Goal: Information Seeking & Learning: Learn about a topic

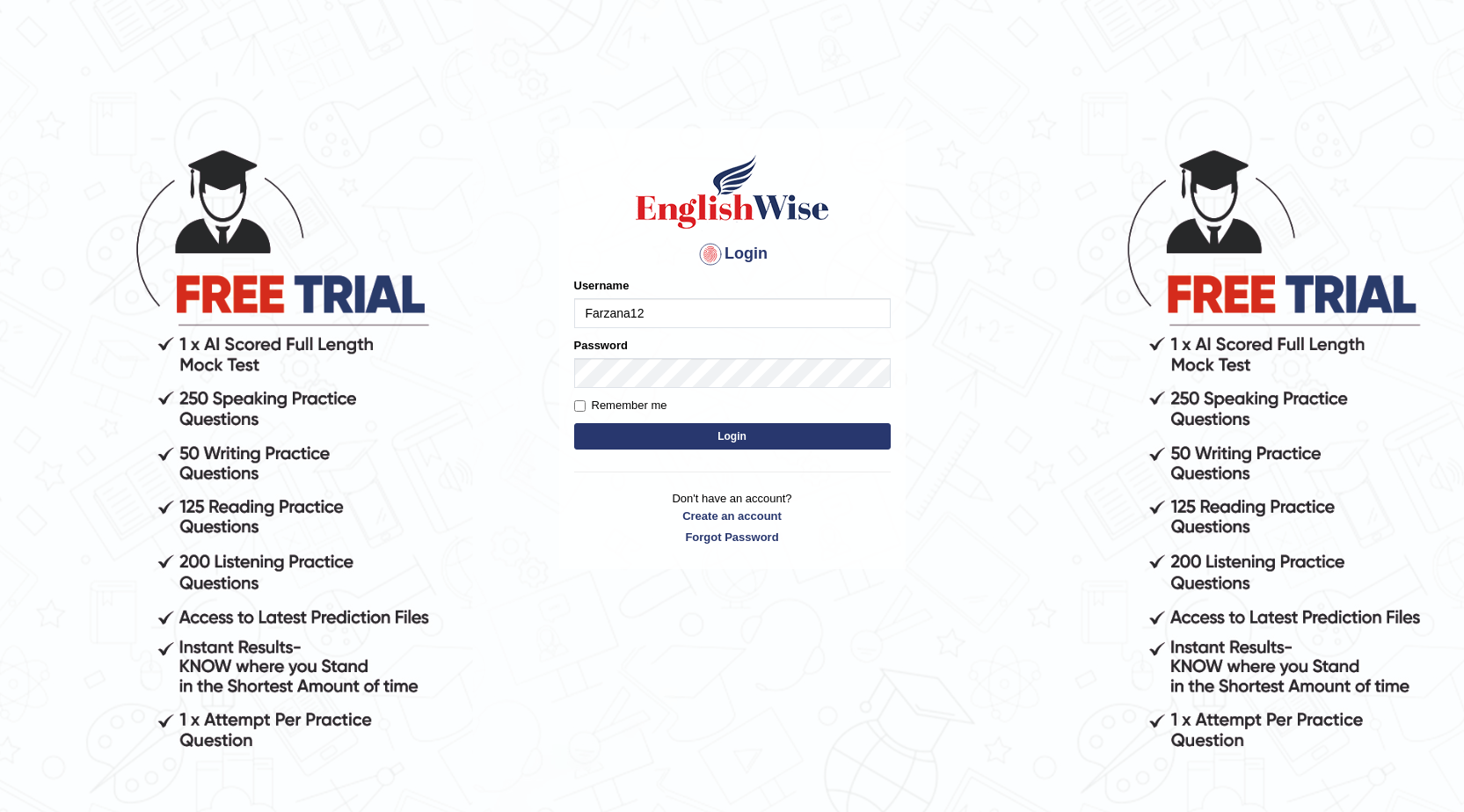
type input "Farzana12"
click at [635, 445] on button "Login" at bounding box center [732, 436] width 316 height 26
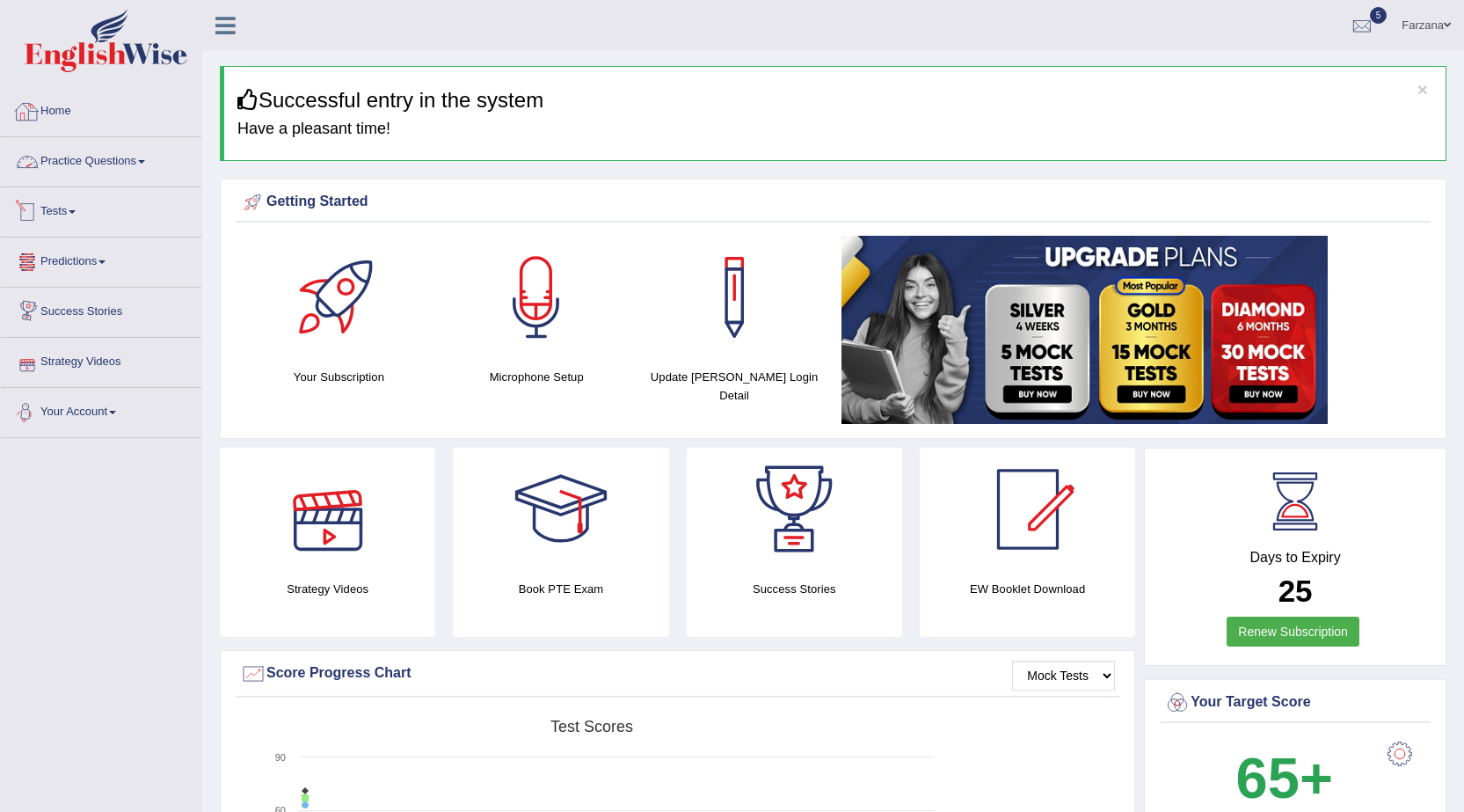
click at [110, 155] on link "Practice Questions" at bounding box center [101, 158] width 201 height 44
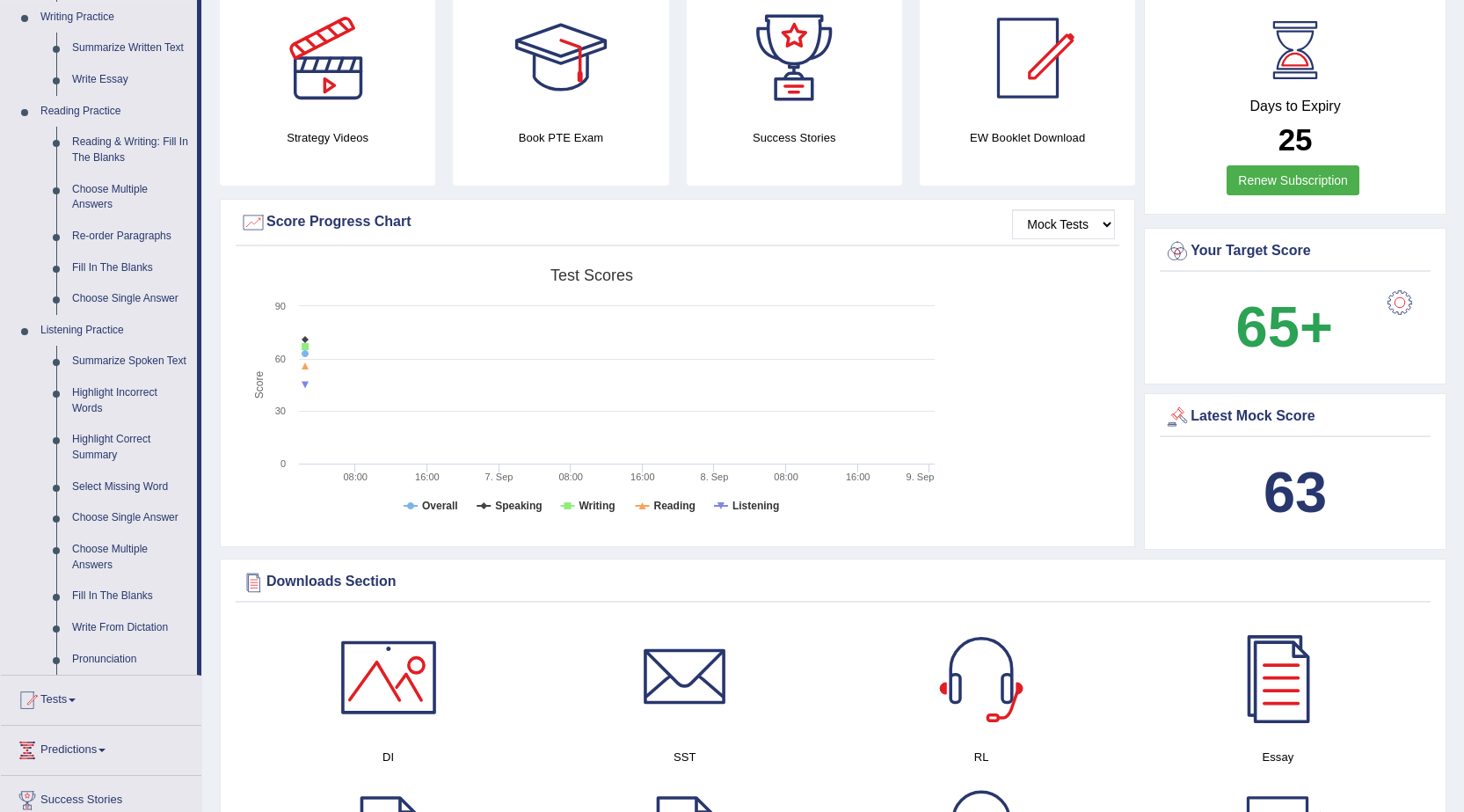
scroll to position [352, 0]
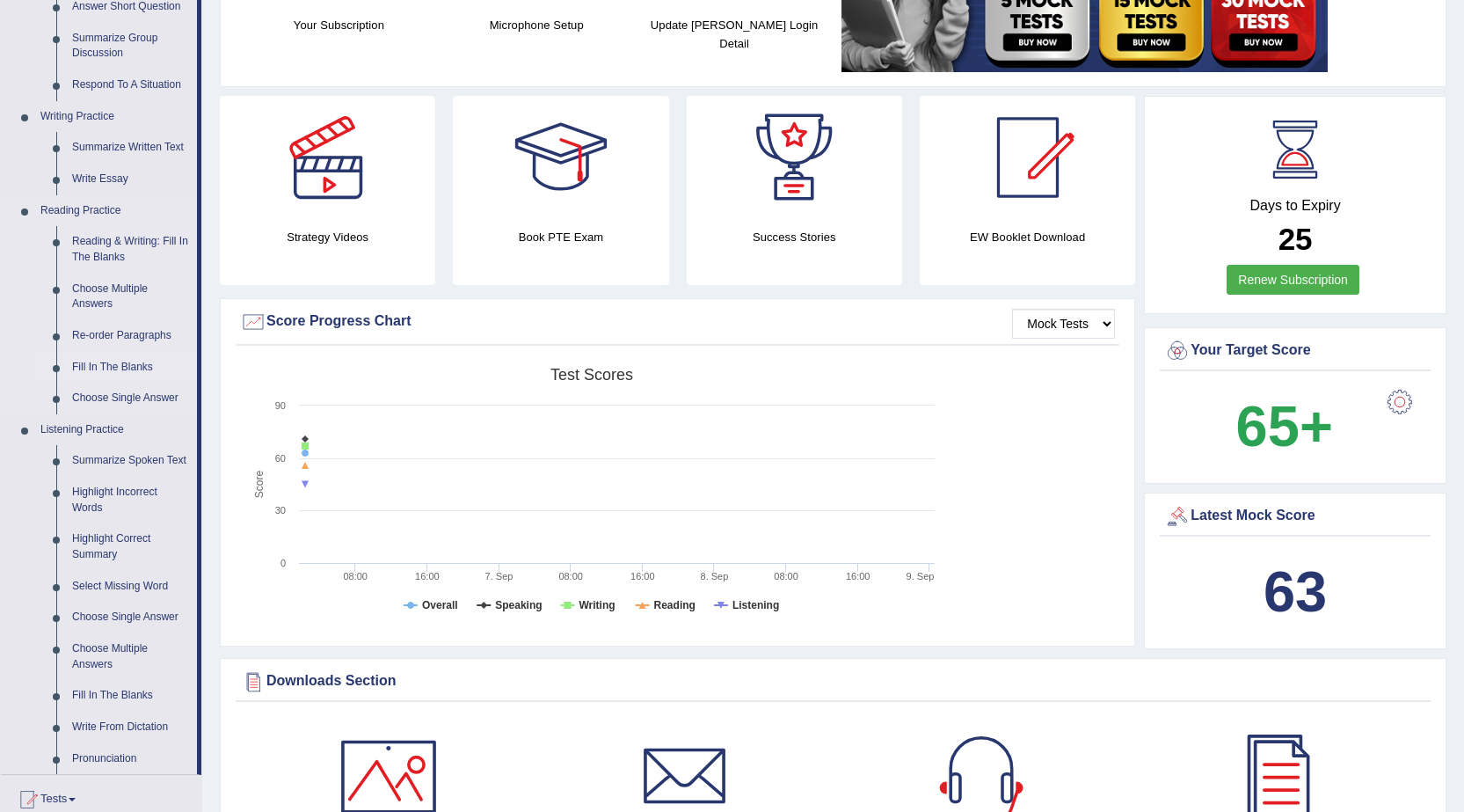
click at [115, 356] on link "Fill In The Blanks" at bounding box center [130, 368] width 133 height 32
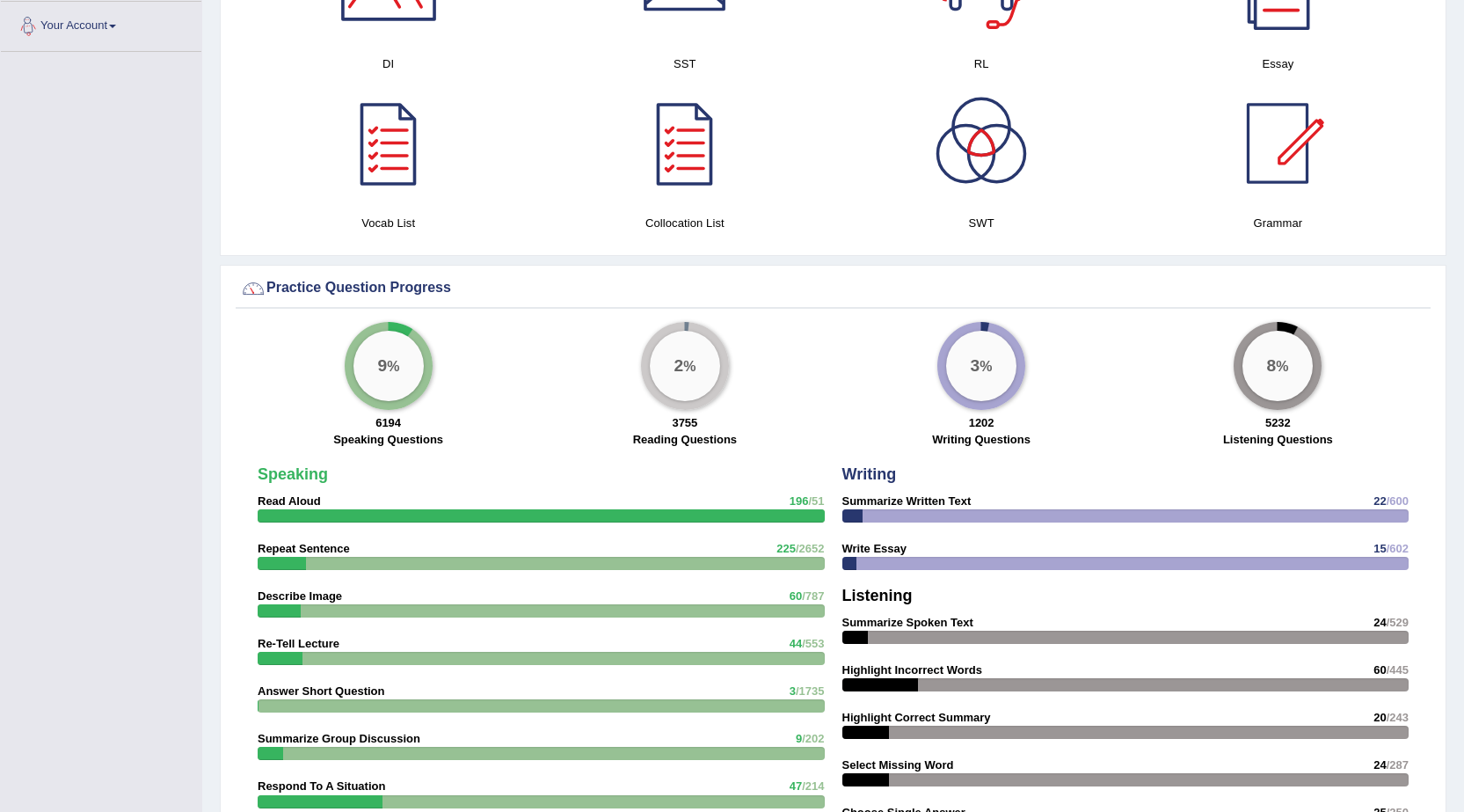
scroll to position [1104, 0]
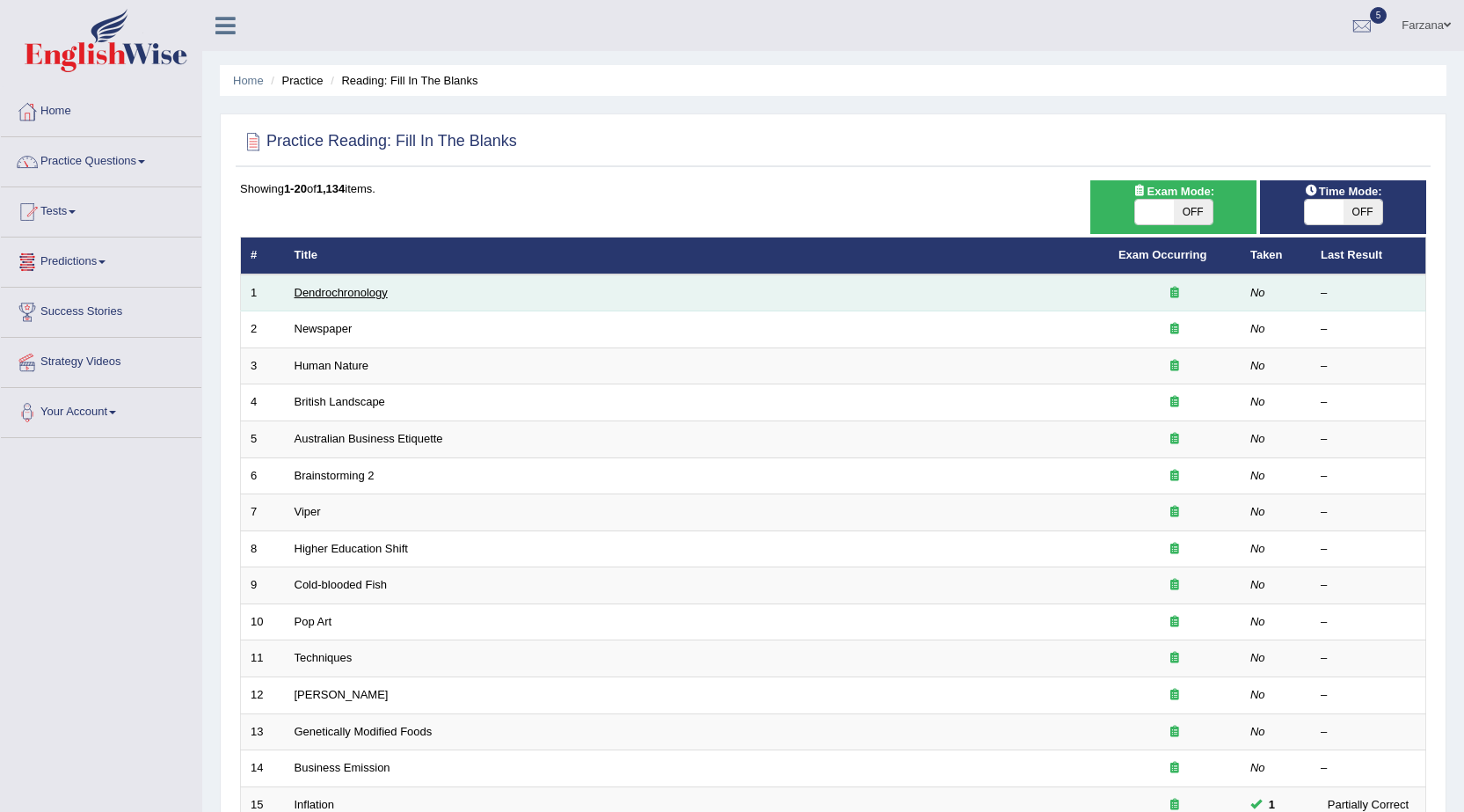
click at [331, 291] on link "Dendrochronology" at bounding box center [342, 293] width 93 height 14
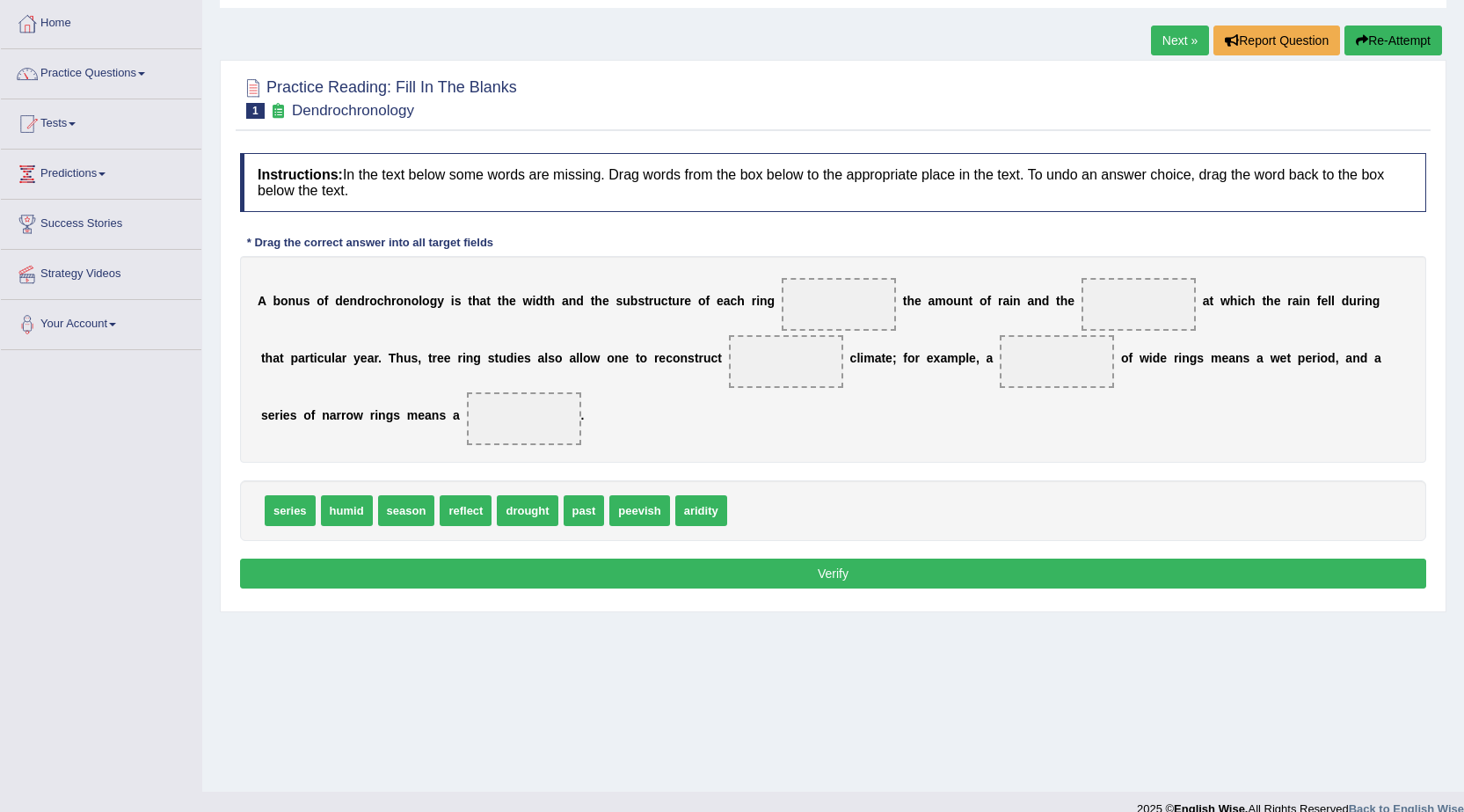
click at [431, 335] on div "A b o n u s o f d e n d r o c h r o n o l o g y i s t h a t t h e w i d t h a n…" at bounding box center [832, 359] width 1187 height 207
drag, startPoint x: 440, startPoint y: 309, endPoint x: 329, endPoint y: 298, distance: 111.5
click at [329, 298] on div "A b o n u s o f d e n d r o c h r o n o l o g y i s t h a t t h e w i d t h a n…" at bounding box center [832, 359] width 1187 height 207
drag, startPoint x: 339, startPoint y: 297, endPoint x: 125, endPoint y: 236, distance: 222.5
click at [125, 236] on div "Toggle navigation Home Practice Questions Speaking Practice Read Aloud Repeat S…" at bounding box center [732, 369] width 1464 height 915
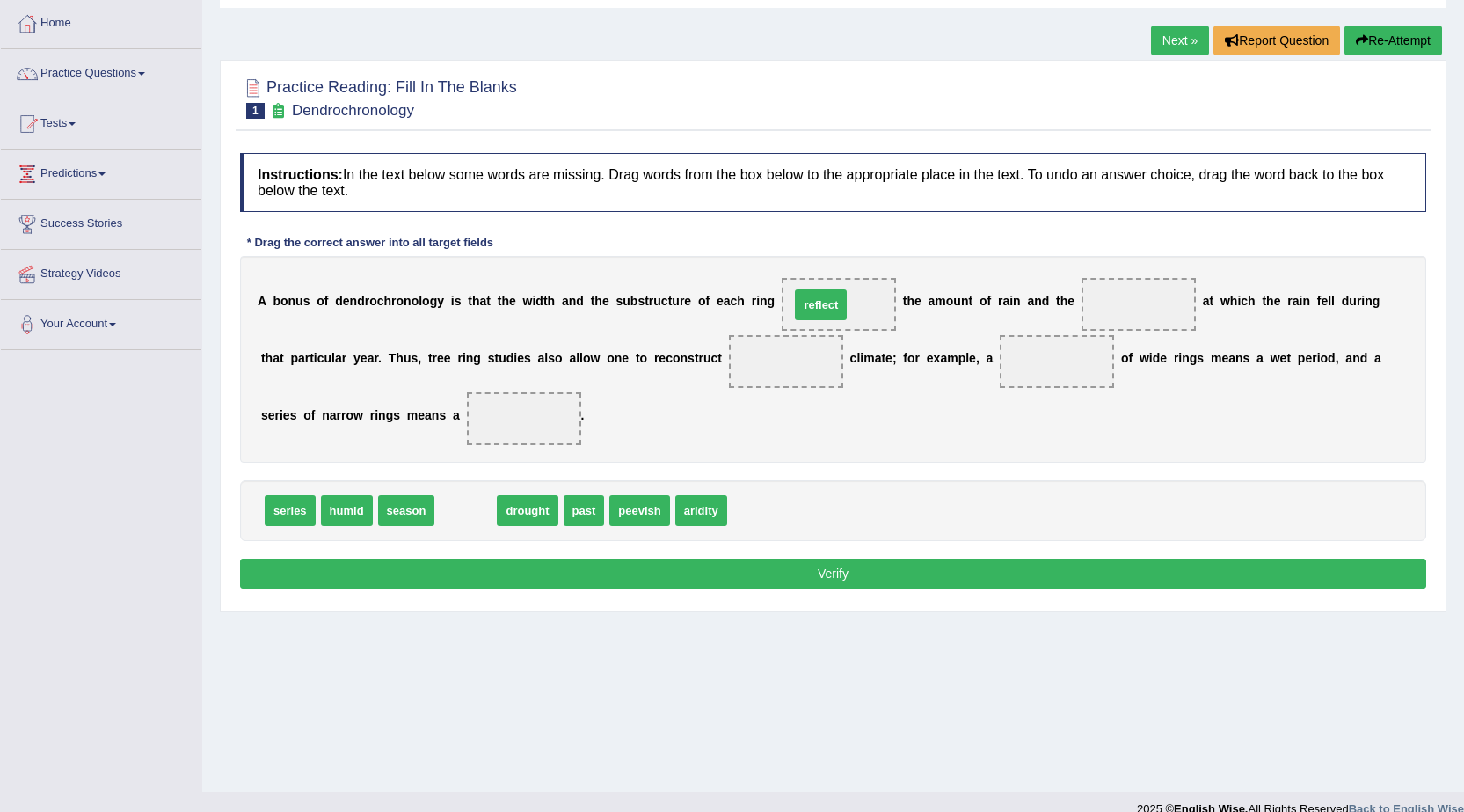
drag, startPoint x: 470, startPoint y: 514, endPoint x: 825, endPoint y: 309, distance: 409.9
drag, startPoint x: 822, startPoint y: 301, endPoint x: 819, endPoint y: 318, distance: 17.3
click at [802, 341] on span "reflect" at bounding box center [786, 361] width 114 height 52
drag, startPoint x: 773, startPoint y: 367, endPoint x: 809, endPoint y: 309, distance: 68.3
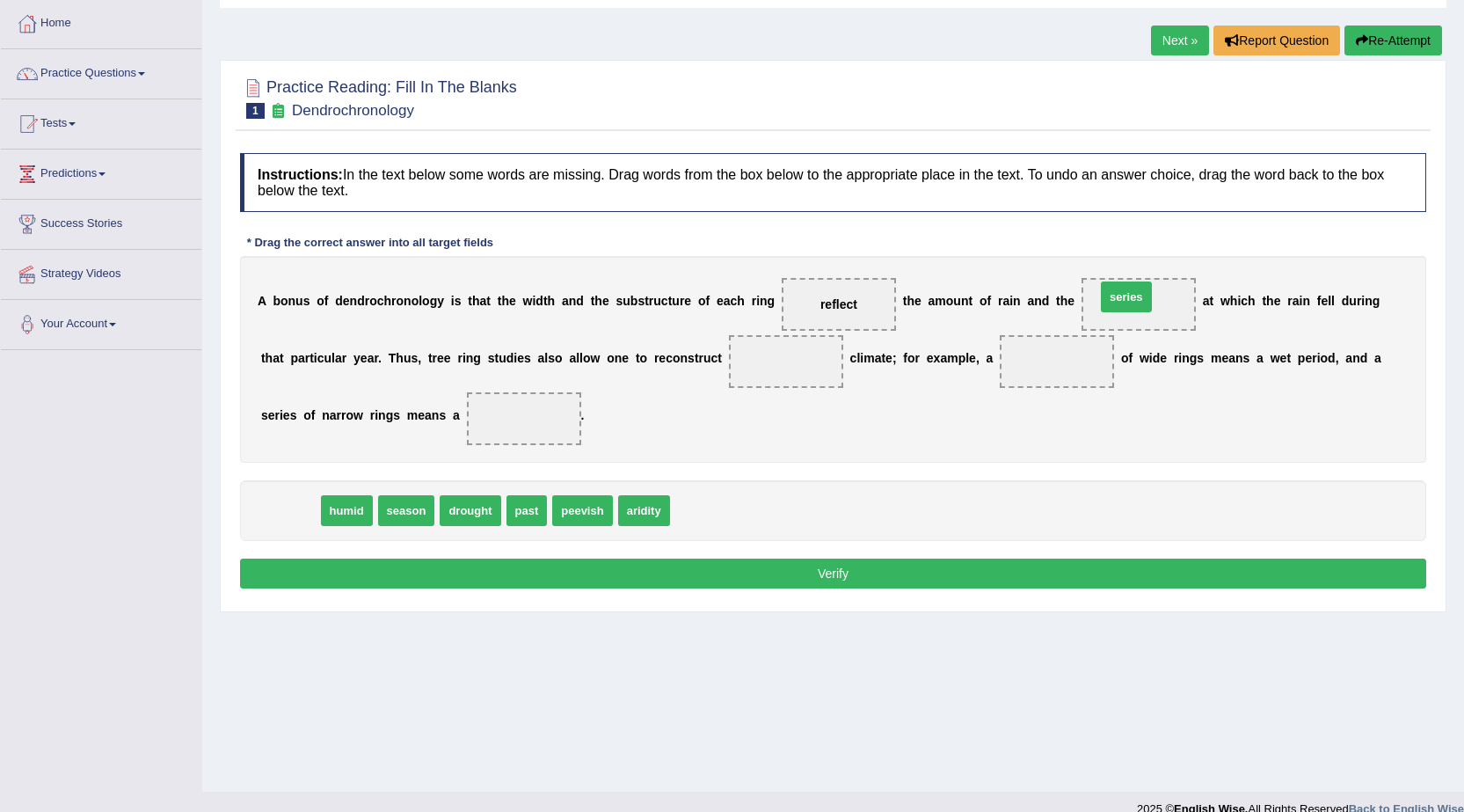
drag, startPoint x: 285, startPoint y: 500, endPoint x: 1122, endPoint y: 286, distance: 863.9
click at [462, 516] on span "past" at bounding box center [471, 510] width 42 height 31
drag, startPoint x: 294, startPoint y: 501, endPoint x: 326, endPoint y: 538, distance: 48.9
drag, startPoint x: 297, startPoint y: 510, endPoint x: 1057, endPoint y: 363, distance: 774.1
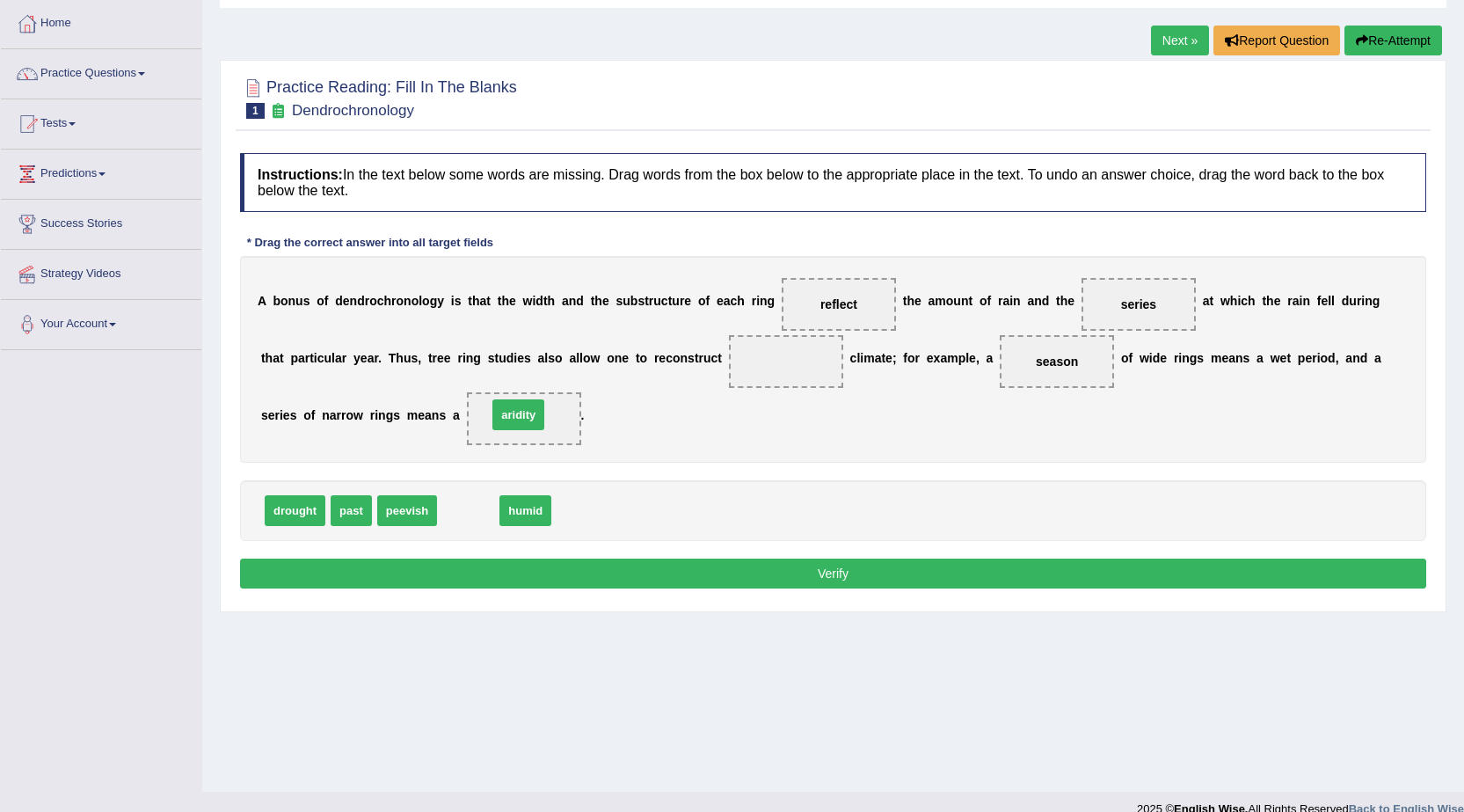
drag, startPoint x: 479, startPoint y: 506, endPoint x: 529, endPoint y: 410, distance: 108.2
click at [471, 575] on button "Verify" at bounding box center [832, 573] width 1187 height 30
drag, startPoint x: 456, startPoint y: 362, endPoint x: 450, endPoint y: 393, distance: 31.6
click at [450, 393] on div "A b o n u s o f d e n d r o c h r o n o l o g y i s t h a t t h e w i d t h a n…" at bounding box center [832, 359] width 1187 height 207
drag, startPoint x: 441, startPoint y: 325, endPoint x: 421, endPoint y: 353, distance: 34.4
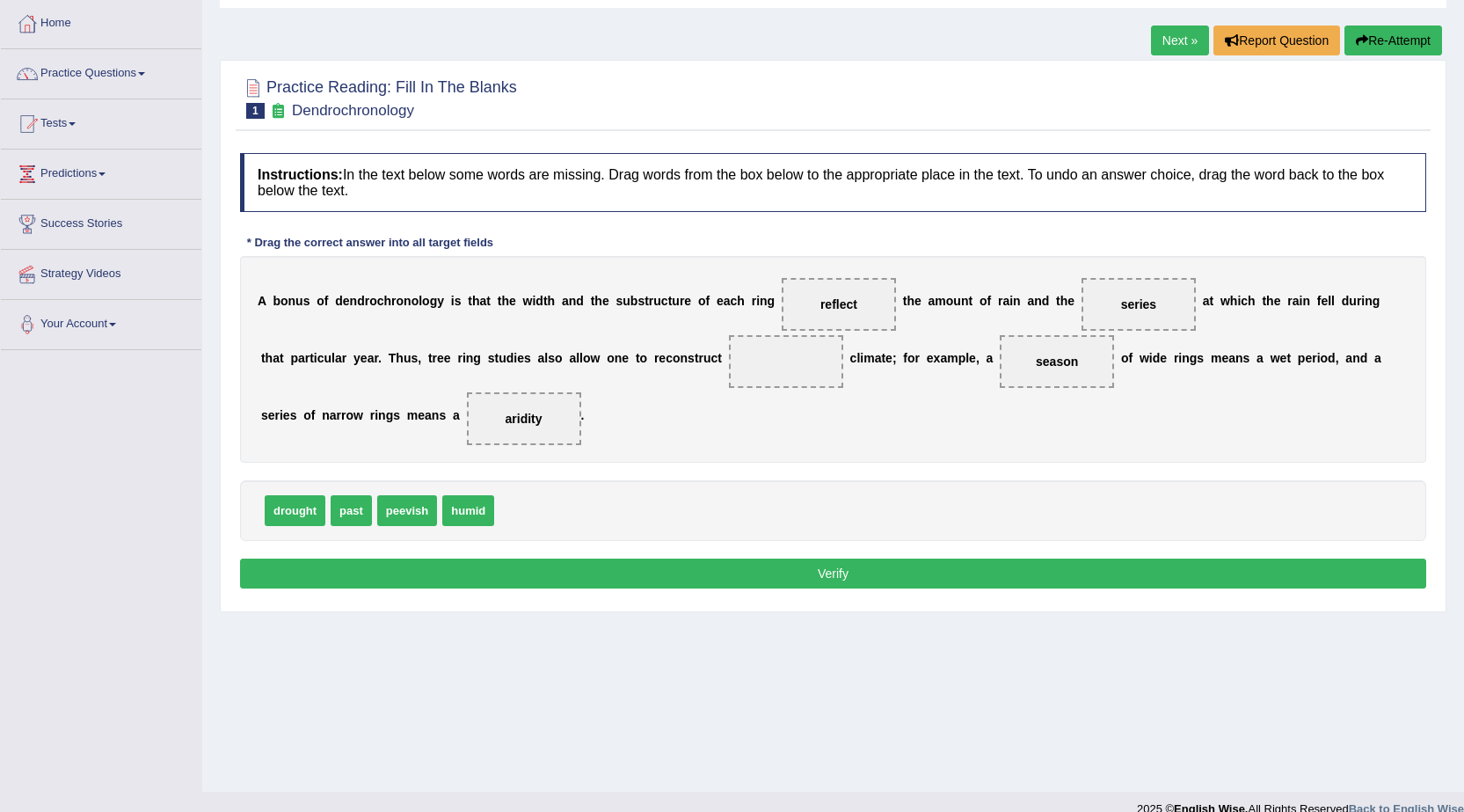
click at [421, 353] on div "A b o n u s o f d e n d r o c h r o n o l o g y i s t h a t t h e w i d t h a n…" at bounding box center [832, 359] width 1187 height 207
drag, startPoint x: 415, startPoint y: 335, endPoint x: 404, endPoint y: 357, distance: 24.6
click at [404, 357] on div "A b o n u s o f d e n d r o c h r o n o l o g y i s t h a t t h e w i d t h a n…" at bounding box center [832, 359] width 1187 height 207
click at [404, 357] on b "u" at bounding box center [407, 358] width 8 height 15
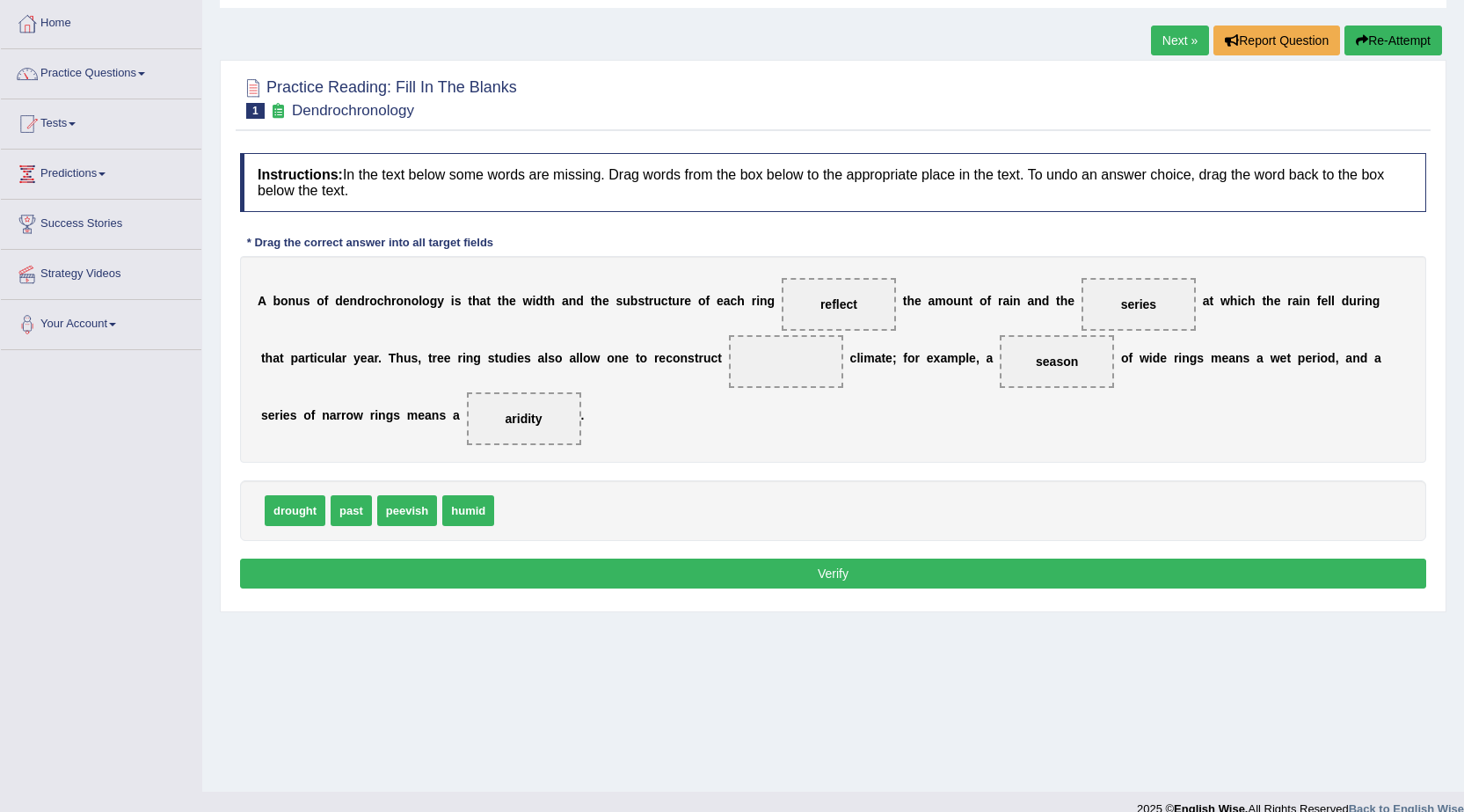
click at [404, 357] on b "u" at bounding box center [407, 358] width 8 height 15
drag, startPoint x: 294, startPoint y: 506, endPoint x: 789, endPoint y: 352, distance: 518.4
click at [807, 424] on span "drought" at bounding box center [808, 431] width 61 height 31
click at [789, 352] on span at bounding box center [786, 361] width 114 height 52
drag, startPoint x: 393, startPoint y: 513, endPoint x: 785, endPoint y: 372, distance: 416.6
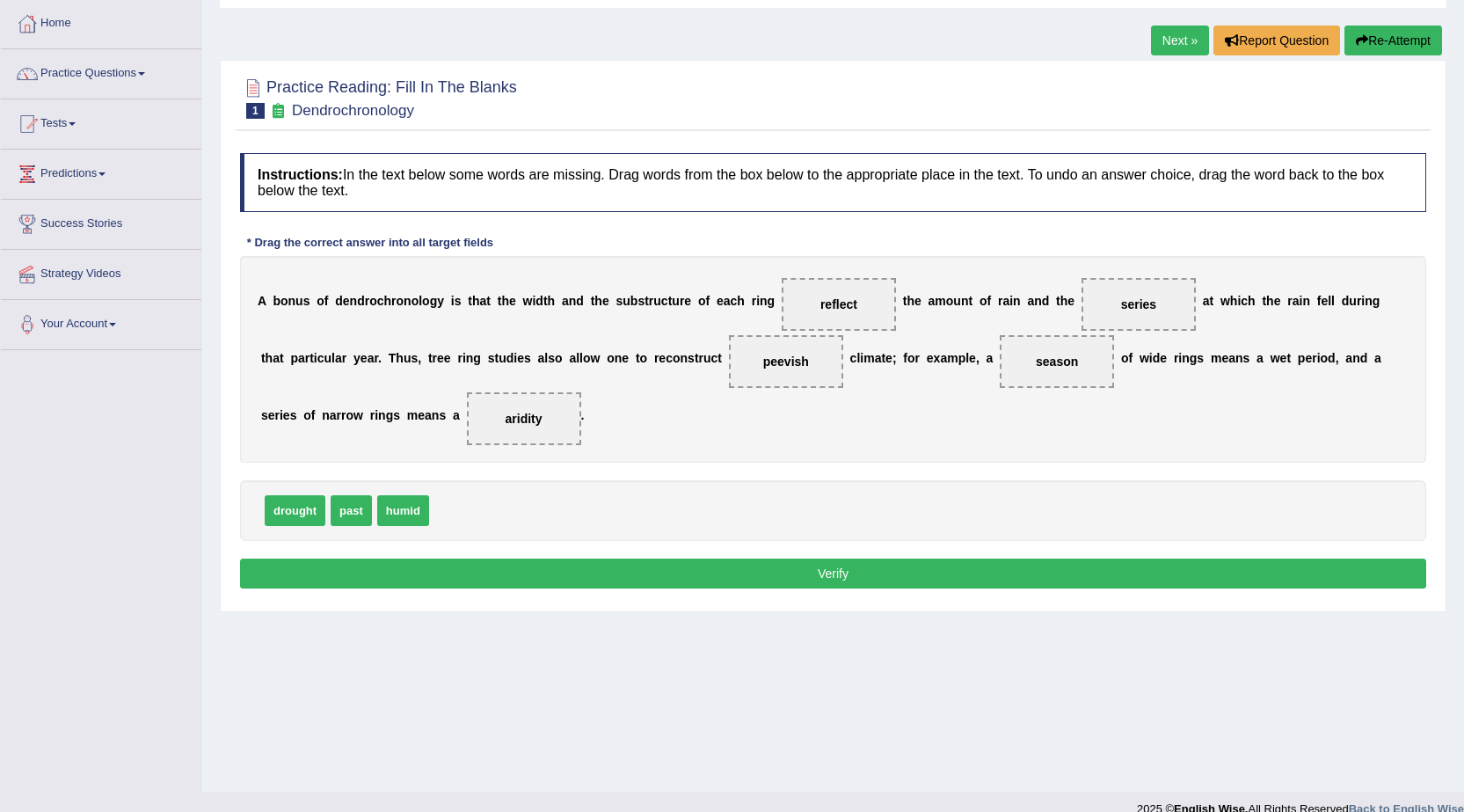
click at [708, 577] on button "Verify" at bounding box center [832, 573] width 1187 height 30
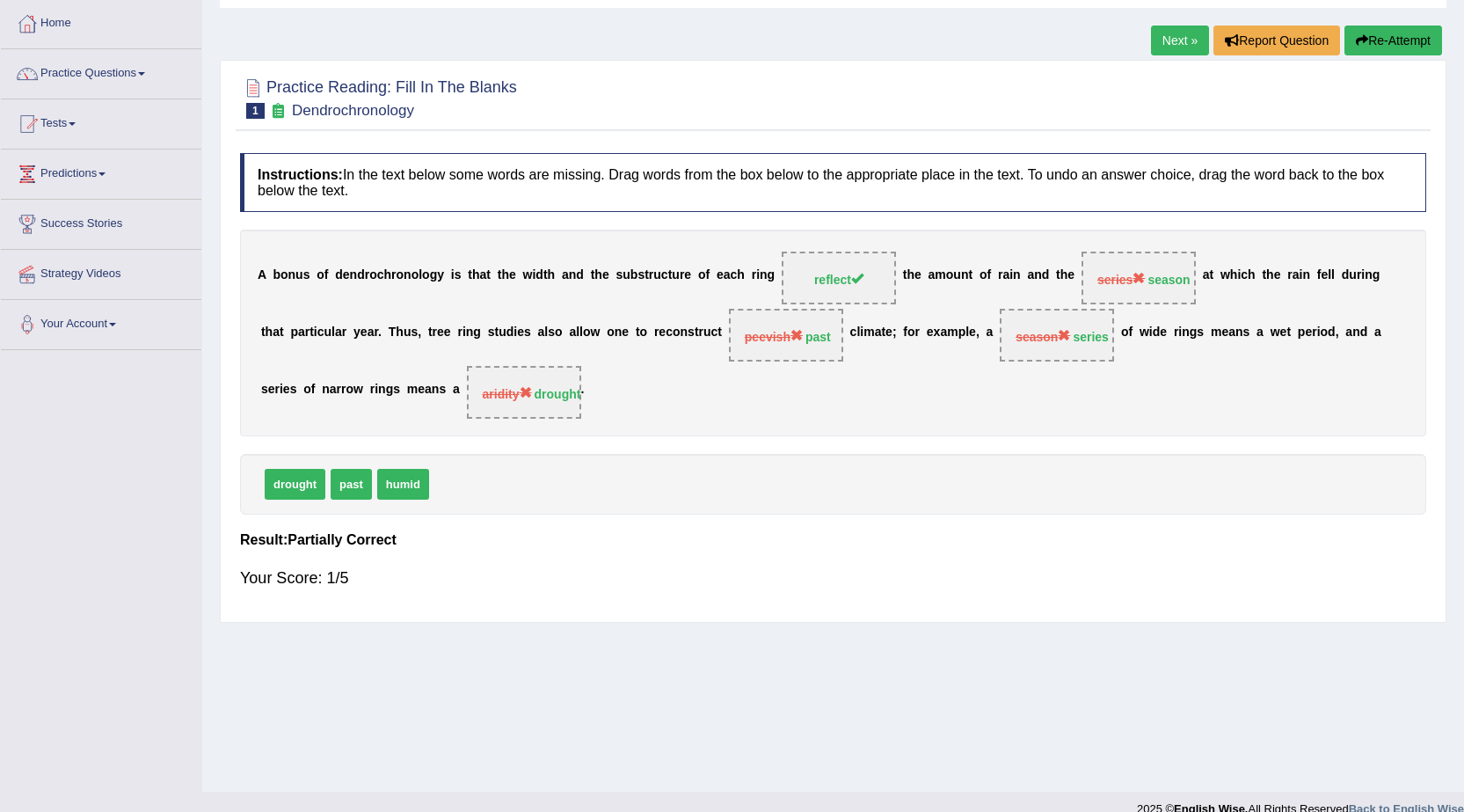
scroll to position [112, 0]
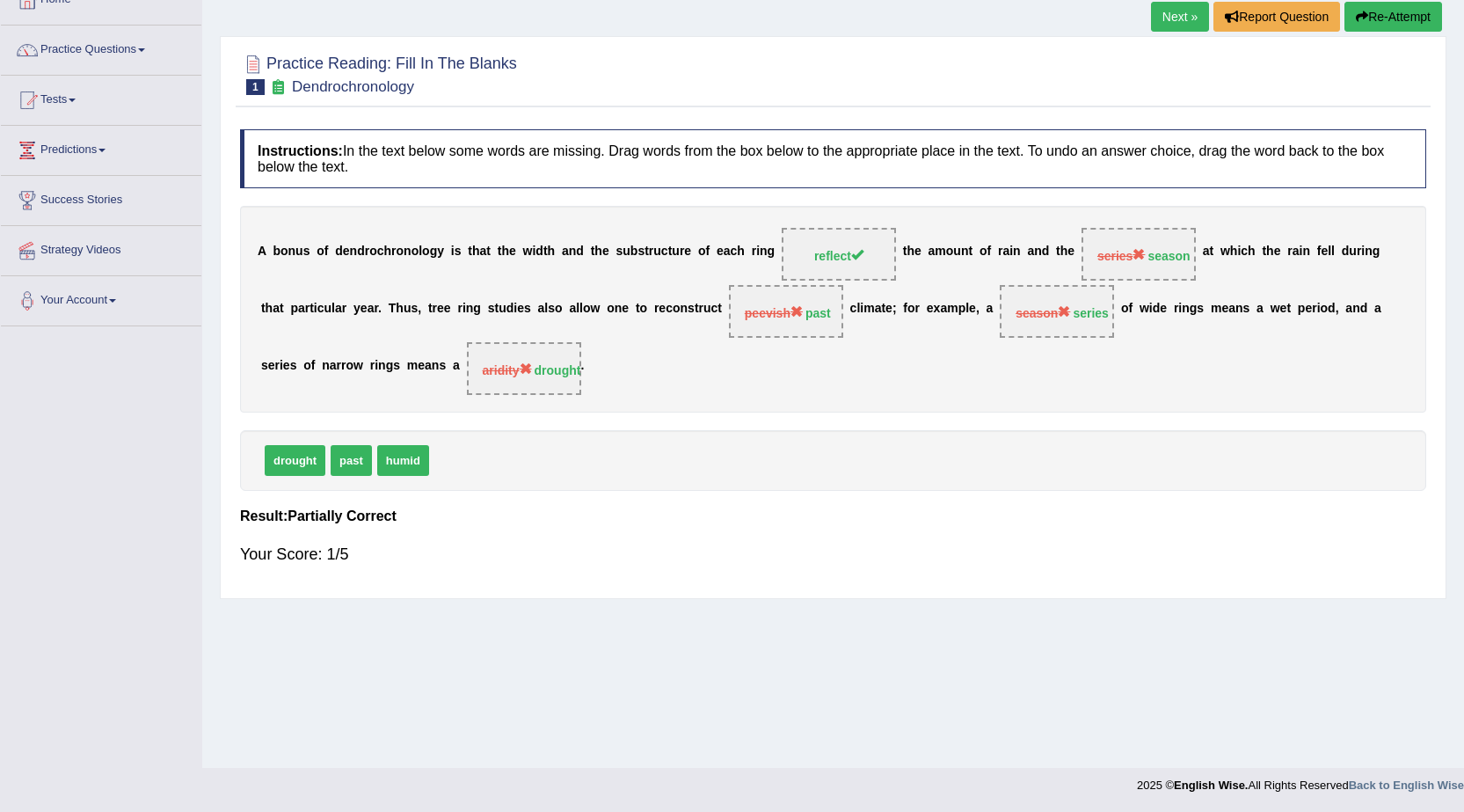
click at [15, 806] on footer "2025 © English Wise. All Rights Reserved Back to English Wise" at bounding box center [732, 789] width 1464 height 44
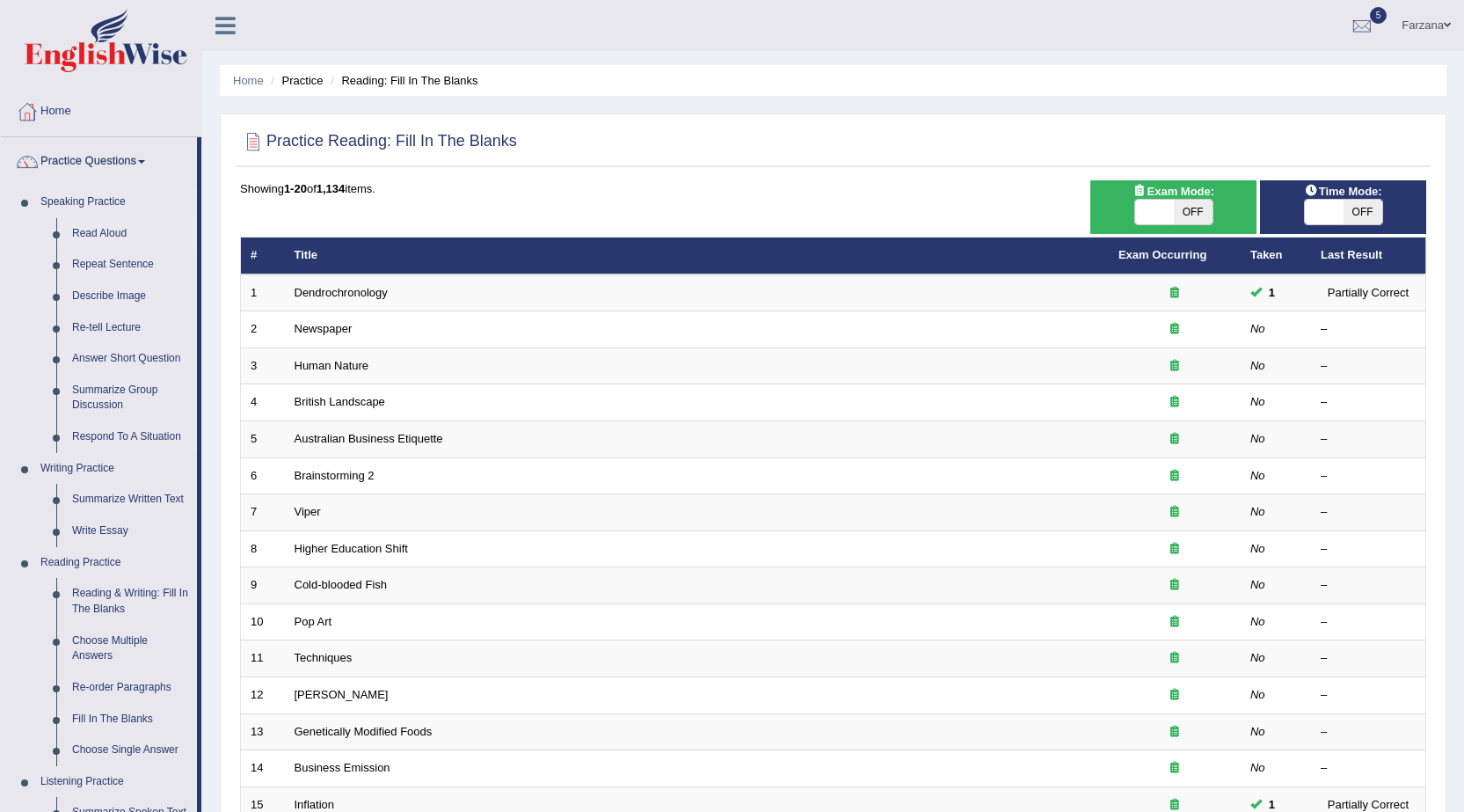
click at [95, 235] on link "Read Aloud" at bounding box center [130, 234] width 133 height 32
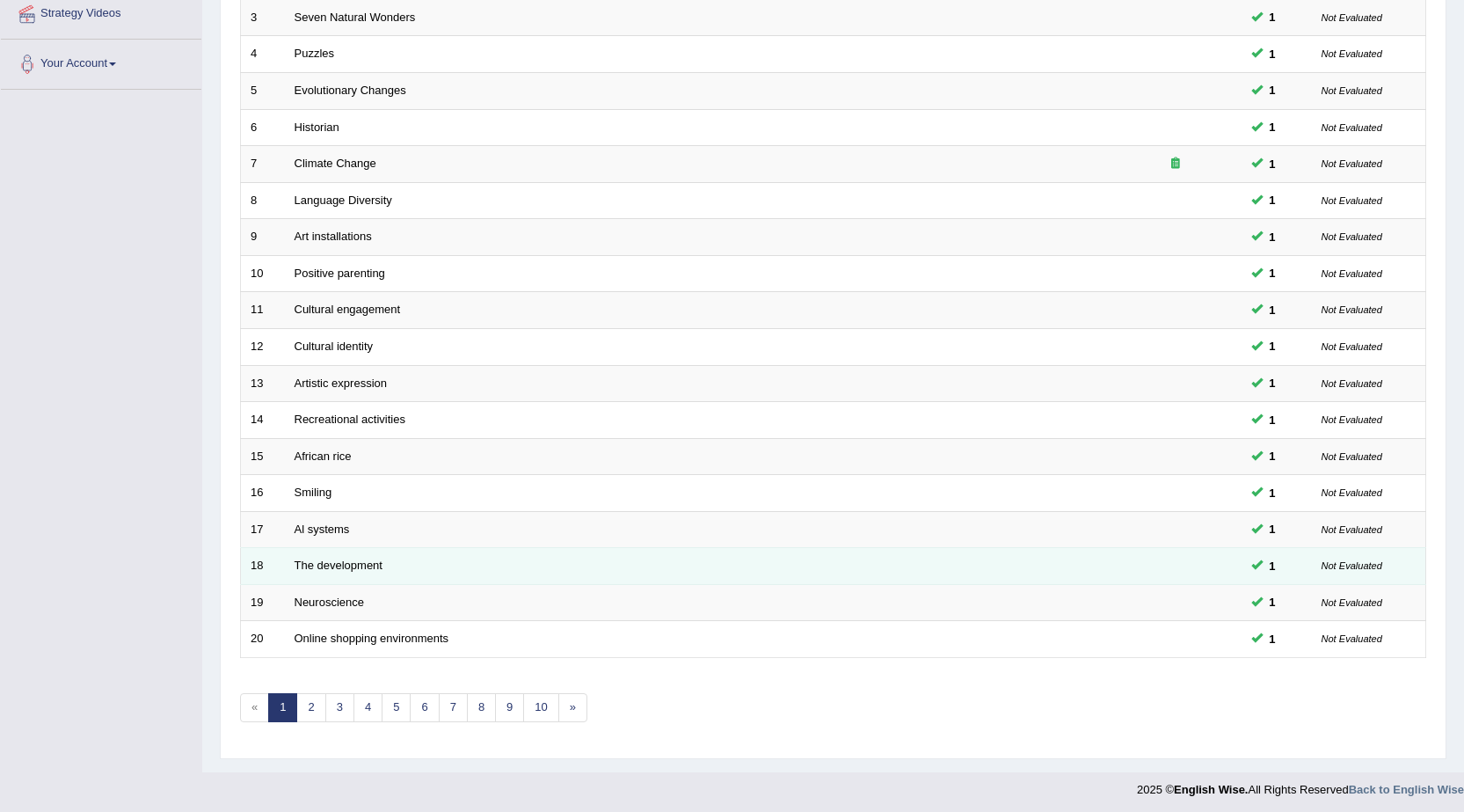
scroll to position [352, 0]
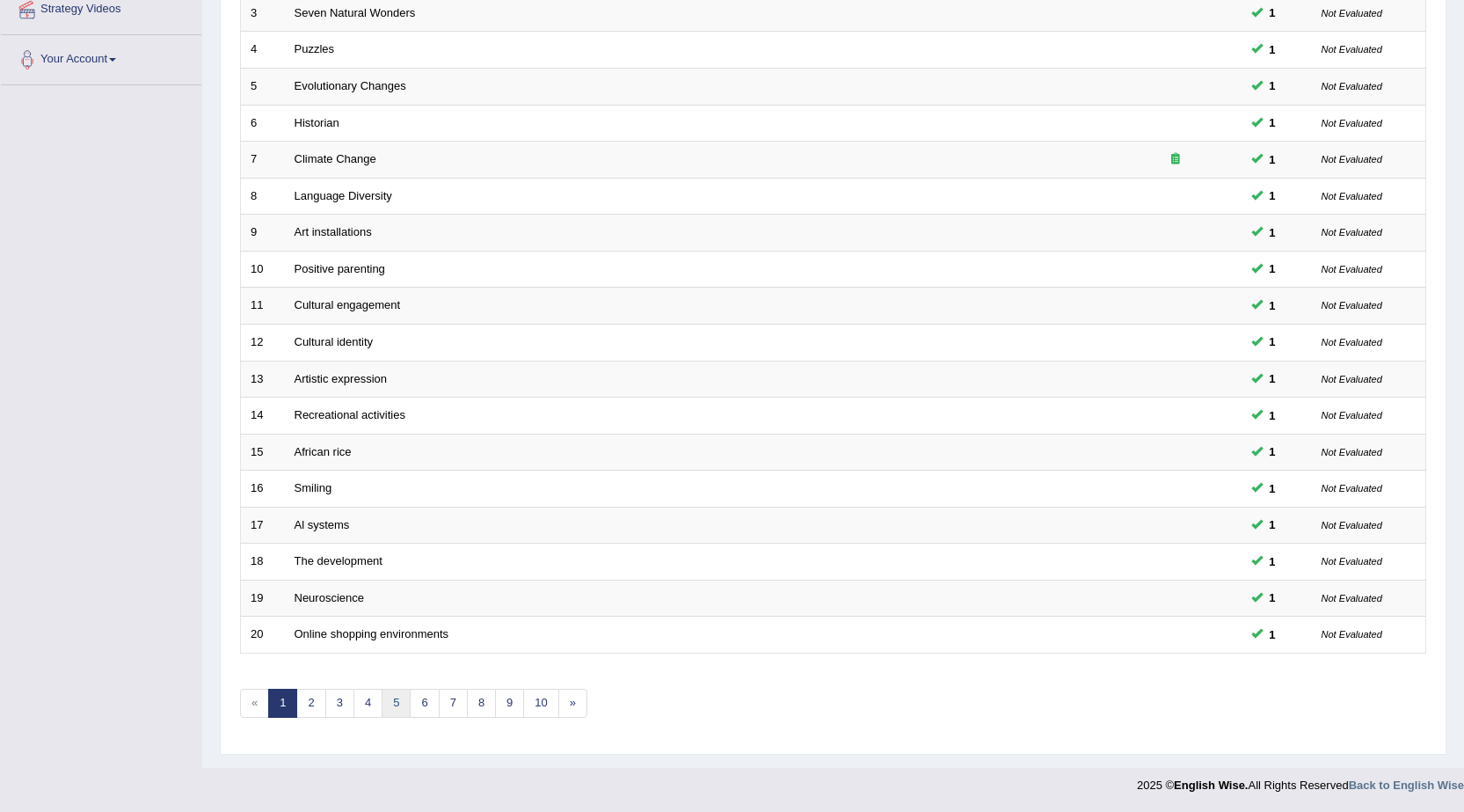
click at [382, 696] on link "5" at bounding box center [396, 703] width 29 height 29
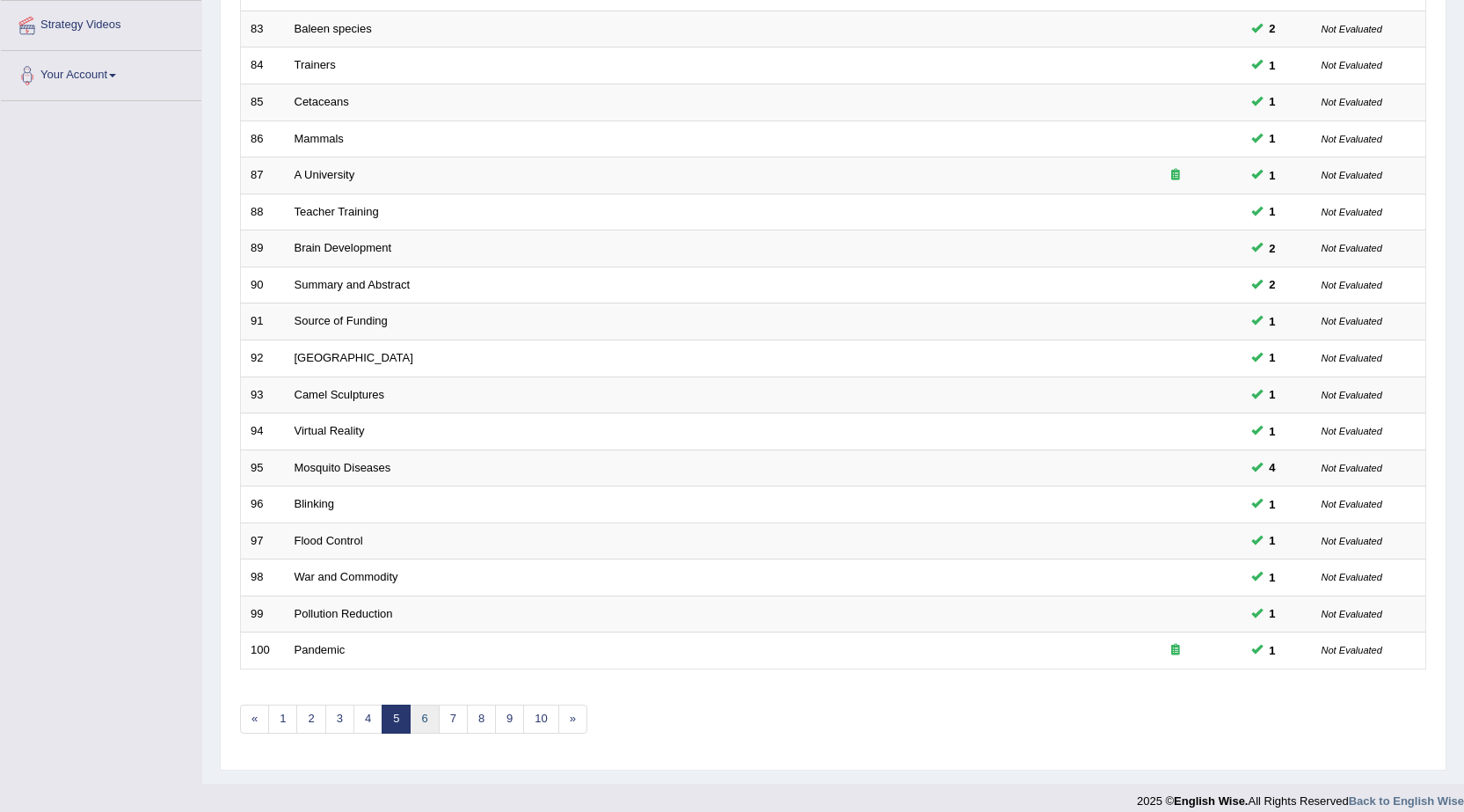
scroll to position [337, 0]
click at [427, 718] on link "6" at bounding box center [424, 719] width 29 height 29
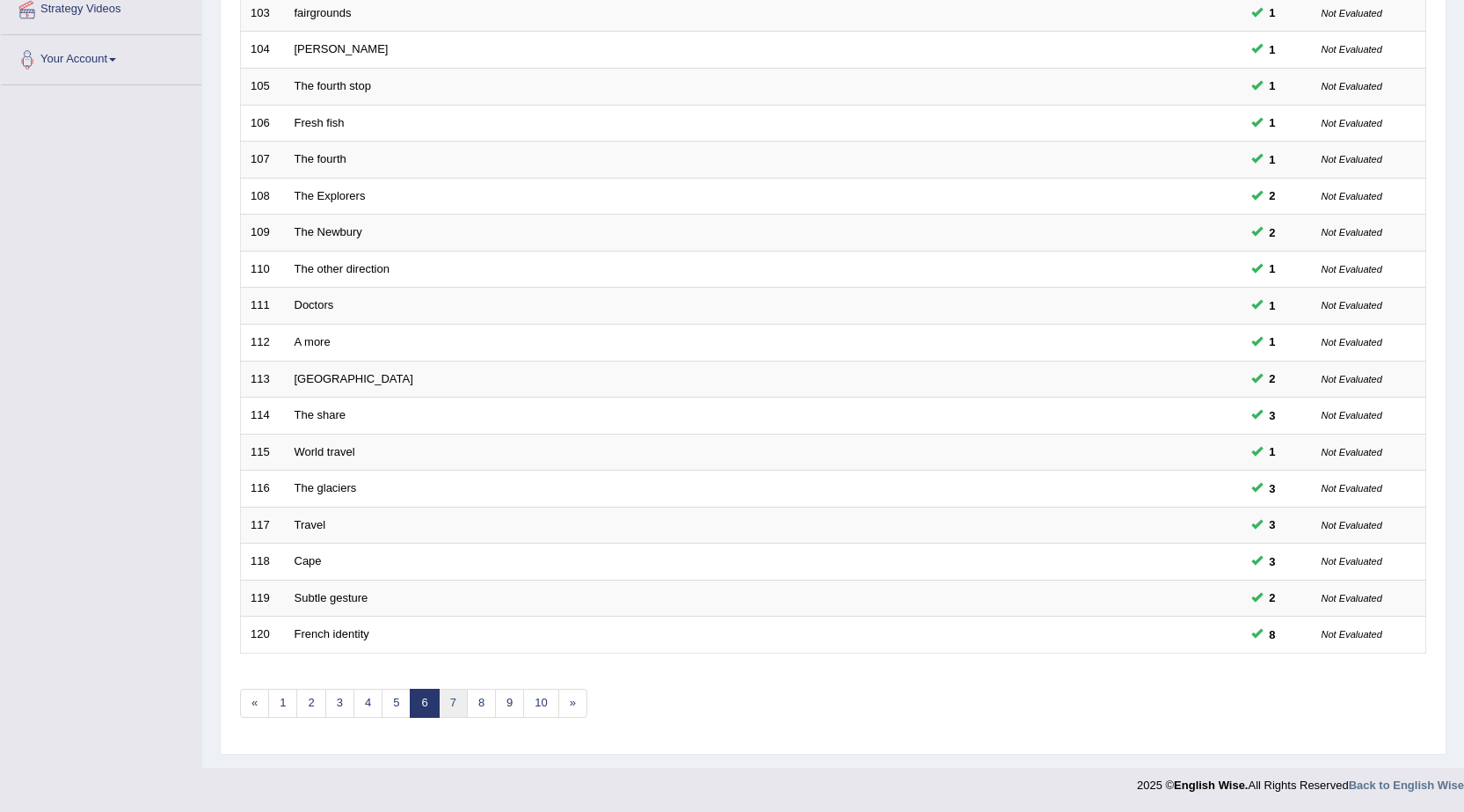
click at [456, 700] on link "7" at bounding box center [453, 703] width 29 height 29
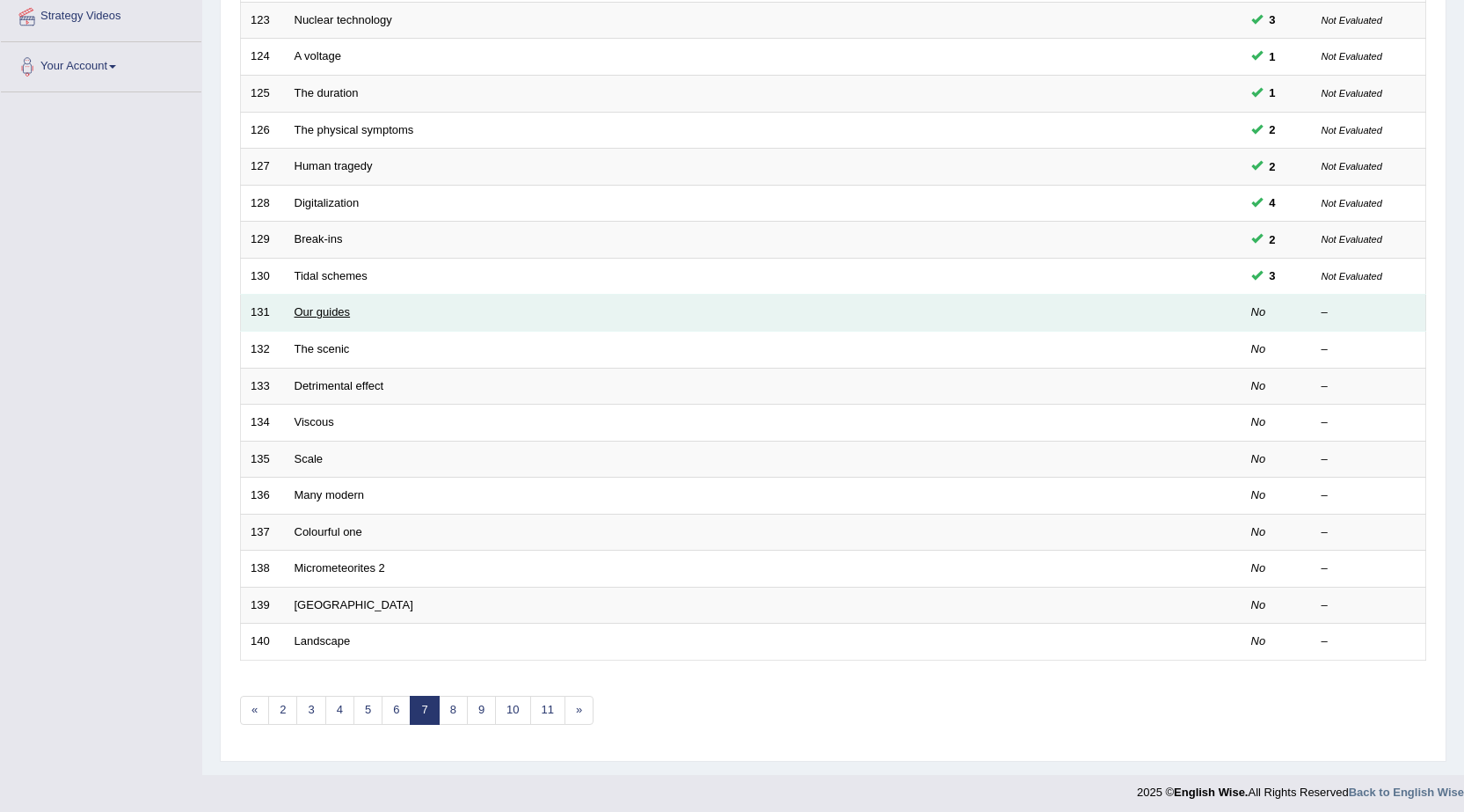
click at [315, 307] on link "Our guides" at bounding box center [323, 312] width 56 height 14
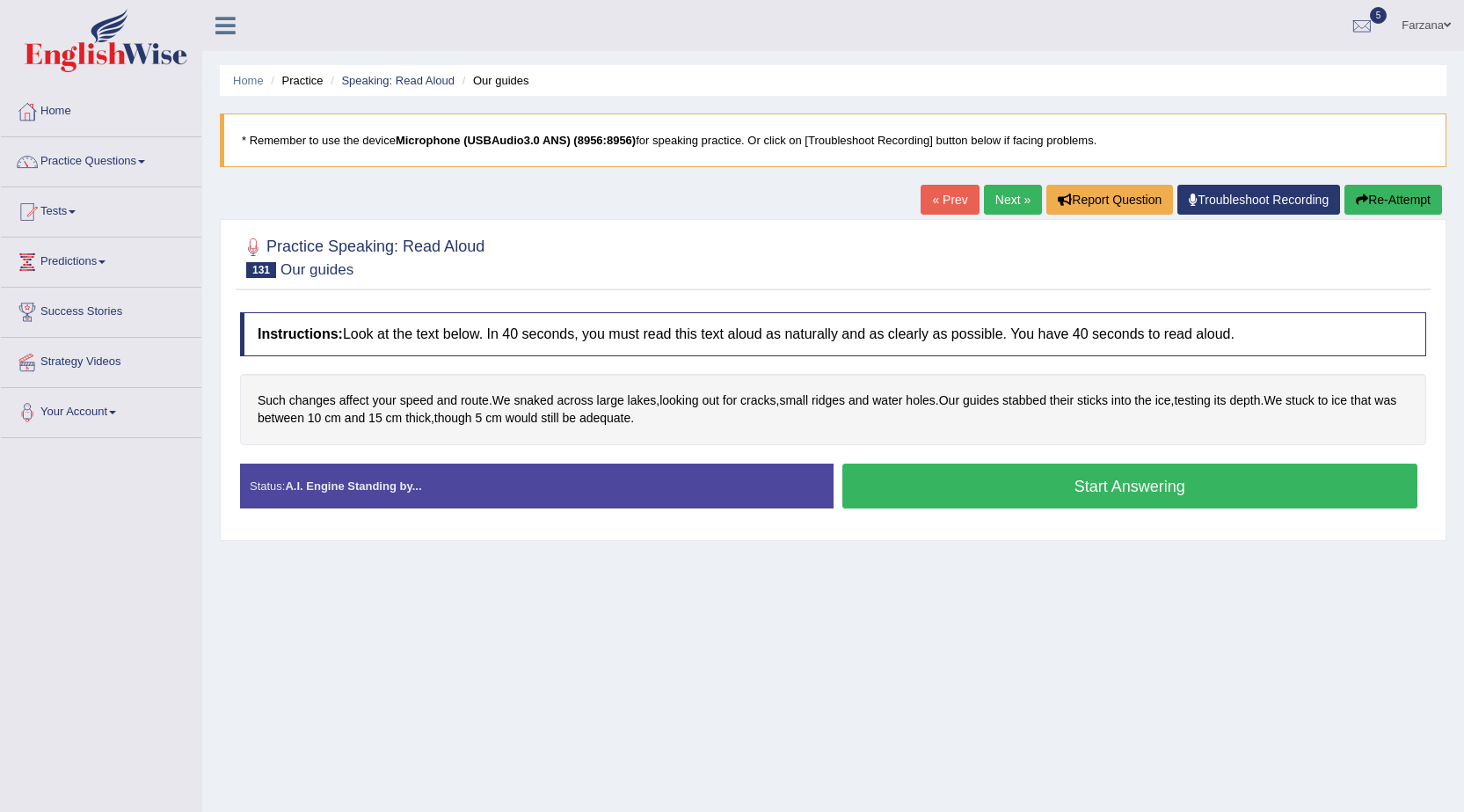
click at [1269, 194] on link "Troubleshoot Recording" at bounding box center [1259, 199] width 163 height 30
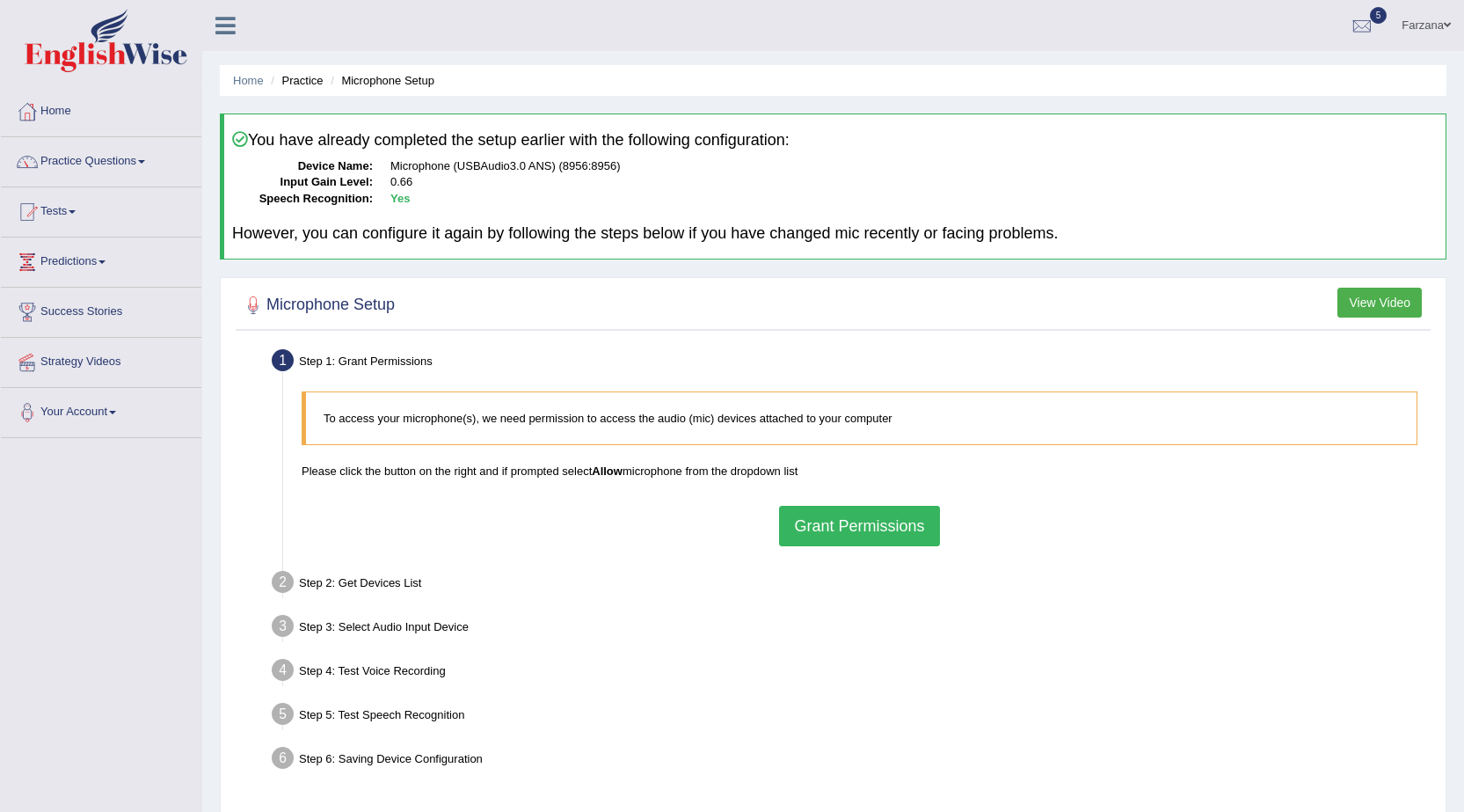
drag, startPoint x: 834, startPoint y: 523, endPoint x: 809, endPoint y: 513, distance: 26.9
click at [830, 524] on button "Grant Permissions" at bounding box center [859, 526] width 160 height 41
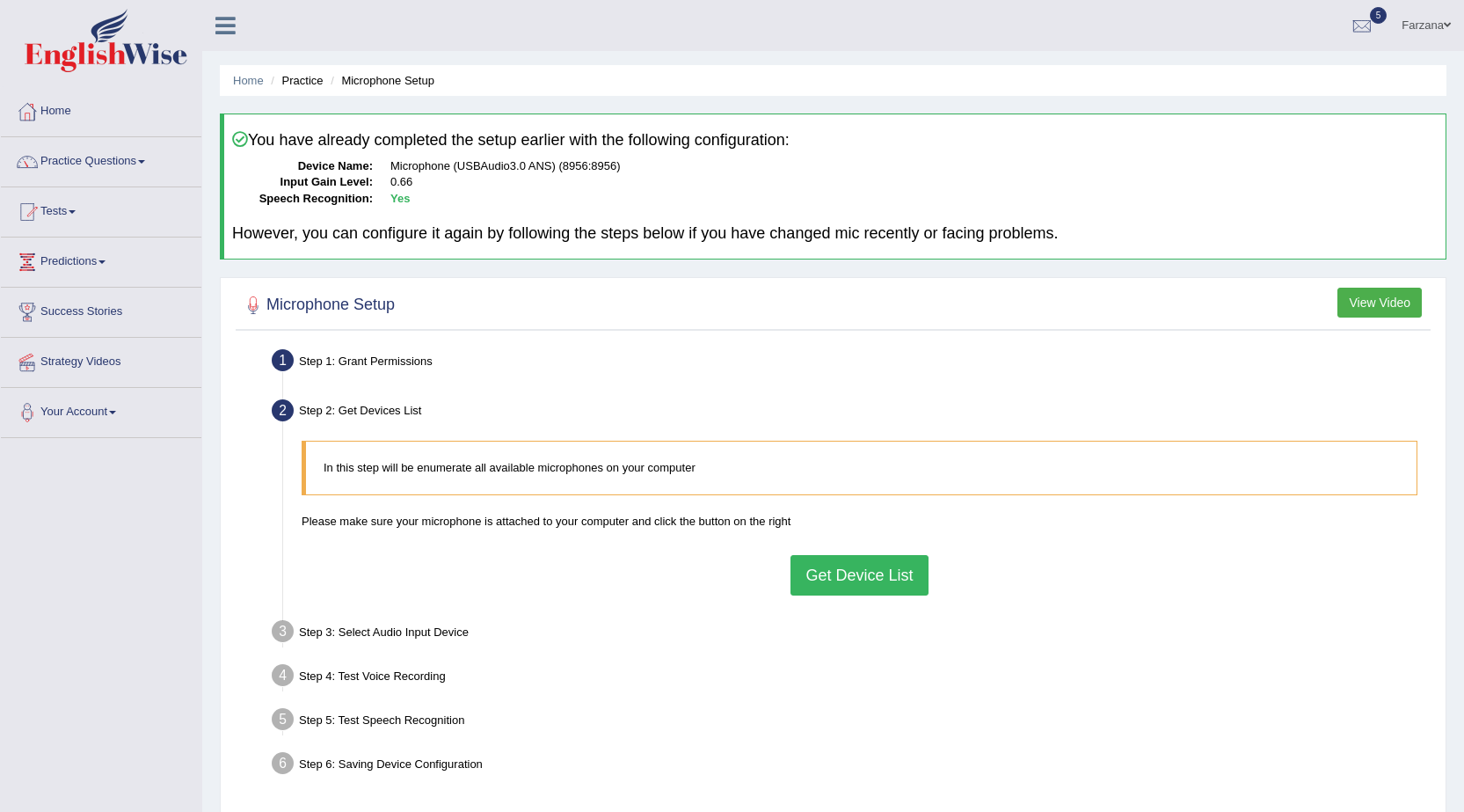
click at [832, 564] on button "Get Device List" at bounding box center [859, 575] width 137 height 41
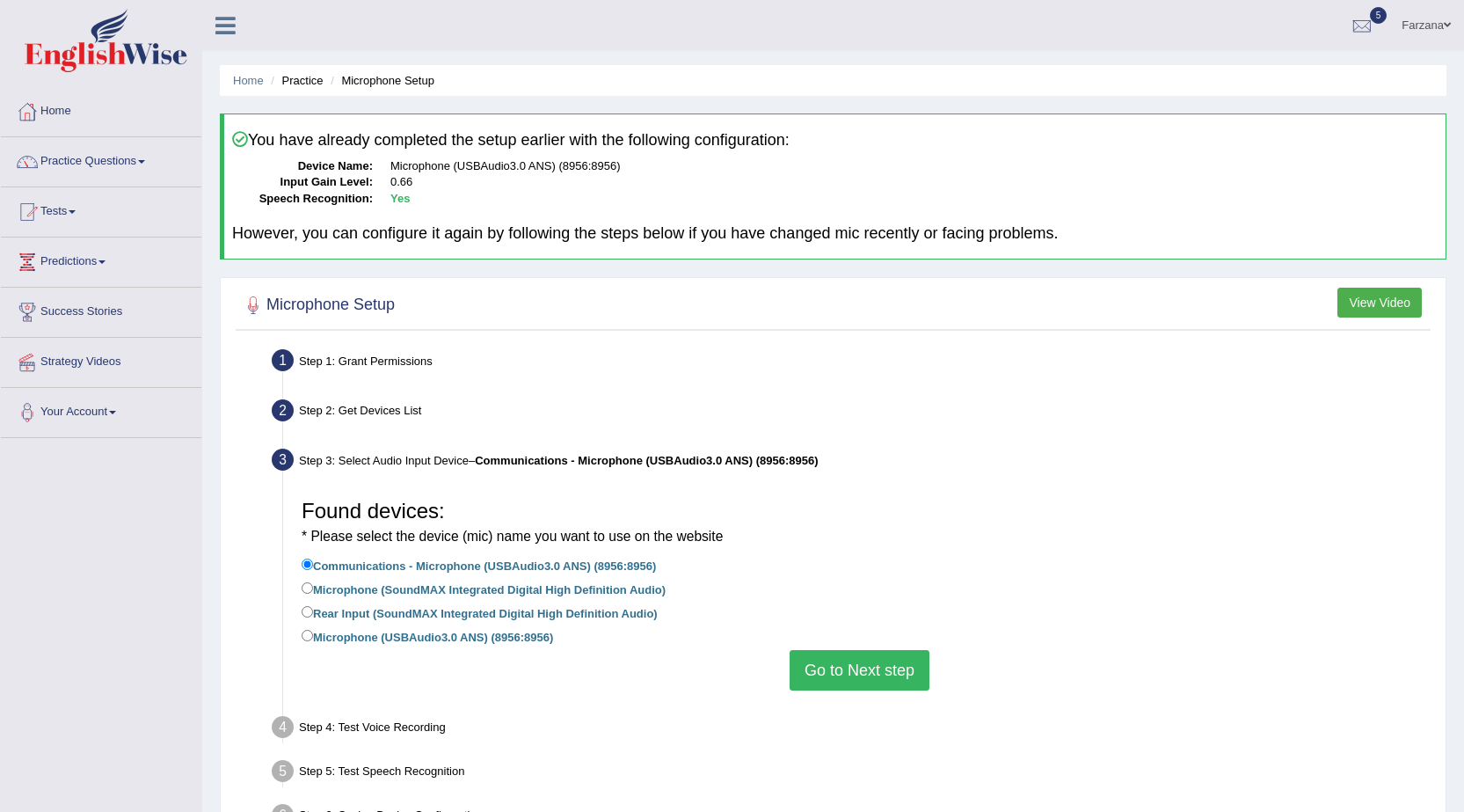
click at [814, 672] on button "Go to Next step" at bounding box center [860, 670] width 140 height 41
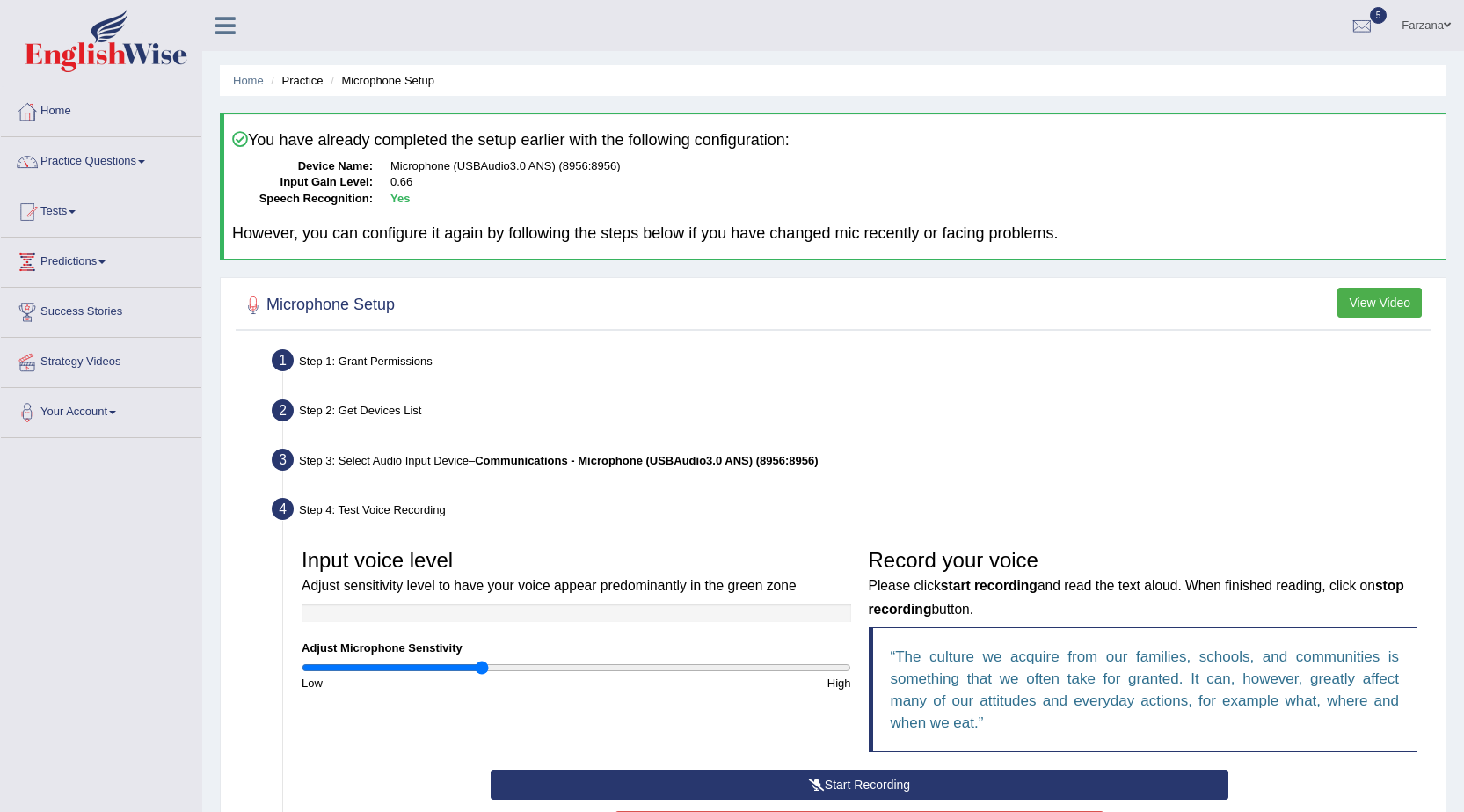
click at [814, 788] on icon at bounding box center [817, 784] width 16 height 13
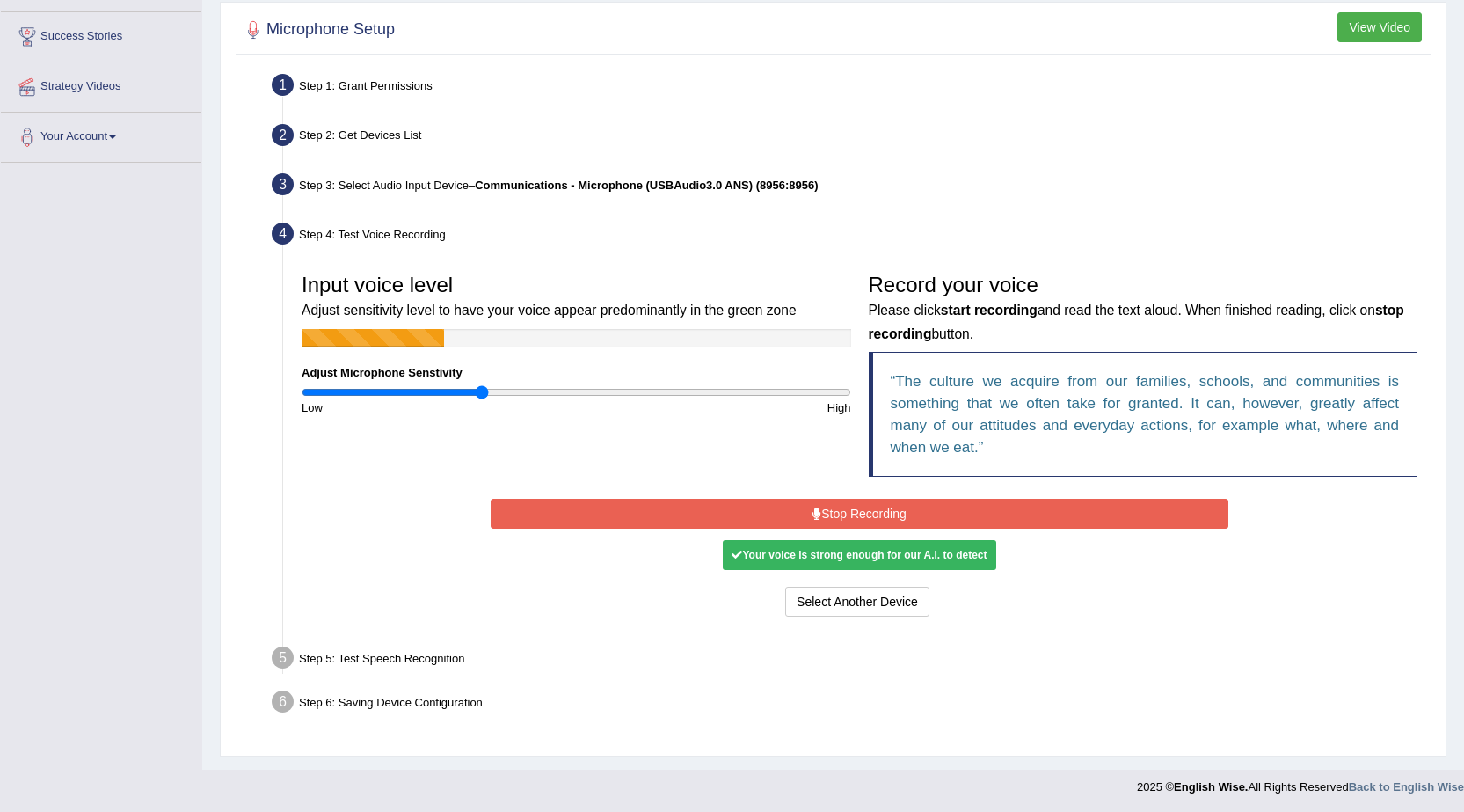
scroll to position [277, 0]
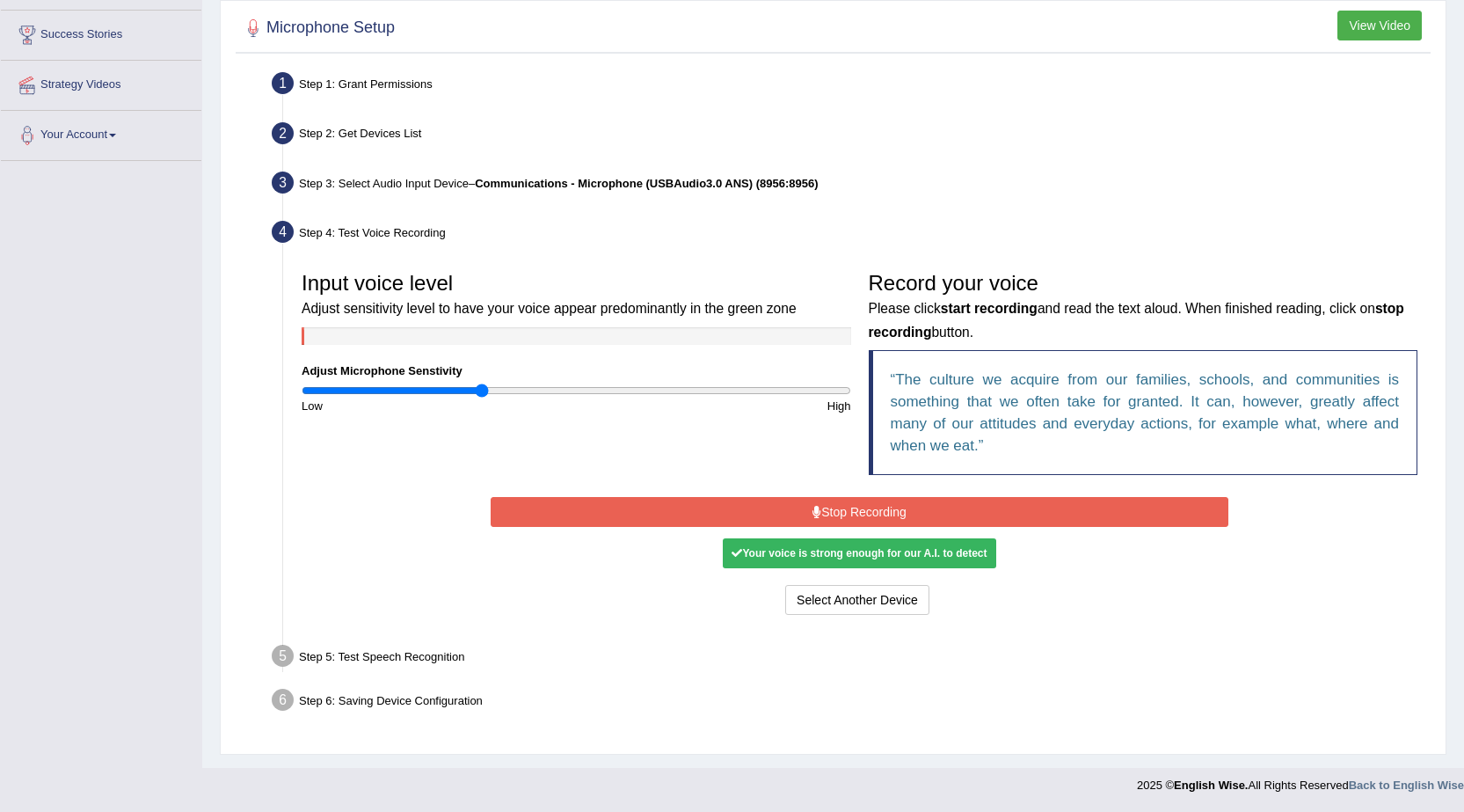
click at [888, 503] on button "Stop Recording" at bounding box center [860, 511] width 737 height 30
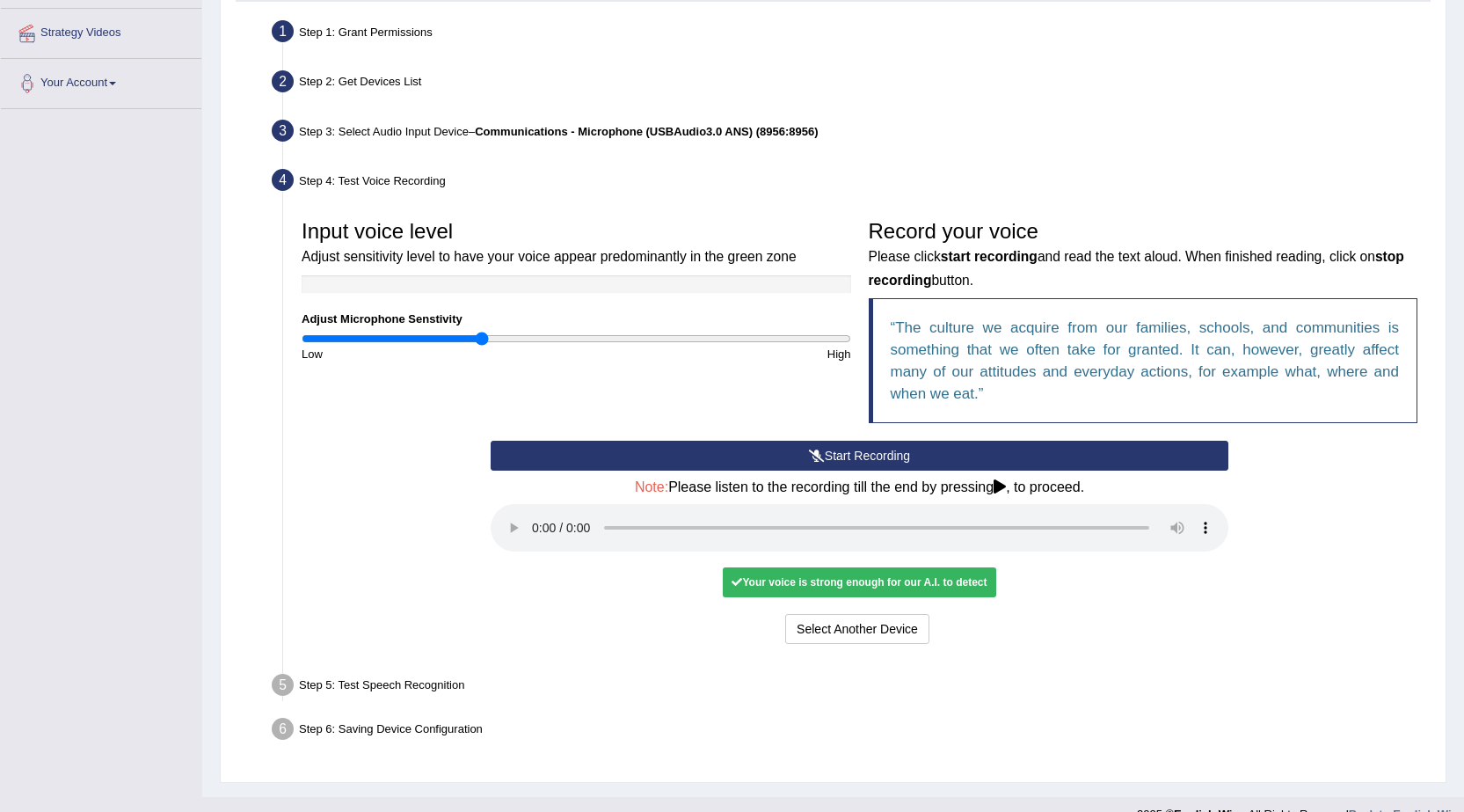
scroll to position [358, 0]
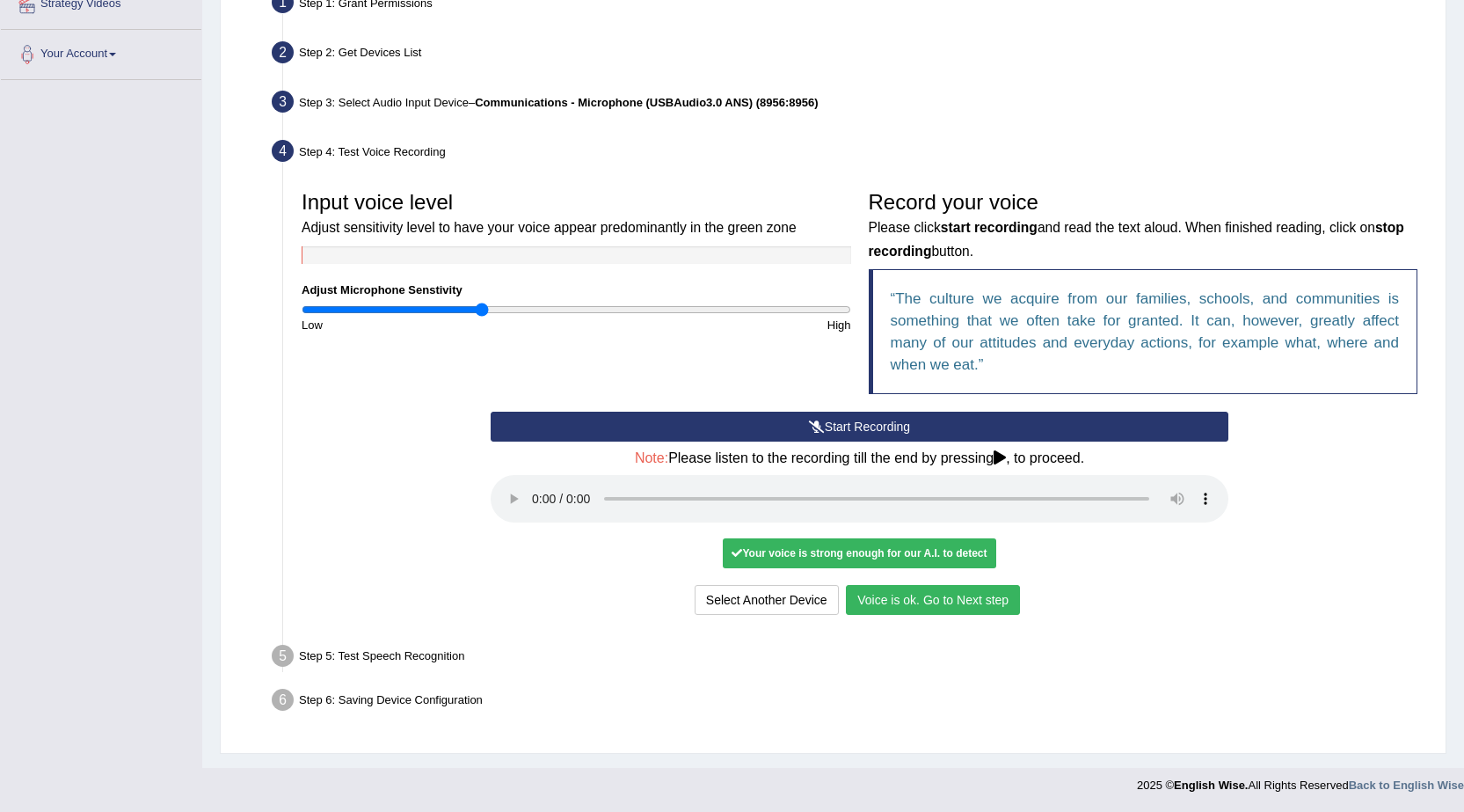
click at [920, 595] on button "Voice is ok. Go to Next step" at bounding box center [932, 600] width 174 height 30
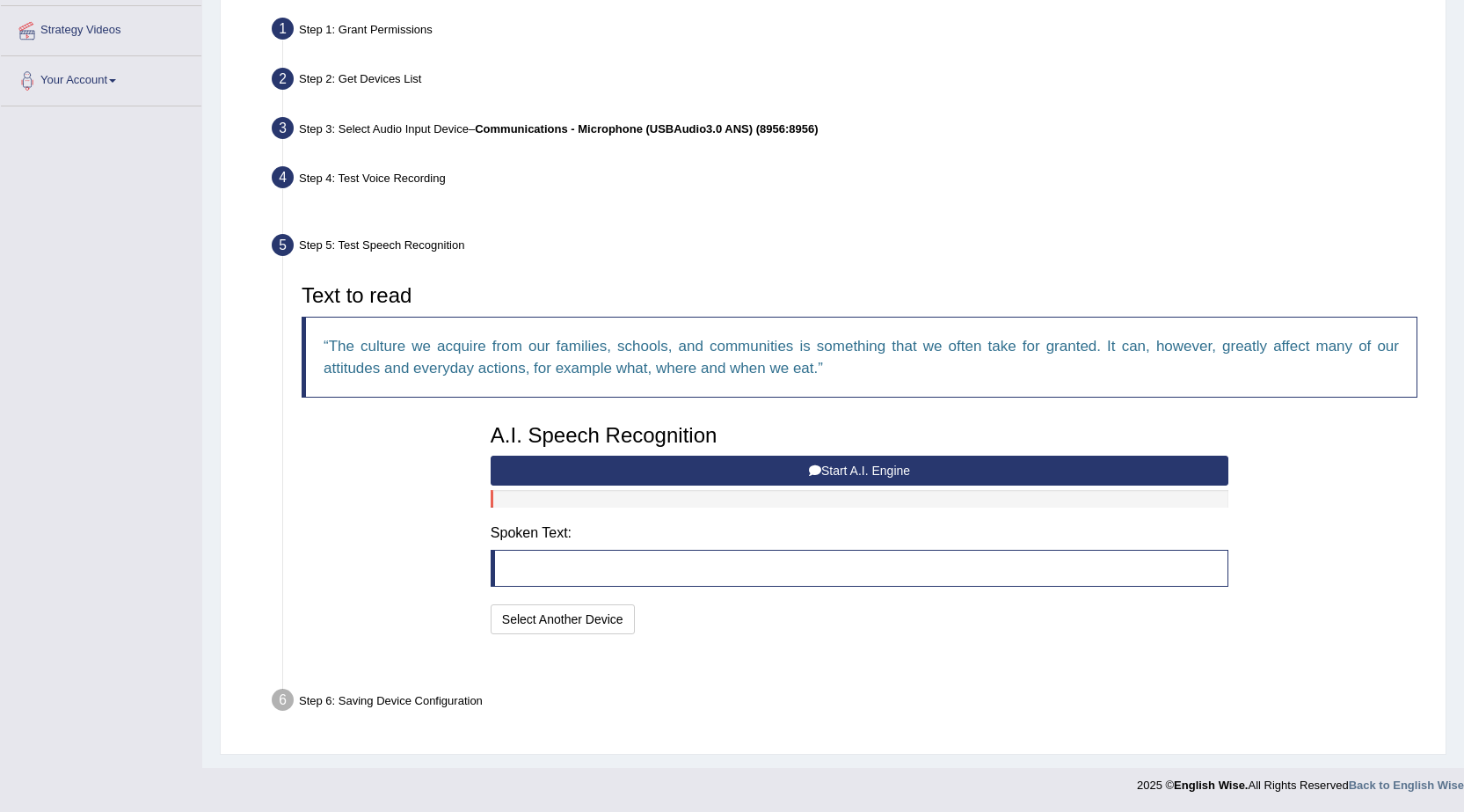
scroll to position [288, 0]
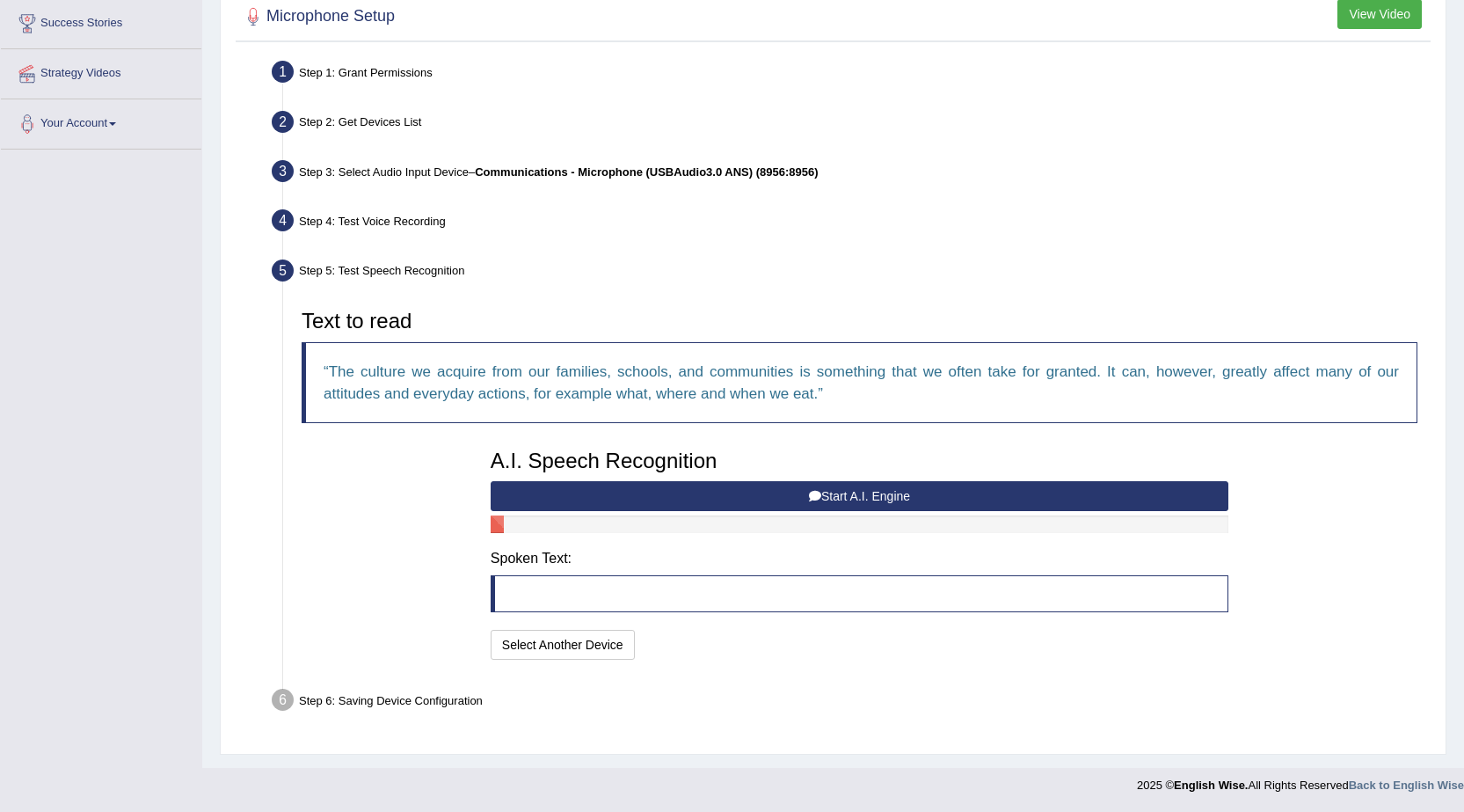
click at [768, 497] on button "Start A.I. Engine" at bounding box center [860, 496] width 737 height 30
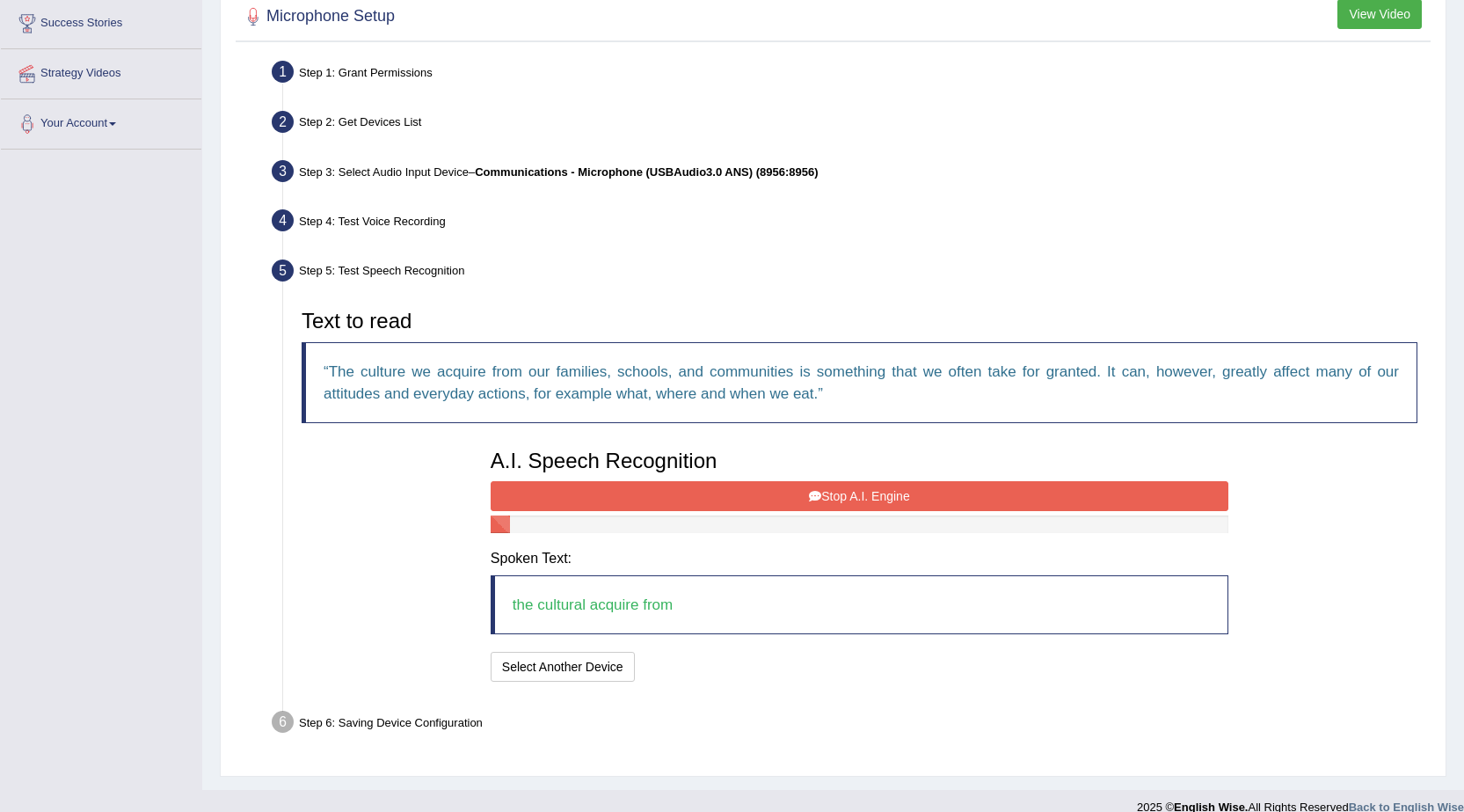
click at [686, 496] on button "Stop A.I. Engine" at bounding box center [860, 496] width 737 height 30
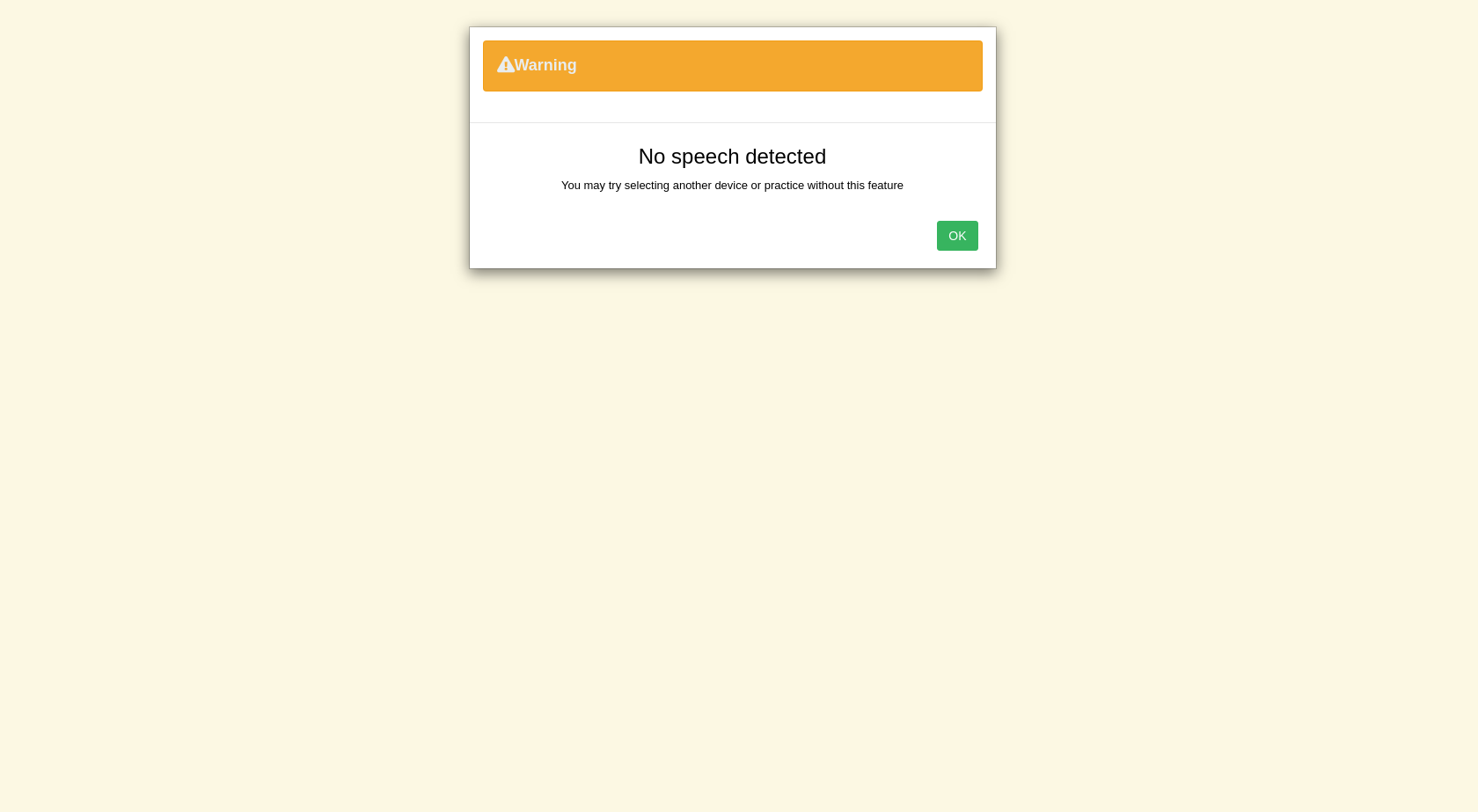
click at [954, 231] on button "OK" at bounding box center [957, 236] width 41 height 30
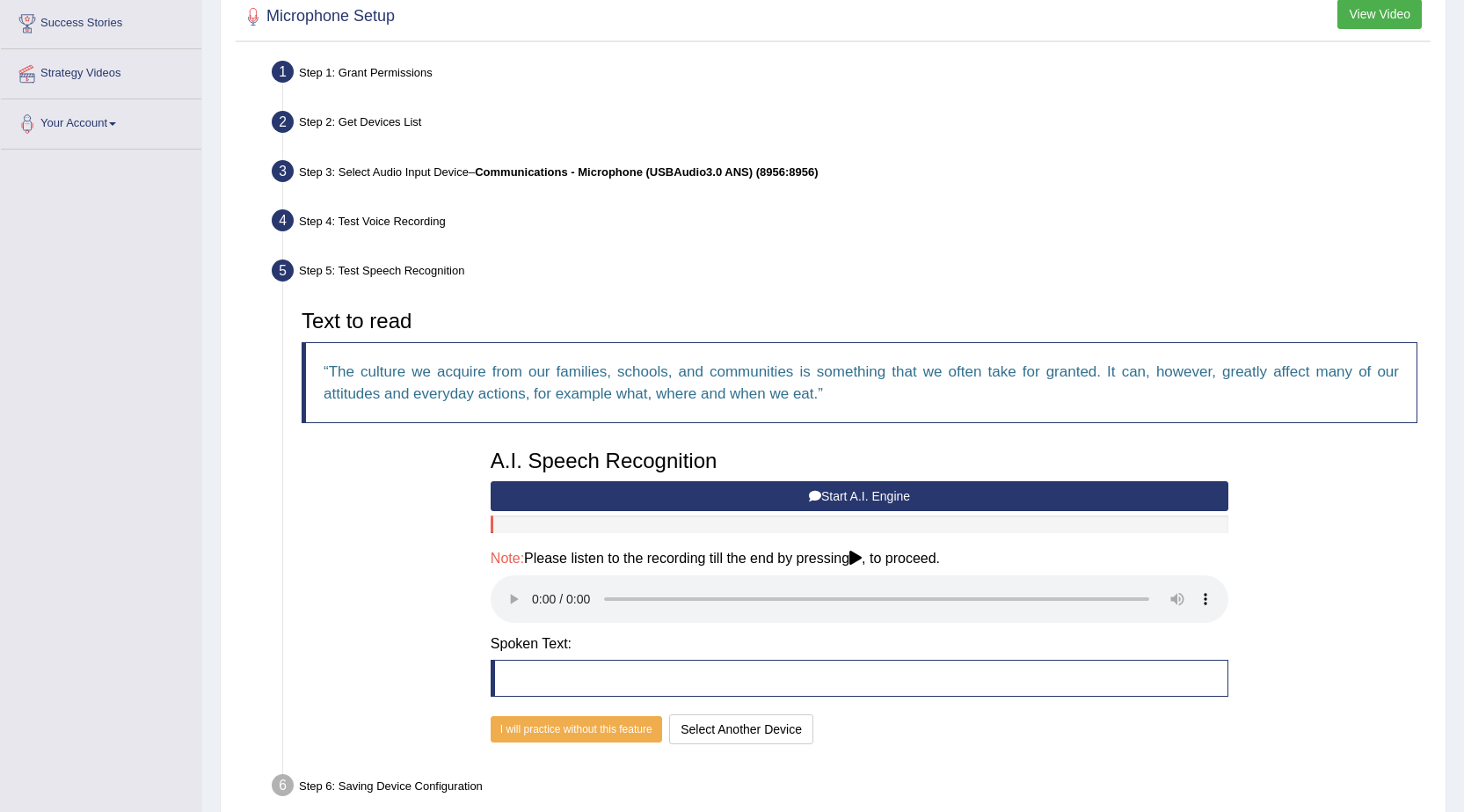
click at [816, 496] on icon at bounding box center [815, 496] width 13 height 13
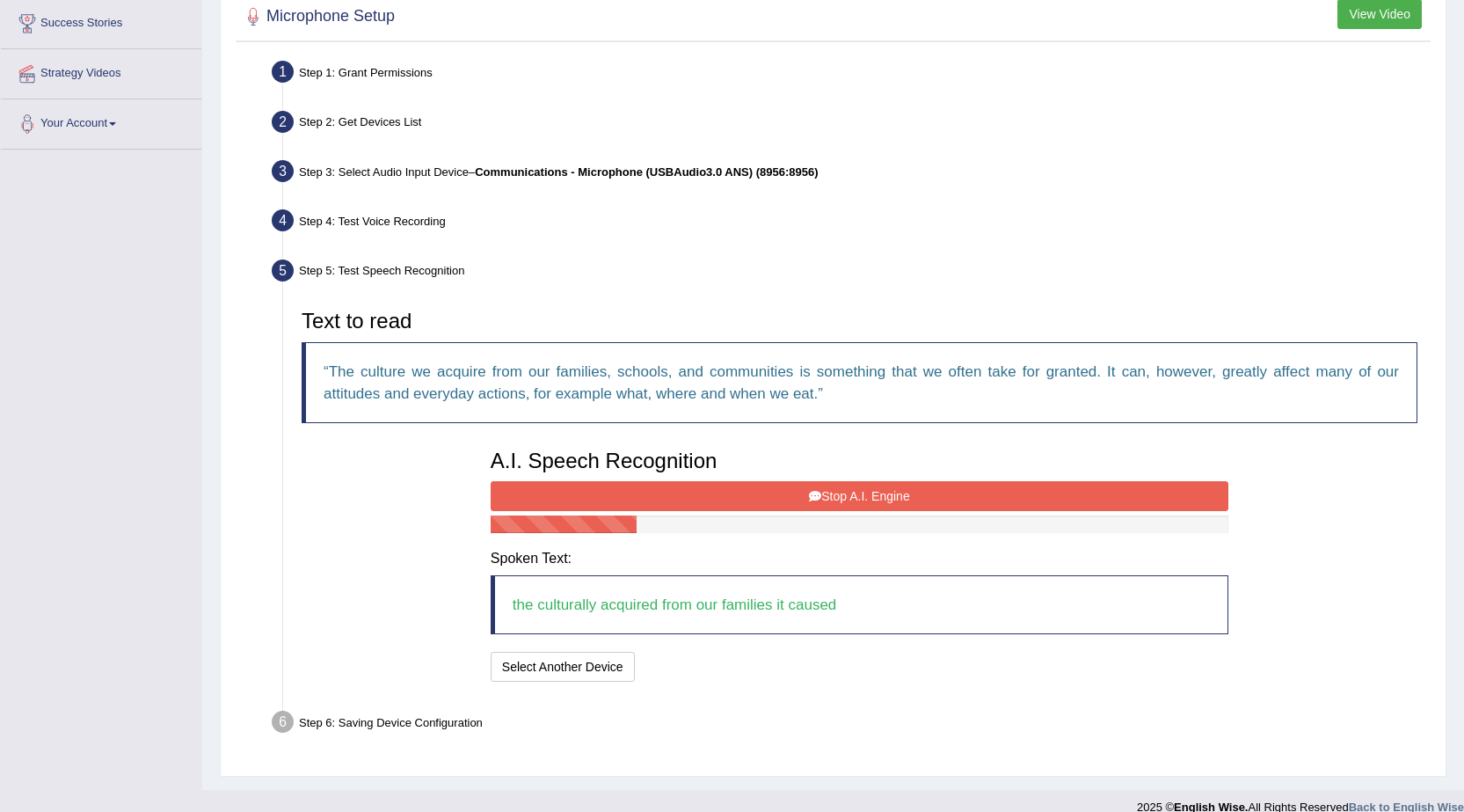
click at [816, 496] on icon at bounding box center [815, 496] width 13 height 13
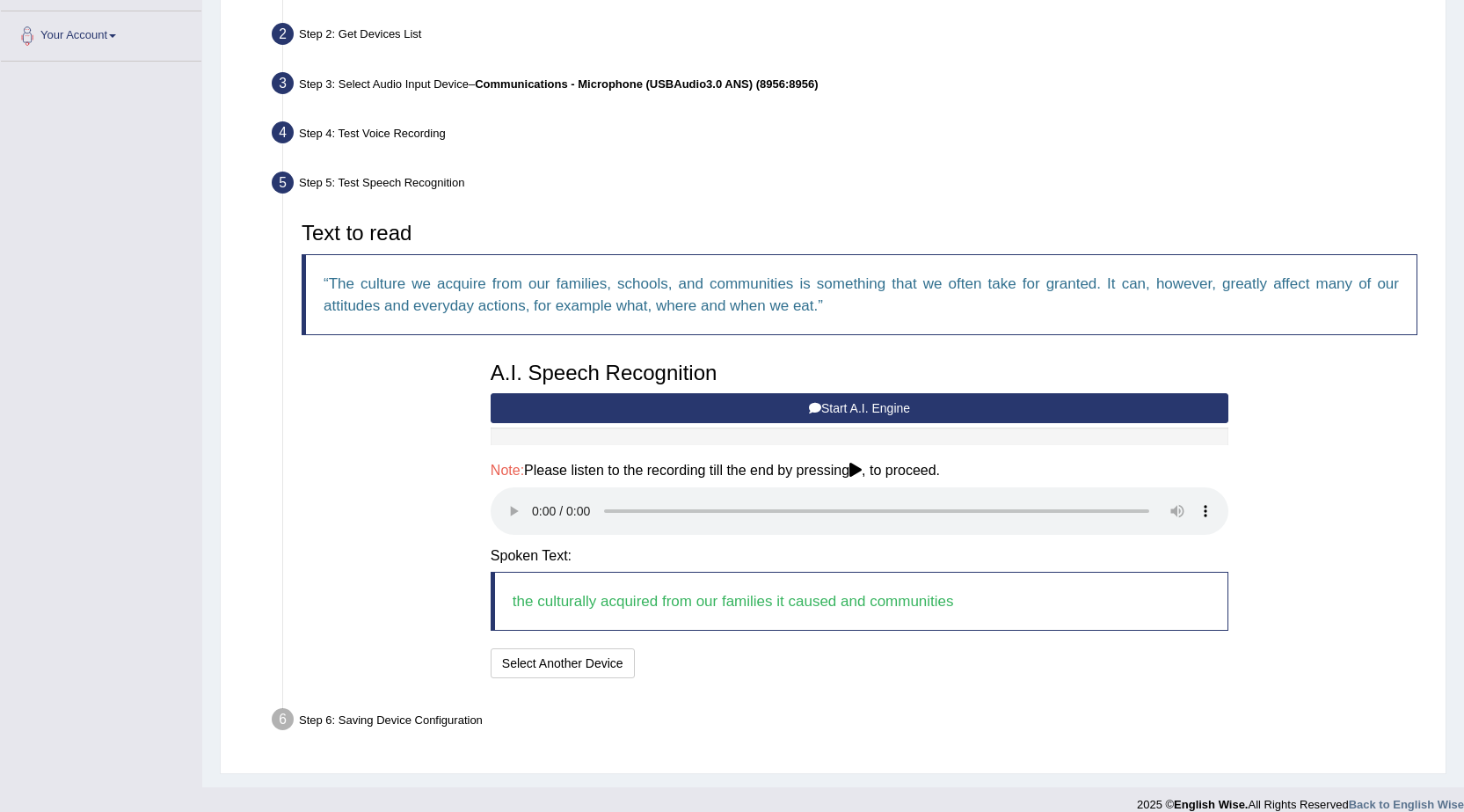
scroll to position [396, 0]
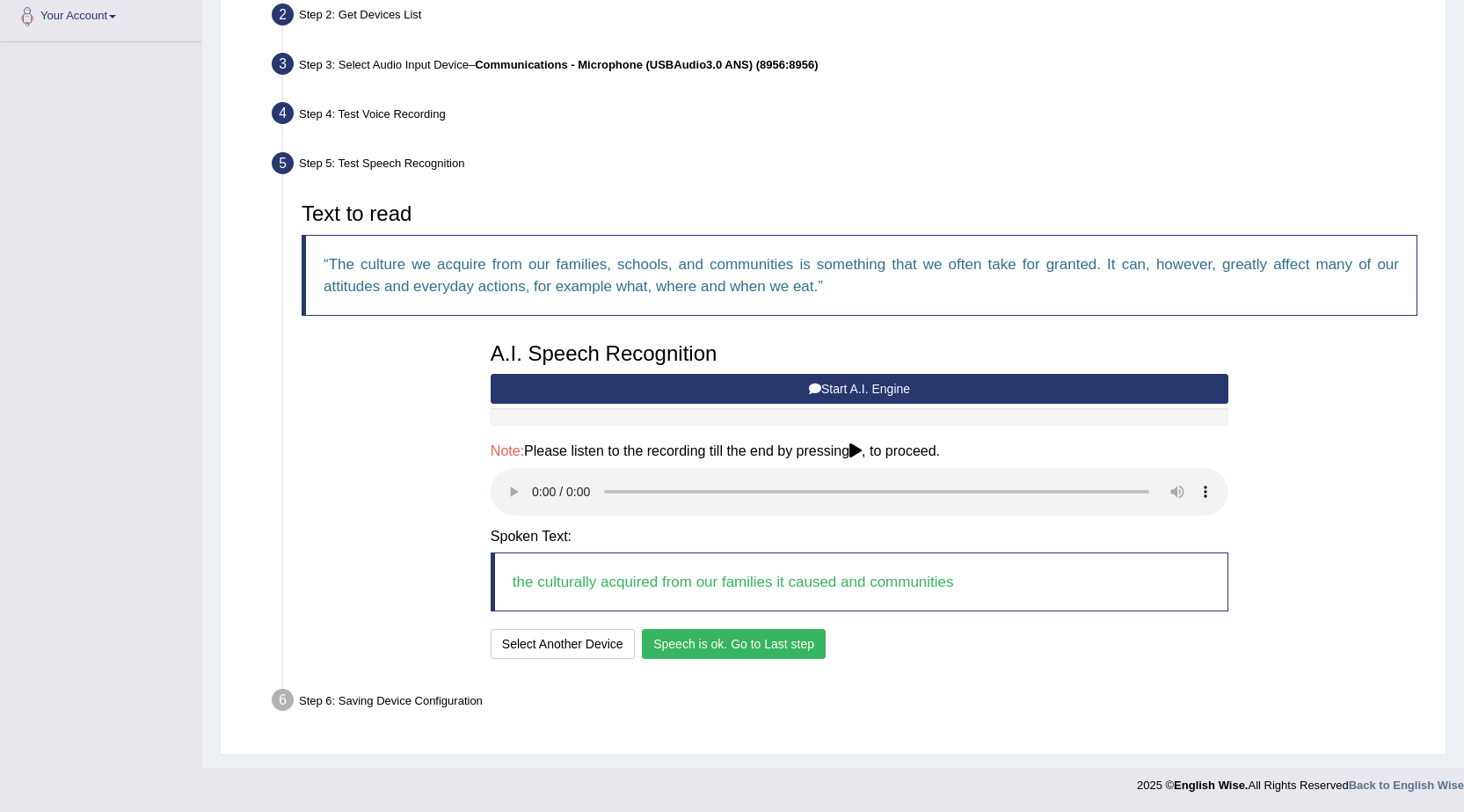
drag, startPoint x: 759, startPoint y: 621, endPoint x: 750, endPoint y: 650, distance: 30.4
click at [756, 632] on div "A.I. Speech Recognition Start A.I. Engine Stop A.I. Engine Note: Please listen …" at bounding box center [860, 499] width 756 height 331
click at [750, 649] on button "Speech is ok. Go to Last step" at bounding box center [733, 643] width 183 height 30
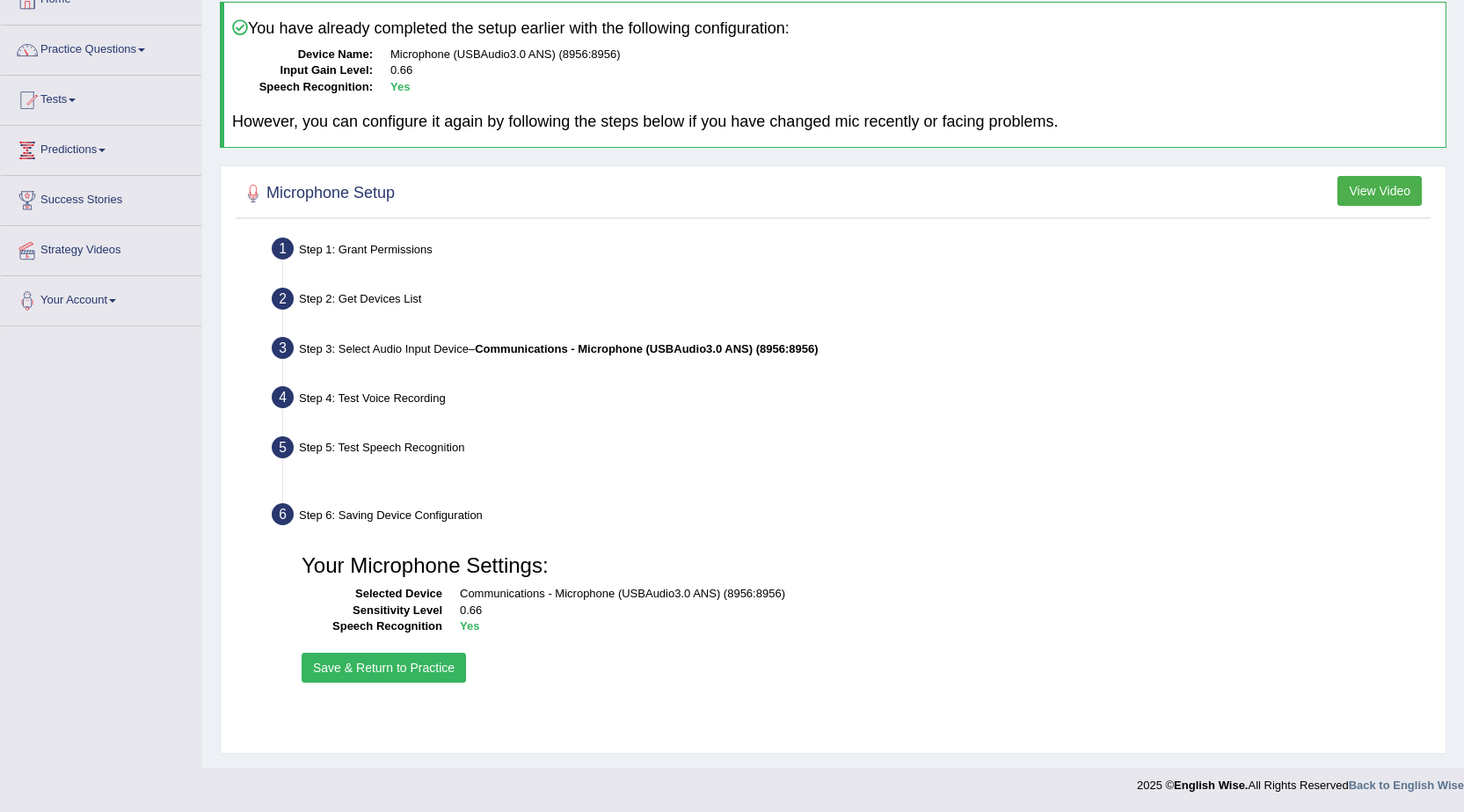
scroll to position [112, 0]
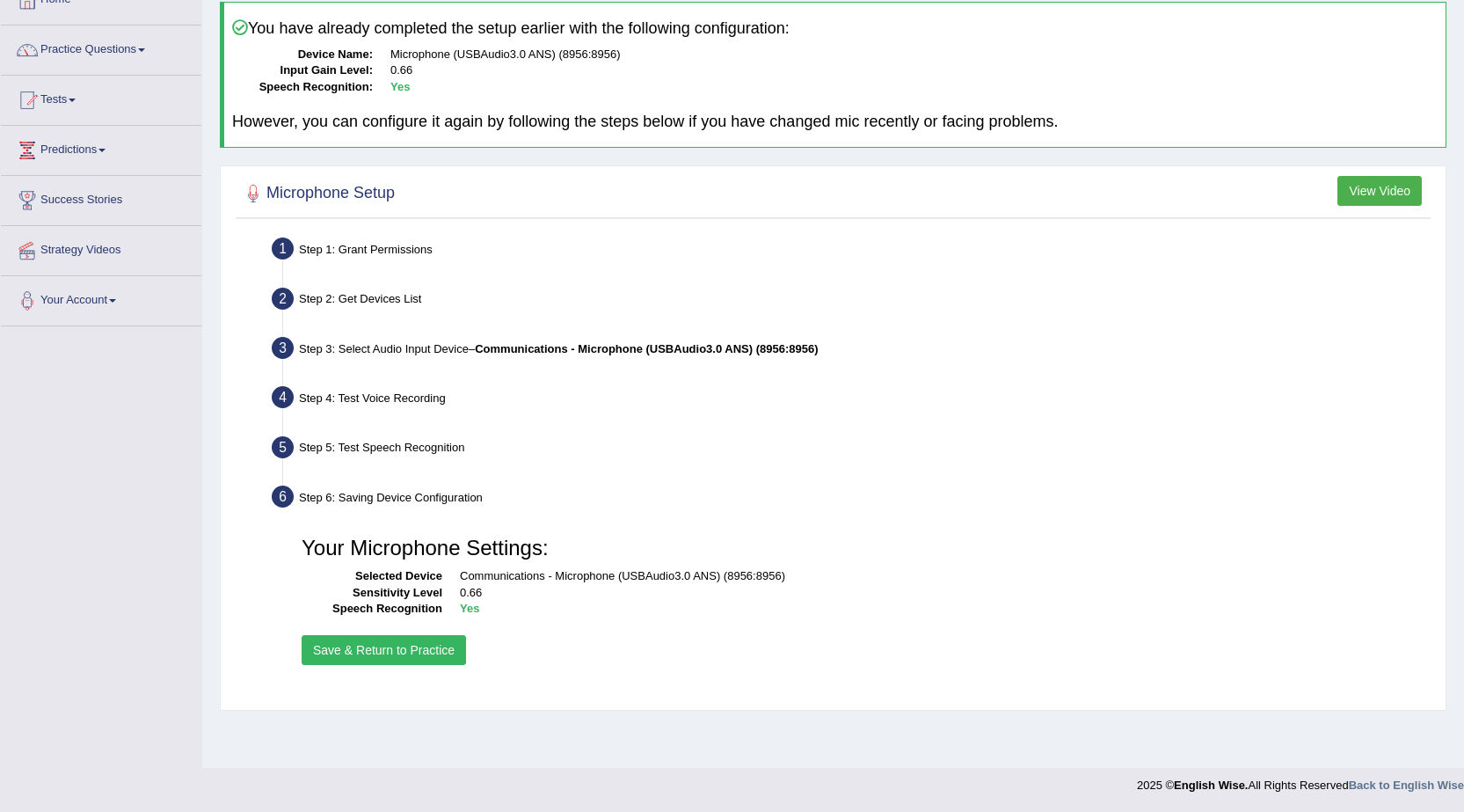
drag, startPoint x: 399, startPoint y: 646, endPoint x: 407, endPoint y: 635, distance: 13.6
click at [400, 645] on button "Save & Return to Practice" at bounding box center [383, 649] width 164 height 30
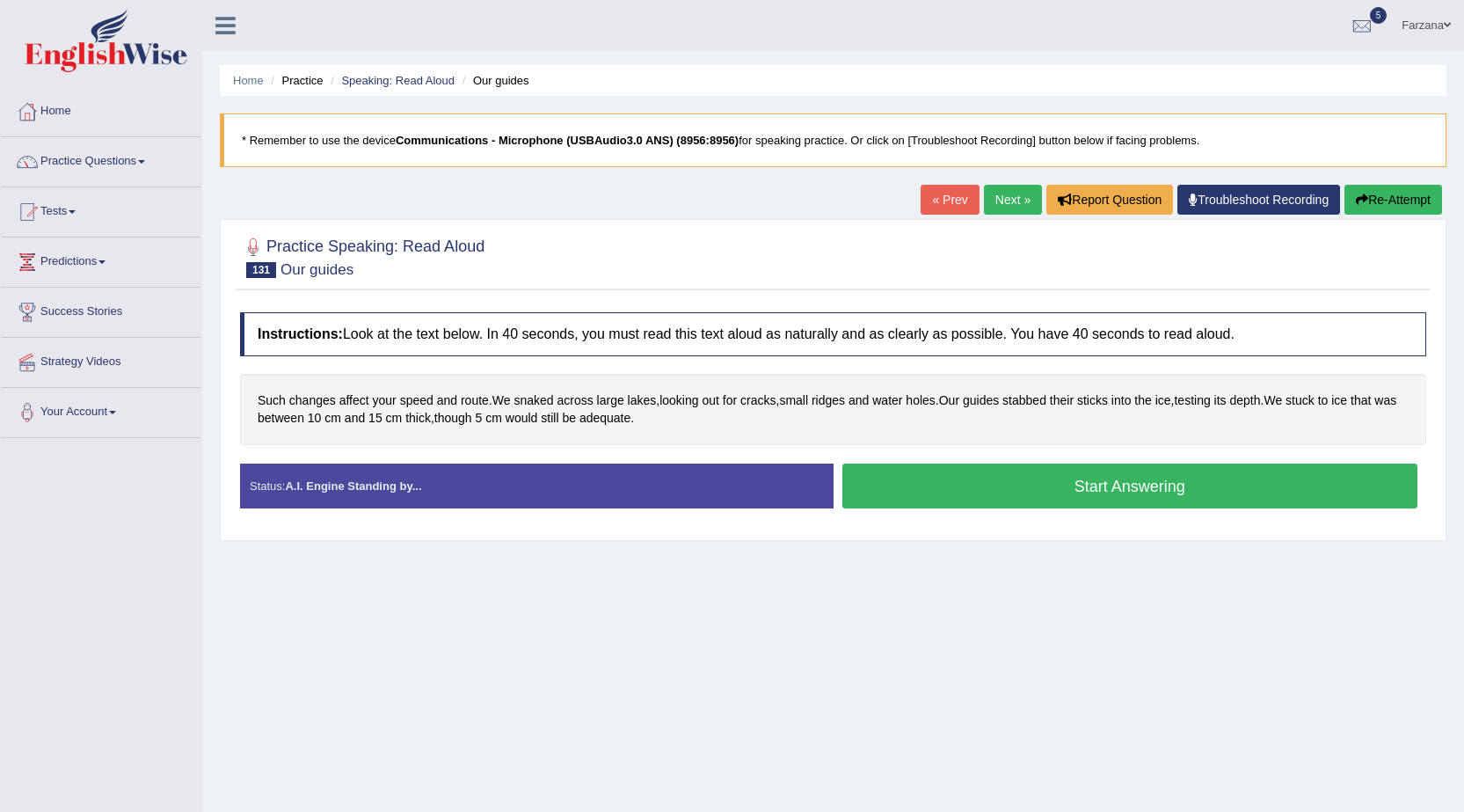
click at [916, 491] on button "Start Answering" at bounding box center [1130, 486] width 576 height 45
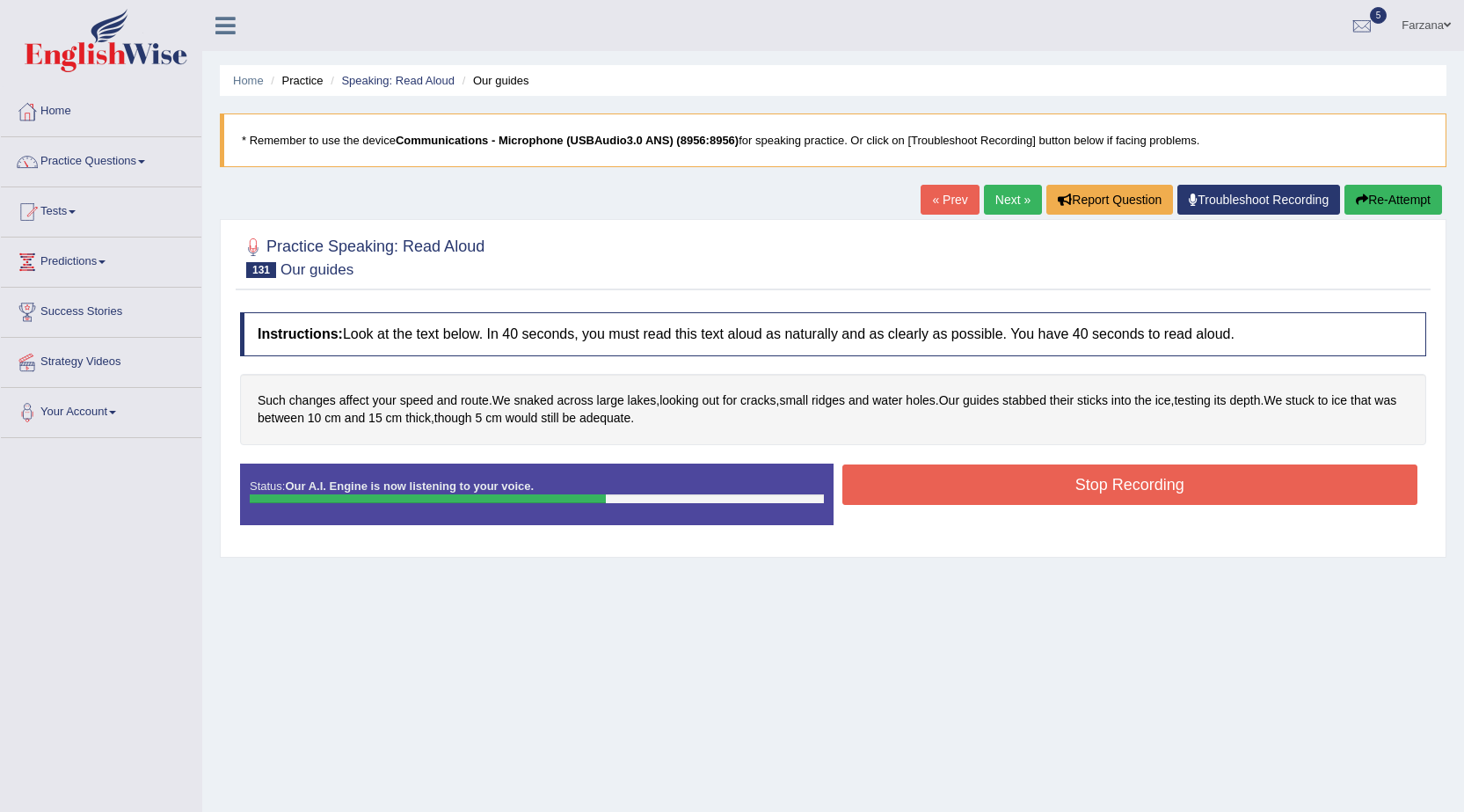
click at [1009, 493] on button "Stop Recording" at bounding box center [1130, 485] width 576 height 41
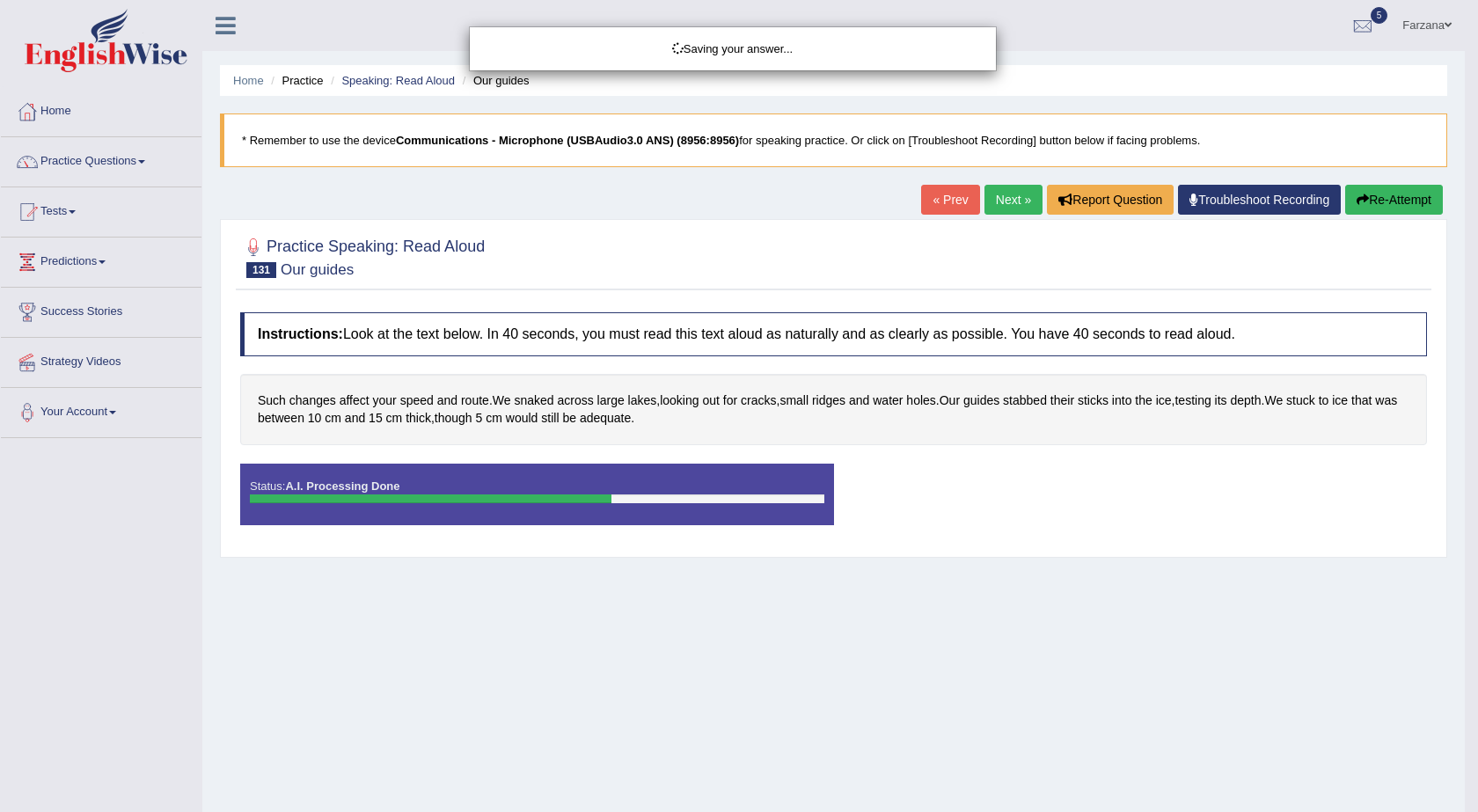
click at [1033, 393] on div "Saving your answer..." at bounding box center [739, 406] width 1478 height 812
click at [1030, 398] on div "Saving your answer..." at bounding box center [739, 406] width 1478 height 812
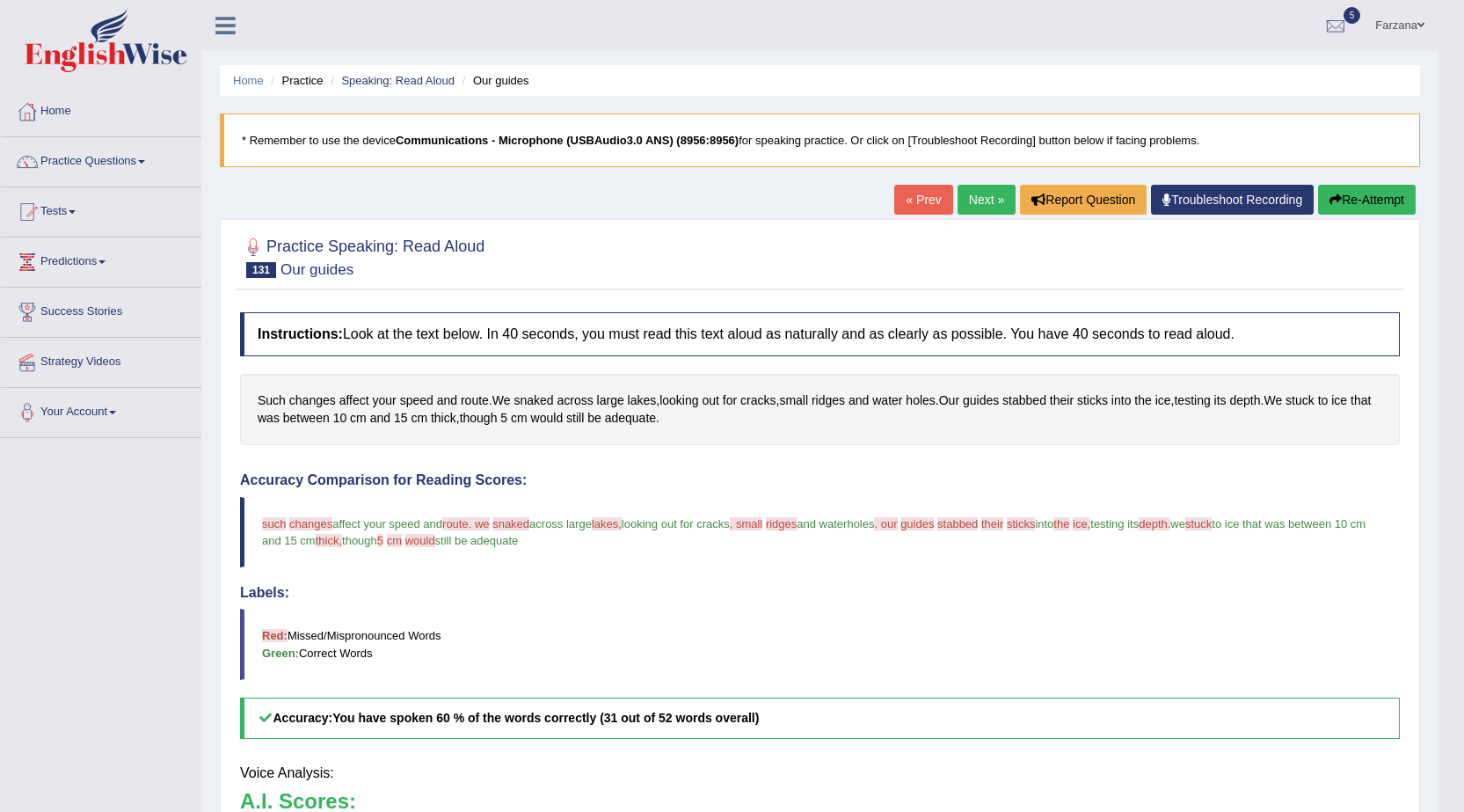
click at [1029, 398] on div "Our A.I. Engine is working on your speech analysis! Please be patient. It may t…" at bounding box center [732, 406] width 1464 height 812
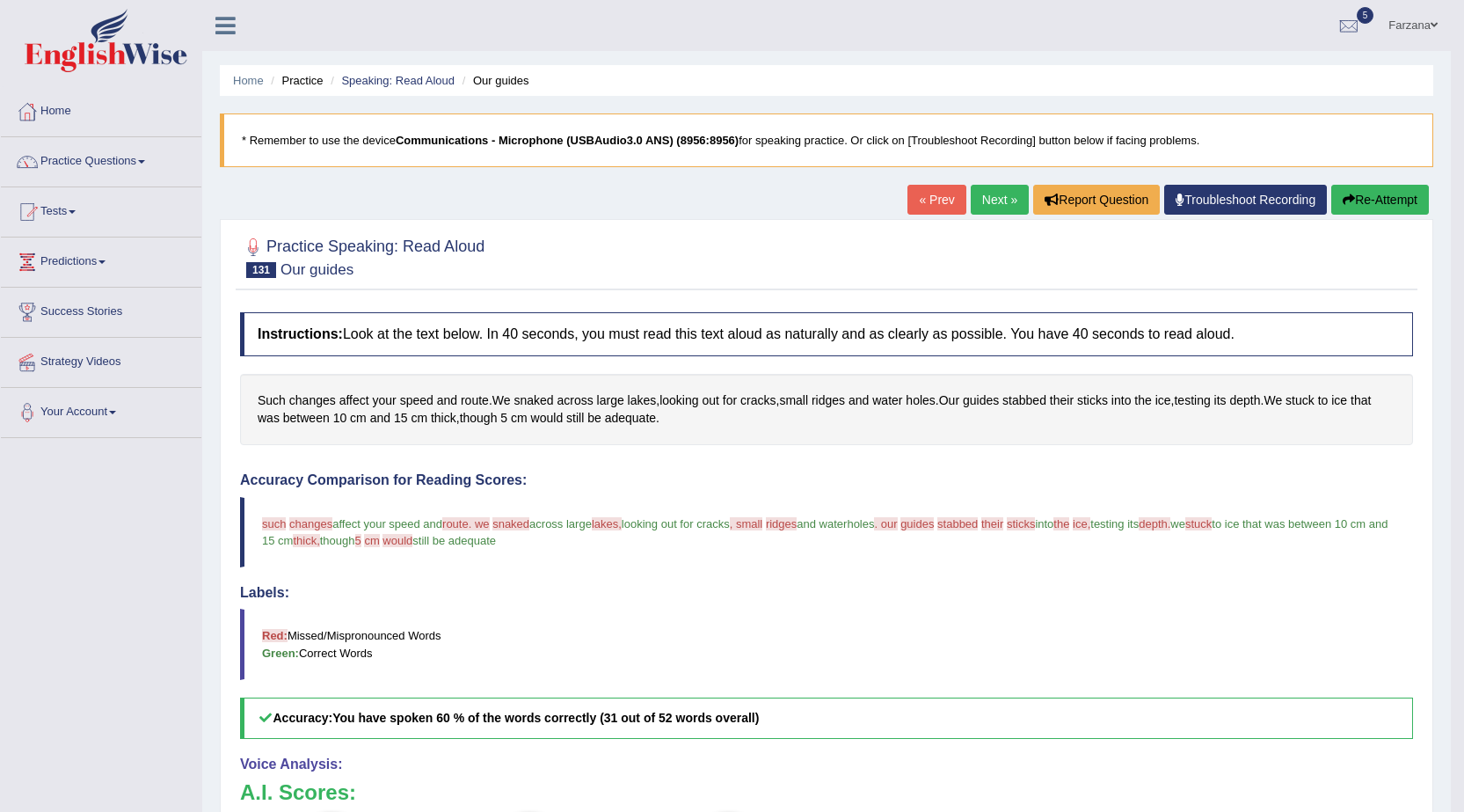
click at [1029, 398] on span "stabbed" at bounding box center [1024, 400] width 44 height 18
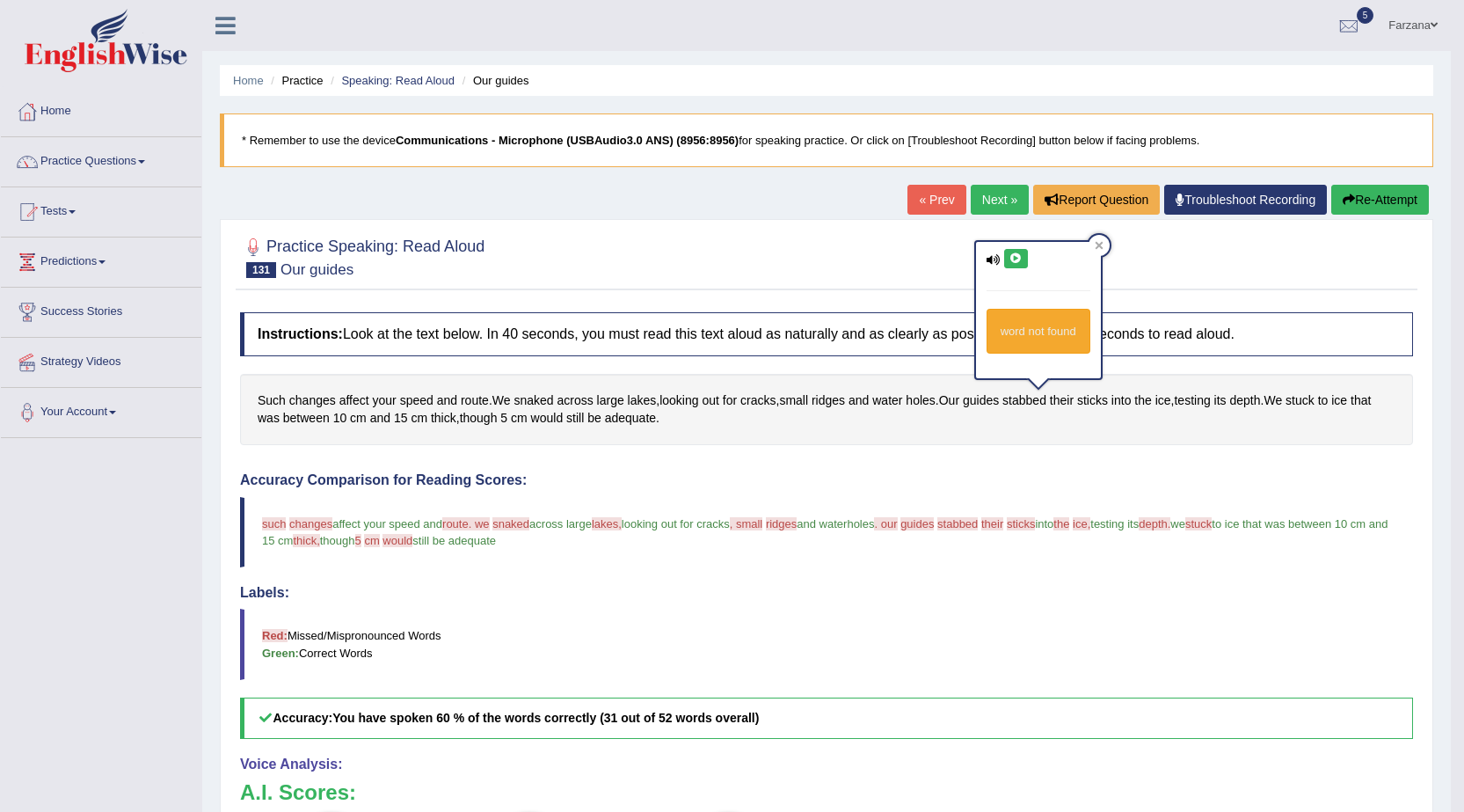
click at [1025, 263] on button at bounding box center [1016, 259] width 23 height 19
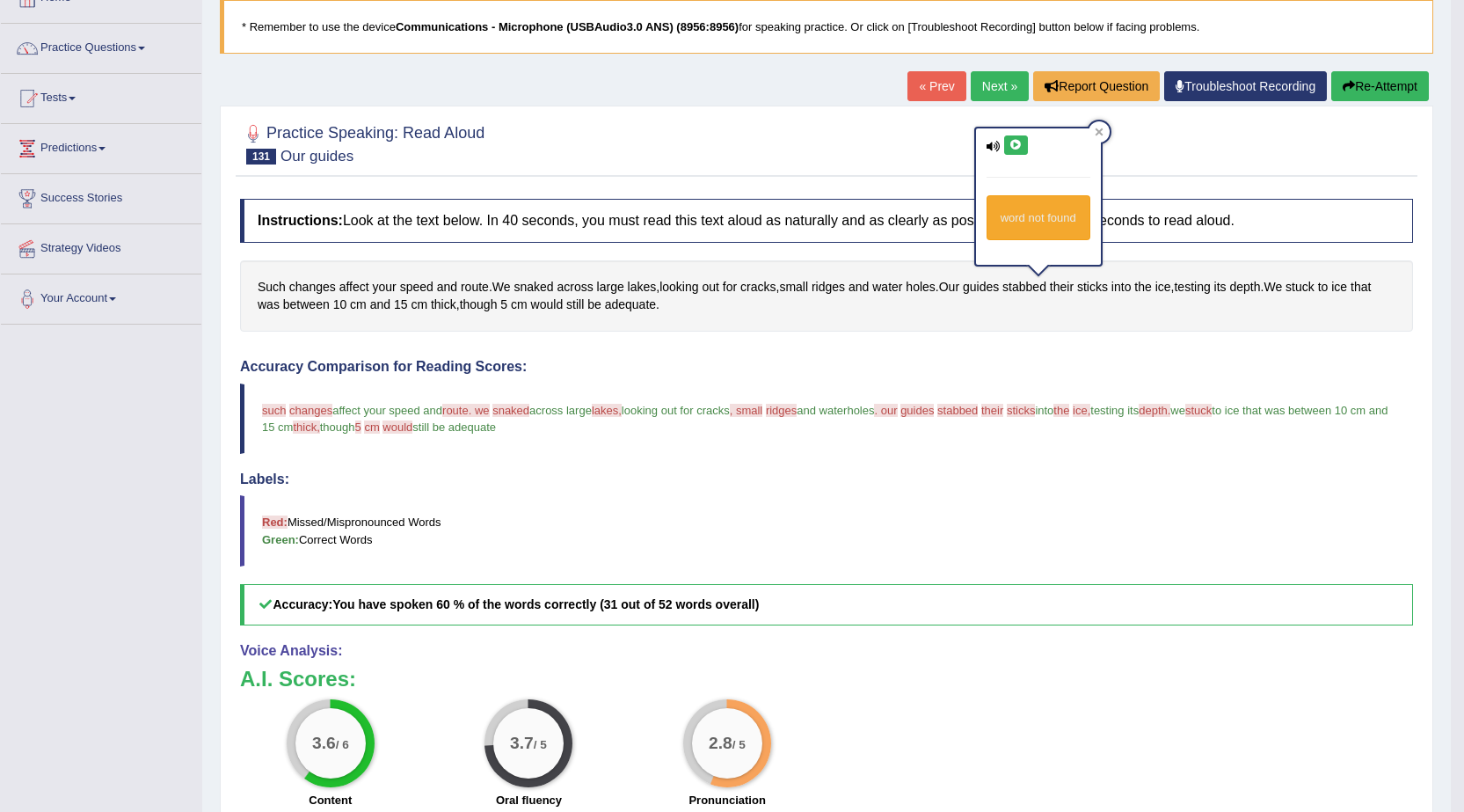
scroll to position [88, 0]
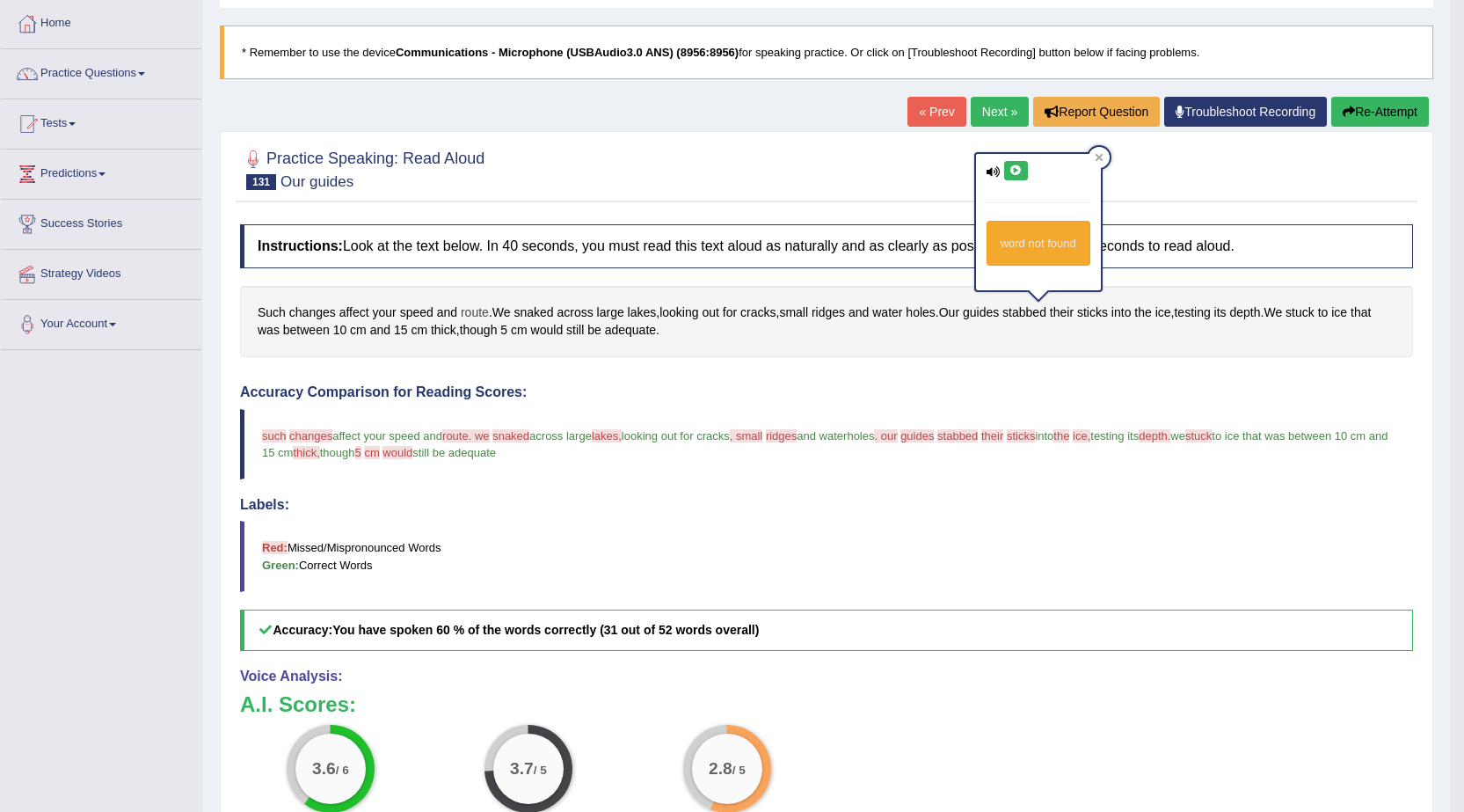
click at [472, 309] on span "route" at bounding box center [474, 312] width 28 height 18
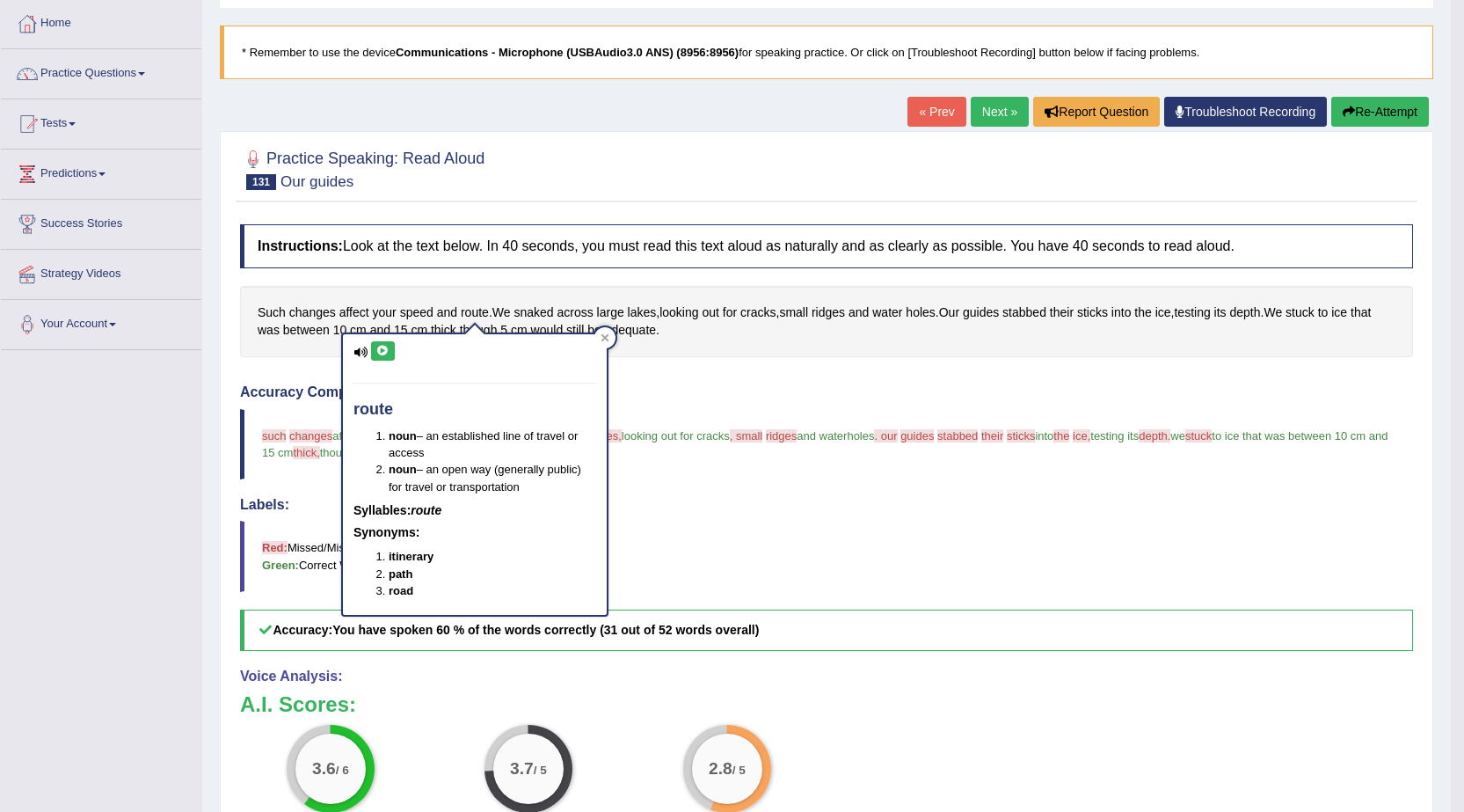
click at [374, 351] on button at bounding box center [383, 351] width 23 height 19
click at [1386, 117] on button "Re-Attempt" at bounding box center [1380, 112] width 98 height 30
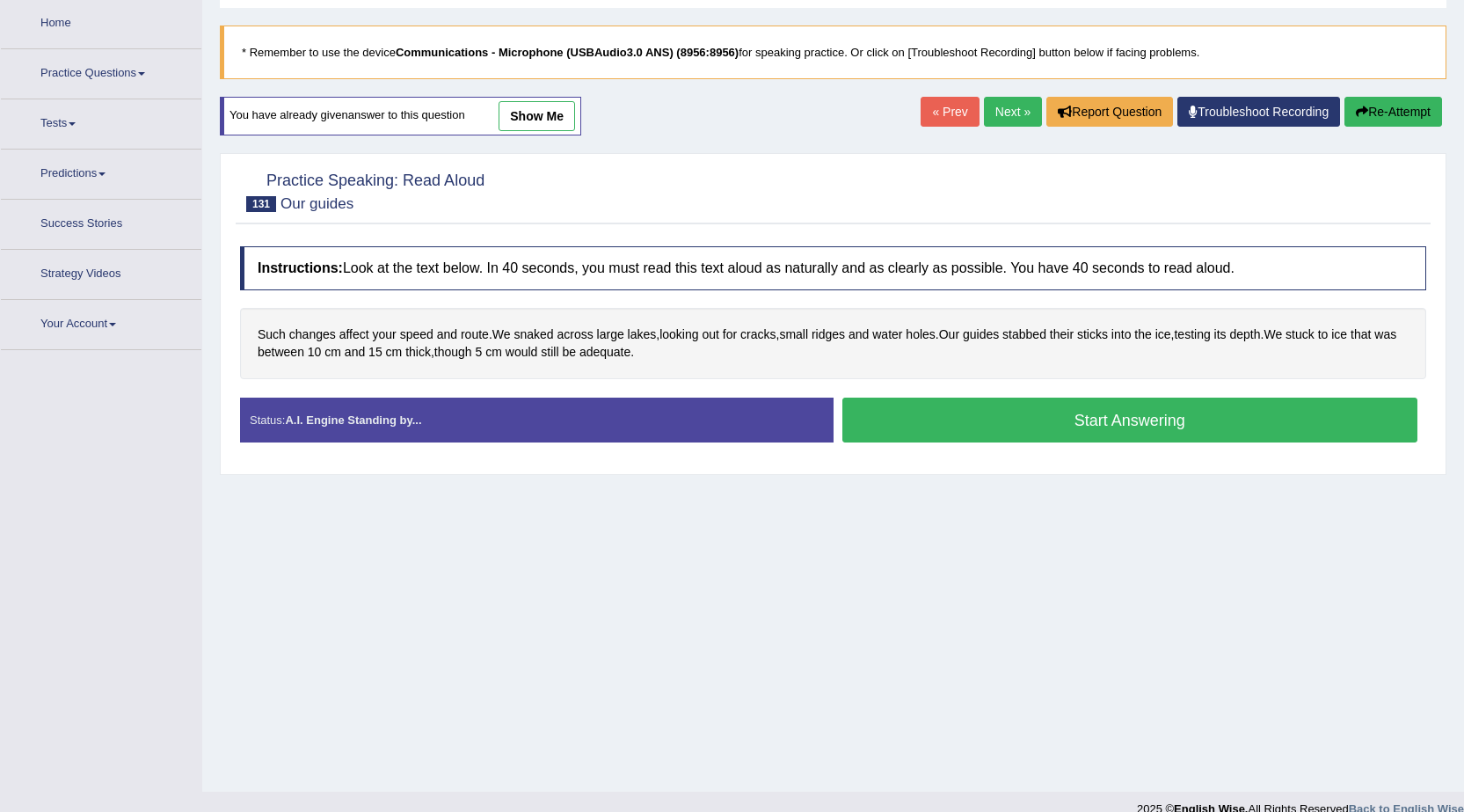
click at [933, 417] on button "Start Answering" at bounding box center [1130, 420] width 576 height 45
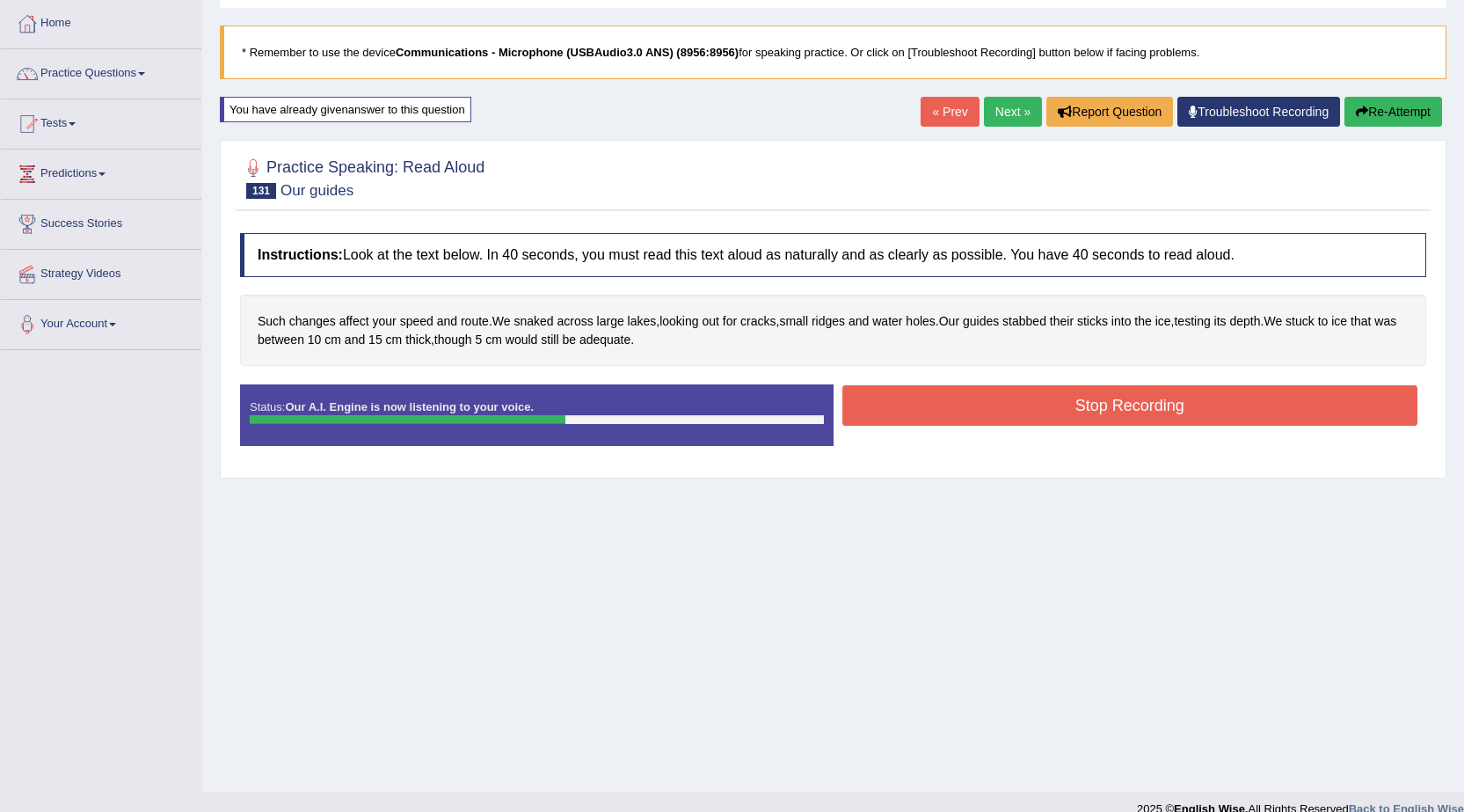
click at [933, 417] on button "Stop Recording" at bounding box center [1130, 406] width 576 height 41
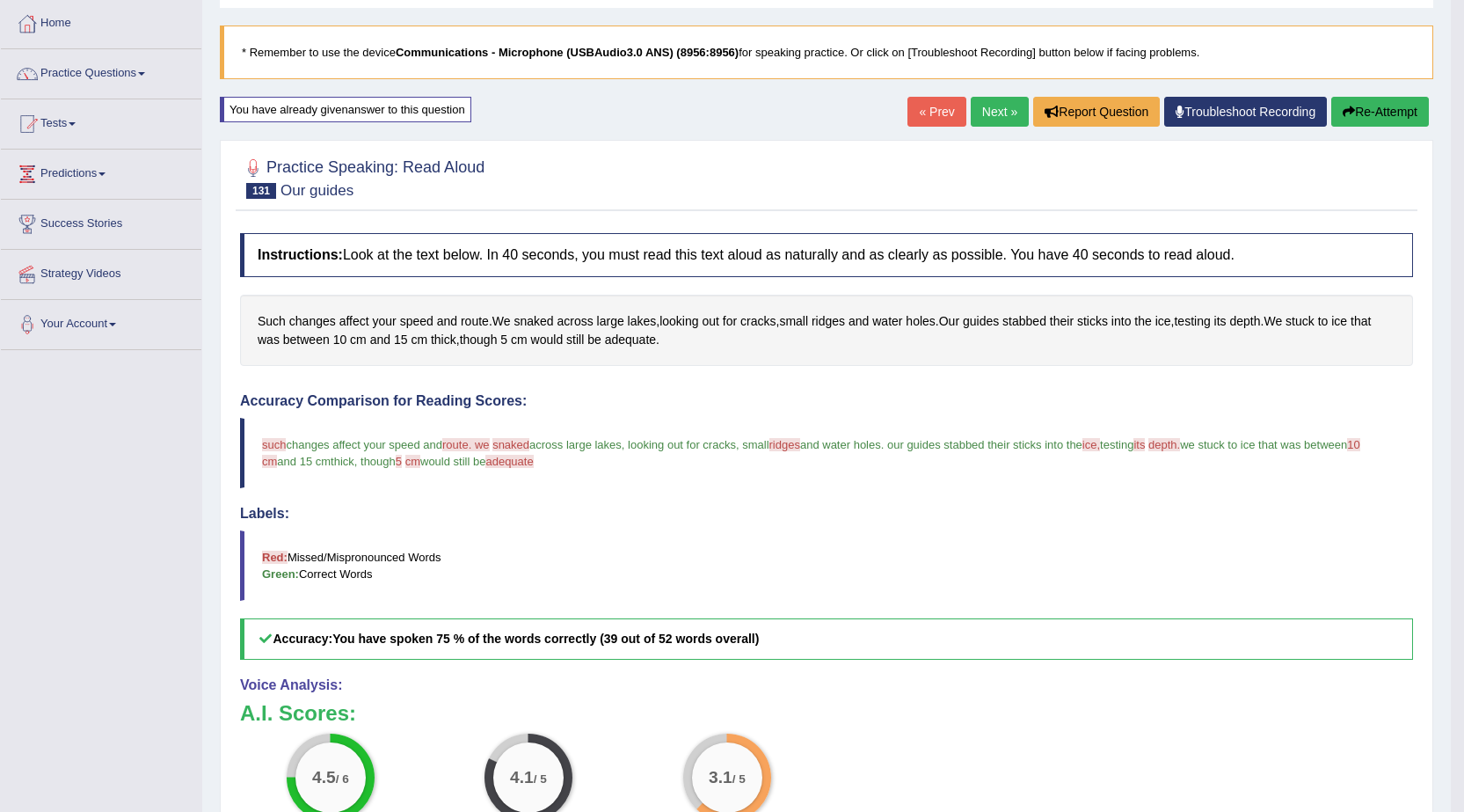
scroll to position [176, 0]
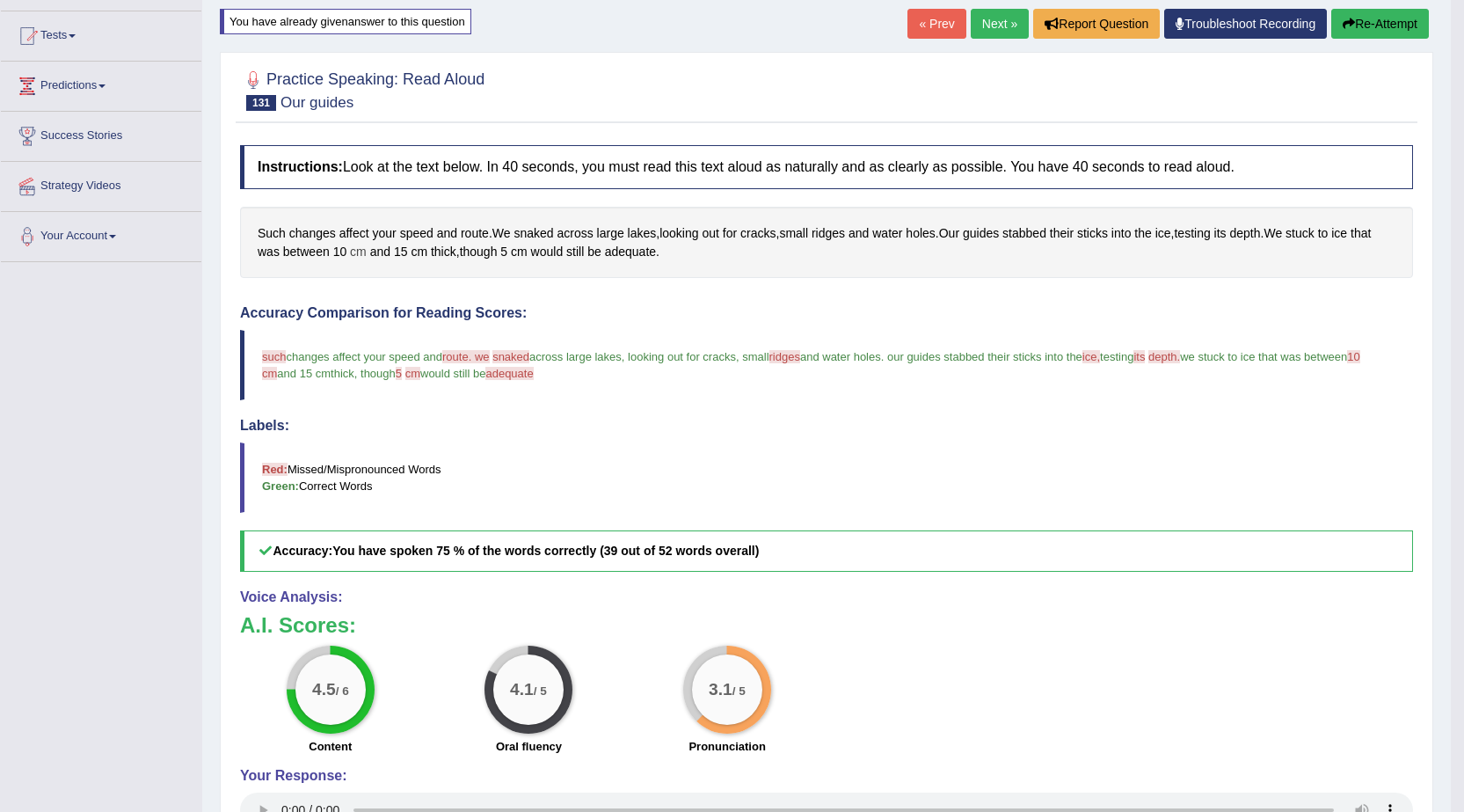
click at [357, 254] on span "cm" at bounding box center [358, 251] width 16 height 18
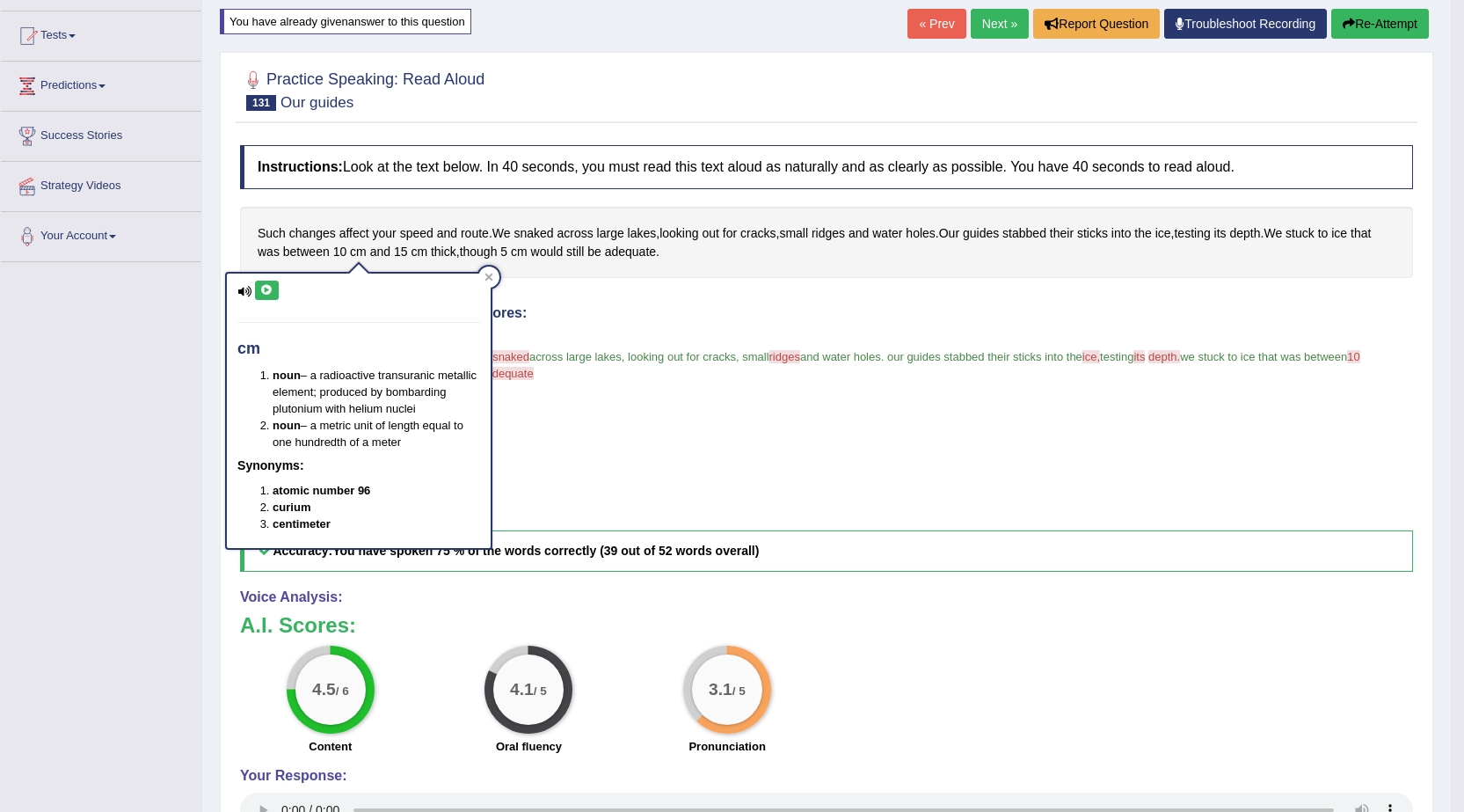
drag, startPoint x: 264, startPoint y: 263, endPoint x: 268, endPoint y: 274, distance: 11.7
click at [268, 274] on body "Toggle navigation Home Practice Questions Speaking Practice Read Aloud Repeat S…" at bounding box center [732, 230] width 1464 height 812
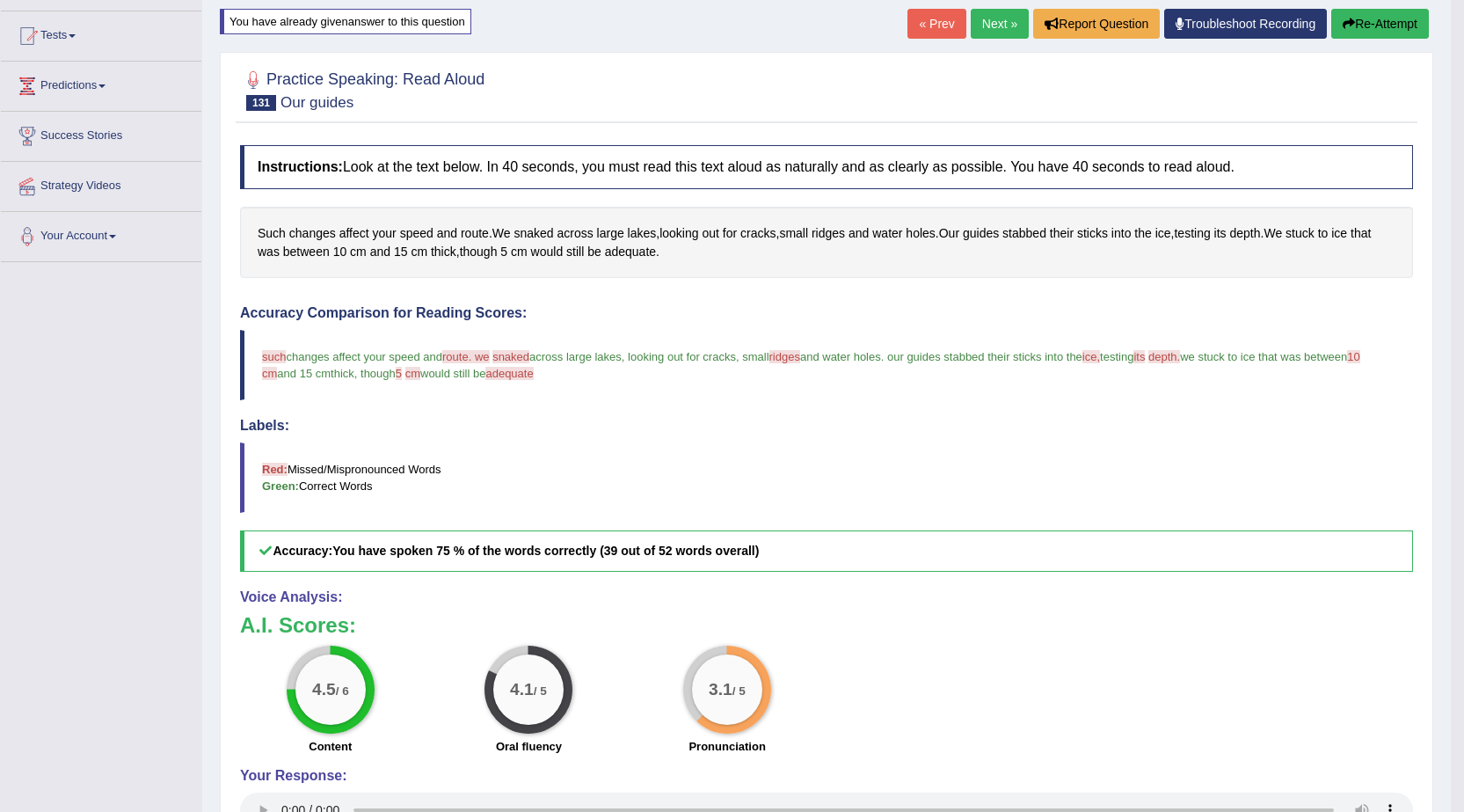
click at [348, 249] on div "Such changes affect your speed and route . We snaked across large lakes , looki…" at bounding box center [826, 242] width 1173 height 71
click at [353, 250] on span "cm" at bounding box center [358, 251] width 16 height 18
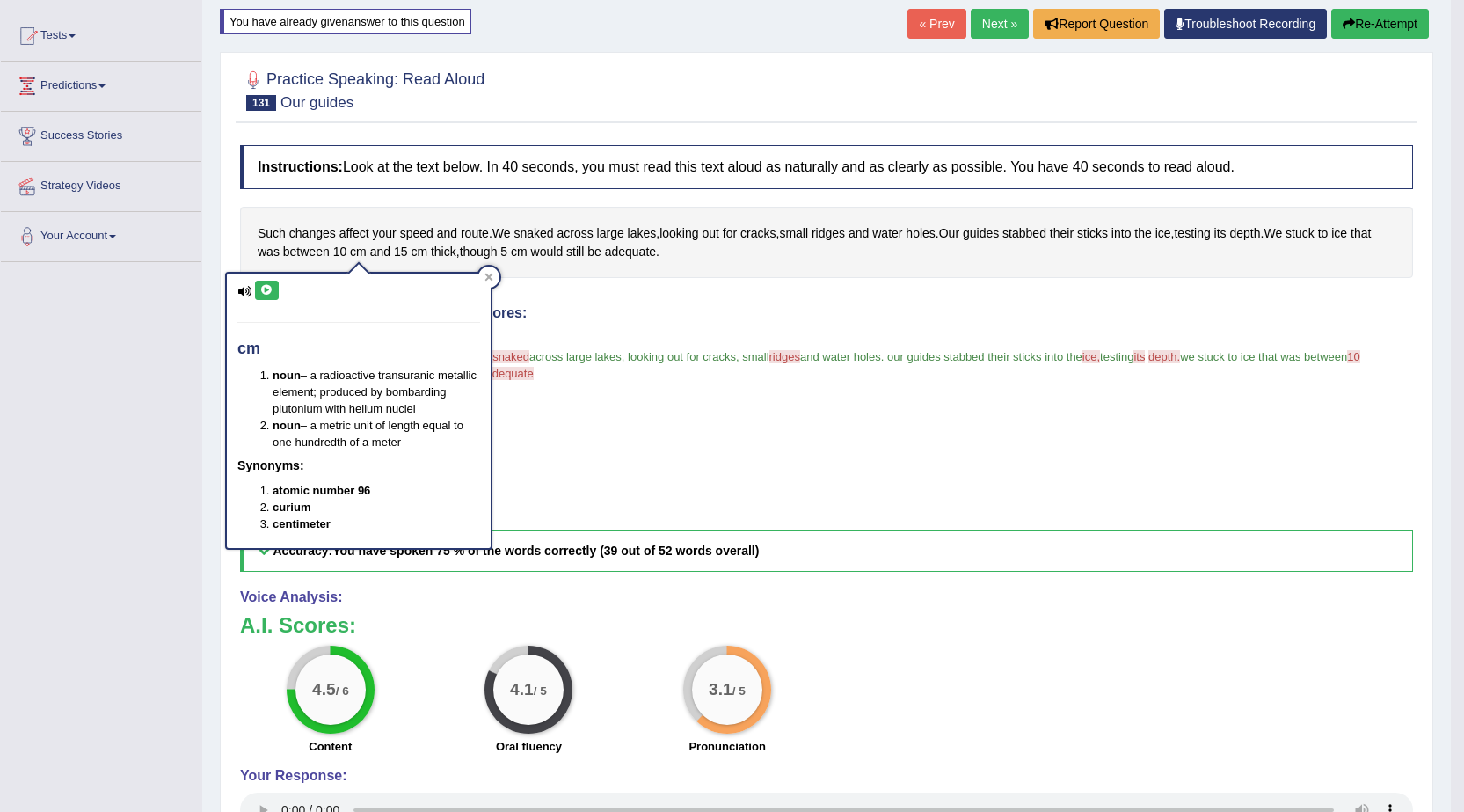
click at [268, 288] on icon at bounding box center [267, 290] width 14 height 11
click at [550, 409] on div "Accuracy Comparison for Reading Scores: such changes affect your speed and rout…" at bounding box center [826, 438] width 1173 height 267
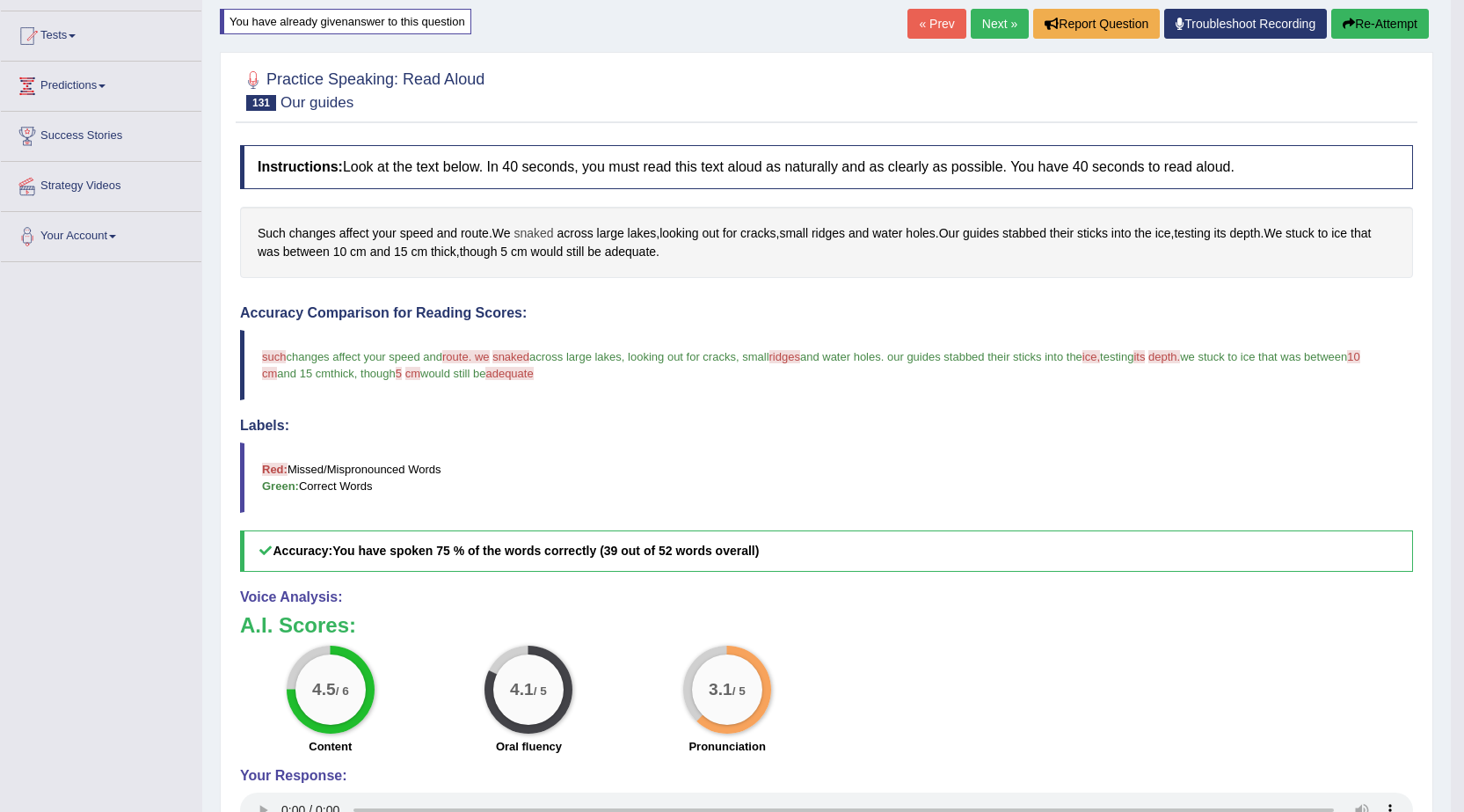
click at [522, 231] on span "snaked" at bounding box center [533, 233] width 40 height 18
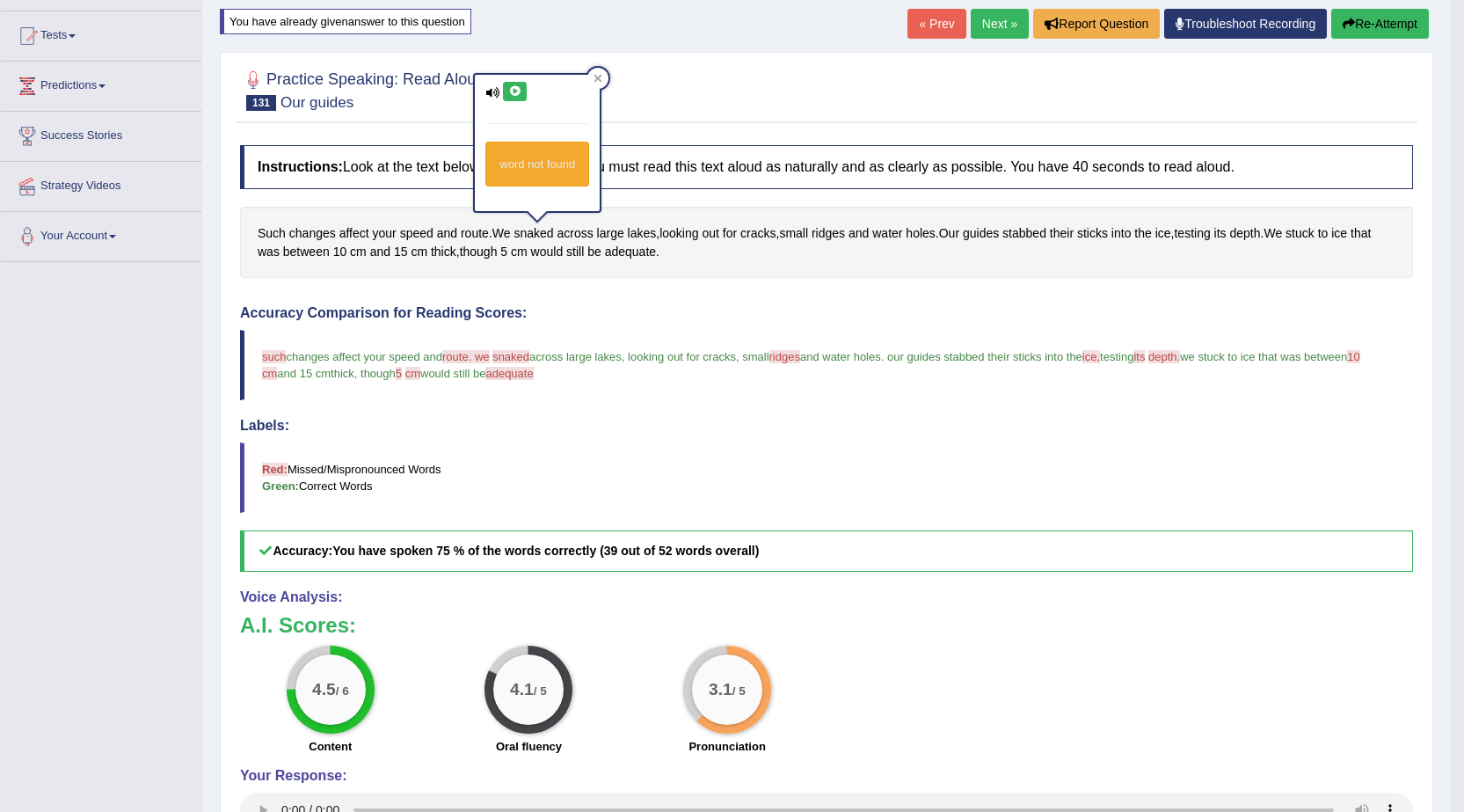
click at [520, 87] on icon at bounding box center [515, 91] width 14 height 11
click at [827, 233] on span "ridges" at bounding box center [829, 233] width 33 height 18
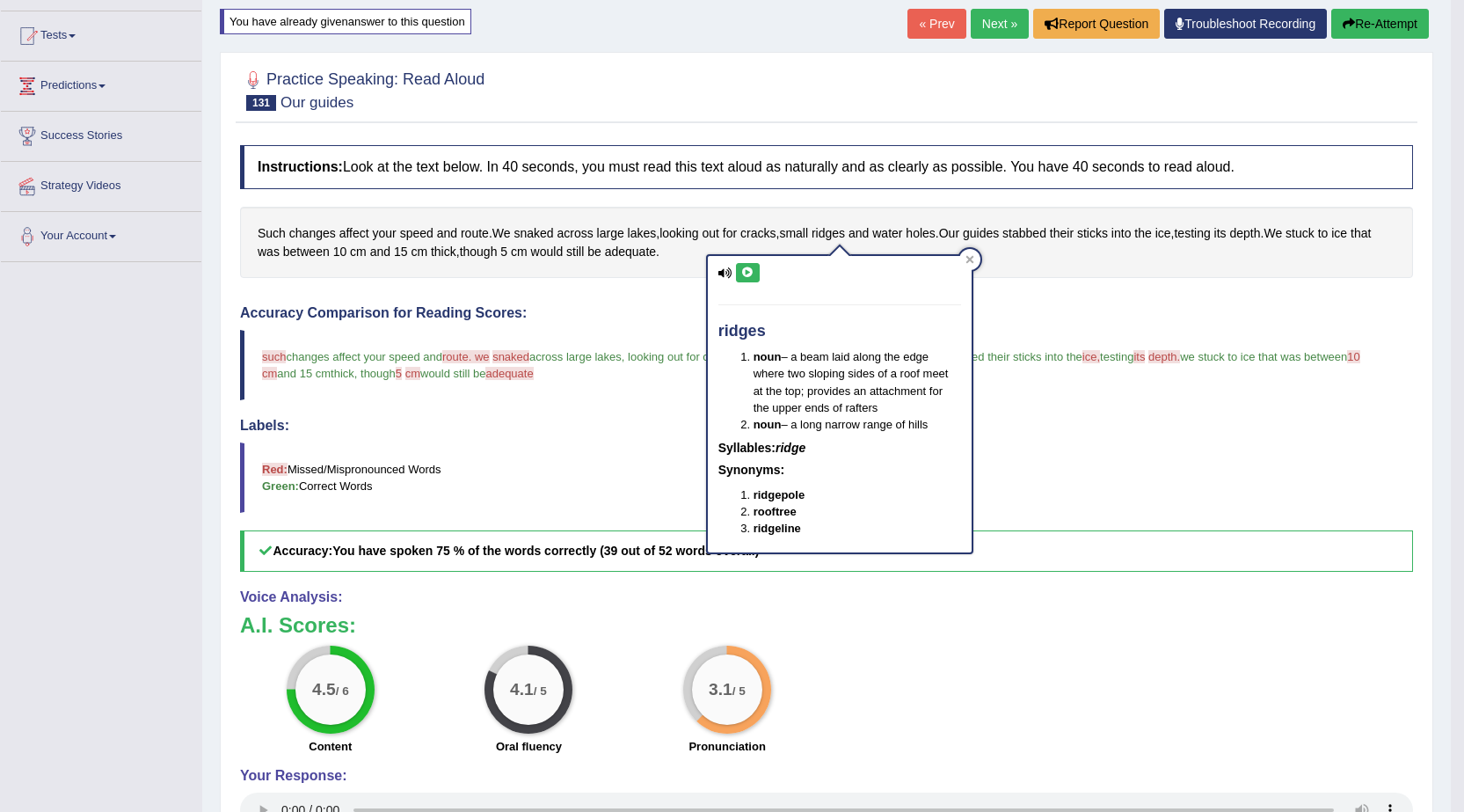
click at [744, 268] on icon at bounding box center [748, 273] width 14 height 11
click at [1354, 23] on button "Re-Attempt" at bounding box center [1380, 23] width 98 height 30
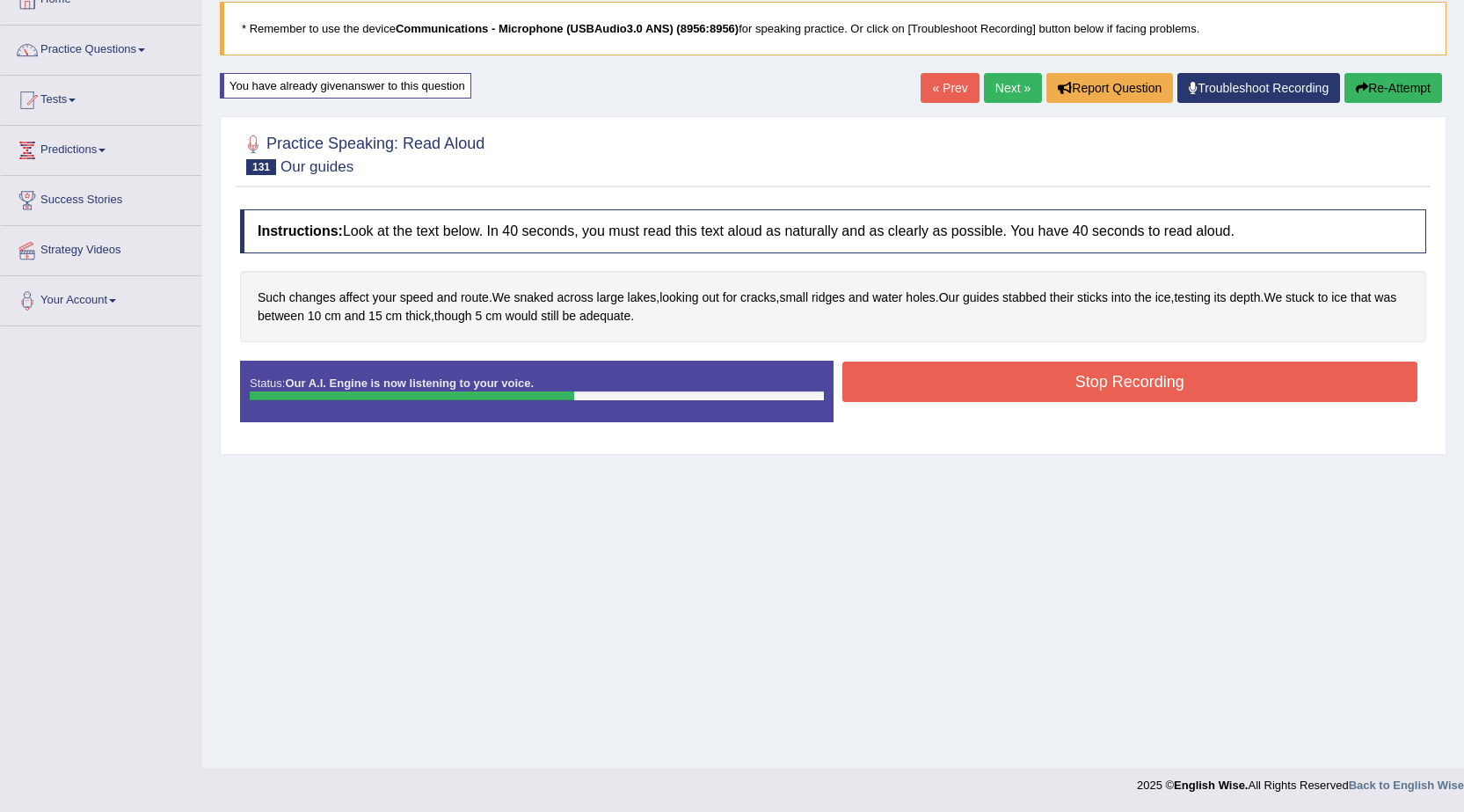
click at [1037, 381] on button "Stop Recording" at bounding box center [1130, 382] width 576 height 41
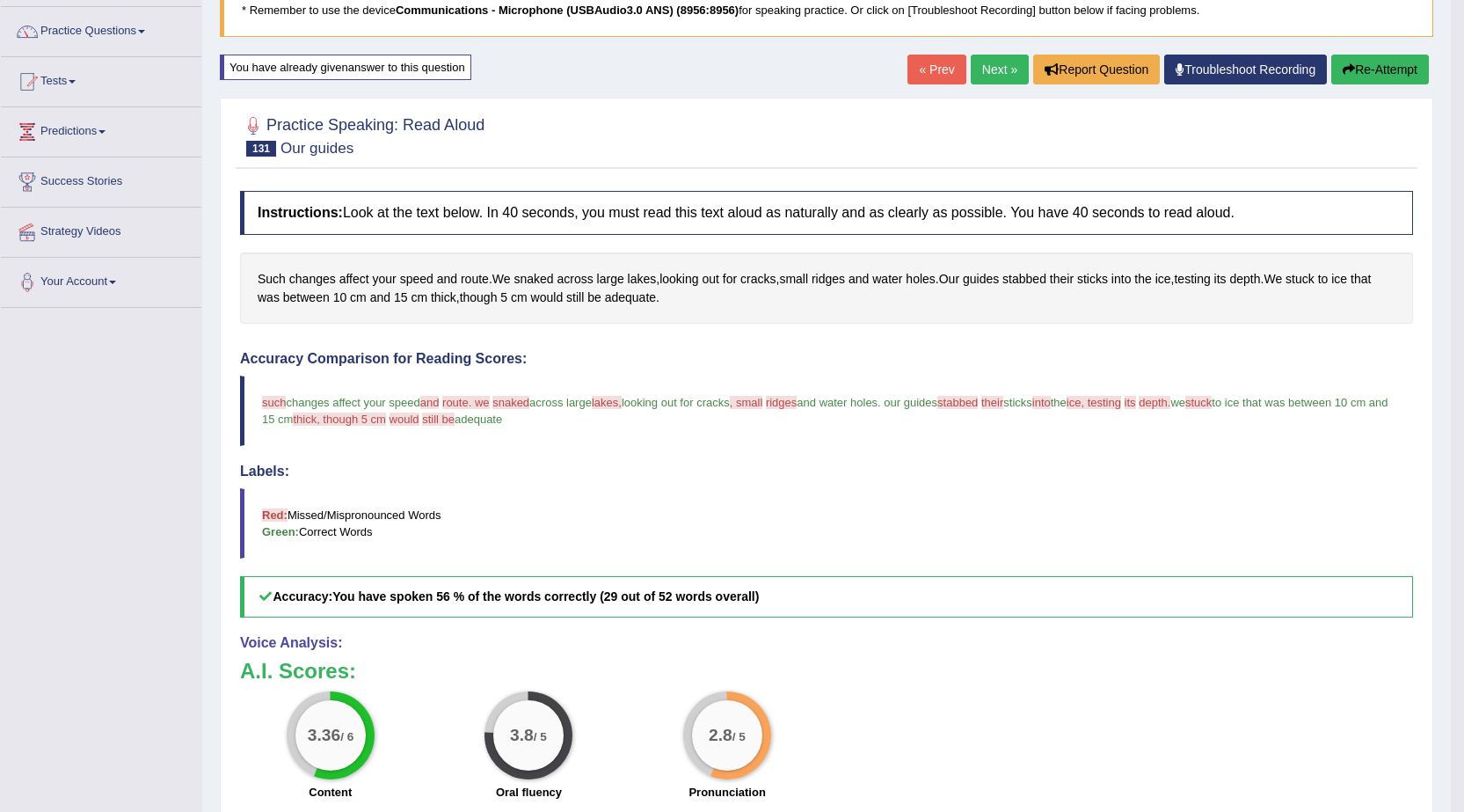
scroll to position [83, 0]
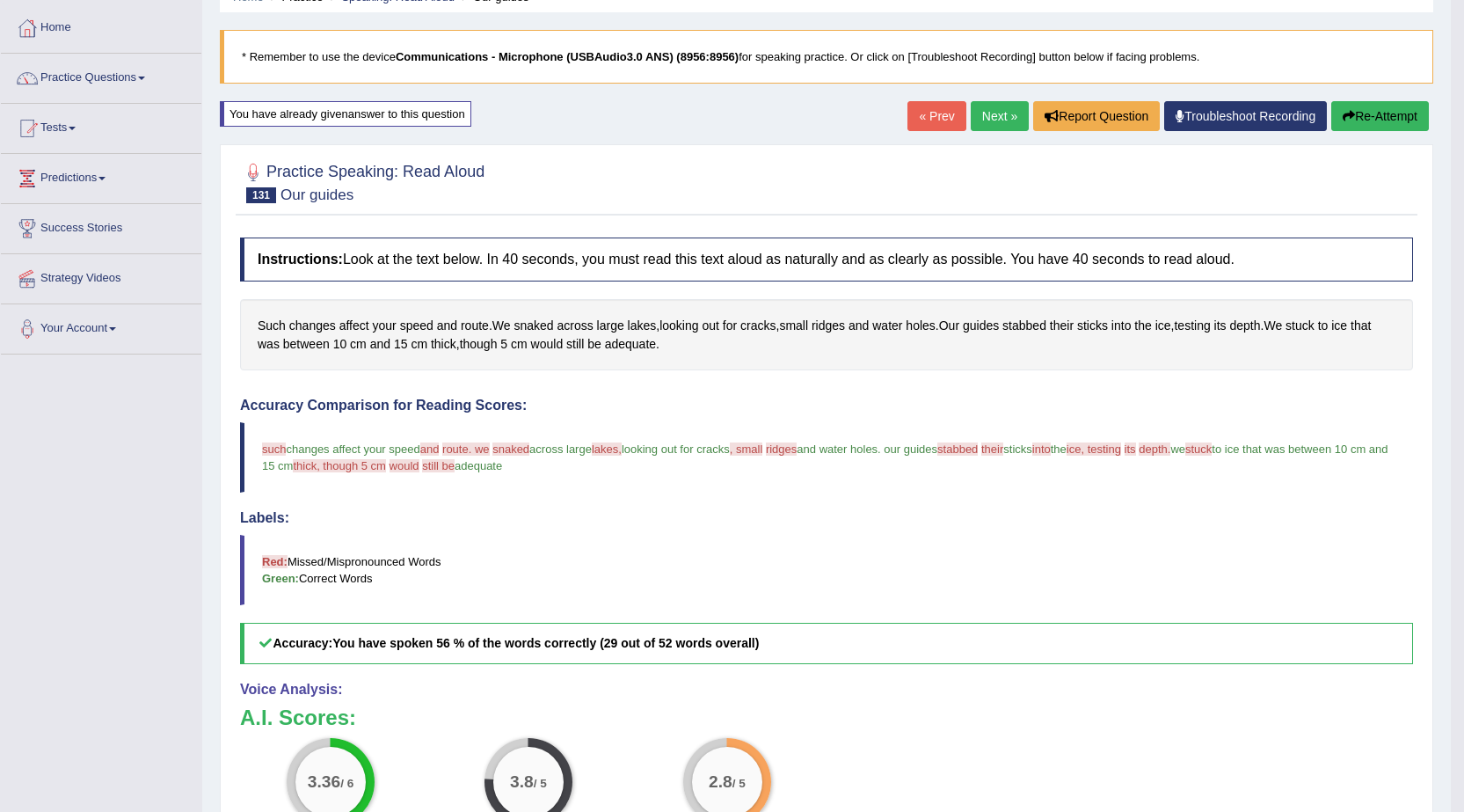
click at [971, 111] on link "Next »" at bounding box center [1000, 115] width 58 height 30
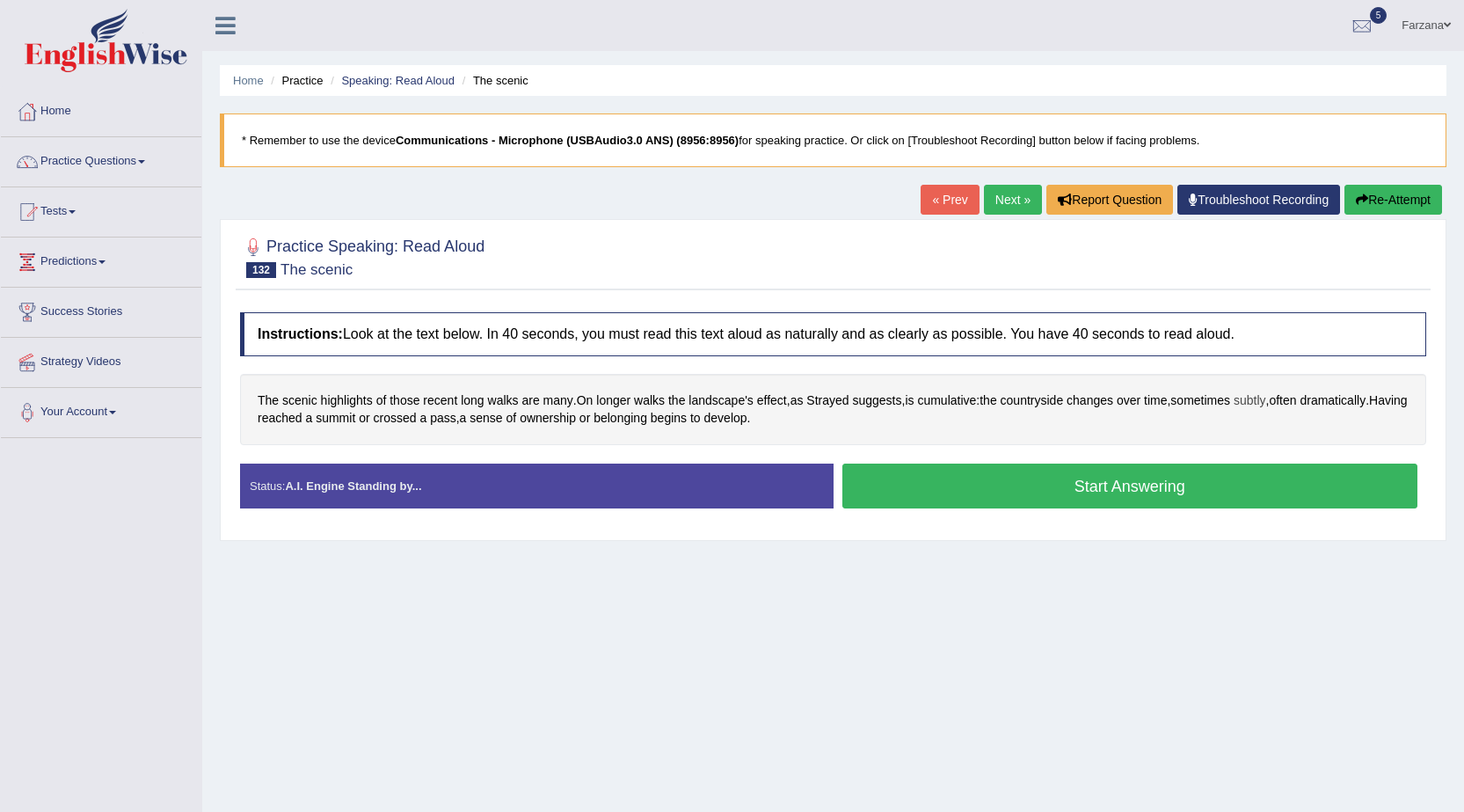
click at [1266, 400] on span "subtly" at bounding box center [1251, 400] width 33 height 18
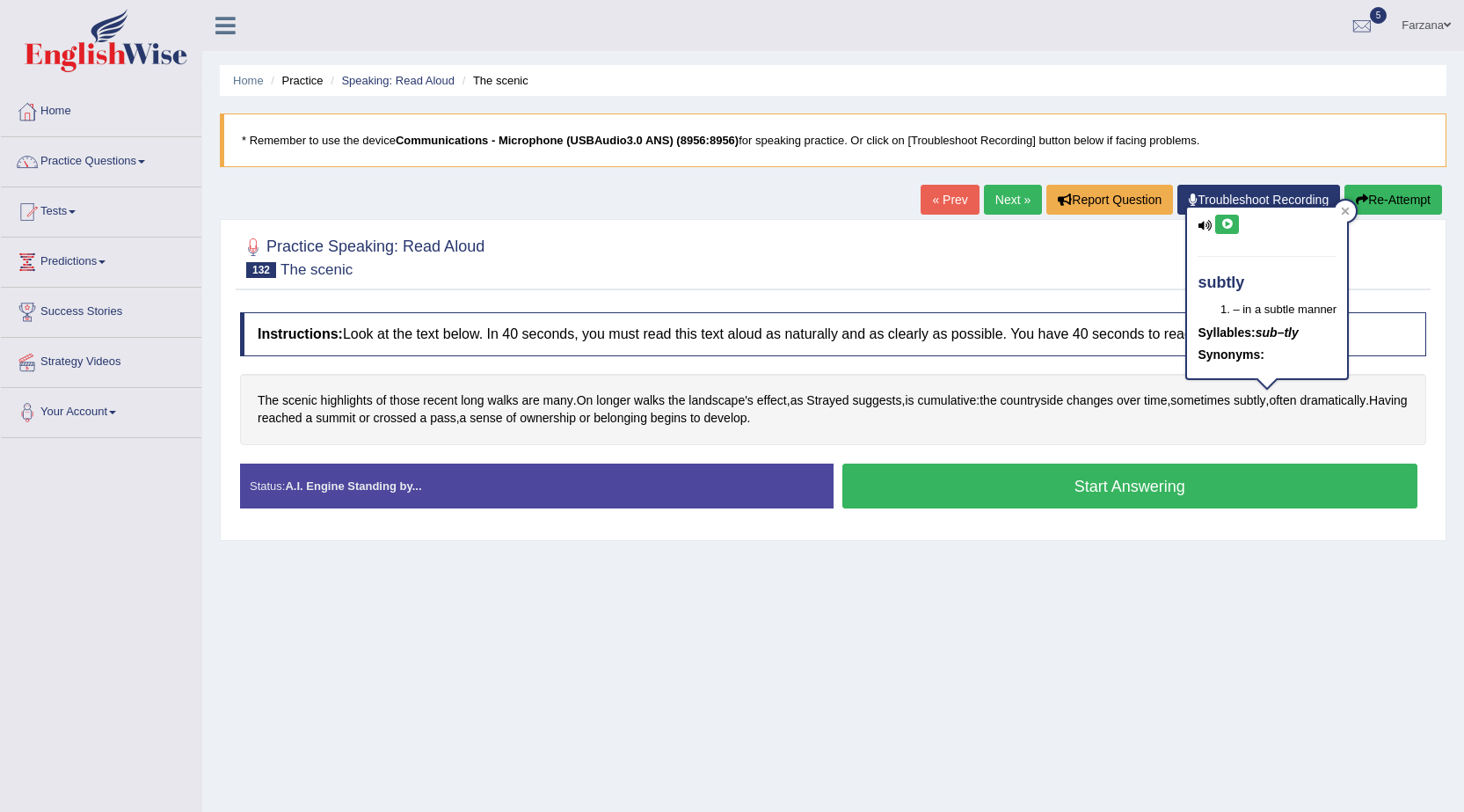
click at [1232, 221] on button at bounding box center [1227, 224] width 23 height 19
click at [1017, 493] on button "Start Answering" at bounding box center [1130, 486] width 576 height 45
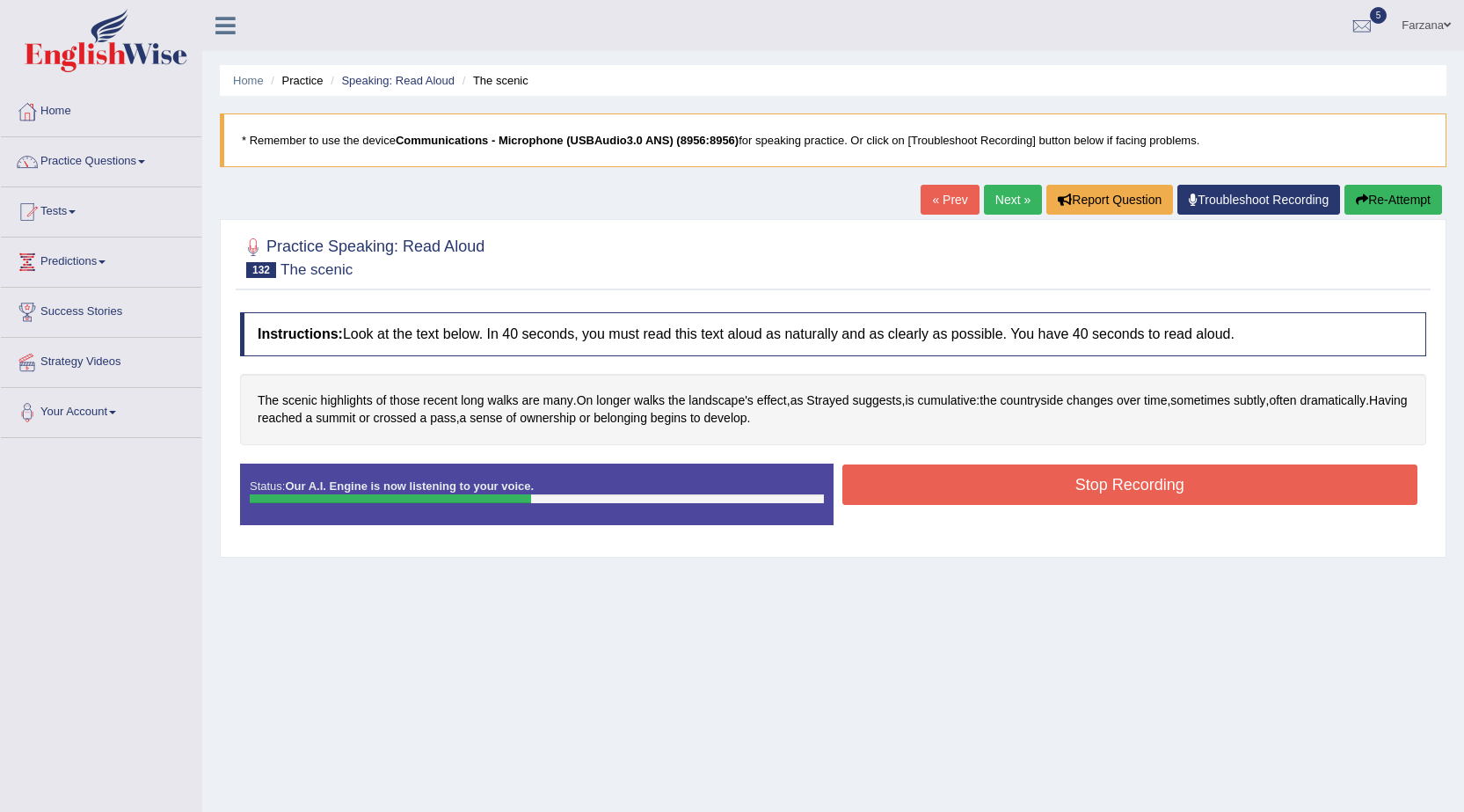
click at [992, 493] on button "Stop Recording" at bounding box center [1130, 485] width 576 height 41
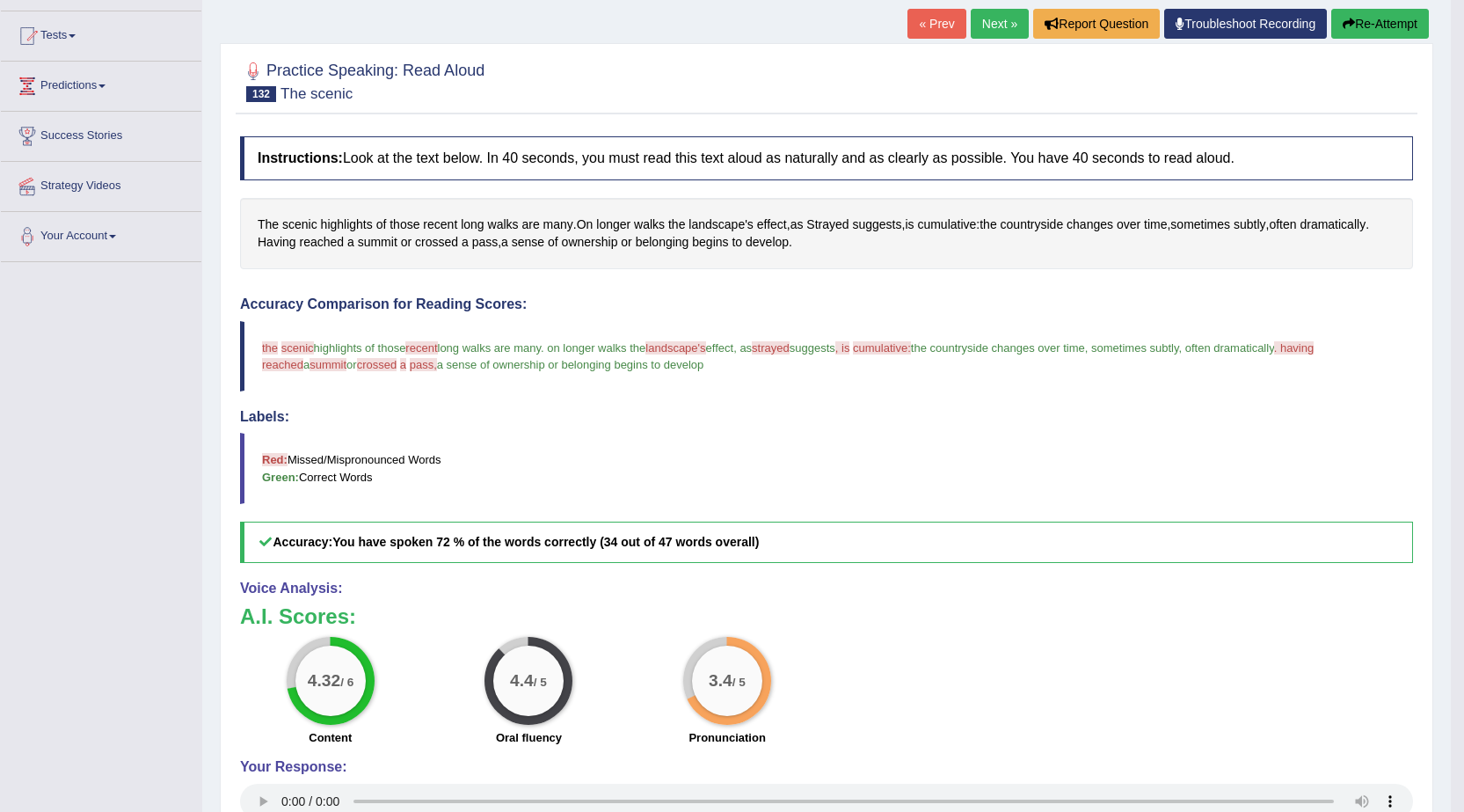
scroll to position [264, 0]
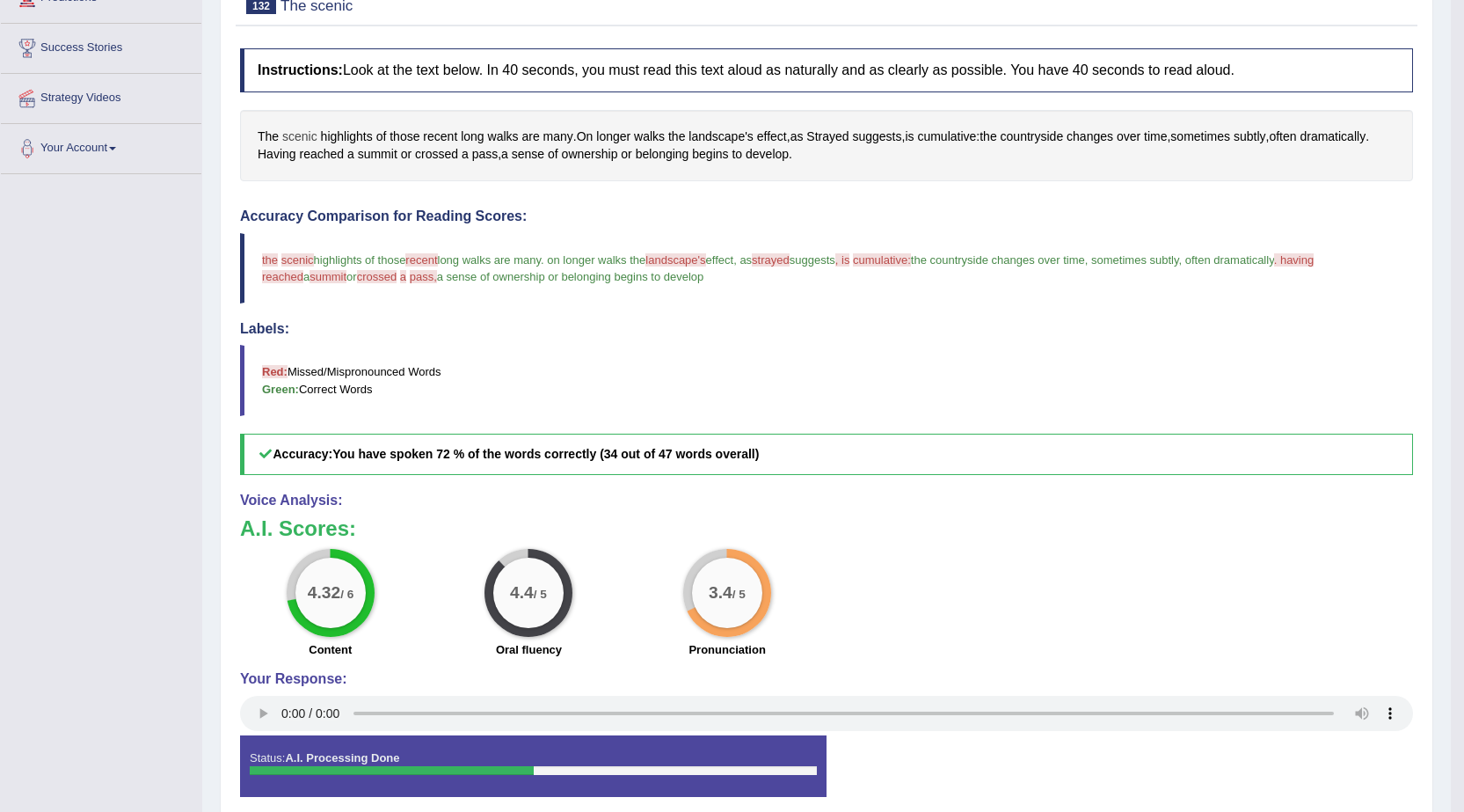
click at [290, 130] on span "scenic" at bounding box center [300, 136] width 35 height 18
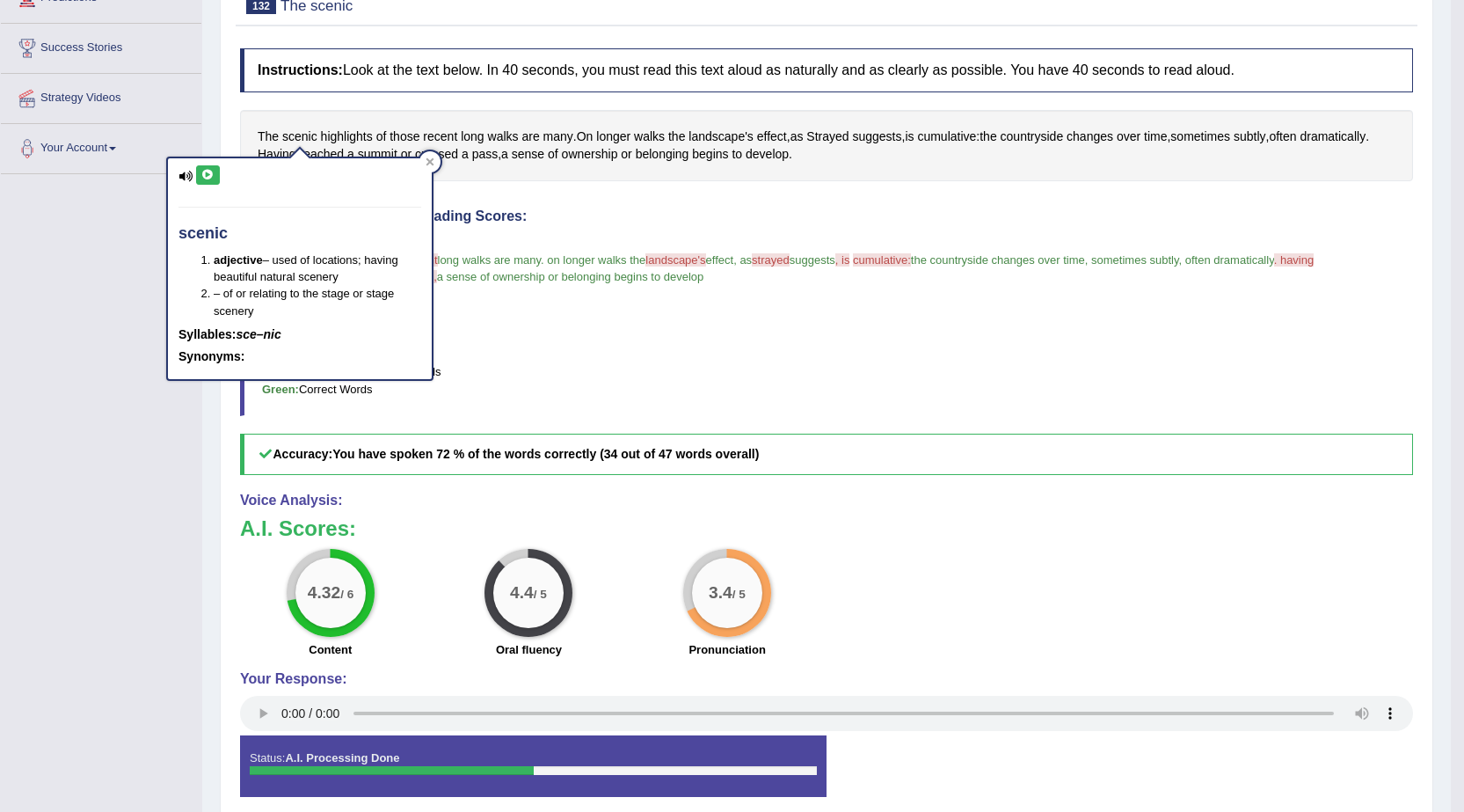
click at [208, 177] on icon at bounding box center [209, 175] width 14 height 11
click at [445, 138] on span "recent" at bounding box center [439, 136] width 34 height 18
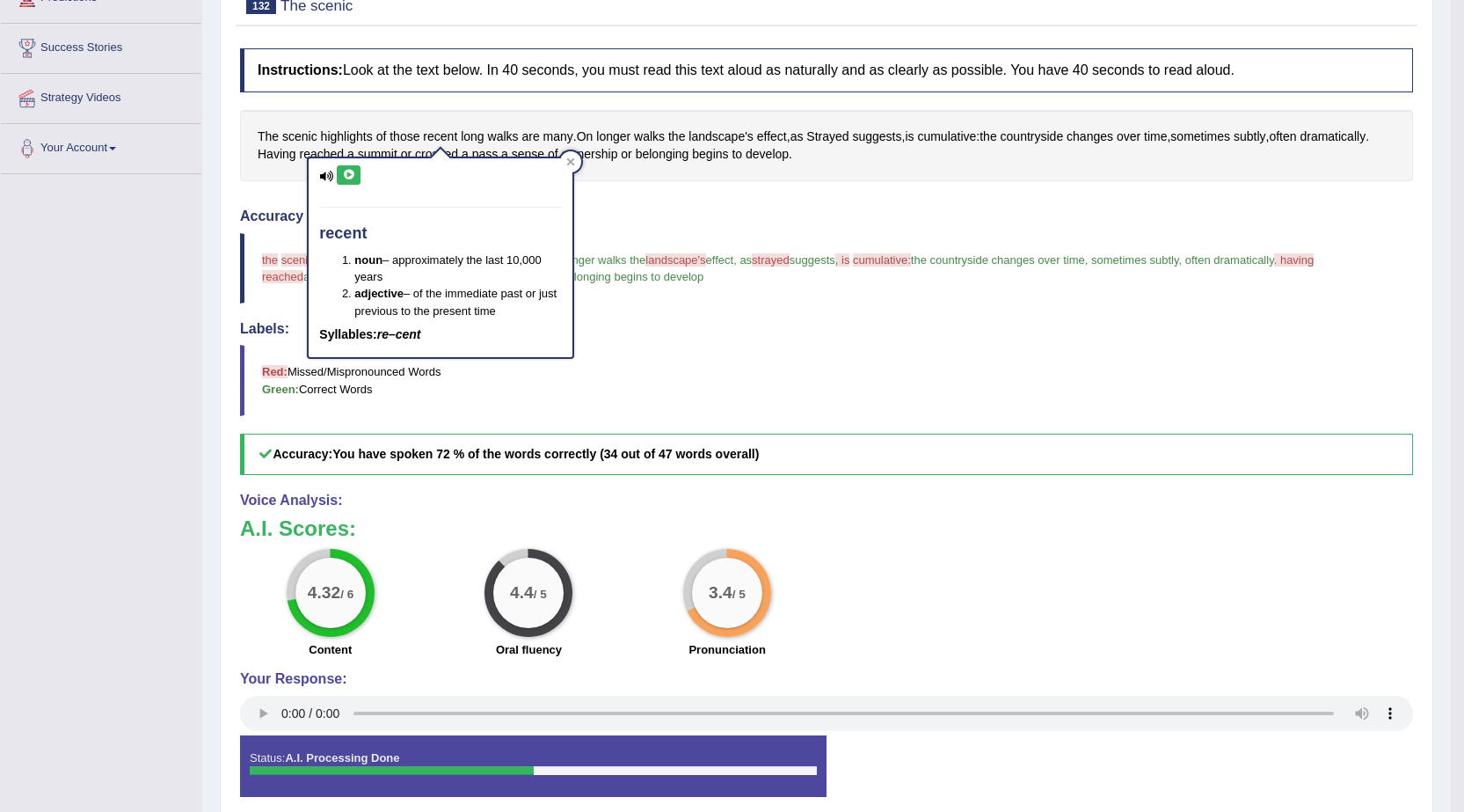
click at [353, 178] on icon at bounding box center [349, 175] width 14 height 11
click at [640, 241] on blockquote "the is scenic sydney highlights of those recent racing long walks are many . on…" at bounding box center [826, 268] width 1173 height 71
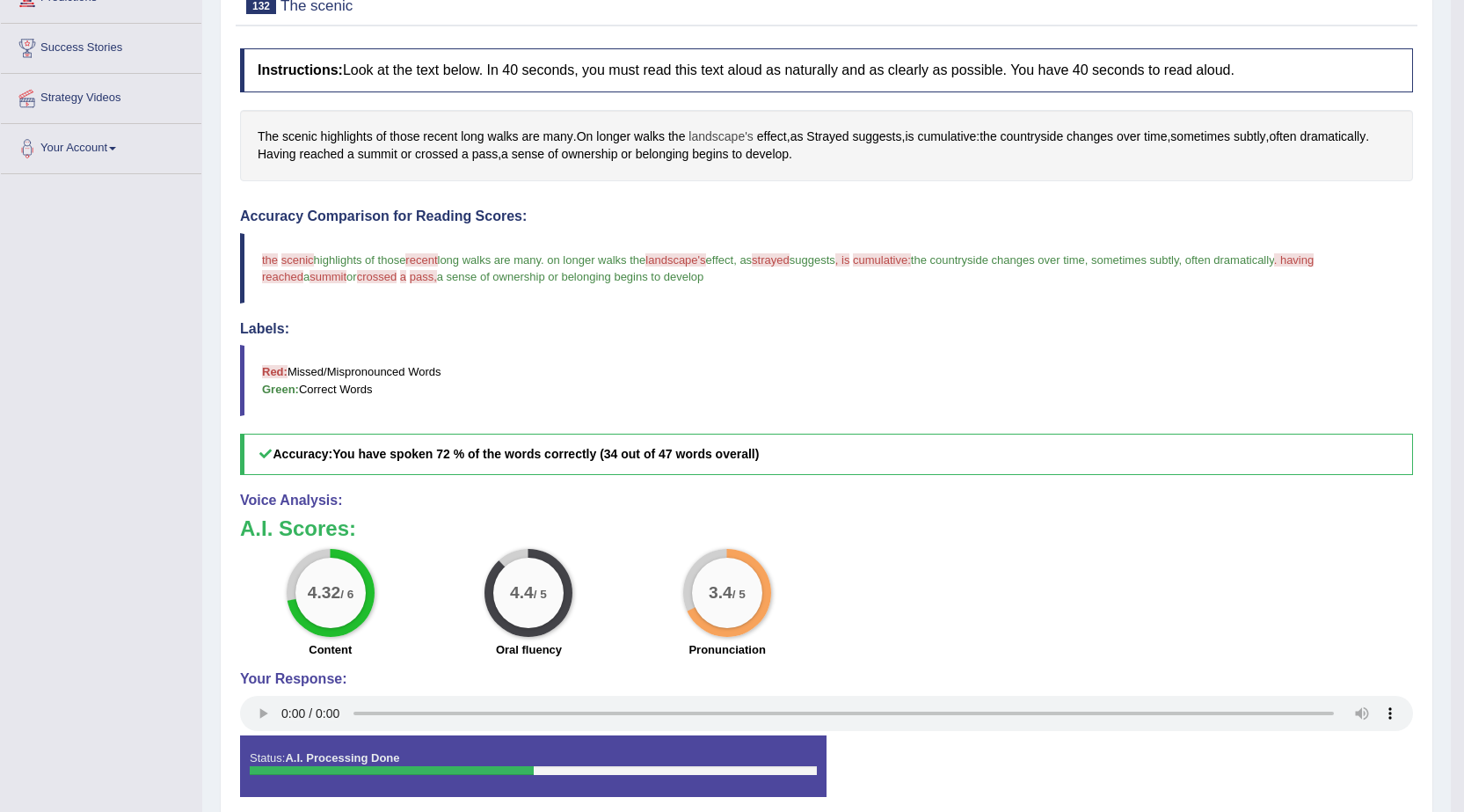
click at [747, 137] on span "landscape's" at bounding box center [721, 136] width 65 height 18
click at [699, 170] on icon at bounding box center [702, 175] width 14 height 11
click at [705, 174] on icon at bounding box center [702, 175] width 14 height 11
click at [841, 169] on div "The scenic highlights of those recent long walks are many . On longer walks the…" at bounding box center [826, 145] width 1173 height 71
click at [722, 135] on span "landscape's" at bounding box center [721, 136] width 65 height 18
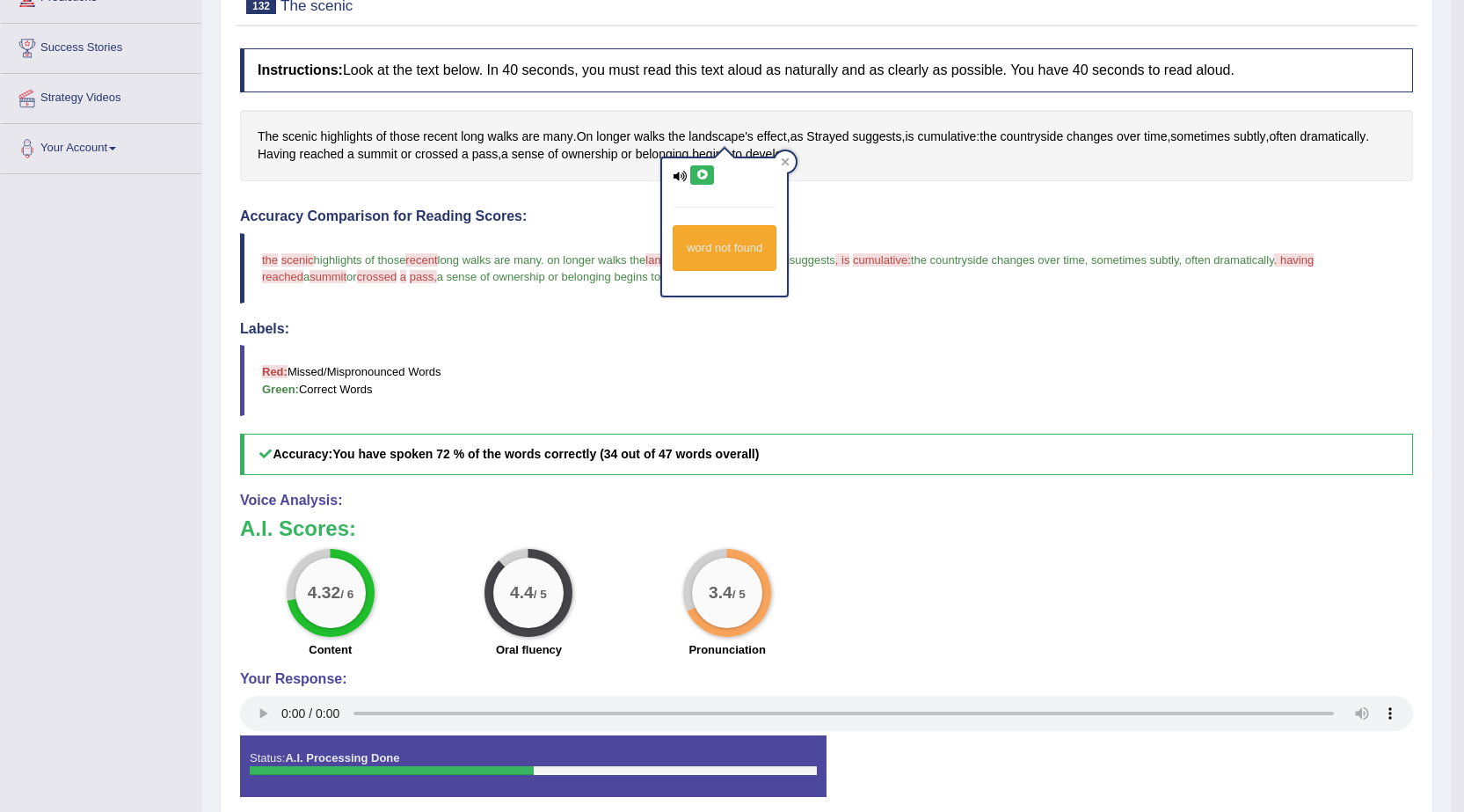
click at [705, 177] on icon at bounding box center [702, 175] width 14 height 11
click at [940, 135] on span "cumulative" at bounding box center [946, 136] width 59 height 18
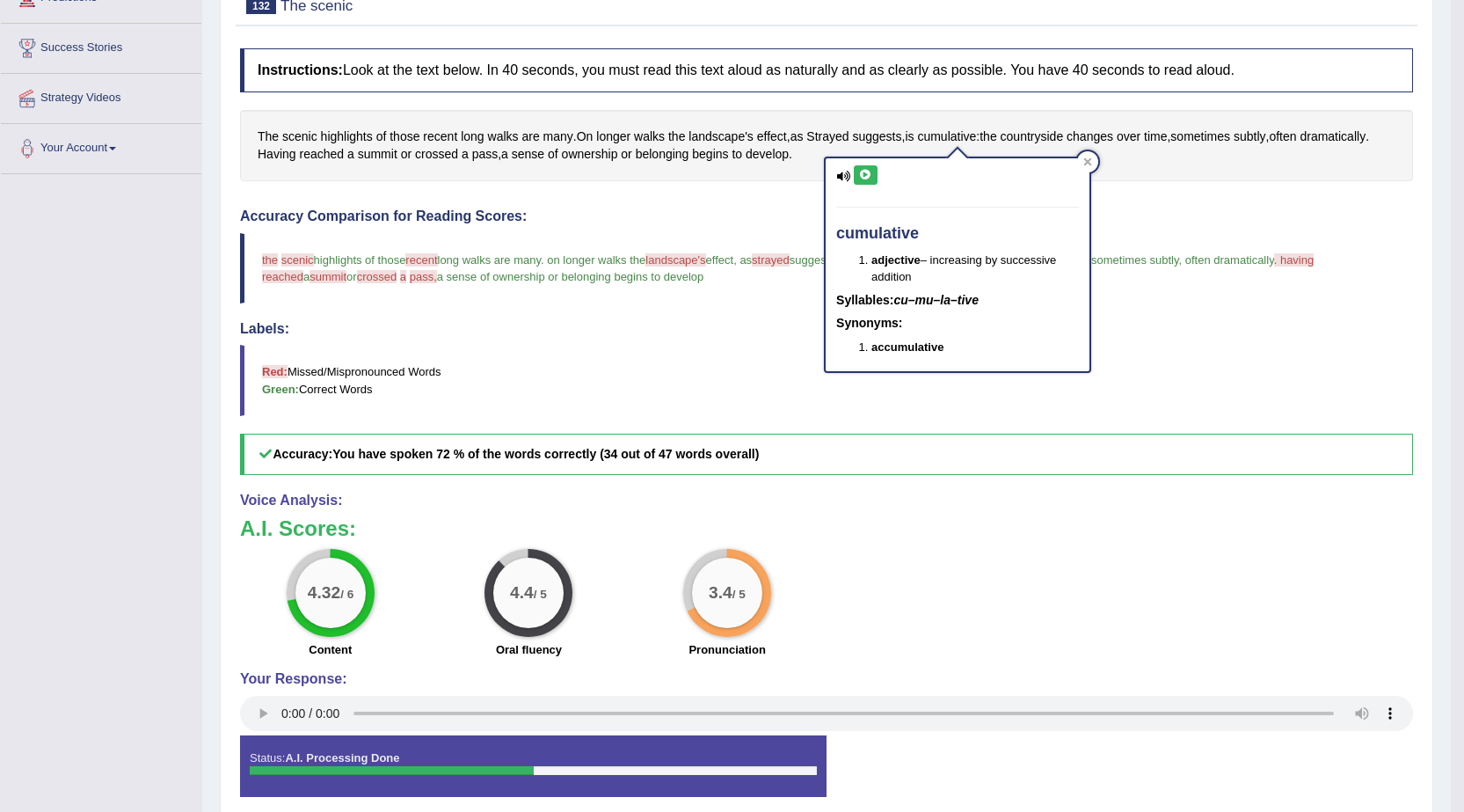
click at [865, 178] on icon at bounding box center [866, 175] width 14 height 11
click at [437, 347] on blockquote "Red: Missed/Mispronounced Words Green: Correct Words" at bounding box center [826, 379] width 1173 height 71
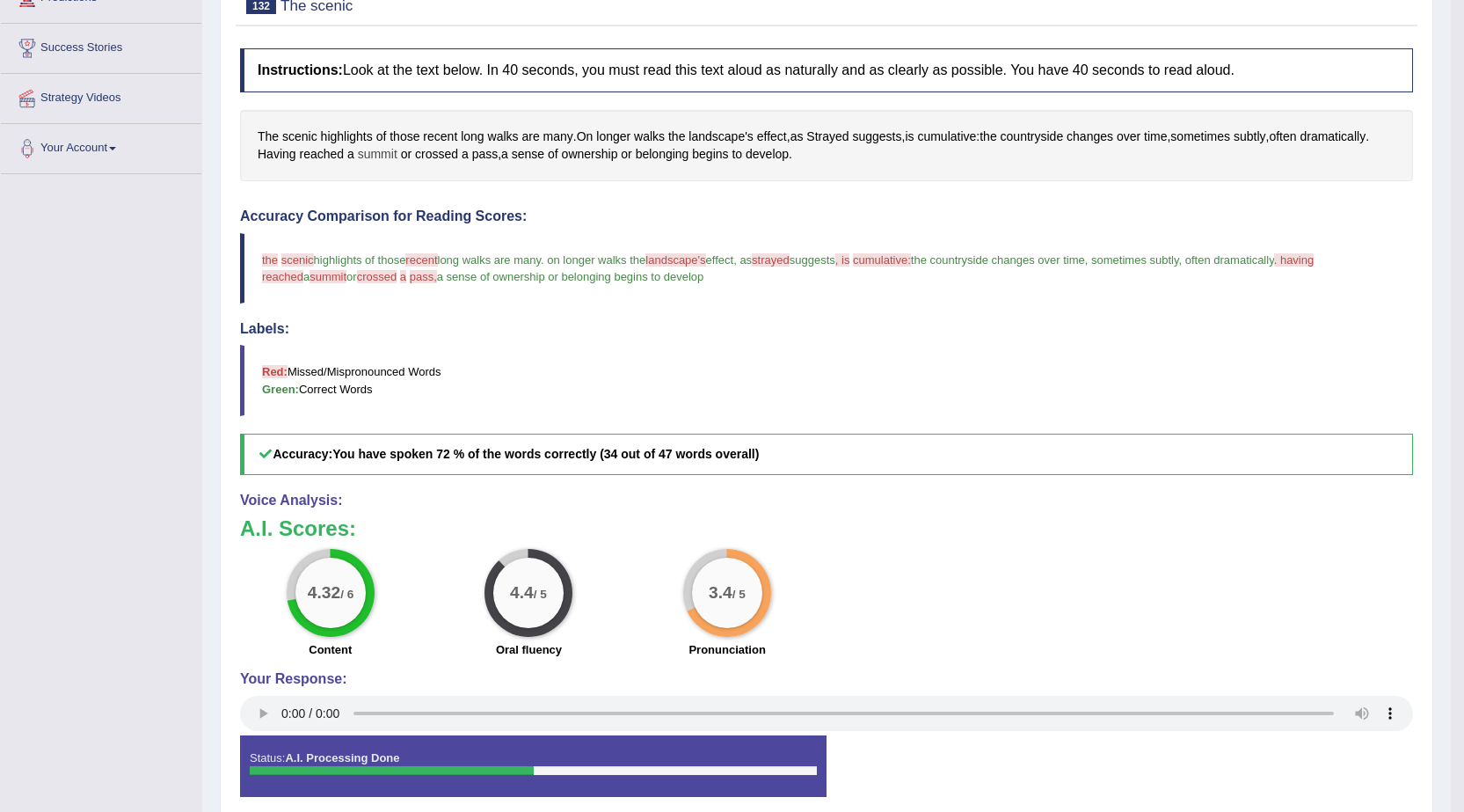
click at [379, 154] on span "summit" at bounding box center [377, 154] width 40 height 18
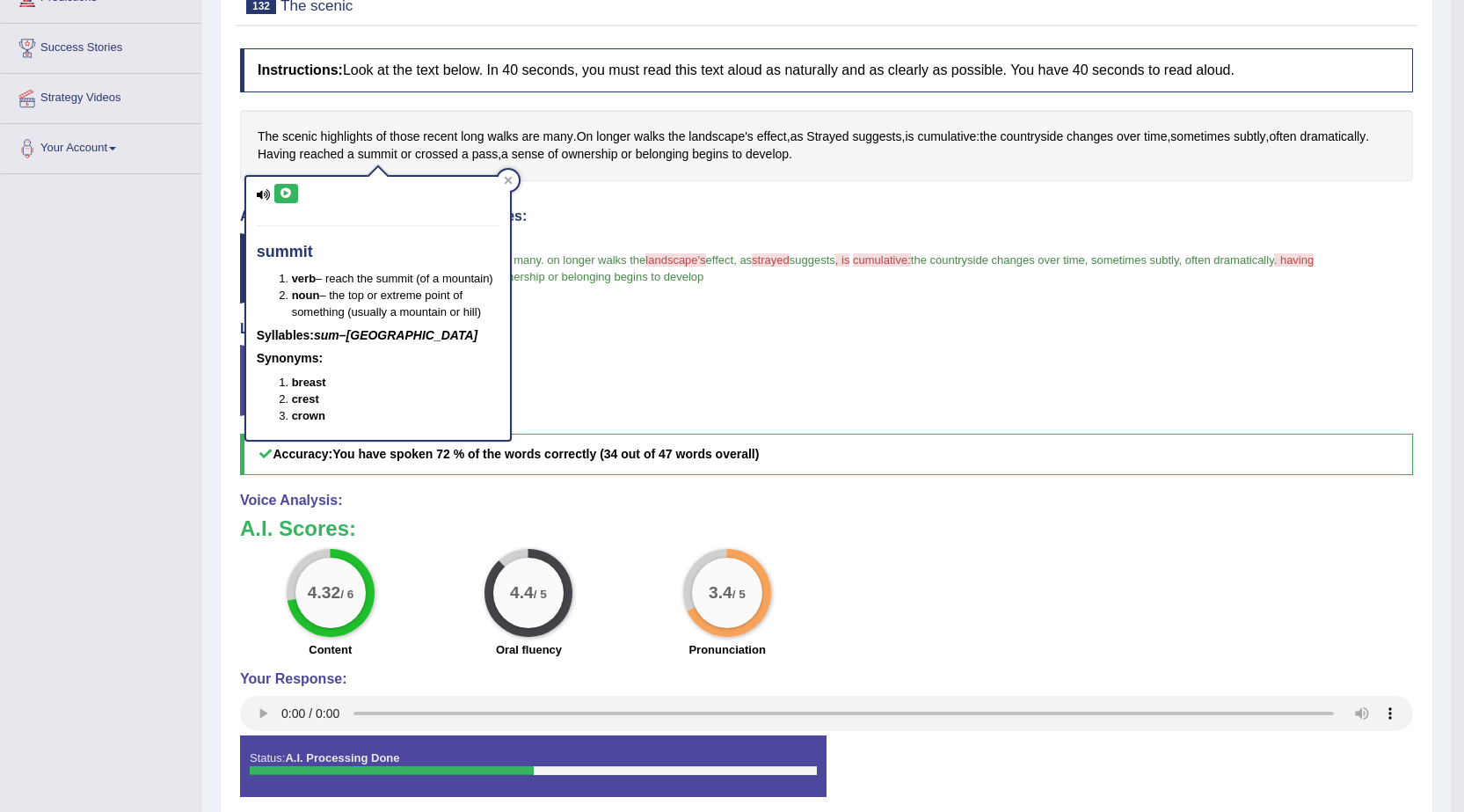
click at [286, 185] on button at bounding box center [286, 193] width 23 height 19
click at [286, 192] on icon at bounding box center [286, 193] width 14 height 11
click at [584, 300] on blockquote "the is scenic sydney highlights of those recent racing long walks are many . on…" at bounding box center [826, 268] width 1173 height 71
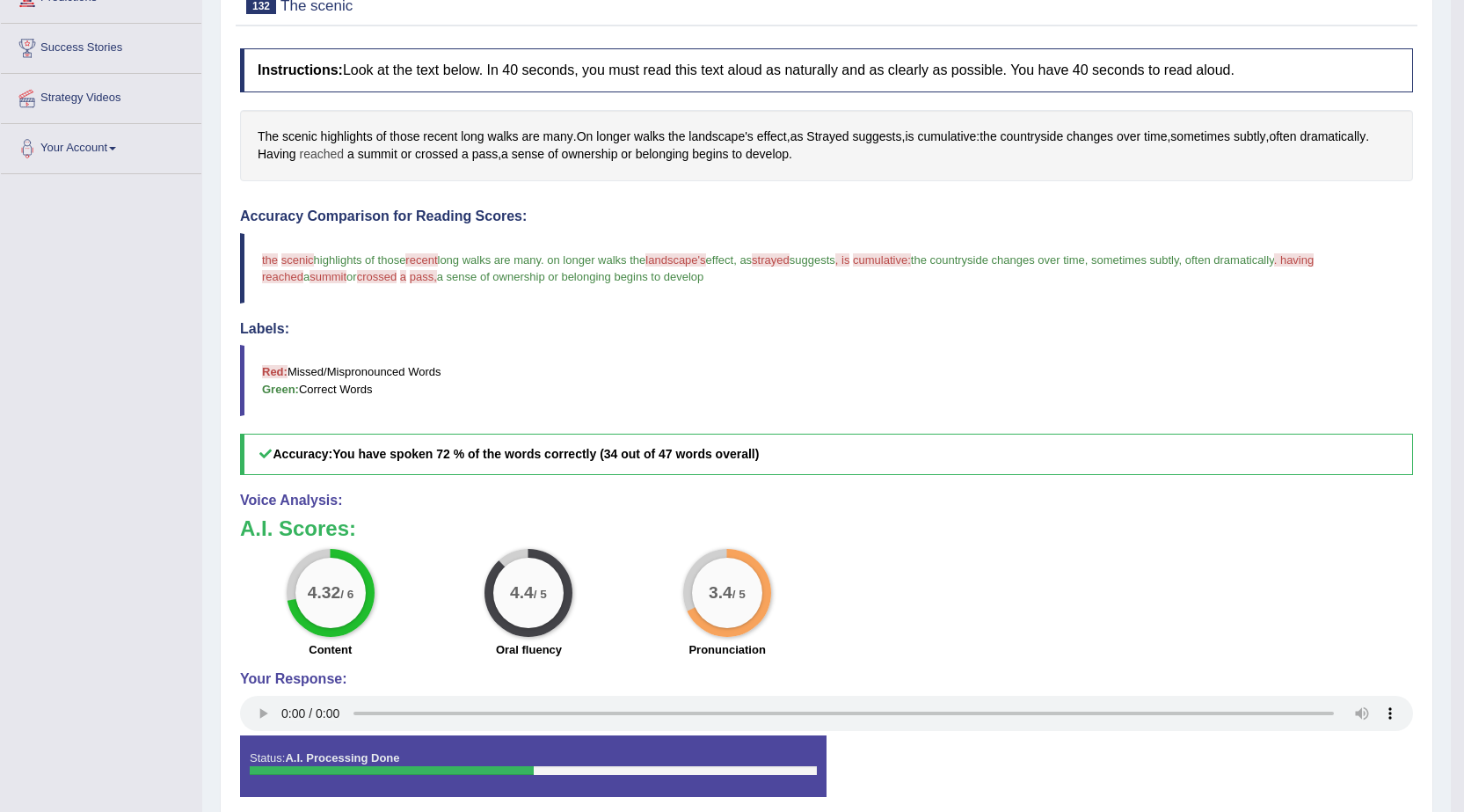
click at [322, 161] on span "reached" at bounding box center [321, 154] width 45 height 18
click at [318, 30] on icon at bounding box center [321, 32] width 14 height 11
click at [735, 292] on blockquote "the is scenic sydney highlights of those recent racing long walks are many . on…" at bounding box center [826, 268] width 1173 height 71
click at [439, 151] on span "crossed" at bounding box center [437, 154] width 43 height 18
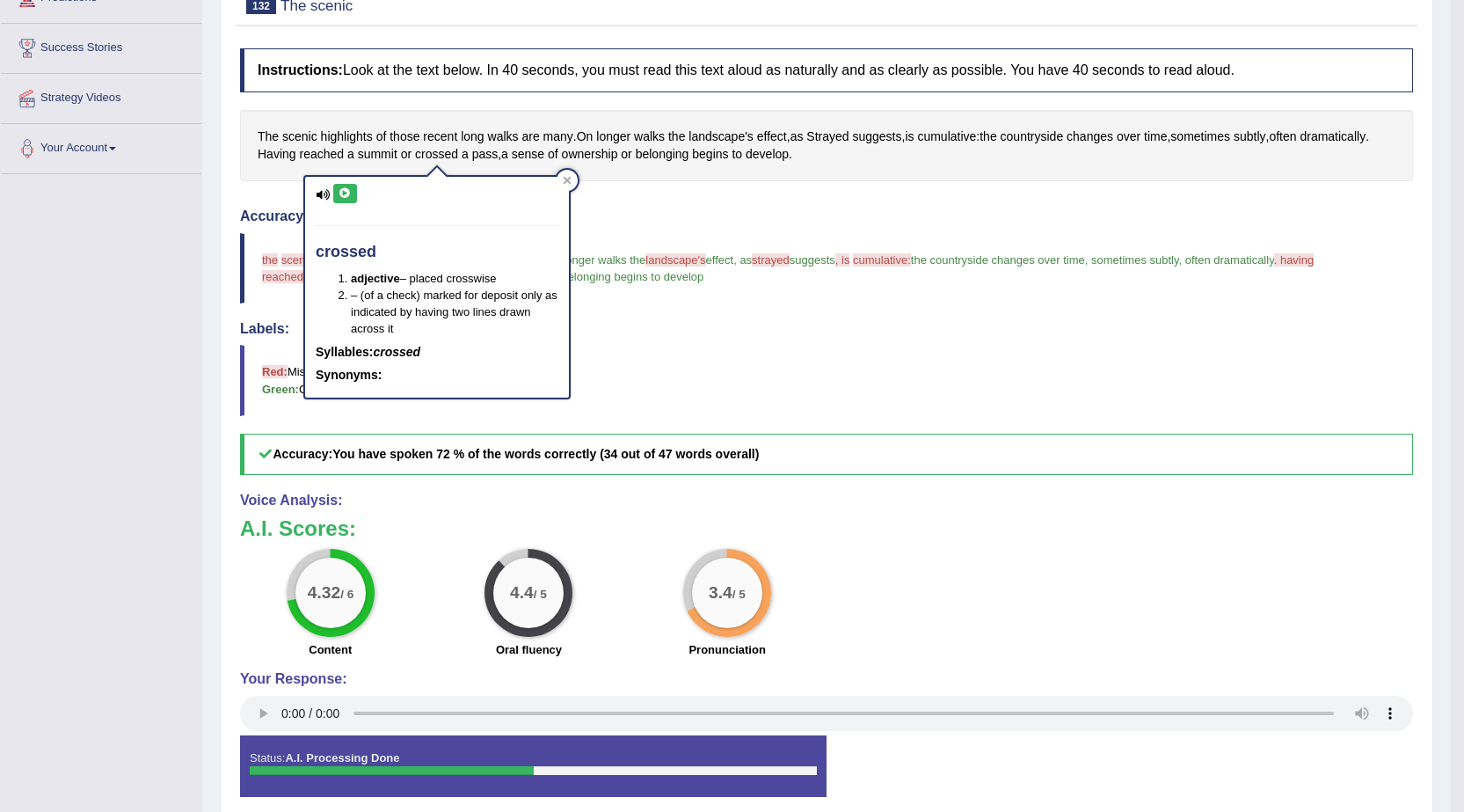
click at [344, 192] on icon at bounding box center [345, 193] width 14 height 11
drag, startPoint x: 708, startPoint y: 461, endPoint x: 720, endPoint y: 463, distance: 12.2
click at [720, 463] on h5 "Accuracy: You have spoken 72 % of the words correctly (34 out of 47 words overa…" at bounding box center [826, 454] width 1173 height 42
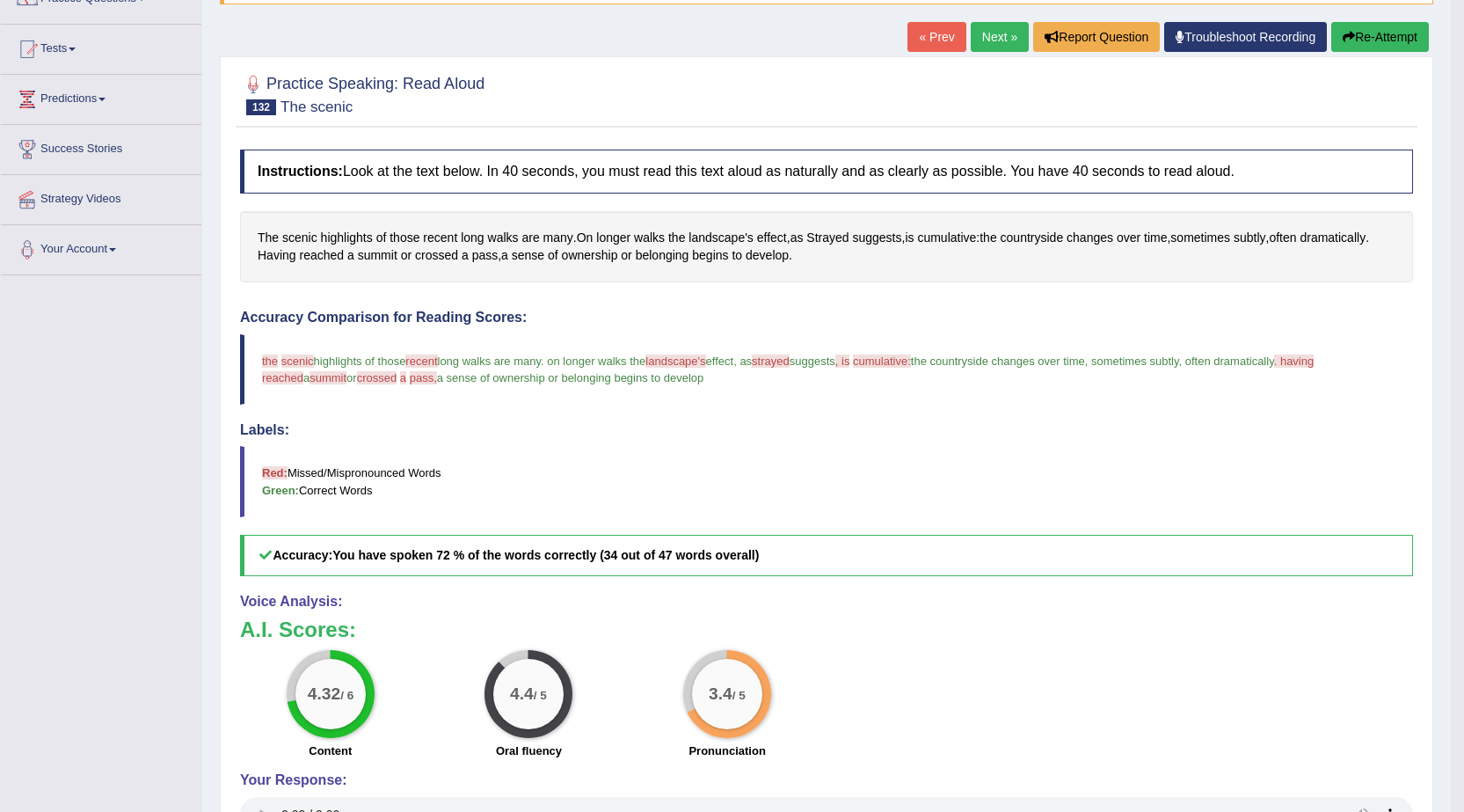
scroll to position [0, 0]
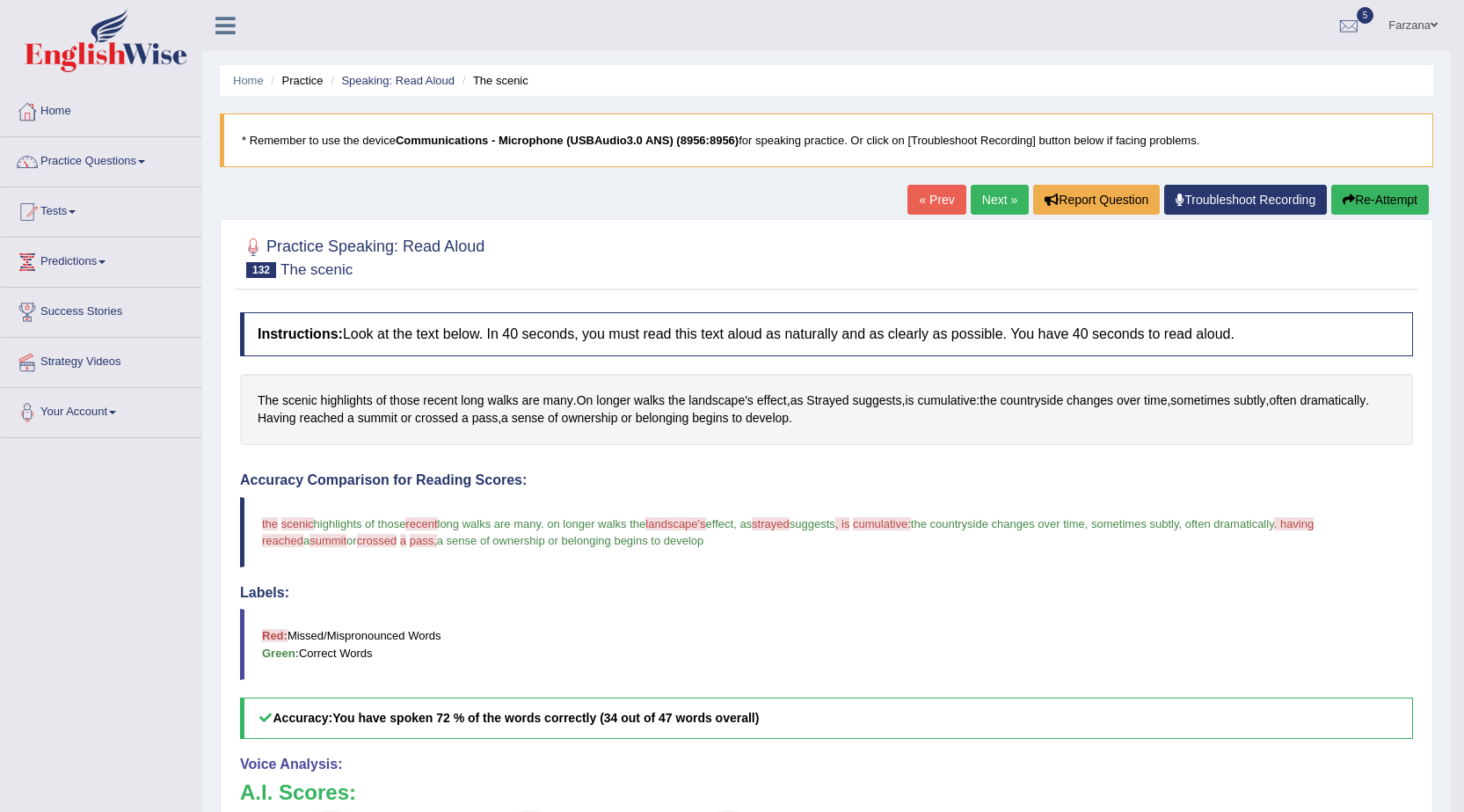
click at [1396, 209] on button "Re-Attempt" at bounding box center [1380, 199] width 98 height 30
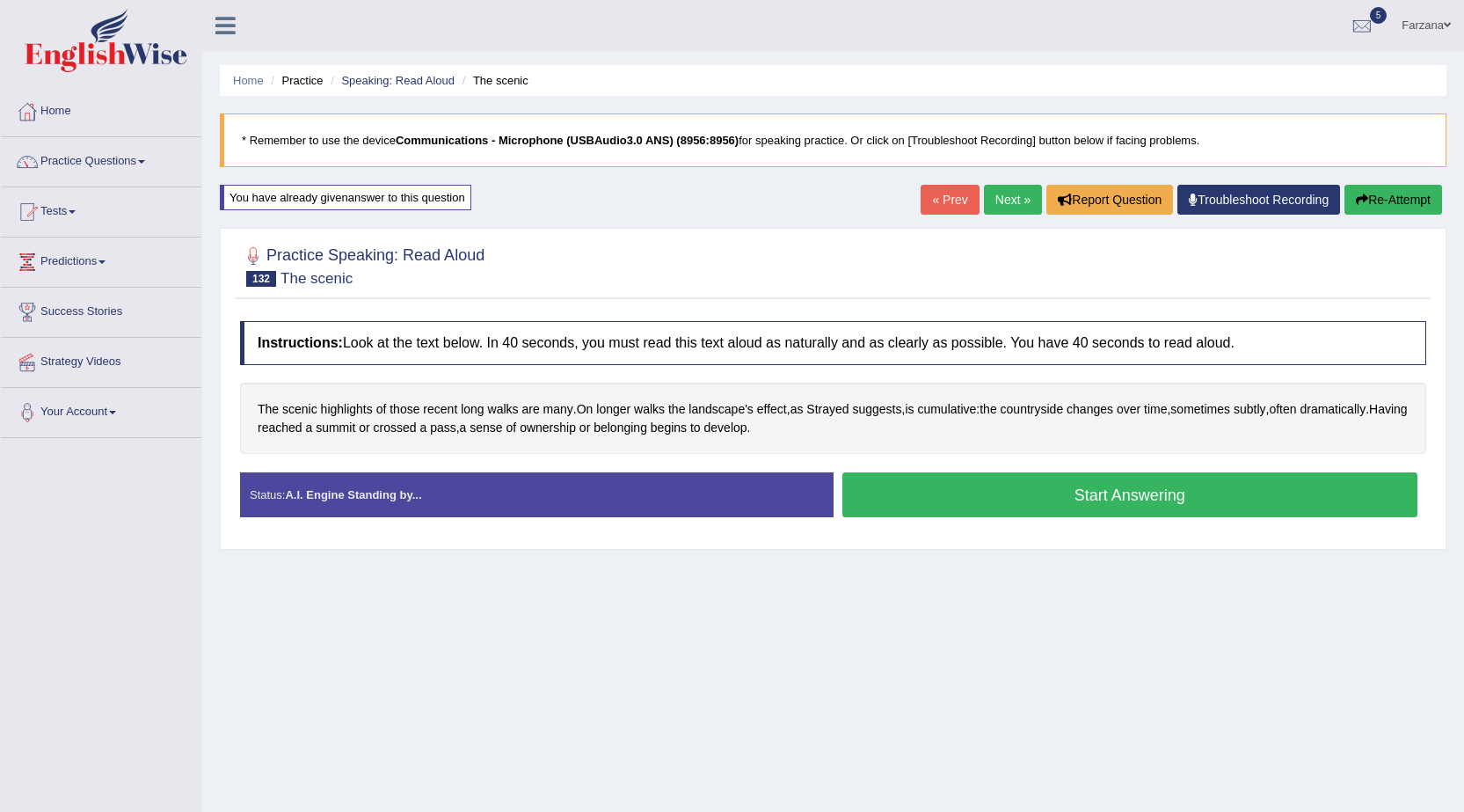
click at [1090, 499] on button "Start Answering" at bounding box center [1130, 495] width 576 height 45
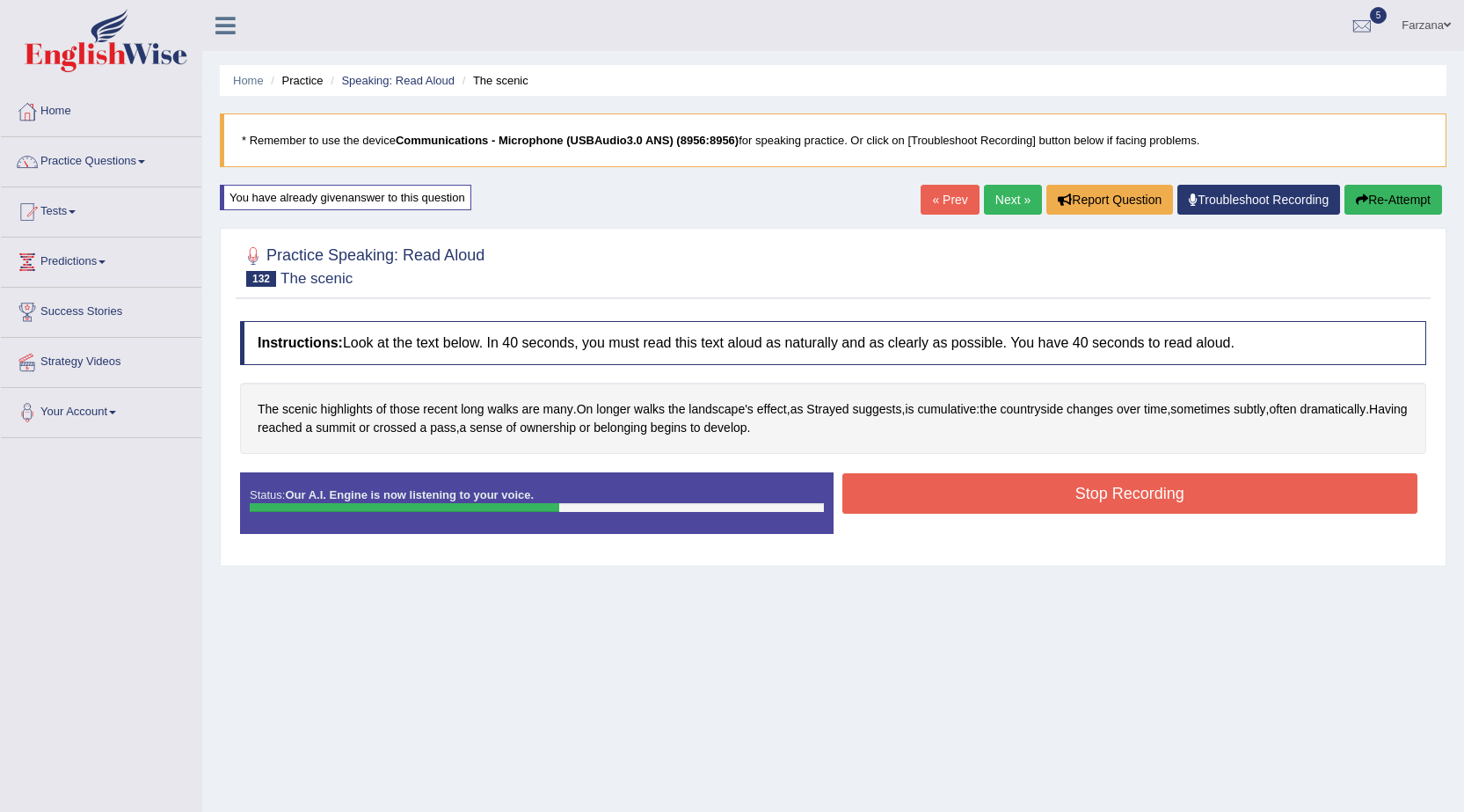
click at [1090, 499] on button "Stop Recording" at bounding box center [1130, 494] width 576 height 41
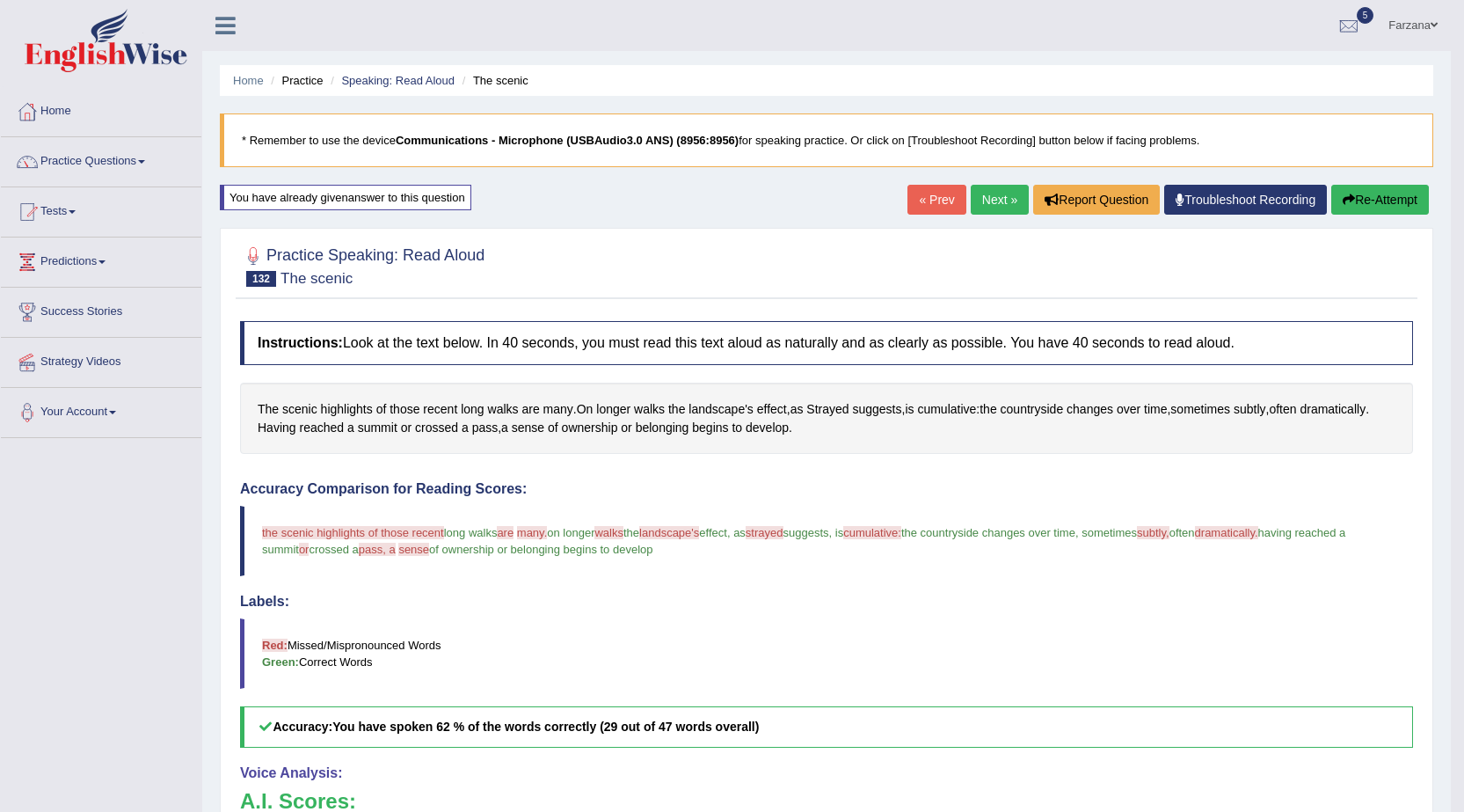
click at [982, 190] on link "Next »" at bounding box center [1000, 199] width 58 height 30
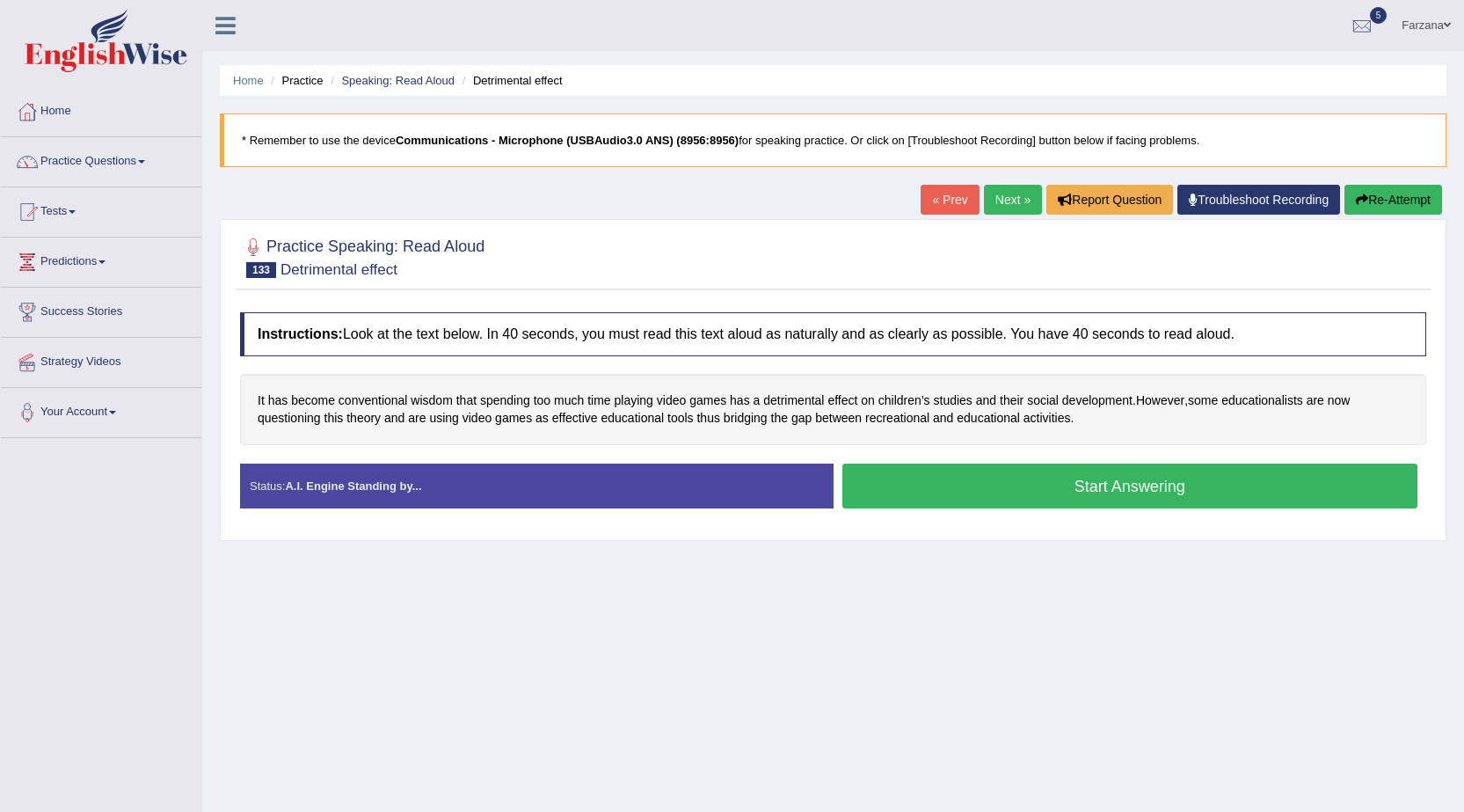
click at [932, 489] on button "Start Answering" at bounding box center [1130, 486] width 576 height 45
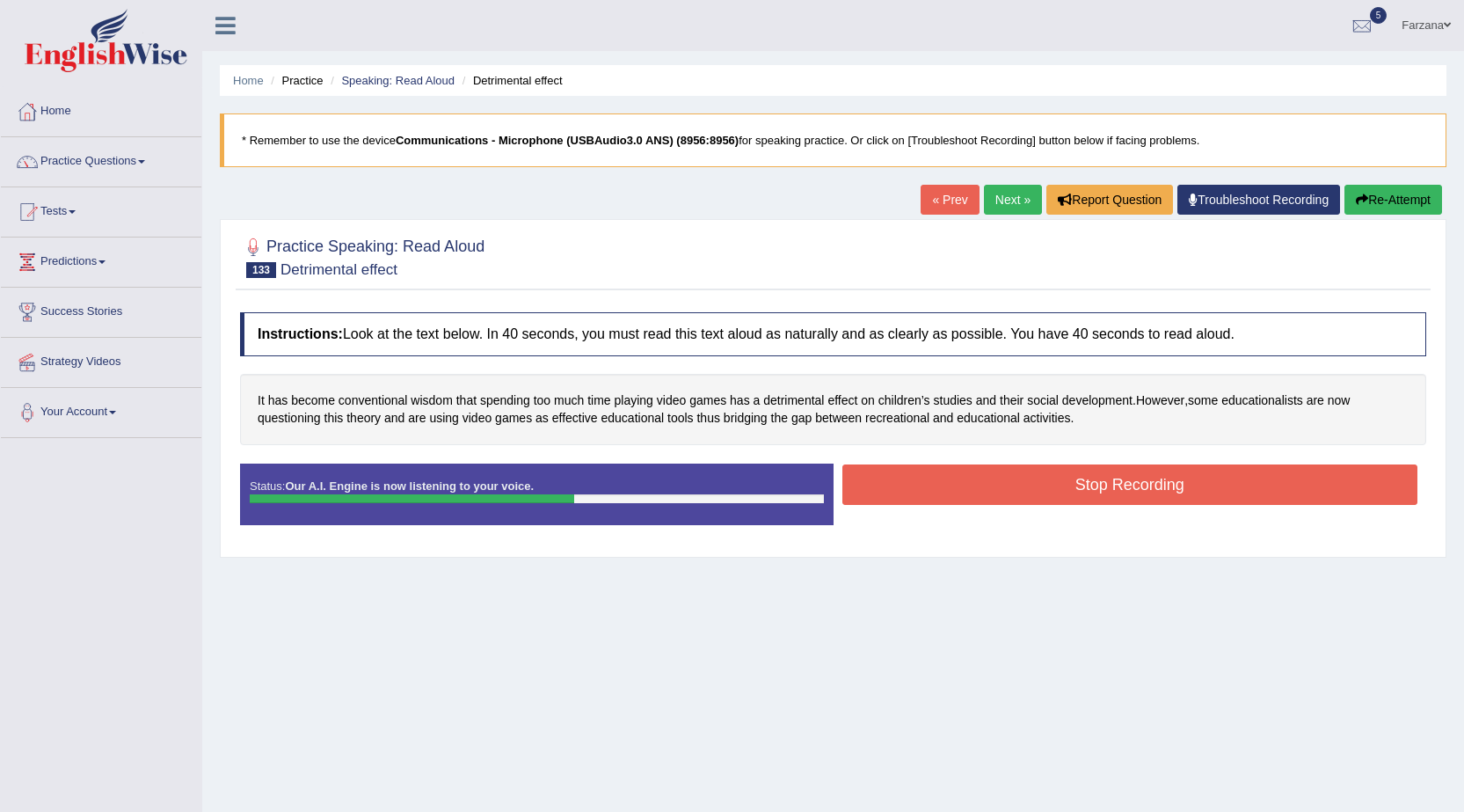
click at [932, 489] on button "Stop Recording" at bounding box center [1130, 485] width 576 height 41
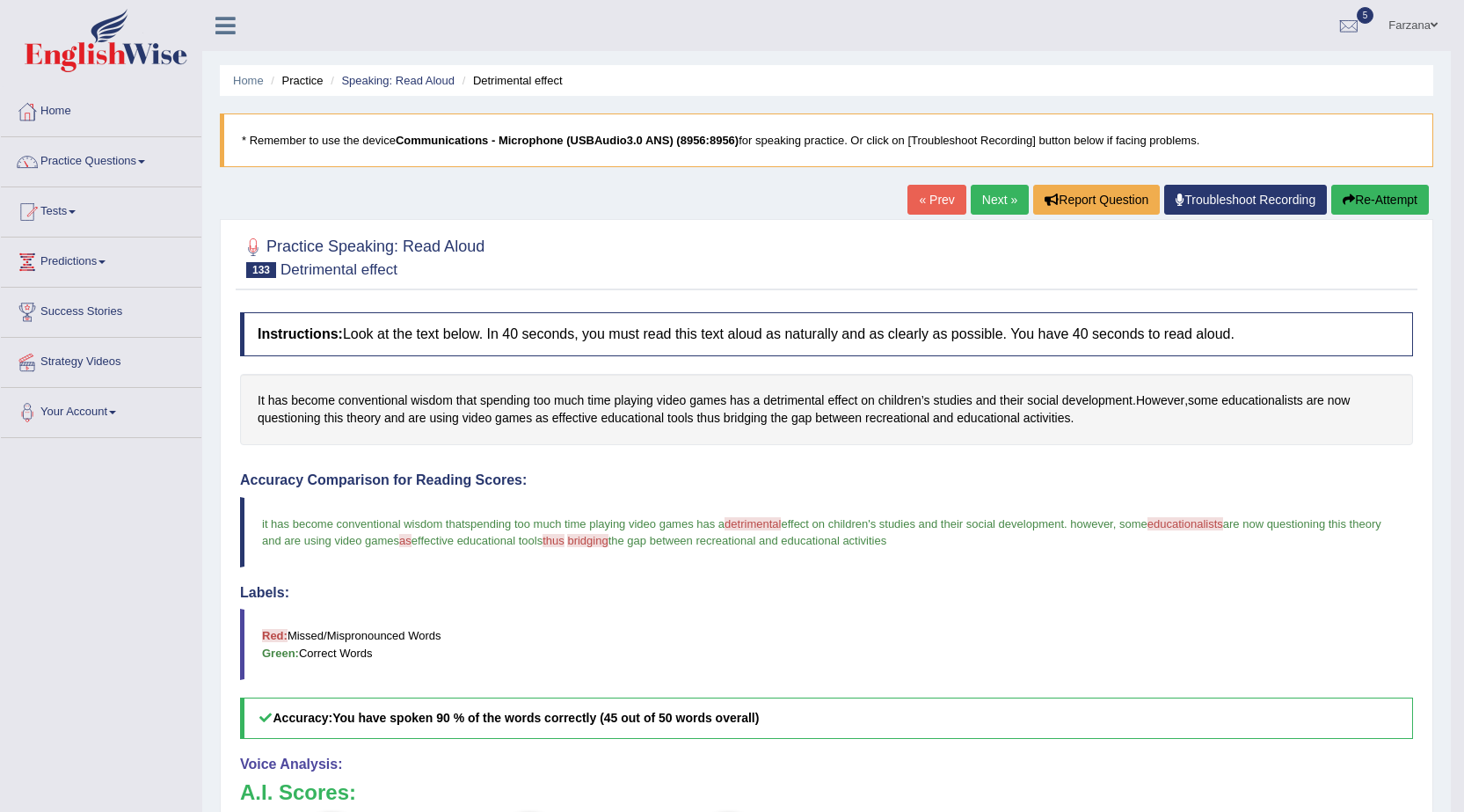
click at [981, 194] on link "Next »" at bounding box center [1000, 199] width 58 height 30
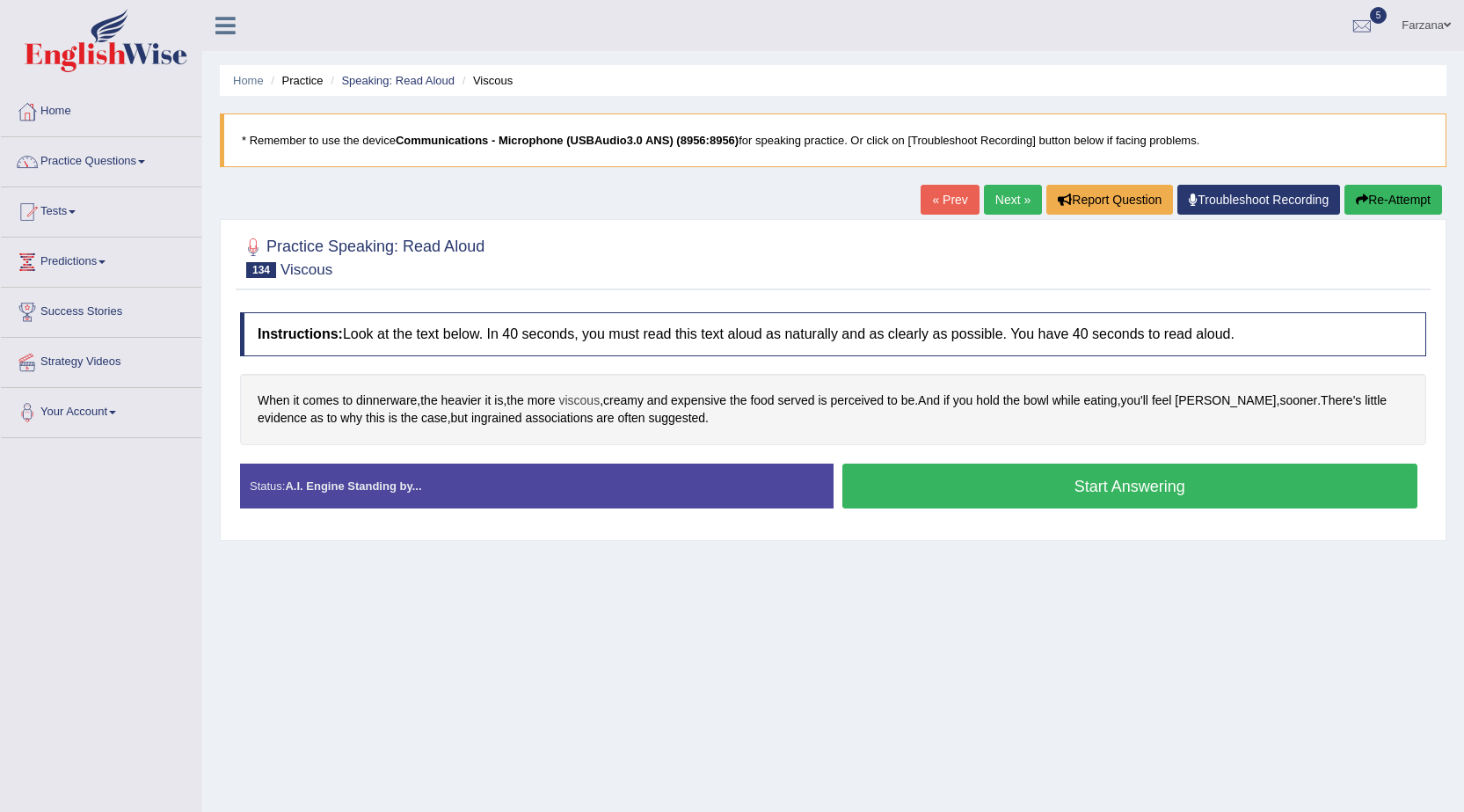
click at [589, 402] on span "viscous" at bounding box center [579, 400] width 42 height 18
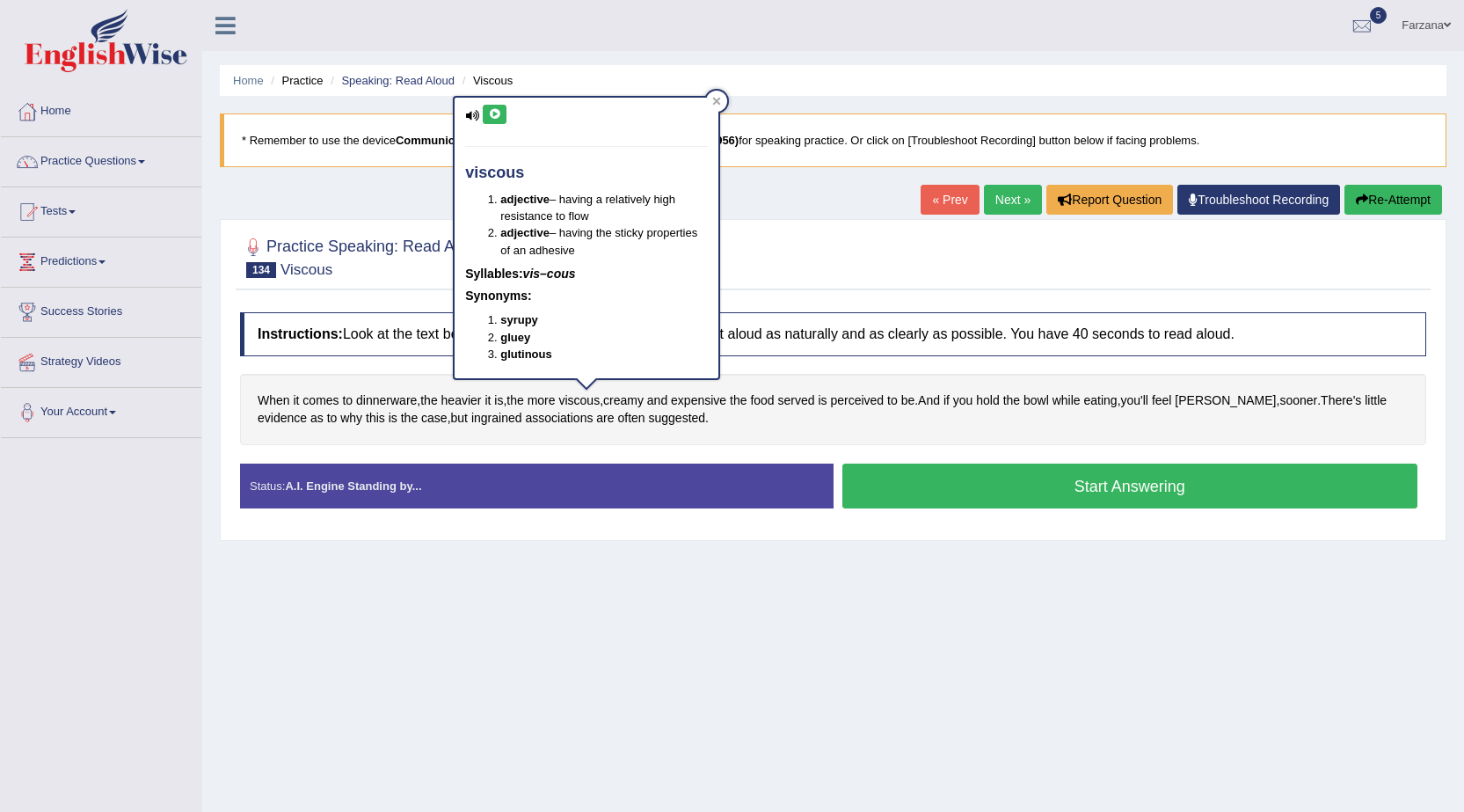
click at [483, 105] on button at bounding box center [495, 114] width 23 height 19
click at [966, 494] on button "Start Answering" at bounding box center [1130, 486] width 576 height 45
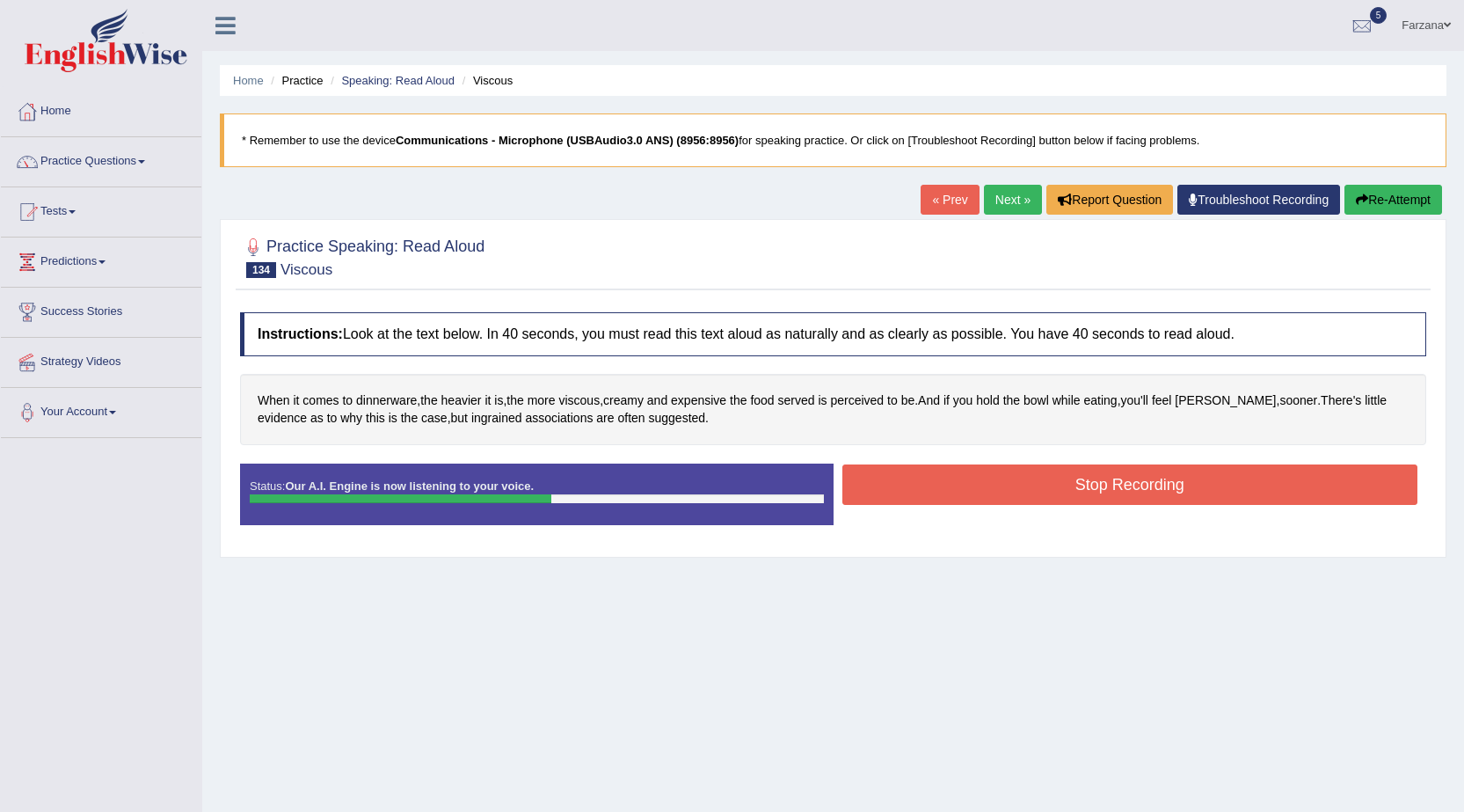
click at [966, 495] on button "Stop Recording" at bounding box center [1130, 485] width 576 height 41
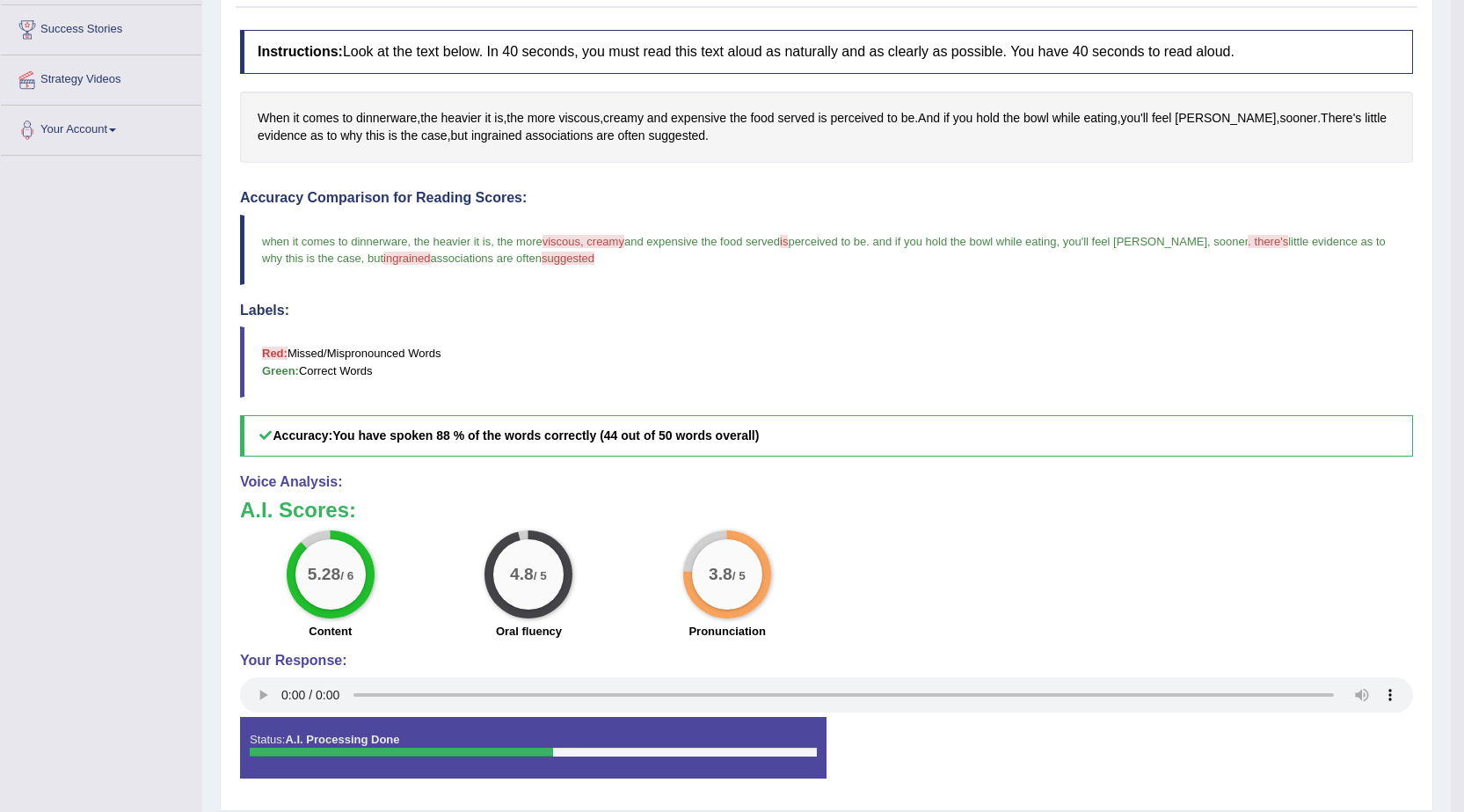
scroll to position [250, 0]
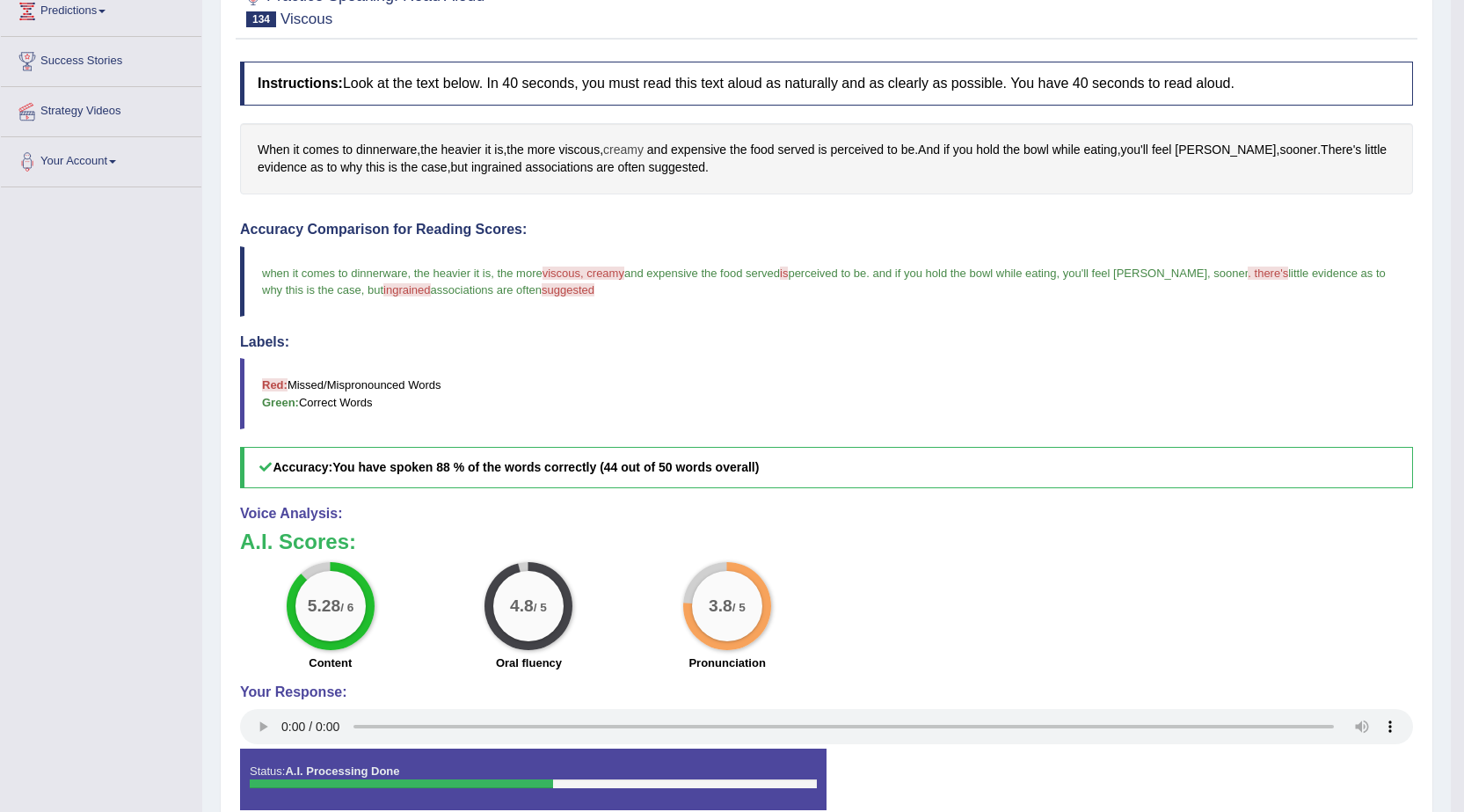
click at [620, 146] on span "creamy" at bounding box center [624, 149] width 41 height 18
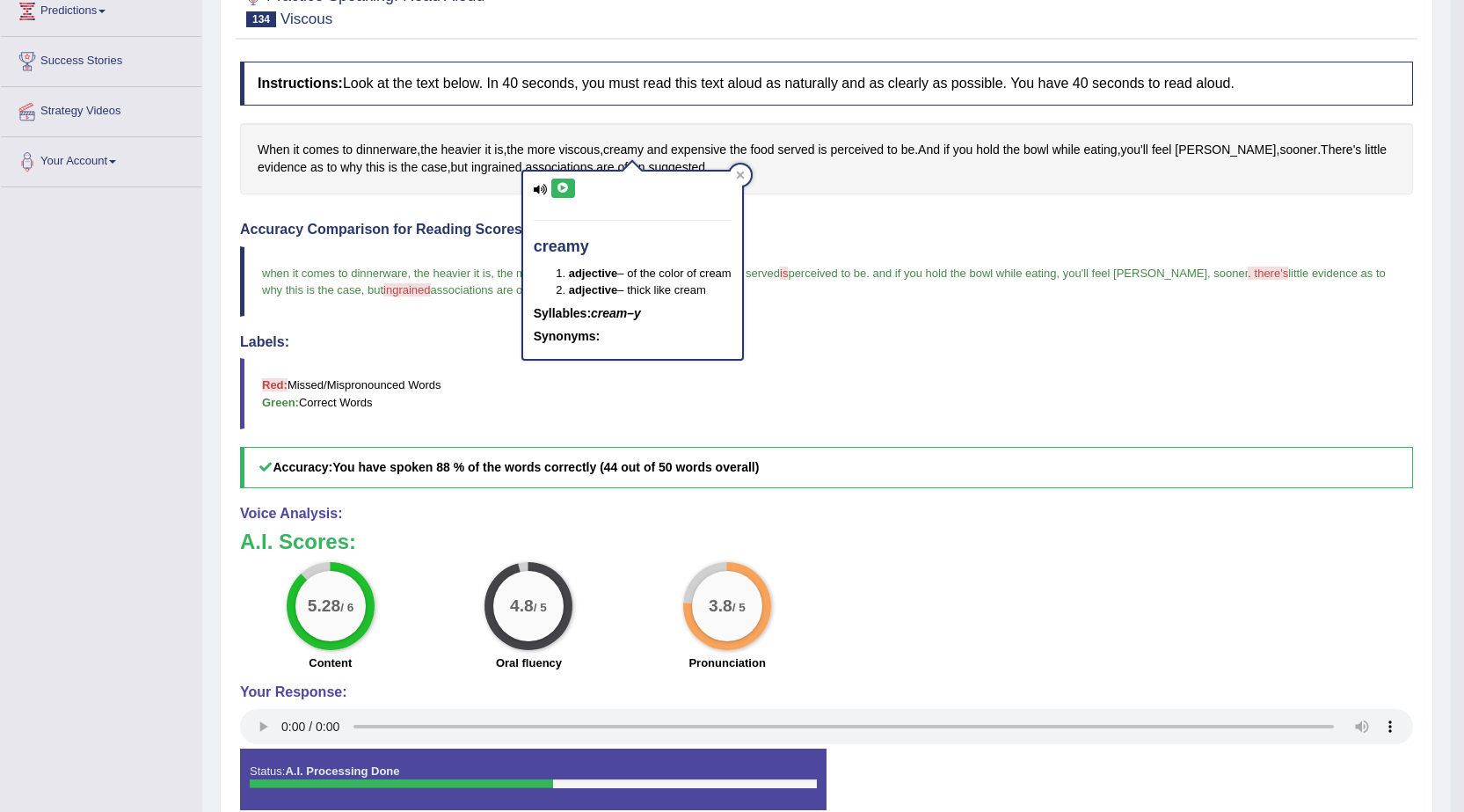
click at [559, 185] on icon at bounding box center [564, 188] width 14 height 11
click at [974, 399] on blockquote "Red: Missed/Mispronounced Words Green: Correct Words" at bounding box center [826, 393] width 1173 height 71
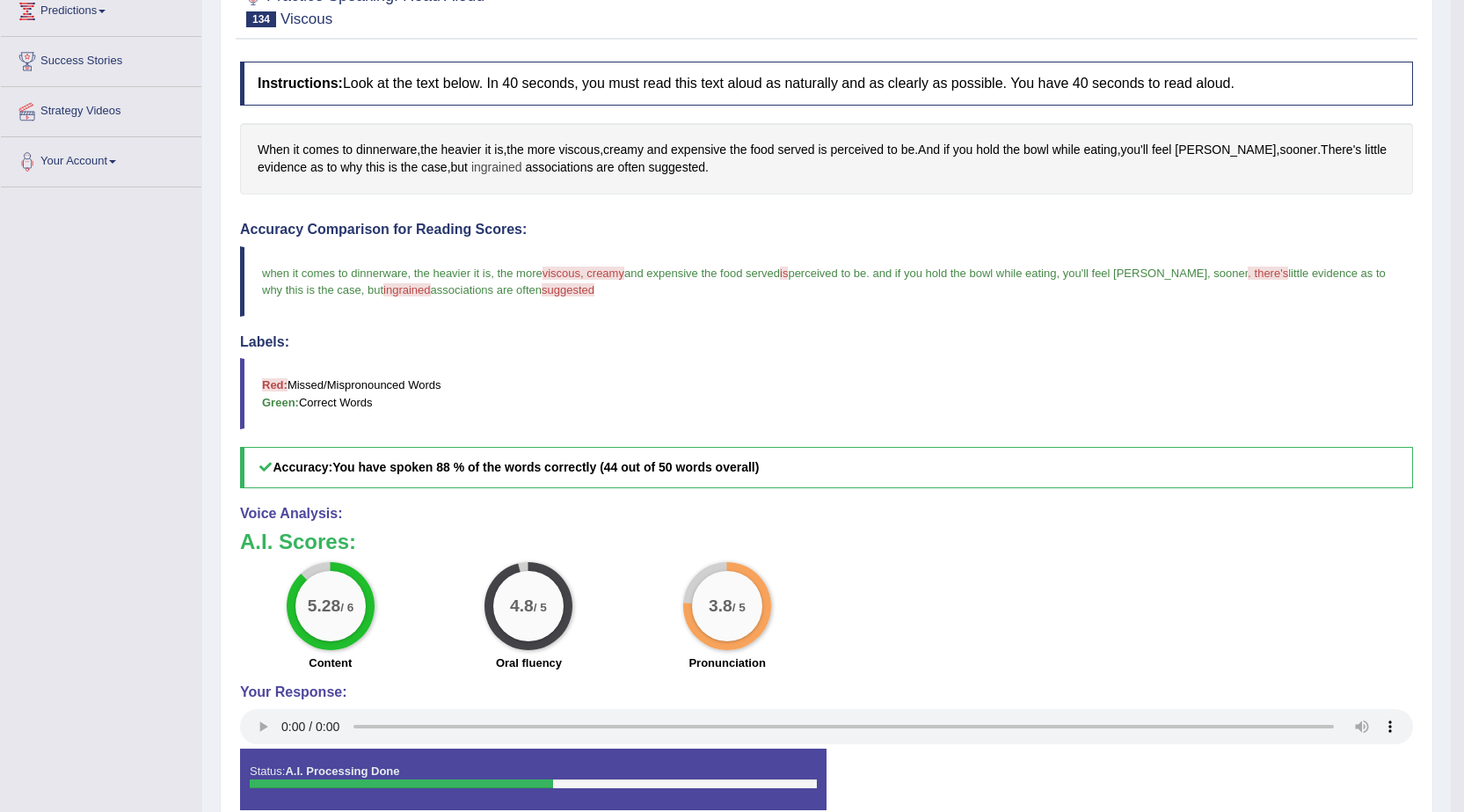
click at [472, 161] on span "ingrained" at bounding box center [497, 167] width 51 height 18
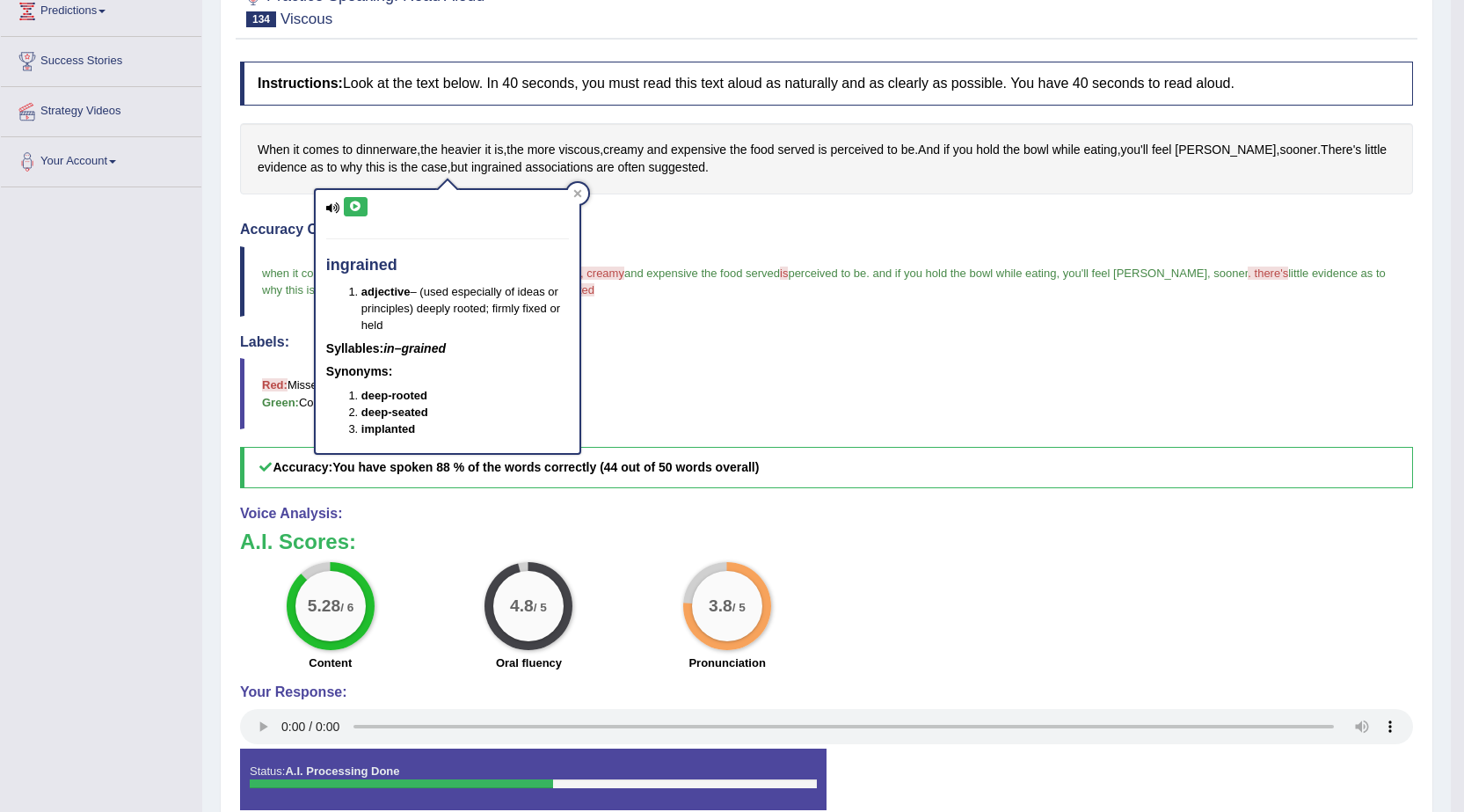
click at [352, 202] on icon at bounding box center [356, 207] width 14 height 11
click at [715, 195] on div "Instructions: Look at the text below. In 40 seconds, you must read this text al…" at bounding box center [827, 442] width 1182 height 780
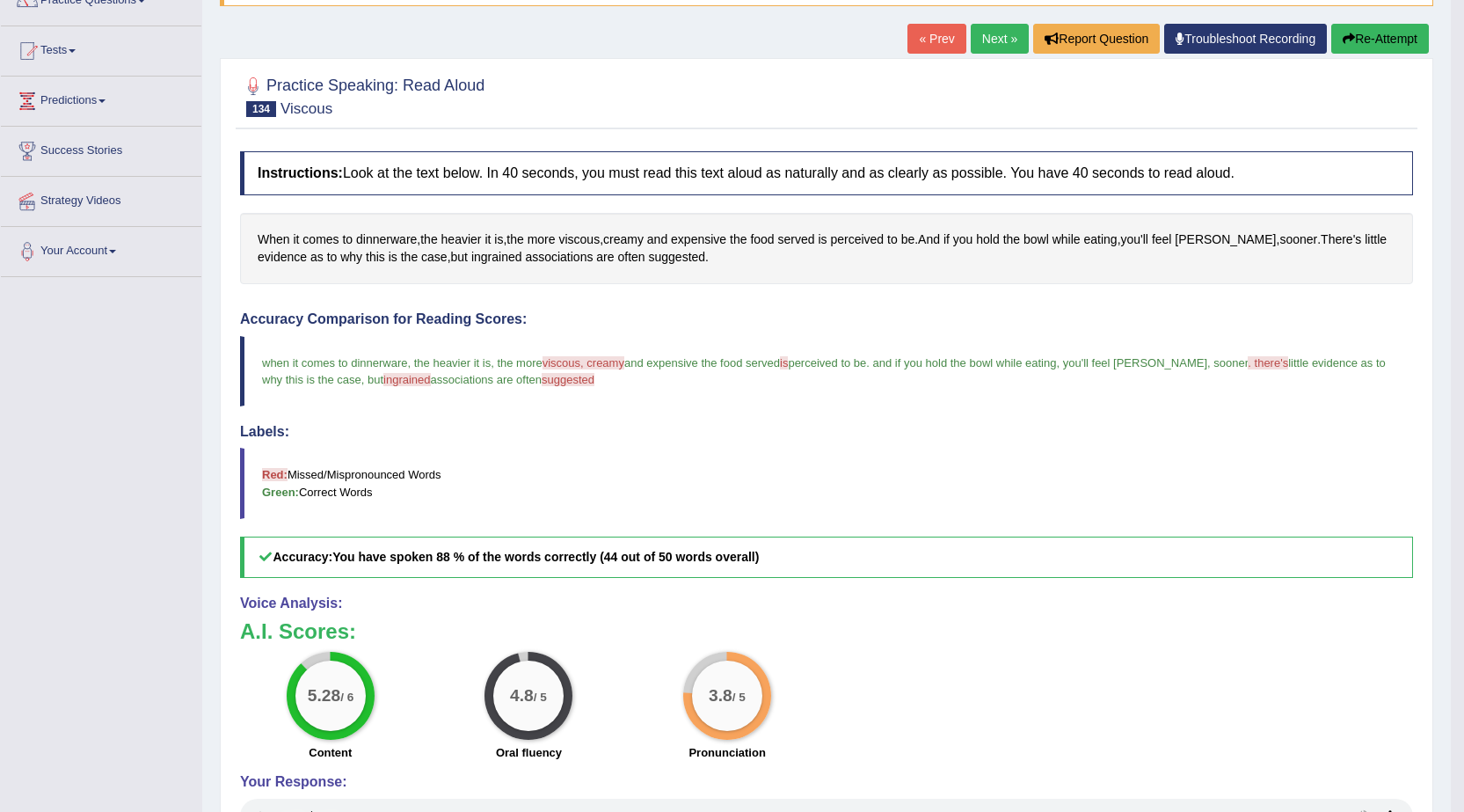
scroll to position [0, 0]
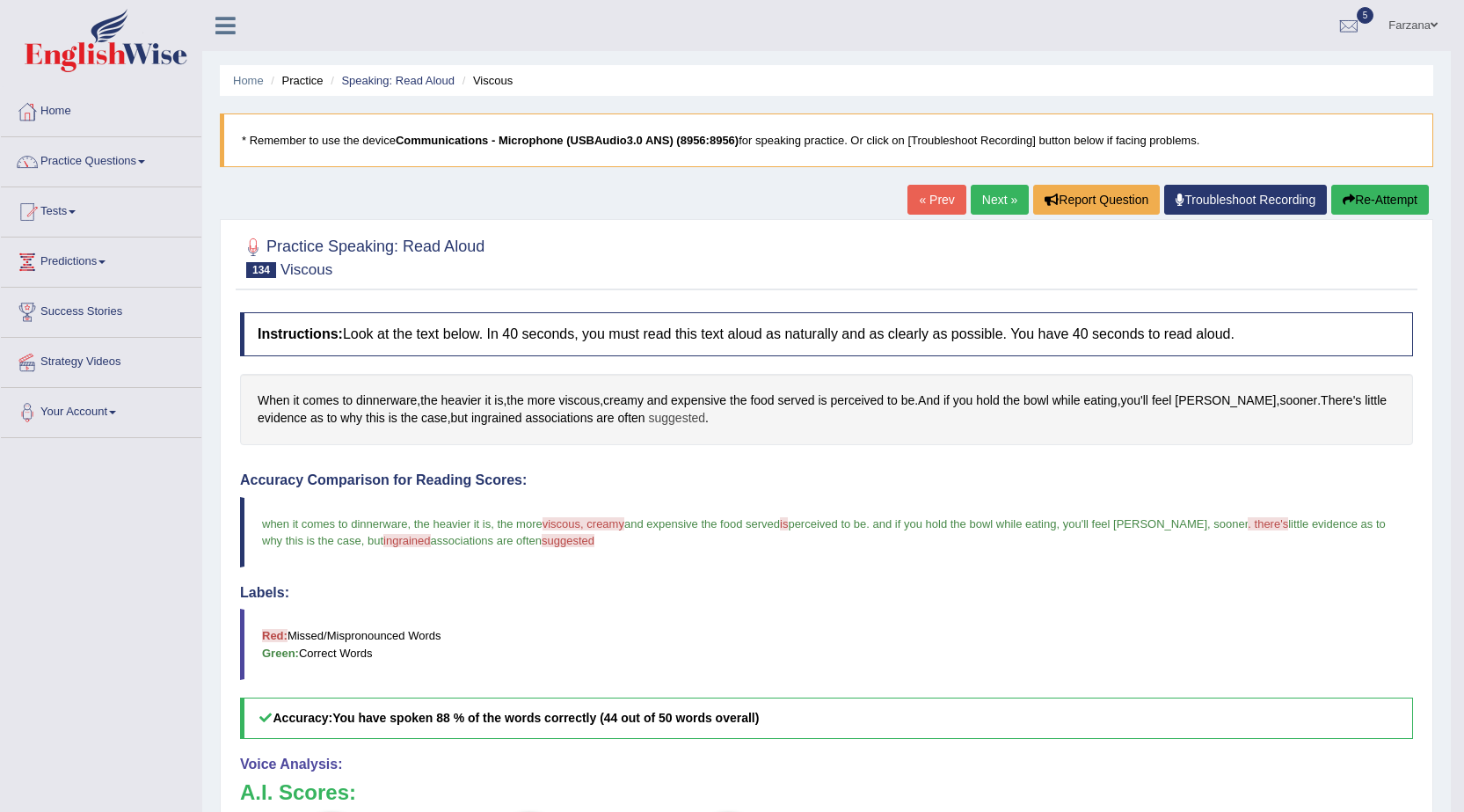
click at [648, 416] on span "suggested" at bounding box center [676, 417] width 57 height 18
click at [615, 306] on div "suggested –" at bounding box center [628, 338] width 100 height 117
click at [615, 296] on icon at bounding box center [618, 296] width 14 height 11
click at [990, 209] on link "Next »" at bounding box center [1000, 199] width 58 height 30
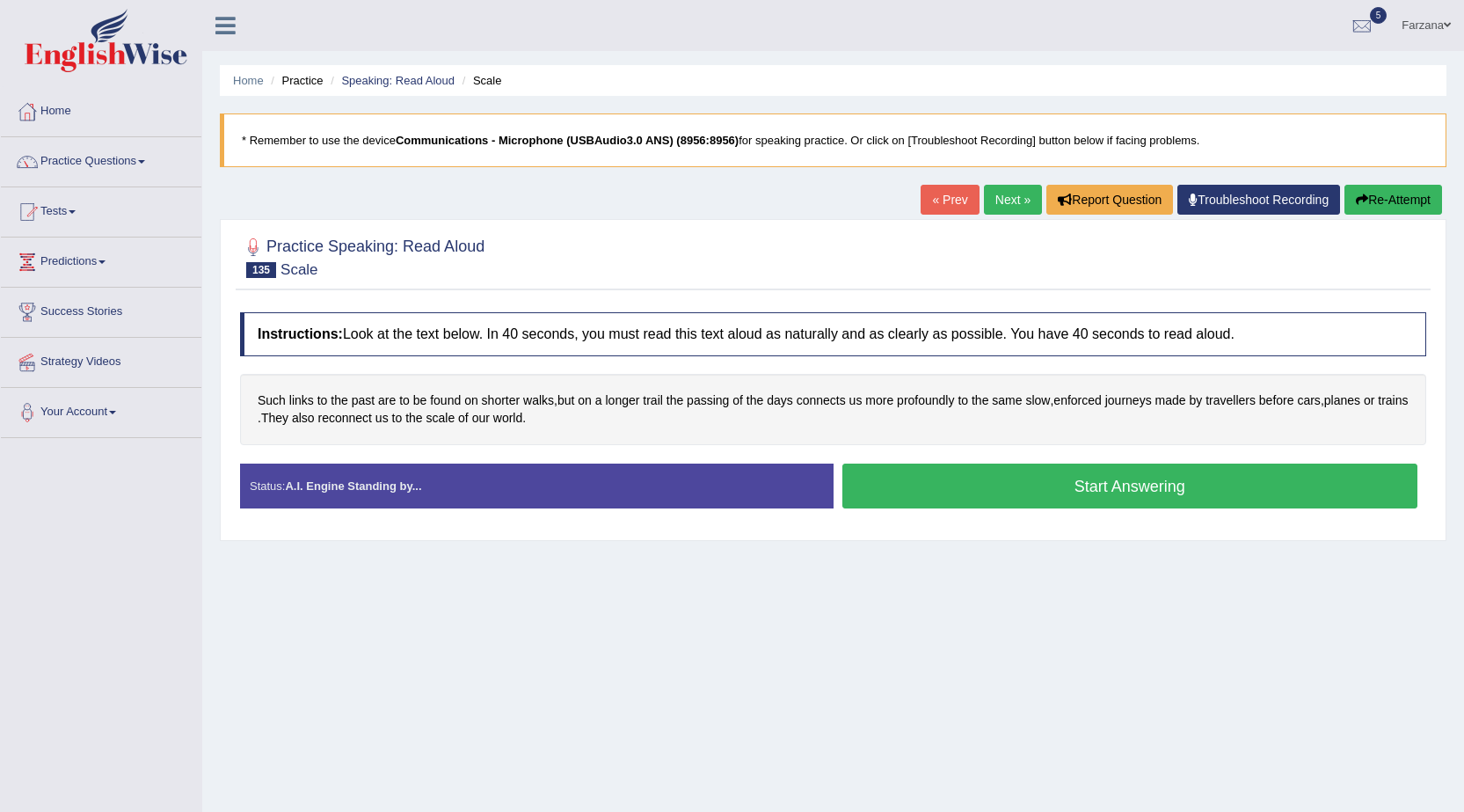
click at [976, 475] on button "Start Answering" at bounding box center [1130, 486] width 576 height 45
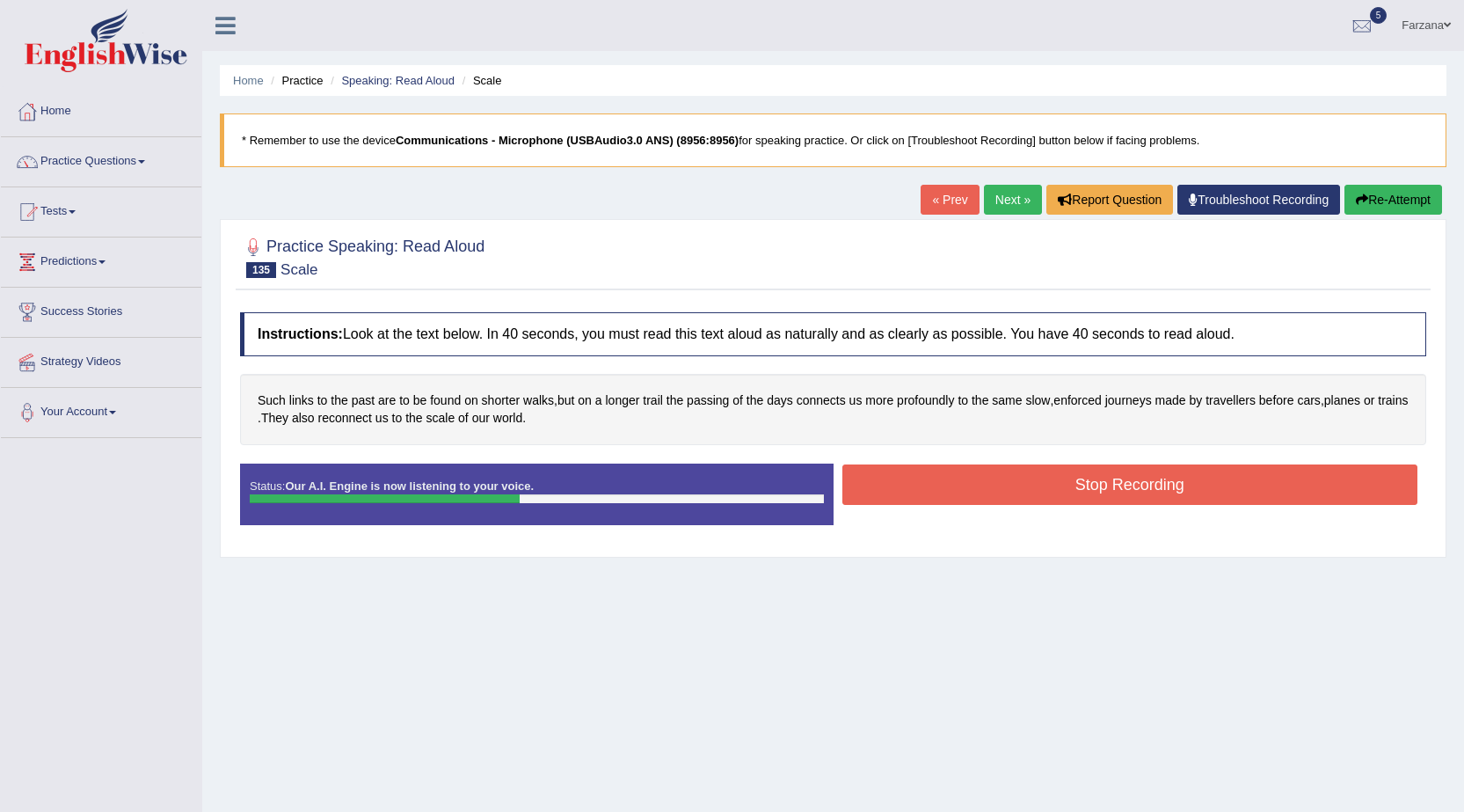
click at [979, 477] on button "Stop Recording" at bounding box center [1130, 485] width 576 height 41
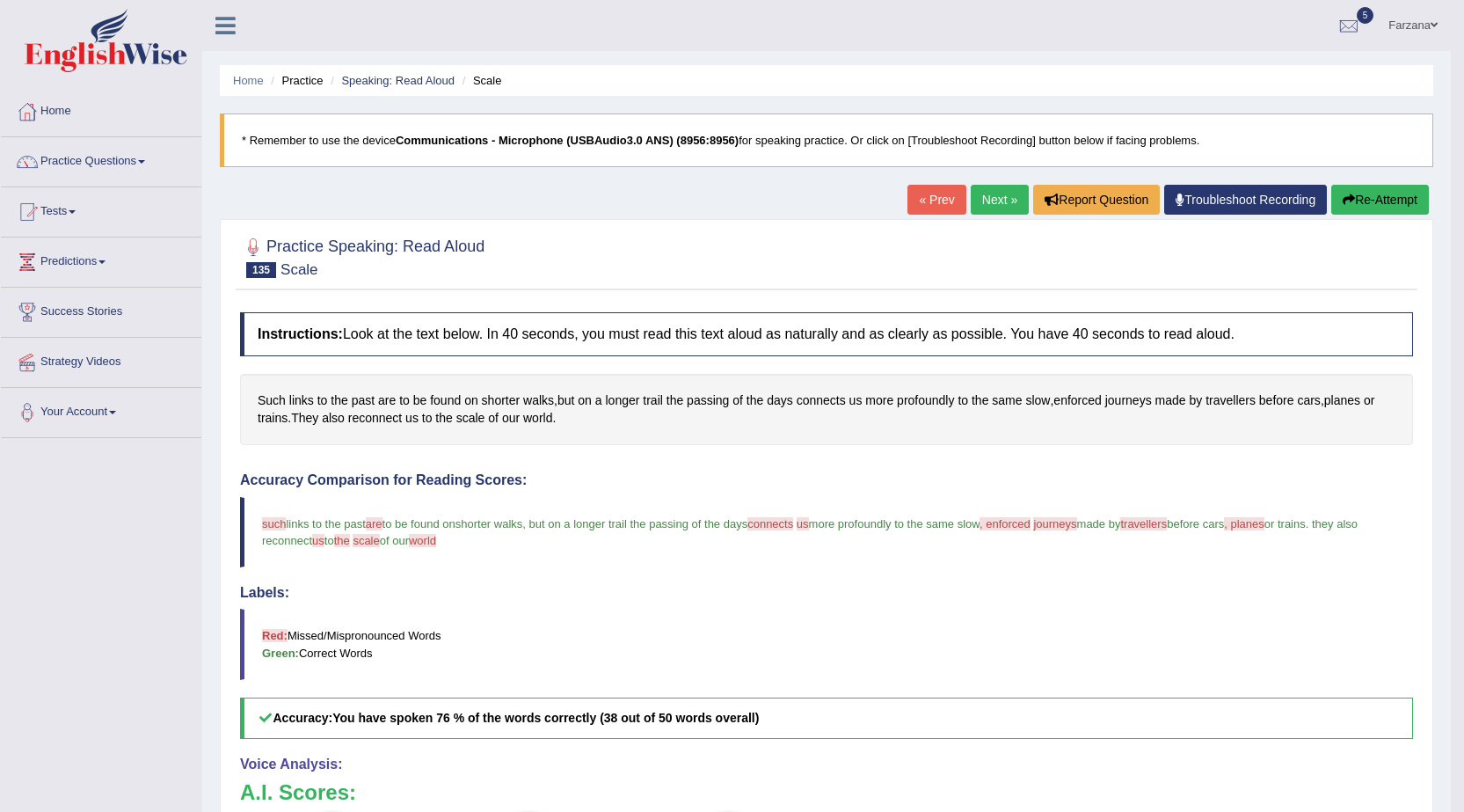
click at [1369, 191] on button "Re-Attempt" at bounding box center [1380, 199] width 98 height 30
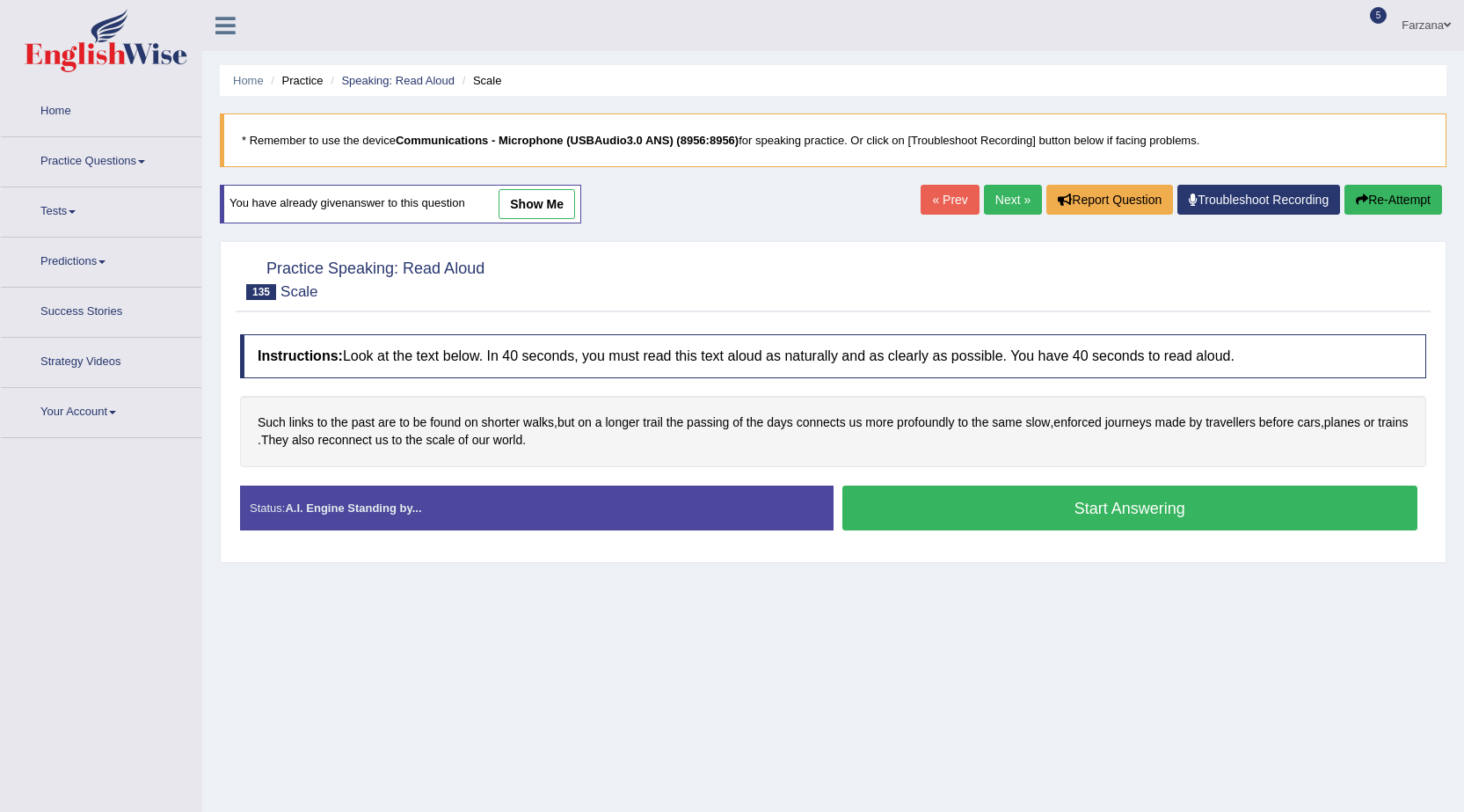
click at [982, 516] on button "Start Answering" at bounding box center [1130, 507] width 576 height 45
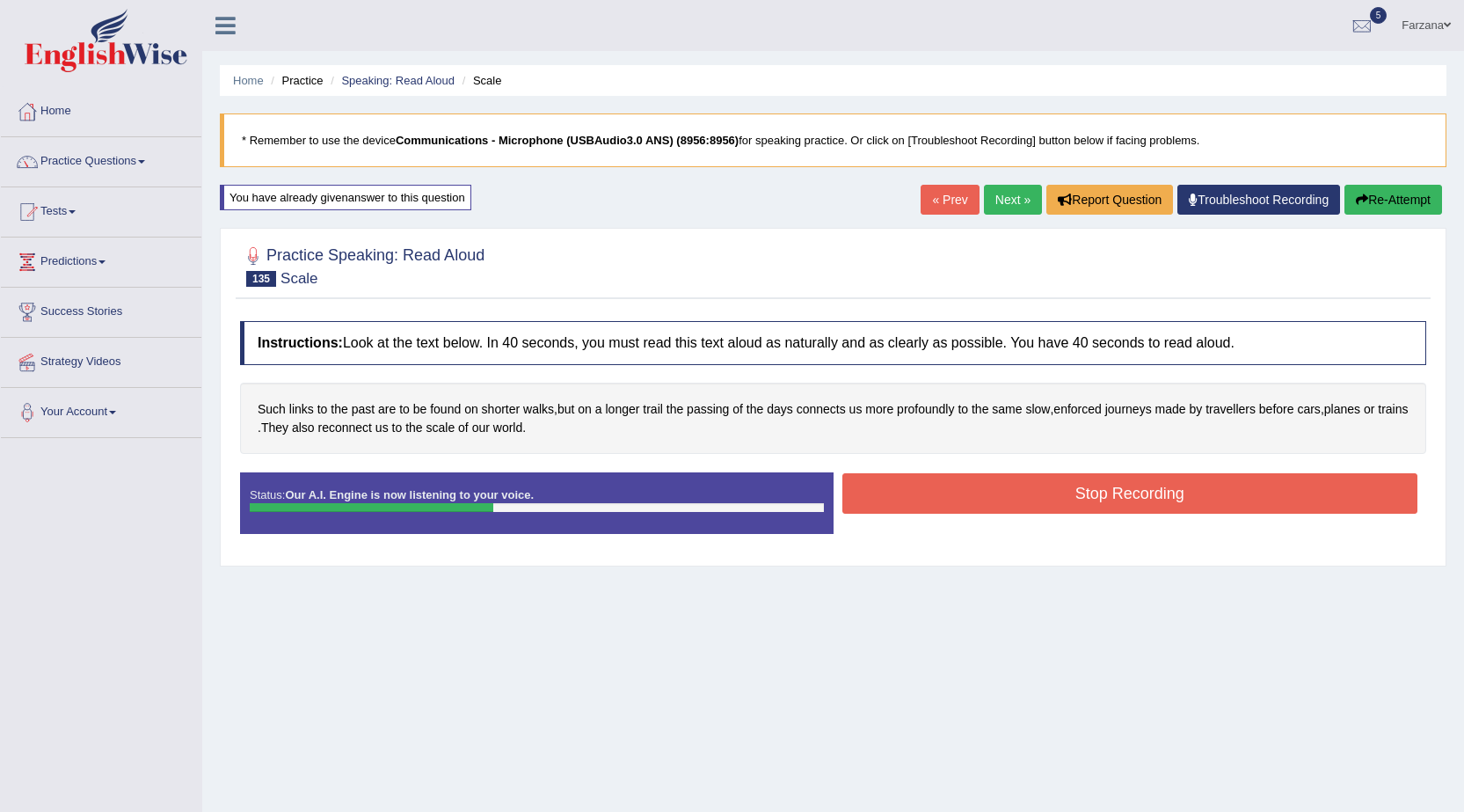
click at [973, 489] on button "Stop Recording" at bounding box center [1130, 494] width 576 height 41
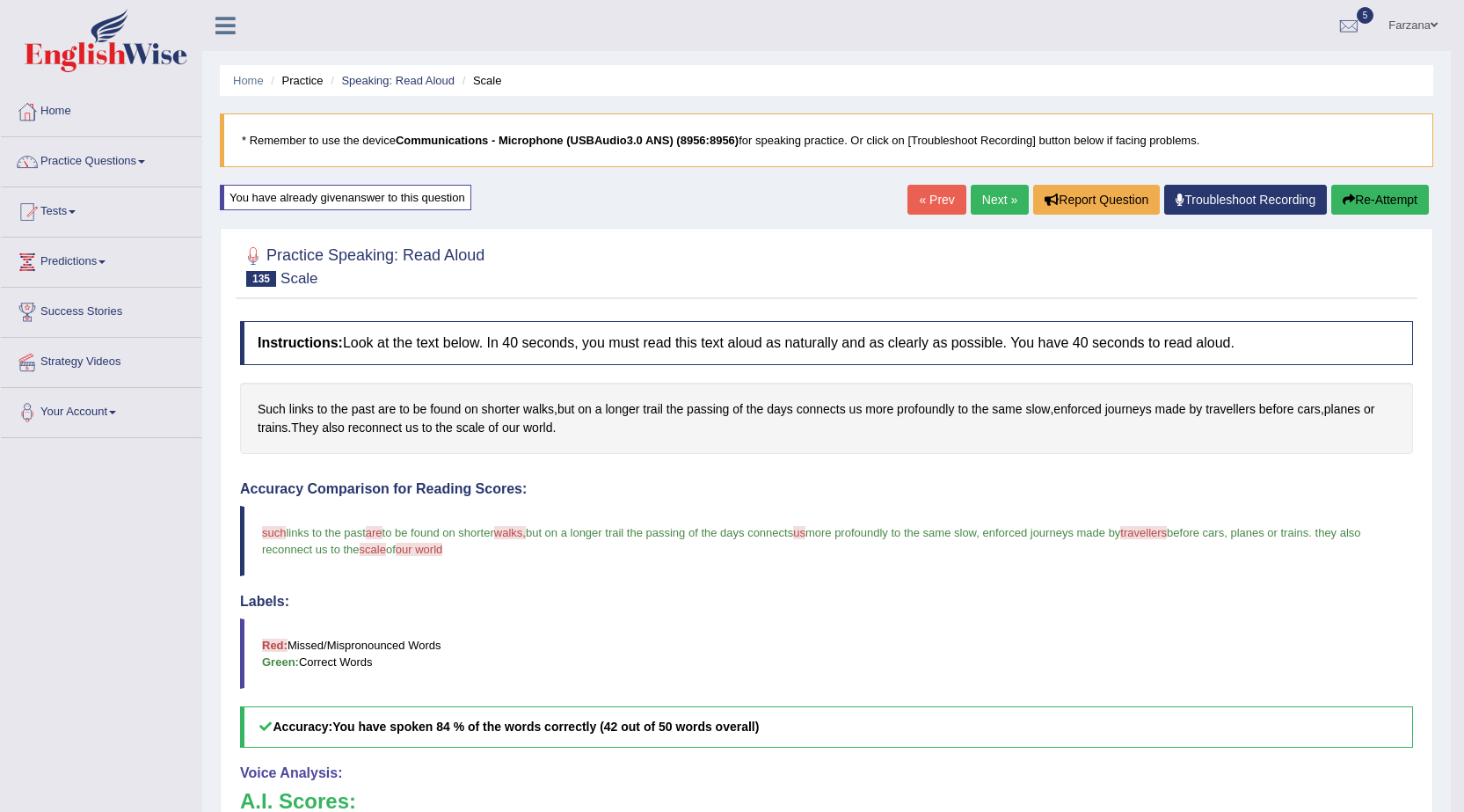
click at [994, 198] on link "Next »" at bounding box center [1000, 199] width 58 height 30
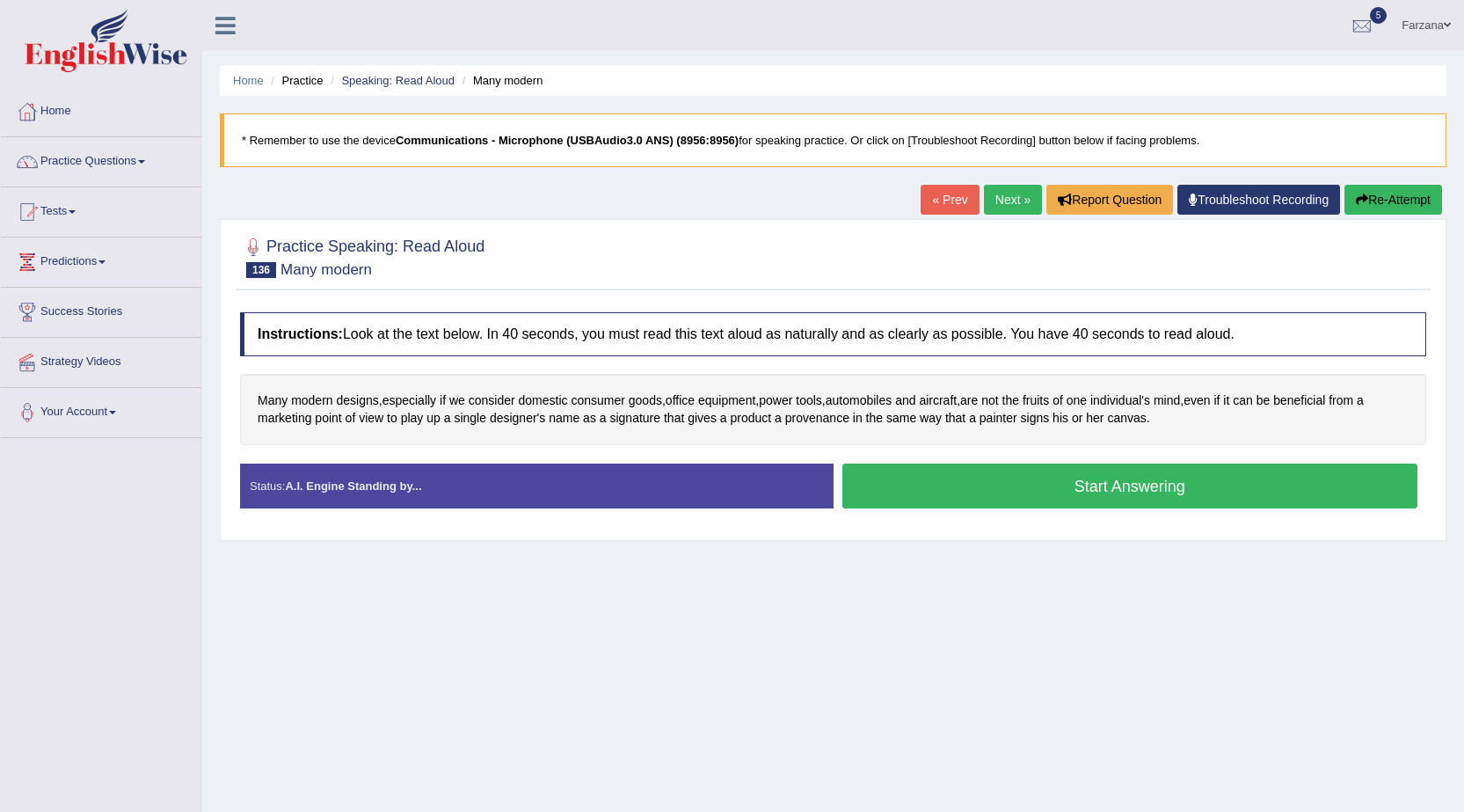
click at [958, 492] on button "Start Answering" at bounding box center [1130, 486] width 576 height 45
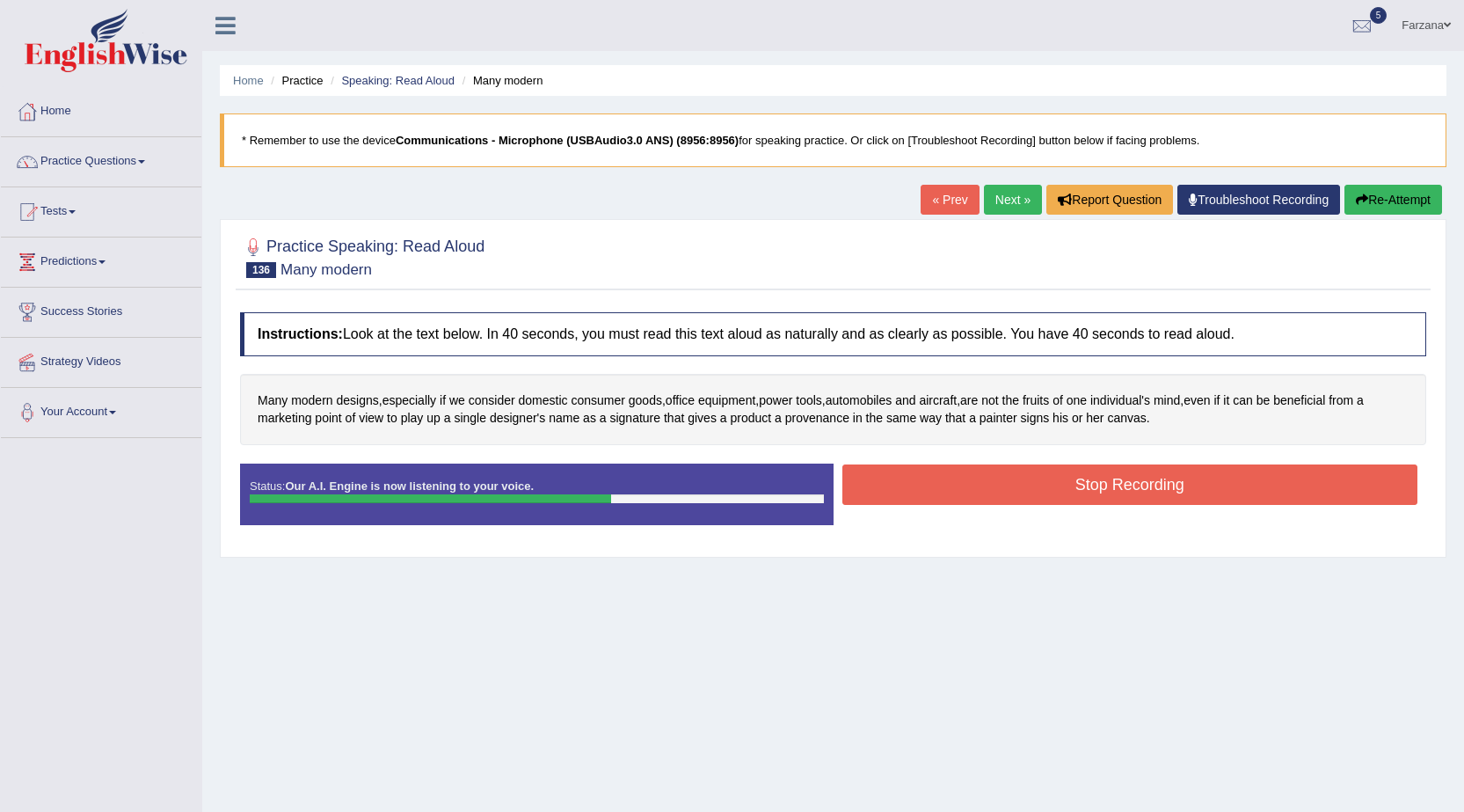
click at [997, 491] on button "Stop Recording" at bounding box center [1130, 485] width 576 height 41
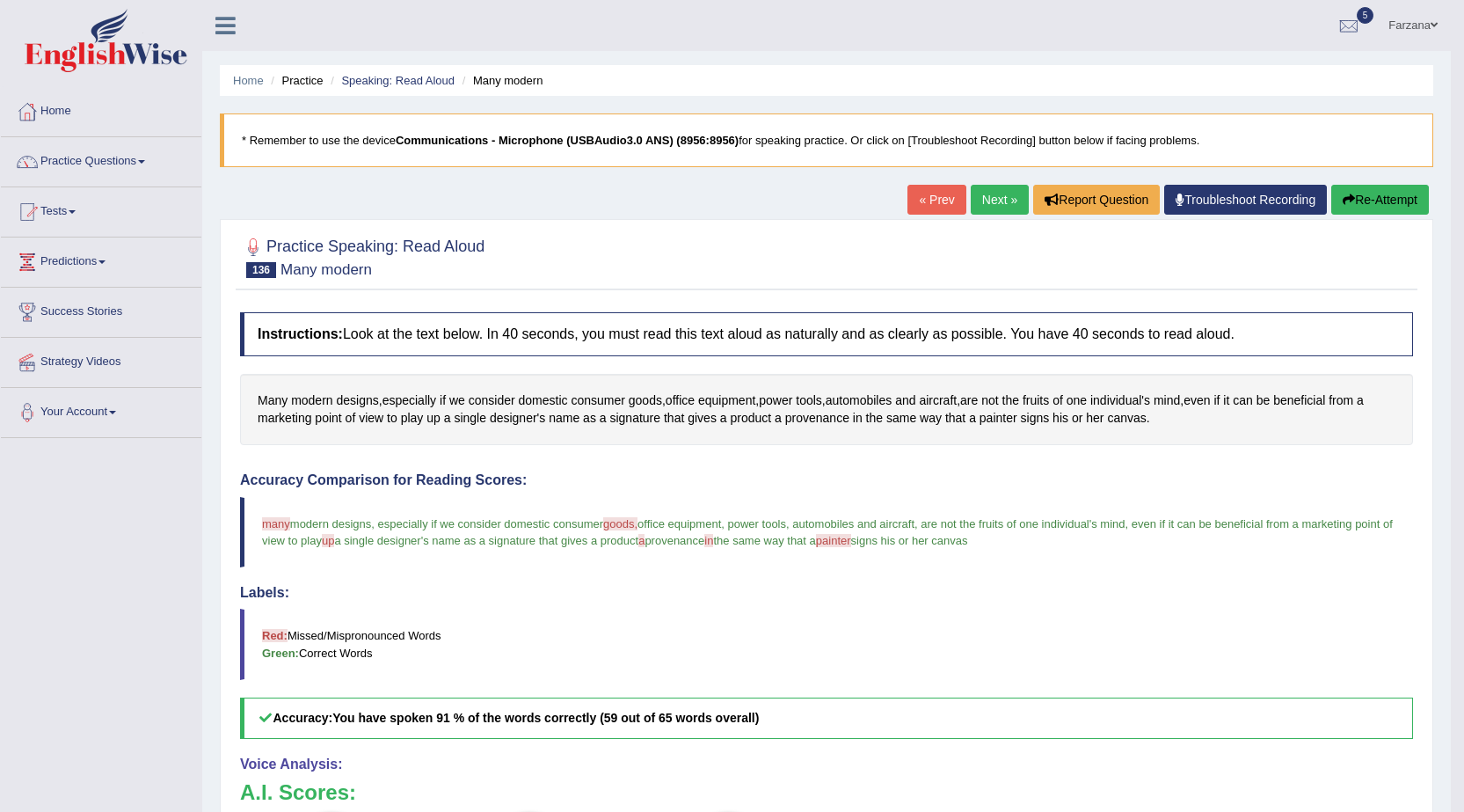
click at [1009, 197] on link "Next »" at bounding box center [1000, 199] width 58 height 30
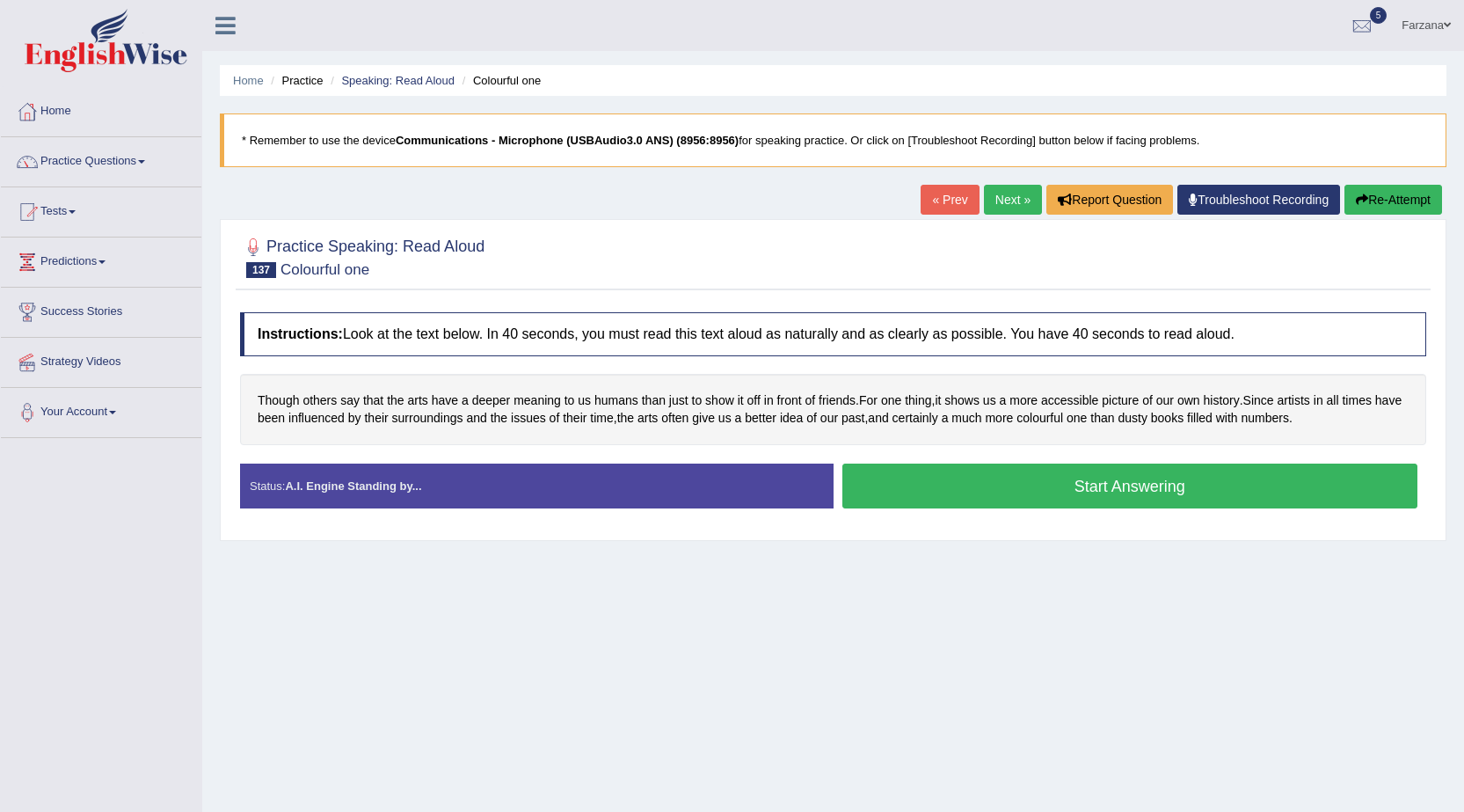
click at [1134, 488] on button "Start Answering" at bounding box center [1130, 486] width 576 height 45
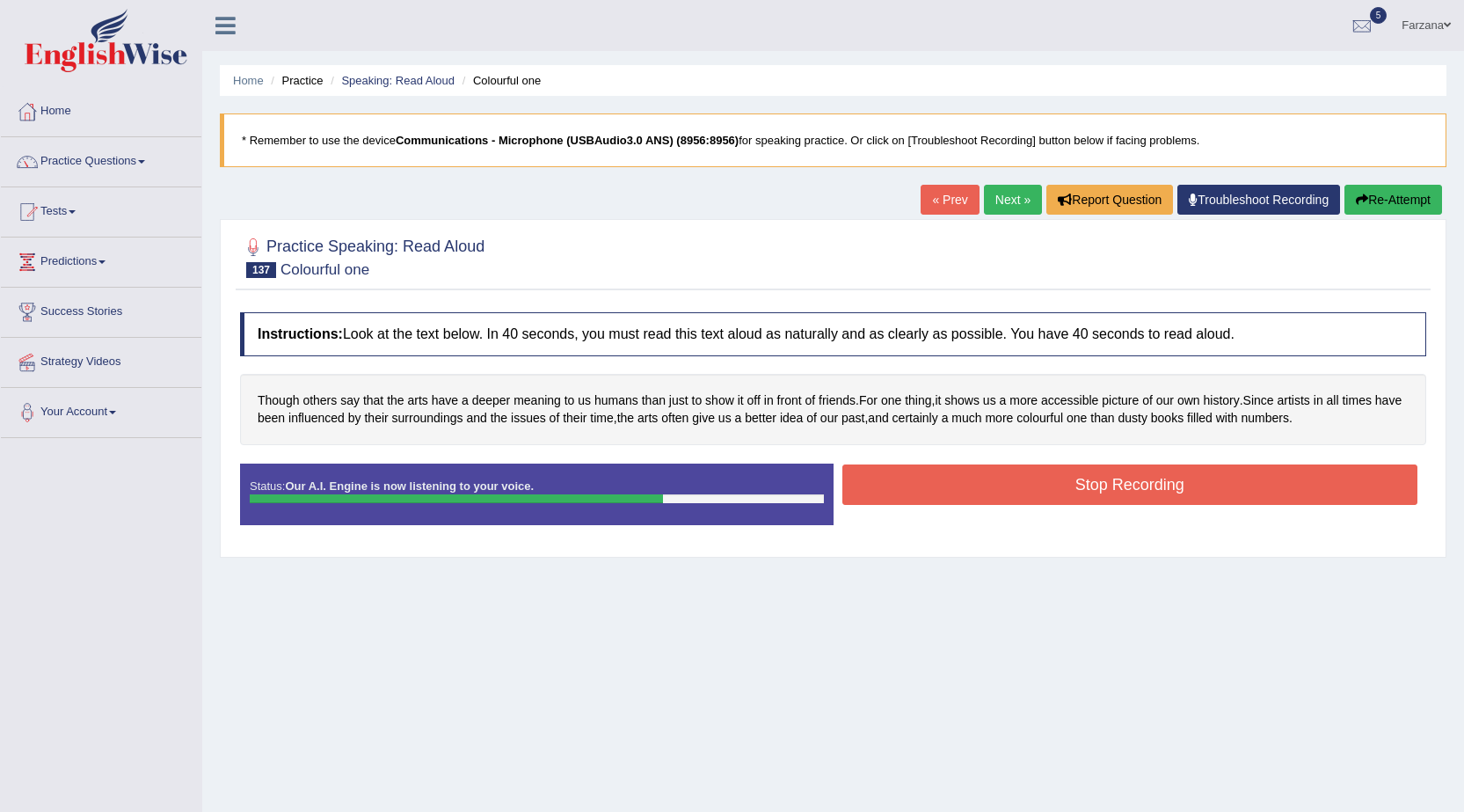
click at [1134, 488] on button "Stop Recording" at bounding box center [1130, 485] width 576 height 41
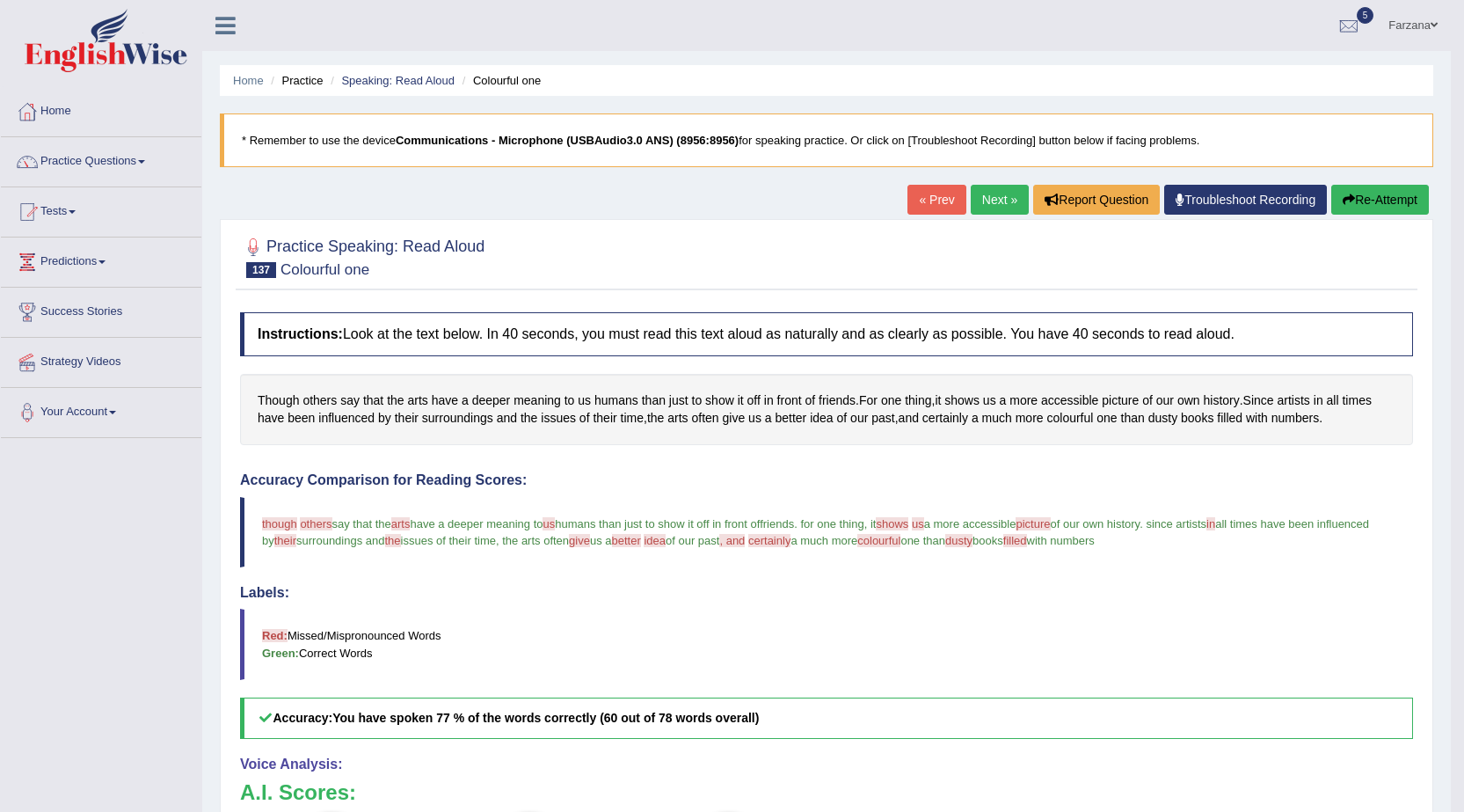
click at [973, 193] on link "Next »" at bounding box center [1000, 199] width 58 height 30
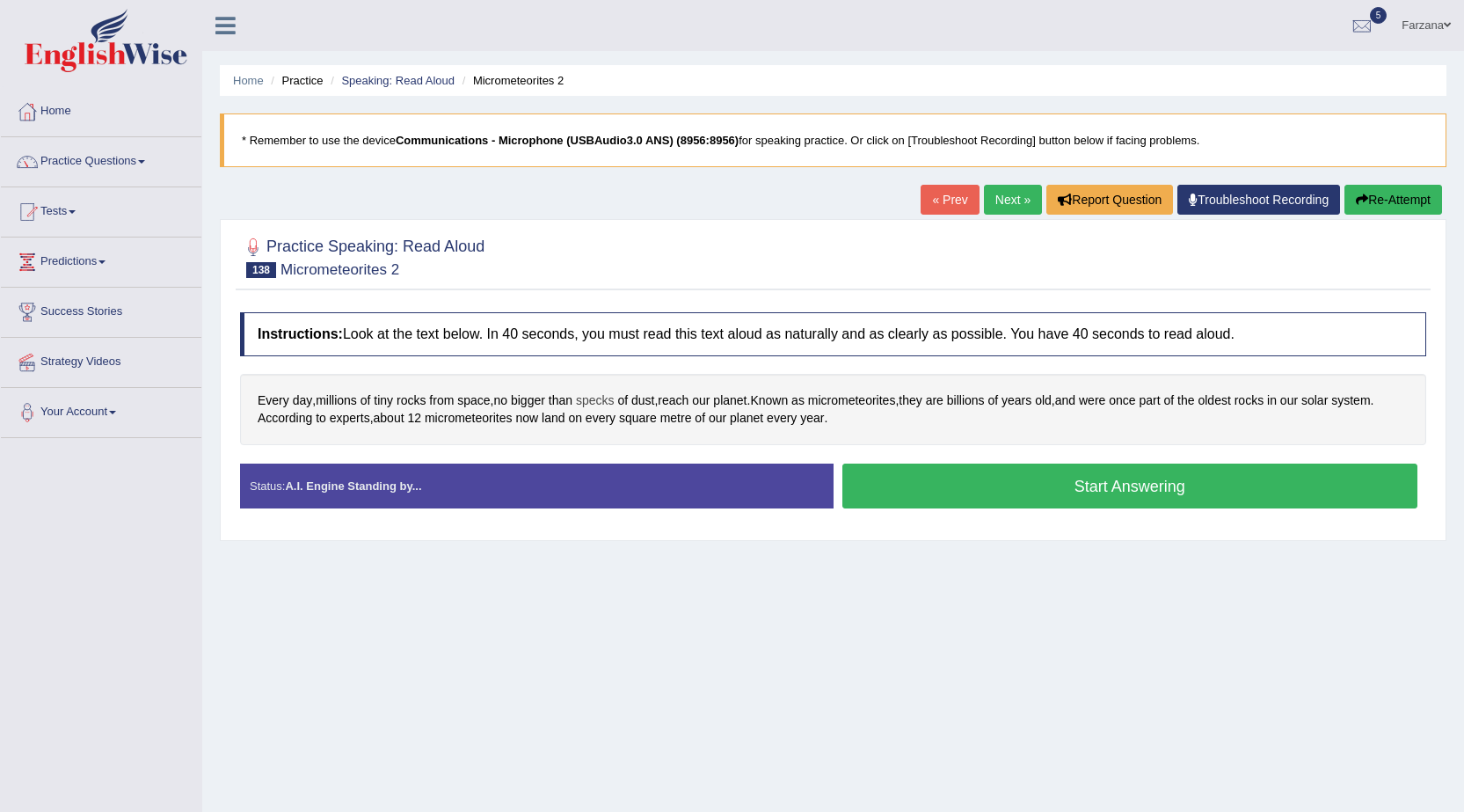
click at [615, 404] on span "specks" at bounding box center [596, 400] width 39 height 18
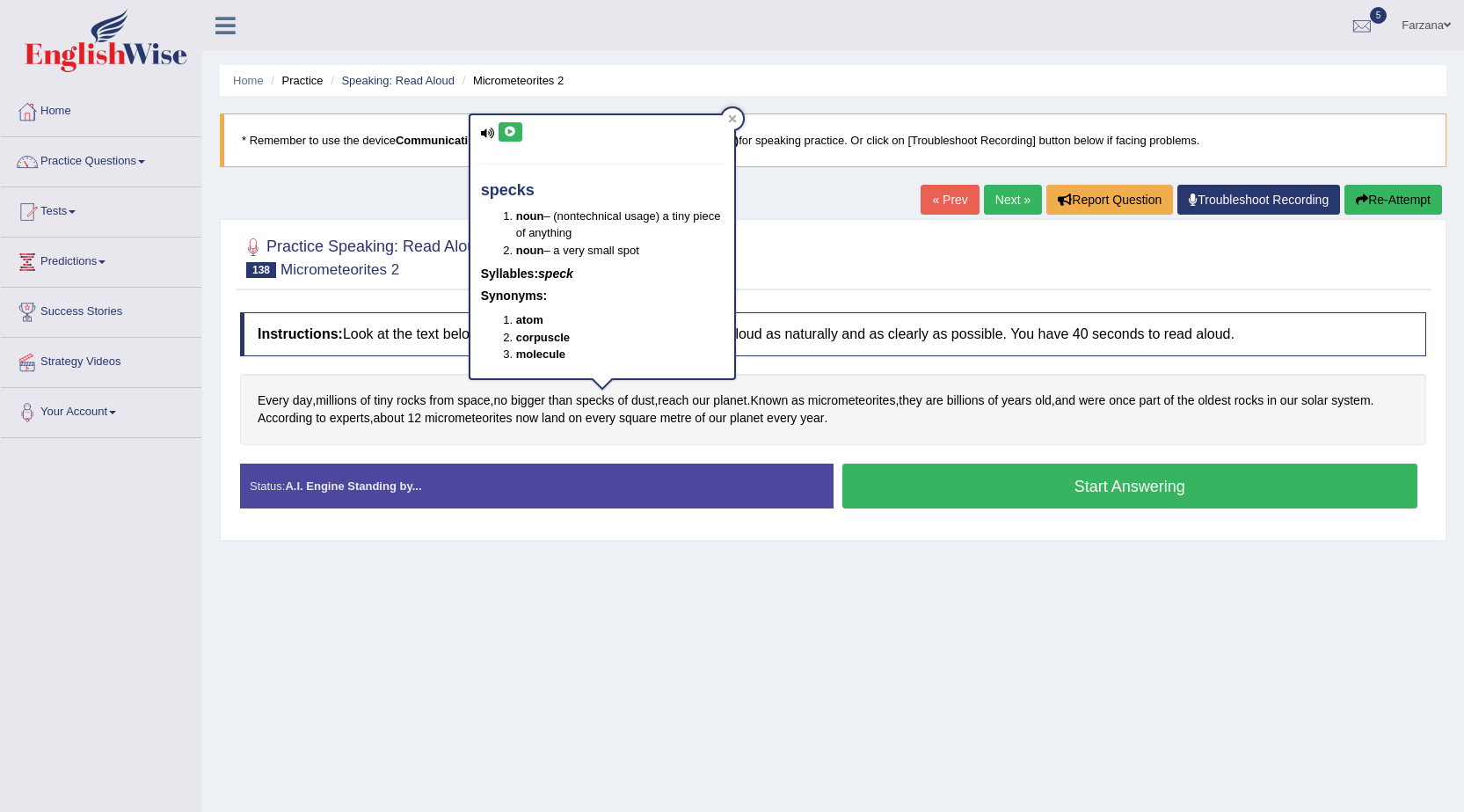
click at [515, 127] on icon at bounding box center [510, 132] width 14 height 11
click at [869, 403] on span "micrometeorites" at bounding box center [852, 400] width 88 height 18
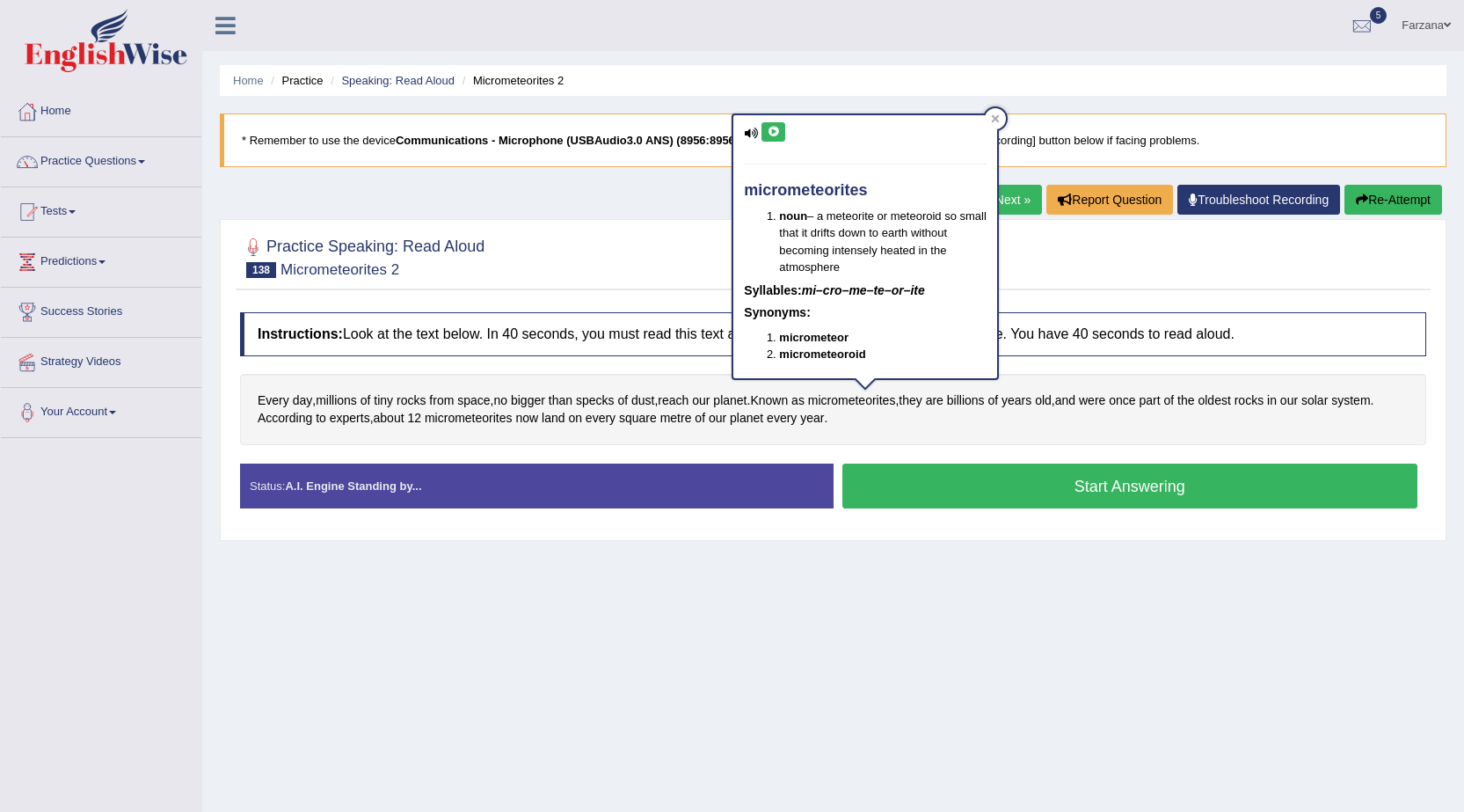
click at [769, 119] on div "micrometeorites noun – a meteorite or meteoroid so small that it drifts down to…" at bounding box center [865, 246] width 264 height 263
click at [784, 132] on button at bounding box center [773, 132] width 23 height 19
click button "Start Answering"
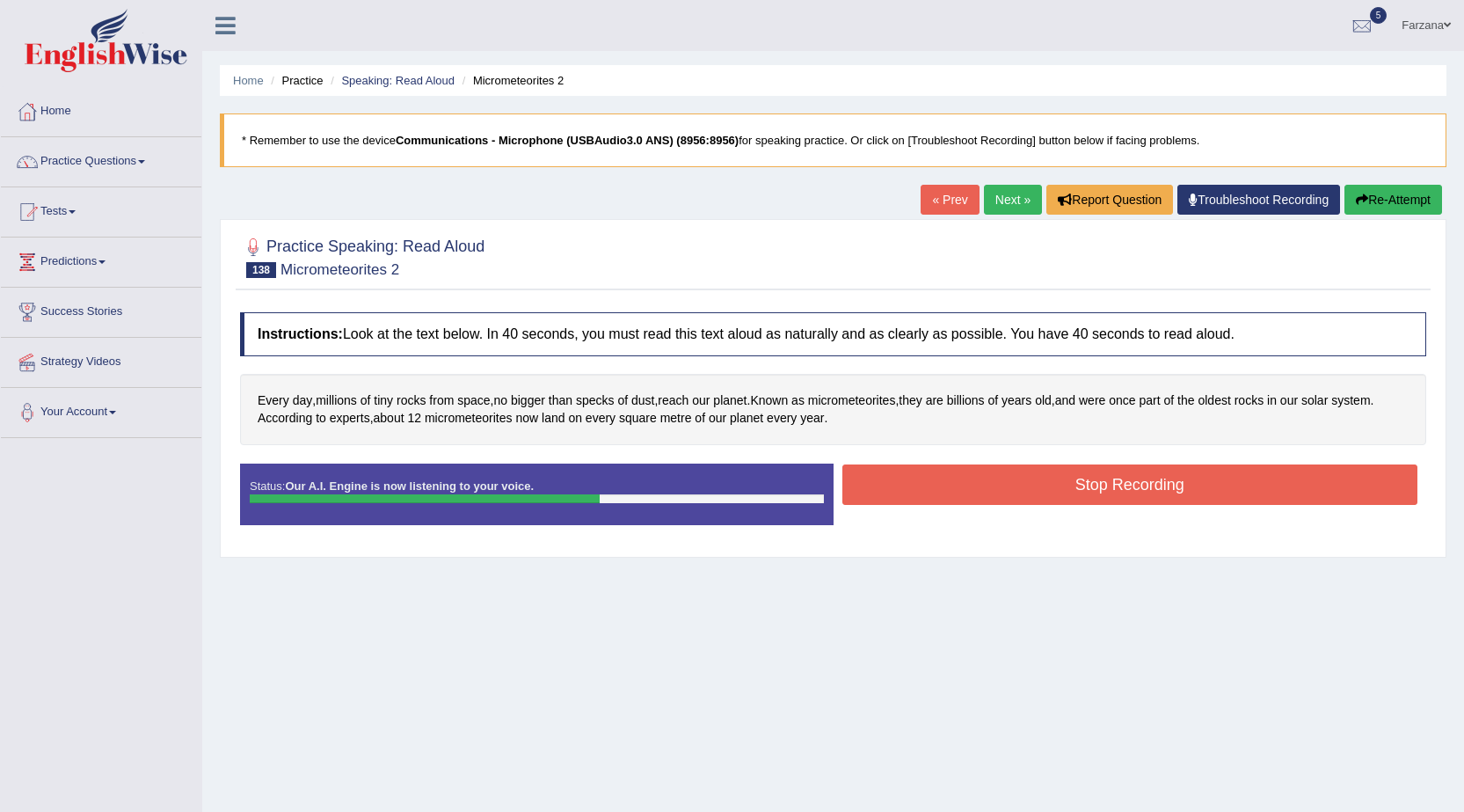
click button "Stop Recording"
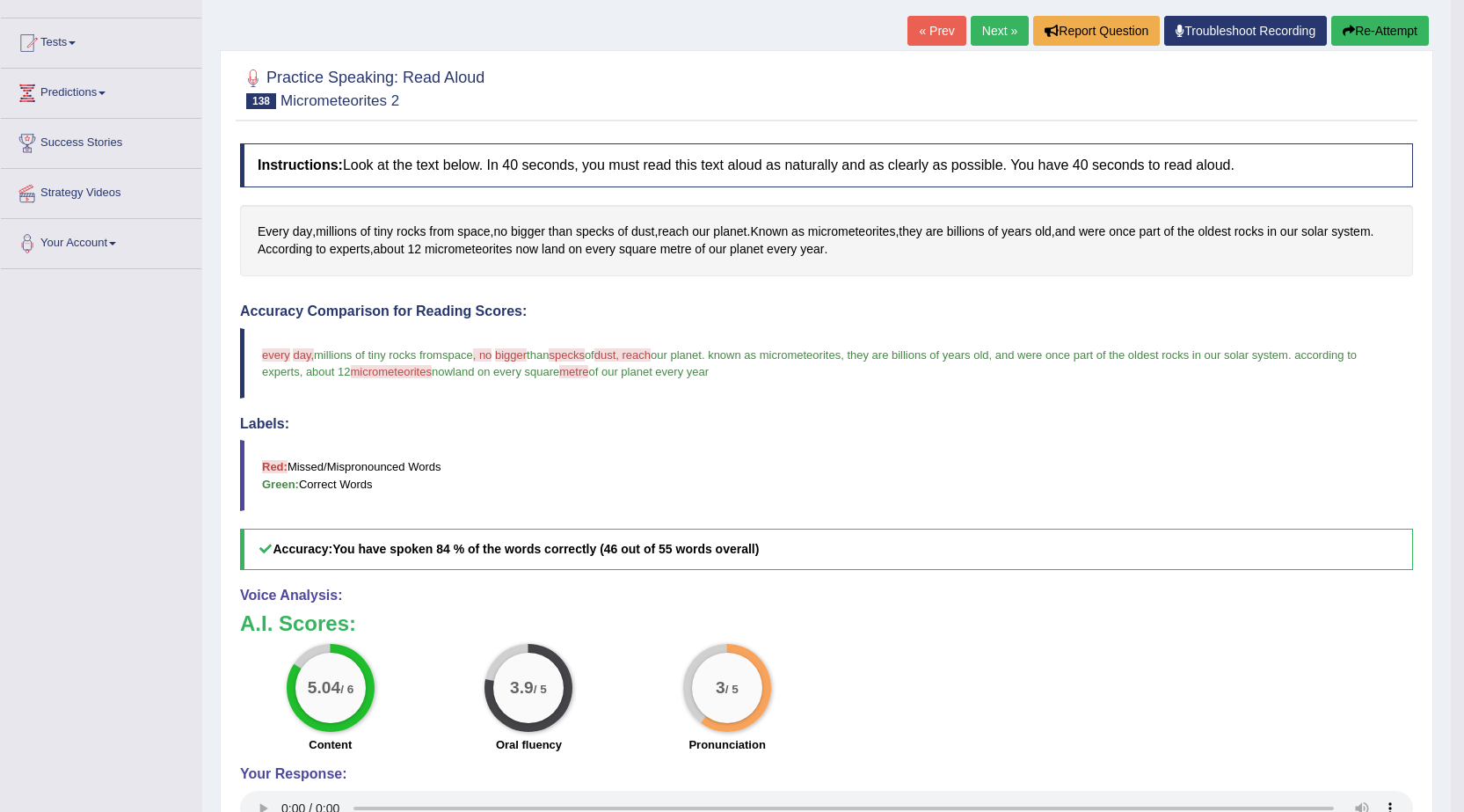
scroll to position [339, 0]
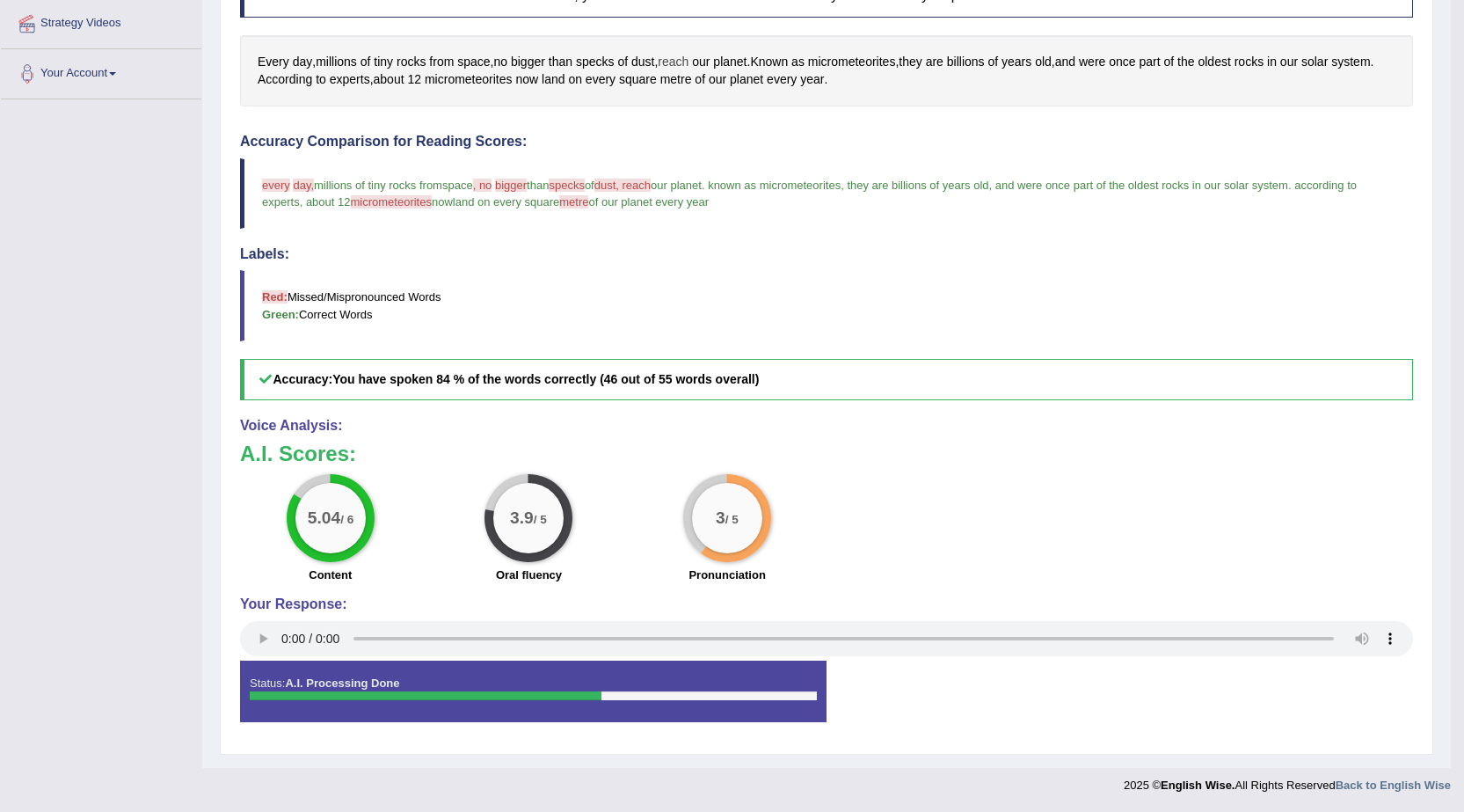
click span "reach"
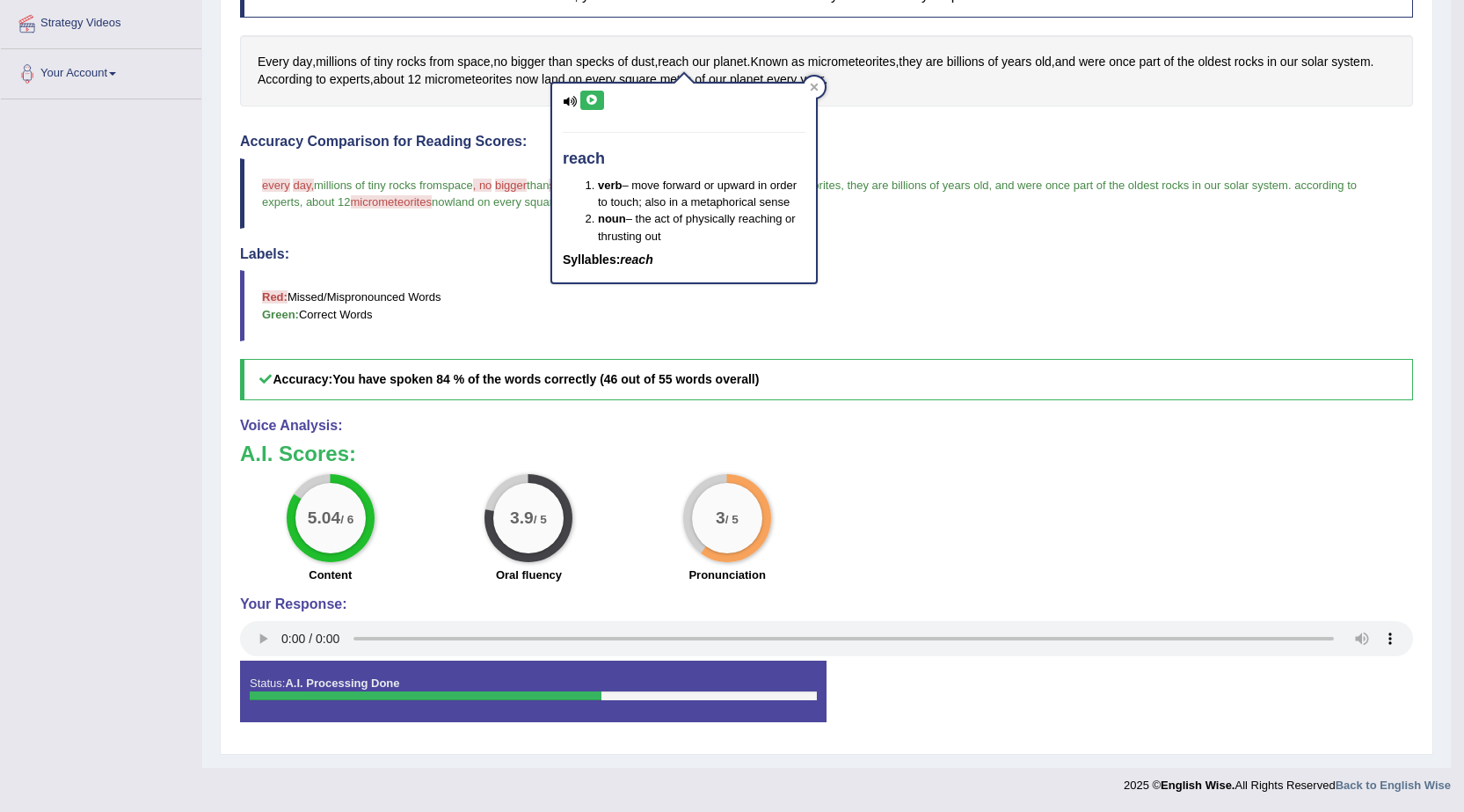
click button
click div "Accuracy Comparison for Reading Scores: every everyday day, millions of tiny ro…"
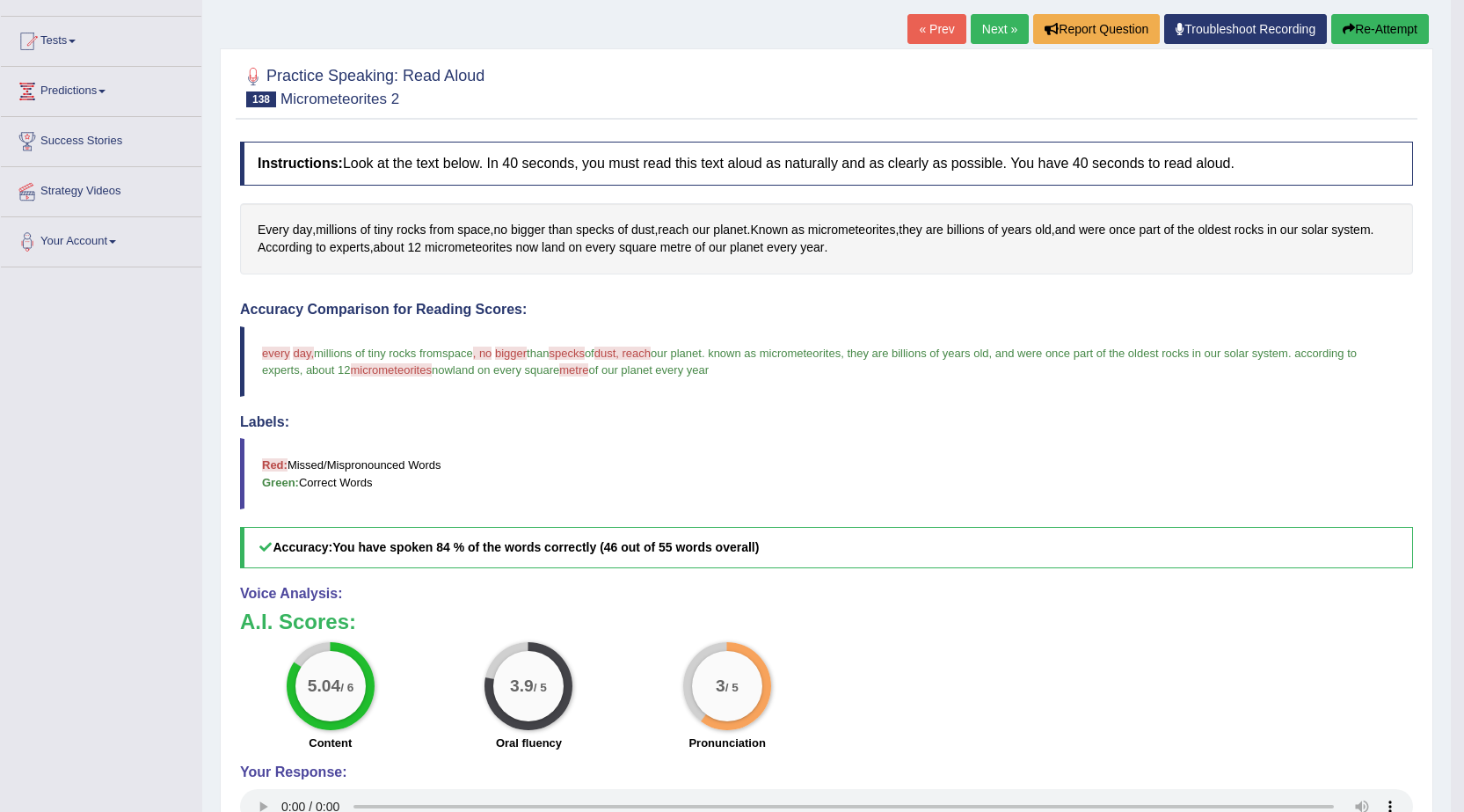
scroll to position [163, 0]
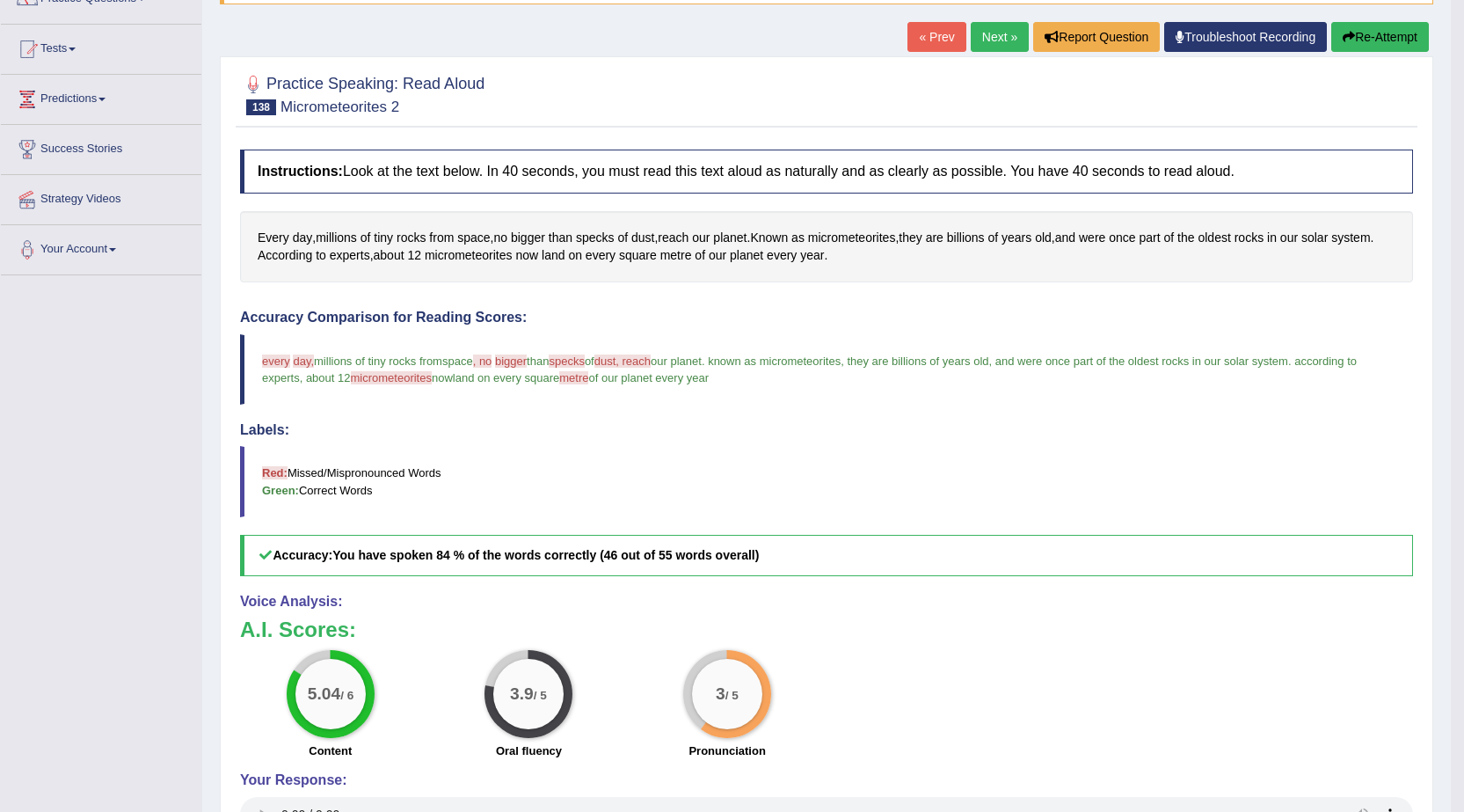
click icon "button"
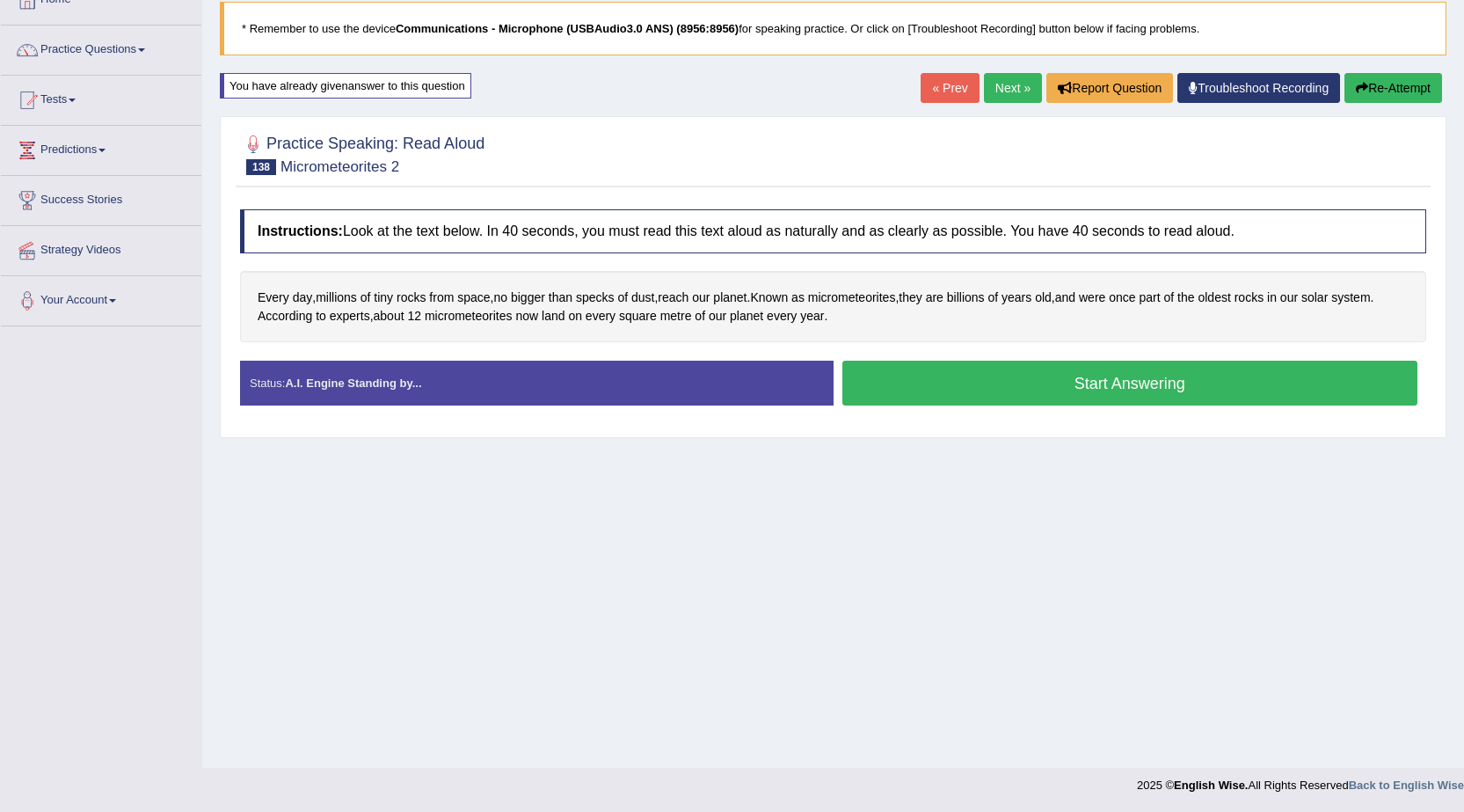
click at [1105, 389] on button "Start Answering" at bounding box center [1130, 383] width 576 height 45
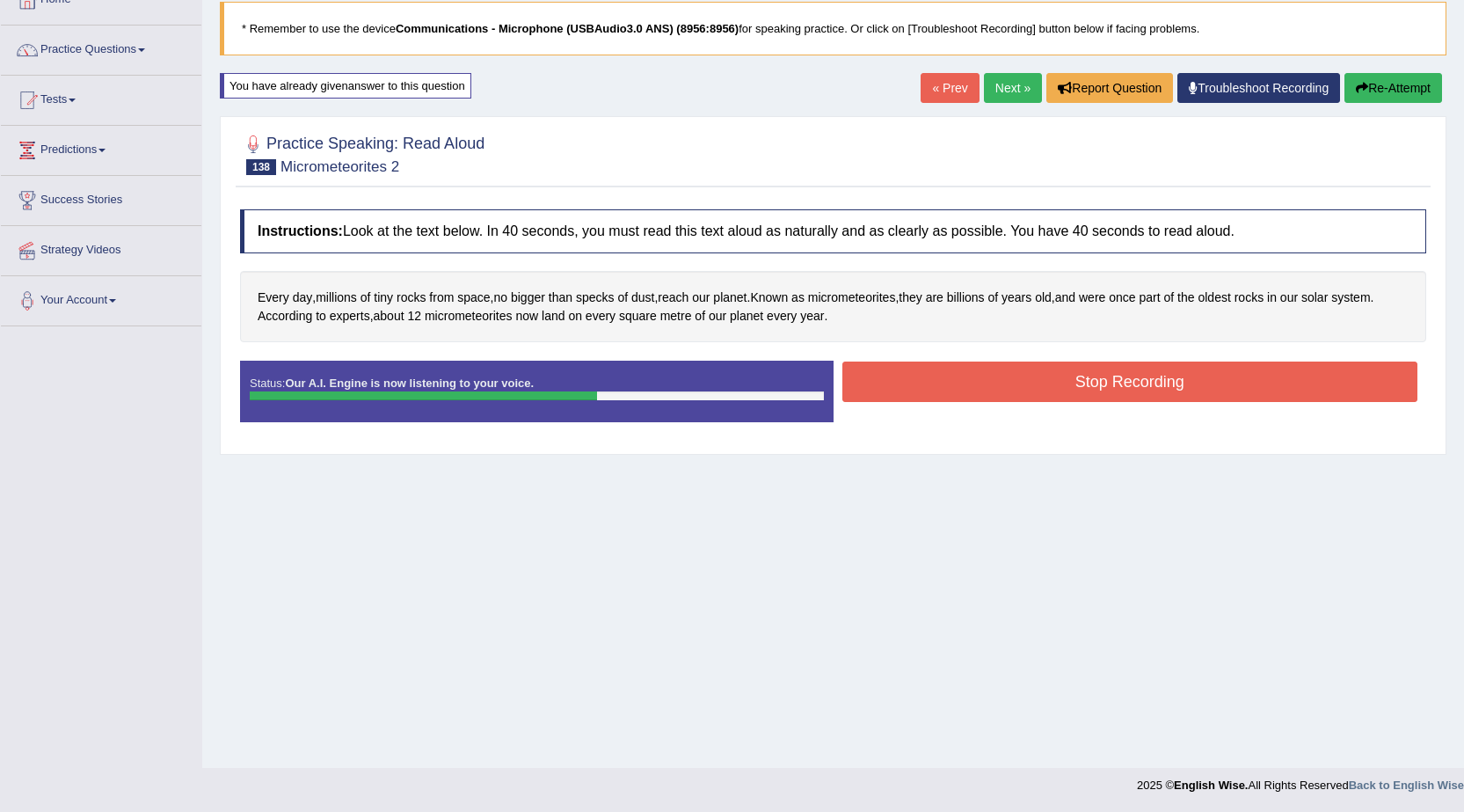
click at [906, 386] on button "Stop Recording" at bounding box center [1130, 382] width 576 height 41
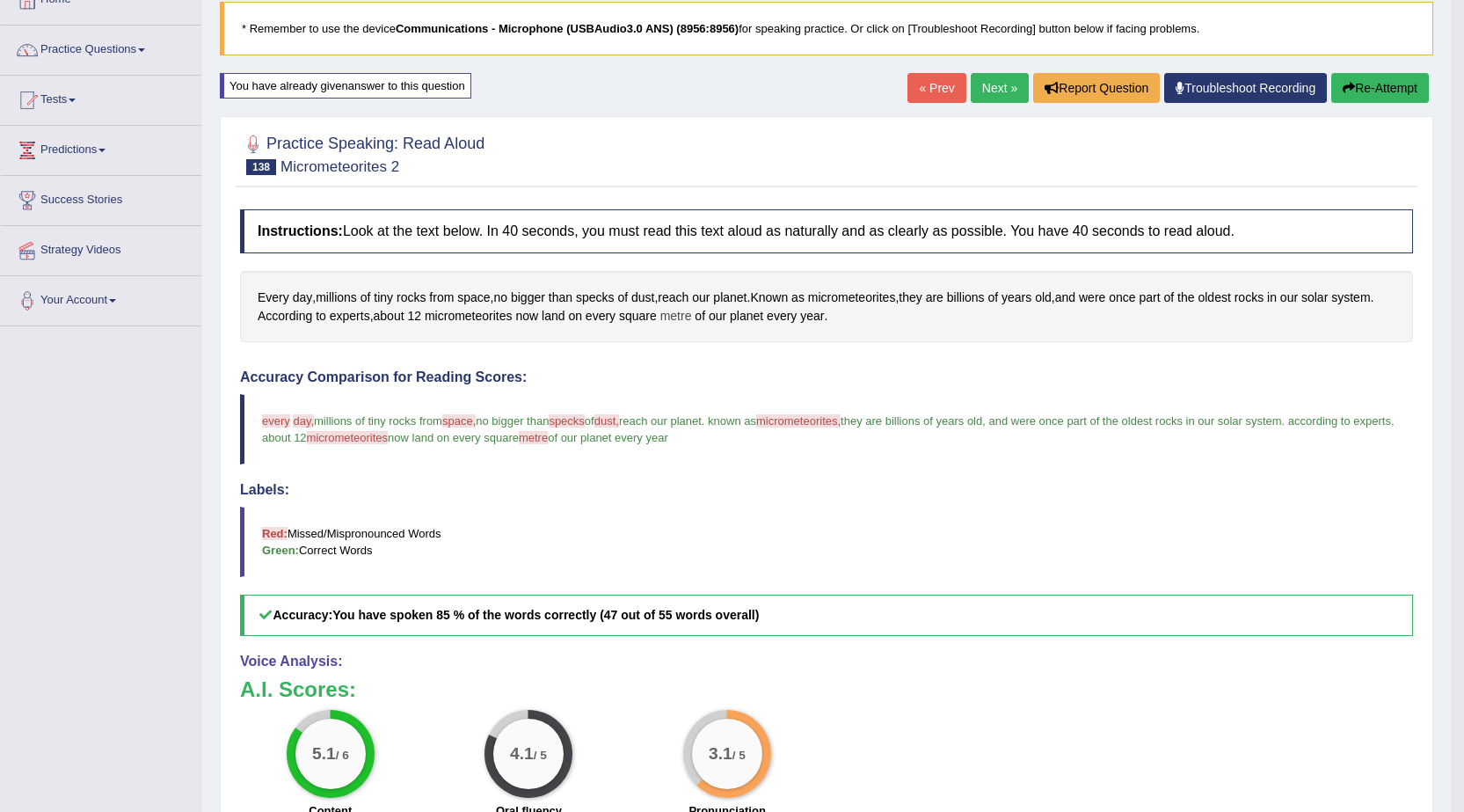
click at [674, 318] on span "metre" at bounding box center [676, 315] width 32 height 18
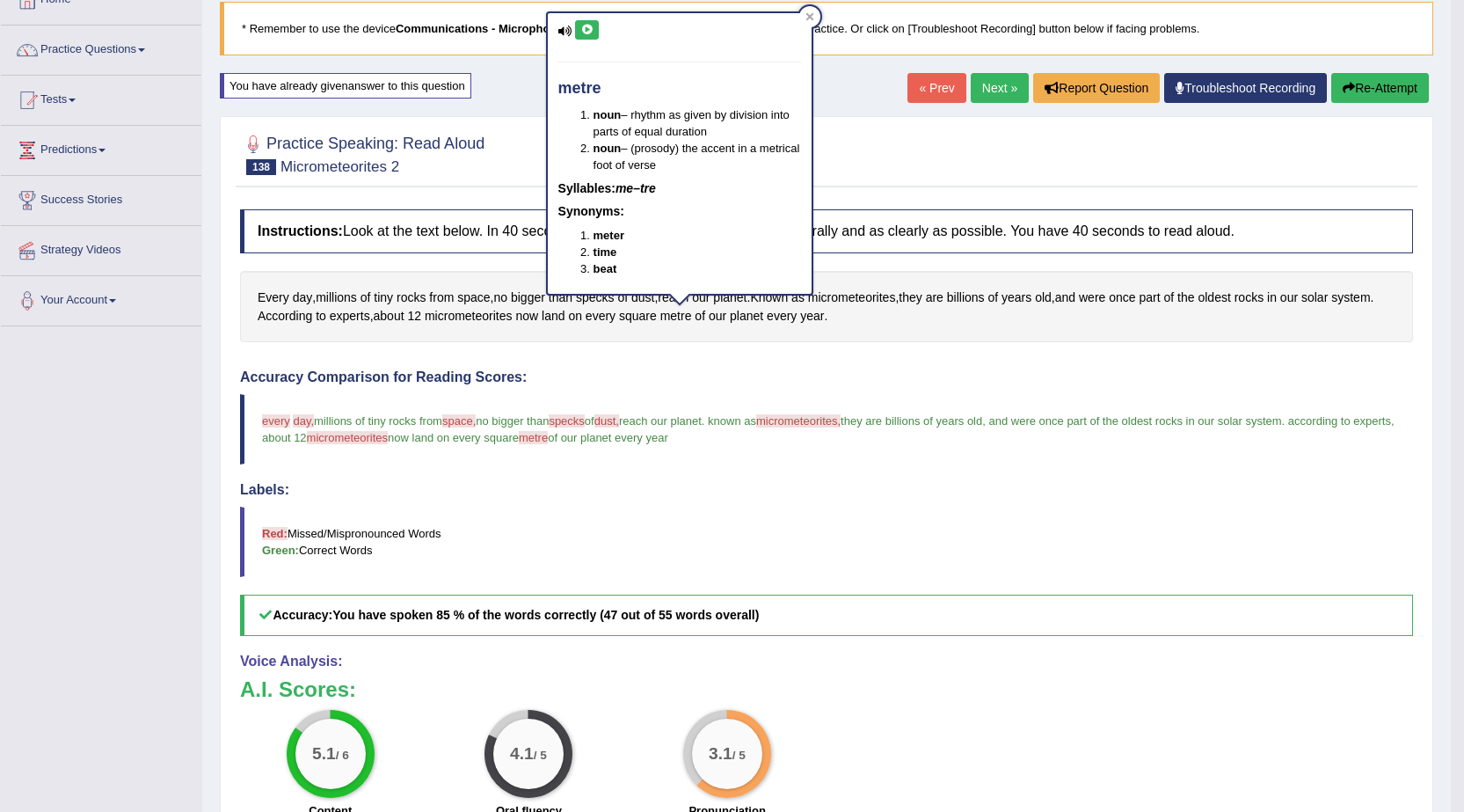
click at [589, 25] on icon at bounding box center [587, 29] width 14 height 11
click at [295, 517] on blockquote "Red: Missed/Mispronounced Words Green: Correct Words" at bounding box center [826, 541] width 1173 height 71
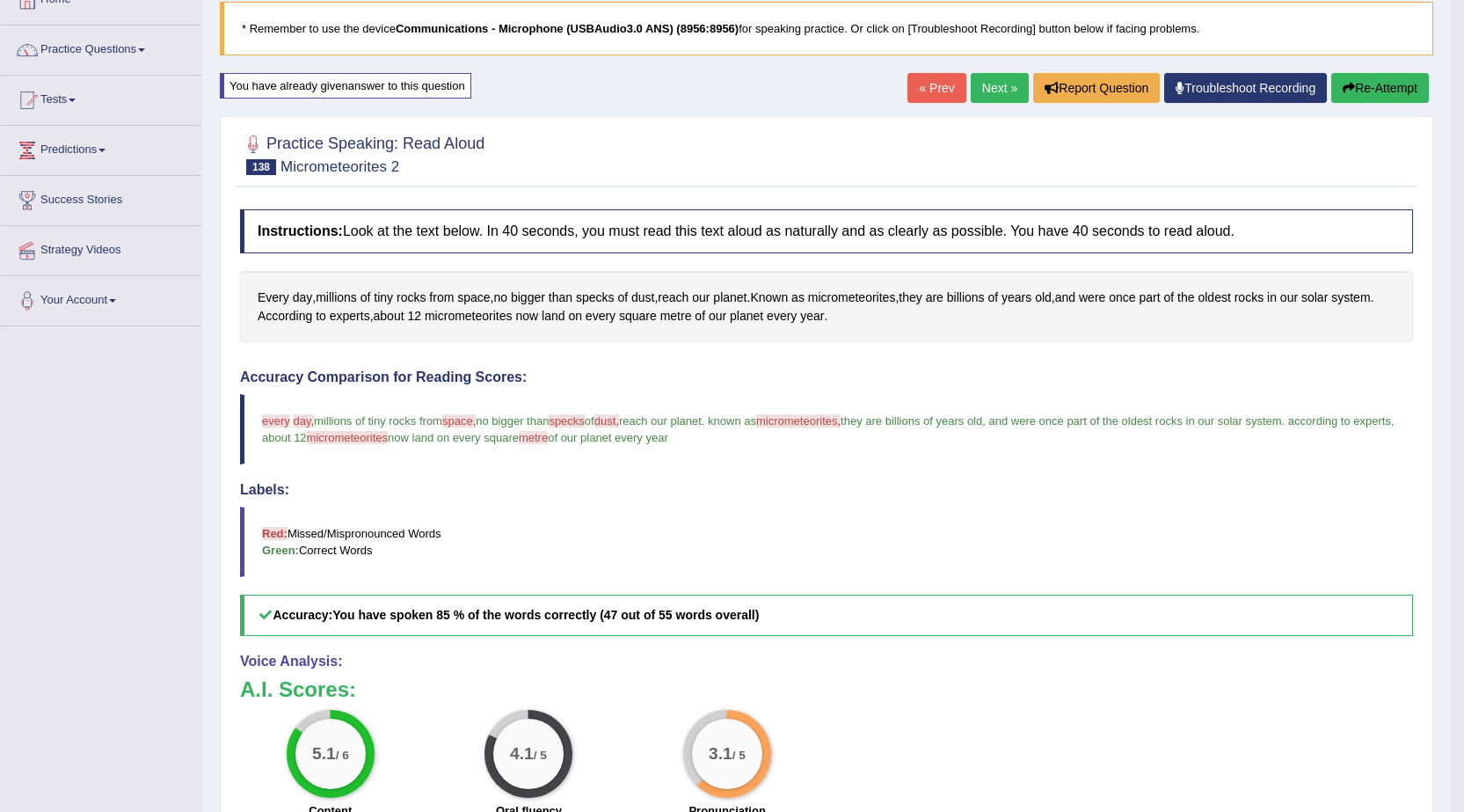
click at [995, 76] on link "Next »" at bounding box center [1000, 87] width 58 height 30
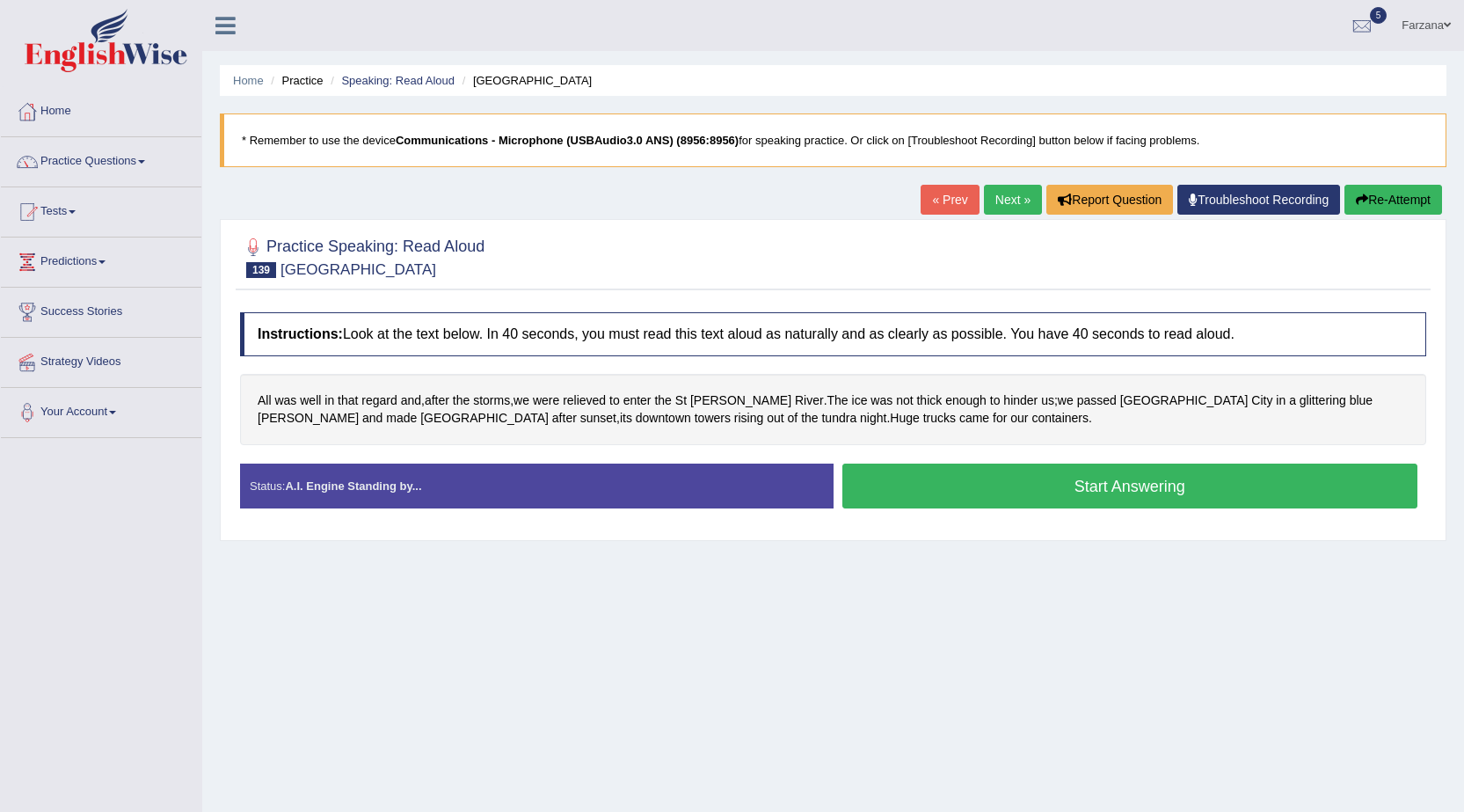
click at [1066, 491] on button "Start Answering" at bounding box center [1130, 486] width 576 height 45
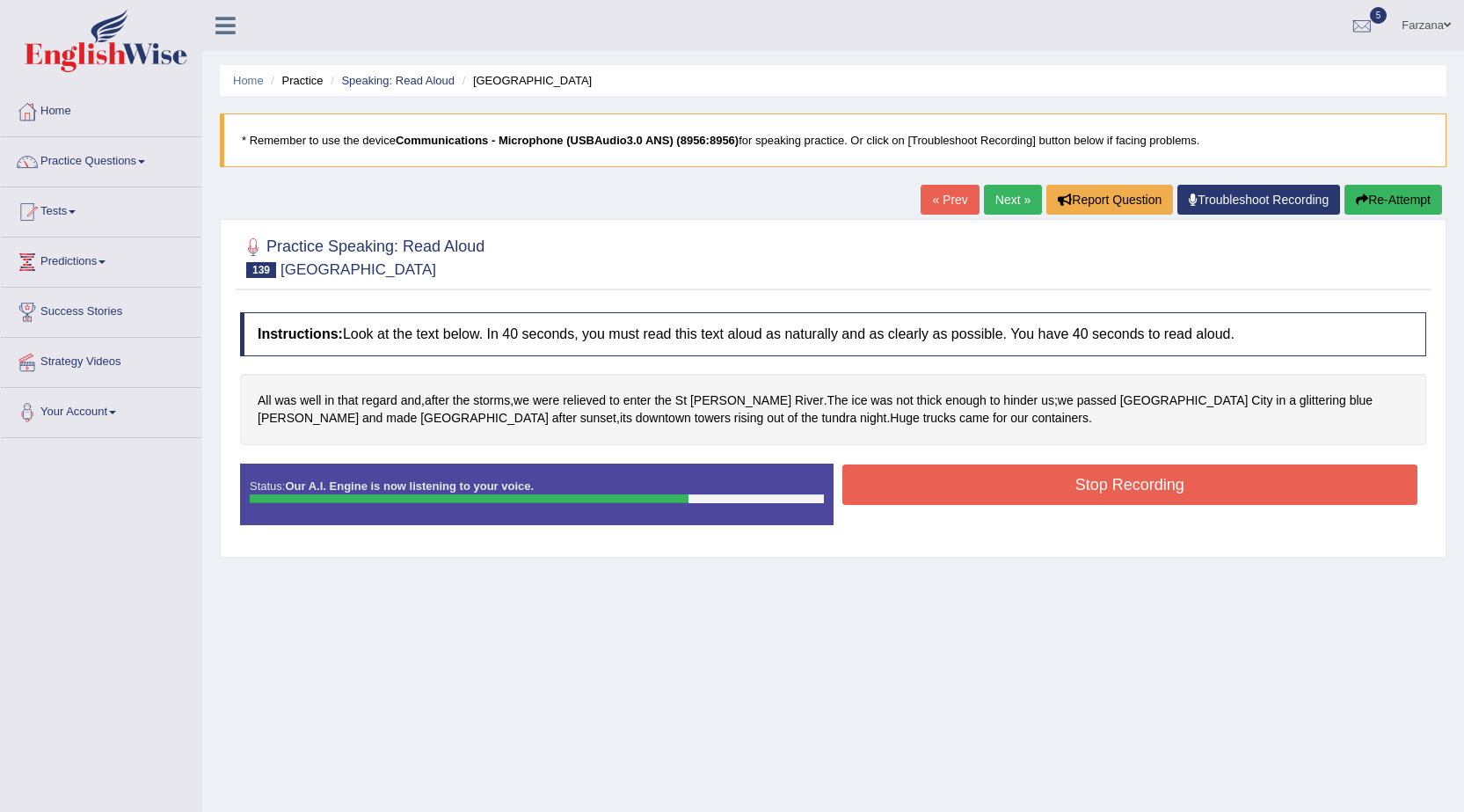
click at [1005, 489] on button "Stop Recording" at bounding box center [1130, 485] width 576 height 41
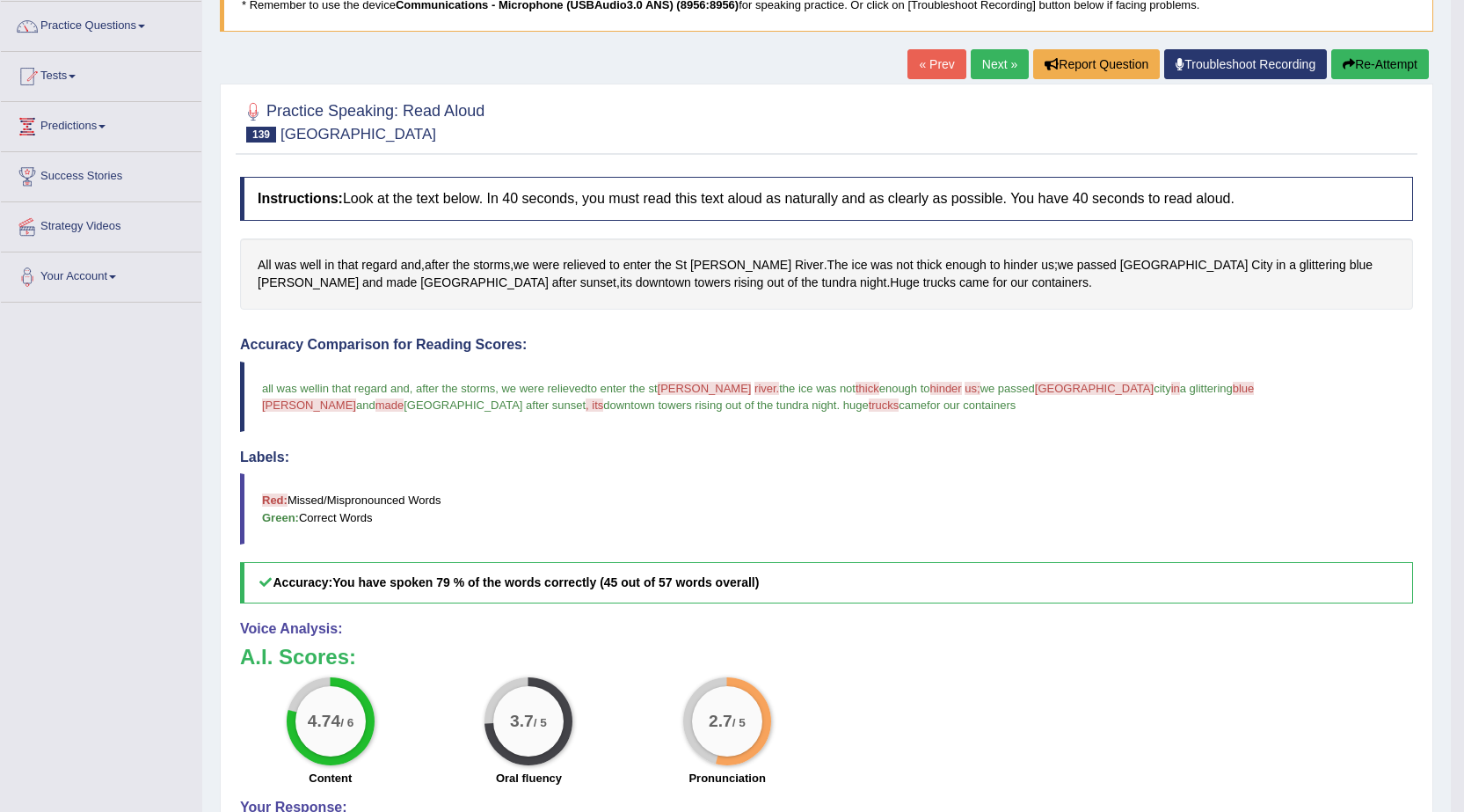
scroll to position [75, 0]
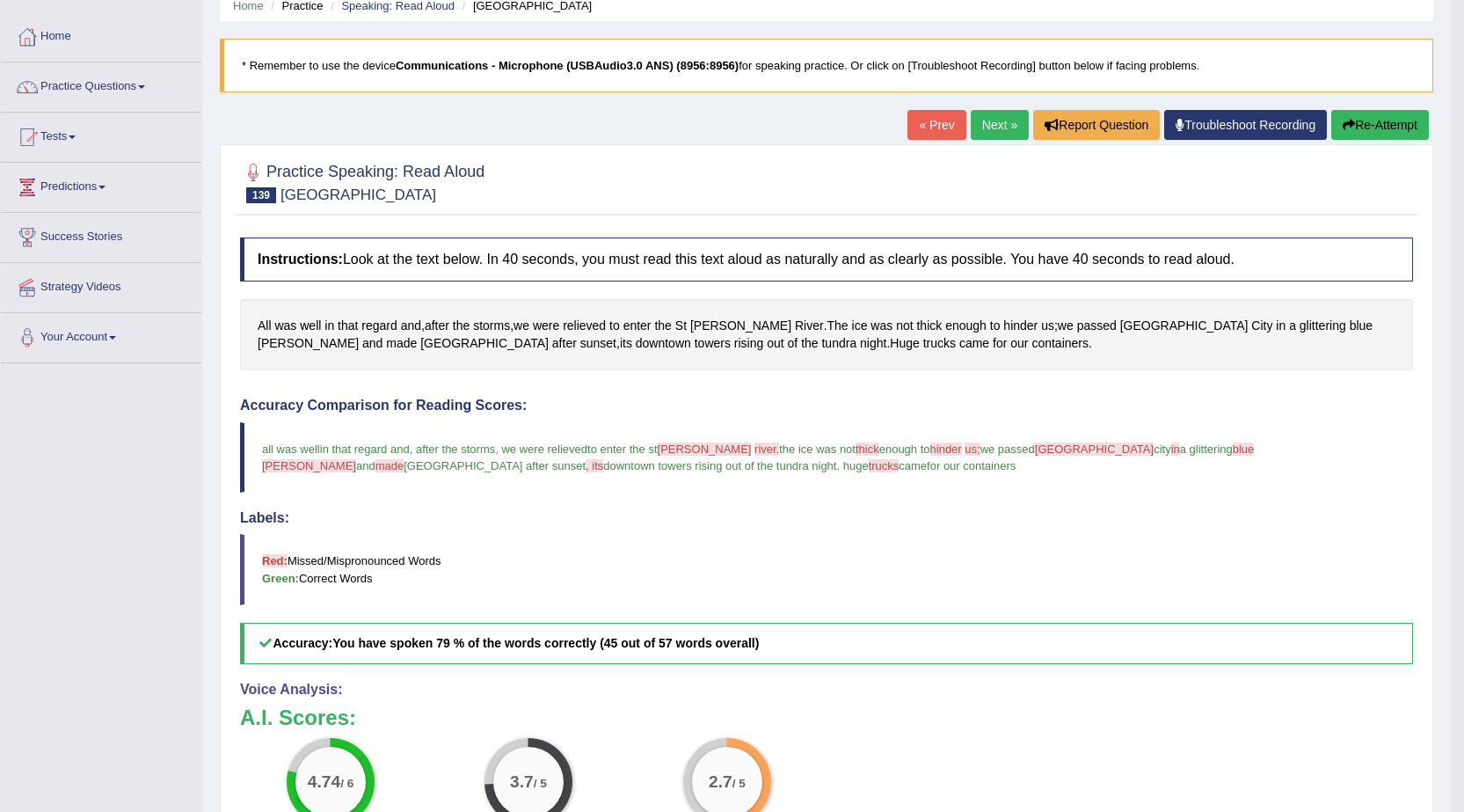
click at [1389, 120] on button "Re-Attempt" at bounding box center [1380, 124] width 98 height 30
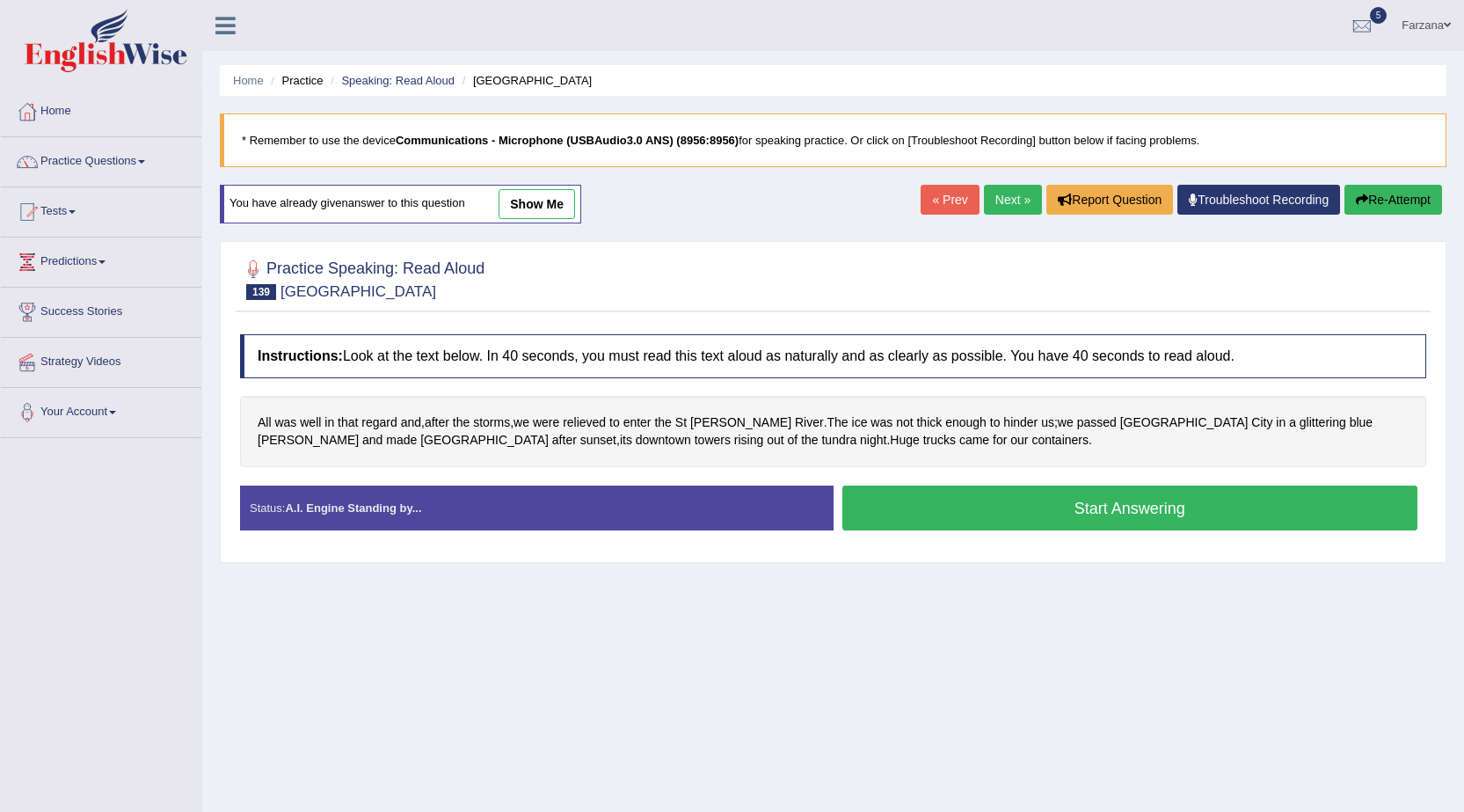
click at [995, 485] on button "Start Answering" at bounding box center [1130, 507] width 576 height 45
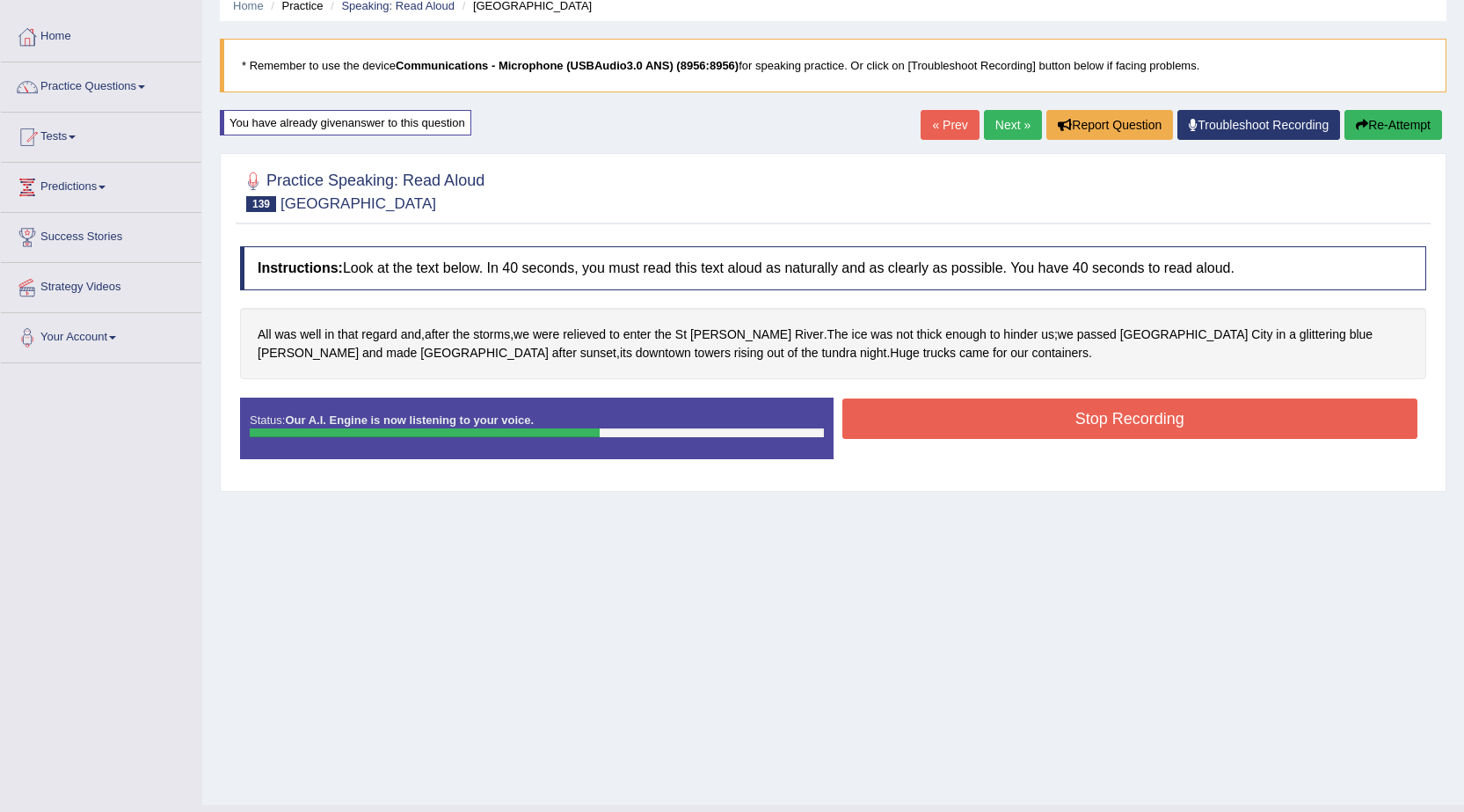
click at [924, 423] on button "Stop Recording" at bounding box center [1130, 419] width 576 height 41
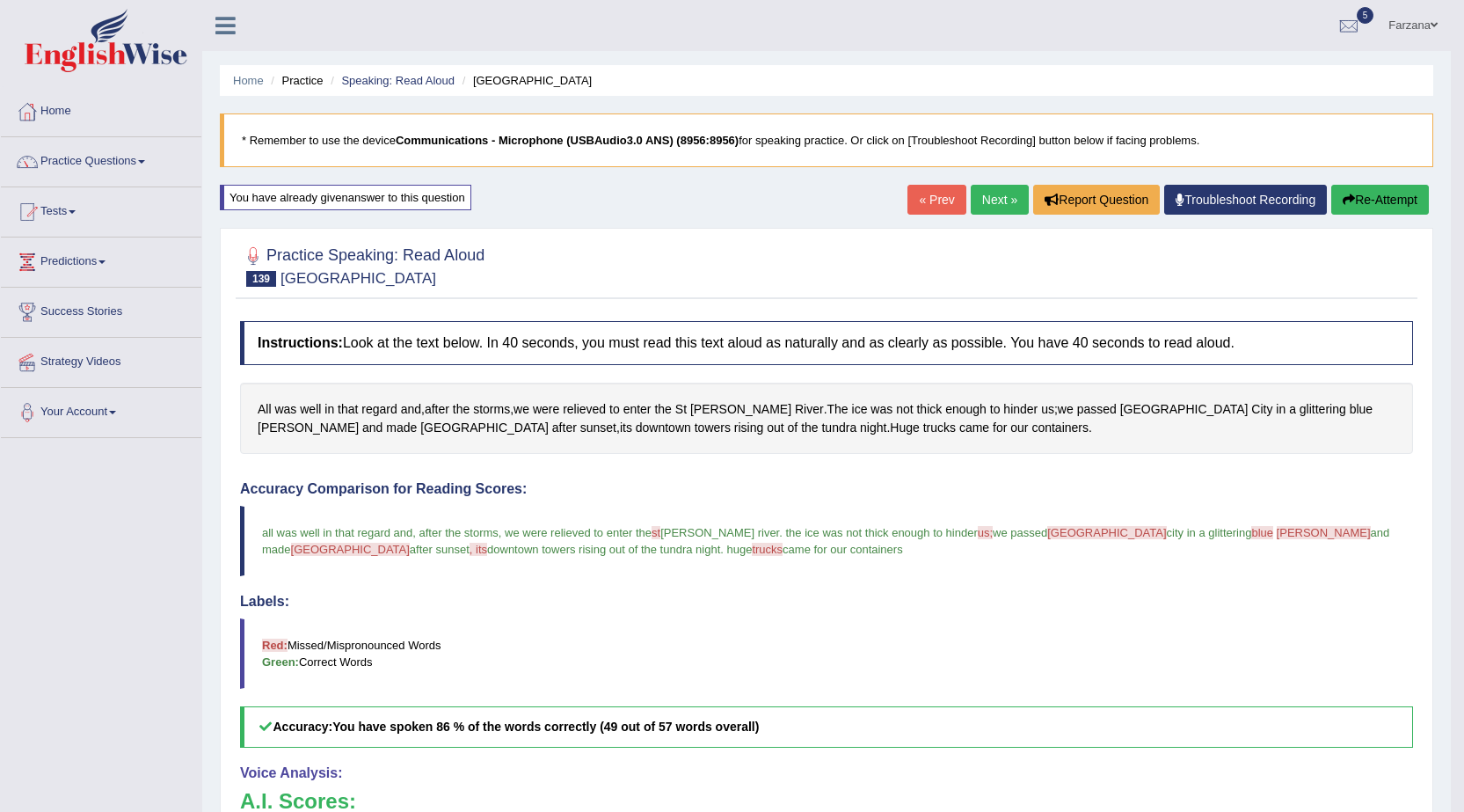
click at [976, 214] on link "Next »" at bounding box center [1000, 199] width 58 height 30
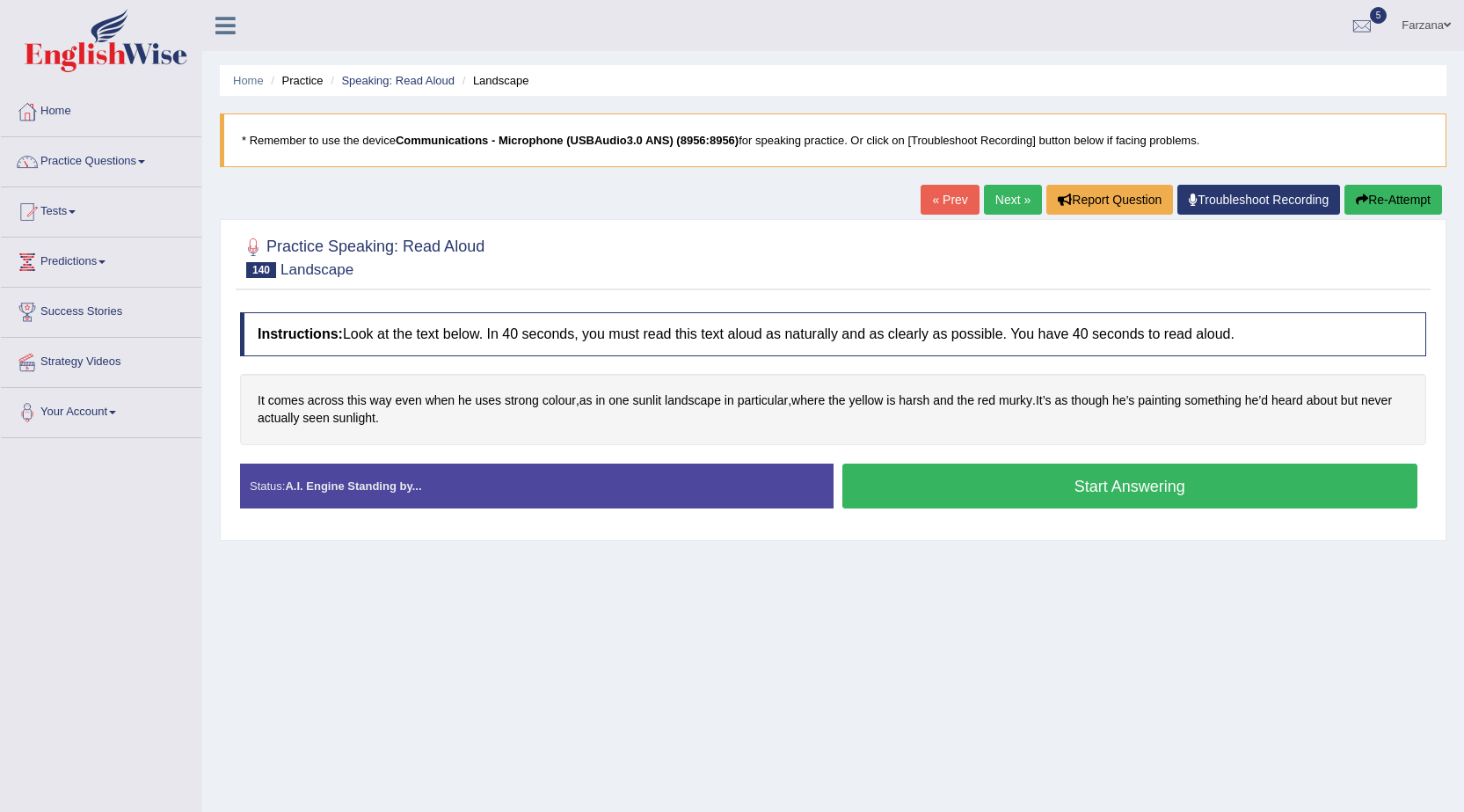
click at [921, 197] on link "« Prev" at bounding box center [950, 199] width 58 height 30
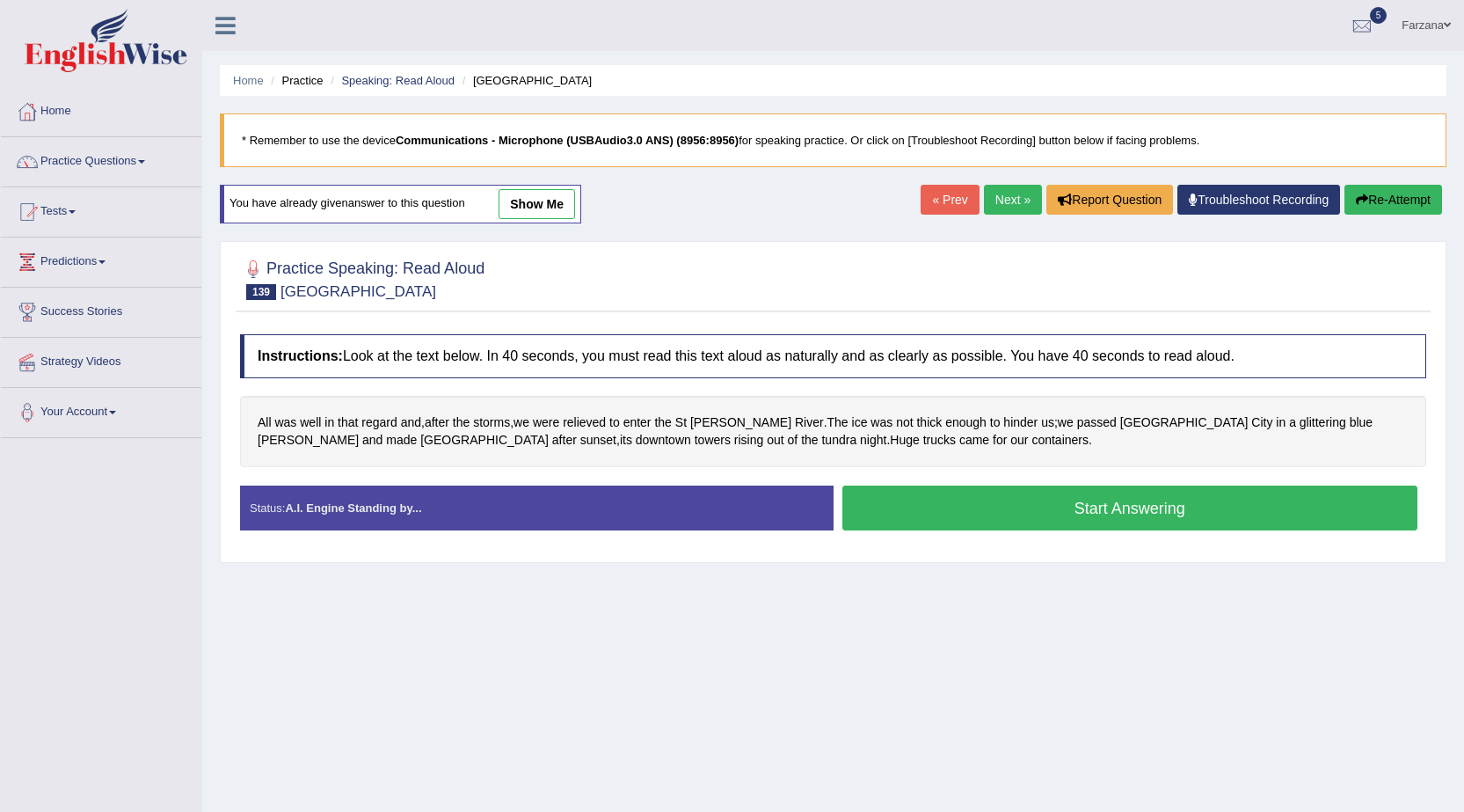
click at [556, 209] on link "show me" at bounding box center [537, 204] width 77 height 30
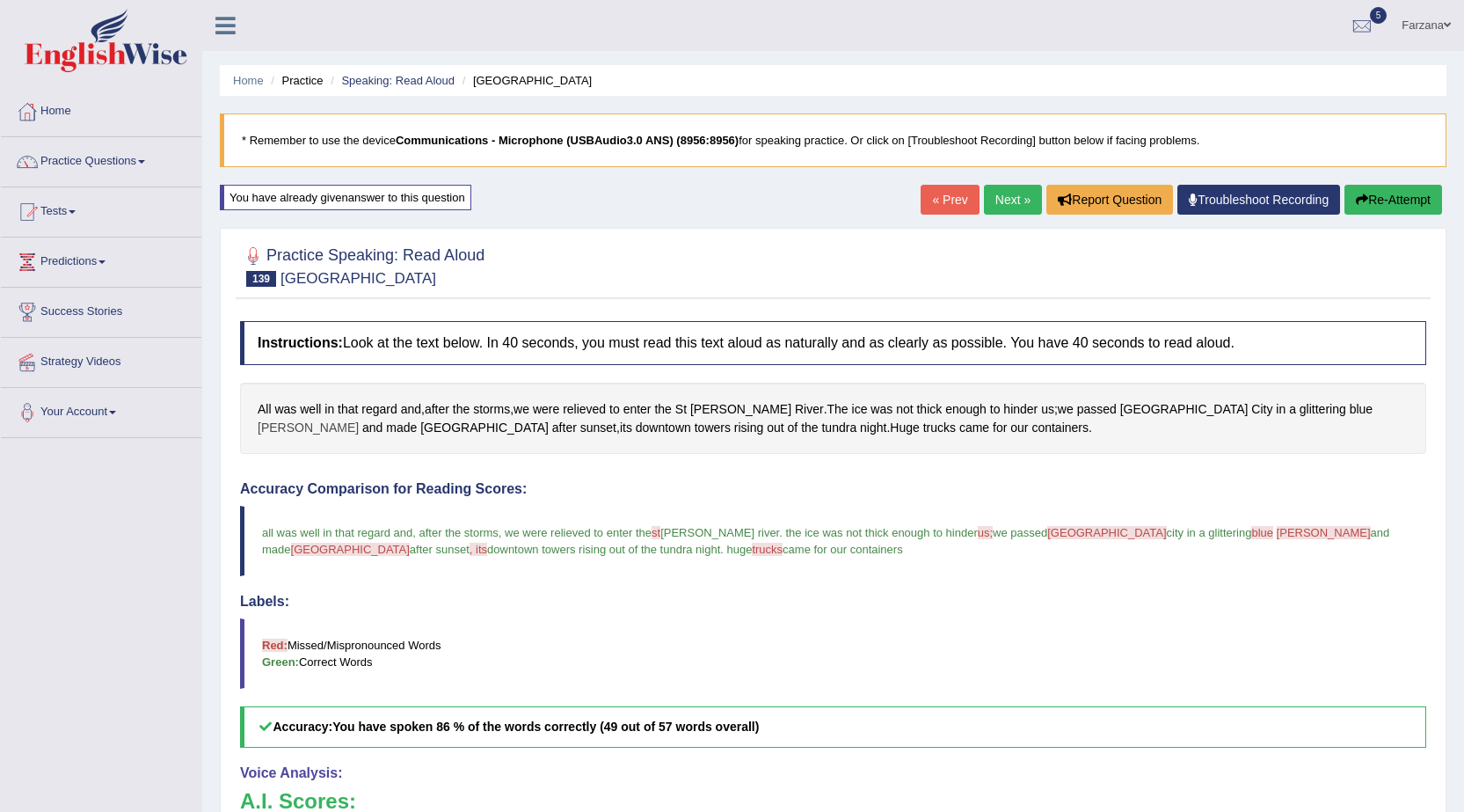
click at [359, 418] on span "[PERSON_NAME]" at bounding box center [309, 427] width 101 height 18
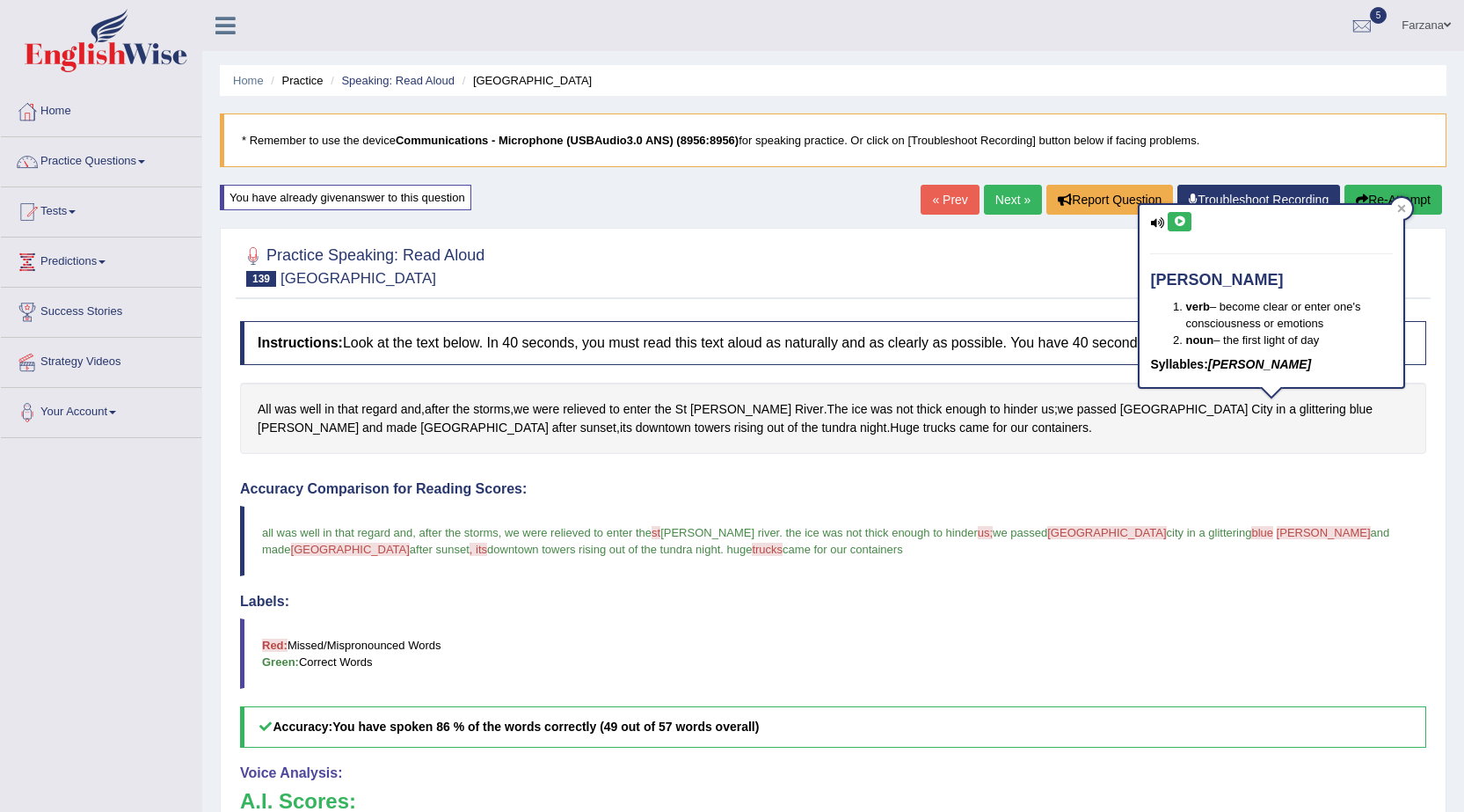
click at [1178, 214] on button at bounding box center [1180, 221] width 23 height 19
click at [1121, 411] on span "[GEOGRAPHIC_DATA]" at bounding box center [1185, 408] width 128 height 18
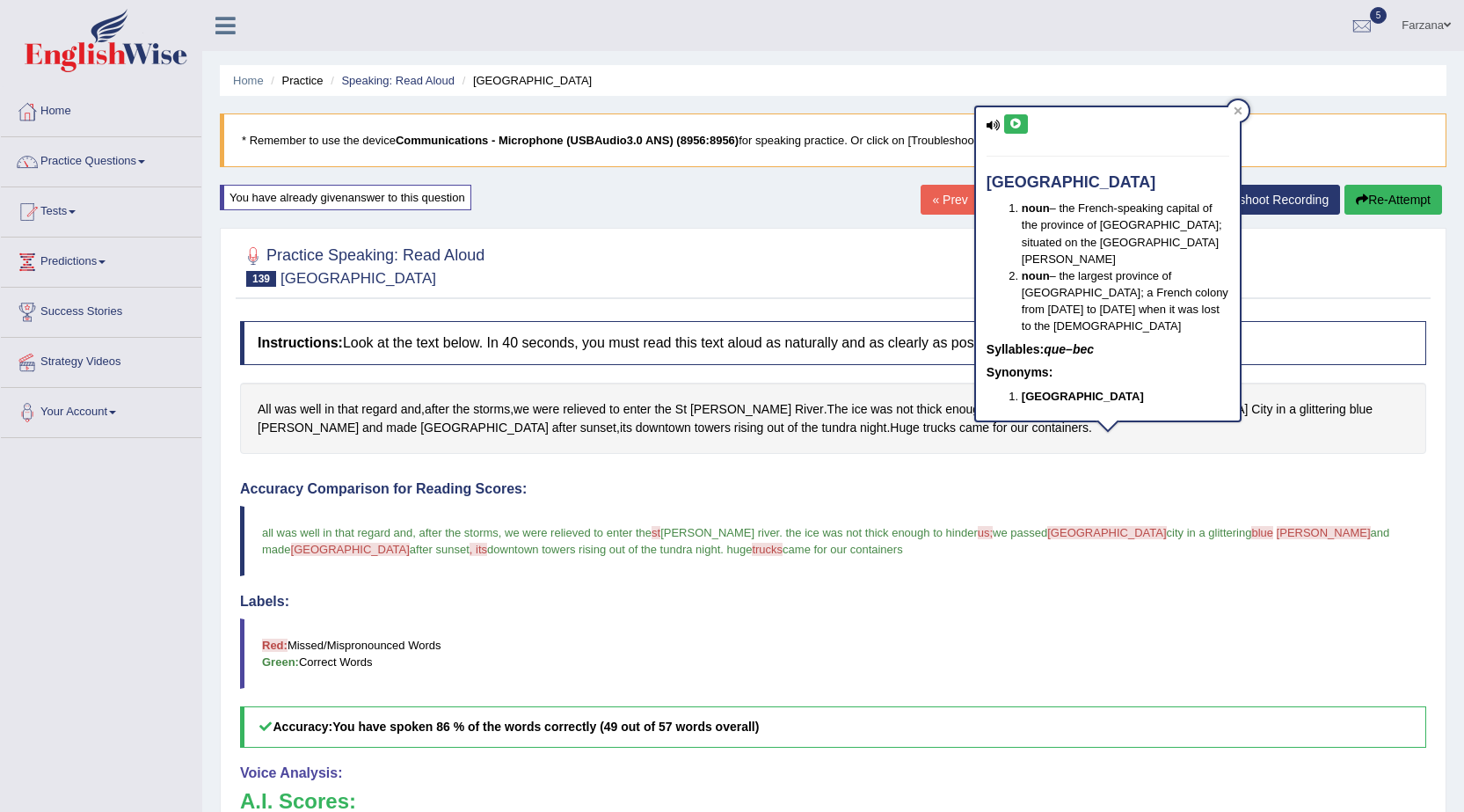
click at [1010, 129] on button at bounding box center [1016, 124] width 23 height 19
click at [1273, 503] on div "Accuracy Comparison for Reading Scores: all was well in that regard and , after…" at bounding box center [832, 614] width 1187 height 267
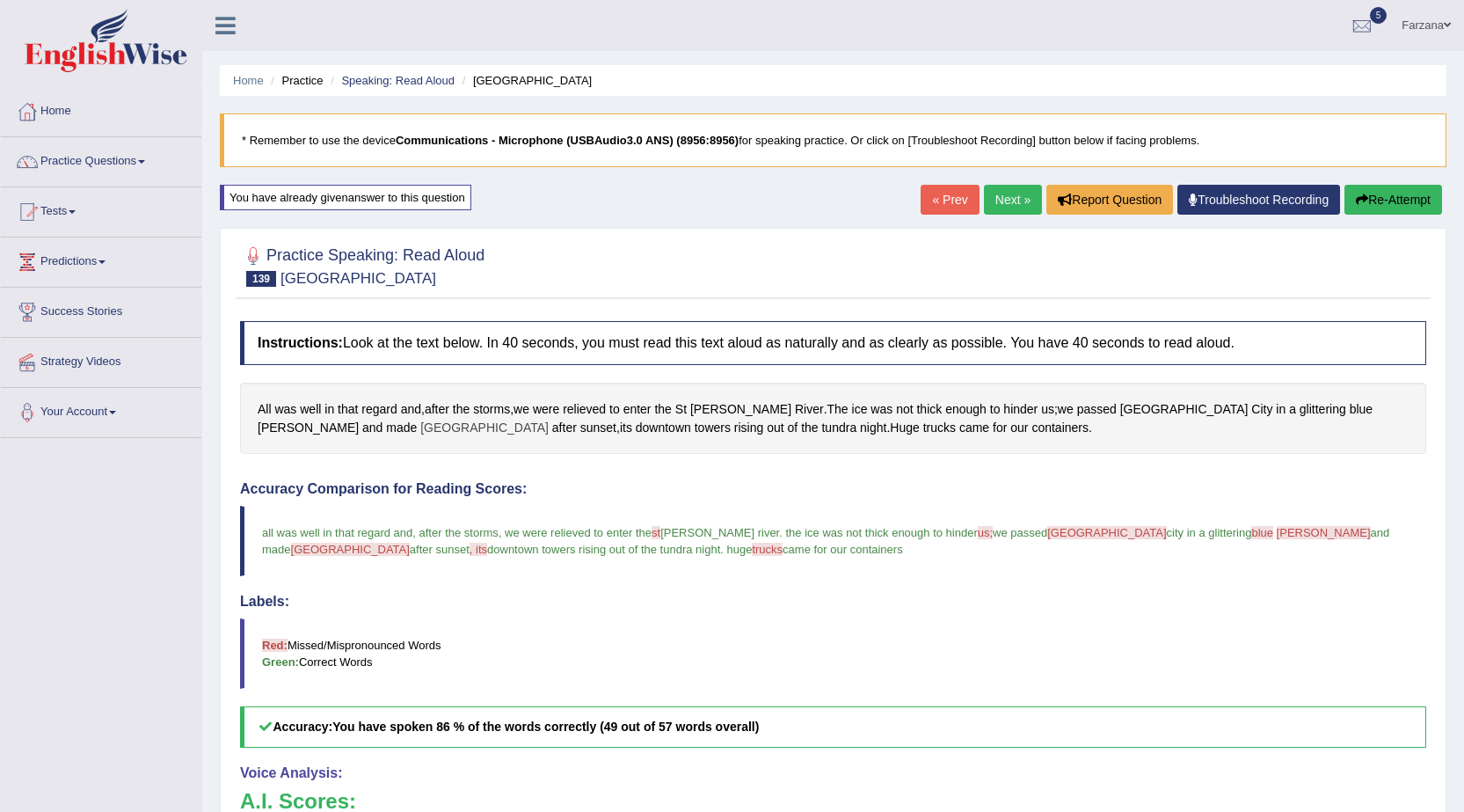
click at [549, 418] on span "[GEOGRAPHIC_DATA]" at bounding box center [484, 427] width 128 height 18
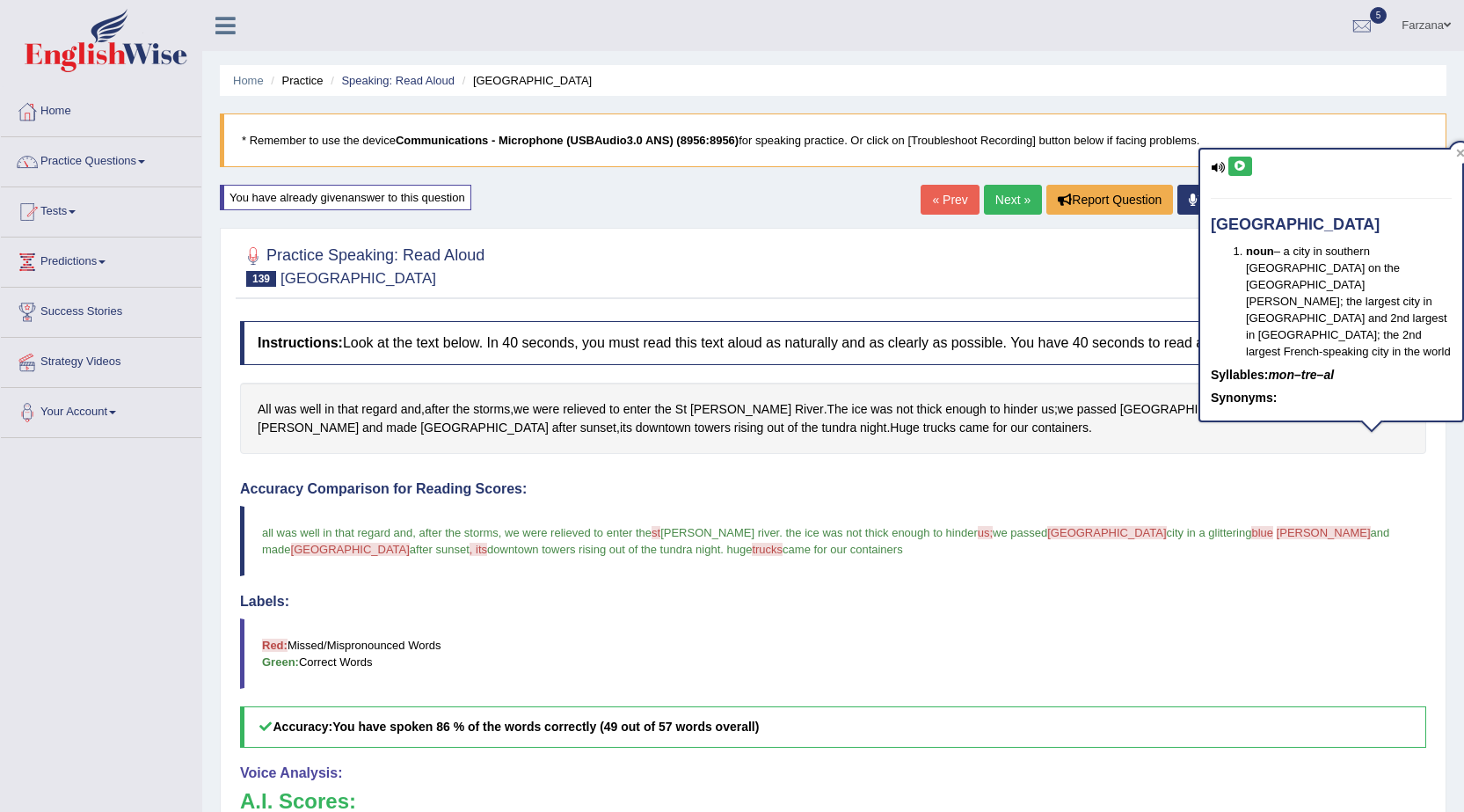
click at [1241, 162] on icon at bounding box center [1241, 166] width 14 height 11
click at [1010, 186] on link "Next »" at bounding box center [1013, 199] width 58 height 30
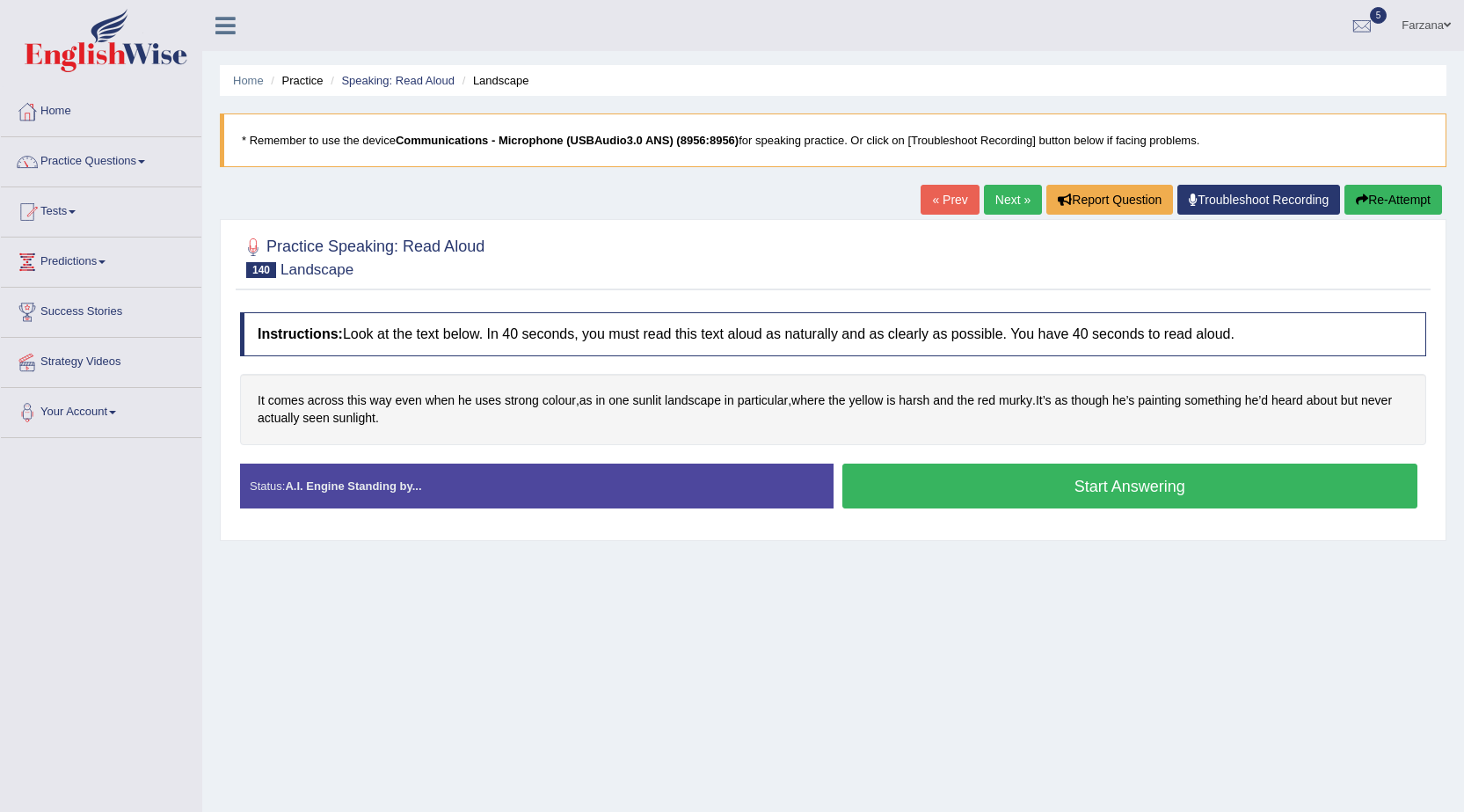
click at [1077, 487] on button "Start Answering" at bounding box center [1130, 486] width 576 height 45
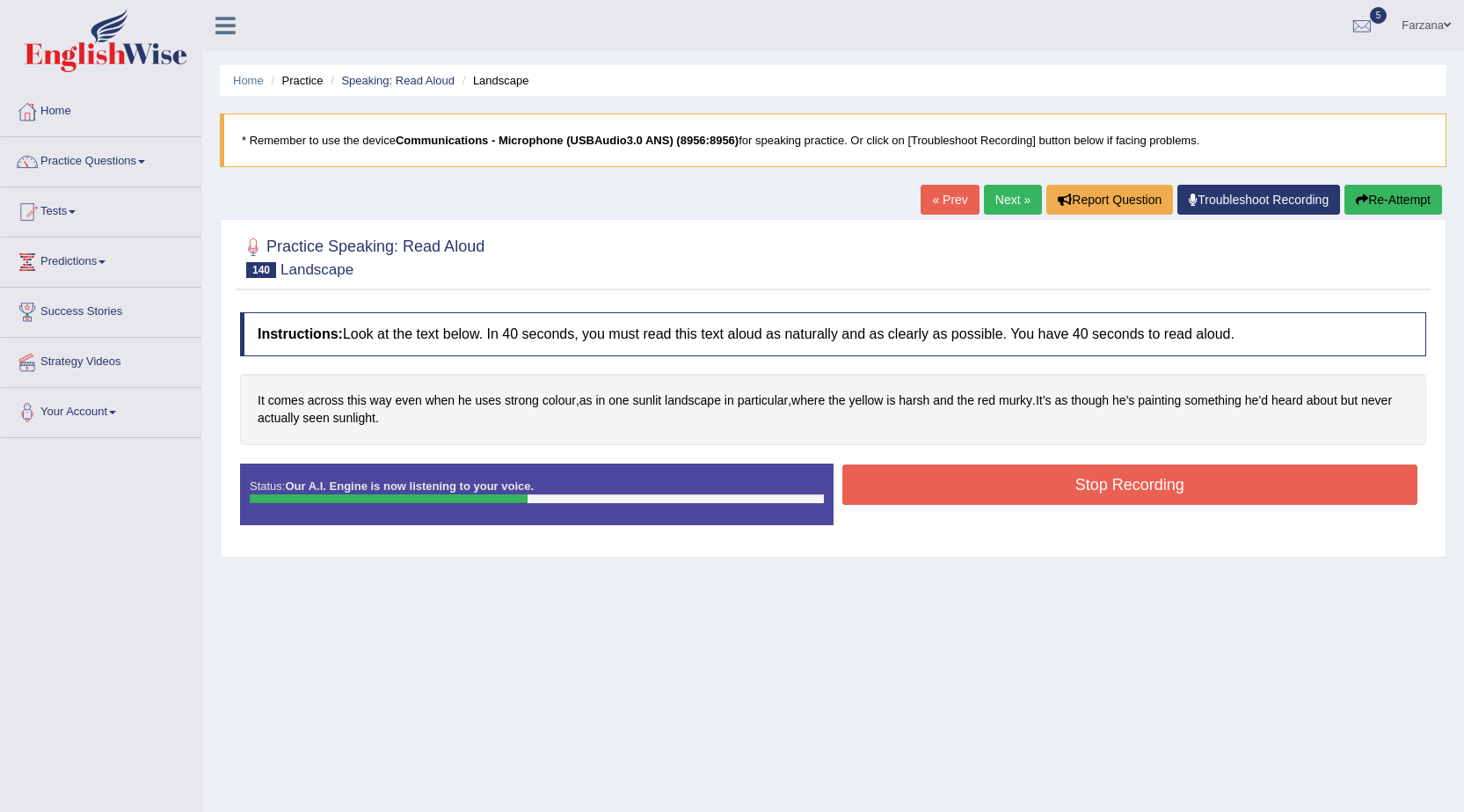
click at [1099, 487] on button "Stop Recording" at bounding box center [1130, 485] width 576 height 41
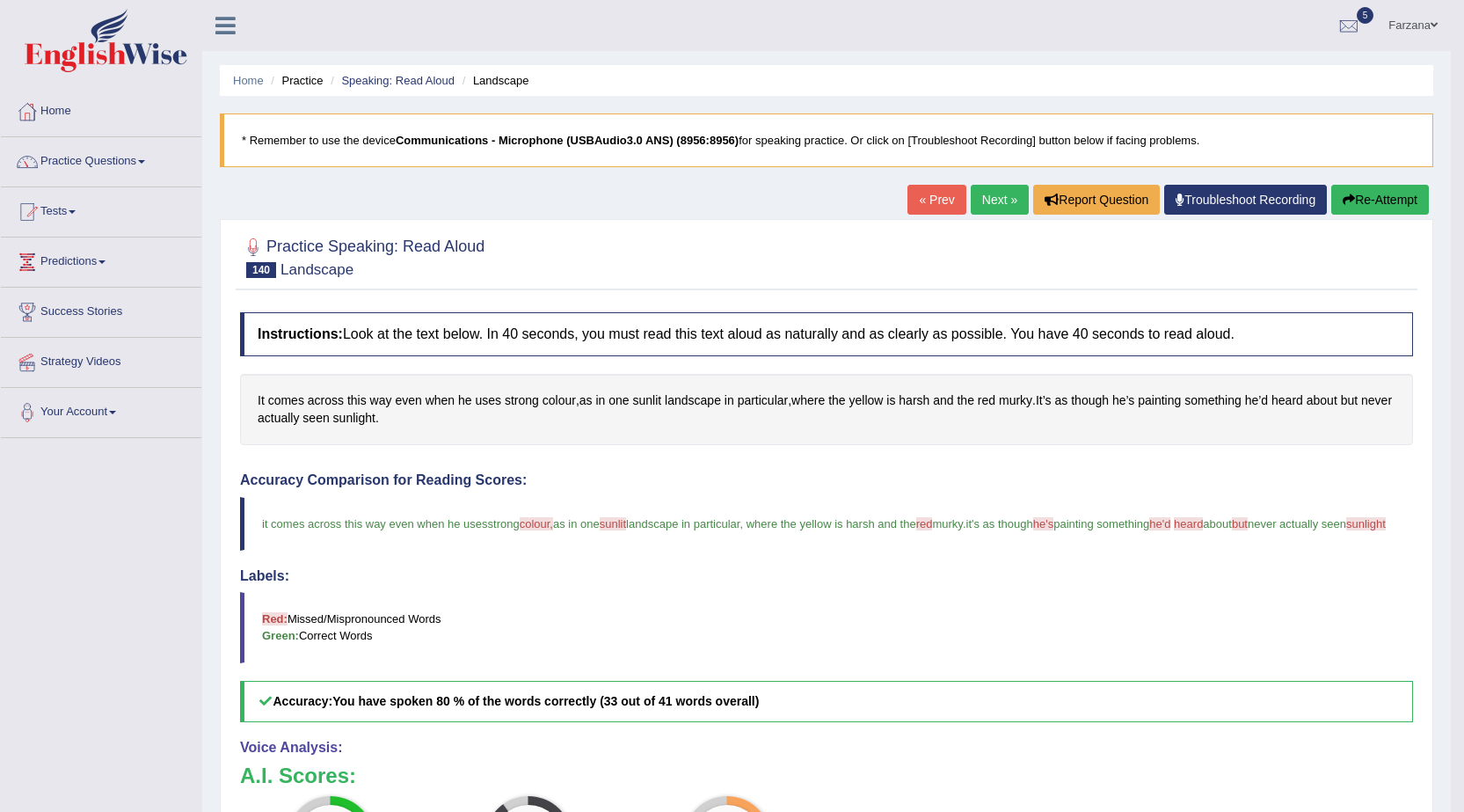
click at [1343, 196] on icon "button" at bounding box center [1349, 199] width 13 height 13
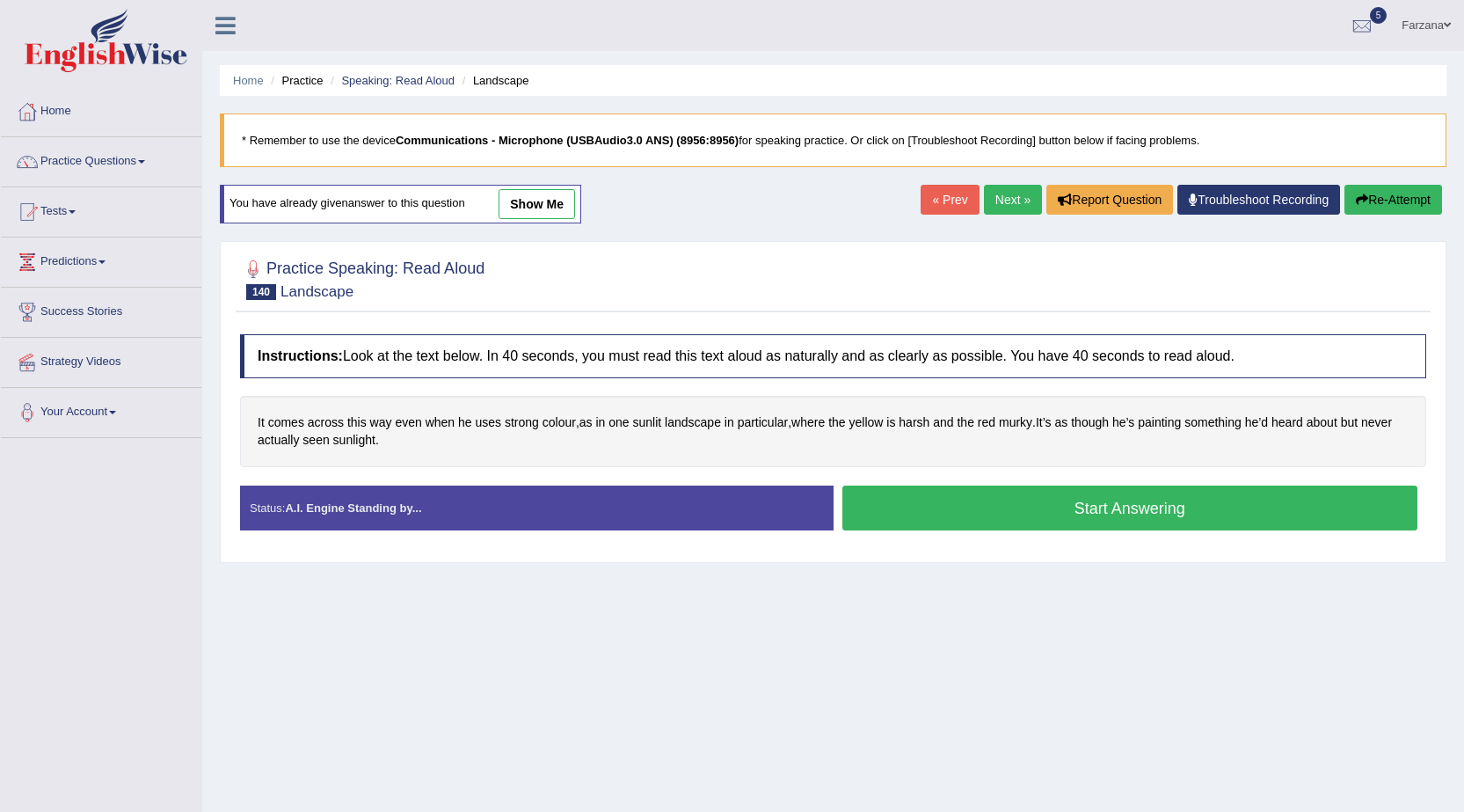
click at [889, 510] on button "Start Answering" at bounding box center [1130, 507] width 576 height 45
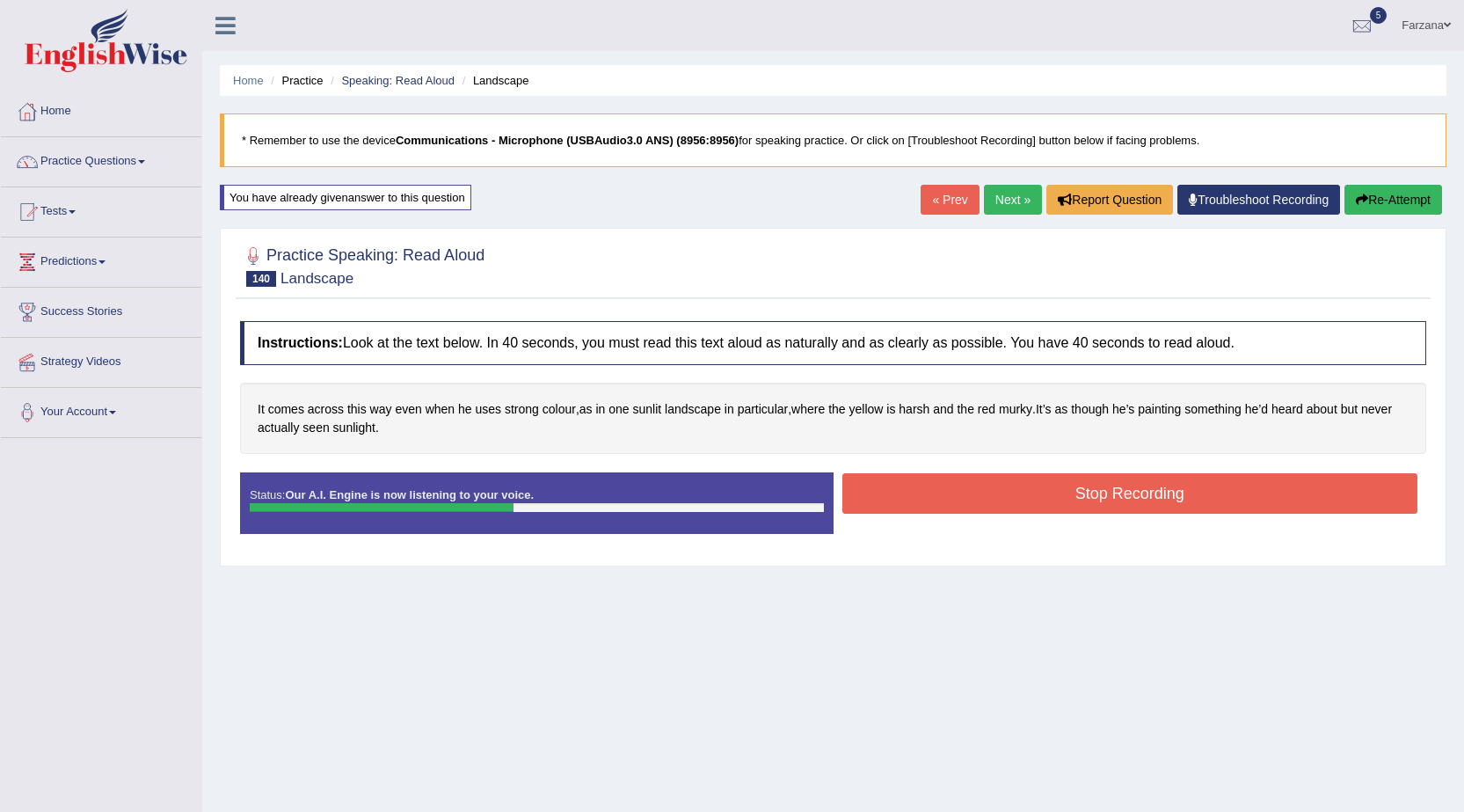
click at [988, 489] on button "Stop Recording" at bounding box center [1130, 494] width 576 height 41
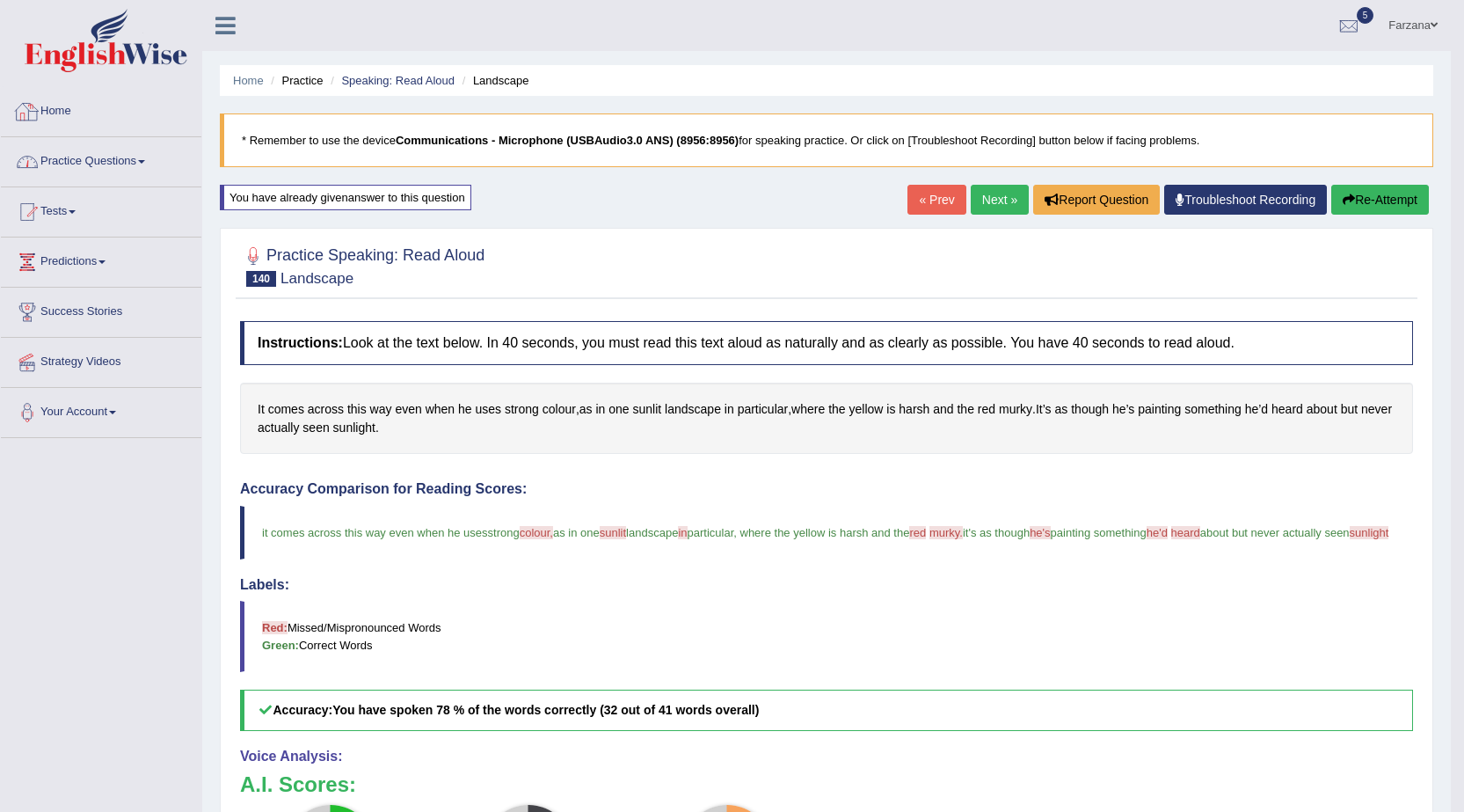
click at [88, 148] on link "Practice Questions" at bounding box center [101, 158] width 201 height 44
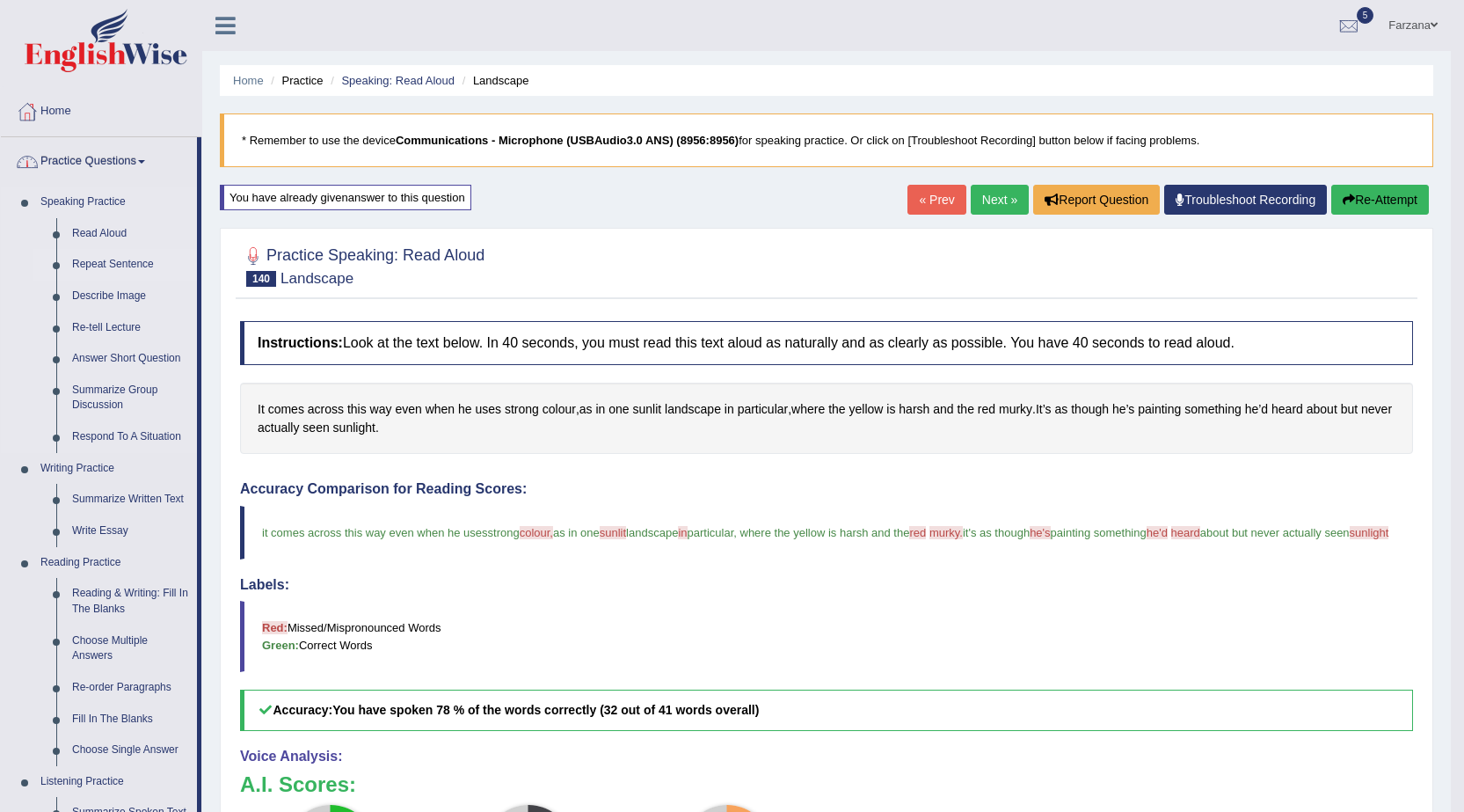
click at [85, 265] on link "Repeat Sentence" at bounding box center [130, 265] width 133 height 32
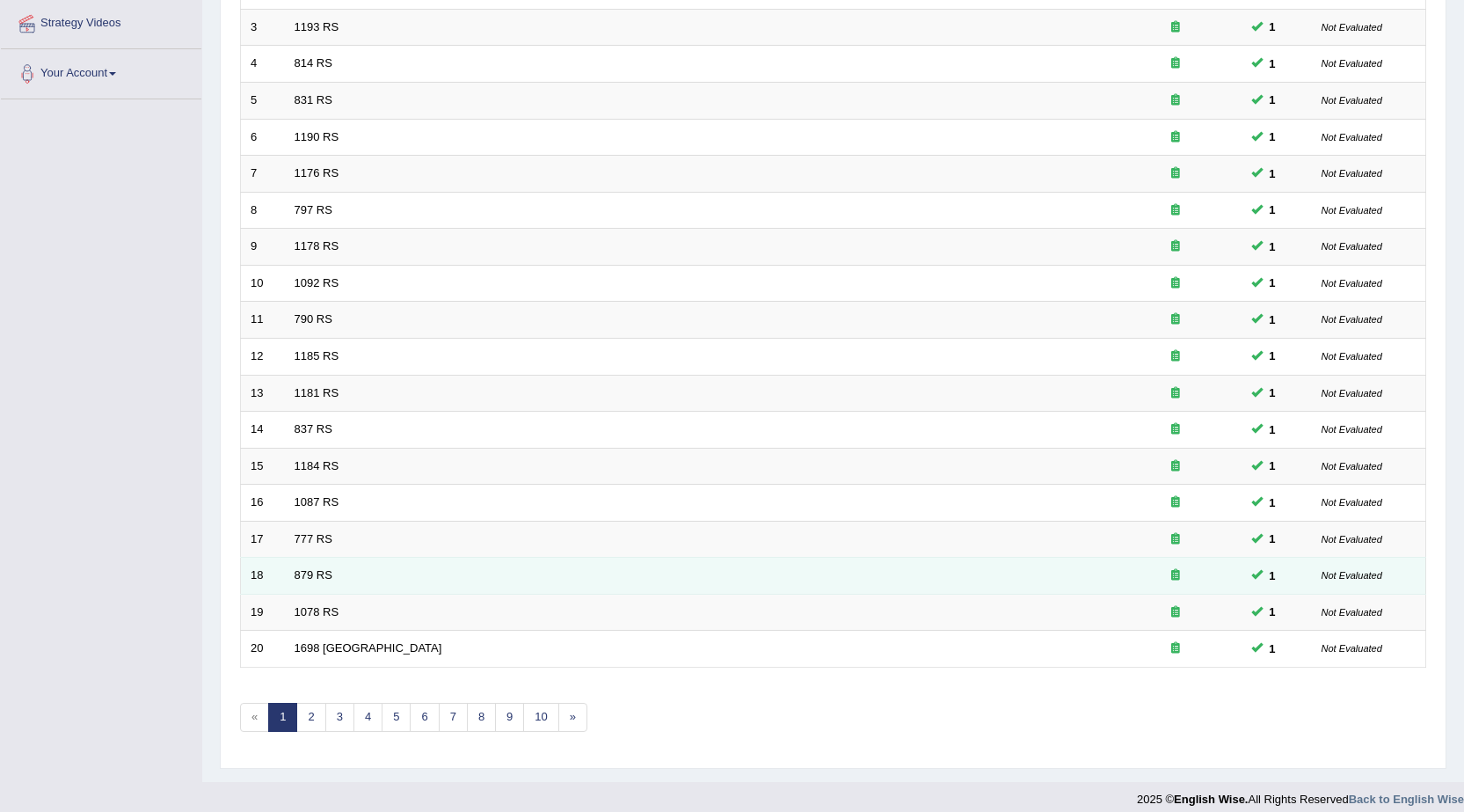
scroll to position [352, 0]
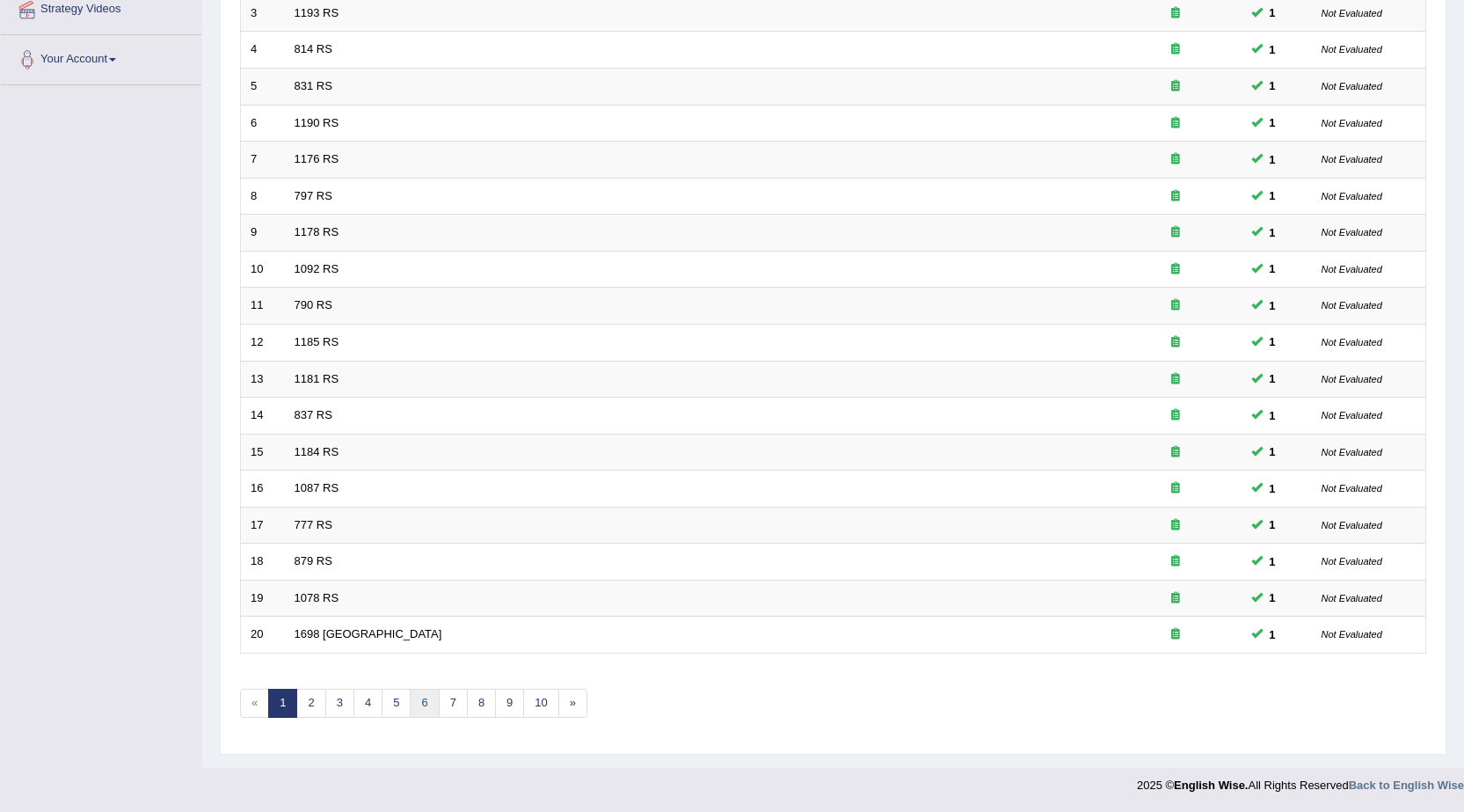
click at [409, 699] on link "6" at bounding box center [424, 703] width 29 height 29
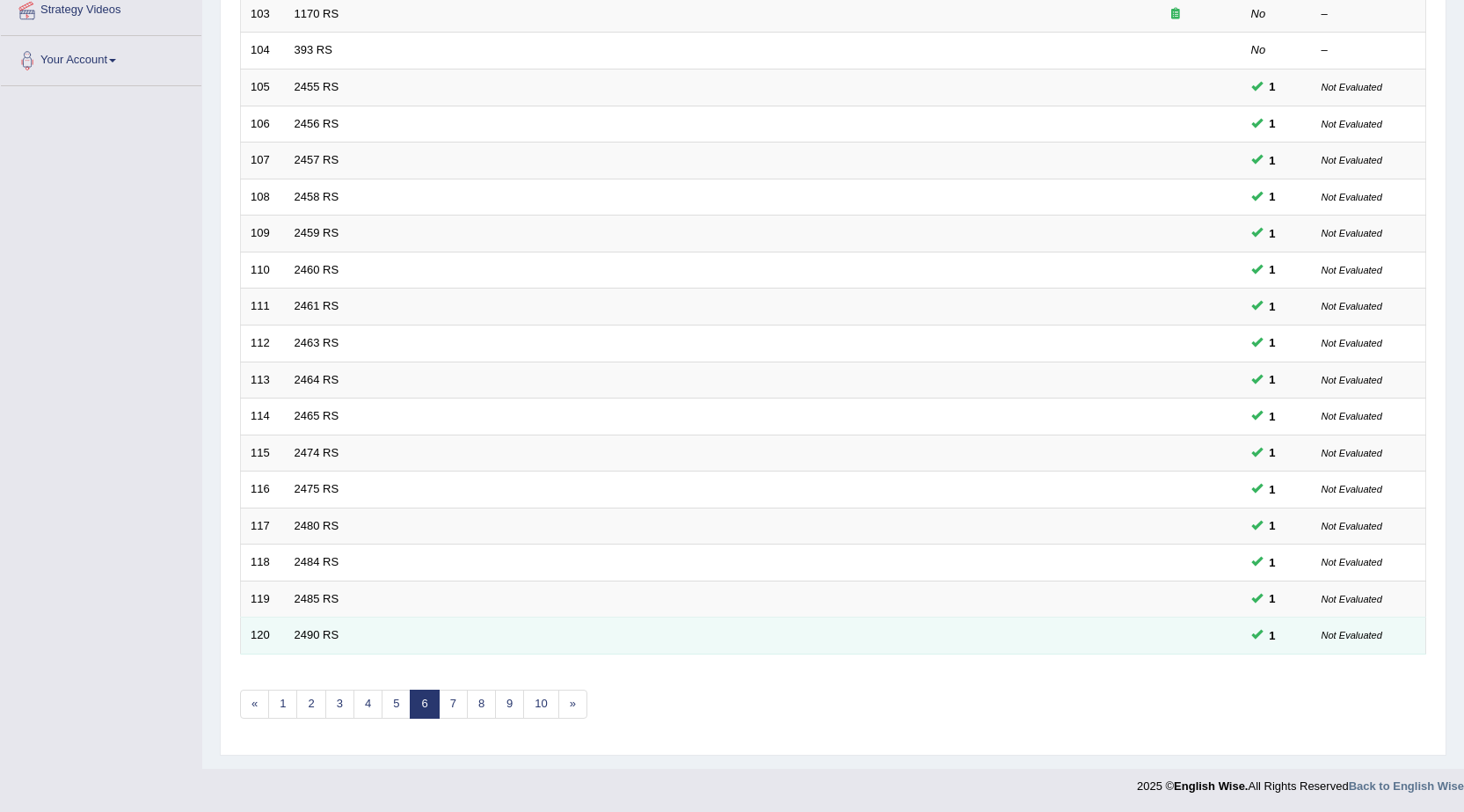
scroll to position [352, 0]
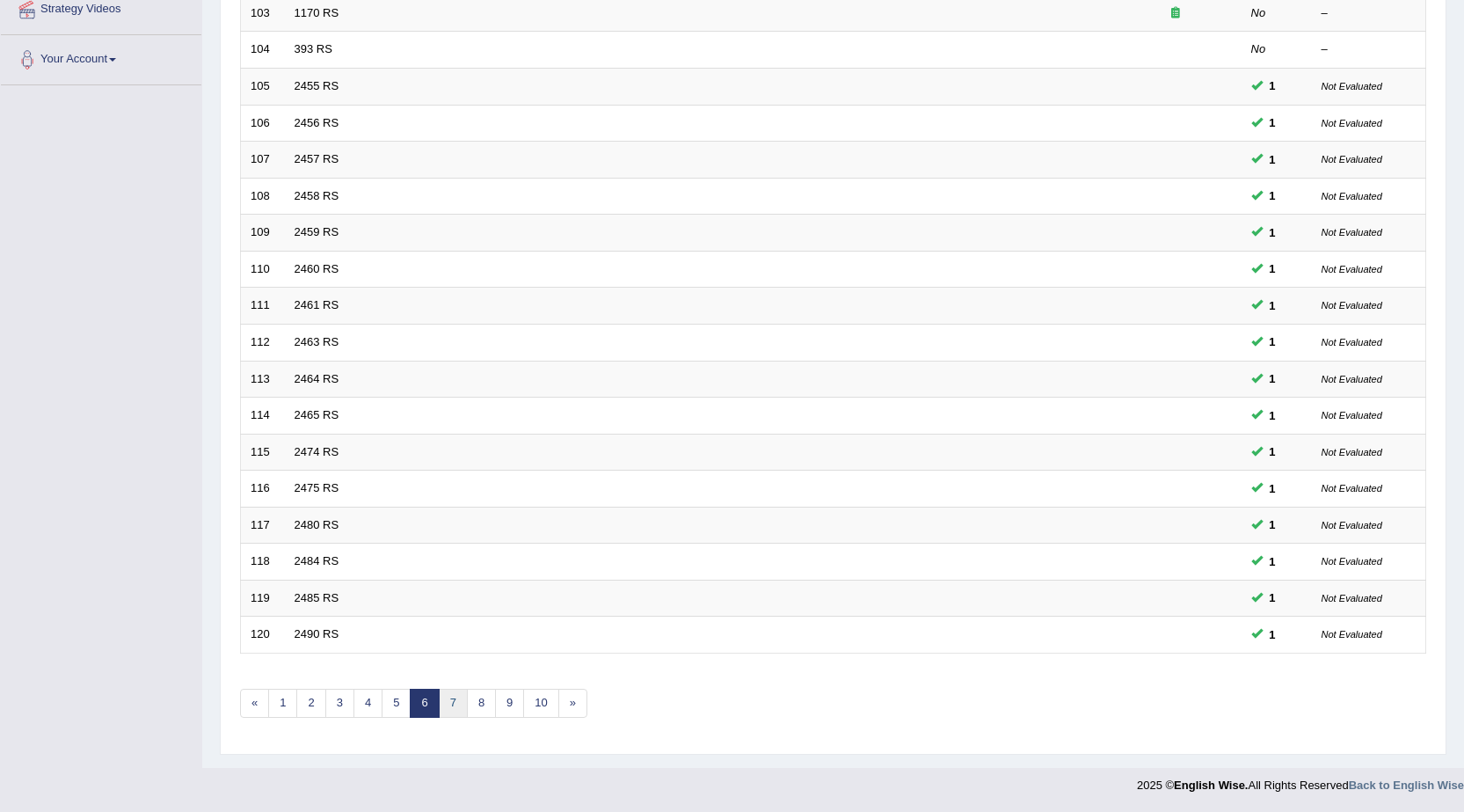
click at [452, 696] on link "7" at bounding box center [453, 703] width 29 height 29
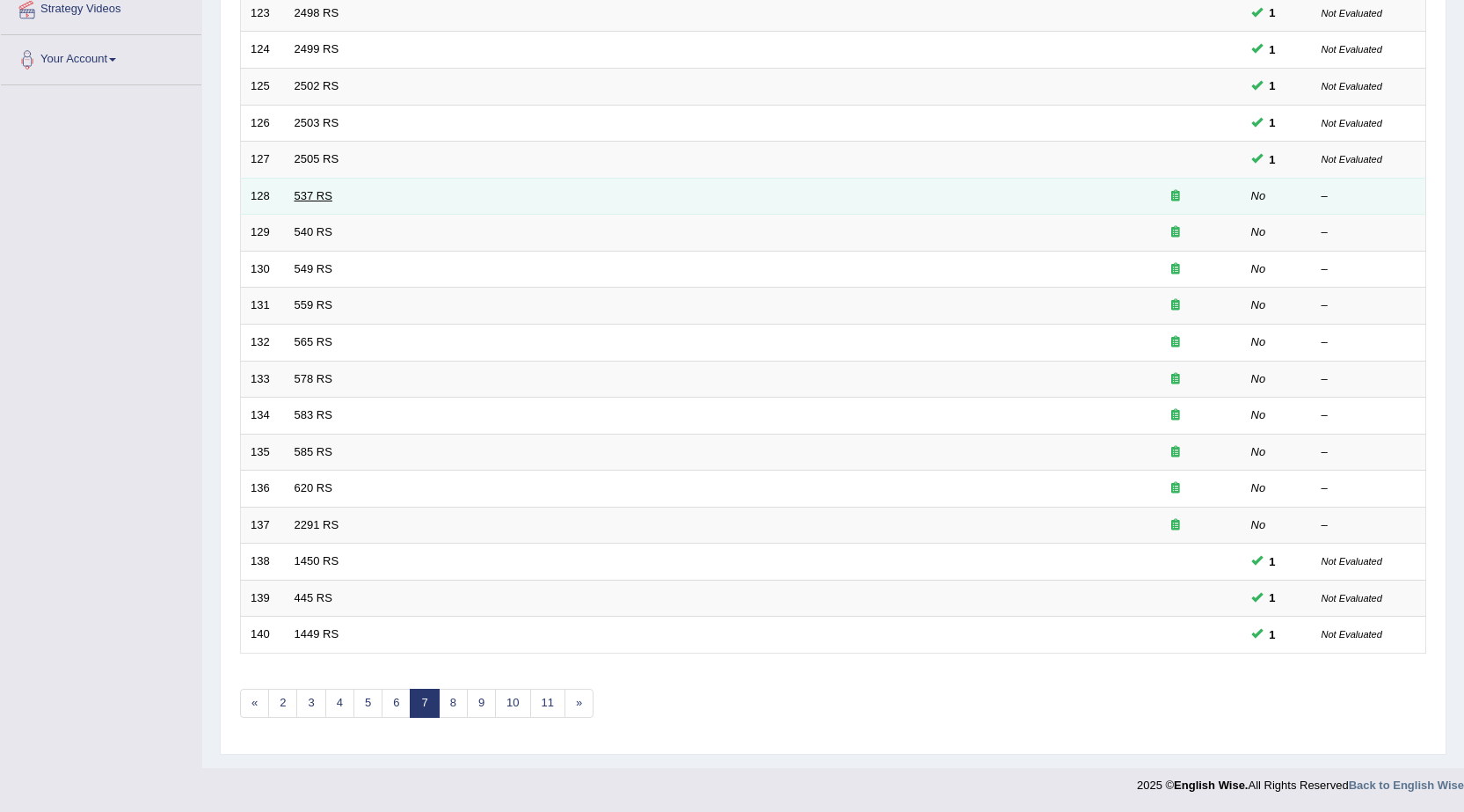
click at [310, 194] on link "537 RS" at bounding box center [313, 196] width 38 height 14
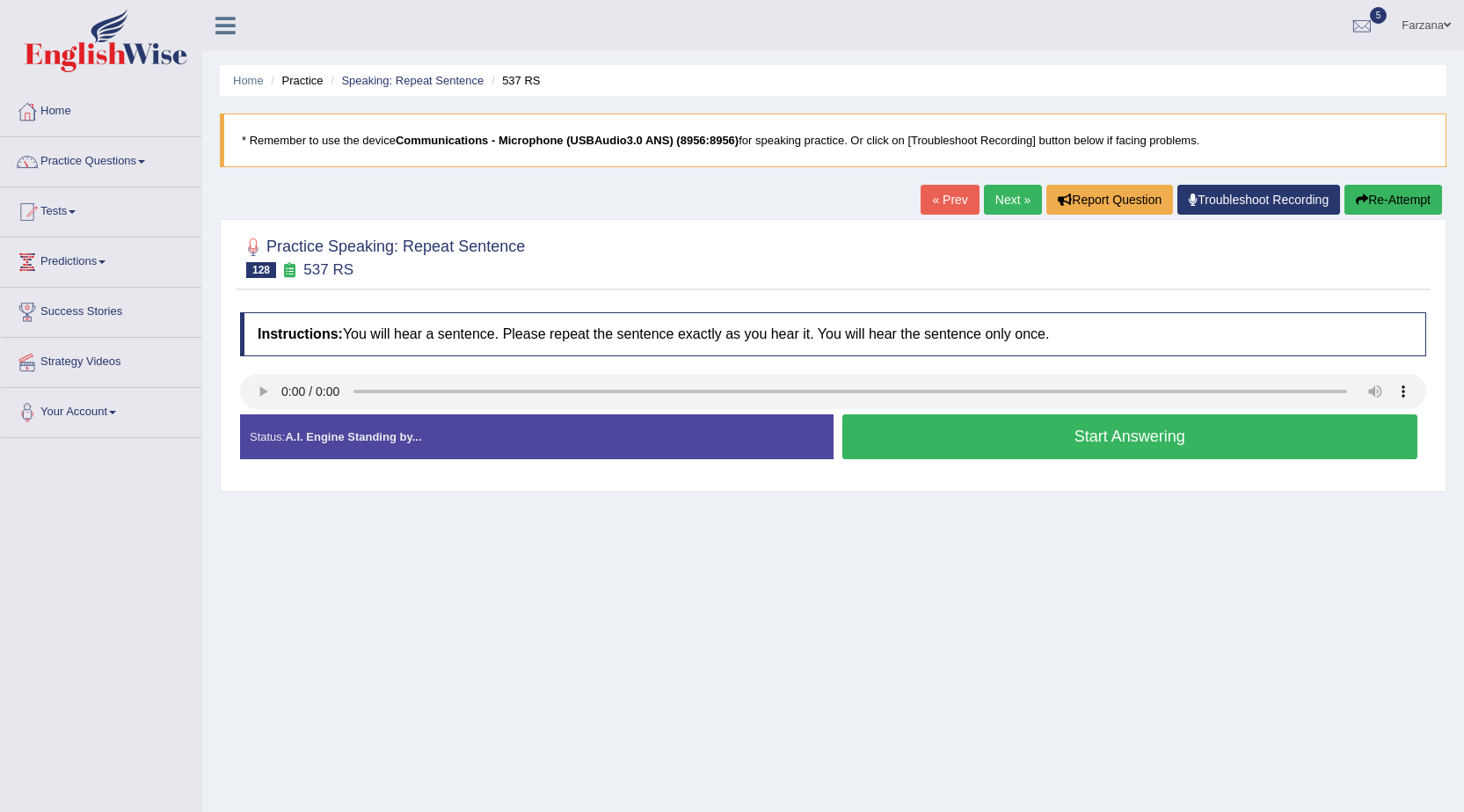
click at [917, 443] on button "Start Answering" at bounding box center [1130, 437] width 576 height 45
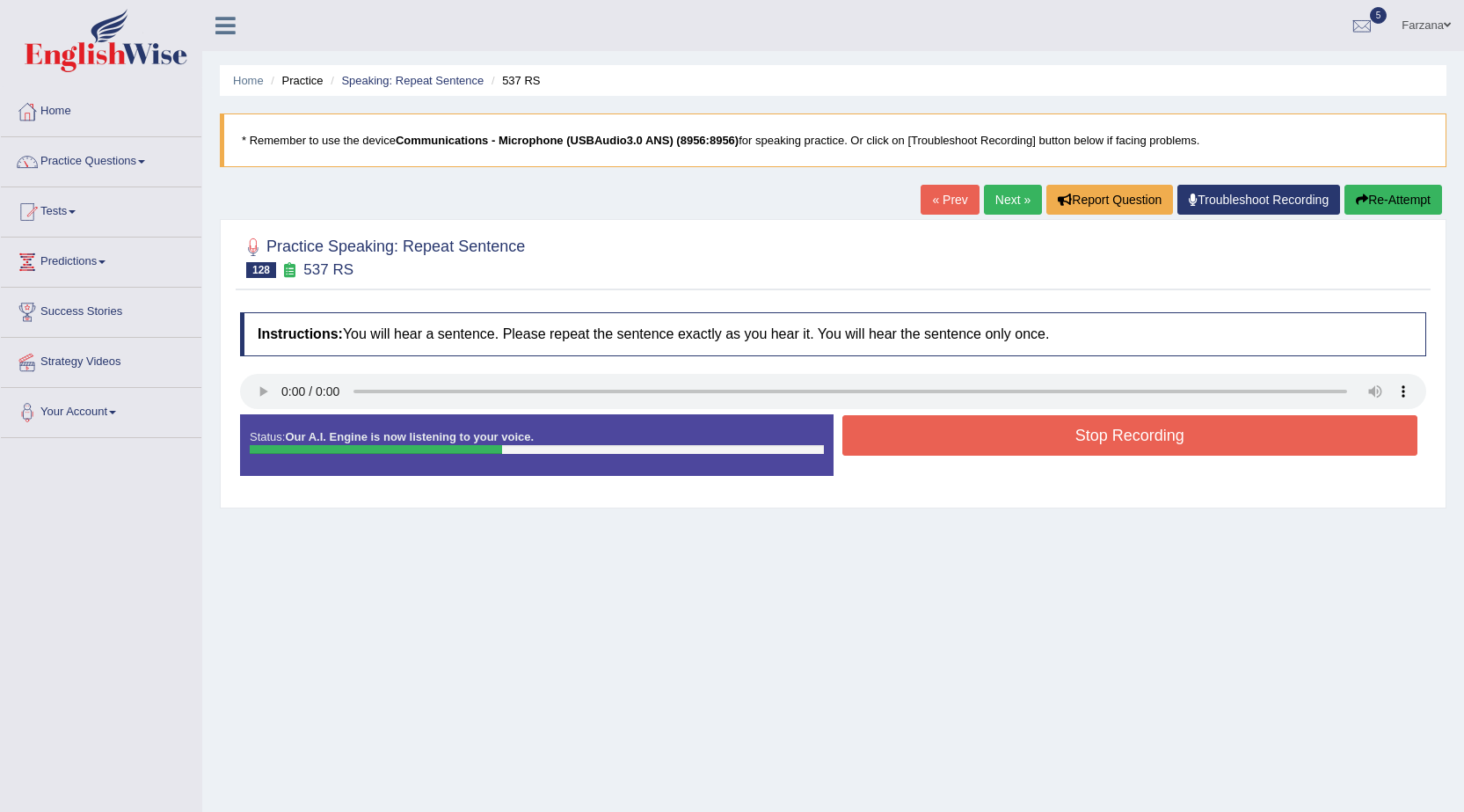
click at [917, 443] on button "Stop Recording" at bounding box center [1130, 436] width 576 height 41
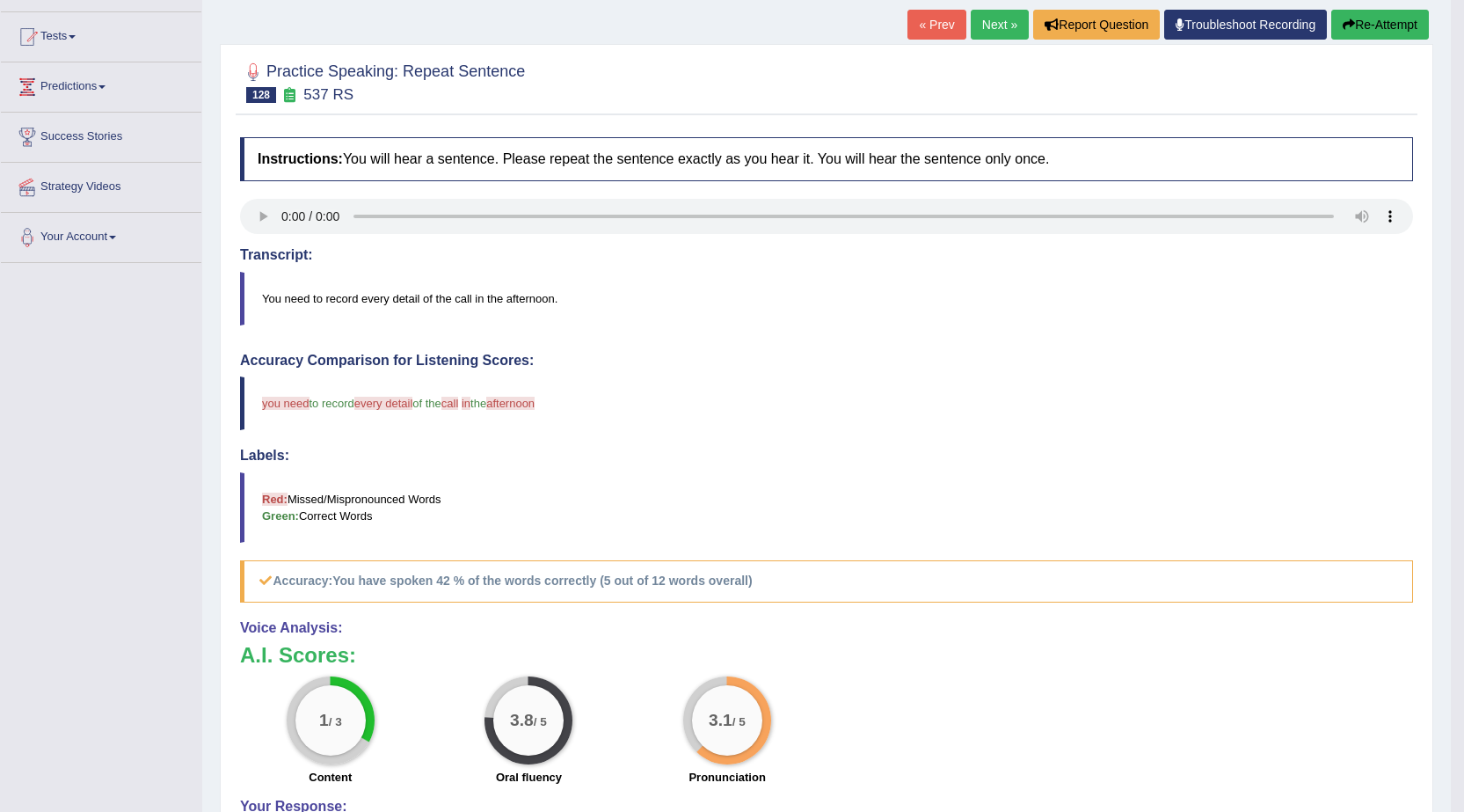
scroll to position [114, 0]
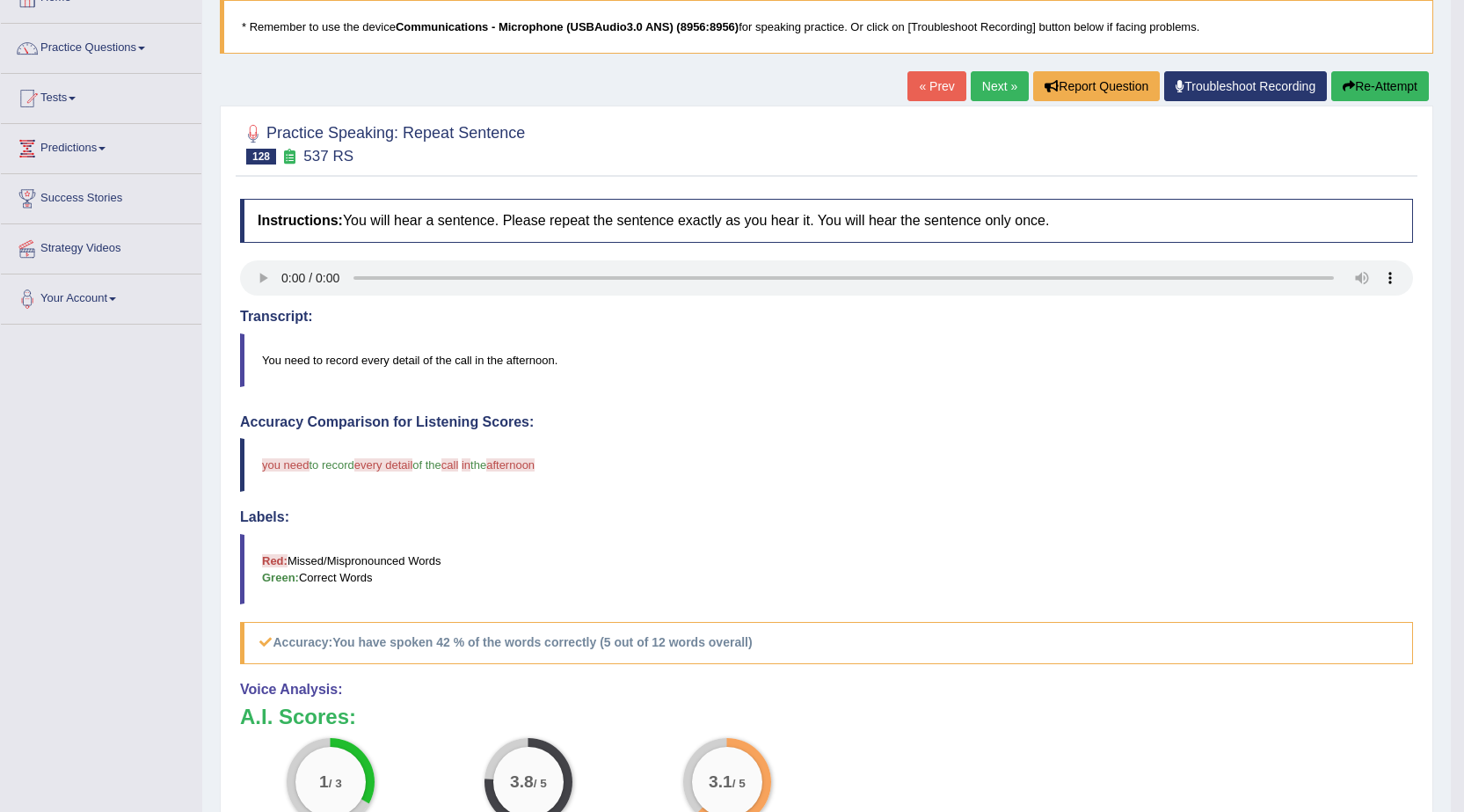
click at [976, 81] on link "Next »" at bounding box center [1000, 85] width 58 height 30
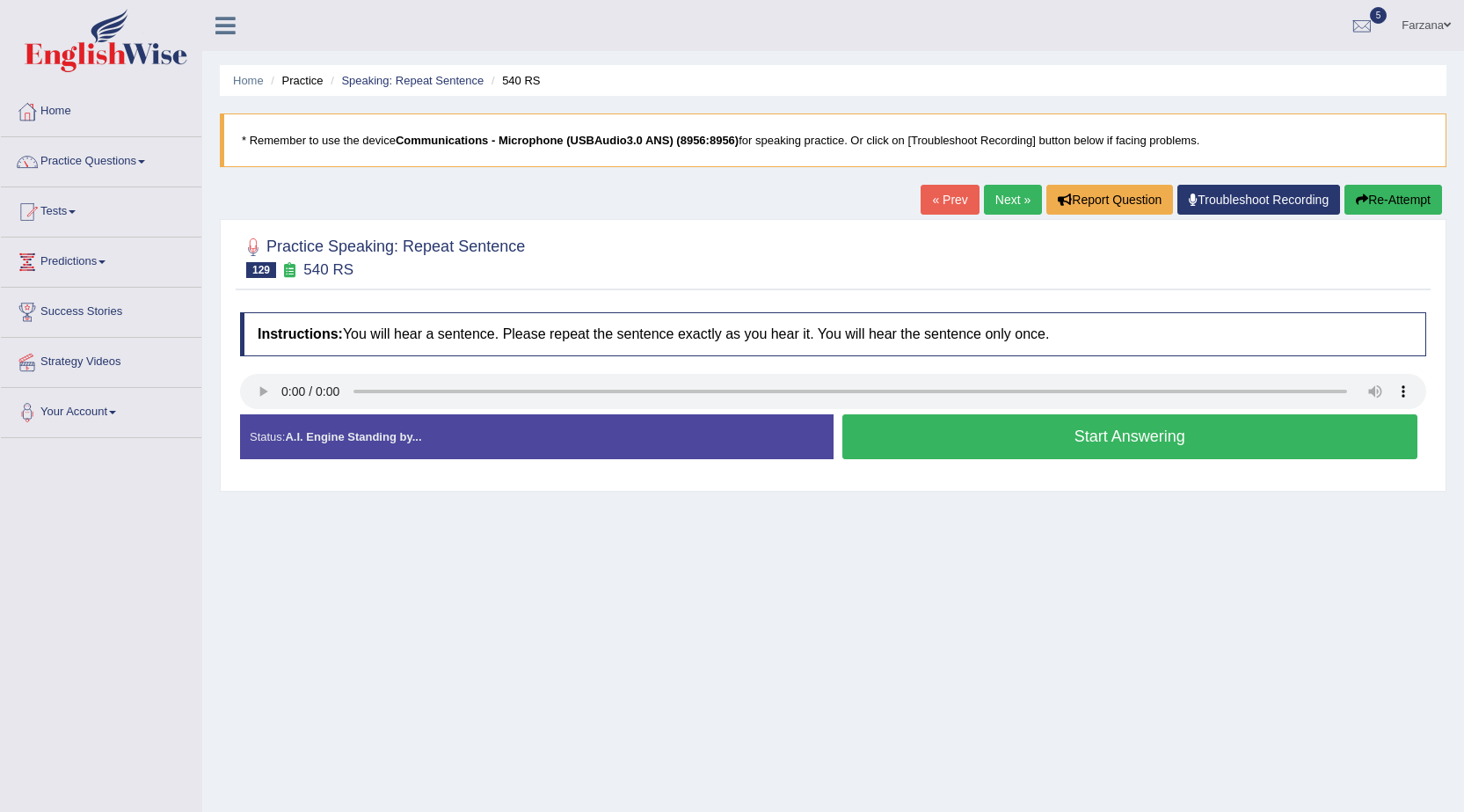
click at [907, 432] on button "Start Answering" at bounding box center [1130, 437] width 576 height 45
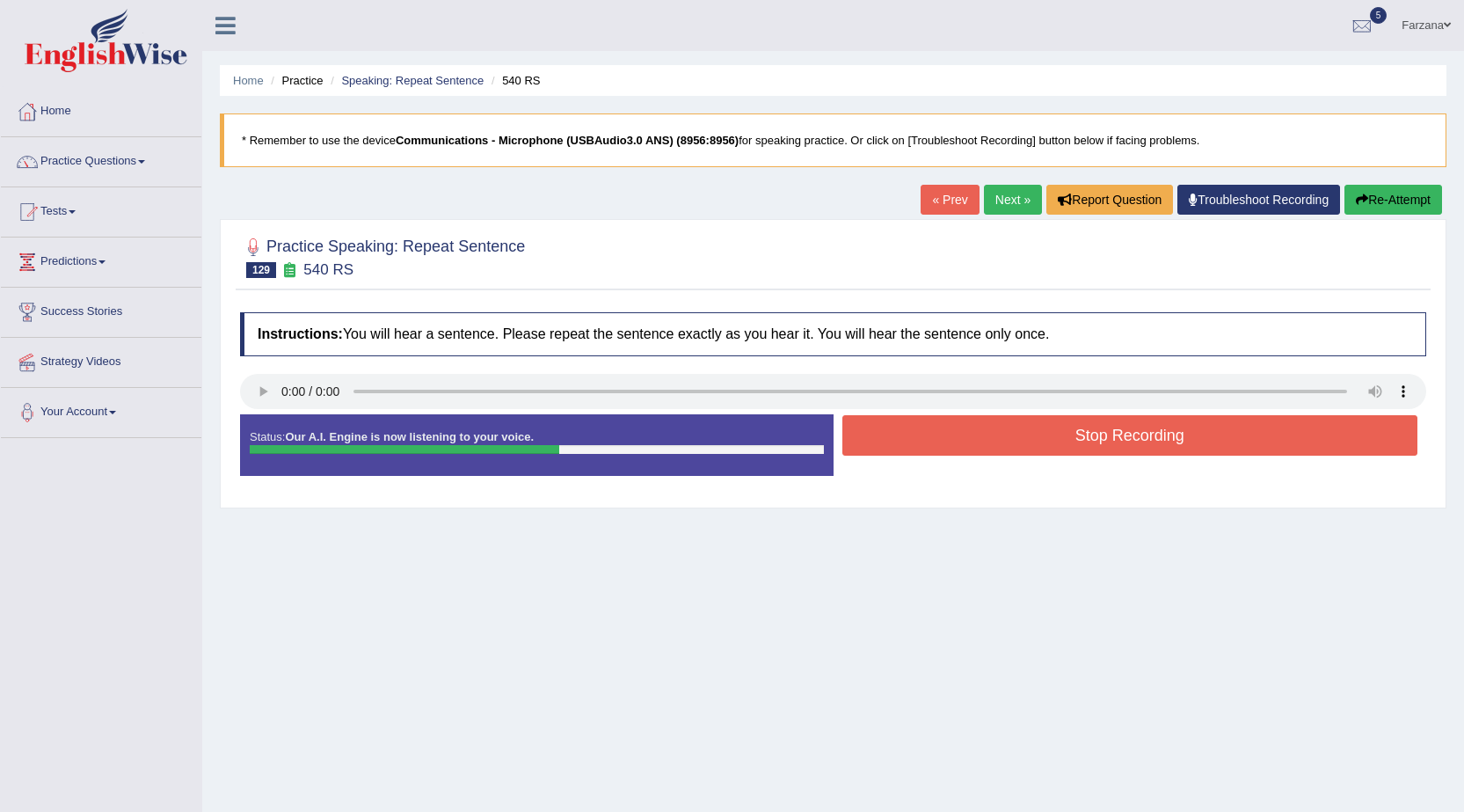
click at [910, 437] on button "Stop Recording" at bounding box center [1130, 436] width 576 height 41
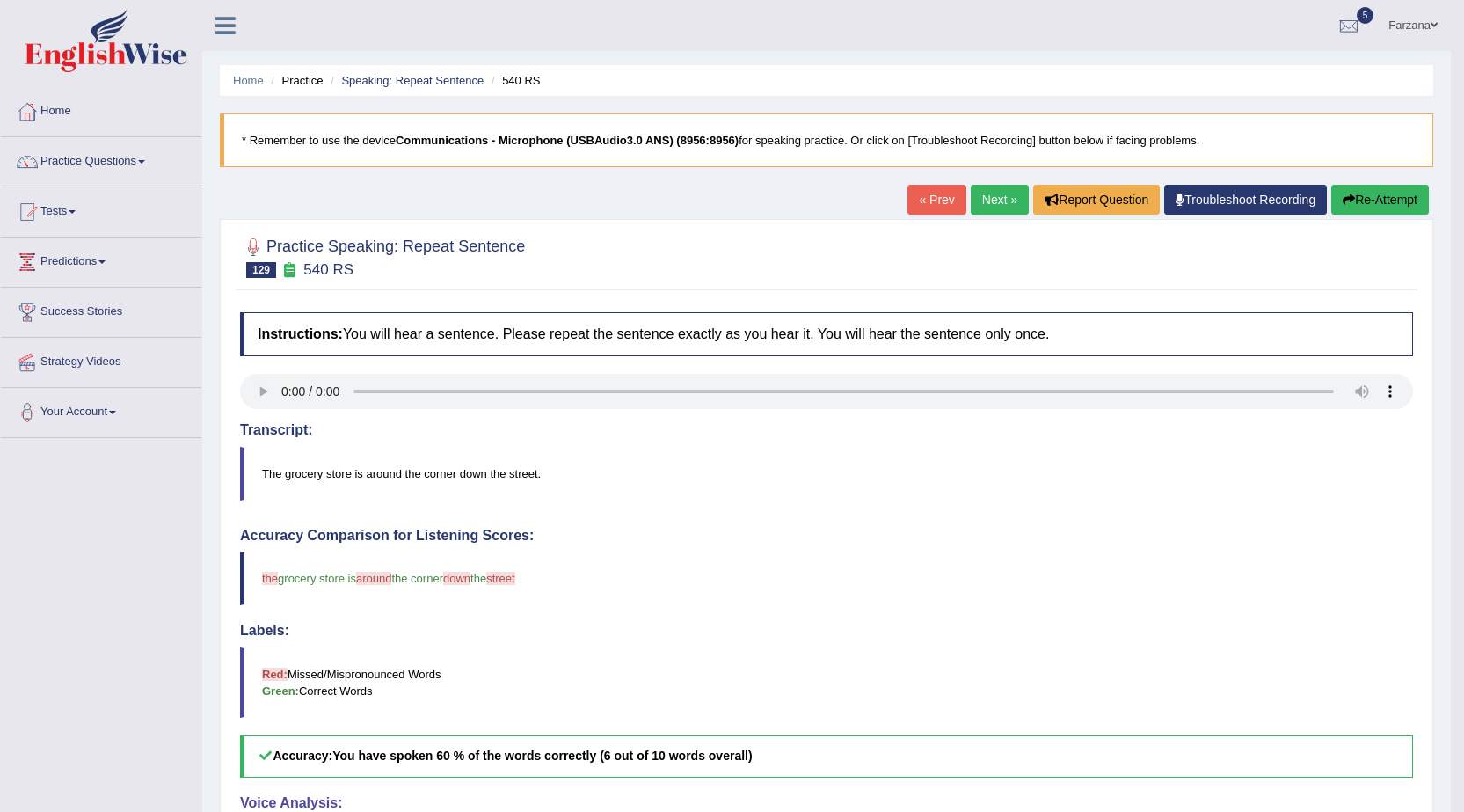
click at [1003, 204] on link "Next »" at bounding box center [1000, 199] width 58 height 30
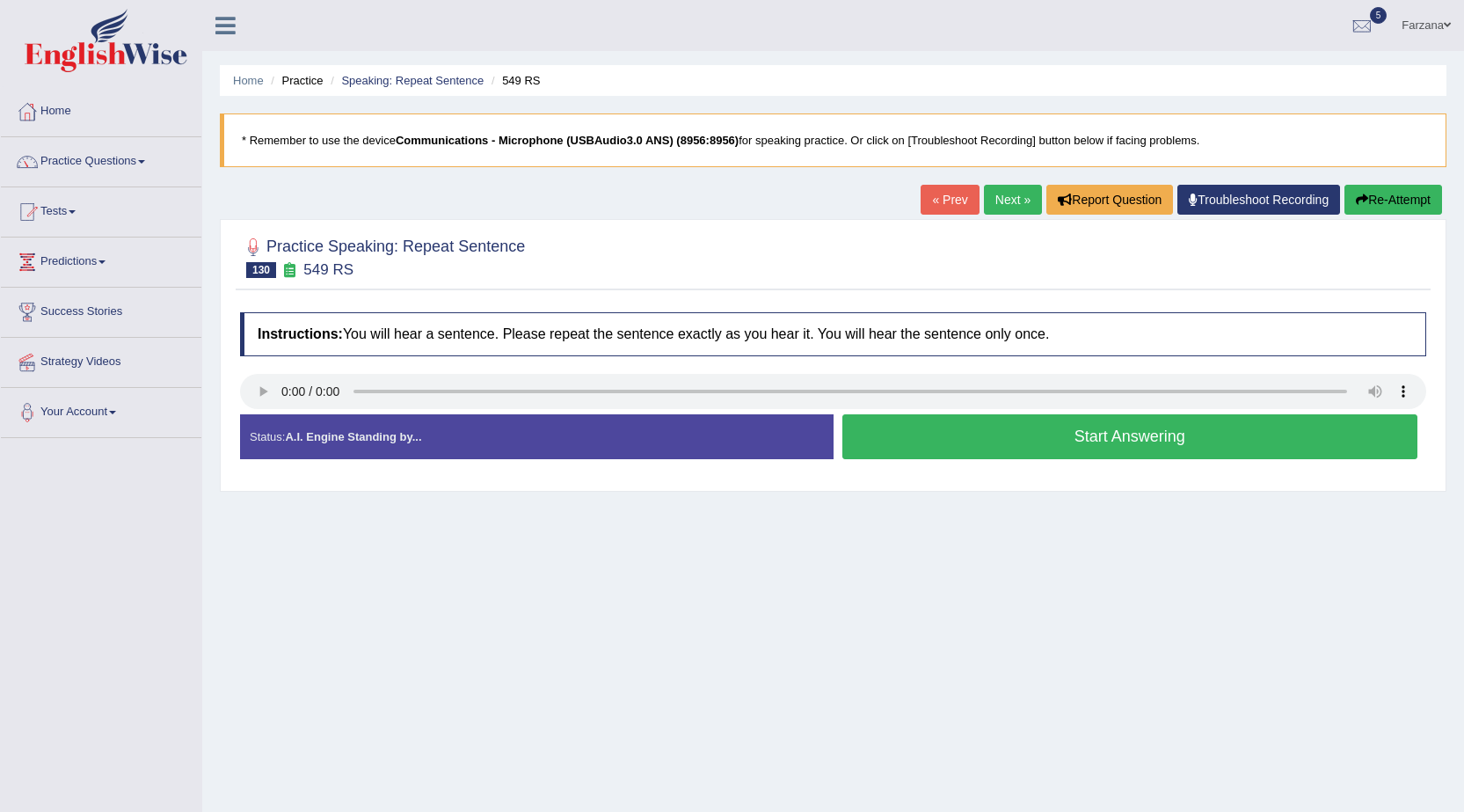
click at [894, 406] on div "Instructions: You will hear a sentence. Please repeat the sentence exactly as y…" at bounding box center [833, 393] width 1195 height 179
click at [878, 428] on button "Start Answering" at bounding box center [1130, 437] width 576 height 45
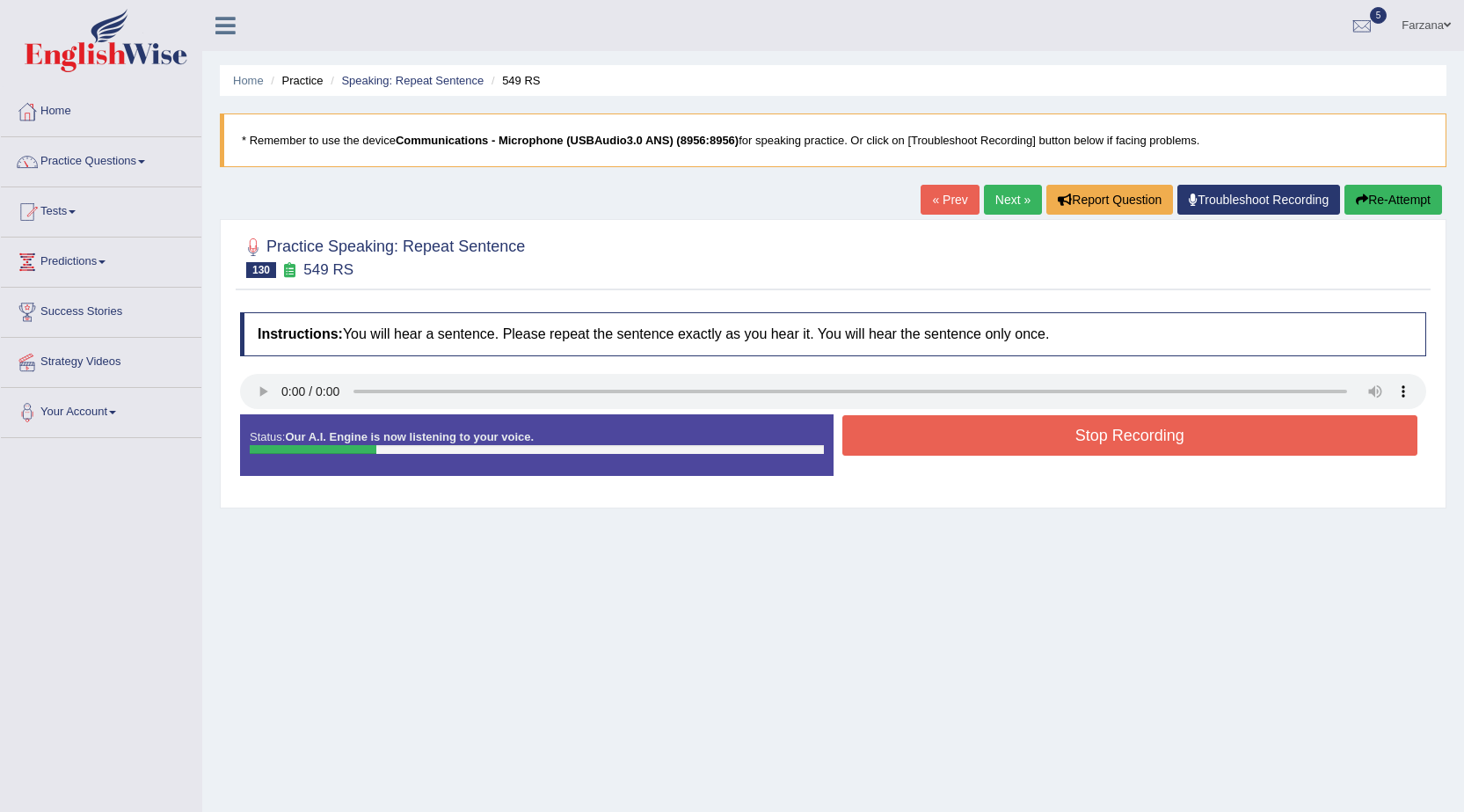
click at [883, 434] on button "Stop Recording" at bounding box center [1130, 436] width 576 height 41
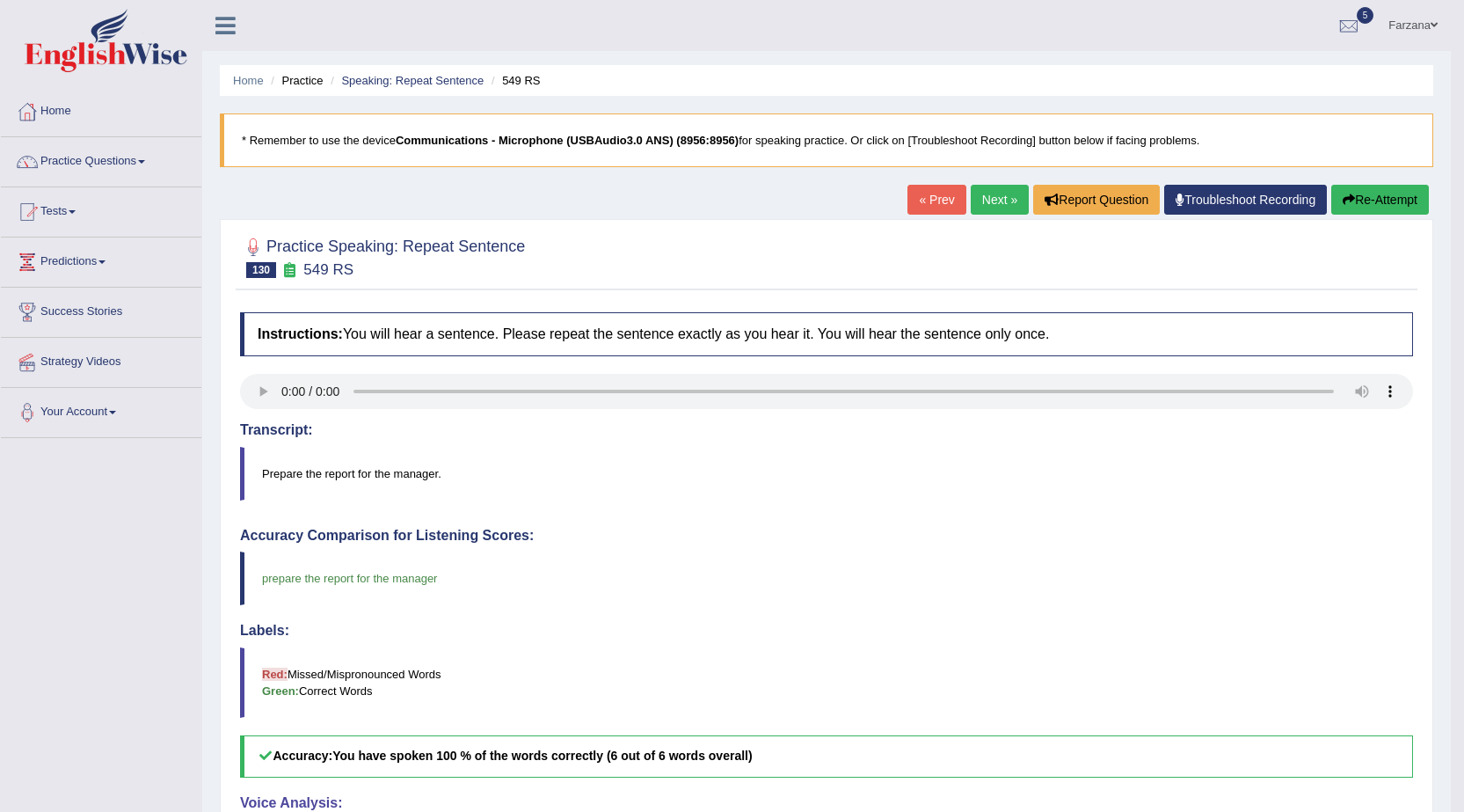
click at [1003, 201] on link "Next »" at bounding box center [1000, 199] width 58 height 30
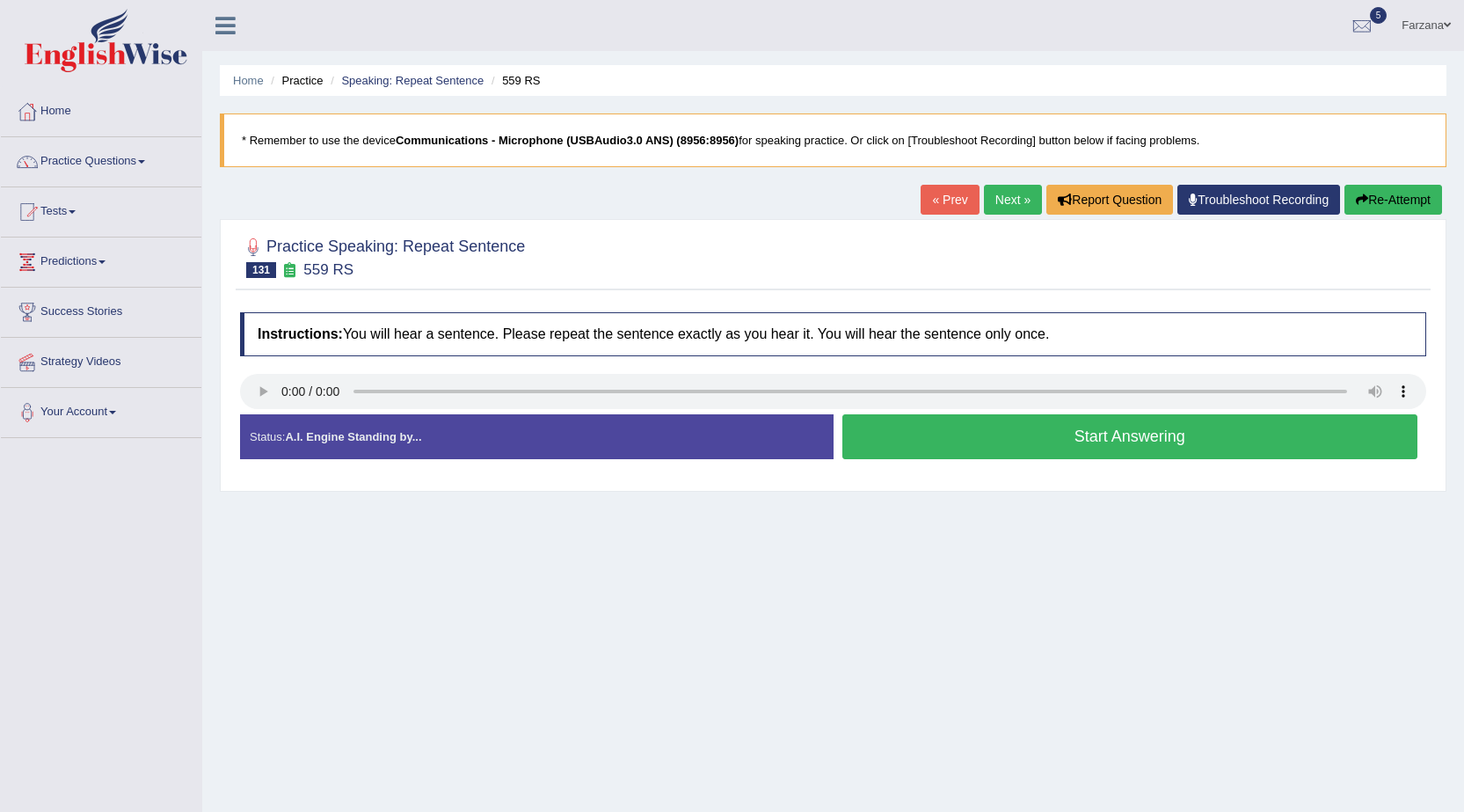
click at [970, 437] on button "Start Answering" at bounding box center [1130, 437] width 576 height 45
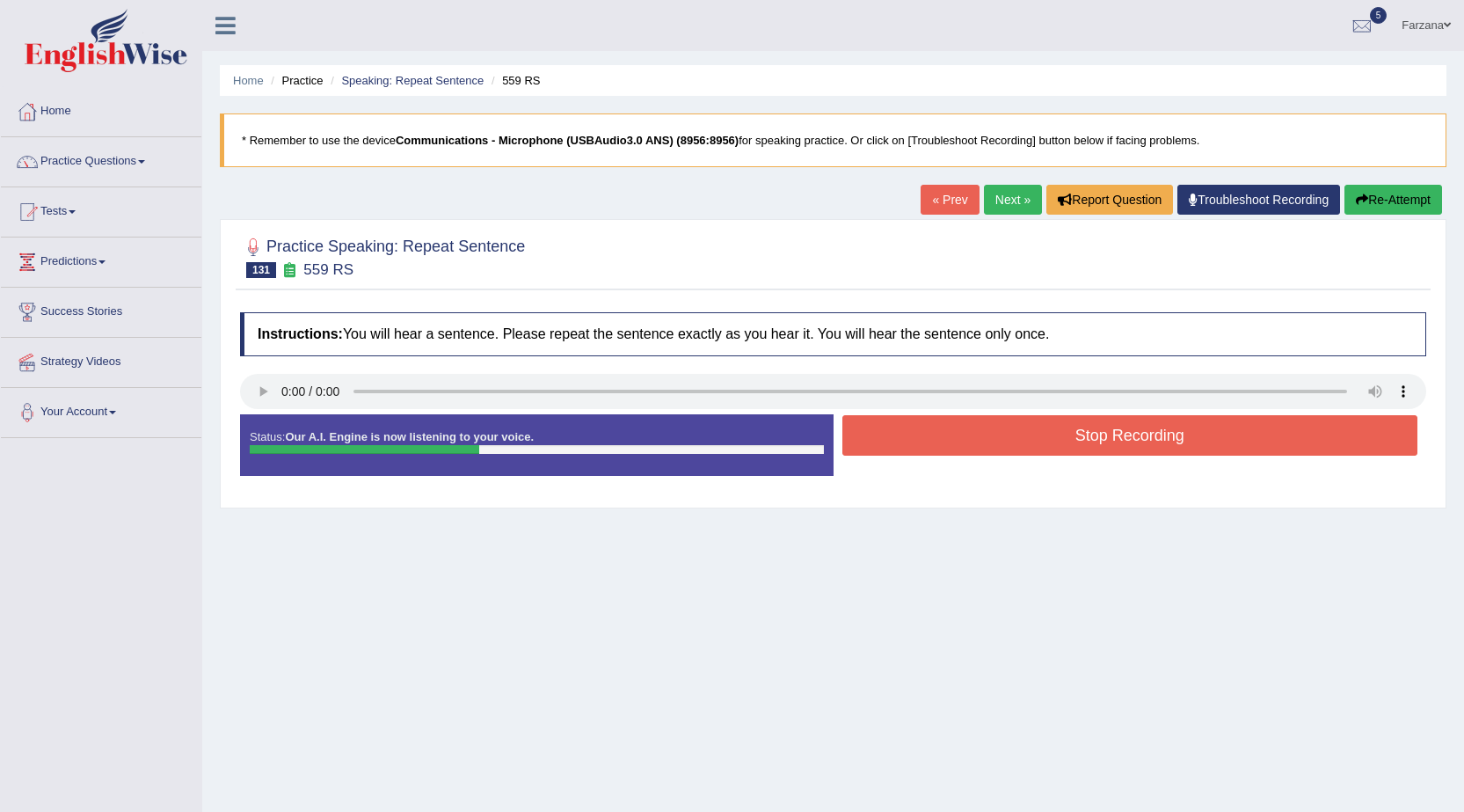
click at [1023, 431] on button "Stop Recording" at bounding box center [1130, 436] width 576 height 41
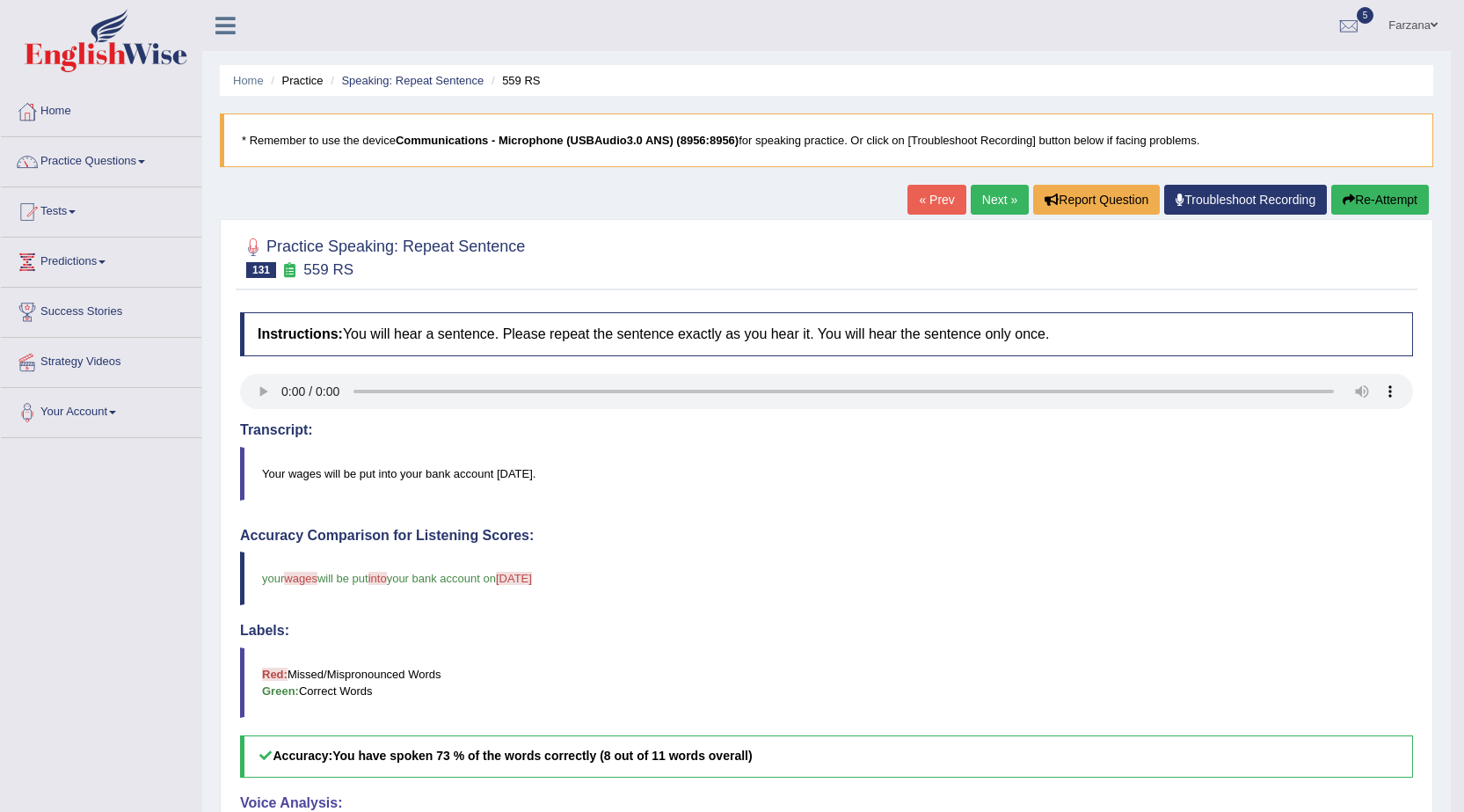
click at [989, 204] on link "Next »" at bounding box center [1000, 199] width 58 height 30
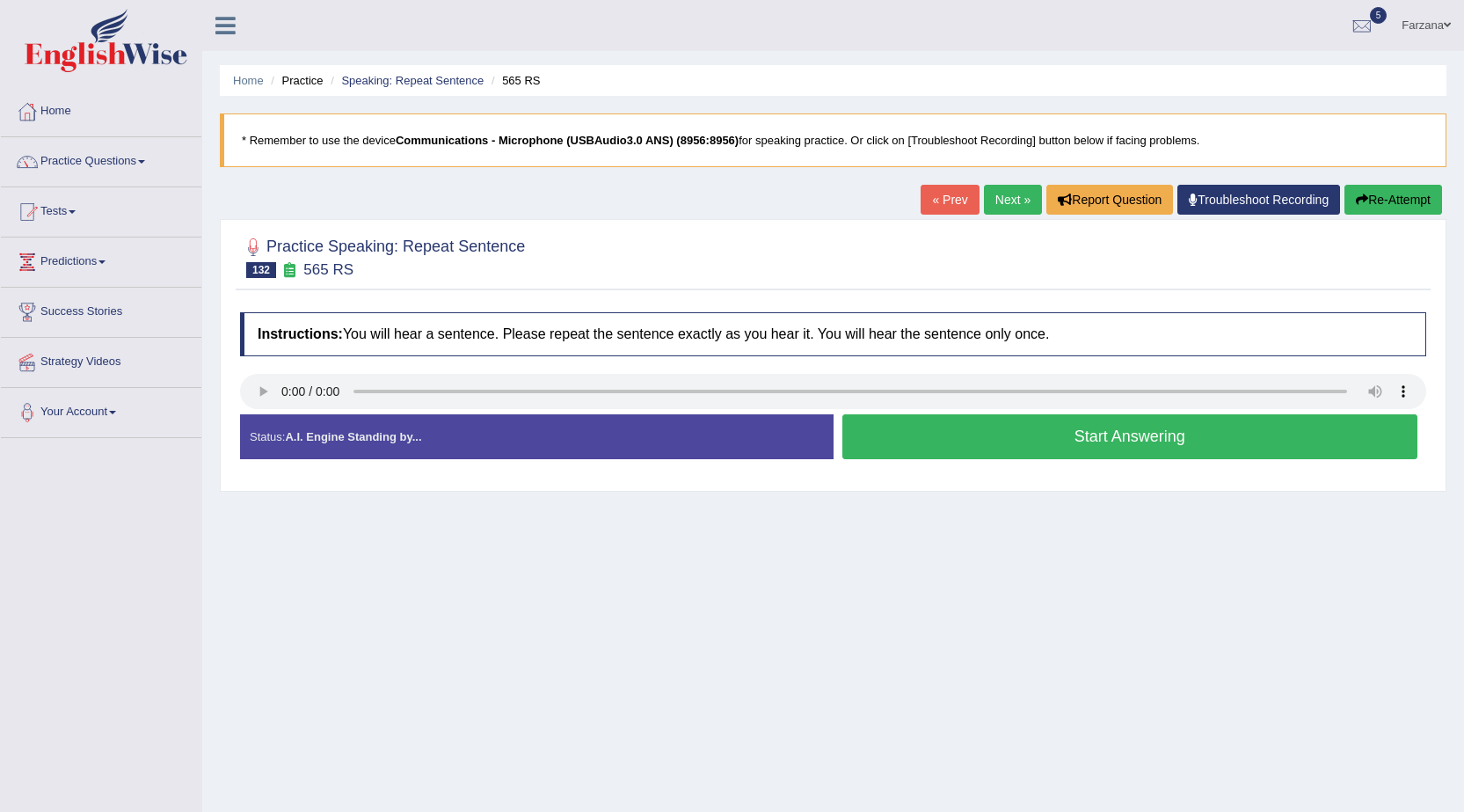
drag, startPoint x: 943, startPoint y: 436, endPoint x: 1127, endPoint y: 442, distance: 184.1
click at [944, 436] on button "Start Answering" at bounding box center [1130, 437] width 576 height 45
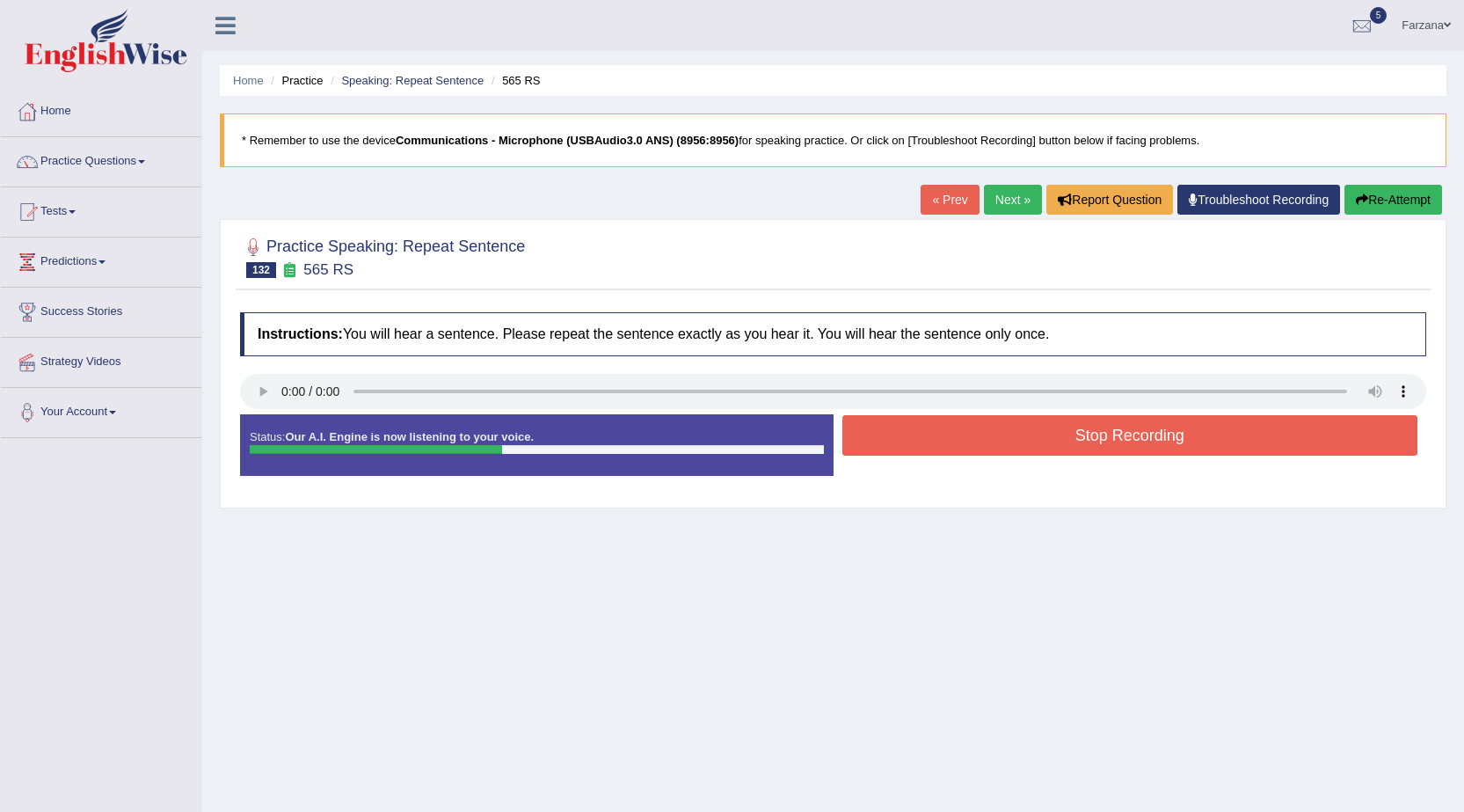
click at [999, 434] on button "Stop Recording" at bounding box center [1130, 436] width 576 height 41
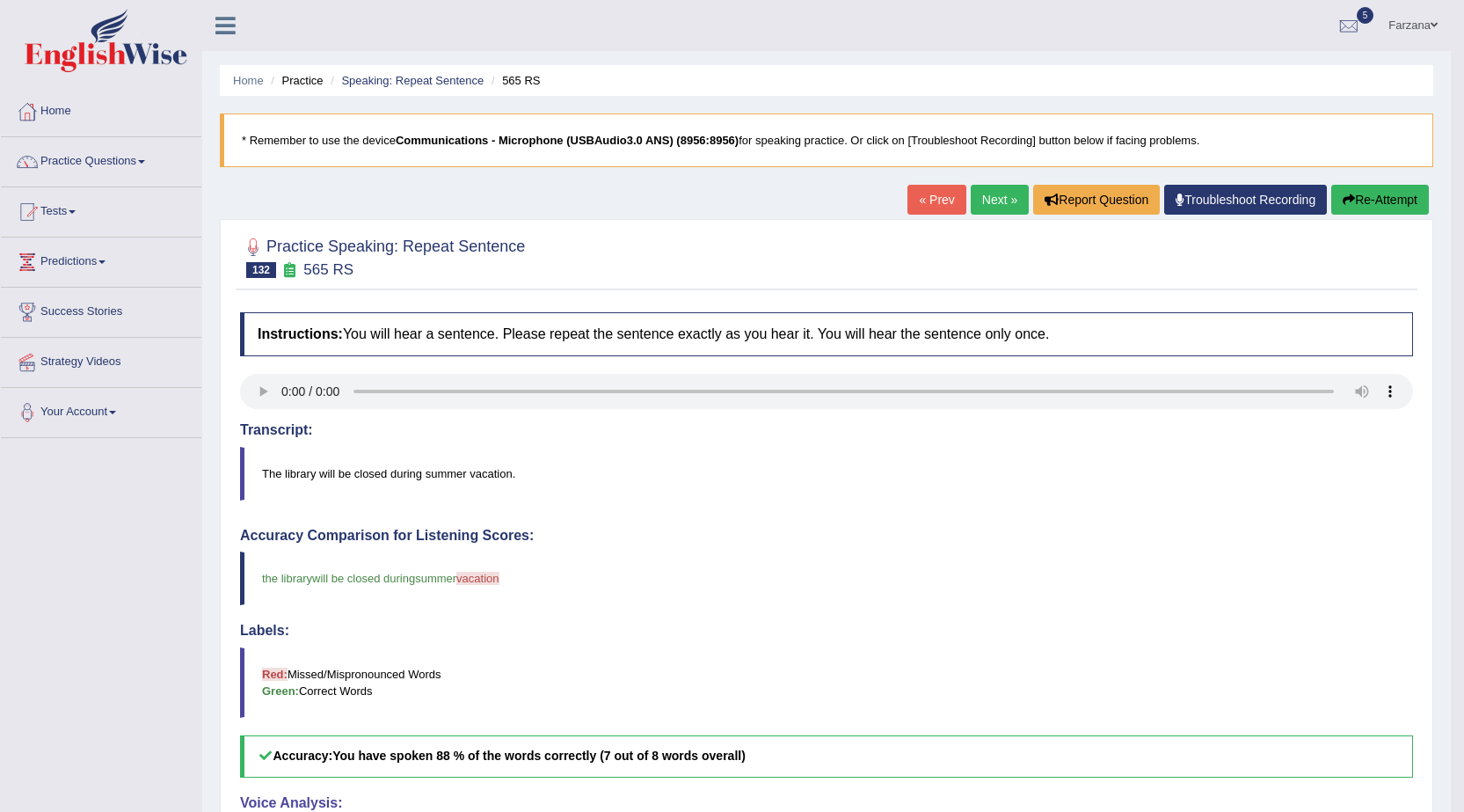
click at [1000, 196] on link "Next »" at bounding box center [1000, 199] width 58 height 30
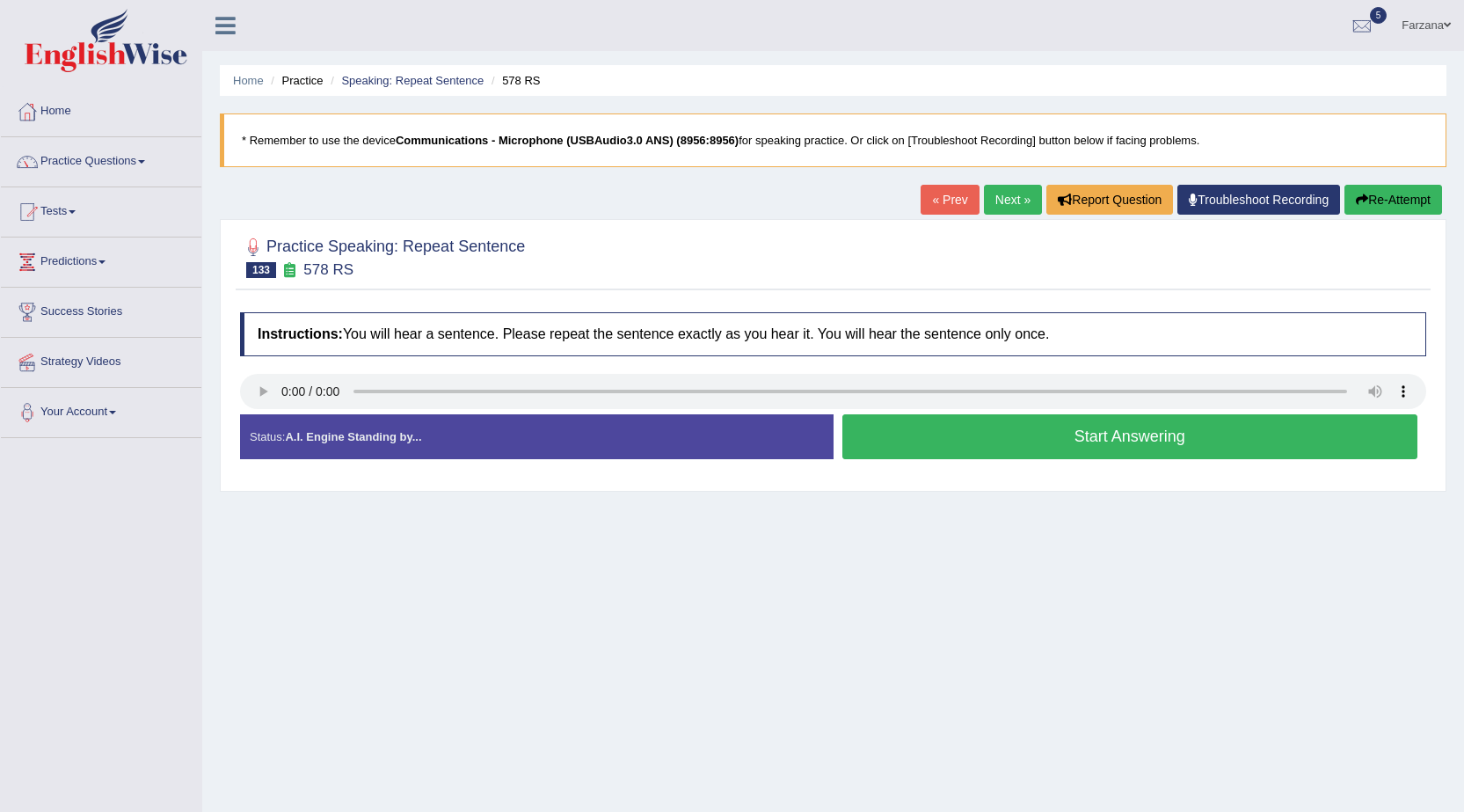
click at [1209, 432] on button "Start Answering" at bounding box center [1130, 437] width 576 height 45
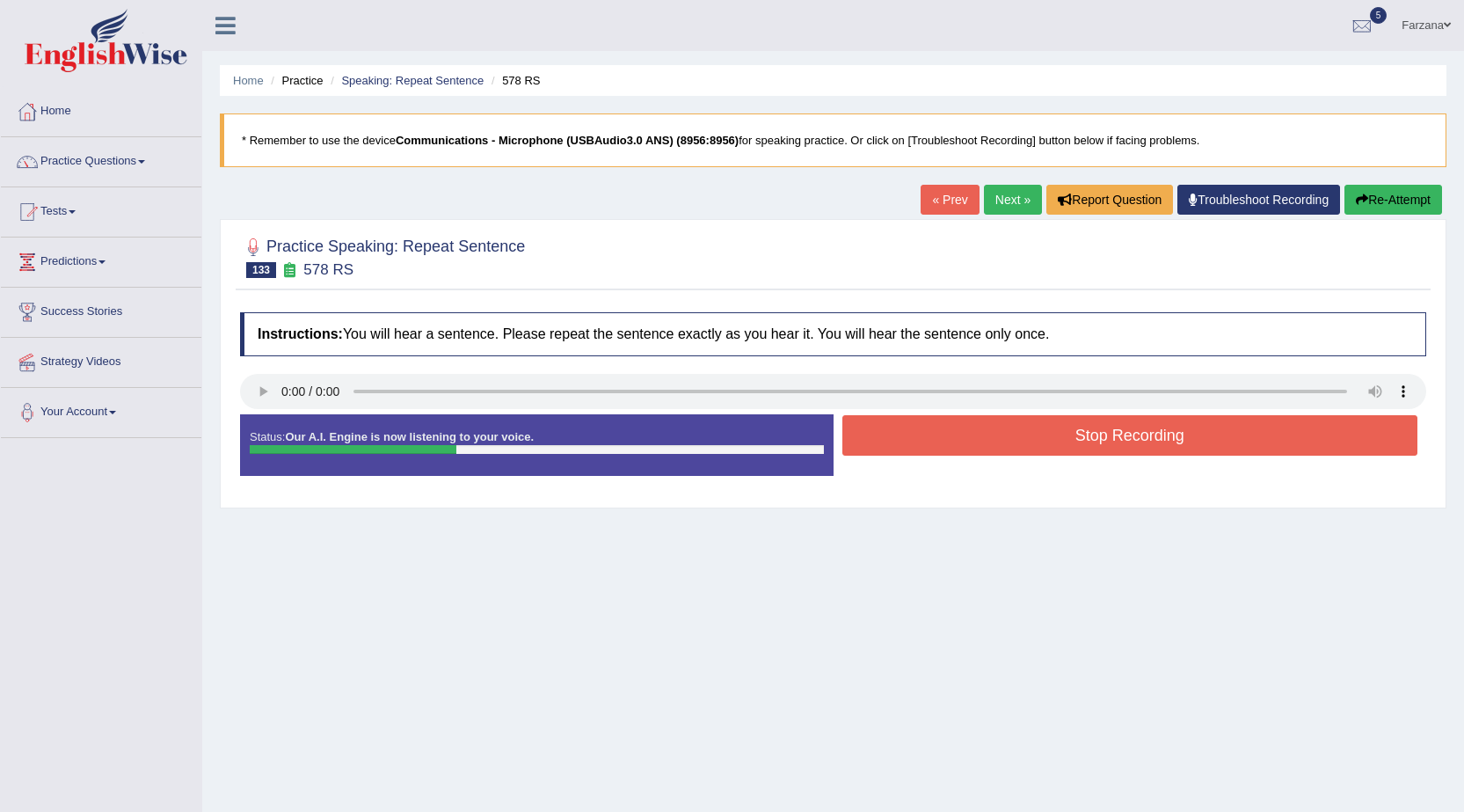
click at [1209, 432] on button "Stop Recording" at bounding box center [1130, 436] width 576 height 41
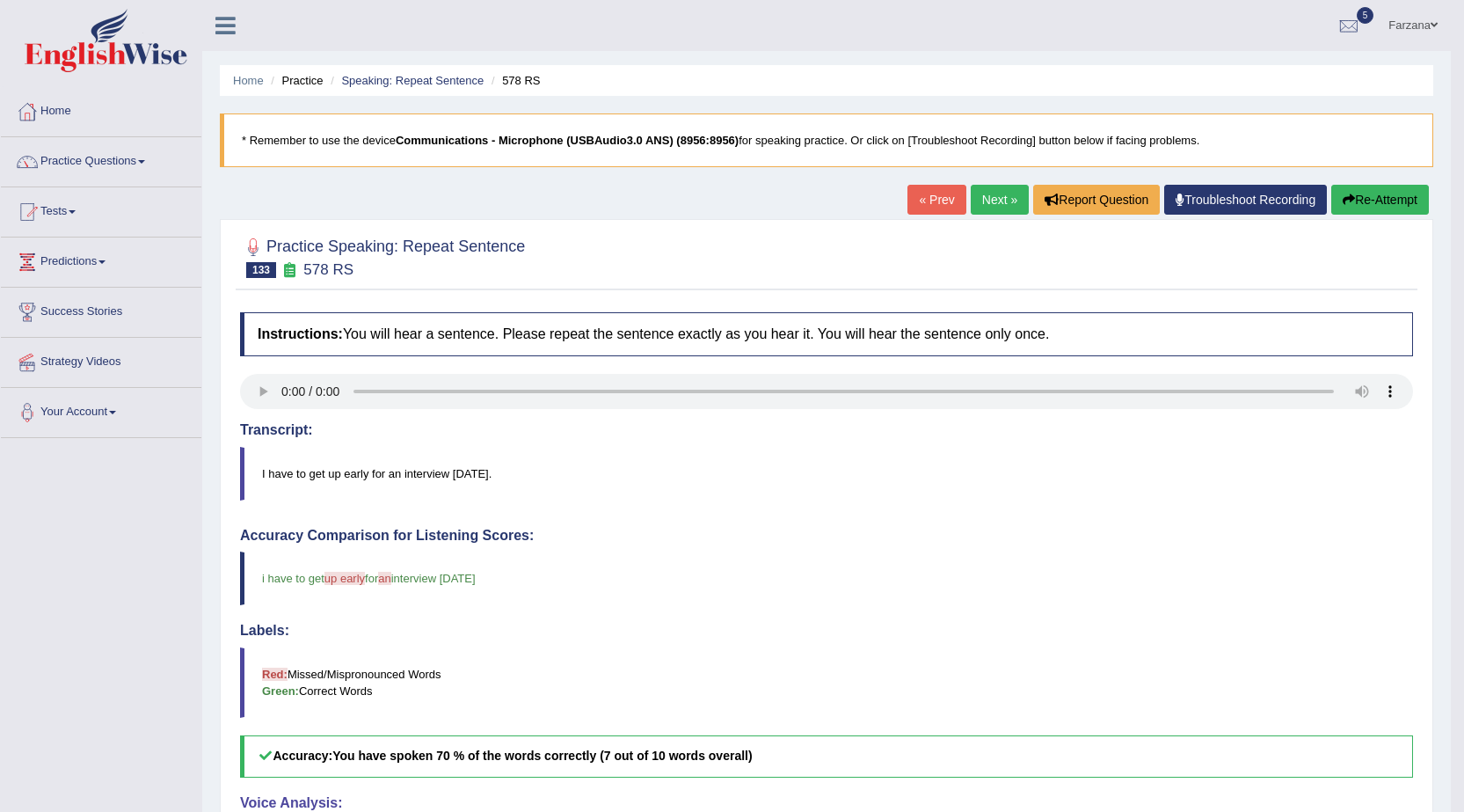
click at [981, 211] on link "Next »" at bounding box center [1000, 199] width 58 height 30
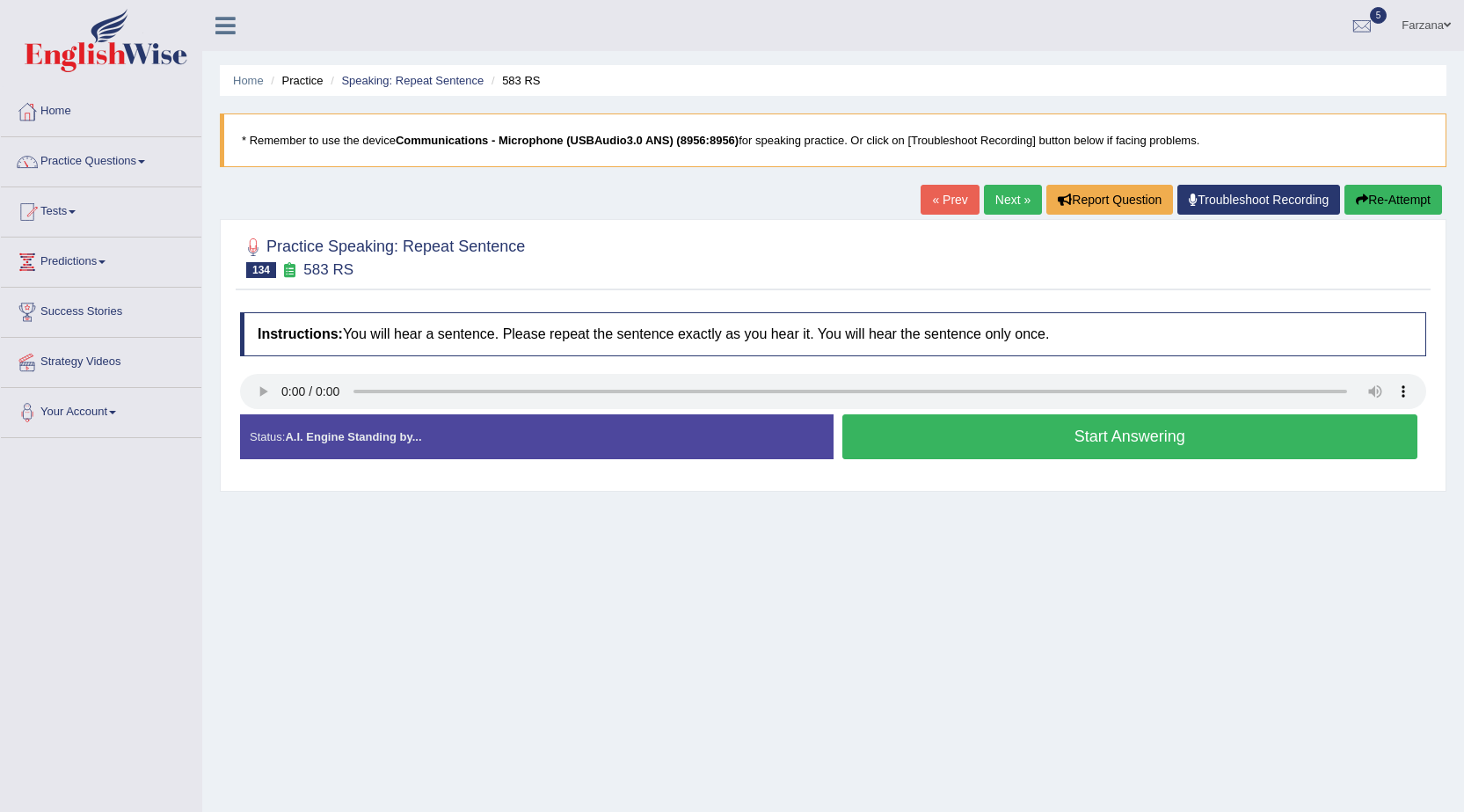
click at [925, 438] on button "Start Answering" at bounding box center [1130, 437] width 576 height 45
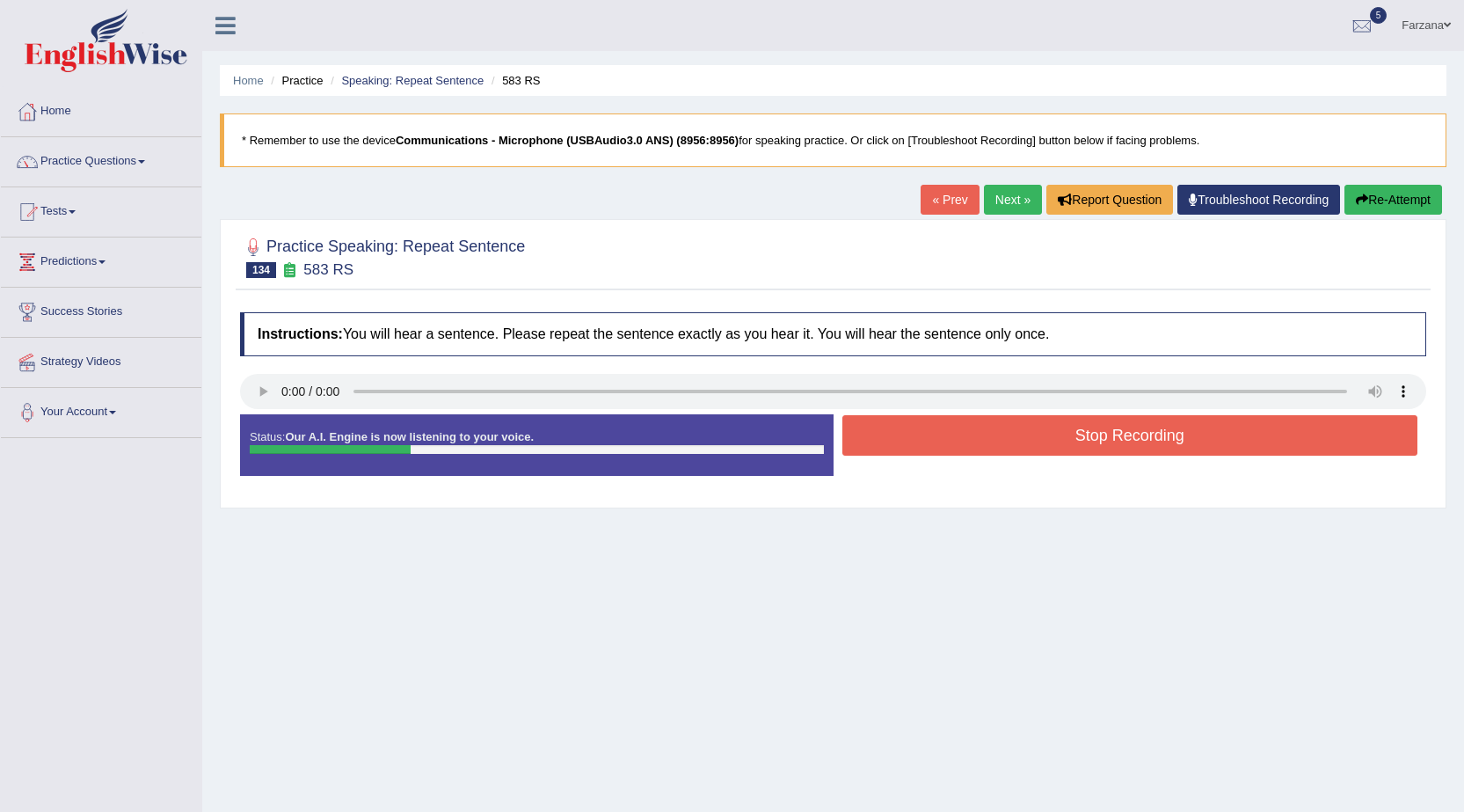
click at [935, 437] on button "Stop Recording" at bounding box center [1130, 436] width 576 height 41
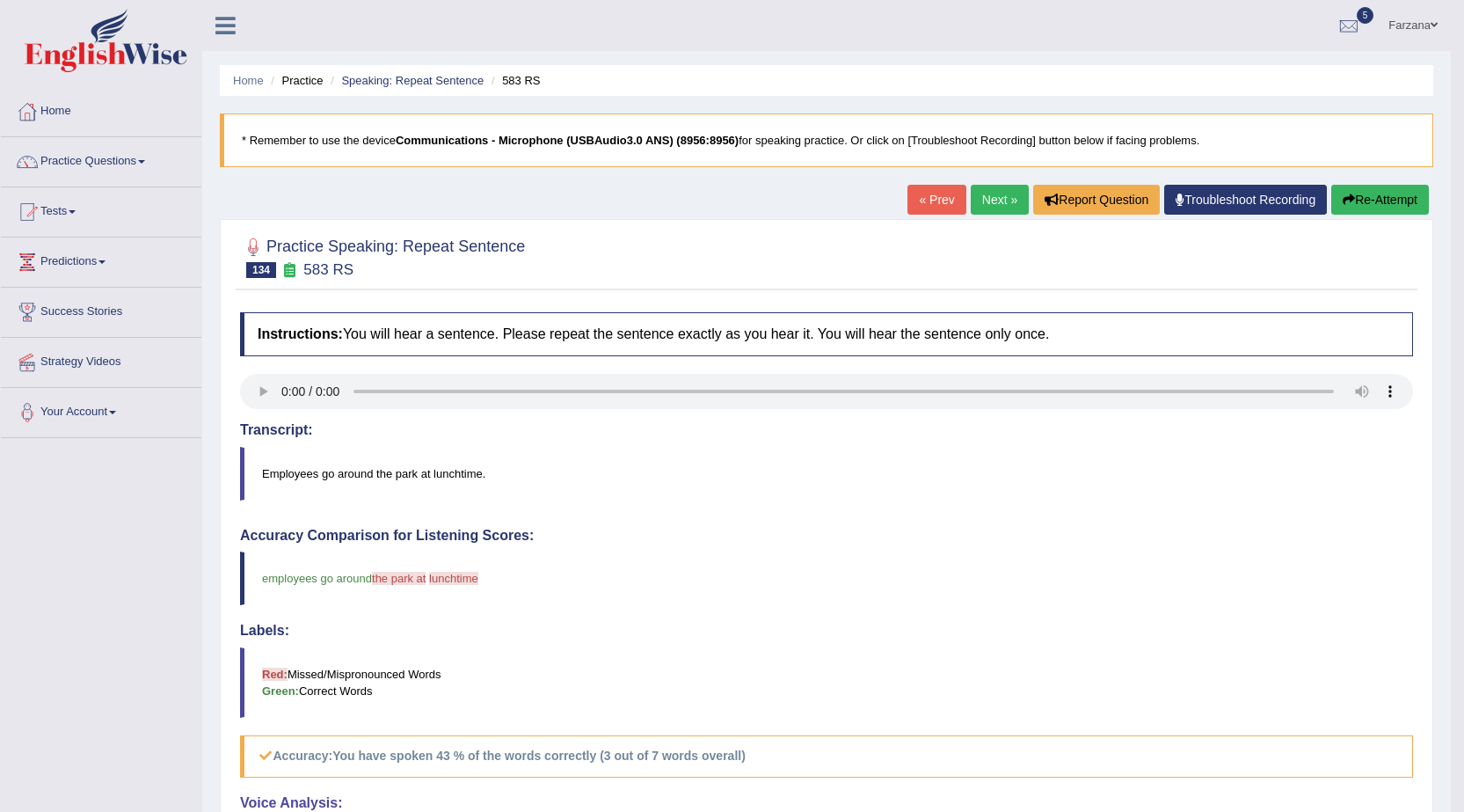
click at [996, 202] on link "Next »" at bounding box center [1000, 199] width 58 height 30
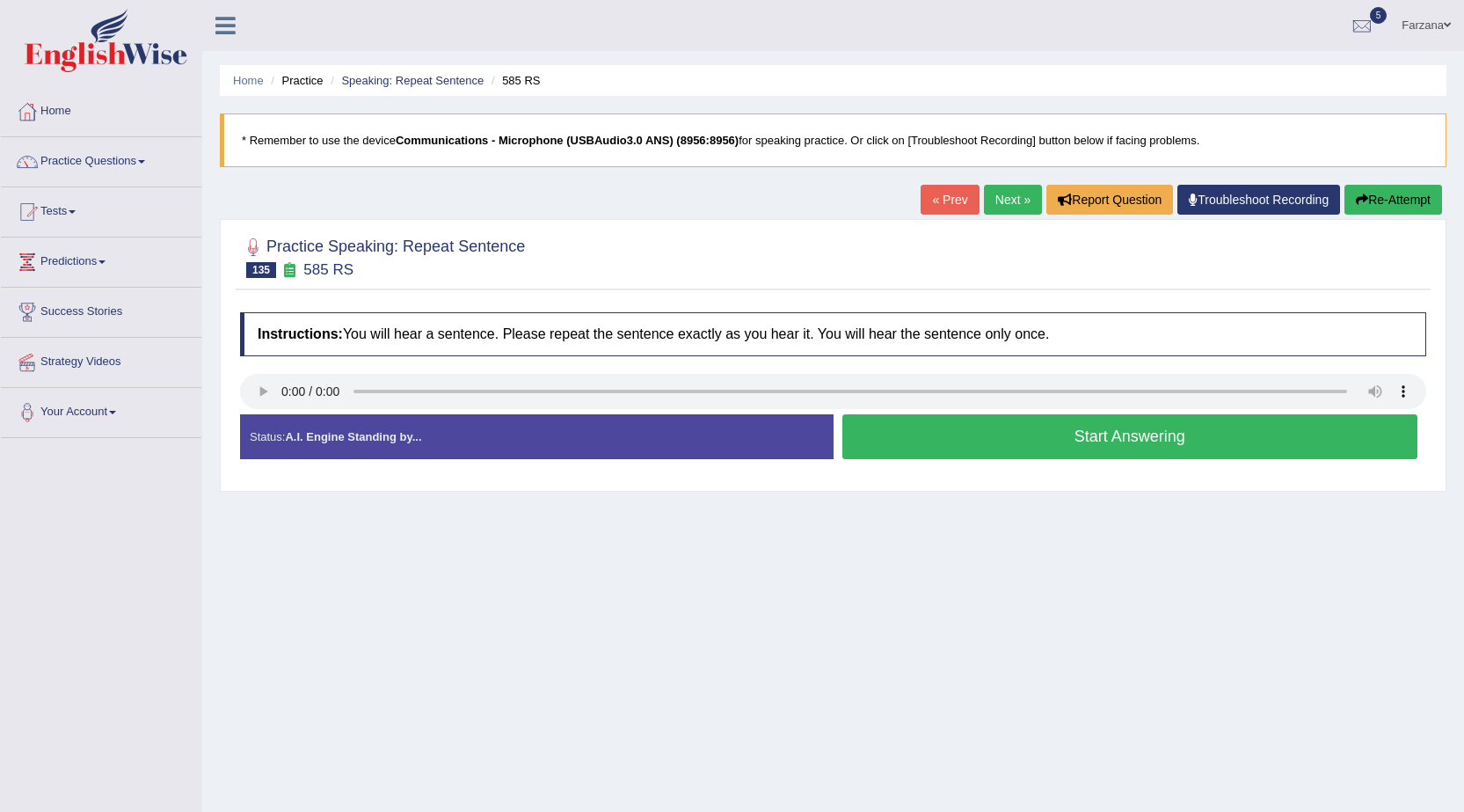
click at [935, 444] on button "Start Answering" at bounding box center [1130, 437] width 576 height 45
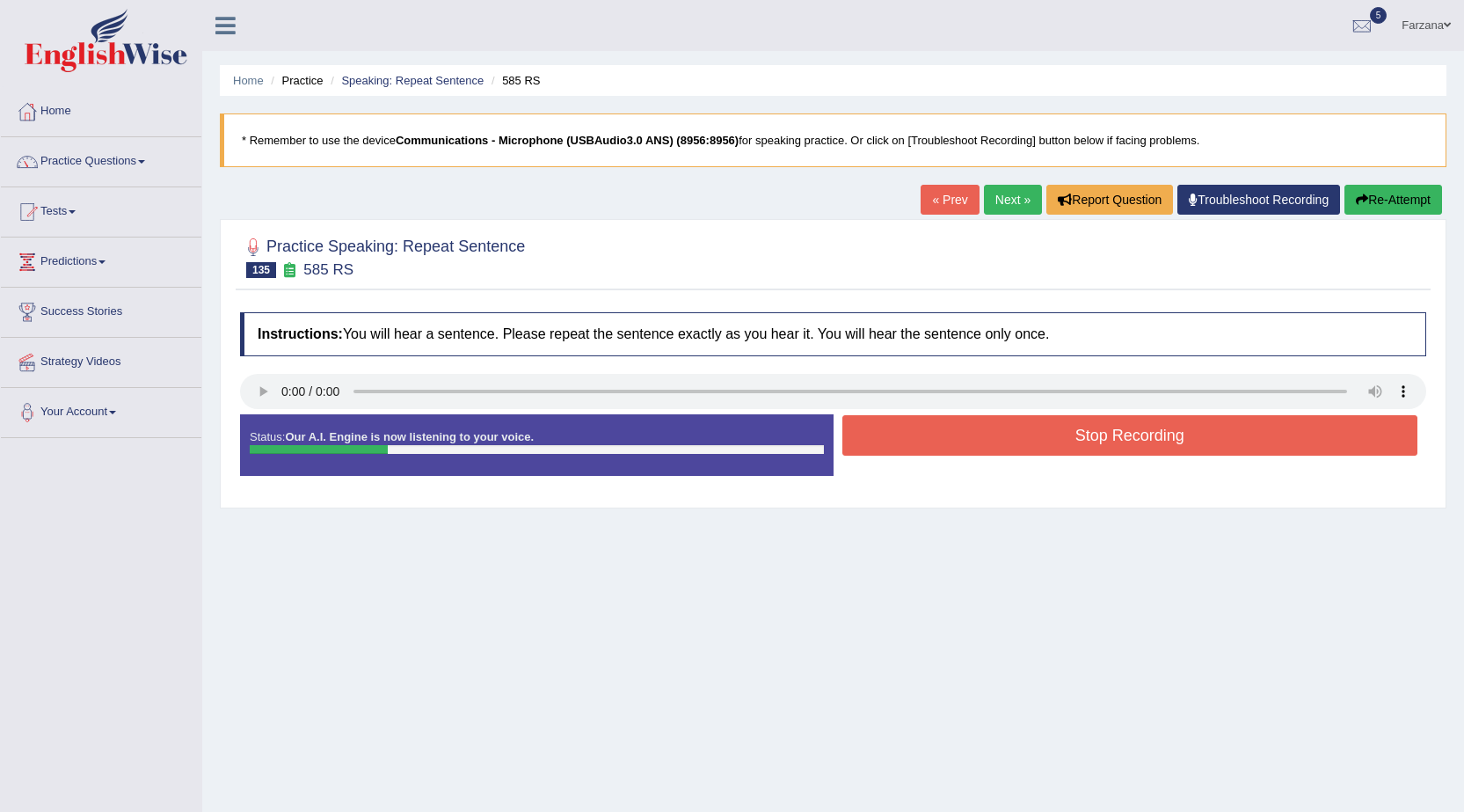
click at [963, 440] on button "Stop Recording" at bounding box center [1130, 436] width 576 height 41
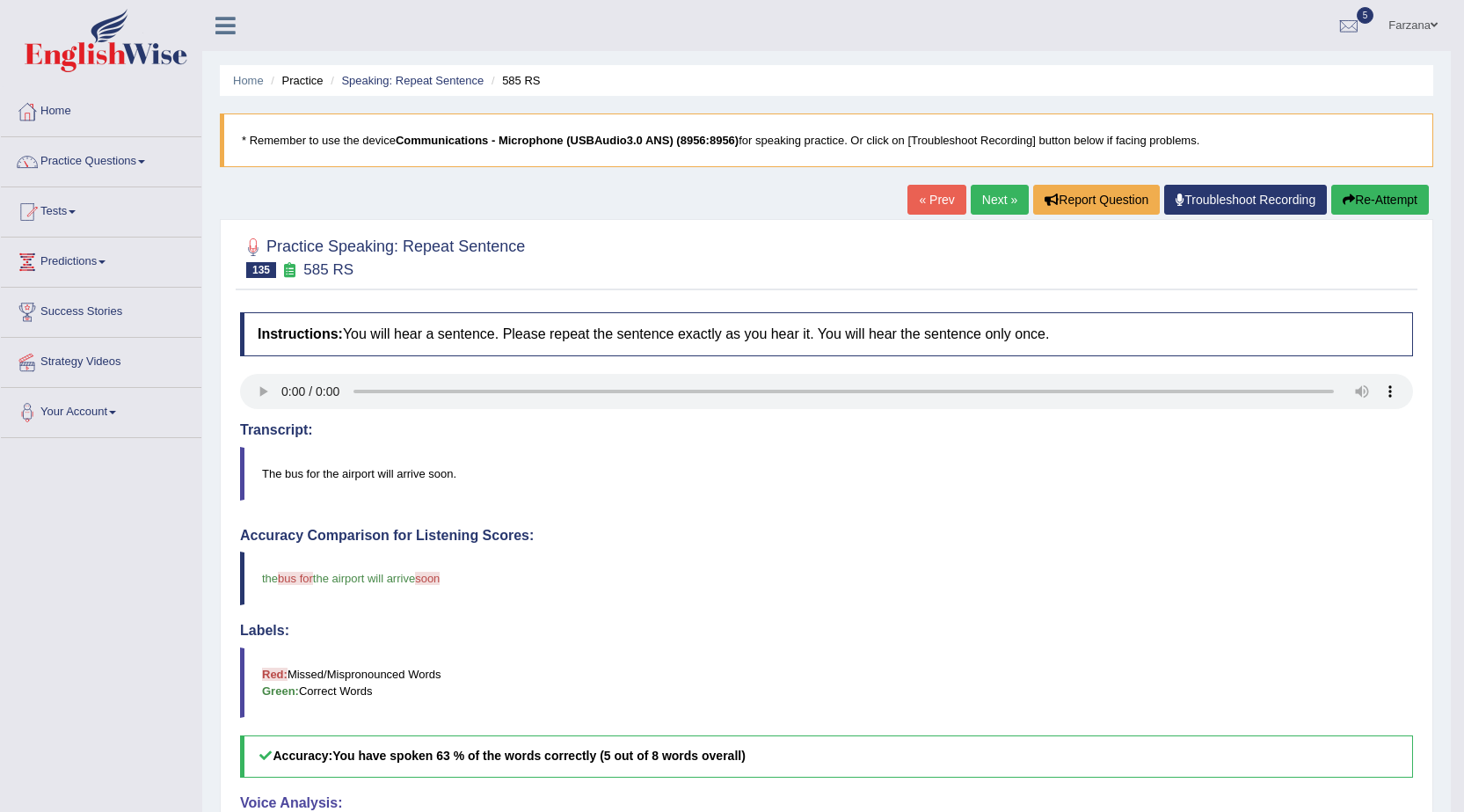
click at [982, 208] on link "Next »" at bounding box center [1000, 199] width 58 height 30
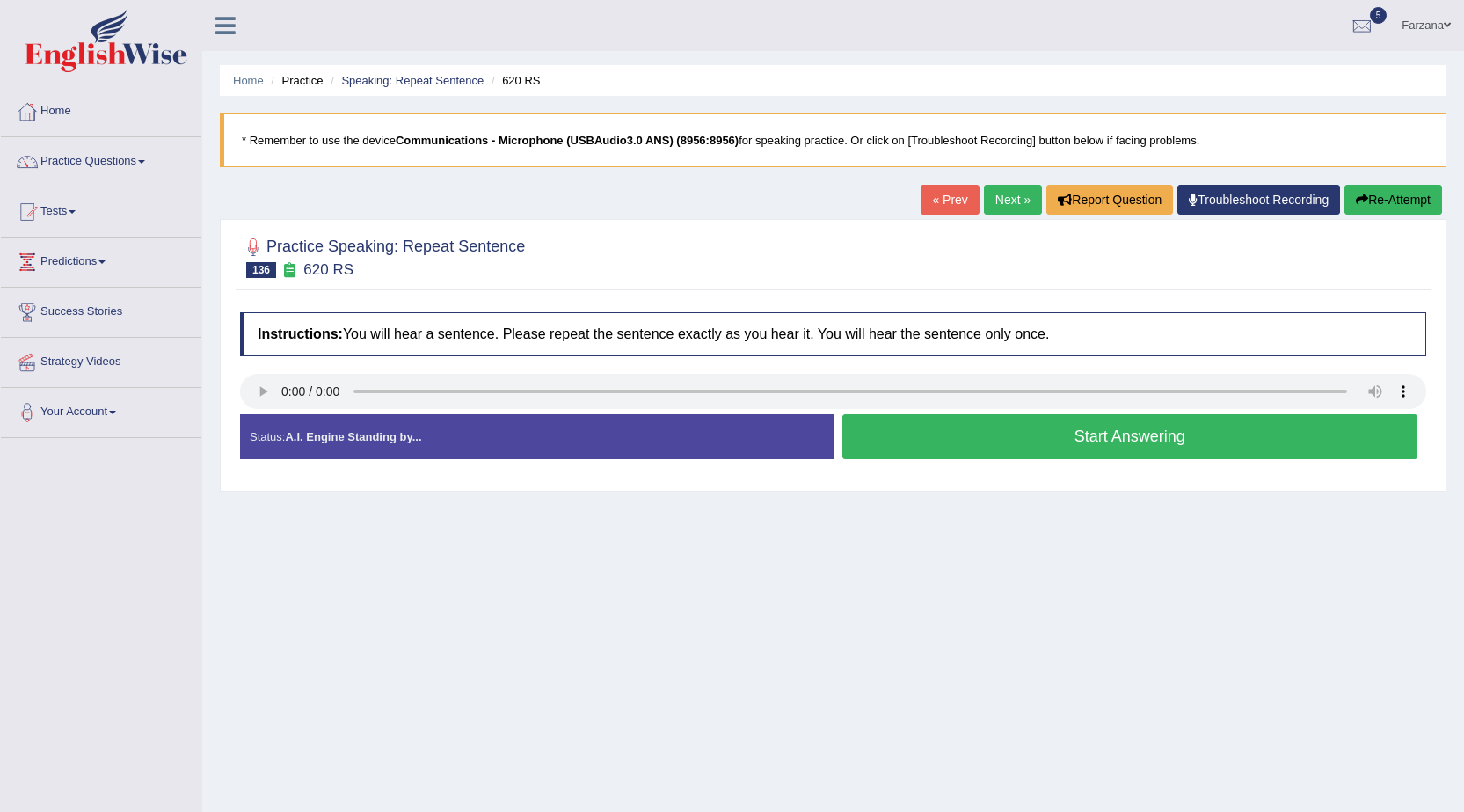
click at [894, 437] on button "Start Answering" at bounding box center [1130, 437] width 576 height 45
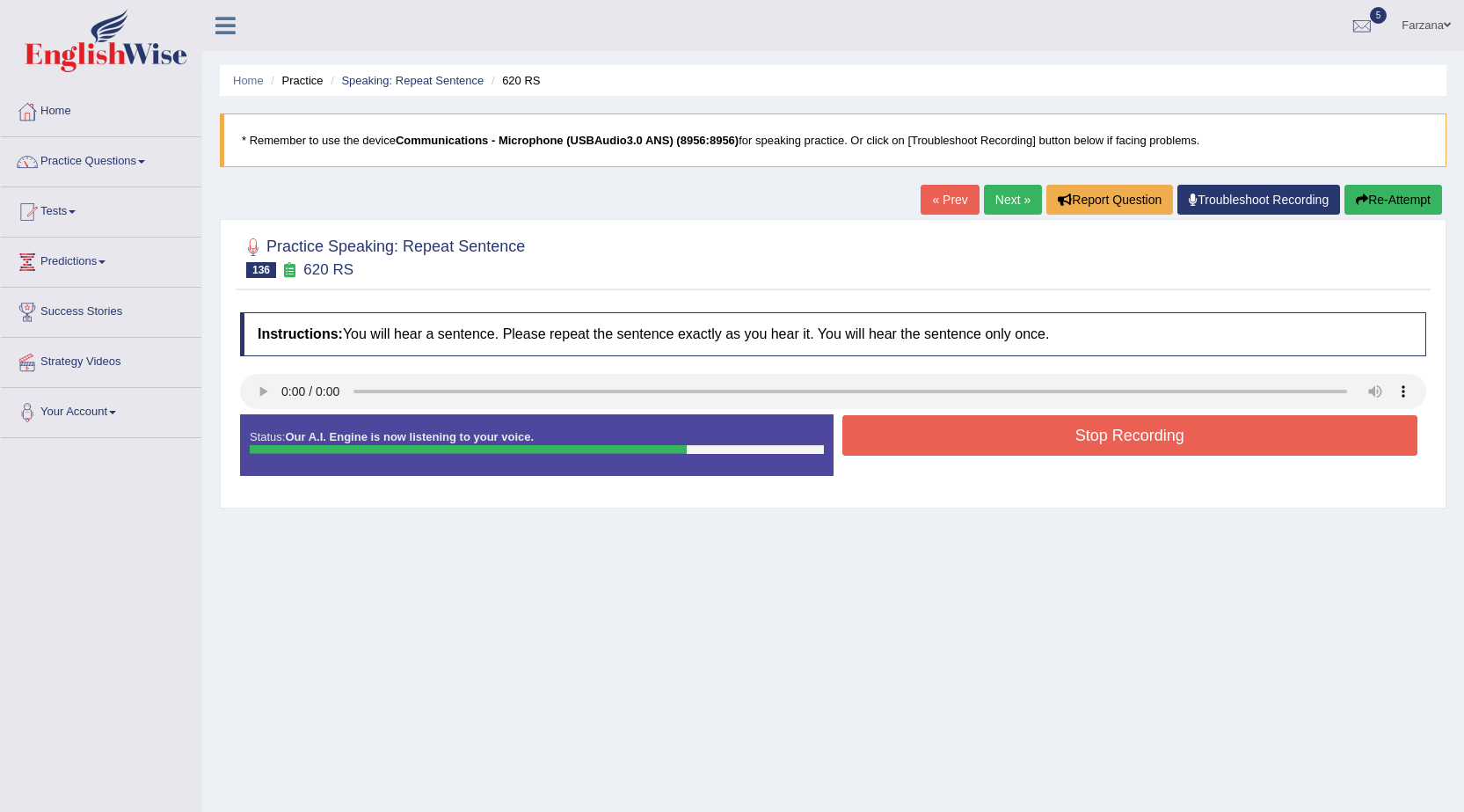
click at [985, 452] on button "Stop Recording" at bounding box center [1130, 436] width 576 height 41
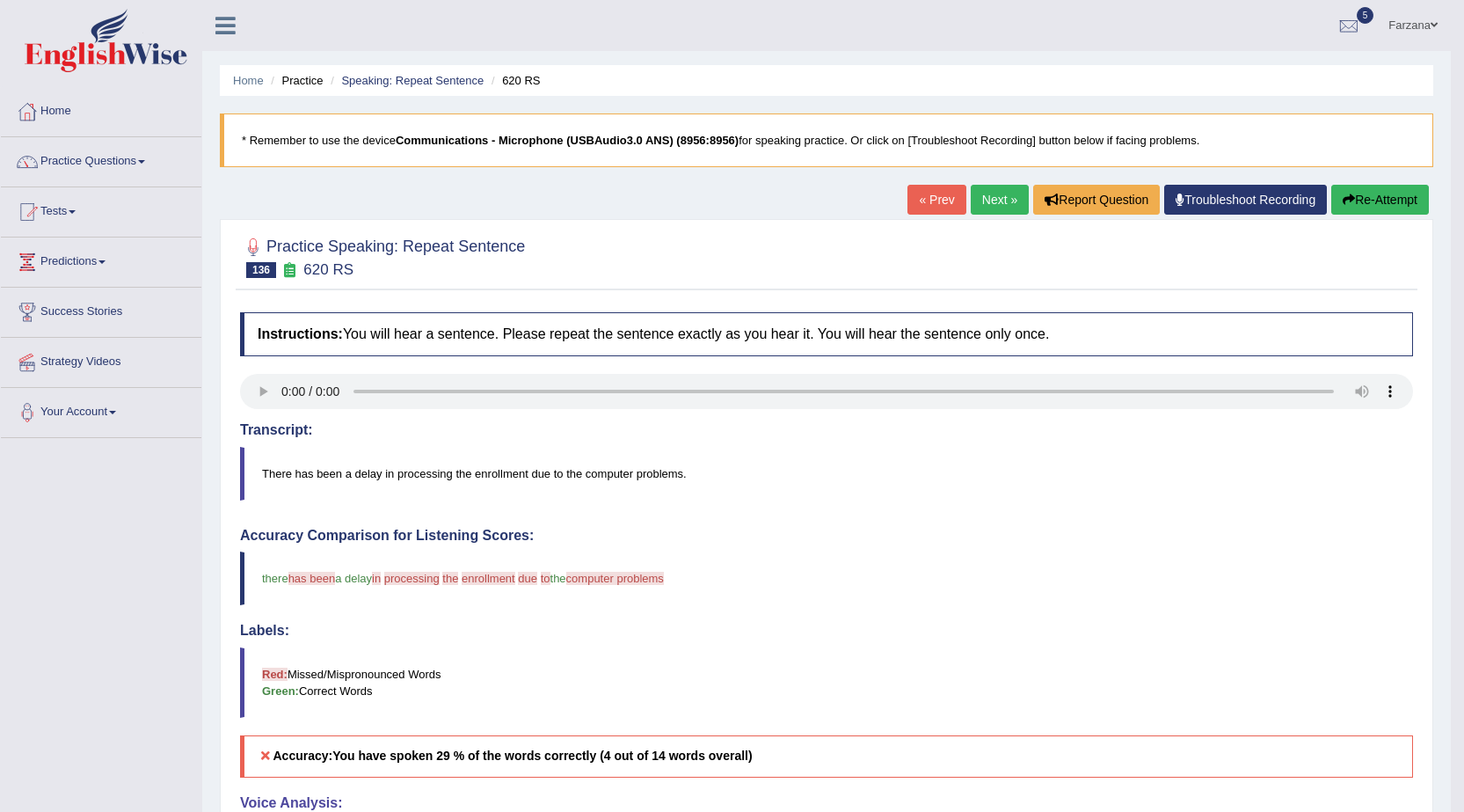
click at [1413, 206] on button "Re-Attempt" at bounding box center [1380, 199] width 98 height 30
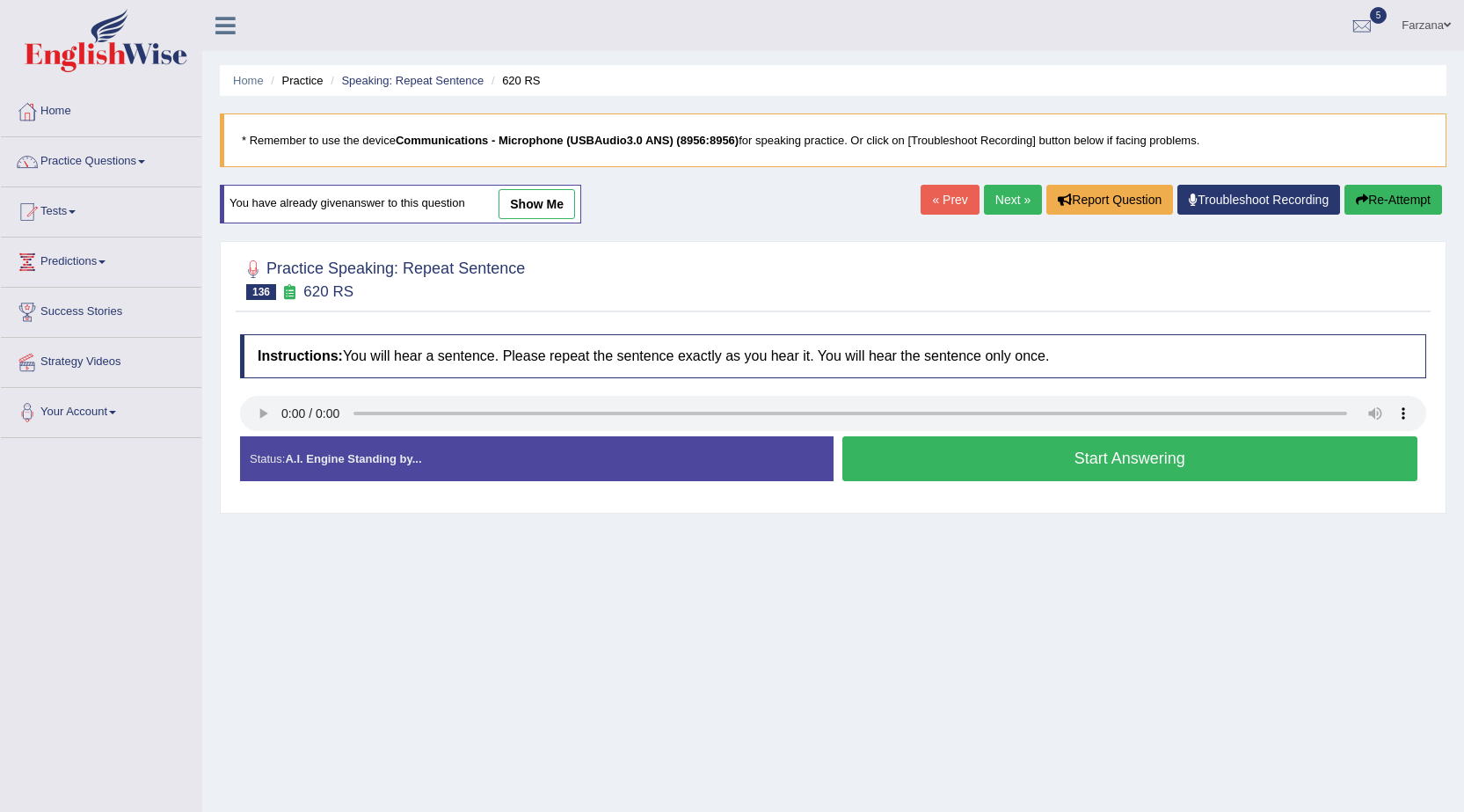
click at [969, 467] on button "Start Answering" at bounding box center [1130, 459] width 576 height 45
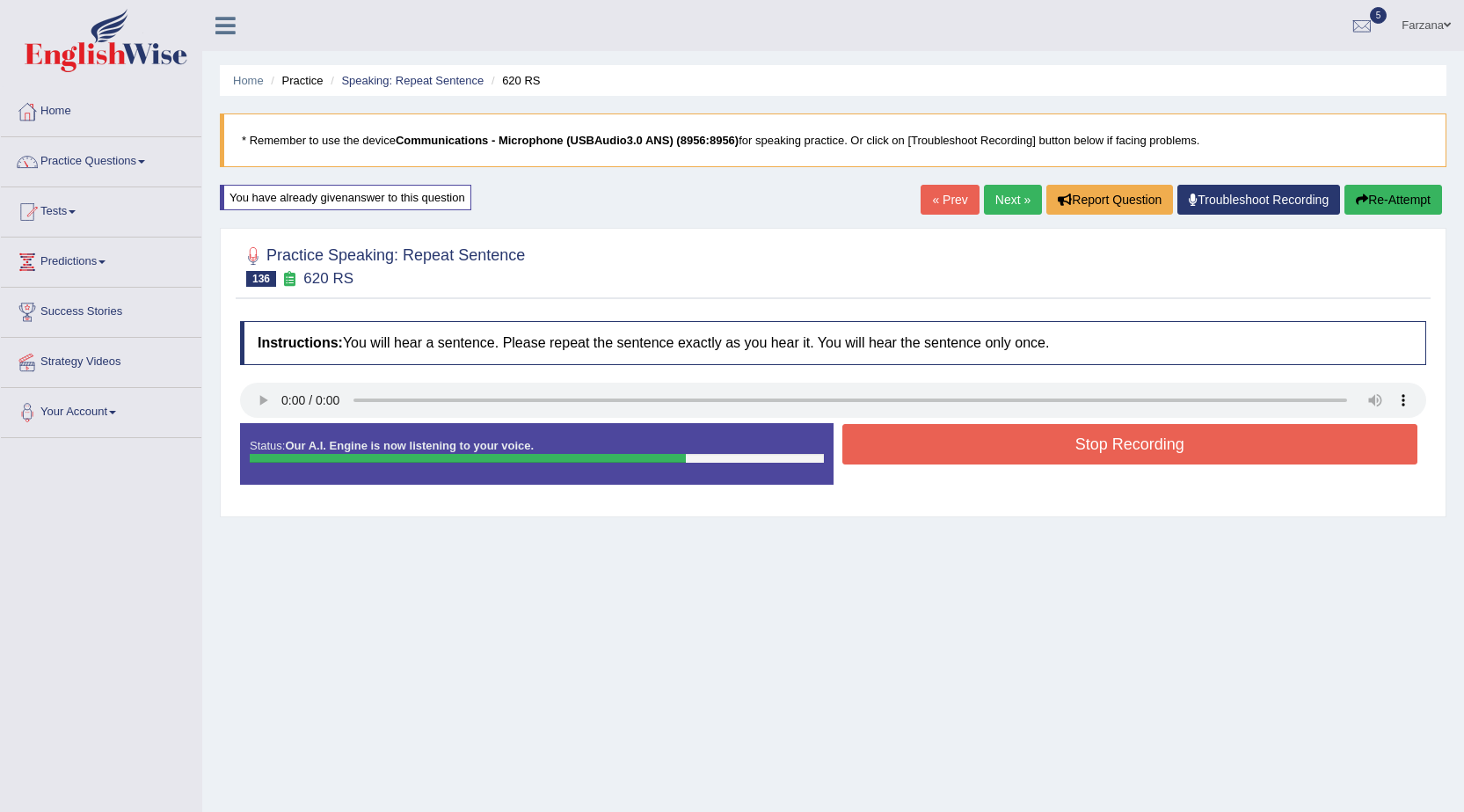
click at [971, 445] on button "Stop Recording" at bounding box center [1130, 444] width 576 height 41
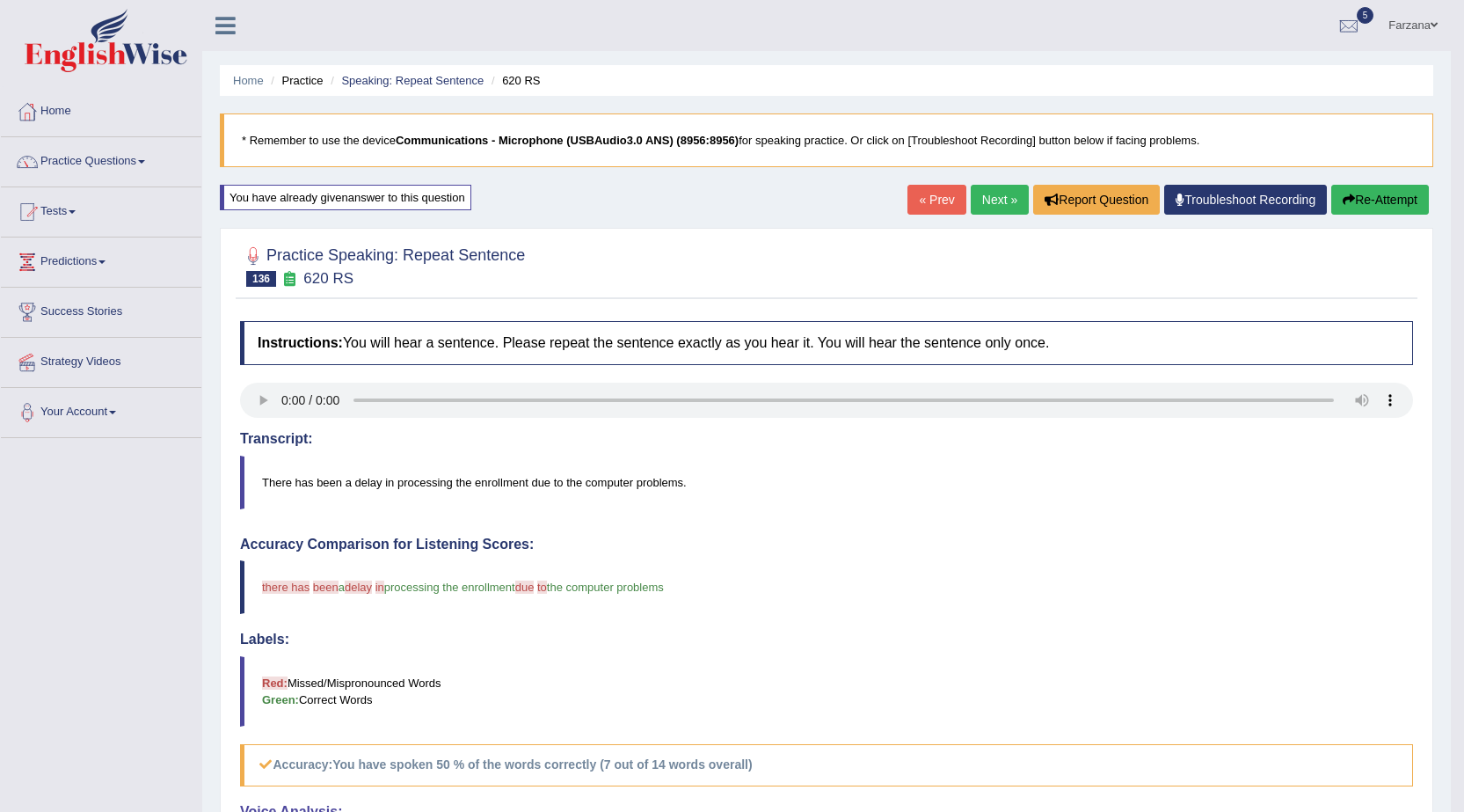
click at [1002, 191] on link "Next »" at bounding box center [1000, 199] width 58 height 30
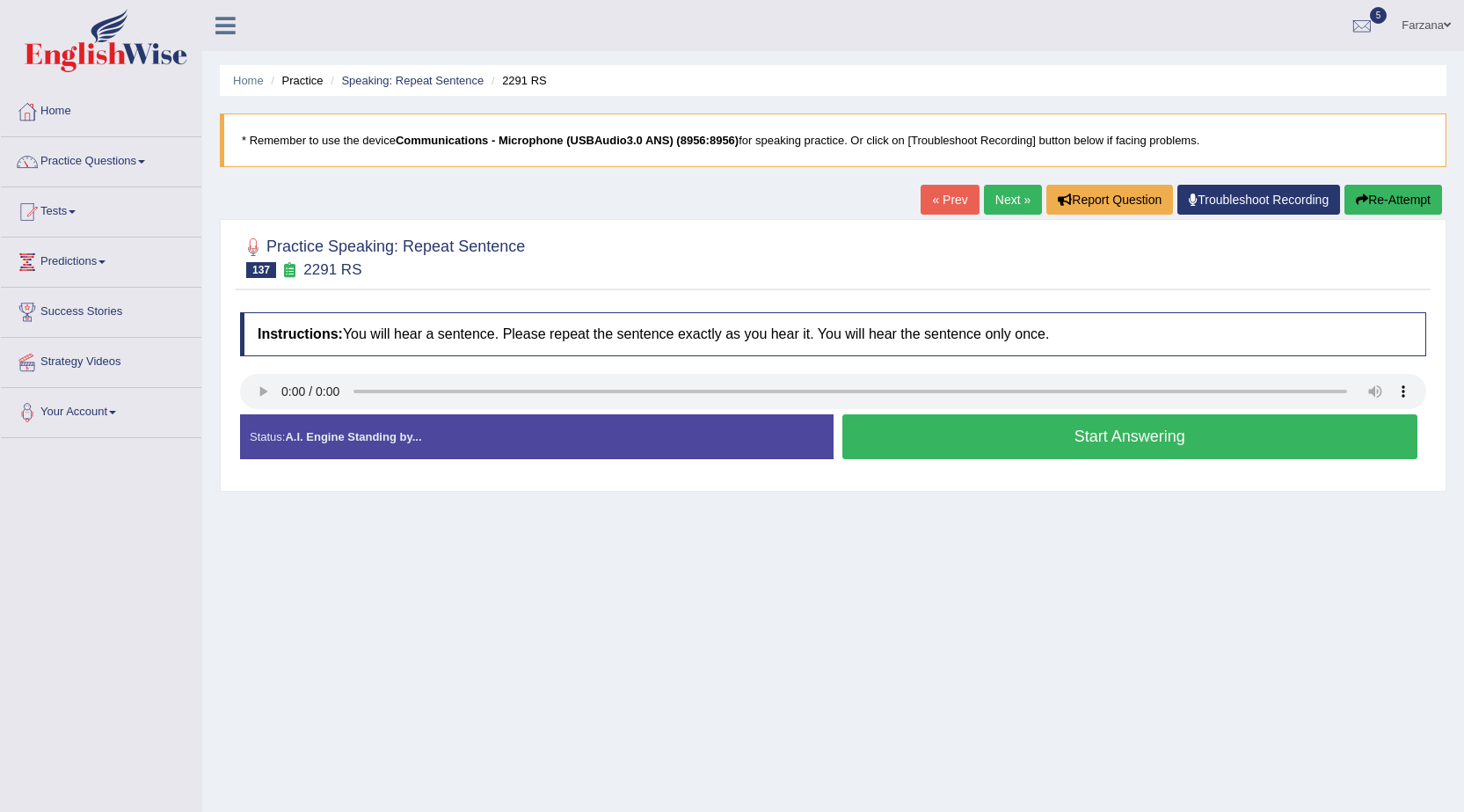
click at [1026, 433] on button "Start Answering" at bounding box center [1130, 437] width 576 height 45
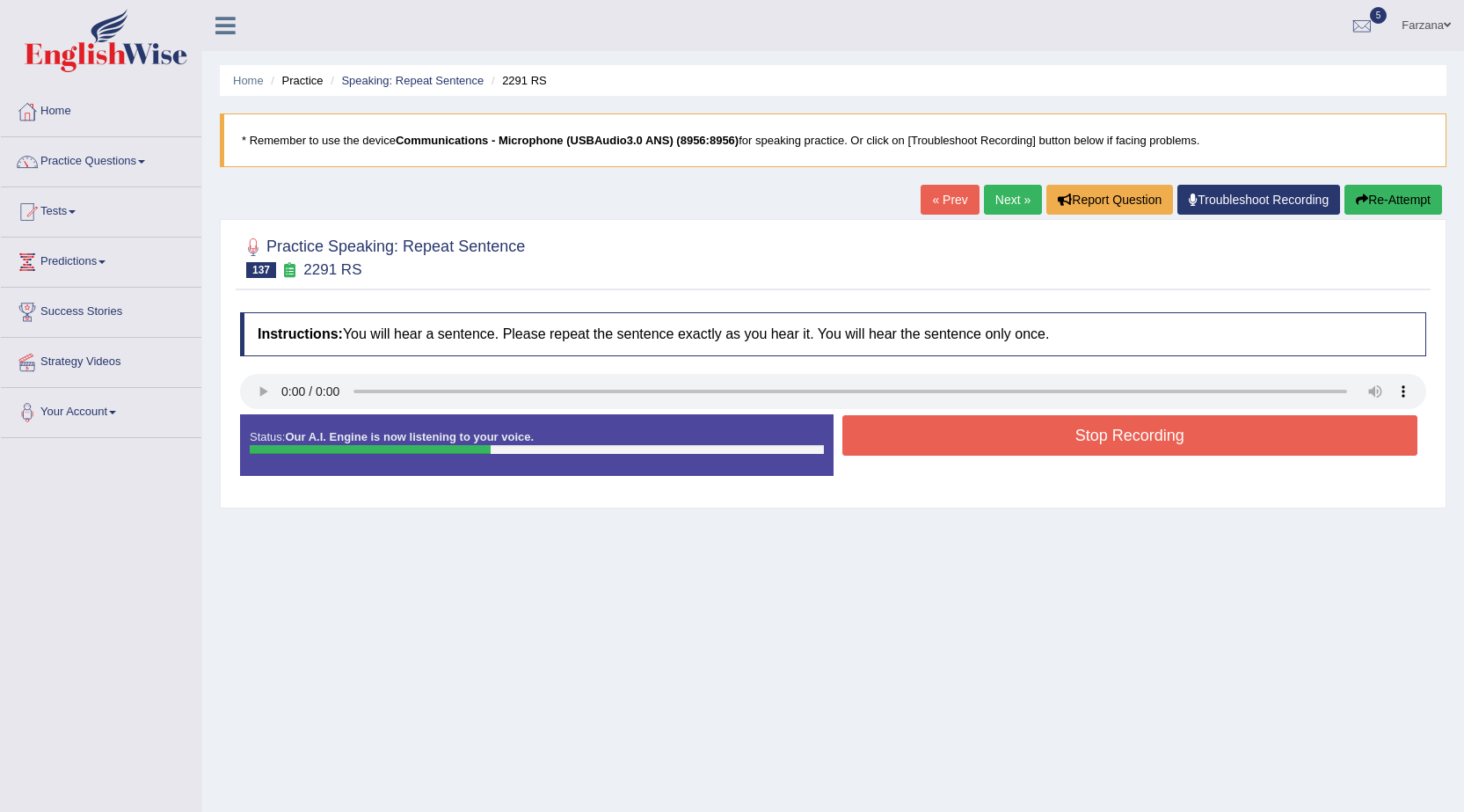
click at [1026, 433] on button "Stop Recording" at bounding box center [1130, 436] width 576 height 41
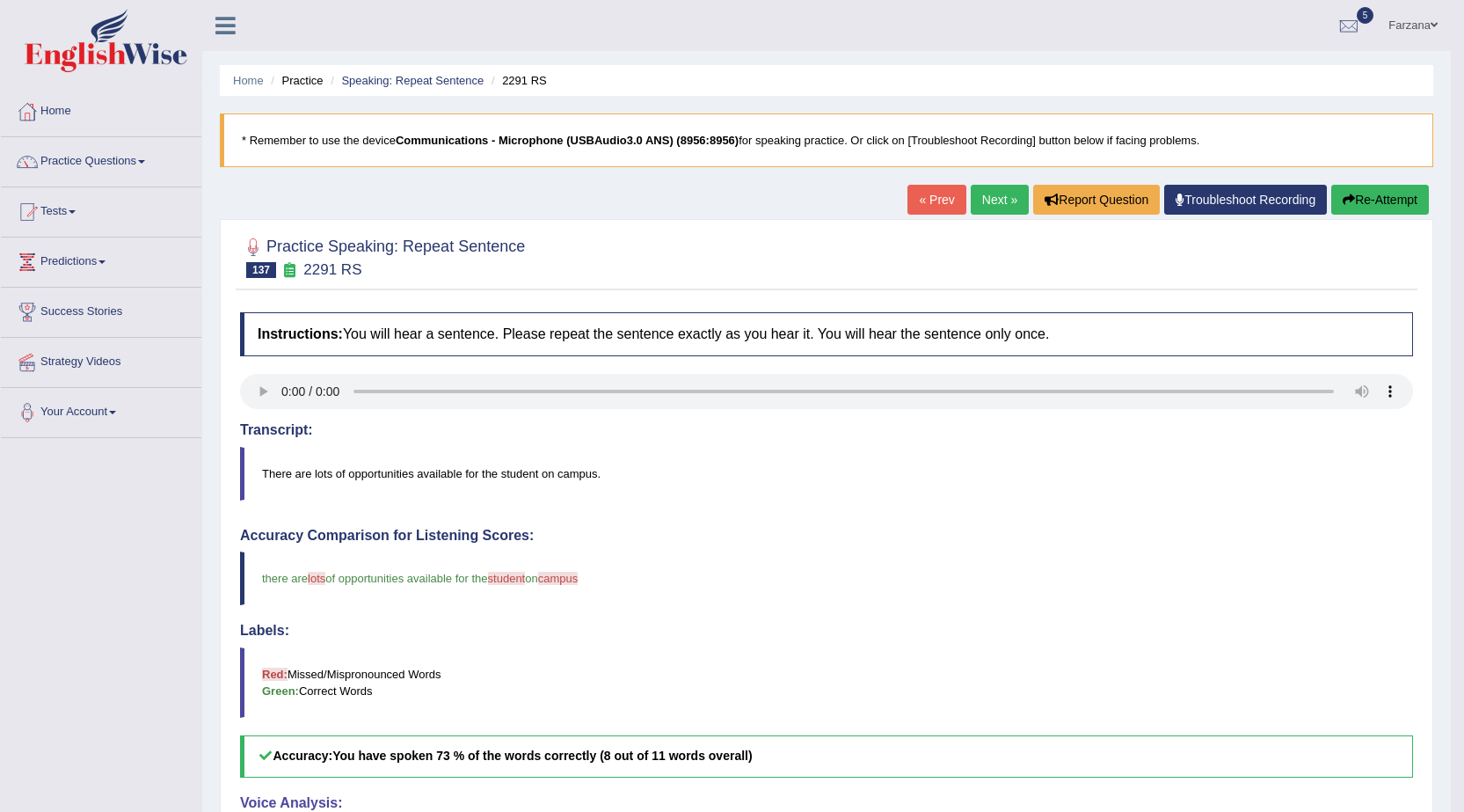
click at [1003, 190] on link "Next »" at bounding box center [1000, 199] width 58 height 30
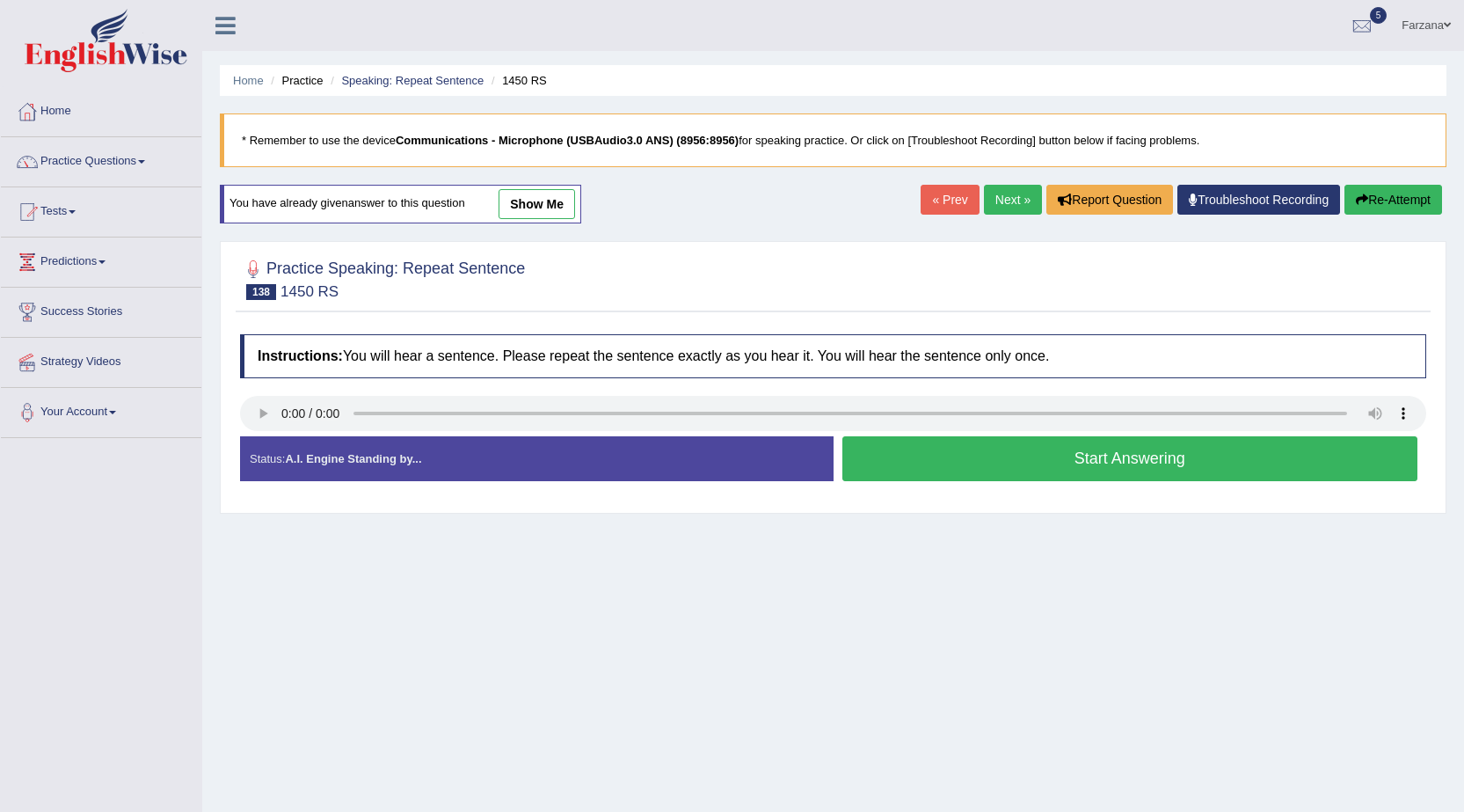
click at [883, 476] on button "Start Answering" at bounding box center [1130, 459] width 576 height 45
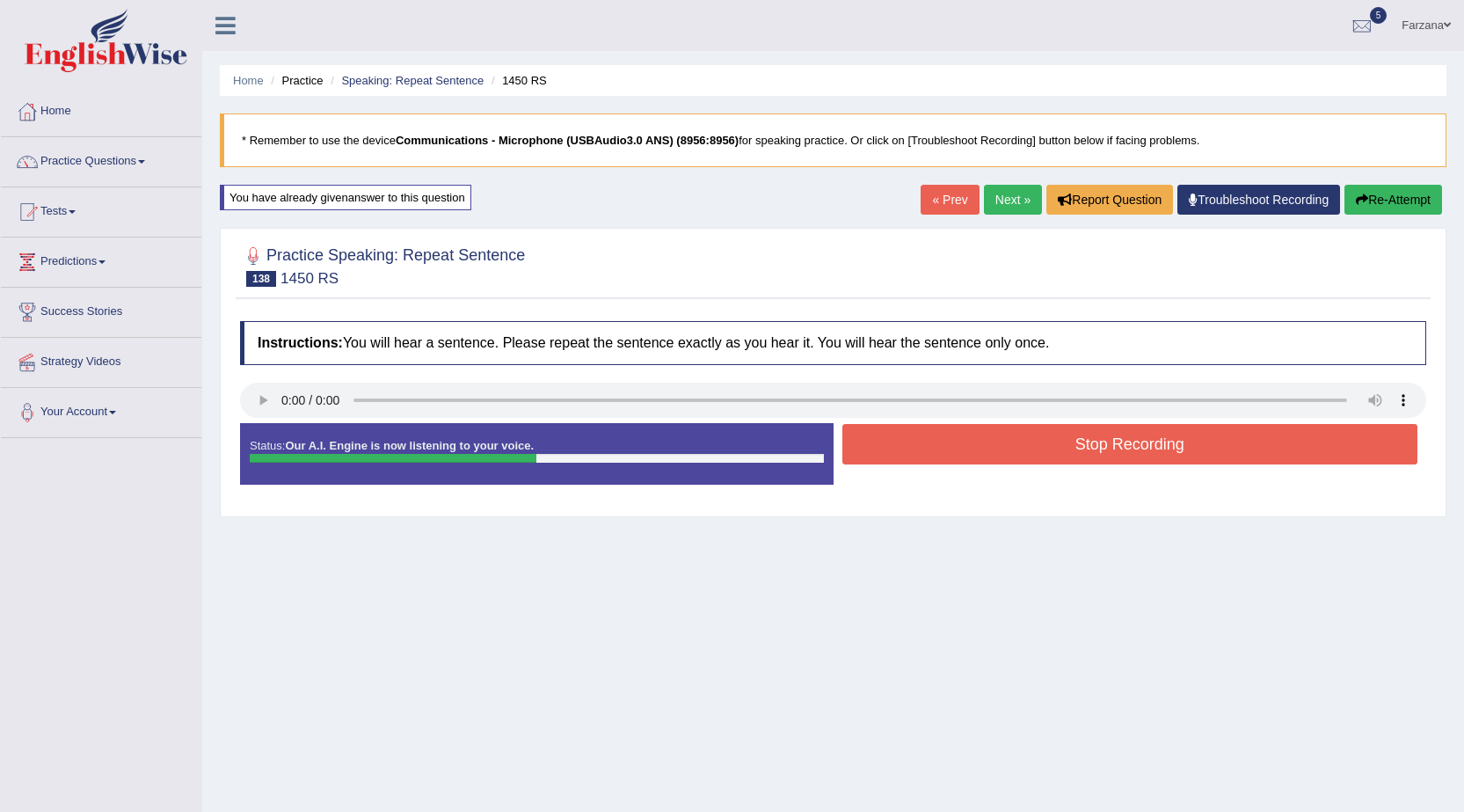
click at [883, 476] on div "Status: Our A.I. Engine is now listening to your voice. Start Answering Stop Re…" at bounding box center [832, 463] width 1187 height 80
click at [882, 471] on div "Status: Our A.I. Engine is now listening to your voice. Start Answering Stop Re…" at bounding box center [832, 463] width 1187 height 80
click at [882, 457] on button "Stop Recording" at bounding box center [1130, 444] width 576 height 41
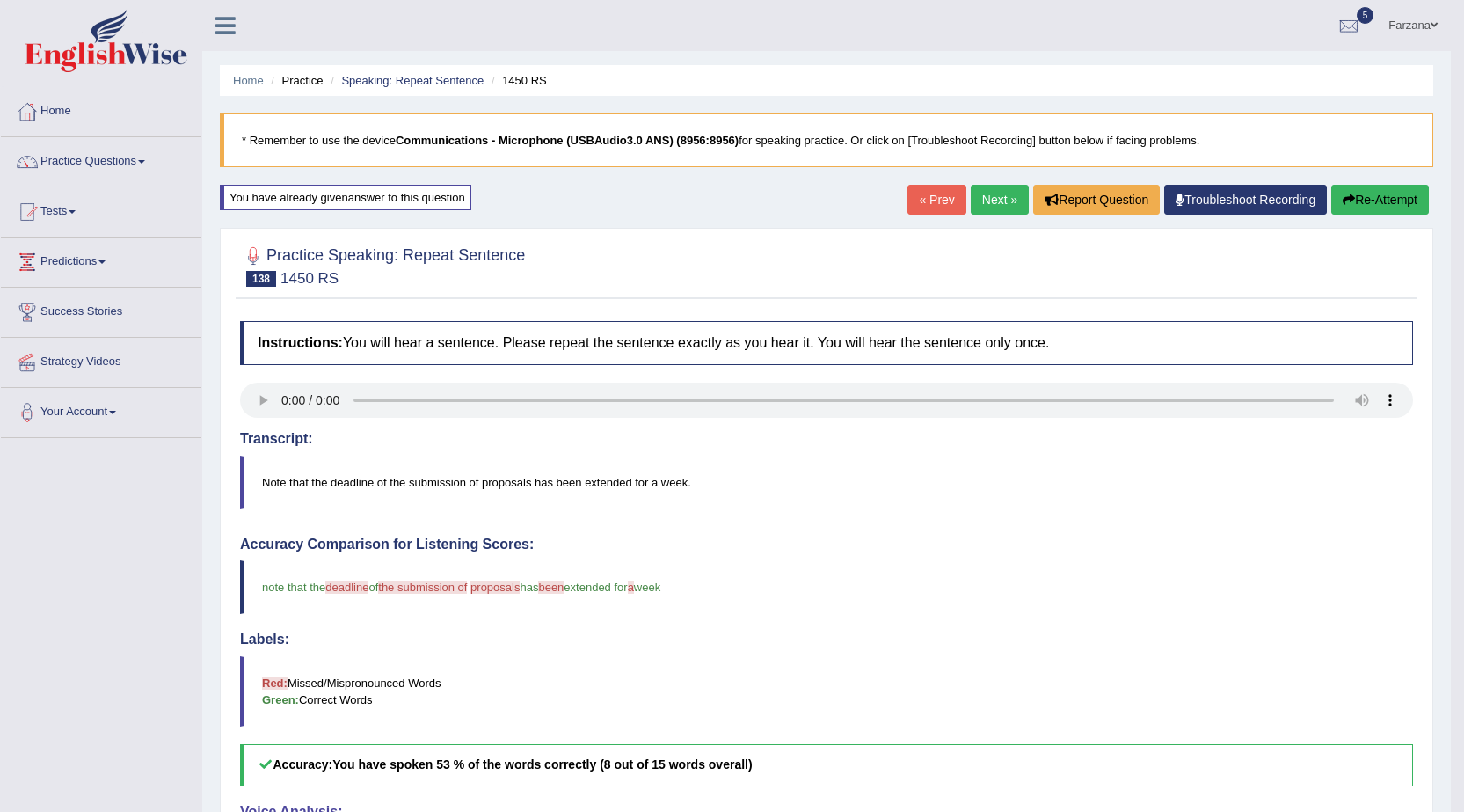
click at [1000, 195] on link "Next »" at bounding box center [1000, 199] width 58 height 30
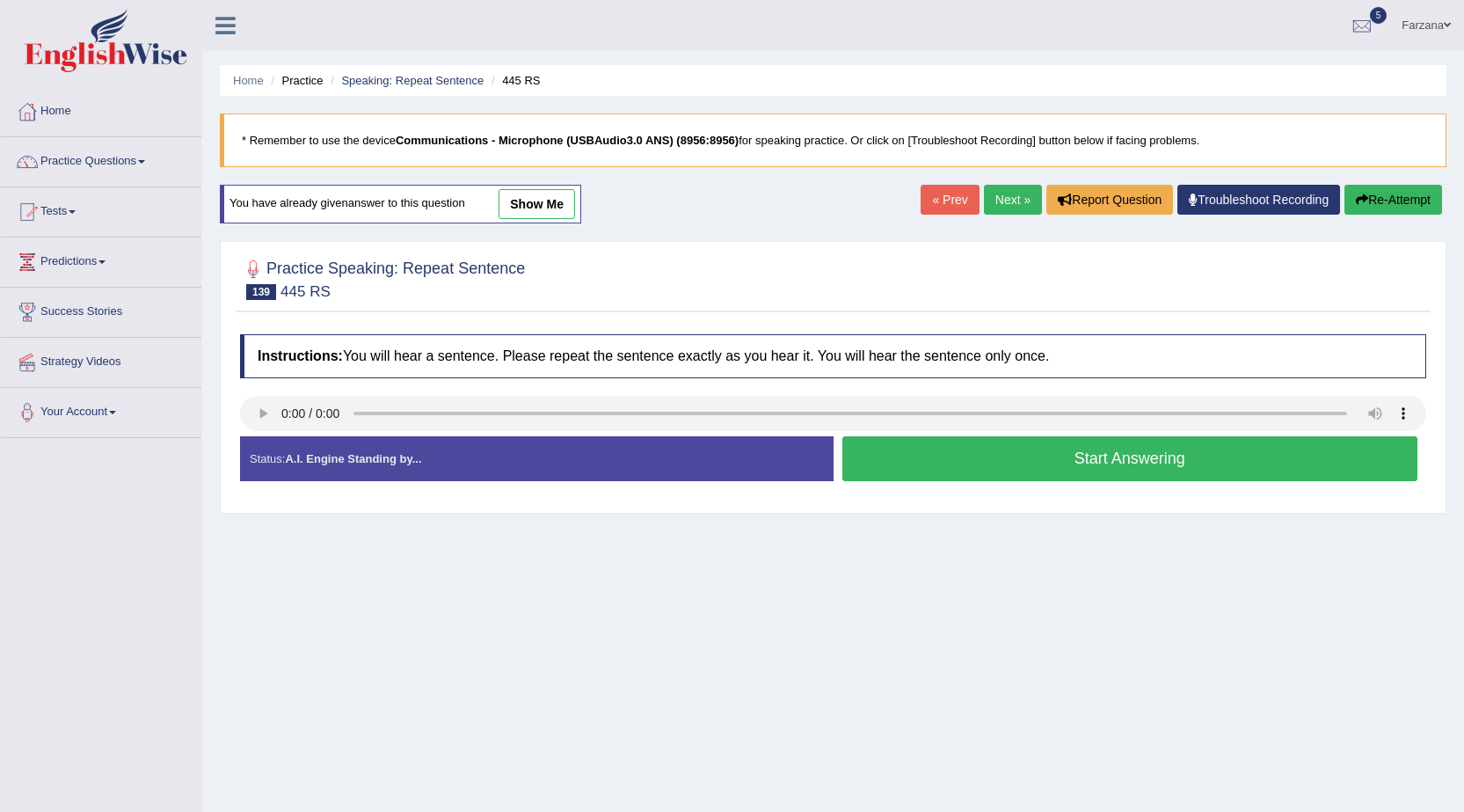
click at [517, 203] on link "show me" at bounding box center [537, 204] width 77 height 30
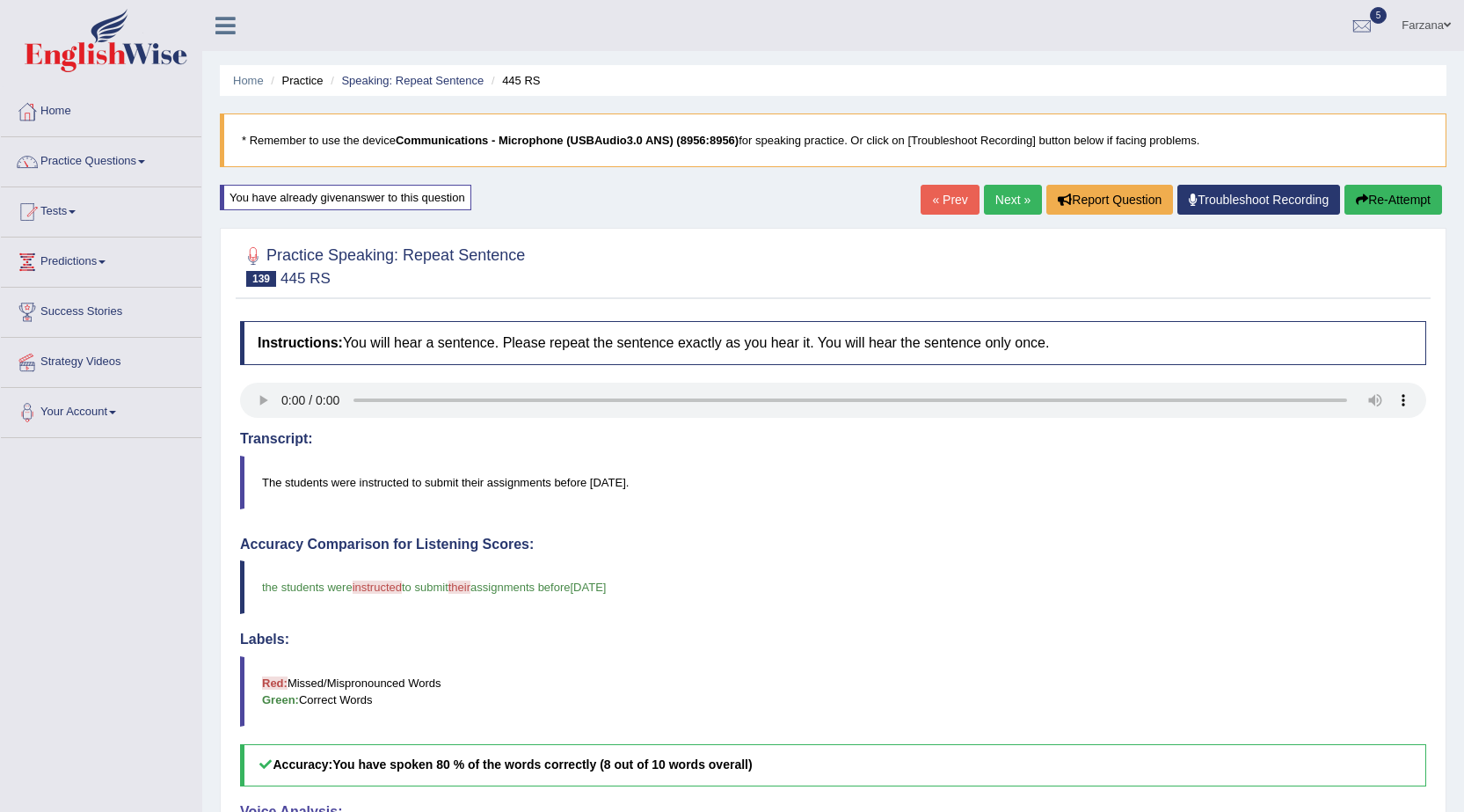
click at [1009, 200] on link "Next »" at bounding box center [1013, 199] width 58 height 30
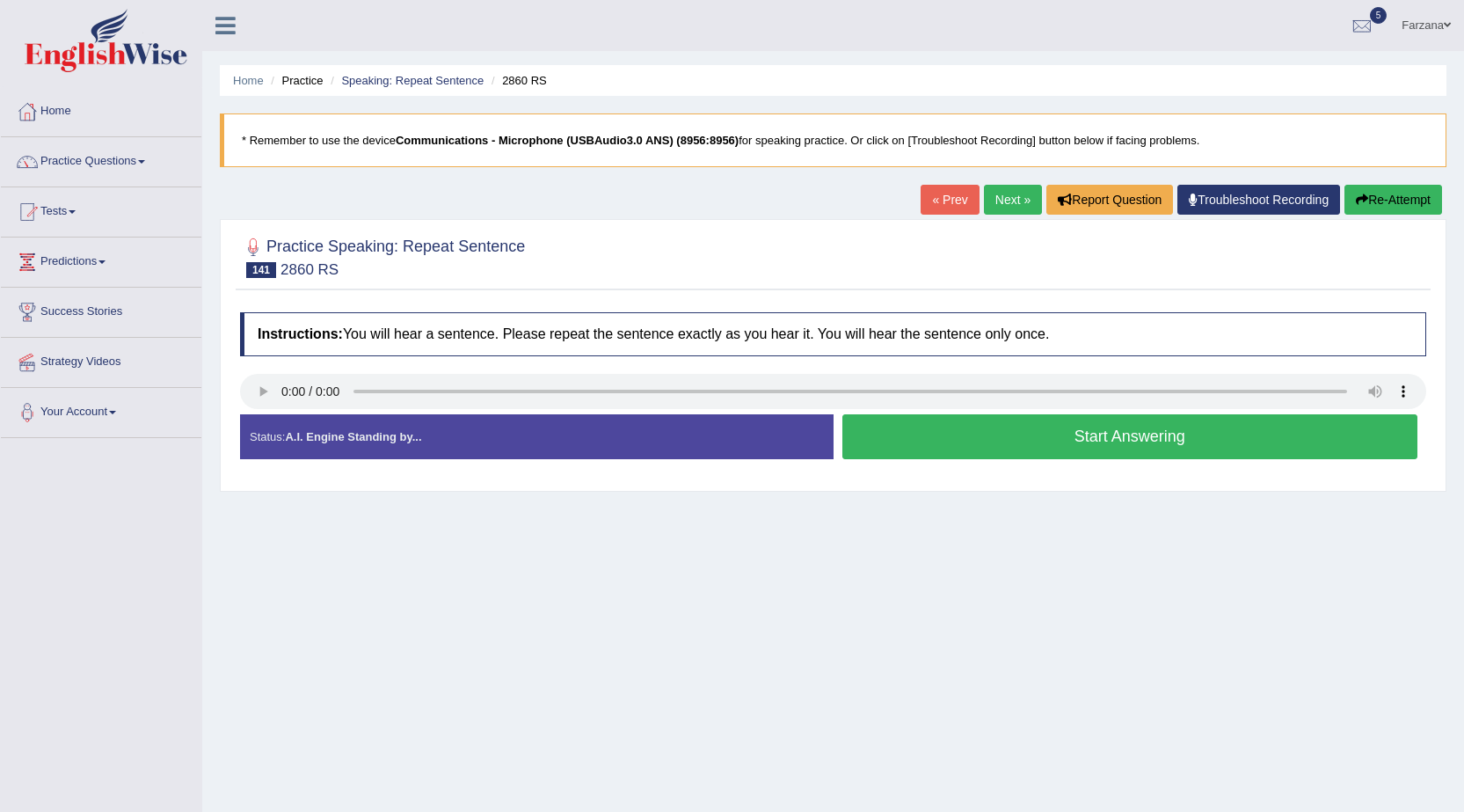
click at [951, 449] on button "Start Answering" at bounding box center [1130, 437] width 576 height 45
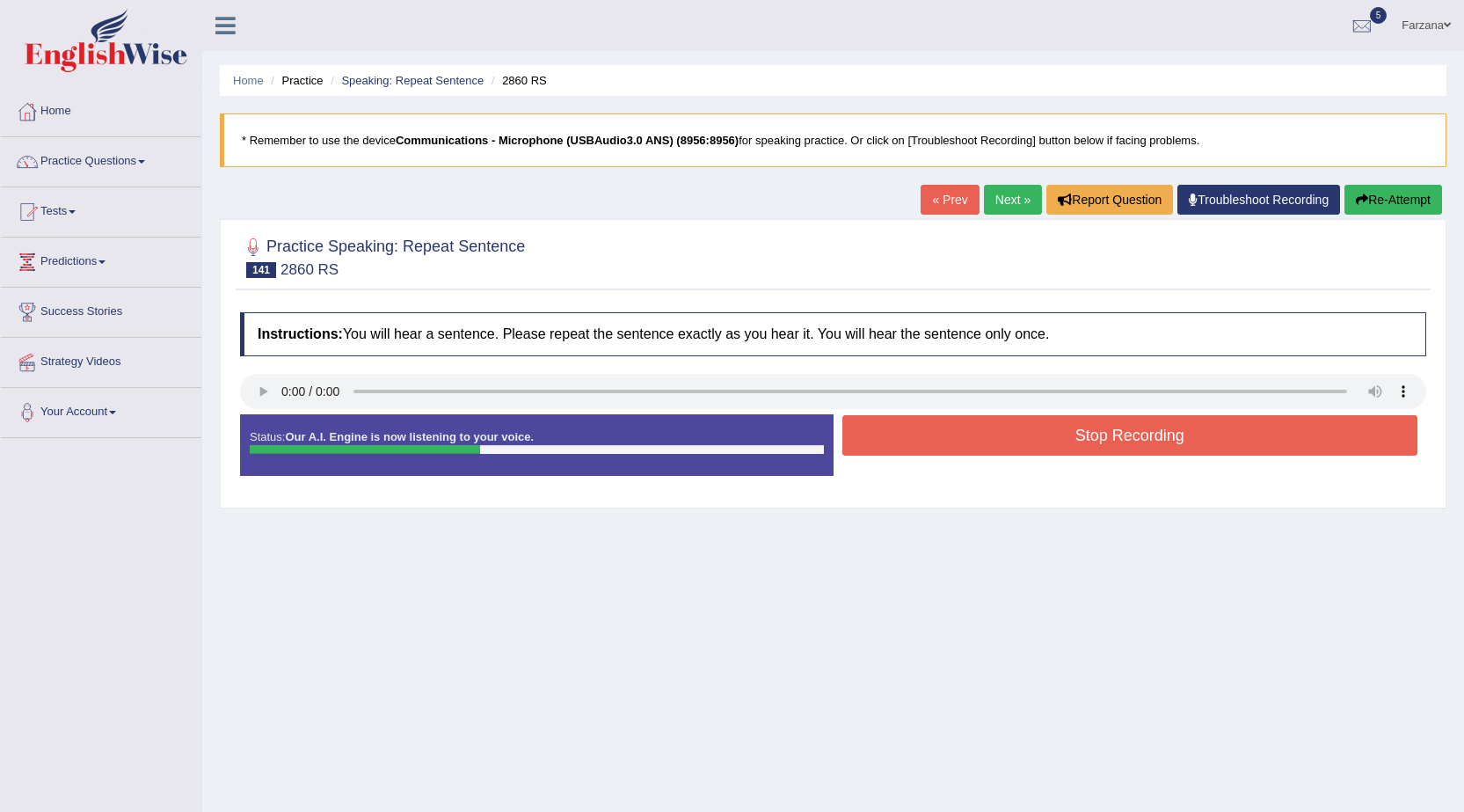
click at [961, 438] on button "Stop Recording" at bounding box center [1130, 436] width 576 height 41
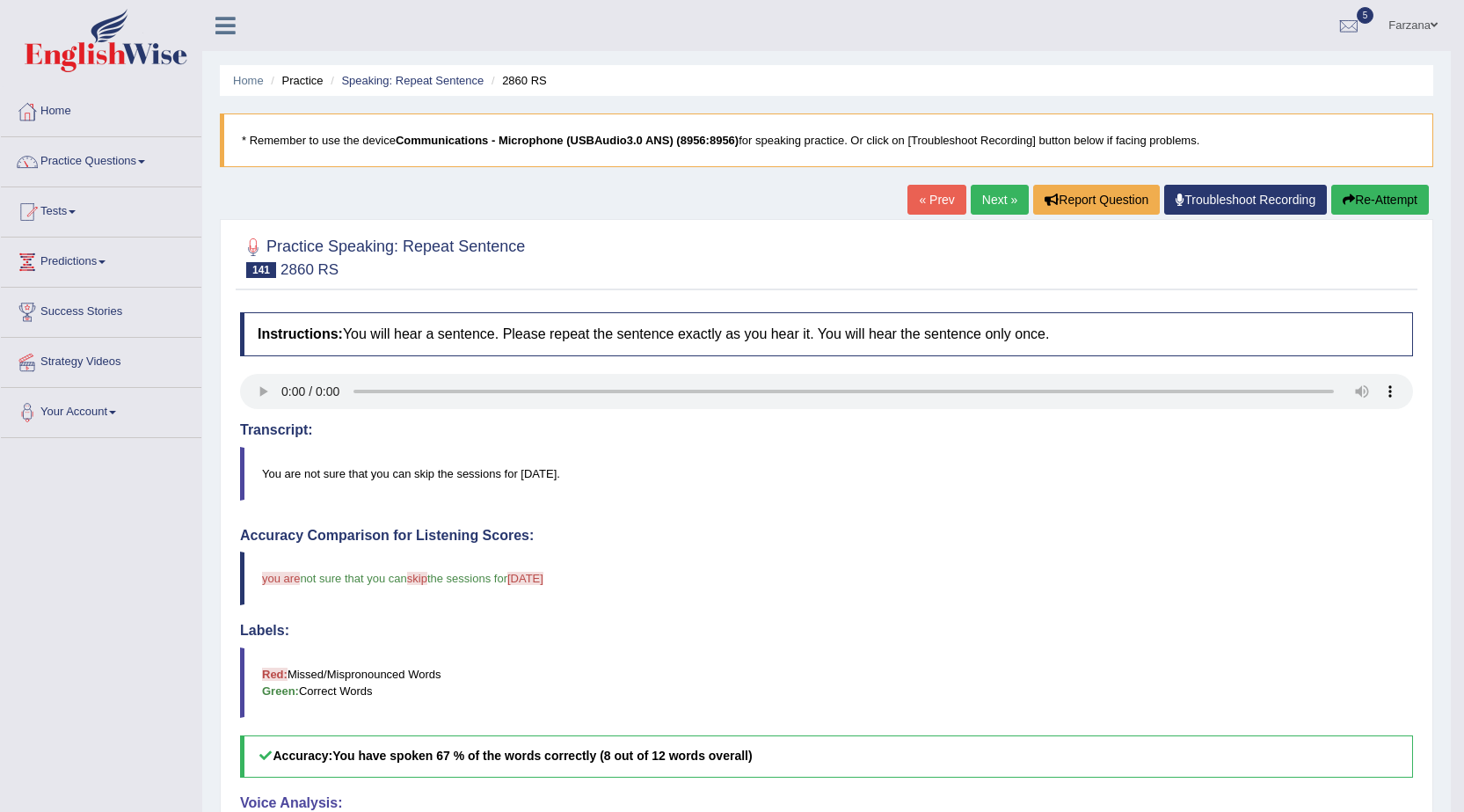
click at [995, 202] on link "Next »" at bounding box center [1000, 199] width 58 height 30
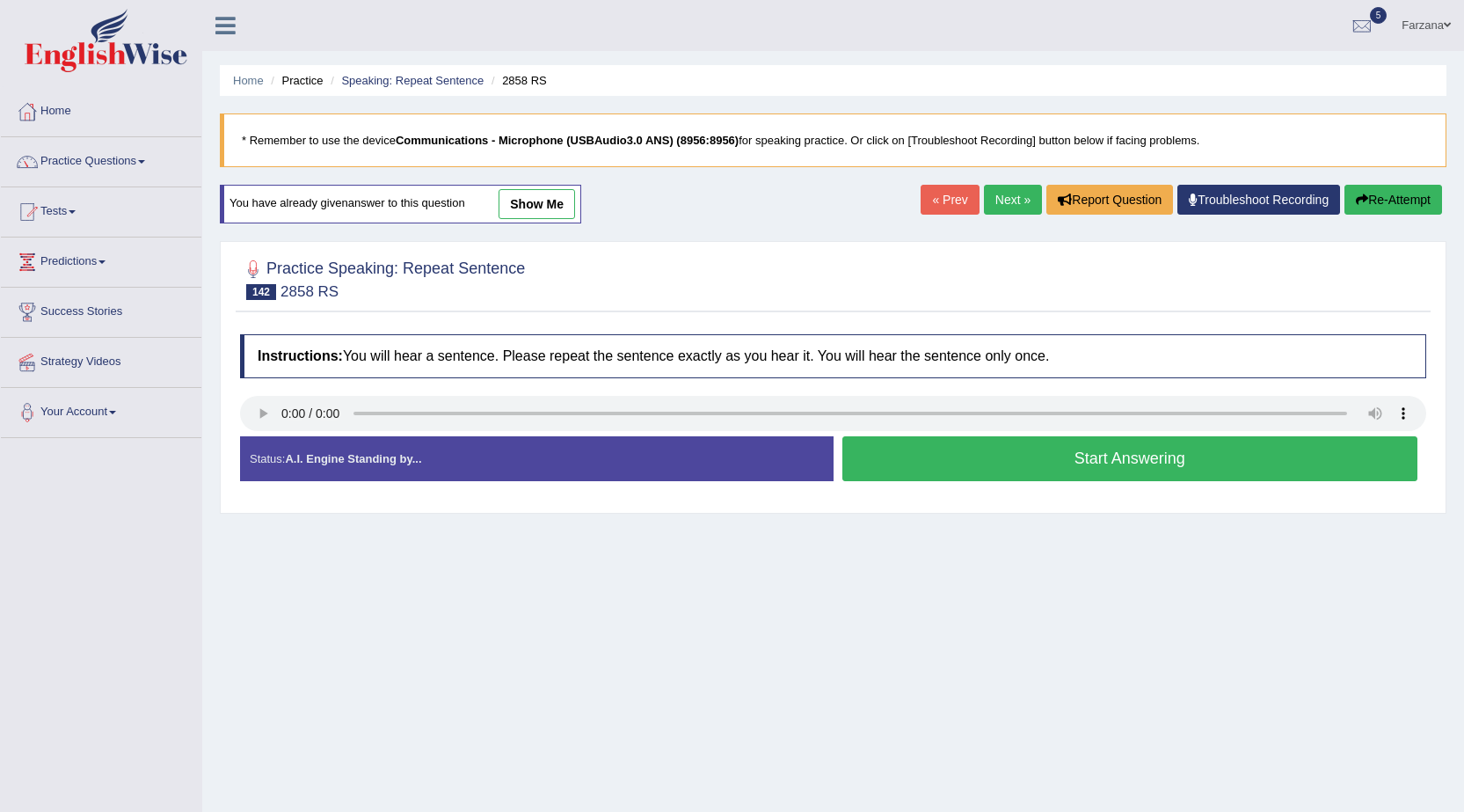
click at [984, 190] on link "Next »" at bounding box center [1013, 199] width 58 height 30
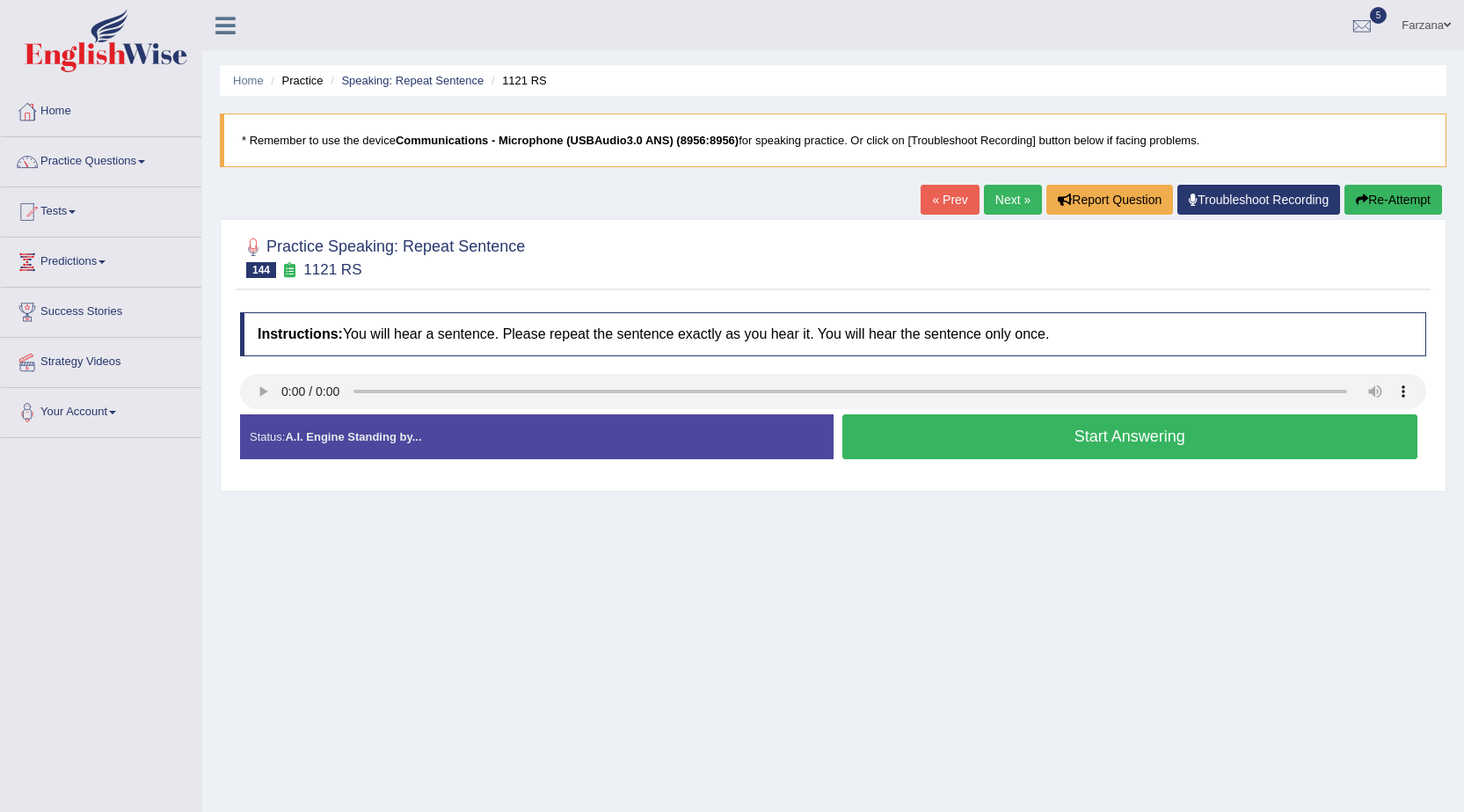
click at [1023, 442] on button "Start Answering" at bounding box center [1130, 437] width 576 height 45
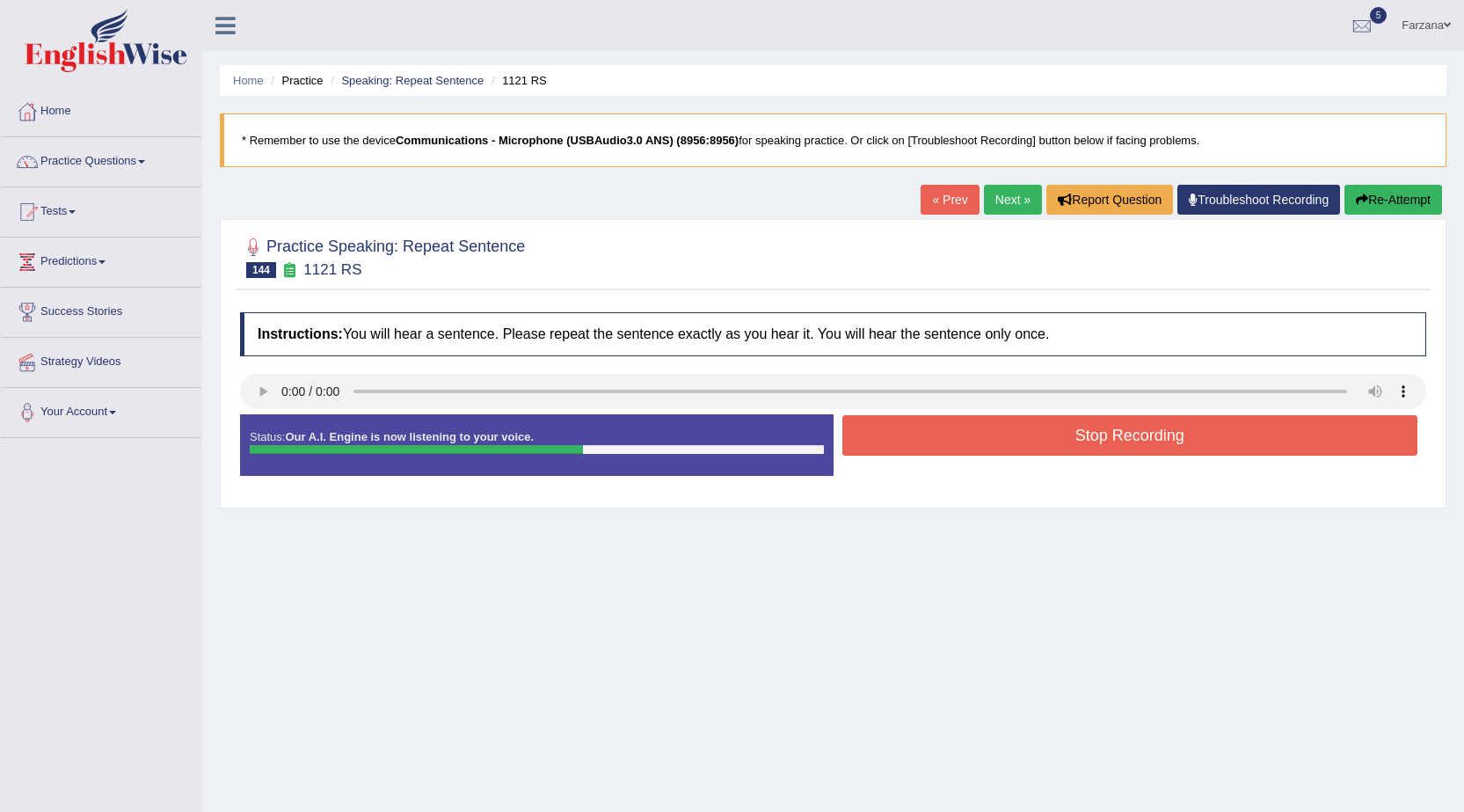
click at [1029, 444] on button "Stop Recording" at bounding box center [1130, 436] width 576 height 41
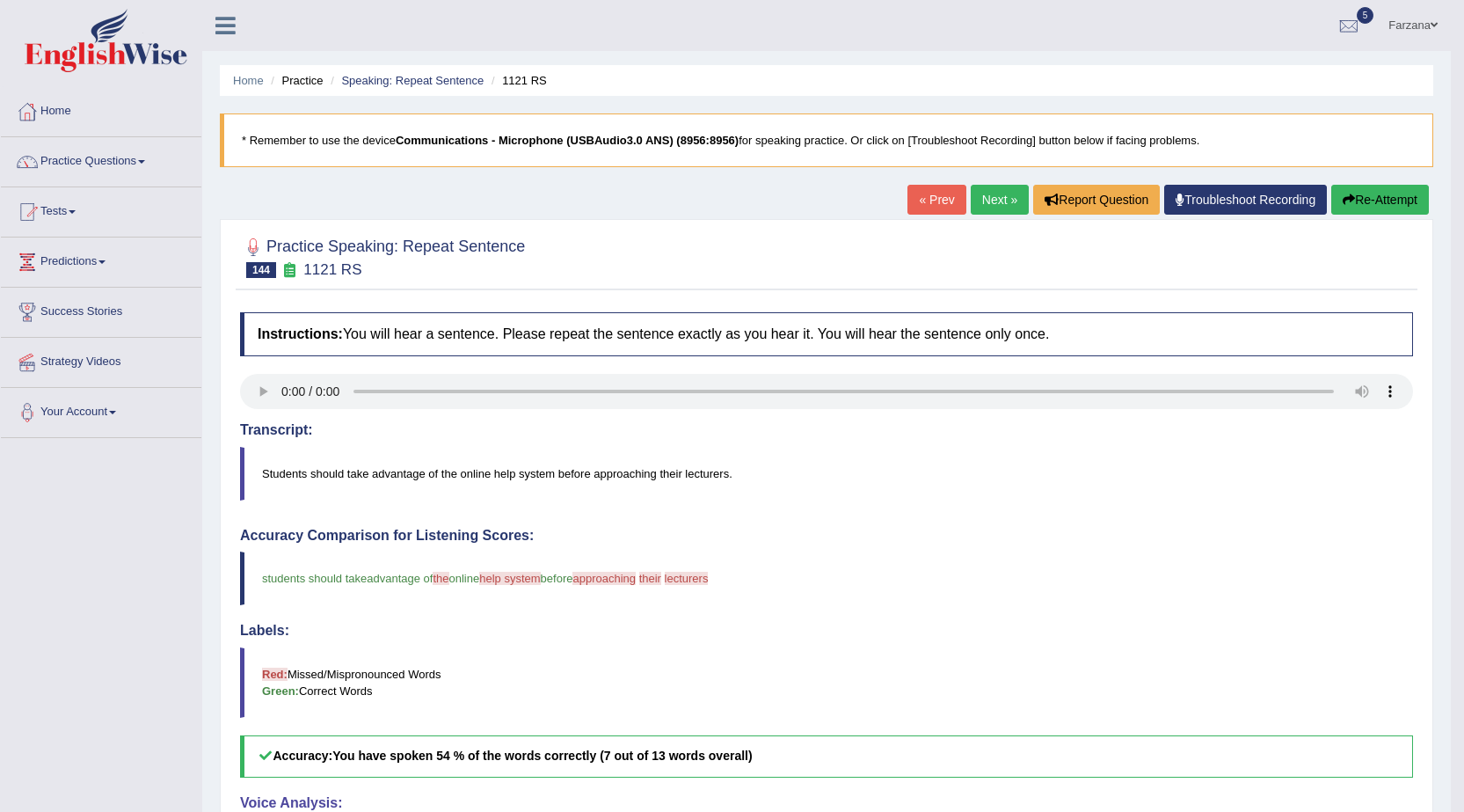
click at [984, 205] on link "Next »" at bounding box center [1000, 199] width 58 height 30
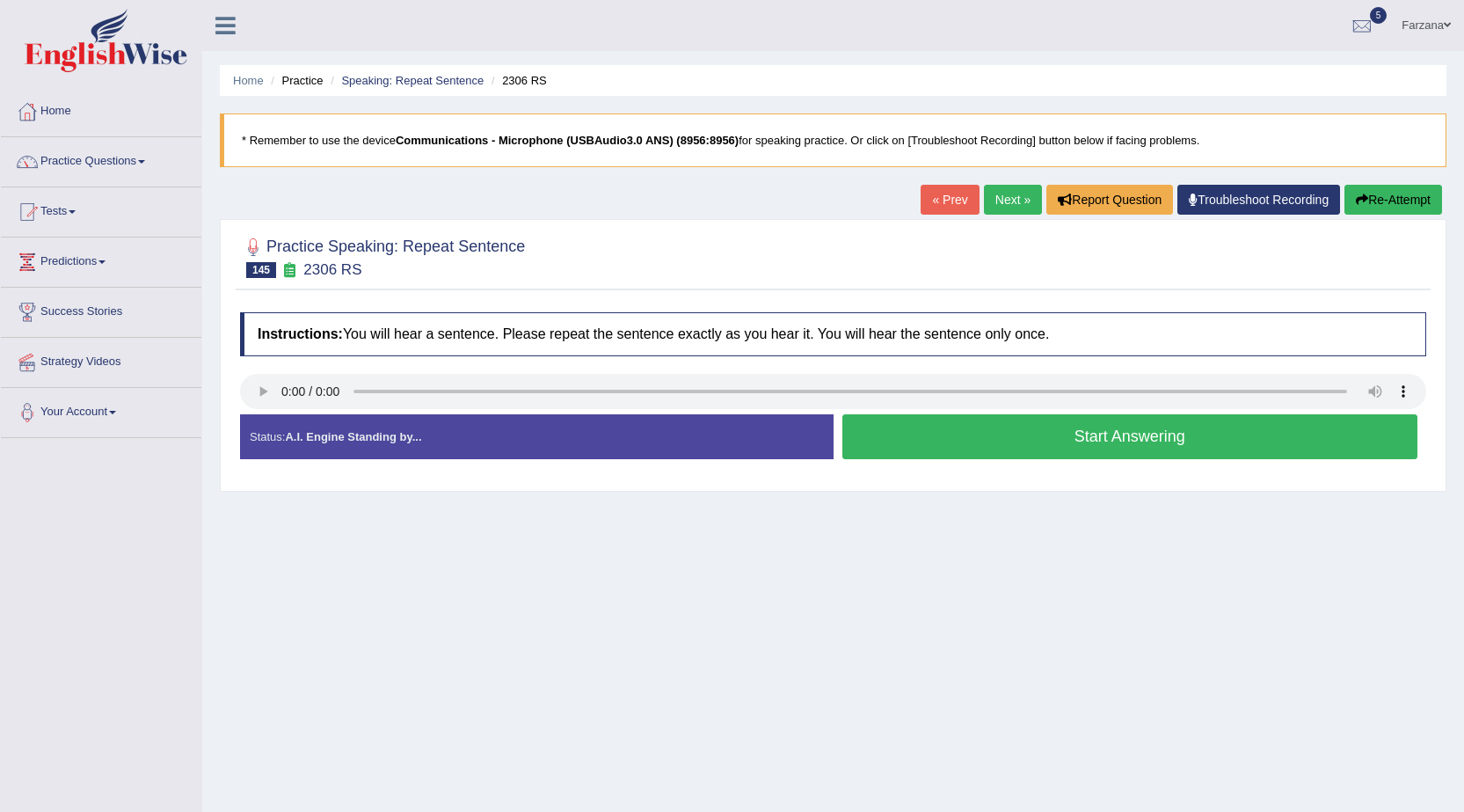
click at [938, 440] on button "Start Answering" at bounding box center [1130, 437] width 576 height 45
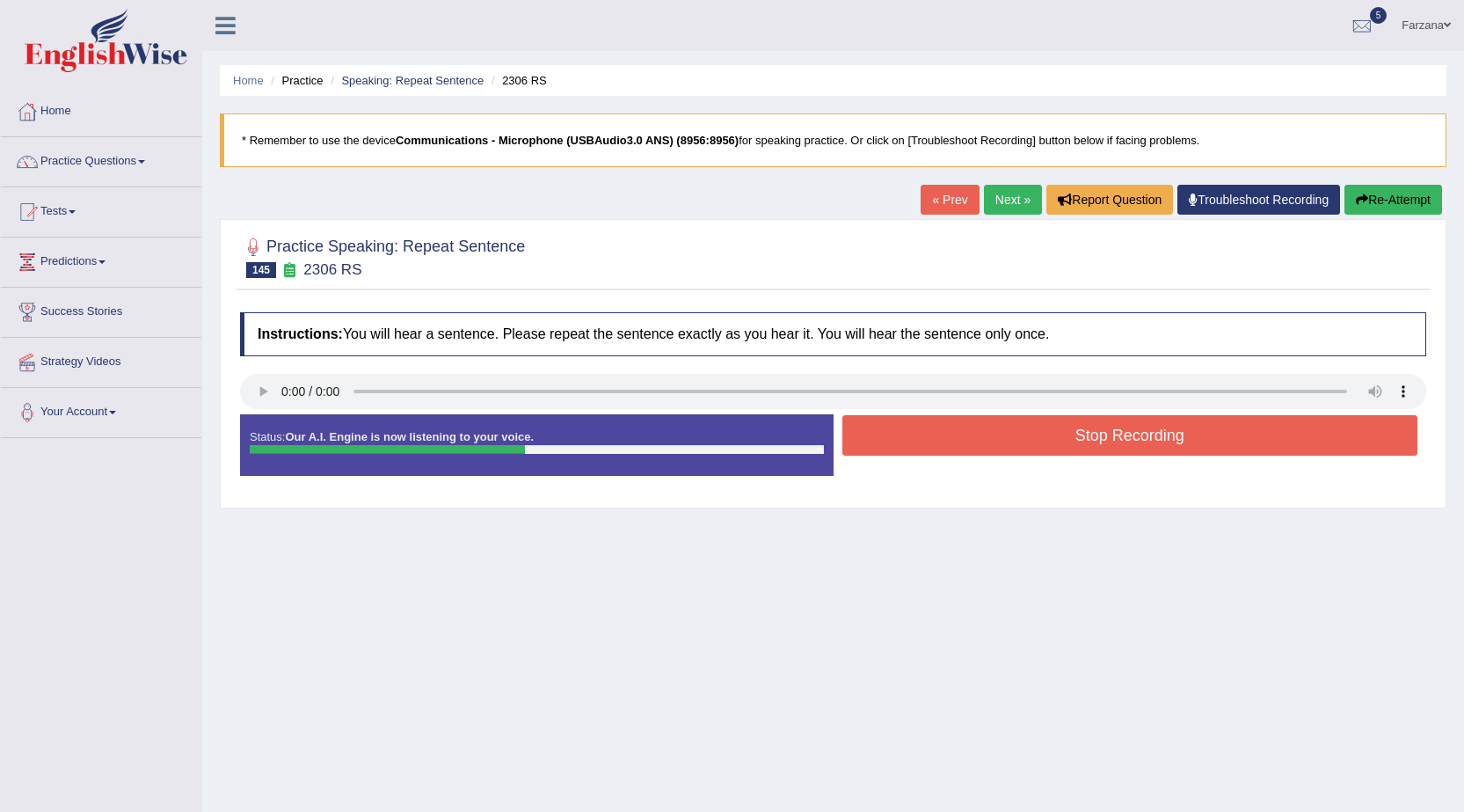
click at [1153, 443] on button "Stop Recording" at bounding box center [1130, 436] width 576 height 41
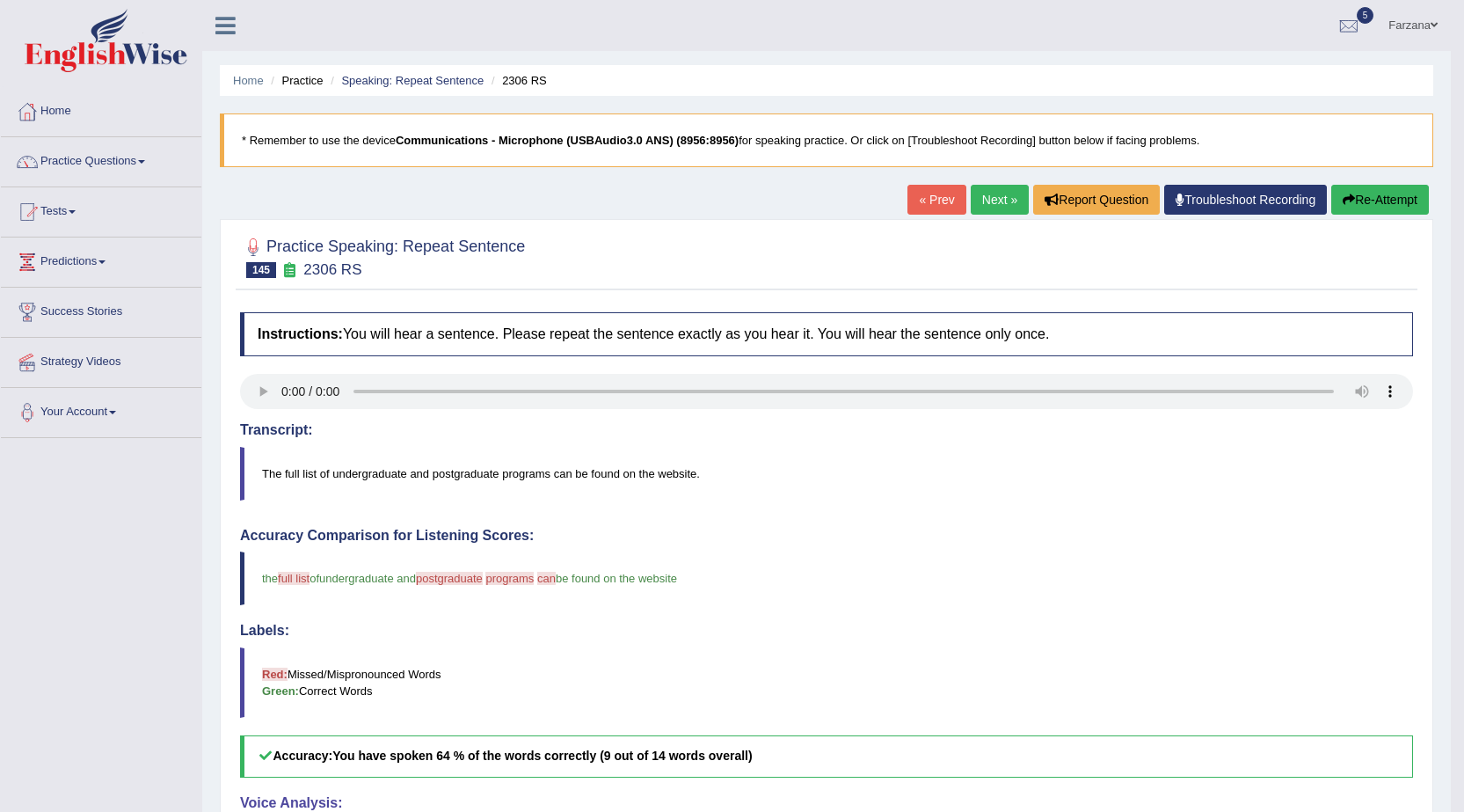
click at [992, 199] on link "Next »" at bounding box center [1000, 199] width 58 height 30
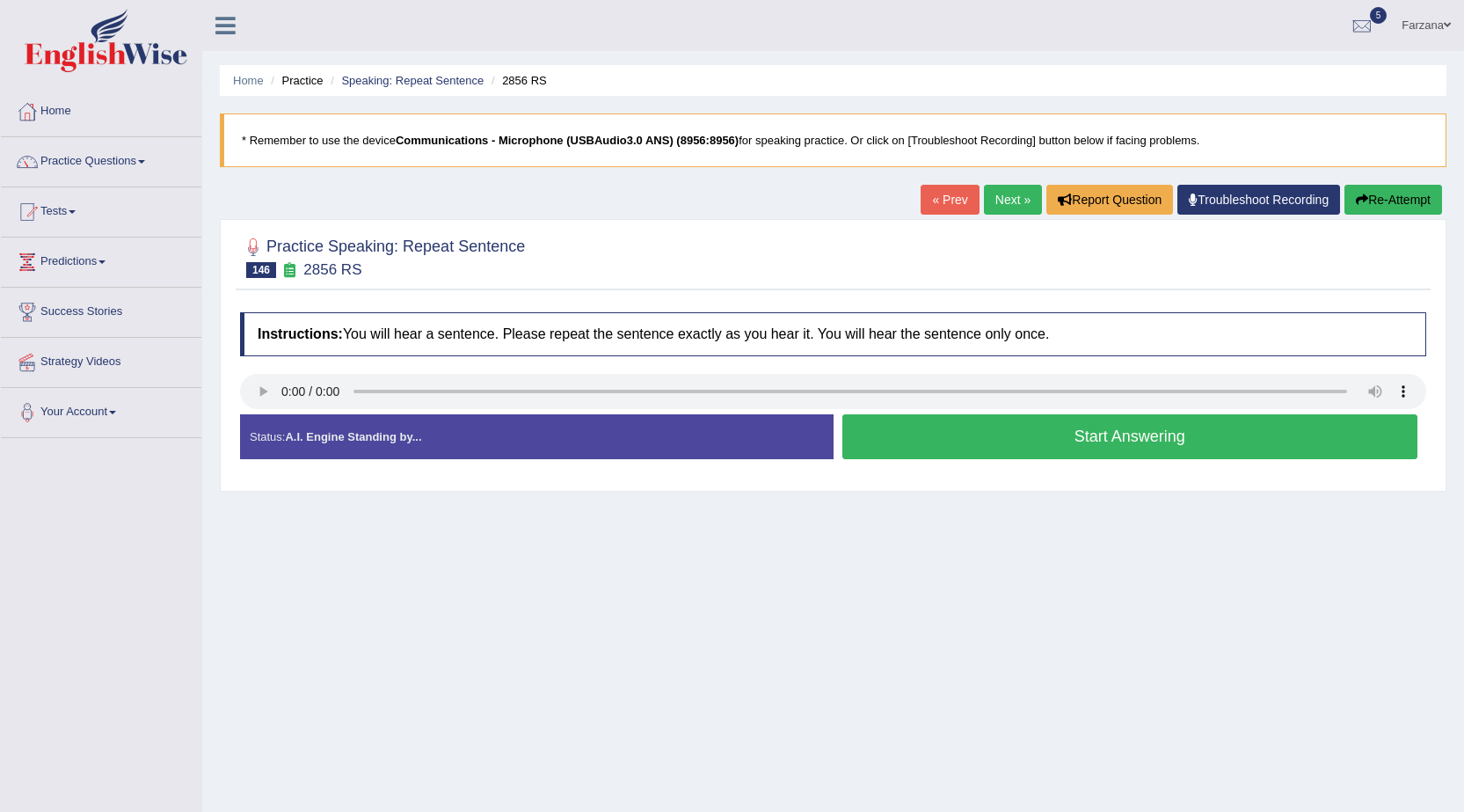
click at [976, 439] on button "Start Answering" at bounding box center [1130, 437] width 576 height 45
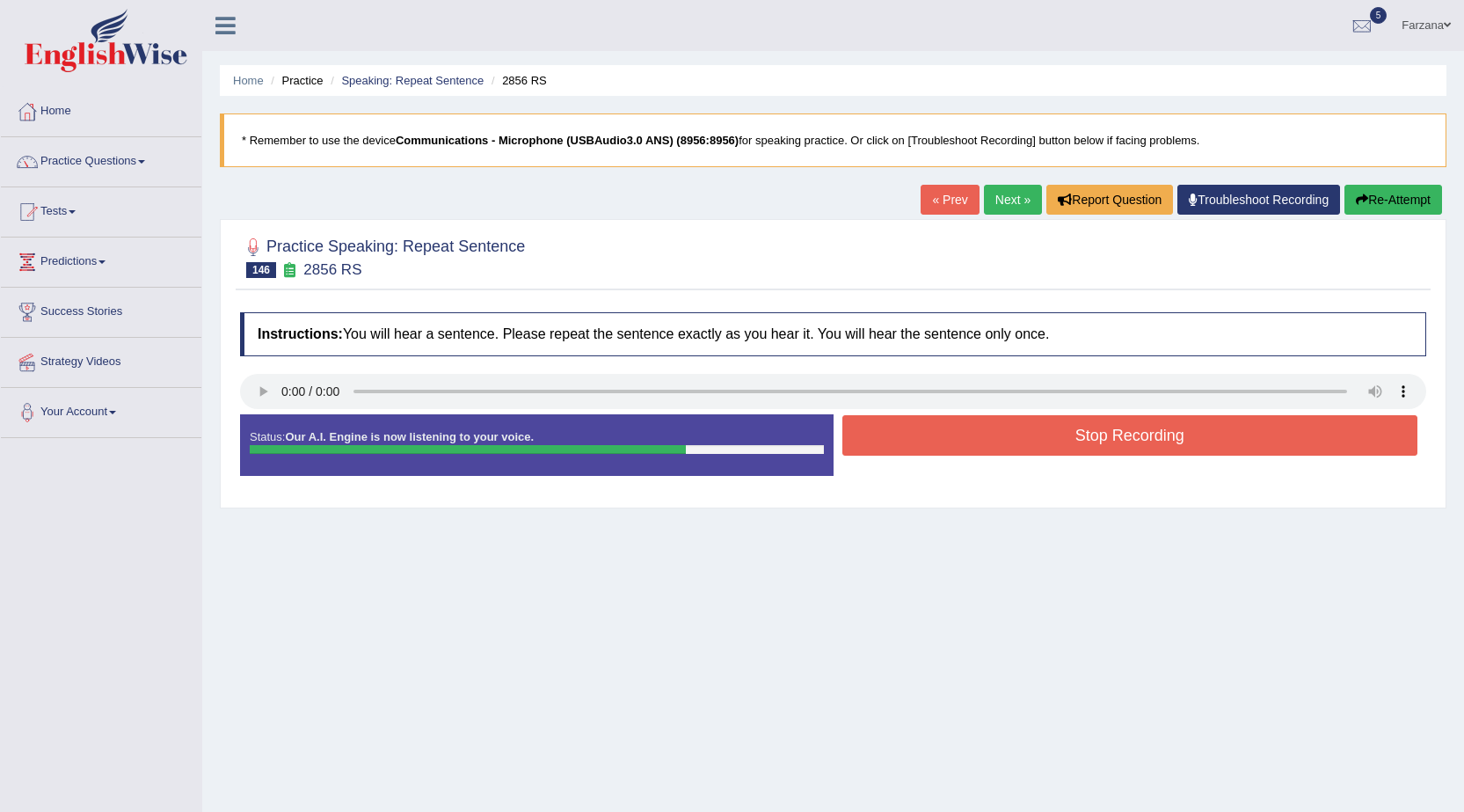
click at [987, 445] on button "Stop Recording" at bounding box center [1130, 436] width 576 height 41
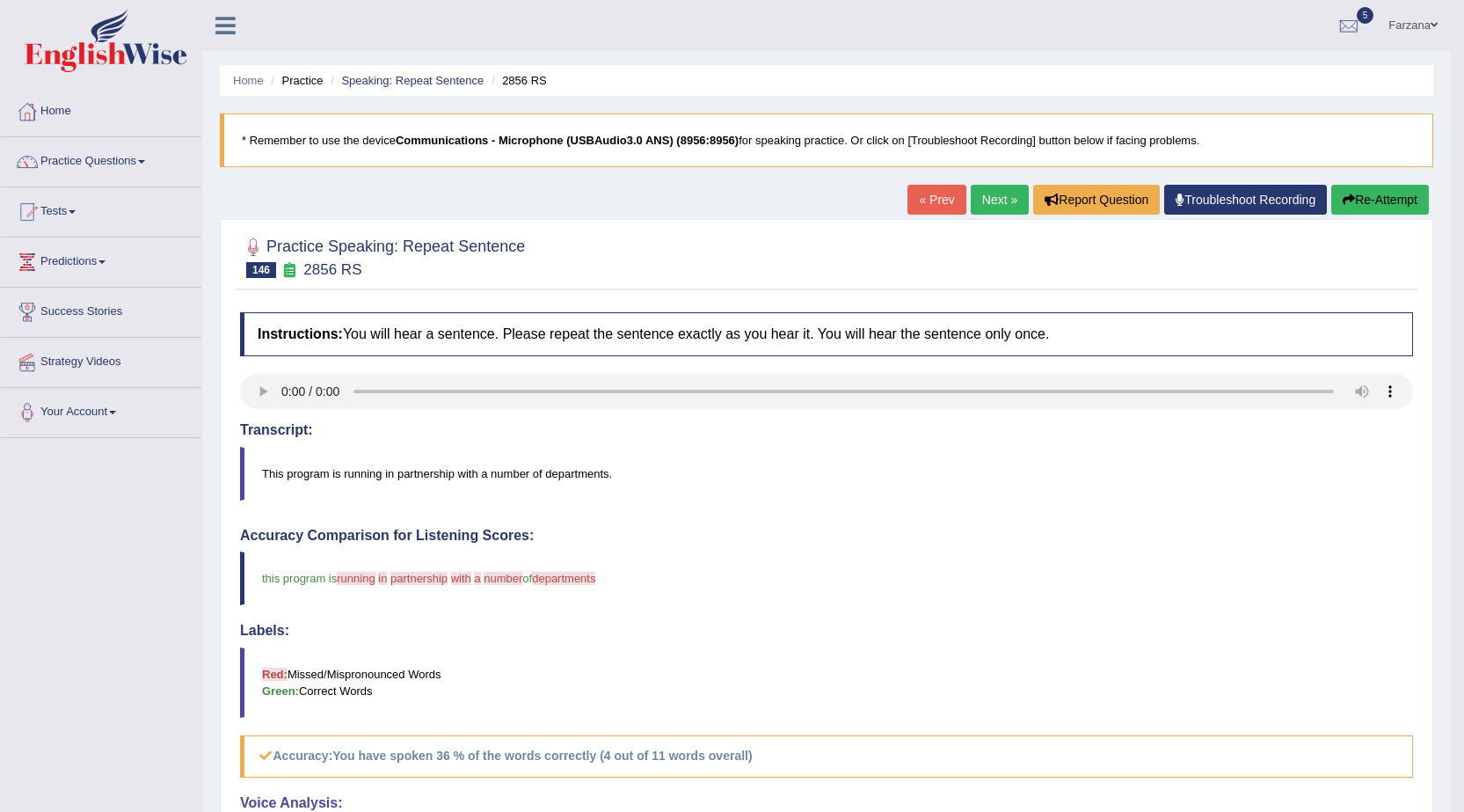
click at [978, 198] on link "Next »" at bounding box center [1000, 199] width 58 height 30
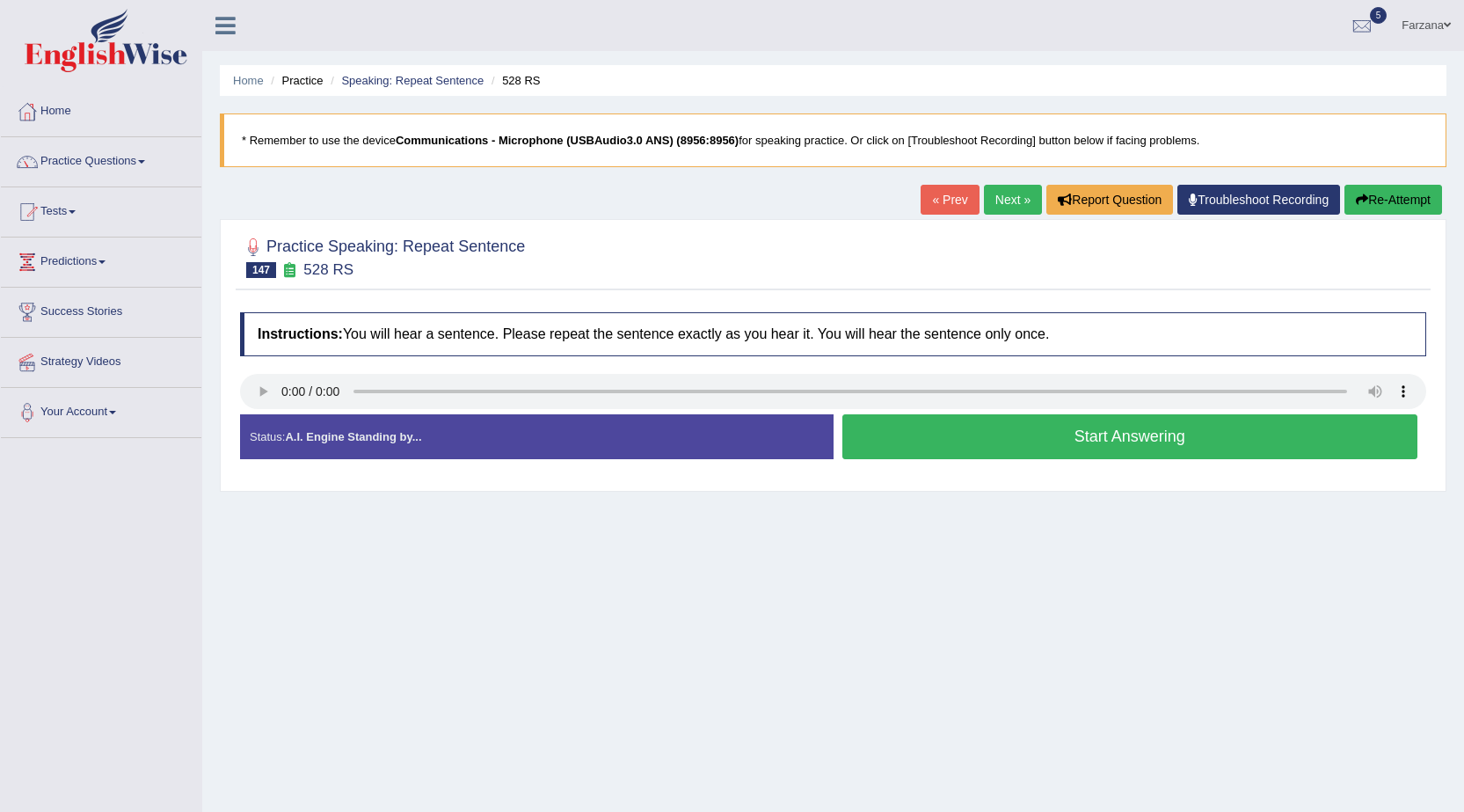
click at [907, 438] on button "Start Answering" at bounding box center [1130, 437] width 576 height 45
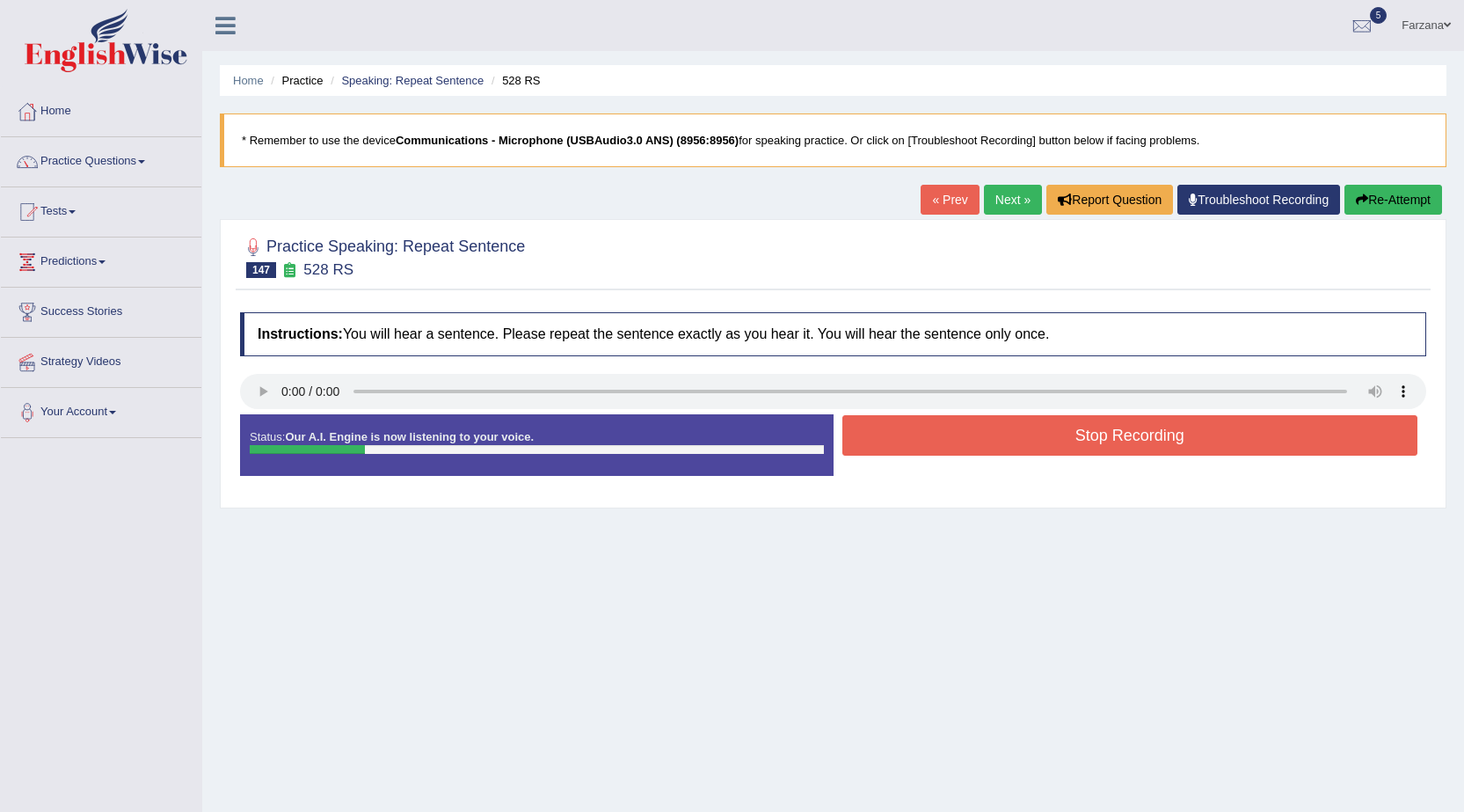
click at [933, 429] on button "Stop Recording" at bounding box center [1130, 436] width 576 height 41
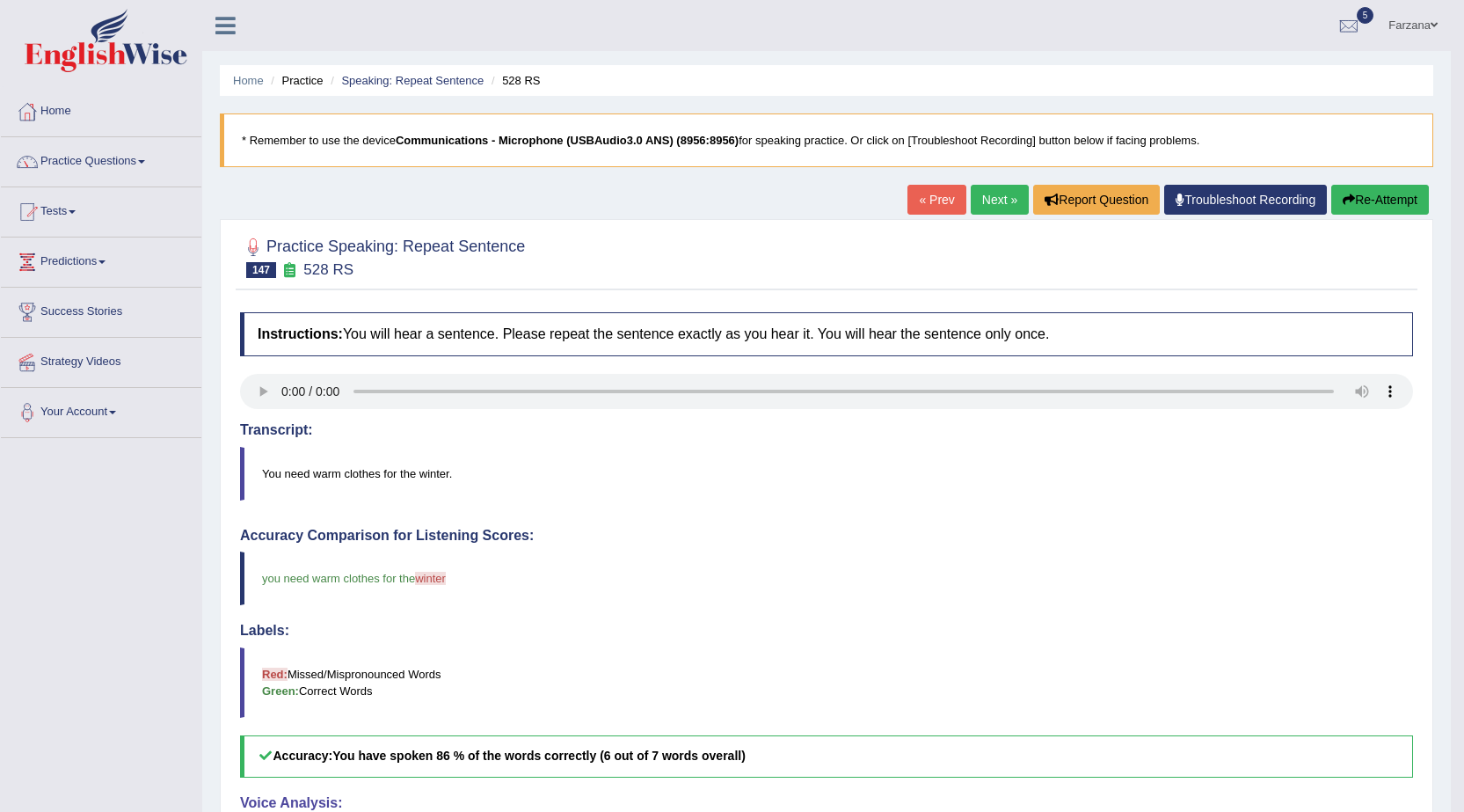
click at [974, 199] on link "Next »" at bounding box center [1000, 199] width 58 height 30
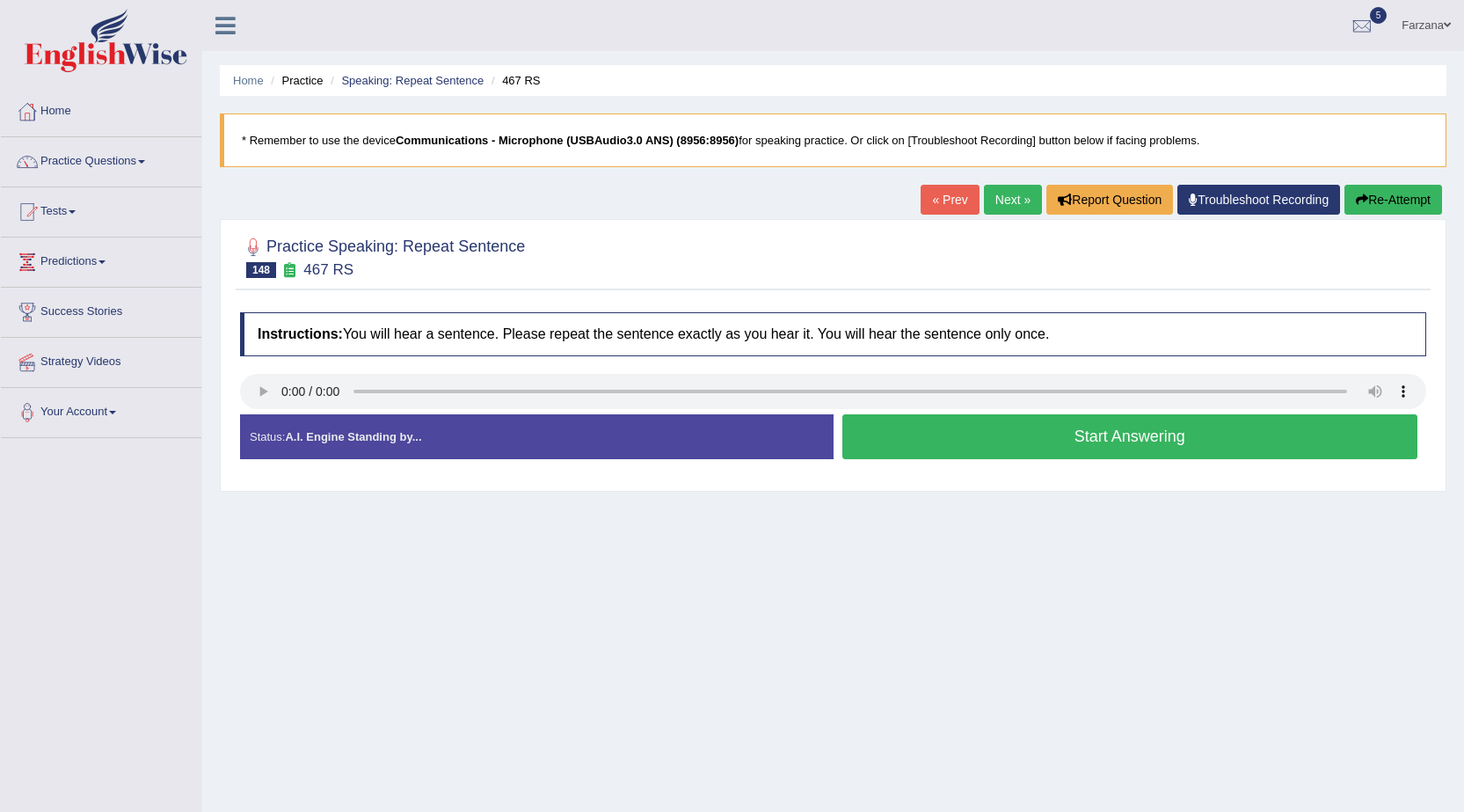
click at [951, 435] on button "Start Answering" at bounding box center [1130, 437] width 576 height 45
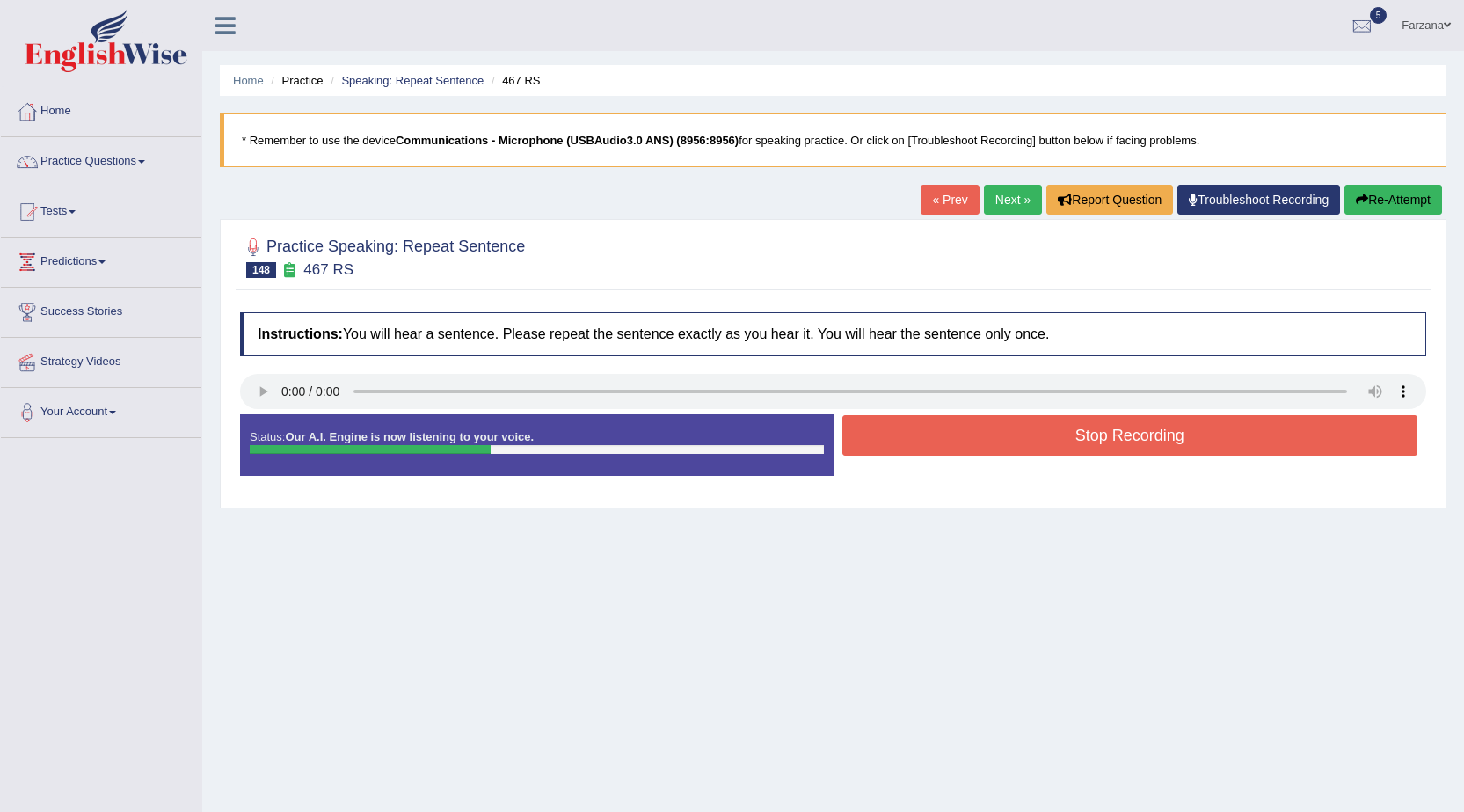
click at [933, 428] on button "Stop Recording" at bounding box center [1130, 436] width 576 height 41
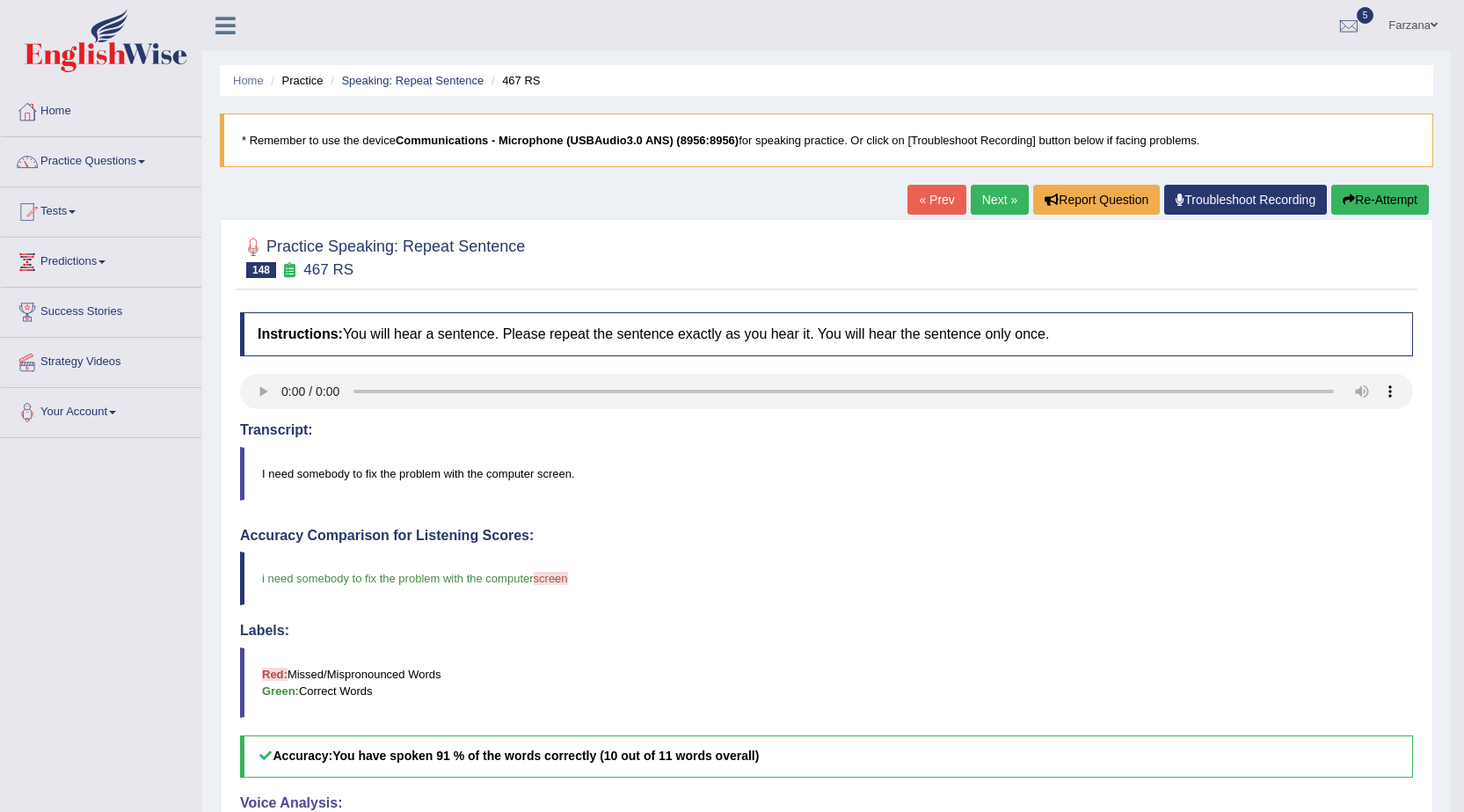
click at [1005, 204] on link "Next »" at bounding box center [1000, 199] width 58 height 30
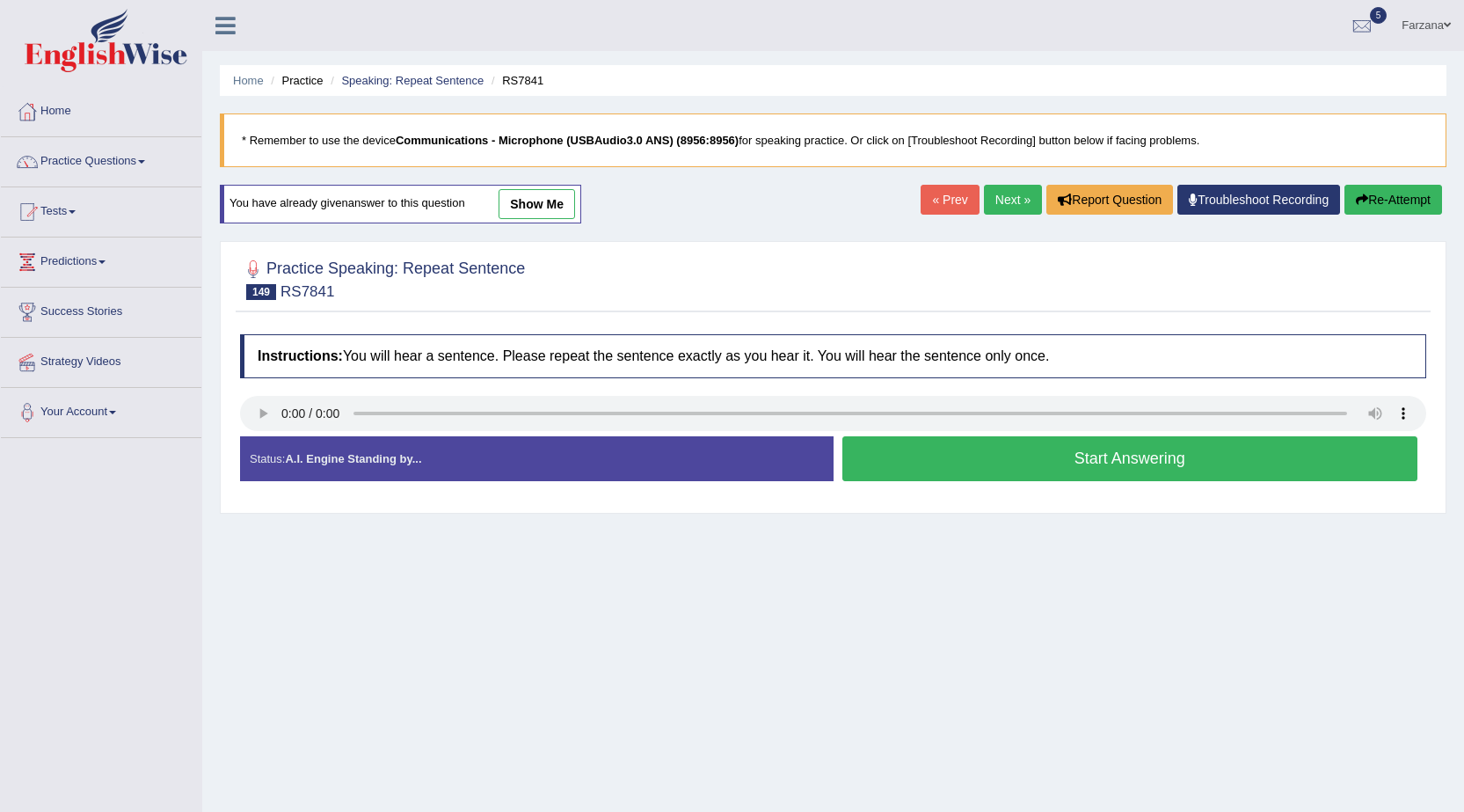
click at [522, 202] on link "show me" at bounding box center [537, 204] width 77 height 30
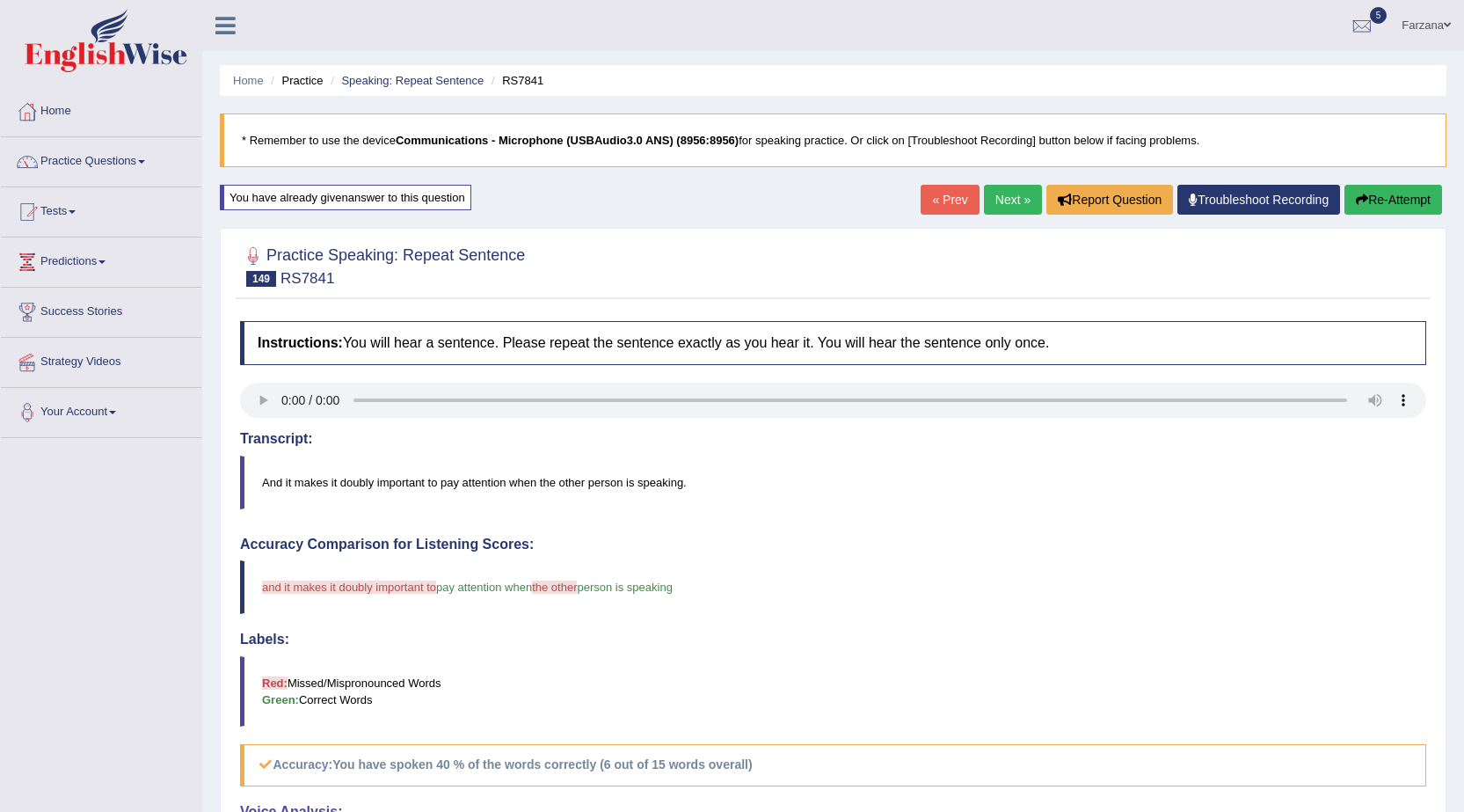
click at [1378, 196] on button "Re-Attempt" at bounding box center [1393, 199] width 98 height 30
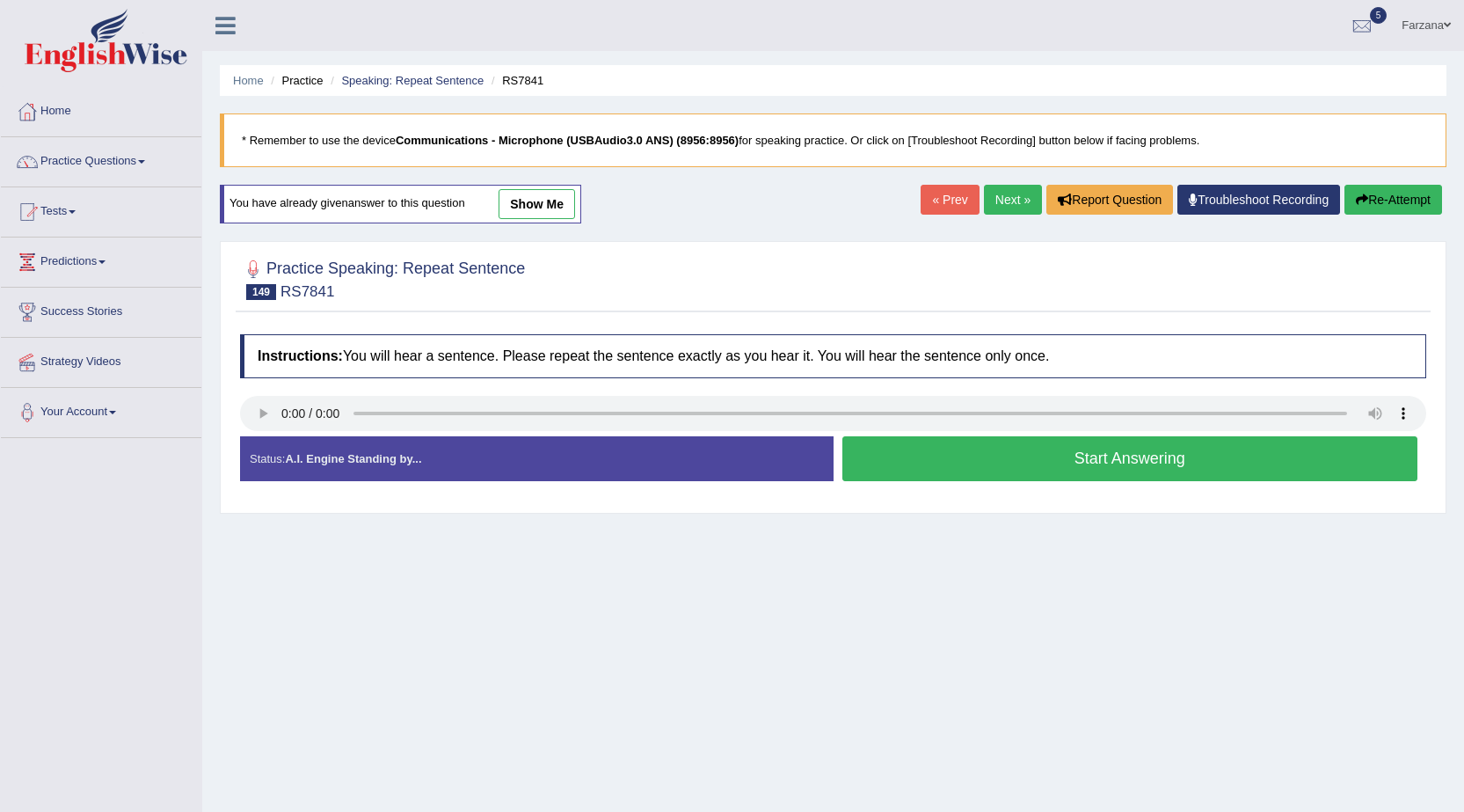
click at [931, 462] on button "Start Answering" at bounding box center [1130, 459] width 576 height 45
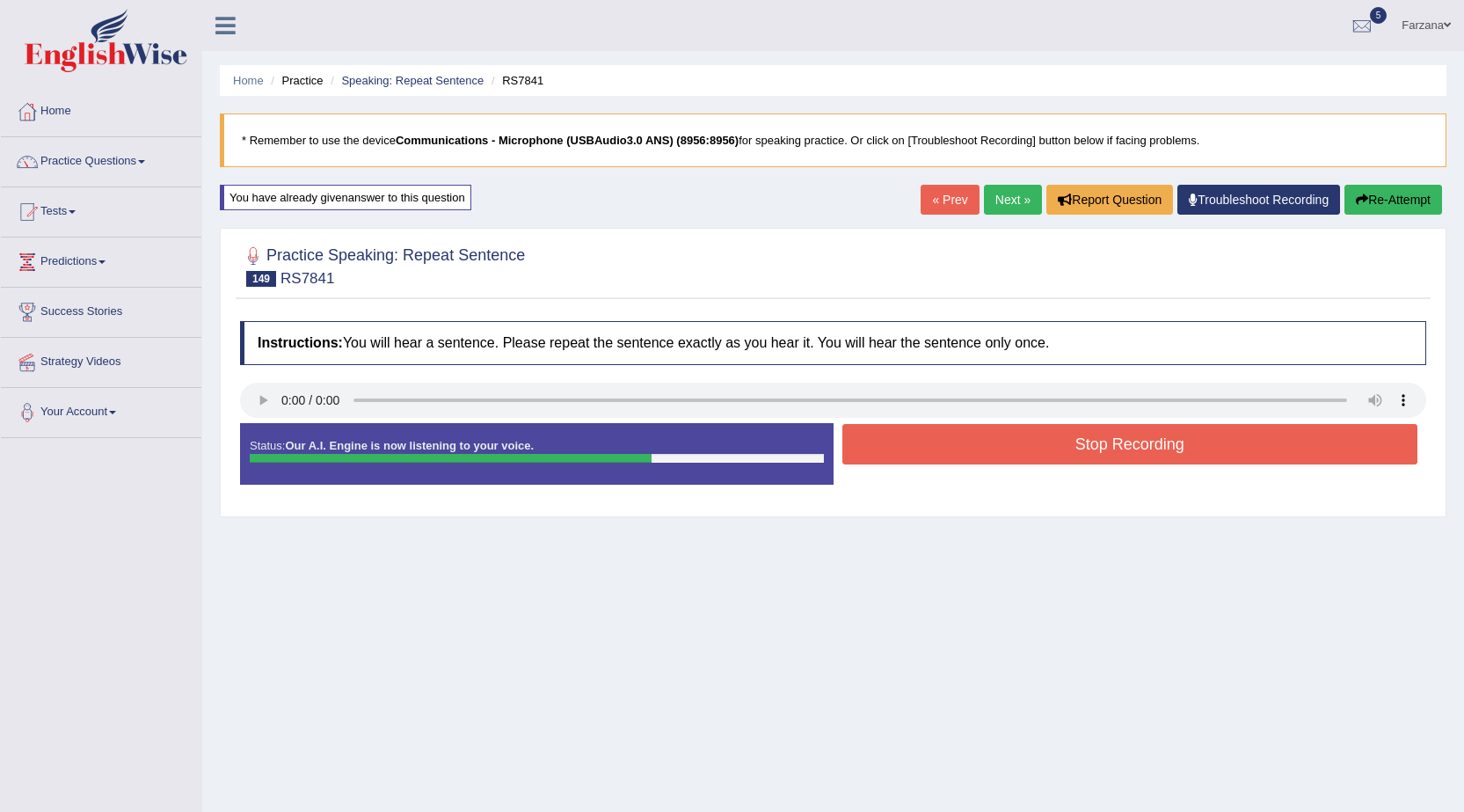
click at [953, 441] on button "Stop Recording" at bounding box center [1130, 444] width 576 height 41
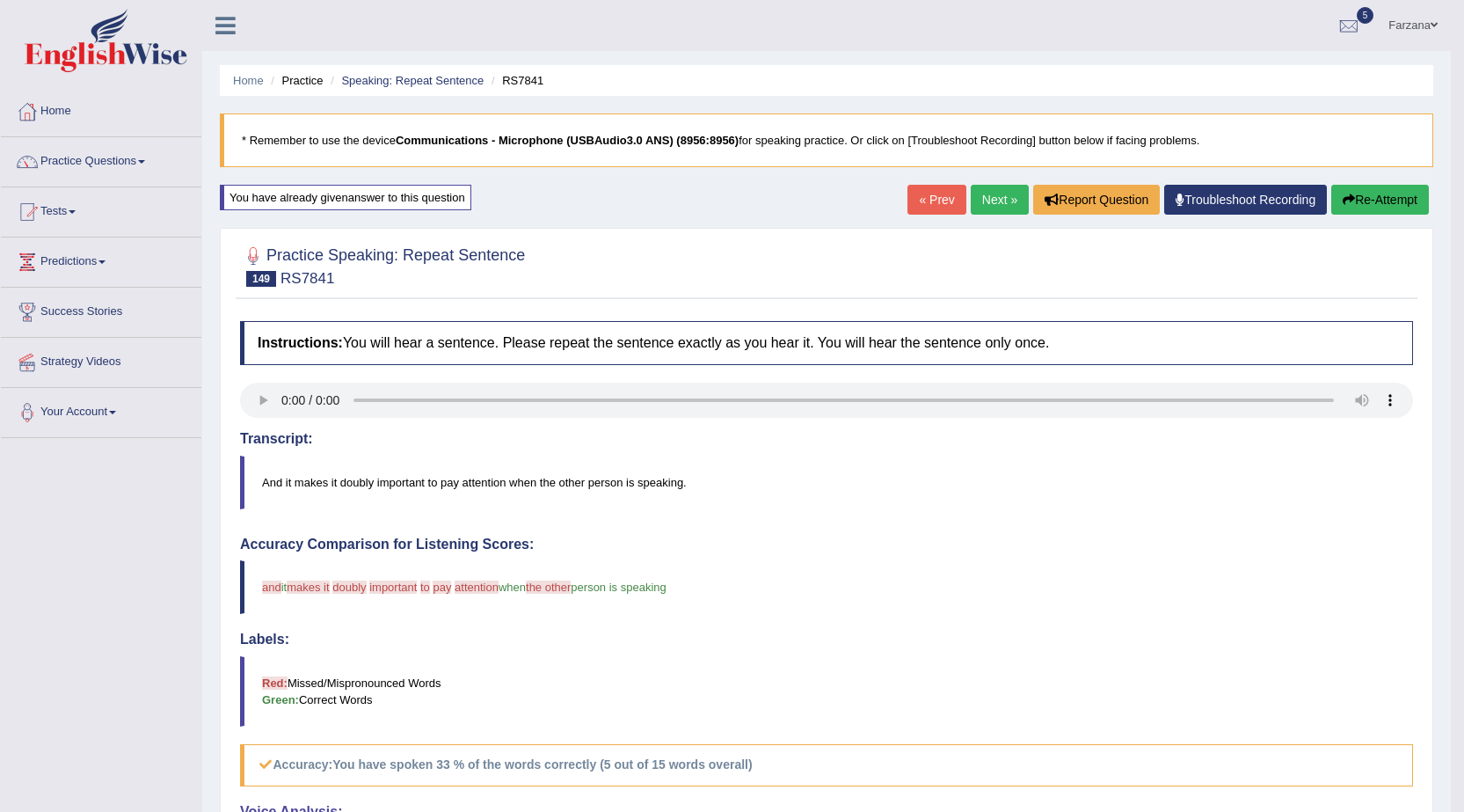
click at [980, 193] on link "Next »" at bounding box center [1000, 199] width 58 height 30
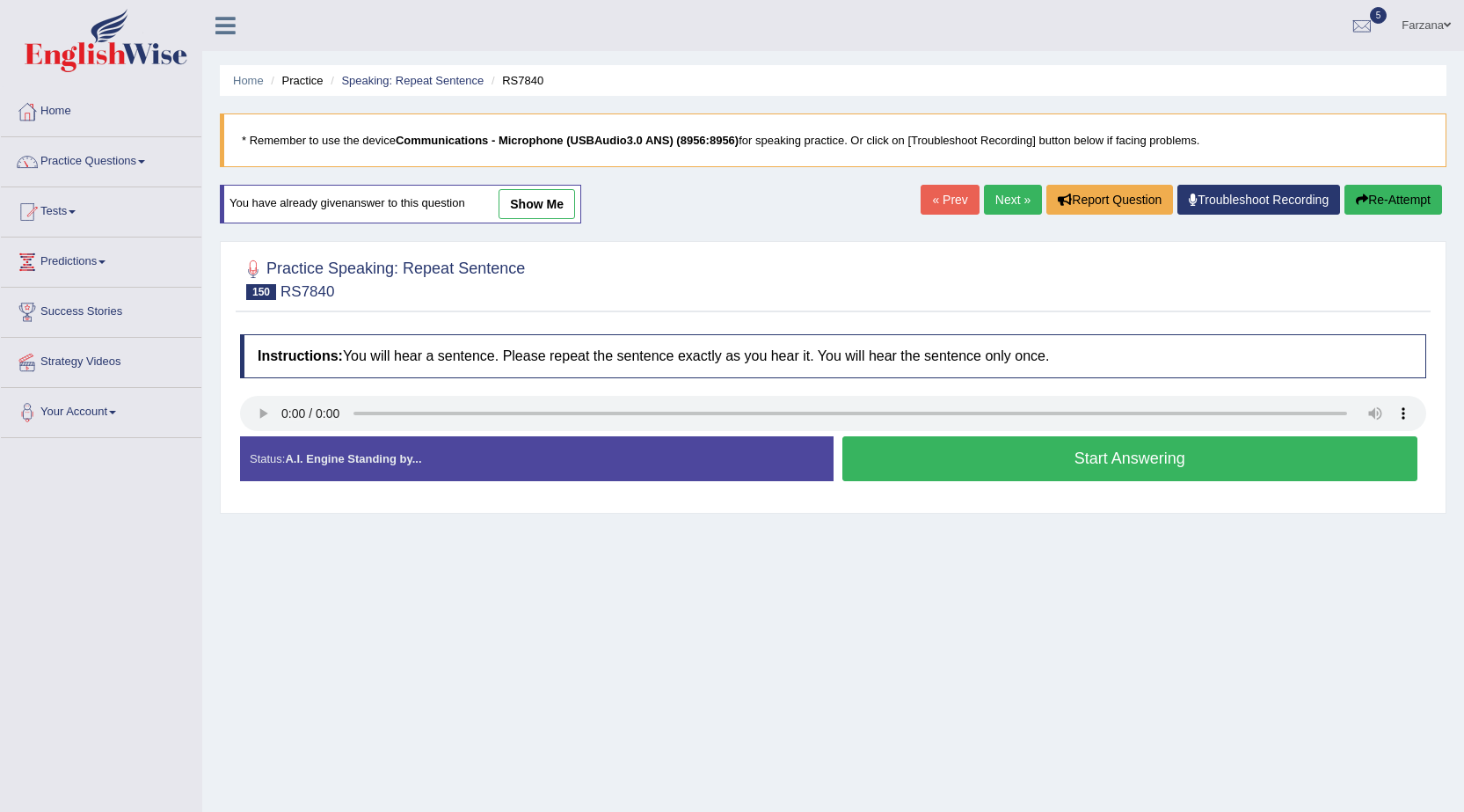
click at [527, 212] on link "show me" at bounding box center [537, 204] width 77 height 30
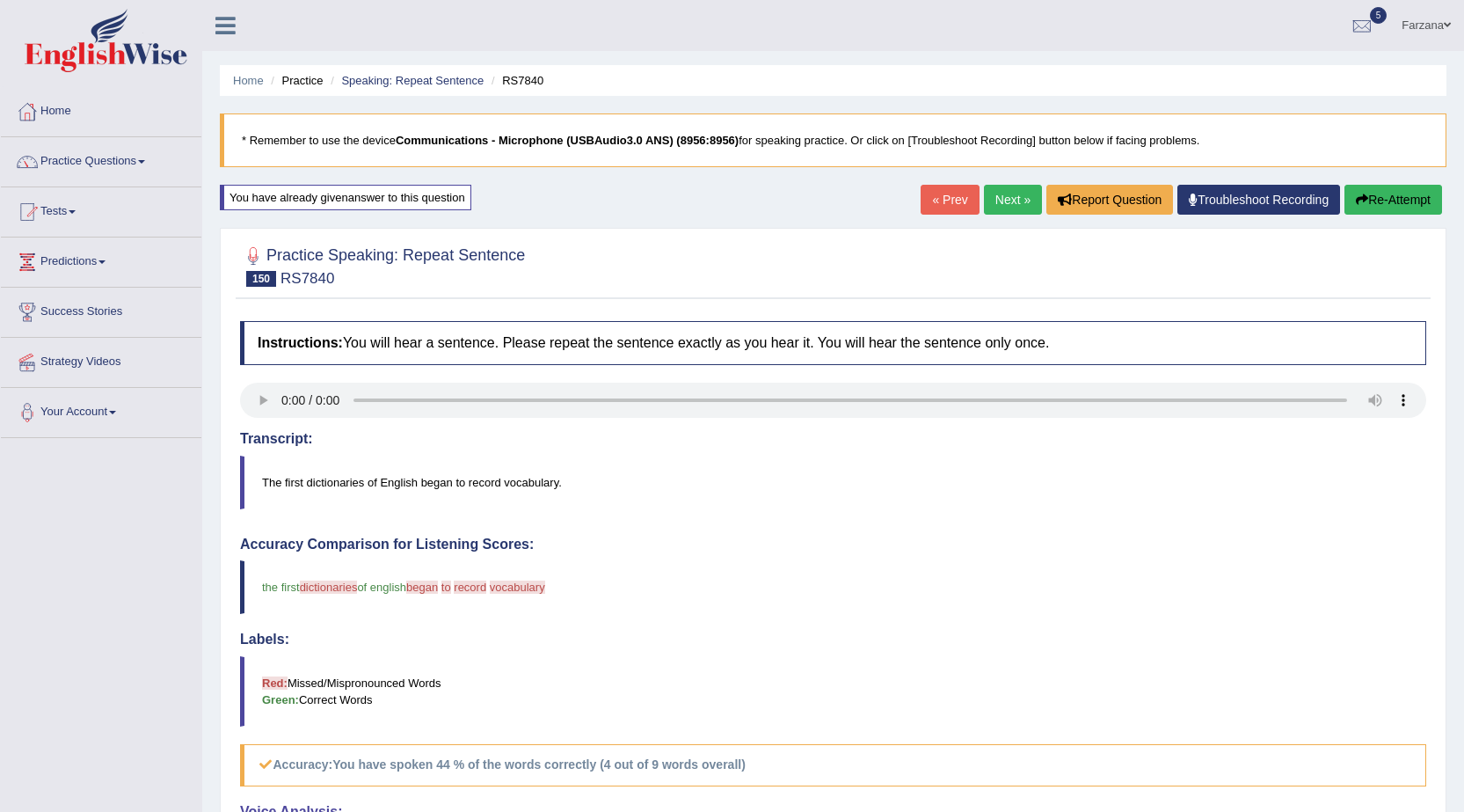
click at [1396, 205] on button "Re-Attempt" at bounding box center [1393, 199] width 98 height 30
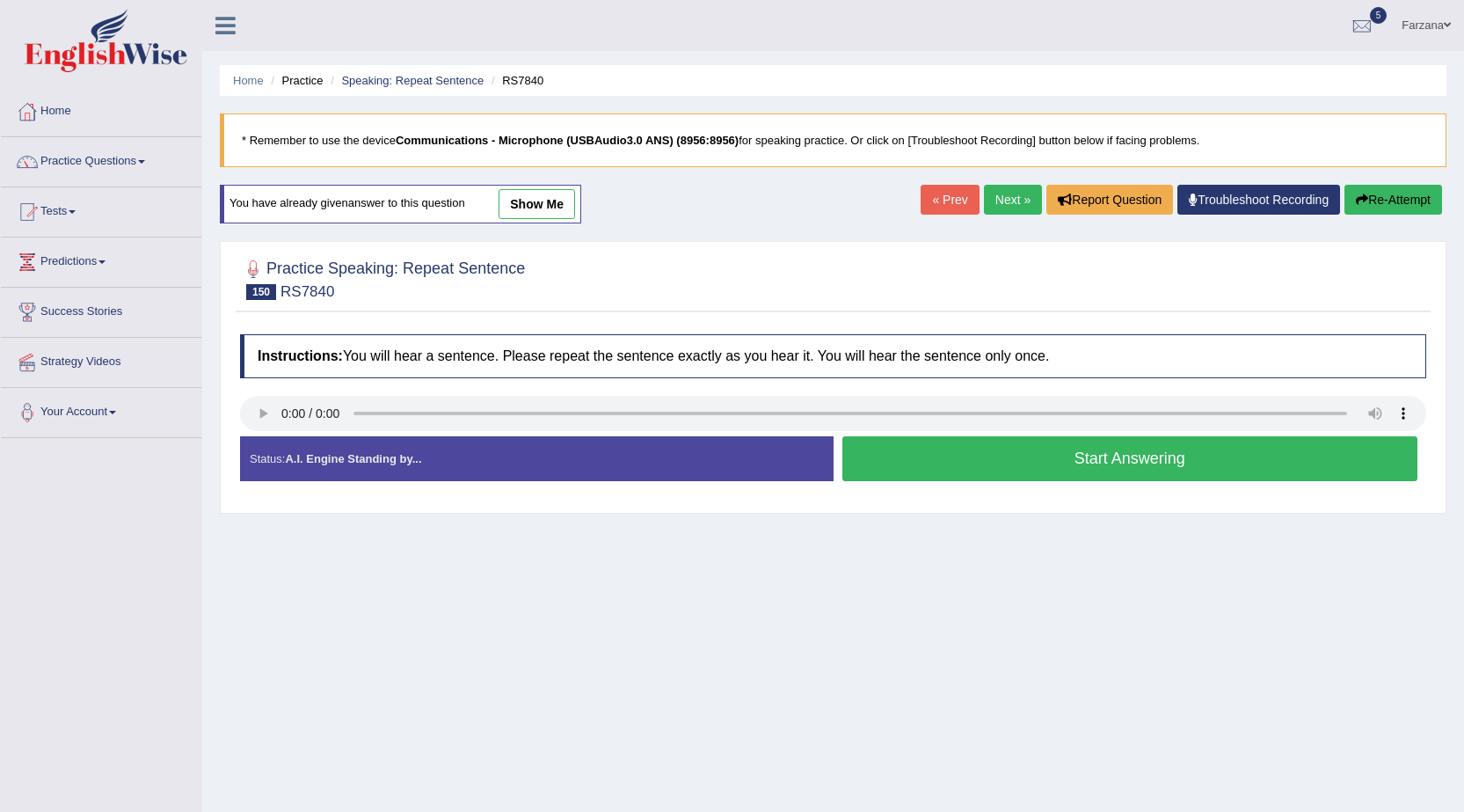
click at [966, 461] on button "Start Answering" at bounding box center [1130, 459] width 576 height 45
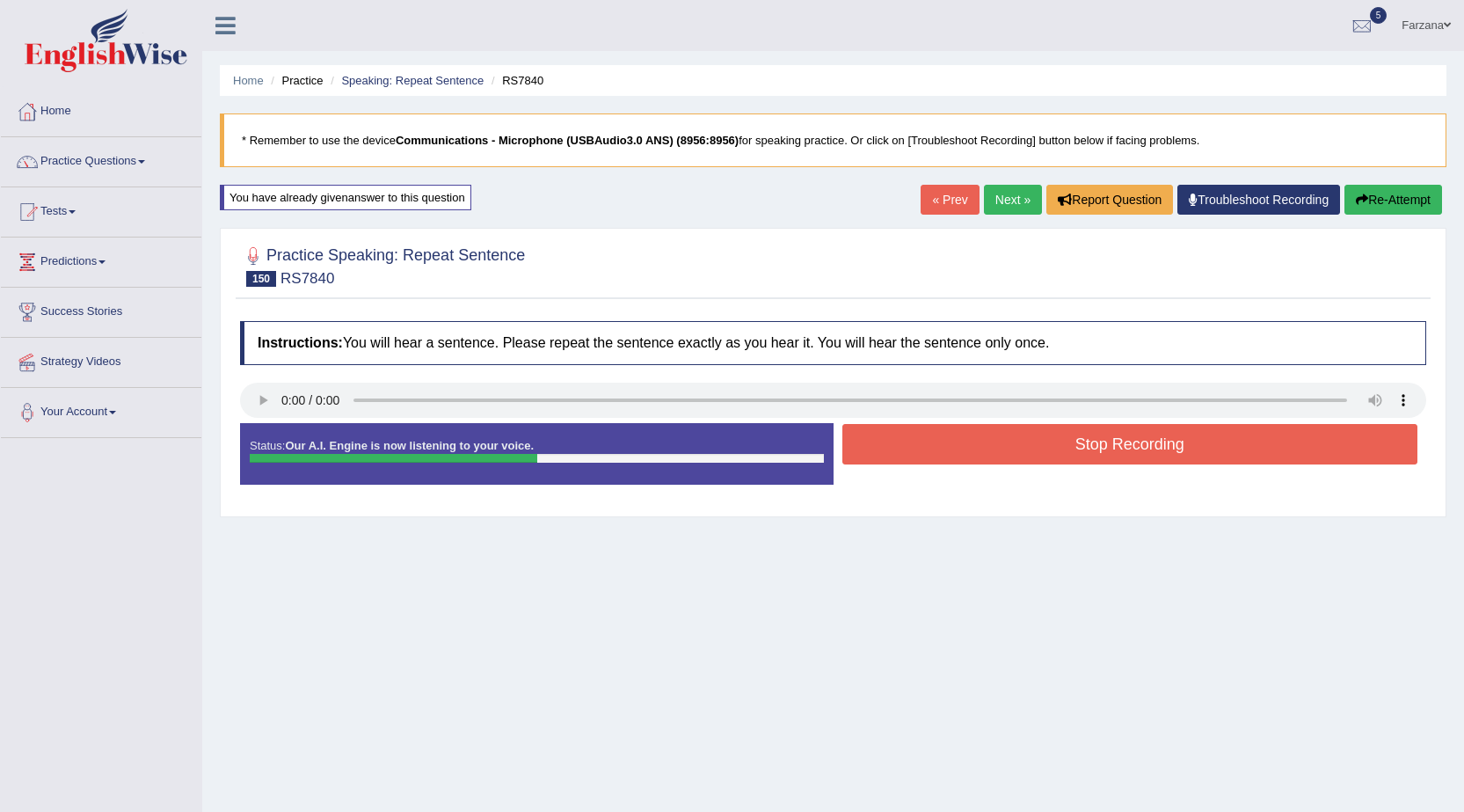
click at [1179, 442] on button "Stop Recording" at bounding box center [1130, 444] width 576 height 41
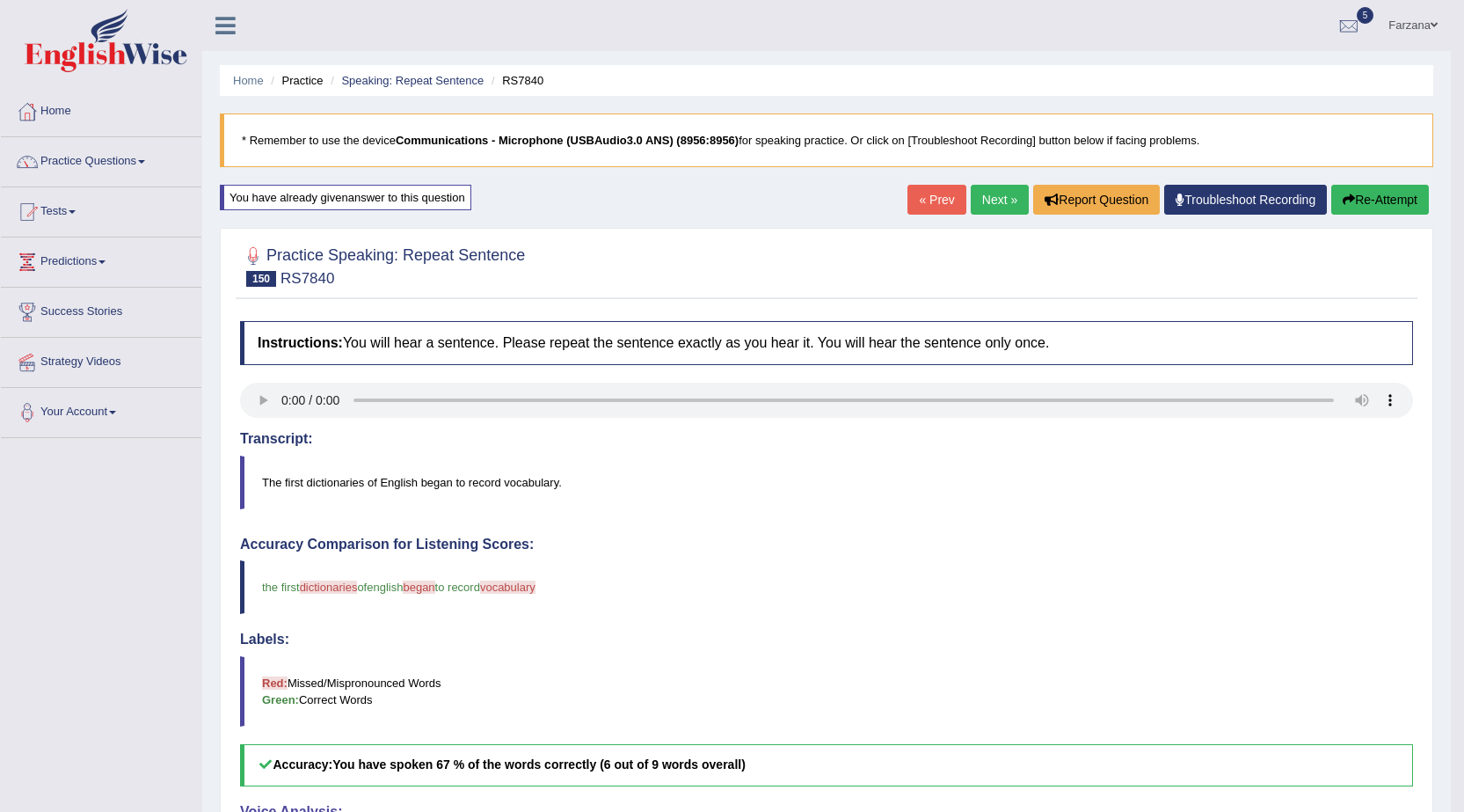
click at [985, 193] on link "Next »" at bounding box center [1000, 199] width 58 height 30
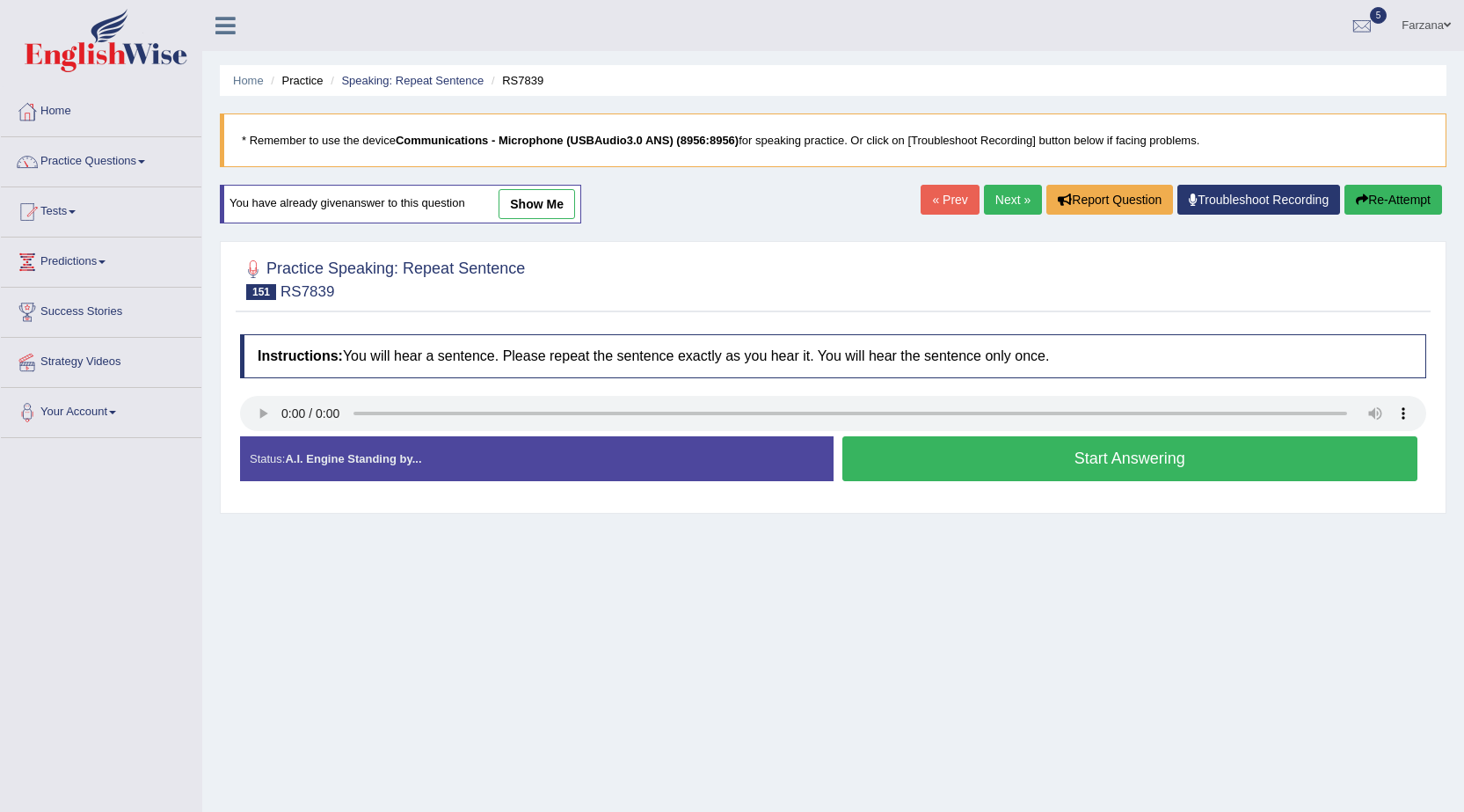
click at [559, 203] on link "show me" at bounding box center [537, 204] width 77 height 30
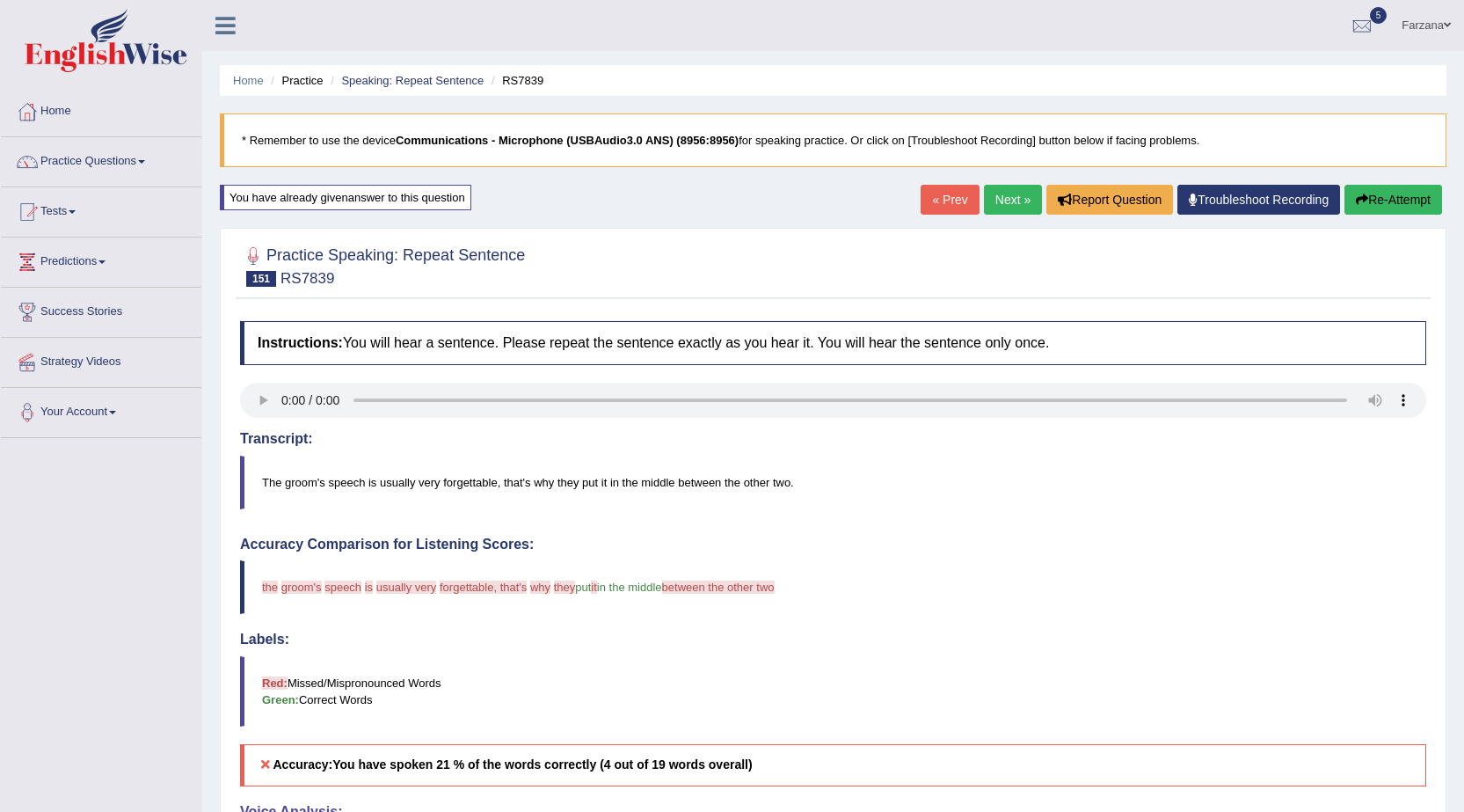
click at [1009, 202] on link "Next »" at bounding box center [1013, 199] width 58 height 30
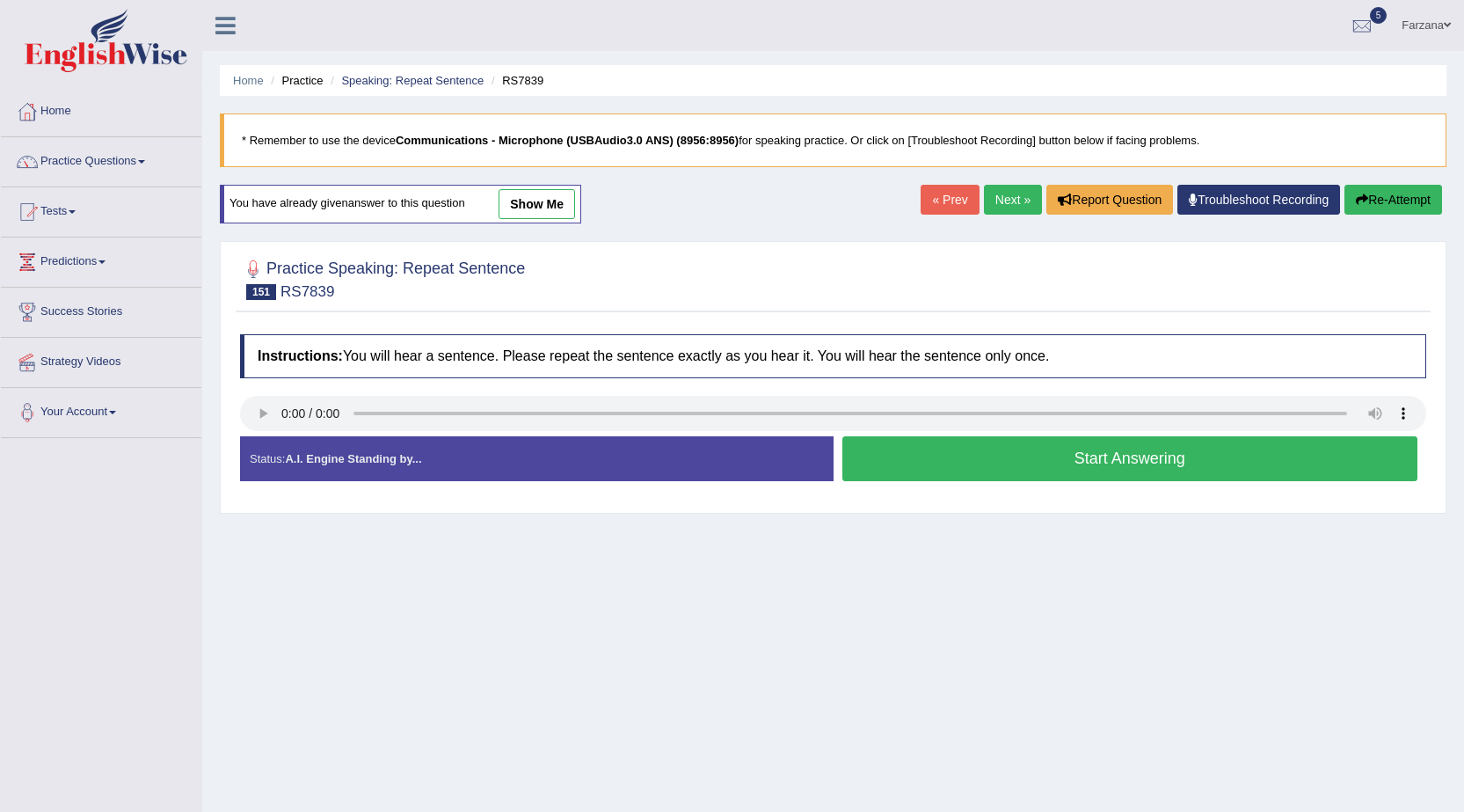
click at [915, 456] on button "Start Answering" at bounding box center [1130, 459] width 576 height 45
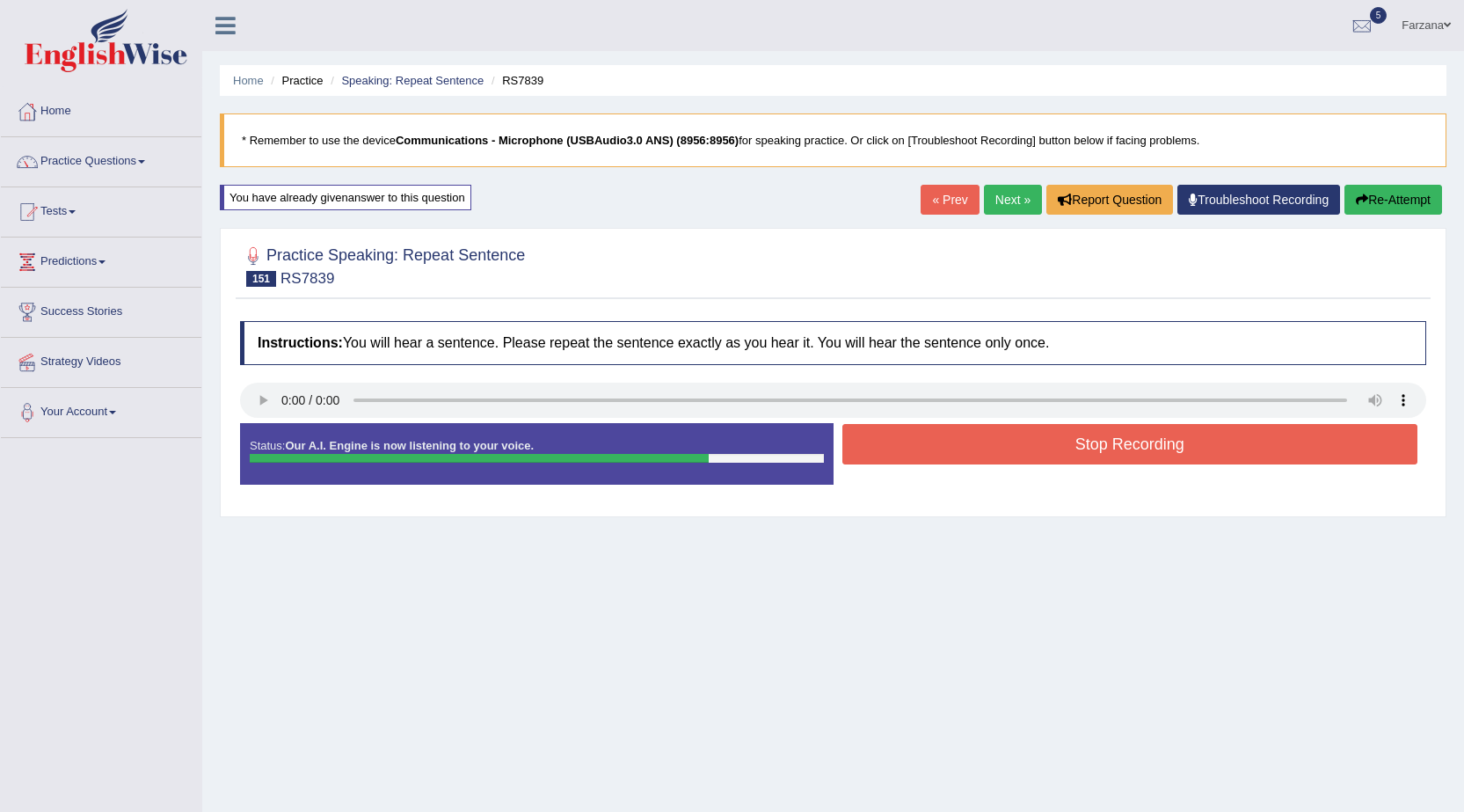
click at [924, 442] on button "Stop Recording" at bounding box center [1130, 444] width 576 height 41
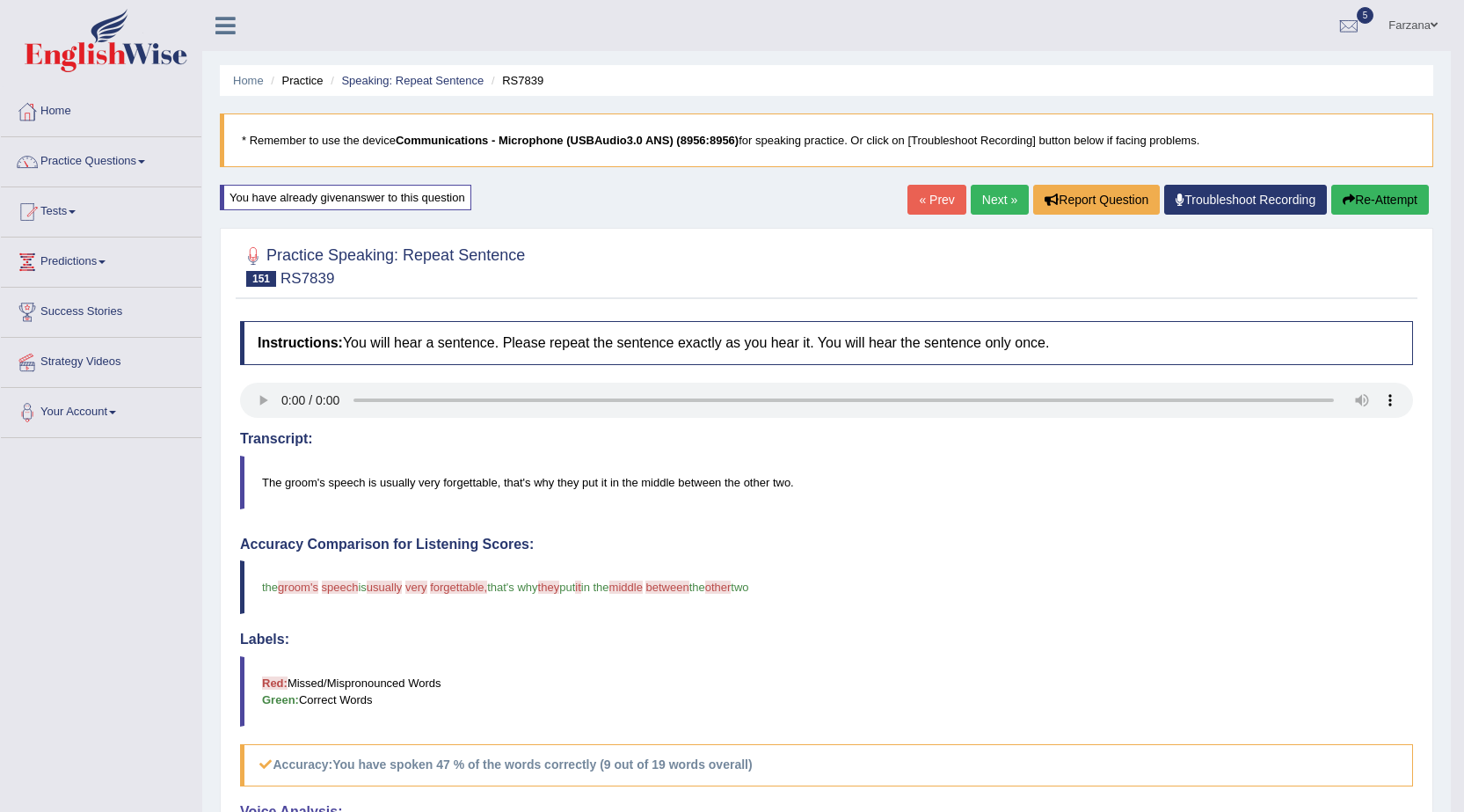
click at [995, 197] on link "Next »" at bounding box center [1000, 199] width 58 height 30
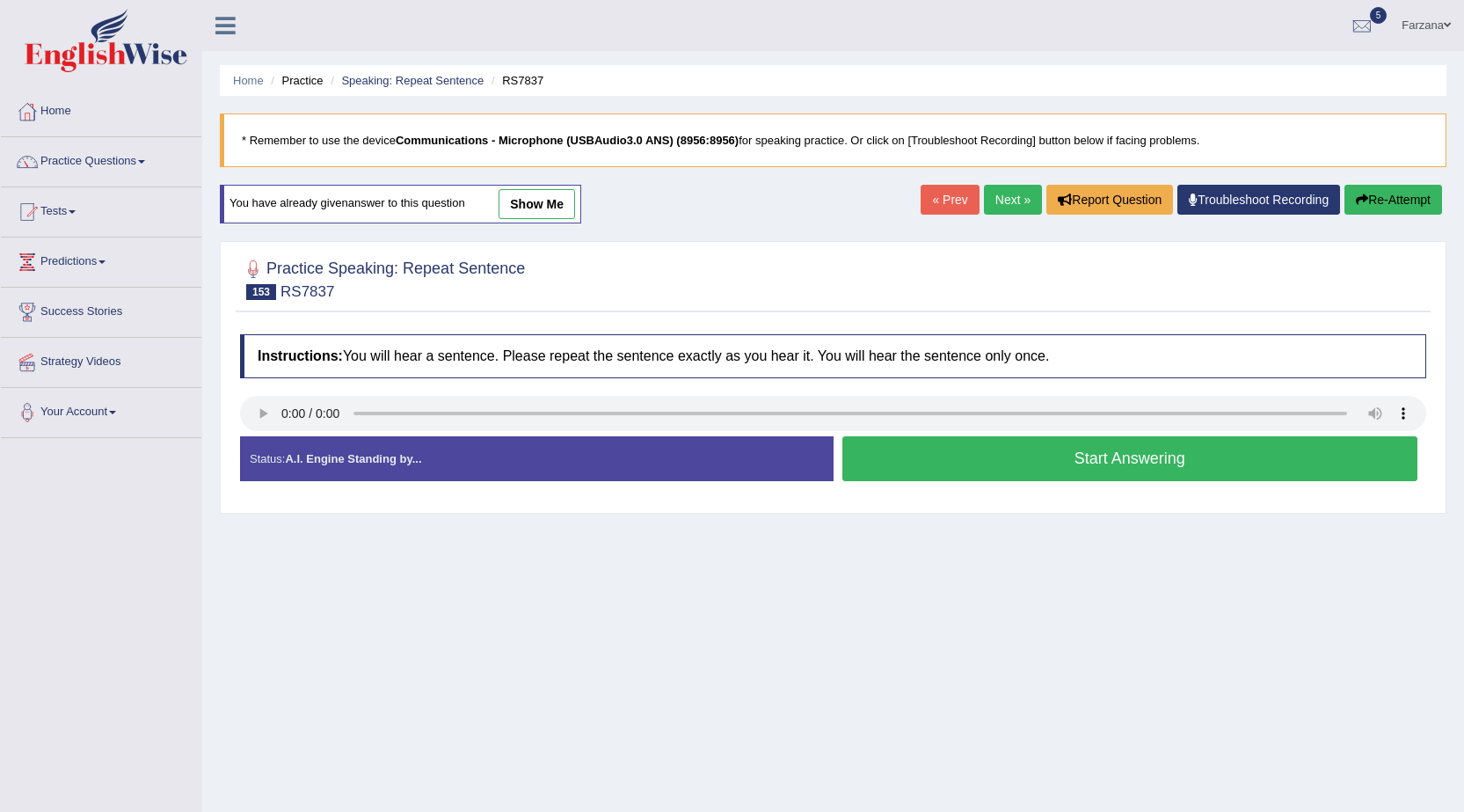
click at [897, 452] on button "Start Answering" at bounding box center [1130, 459] width 576 height 45
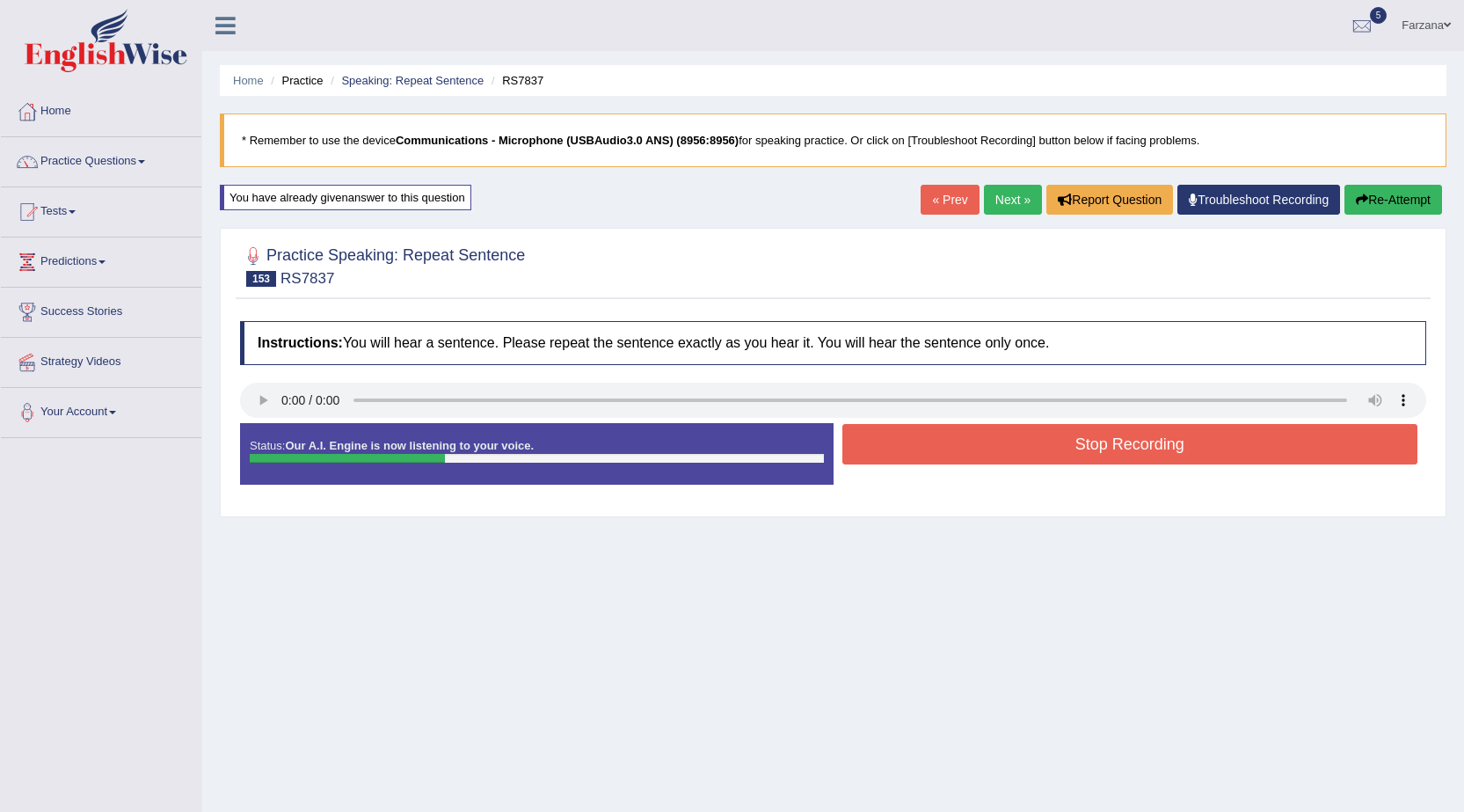
click at [930, 439] on button "Stop Recording" at bounding box center [1130, 444] width 576 height 41
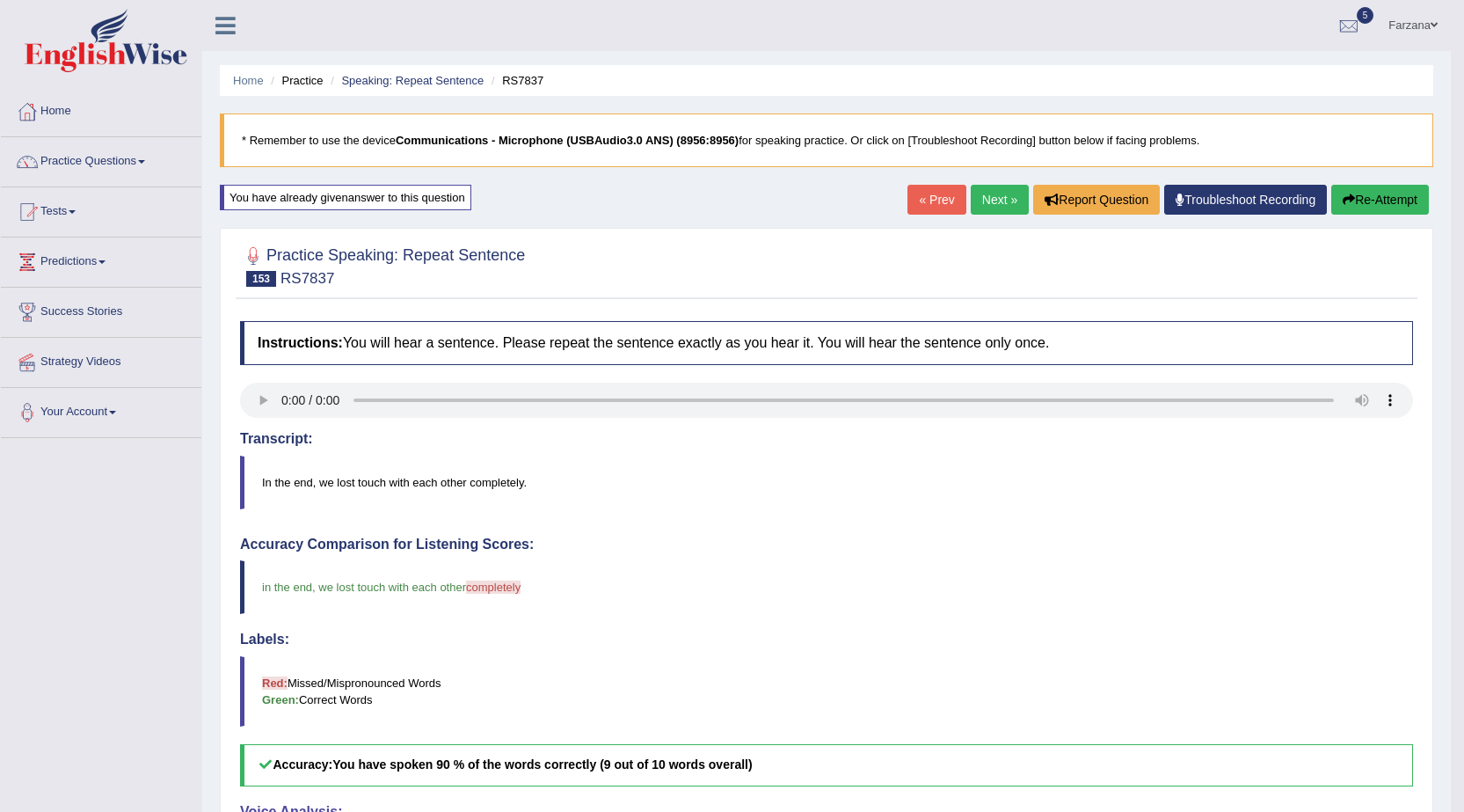
click at [977, 199] on link "Next »" at bounding box center [1000, 199] width 58 height 30
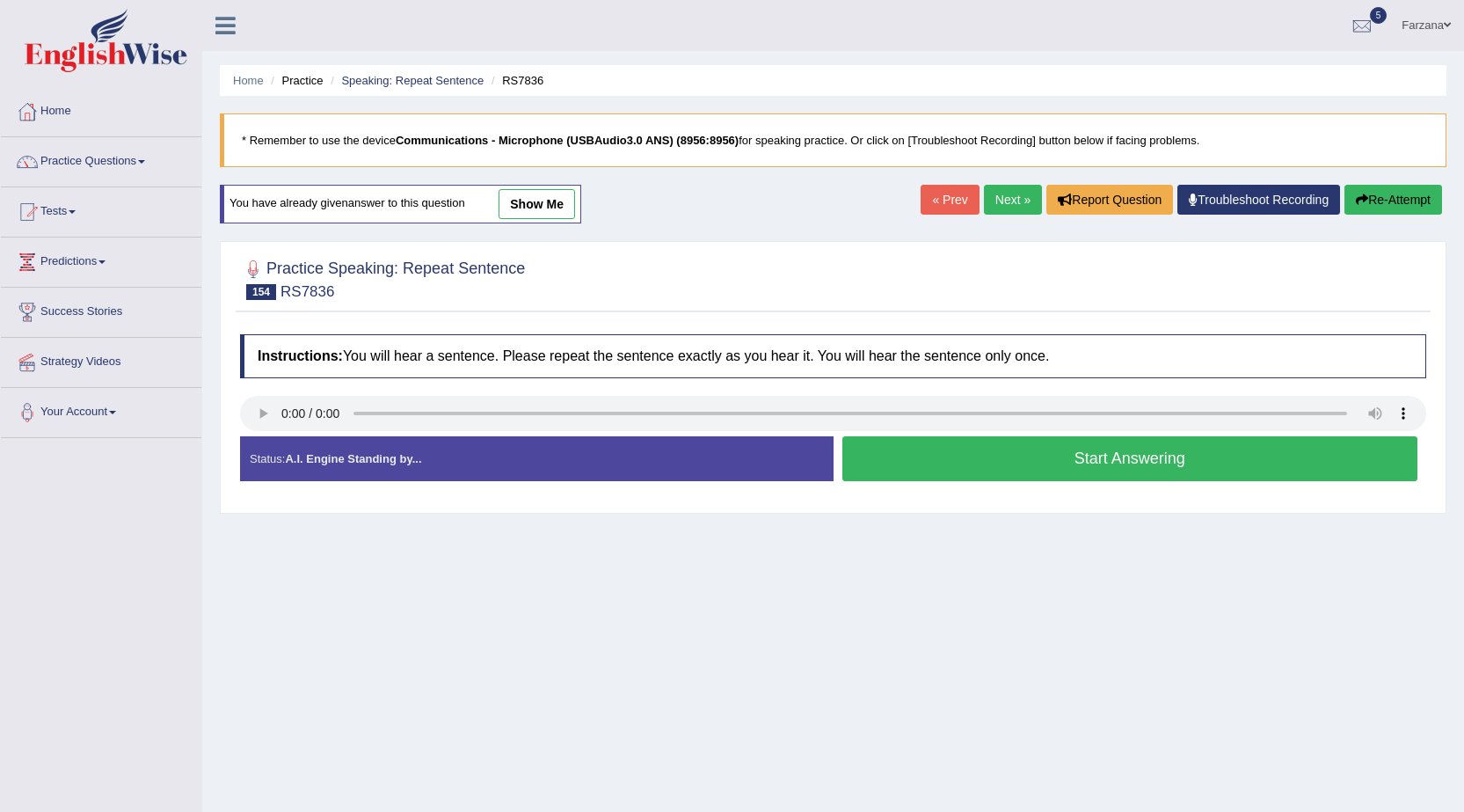
click at [914, 465] on button "Start Answering" at bounding box center [1130, 459] width 576 height 45
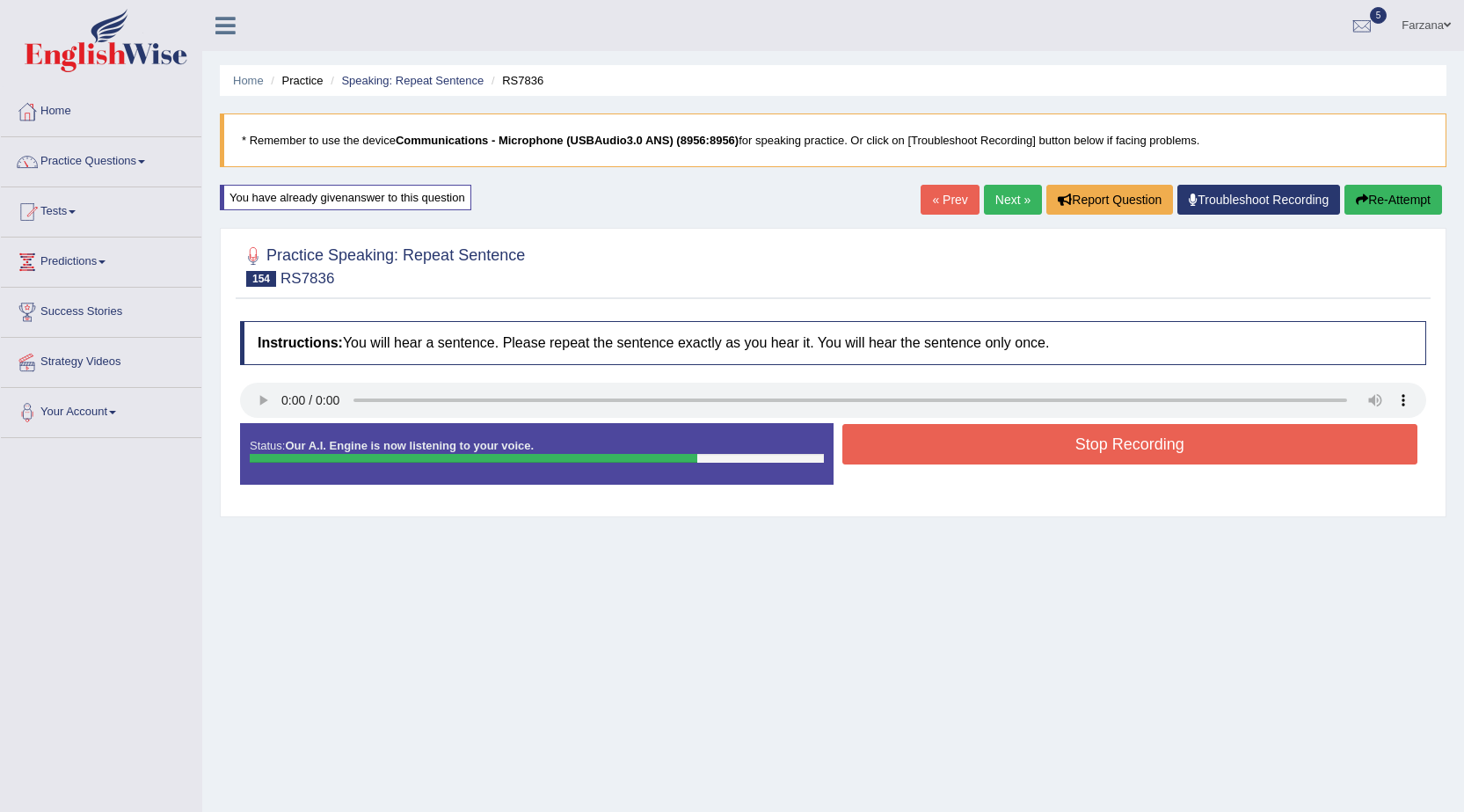
drag, startPoint x: 1152, startPoint y: 450, endPoint x: 1277, endPoint y: 428, distance: 126.9
click at [1170, 445] on button "Stop Recording" at bounding box center [1130, 444] width 576 height 41
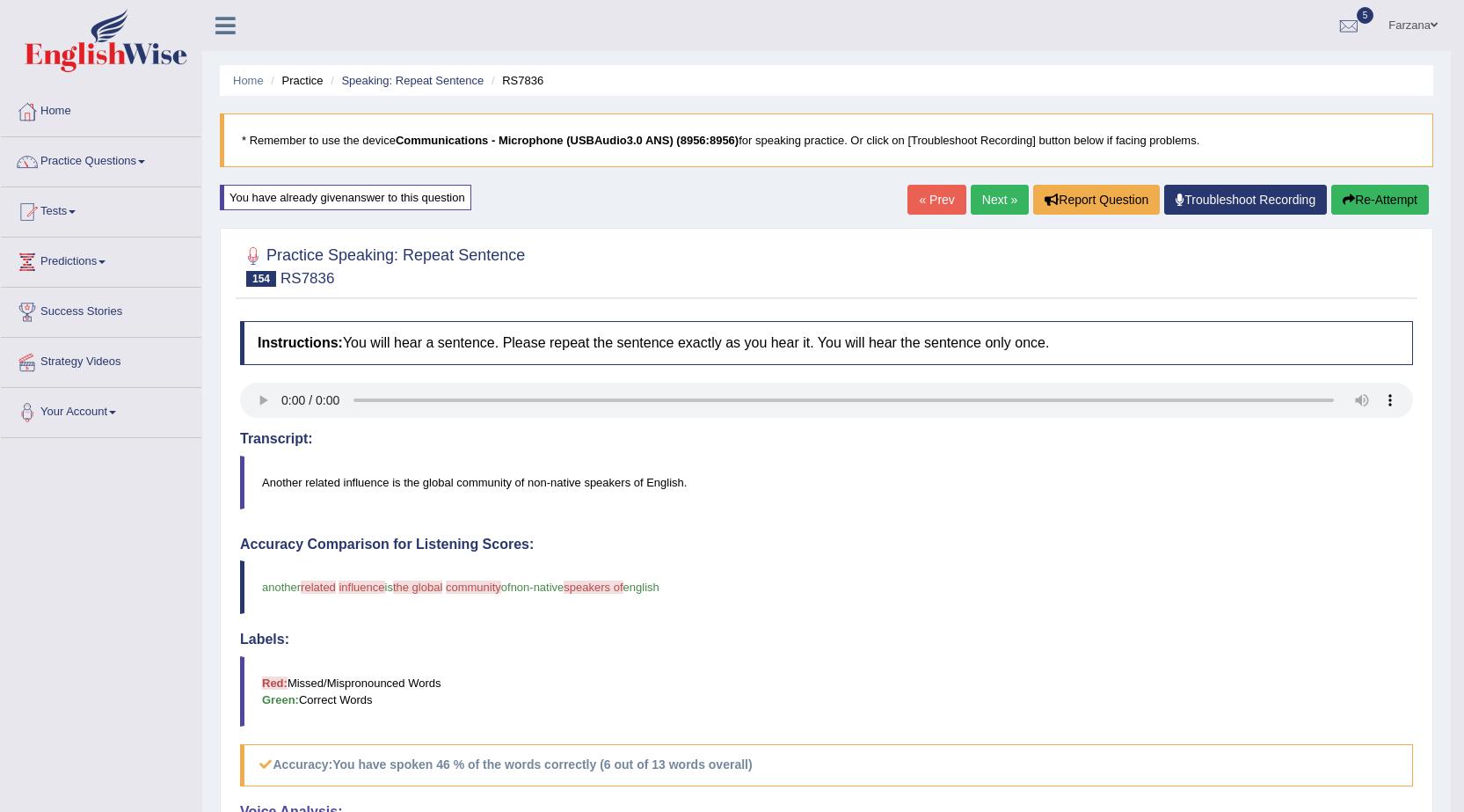
click at [1007, 202] on link "Next »" at bounding box center [1000, 199] width 58 height 30
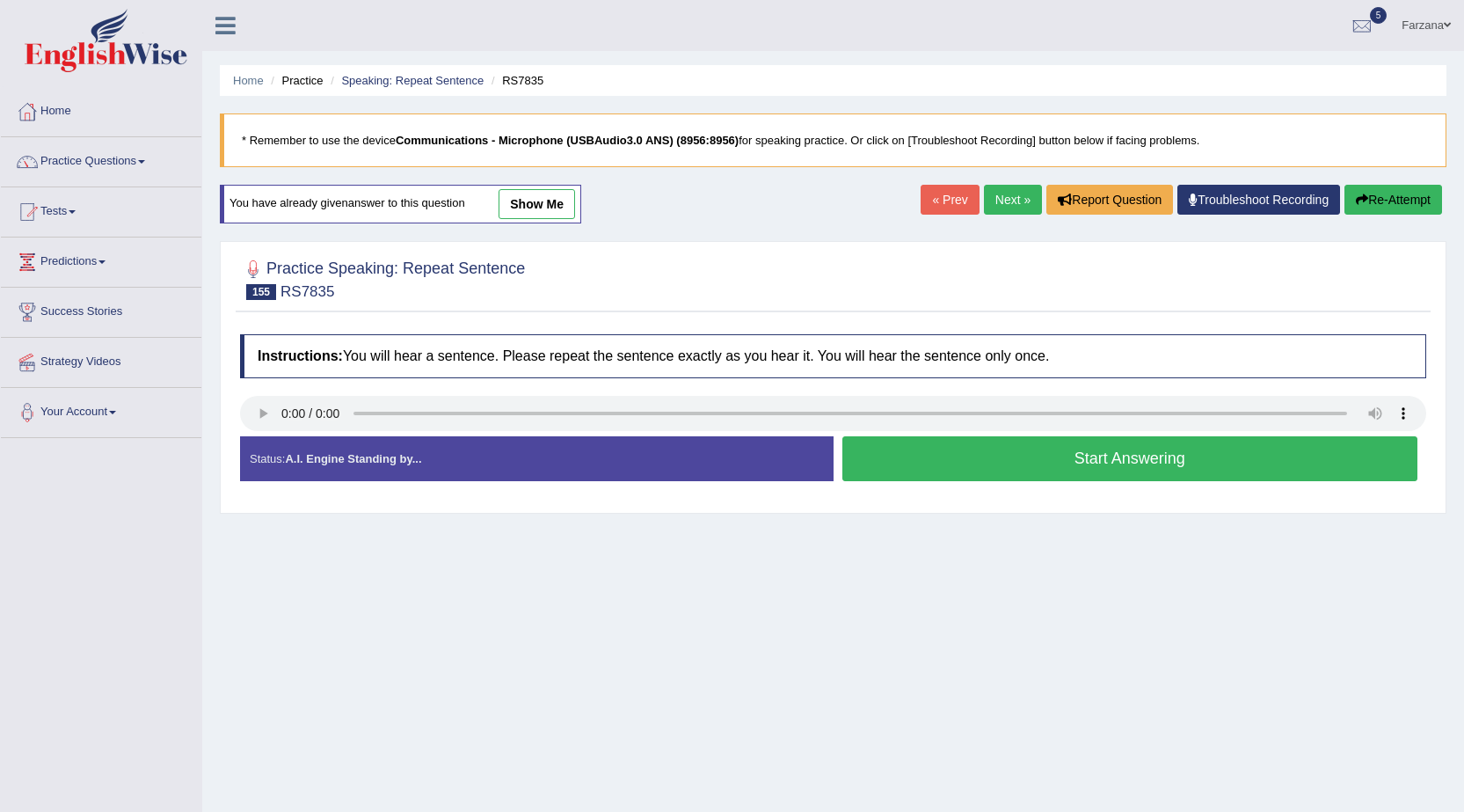
click at [1000, 452] on button "Start Answering" at bounding box center [1130, 459] width 576 height 45
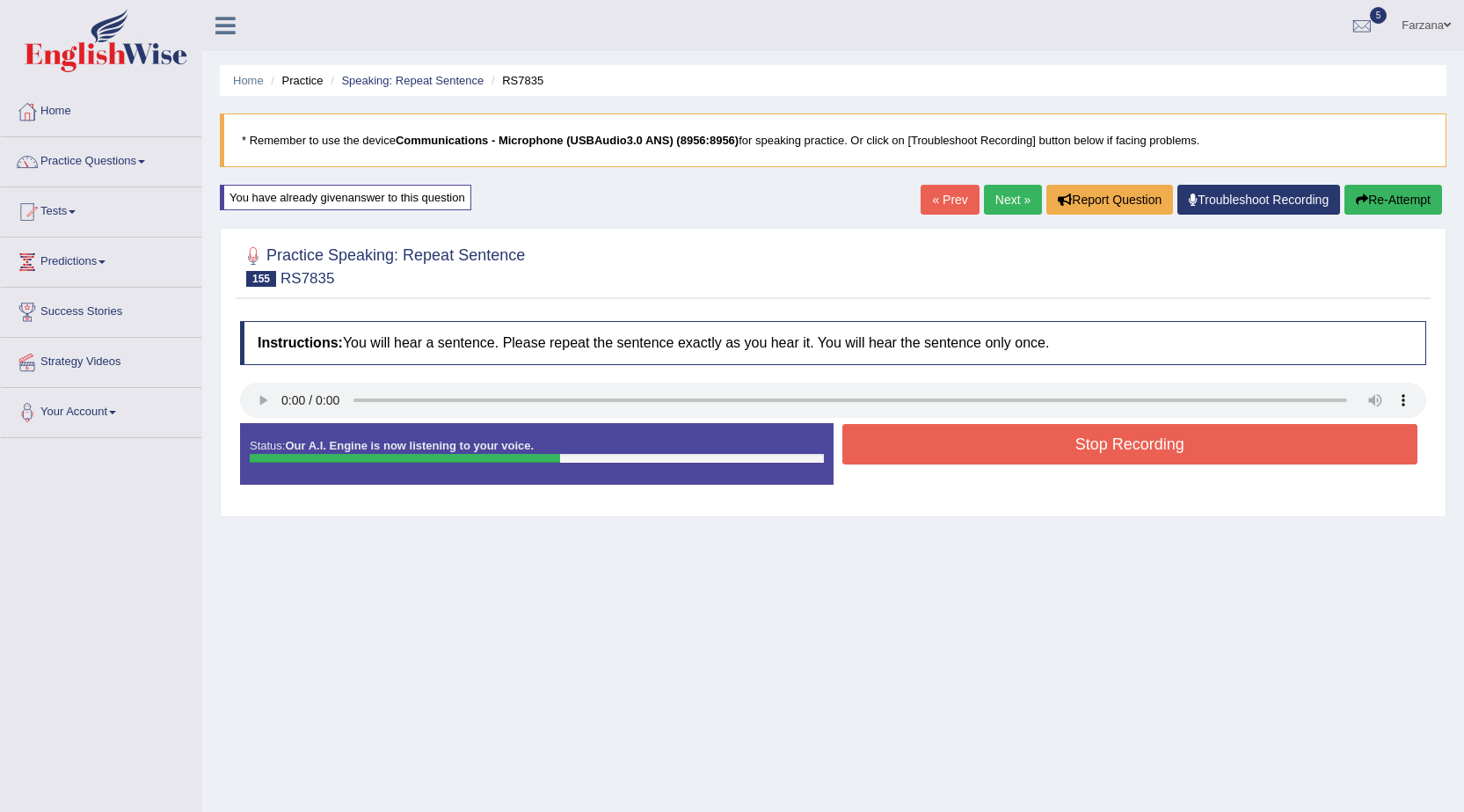
click at [992, 428] on button "Stop Recording" at bounding box center [1130, 444] width 576 height 41
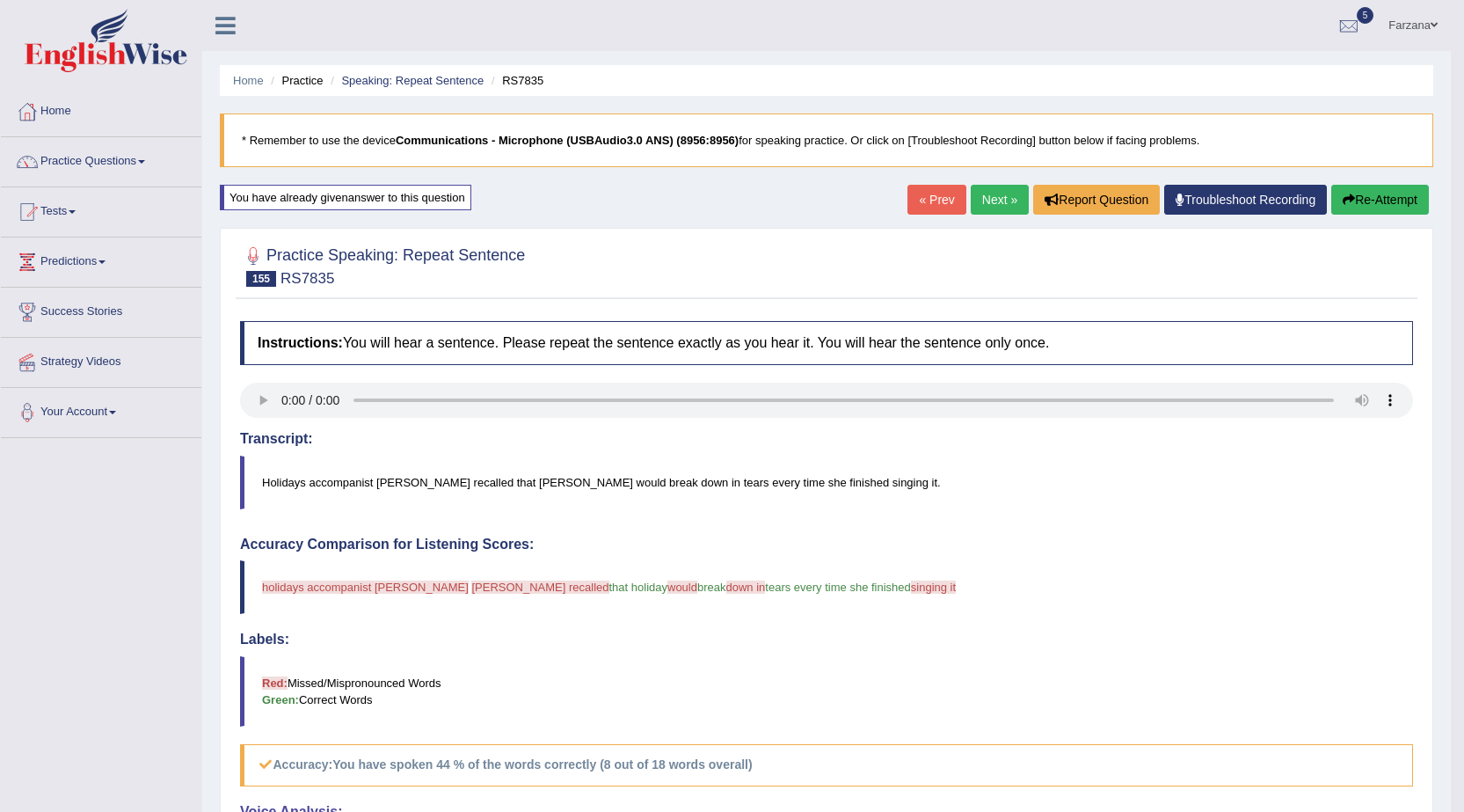
click at [960, 209] on div "« Prev Next » Report Question Troubleshoot Recording Re-Attempt" at bounding box center [1170, 201] width 526 height 34
click at [980, 185] on link "Next »" at bounding box center [1000, 199] width 58 height 30
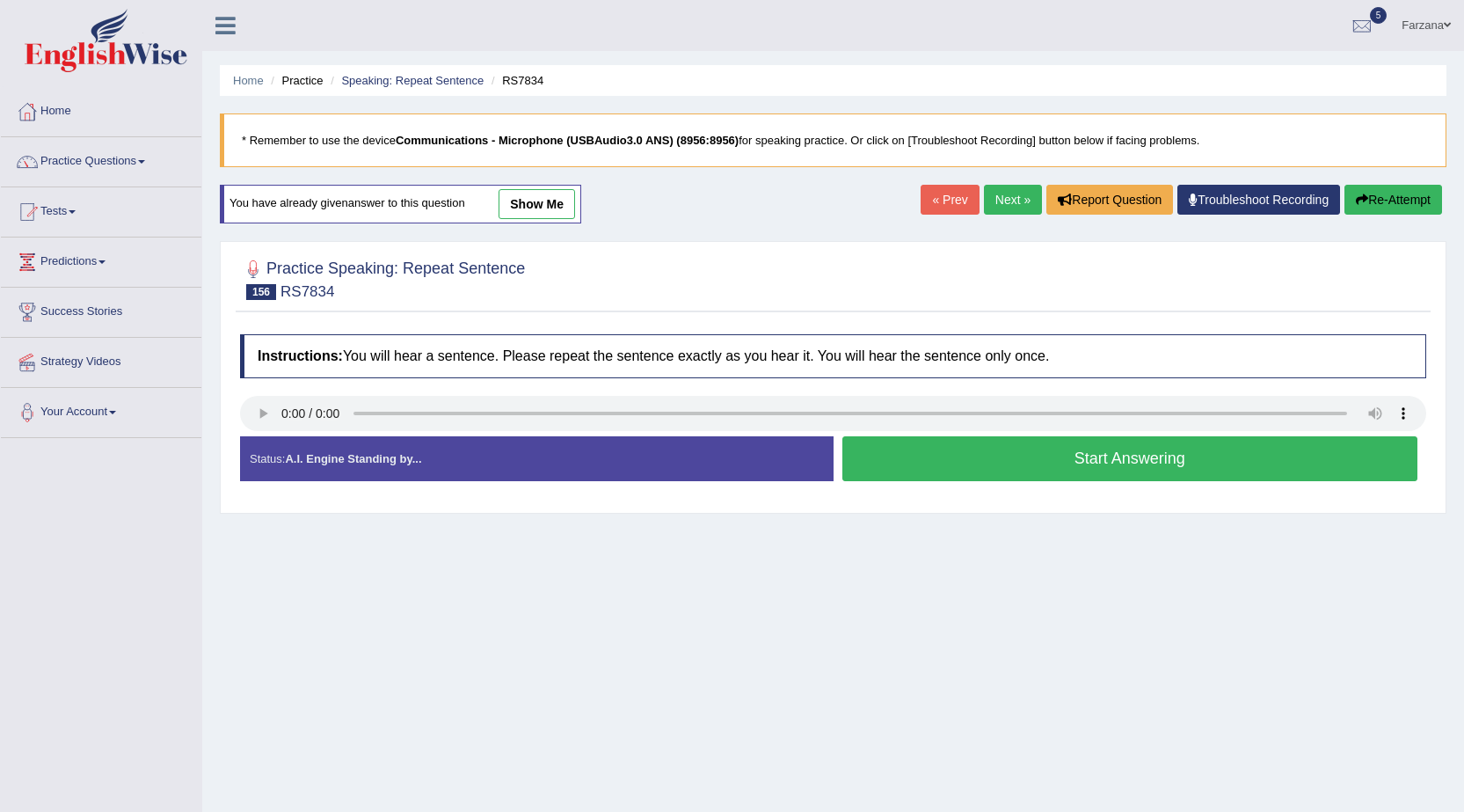
click at [1000, 465] on button "Start Answering" at bounding box center [1130, 459] width 576 height 45
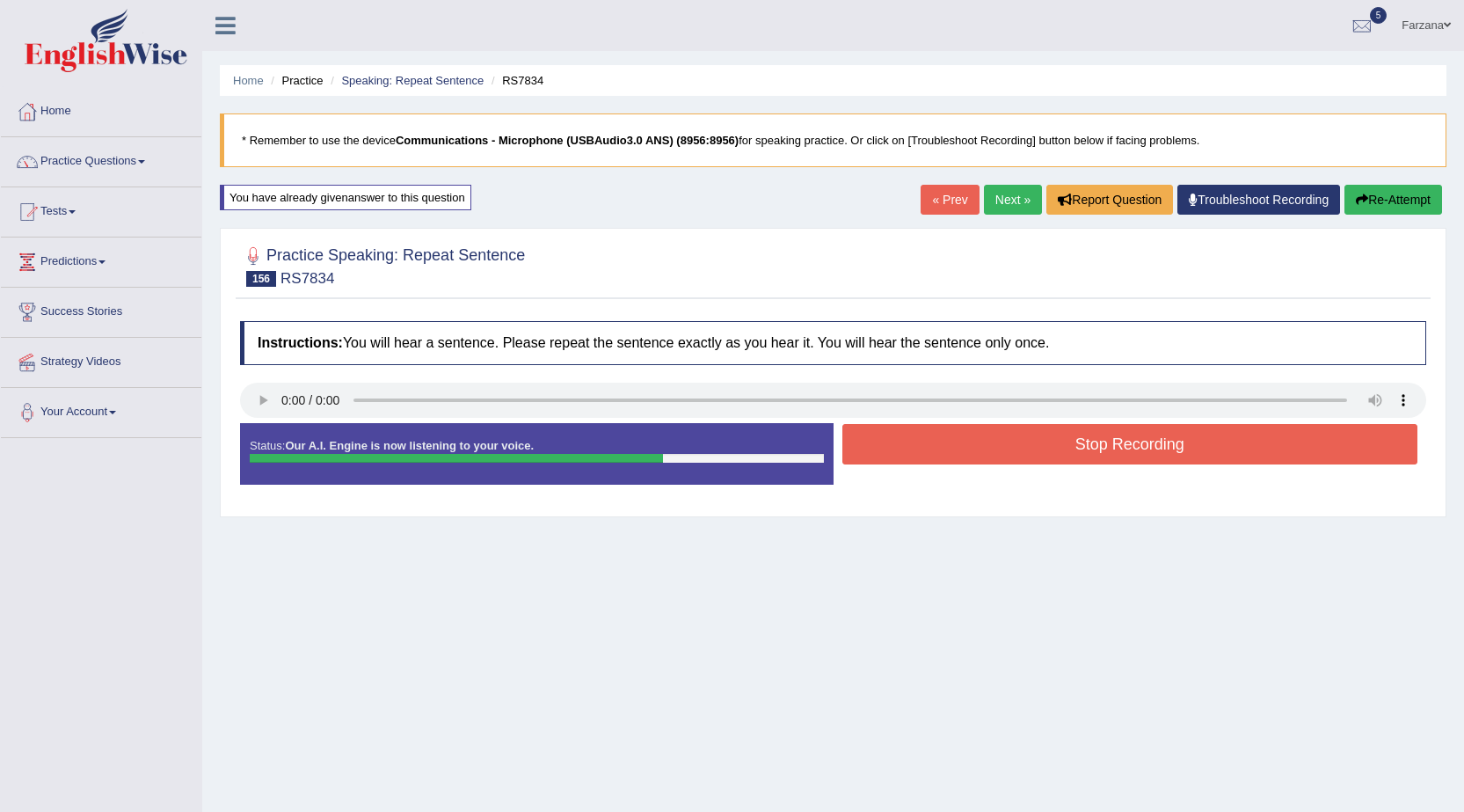
click at [1075, 443] on button "Stop Recording" at bounding box center [1130, 444] width 576 height 41
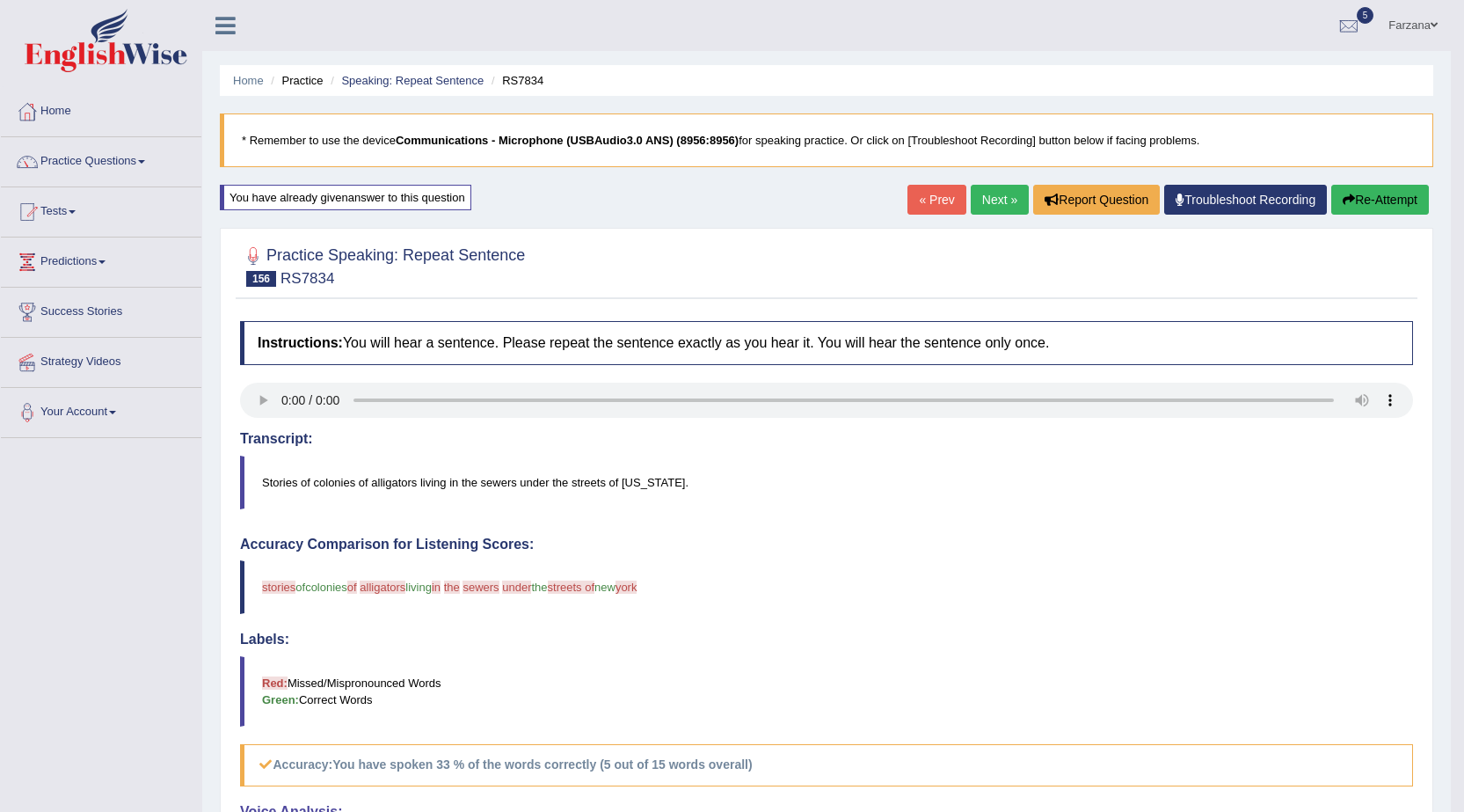
click at [971, 202] on link "Next »" at bounding box center [1000, 199] width 58 height 30
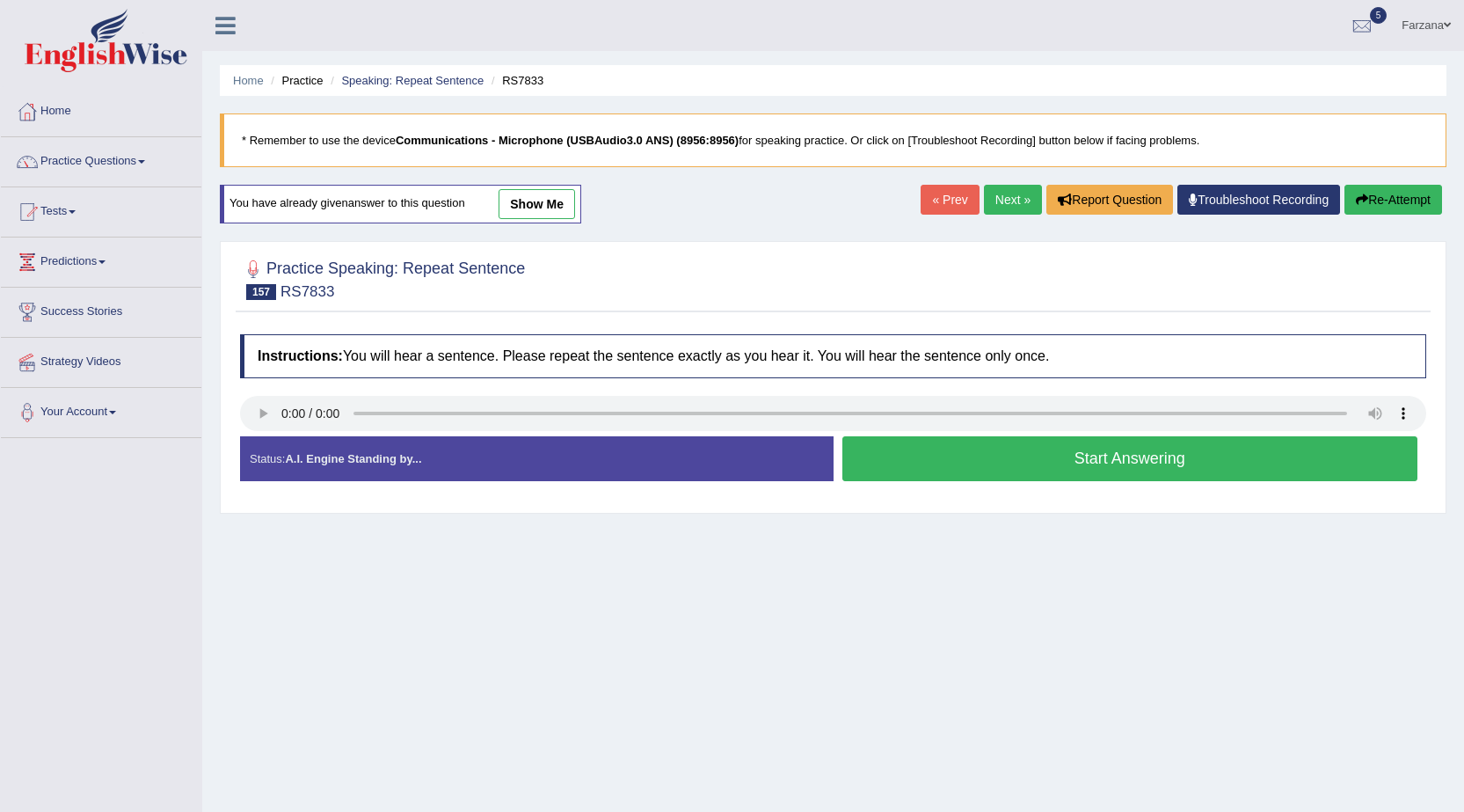
click at [960, 465] on button "Start Answering" at bounding box center [1130, 459] width 576 height 45
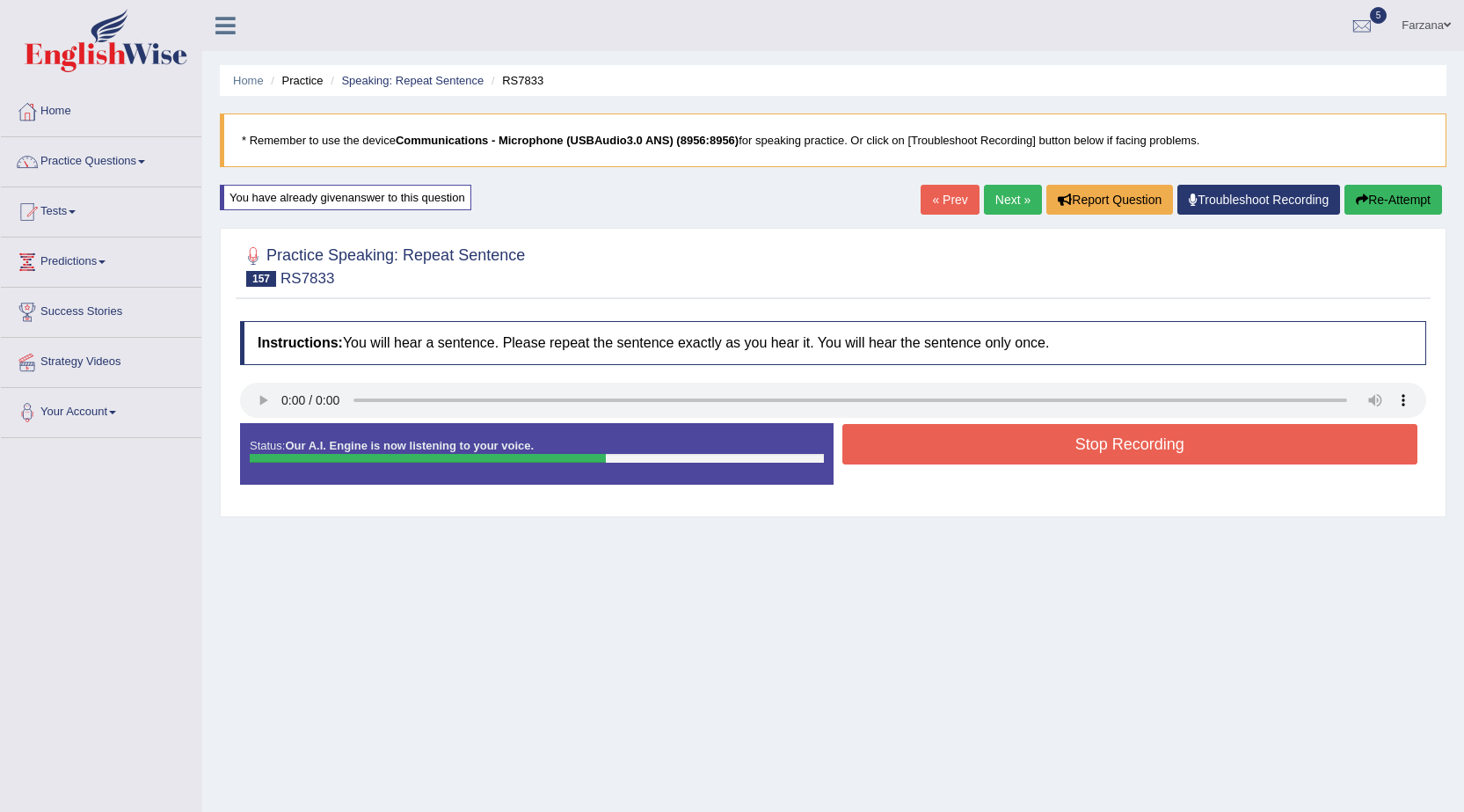
click at [935, 451] on button "Stop Recording" at bounding box center [1130, 444] width 576 height 41
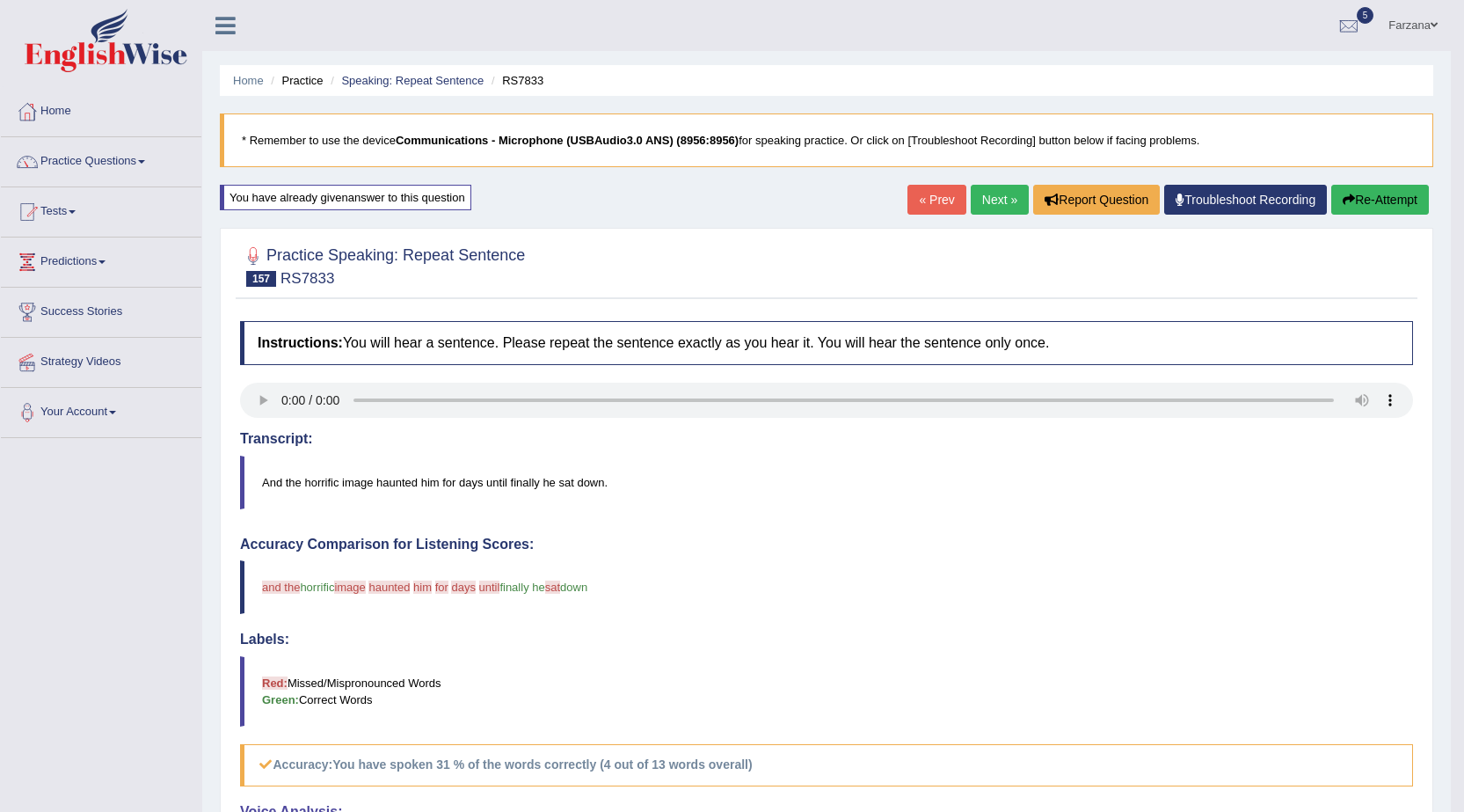
click at [986, 193] on link "Next »" at bounding box center [1000, 199] width 58 height 30
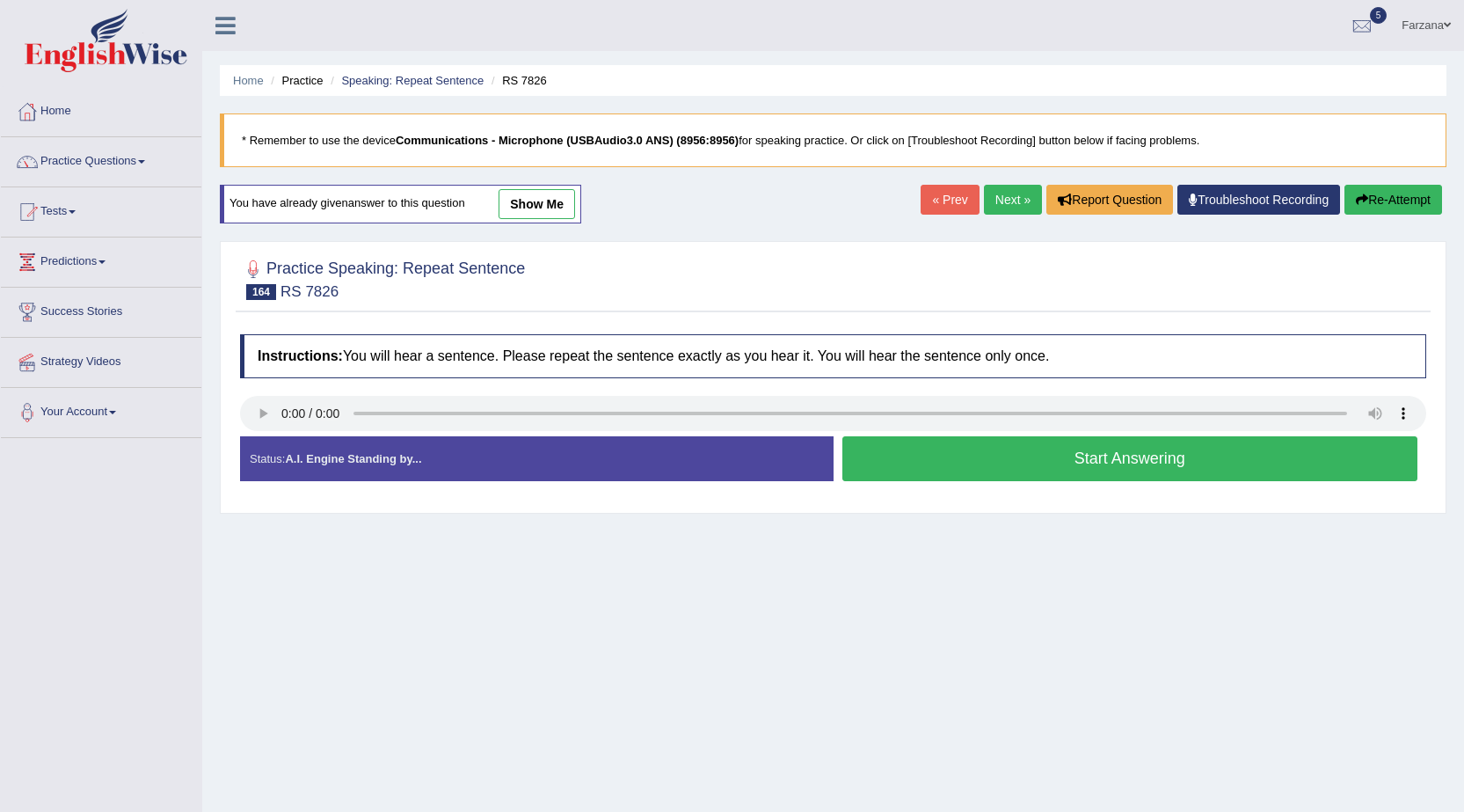
click at [1014, 202] on link "Next »" at bounding box center [1013, 199] width 58 height 30
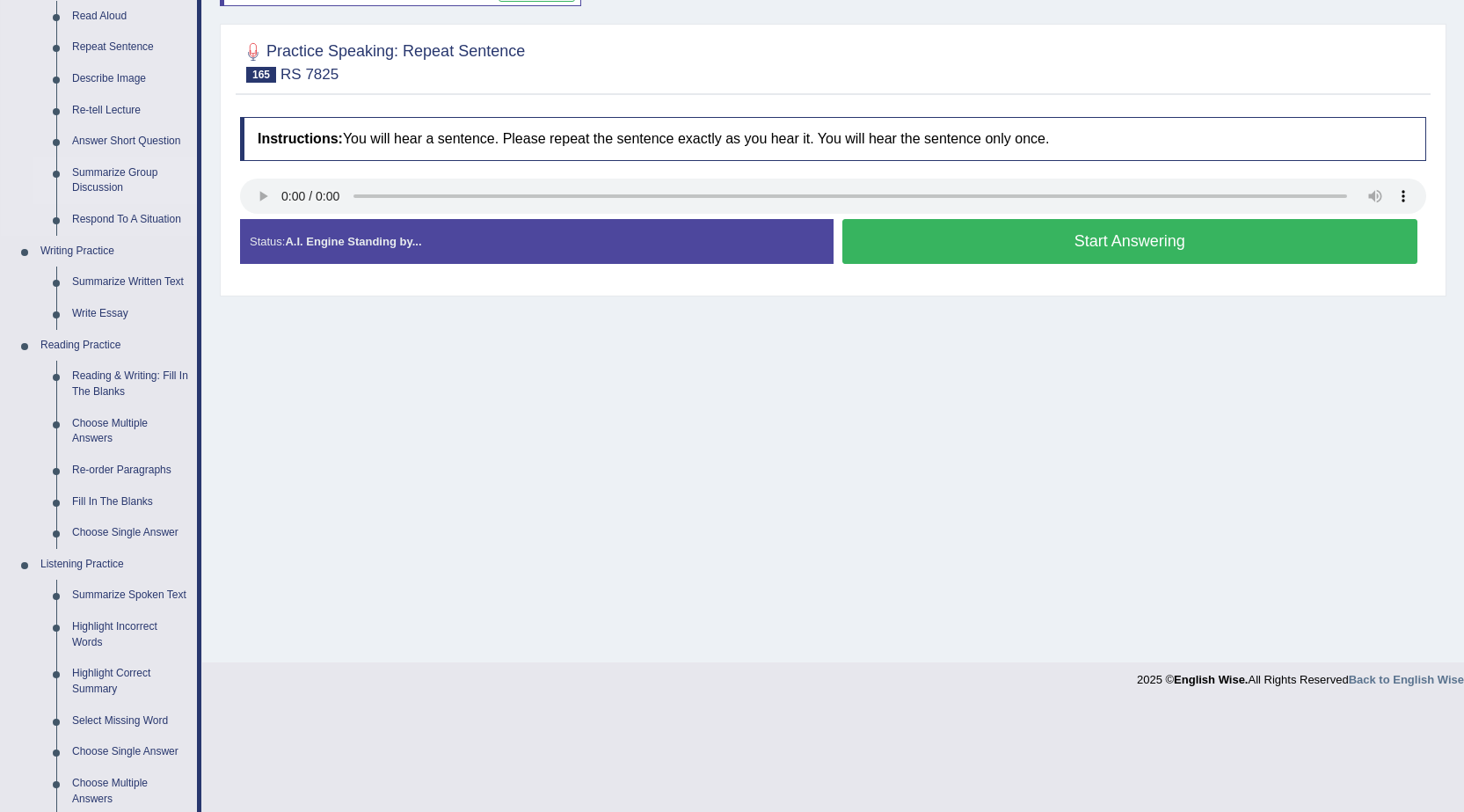
scroll to position [88, 0]
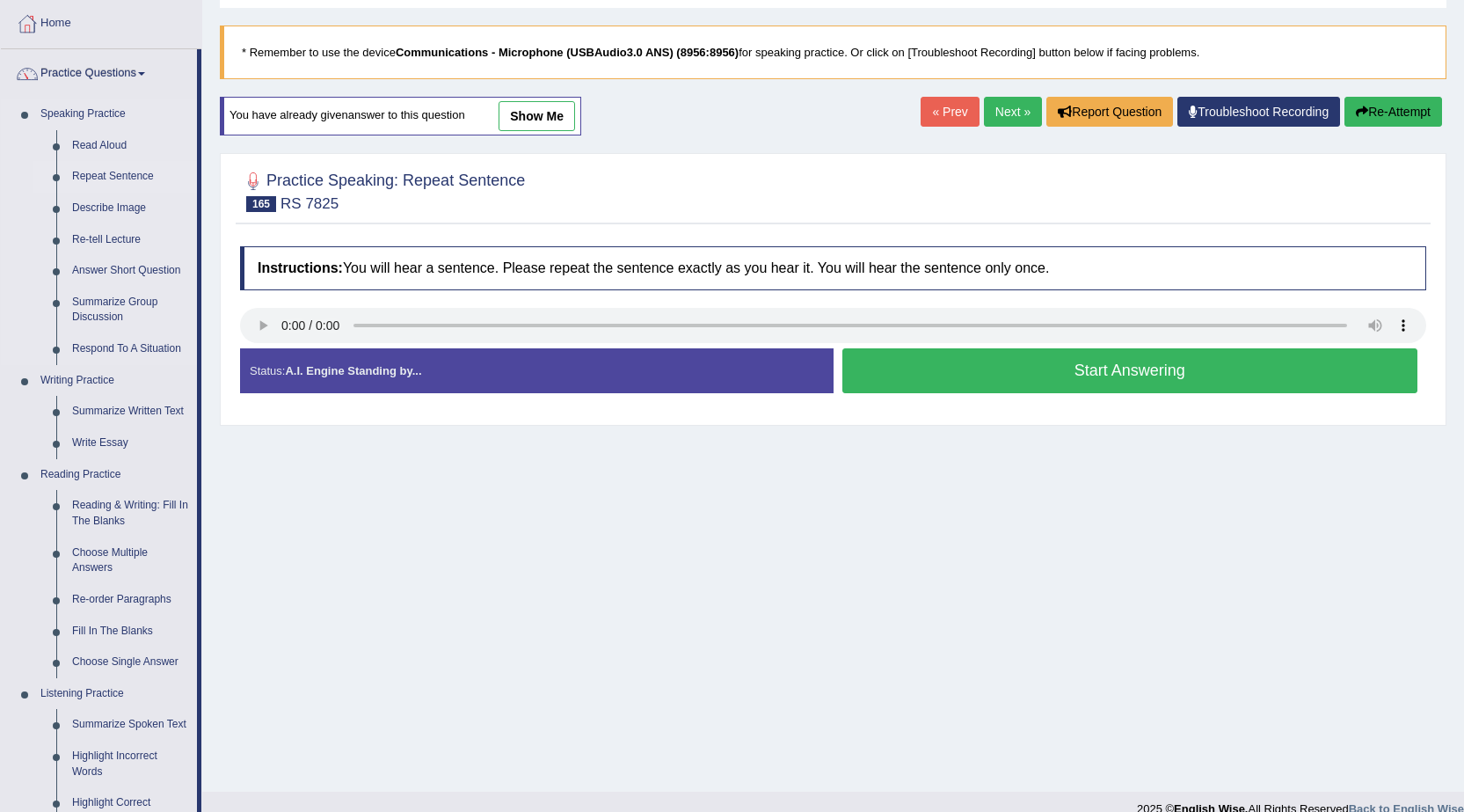
click at [136, 169] on link "Repeat Sentence" at bounding box center [130, 177] width 133 height 32
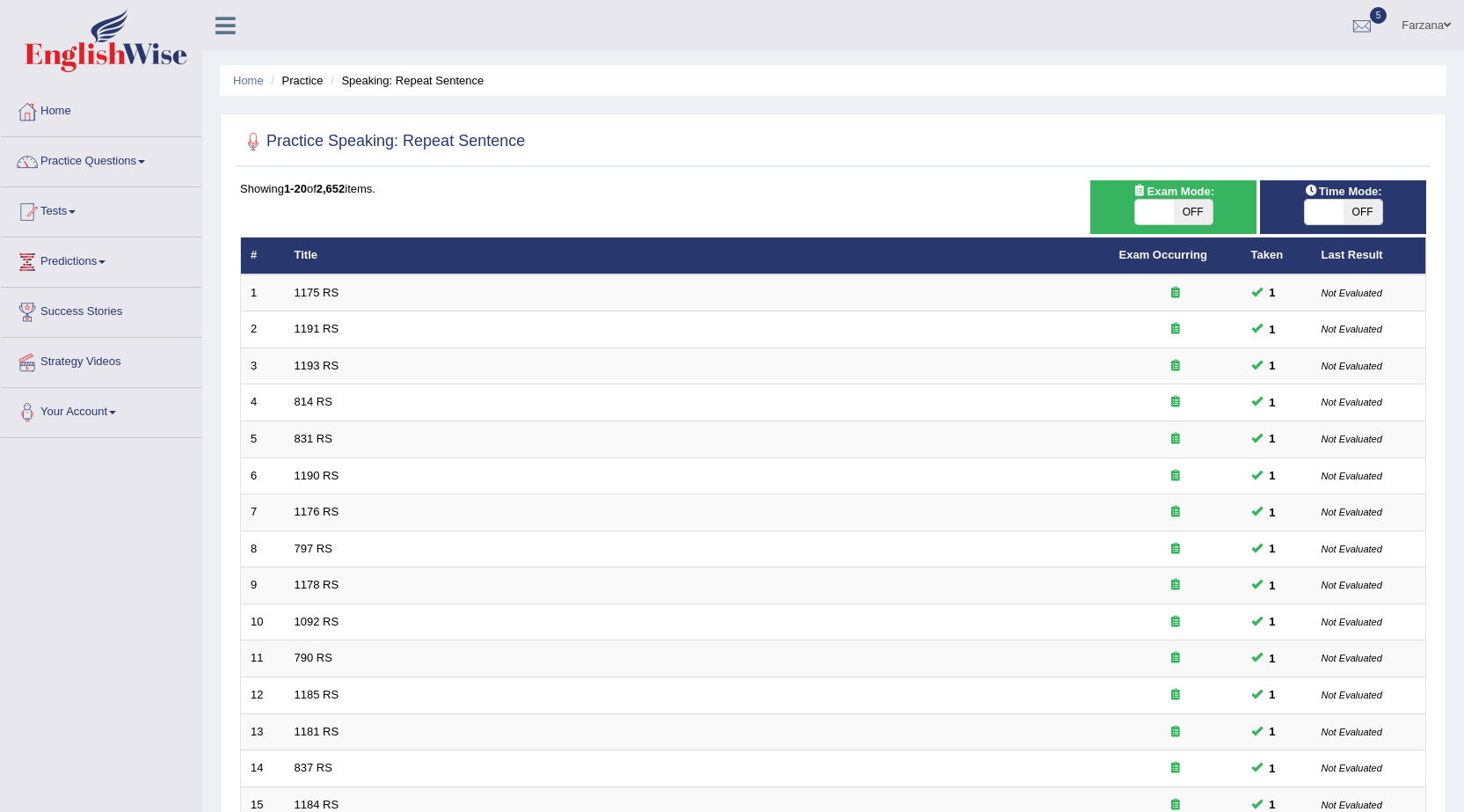
scroll to position [345, 0]
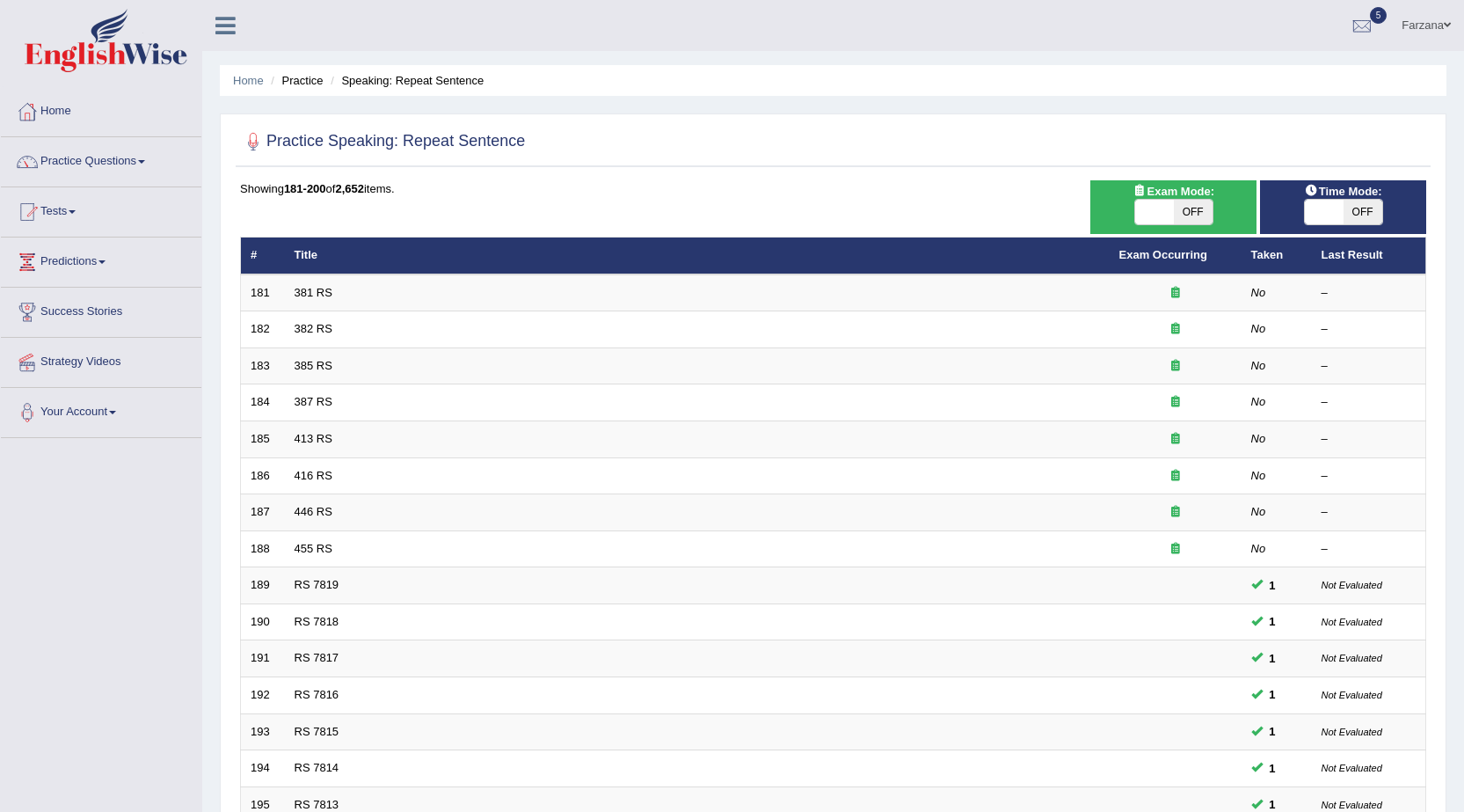
scroll to position [345, 0]
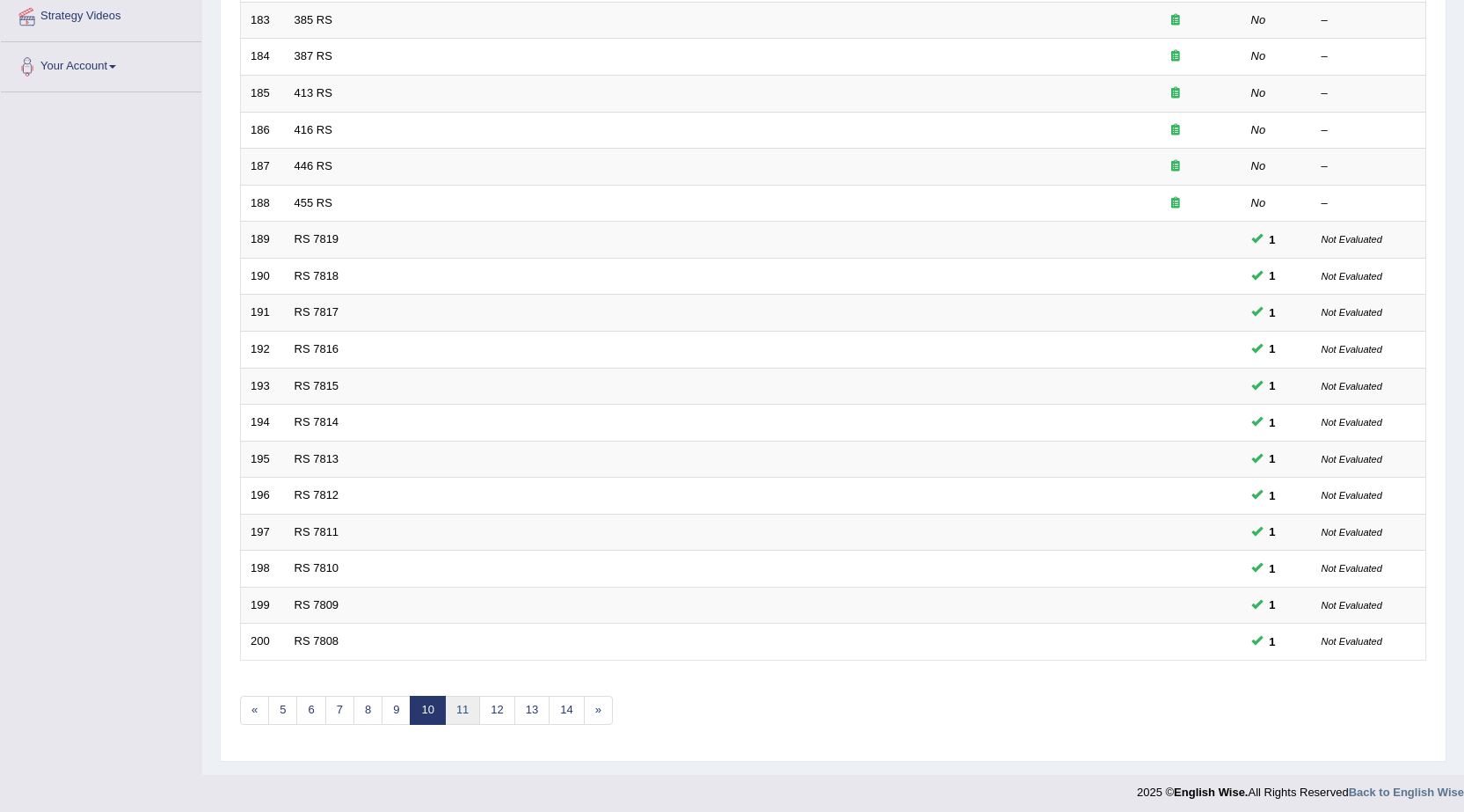
click at [471, 704] on link "11" at bounding box center [463, 710] width 35 height 29
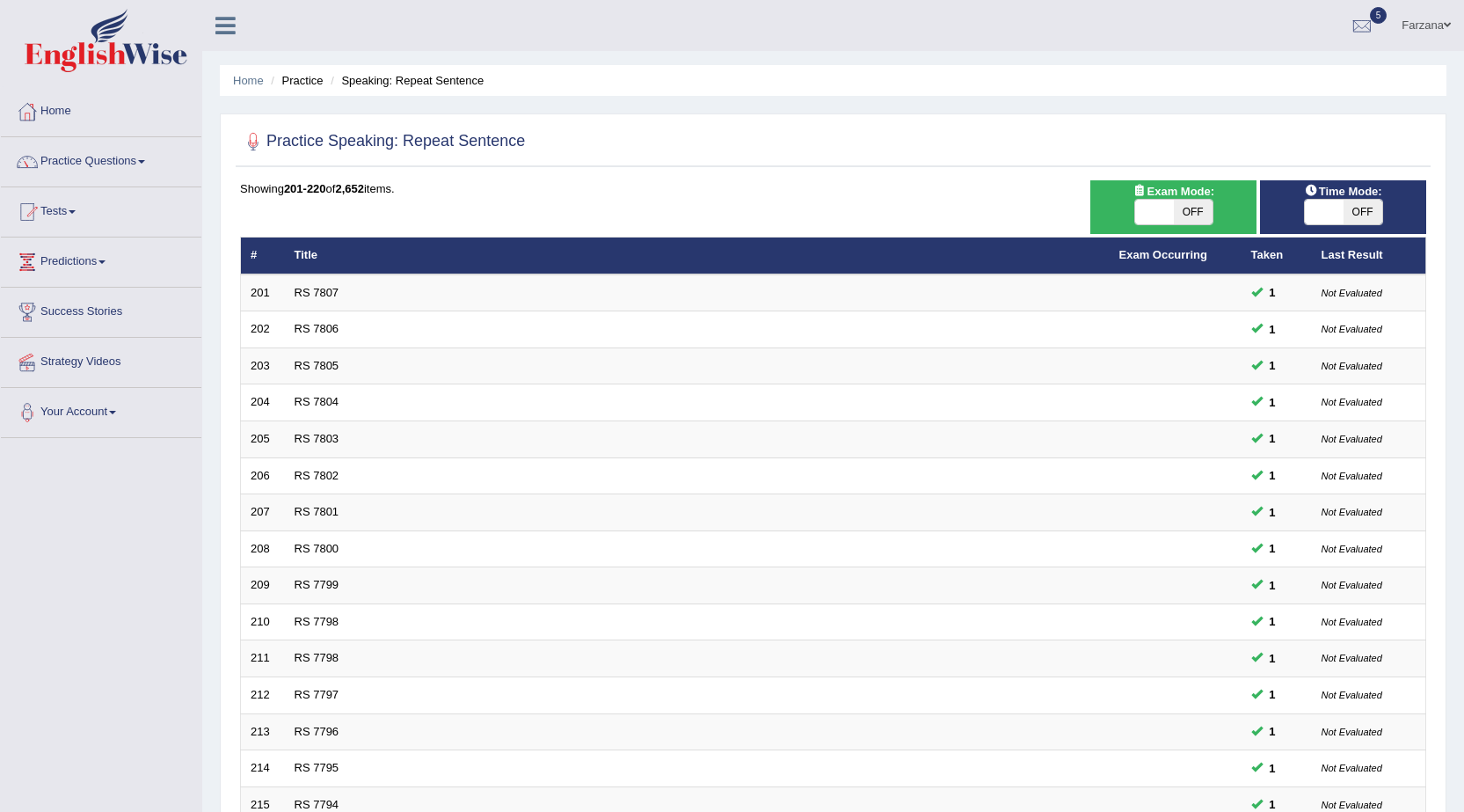
scroll to position [352, 0]
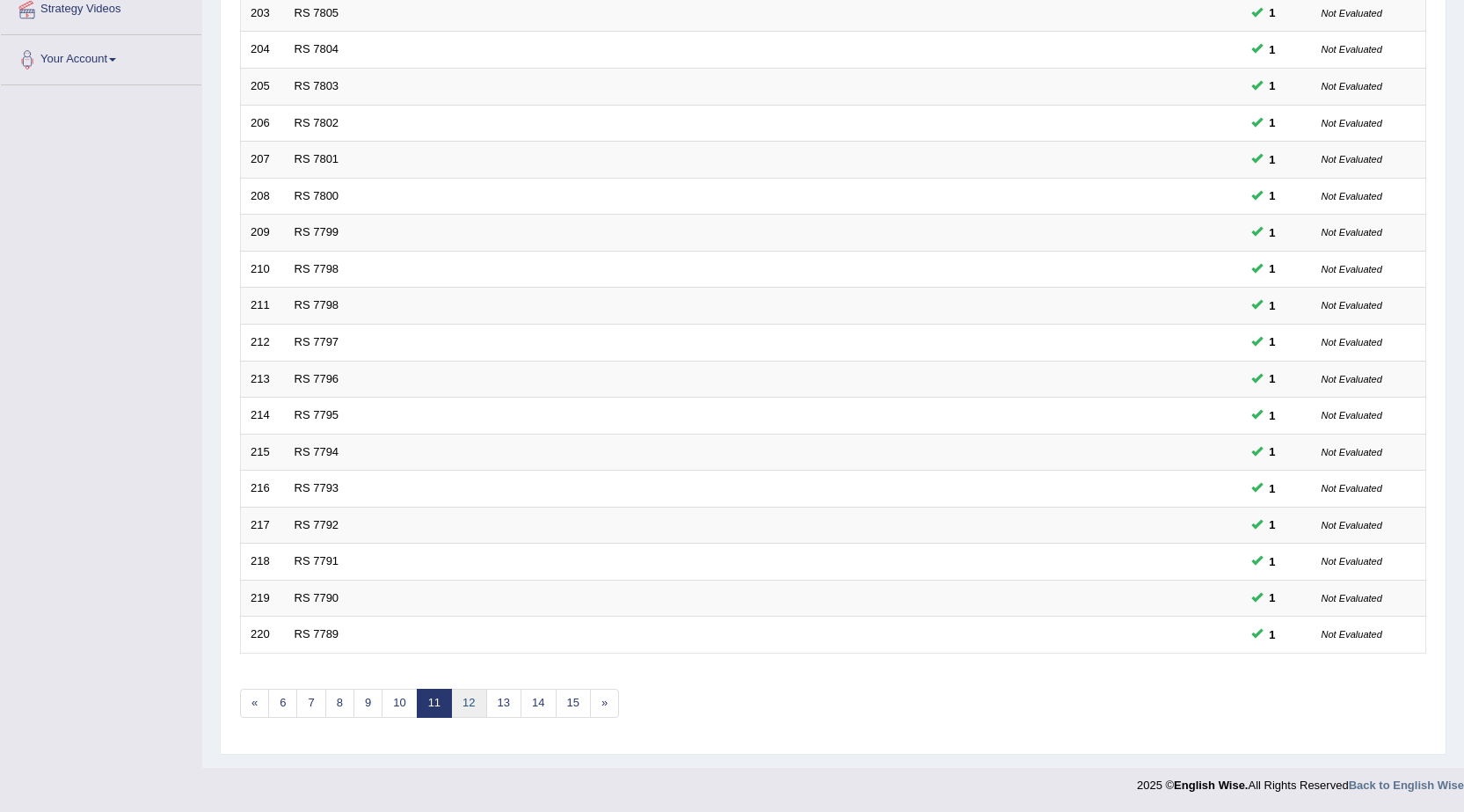
click at [472, 705] on link "12" at bounding box center [469, 703] width 35 height 29
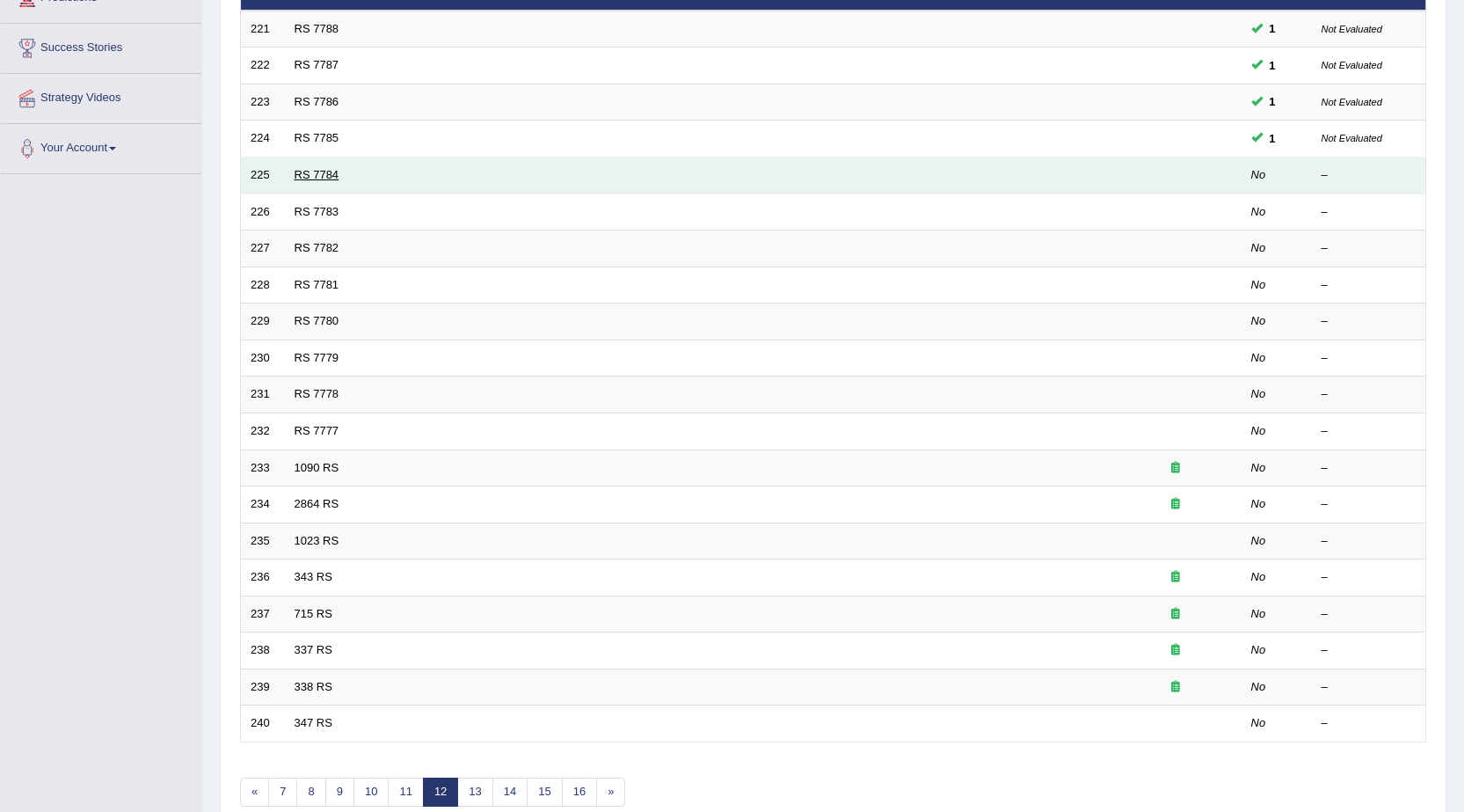
click at [321, 171] on link "RS 7784" at bounding box center [317, 175] width 45 height 14
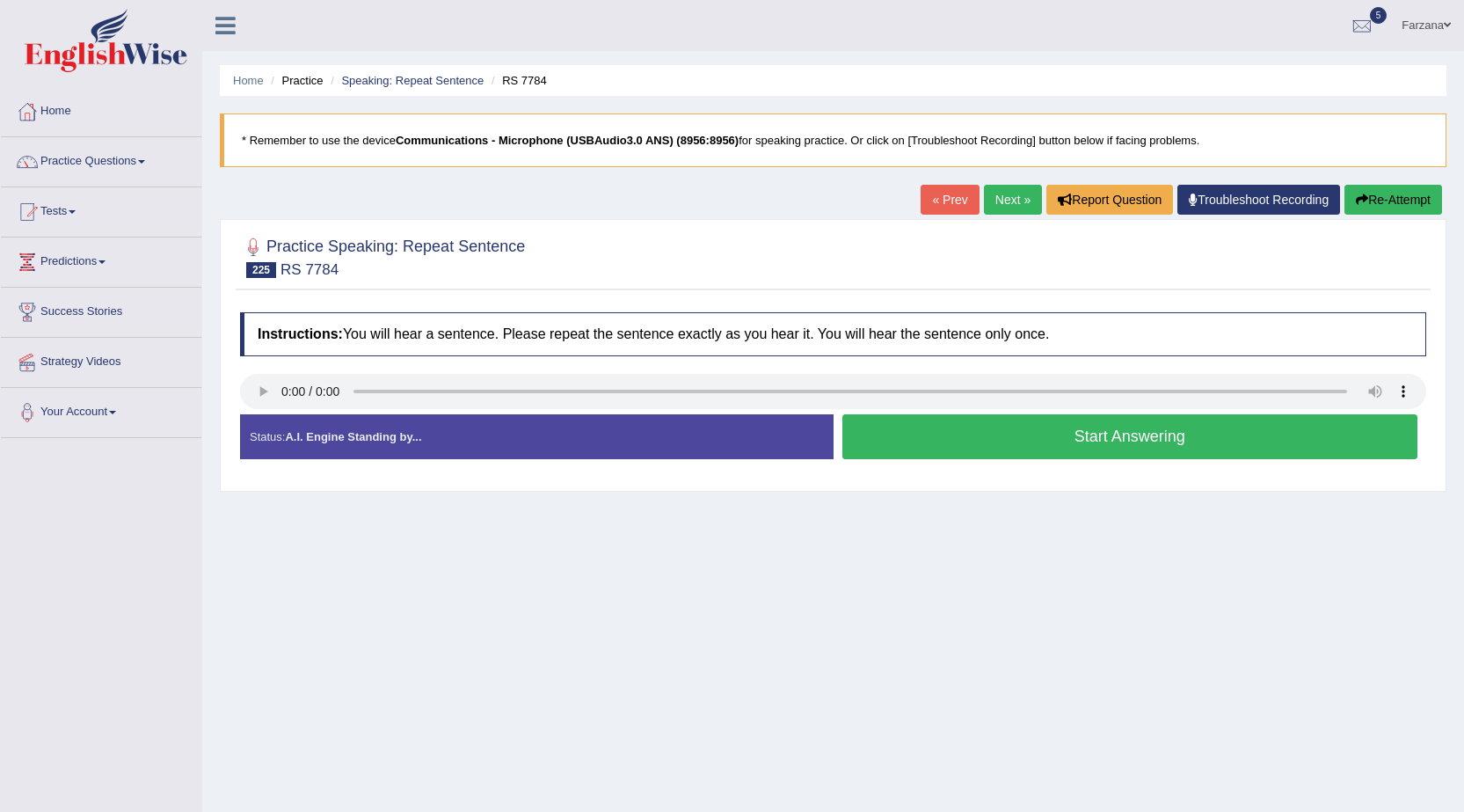
click at [883, 439] on button "Start Answering" at bounding box center [1130, 437] width 576 height 45
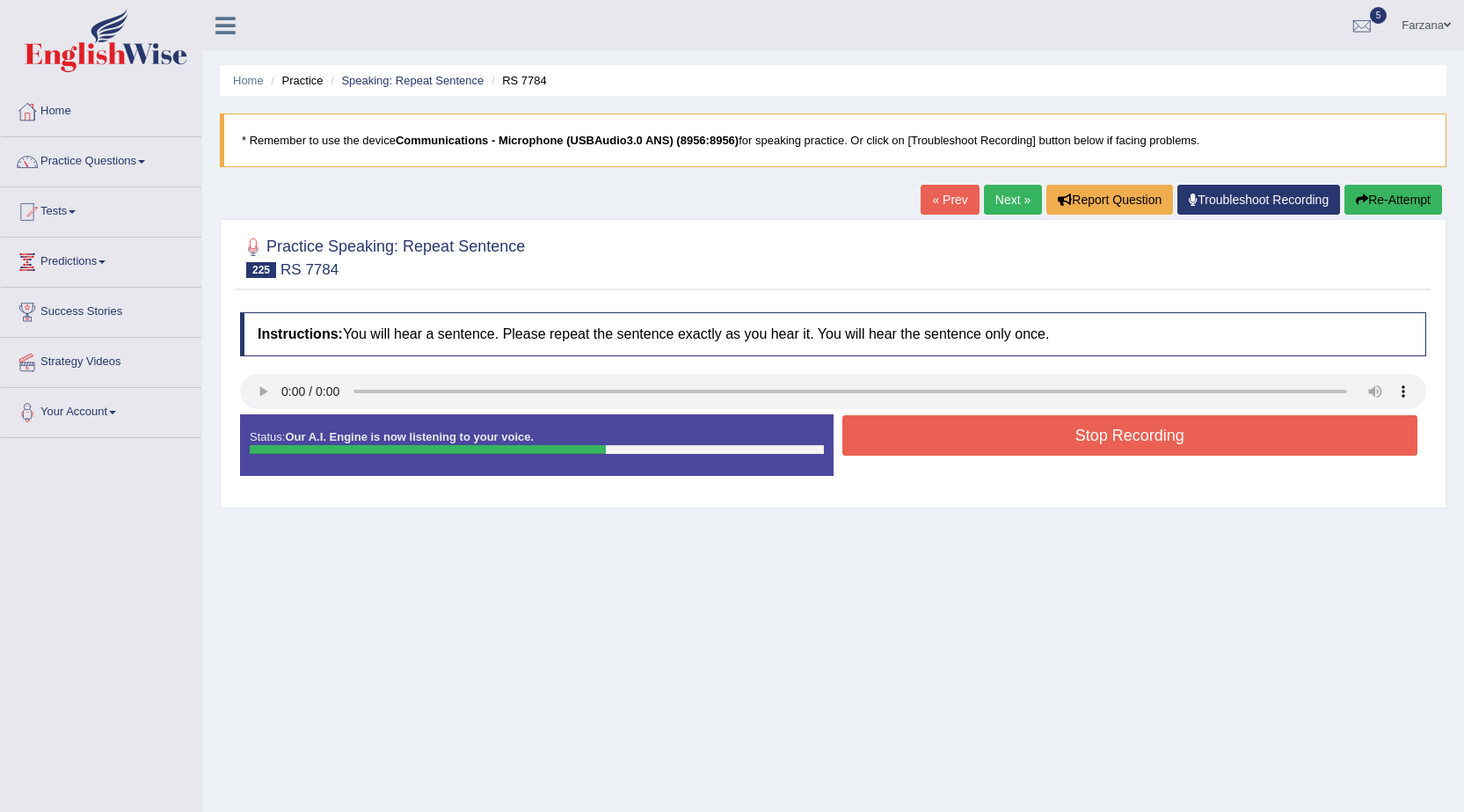
click at [895, 503] on div "Practice Speaking: Repeat Sentence 225 RS 7784 Instructions: You will hear a se…" at bounding box center [833, 364] width 1226 height 289
click at [894, 440] on button "Stop Recording" at bounding box center [1130, 436] width 576 height 41
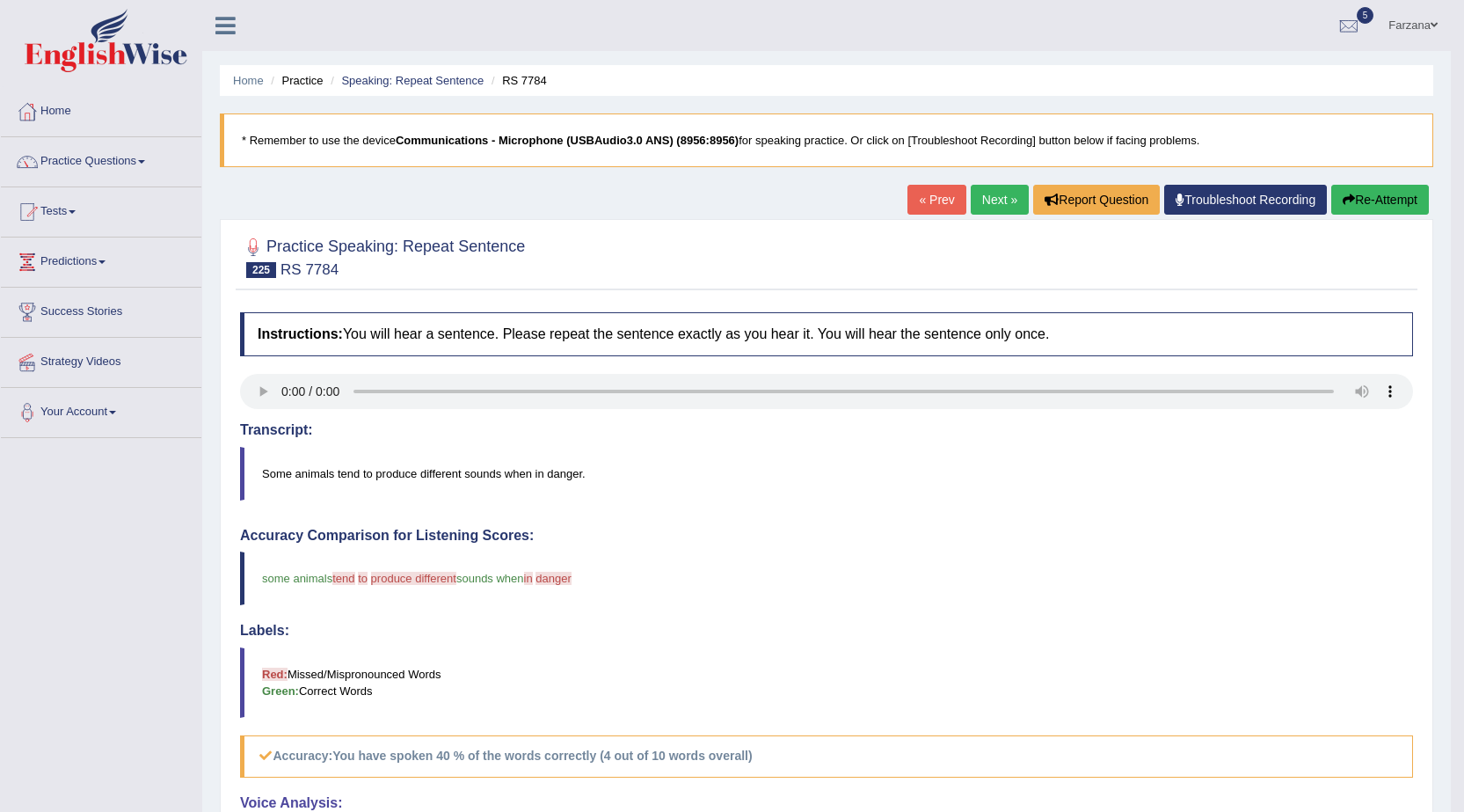
click at [1362, 201] on button "Re-Attempt" at bounding box center [1380, 199] width 98 height 30
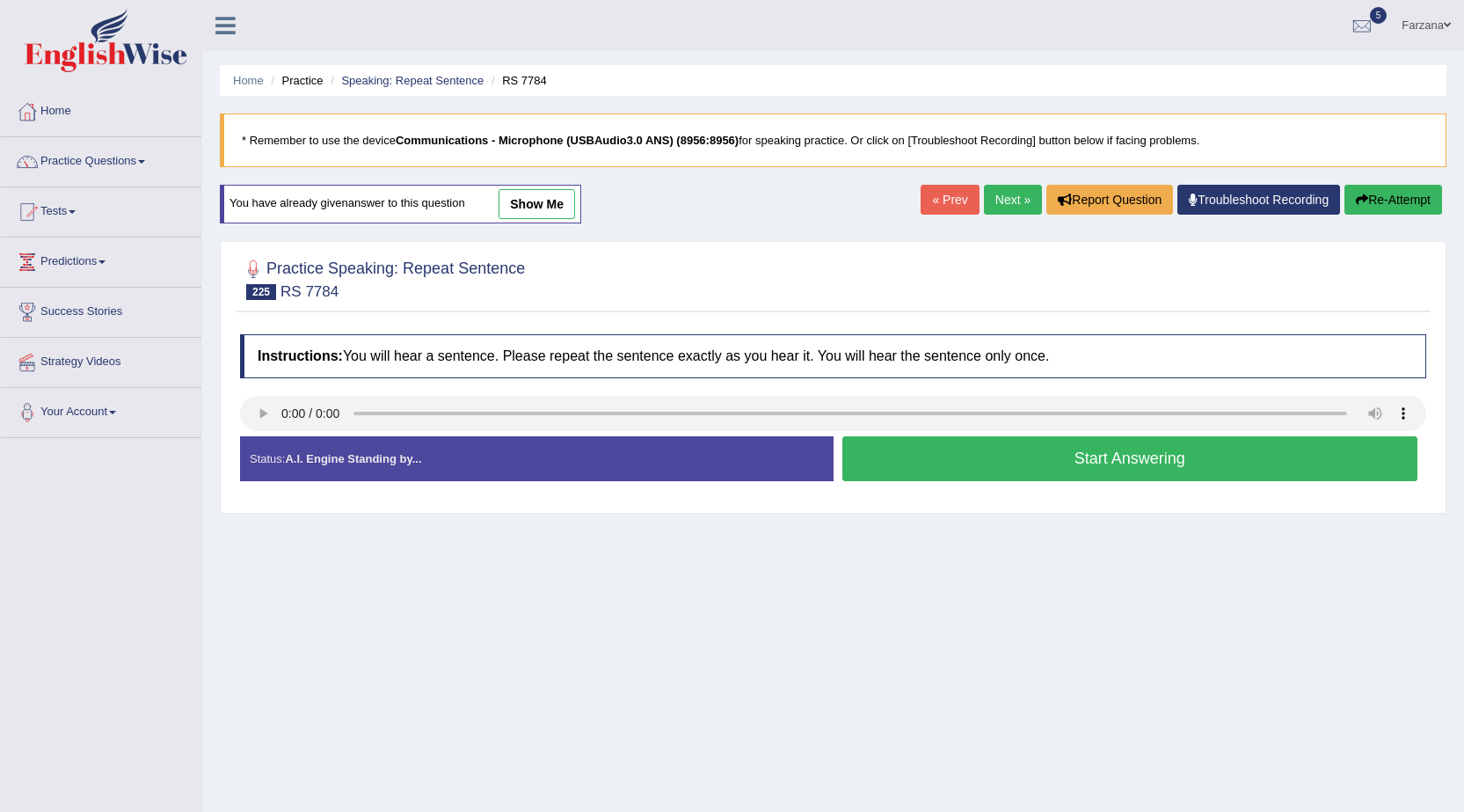
click at [916, 460] on button "Start Answering" at bounding box center [1130, 459] width 576 height 45
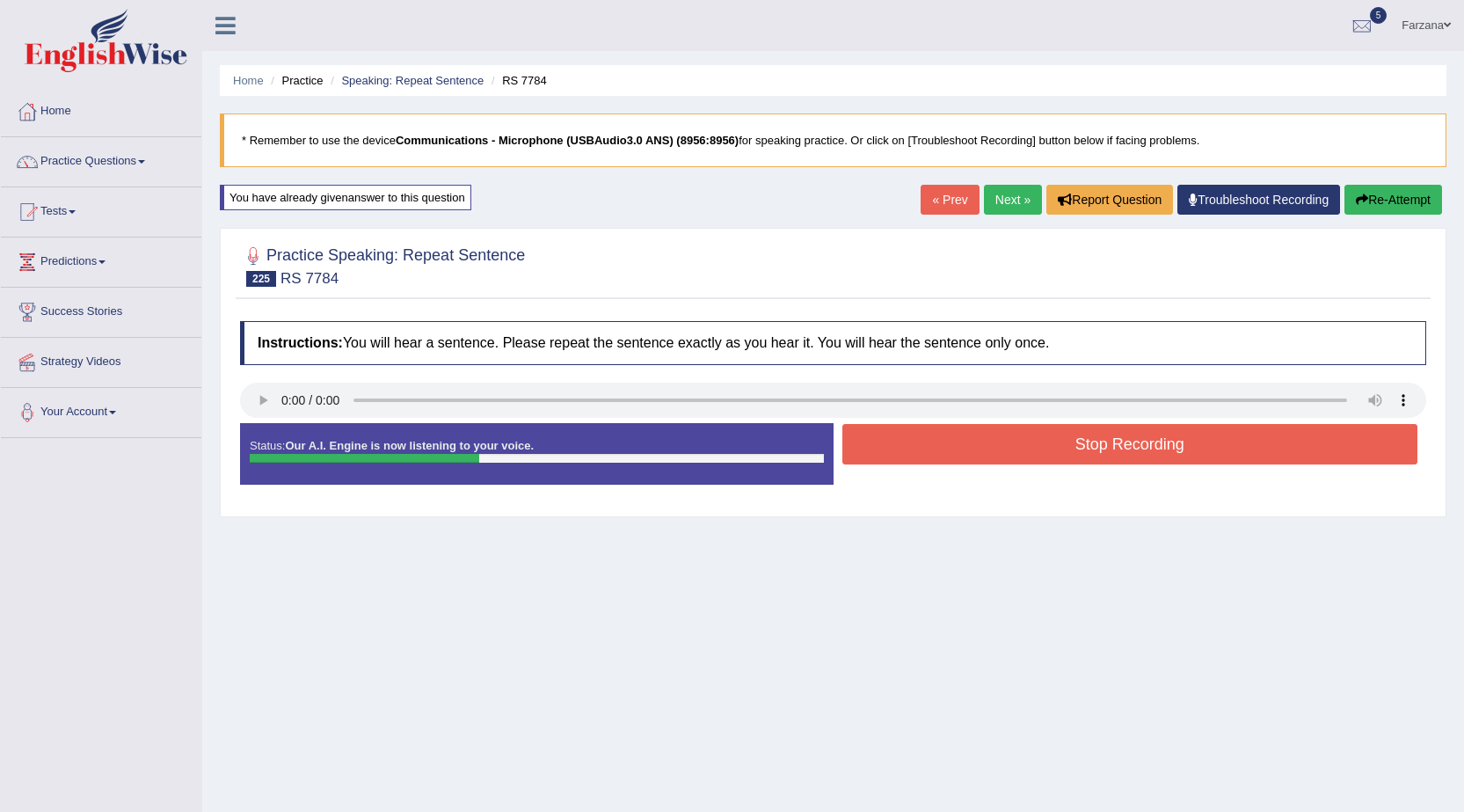
click at [916, 460] on button "Stop Recording" at bounding box center [1130, 444] width 576 height 41
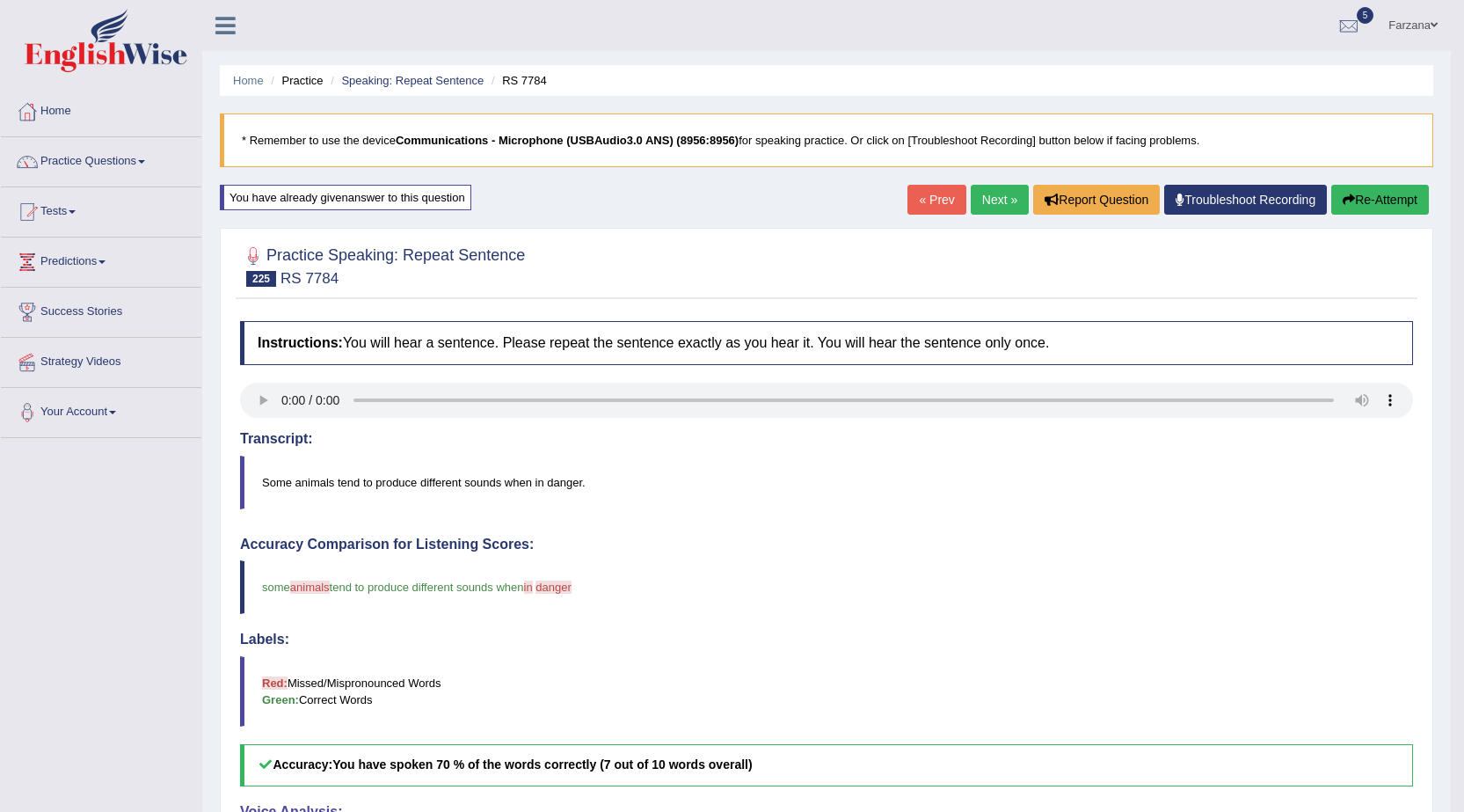
click at [1005, 194] on link "Next »" at bounding box center [1000, 199] width 58 height 30
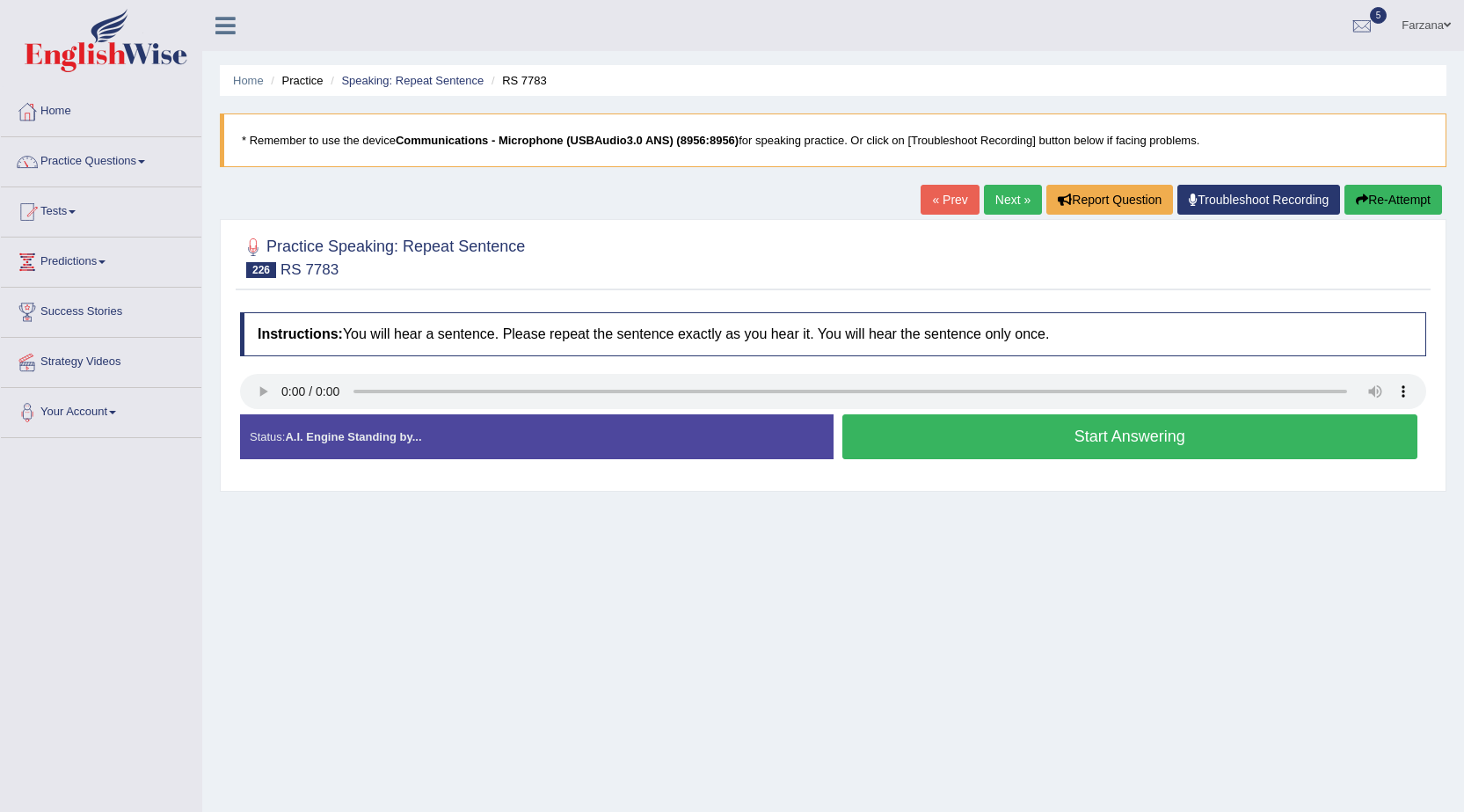
click at [878, 440] on button "Start Answering" at bounding box center [1130, 437] width 576 height 45
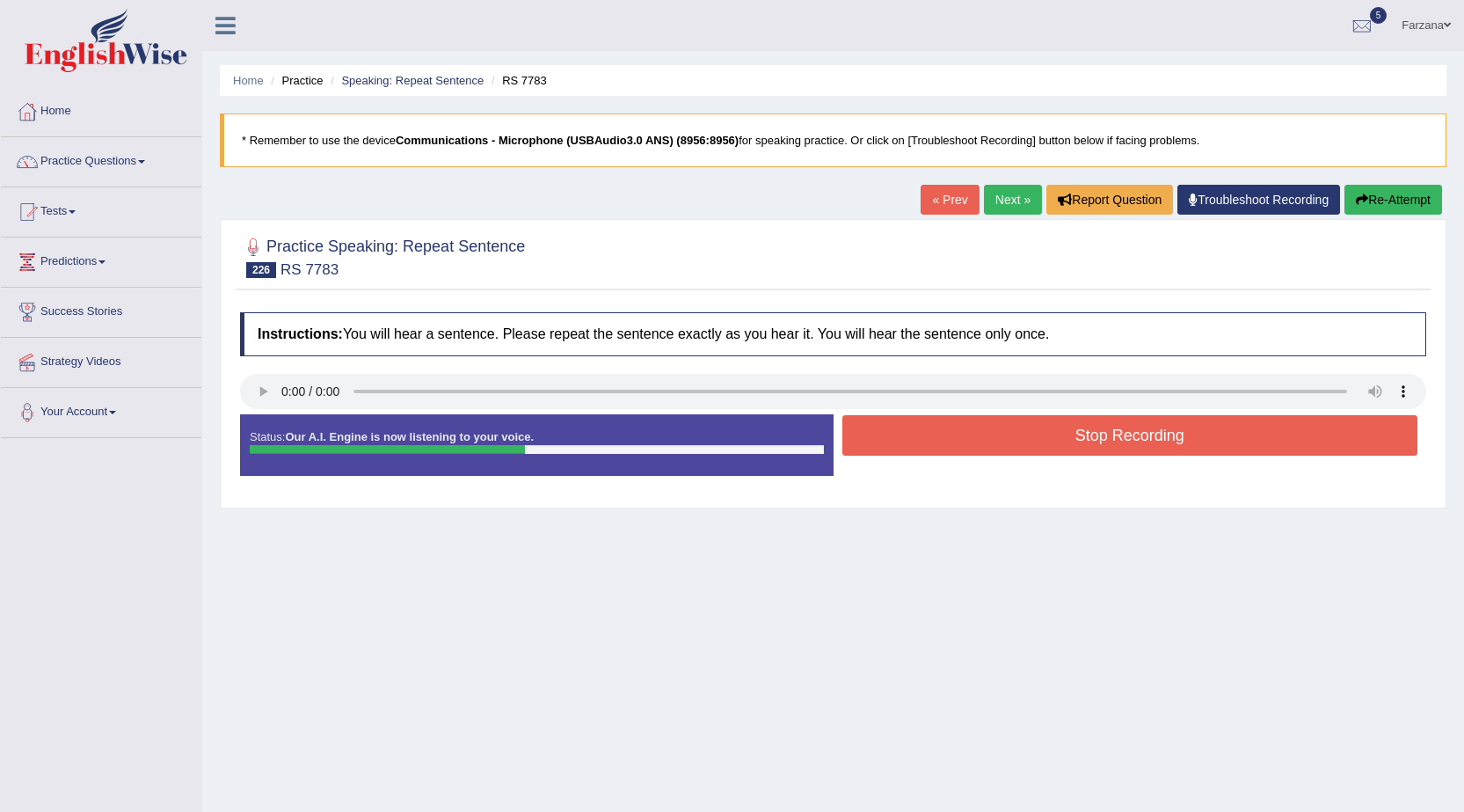
click at [885, 437] on button "Stop Recording" at bounding box center [1130, 436] width 576 height 41
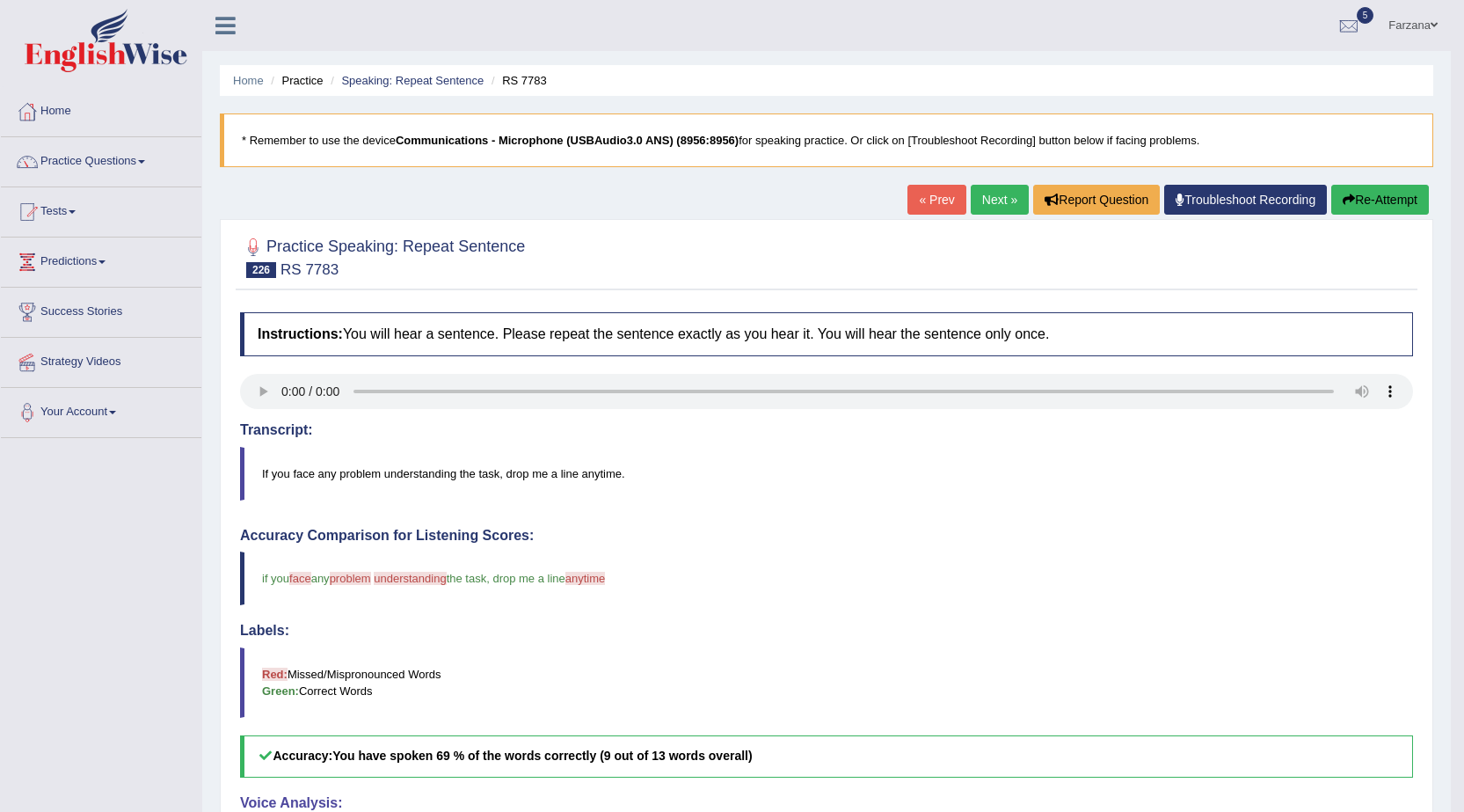
click at [996, 195] on link "Next »" at bounding box center [1000, 199] width 58 height 30
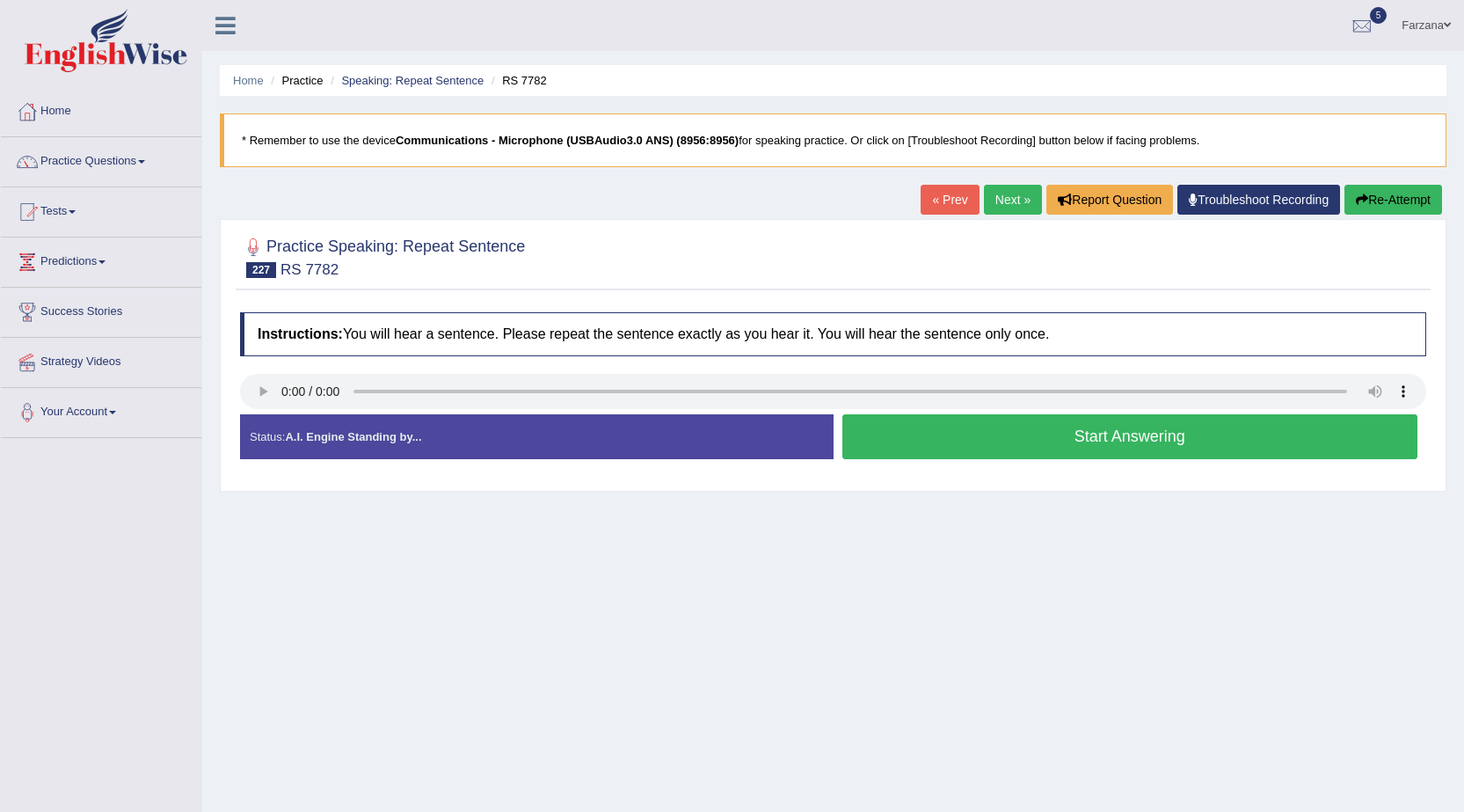
click at [307, 380] on div "Instructions: You will hear a sentence. Please repeat the sentence exactly as y…" at bounding box center [833, 393] width 1195 height 179
click at [99, 154] on link "Practice Questions" at bounding box center [101, 158] width 201 height 44
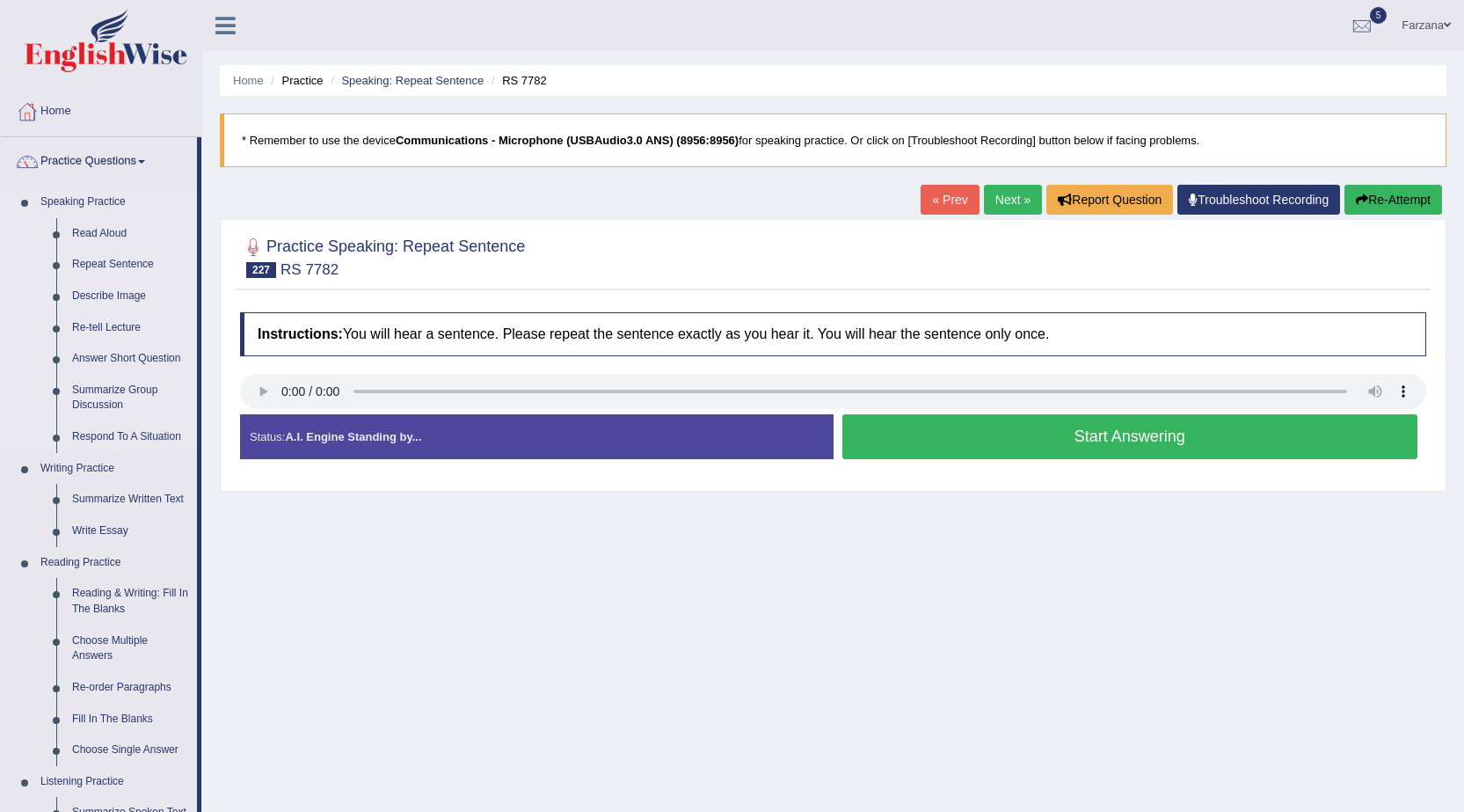
click at [105, 296] on link "Describe Image" at bounding box center [130, 296] width 133 height 32
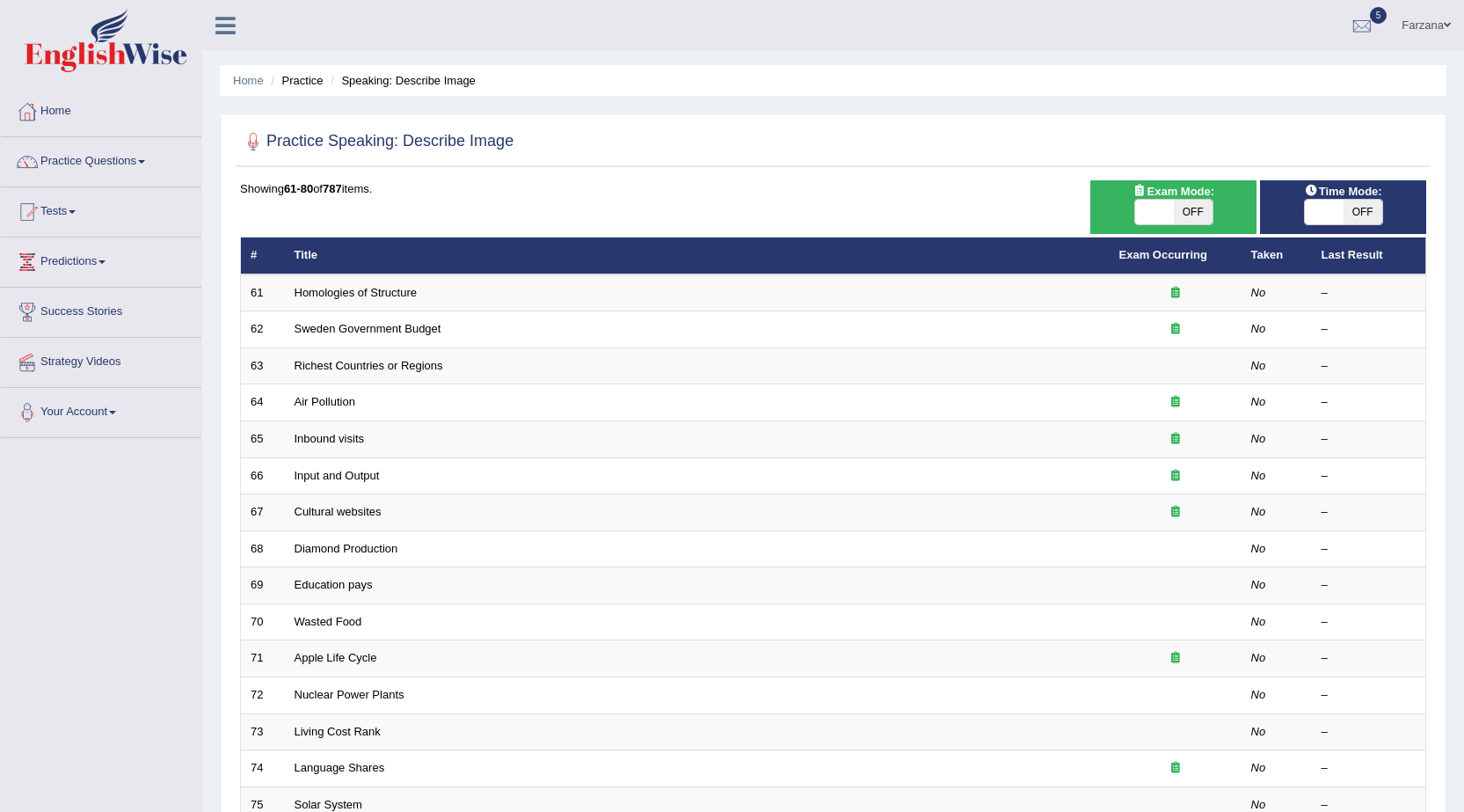
click at [378, 296] on link "Homologies of Structure" at bounding box center [356, 293] width 122 height 14
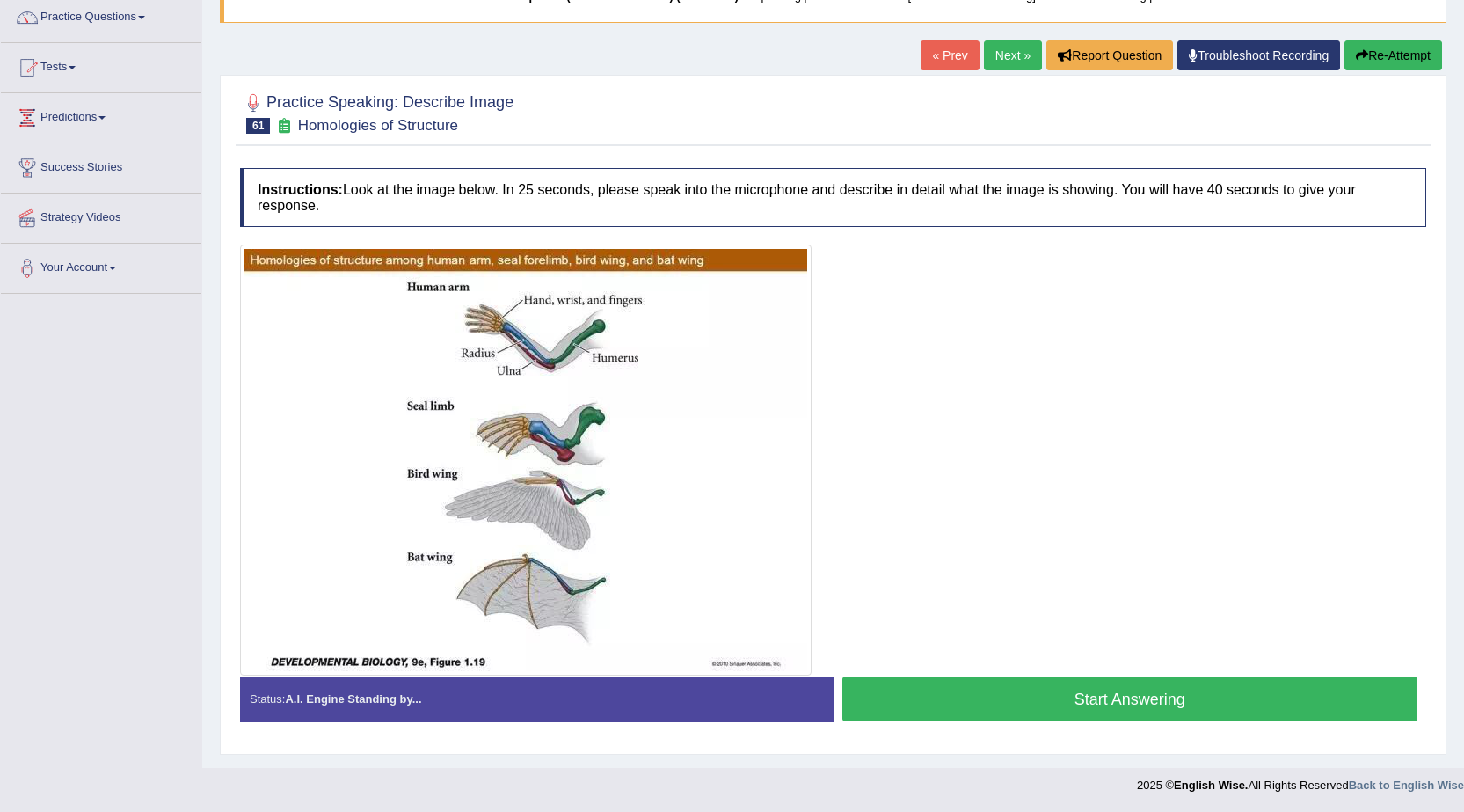
click at [891, 702] on button "Start Answering" at bounding box center [1130, 698] width 576 height 45
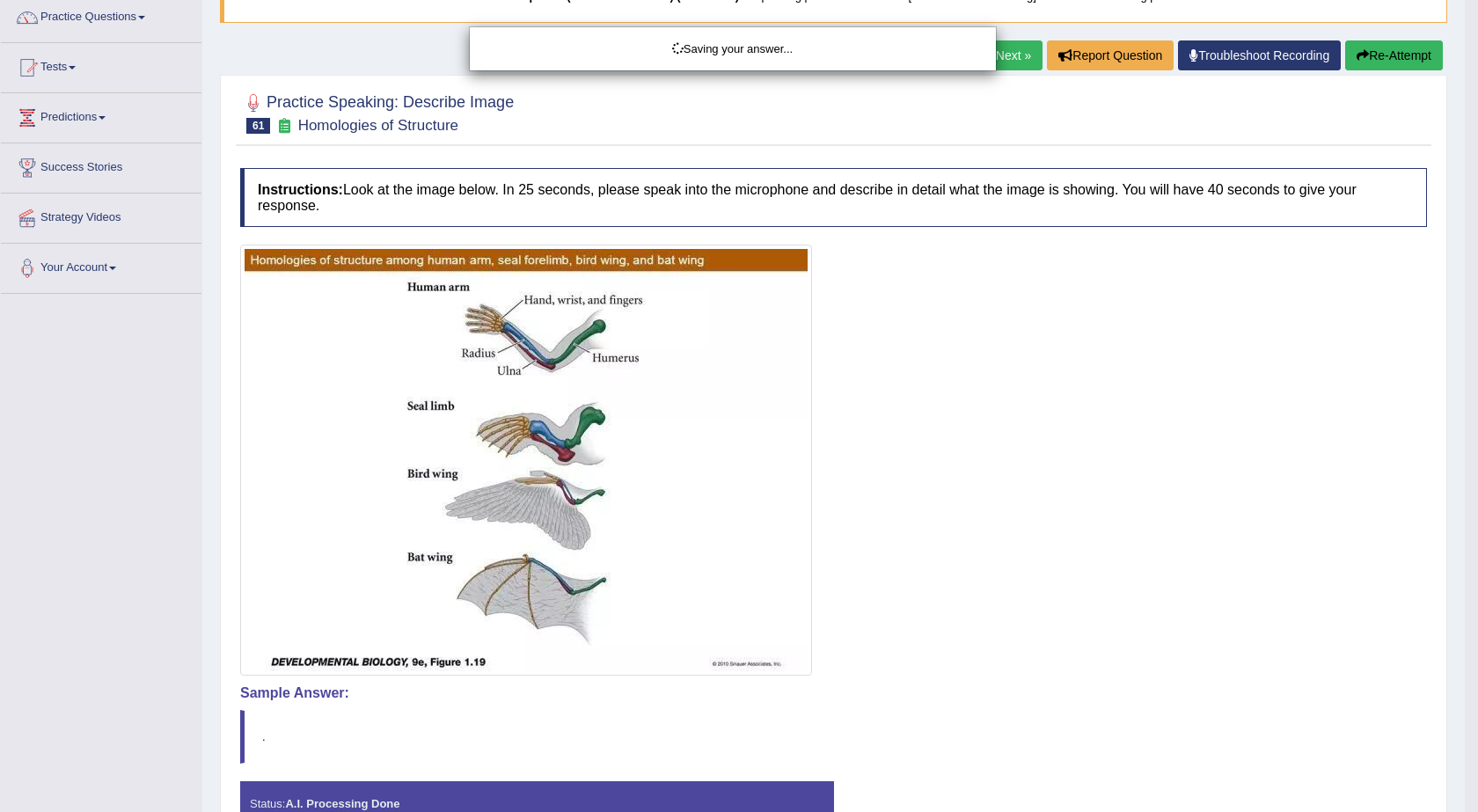
click at [980, 707] on div "Saving your answer..." at bounding box center [739, 406] width 1478 height 812
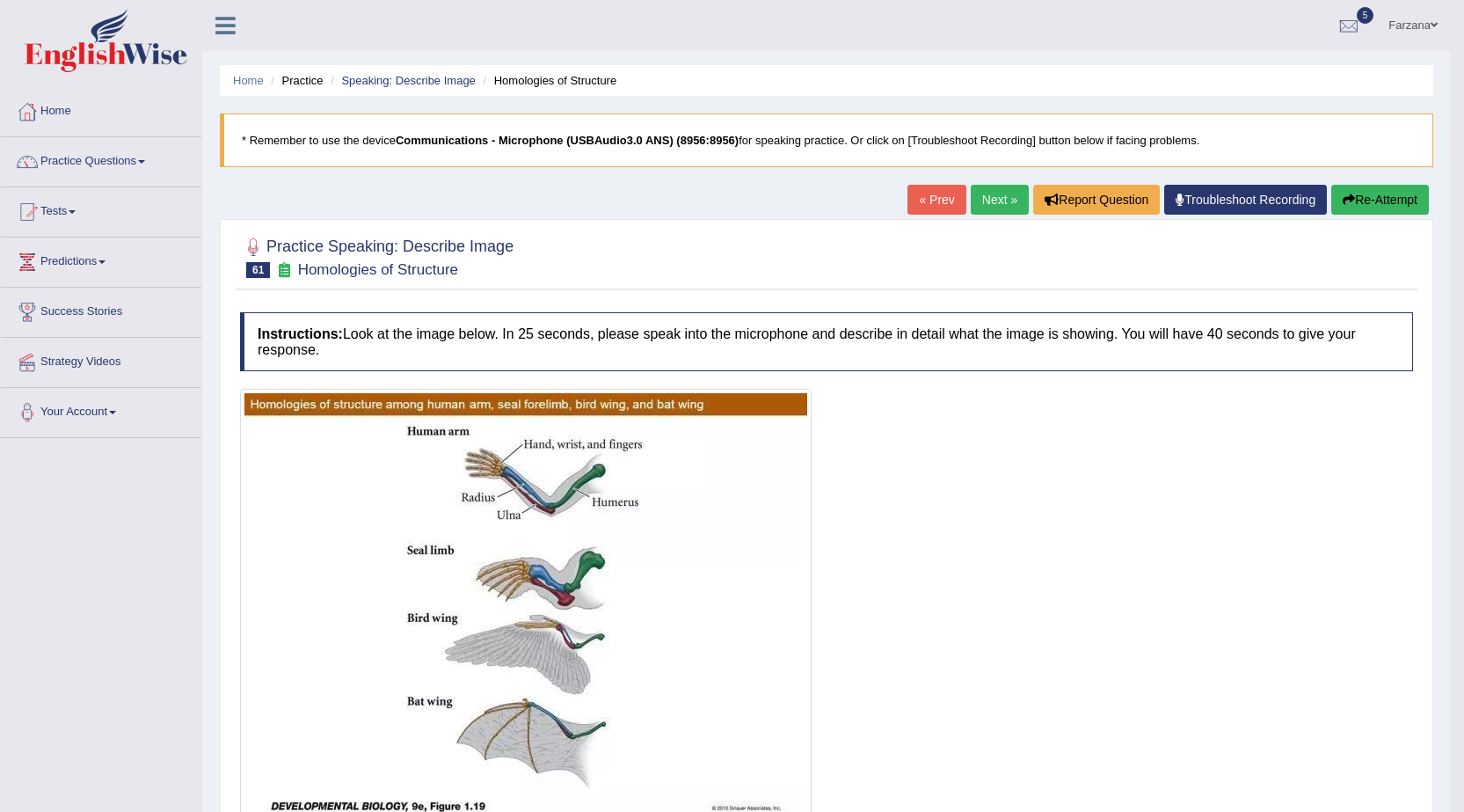
click at [991, 194] on link "Next »" at bounding box center [1000, 199] width 58 height 30
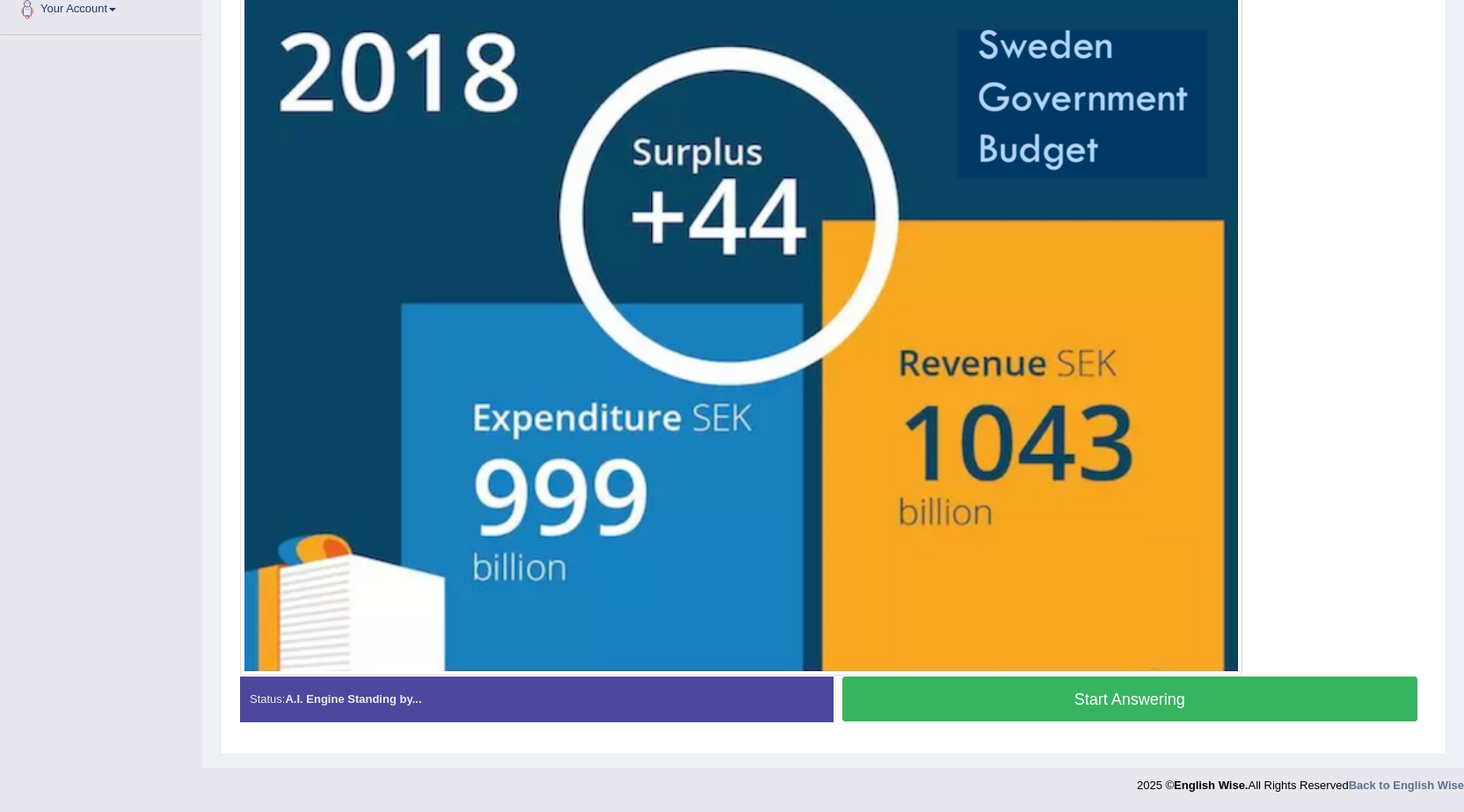
click at [995, 698] on button "Start Answering" at bounding box center [1130, 698] width 576 height 45
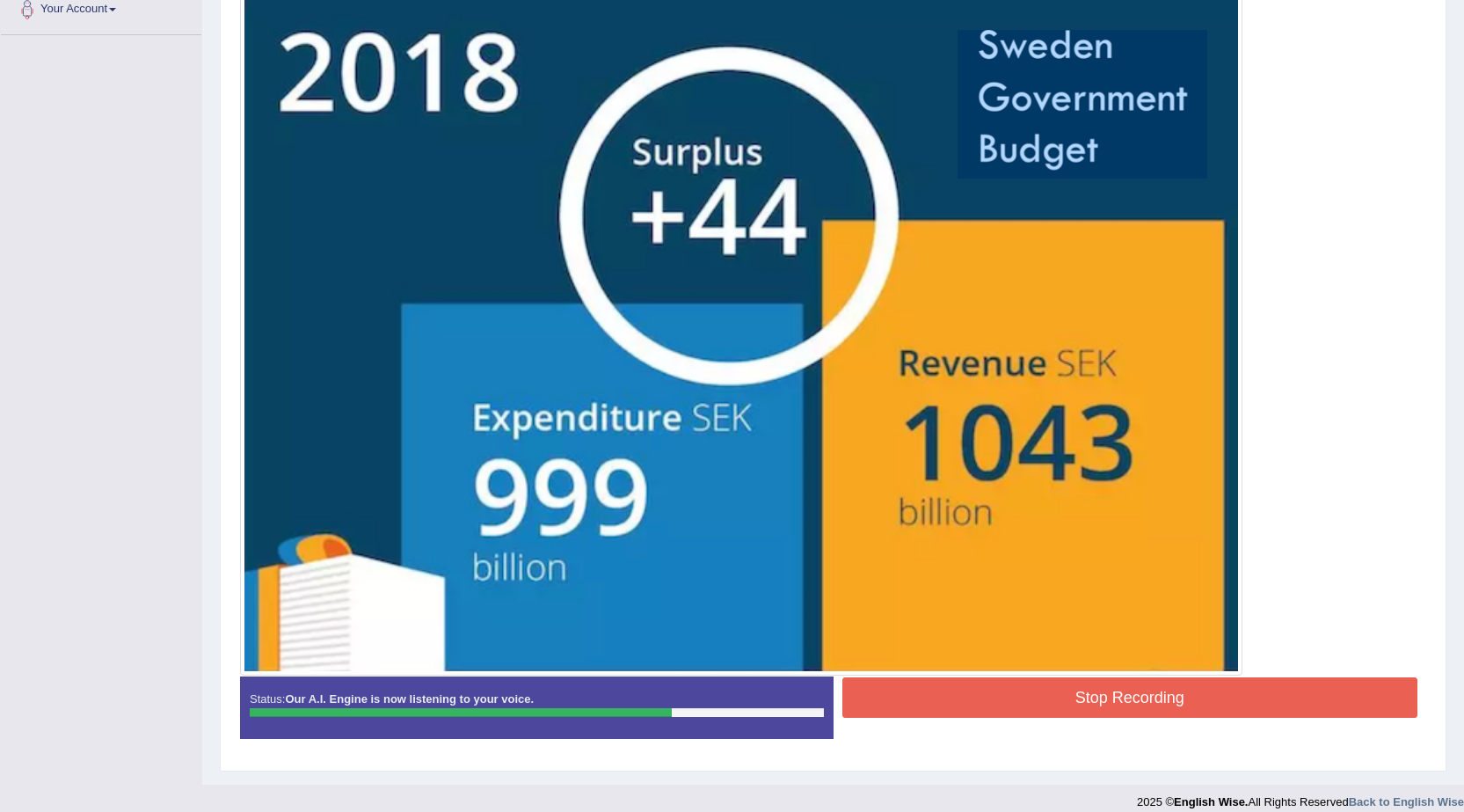
click at [1057, 703] on button "Stop Recording" at bounding box center [1130, 698] width 576 height 41
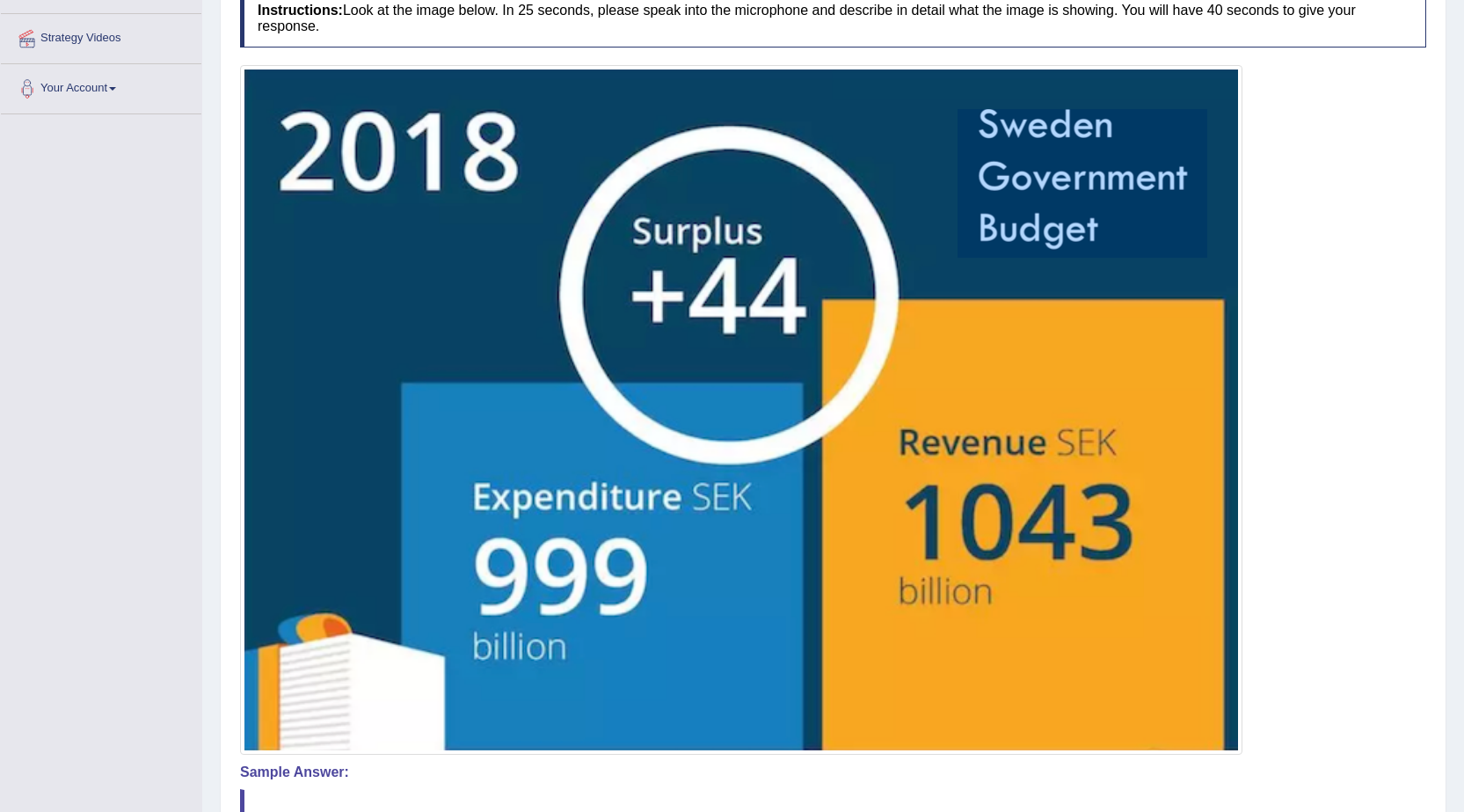
scroll to position [523, 0]
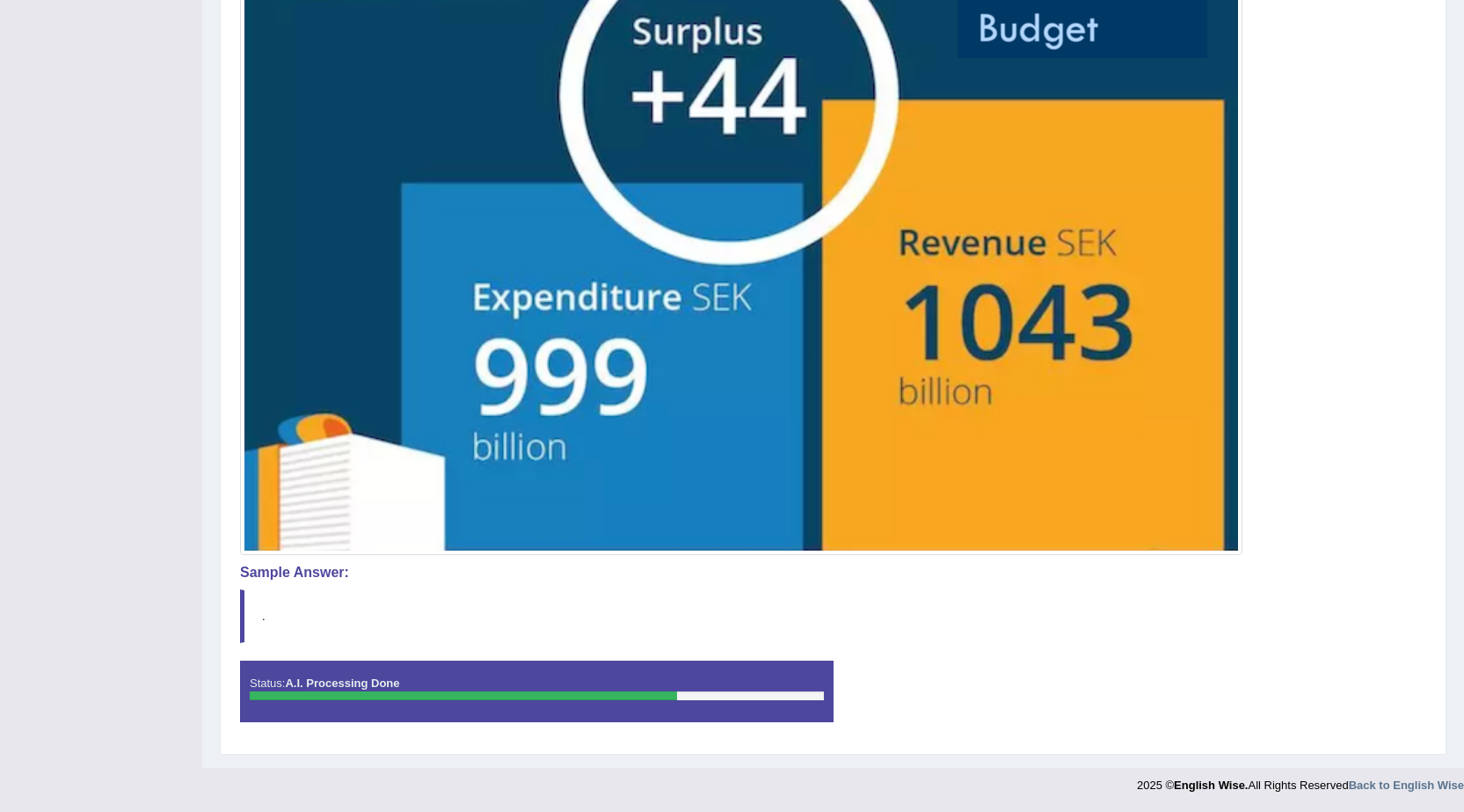
click at [406, 101] on img at bounding box center [741, 211] width 993 height 681
click at [1147, 512] on img at bounding box center [741, 211] width 993 height 681
click at [1120, 197] on img at bounding box center [741, 211] width 993 height 681
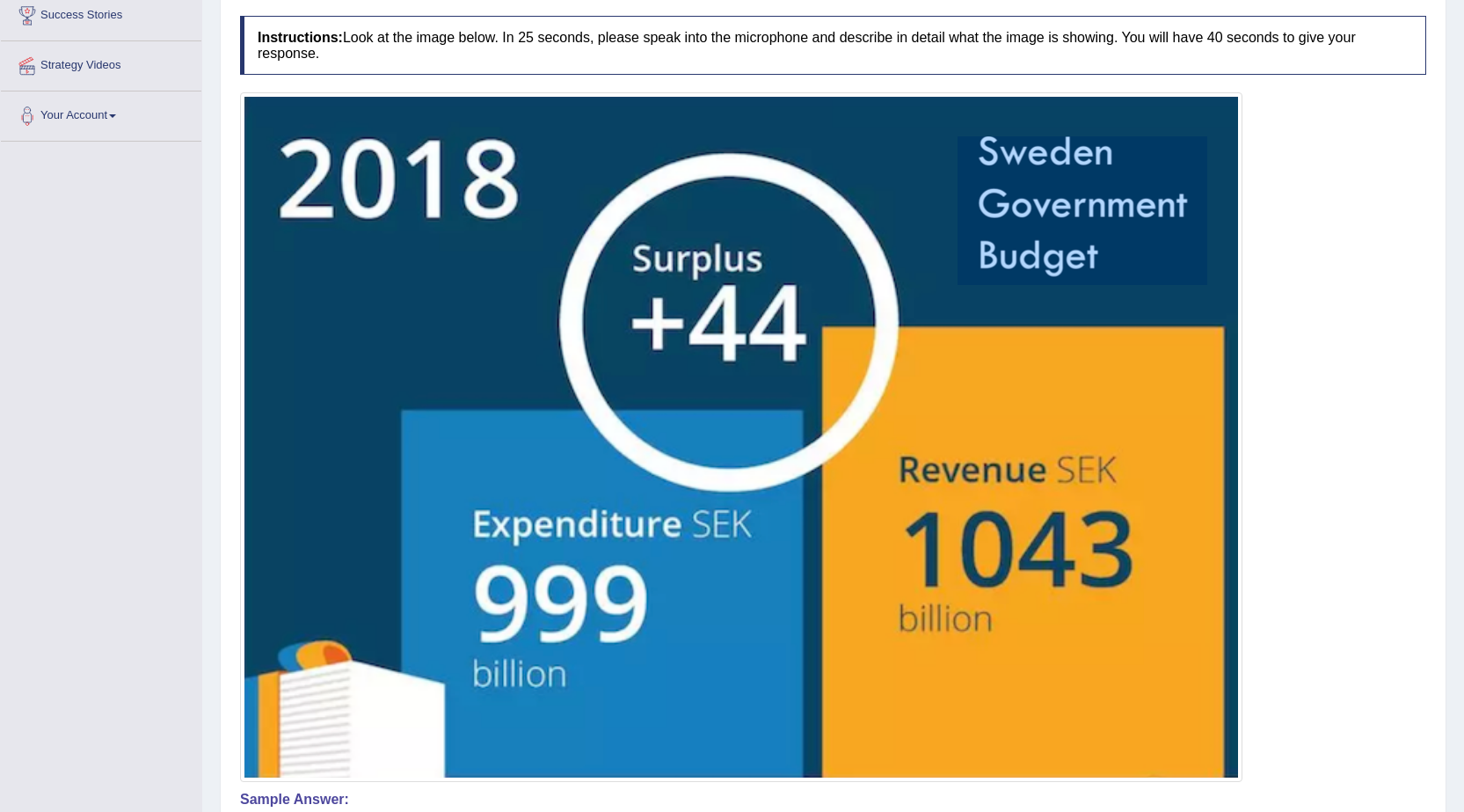
scroll to position [83, 0]
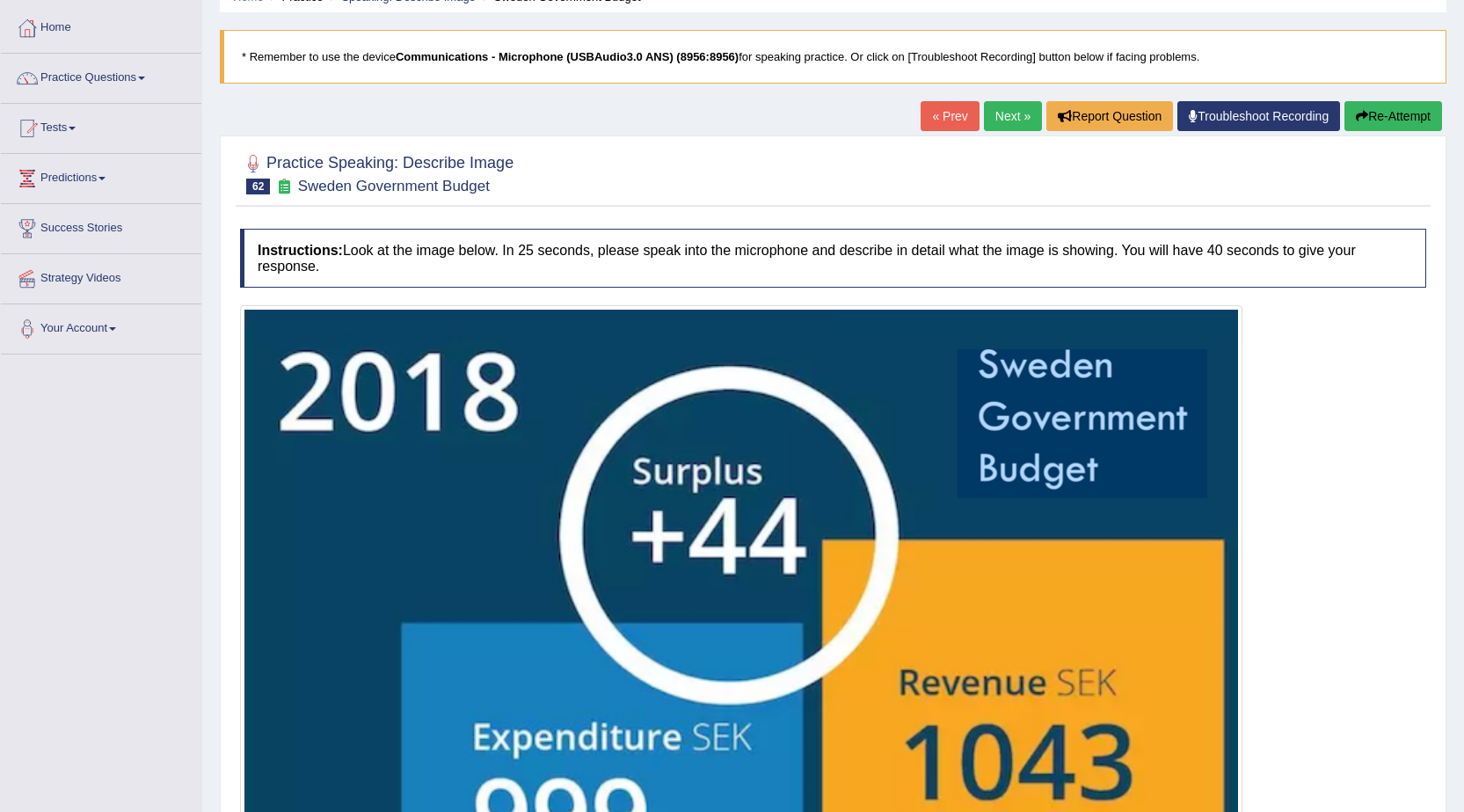
drag, startPoint x: 1405, startPoint y: 113, endPoint x: 1391, endPoint y: 130, distance: 22.0
click at [1391, 130] on button "Re-Attempt" at bounding box center [1393, 115] width 98 height 30
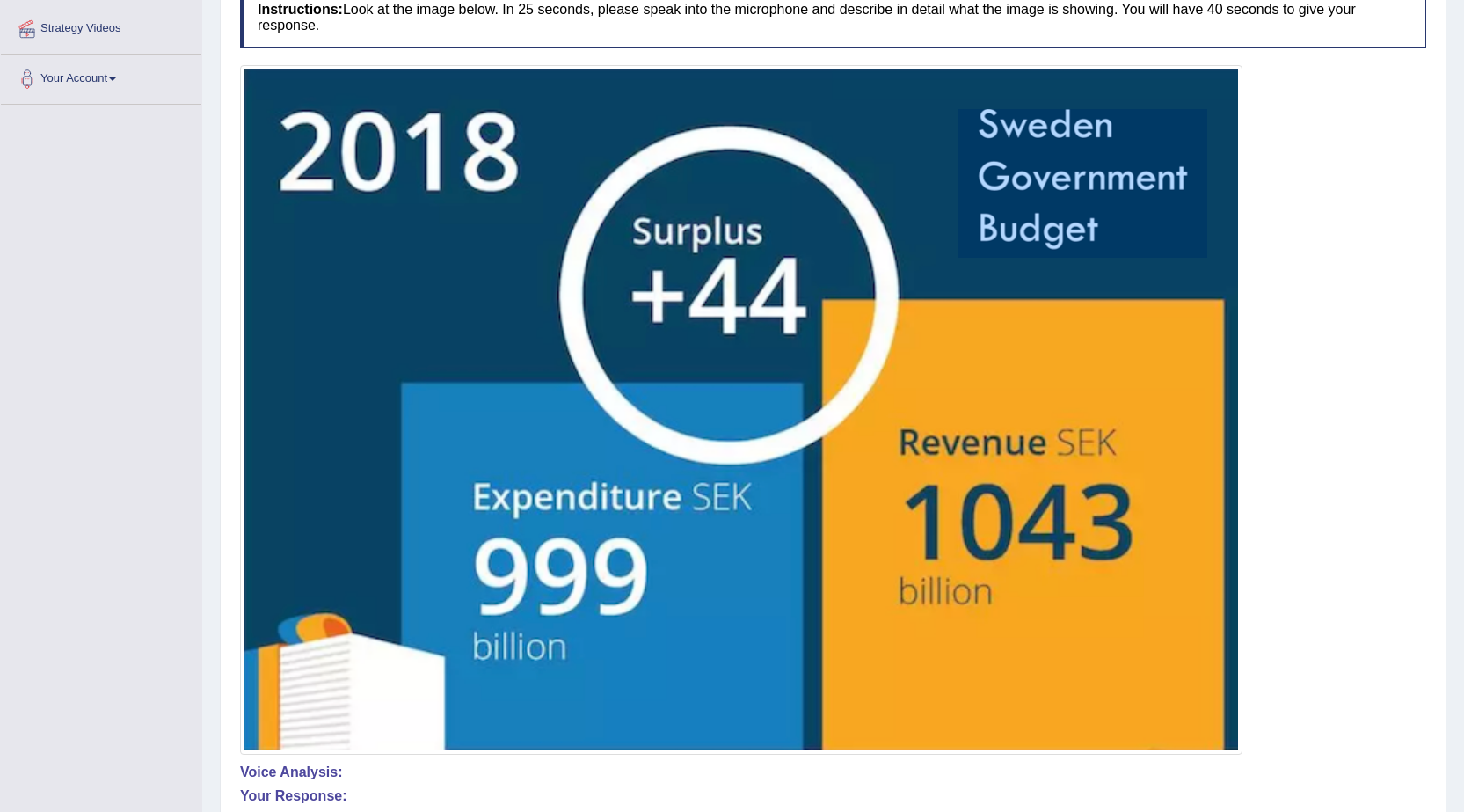
scroll to position [174, 0]
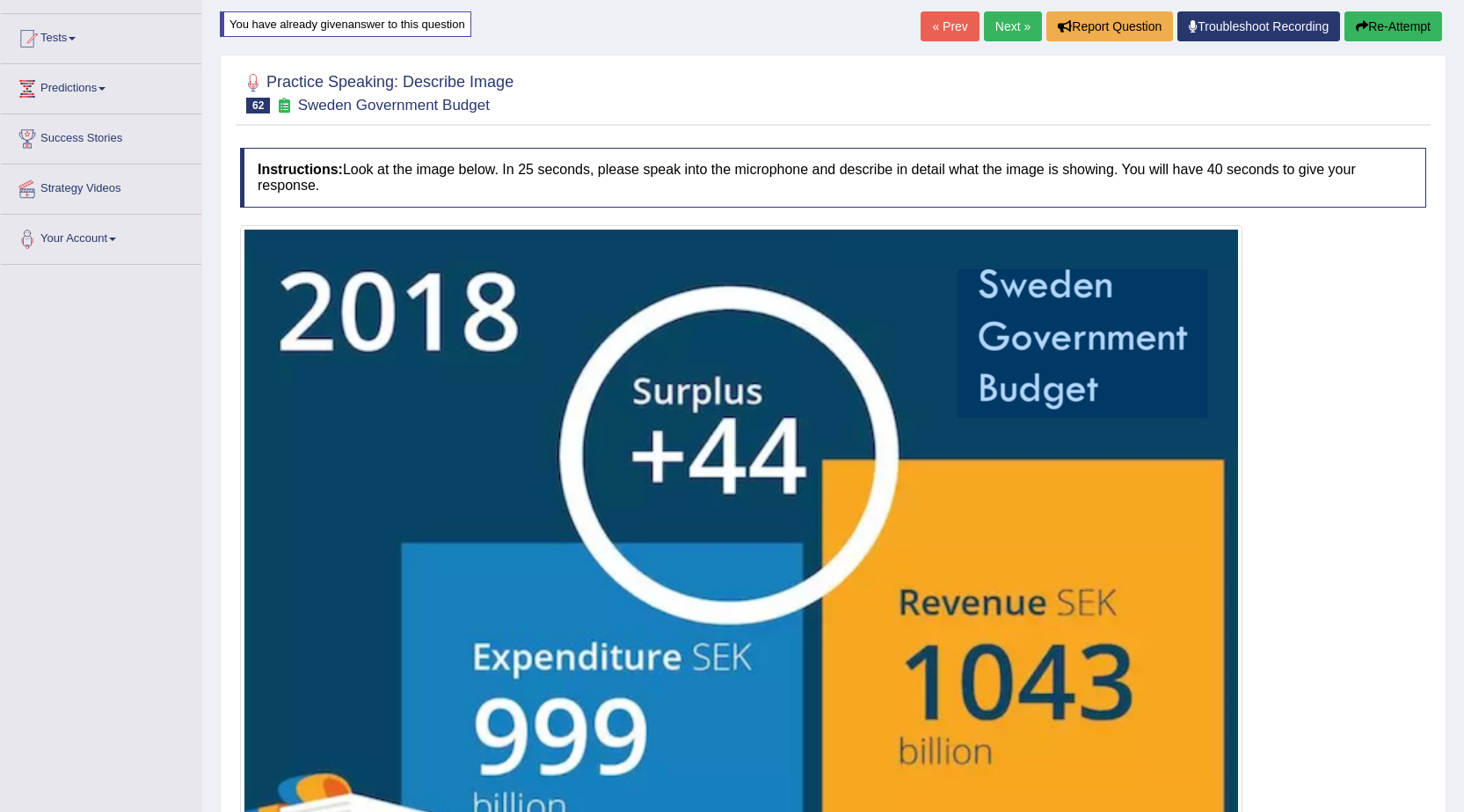
click at [1006, 25] on link "Next »" at bounding box center [1013, 26] width 58 height 30
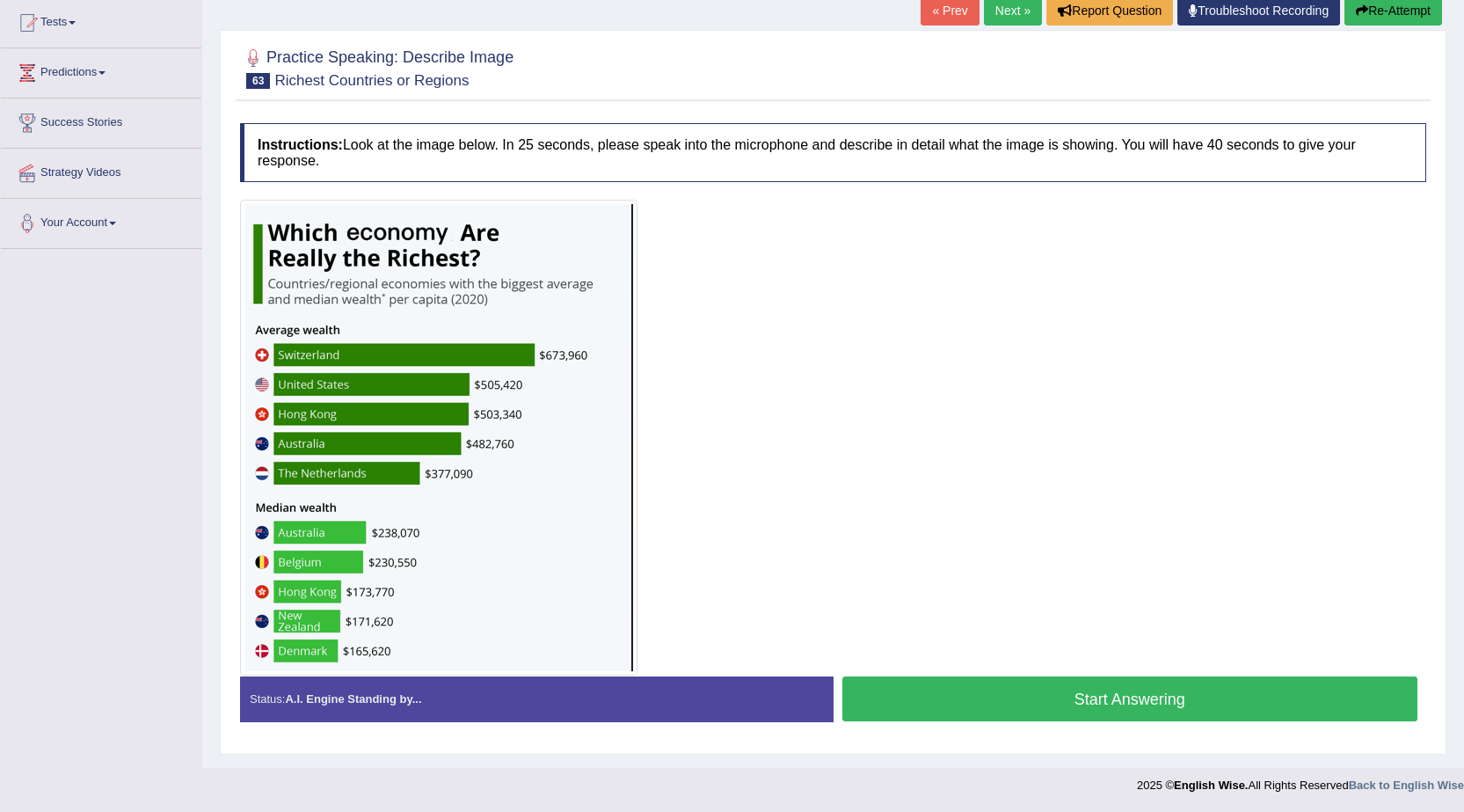
click at [1031, 697] on button "Start Answering" at bounding box center [1130, 698] width 576 height 45
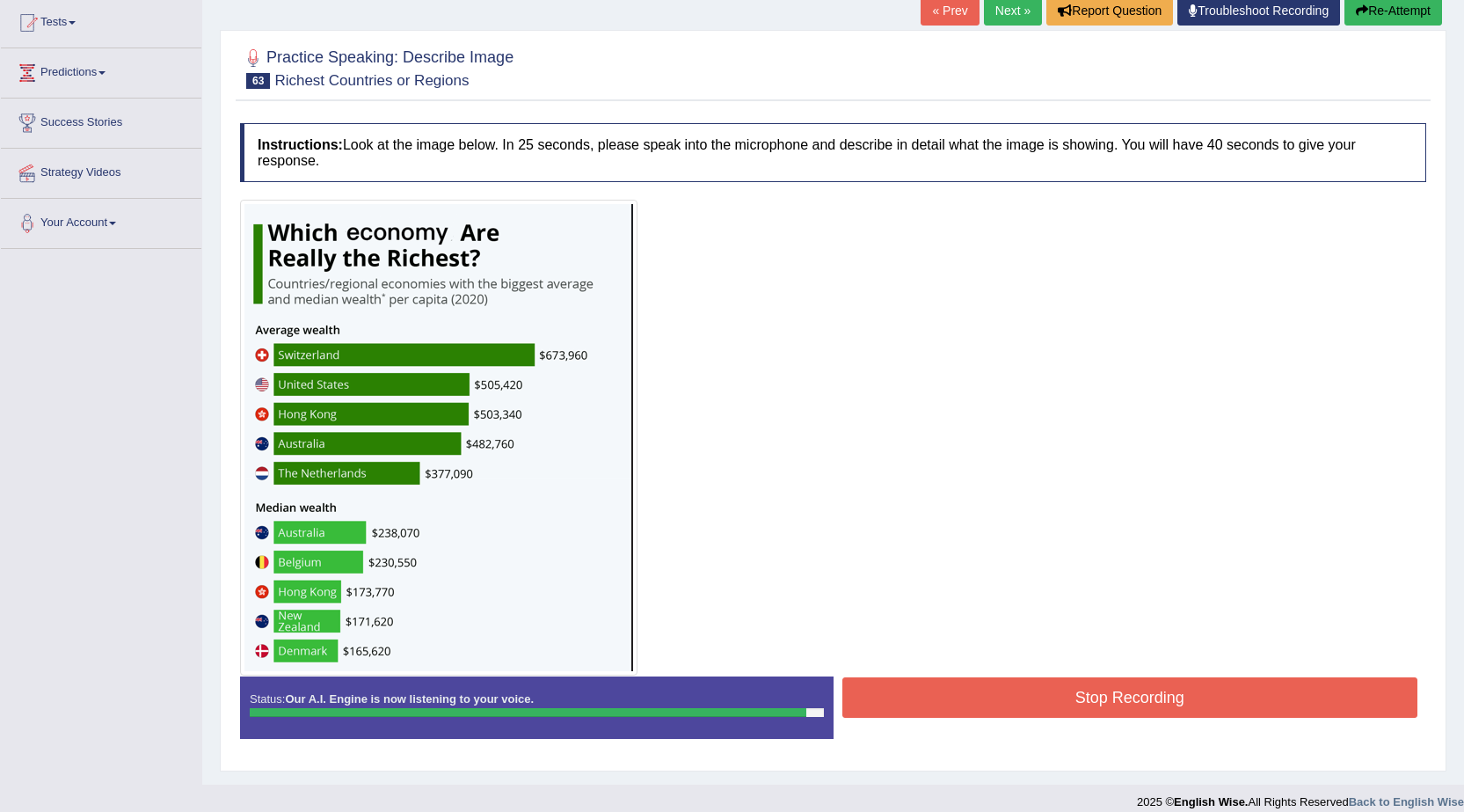
click at [982, 700] on button "Stop Recording" at bounding box center [1130, 698] width 576 height 41
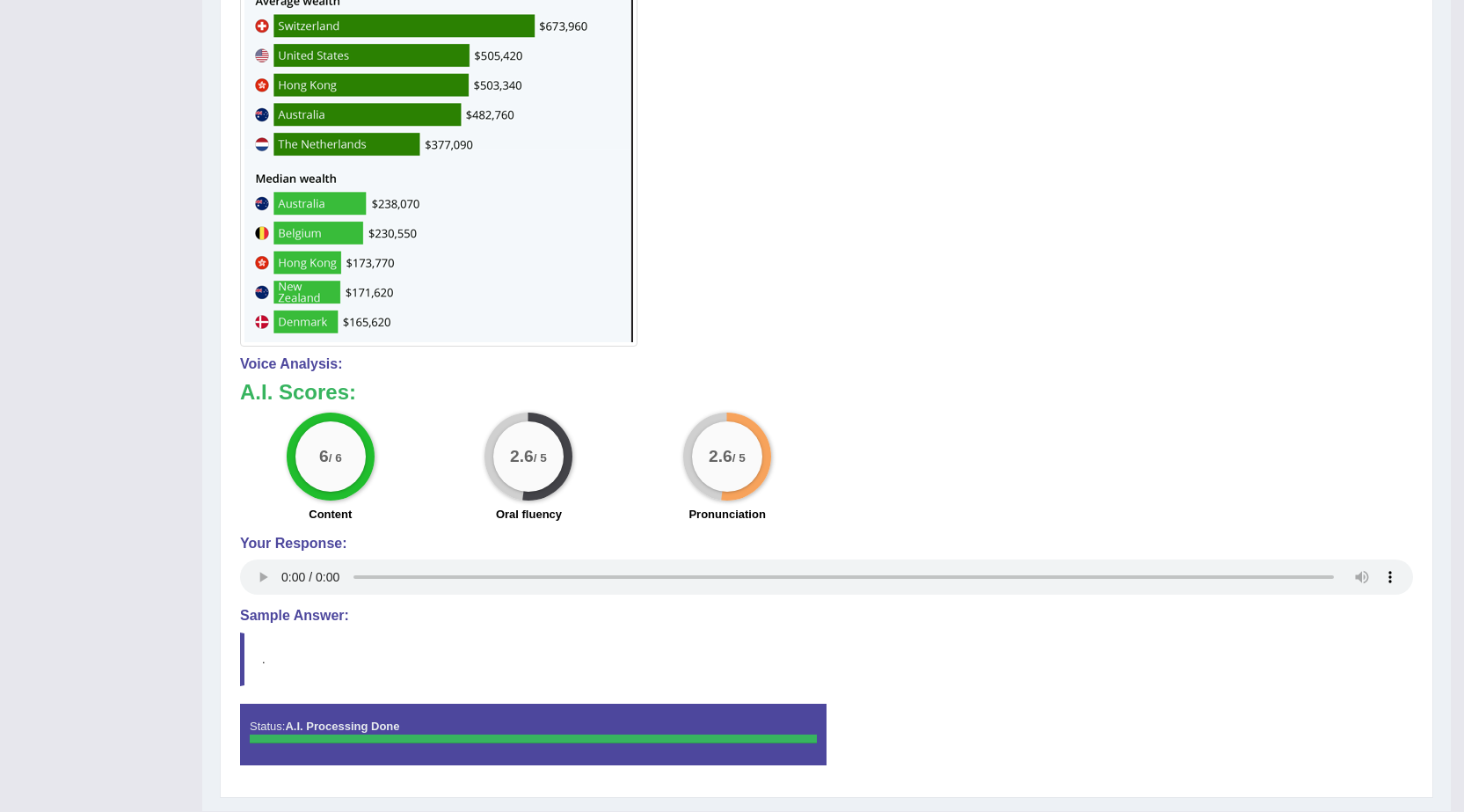
scroll to position [540, 0]
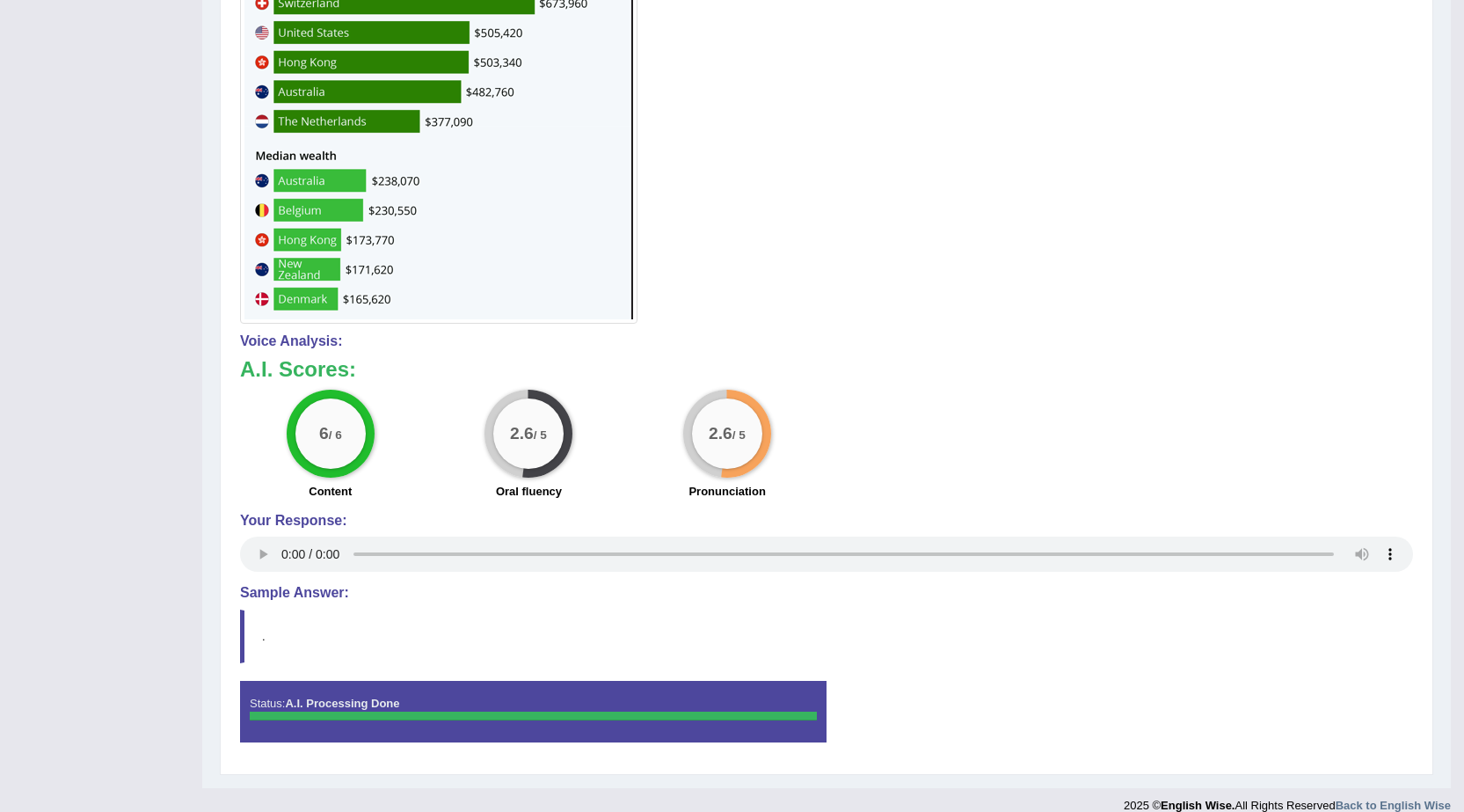
click at [254, 732] on div "Instructions: Look at the image below. In 25 seconds, please speak into the mic…" at bounding box center [827, 263] width 1182 height 1002
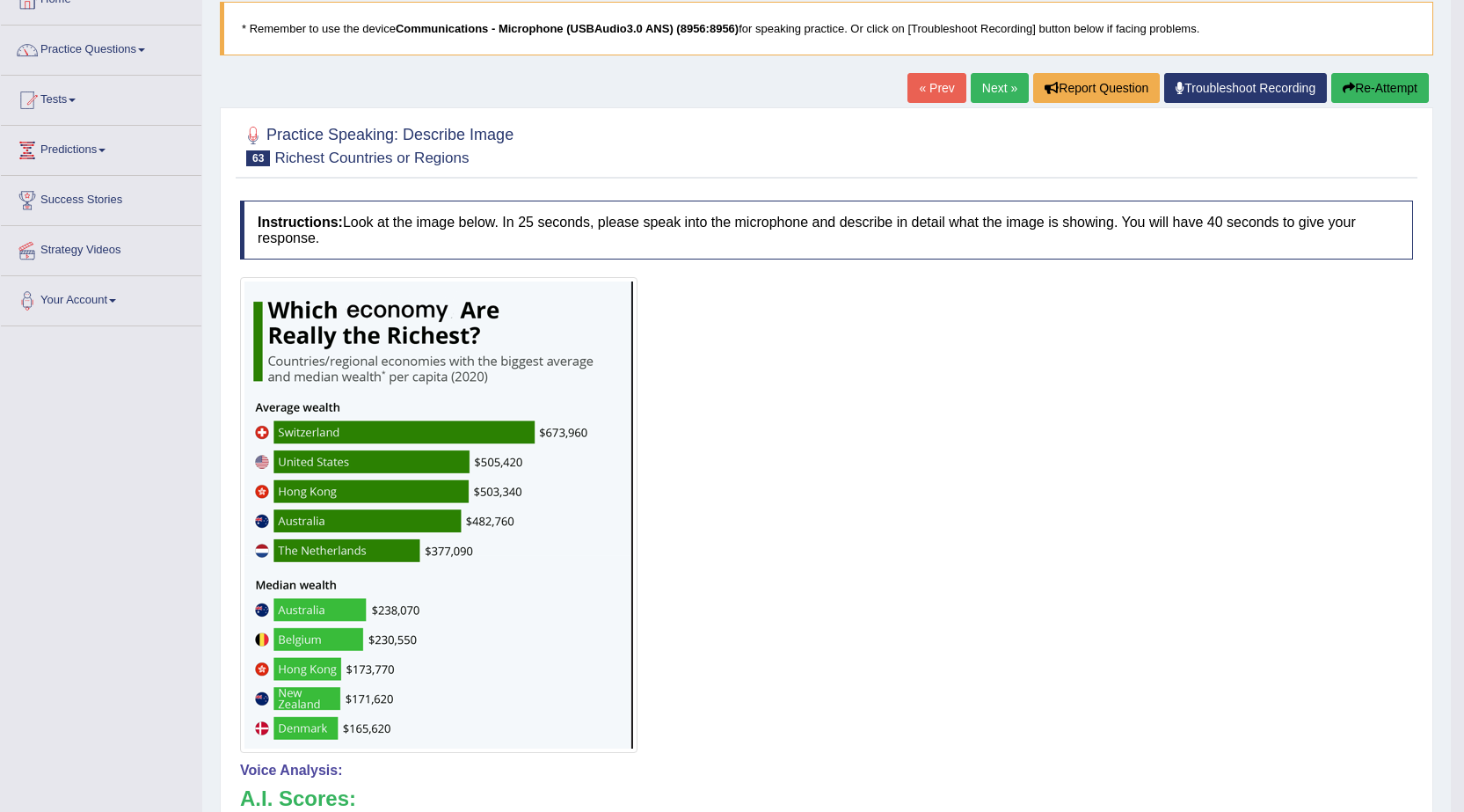
scroll to position [101, 0]
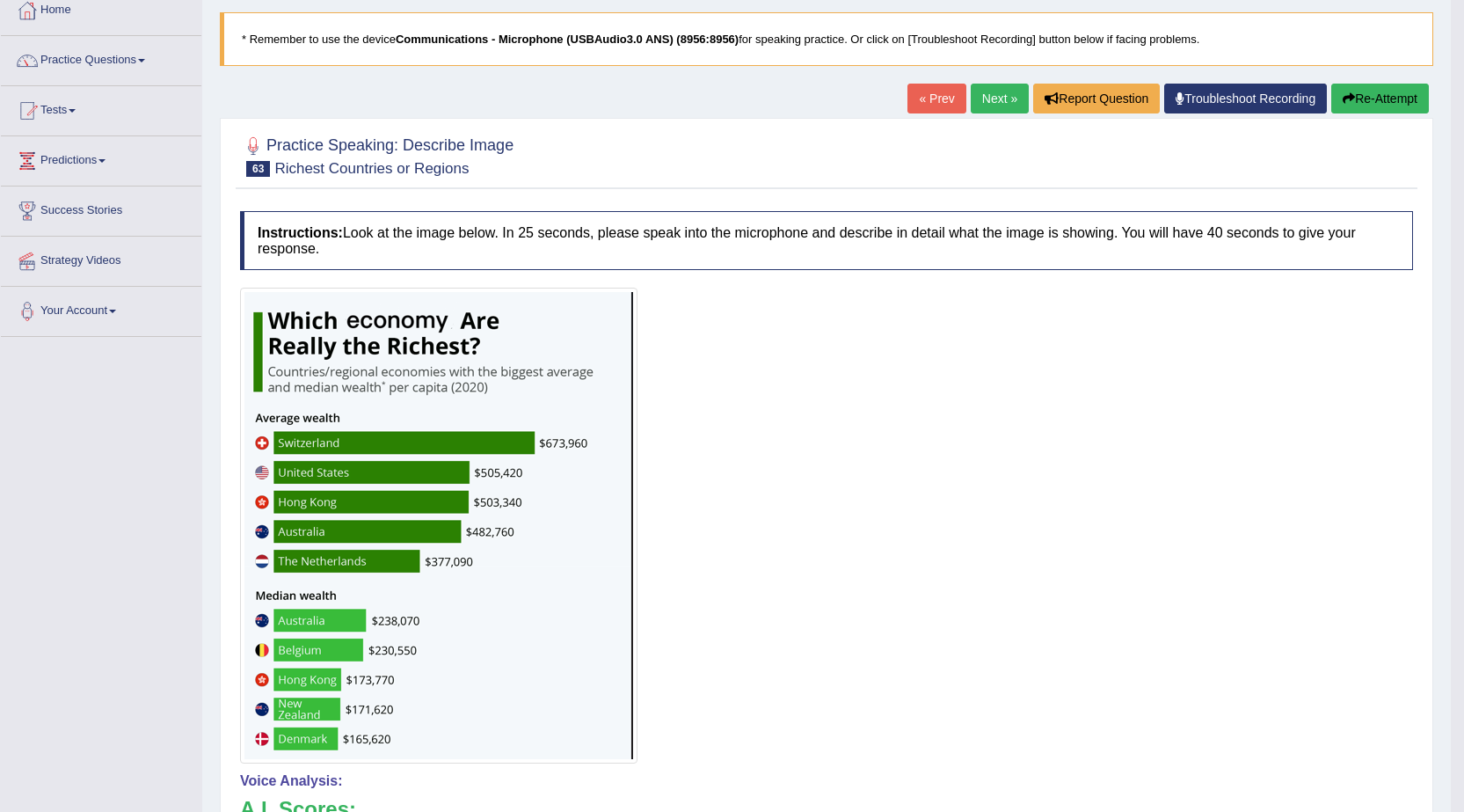
click at [1390, 88] on button "Re-Attempt" at bounding box center [1380, 98] width 98 height 30
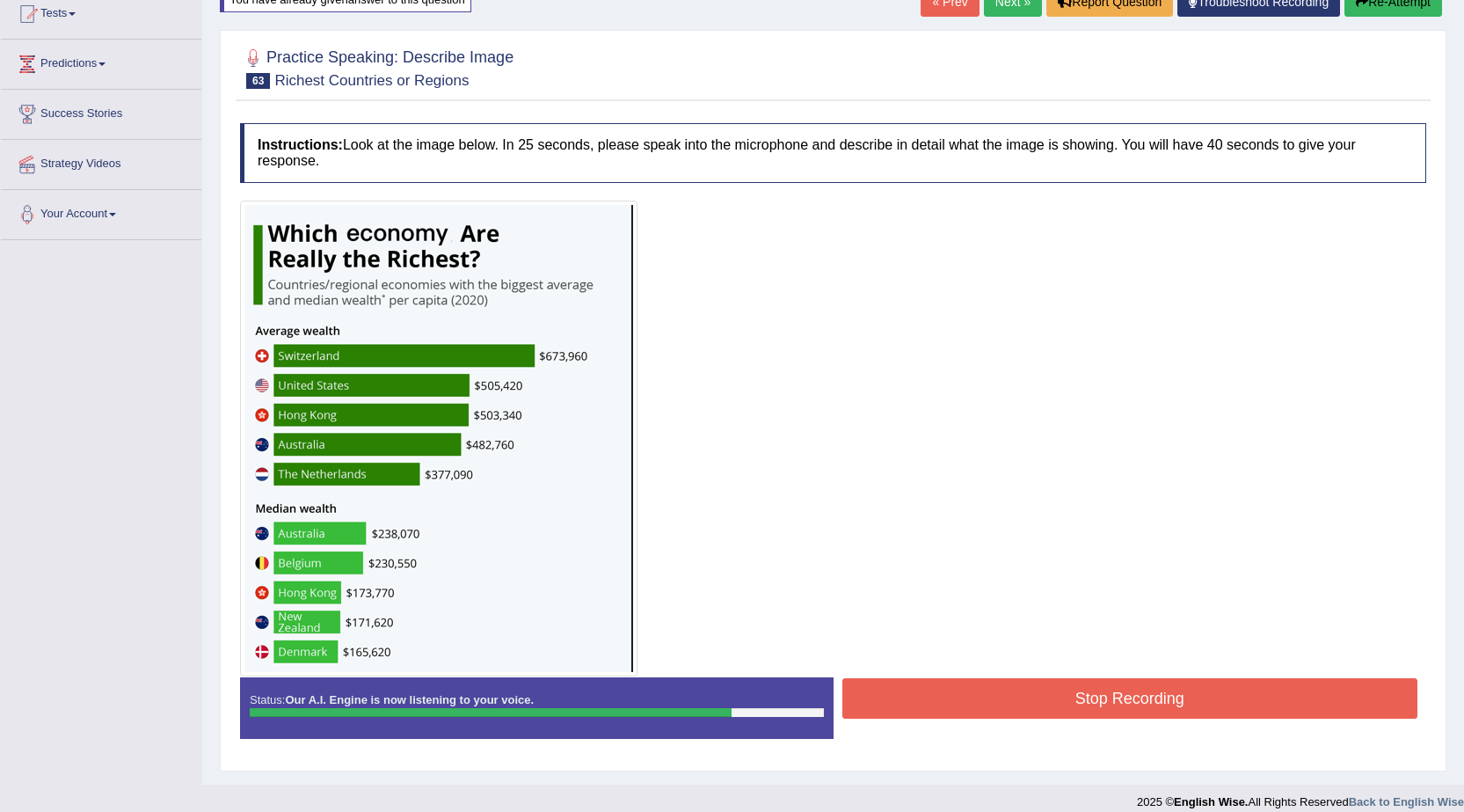
click at [960, 711] on button "Stop Recording" at bounding box center [1130, 698] width 576 height 41
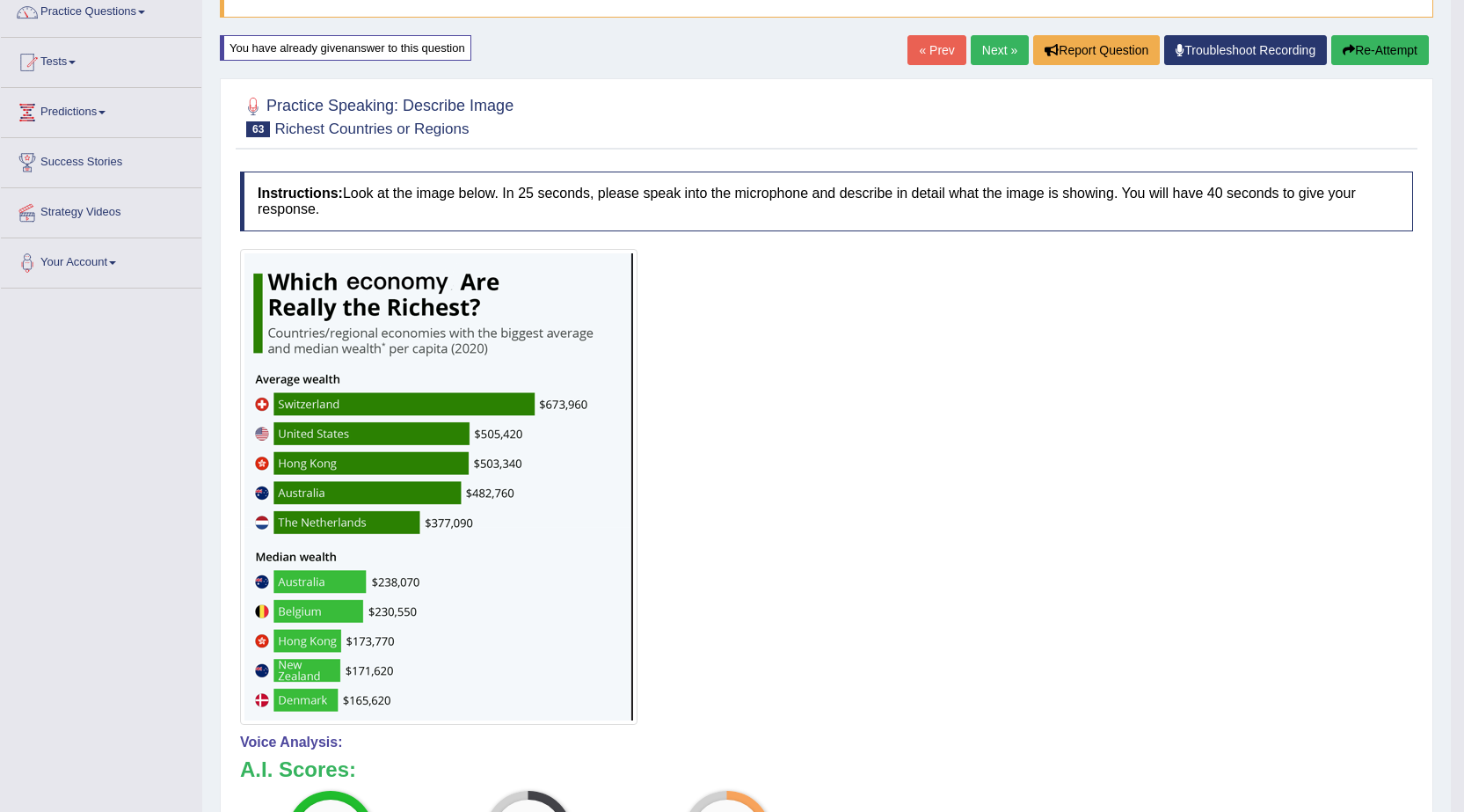
scroll to position [22, 0]
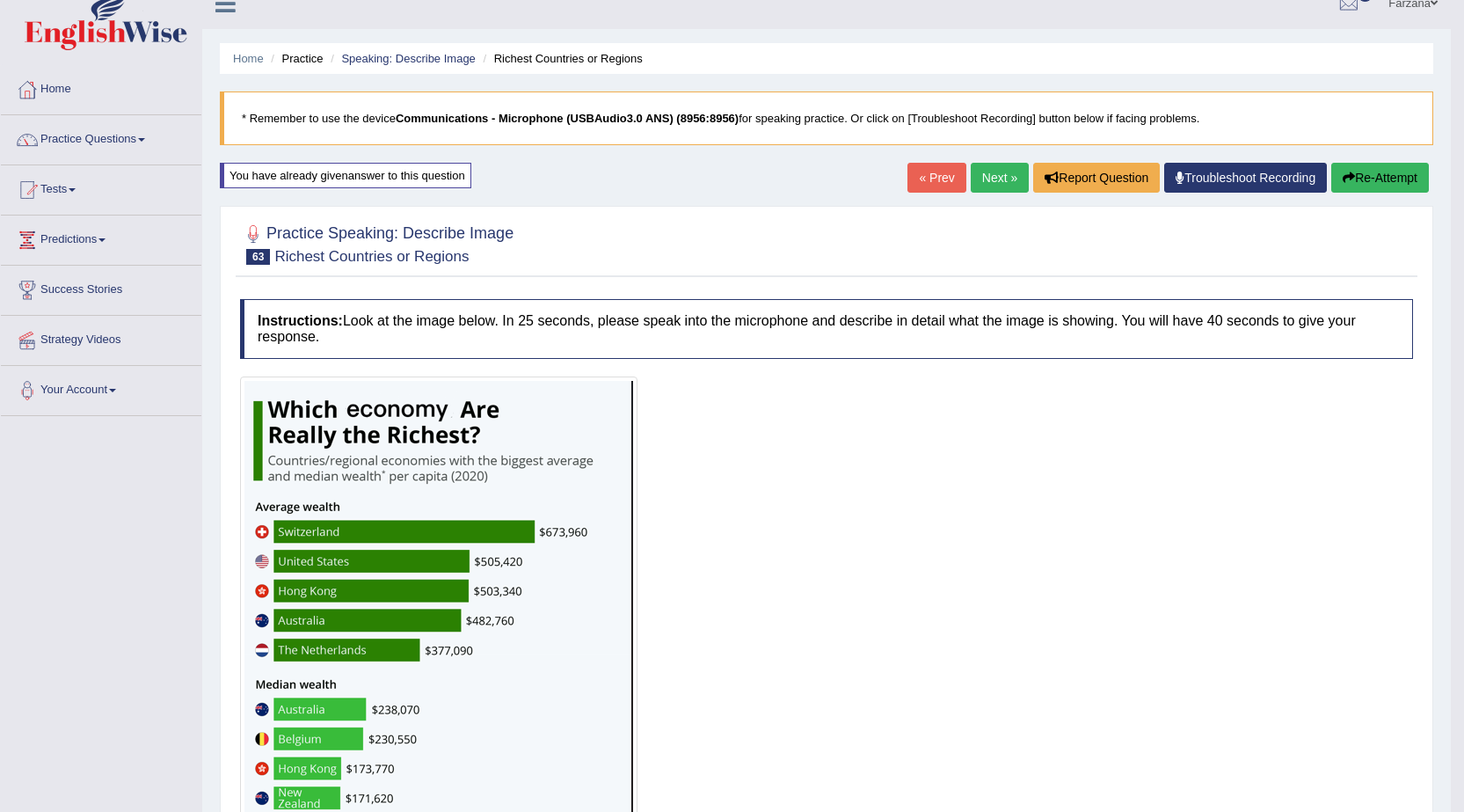
click at [1386, 175] on button "Re-Attempt" at bounding box center [1380, 178] width 98 height 30
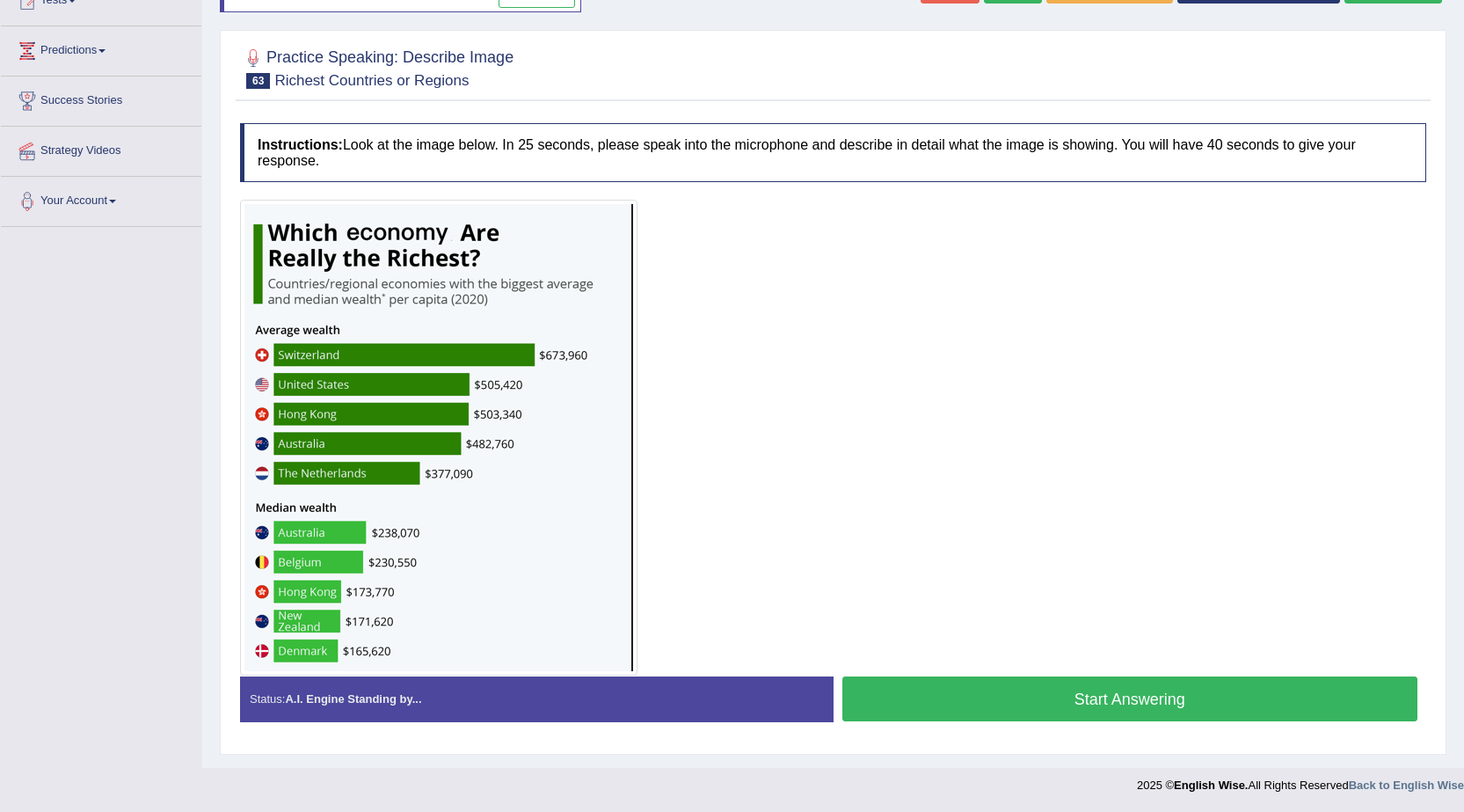
click at [1025, 696] on button "Start Answering" at bounding box center [1130, 698] width 576 height 45
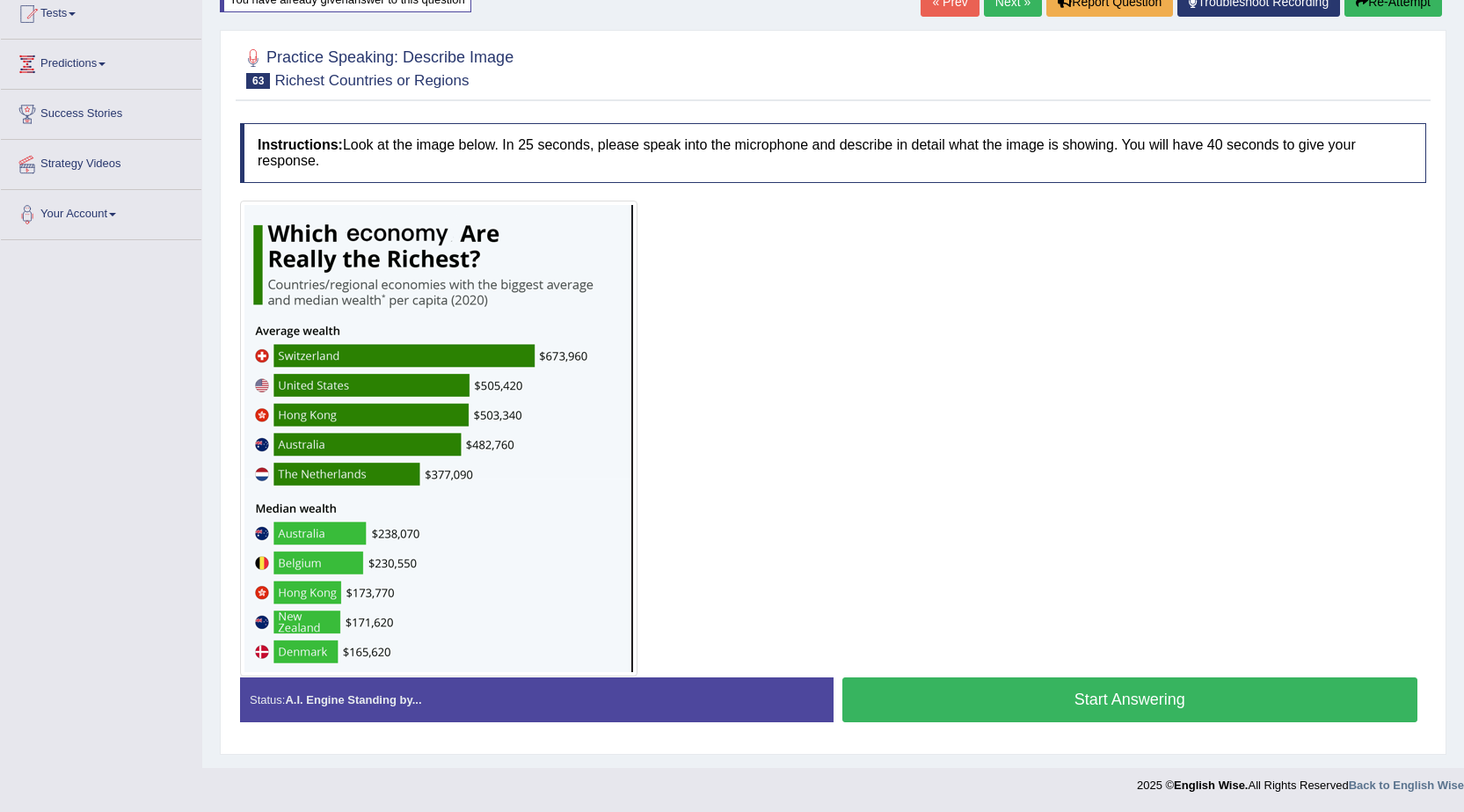
scroll to position [198, 0]
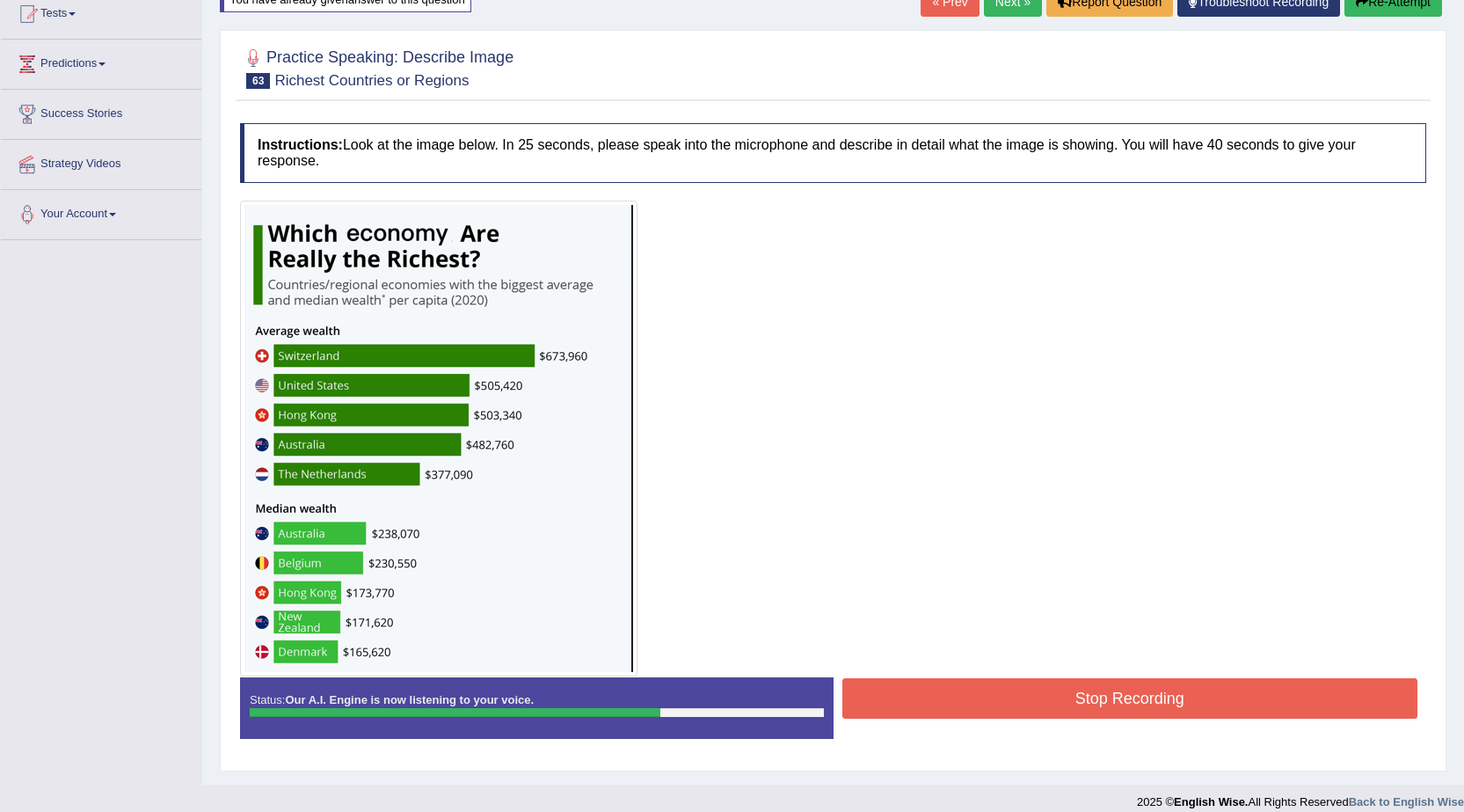
click at [889, 703] on button "Stop Recording" at bounding box center [1130, 698] width 576 height 41
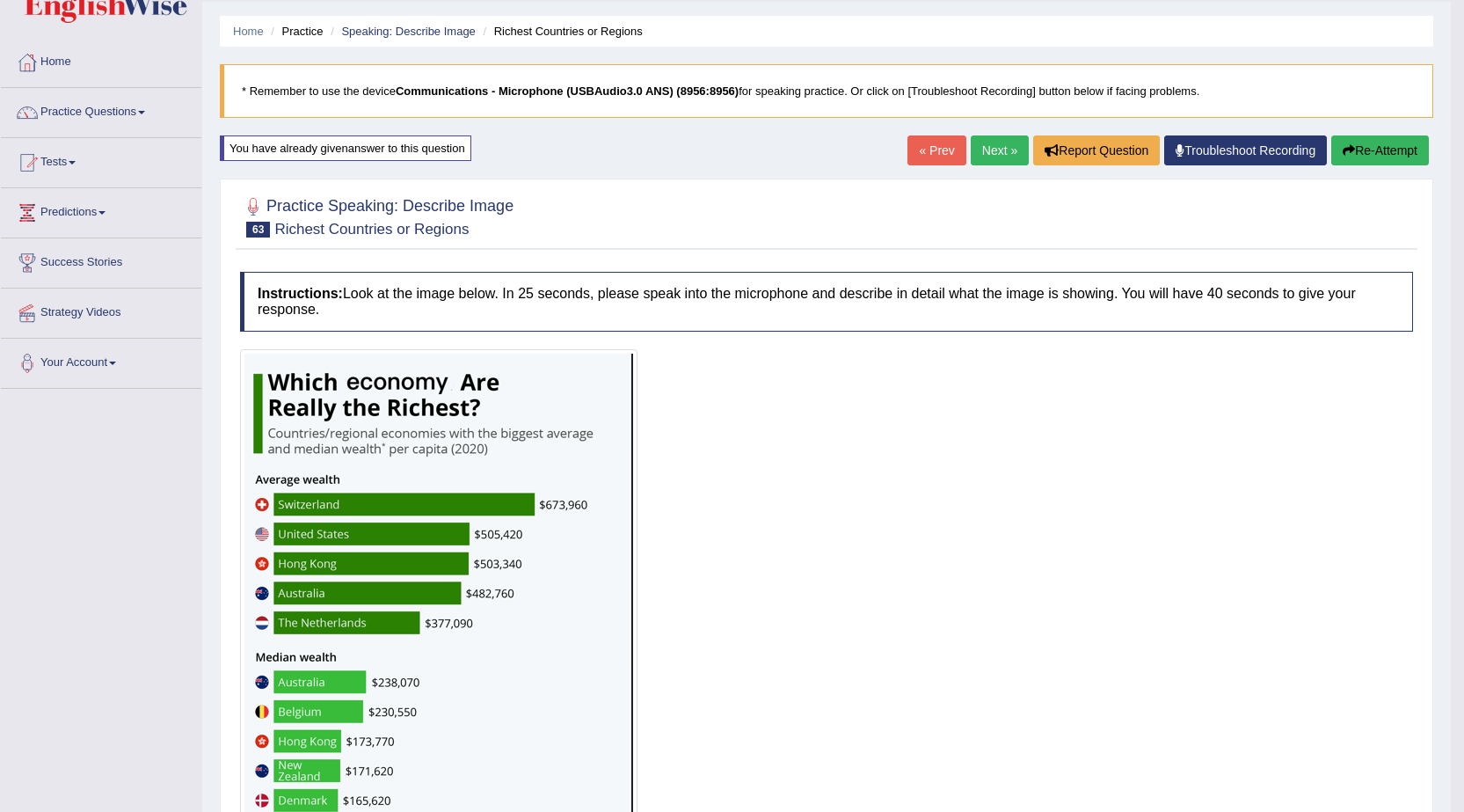
scroll to position [0, 0]
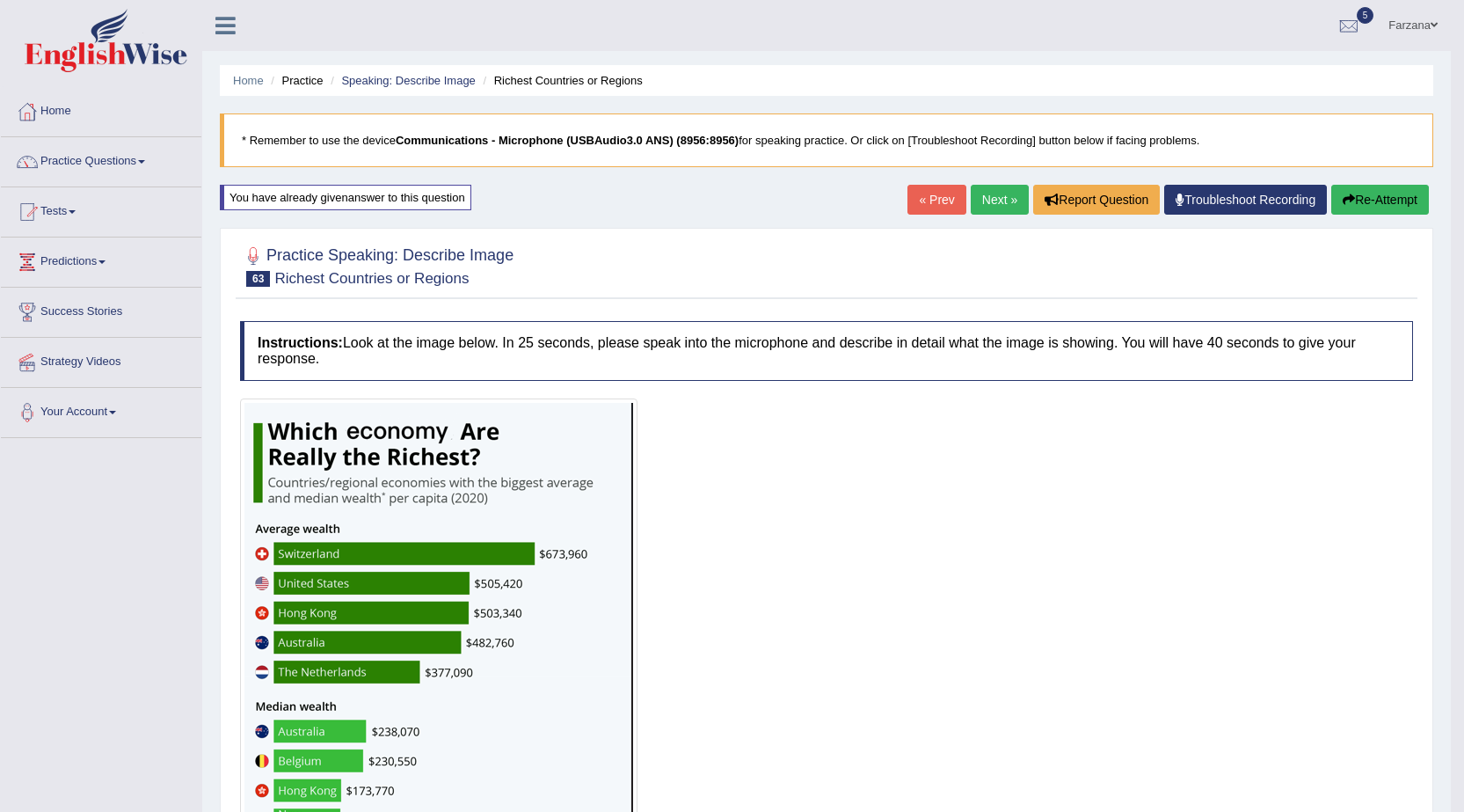
click at [1001, 197] on link "Next »" at bounding box center [1000, 199] width 58 height 30
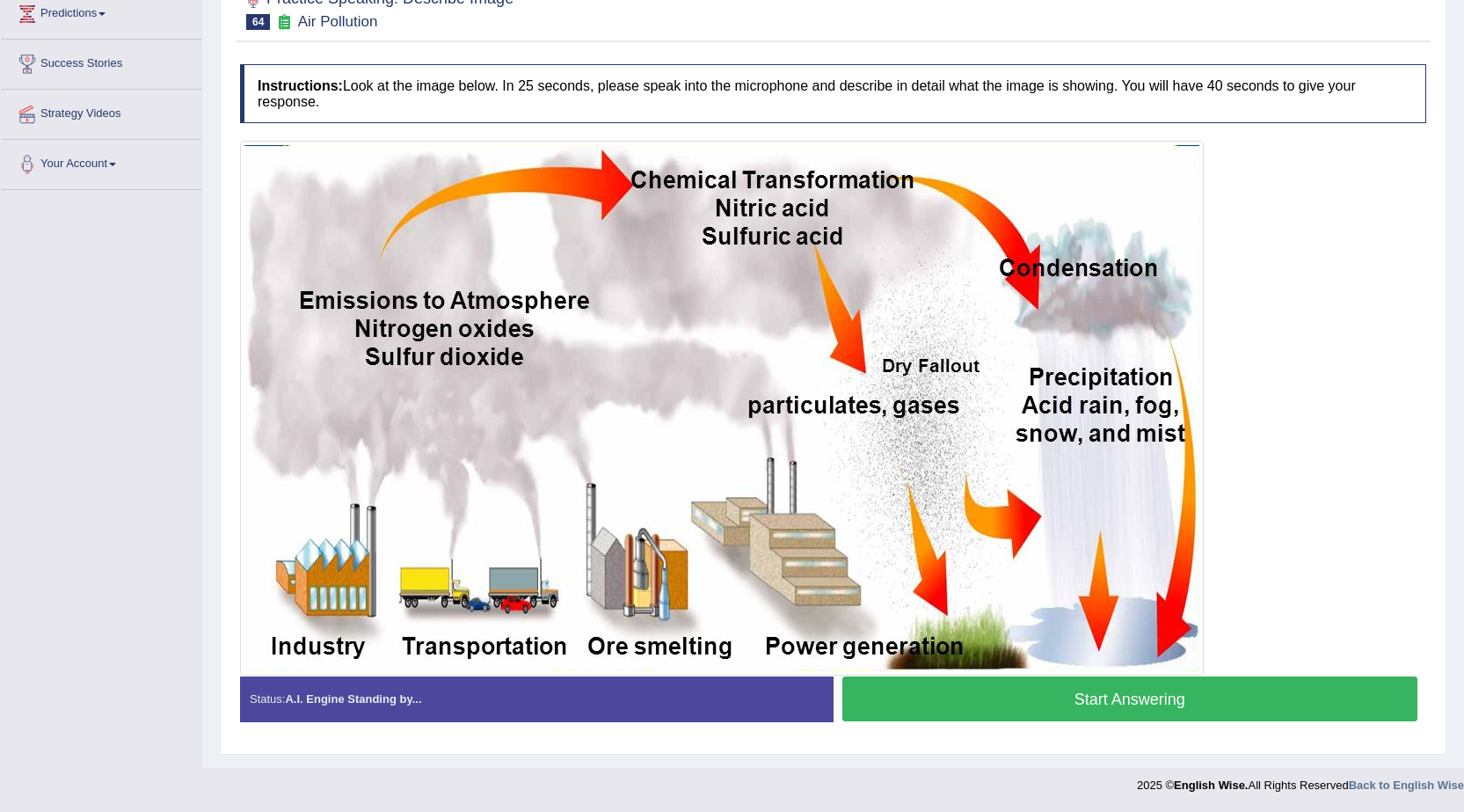
click at [897, 713] on button "Start Answering" at bounding box center [1130, 698] width 576 height 45
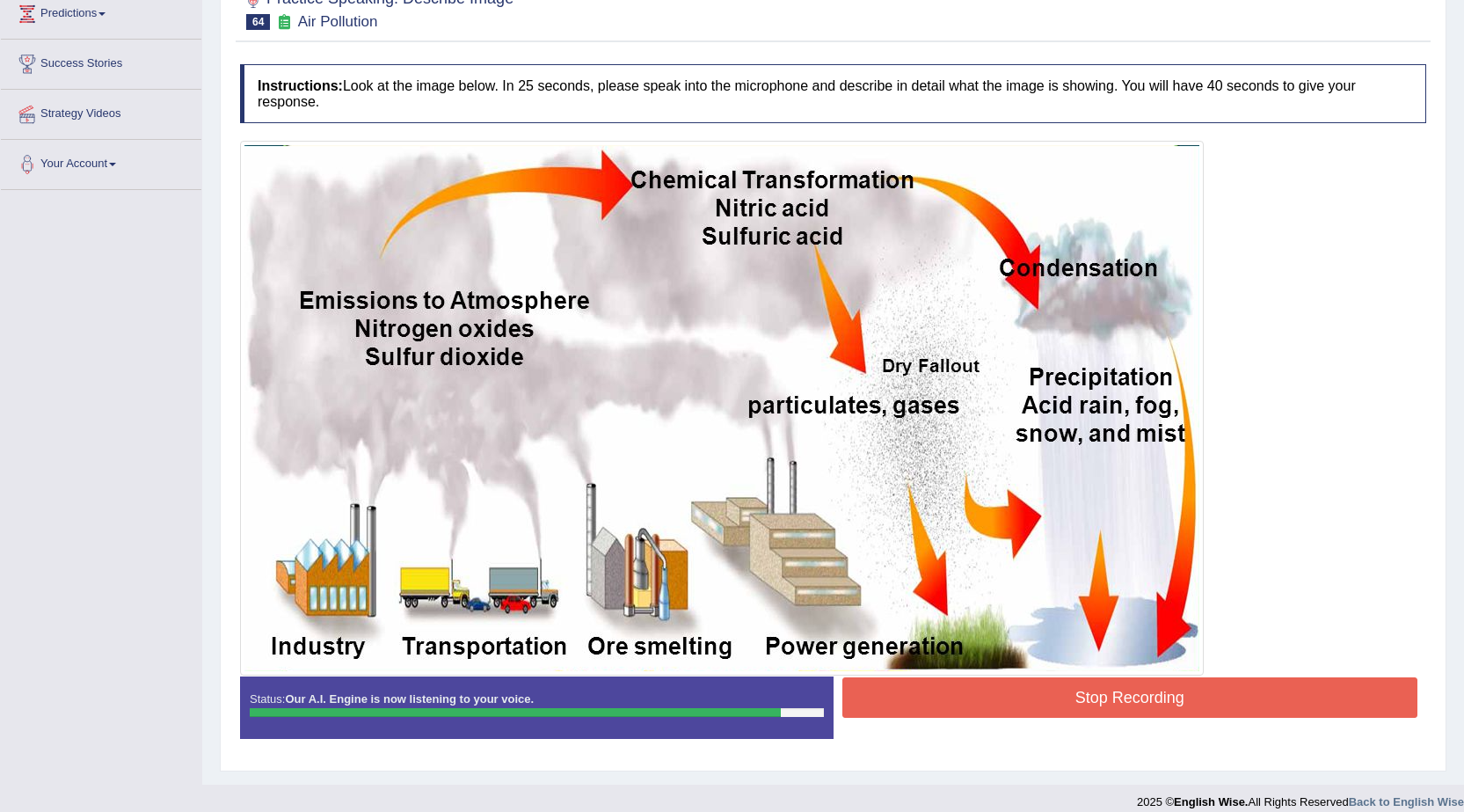
drag, startPoint x: 933, startPoint y: 711, endPoint x: 925, endPoint y: 709, distance: 8.2
click at [926, 709] on button "Stop Recording" at bounding box center [1130, 698] width 576 height 41
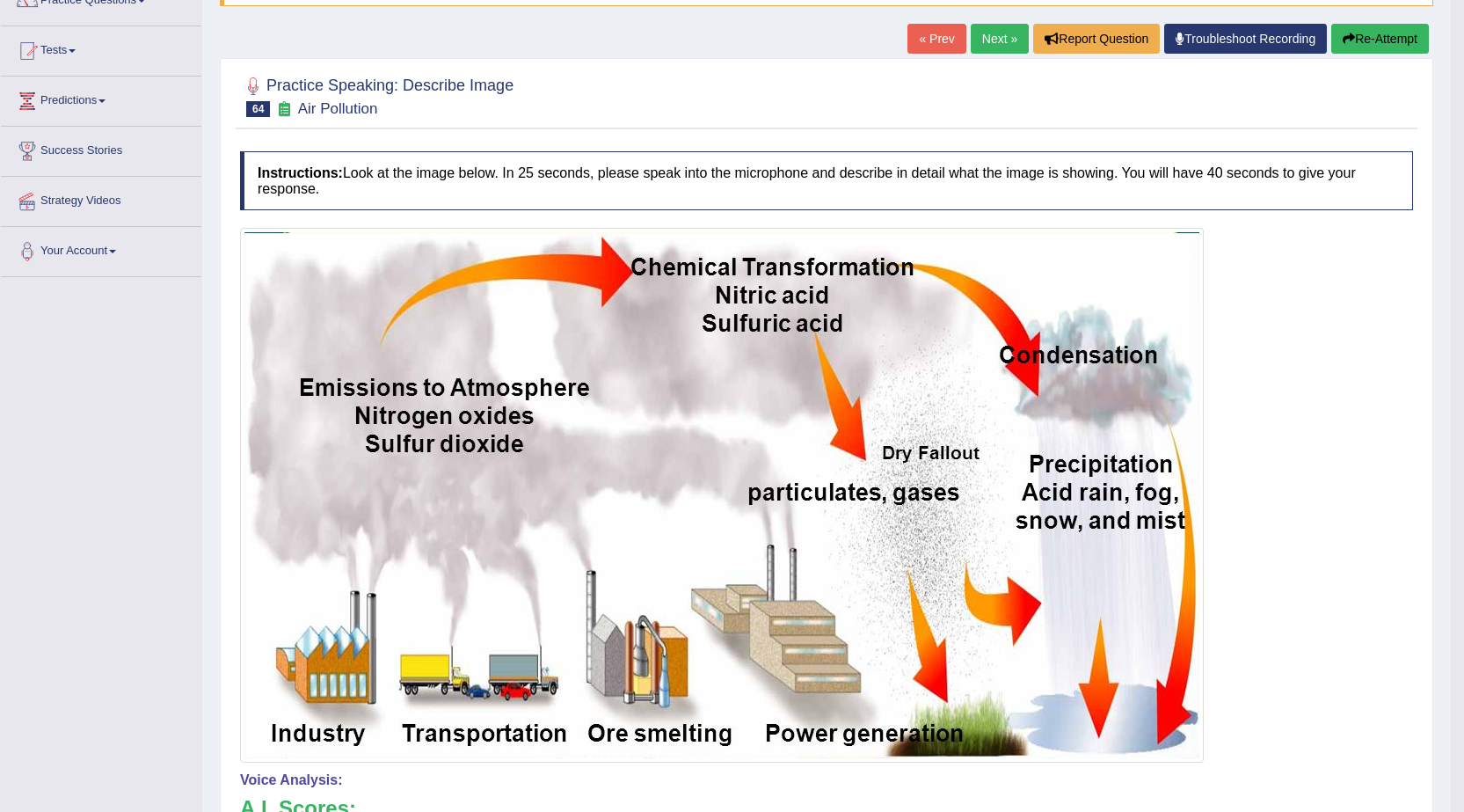
scroll to position [160, 0]
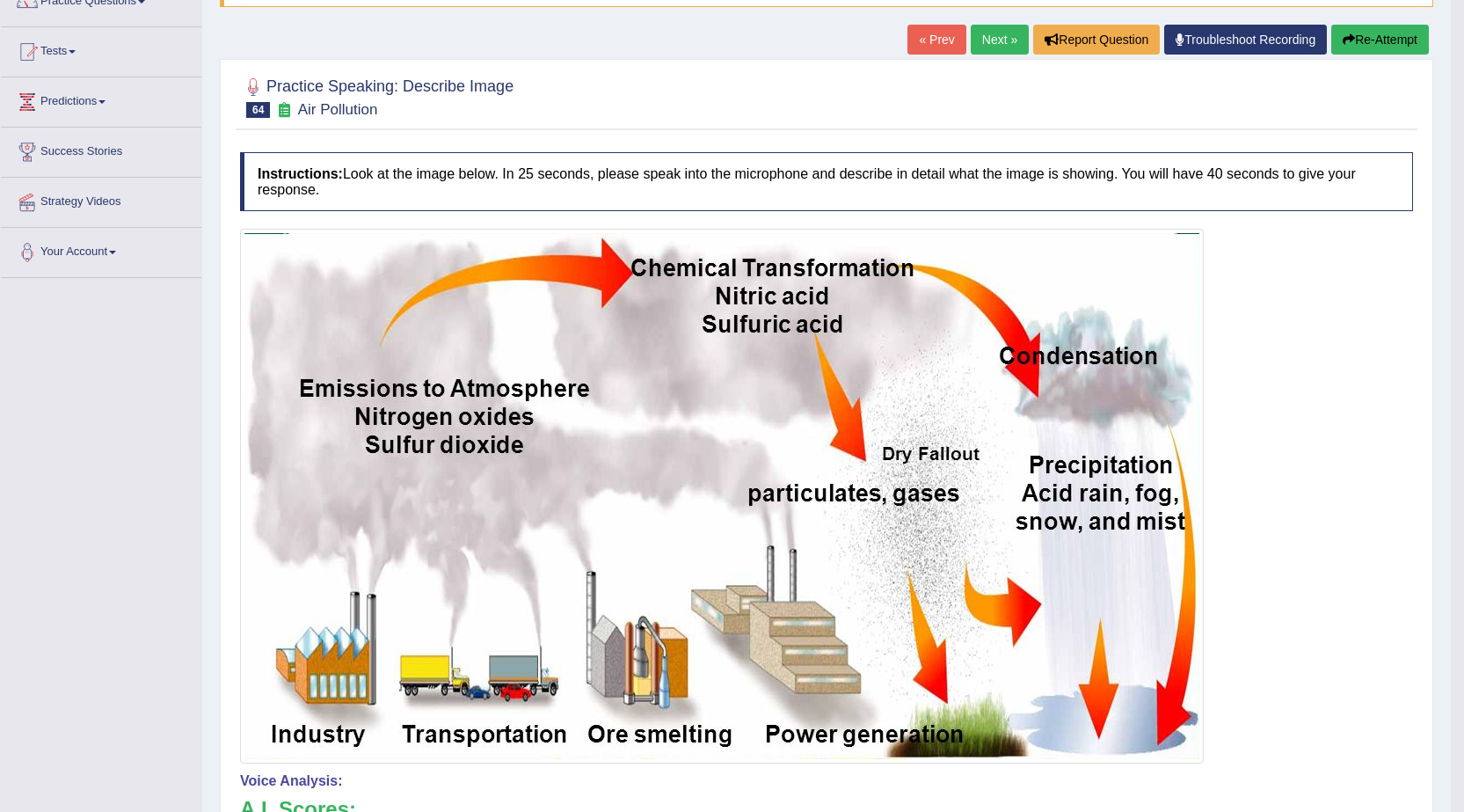
click at [971, 30] on link "Next »" at bounding box center [1000, 39] width 58 height 30
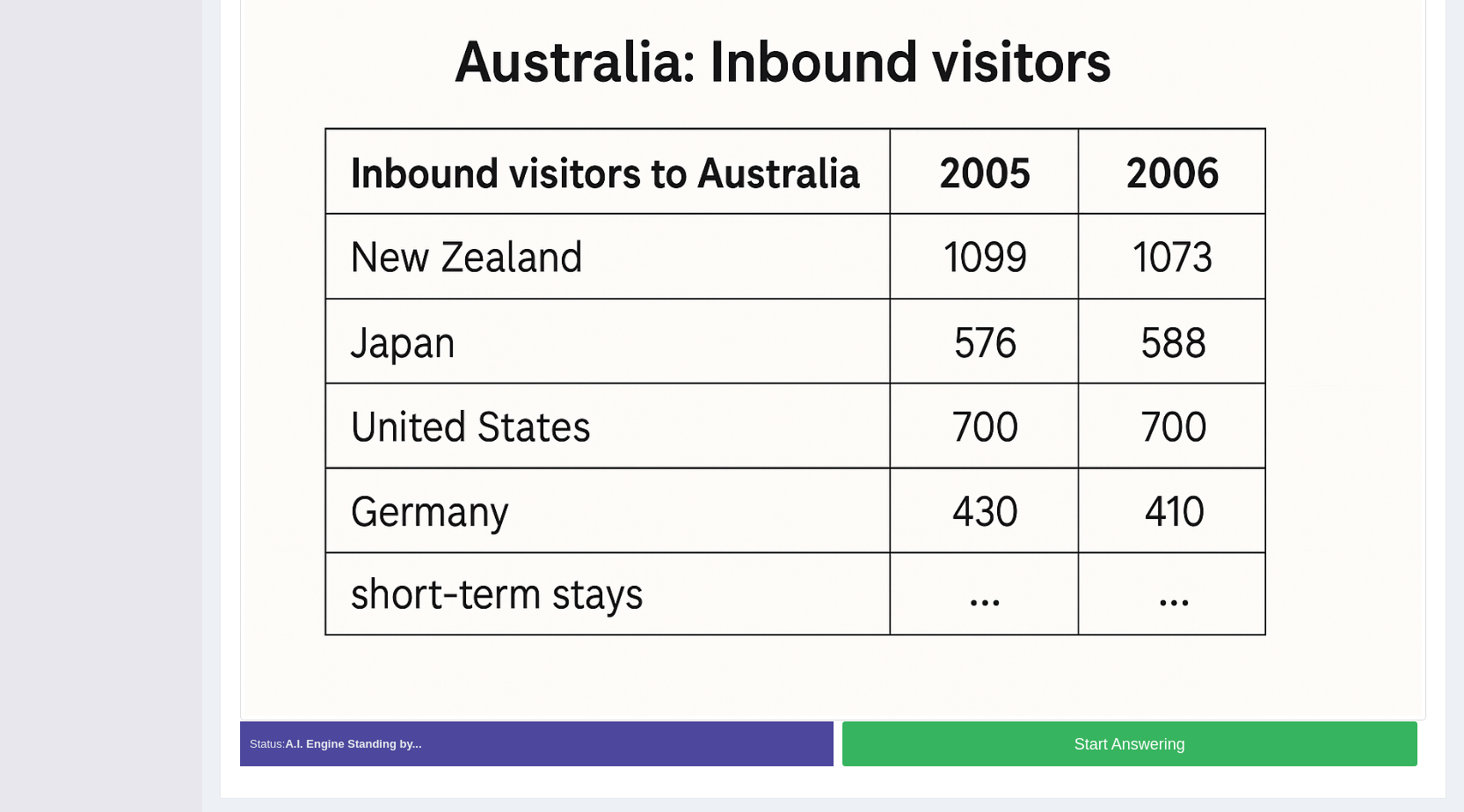
scroll to position [506, 0]
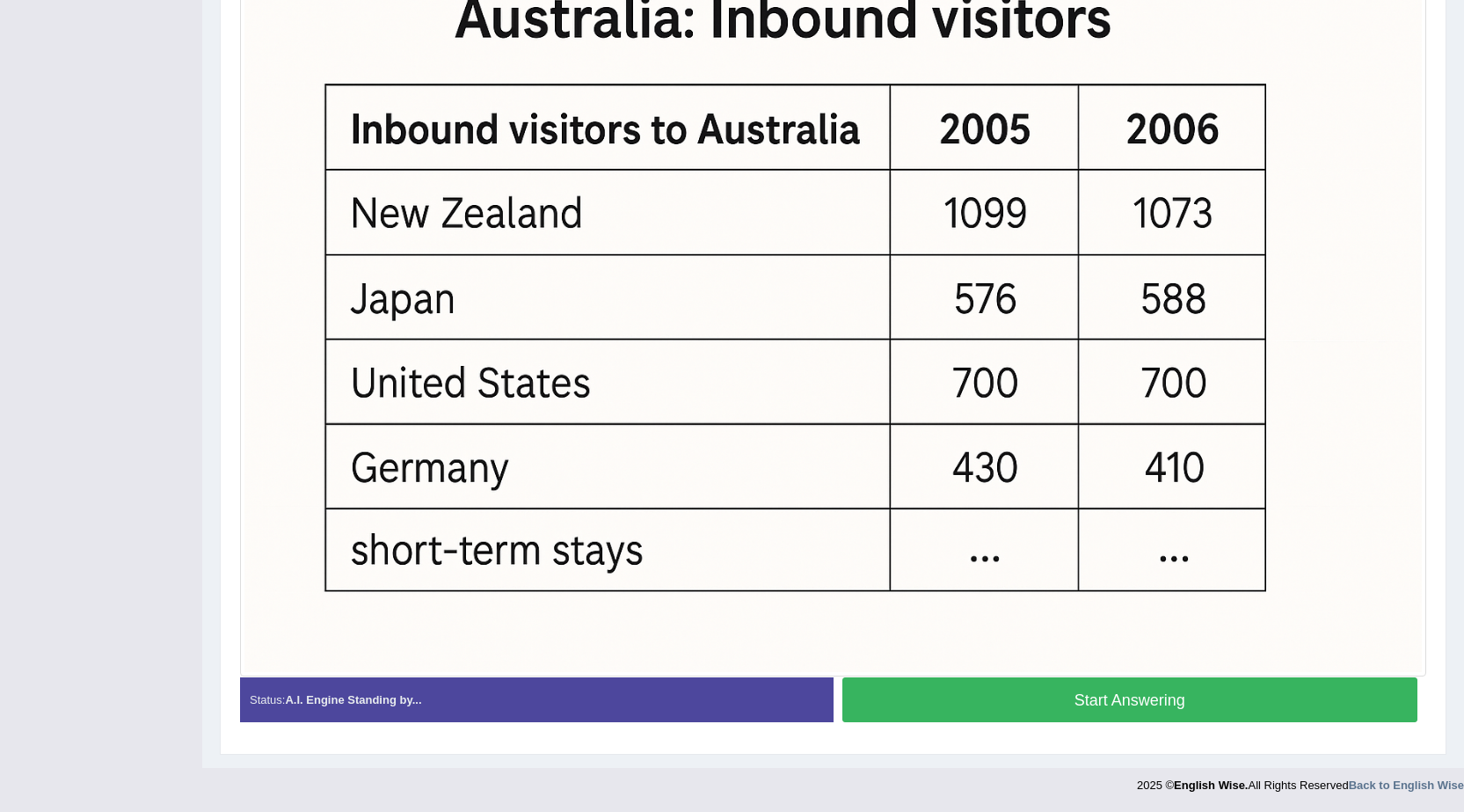
click at [1031, 699] on button "Start Answering" at bounding box center [1130, 699] width 576 height 45
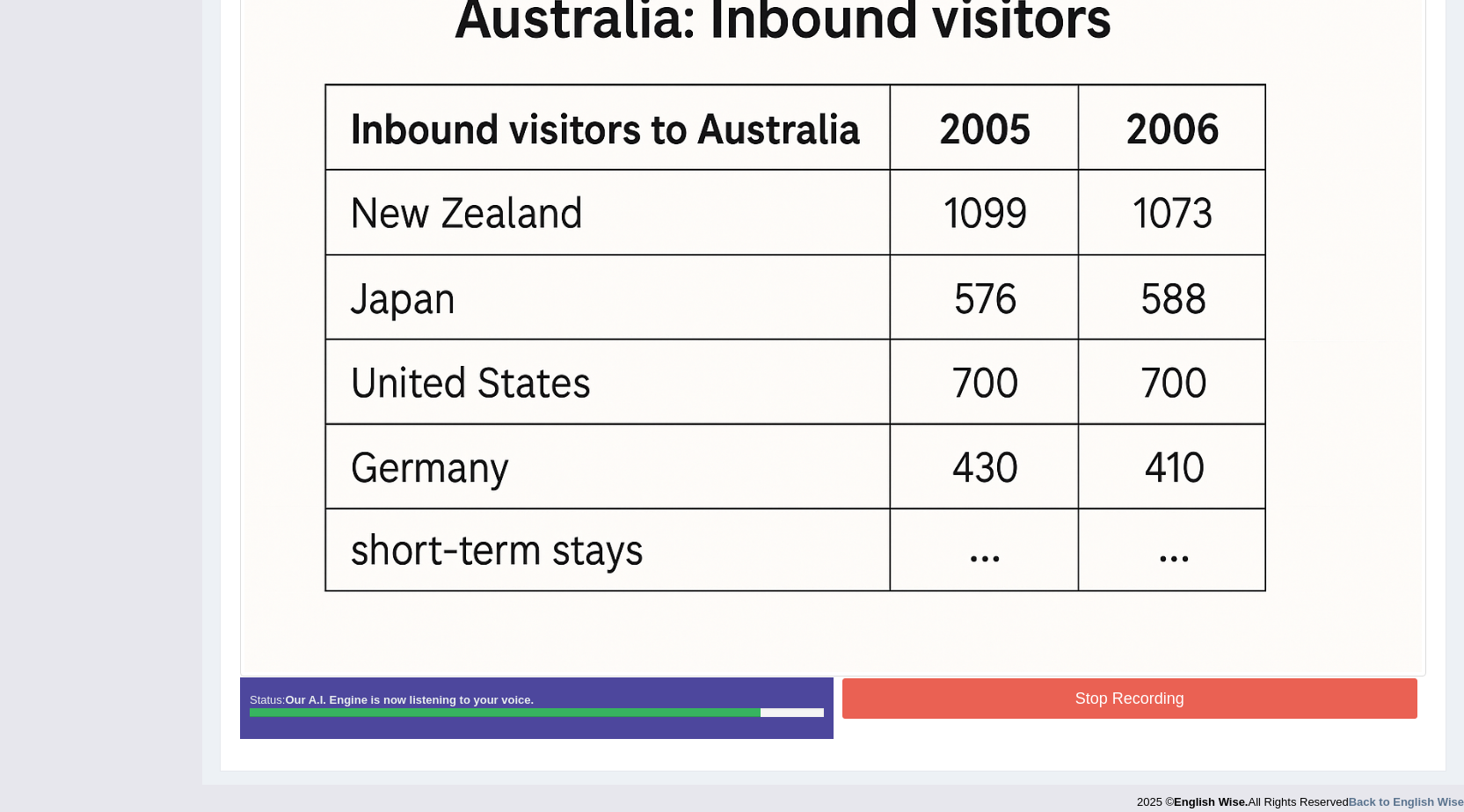
click at [887, 697] on button "Stop Recording" at bounding box center [1130, 698] width 576 height 41
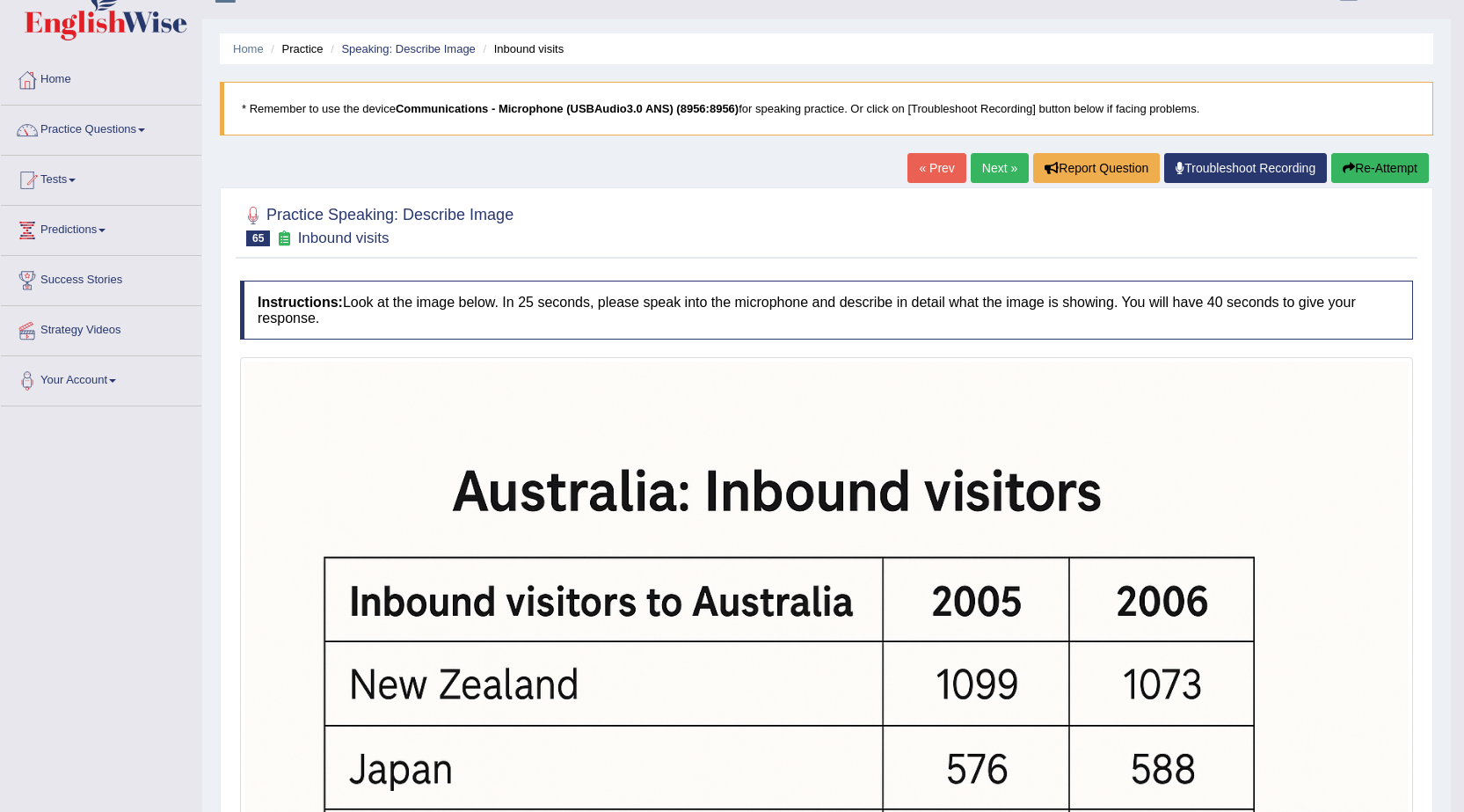
scroll to position [0, 0]
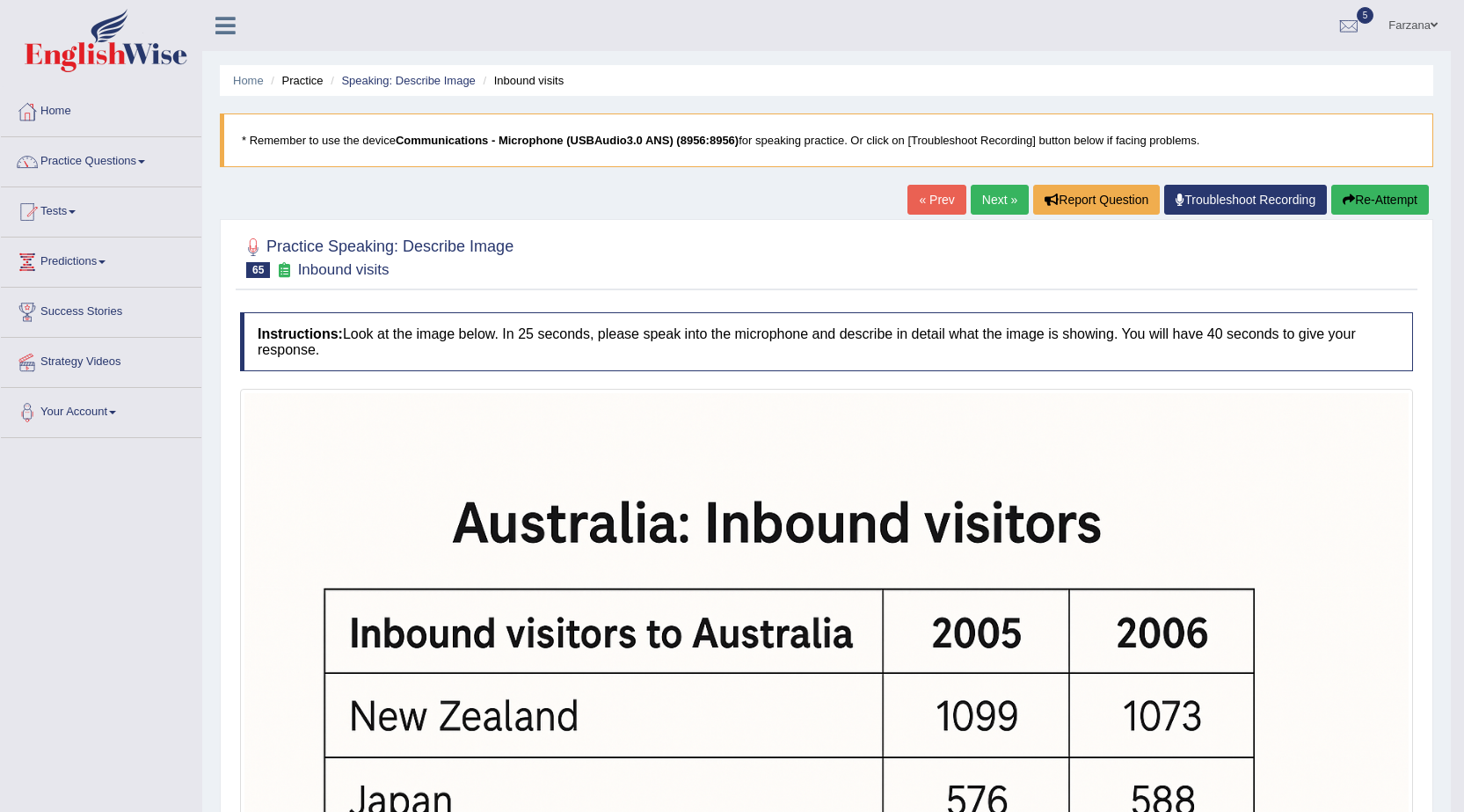
click at [994, 206] on link "Next »" at bounding box center [1000, 199] width 58 height 30
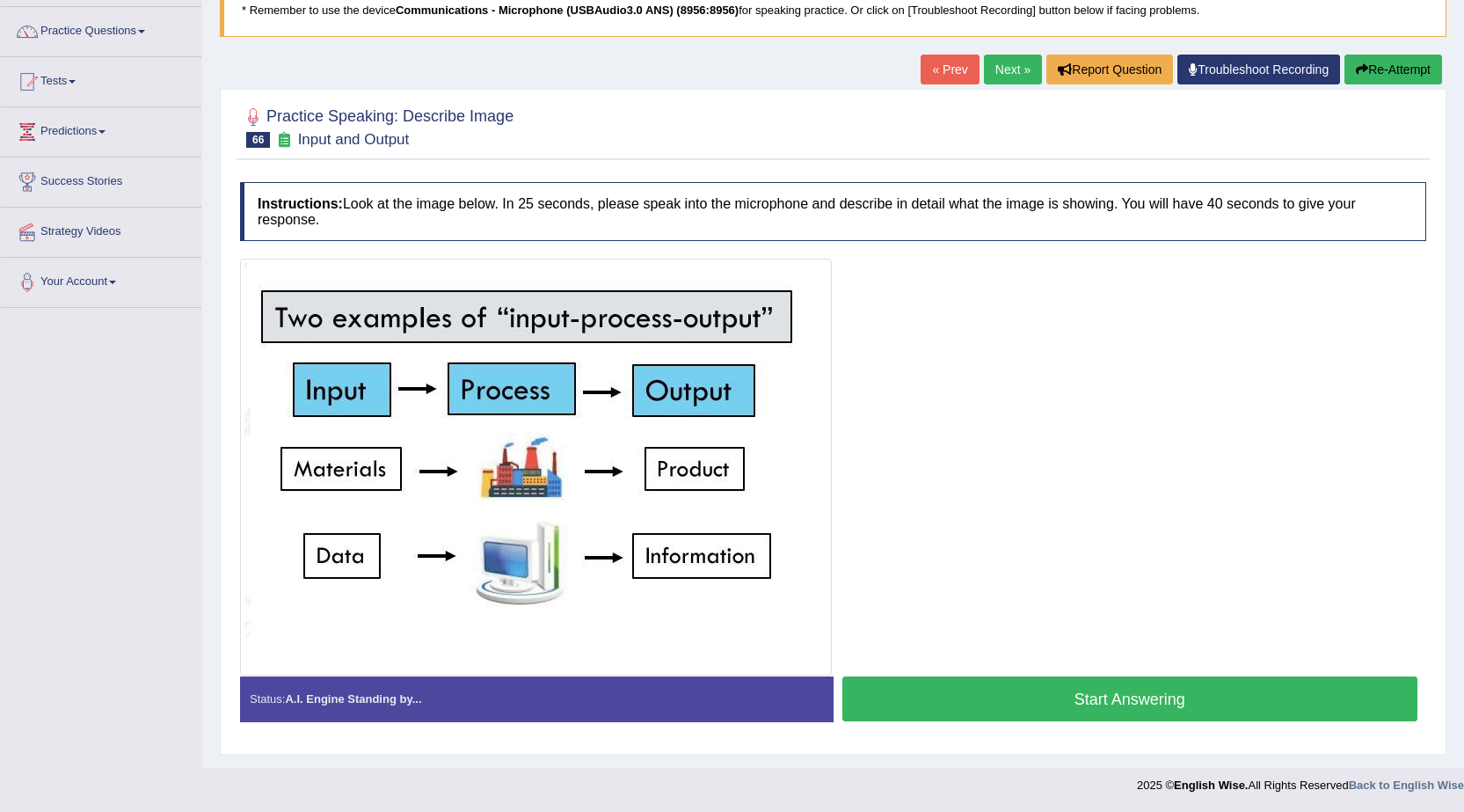
click at [935, 699] on button "Start Answering" at bounding box center [1130, 698] width 576 height 45
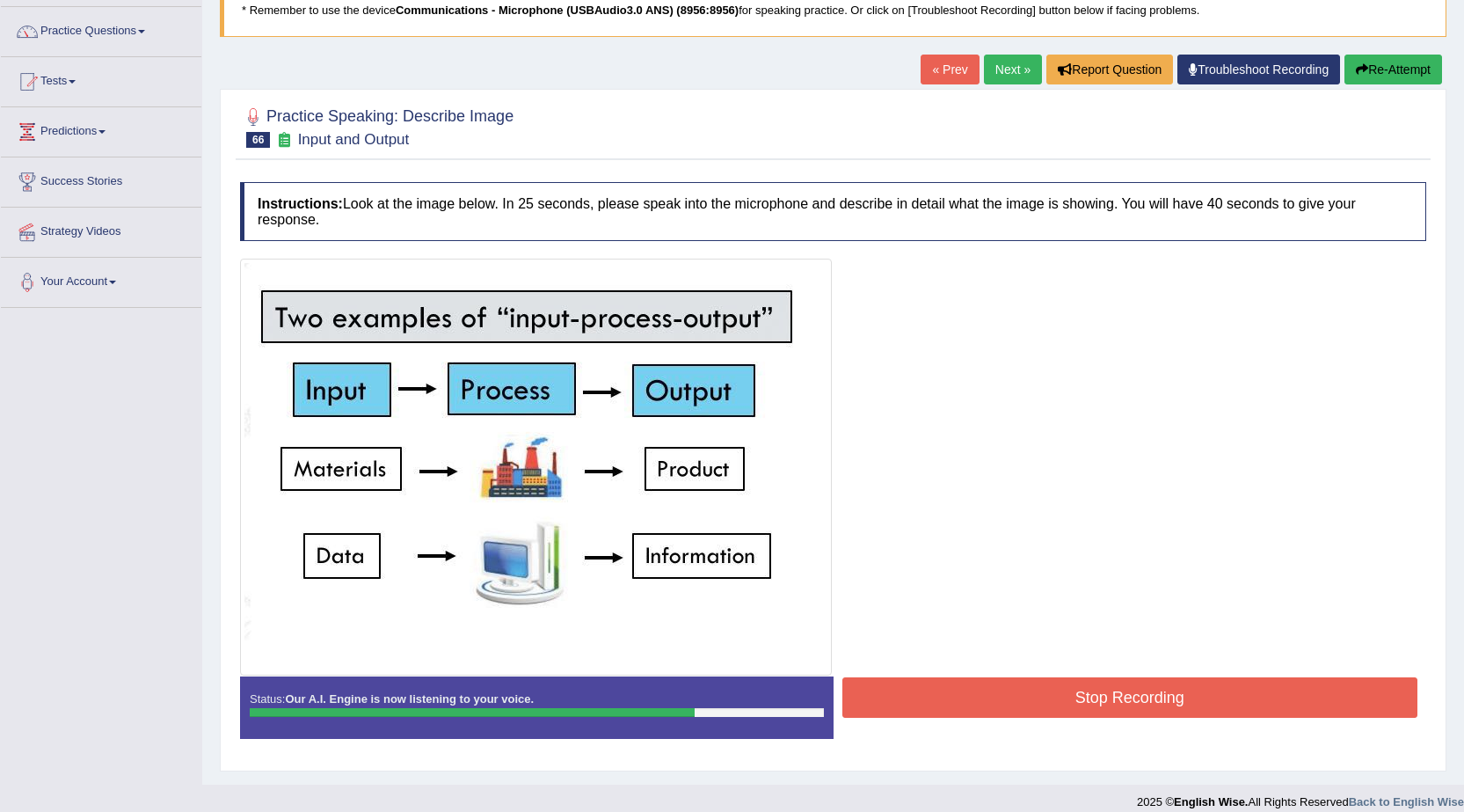
click at [927, 696] on button "Stop Recording" at bounding box center [1130, 698] width 576 height 41
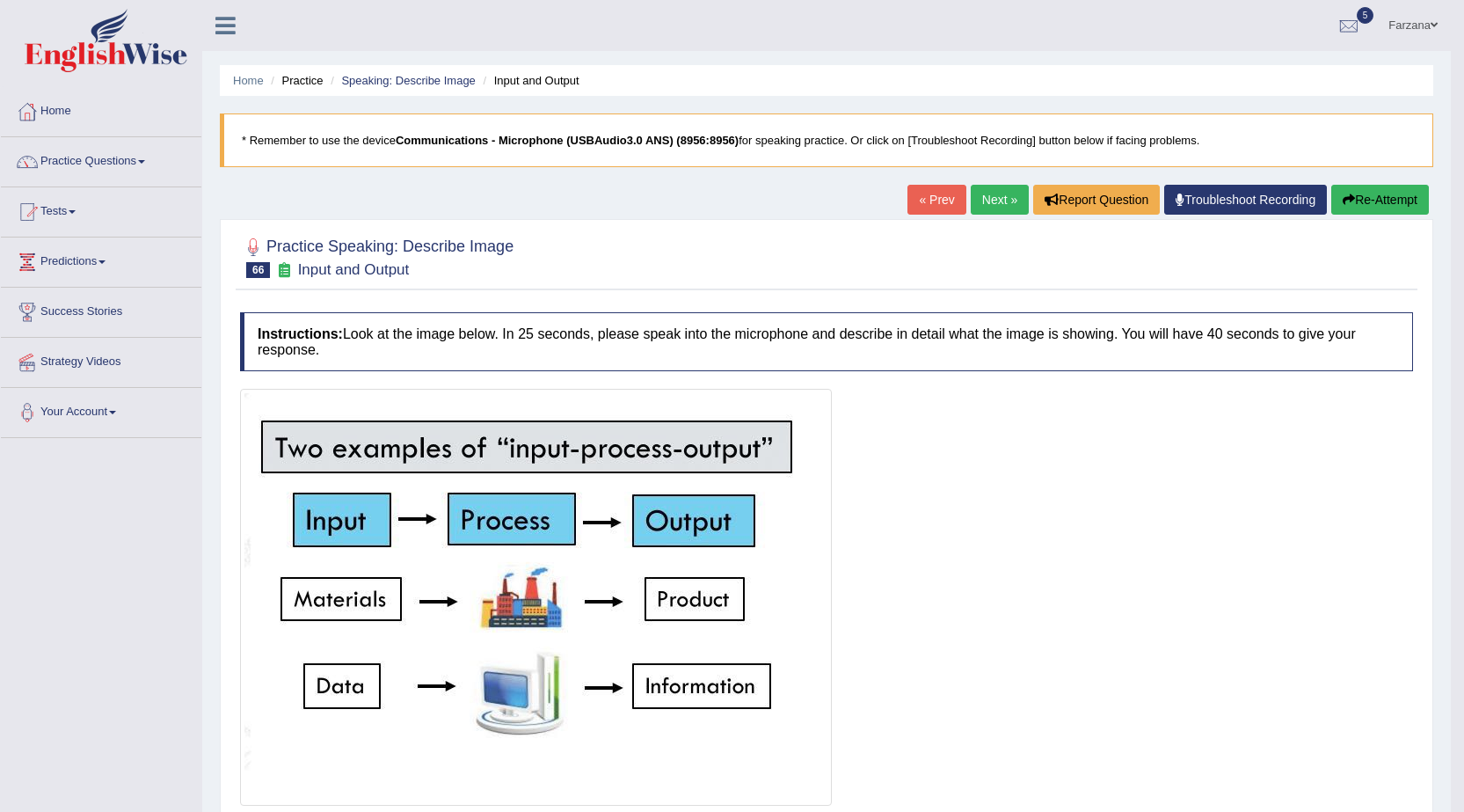
click at [996, 193] on link "Next »" at bounding box center [1000, 199] width 58 height 30
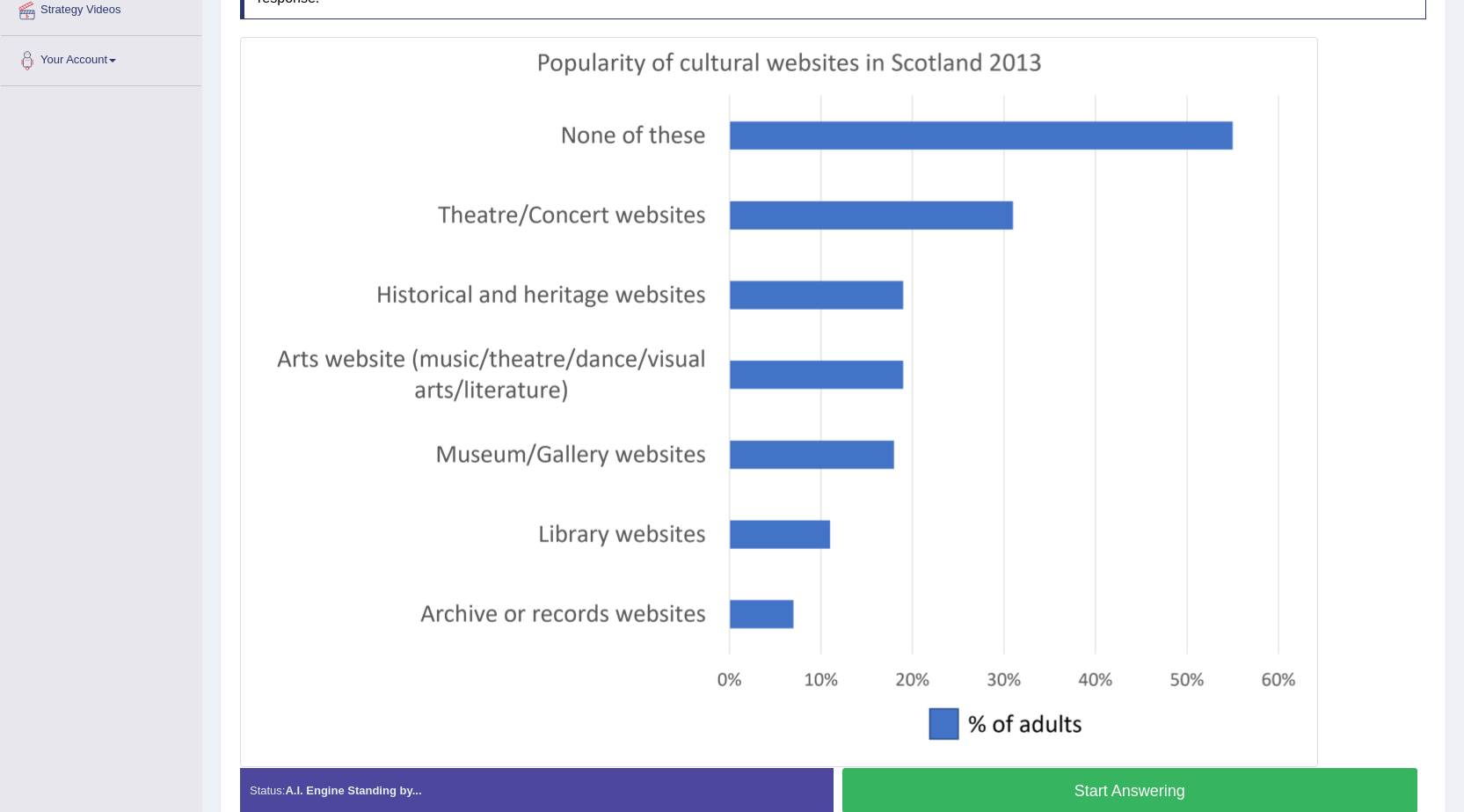
click at [1029, 794] on button "Start Answering" at bounding box center [1130, 790] width 576 height 45
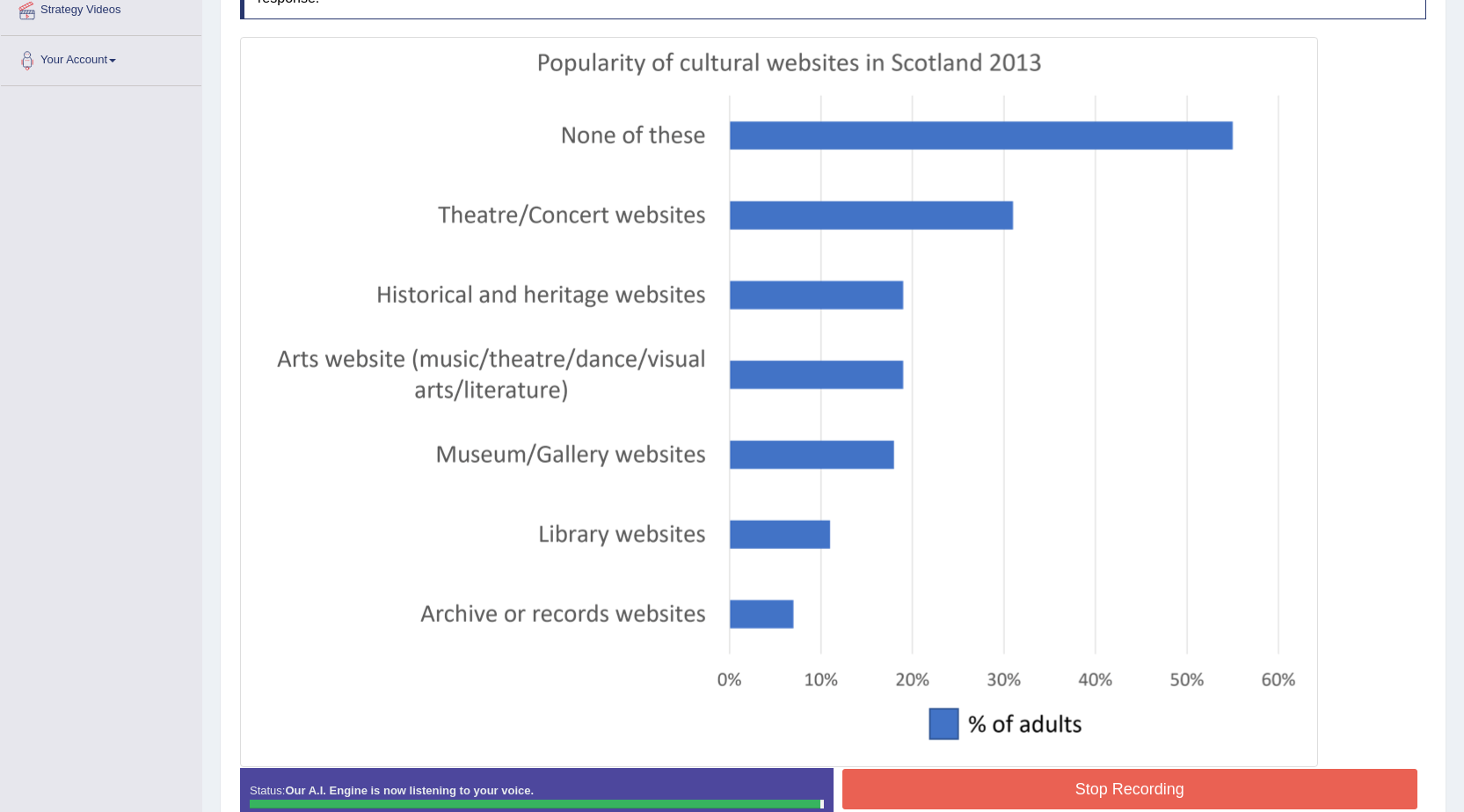
click at [976, 777] on button "Stop Recording" at bounding box center [1130, 789] width 576 height 41
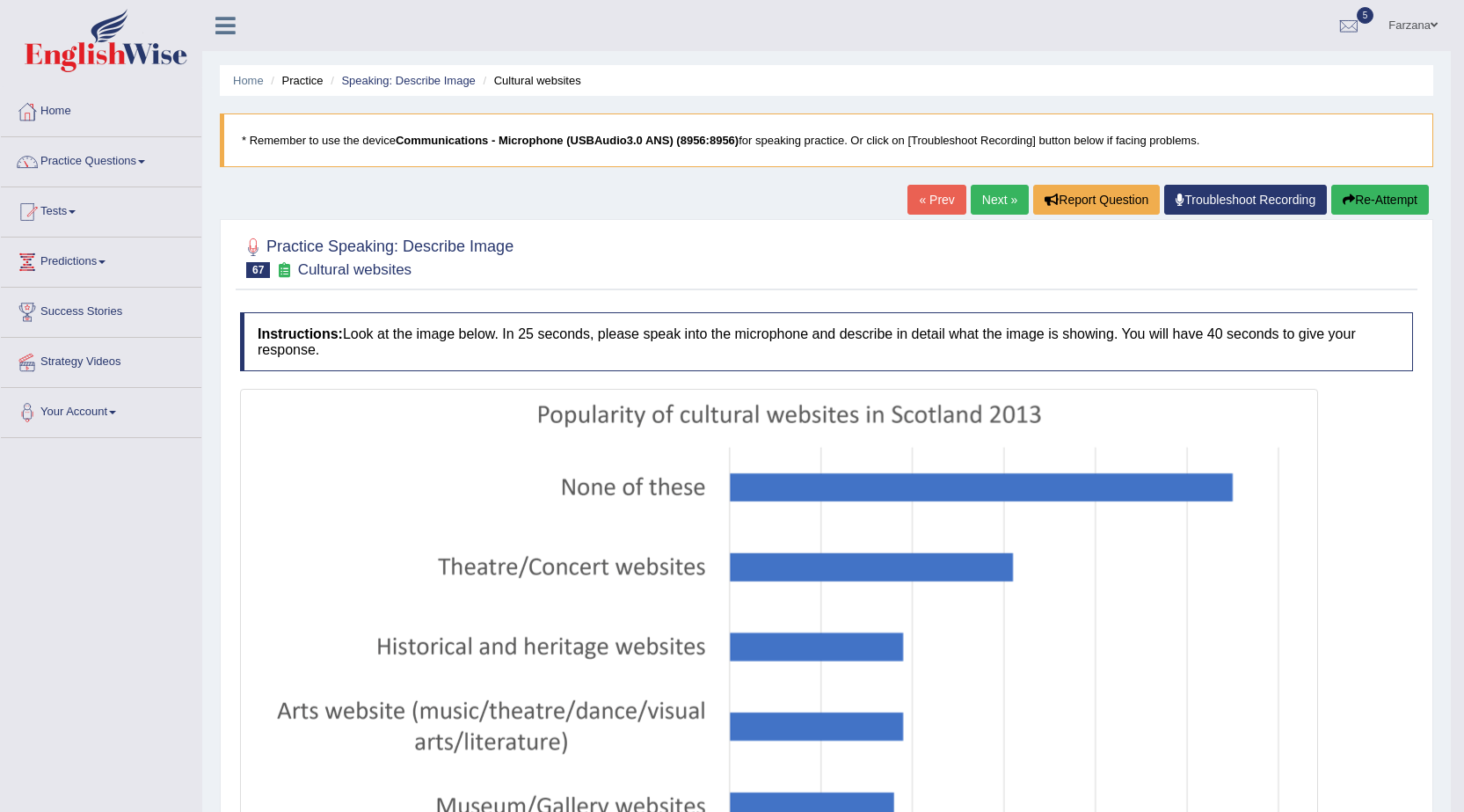
click at [1383, 198] on button "Re-Attempt" at bounding box center [1380, 199] width 98 height 30
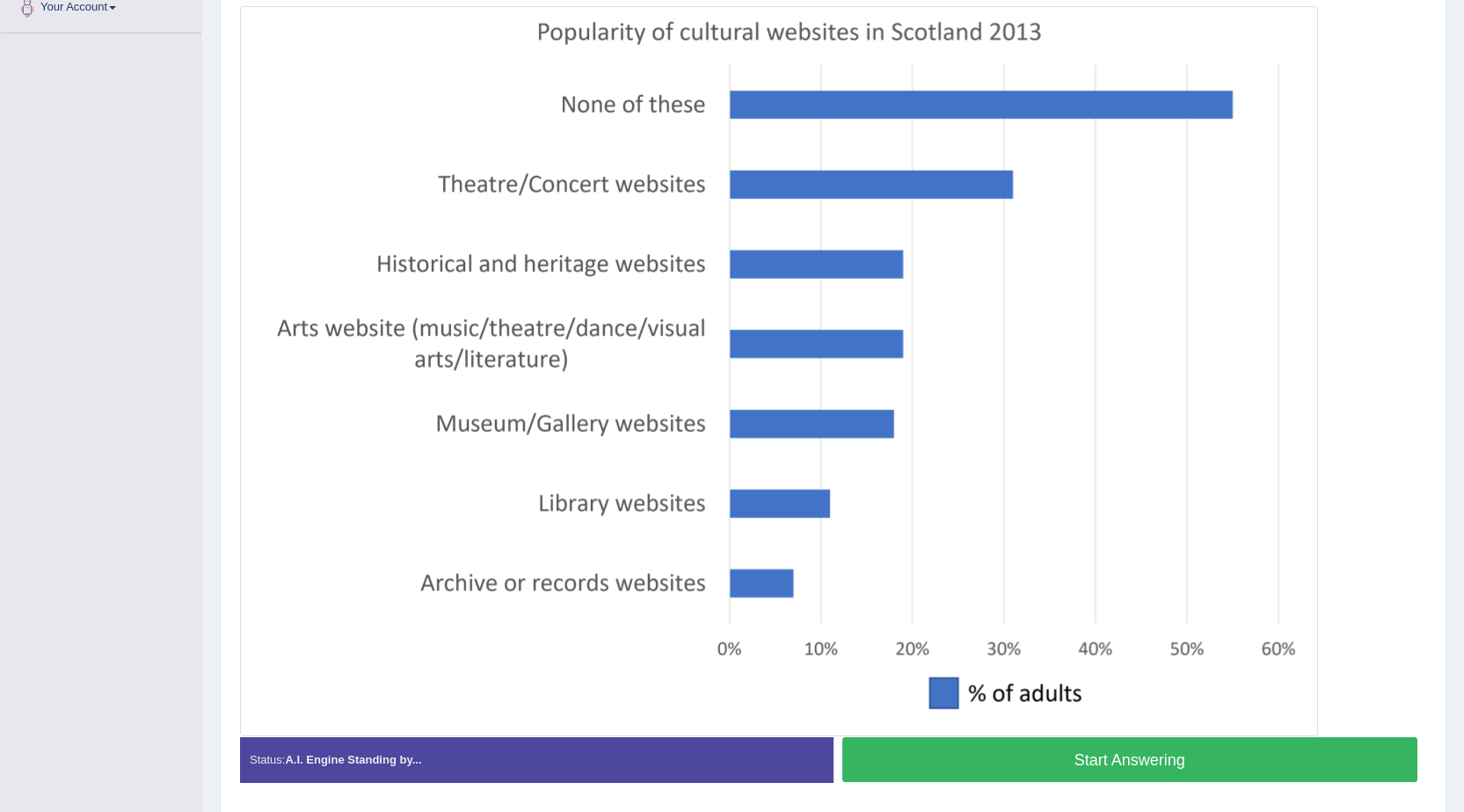
scroll to position [377, 0]
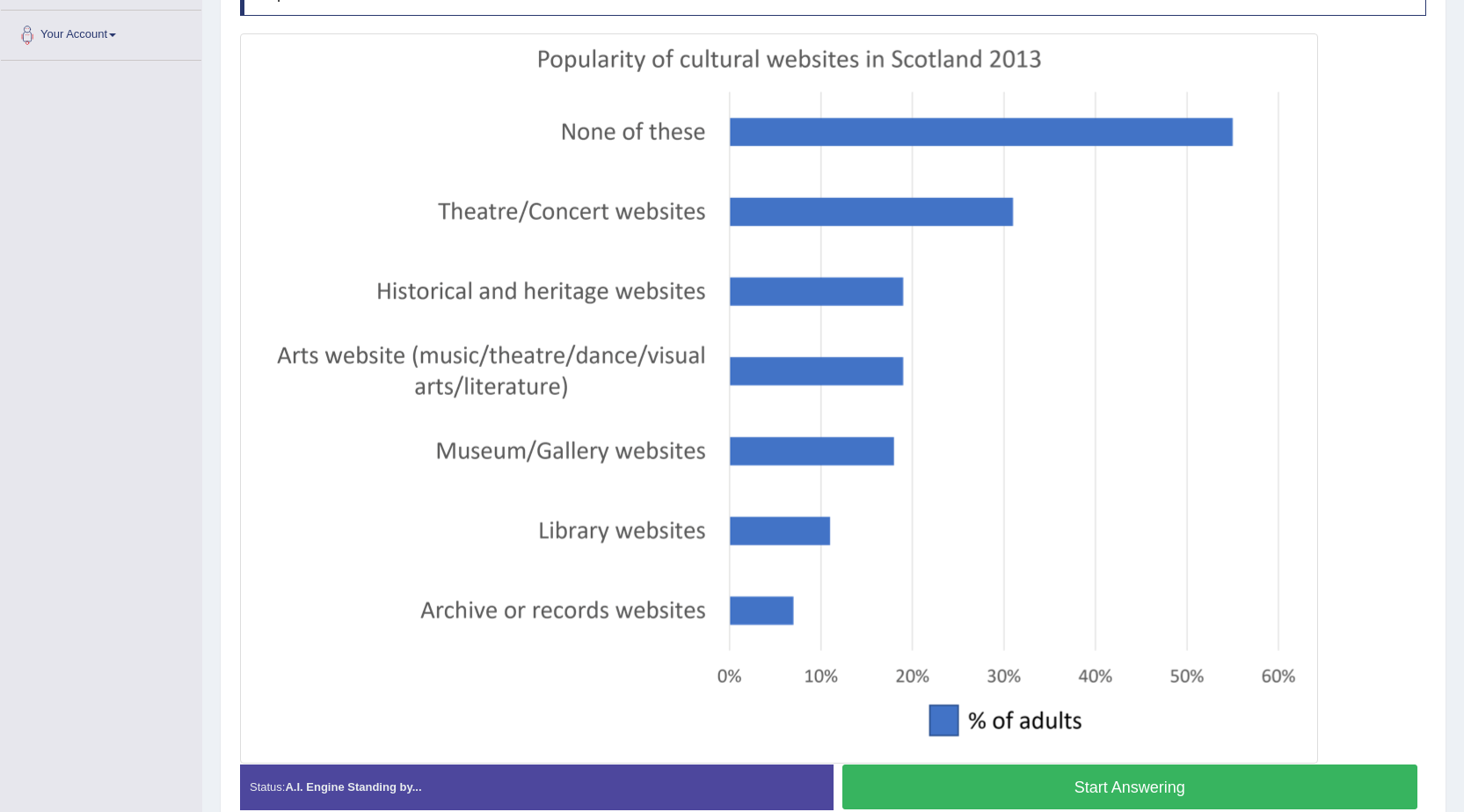
click at [928, 792] on button "Start Answering" at bounding box center [1130, 787] width 576 height 45
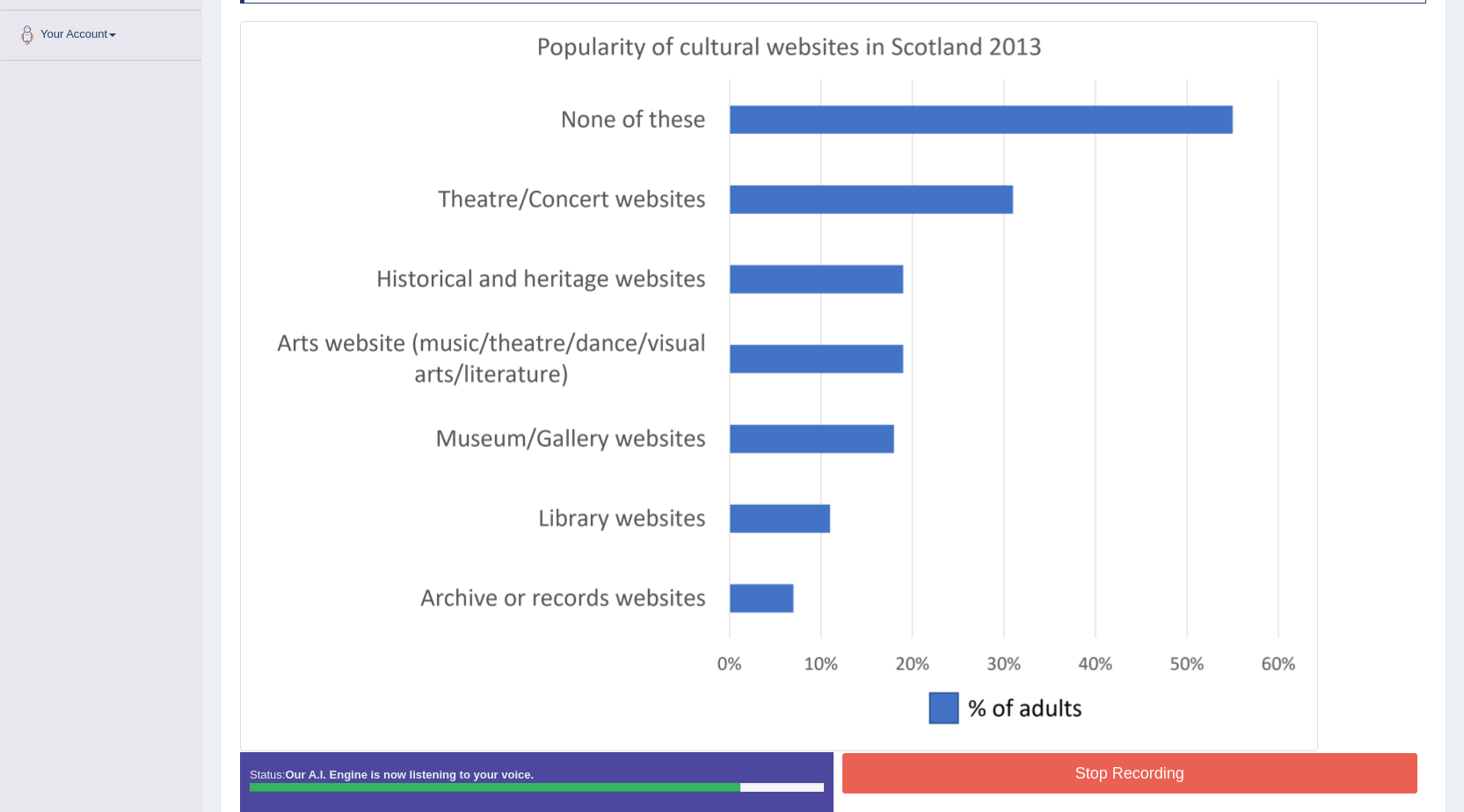
click at [941, 778] on button "Stop Recording" at bounding box center [1130, 773] width 576 height 41
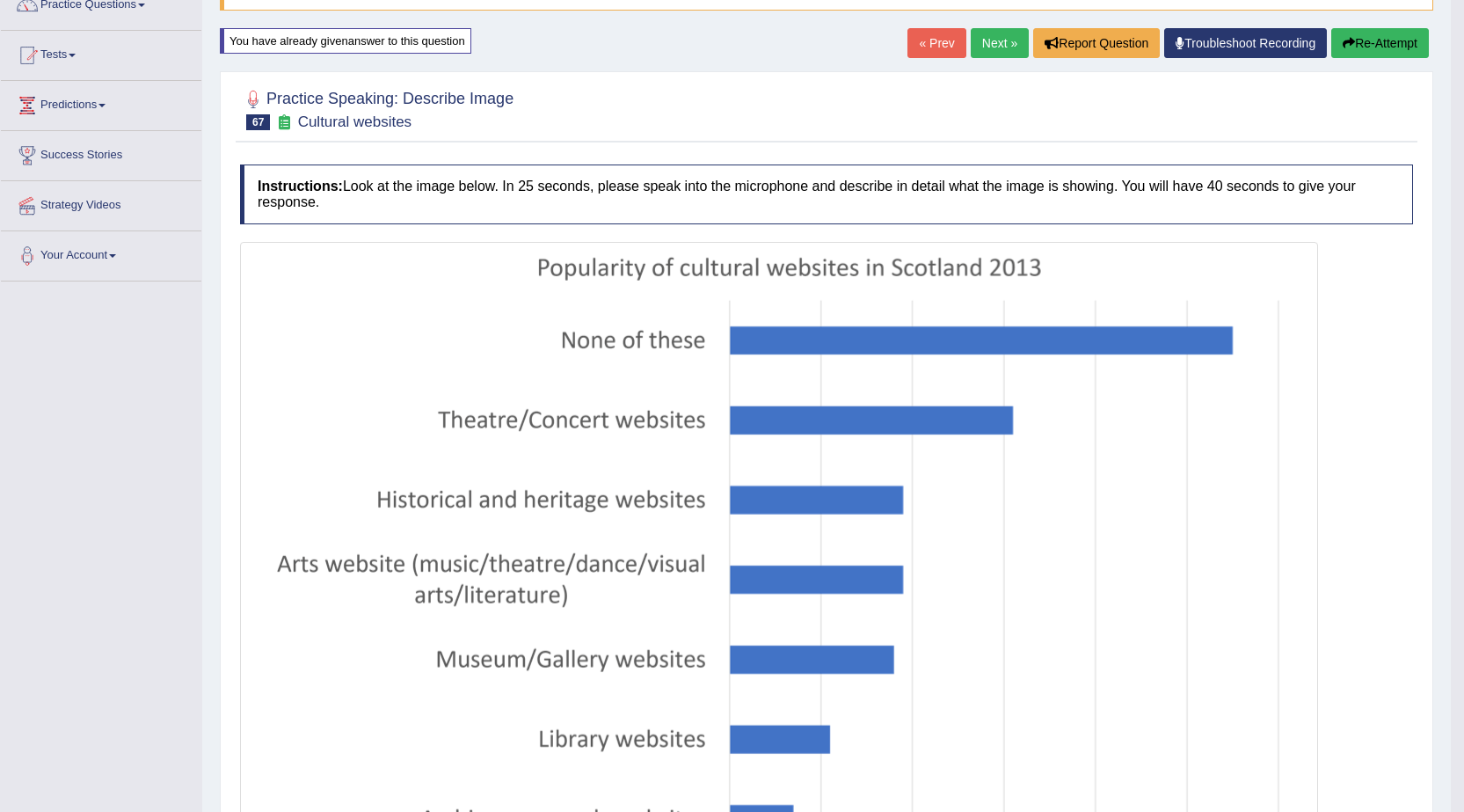
scroll to position [0, 0]
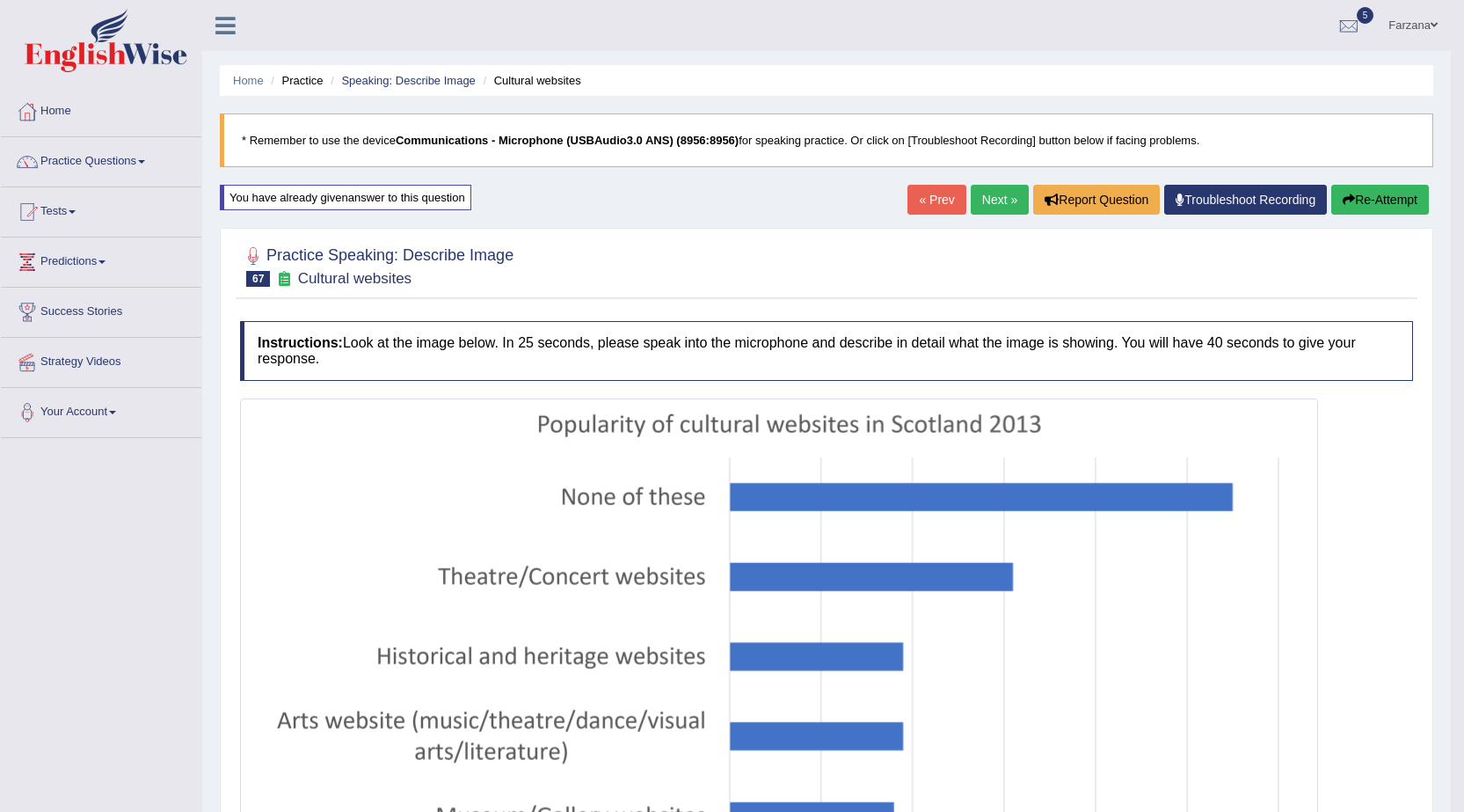
click at [992, 197] on link "Next »" at bounding box center [1000, 199] width 58 height 30
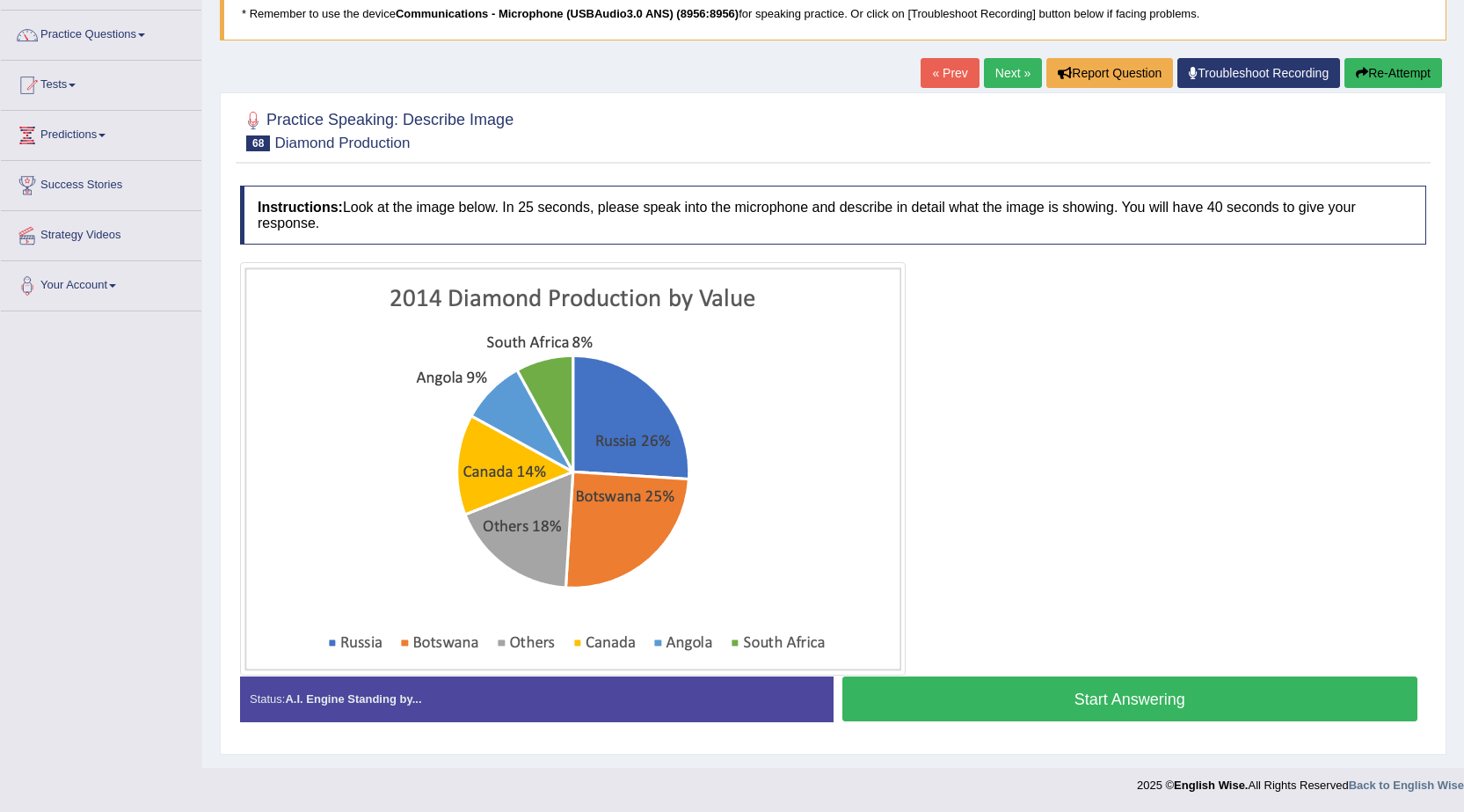
click at [986, 698] on button "Start Answering" at bounding box center [1130, 698] width 576 height 45
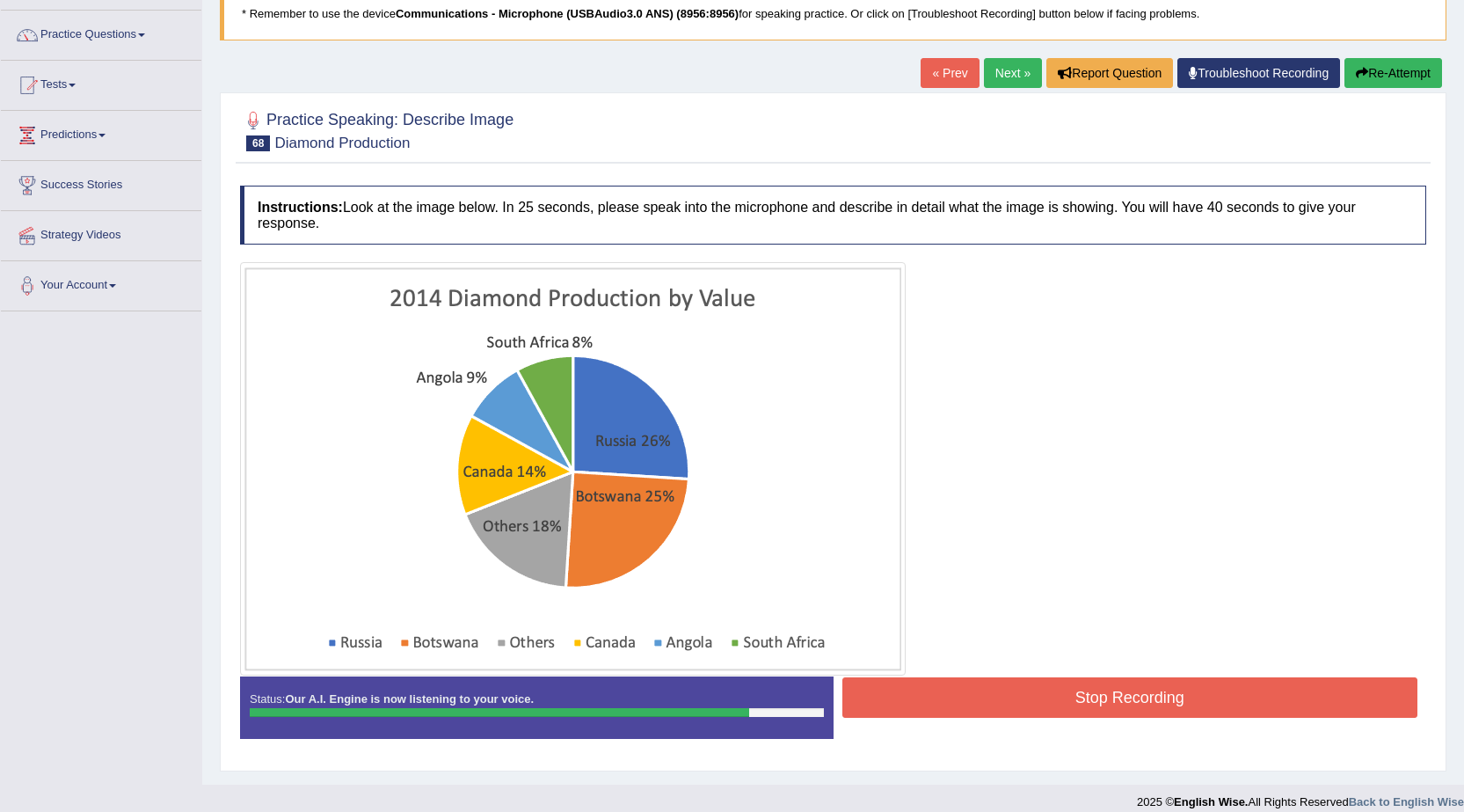
click at [1067, 681] on button "Stop Recording" at bounding box center [1130, 698] width 576 height 41
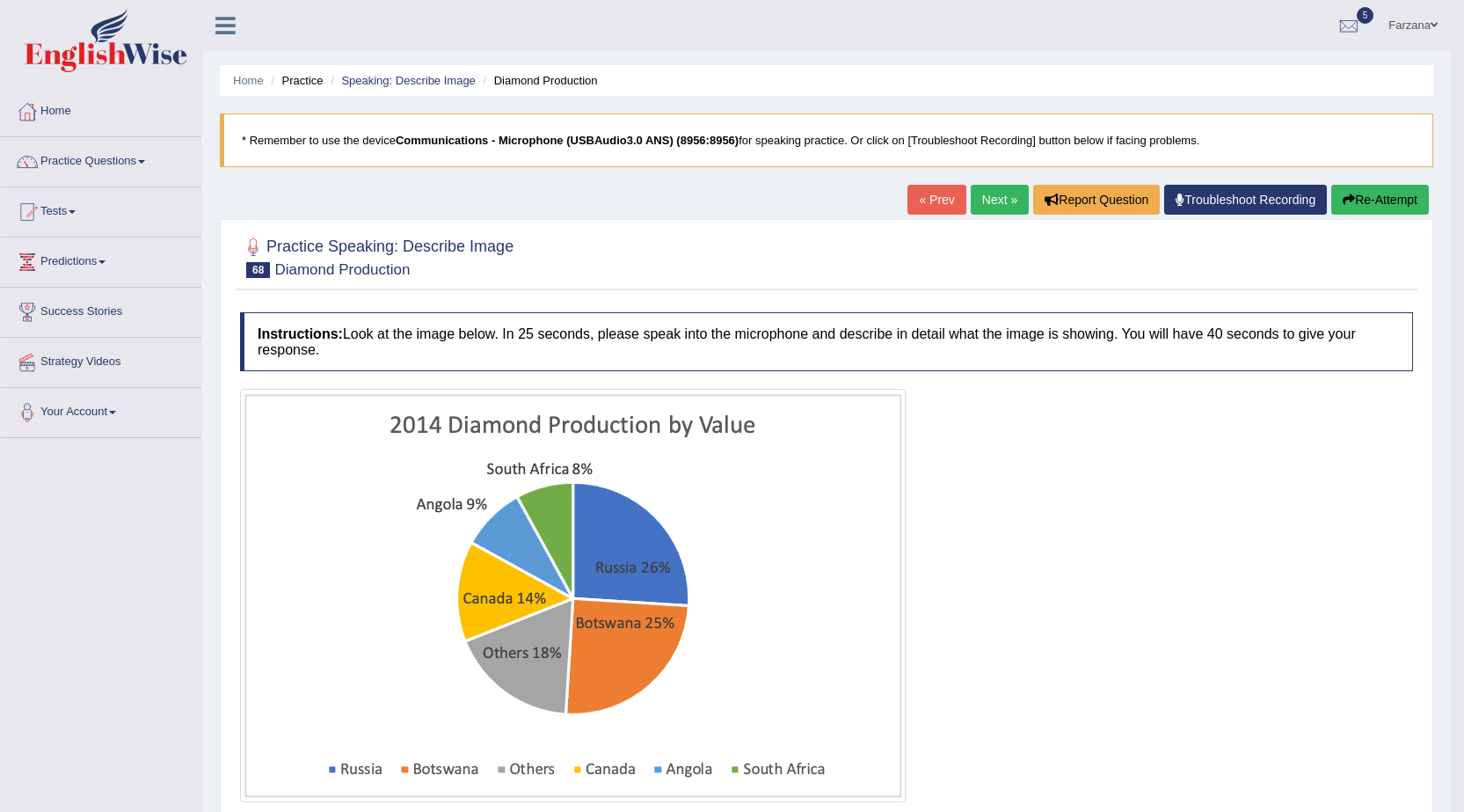
click at [1350, 193] on button "Re-Attempt" at bounding box center [1380, 199] width 98 height 30
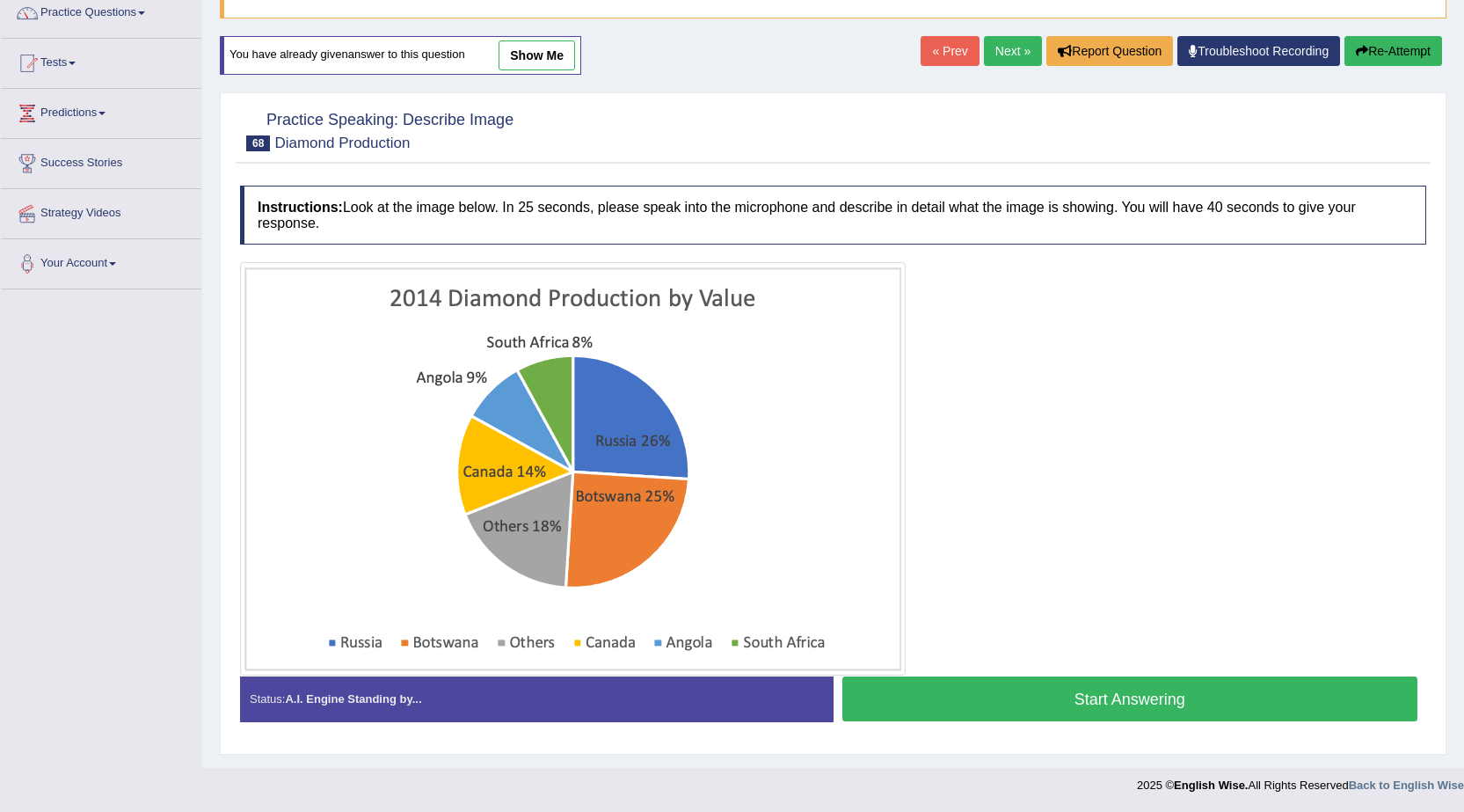
click at [900, 693] on button "Start Answering" at bounding box center [1130, 698] width 576 height 45
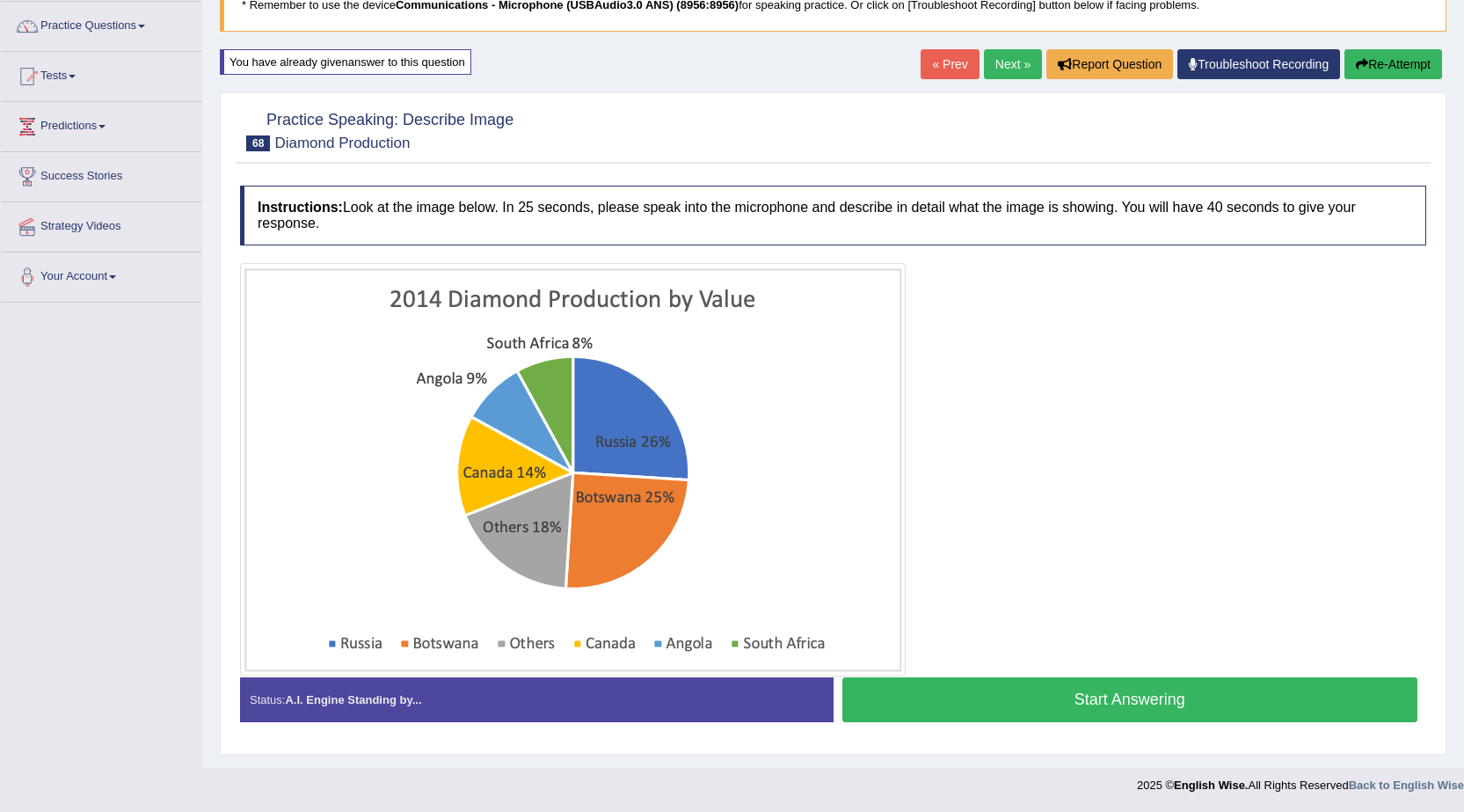
scroll to position [136, 0]
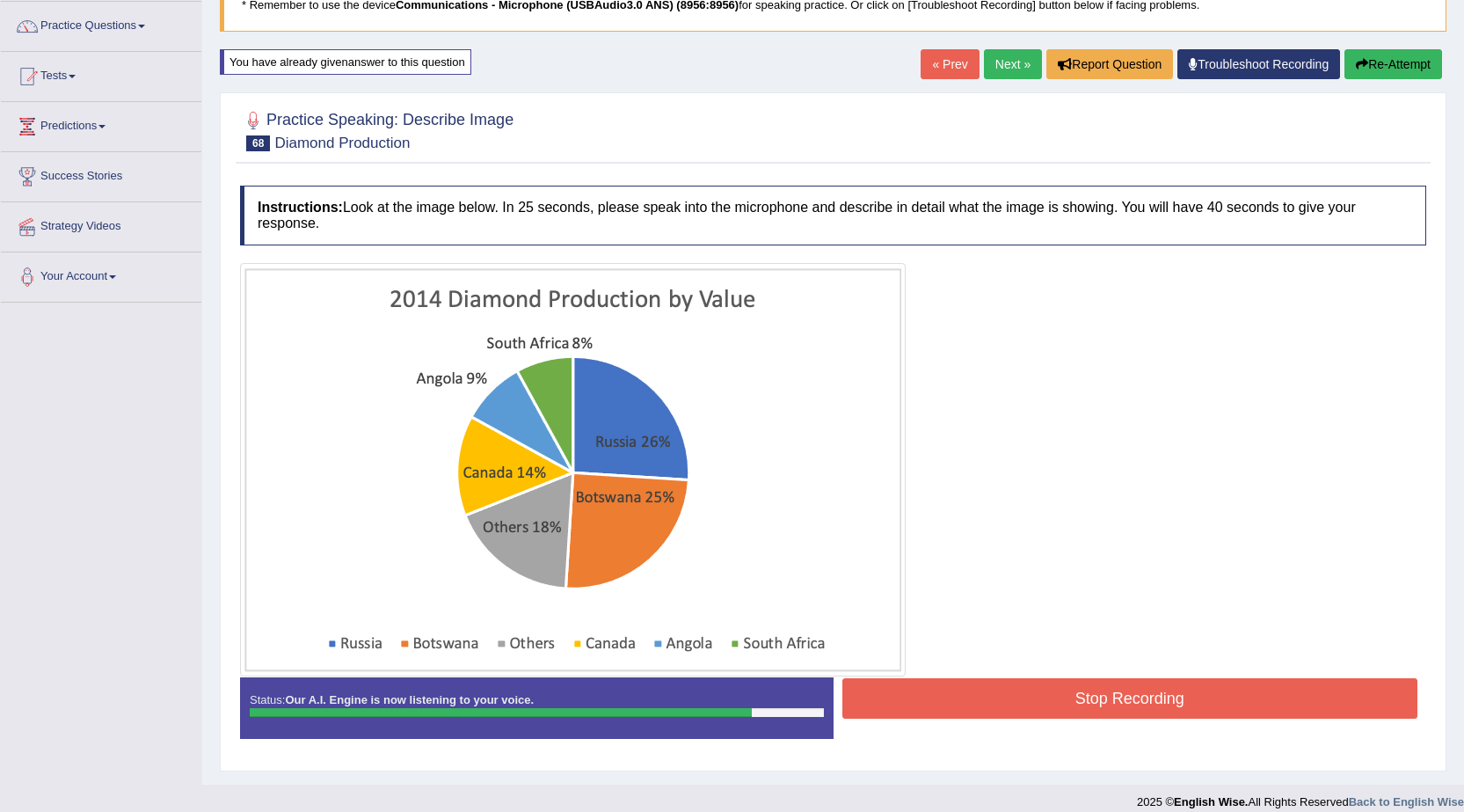
click at [978, 696] on button "Stop Recording" at bounding box center [1130, 698] width 576 height 41
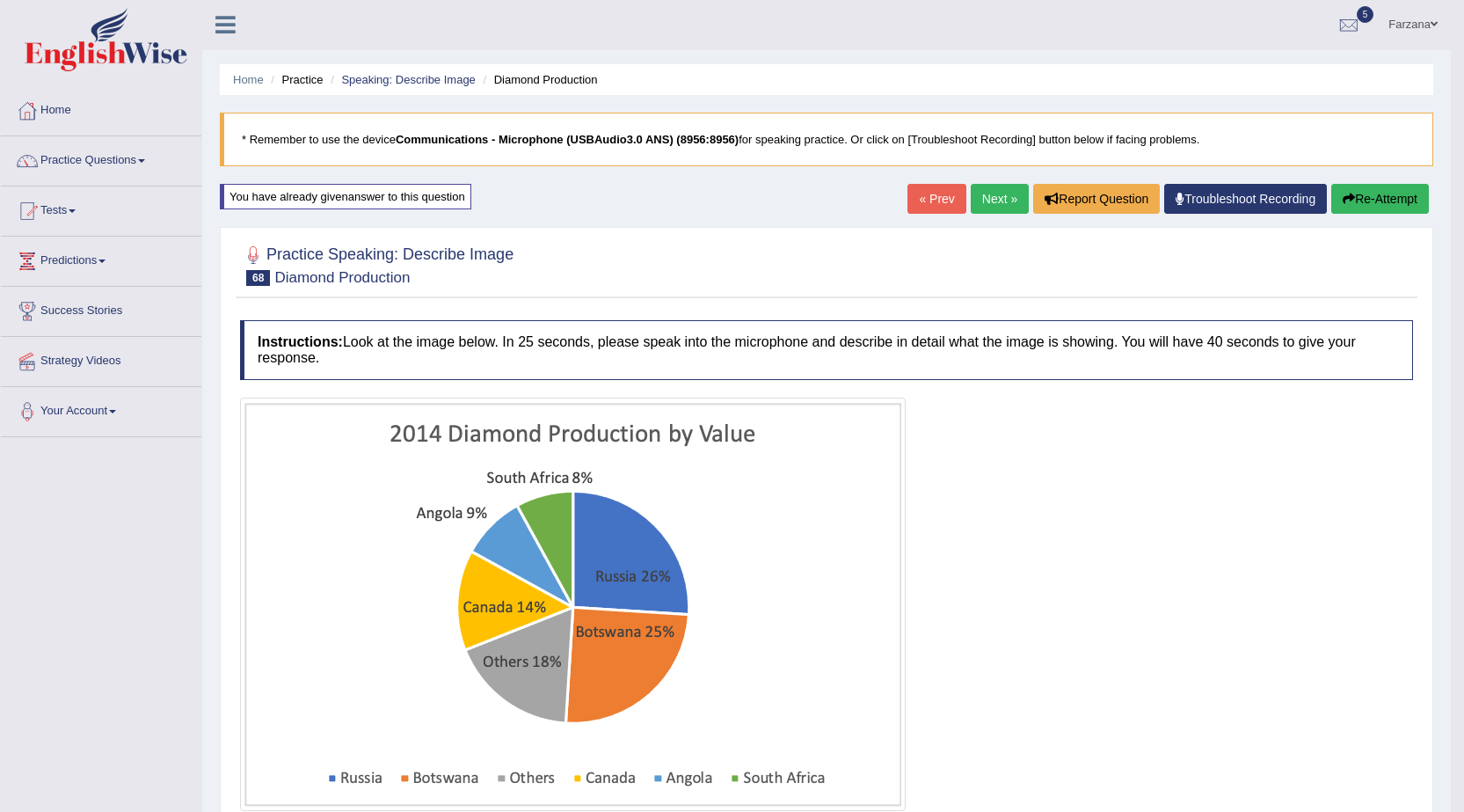
scroll to position [0, 0]
click at [981, 201] on link "Next »" at bounding box center [1000, 199] width 58 height 30
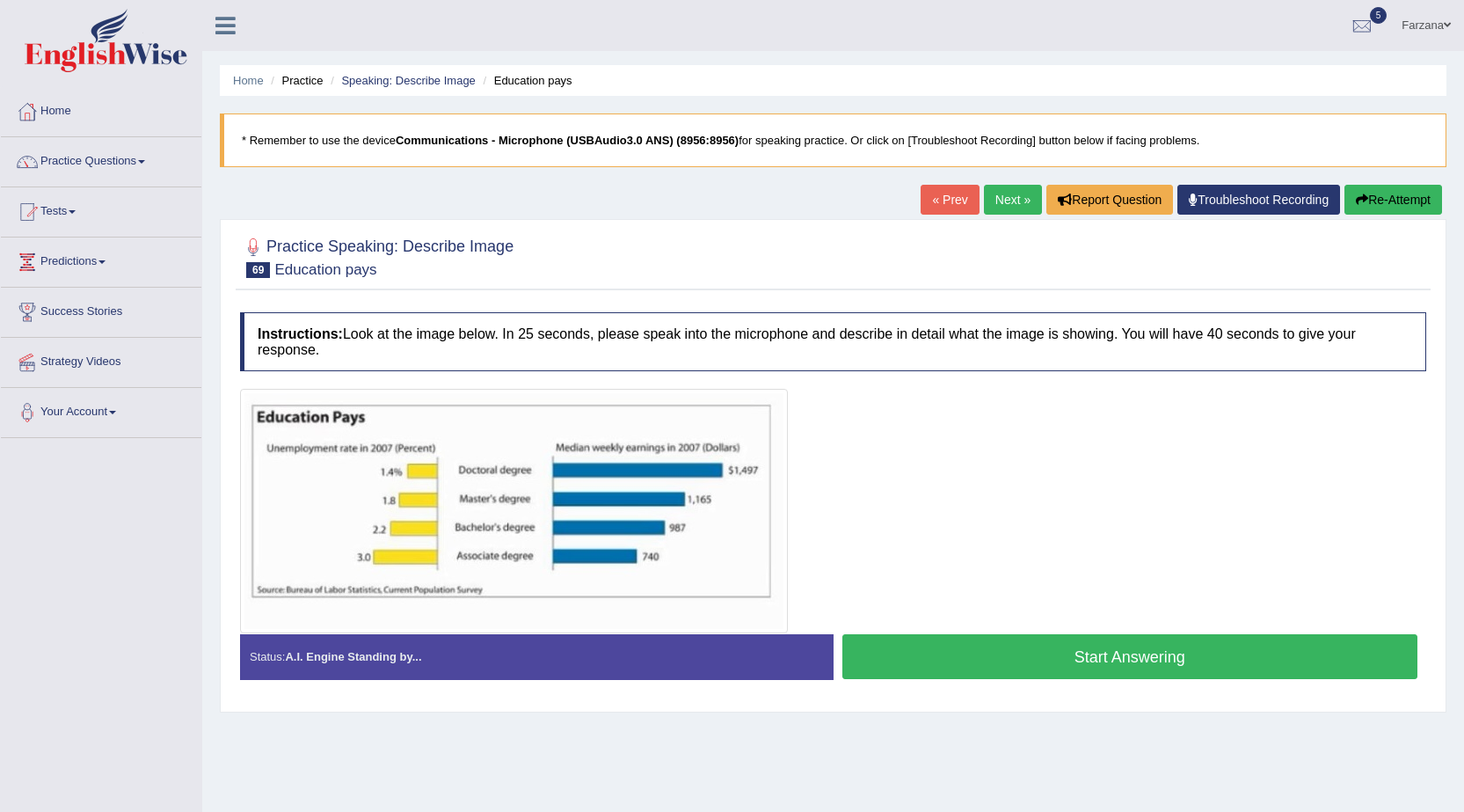
click at [991, 666] on button "Start Answering" at bounding box center [1130, 657] width 576 height 45
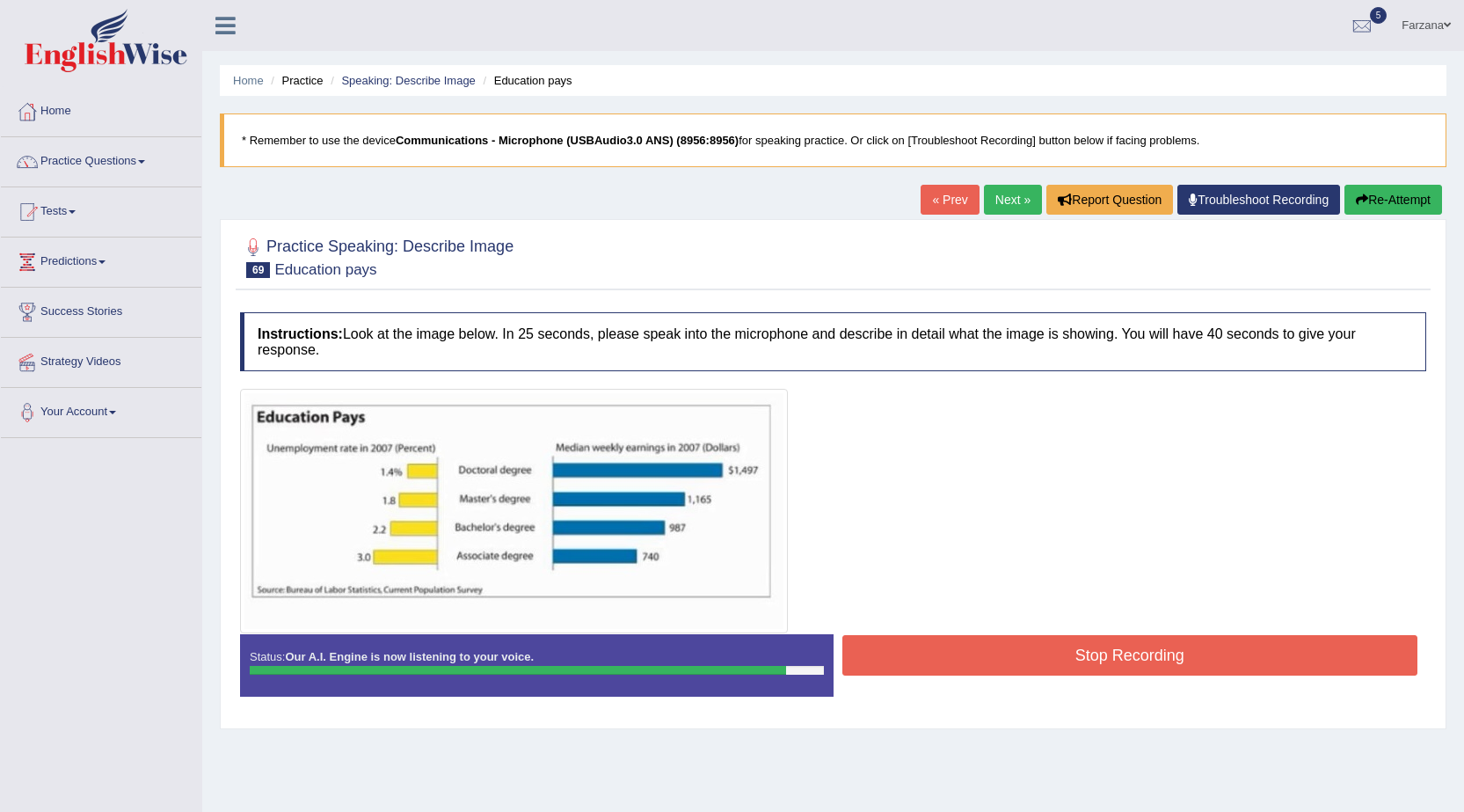
click at [936, 664] on button "Stop Recording" at bounding box center [1130, 655] width 576 height 41
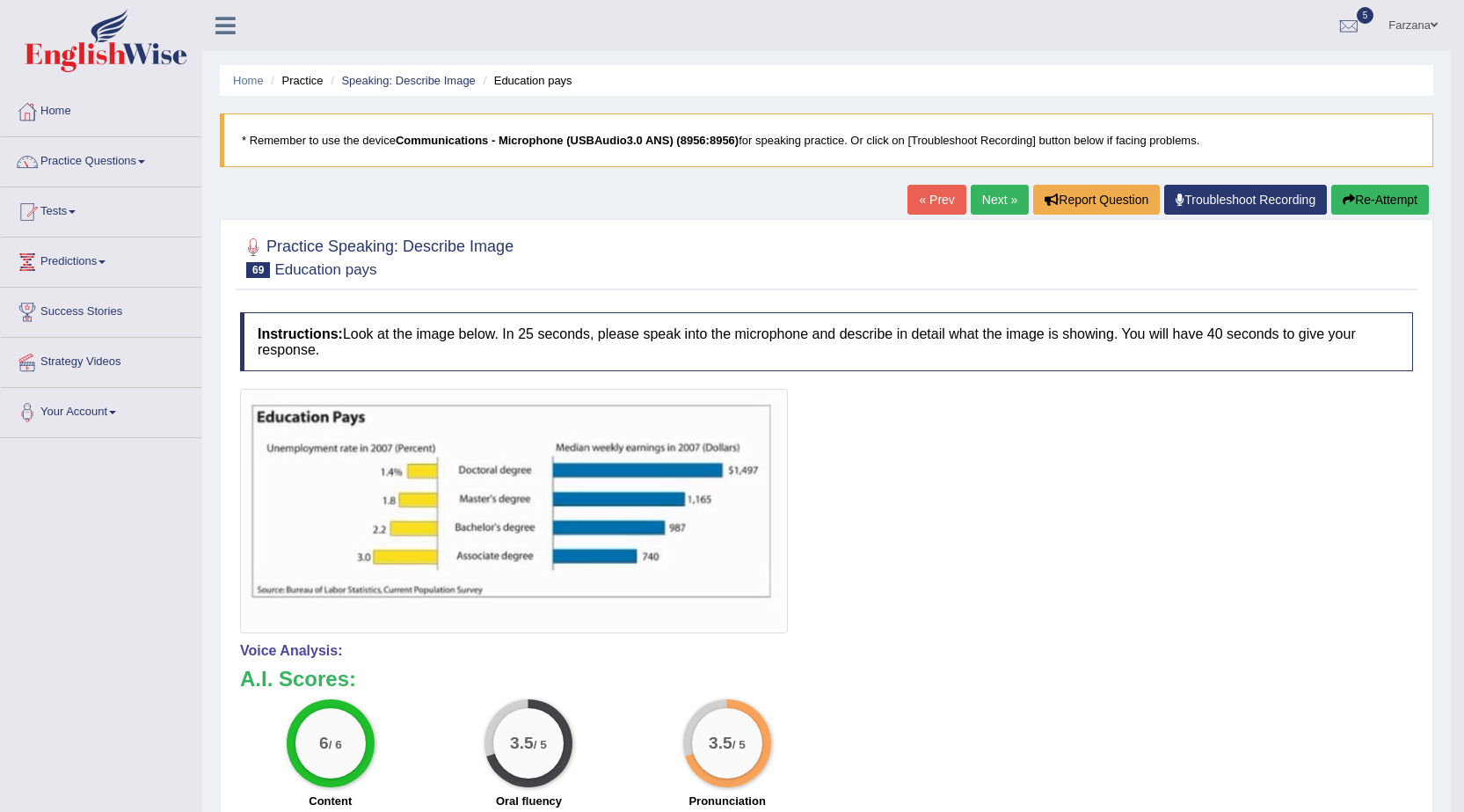
click at [984, 199] on link "Next »" at bounding box center [1000, 199] width 58 height 30
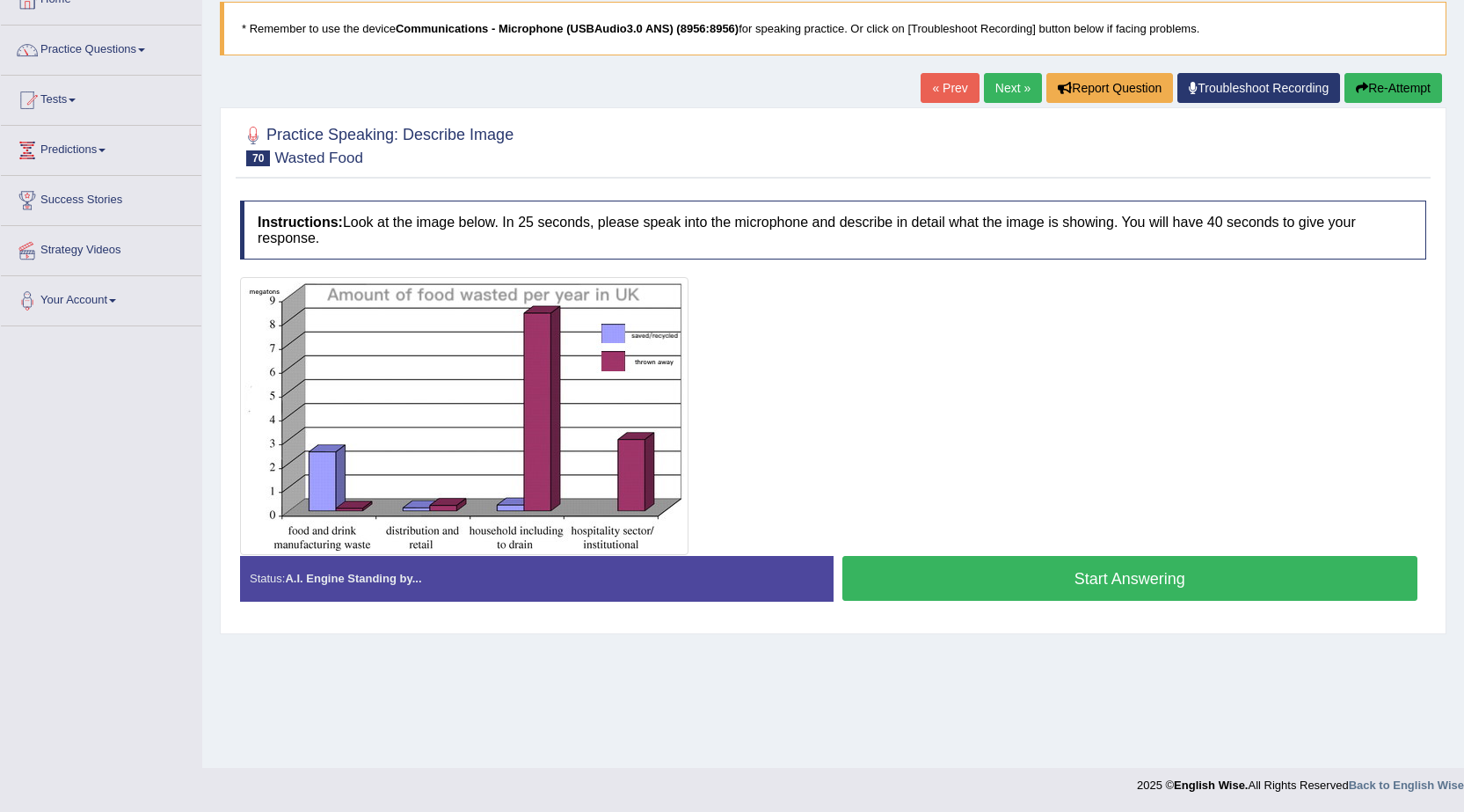
click at [916, 571] on button "Start Answering" at bounding box center [1130, 578] width 576 height 45
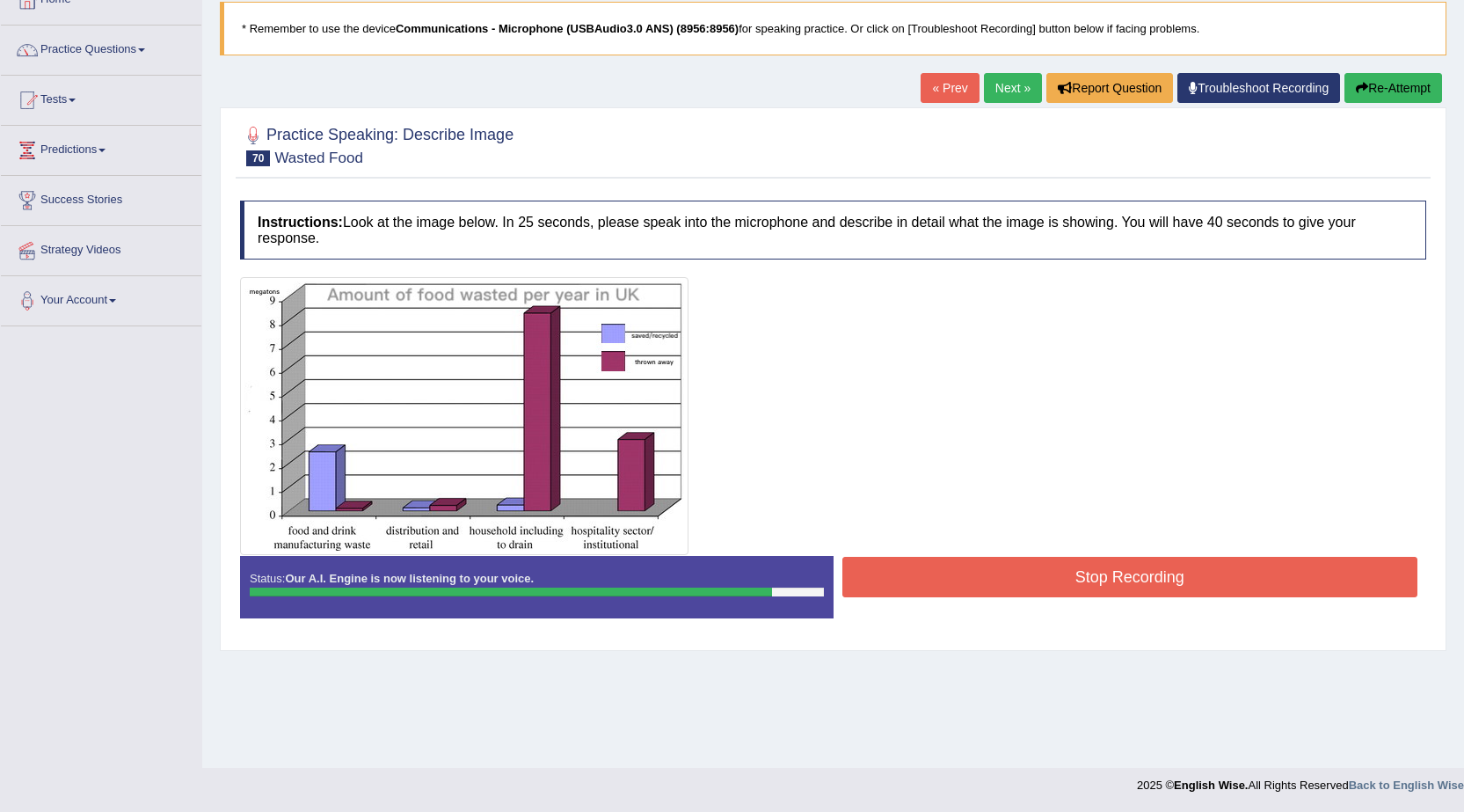
click at [892, 568] on button "Stop Recording" at bounding box center [1130, 577] width 576 height 41
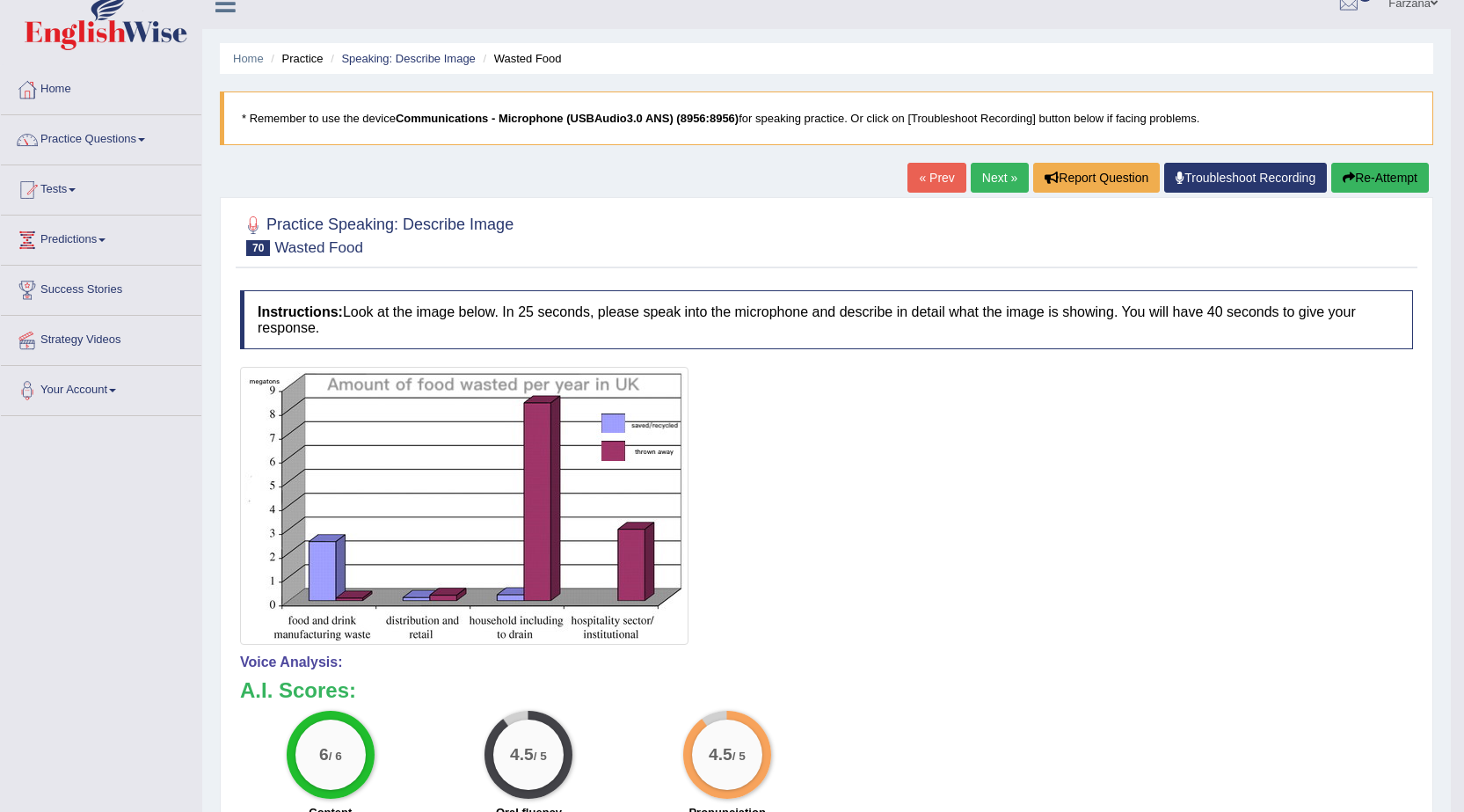
drag, startPoint x: 565, startPoint y: 337, endPoint x: 551, endPoint y: 404, distance: 68.4
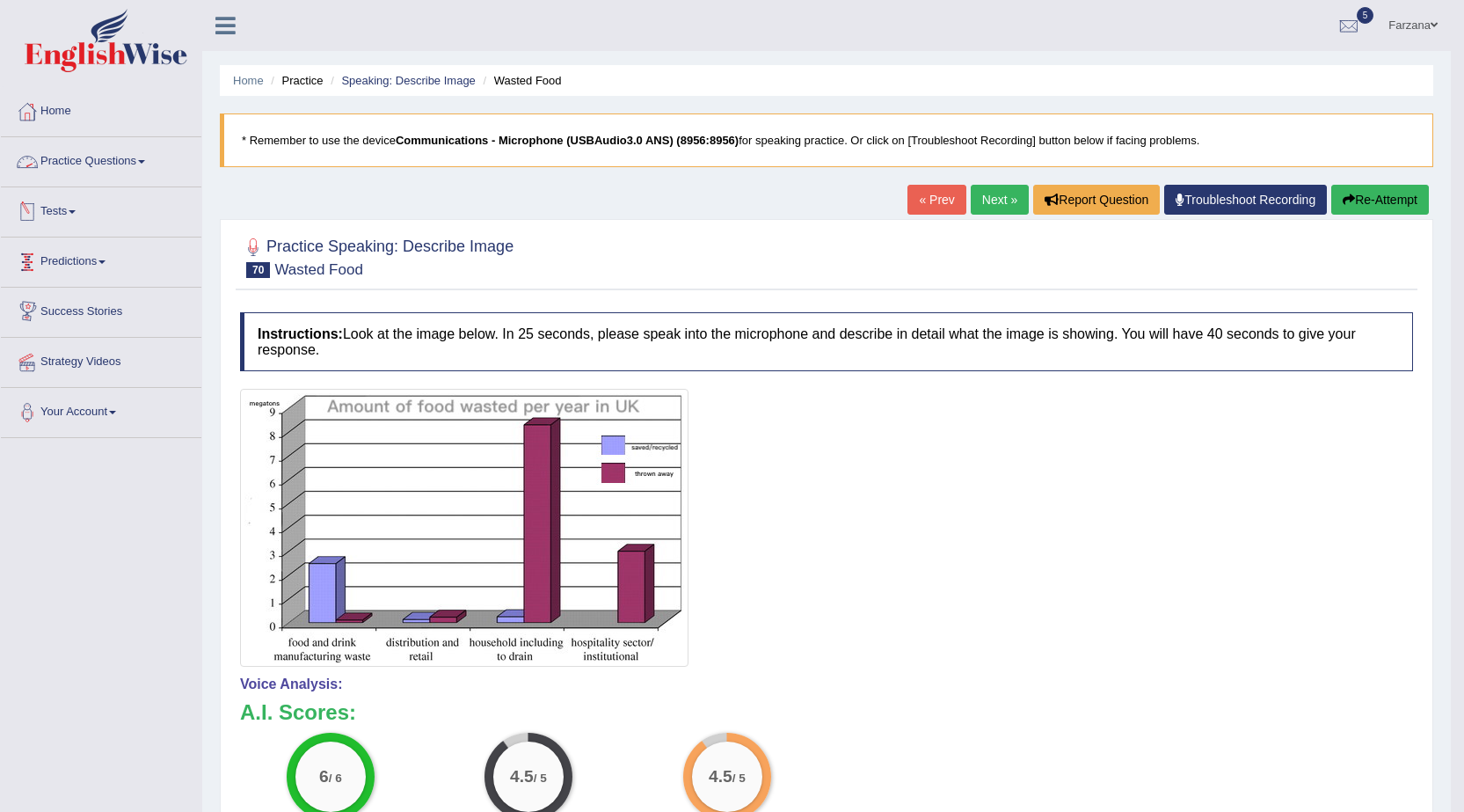
click at [101, 169] on link "Practice Questions" at bounding box center [101, 158] width 201 height 44
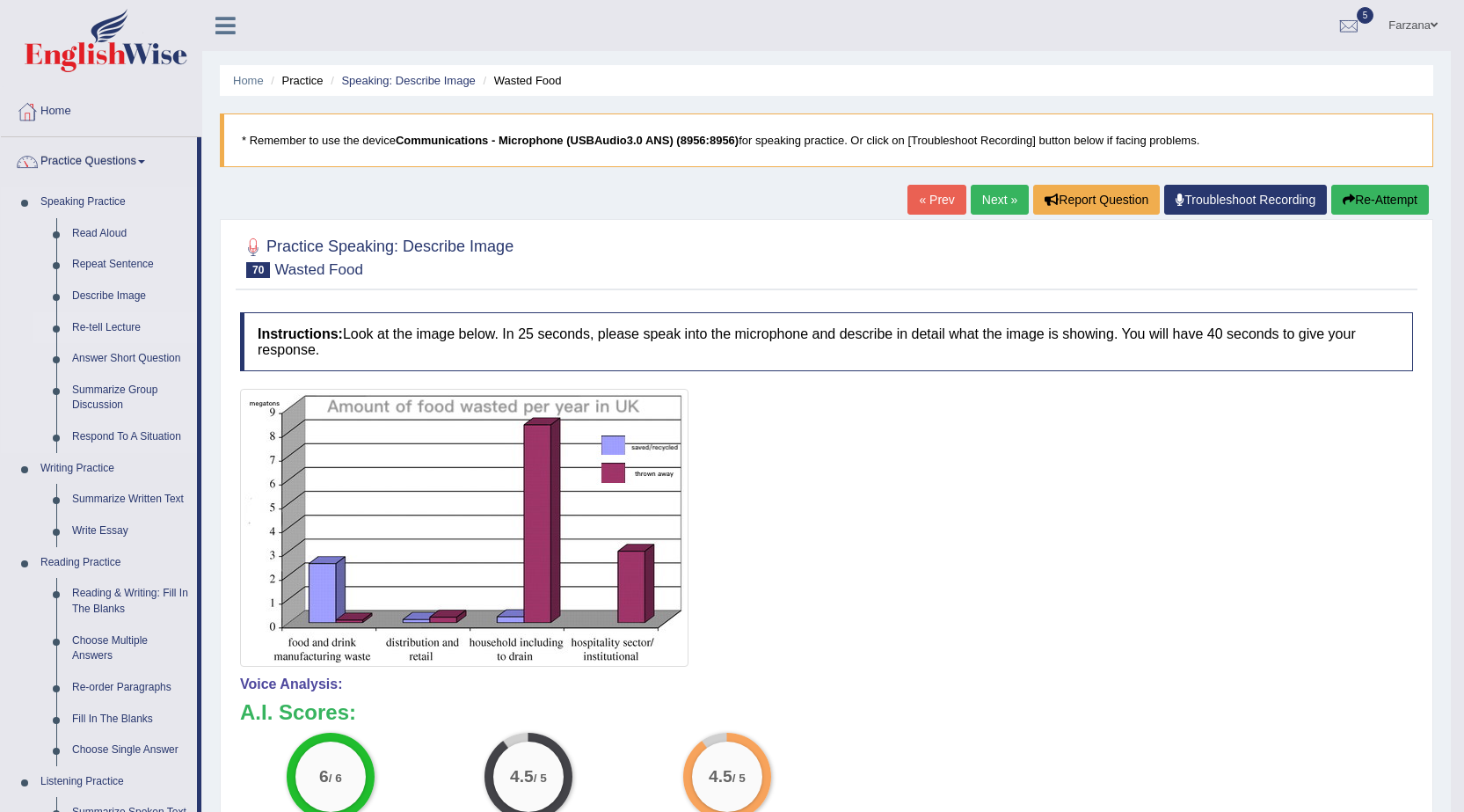
click at [125, 325] on link "Re-tell Lecture" at bounding box center [130, 328] width 133 height 32
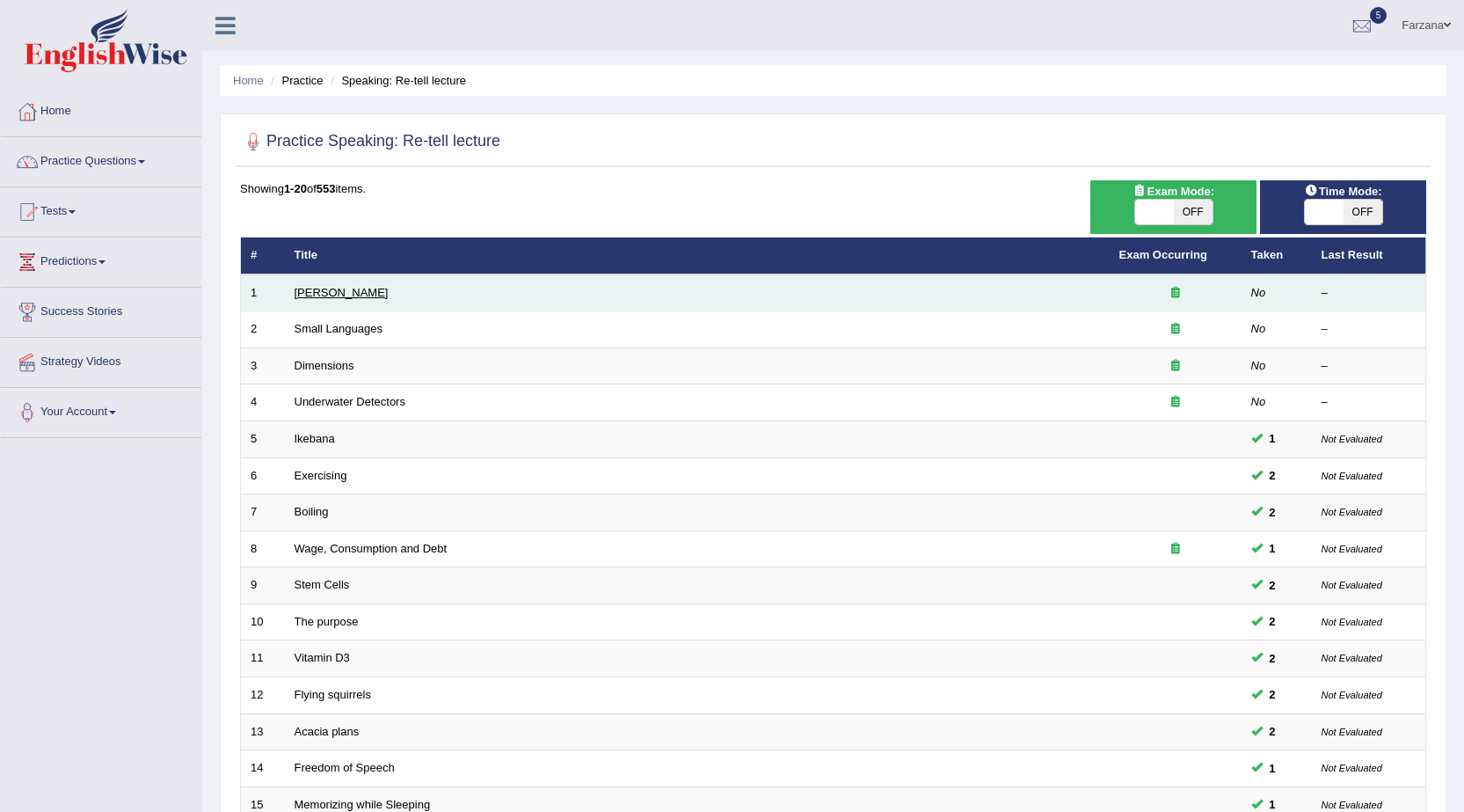
click at [349, 297] on link "[PERSON_NAME]" at bounding box center [342, 293] width 94 height 14
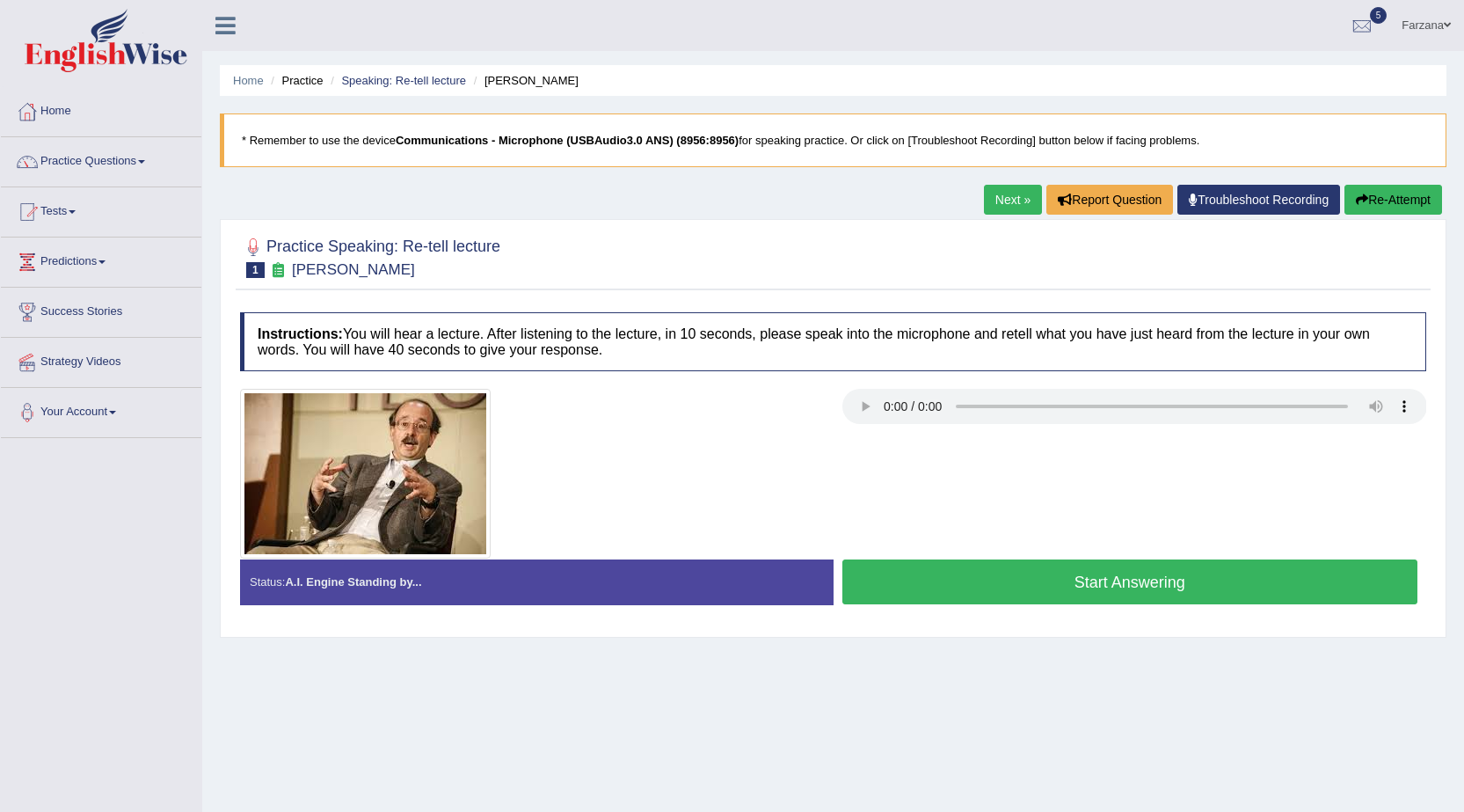
click at [1020, 568] on button "Start Answering" at bounding box center [1130, 581] width 576 height 45
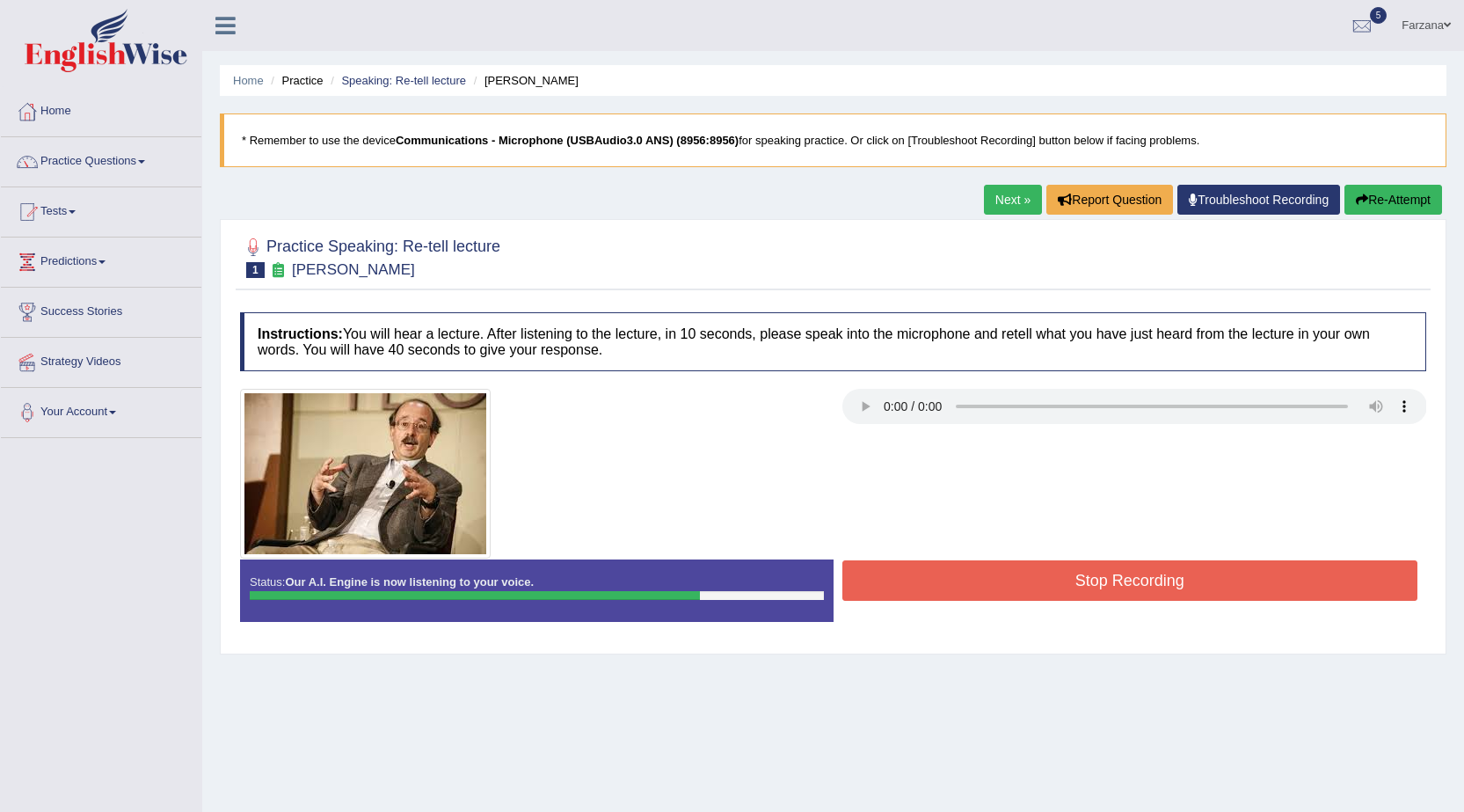
click at [1056, 583] on button "Stop Recording" at bounding box center [1130, 580] width 576 height 41
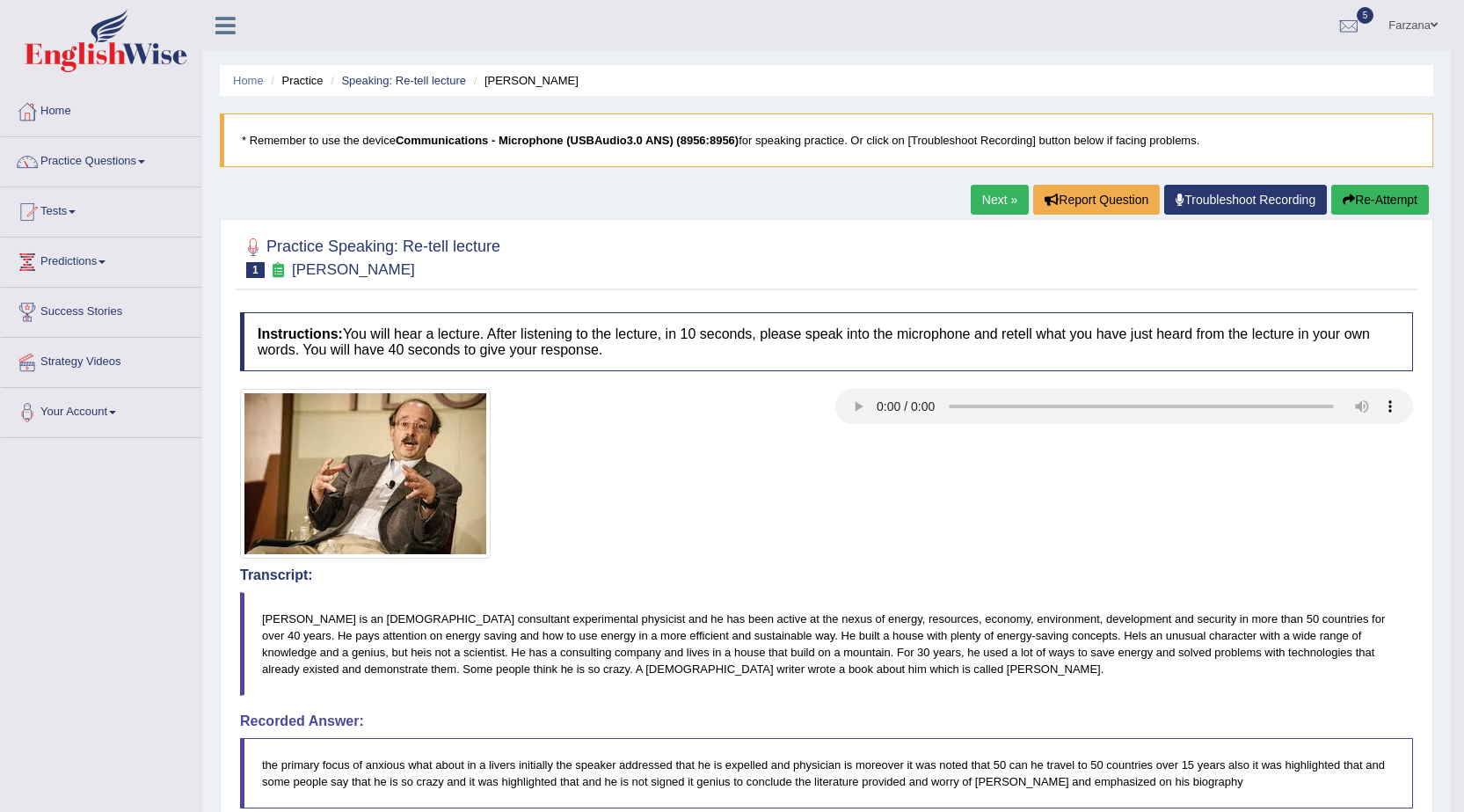
click at [1394, 189] on button "Re-Attempt" at bounding box center [1380, 199] width 98 height 30
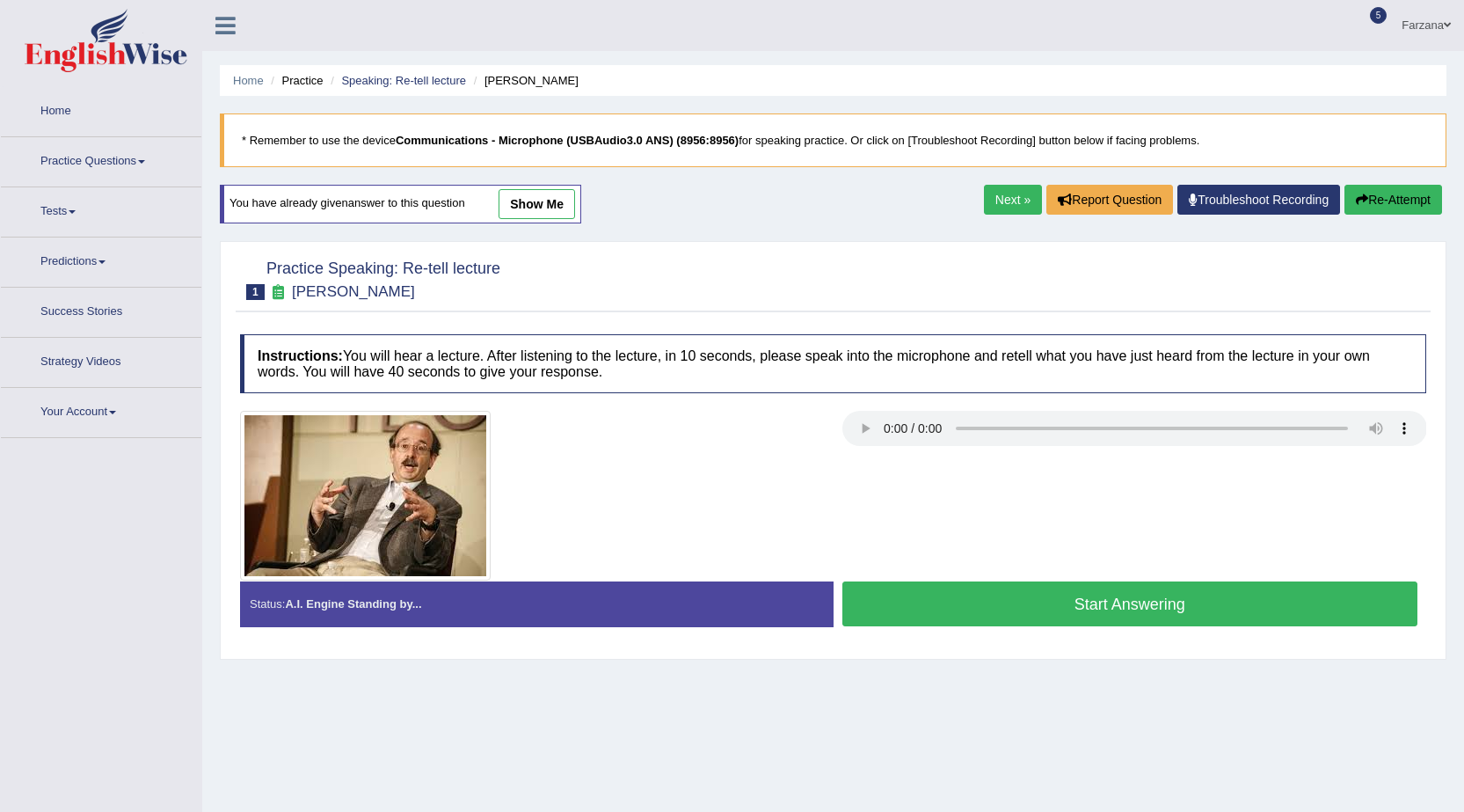
click at [906, 594] on button "Start Answering" at bounding box center [1130, 603] width 576 height 45
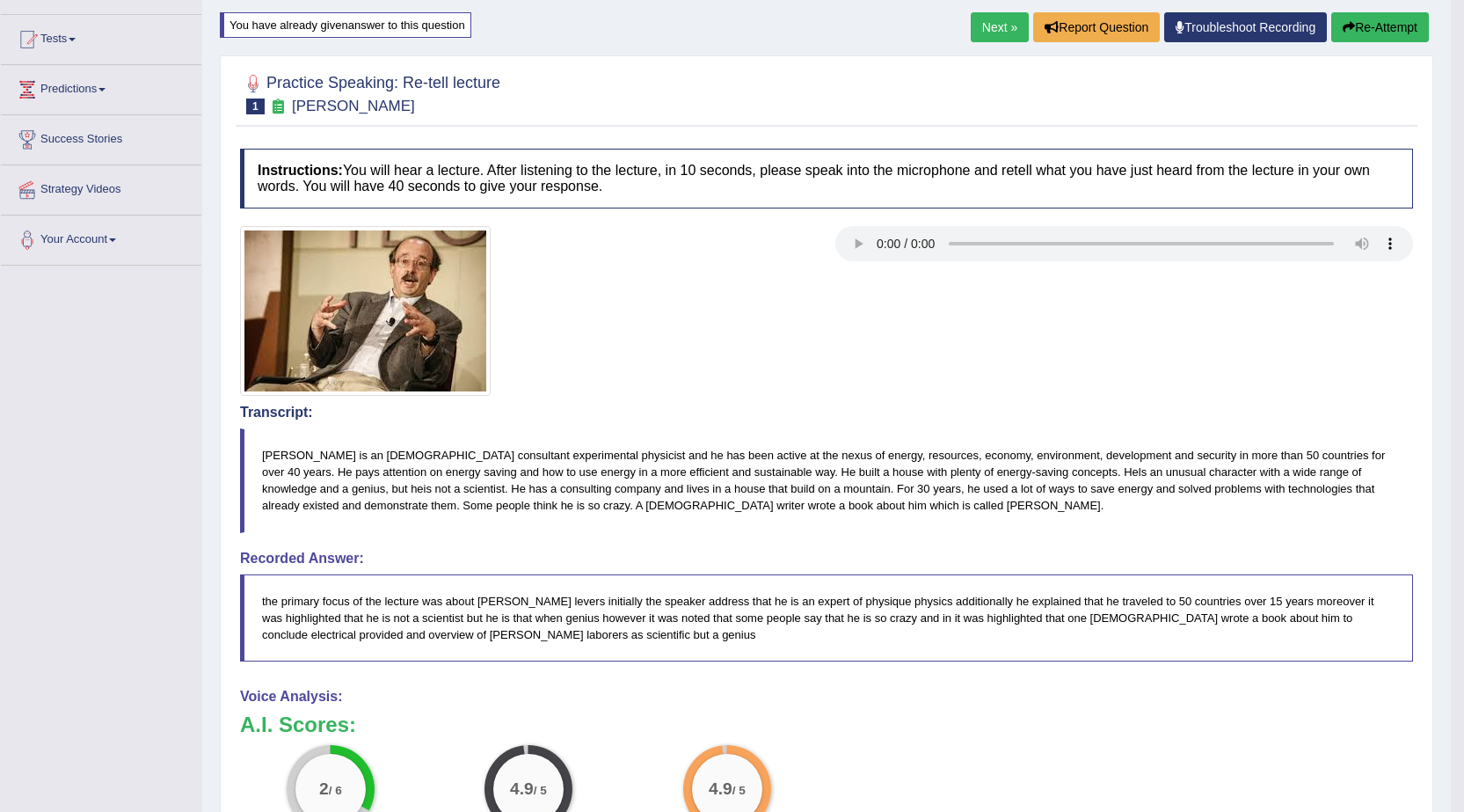
scroll to position [176, 0]
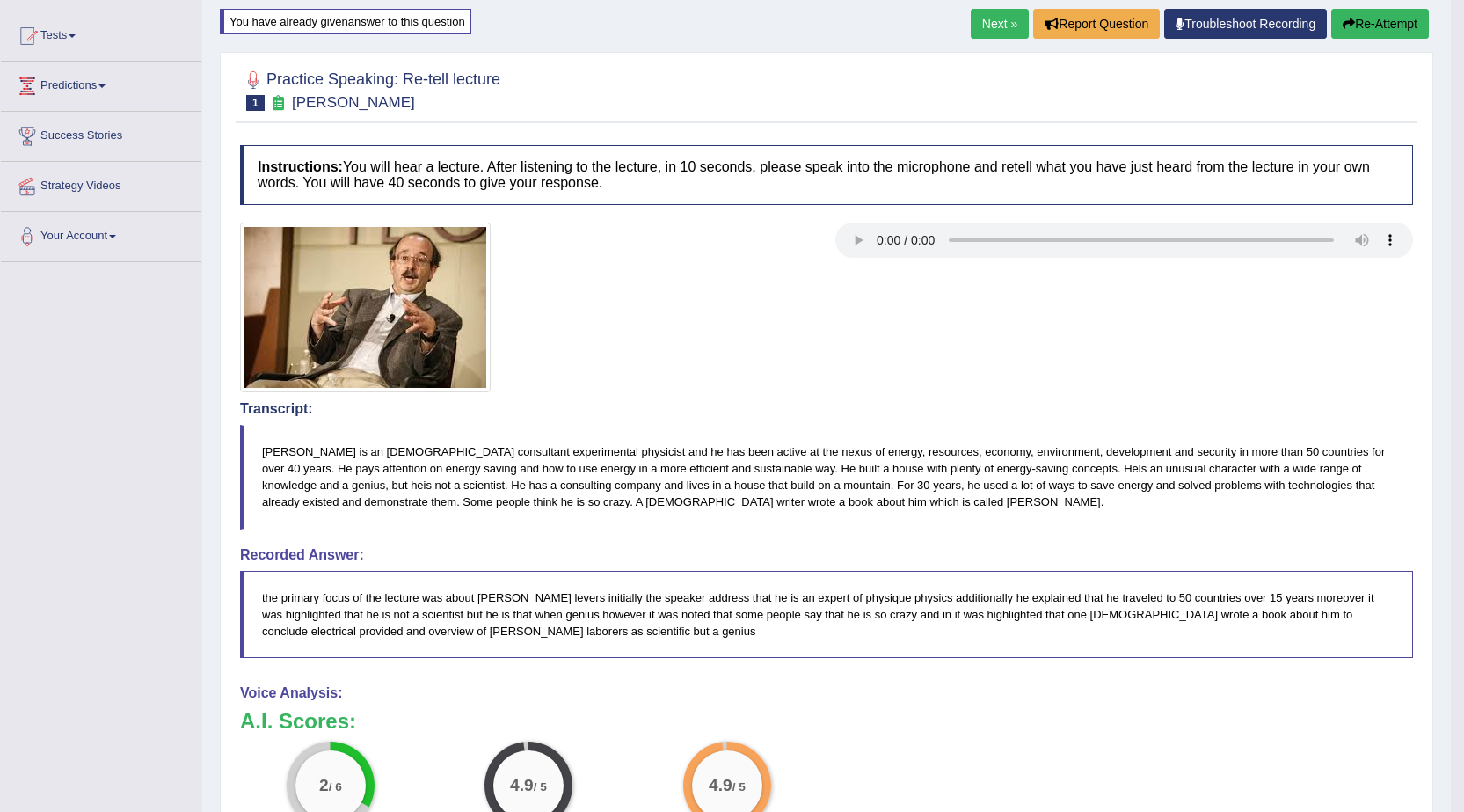
click at [1395, 22] on button "Re-Attempt" at bounding box center [1380, 23] width 98 height 30
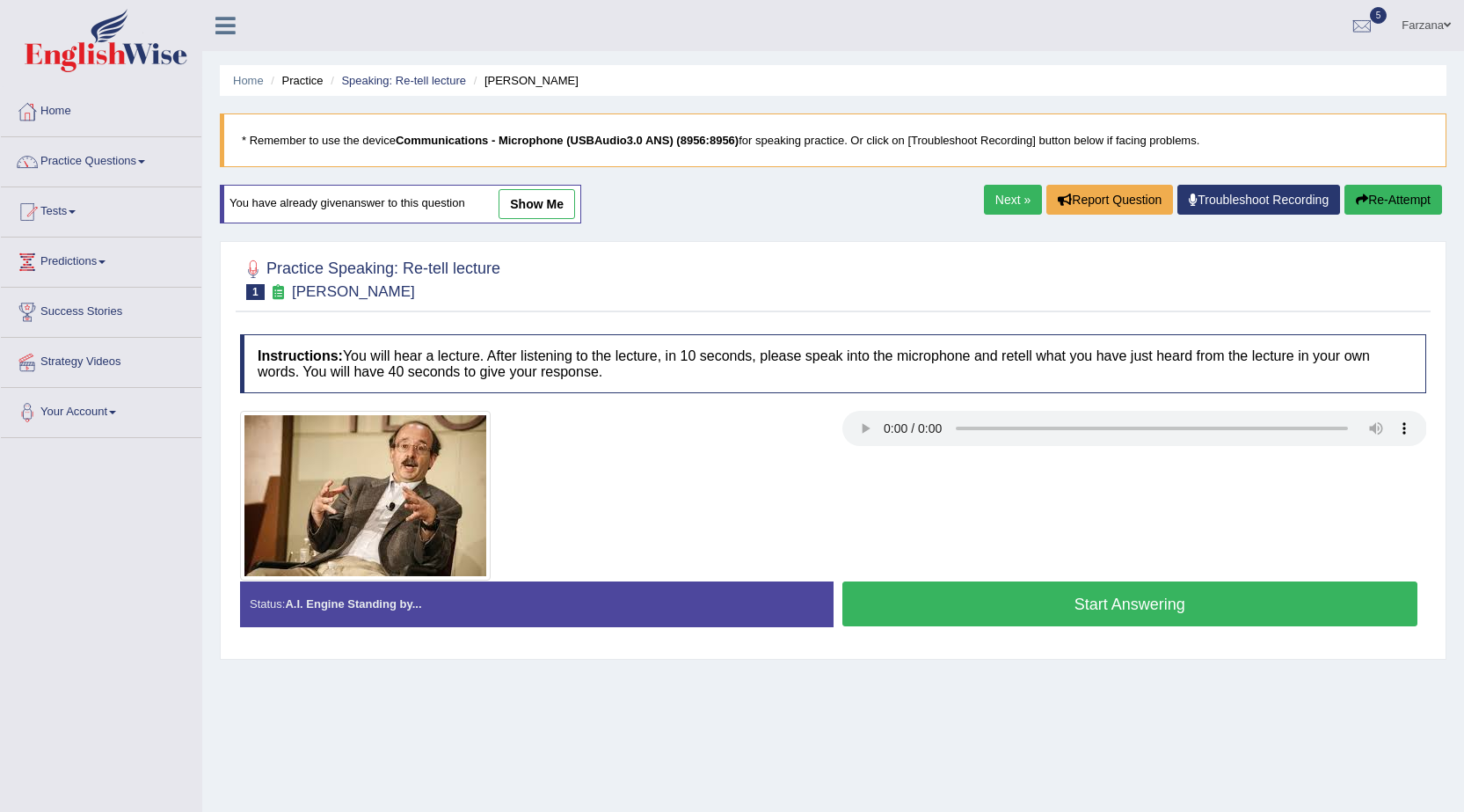
click at [1004, 195] on link "Next »" at bounding box center [1013, 199] width 58 height 30
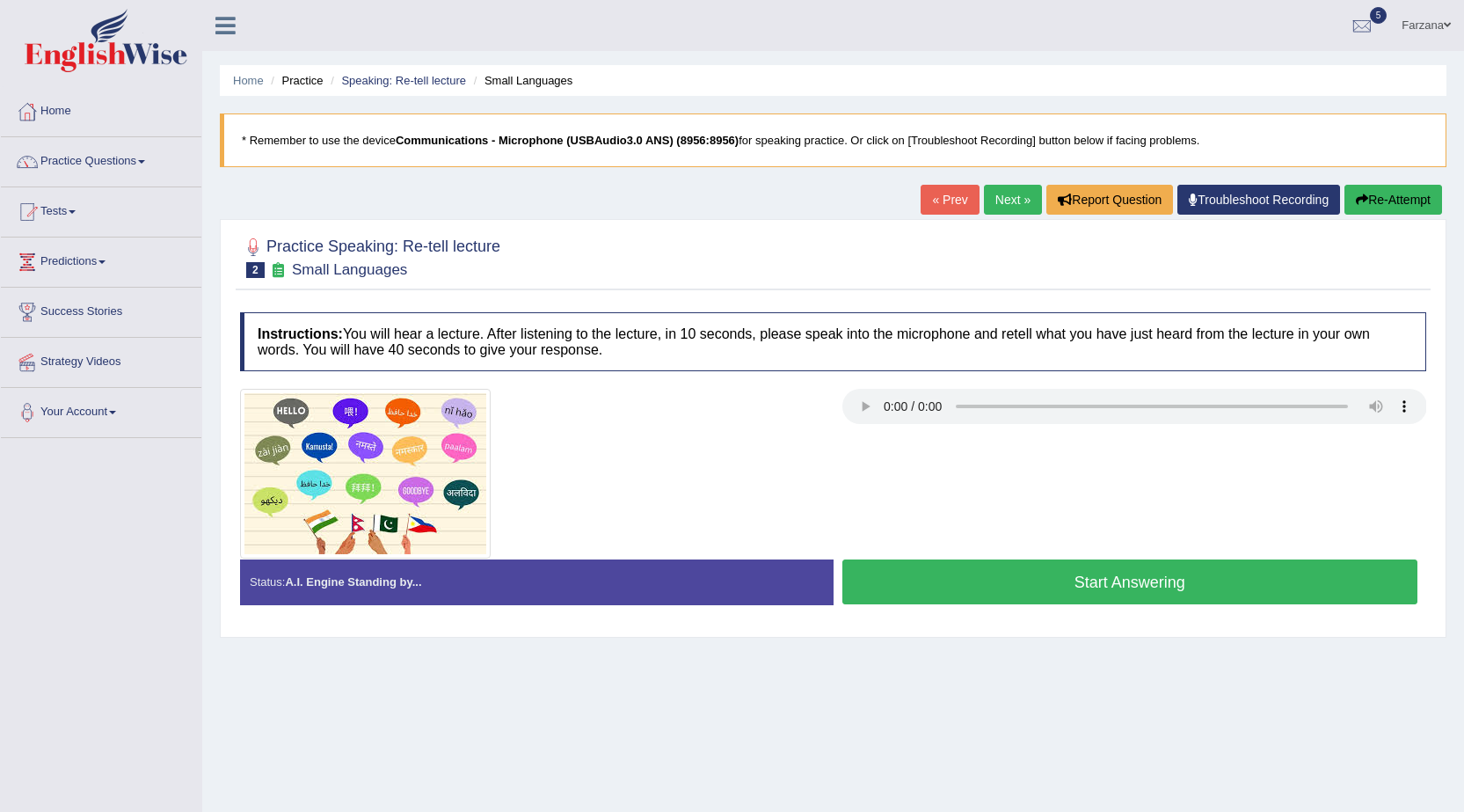
click at [985, 585] on button "Start Answering" at bounding box center [1130, 581] width 576 height 45
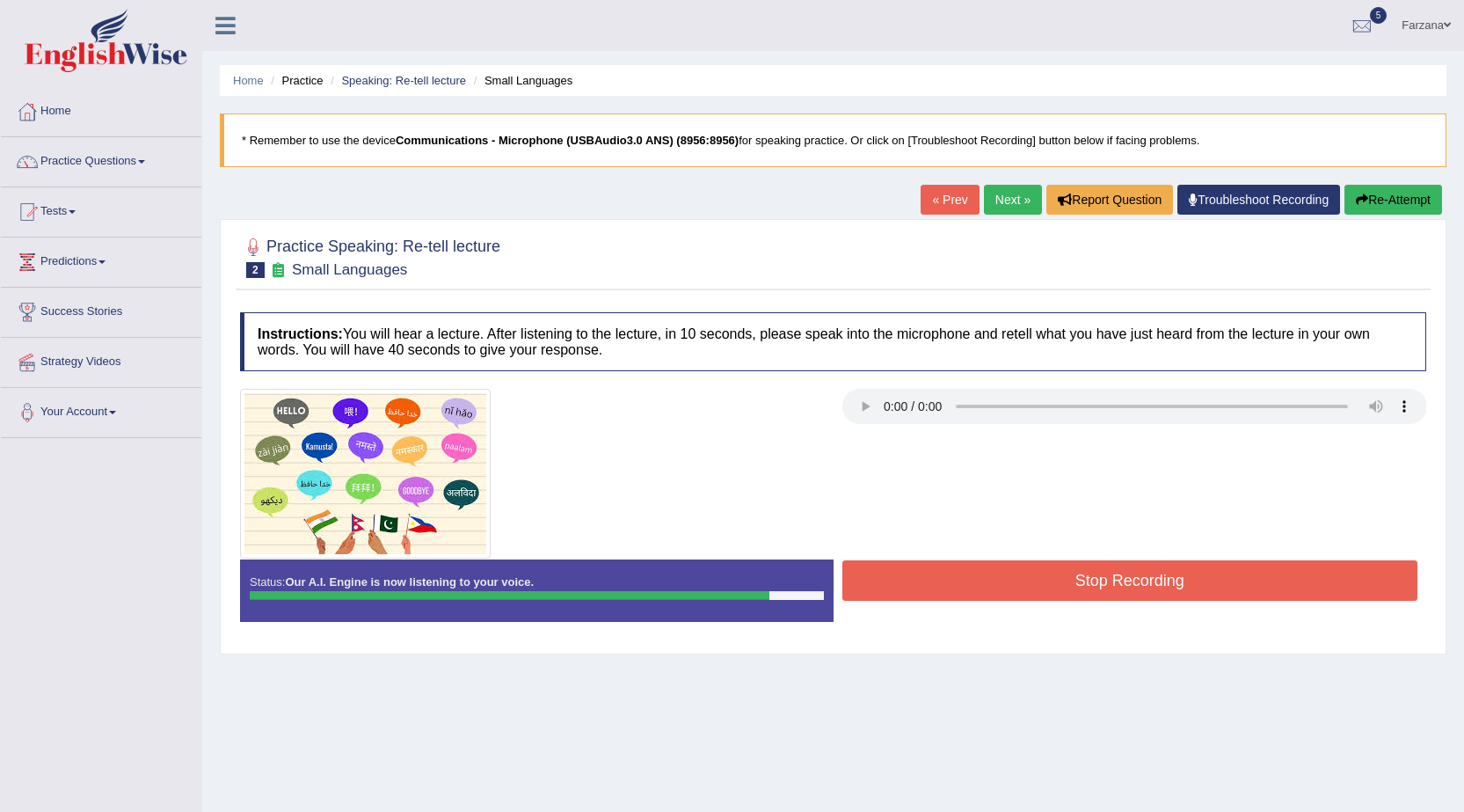
click at [986, 586] on button "Stop Recording" at bounding box center [1130, 580] width 576 height 41
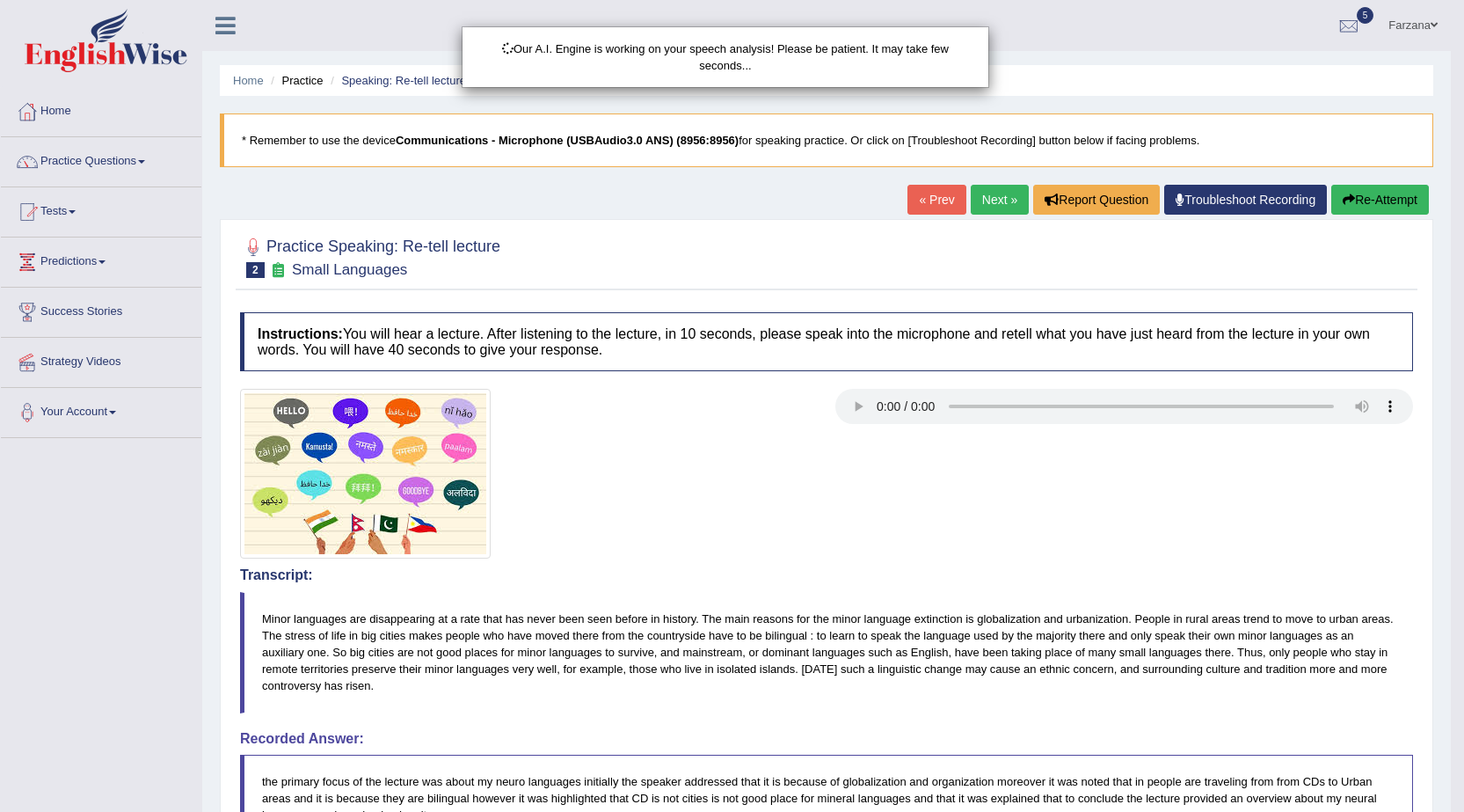
click at [279, 616] on div "Our A.I. Engine is working on your speech analysis! Please be patient. It may t…" at bounding box center [732, 406] width 1464 height 812
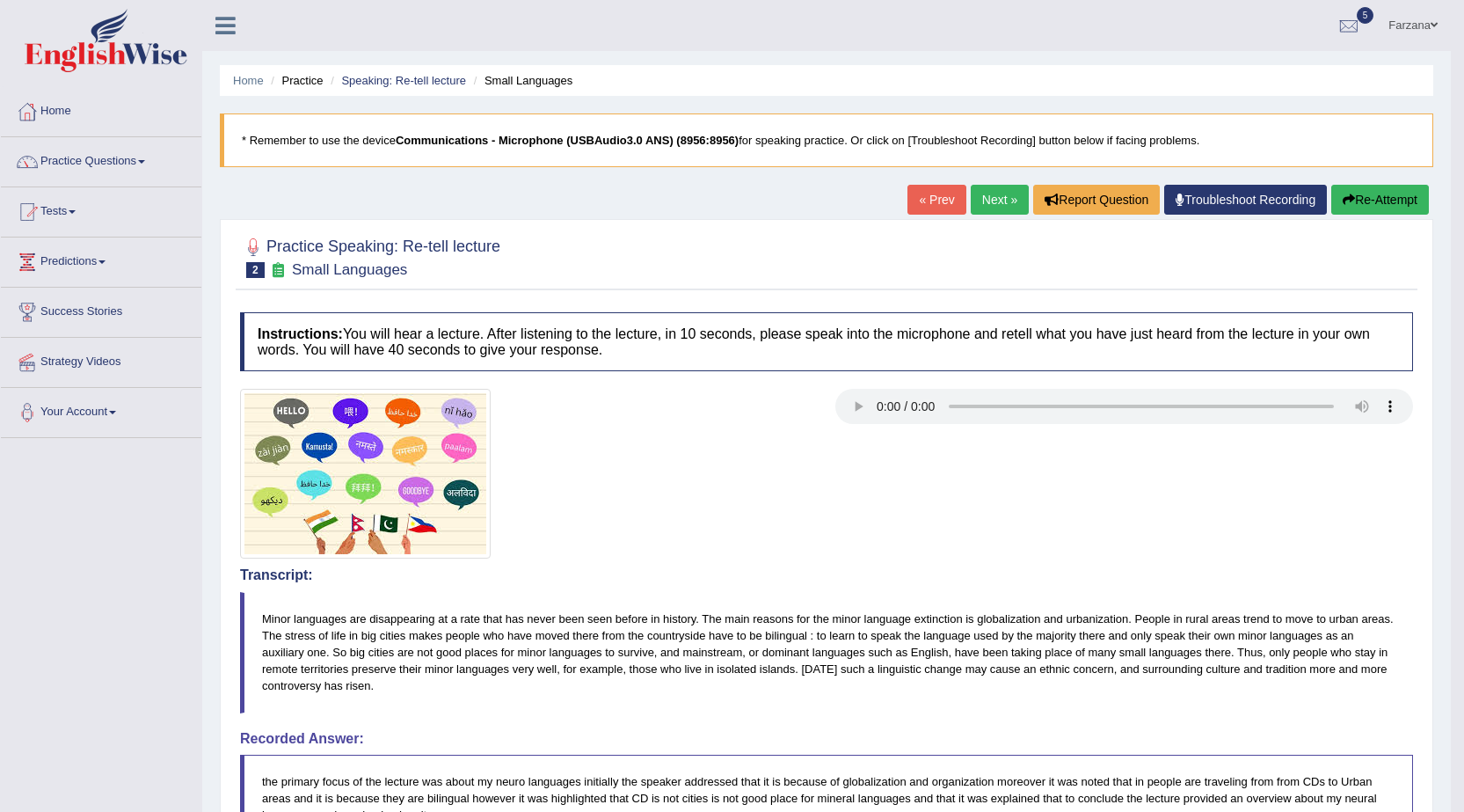
click at [1383, 189] on button "Re-Attempt" at bounding box center [1380, 199] width 98 height 30
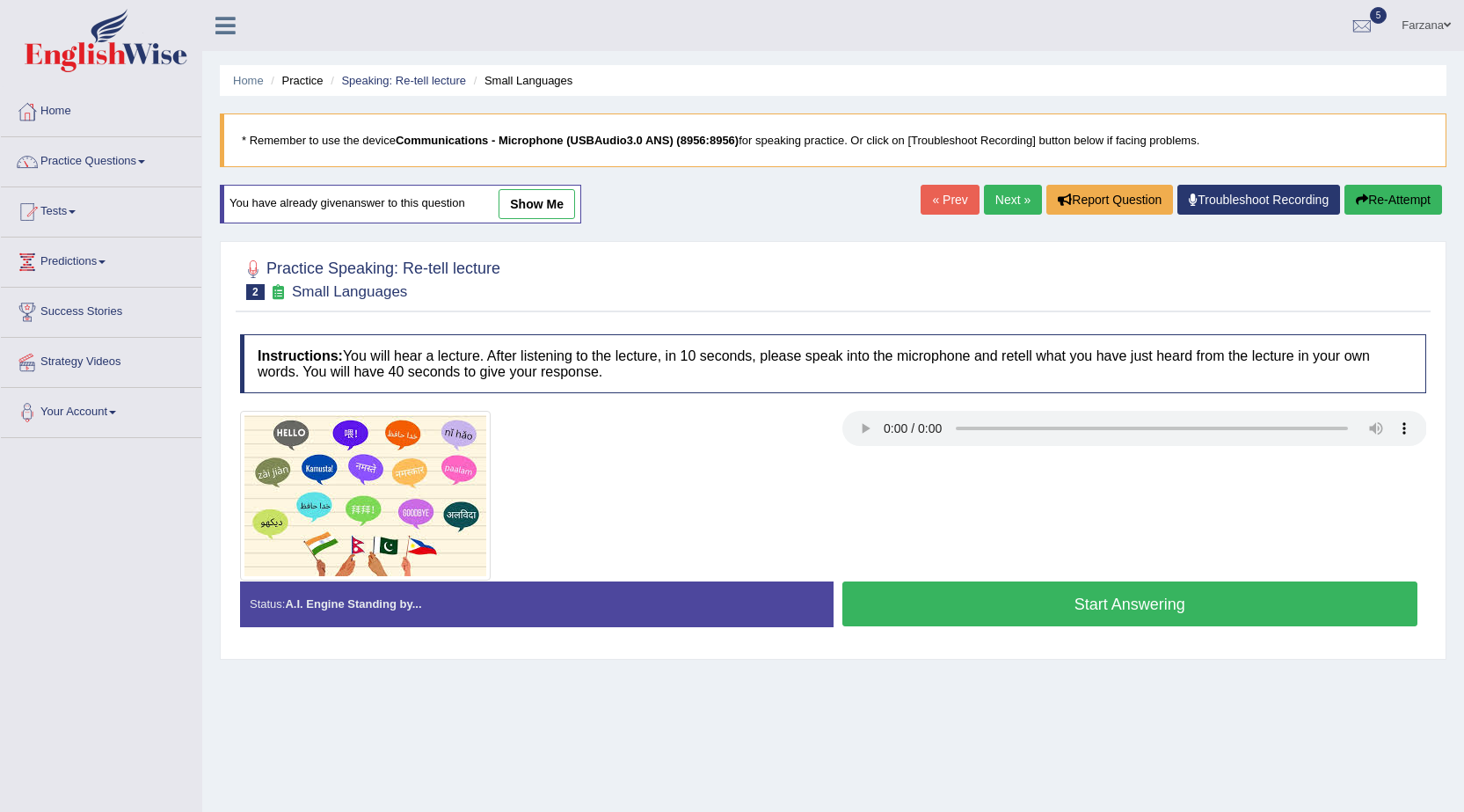
click at [909, 605] on button "Start Answering" at bounding box center [1130, 603] width 576 height 45
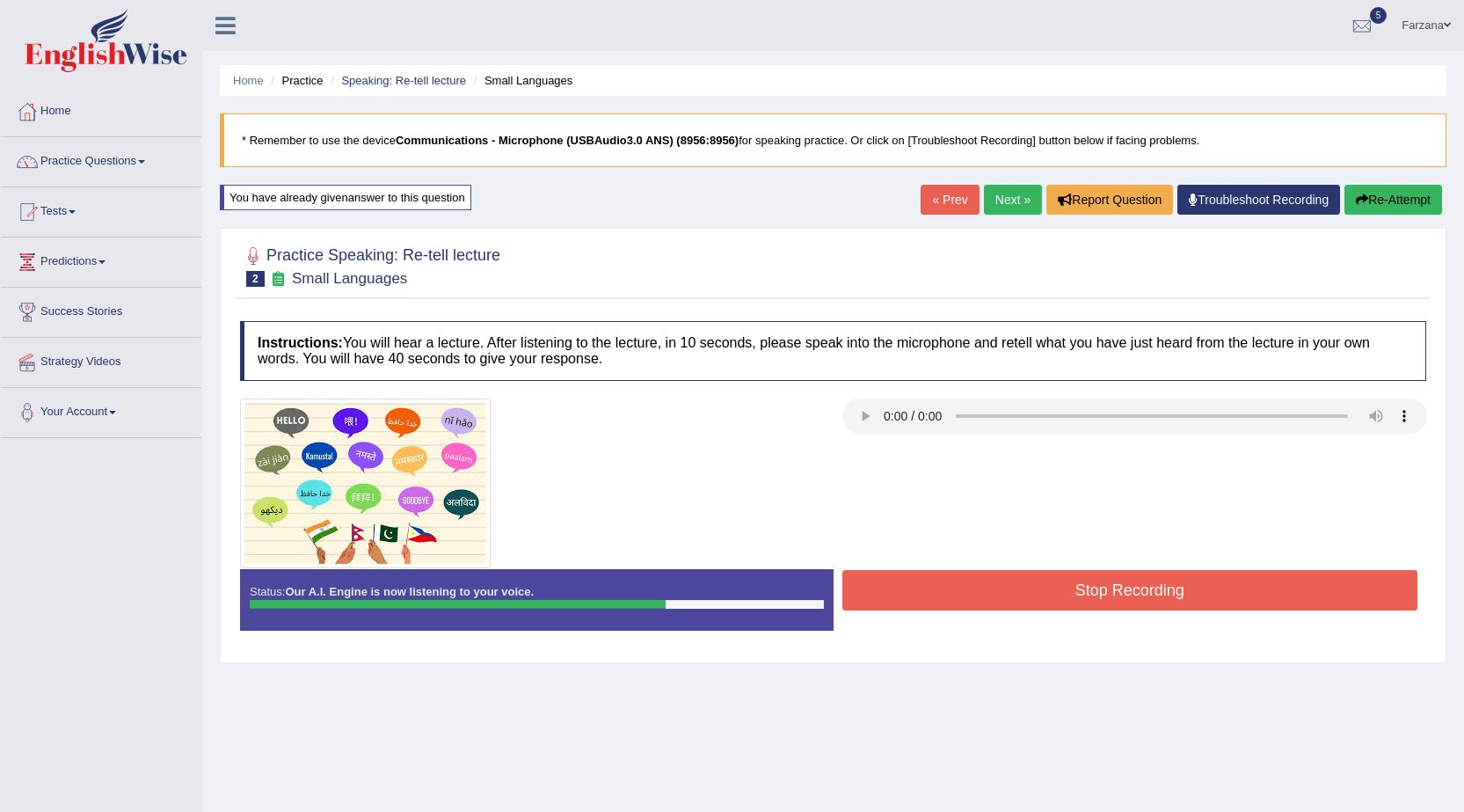
click at [1084, 591] on button "Stop Recording" at bounding box center [1130, 590] width 576 height 41
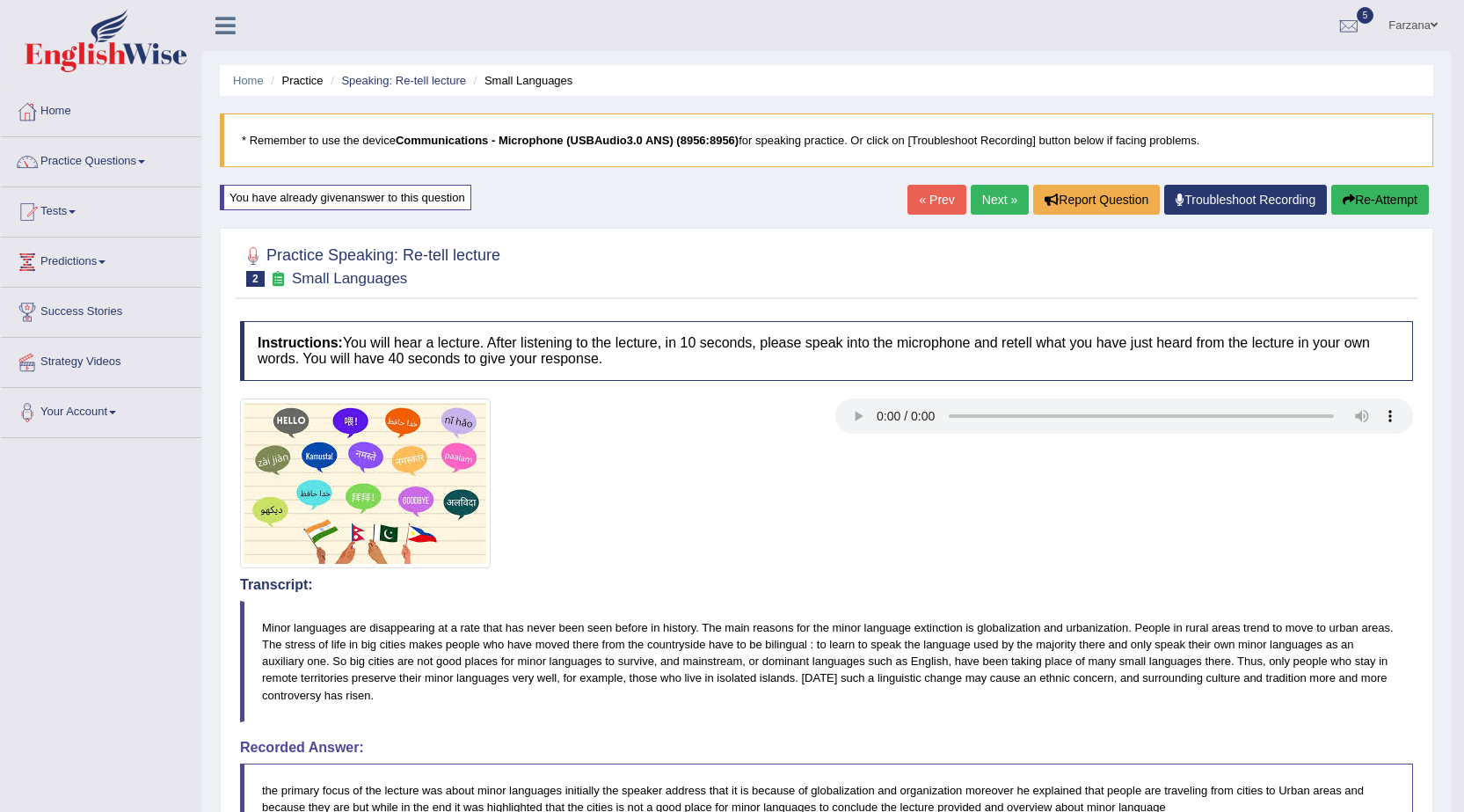
click at [994, 193] on link "Next »" at bounding box center [1000, 199] width 58 height 30
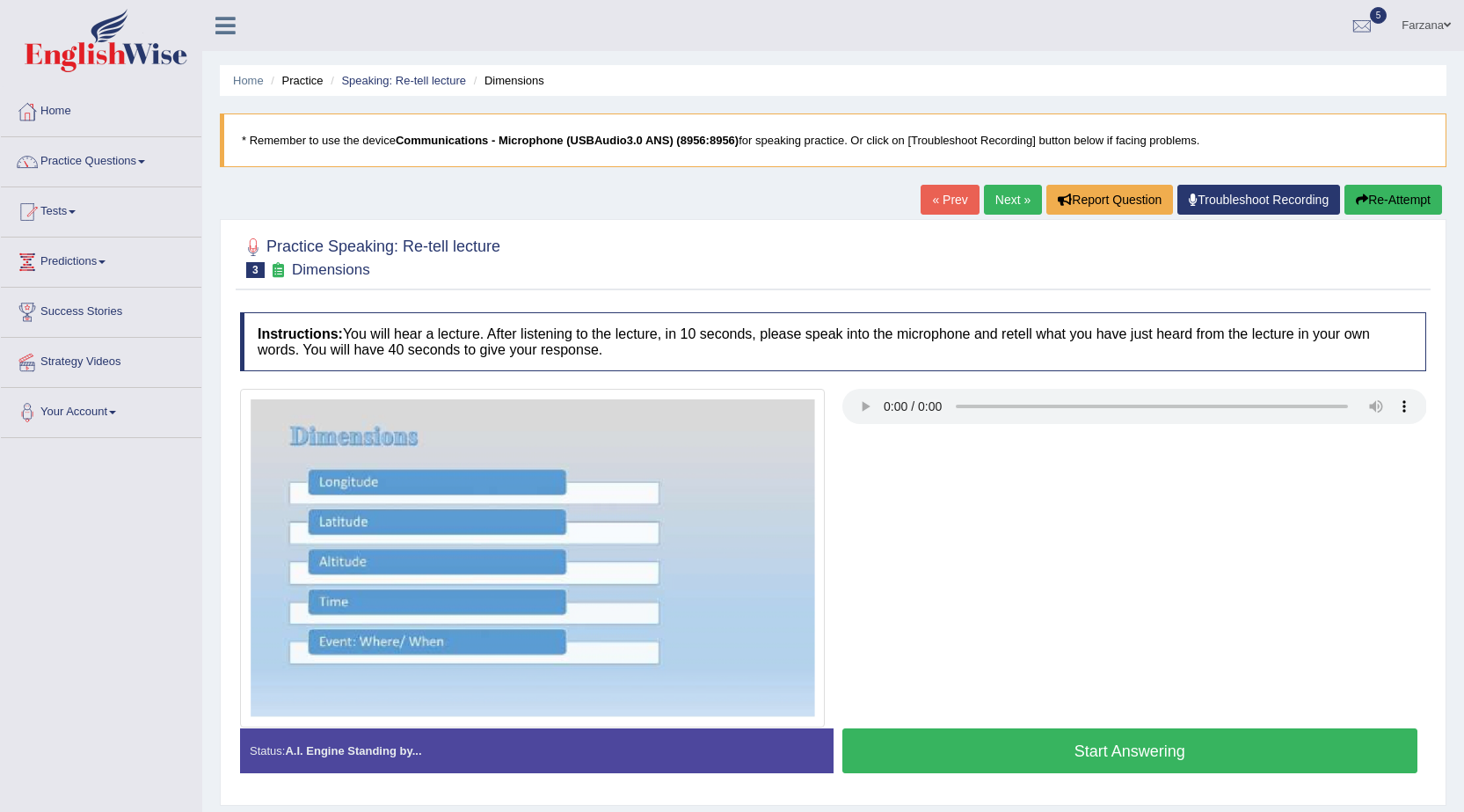
click at [957, 755] on button "Start Answering" at bounding box center [1130, 751] width 576 height 45
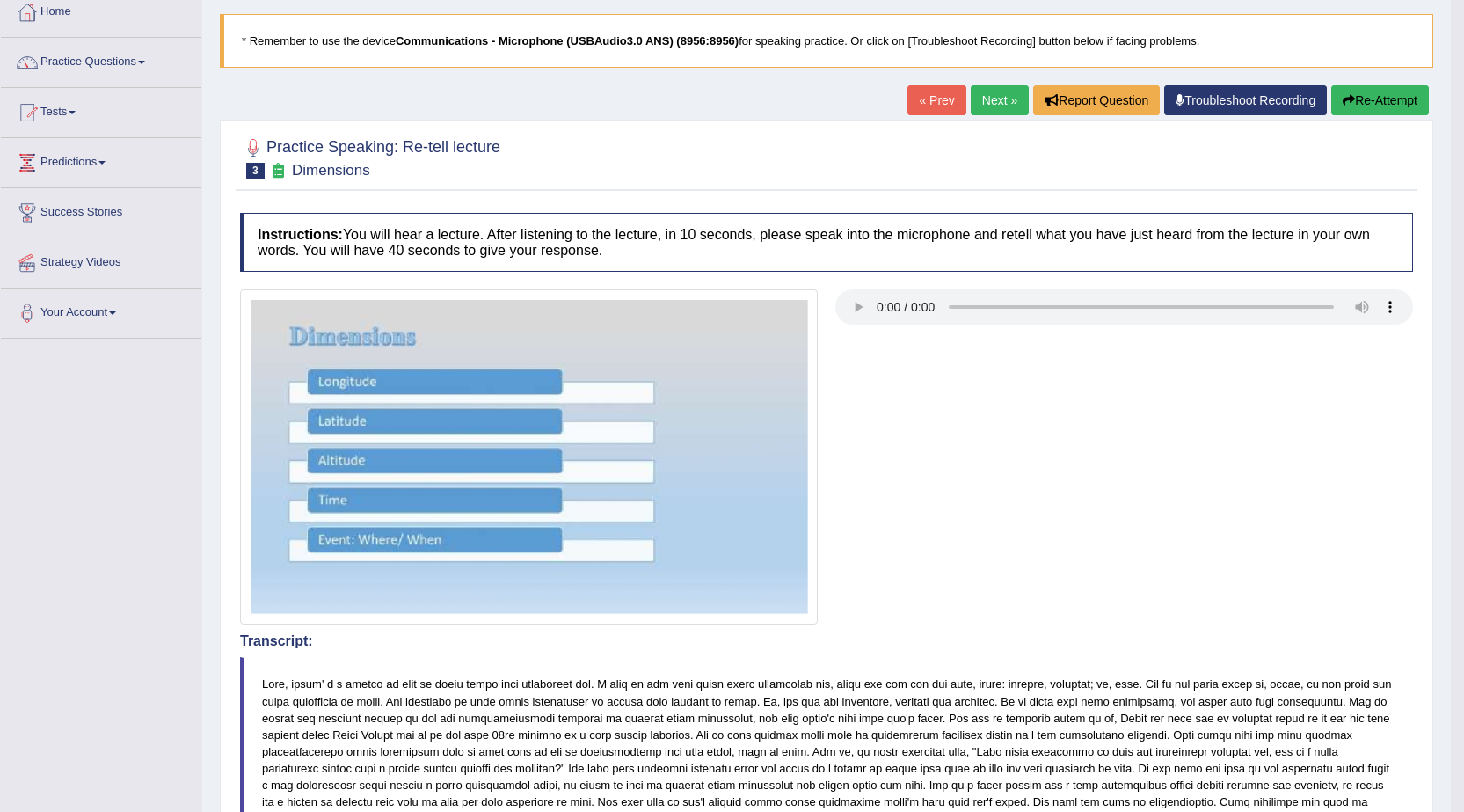
scroll to position [88, 0]
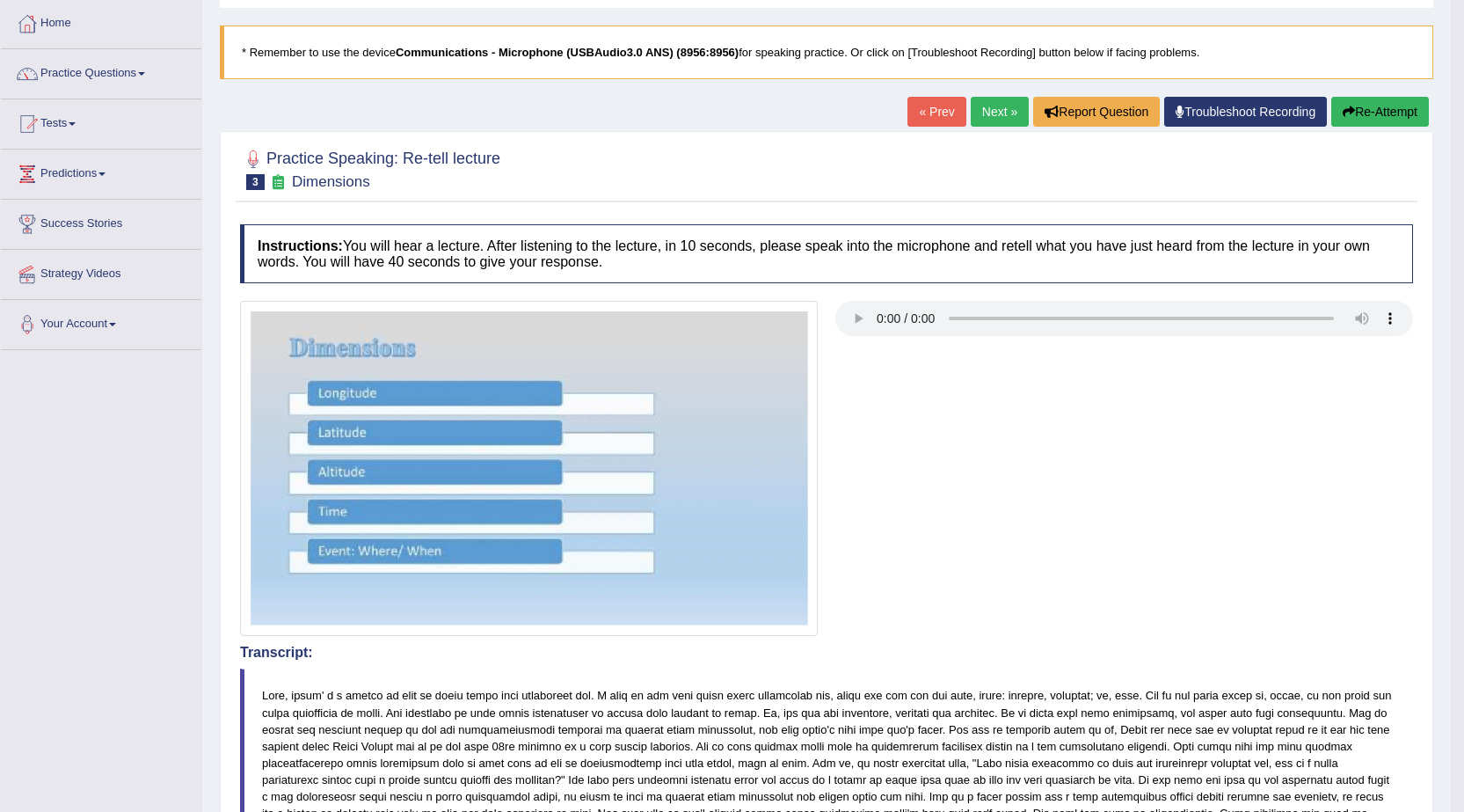
click at [1357, 107] on button "Re-Attempt" at bounding box center [1380, 112] width 98 height 30
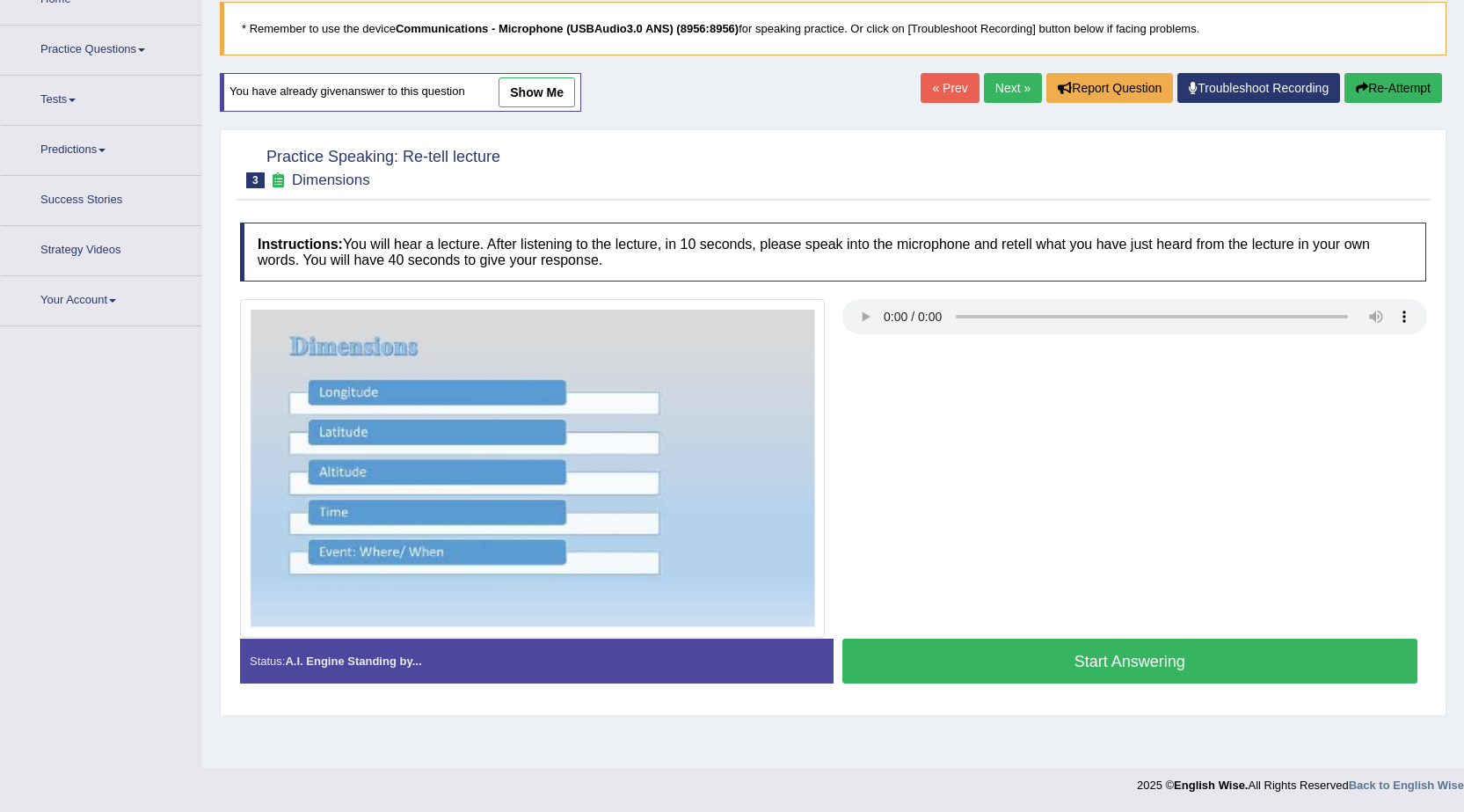
click at [869, 654] on button "Start Answering" at bounding box center [1130, 661] width 576 height 45
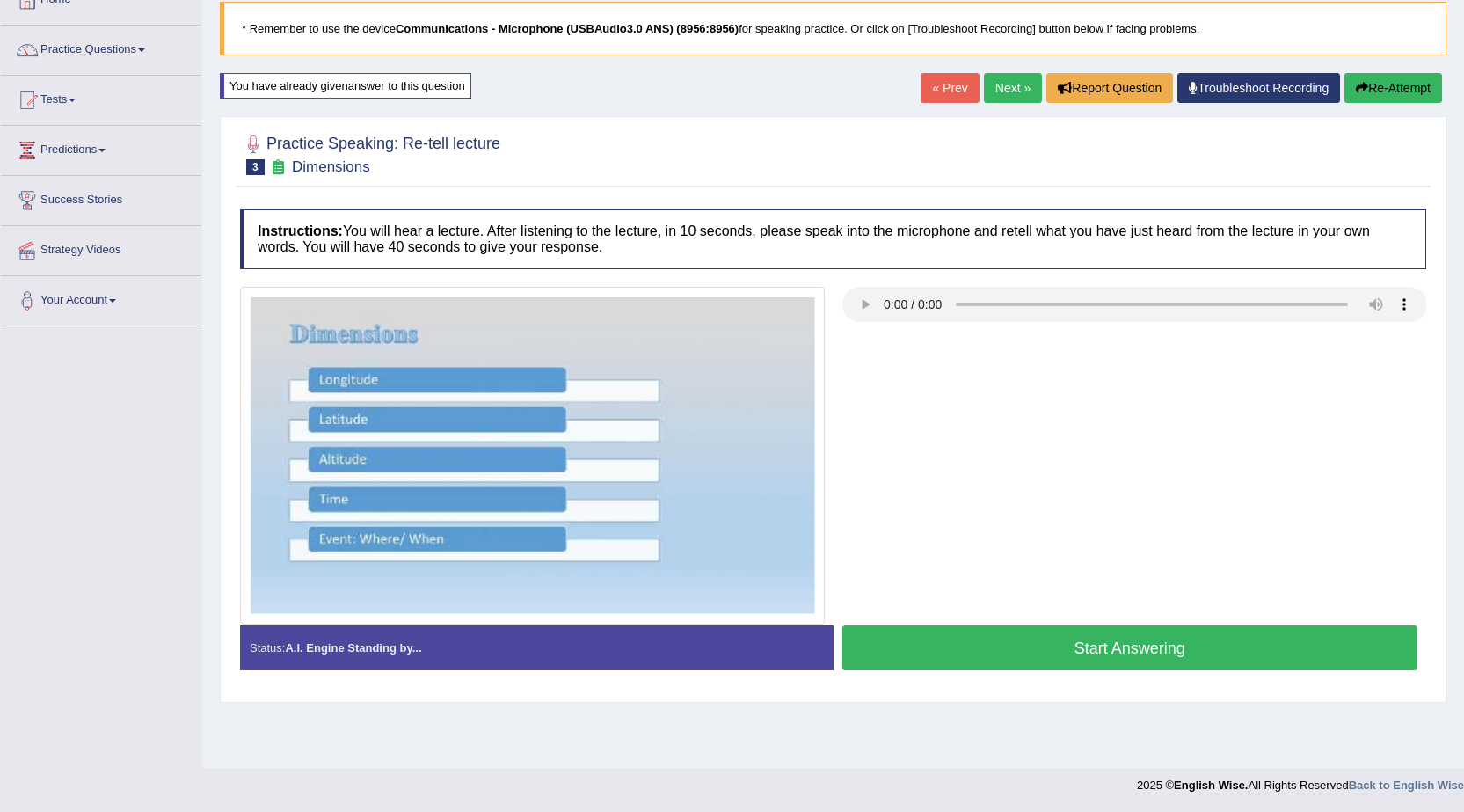
click at [869, 654] on button "Start Answering" at bounding box center [1130, 647] width 576 height 45
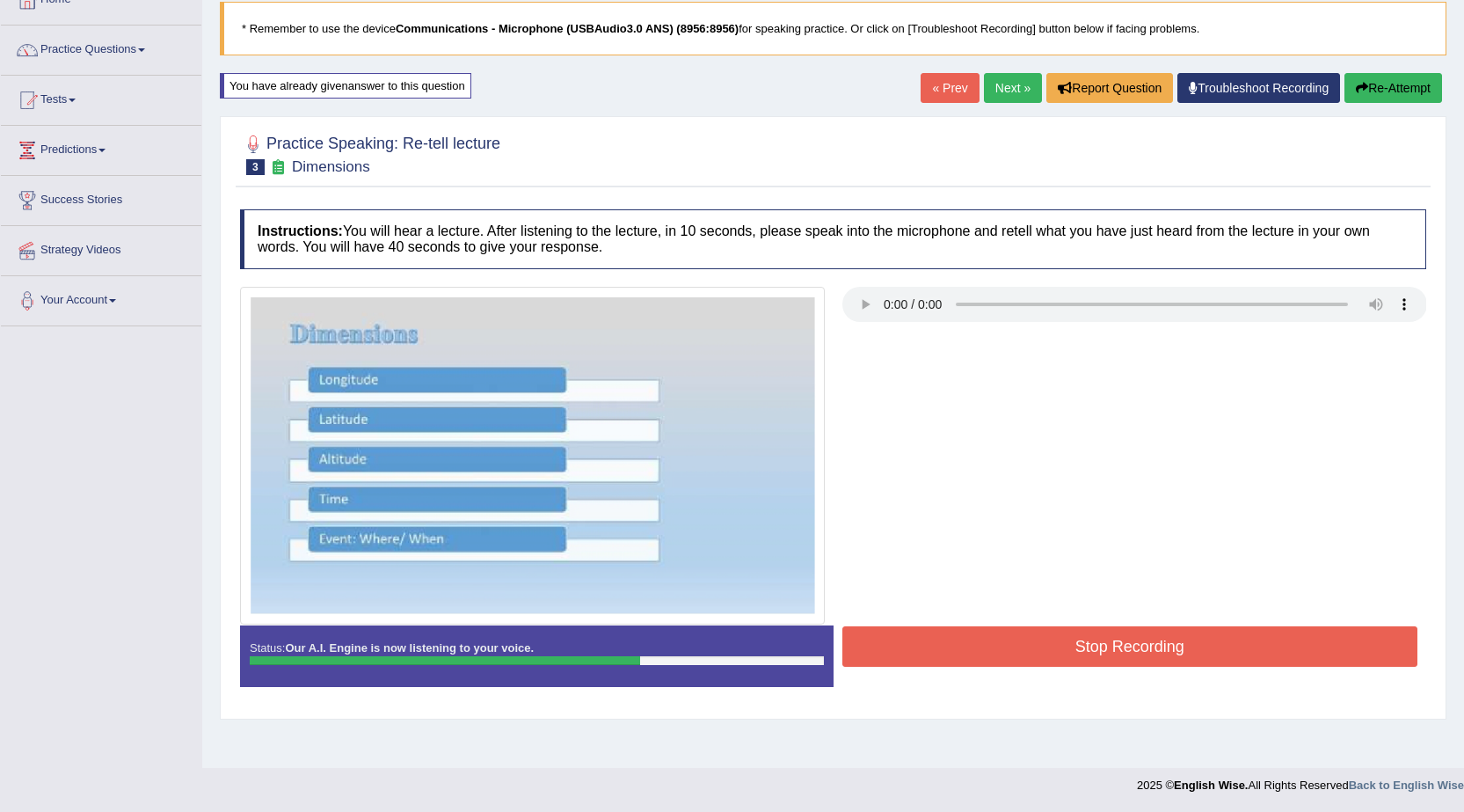
click at [900, 644] on button "Stop Recording" at bounding box center [1130, 646] width 576 height 41
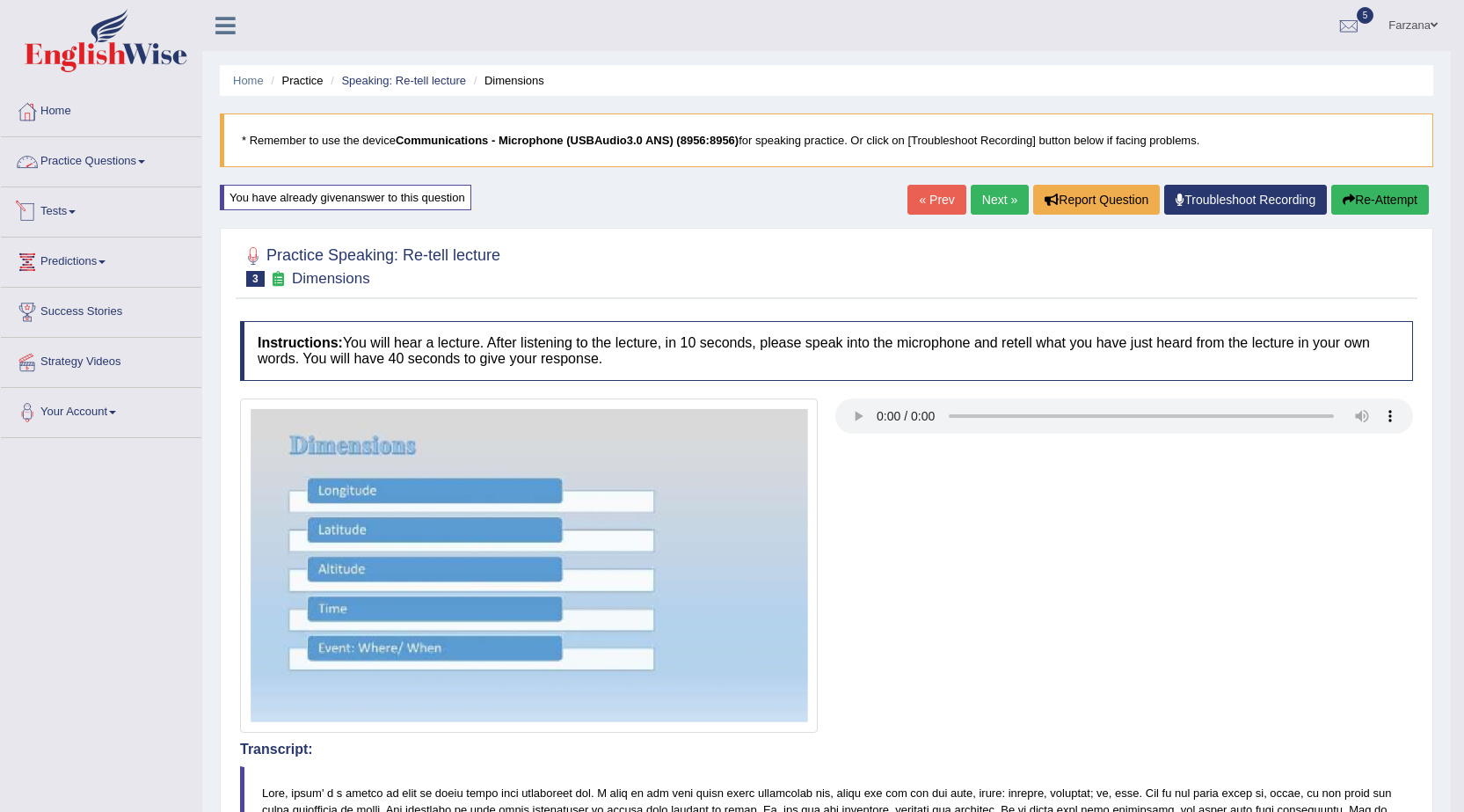
click at [133, 157] on link "Practice Questions" at bounding box center [101, 158] width 201 height 44
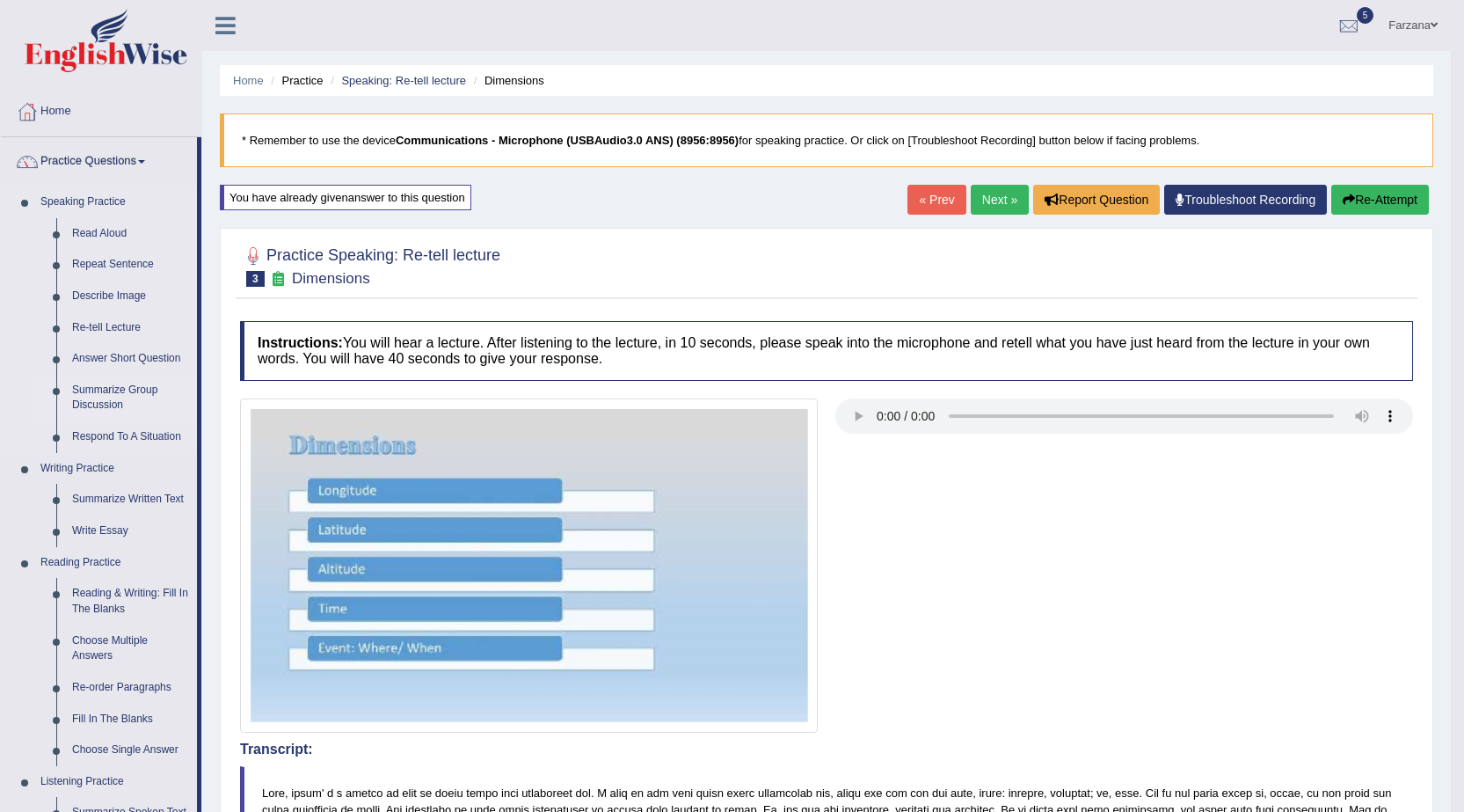
click at [109, 394] on link "Summarize Group Discussion" at bounding box center [130, 398] width 133 height 47
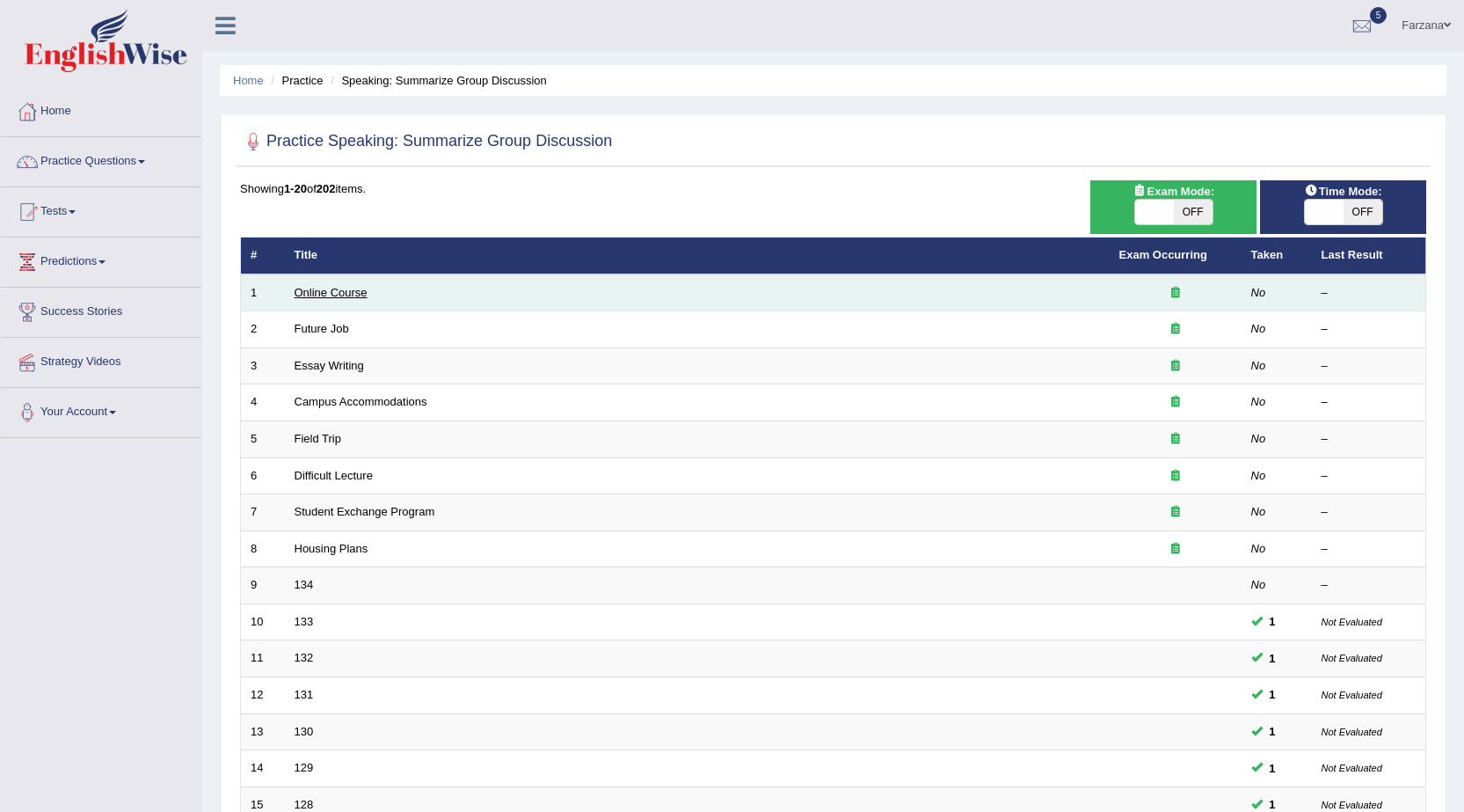
click at [335, 286] on link "Online Course" at bounding box center [331, 293] width 73 height 14
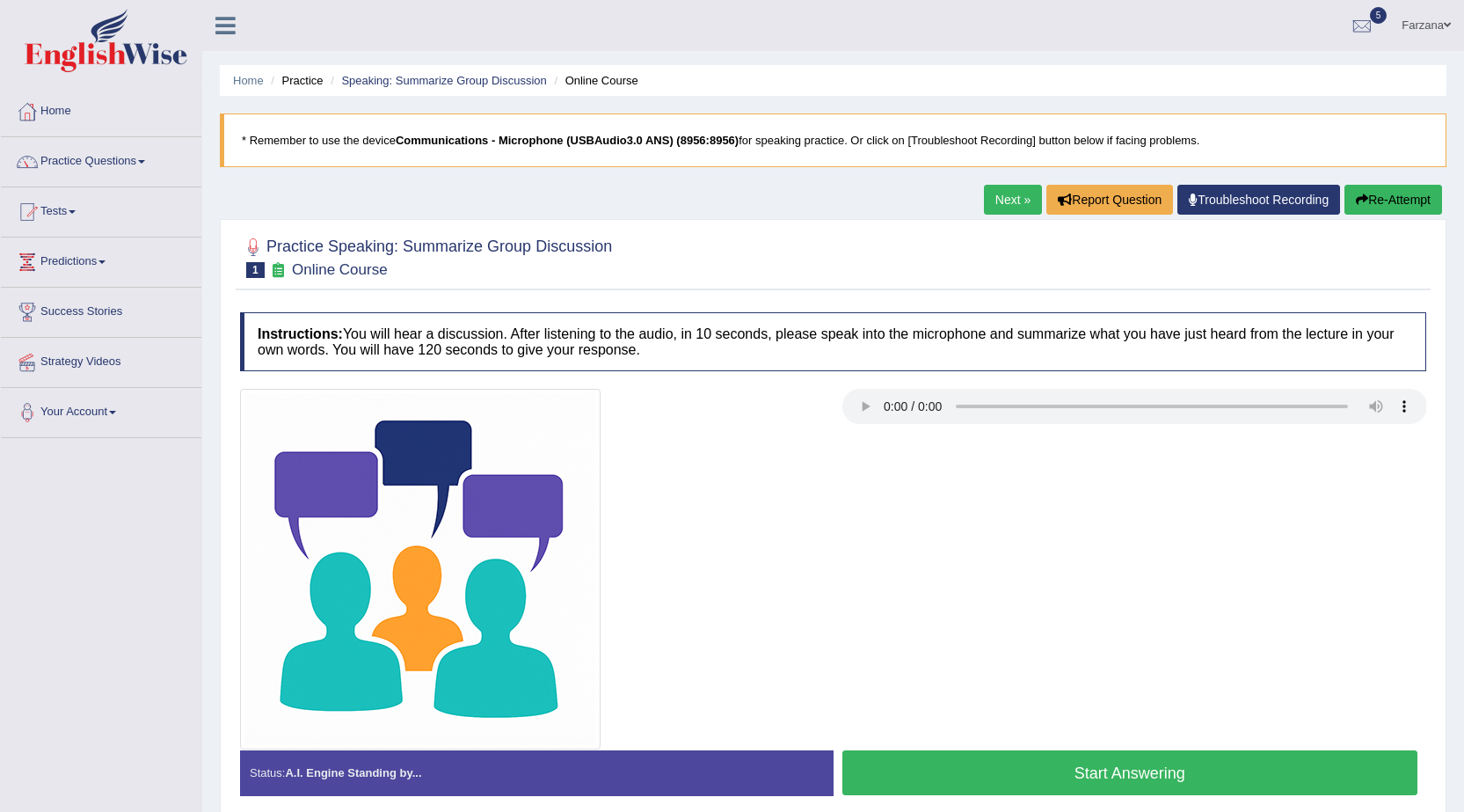
click at [1041, 775] on button "Start Answering" at bounding box center [1130, 772] width 576 height 45
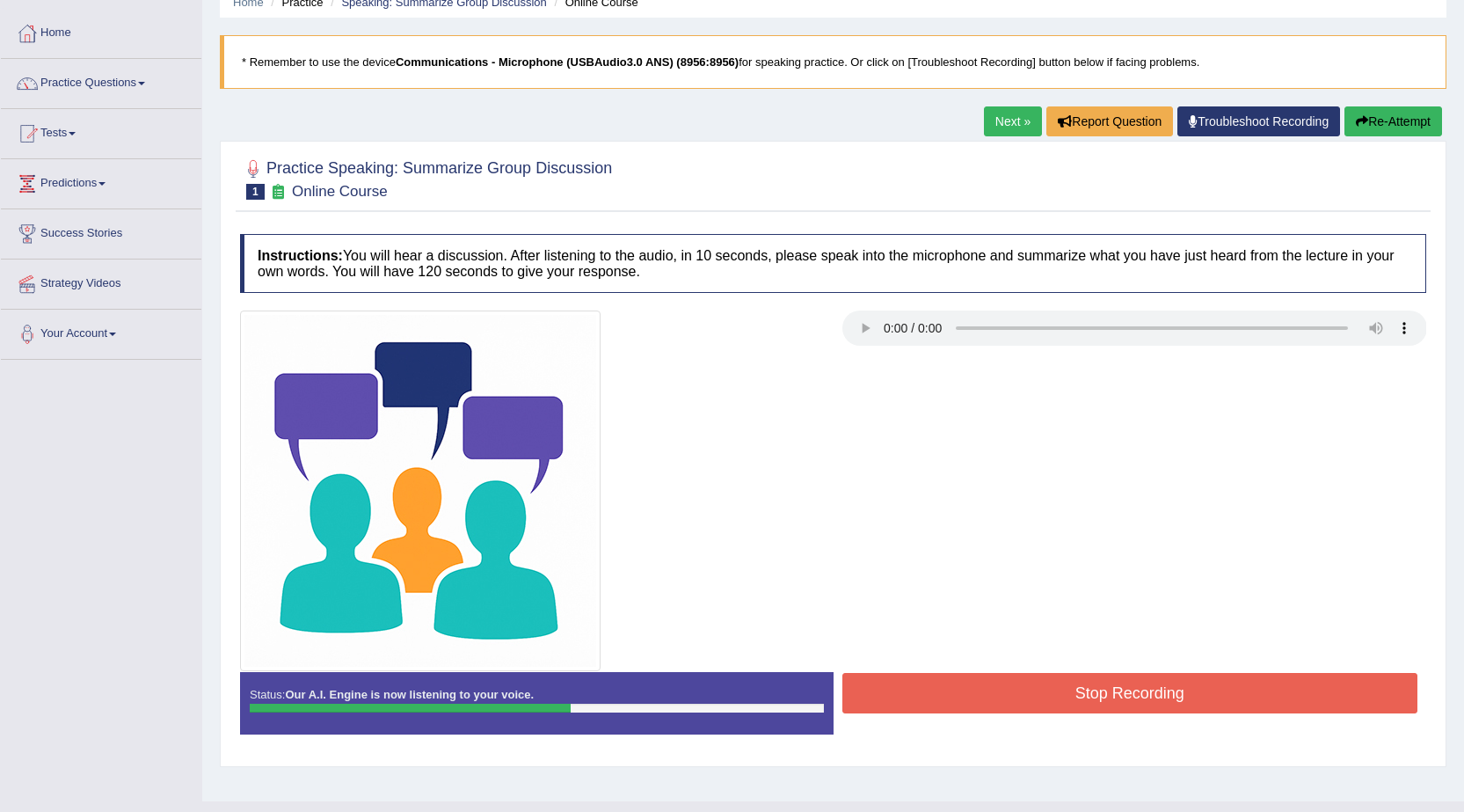
scroll to position [112, 0]
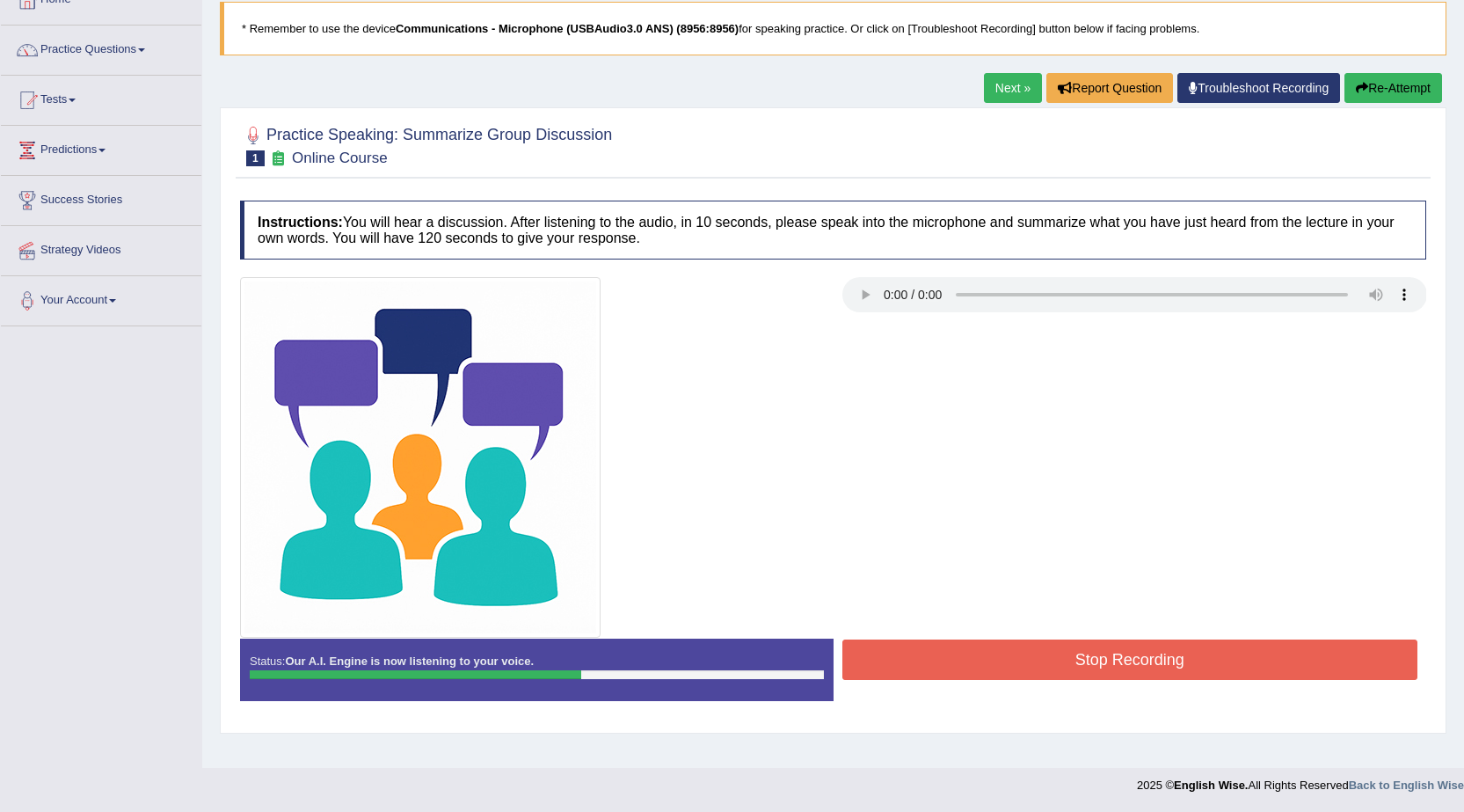
click at [898, 666] on button "Stop Recording" at bounding box center [1130, 660] width 576 height 41
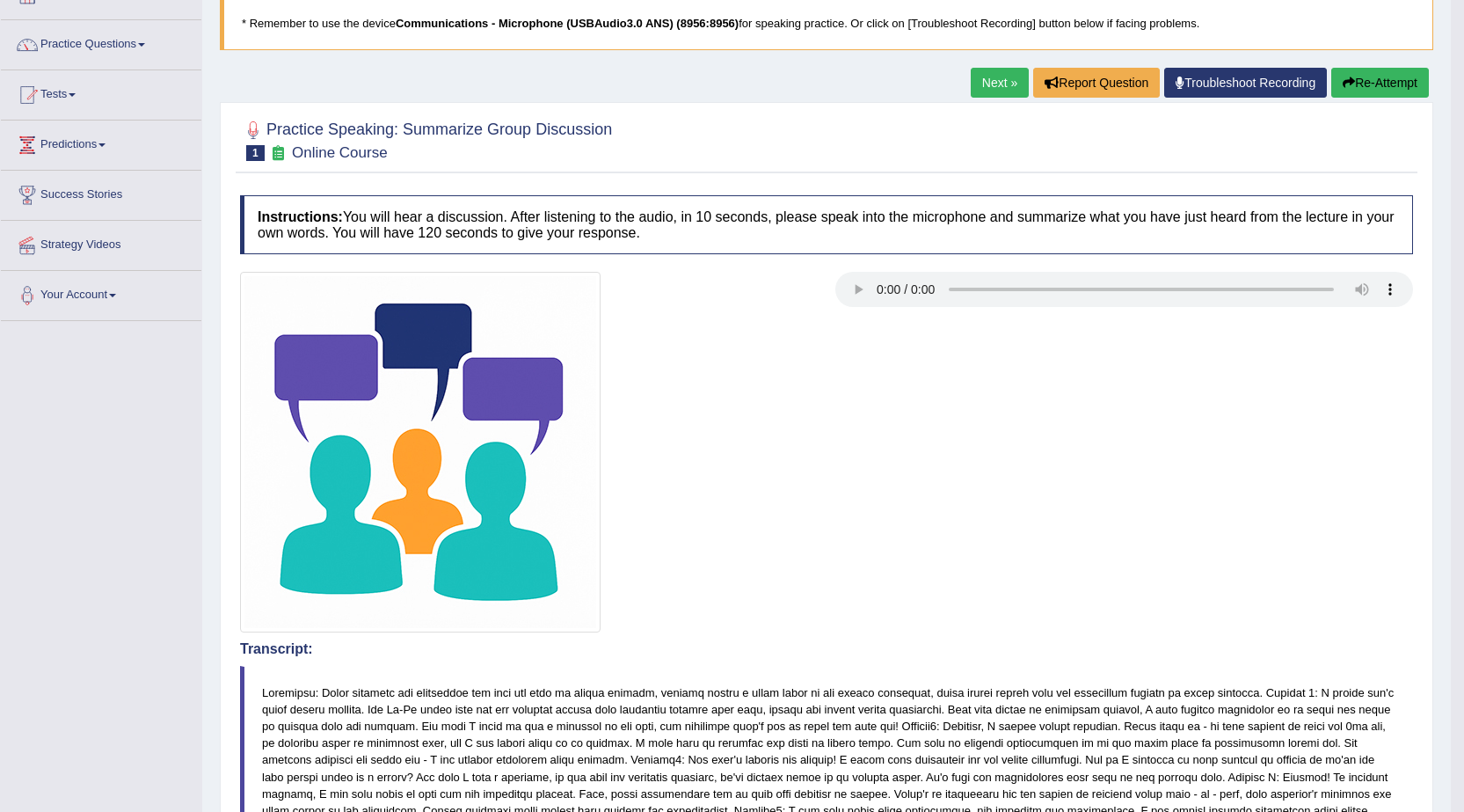
scroll to position [0, 0]
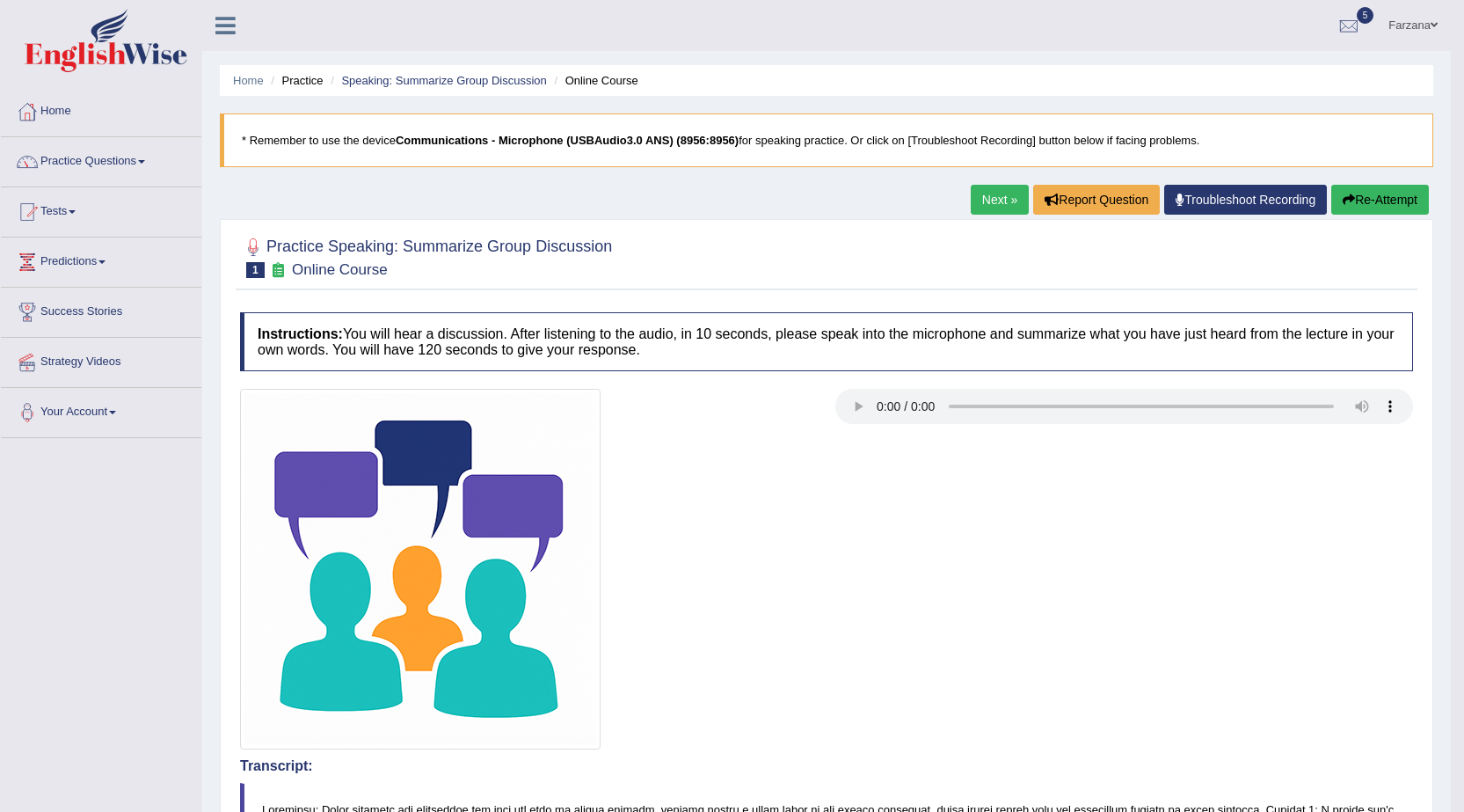
click at [995, 200] on link "Next »" at bounding box center [1000, 199] width 58 height 30
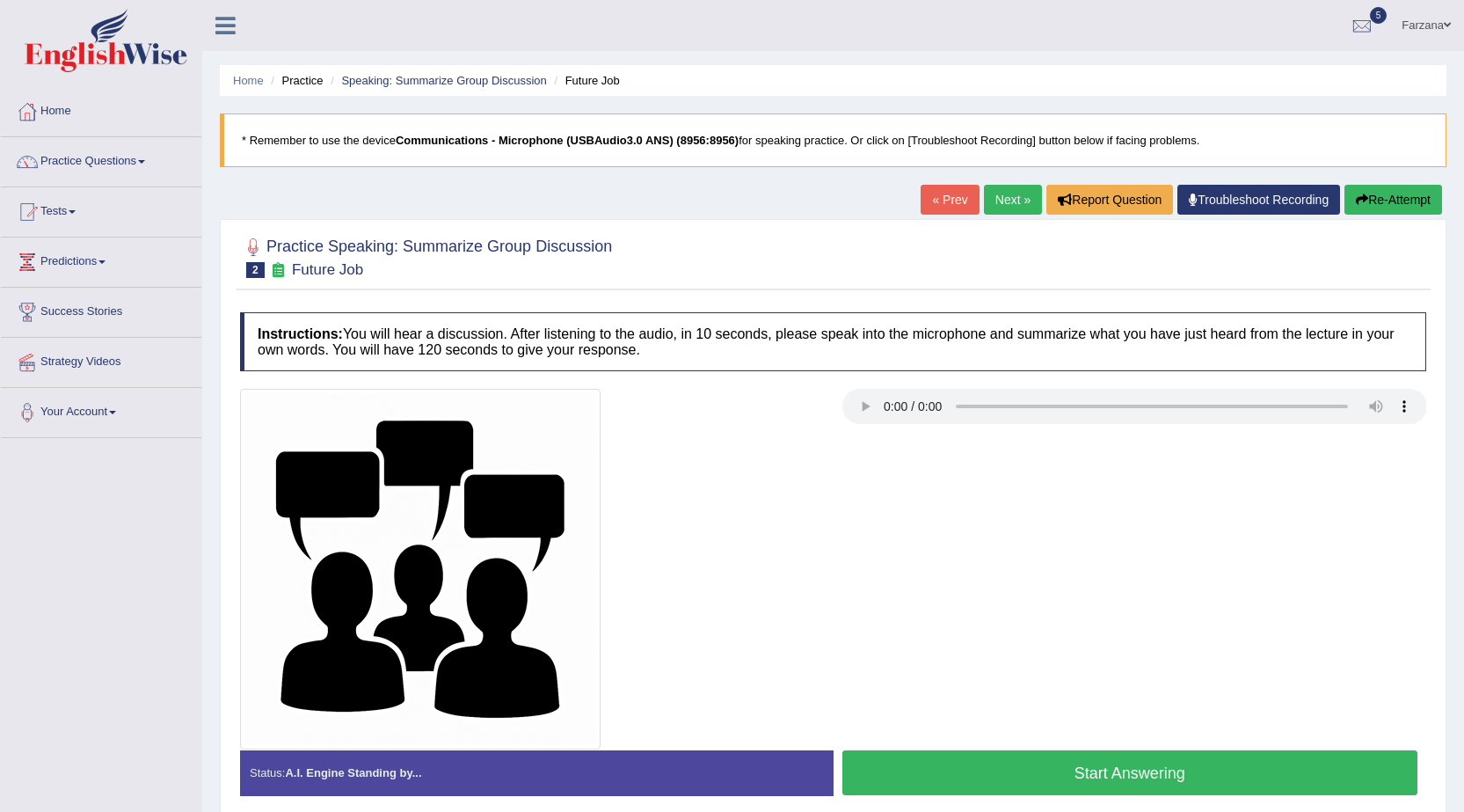
drag, startPoint x: 911, startPoint y: 777, endPoint x: 899, endPoint y: 776, distance: 12.0
click at [899, 776] on button "Start Answering" at bounding box center [1130, 772] width 576 height 45
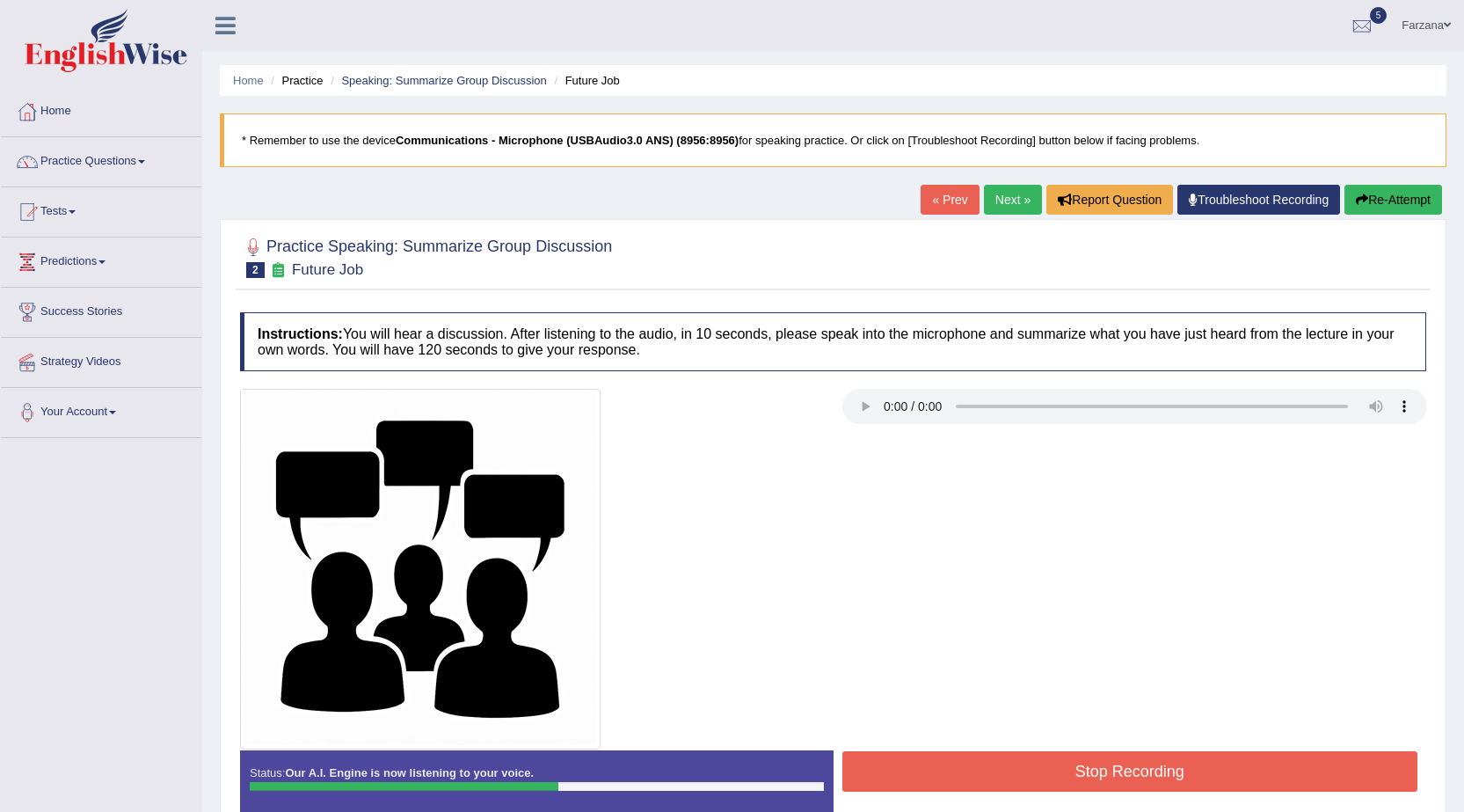
click at [899, 775] on button "Stop Recording" at bounding box center [1130, 771] width 576 height 41
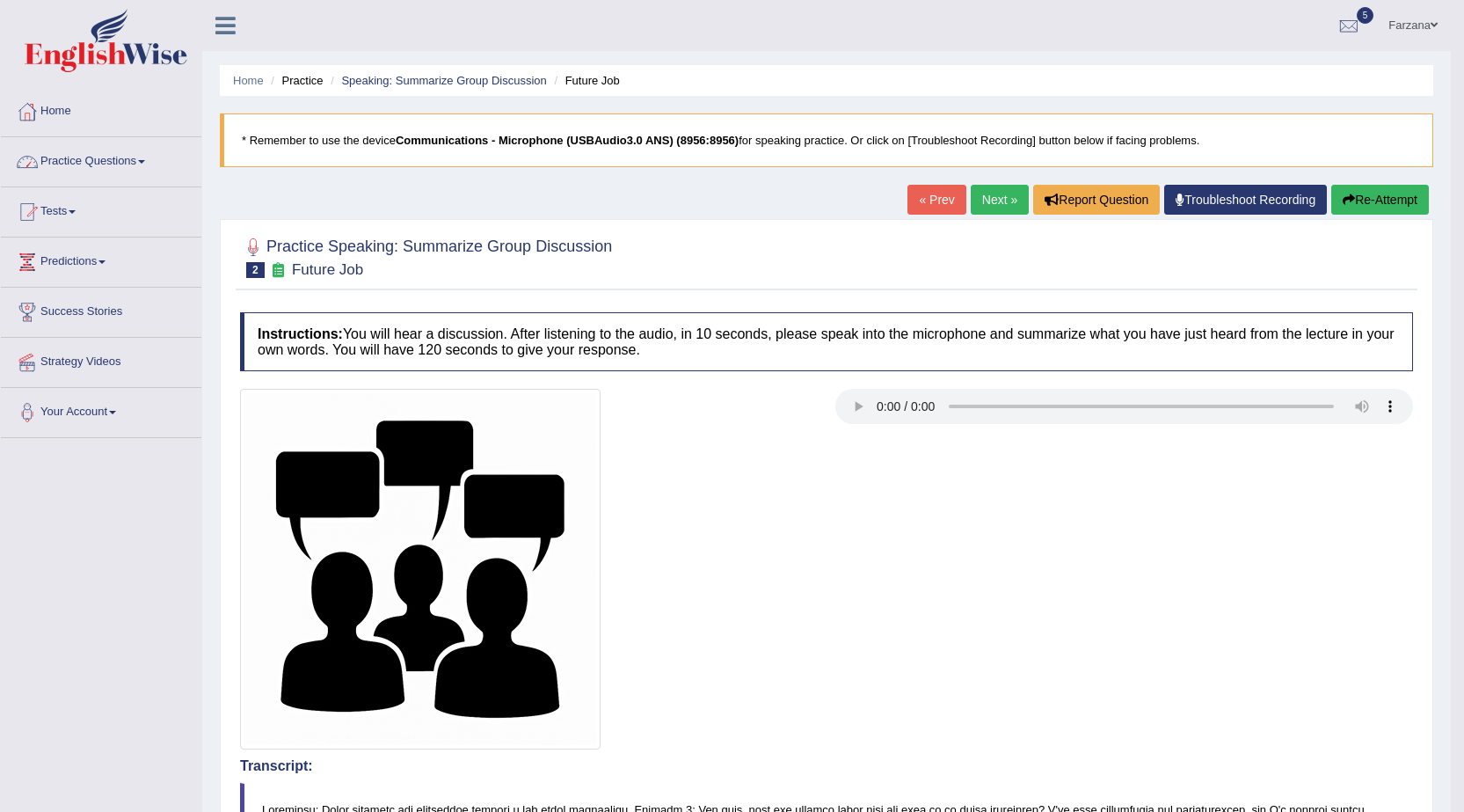
click at [128, 164] on link "Practice Questions" at bounding box center [101, 158] width 201 height 44
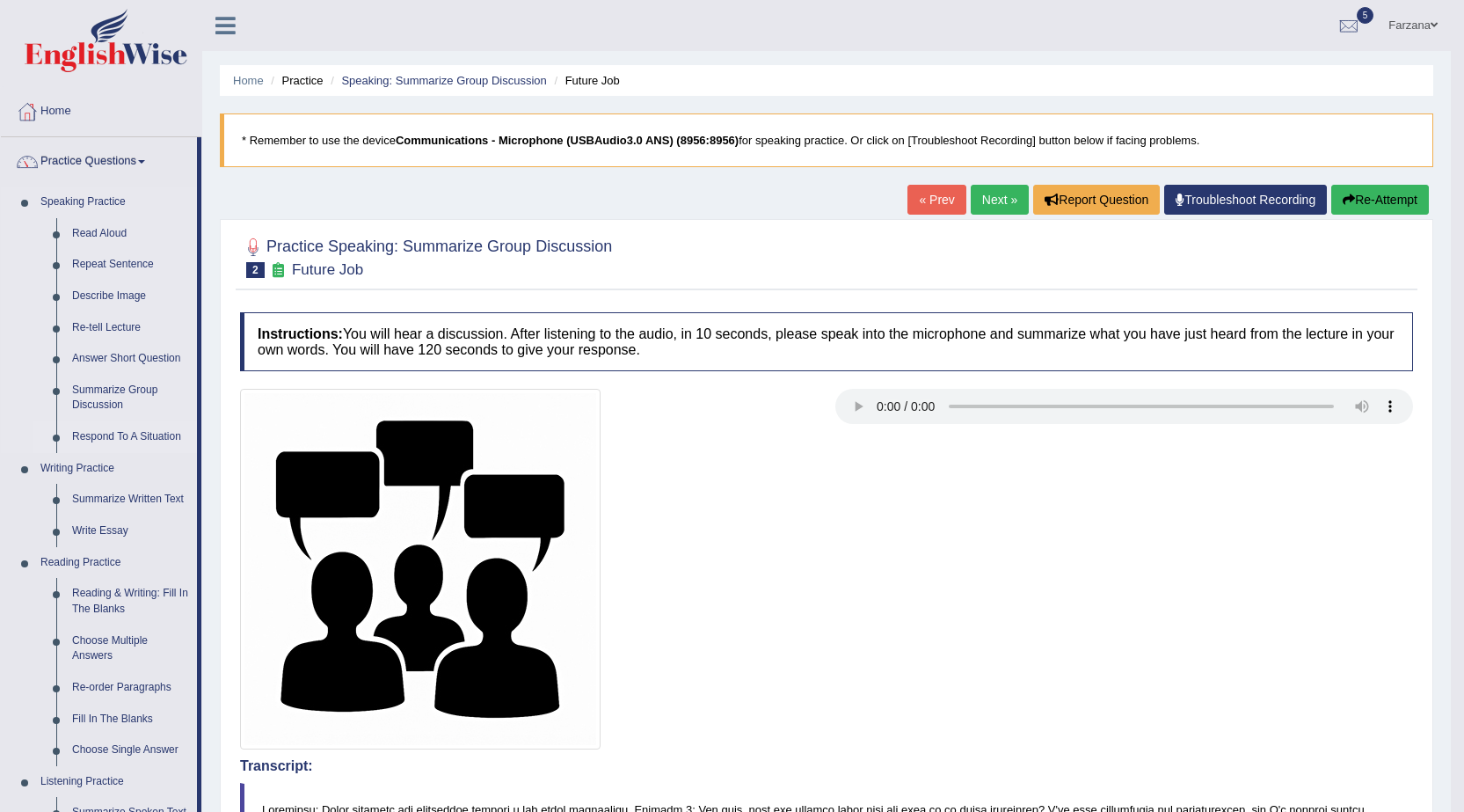
click at [91, 434] on link "Respond To A Situation" at bounding box center [130, 437] width 133 height 32
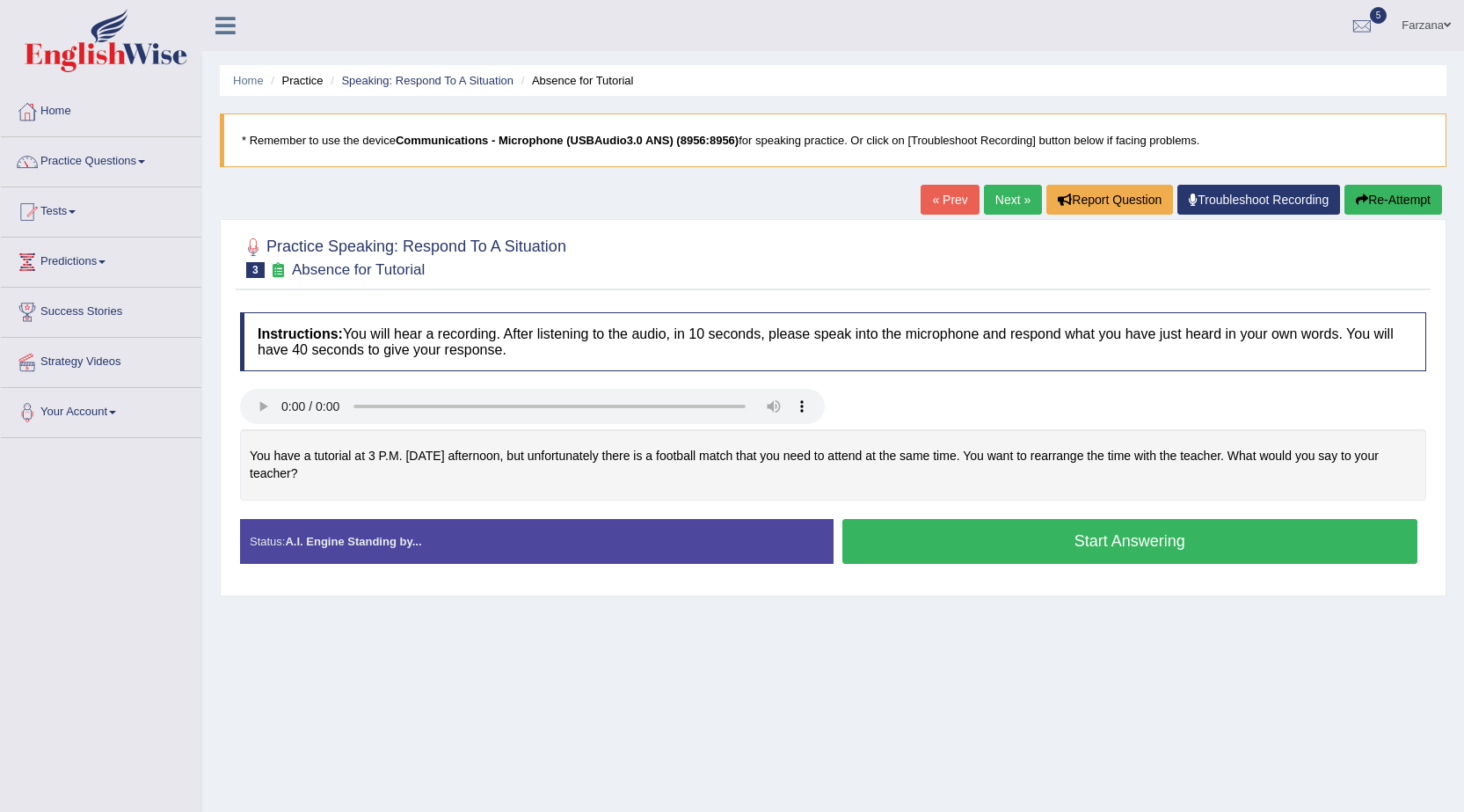
click at [912, 541] on button "Start Answering" at bounding box center [1130, 541] width 576 height 45
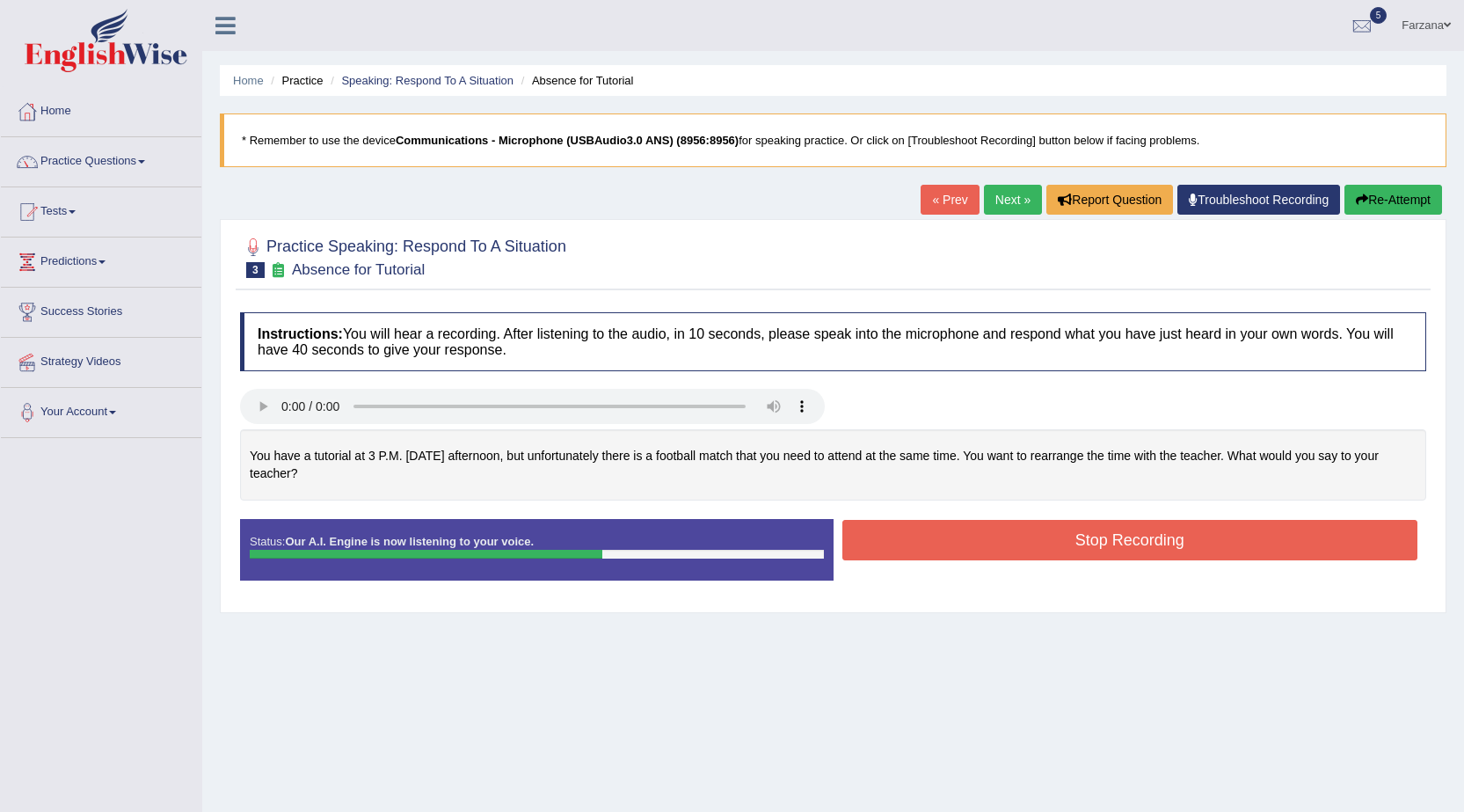
drag, startPoint x: 929, startPoint y: 536, endPoint x: 972, endPoint y: 540, distance: 43.2
click at [932, 545] on button "Stop Recording" at bounding box center [1130, 540] width 576 height 41
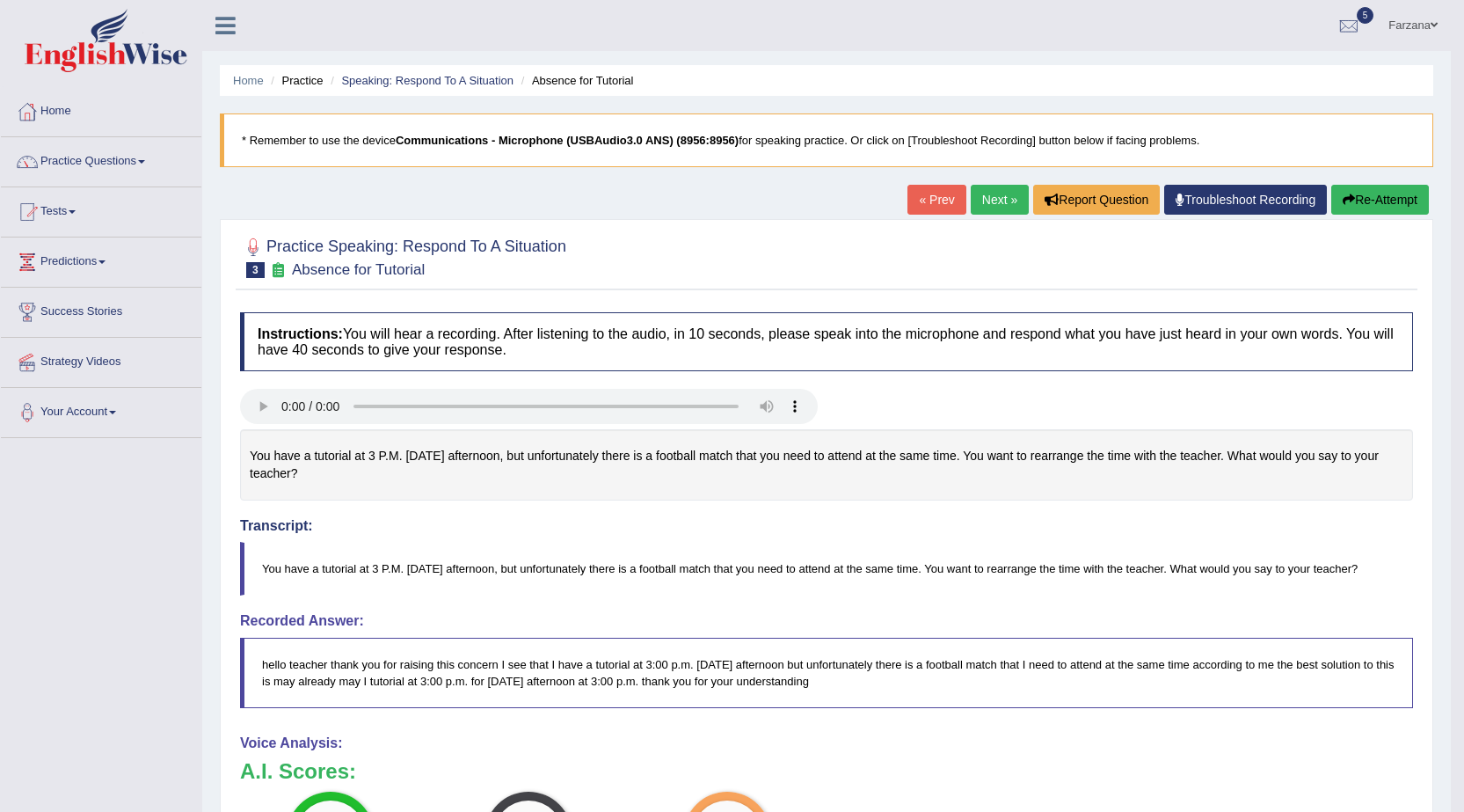
click at [981, 194] on link "Next »" at bounding box center [1000, 199] width 58 height 30
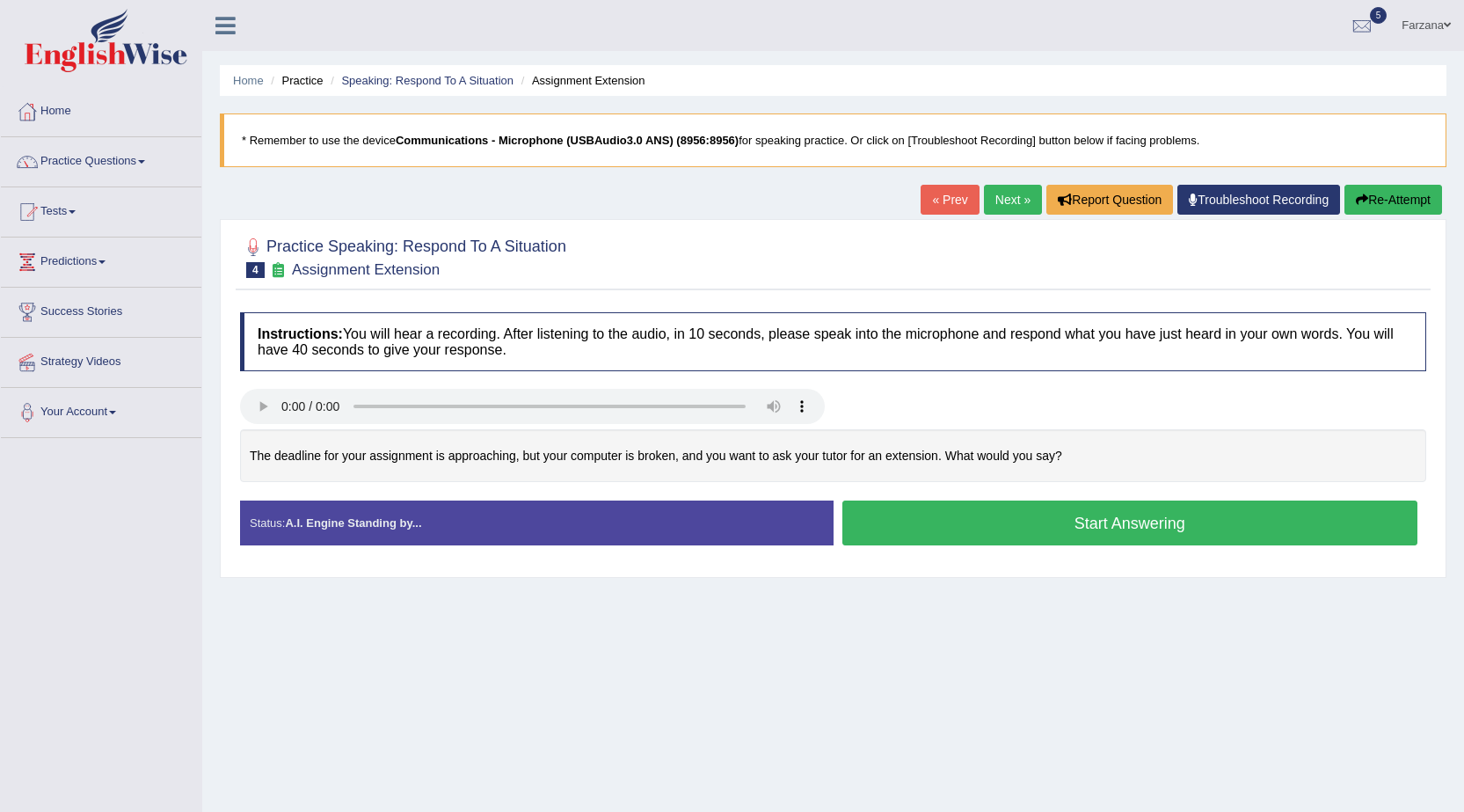
click at [898, 527] on button "Start Answering" at bounding box center [1130, 523] width 576 height 45
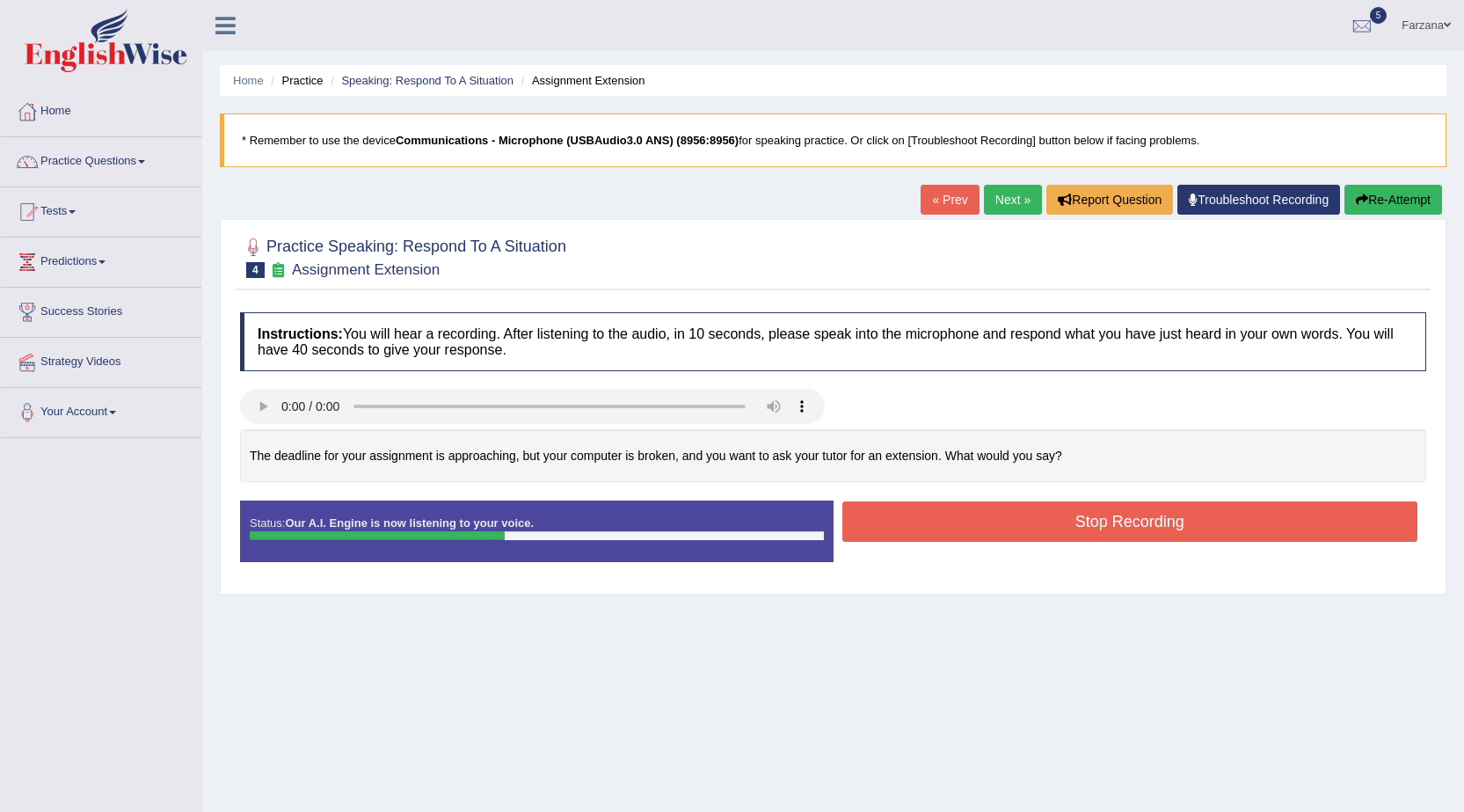
click at [898, 527] on button "Stop Recording" at bounding box center [1130, 522] width 576 height 41
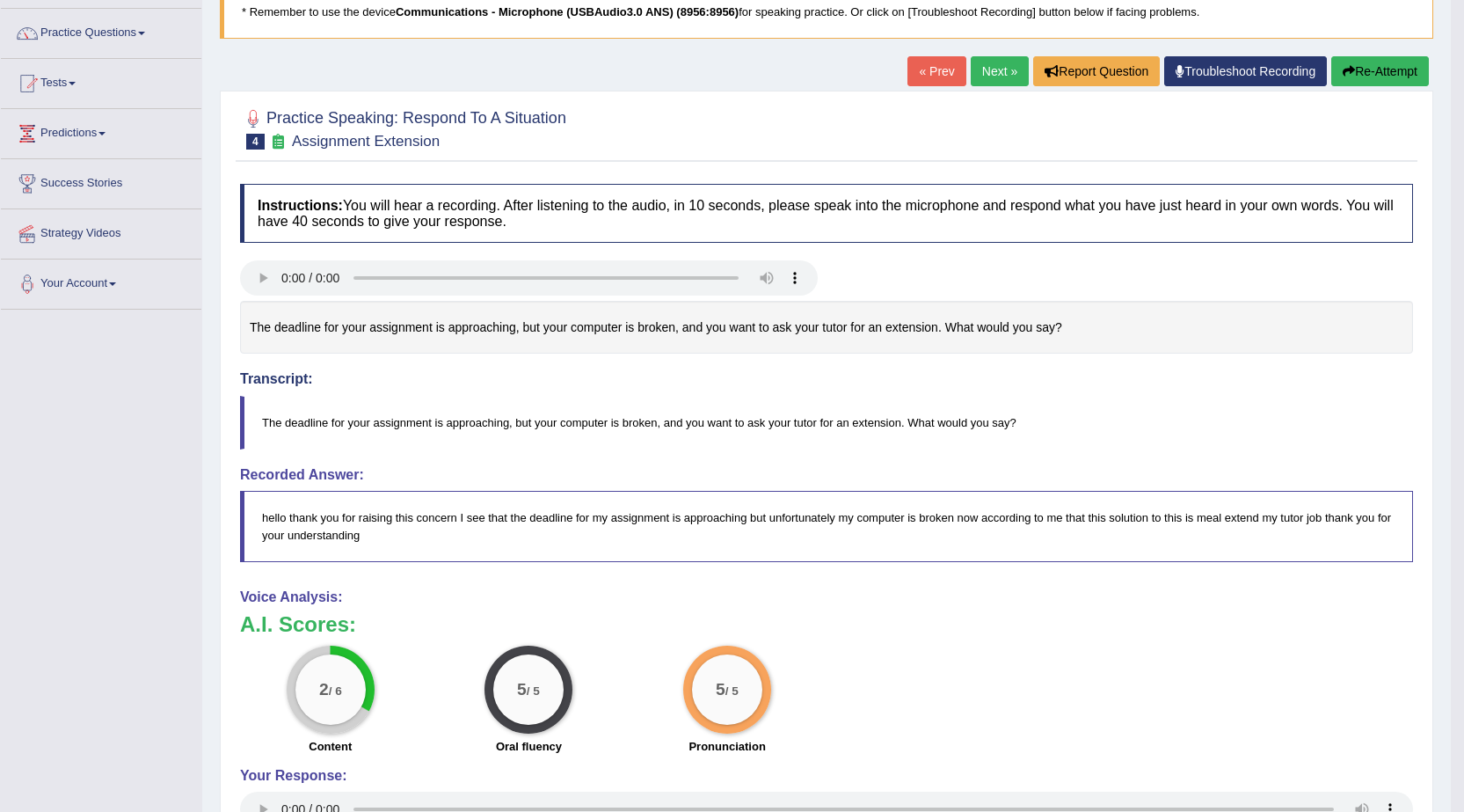
scroll to position [88, 0]
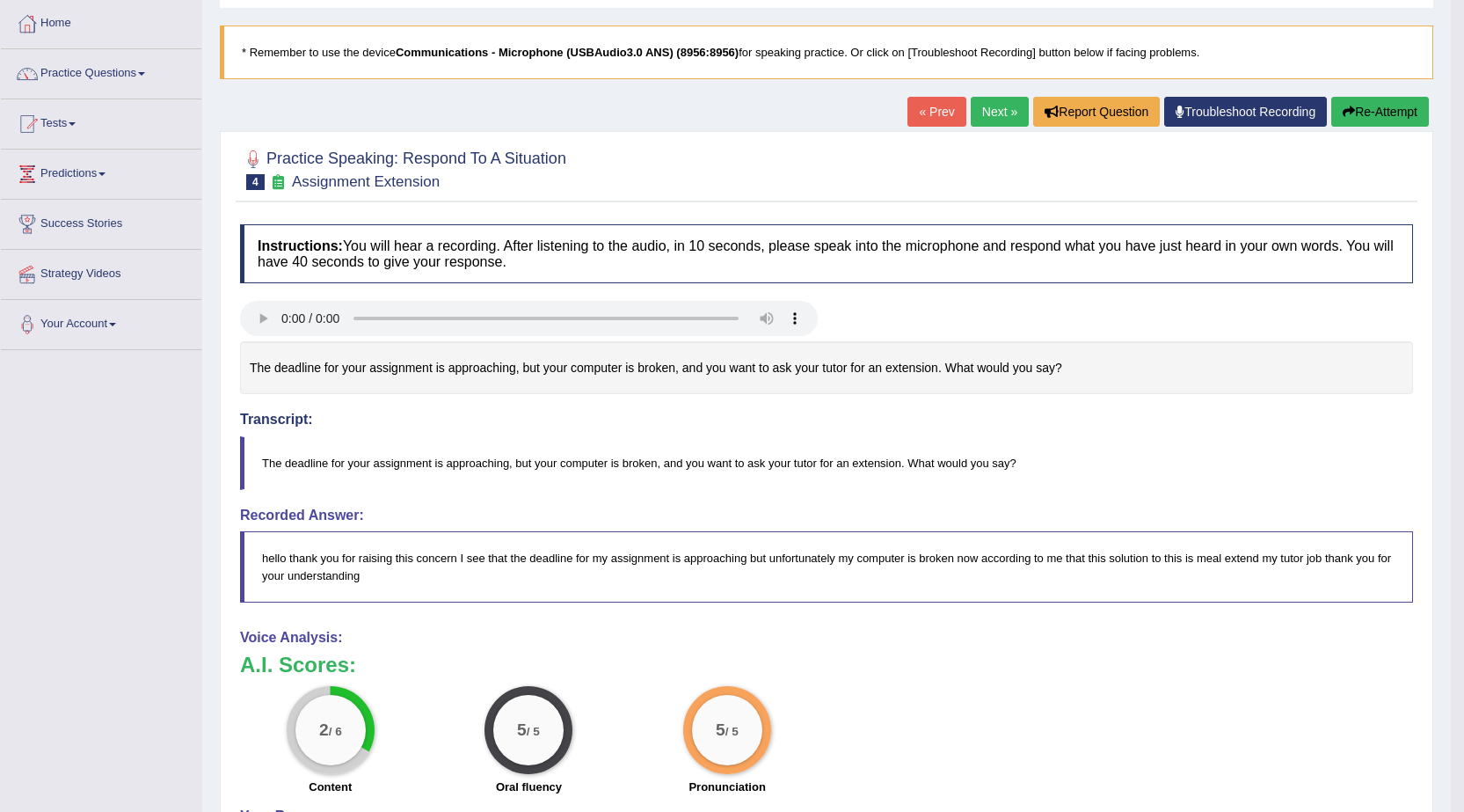
click at [1353, 99] on button "Re-Attempt" at bounding box center [1380, 112] width 98 height 30
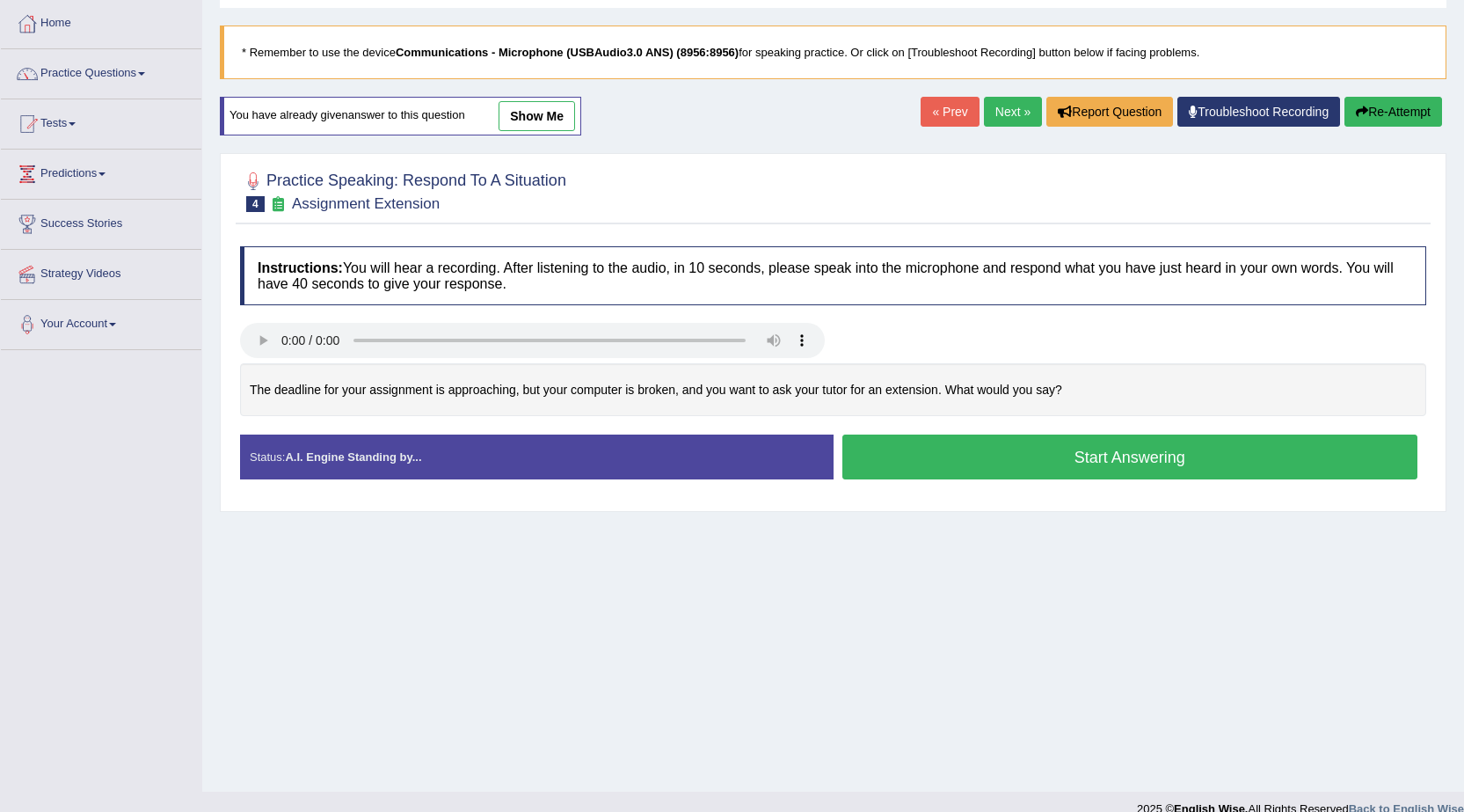
click at [931, 456] on button "Start Answering" at bounding box center [1130, 457] width 576 height 45
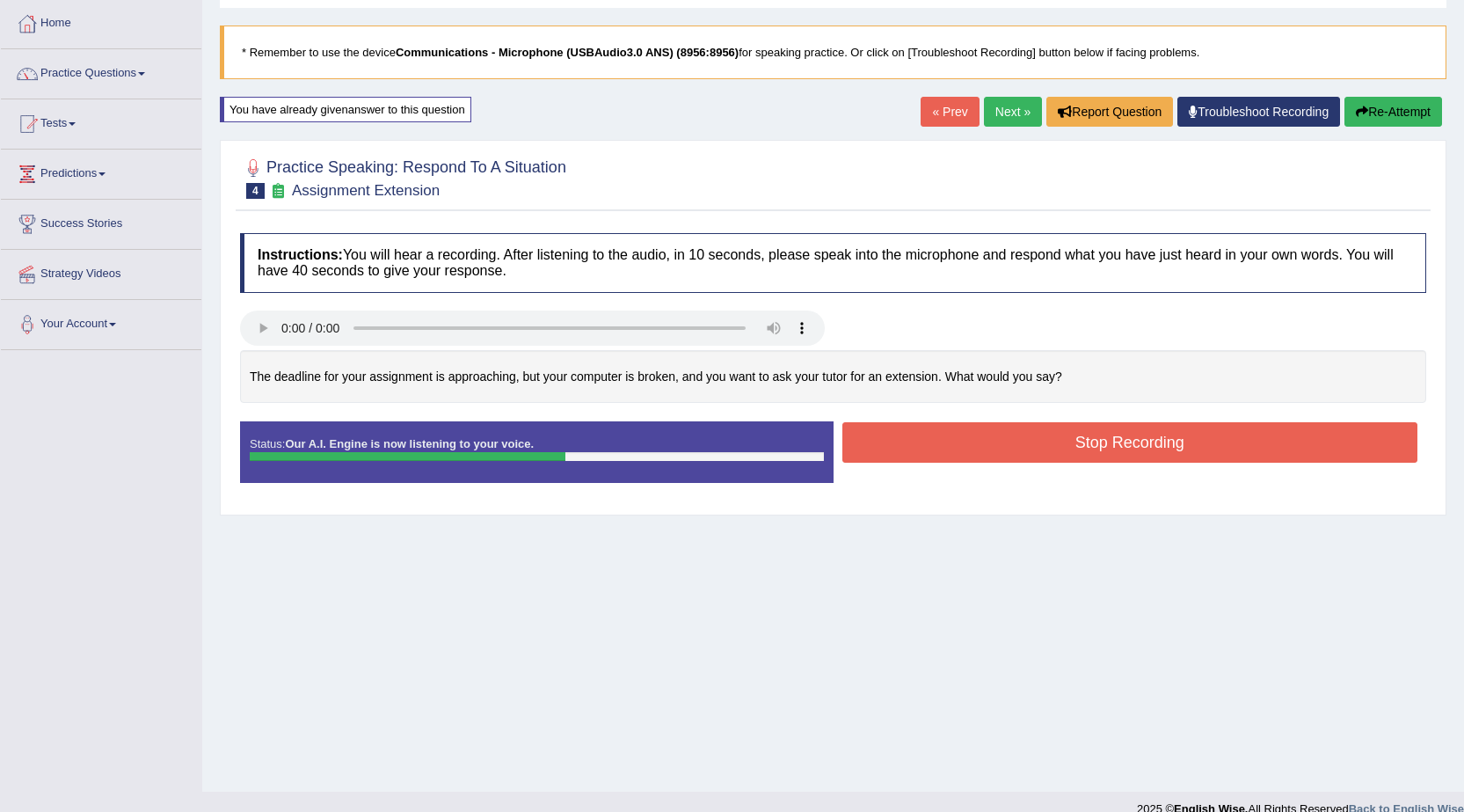
drag, startPoint x: 925, startPoint y: 440, endPoint x: 928, endPoint y: 412, distance: 28.2
click at [927, 422] on button "Stop Recording" at bounding box center [1130, 442] width 576 height 41
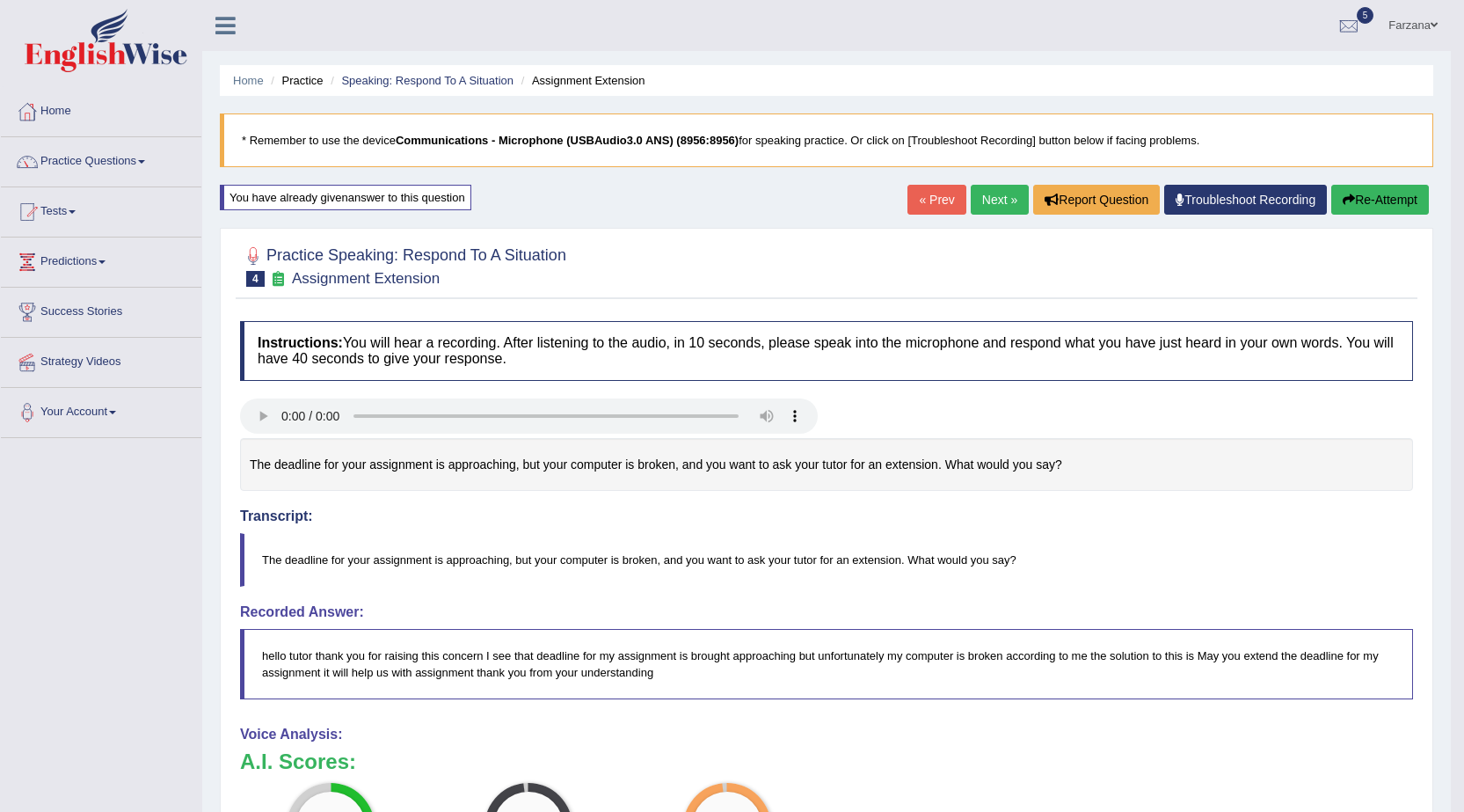
click at [1383, 195] on button "Re-Attempt" at bounding box center [1380, 199] width 98 height 30
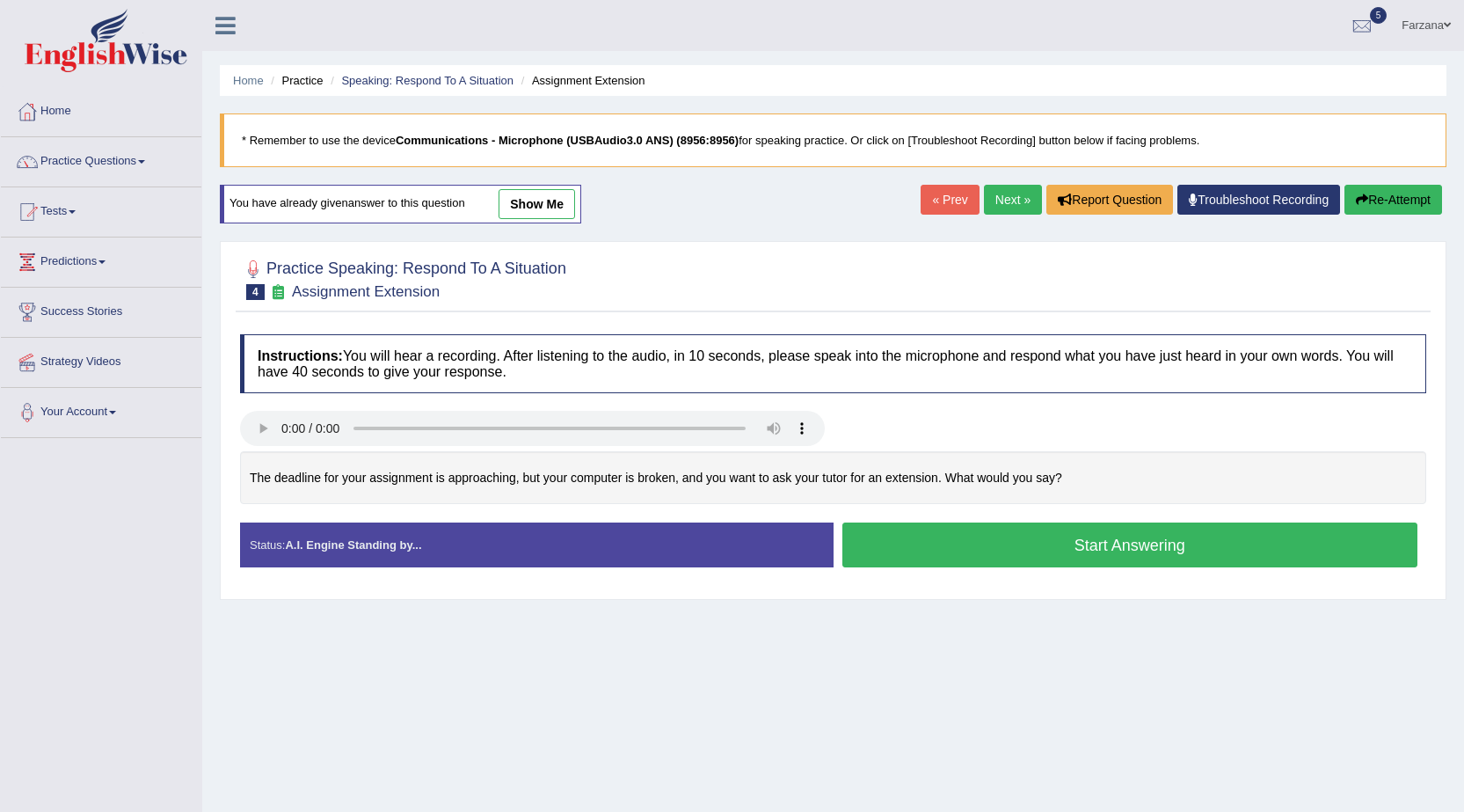
click at [985, 539] on button "Start Answering" at bounding box center [1130, 544] width 576 height 45
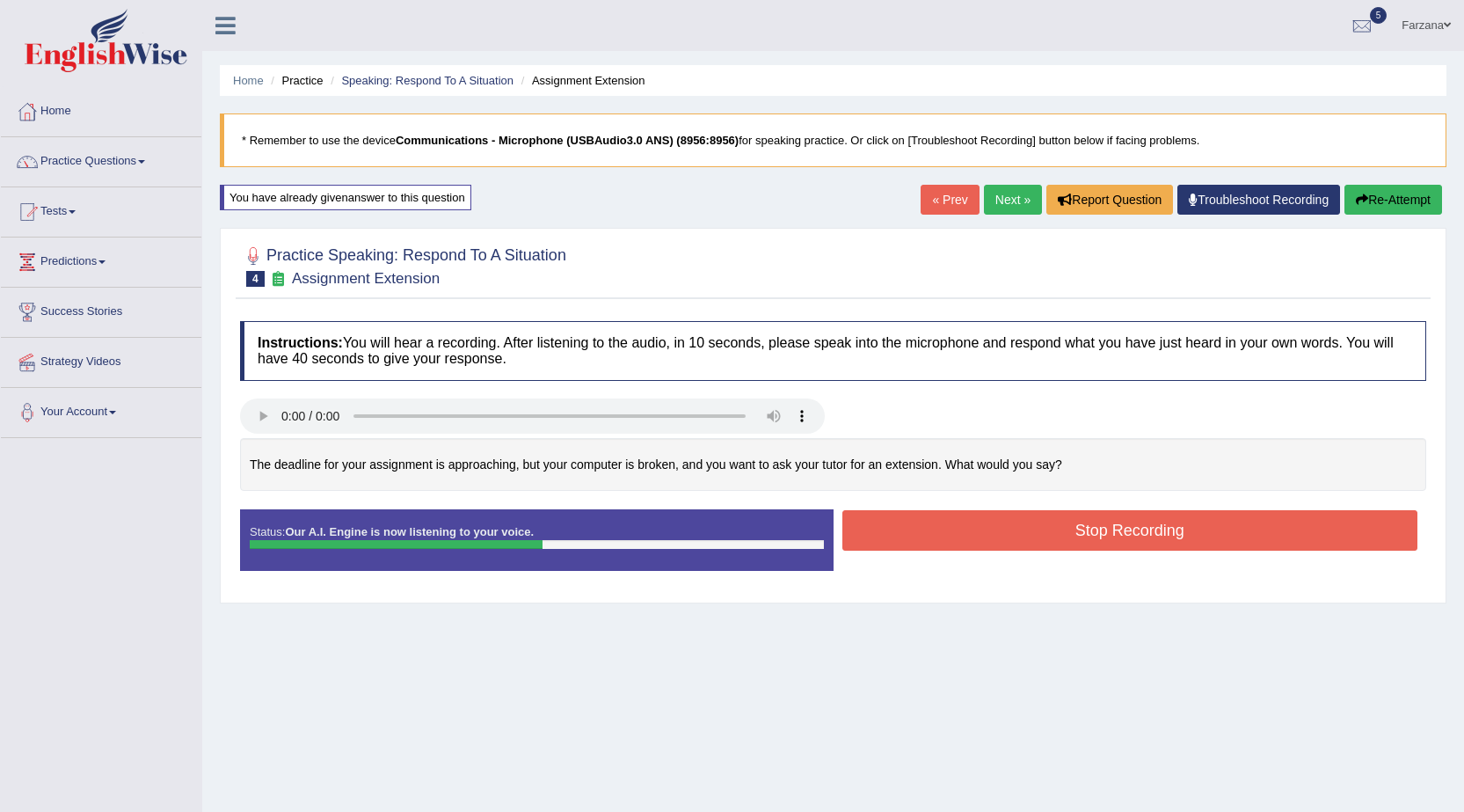
click at [999, 543] on button "Stop Recording" at bounding box center [1130, 531] width 576 height 41
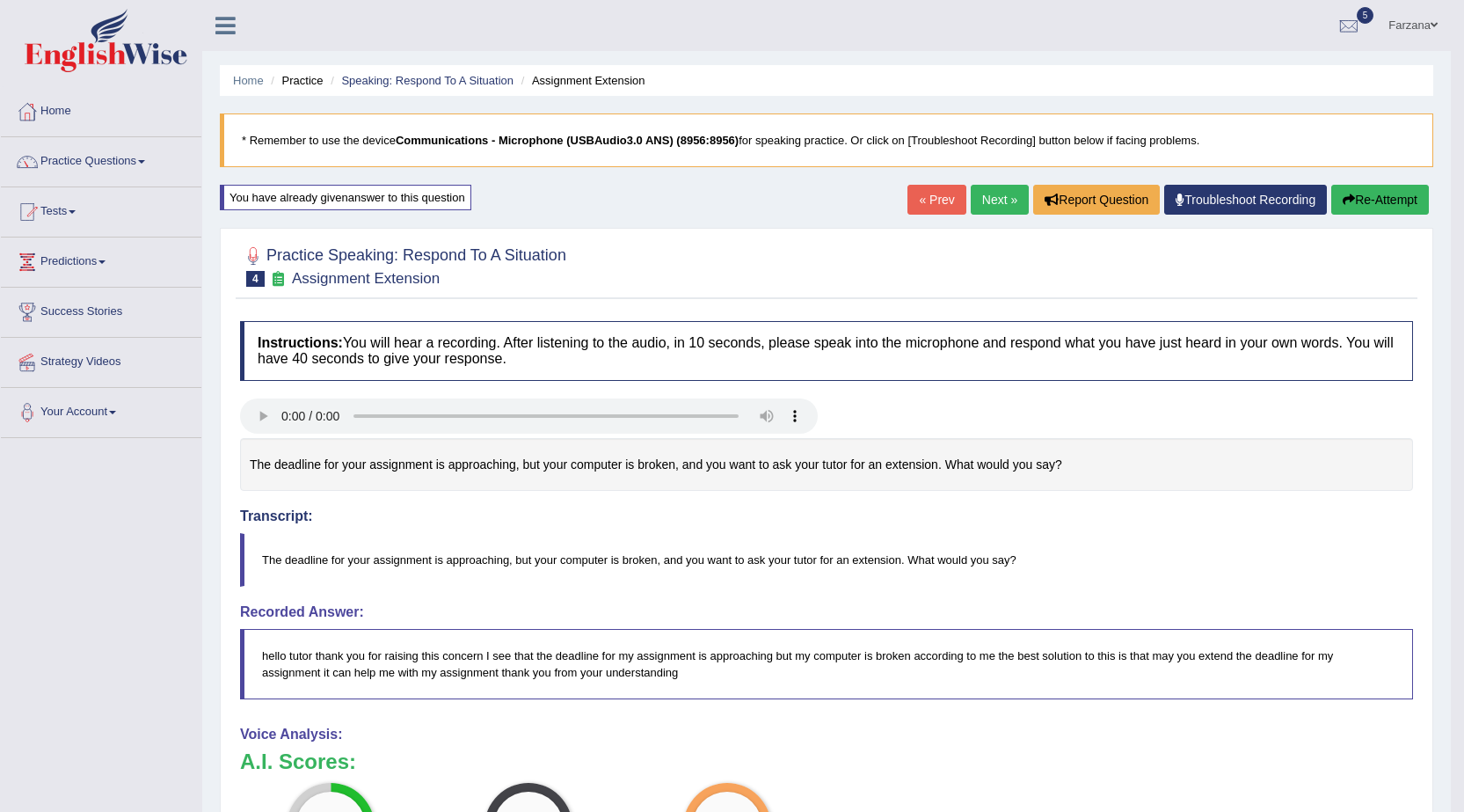
click at [996, 210] on link "Next »" at bounding box center [1000, 199] width 58 height 30
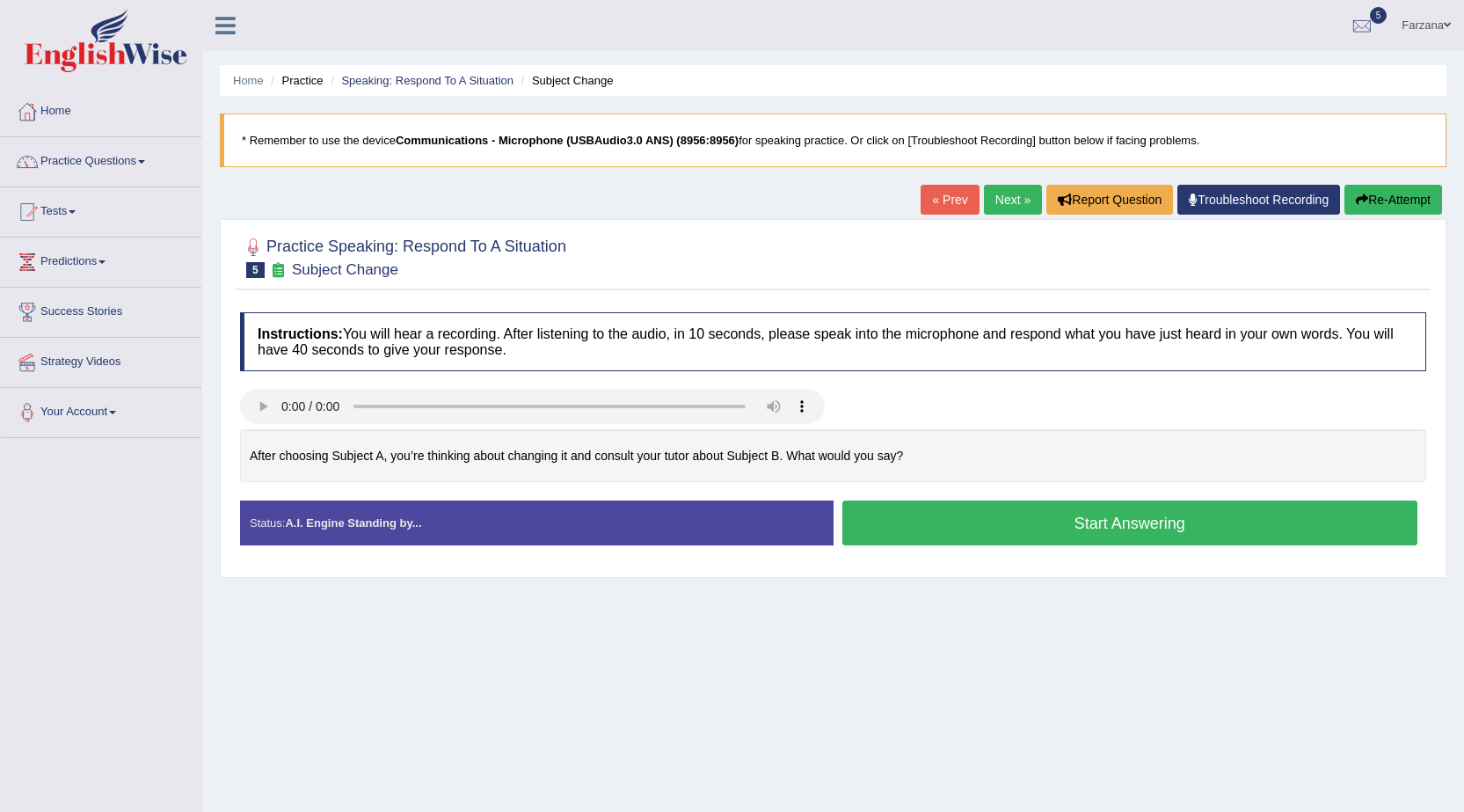
click at [906, 528] on button "Start Answering" at bounding box center [1130, 523] width 576 height 45
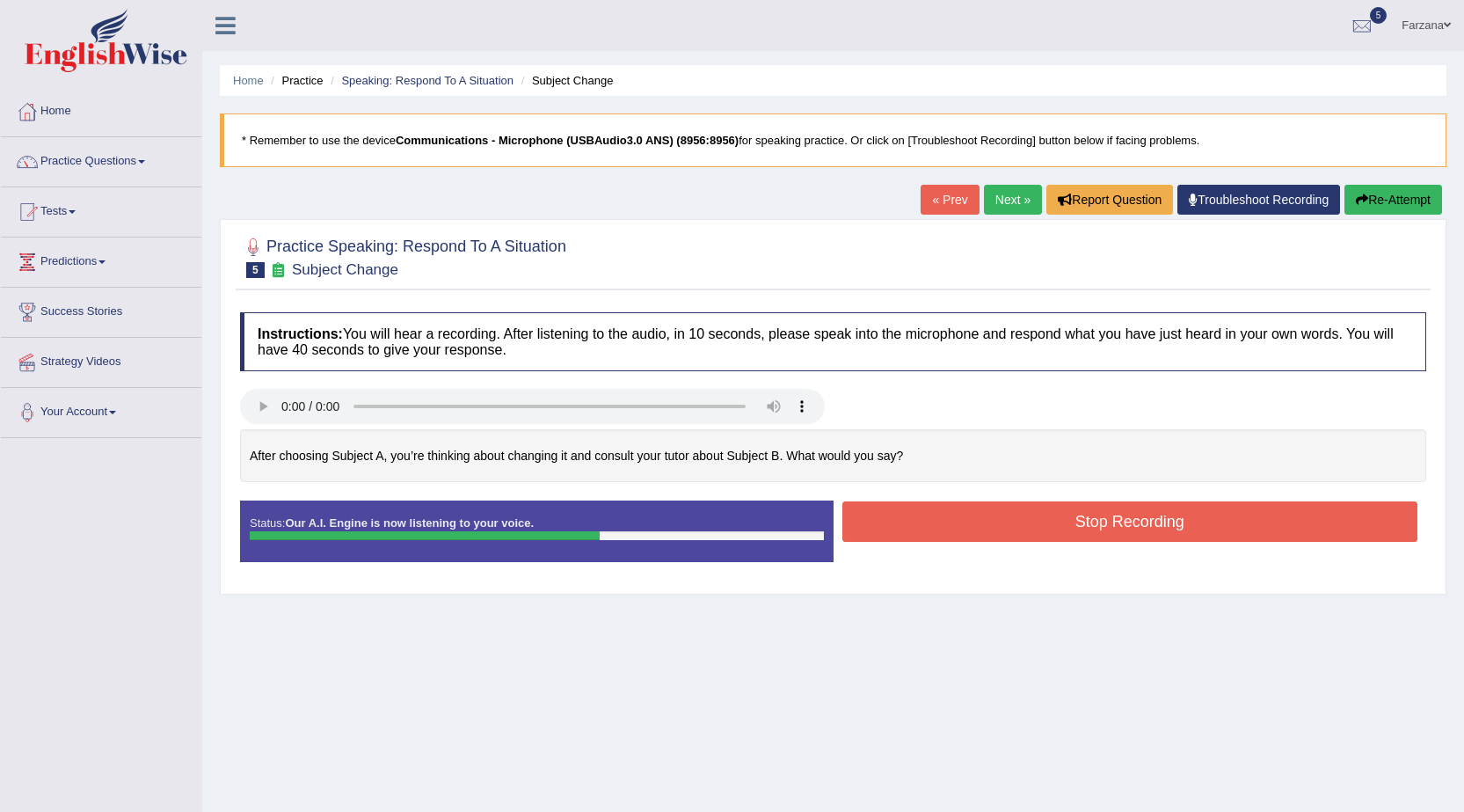
drag, startPoint x: 886, startPoint y: 515, endPoint x: 872, endPoint y: 659, distance: 144.7
click at [872, 659] on div "Home Practice Speaking: Respond To A Situation Subject Change * Remember to use…" at bounding box center [832, 439] width 1262 height 879
click at [916, 530] on button "Stop Recording" at bounding box center [1130, 522] width 576 height 41
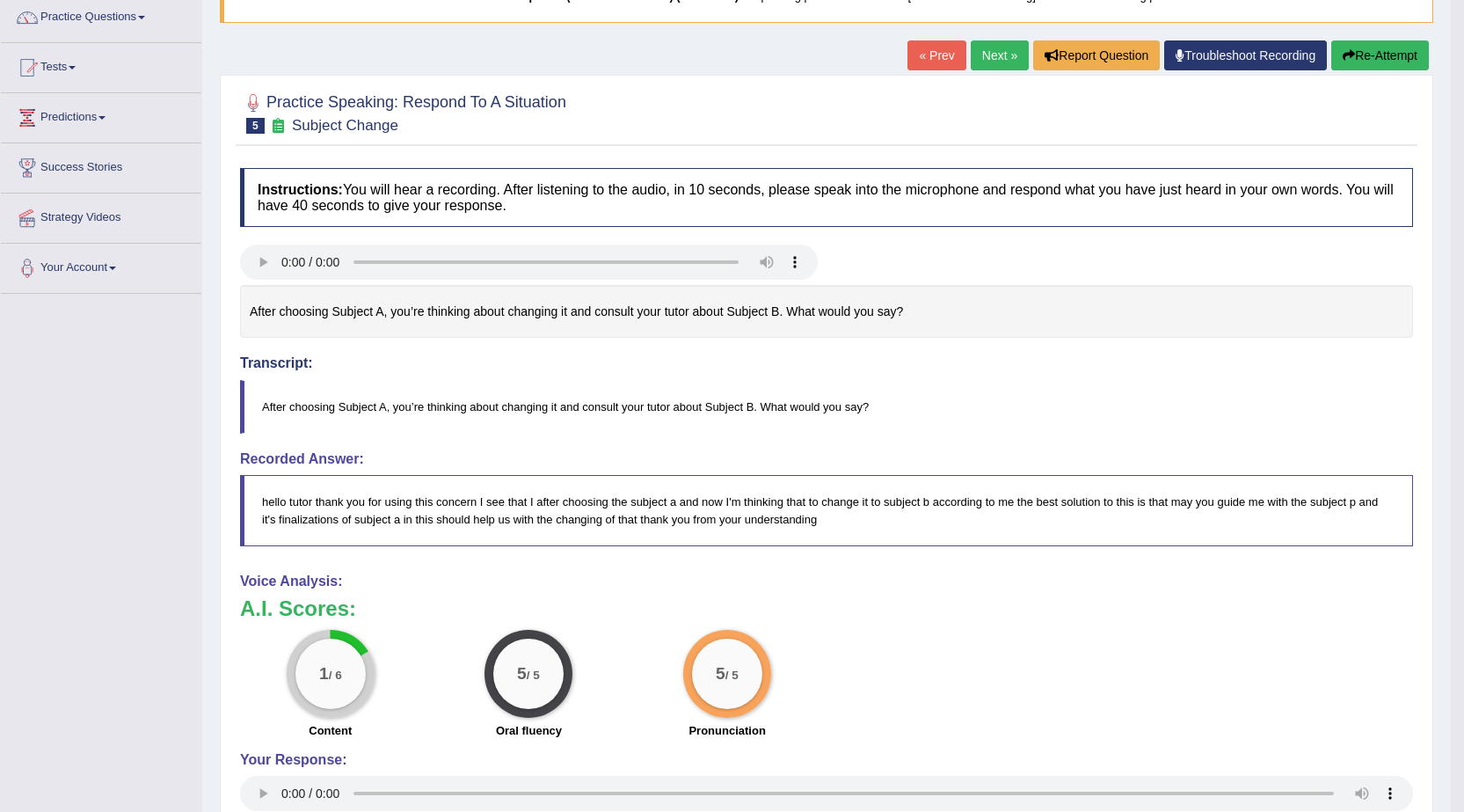
scroll to position [176, 0]
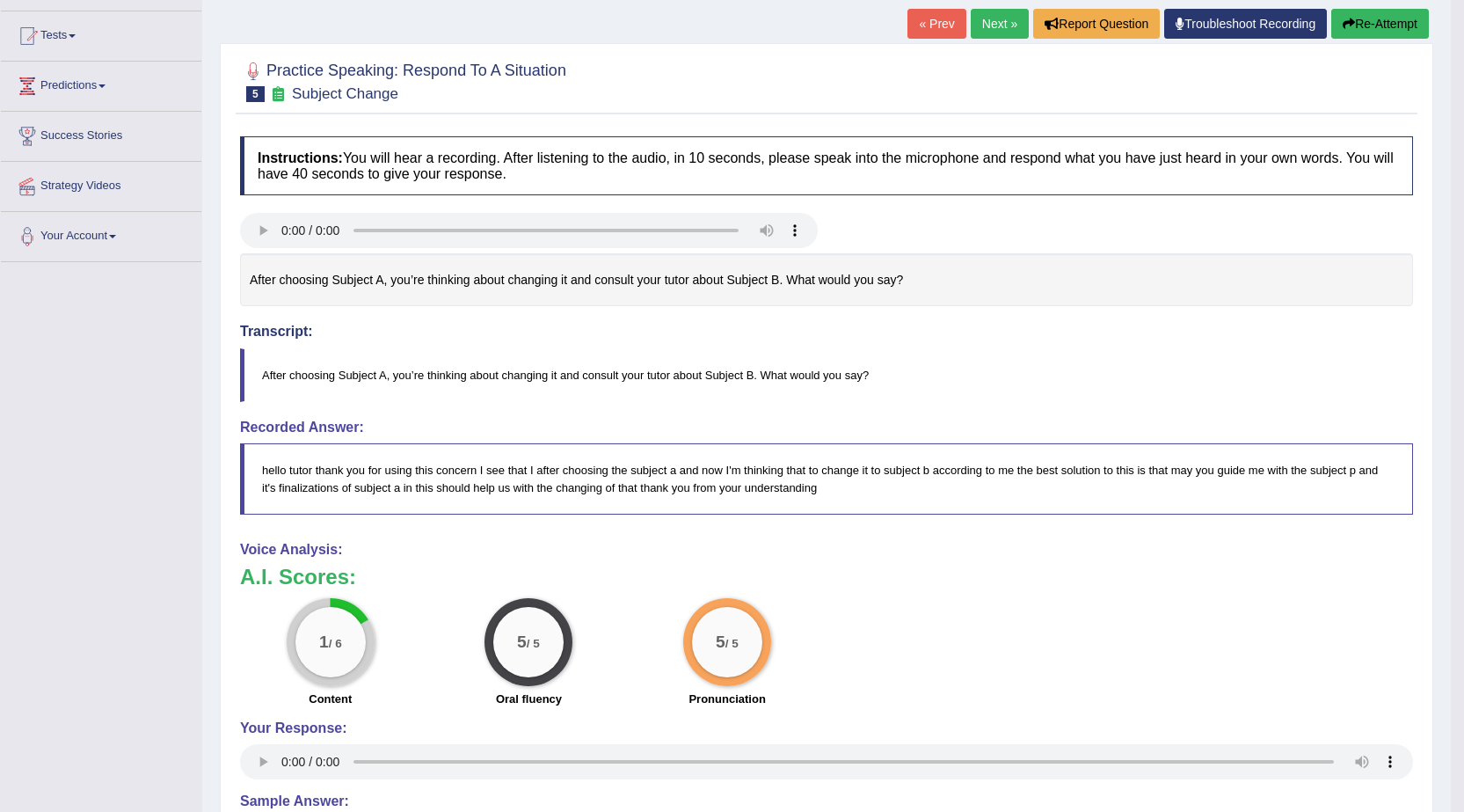
click at [1385, 28] on button "Re-Attempt" at bounding box center [1380, 23] width 98 height 30
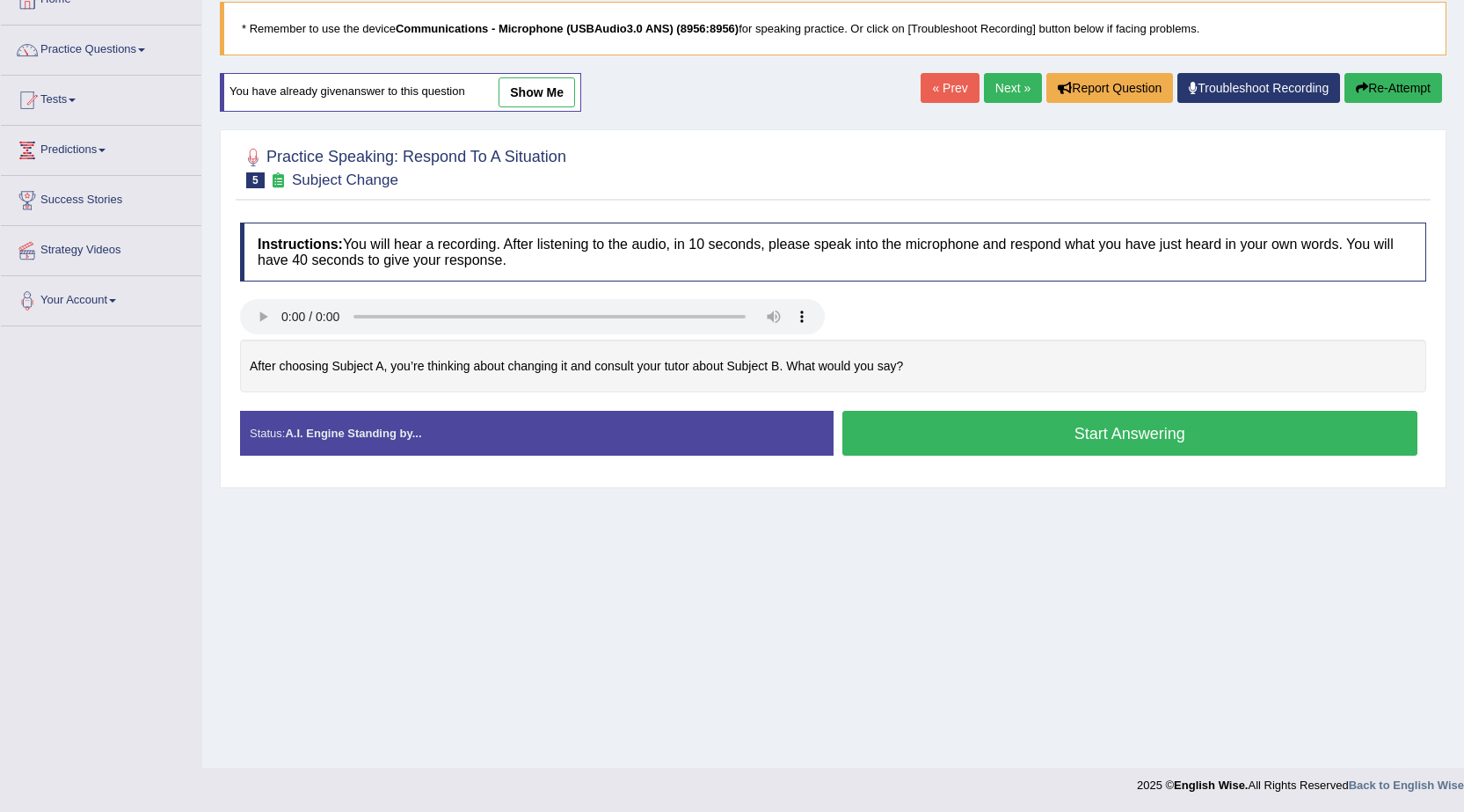
scroll to position [112, 0]
click at [1153, 430] on button "Start Answering" at bounding box center [1130, 433] width 576 height 45
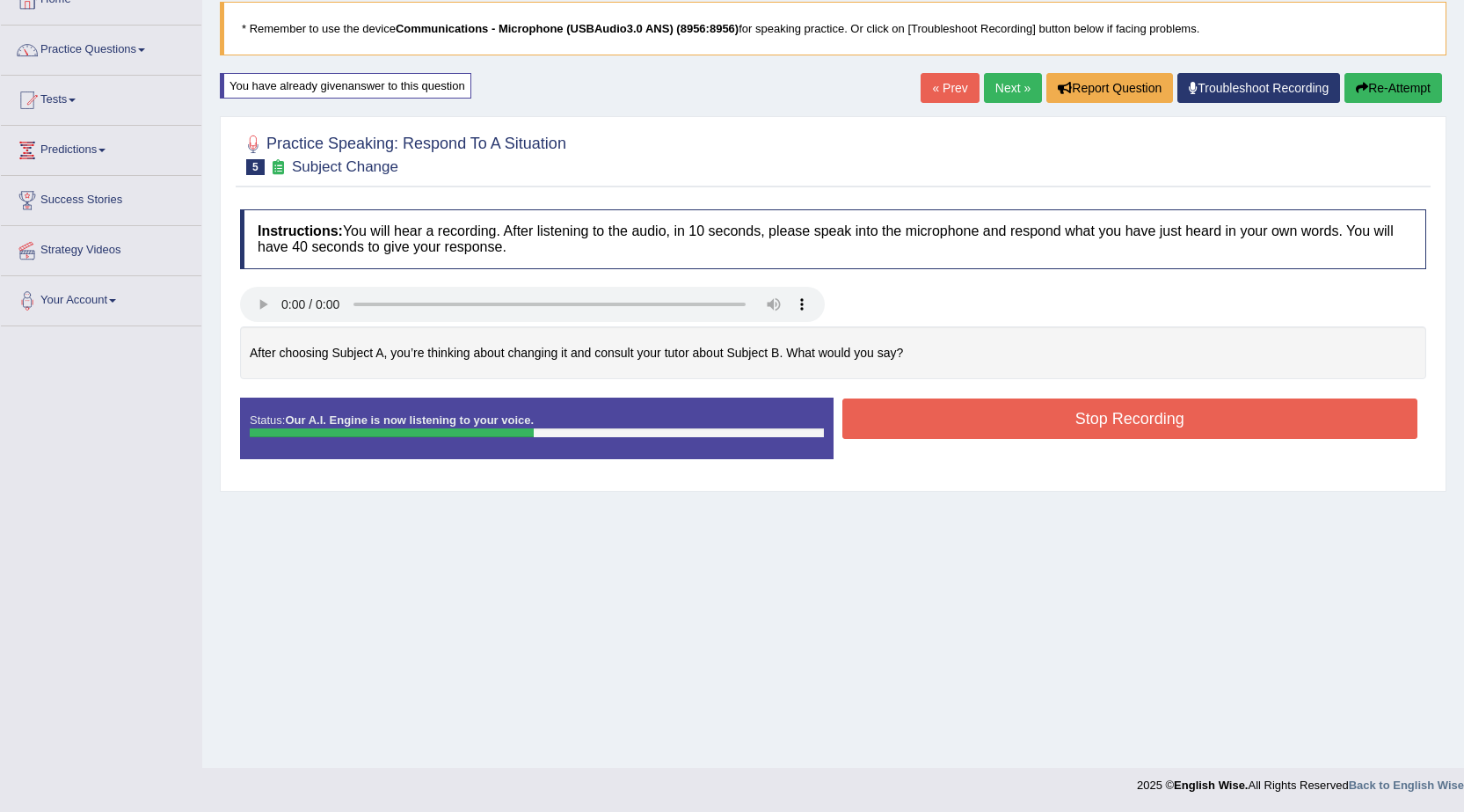
click at [1155, 430] on button "Stop Recording" at bounding box center [1130, 419] width 576 height 41
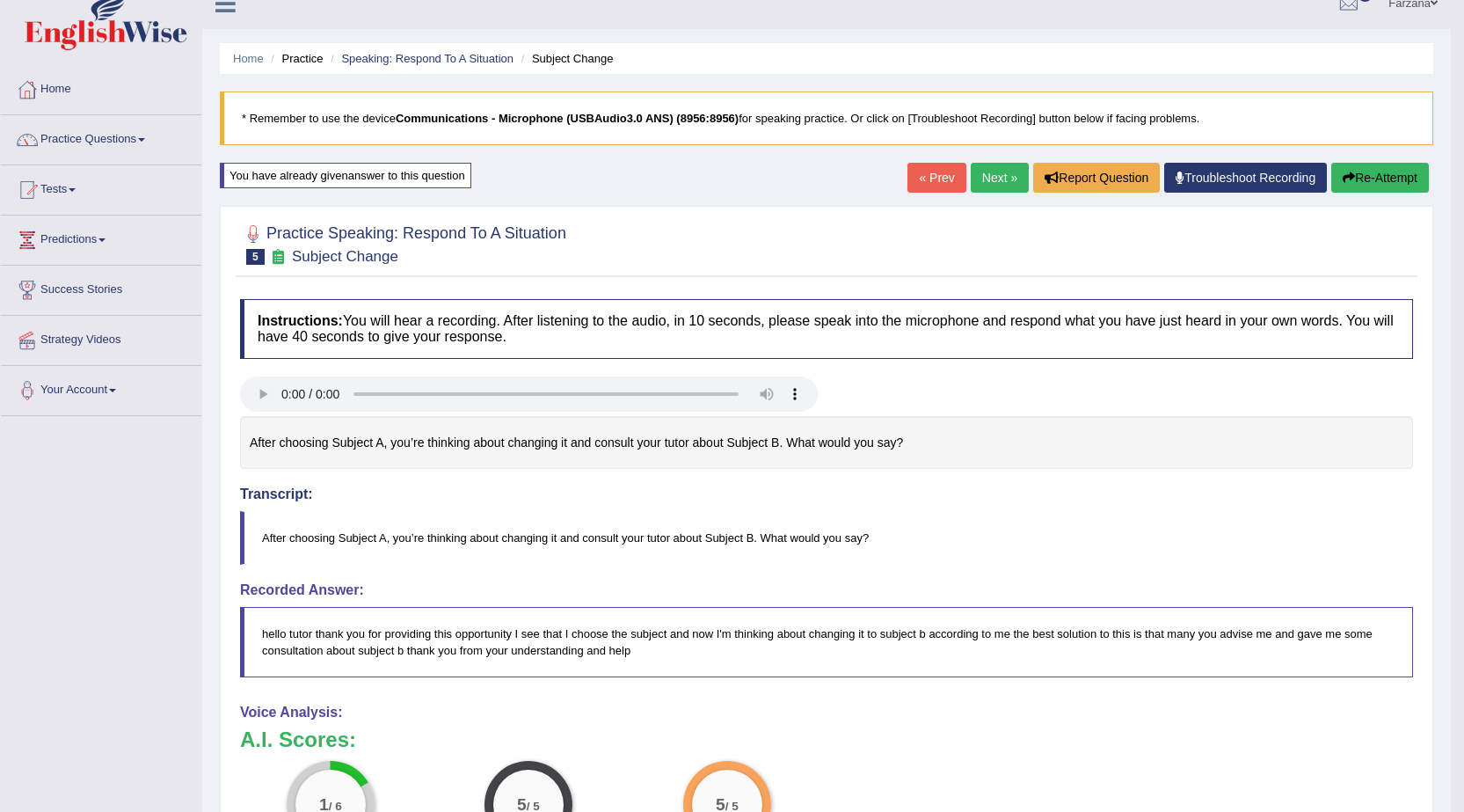
scroll to position [0, 0]
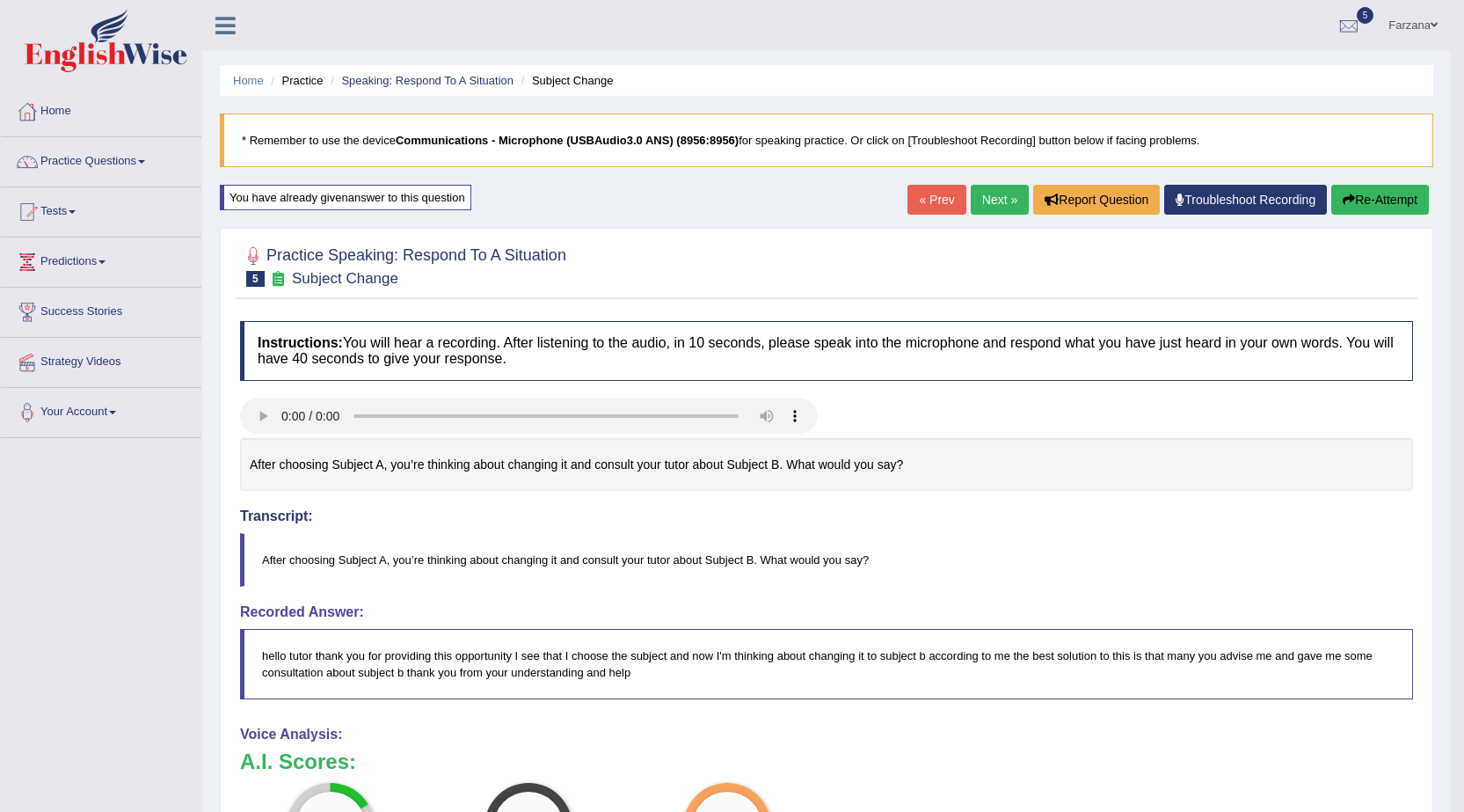
click at [996, 193] on link "Next »" at bounding box center [1000, 199] width 58 height 30
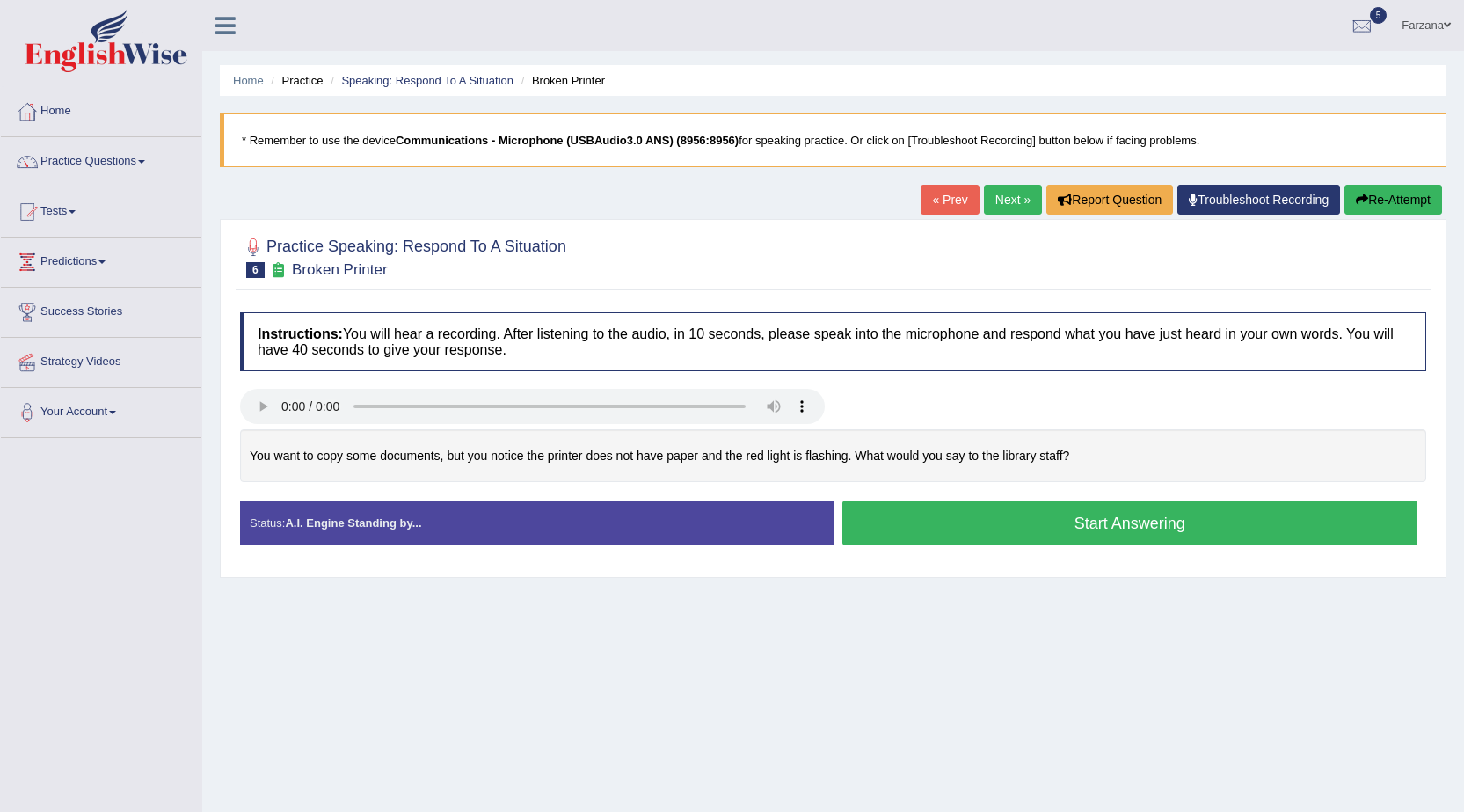
click at [944, 531] on button "Start Answering" at bounding box center [1130, 523] width 576 height 45
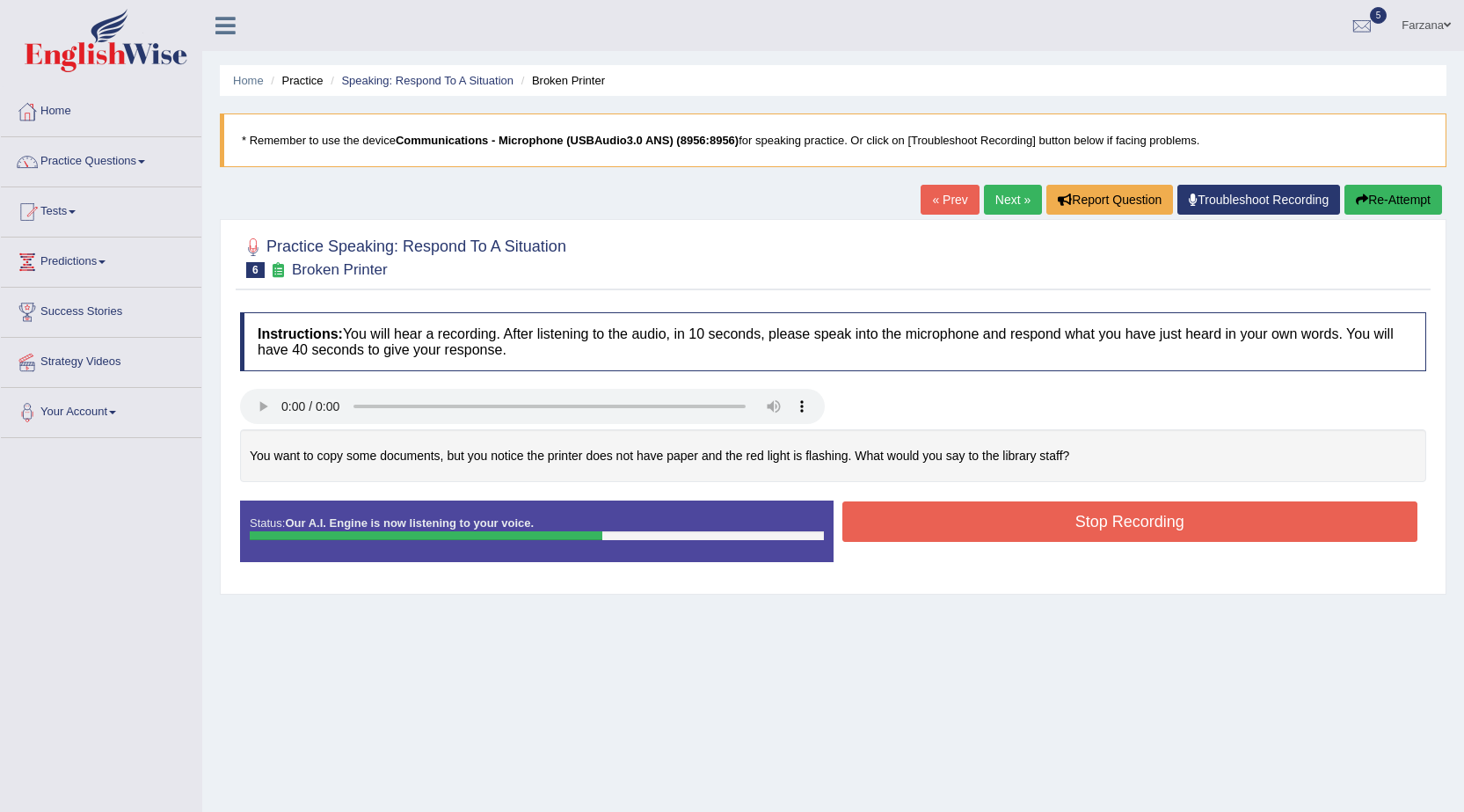
click at [966, 522] on button "Stop Recording" at bounding box center [1130, 522] width 576 height 41
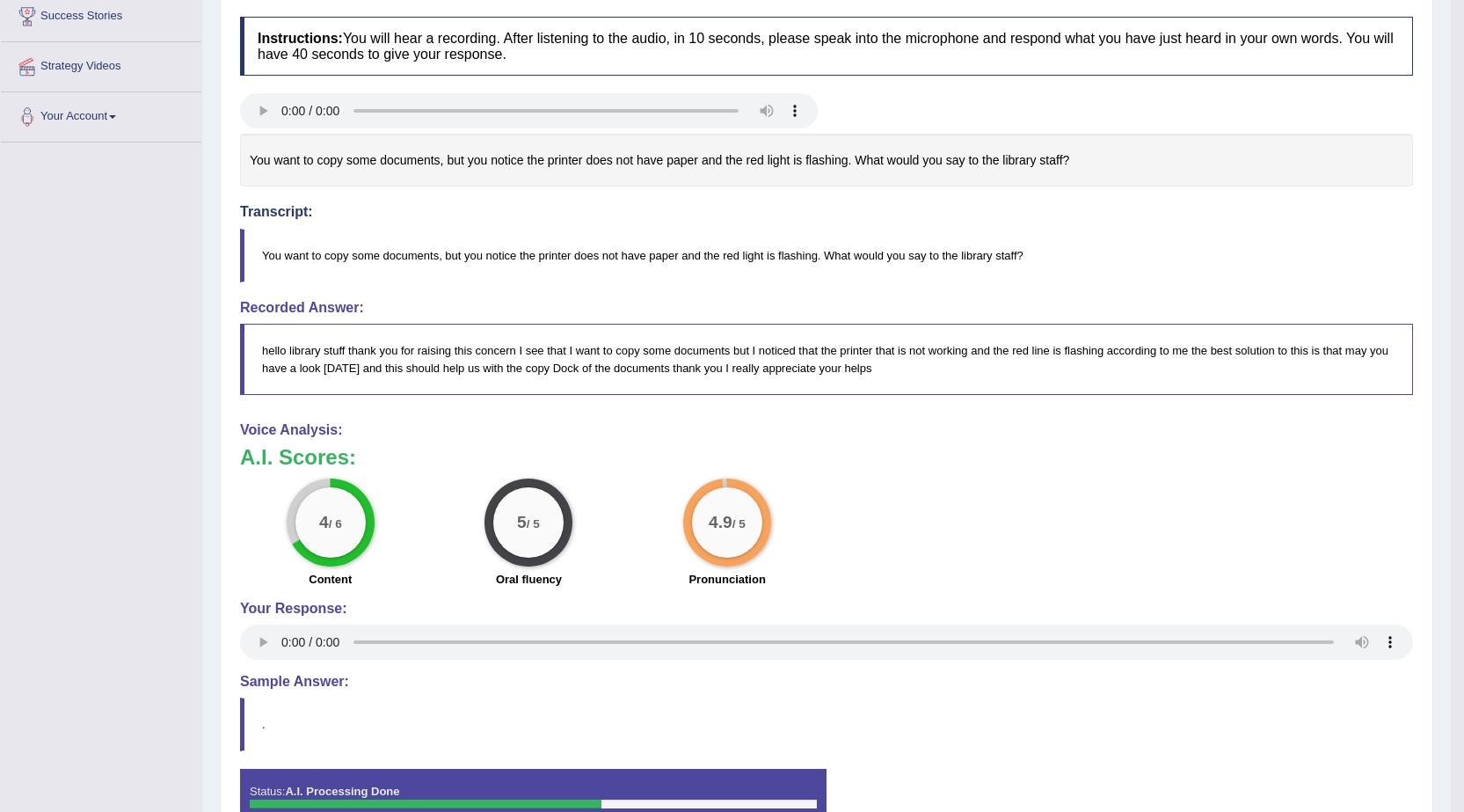
scroll to position [264, 0]
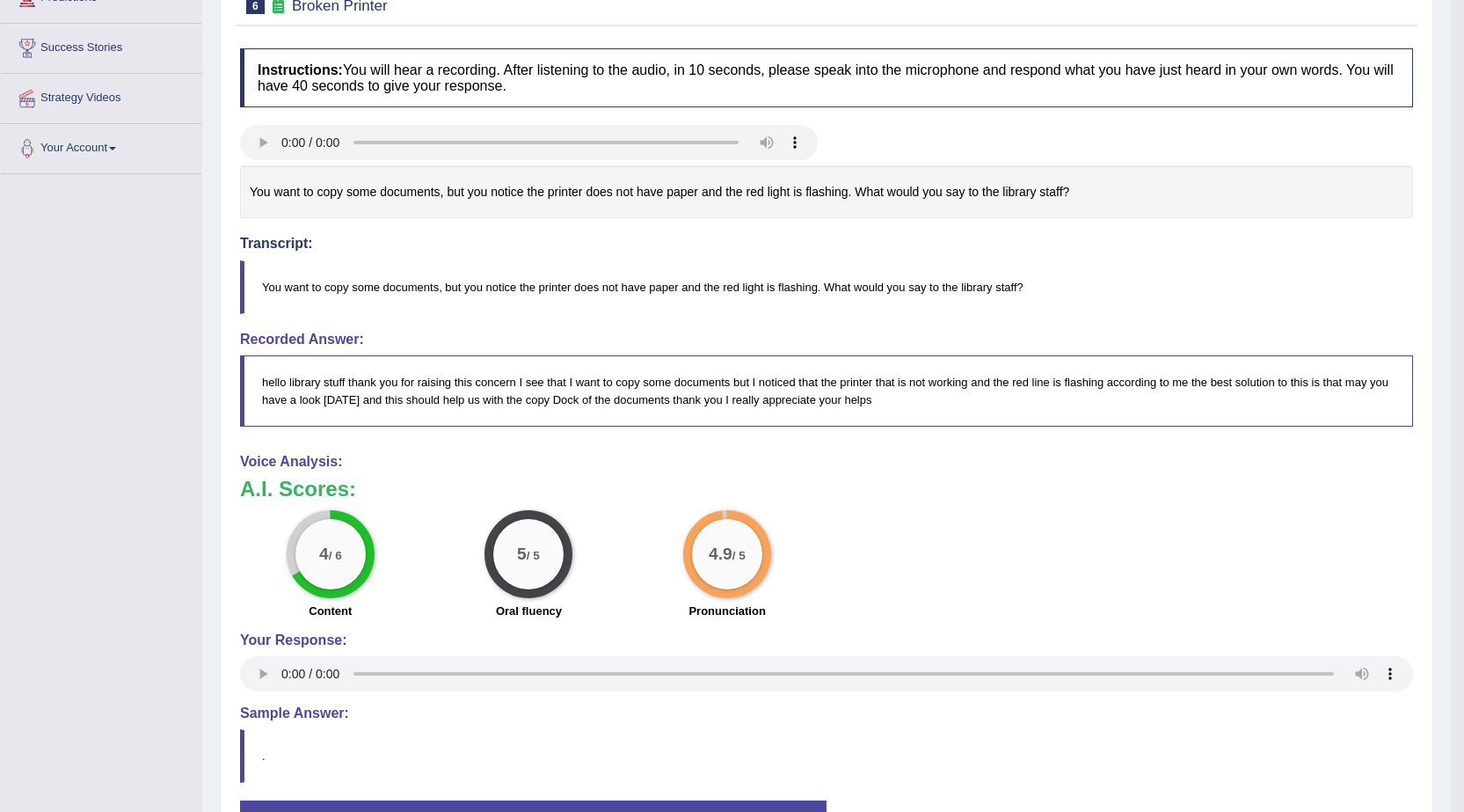
click at [976, 375] on blockquote "hello library stuff thank you for raising this concern I see that I want to cop…" at bounding box center [826, 390] width 1173 height 71
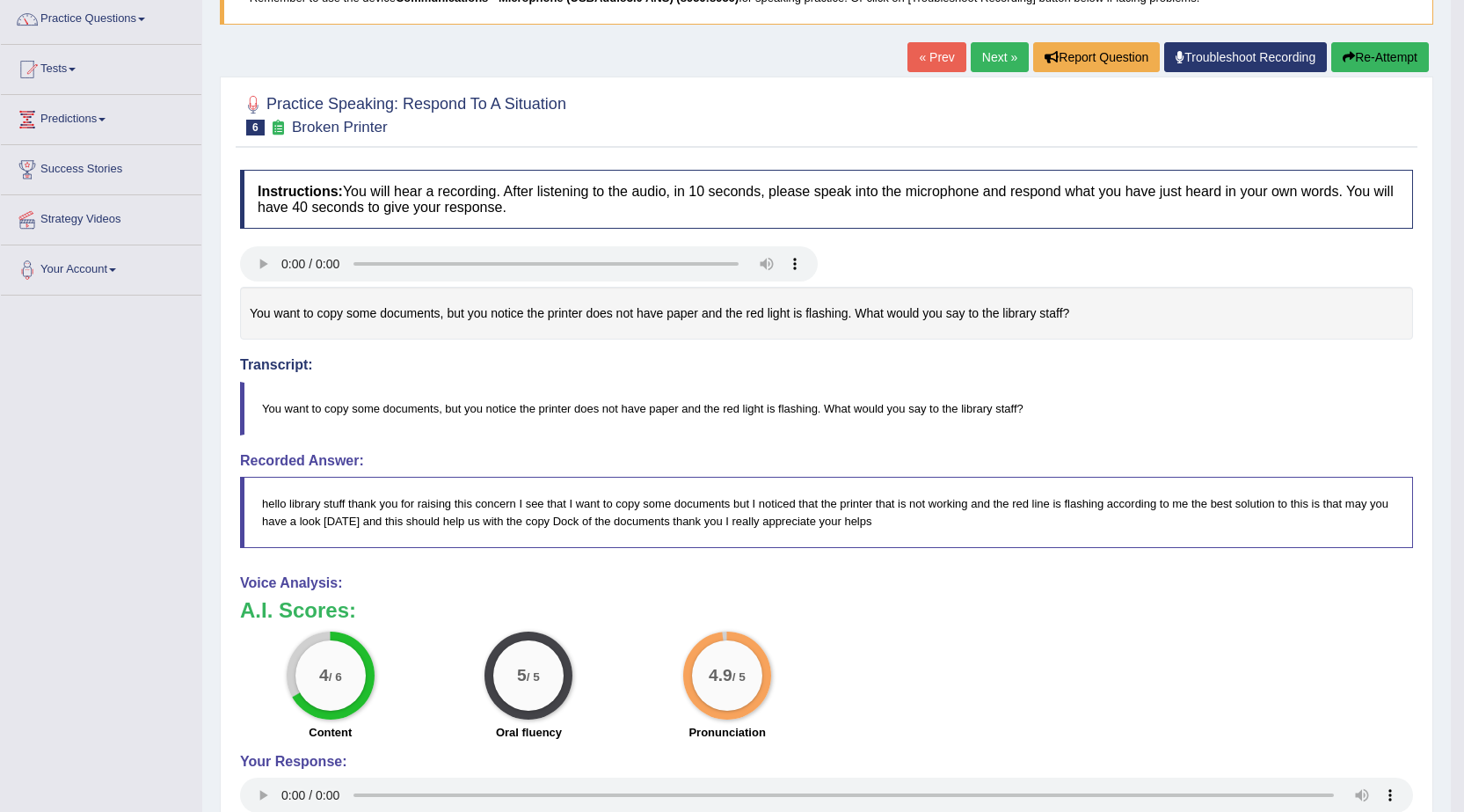
scroll to position [0, 0]
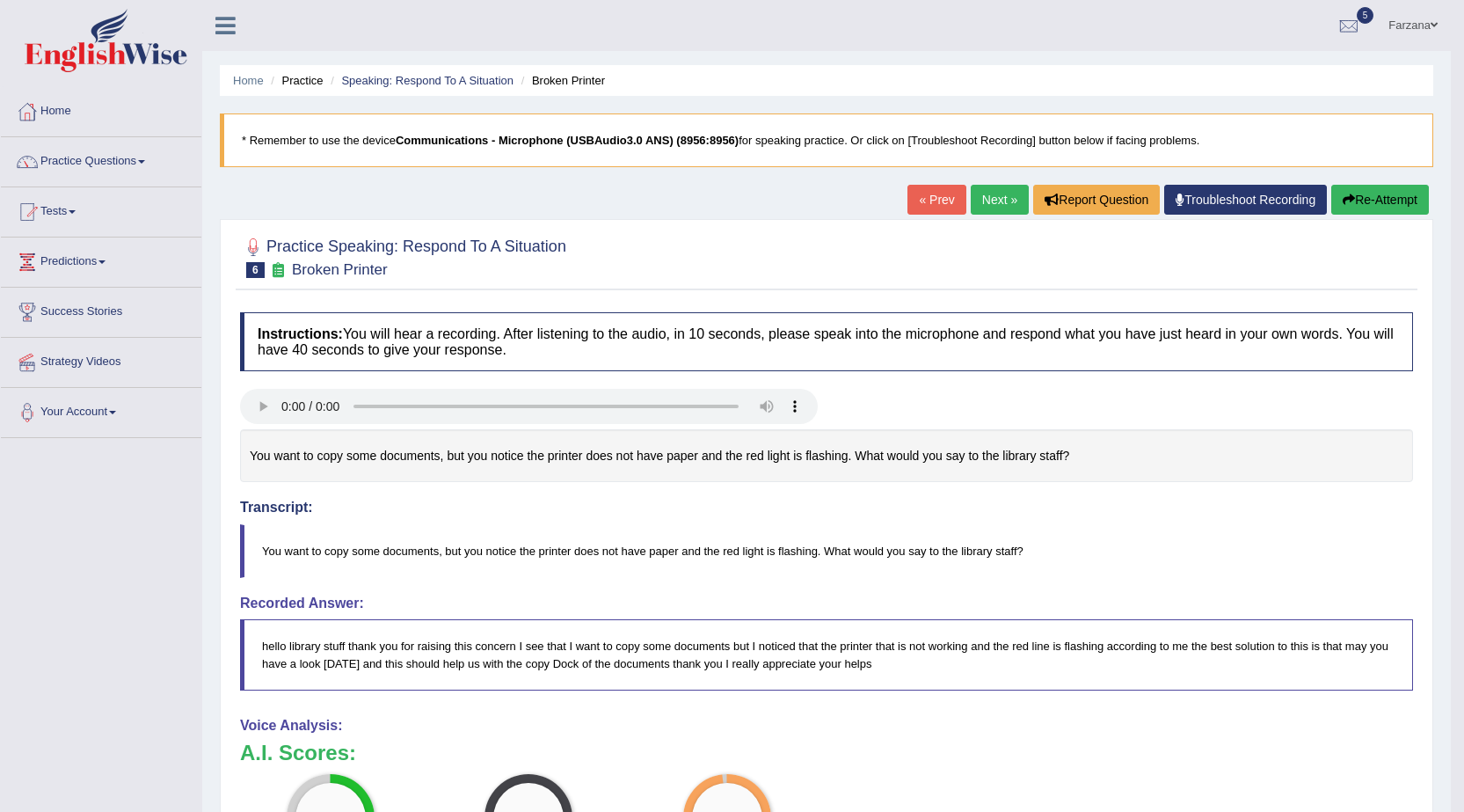
click at [1345, 204] on icon "button" at bounding box center [1349, 199] width 13 height 13
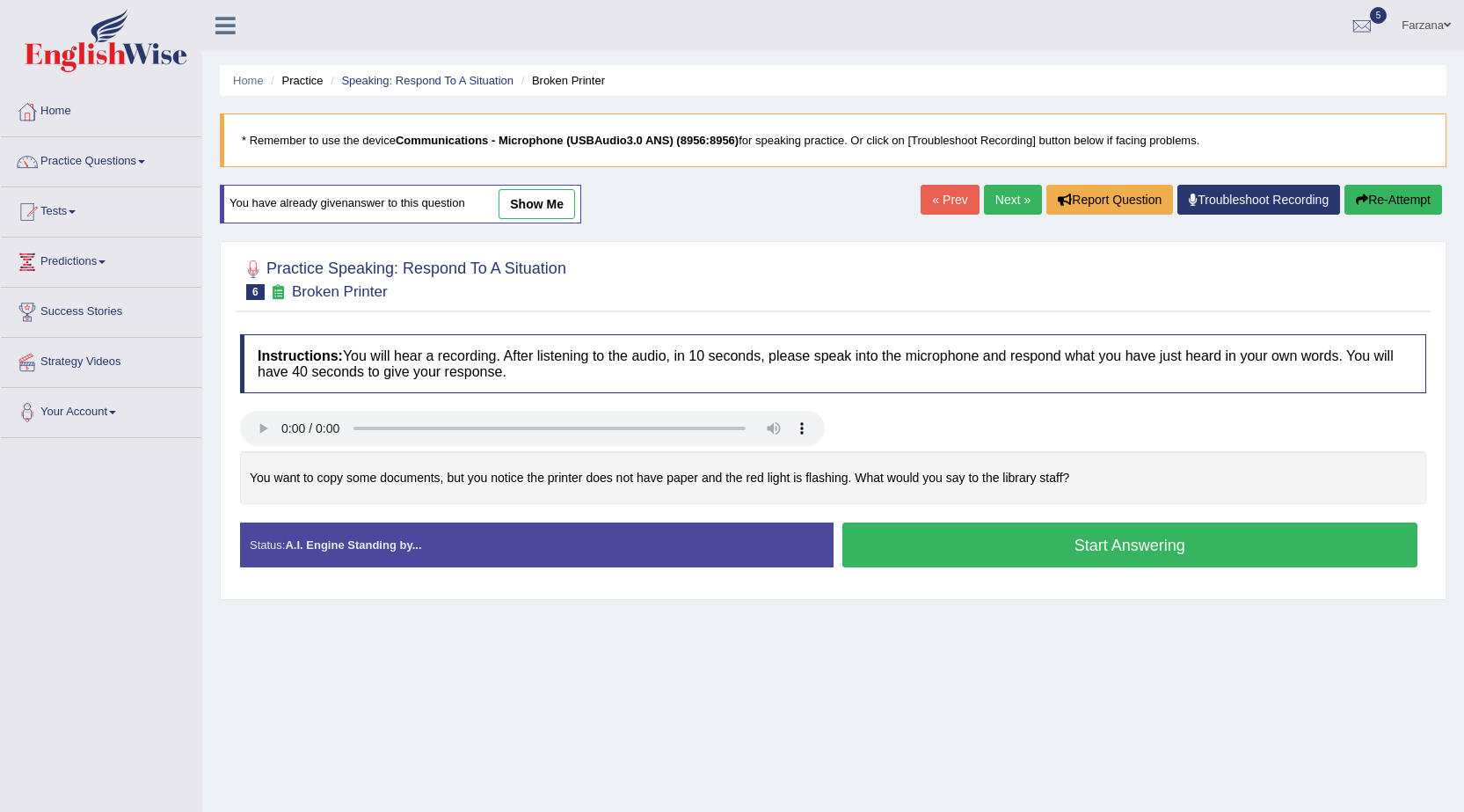
click at [1035, 531] on button "Start Answering" at bounding box center [1130, 544] width 576 height 45
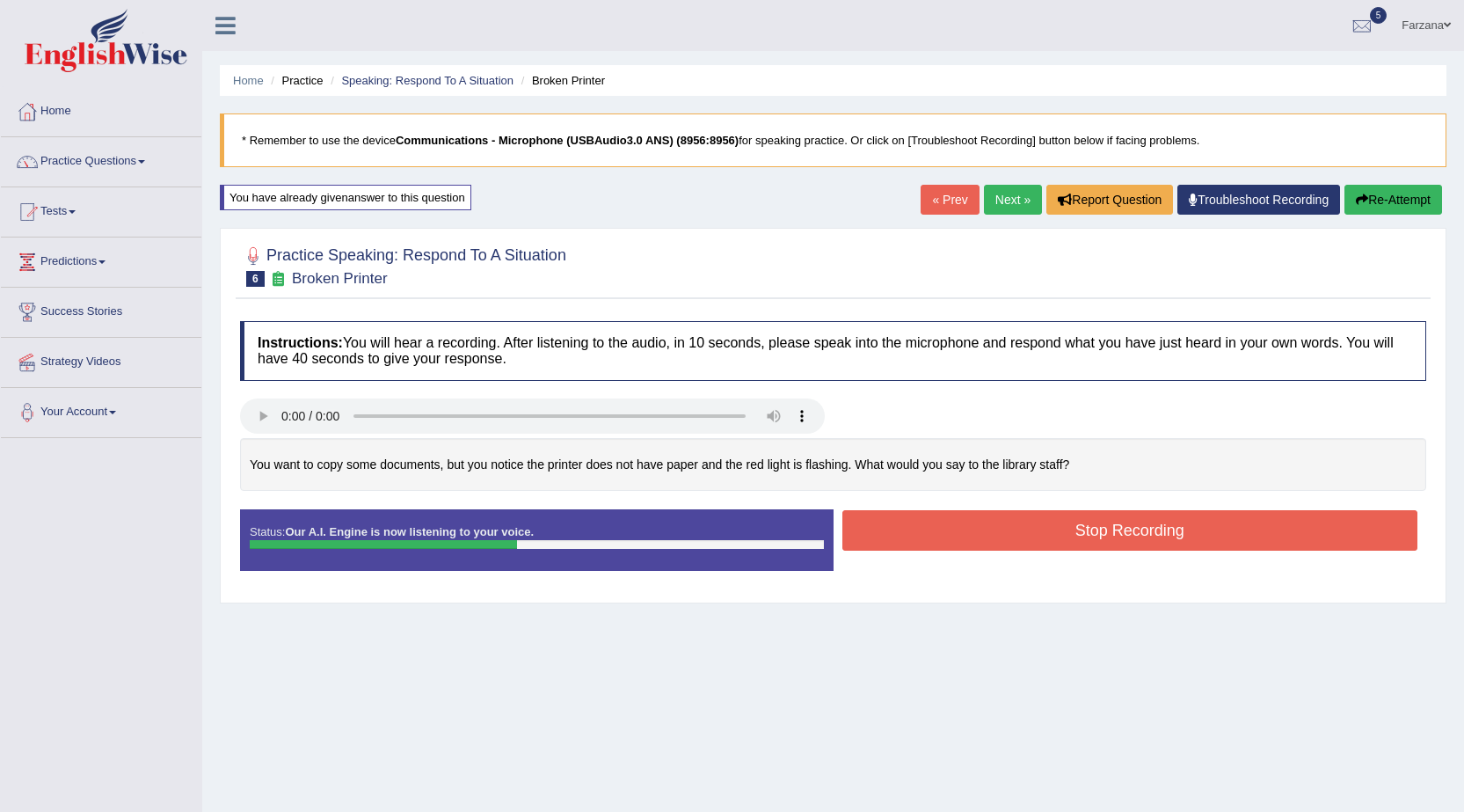
click at [917, 536] on button "Stop Recording" at bounding box center [1130, 531] width 576 height 41
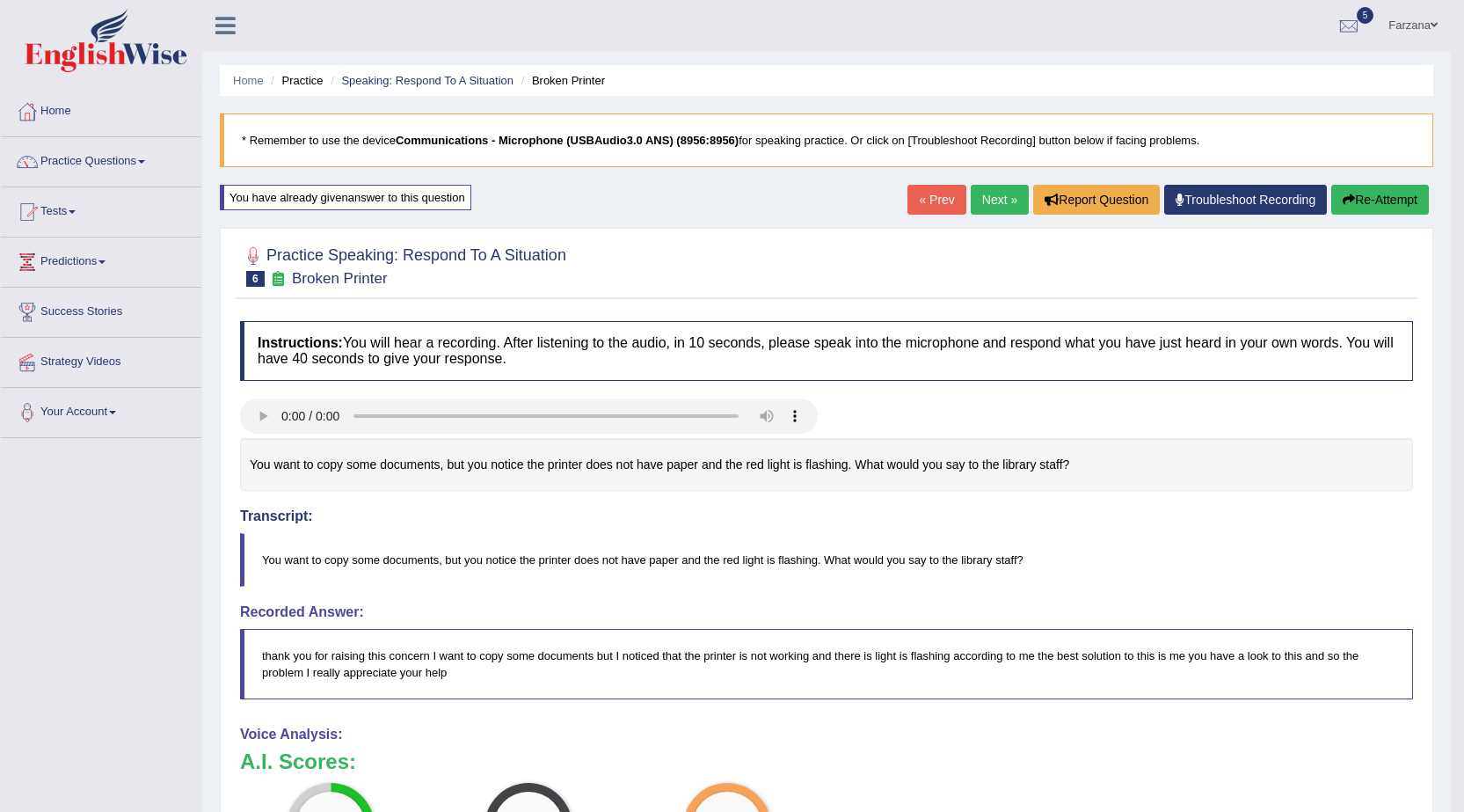
click at [990, 191] on link "Next »" at bounding box center [1000, 199] width 58 height 30
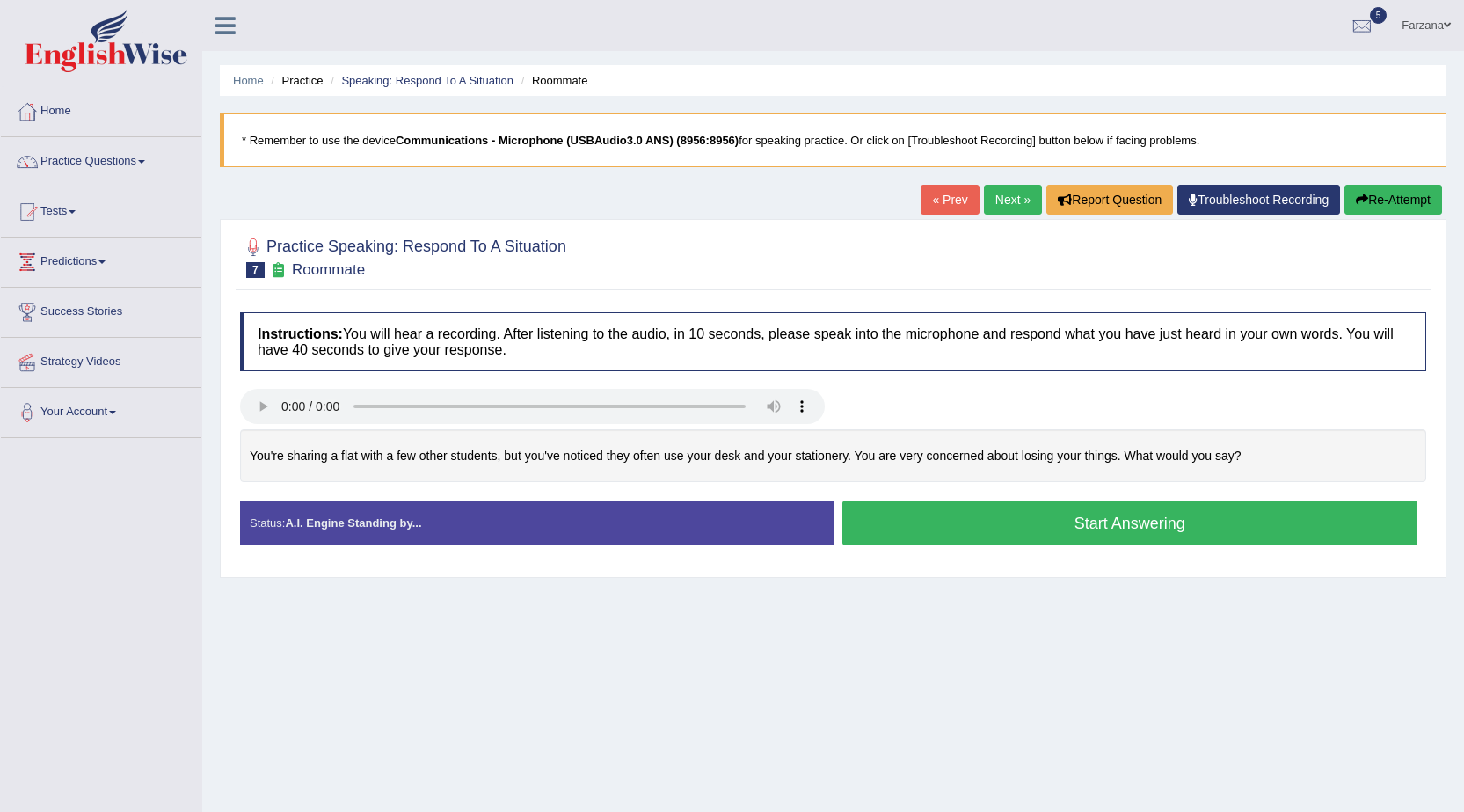
click at [868, 525] on button "Start Answering" at bounding box center [1130, 523] width 576 height 45
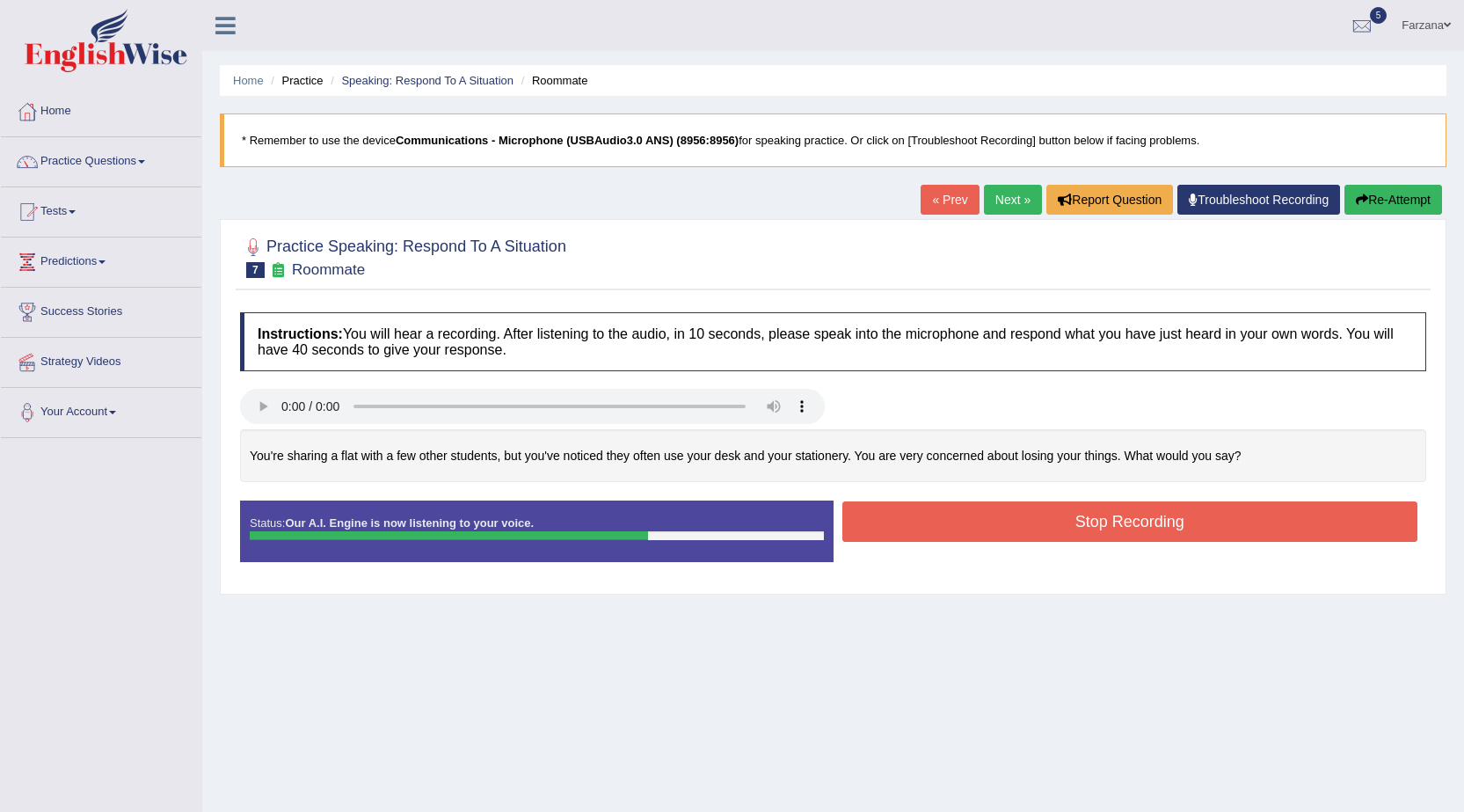
click at [956, 520] on button "Stop Recording" at bounding box center [1130, 522] width 576 height 41
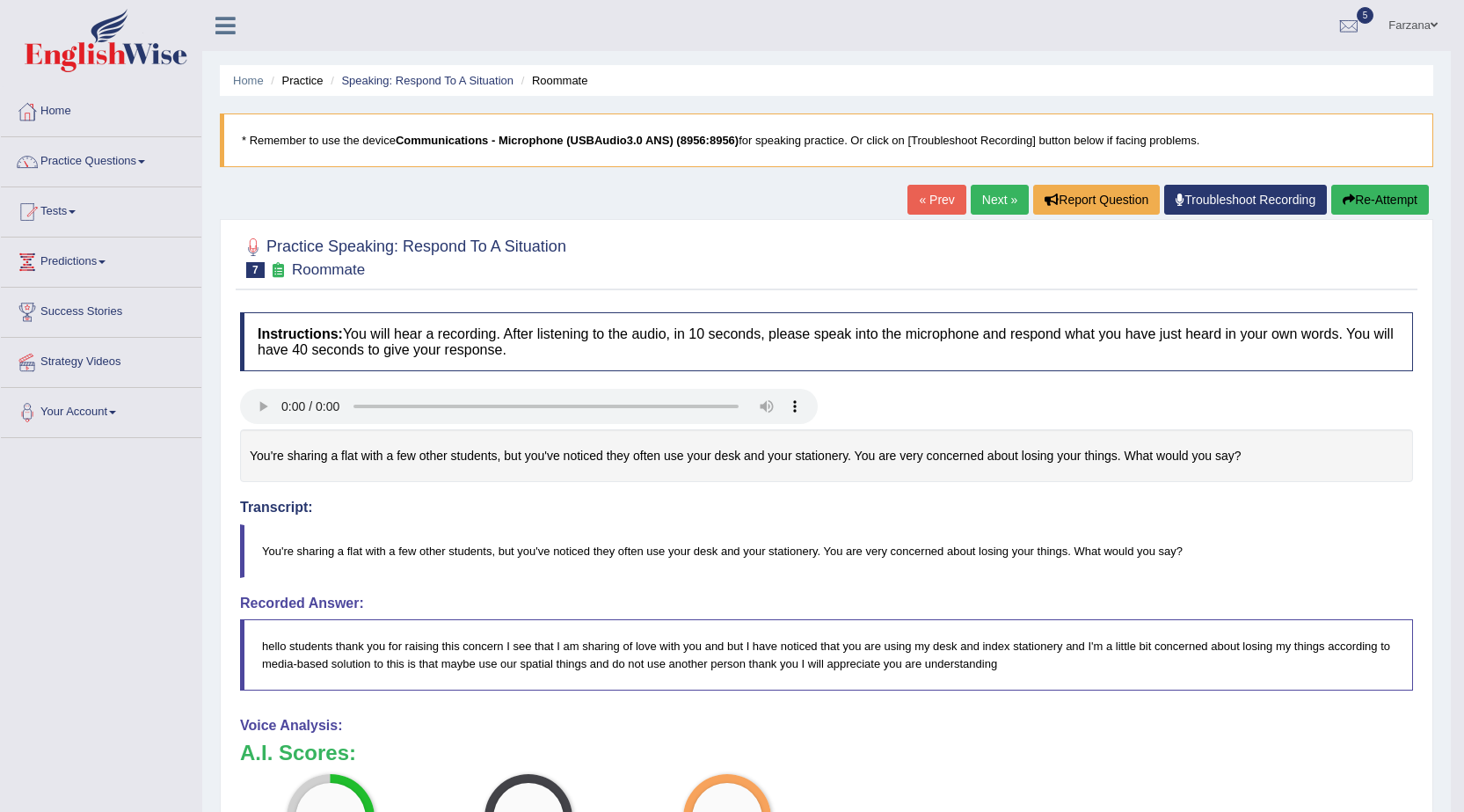
click at [1335, 189] on button "Re-Attempt" at bounding box center [1380, 199] width 98 height 30
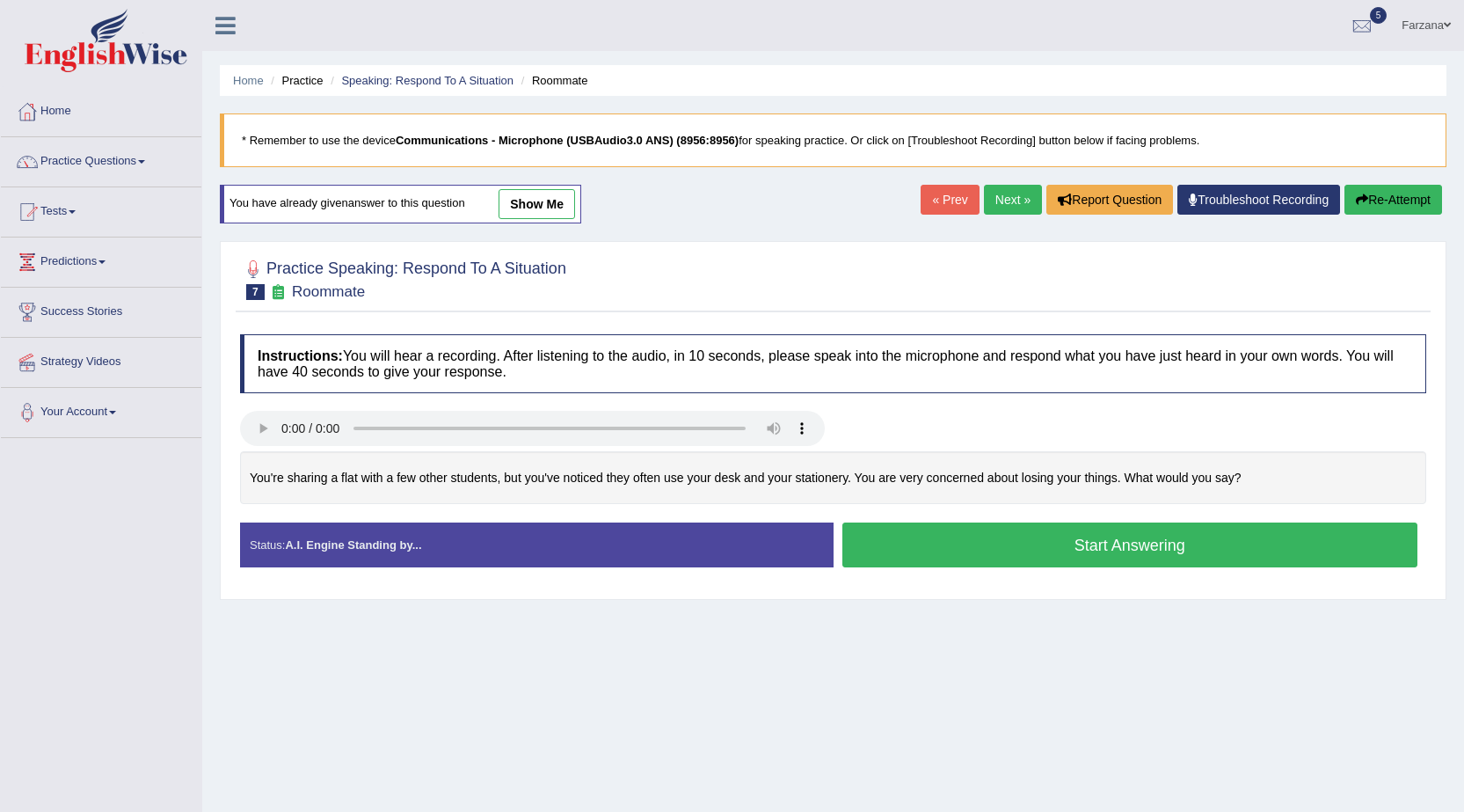
click at [992, 545] on button "Start Answering" at bounding box center [1130, 544] width 576 height 45
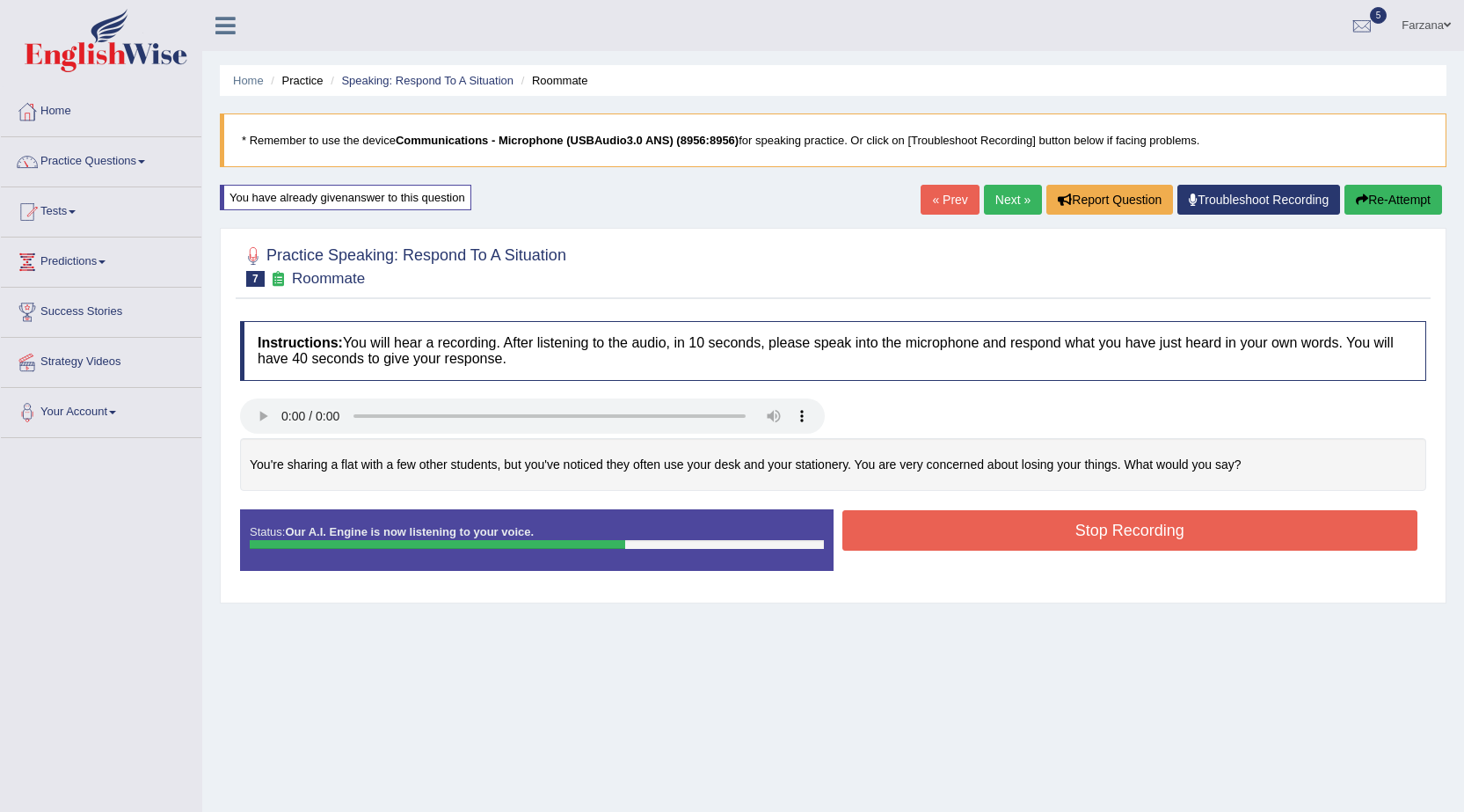
drag, startPoint x: 969, startPoint y: 538, endPoint x: 1040, endPoint y: 536, distance: 71.0
click at [977, 539] on button "Stop Recording" at bounding box center [1130, 531] width 576 height 41
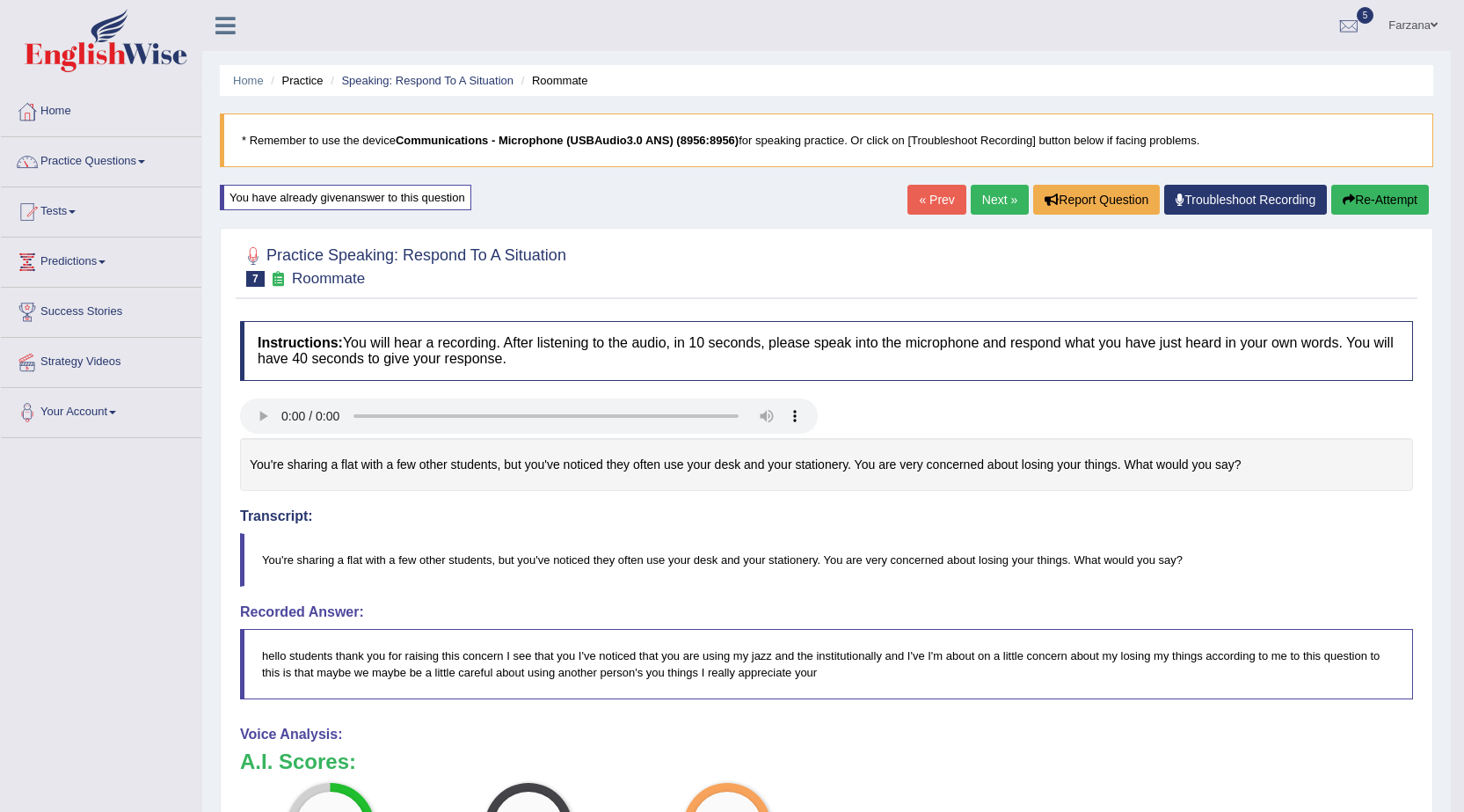
click at [1382, 196] on button "Re-Attempt" at bounding box center [1380, 199] width 98 height 30
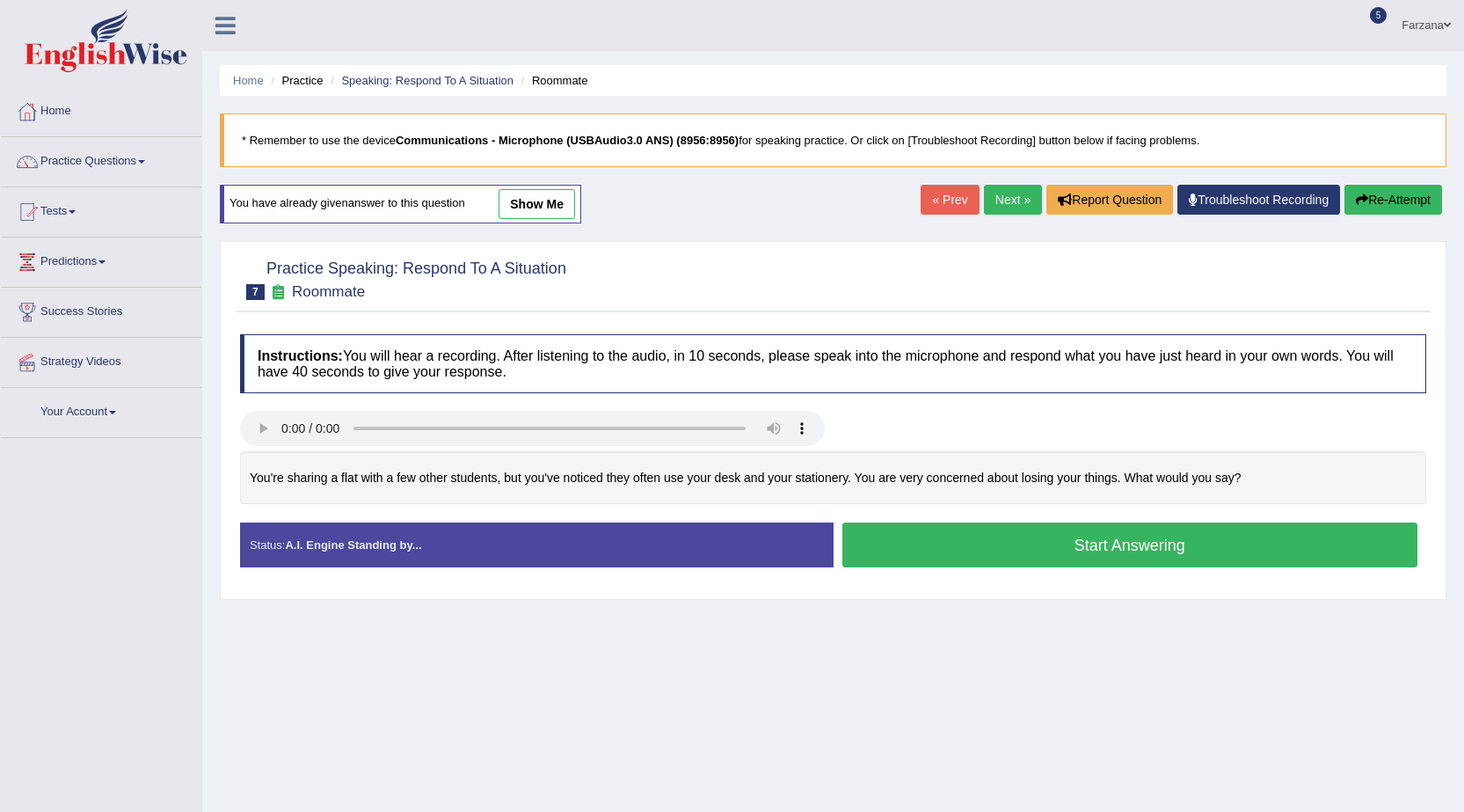
click at [916, 542] on button "Start Answering" at bounding box center [1130, 544] width 576 height 45
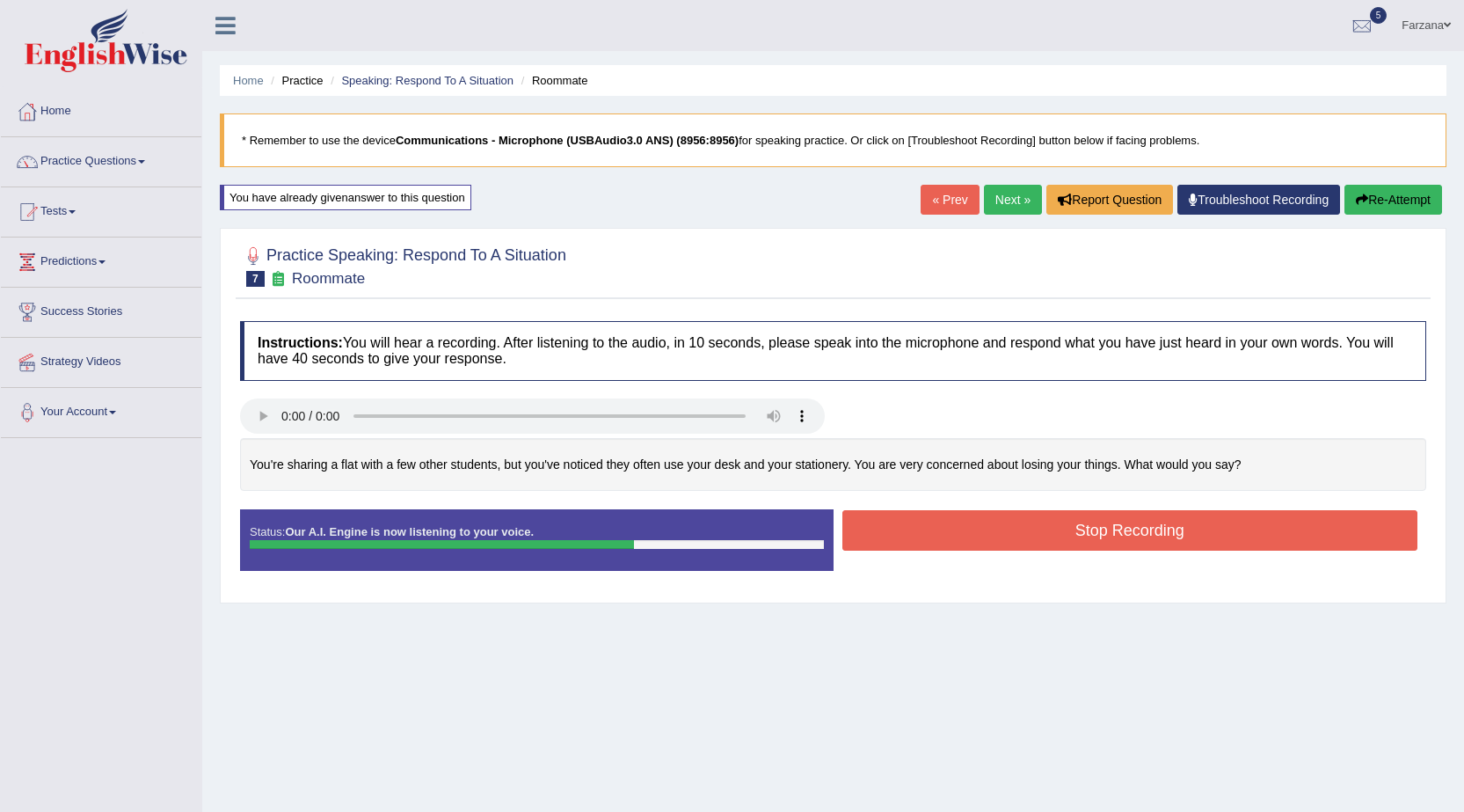
click at [1043, 530] on button "Stop Recording" at bounding box center [1130, 531] width 576 height 41
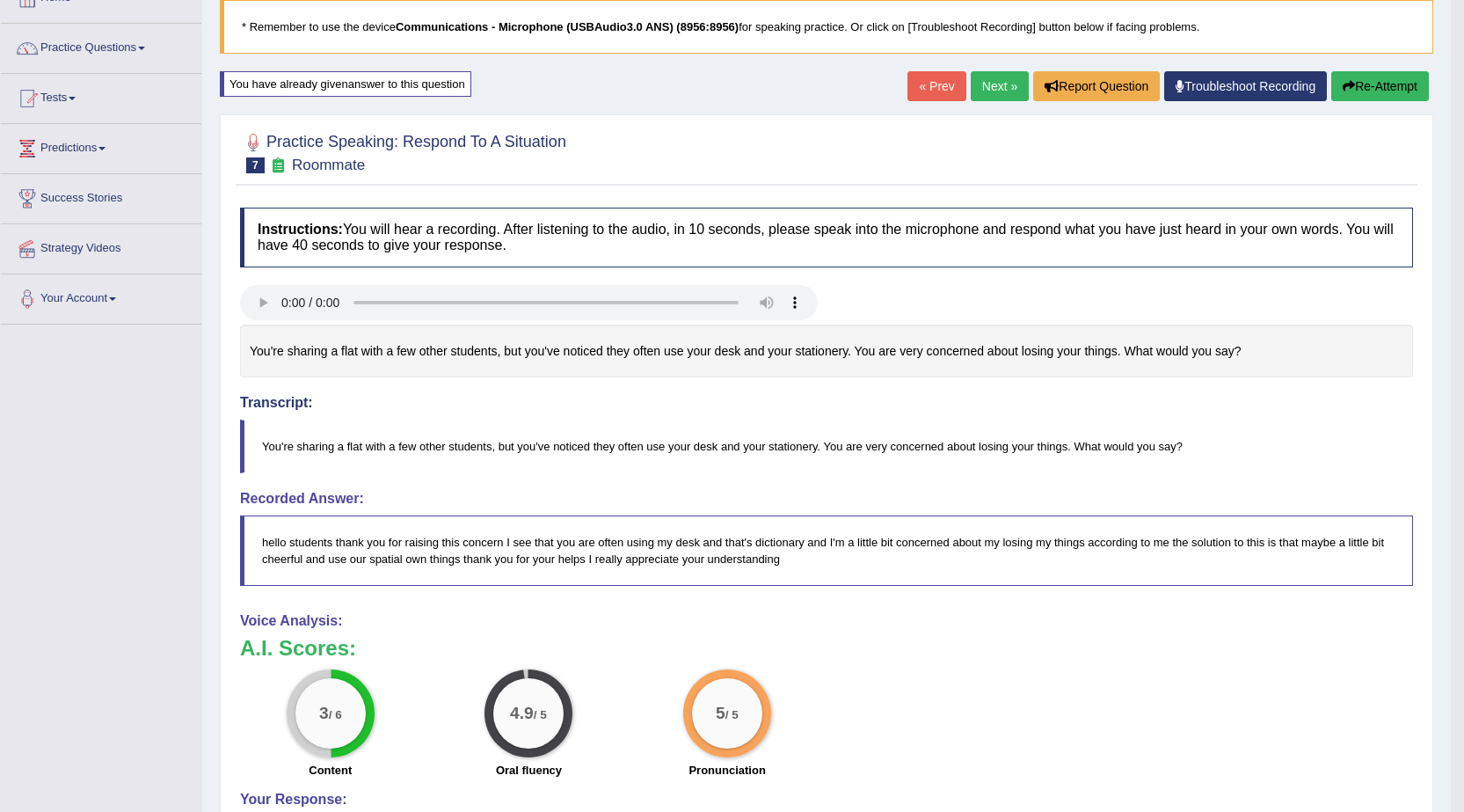
scroll to position [88, 0]
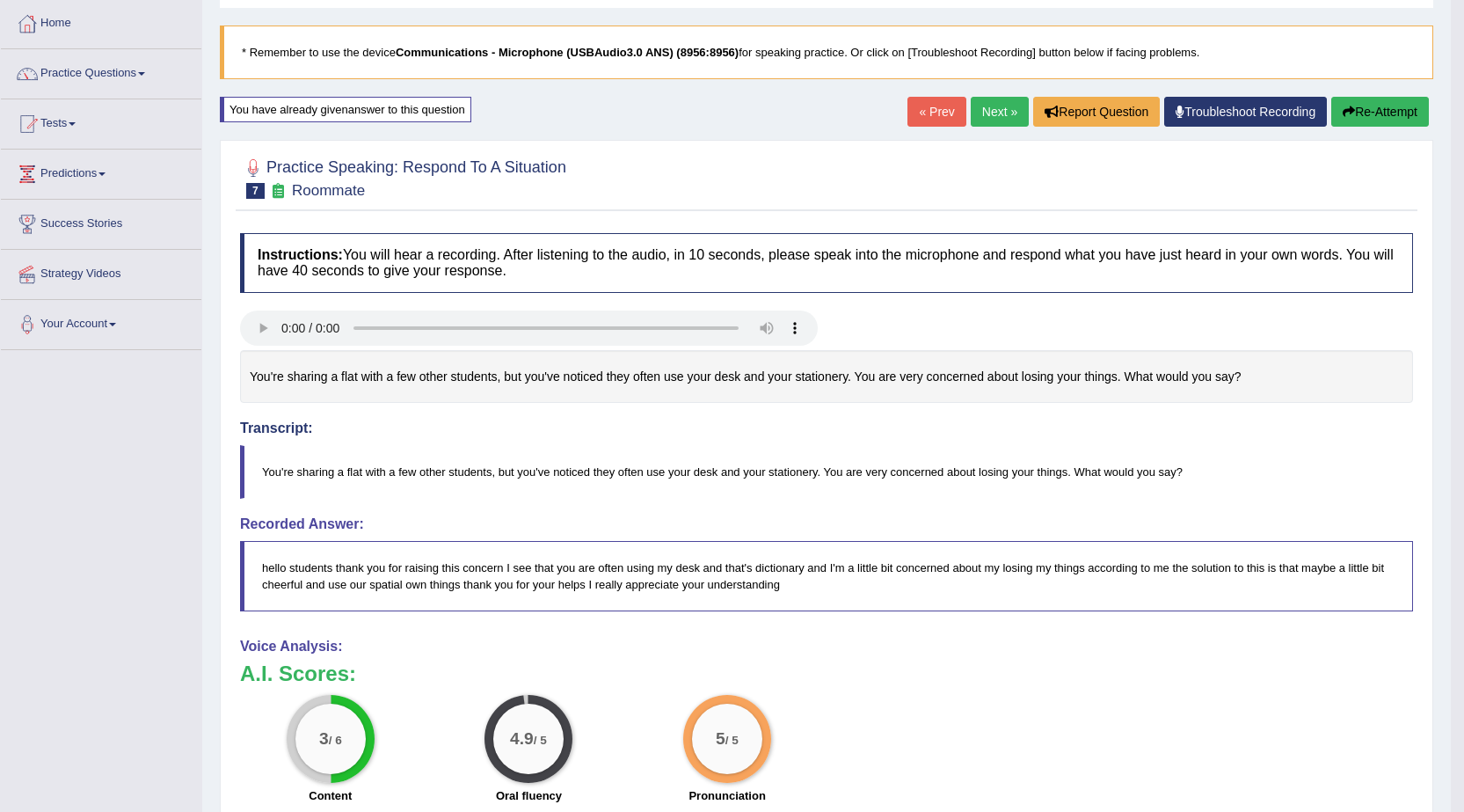
click at [994, 102] on link "Next »" at bounding box center [1000, 112] width 58 height 30
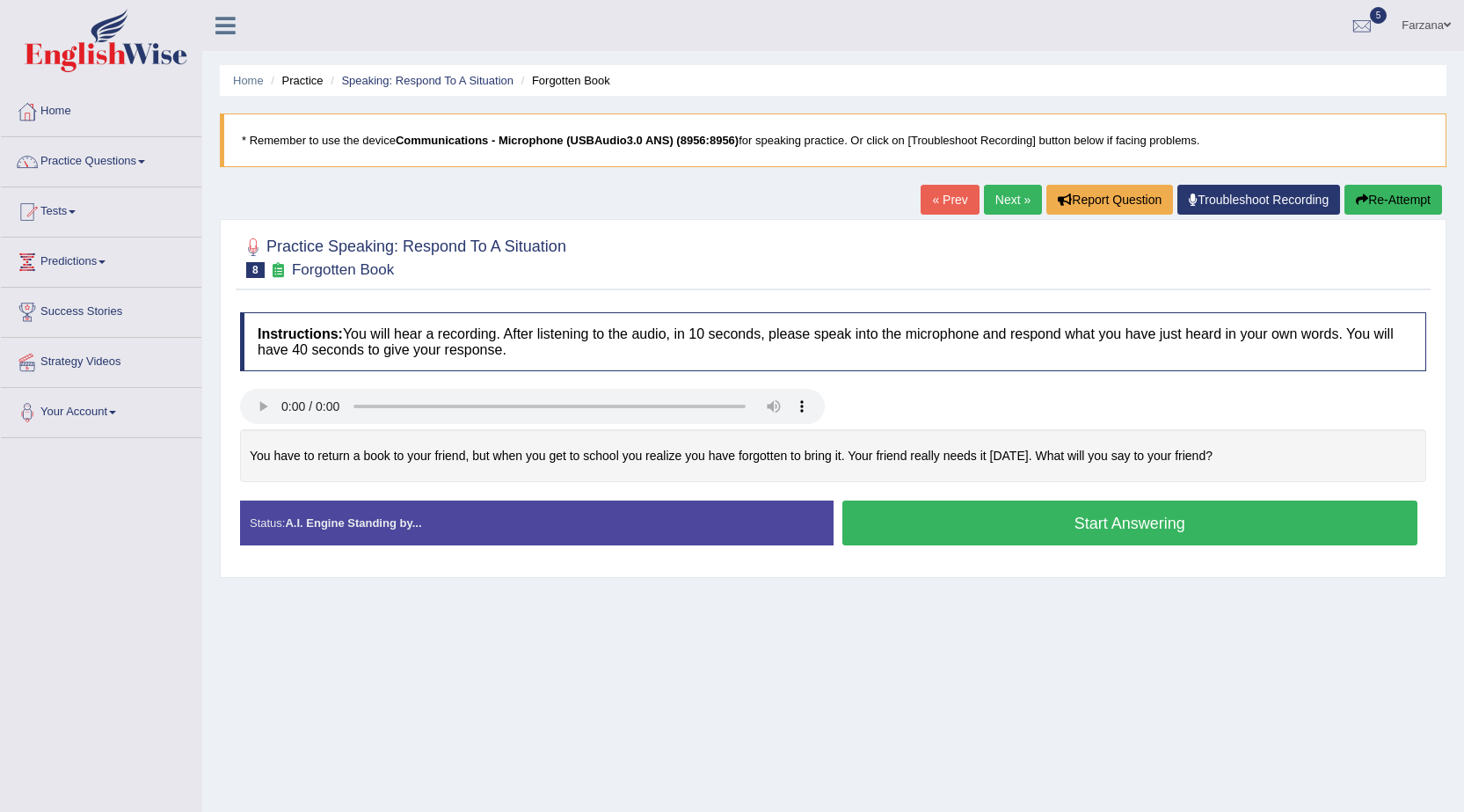
click at [873, 523] on button "Start Answering" at bounding box center [1130, 523] width 576 height 45
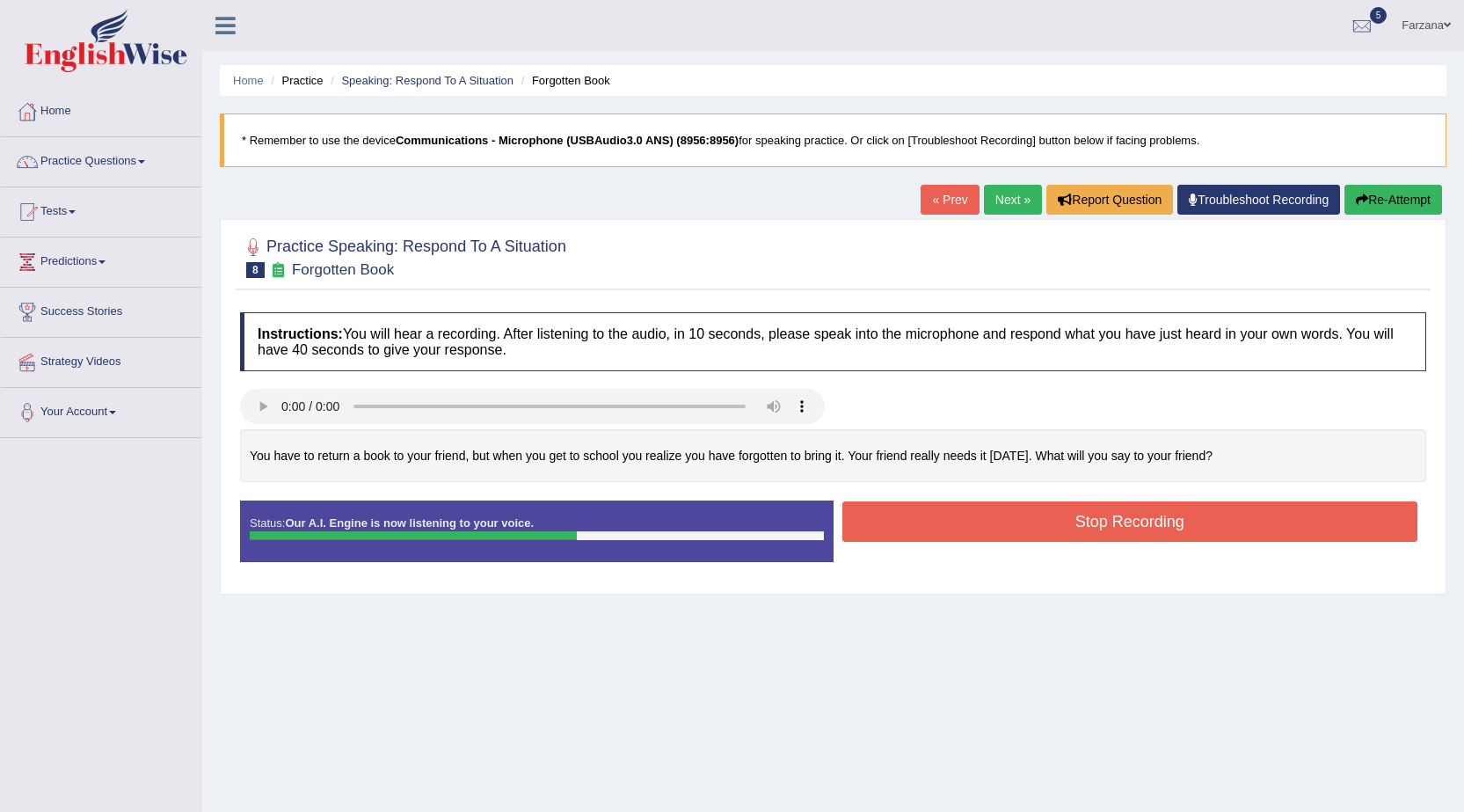
click at [862, 523] on button "Stop Recording" at bounding box center [1130, 522] width 576 height 41
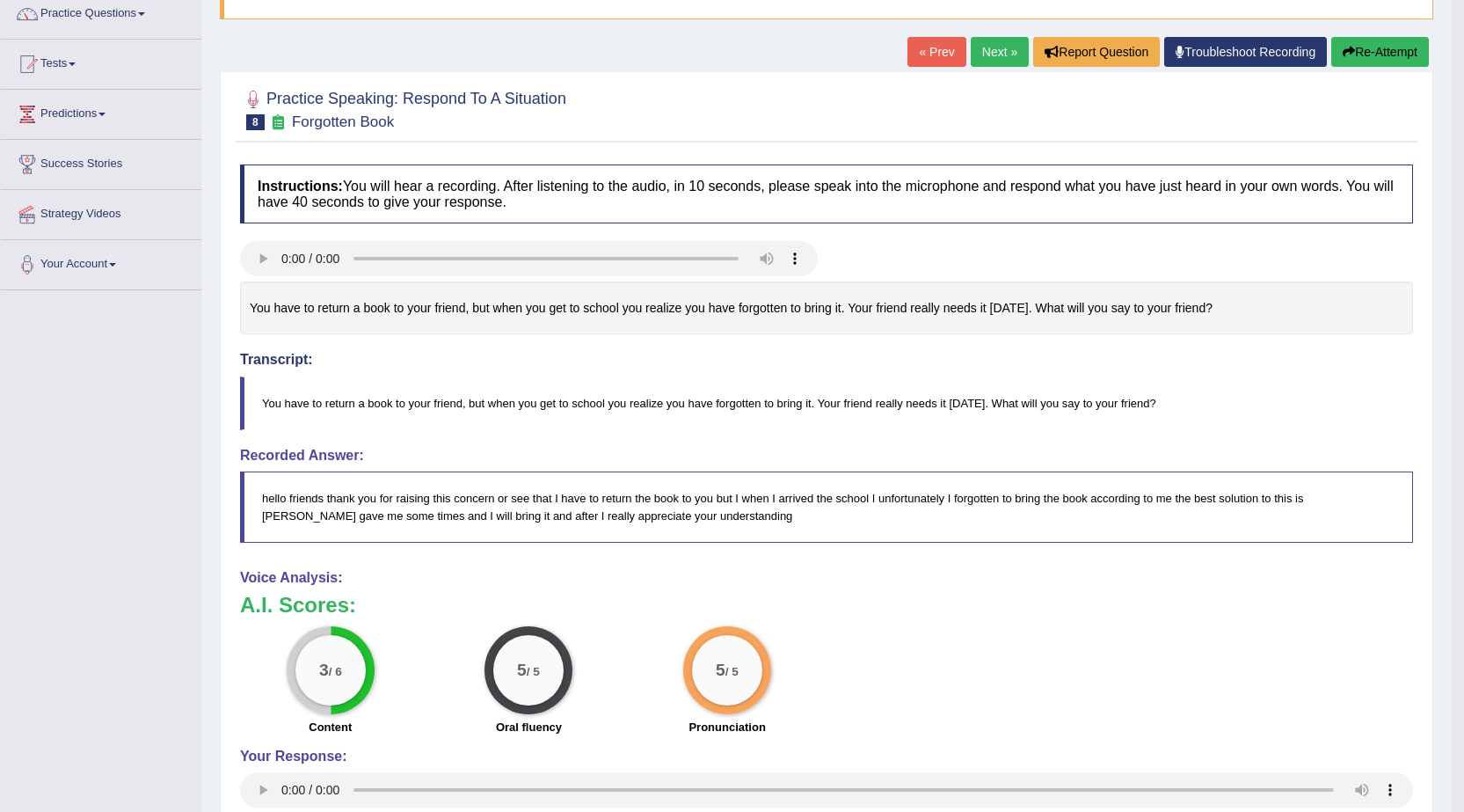
scroll to position [140, 0]
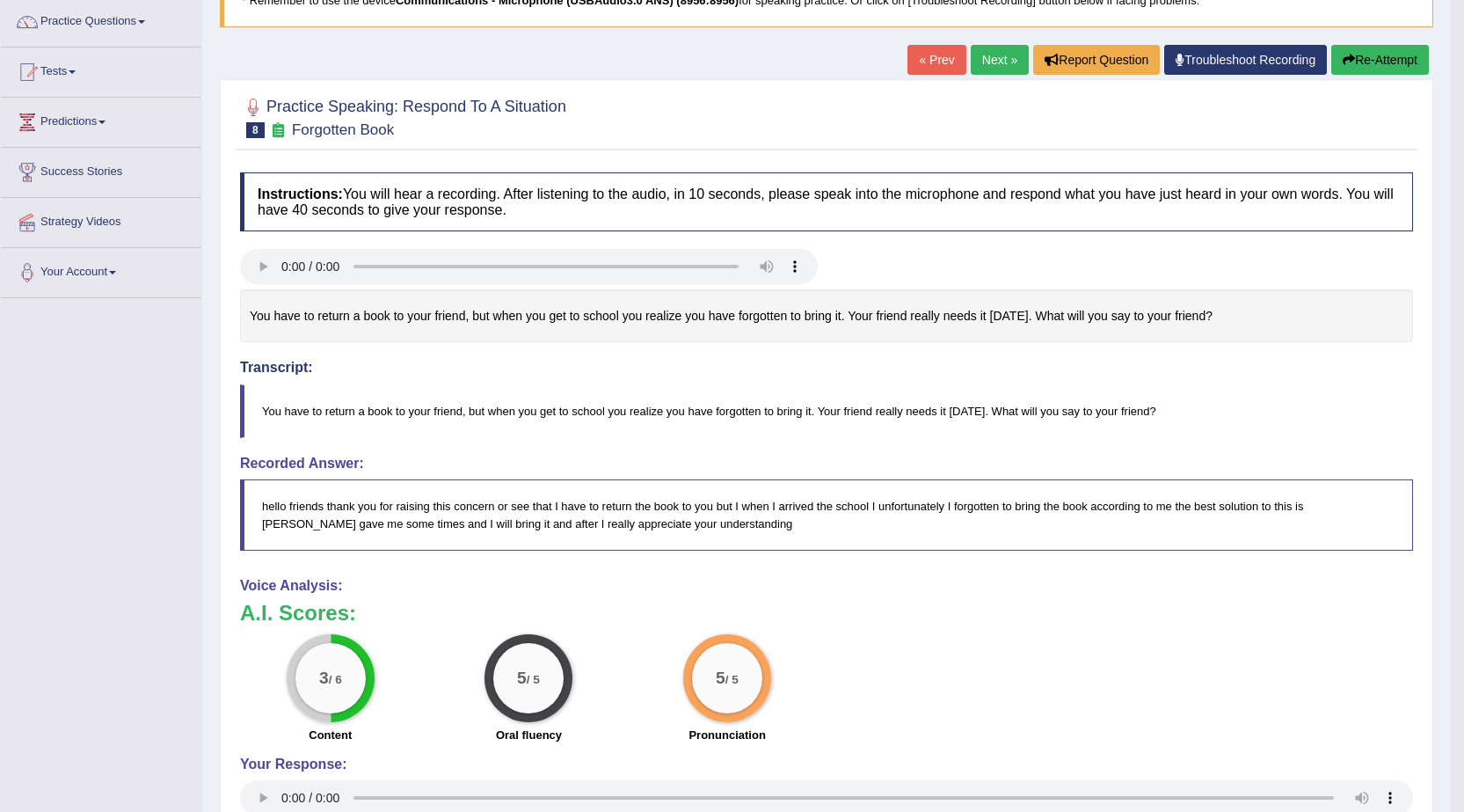
click at [1376, 69] on button "Re-Attempt" at bounding box center [1380, 59] width 98 height 30
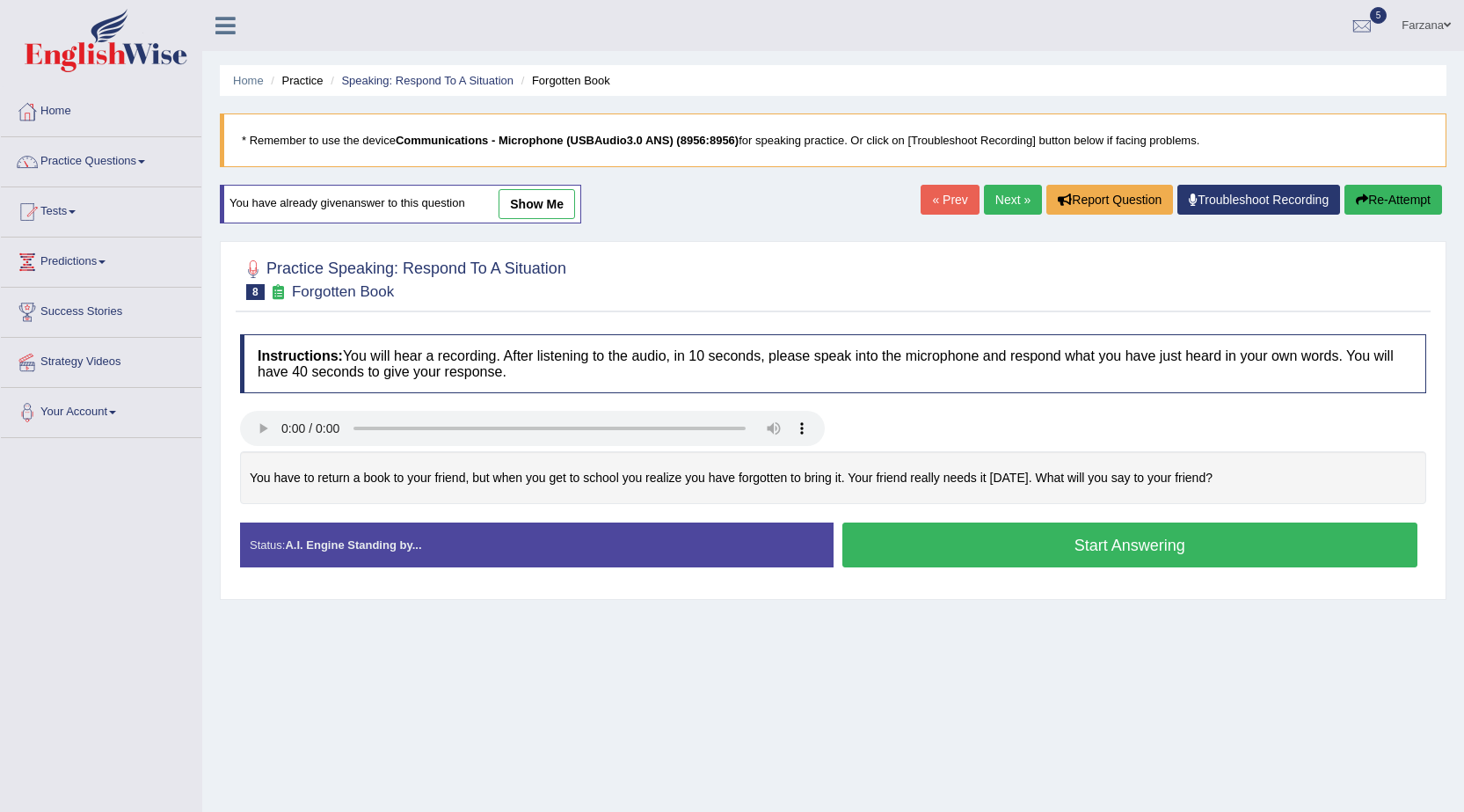
scroll to position [112, 0]
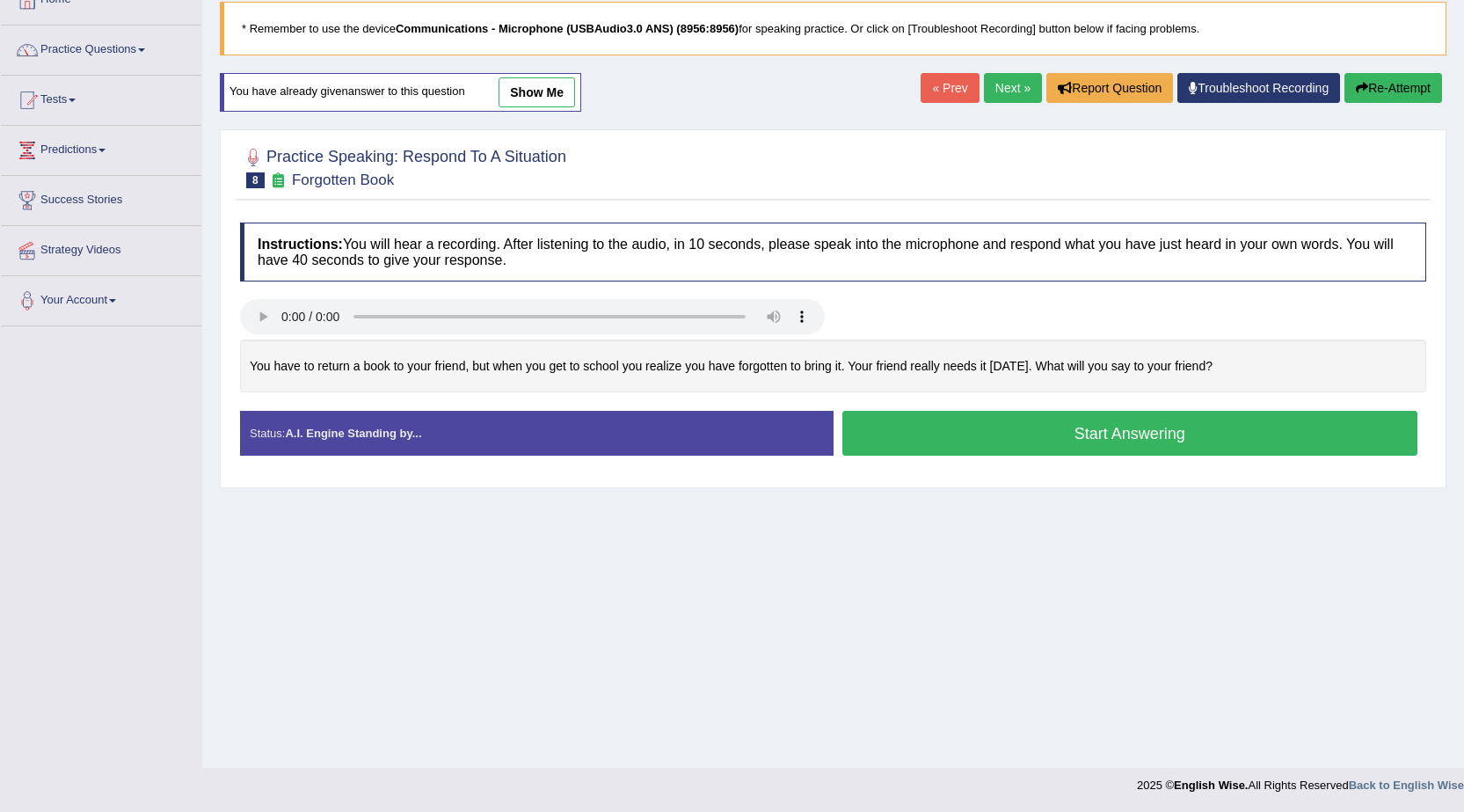
click at [965, 550] on div "Home Practice Speaking: Respond To A Situation Forgotten Book * Remember to use…" at bounding box center [832, 328] width 1262 height 879
click at [922, 433] on button "Start Answering" at bounding box center [1130, 433] width 576 height 45
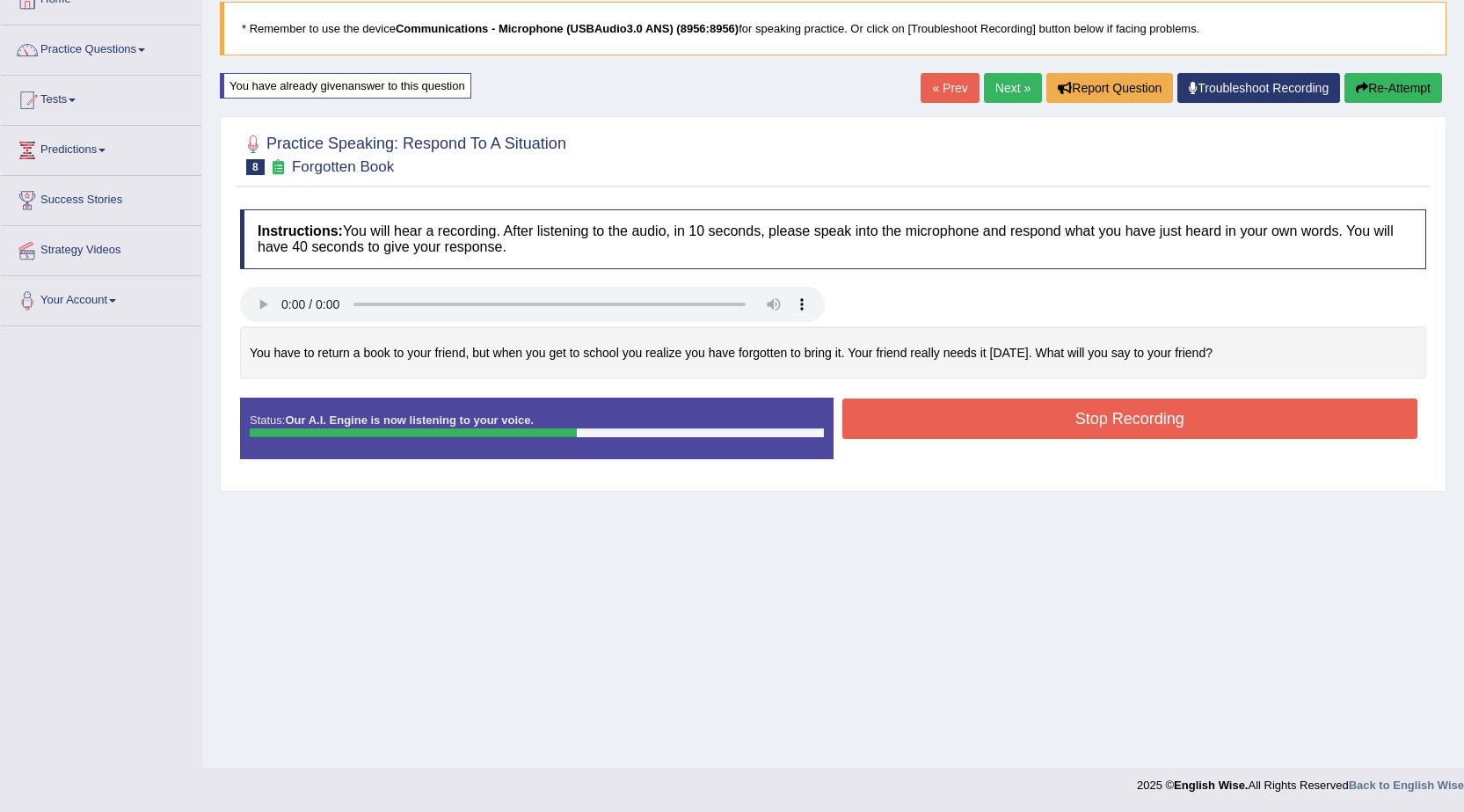
click at [1000, 421] on button "Stop Recording" at bounding box center [1130, 419] width 576 height 41
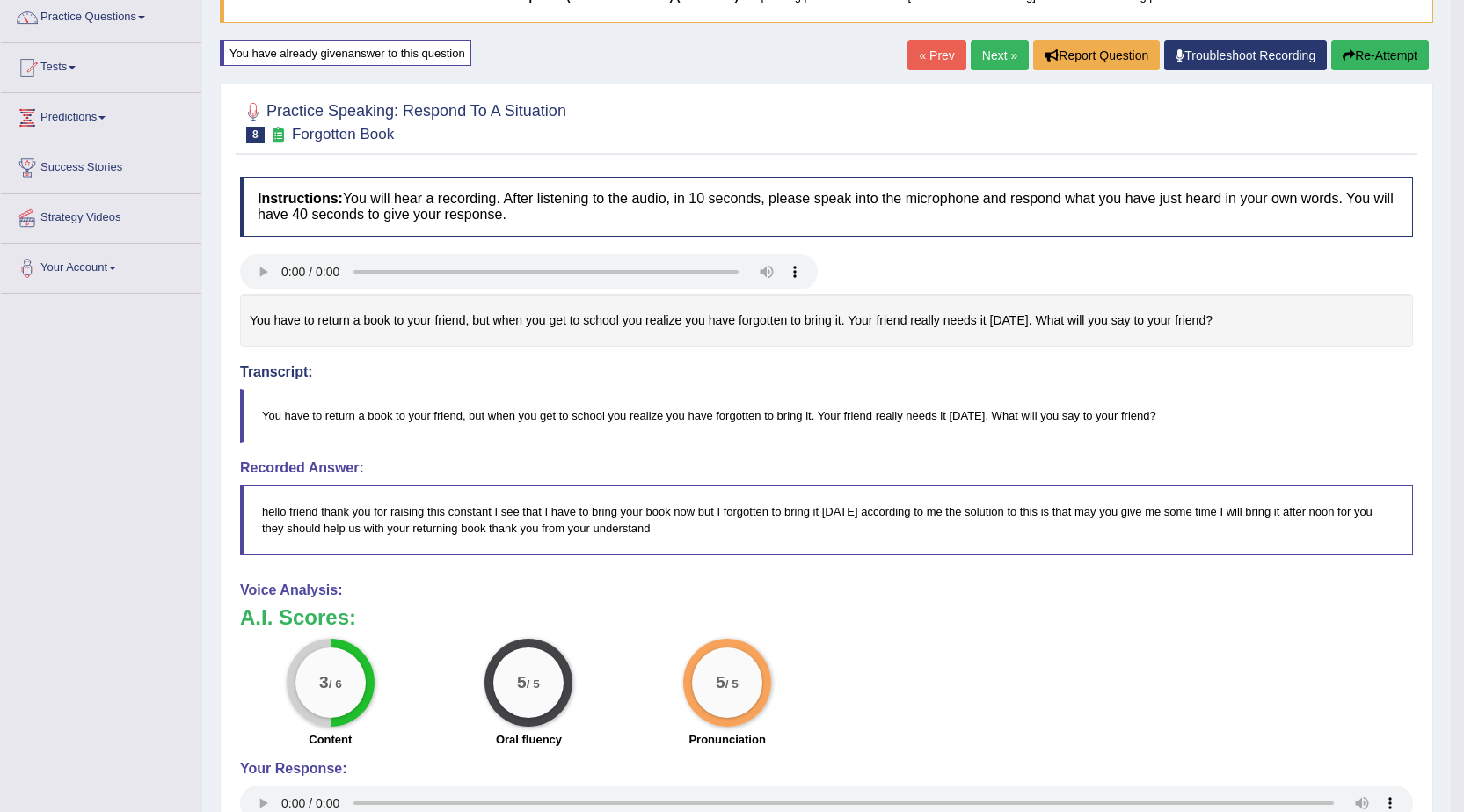
scroll to position [0, 0]
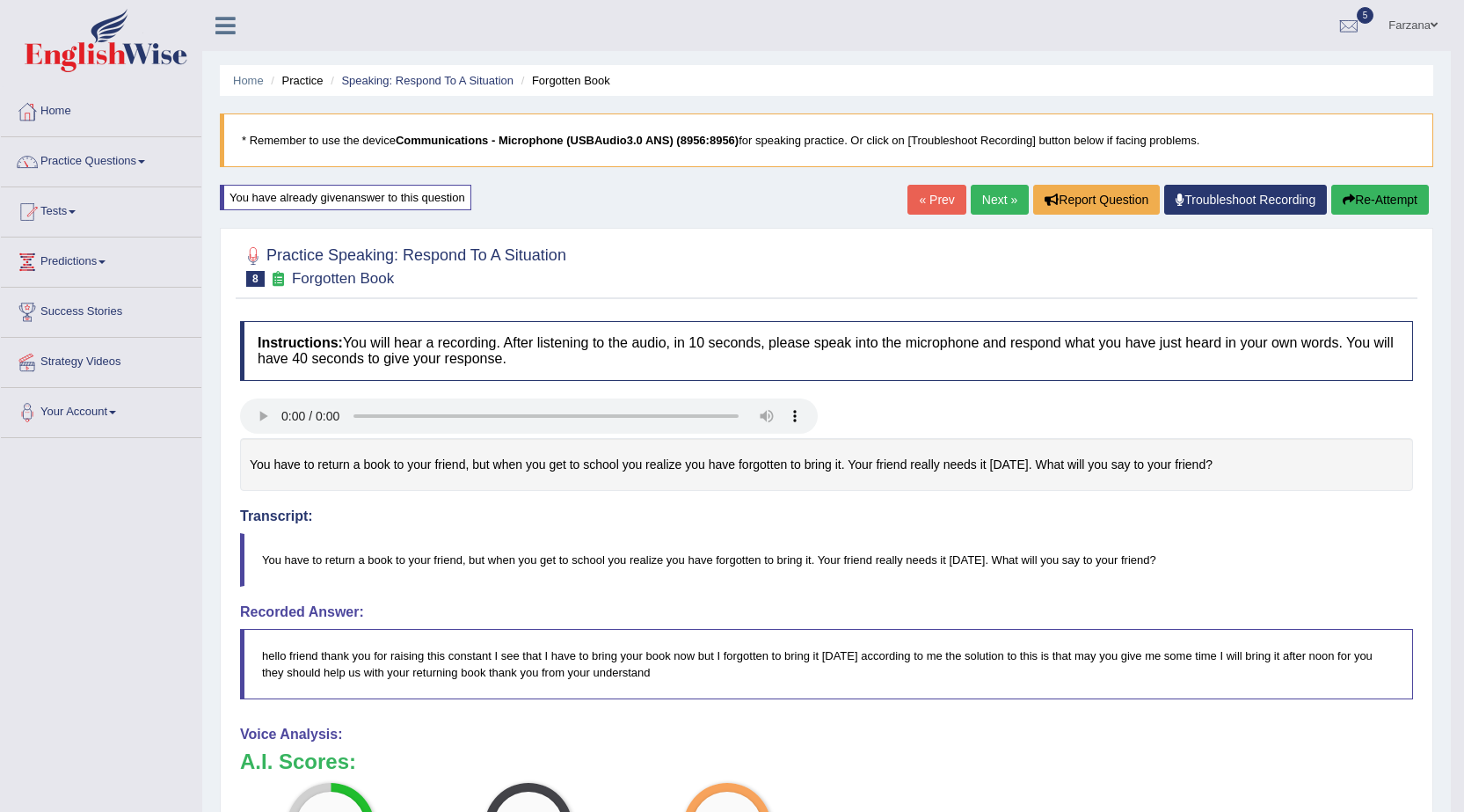
click at [990, 199] on link "Next »" at bounding box center [1000, 199] width 58 height 30
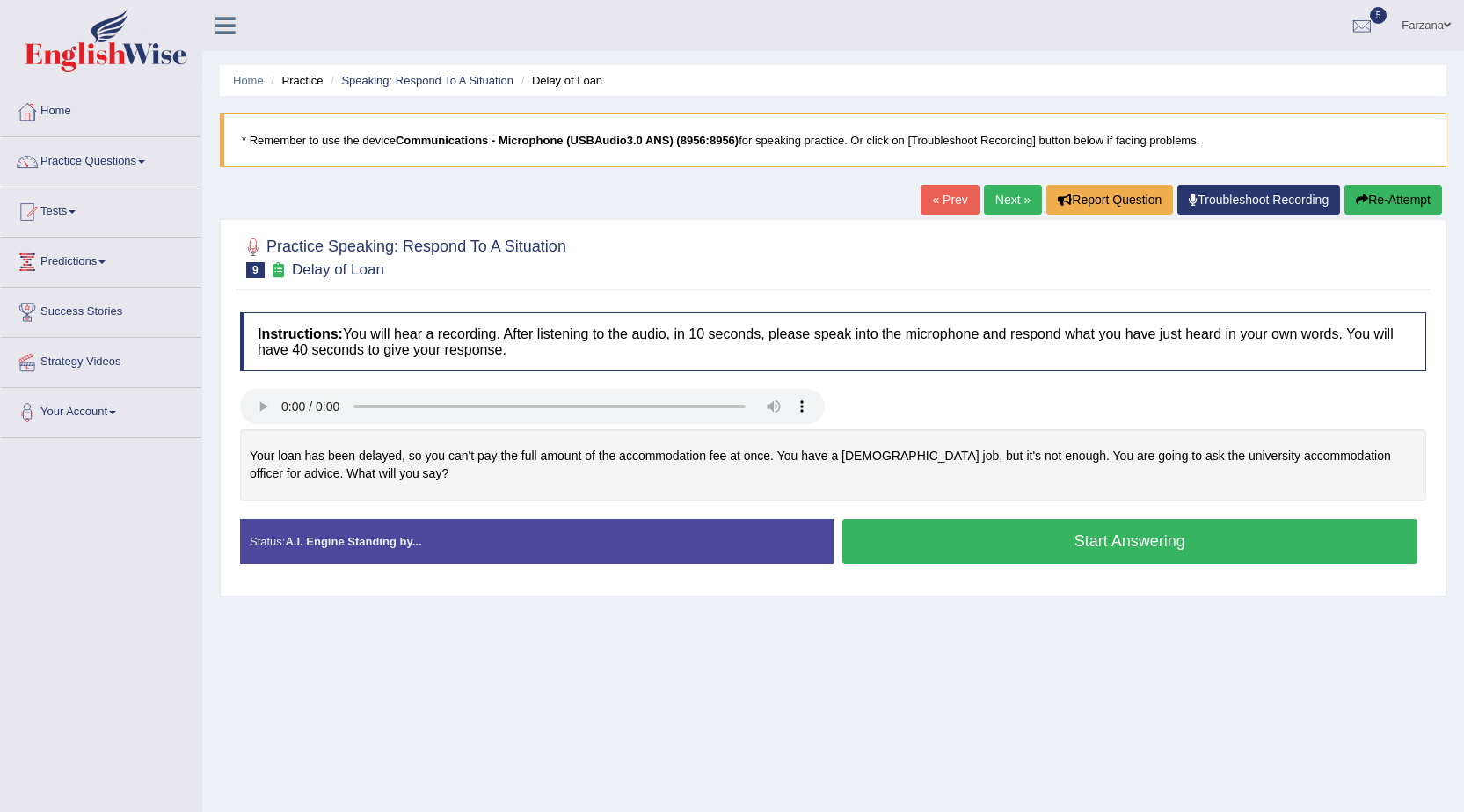
click at [1019, 536] on button "Start Answering" at bounding box center [1130, 541] width 576 height 45
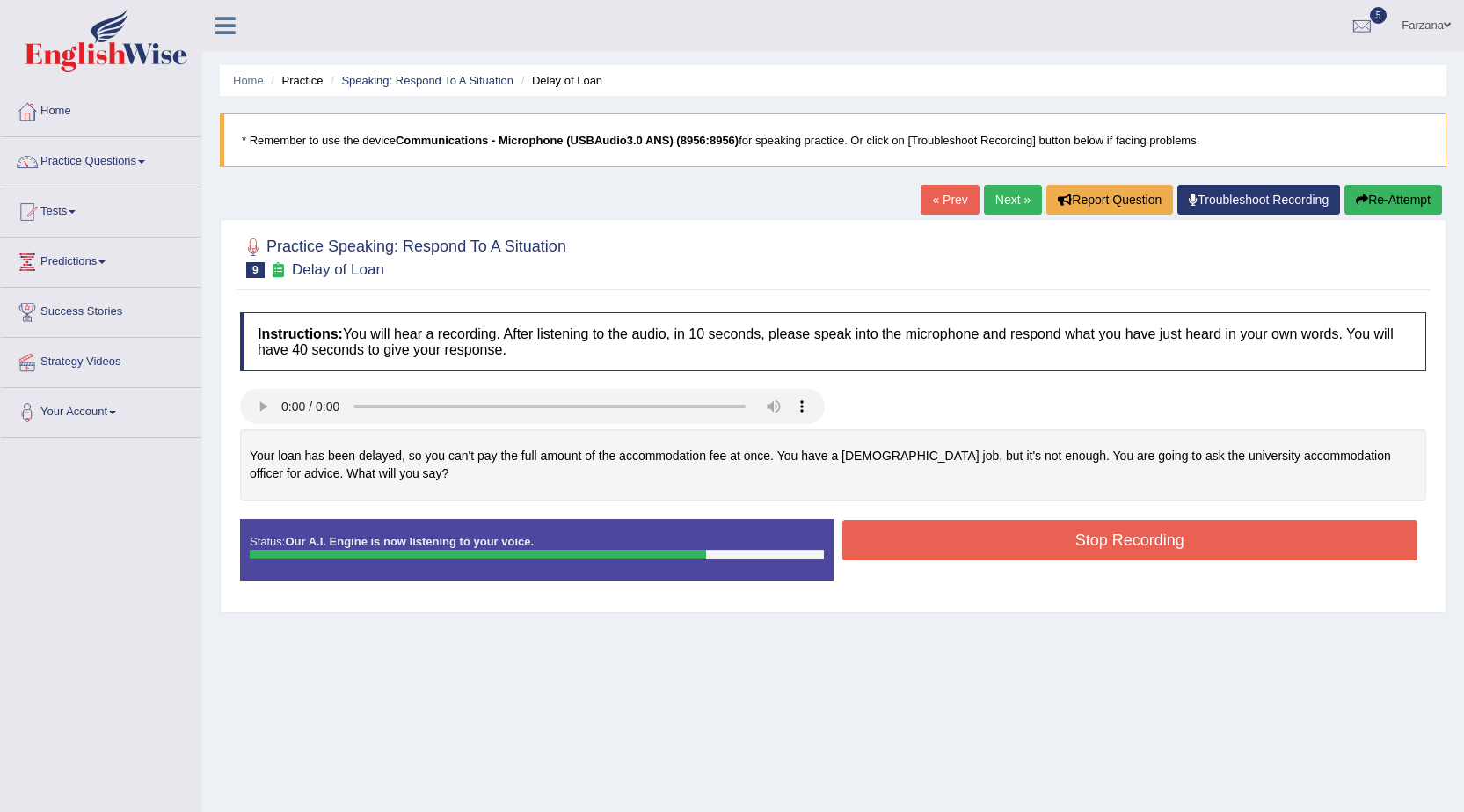
click at [925, 536] on button "Stop Recording" at bounding box center [1130, 540] width 576 height 41
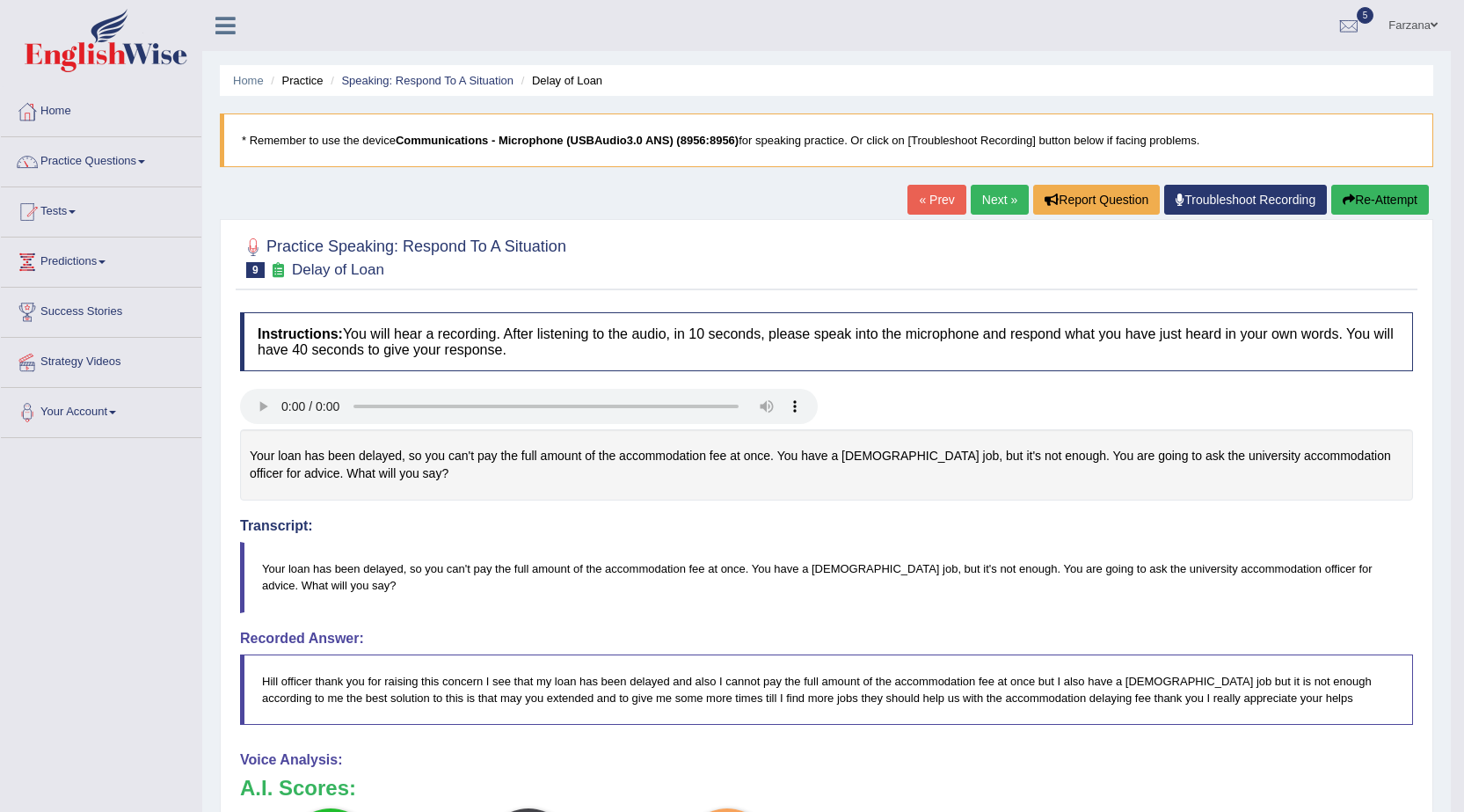
click at [984, 197] on link "Next »" at bounding box center [1000, 199] width 58 height 30
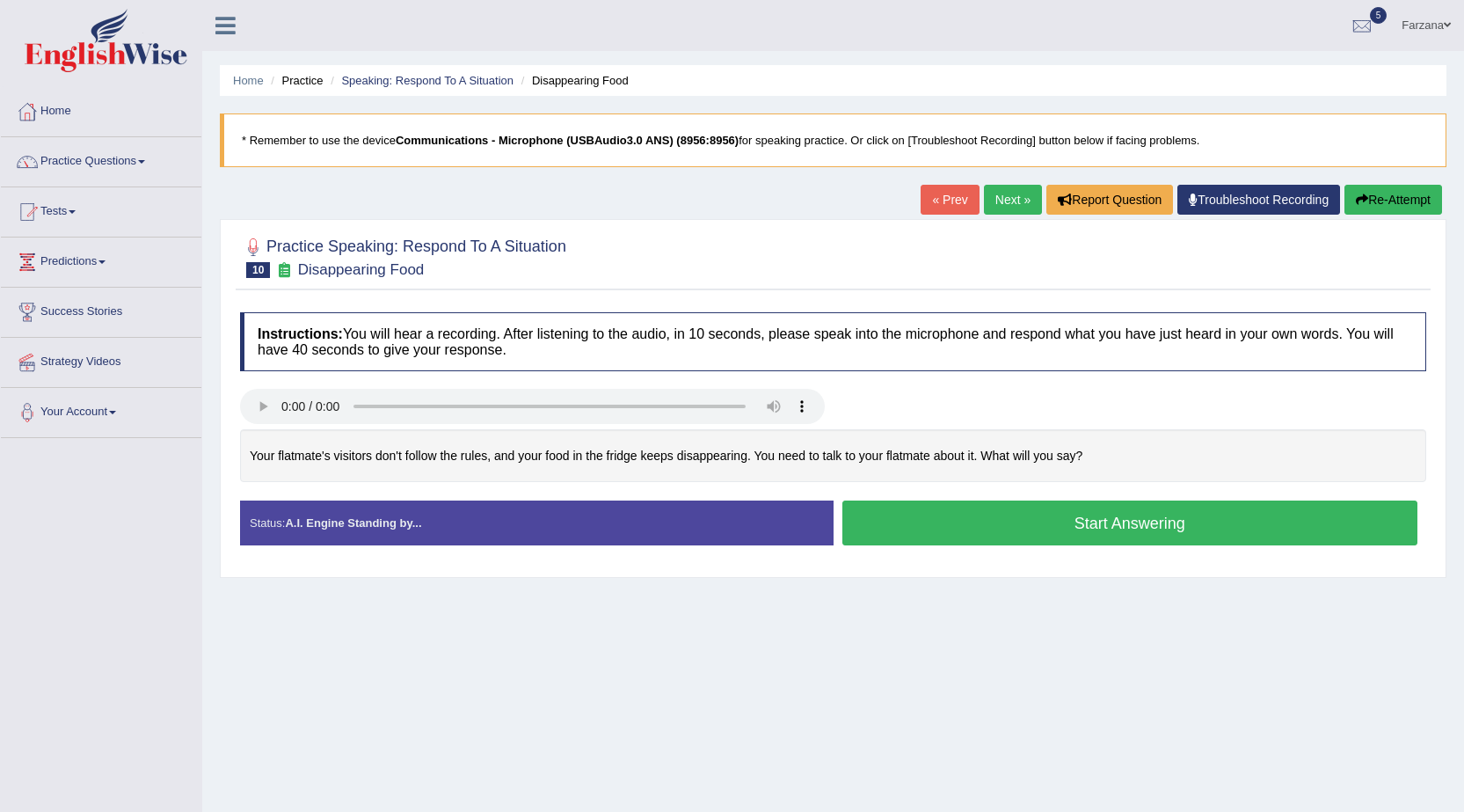
click at [860, 511] on button "Start Answering" at bounding box center [1130, 523] width 576 height 45
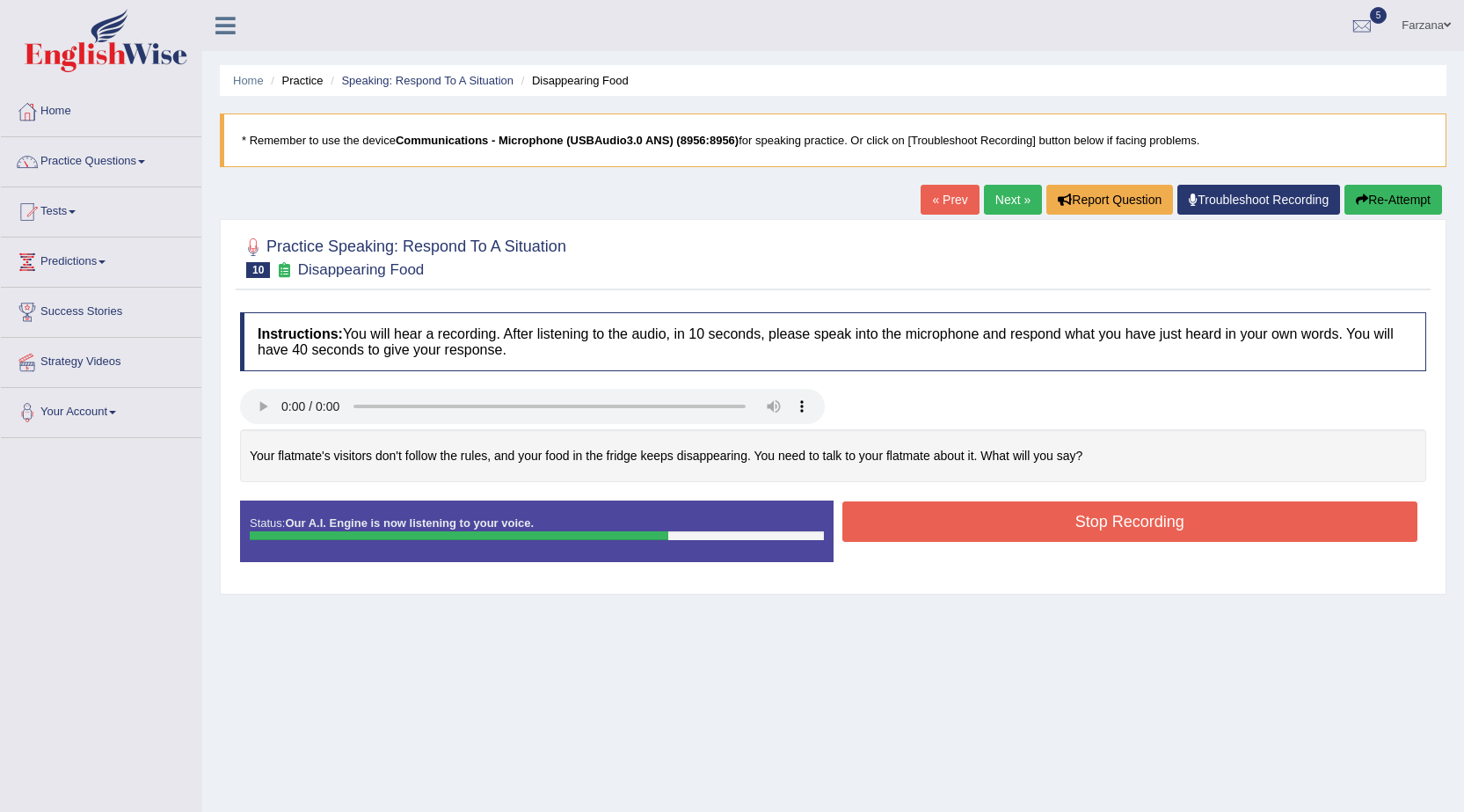
click at [1010, 513] on button "Stop Recording" at bounding box center [1130, 522] width 576 height 41
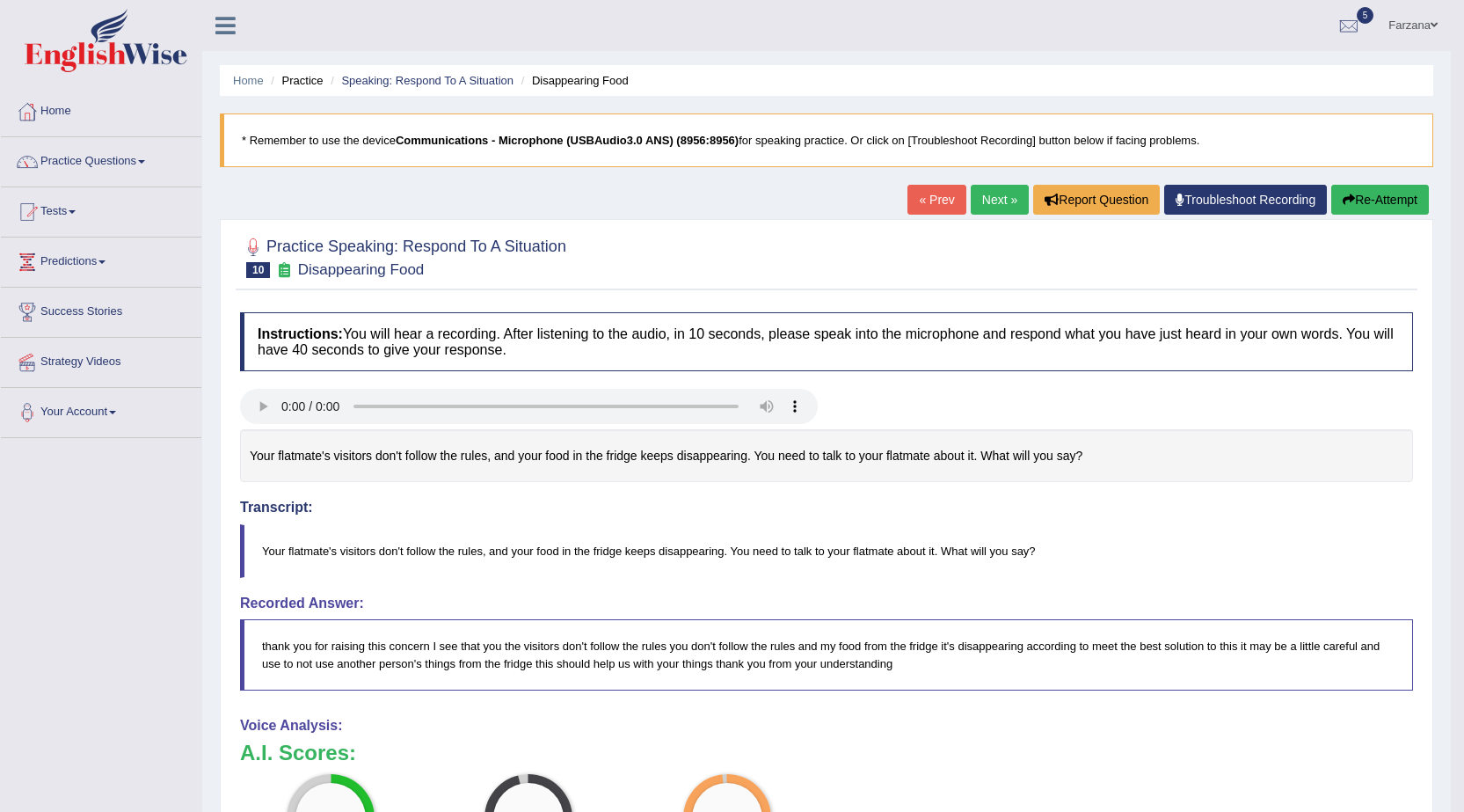
click at [1337, 194] on button "Re-Attempt" at bounding box center [1380, 199] width 98 height 30
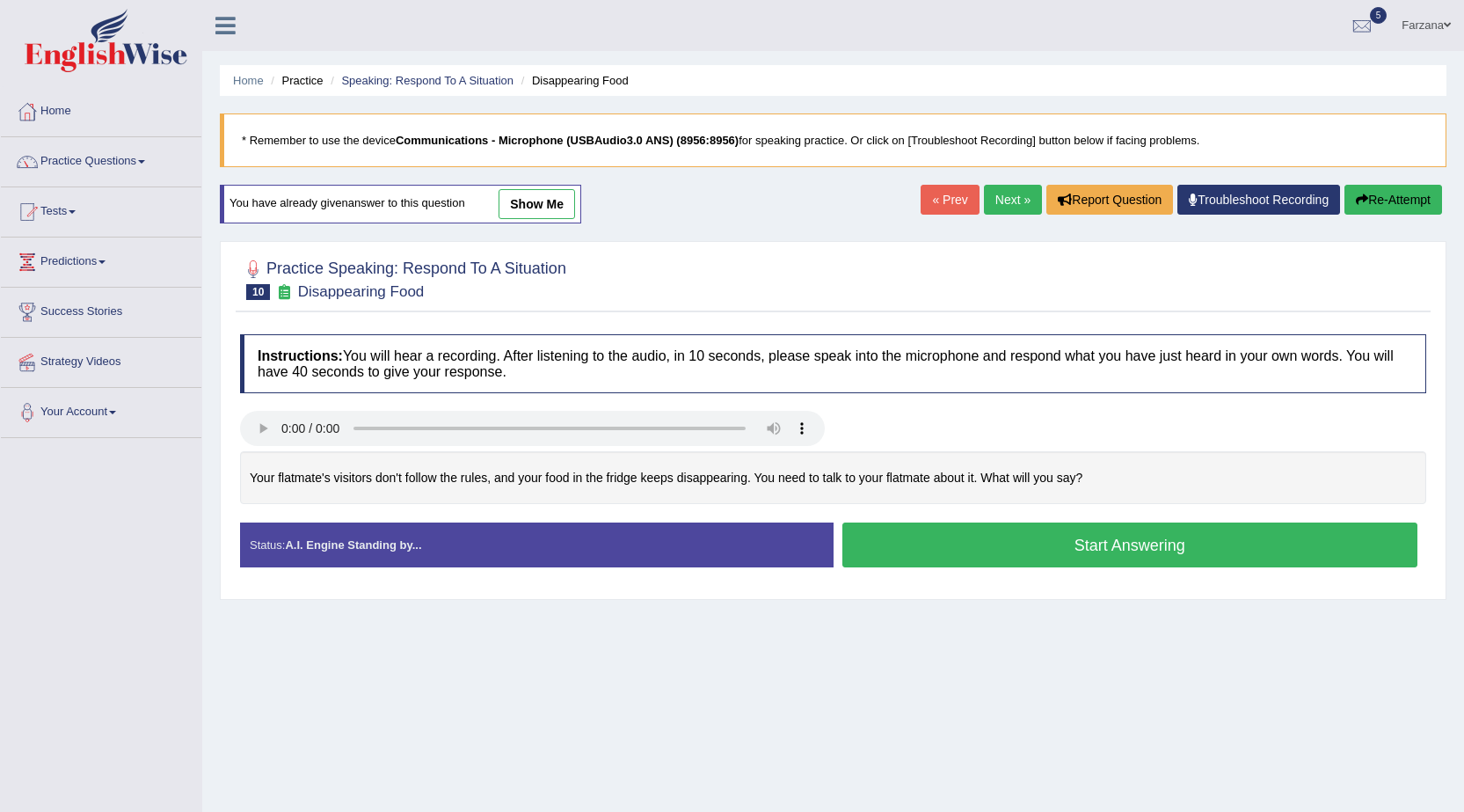
drag, startPoint x: 760, startPoint y: 362, endPoint x: 847, endPoint y: 512, distance: 173.4
click at [902, 546] on button "Start Answering" at bounding box center [1130, 544] width 576 height 45
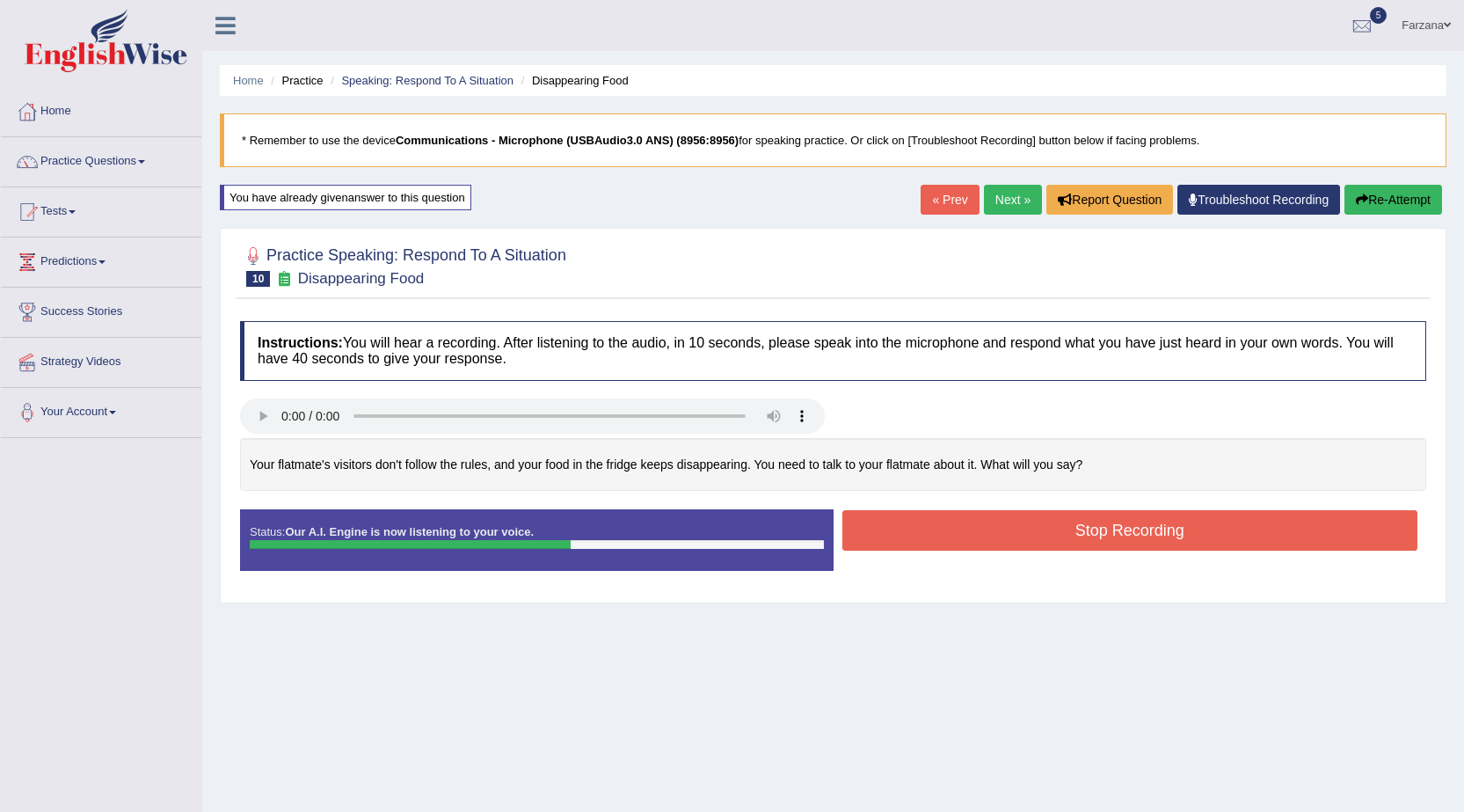
click at [1057, 532] on button "Stop Recording" at bounding box center [1130, 531] width 576 height 41
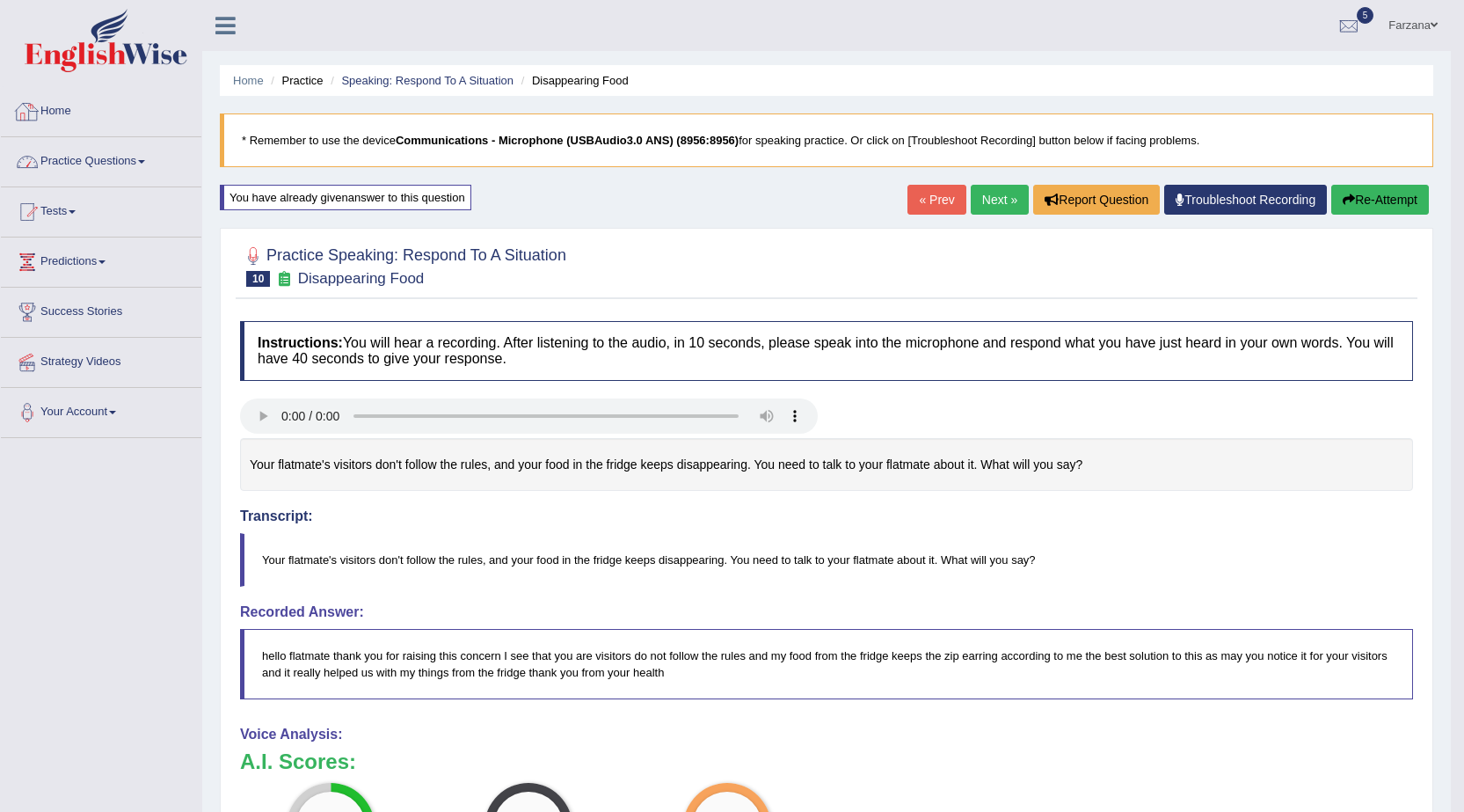
click at [138, 155] on link "Practice Questions" at bounding box center [101, 158] width 201 height 44
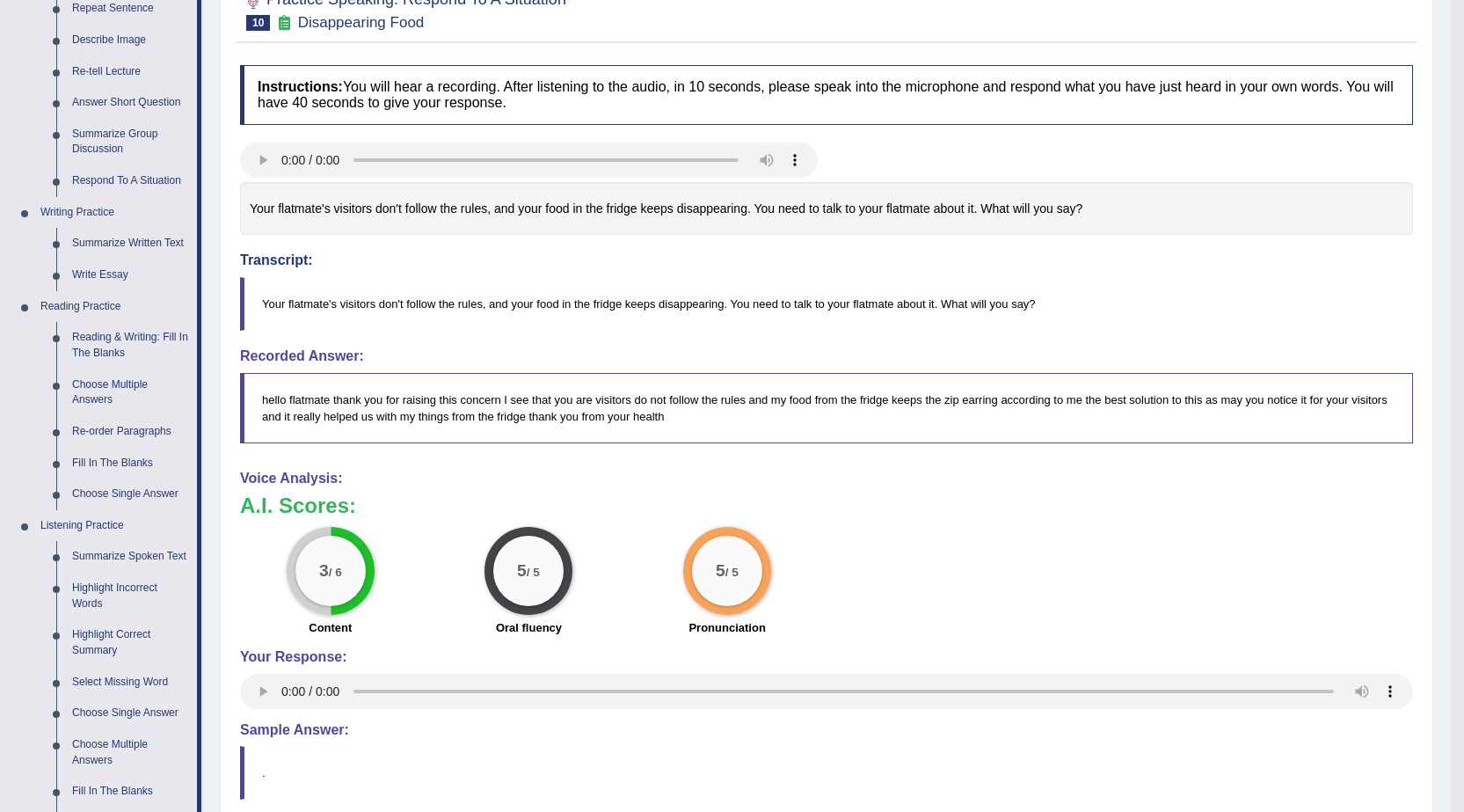
scroll to position [352, 0]
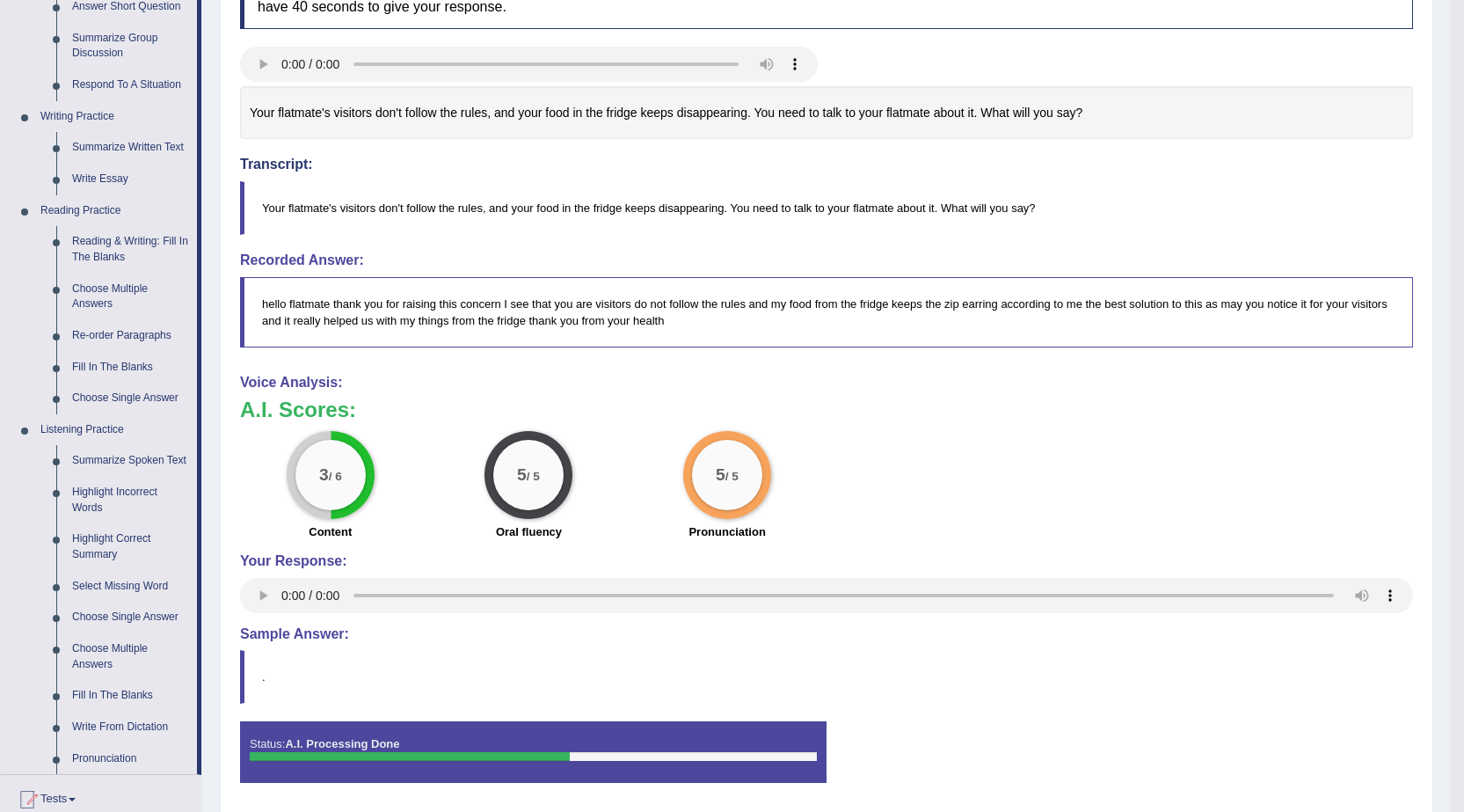
click at [471, 399] on h3 "A.I. Scores:" at bounding box center [826, 410] width 1173 height 23
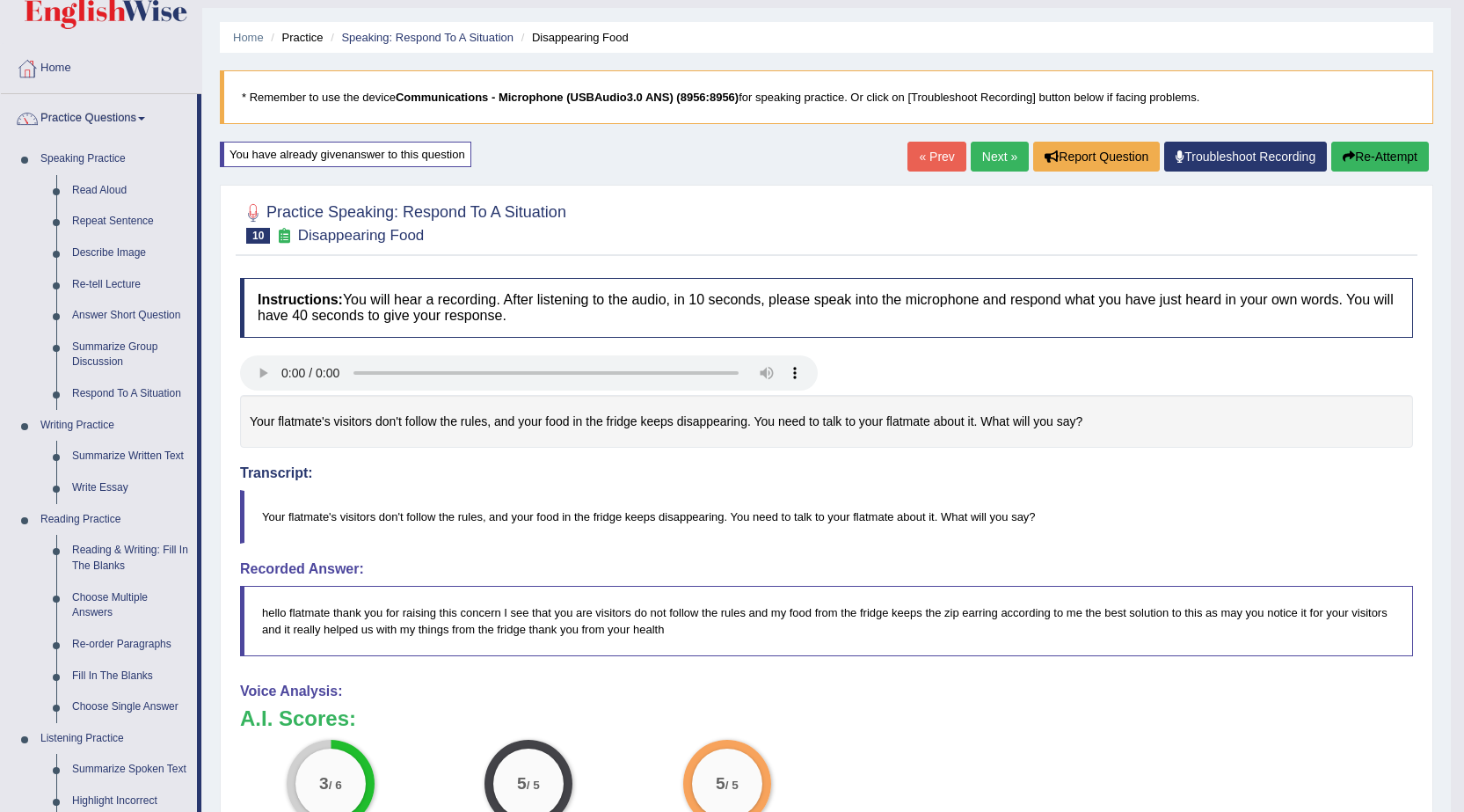
scroll to position [0, 0]
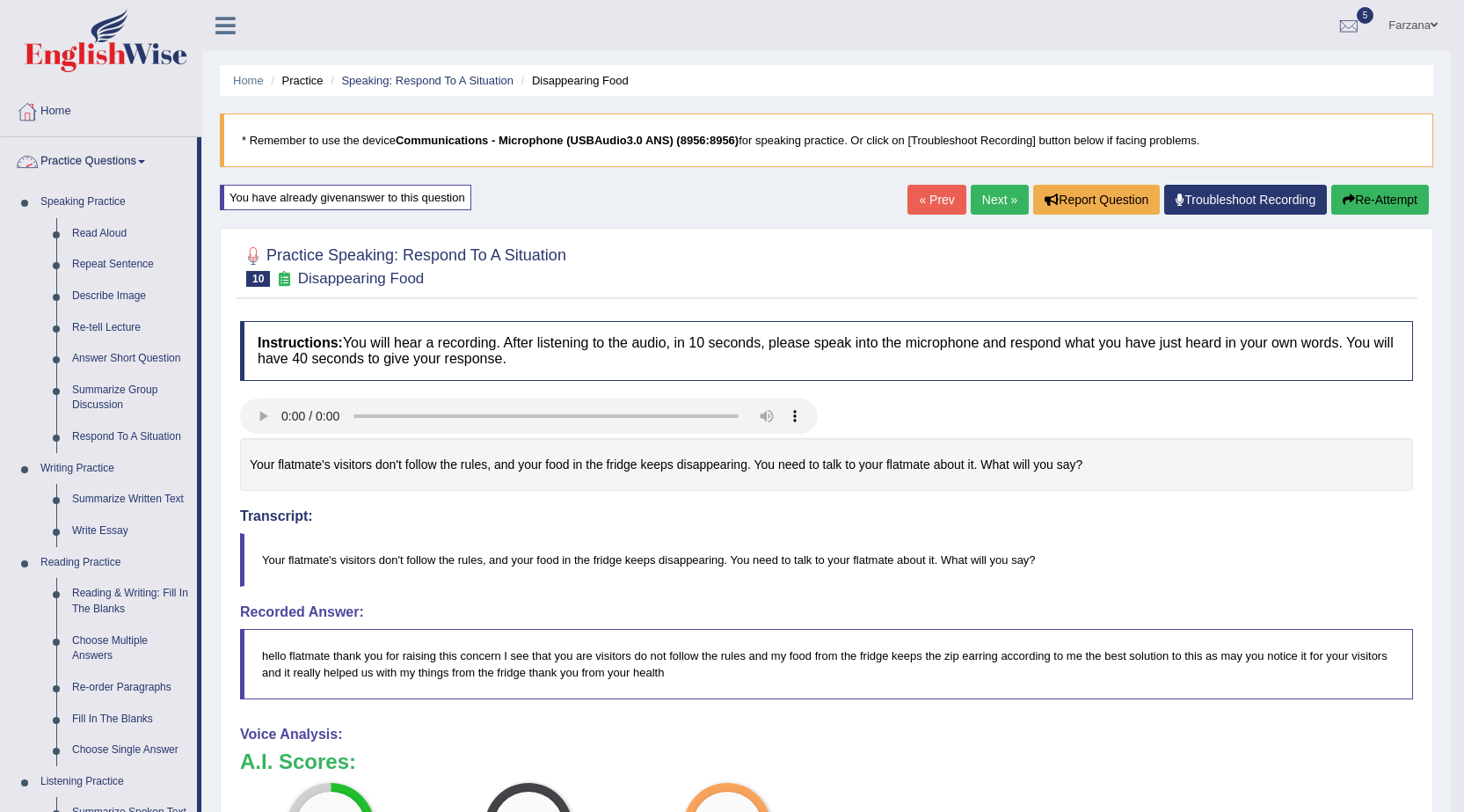
click at [96, 154] on link "Practice Questions" at bounding box center [99, 158] width 196 height 44
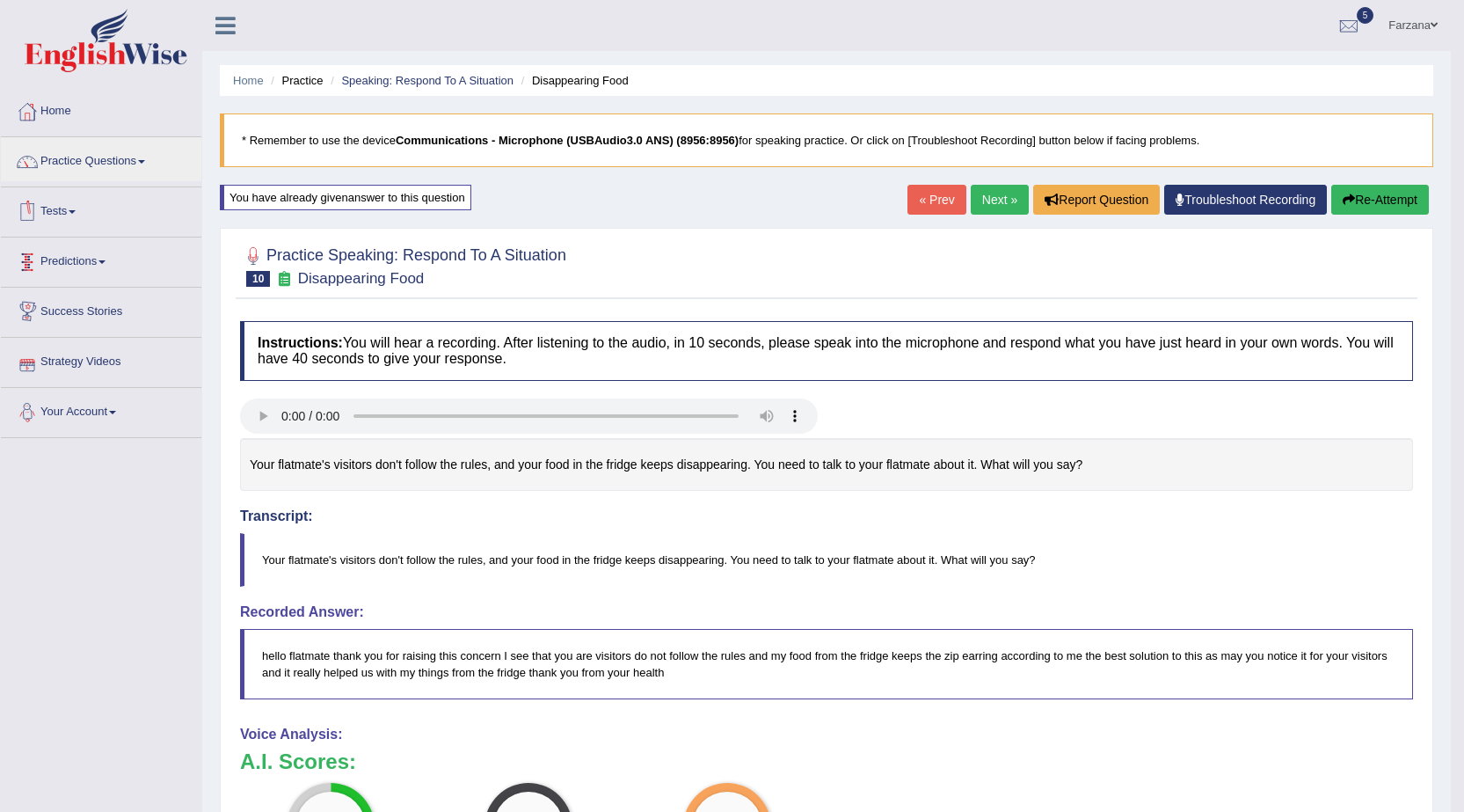
click at [78, 214] on link "Tests" at bounding box center [101, 209] width 201 height 44
click at [109, 152] on link "Practice Questions" at bounding box center [101, 158] width 201 height 44
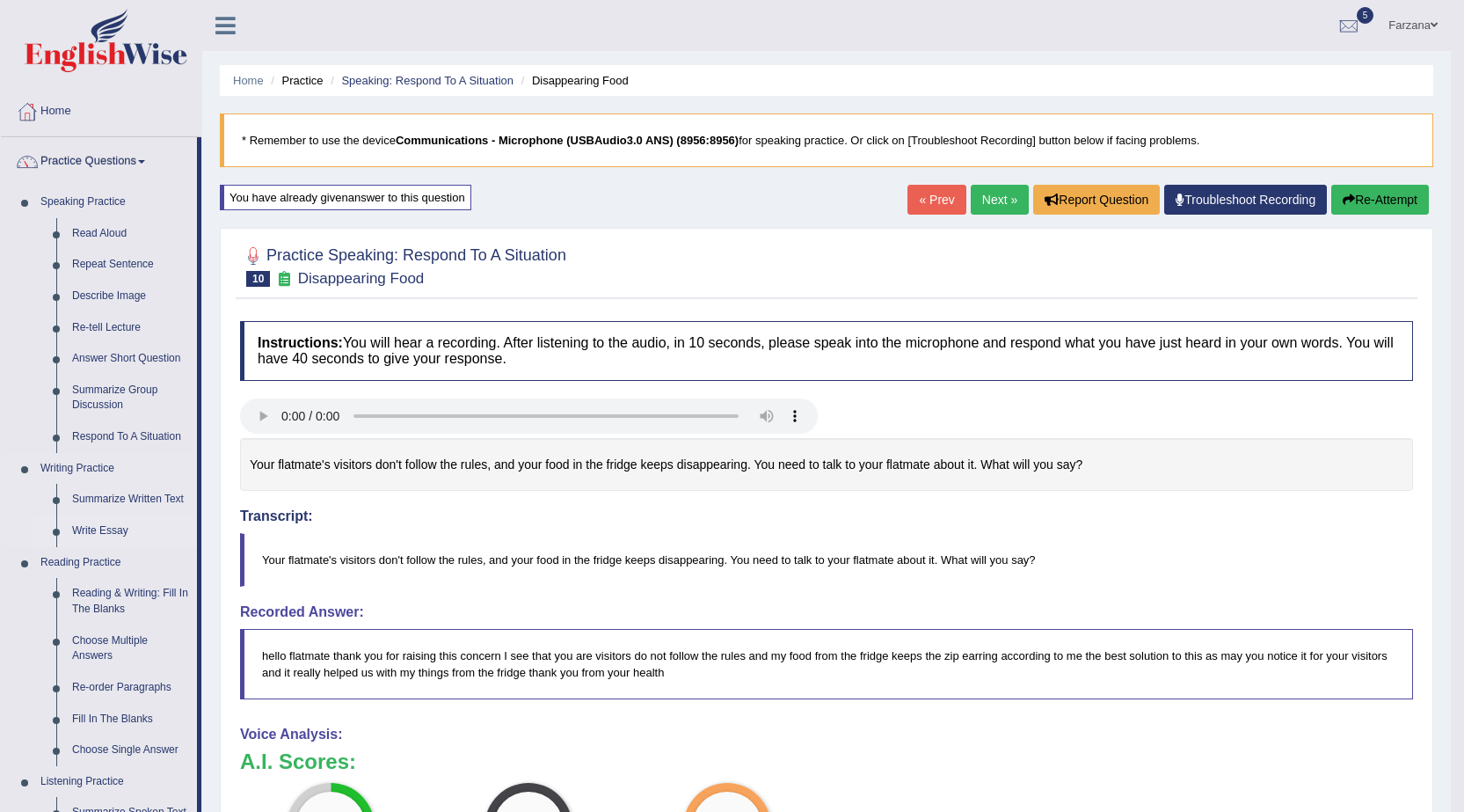
click at [104, 528] on link "Write Essay" at bounding box center [130, 531] width 133 height 32
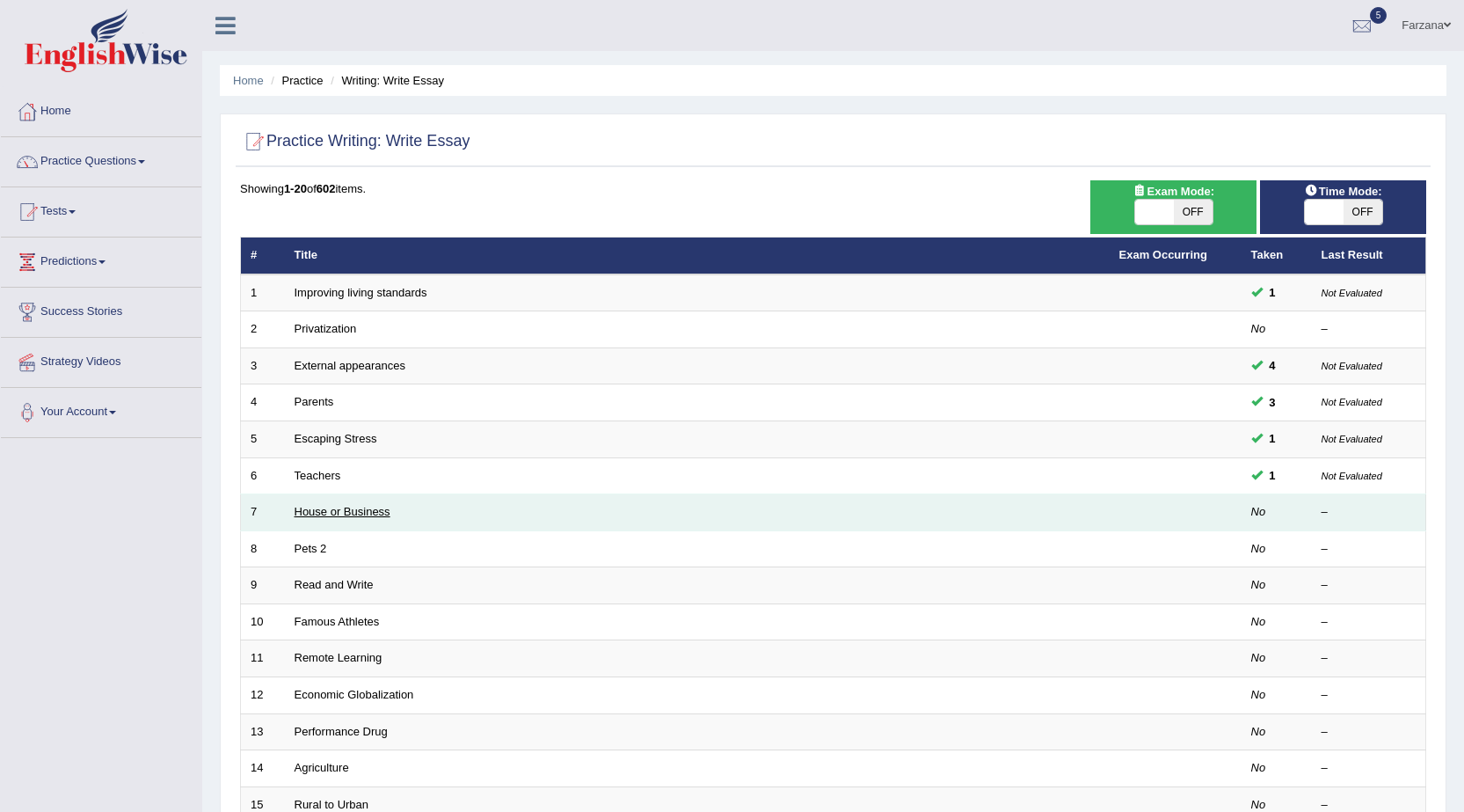
click at [316, 511] on link "House or Business" at bounding box center [342, 511] width 96 height 14
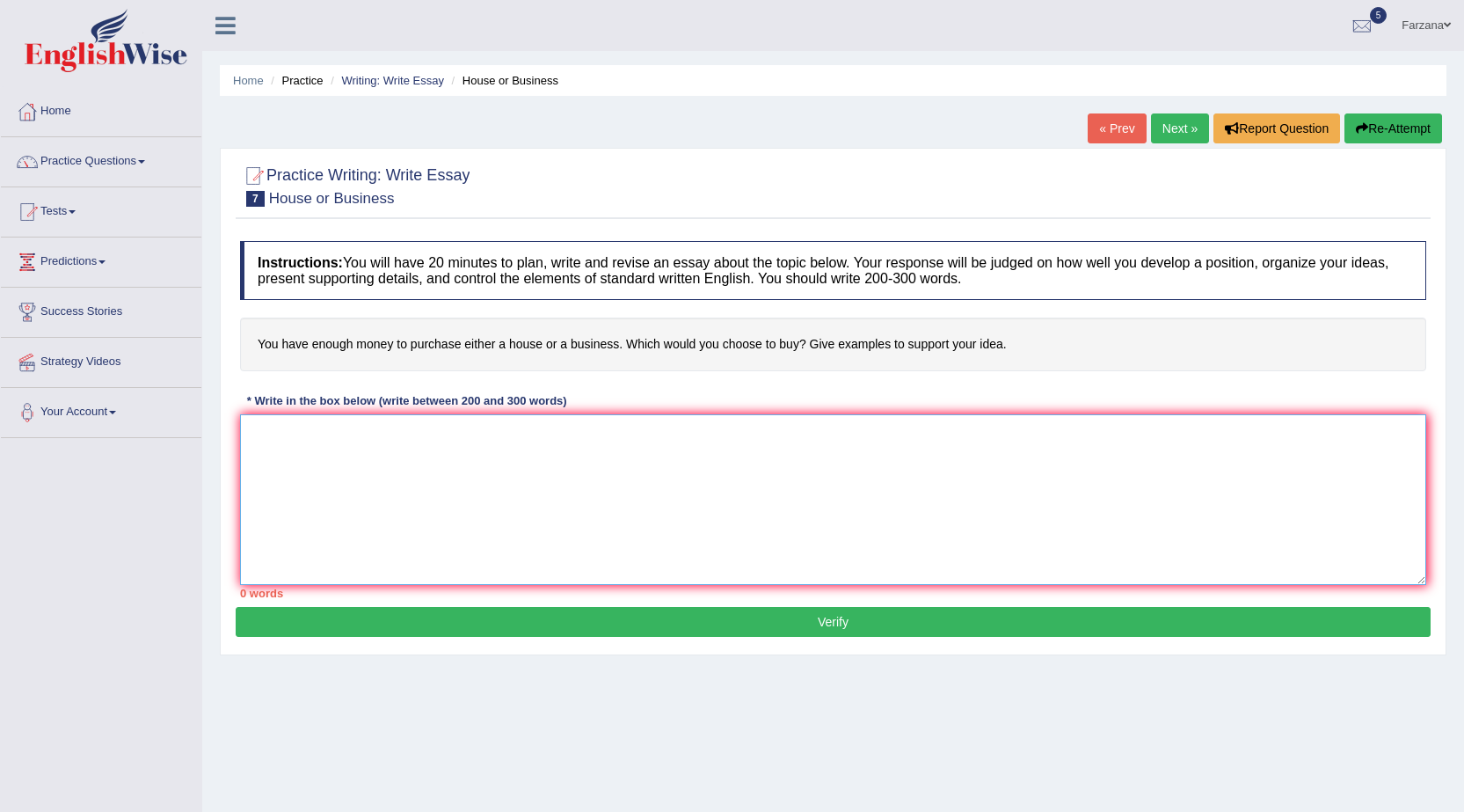
click at [501, 504] on textarea at bounding box center [832, 500] width 1187 height 171
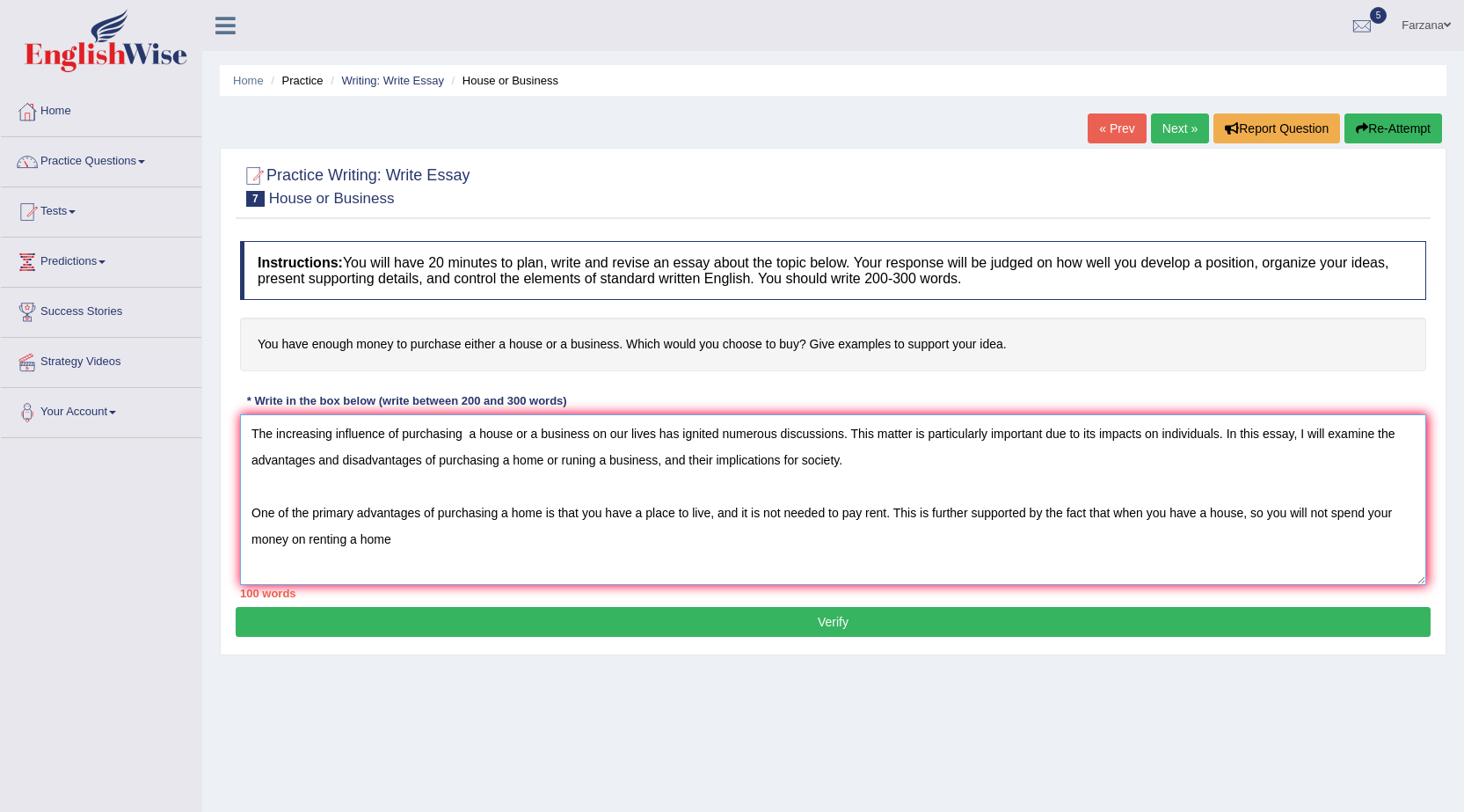
click at [886, 521] on textarea "The increasing influence of purchasing a house or a business on our lives has i…" at bounding box center [832, 500] width 1187 height 171
drag, startPoint x: 671, startPoint y: 511, endPoint x: 635, endPoint y: 527, distance: 39.4
click at [641, 524] on textarea "The increasing influence of purchasing a house or a business on our lives has i…" at bounding box center [832, 500] width 1187 height 171
click at [759, 519] on textarea "The increasing influence of purchasing a house or a business on our lives has i…" at bounding box center [832, 500] width 1187 height 171
click at [838, 513] on textarea "The increasing influence of purchasing a house or a business on our lives has i…" at bounding box center [832, 500] width 1187 height 171
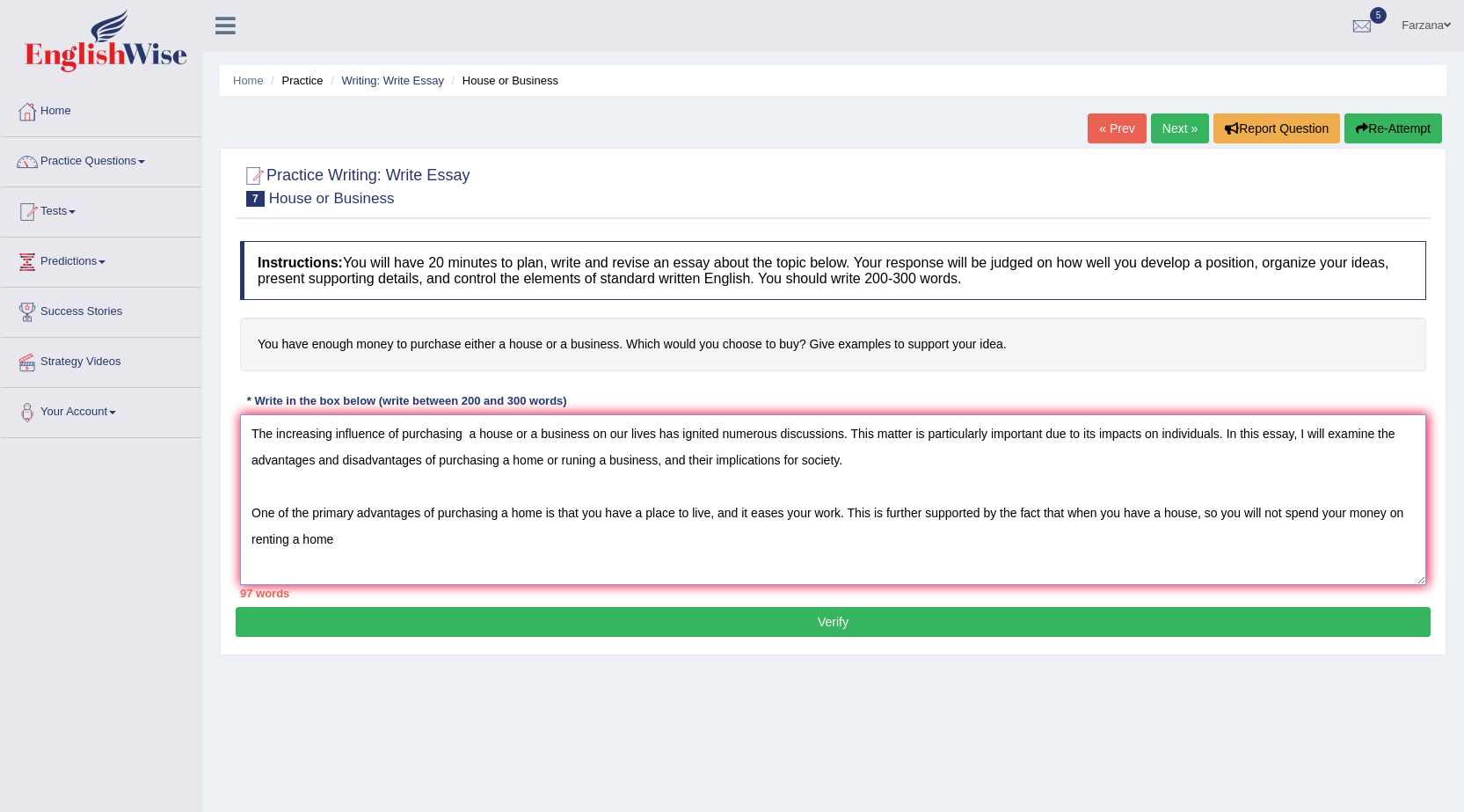
click at [422, 541] on textarea "The increasing influence of purchasing a house or a business on our lives has i…" at bounding box center [832, 500] width 1187 height 171
click at [638, 540] on textarea "The increasing influence of purchasing a house or a business on our lives has i…" at bounding box center [832, 500] width 1187 height 171
click at [680, 550] on textarea "The increasing influence of purchasing a house or a business on our lives has i…" at bounding box center [832, 500] width 1187 height 171
click at [889, 539] on textarea "The increasing influence of purchasing a house or a business on our lives has i…" at bounding box center [832, 500] width 1187 height 171
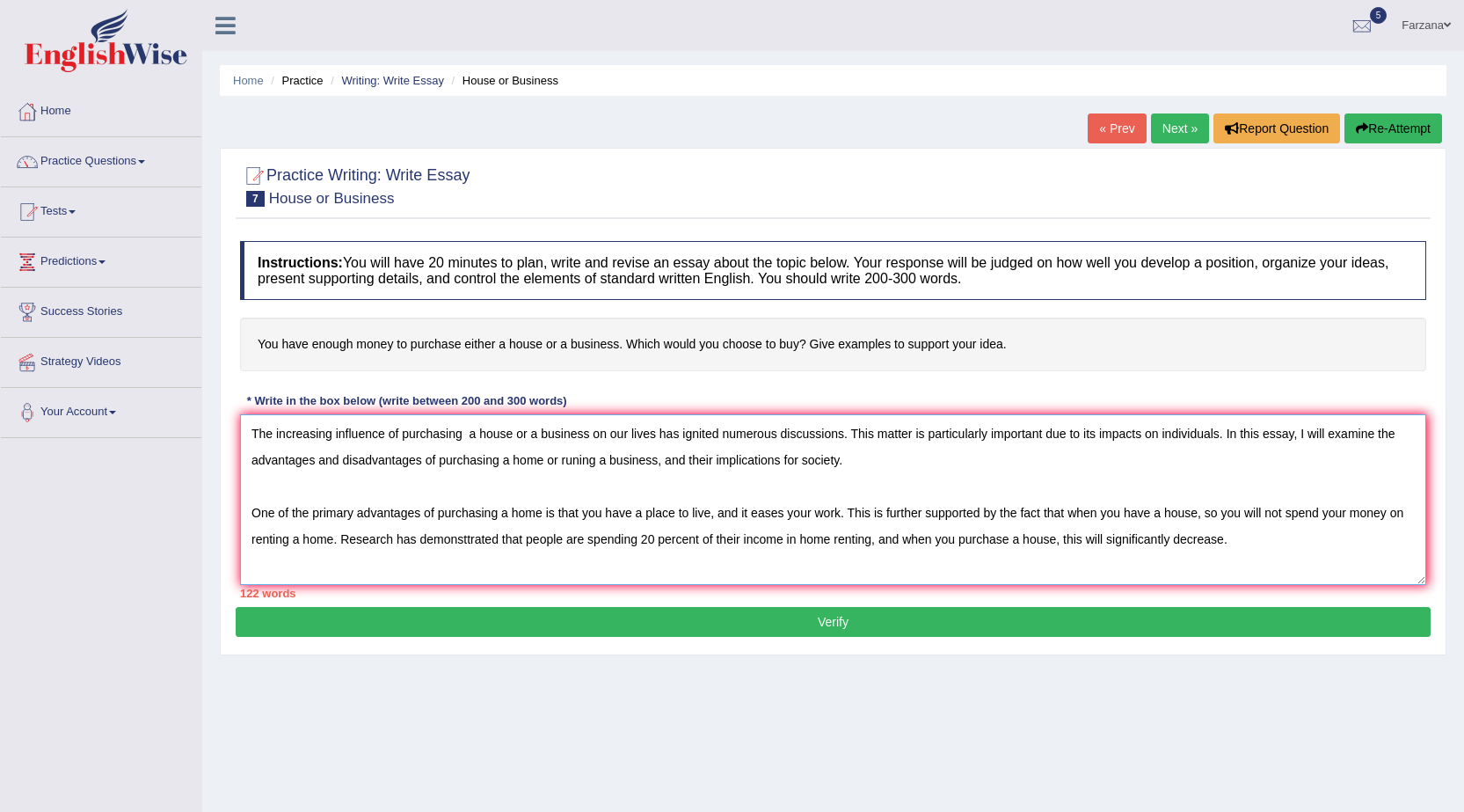
type textarea "The increasing influence of purchasing a house or a business on our lives has i…"
click at [816, 618] on button "Verify" at bounding box center [833, 621] width 1195 height 30
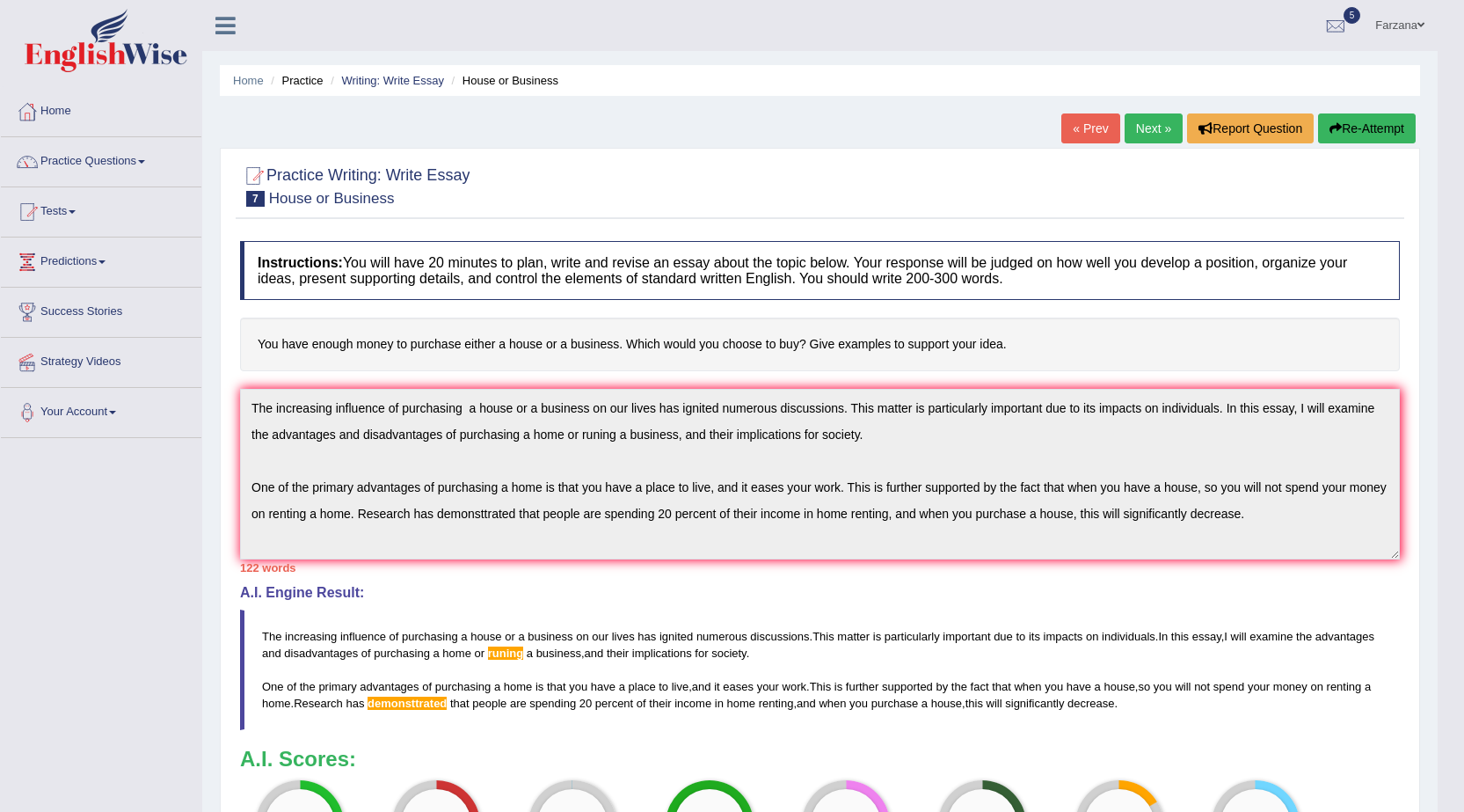
click at [1402, 16] on link "Farzana" at bounding box center [1400, 22] width 76 height 46
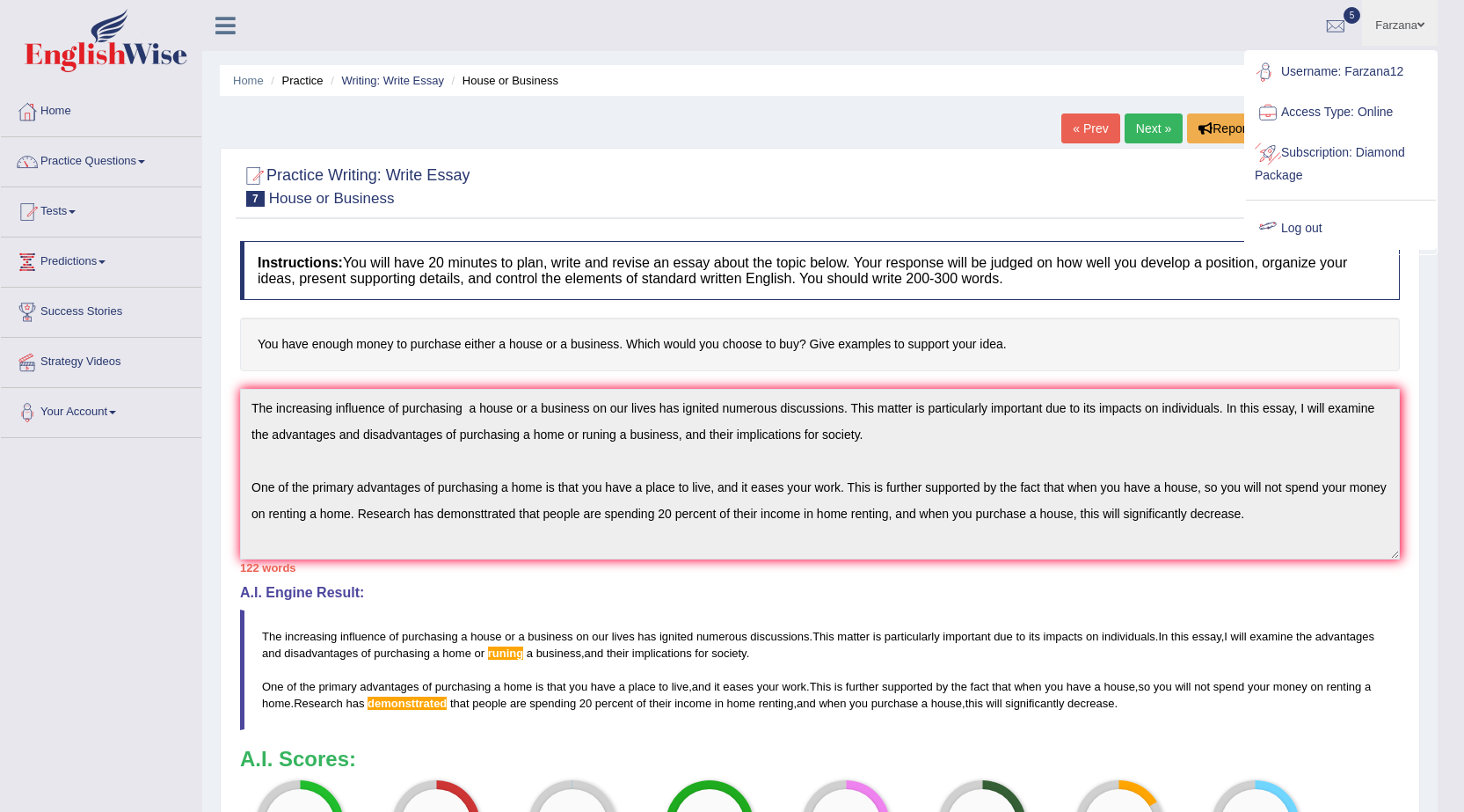
click at [1300, 226] on link "Log out" at bounding box center [1341, 229] width 190 height 41
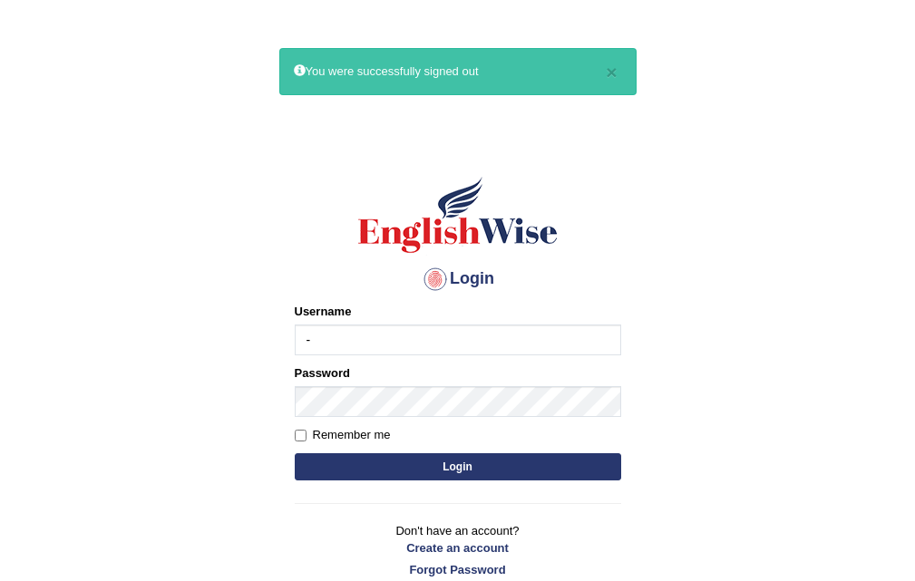
type input "-"
click at [295, 453] on button "Login" at bounding box center [458, 466] width 326 height 27
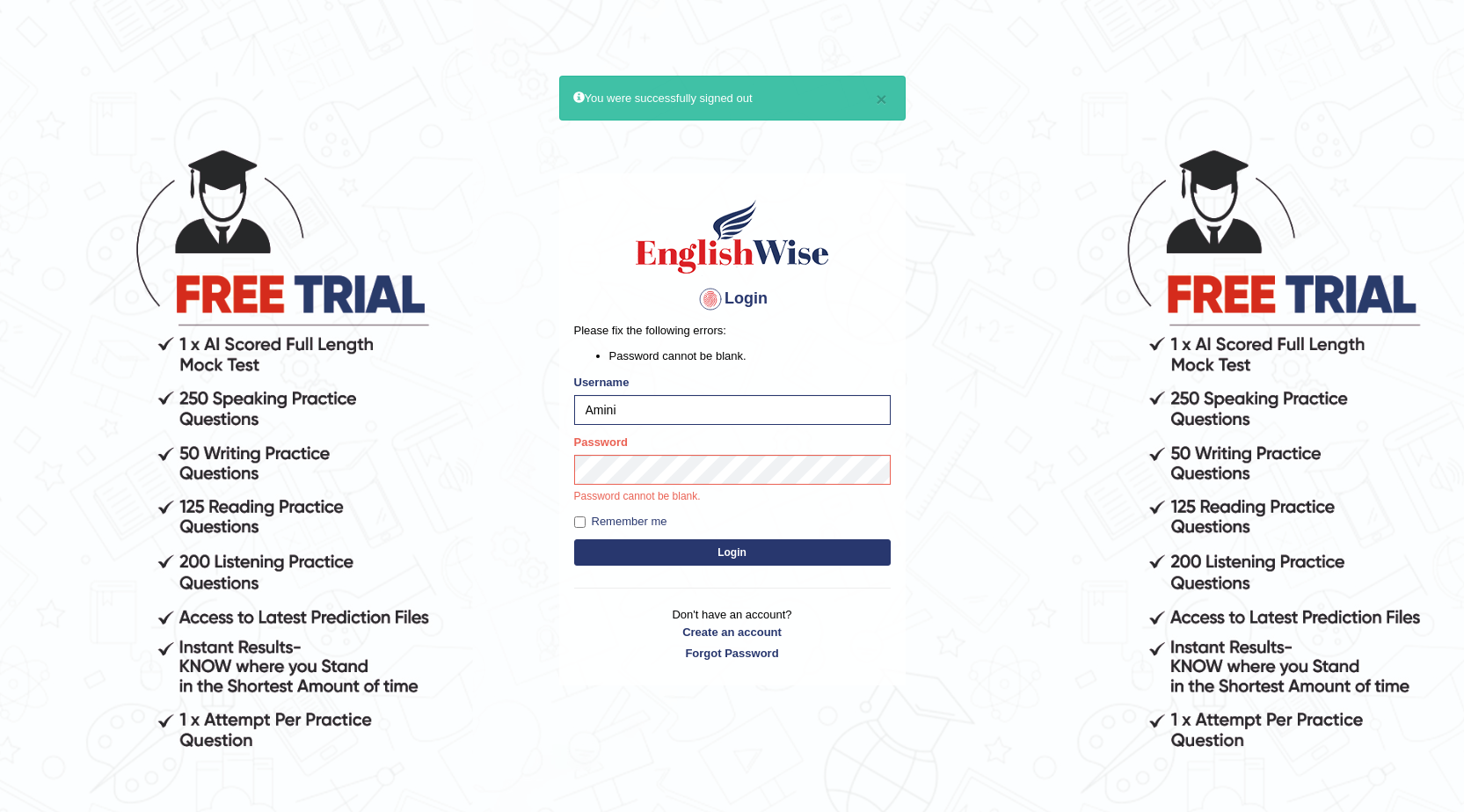
type input "Amini"
click at [574, 539] on button "Login" at bounding box center [732, 552] width 316 height 26
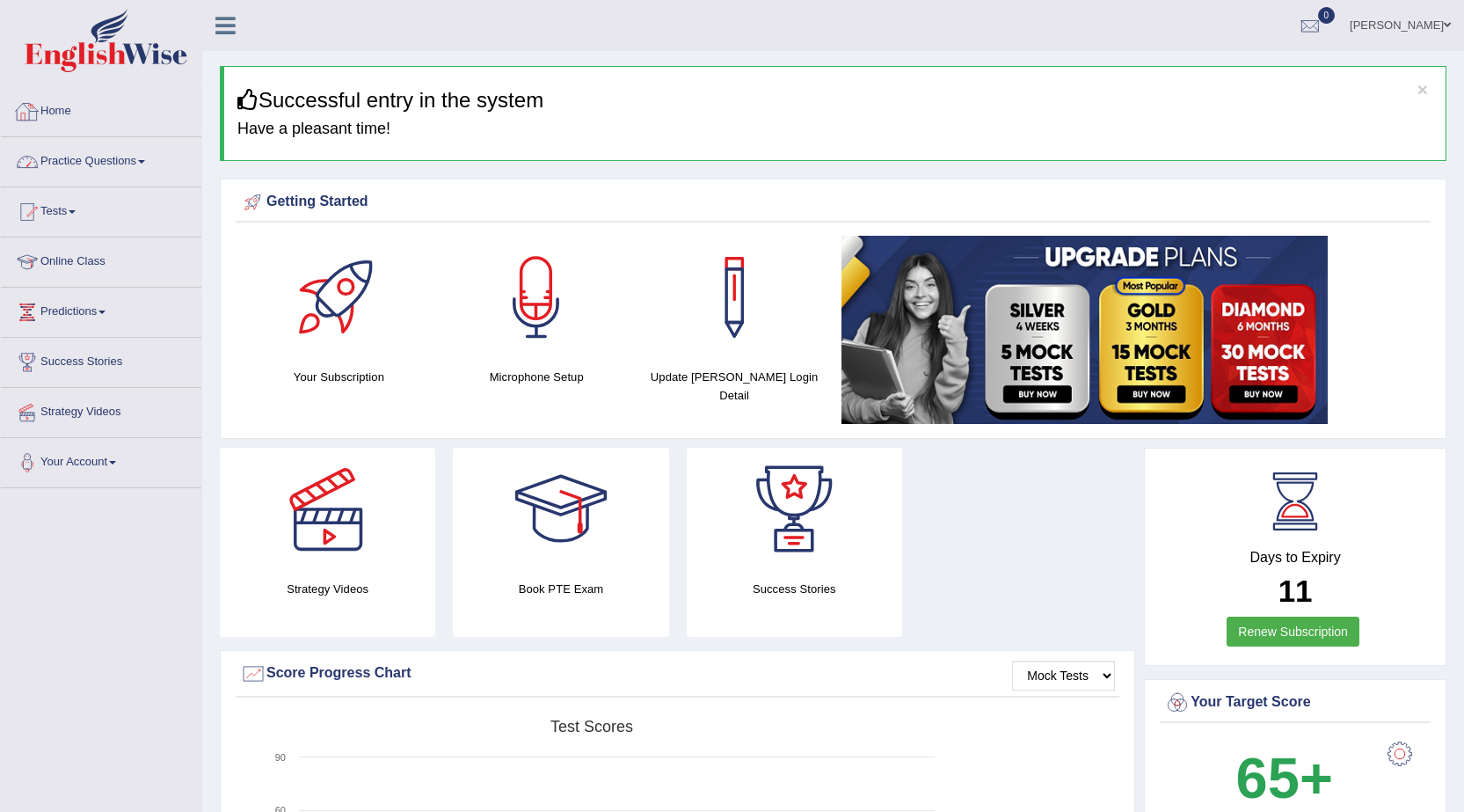
click at [82, 157] on link "Practice Questions" at bounding box center [101, 158] width 201 height 44
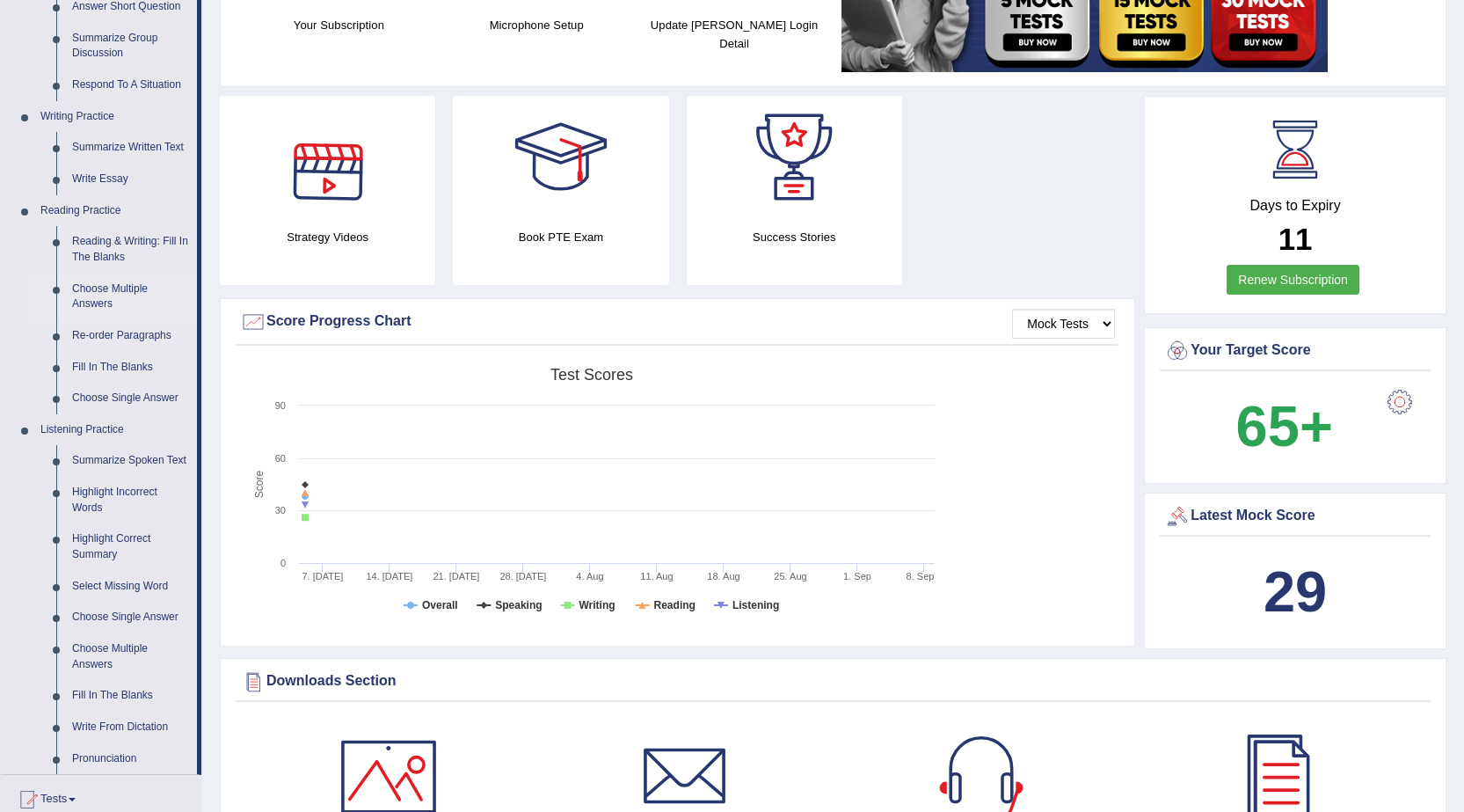
scroll to position [439, 0]
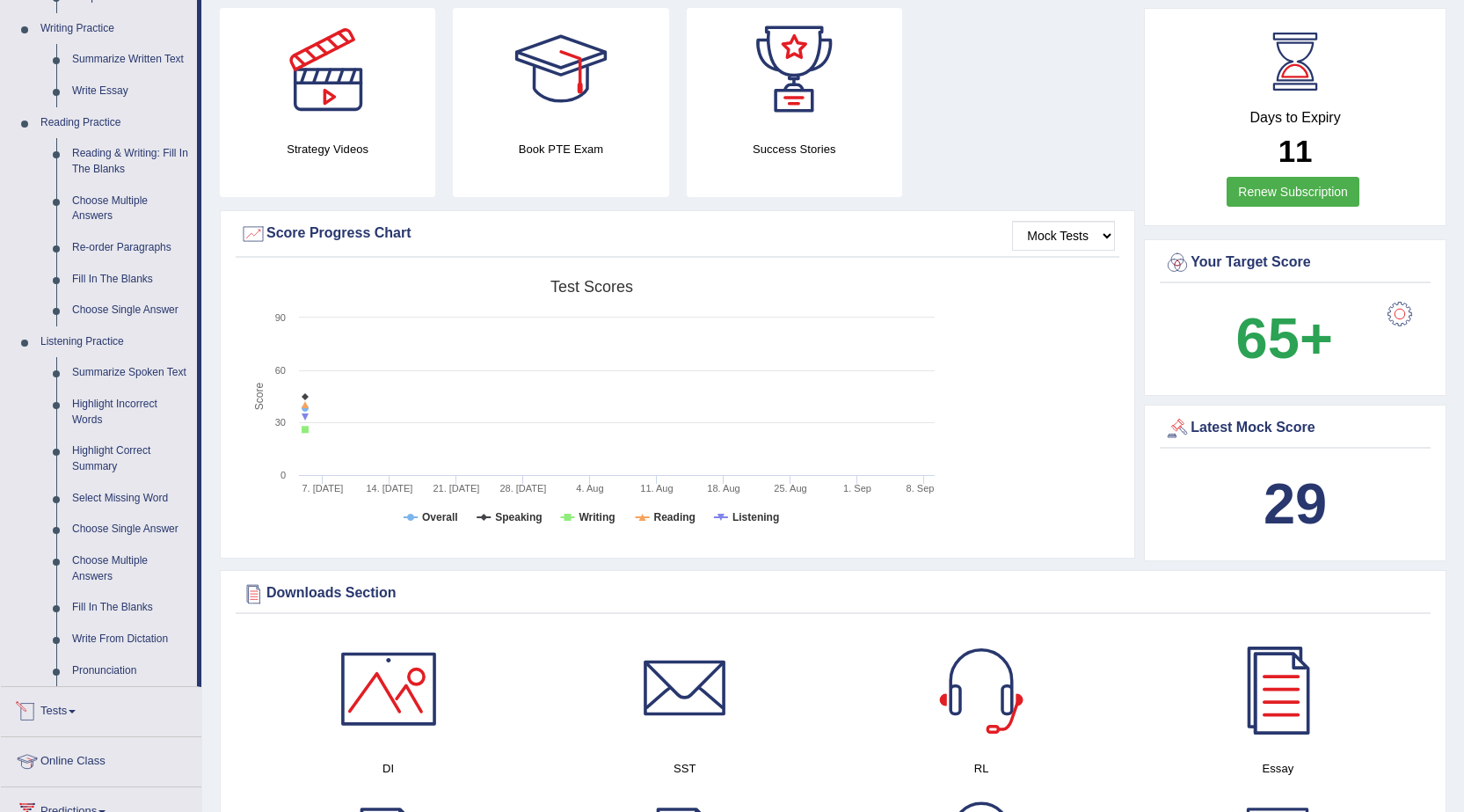
click at [39, 703] on div at bounding box center [27, 711] width 26 height 26
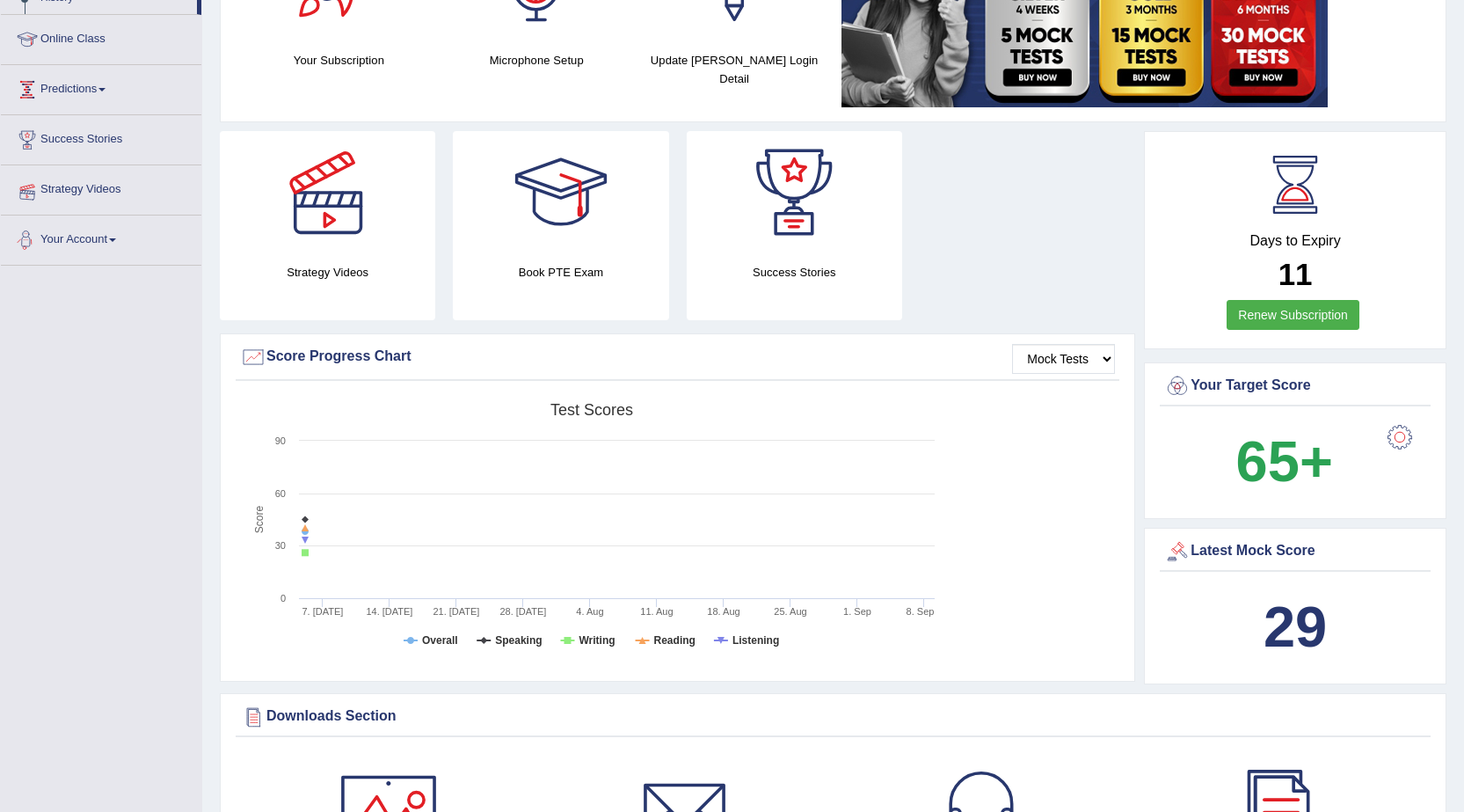
scroll to position [80, 0]
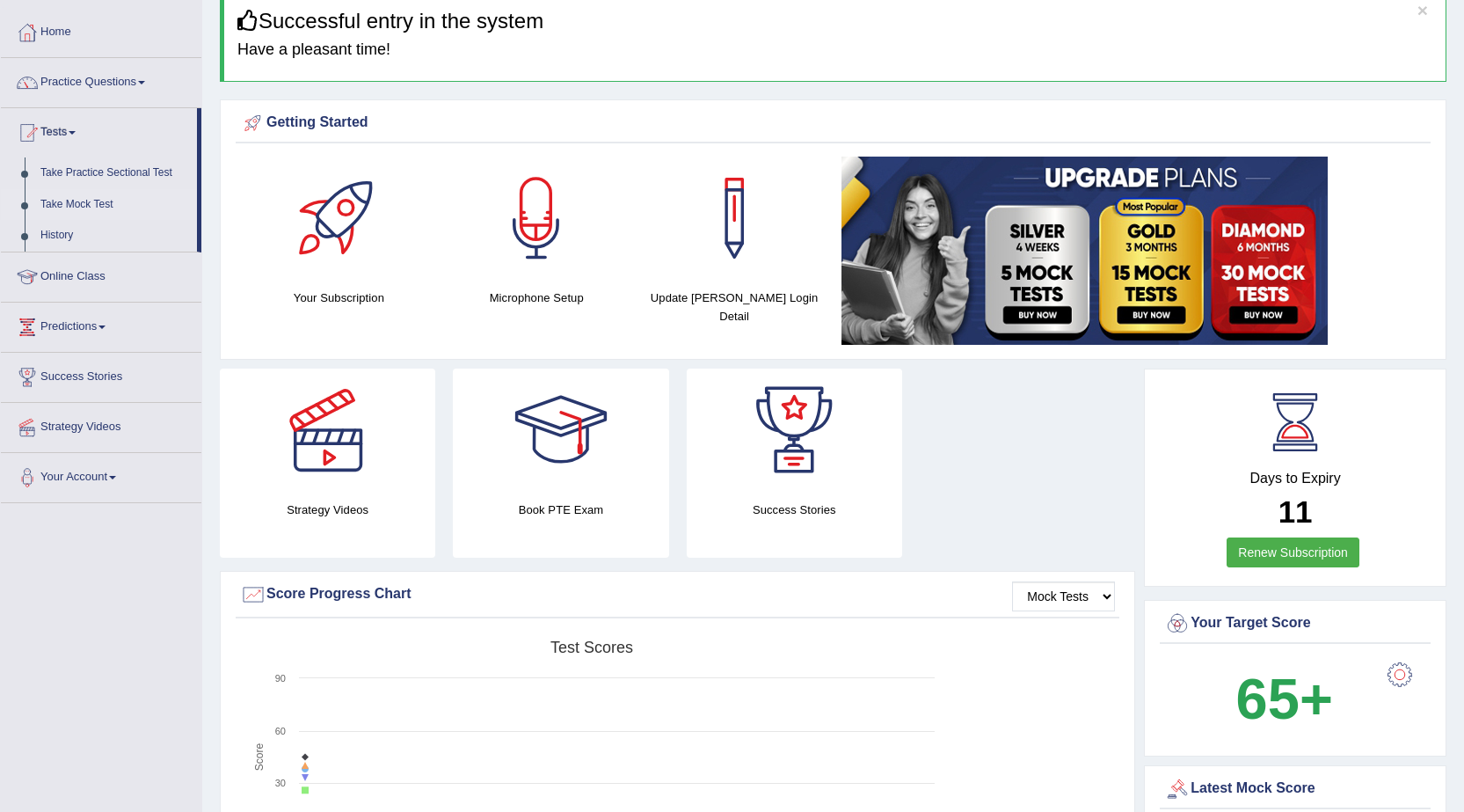
click at [88, 197] on link "Take Mock Test" at bounding box center [114, 205] width 164 height 32
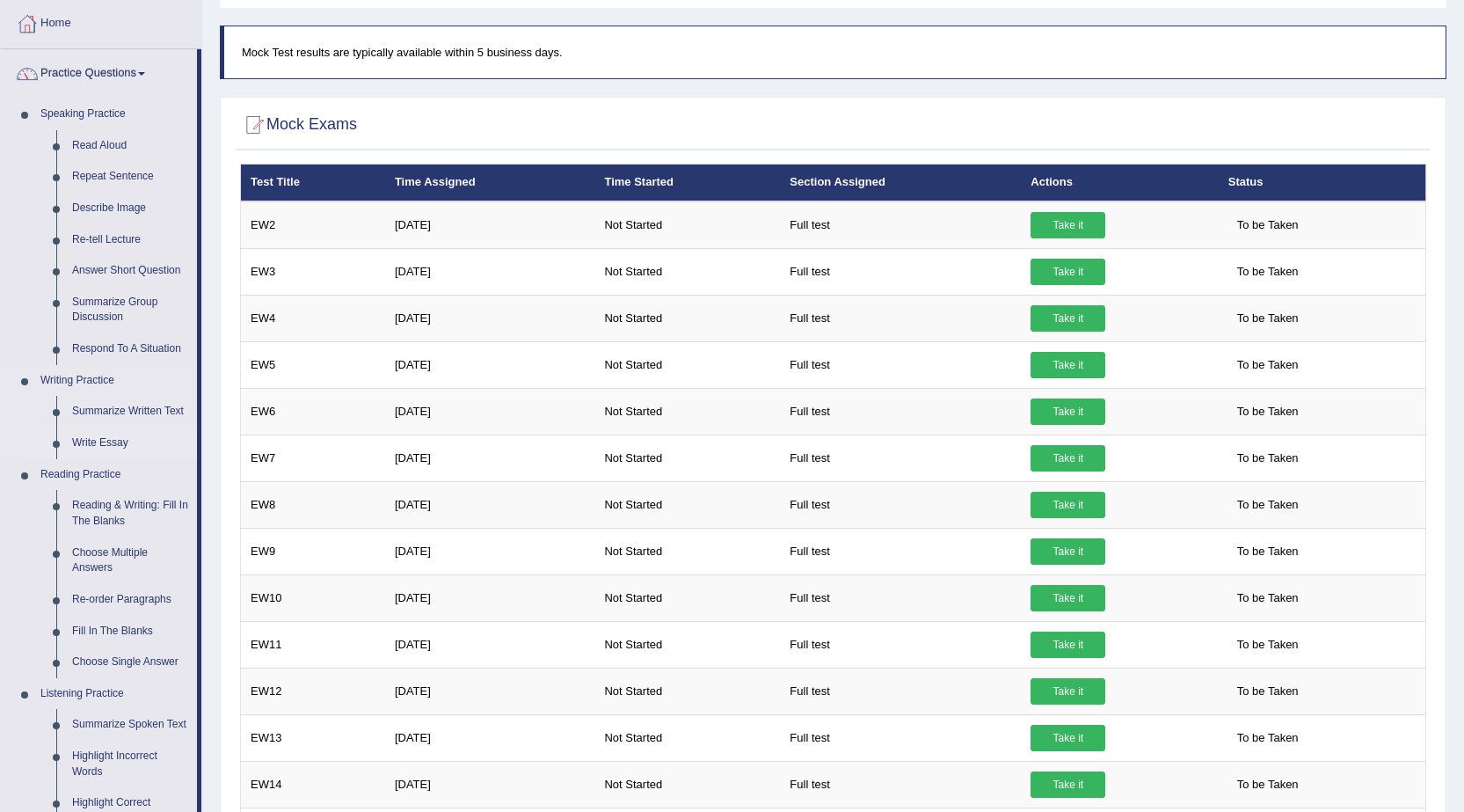
scroll to position [176, 0]
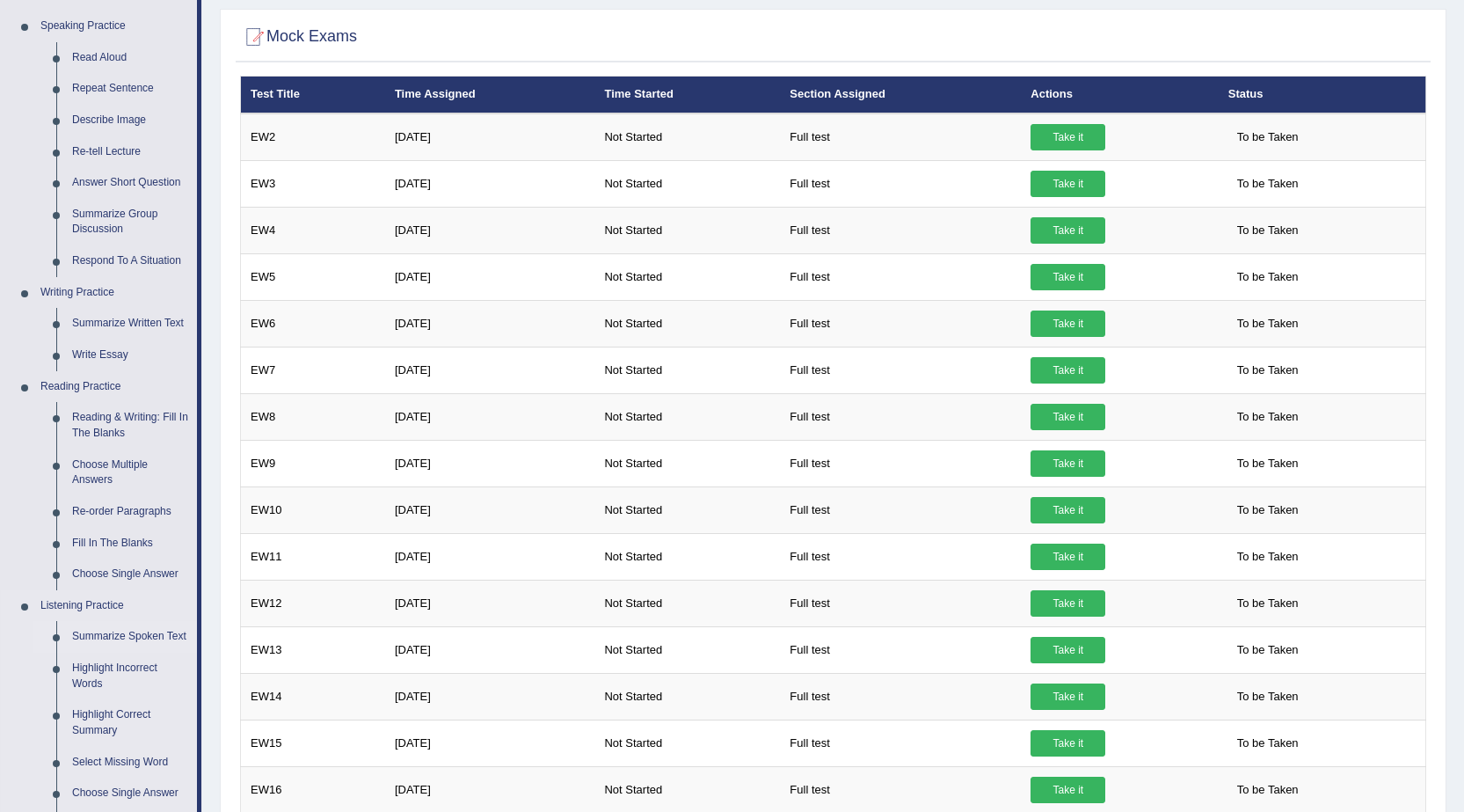
click at [117, 636] on link "Summarize Spoken Text" at bounding box center [130, 636] width 133 height 32
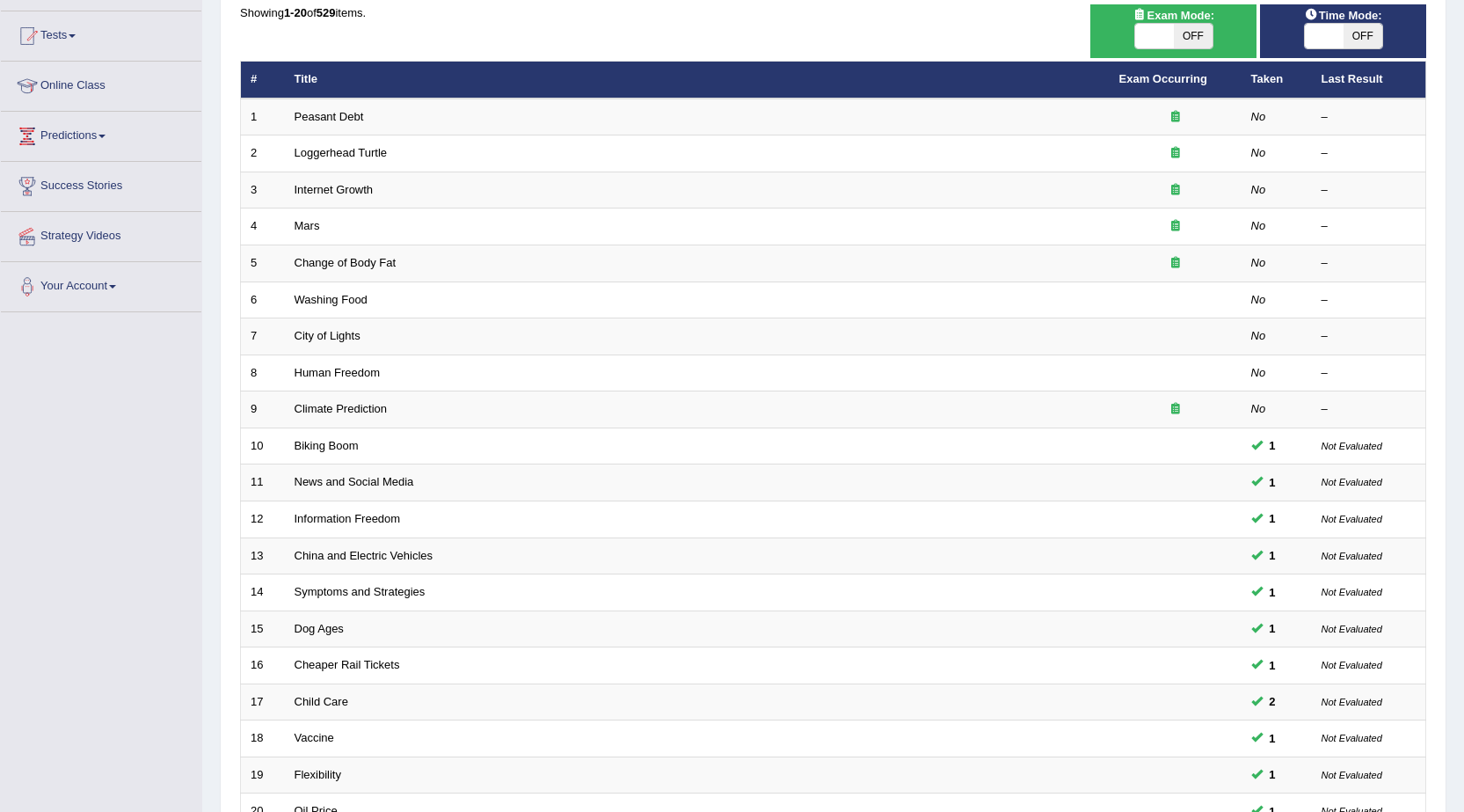
click at [1358, 28] on span "OFF" at bounding box center [1363, 35] width 39 height 24
checkbox input "true"
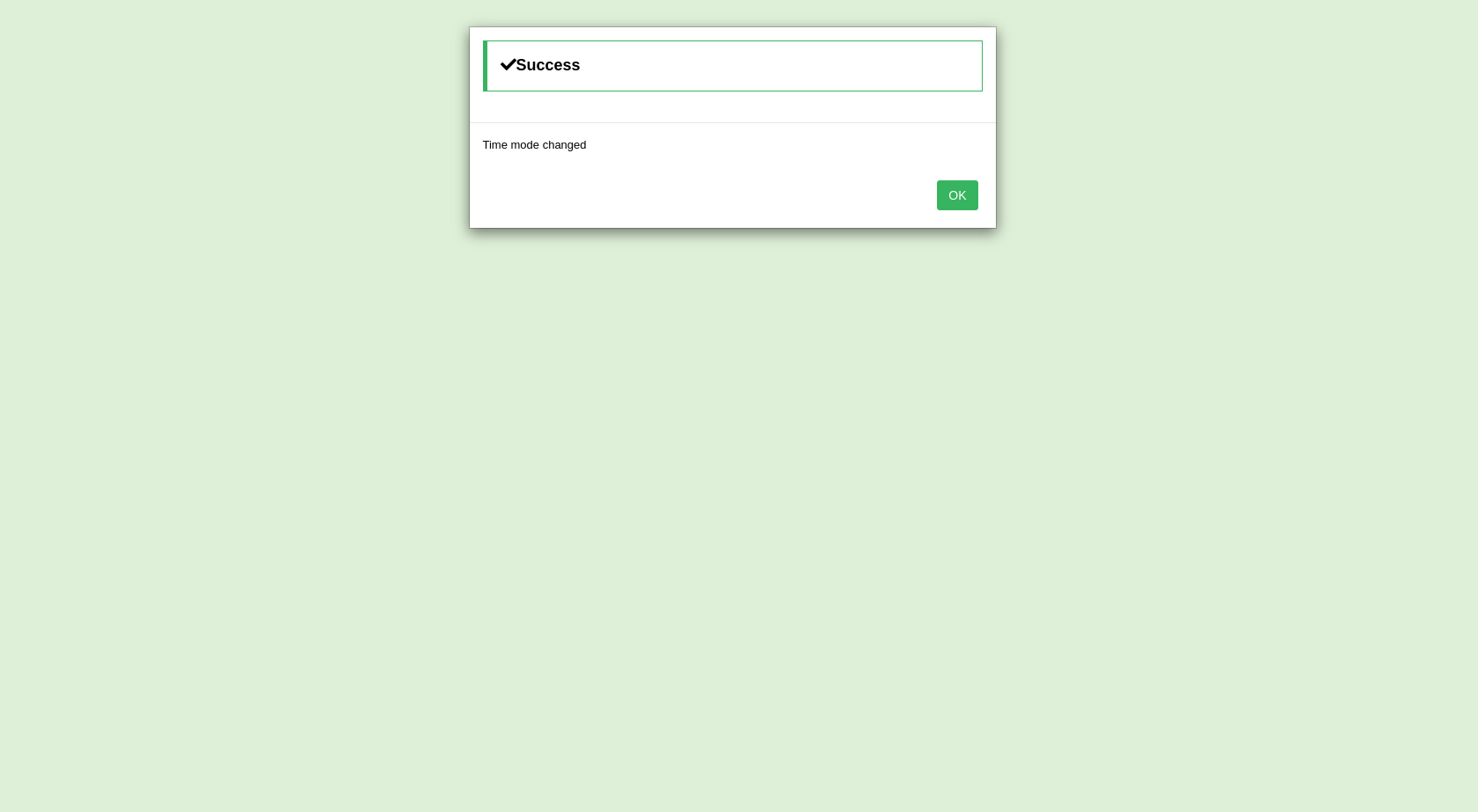
click at [954, 183] on button "OK" at bounding box center [957, 195] width 41 height 30
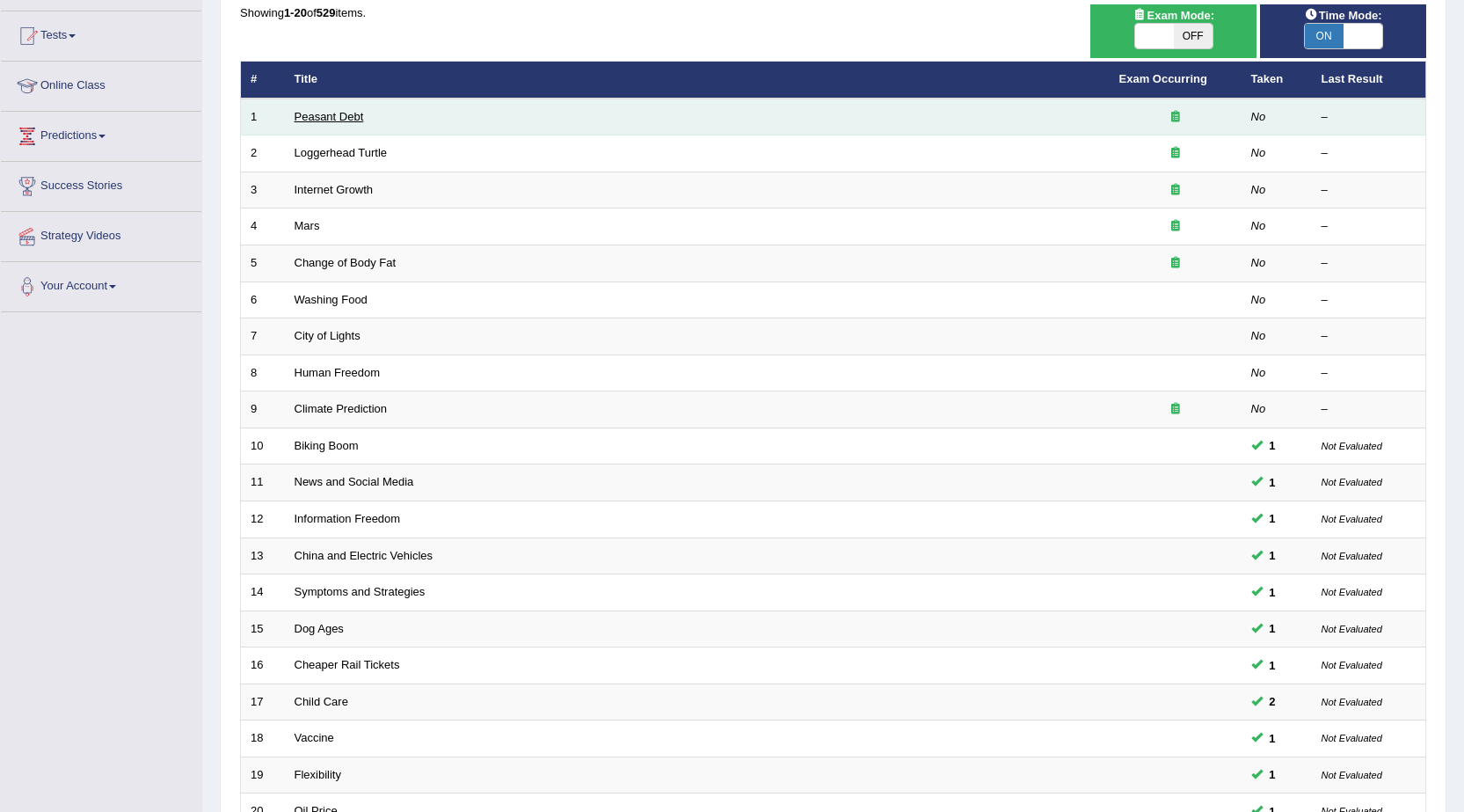
click at [334, 110] on link "Peasant Debt" at bounding box center [330, 116] width 70 height 14
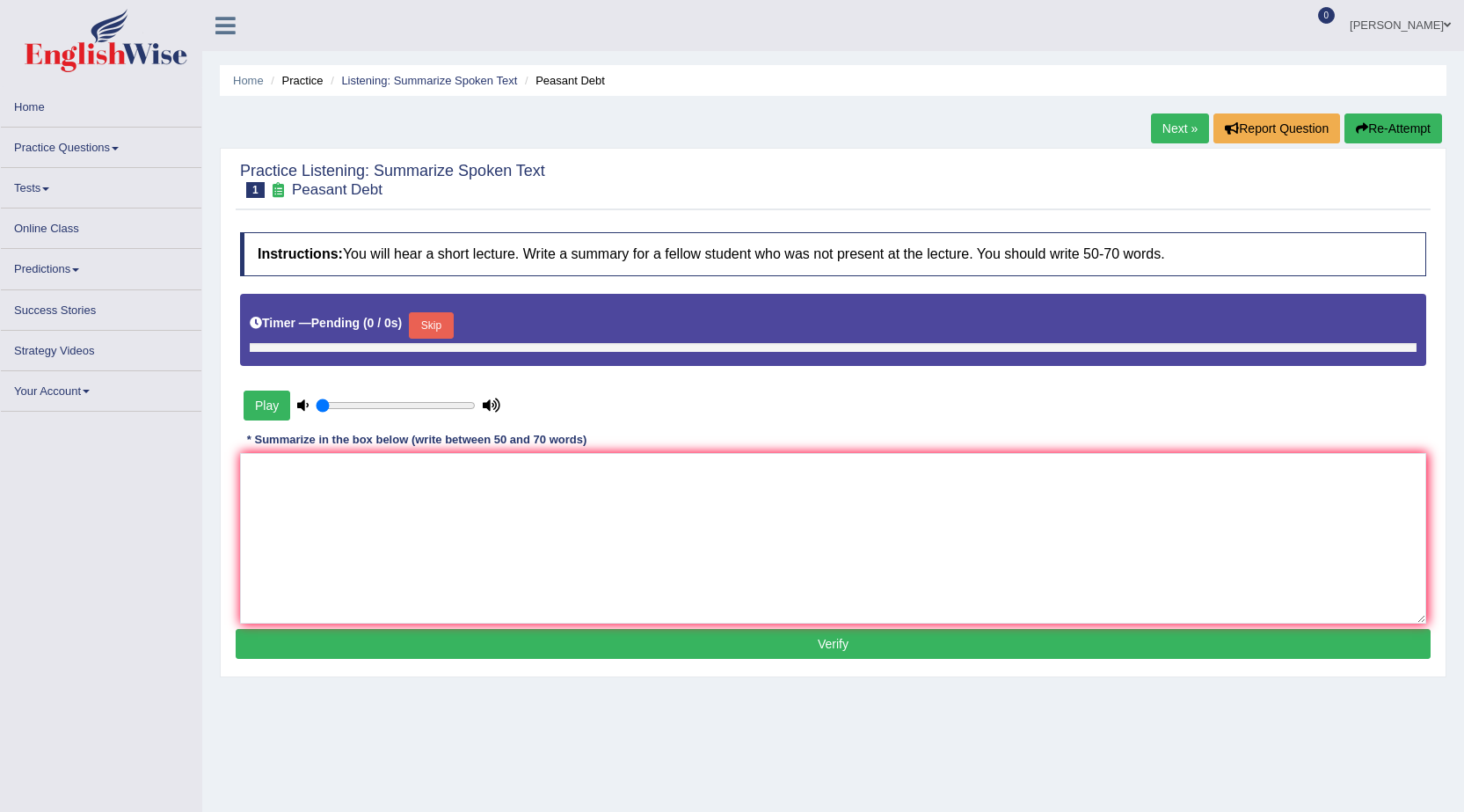
type input "1"
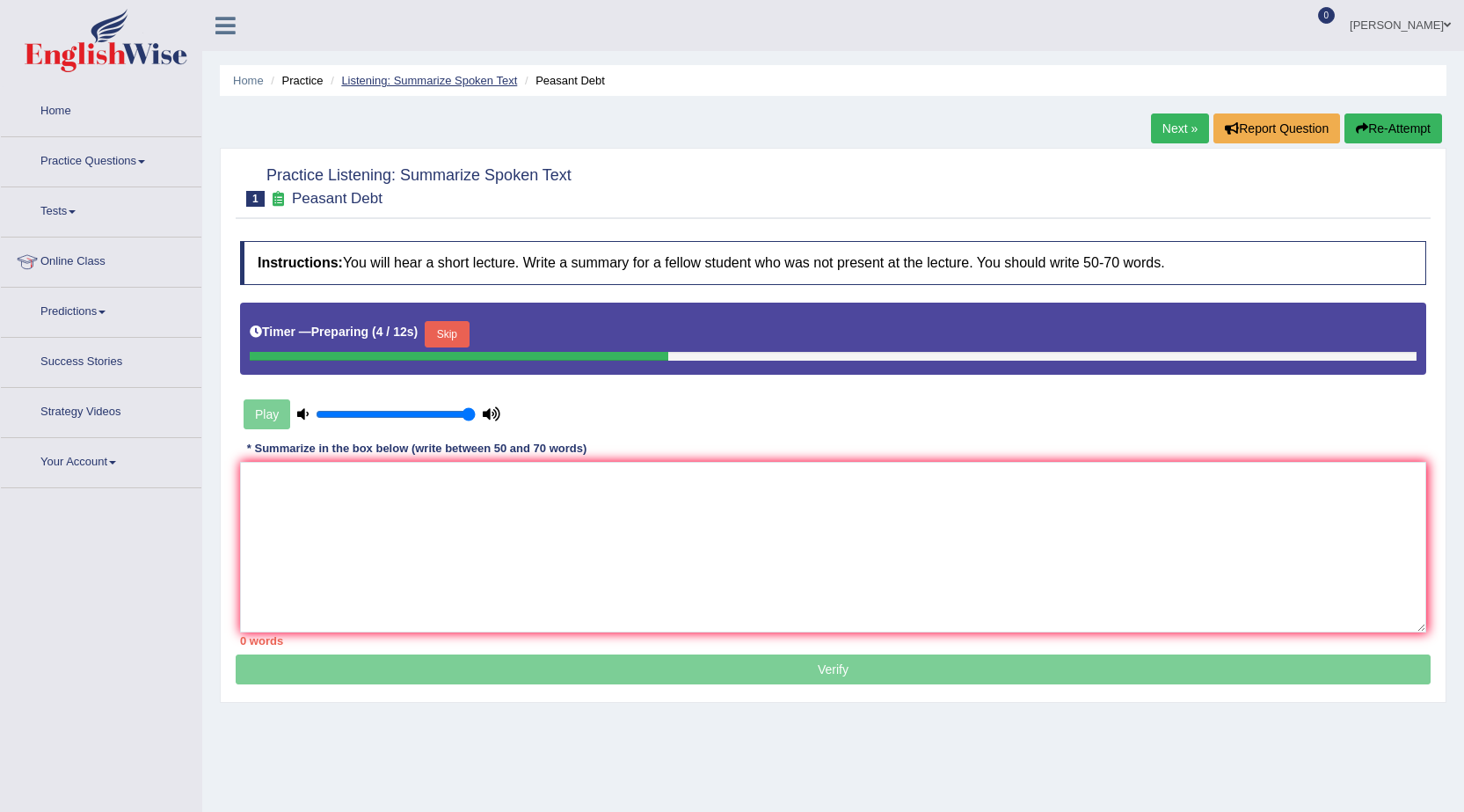
click at [376, 81] on link "Listening: Summarize Spoken Text" at bounding box center [429, 81] width 176 height 14
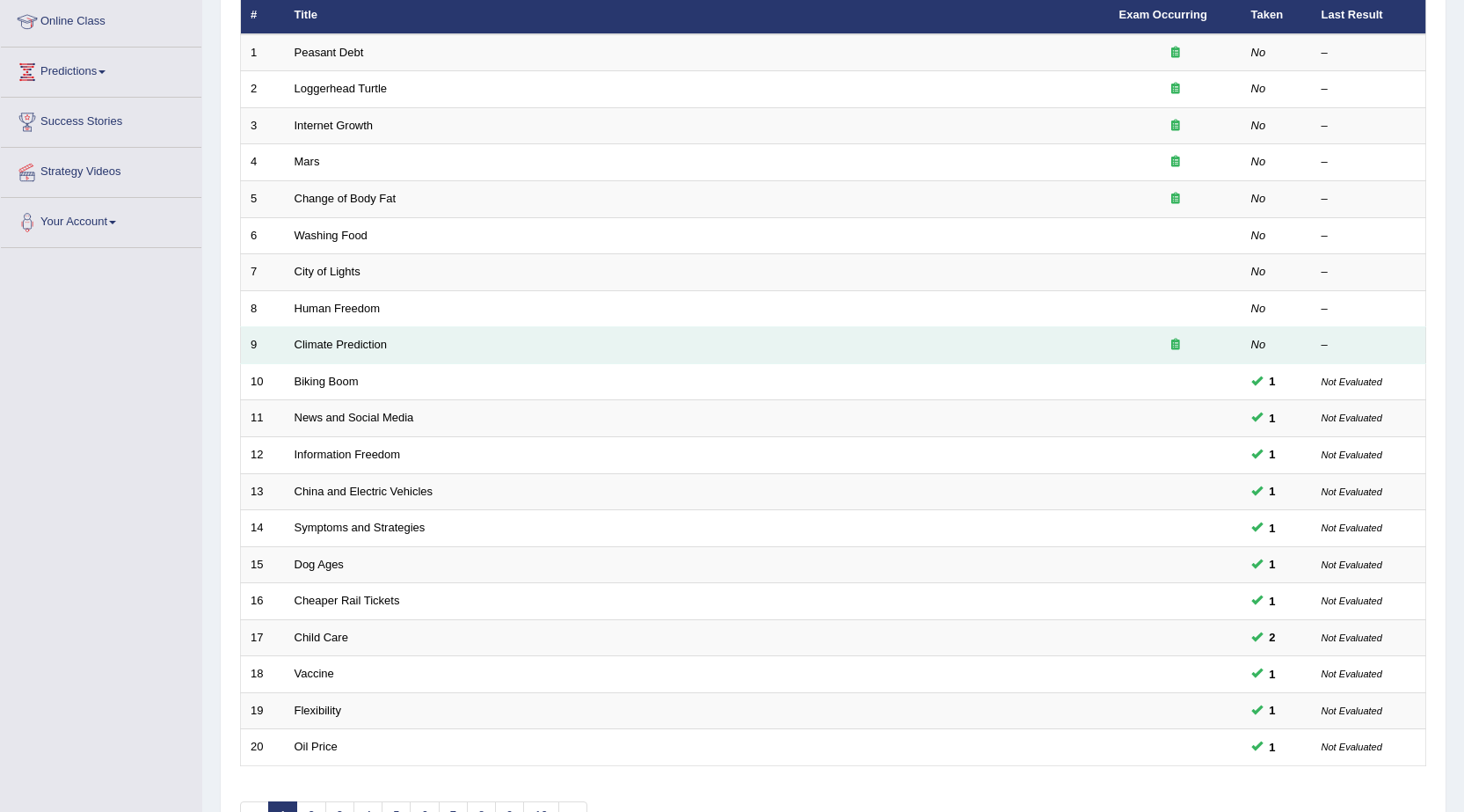
scroll to position [264, 0]
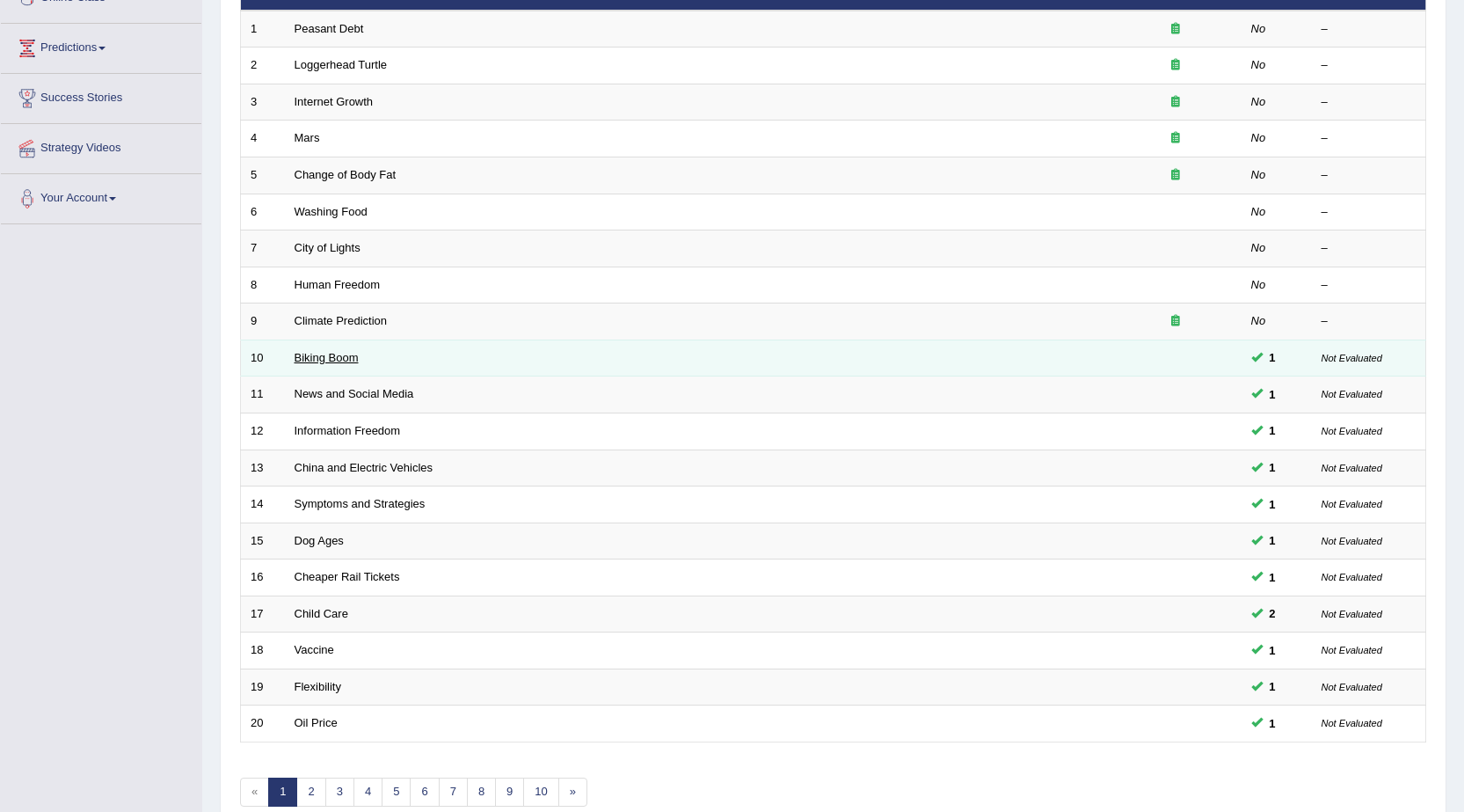
click at [332, 352] on link "Biking Boom" at bounding box center [327, 358] width 64 height 14
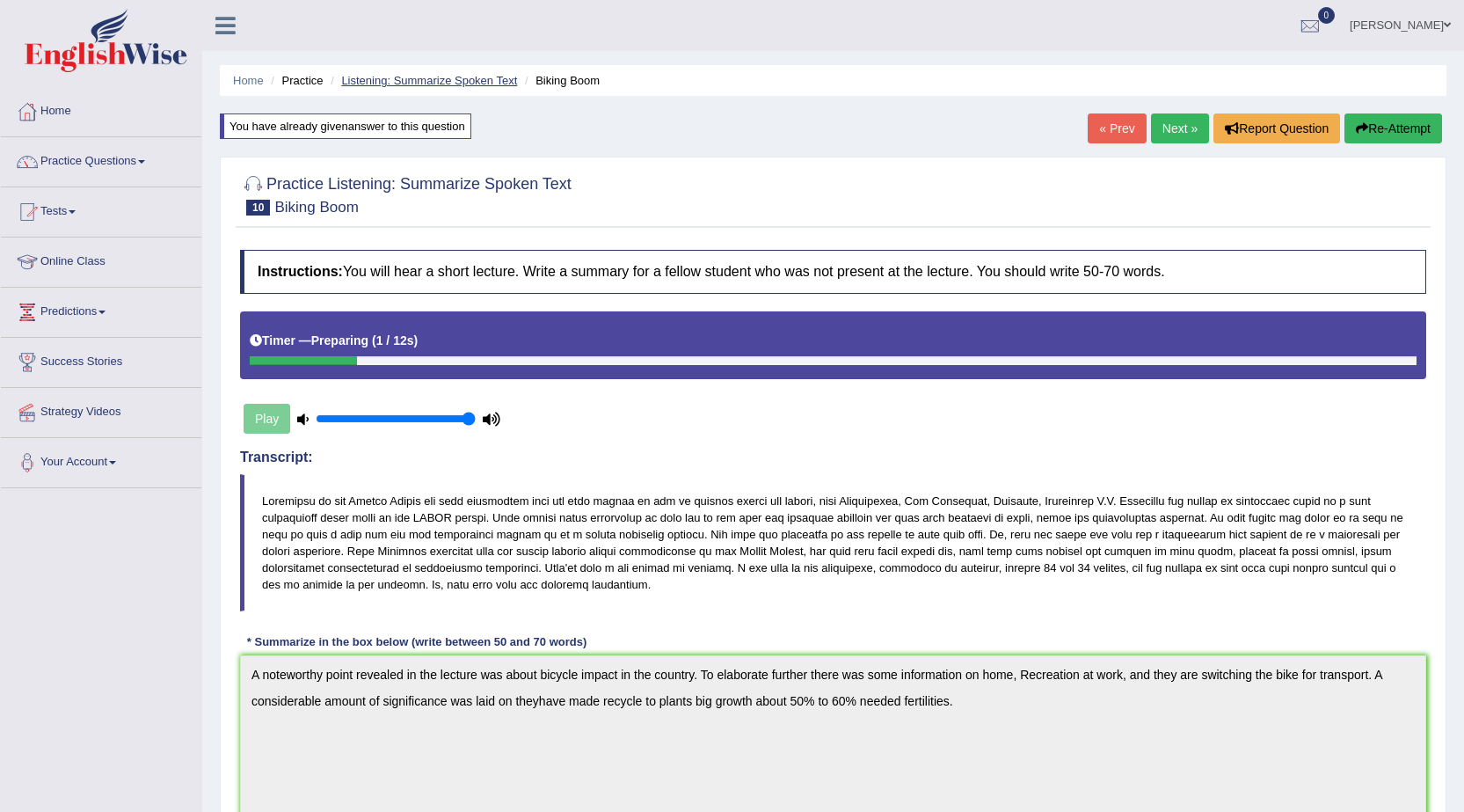
click at [425, 84] on link "Listening: Summarize Spoken Text" at bounding box center [429, 81] width 176 height 14
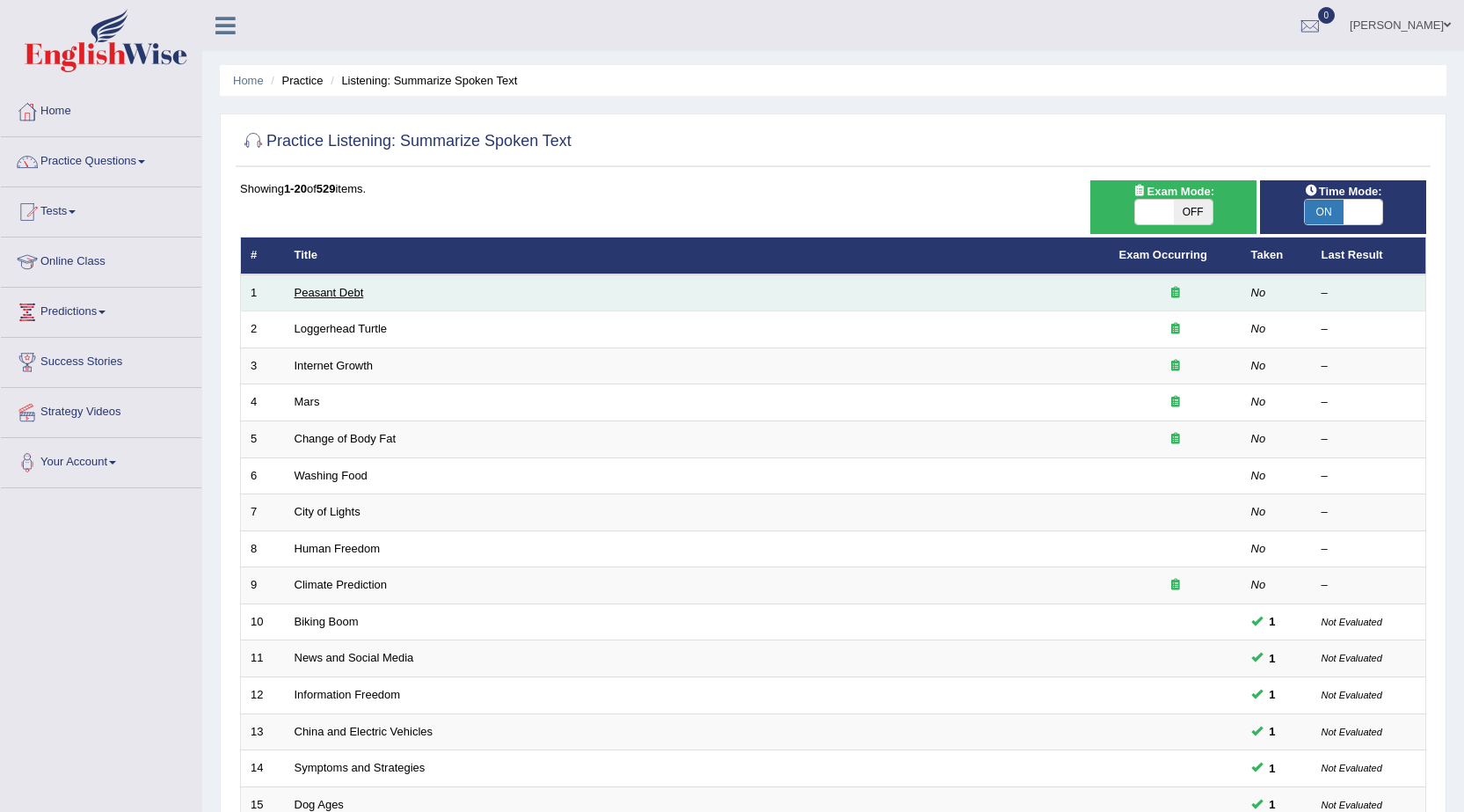
click at [331, 292] on link "Peasant Debt" at bounding box center [330, 293] width 70 height 14
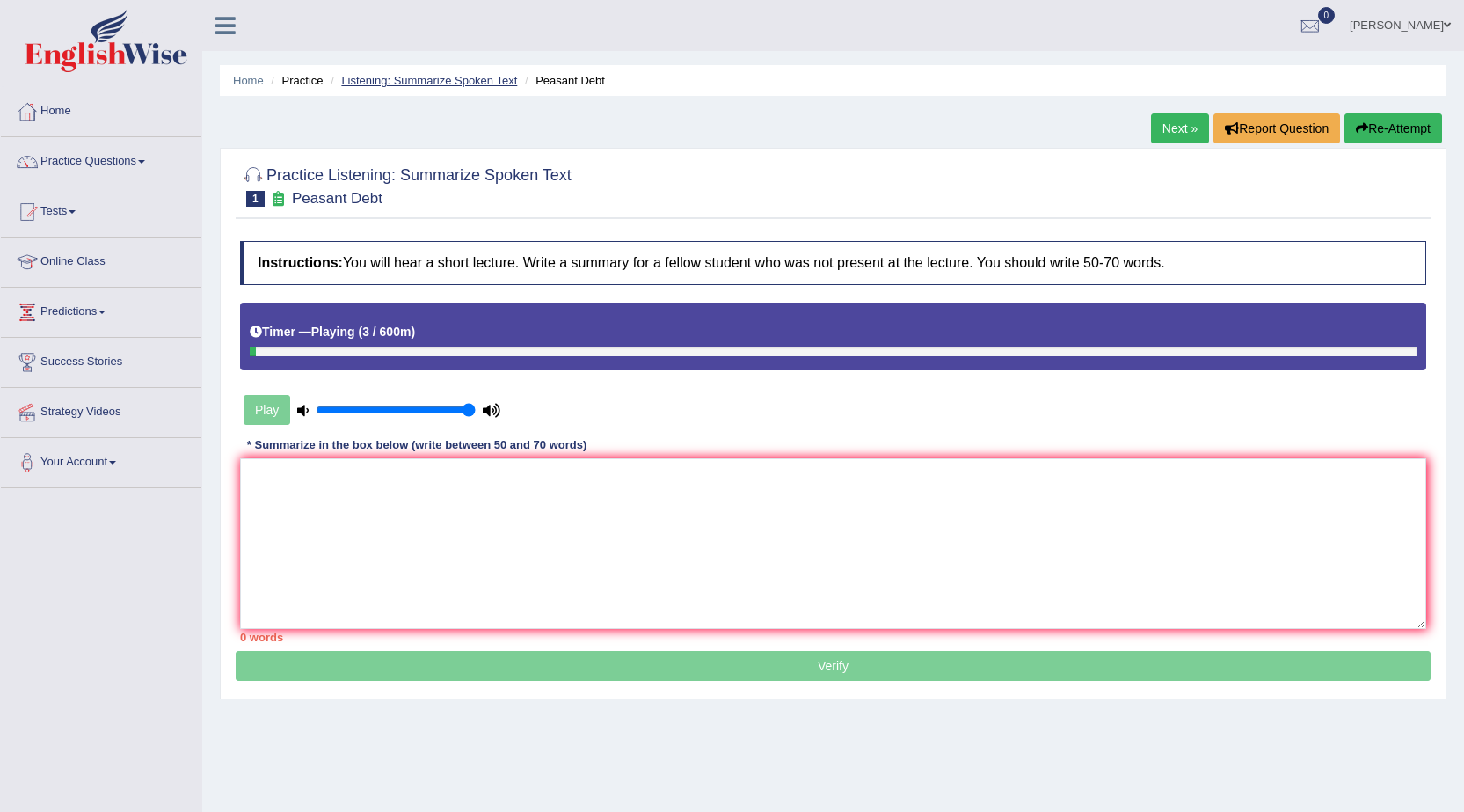
click at [454, 82] on link "Listening: Summarize Spoken Text" at bounding box center [429, 81] width 176 height 14
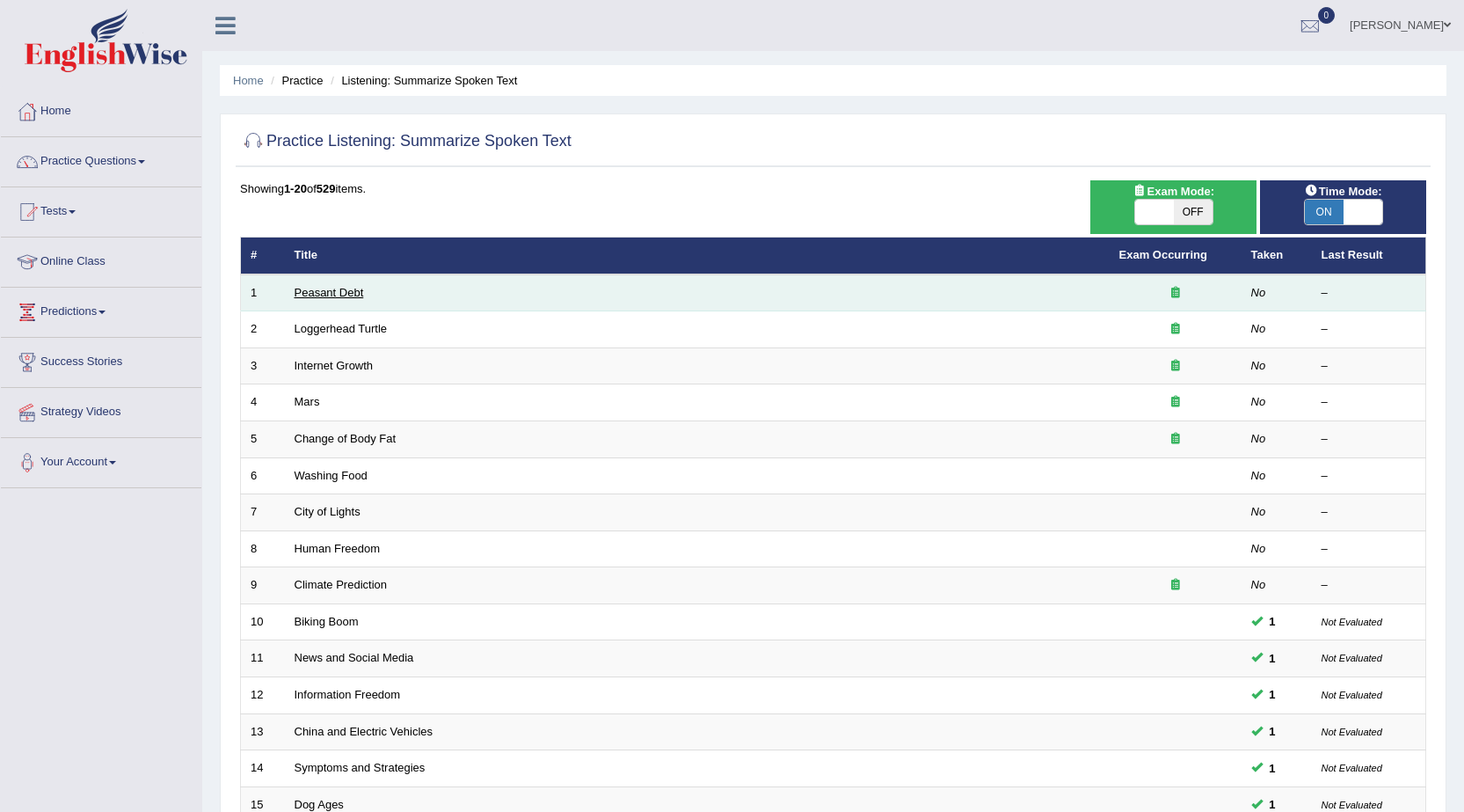
click at [309, 292] on link "Peasant Debt" at bounding box center [330, 293] width 70 height 14
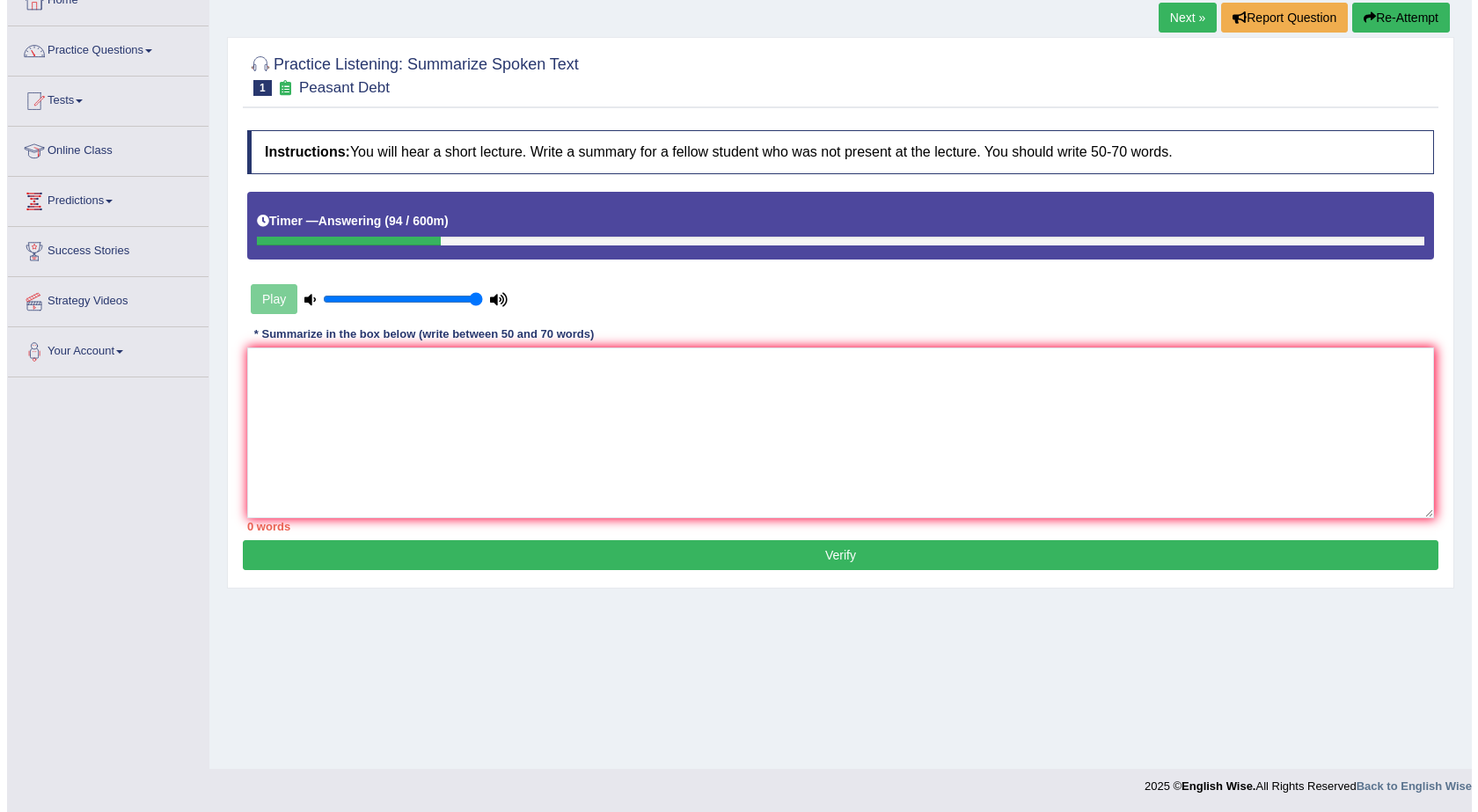
scroll to position [112, 0]
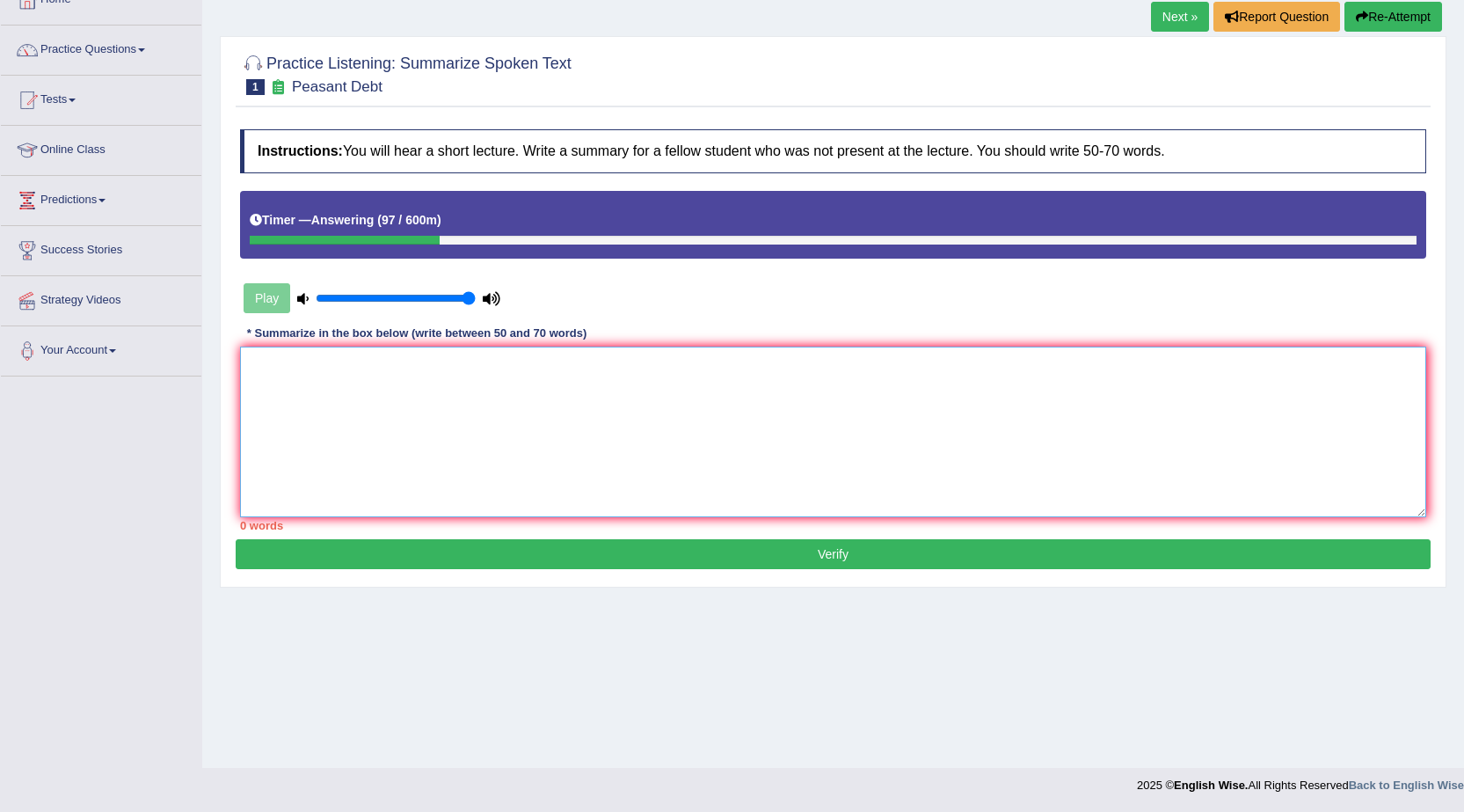
click at [343, 398] on textarea at bounding box center [832, 432] width 1187 height 171
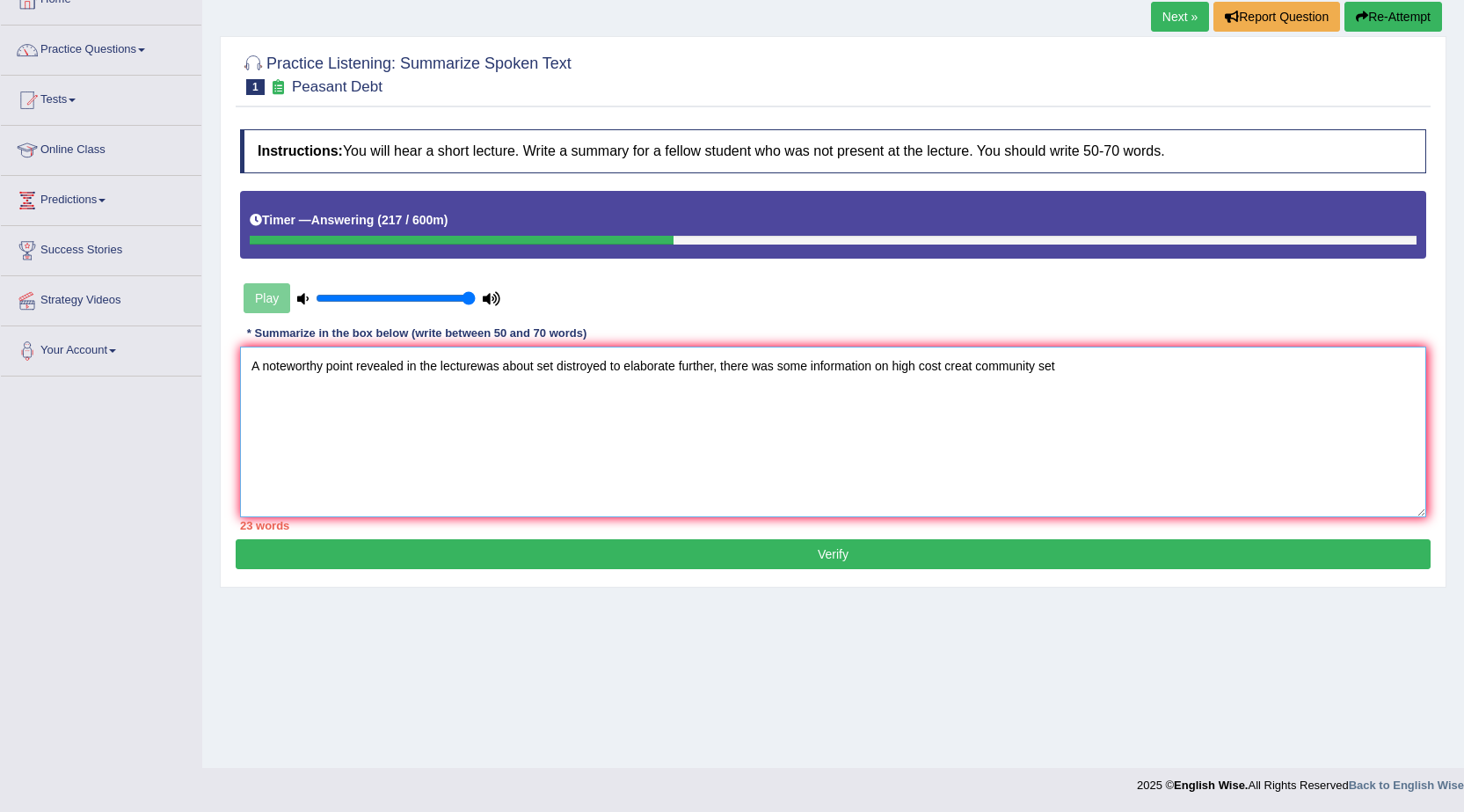
click at [921, 364] on textarea "A noteworthy point revealed in the lecturewas about set distroyed to elaborate …" at bounding box center [832, 432] width 1187 height 171
click at [947, 366] on textarea "A noteworthy point revealed in the lecturewas about set distroyed to elaborate …" at bounding box center [832, 432] width 1187 height 171
click at [1086, 364] on textarea "A noteworthy point revealed in the lecturewas about set distroyed to elaborate …" at bounding box center [832, 432] width 1187 height 171
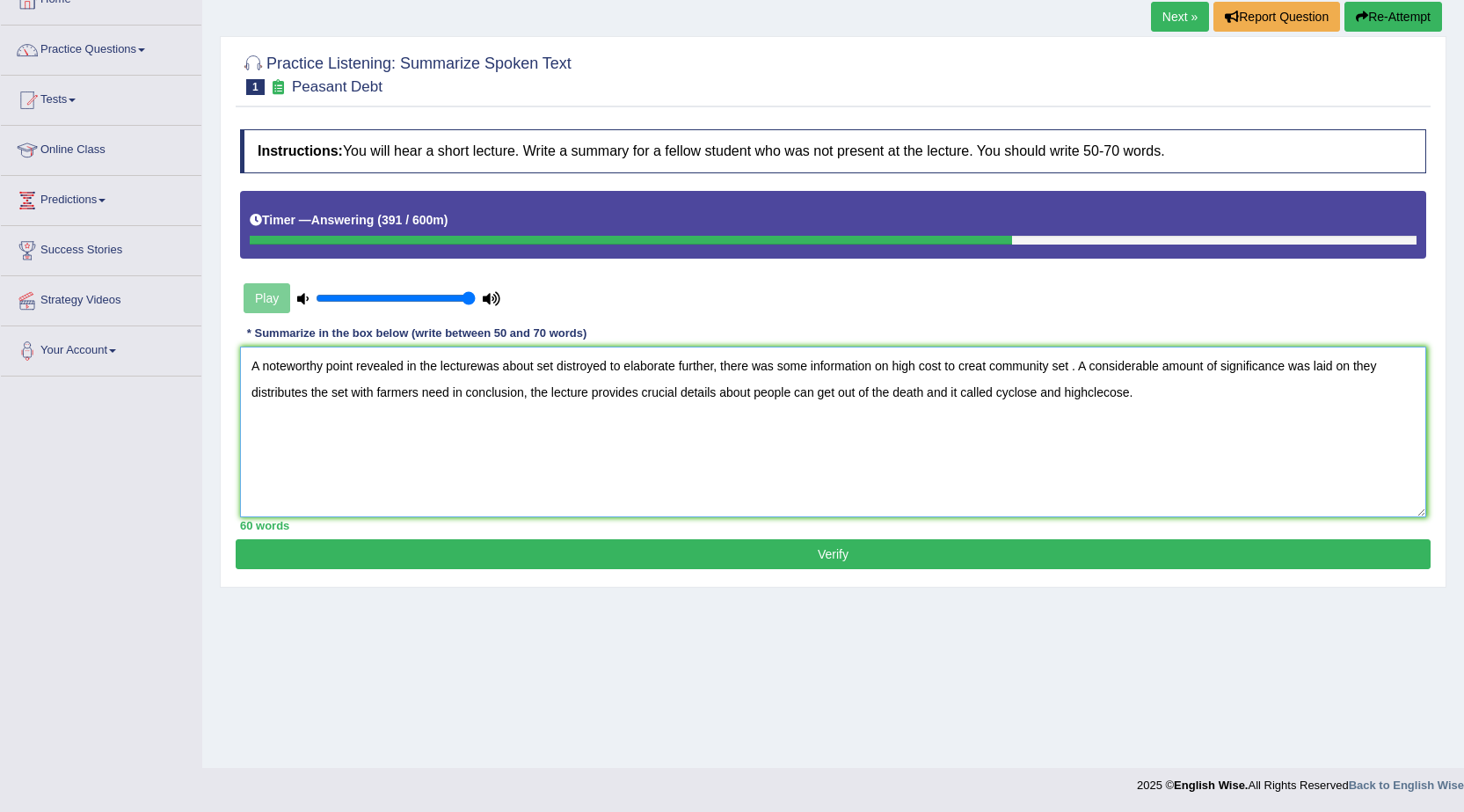
type textarea "A noteworthy point revealed in the lecturewas about set distroyed to elaborate …"
click at [796, 550] on button "Verify" at bounding box center [833, 554] width 1195 height 30
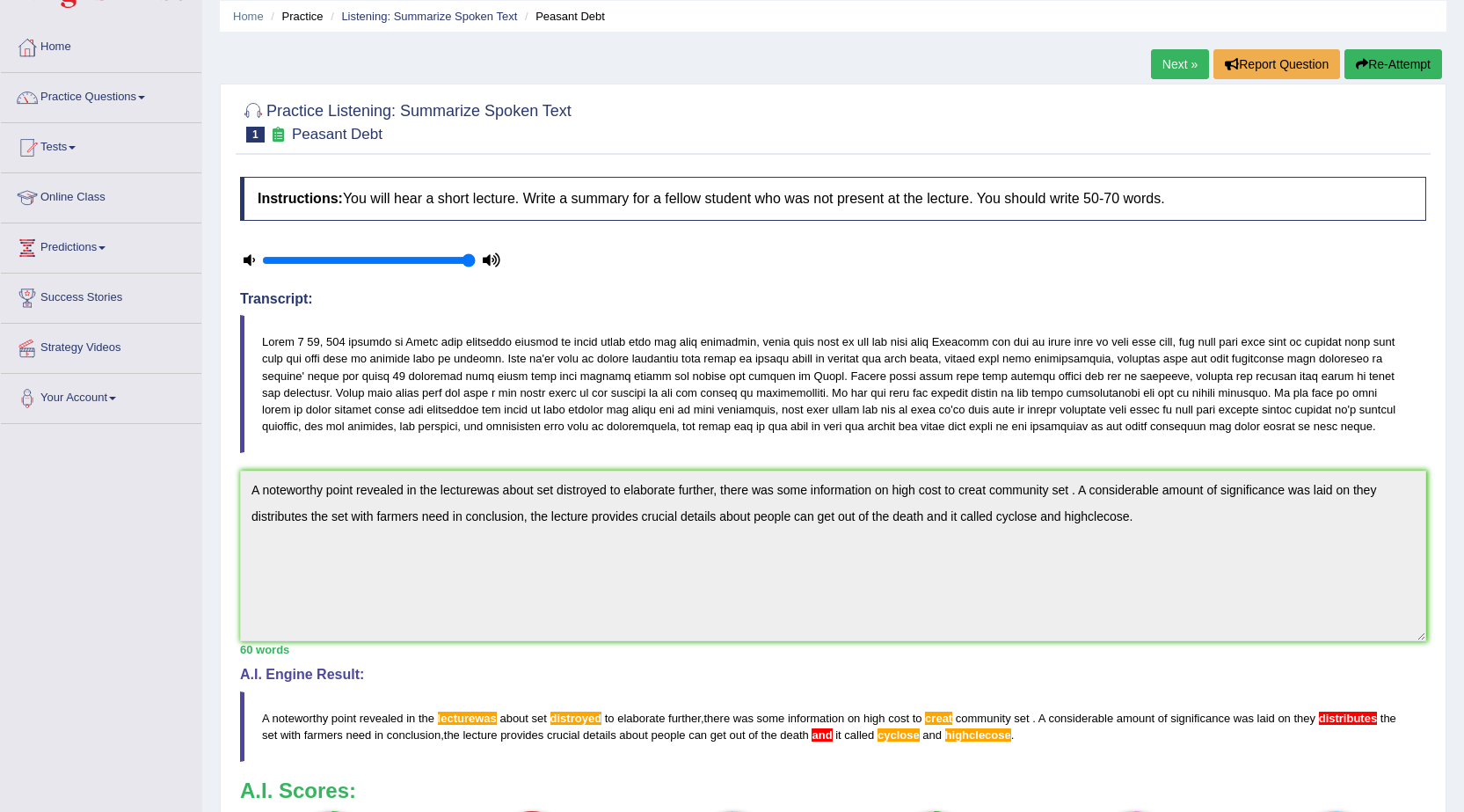
scroll to position [23, 0]
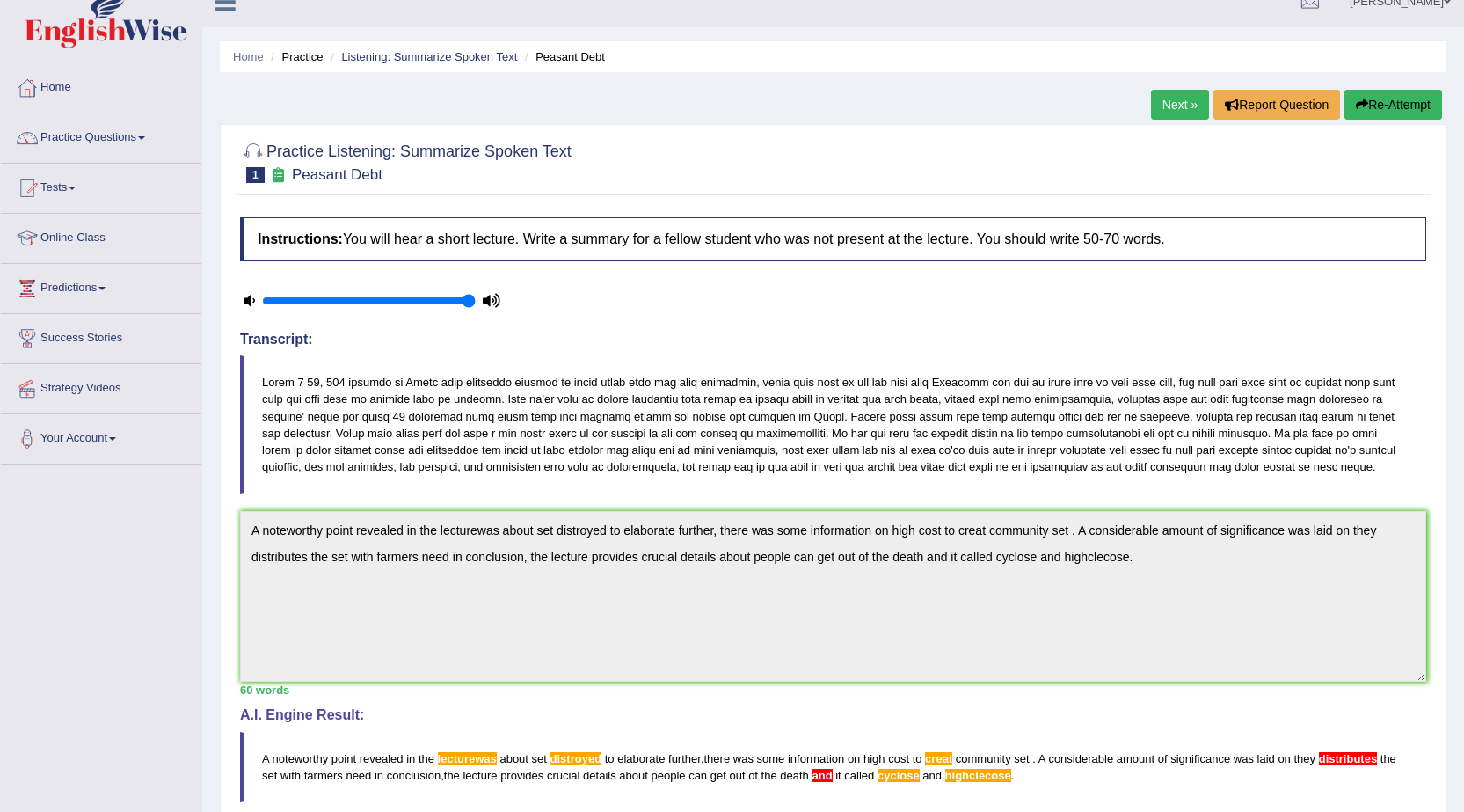
click at [428, 291] on div at bounding box center [372, 300] width 264 height 44
click at [446, 307] on input "range" at bounding box center [369, 301] width 213 height 15
click at [445, 306] on input "range" at bounding box center [369, 301] width 213 height 15
click at [420, 305] on input "range" at bounding box center [369, 301] width 213 height 15
click at [384, 304] on input "range" at bounding box center [369, 301] width 213 height 15
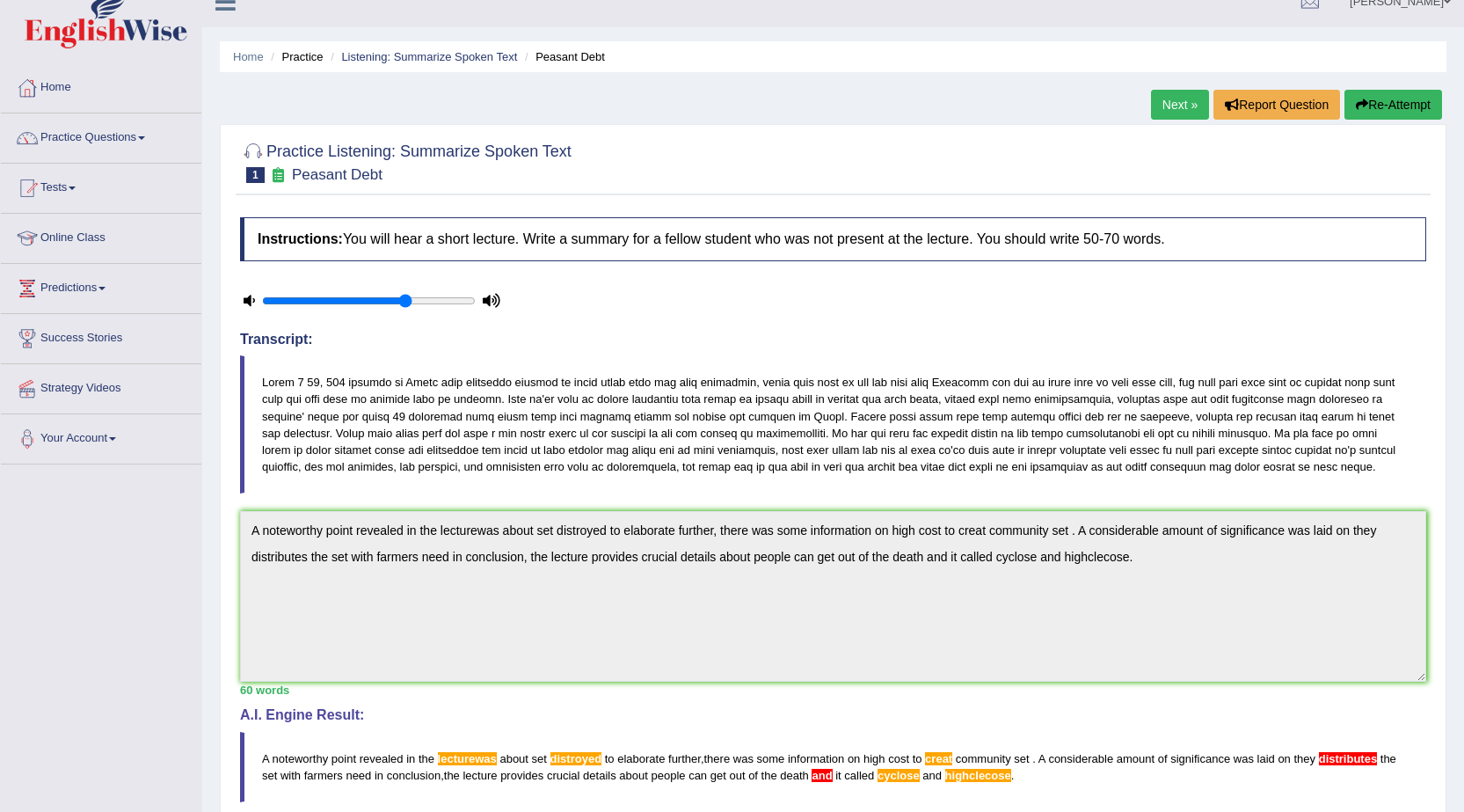
click at [407, 298] on input "range" at bounding box center [369, 301] width 213 height 15
type input "0.8"
click at [425, 298] on input "range" at bounding box center [369, 301] width 213 height 15
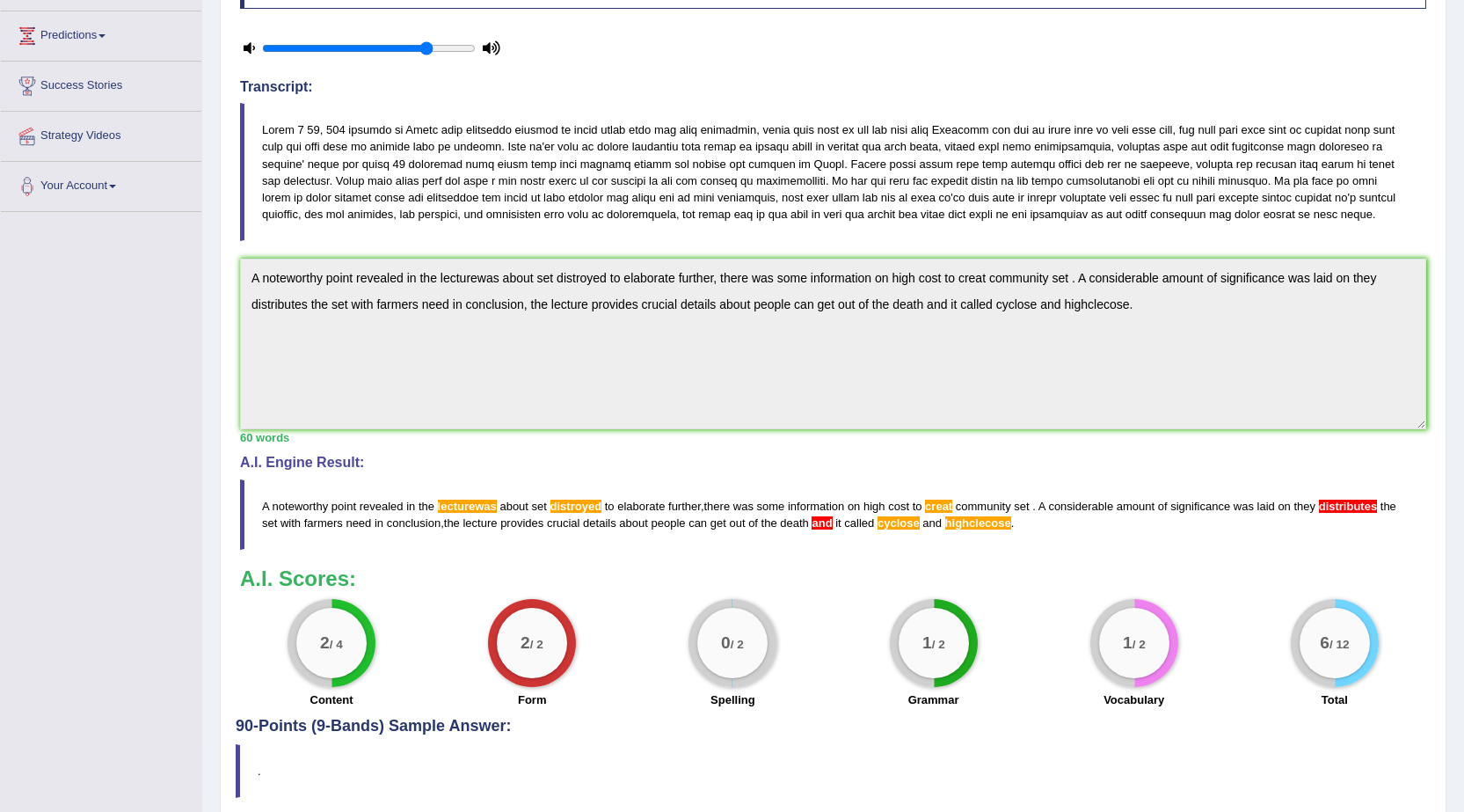
scroll to position [100, 0]
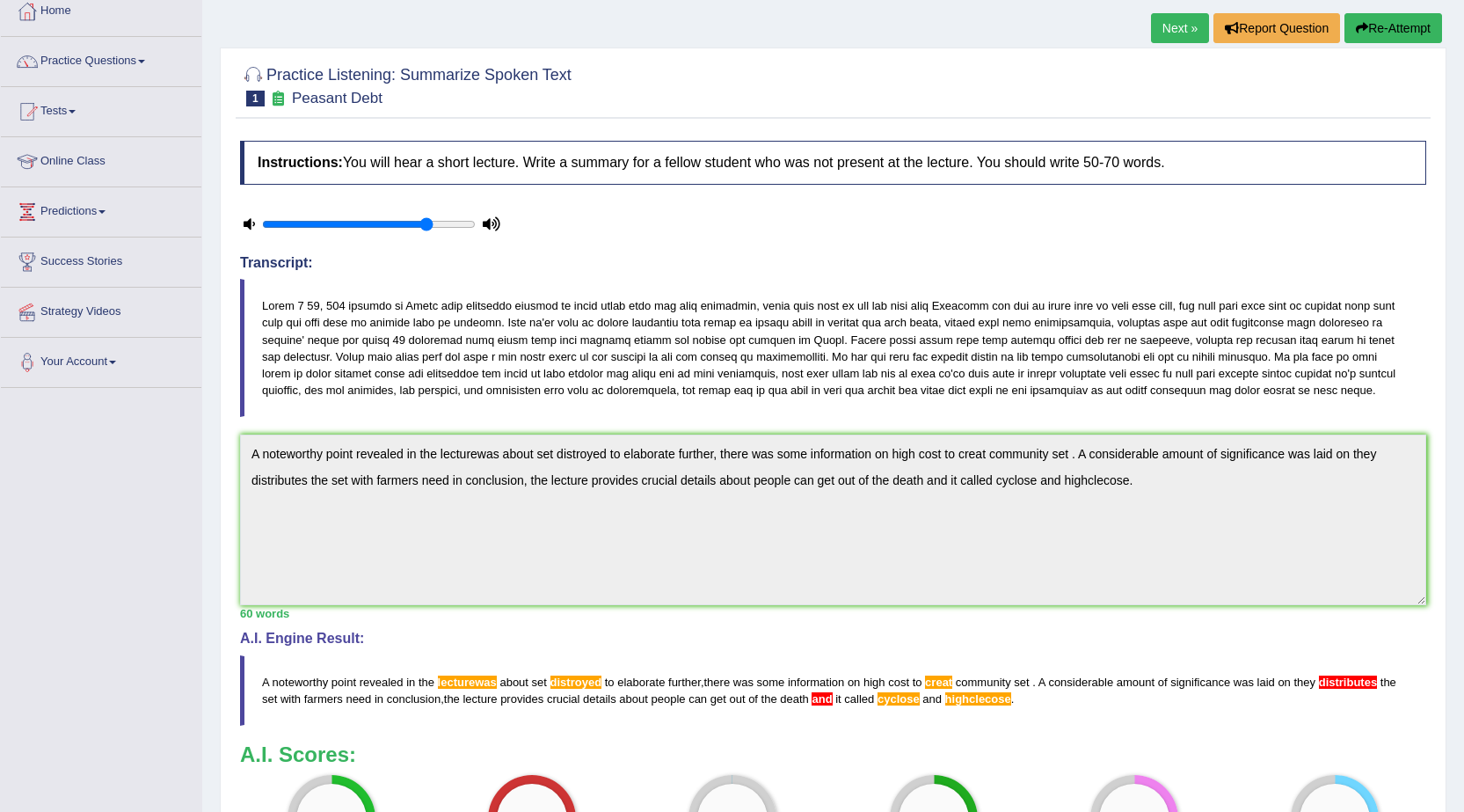
click at [1382, 36] on button "Re-Attempt" at bounding box center [1393, 28] width 98 height 30
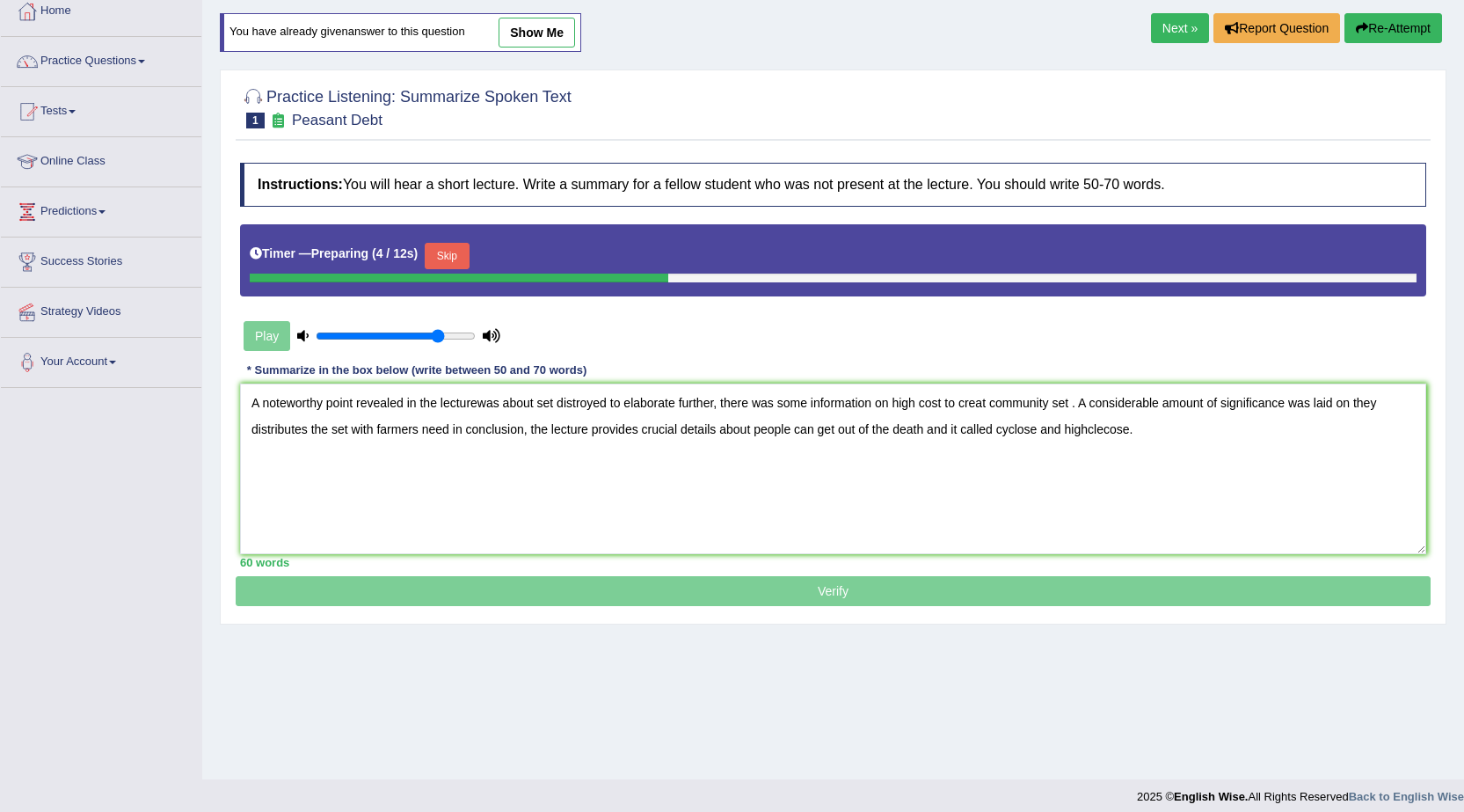
click at [475, 400] on textarea "A noteworthy point revealed in the lecturewas about set distroyed to elaborate …" at bounding box center [832, 469] width 1187 height 171
click at [612, 401] on textarea "A noteworthy point revealed in the lecture was about set distroyed to elaborate…" at bounding box center [832, 469] width 1187 height 171
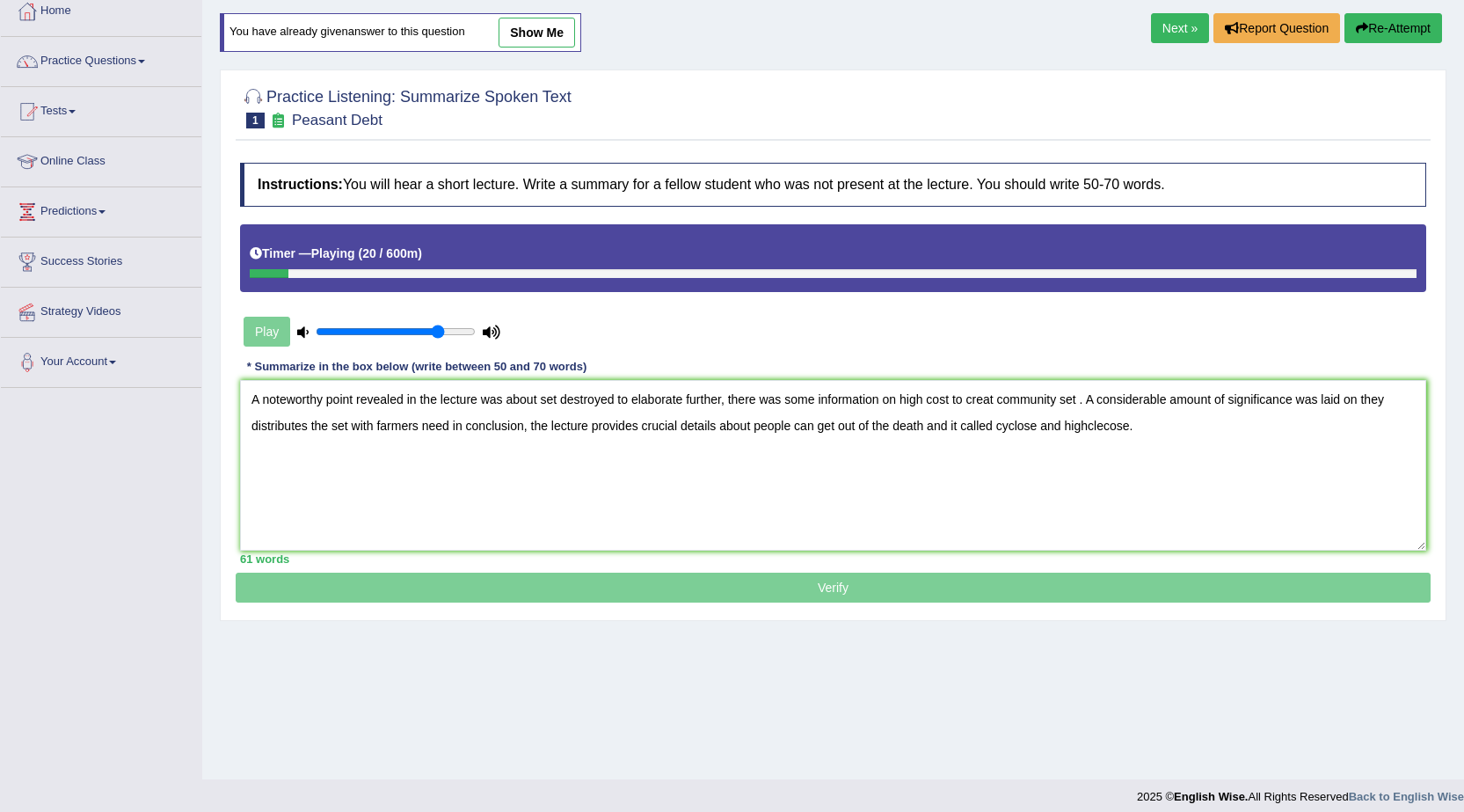
click at [897, 398] on textarea "A noteworthy point revealed in the lecture was about set destroyed to elaborate…" at bounding box center [832, 466] width 1187 height 171
drag, startPoint x: 1002, startPoint y: 399, endPoint x: 978, endPoint y: 395, distance: 24.3
click at [978, 395] on textarea "A noteworthy point revealed in the lecture was about set destroyed to elaborate…" at bounding box center [832, 466] width 1187 height 171
click at [308, 424] on textarea "A noteworthy point revealed in the lecture was about set destroyed to elaborate…" at bounding box center [832, 466] width 1187 height 171
click at [917, 428] on textarea "A noteworthy point revealed in the lecture was about set destroyed to elaborate…" at bounding box center [832, 466] width 1187 height 171
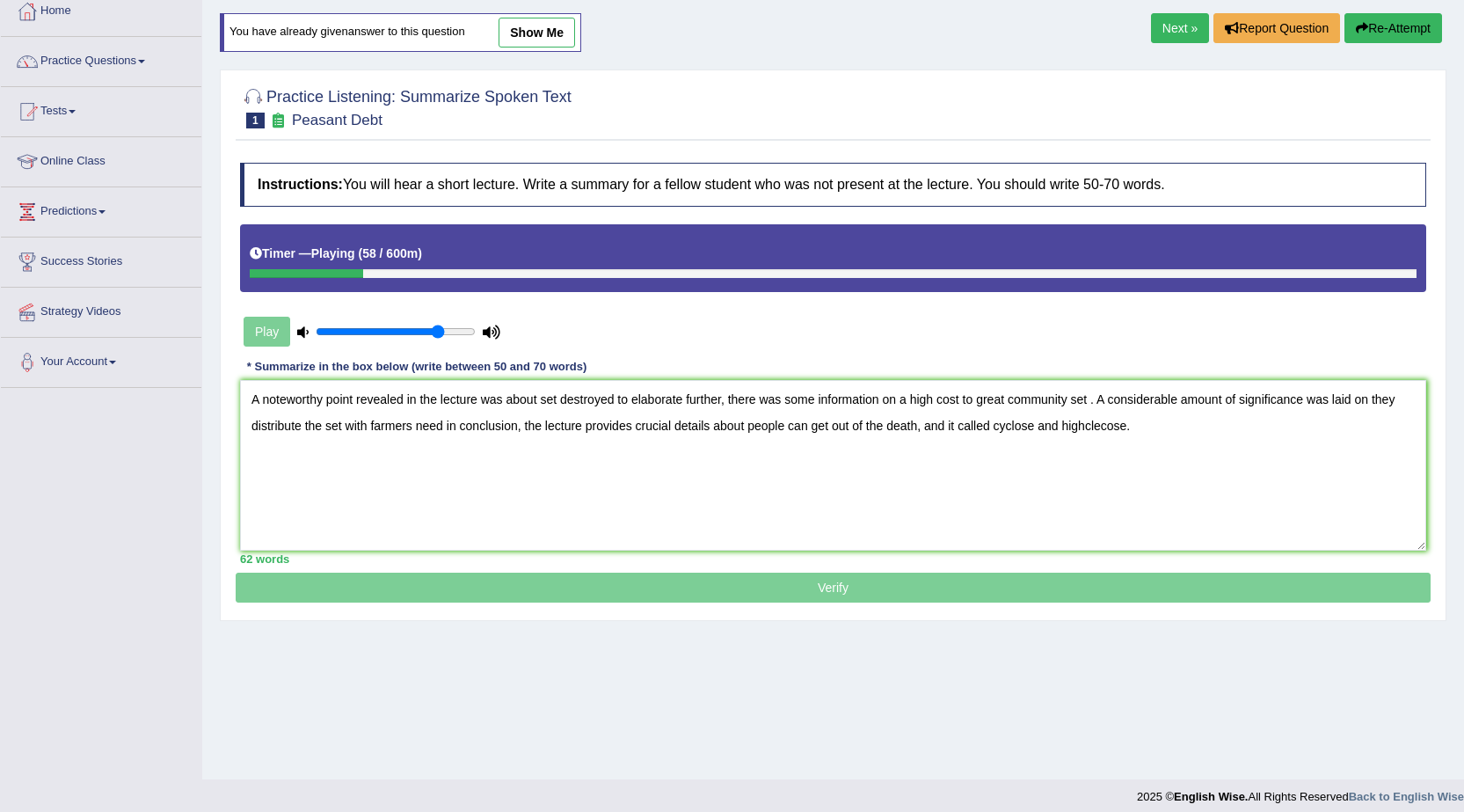
click at [1032, 427] on textarea "A noteworthy point revealed in the lecture was about set destroyed to elaborate…" at bounding box center [832, 466] width 1187 height 171
click at [1135, 423] on textarea "A noteworthy point revealed in the lecture was about set destroyed to elaborate…" at bounding box center [832, 466] width 1187 height 171
click at [251, 428] on textarea "A noteworthy point revealed in the lecture was about set destroyed to elaborate…" at bounding box center [832, 466] width 1187 height 171
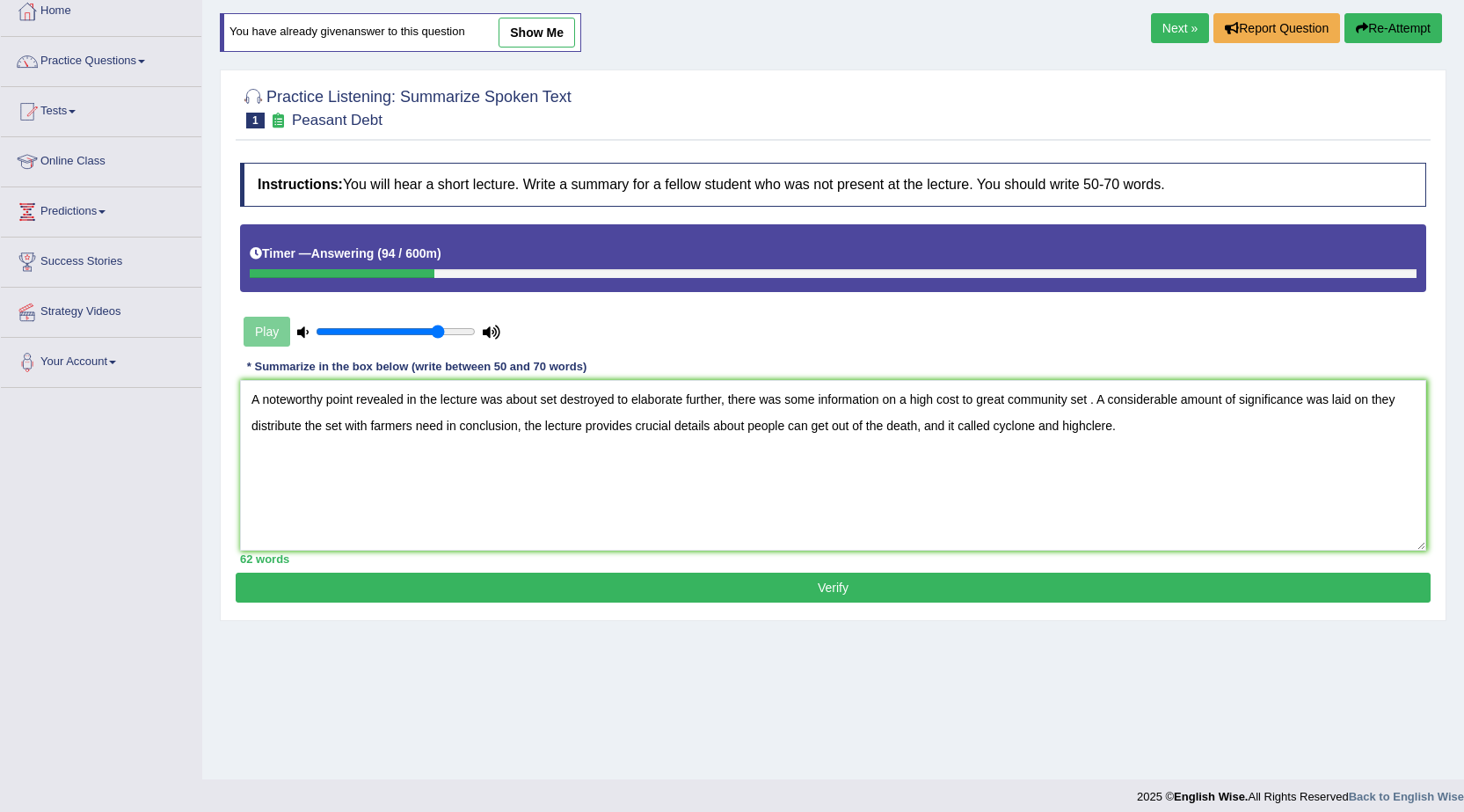
type textarea "A noteworthy point revealed in the lecture was about set destroyed to elaborate…"
click at [732, 590] on button "Verify" at bounding box center [833, 587] width 1195 height 30
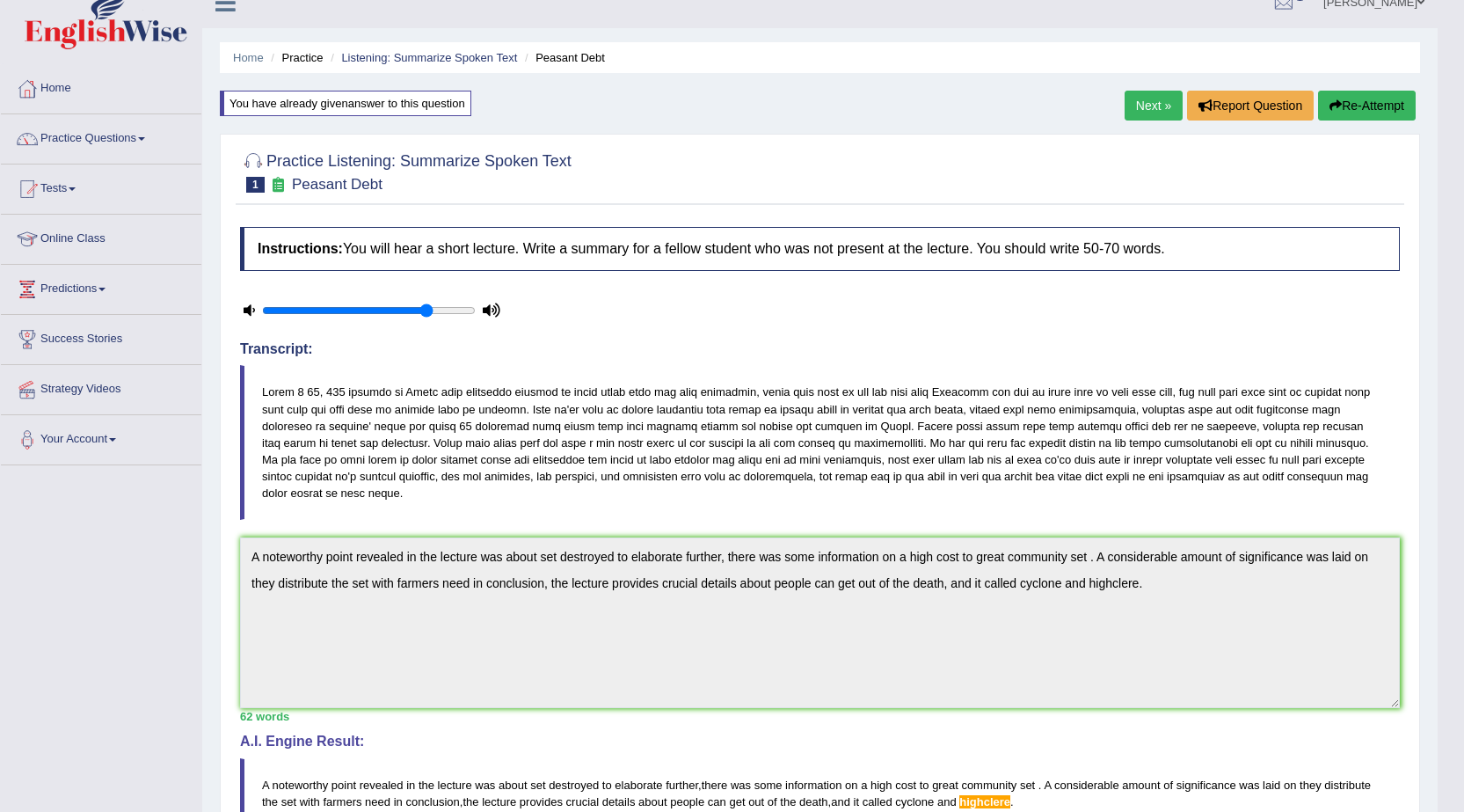
scroll to position [21, 0]
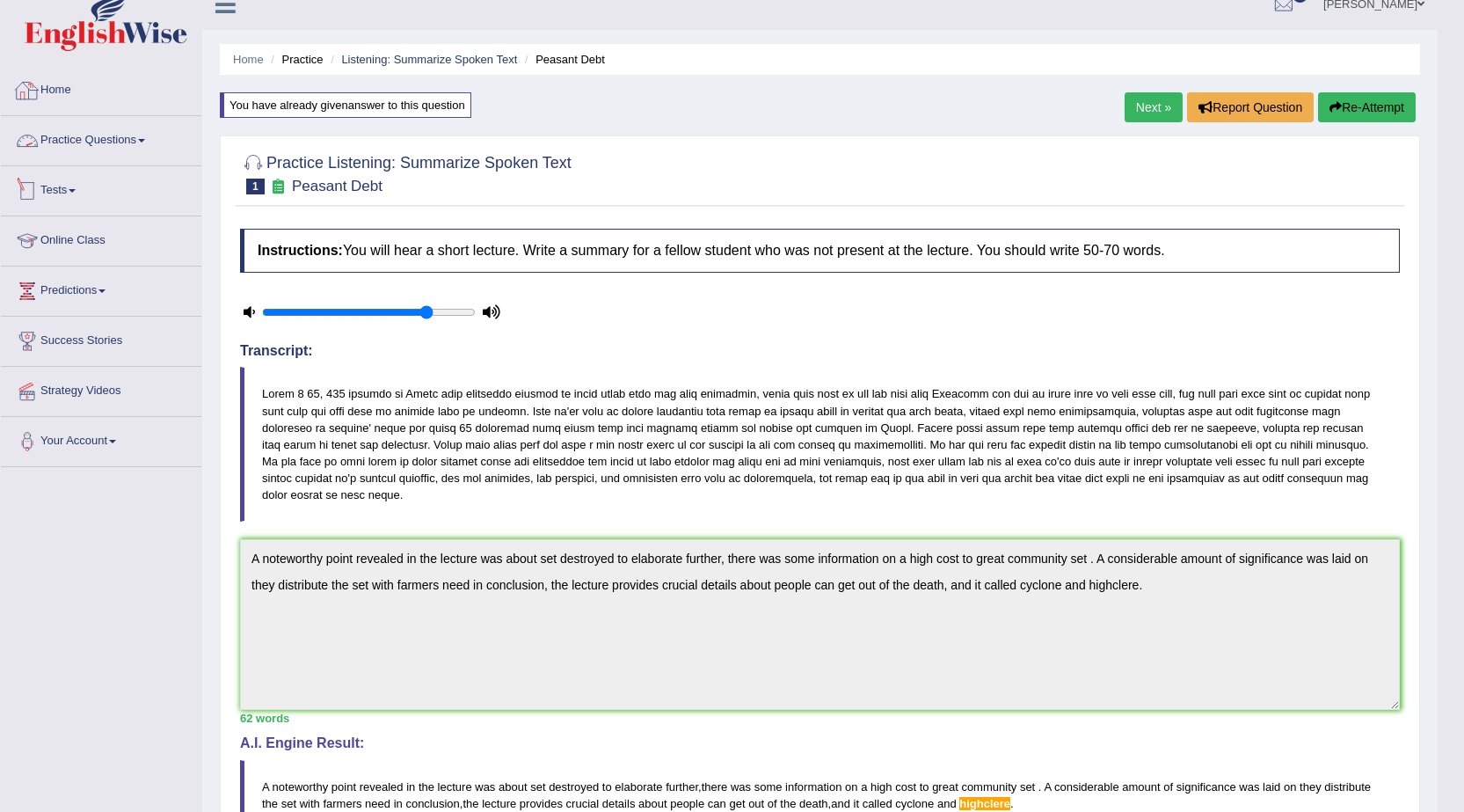
click at [92, 137] on link "Practice Questions" at bounding box center [101, 138] width 201 height 44
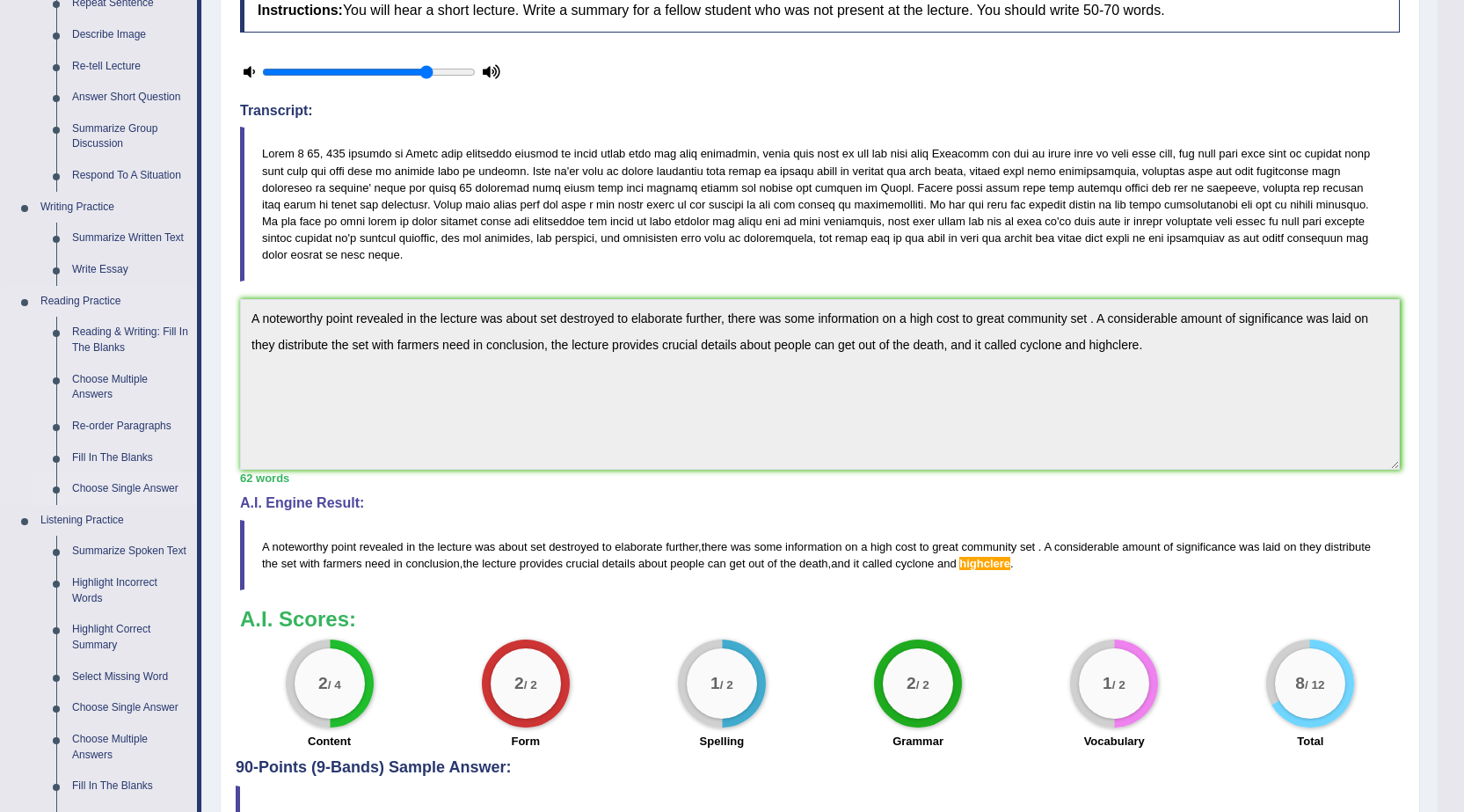
scroll to position [373, 0]
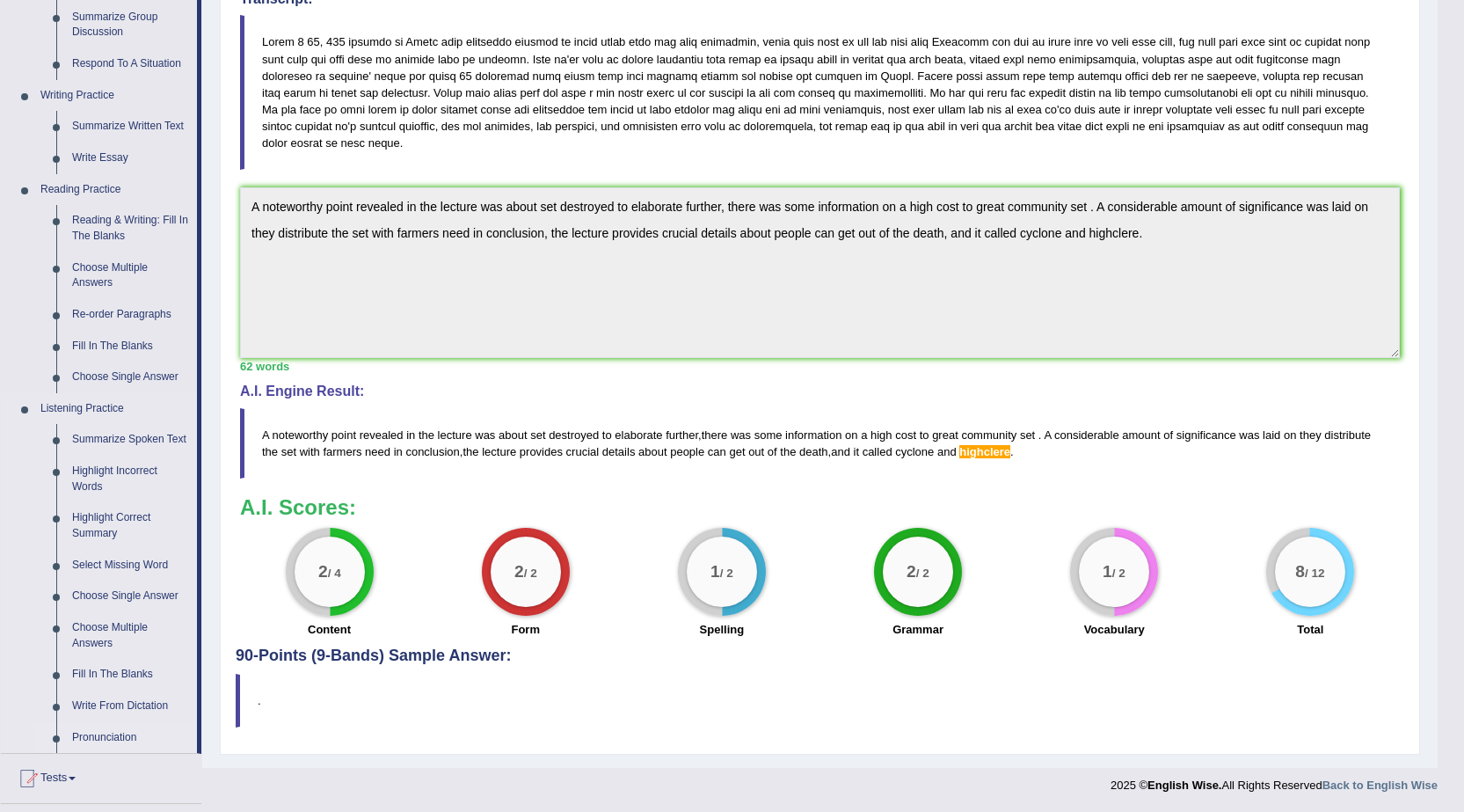
click at [97, 733] on link "Pronunciation" at bounding box center [130, 737] width 133 height 32
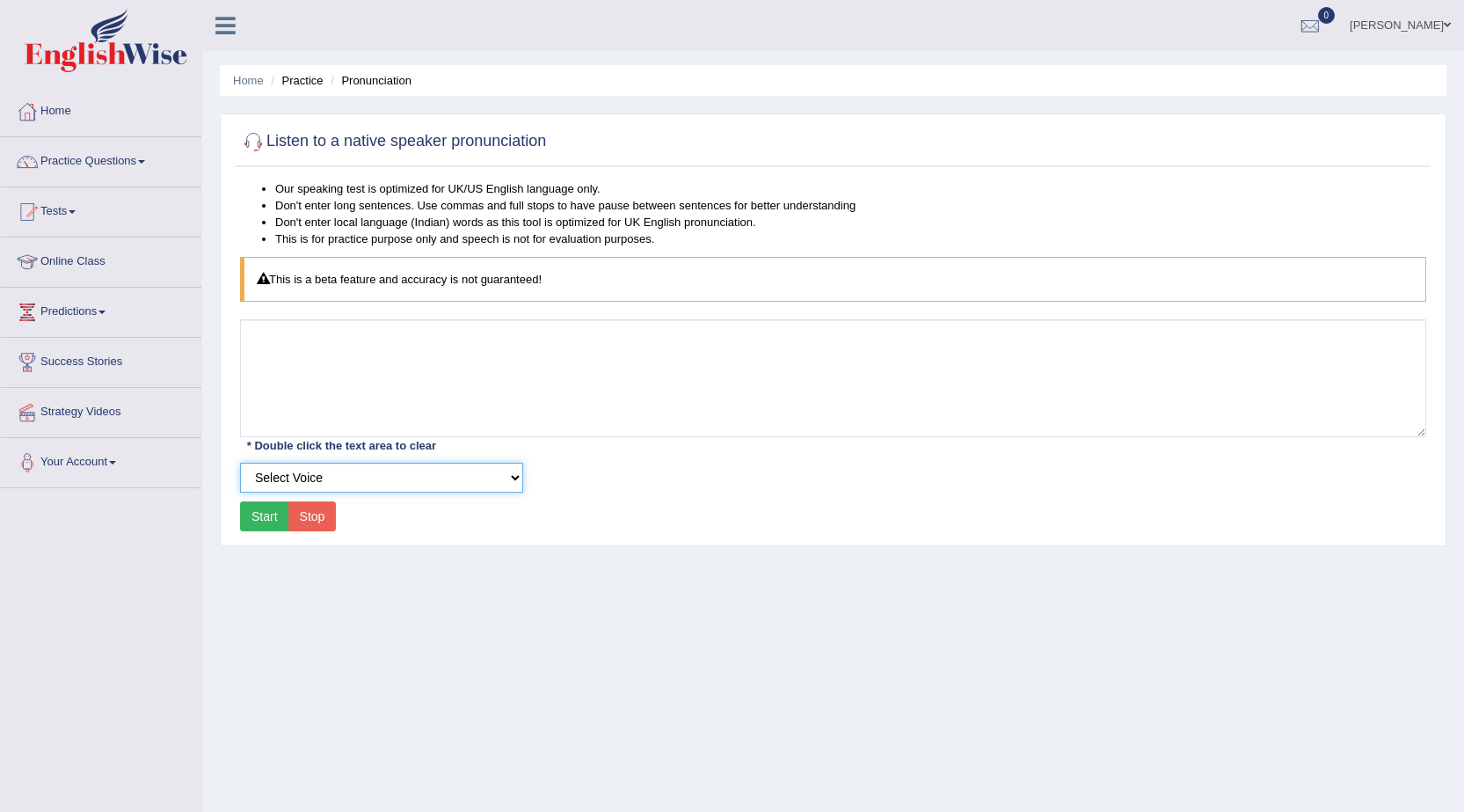
click at [298, 470] on select "Select Voice UK English [DEMOGRAPHIC_DATA] UK English [DEMOGRAPHIC_DATA]" at bounding box center [381, 477] width 283 height 30
click at [240, 463] on select "Select Voice UK English [DEMOGRAPHIC_DATA] UK English [DEMOGRAPHIC_DATA]" at bounding box center [381, 477] width 283 height 30
click at [283, 483] on select "Select Voice UK English [DEMOGRAPHIC_DATA] UK English [DEMOGRAPHIC_DATA]" at bounding box center [381, 477] width 283 height 30
select select "2"
click at [240, 463] on select "Select Voice UK English [DEMOGRAPHIC_DATA] UK English [DEMOGRAPHIC_DATA]" at bounding box center [381, 477] width 283 height 30
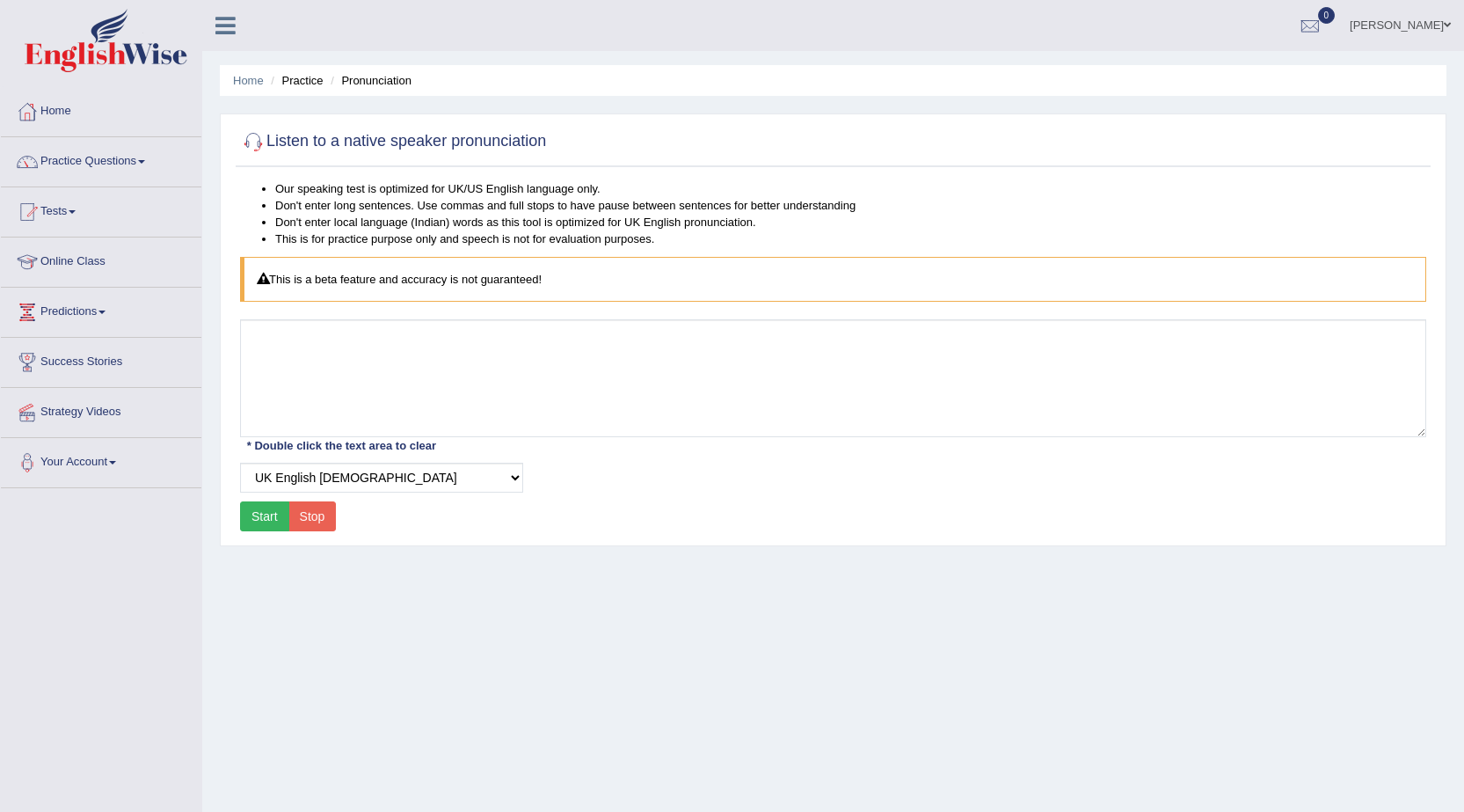
click at [263, 512] on button "Start" at bounding box center [264, 516] width 49 height 30
click at [316, 509] on button "Stop" at bounding box center [312, 516] width 49 height 30
click at [61, 152] on link "Practice Questions" at bounding box center [101, 158] width 201 height 44
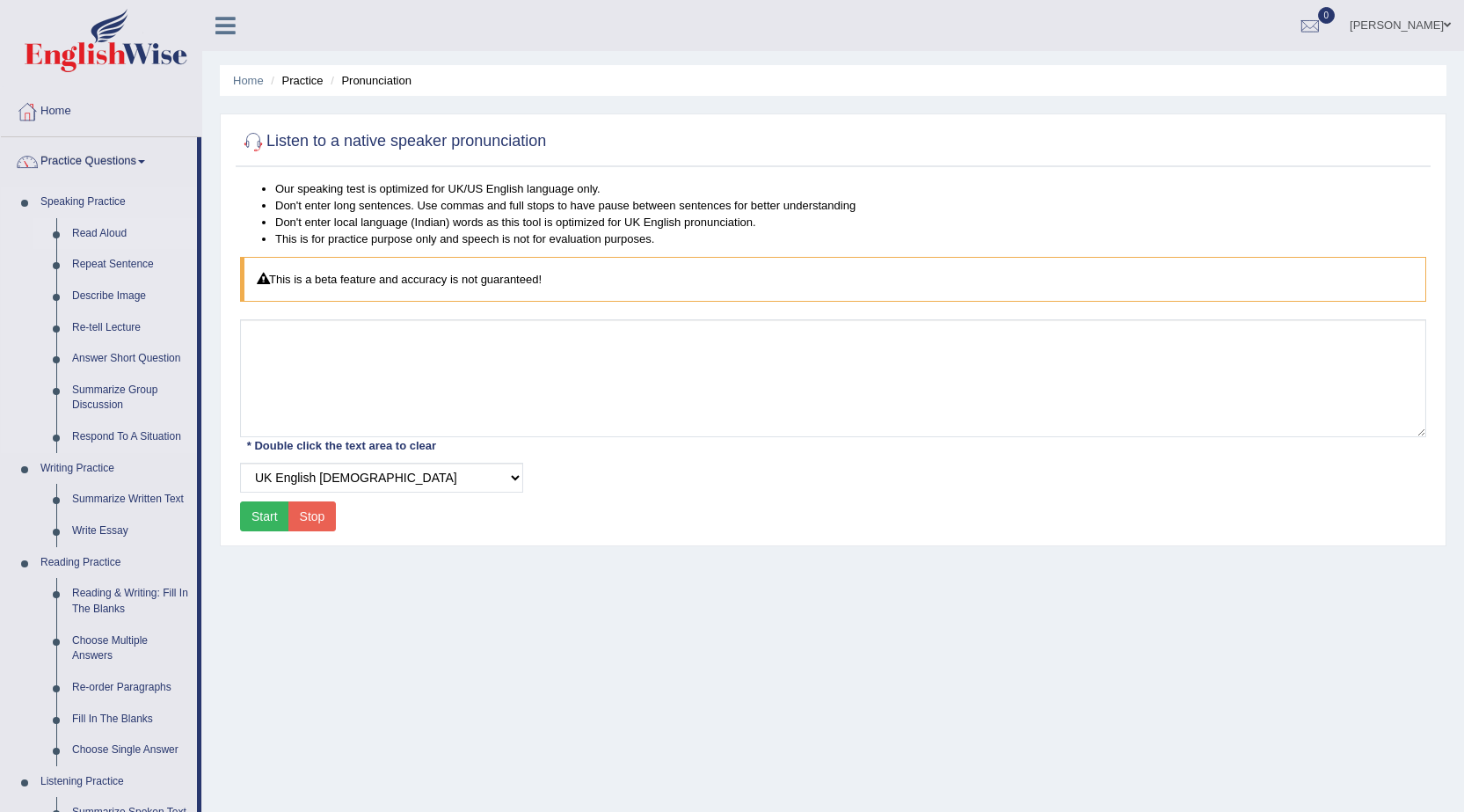
click at [113, 228] on link "Read Aloud" at bounding box center [130, 234] width 133 height 32
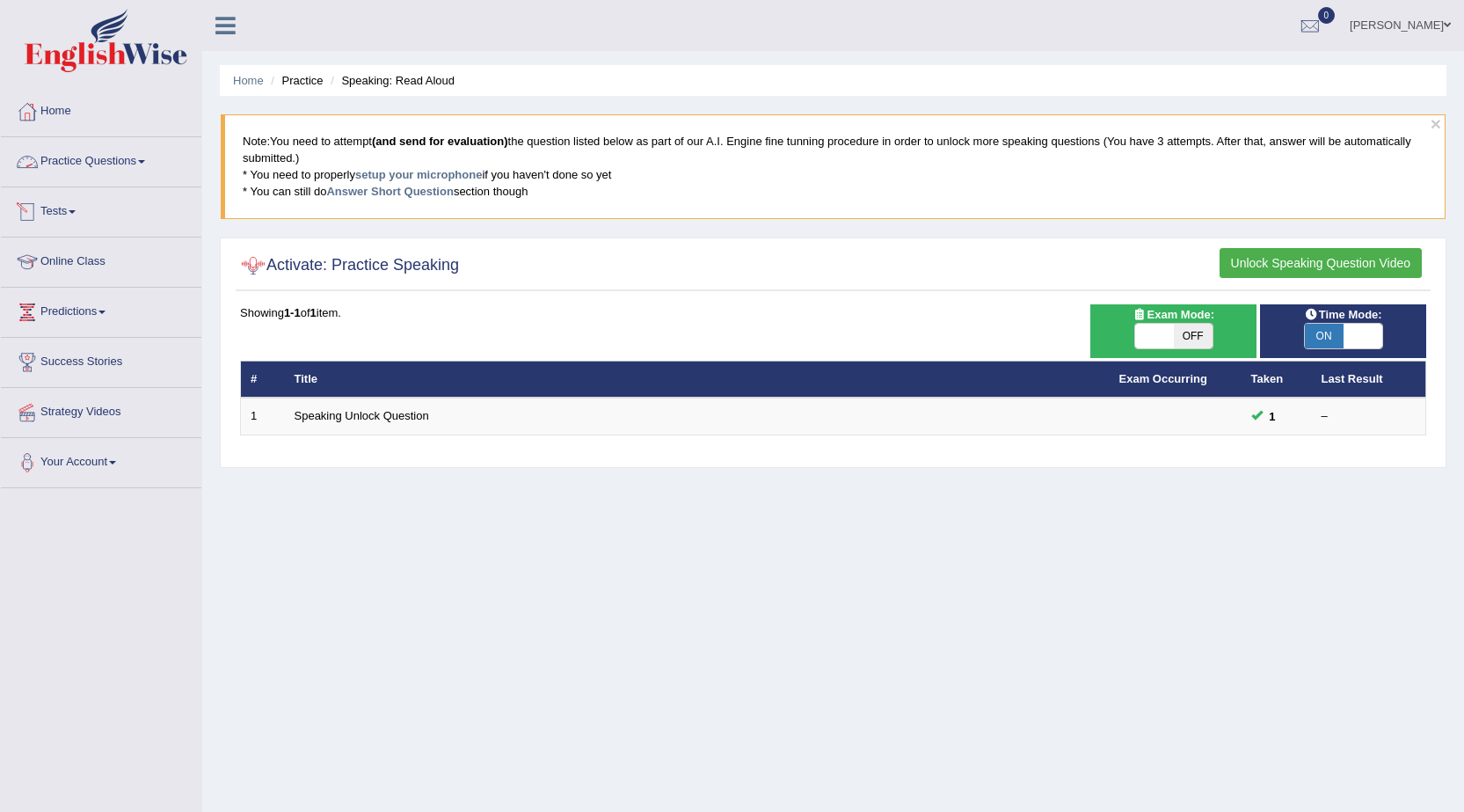
click at [74, 157] on link "Practice Questions" at bounding box center [101, 158] width 201 height 44
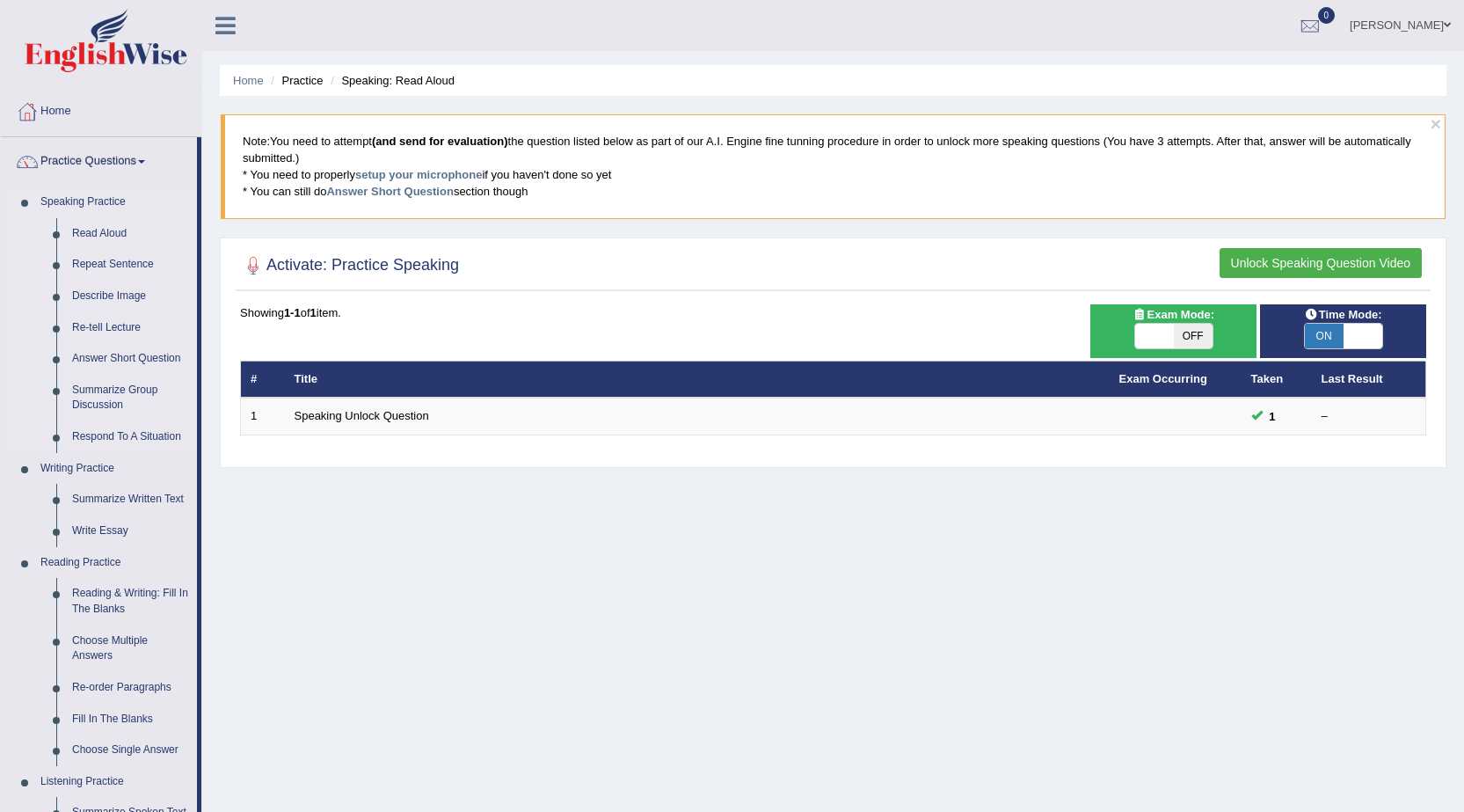
click at [94, 253] on link "Repeat Sentence" at bounding box center [130, 265] width 133 height 32
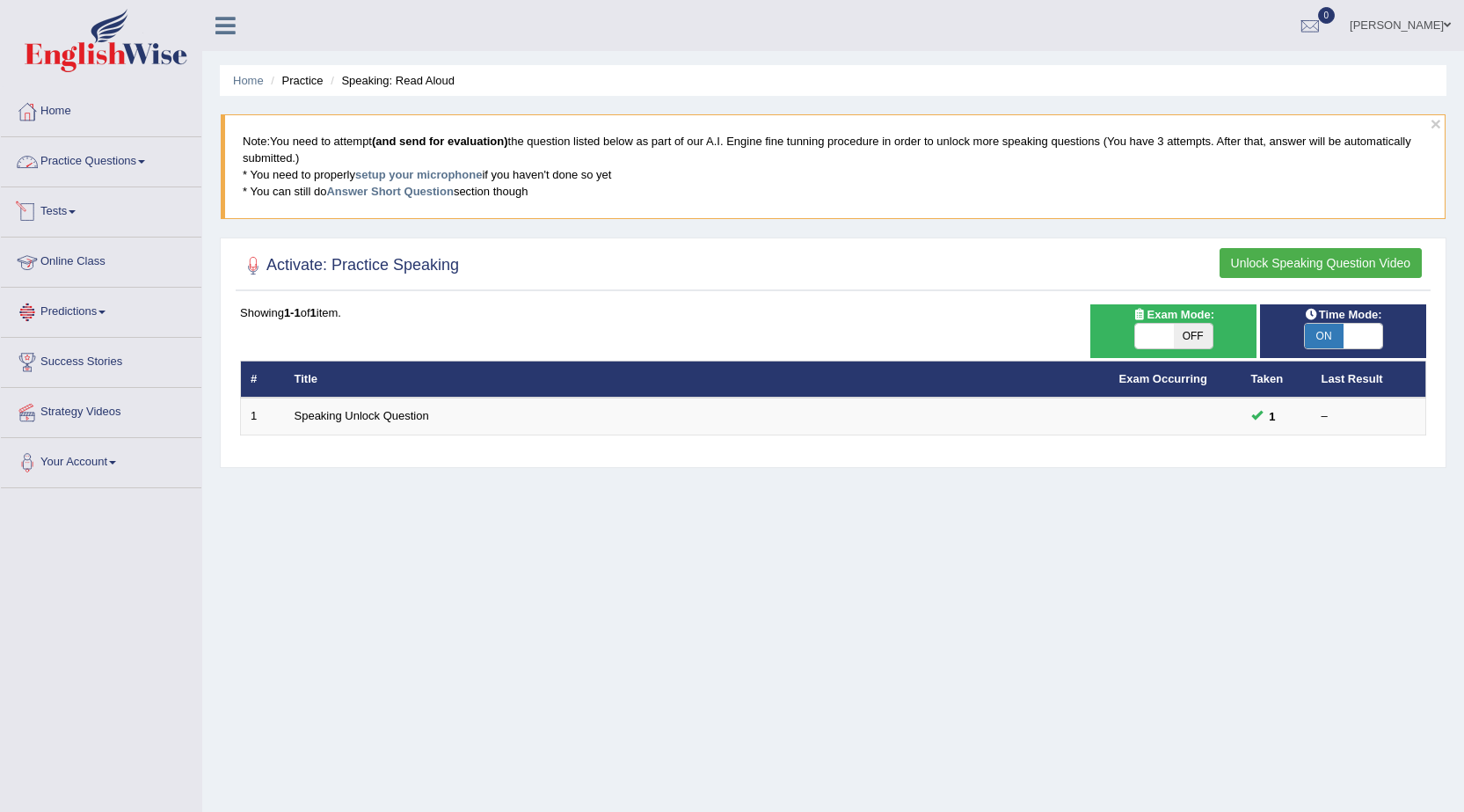
click at [77, 164] on link "Practice Questions" at bounding box center [101, 158] width 201 height 44
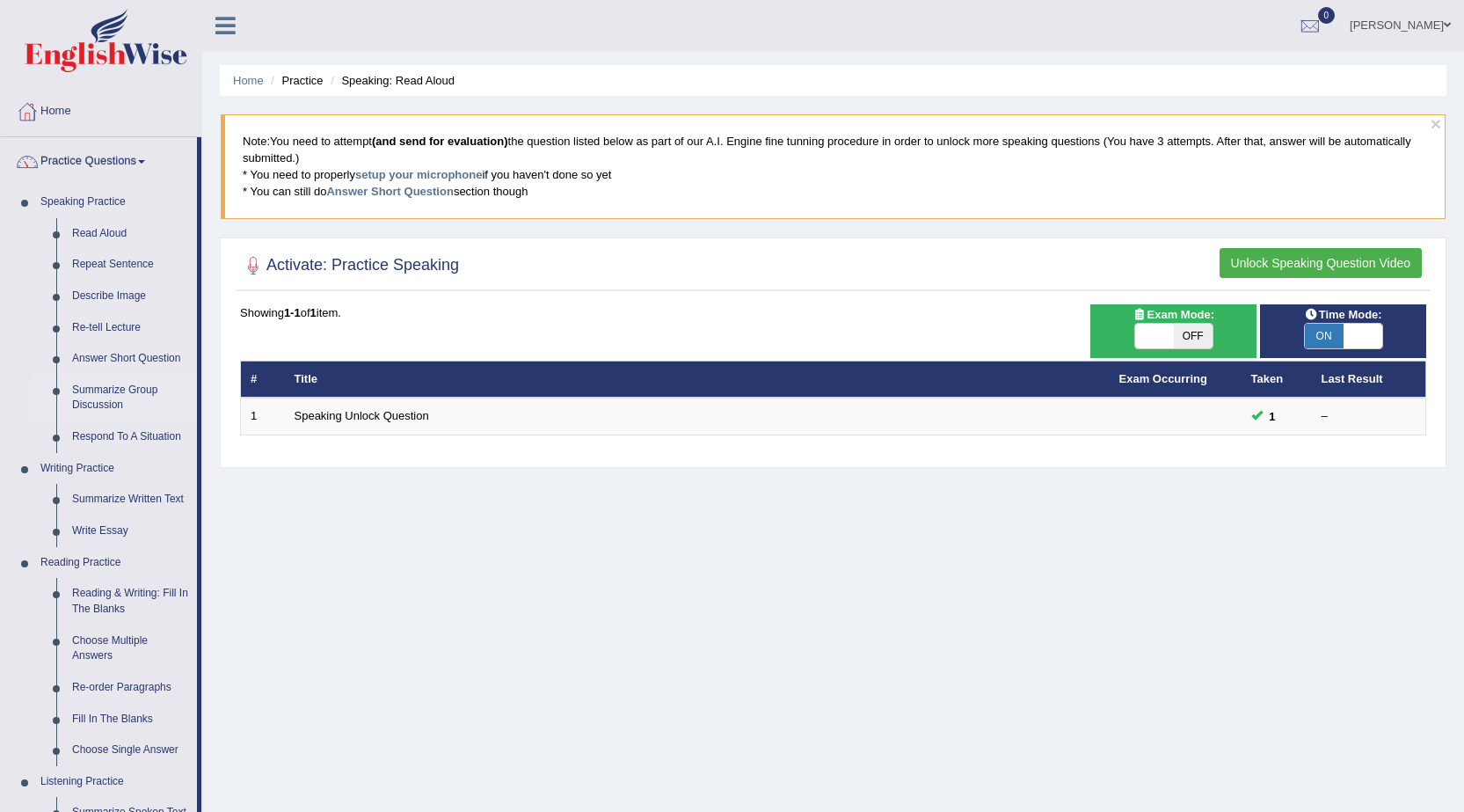
click at [106, 400] on link "Summarize Group Discussion" at bounding box center [130, 398] width 133 height 47
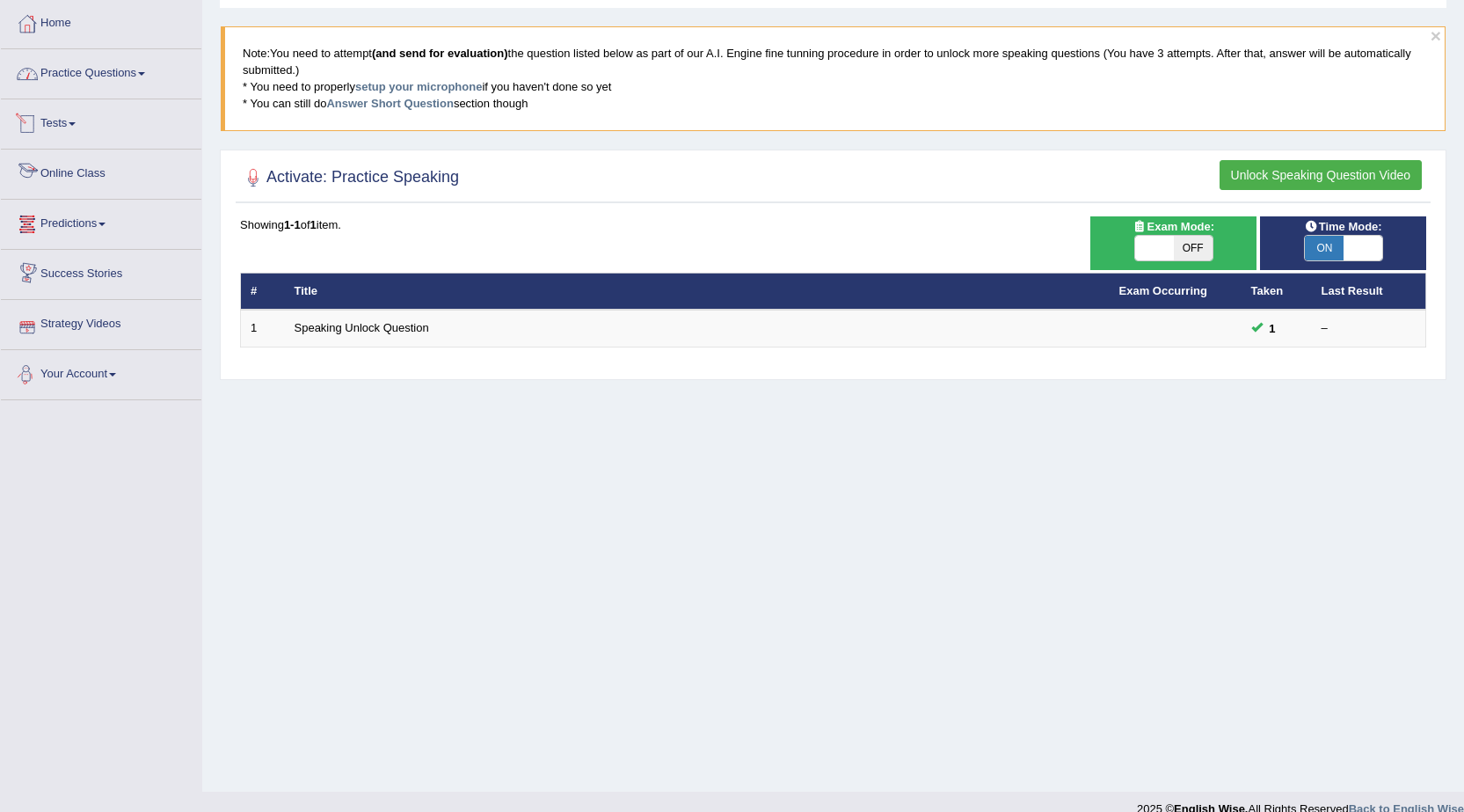
click at [79, 58] on link "Practice Questions" at bounding box center [101, 71] width 201 height 44
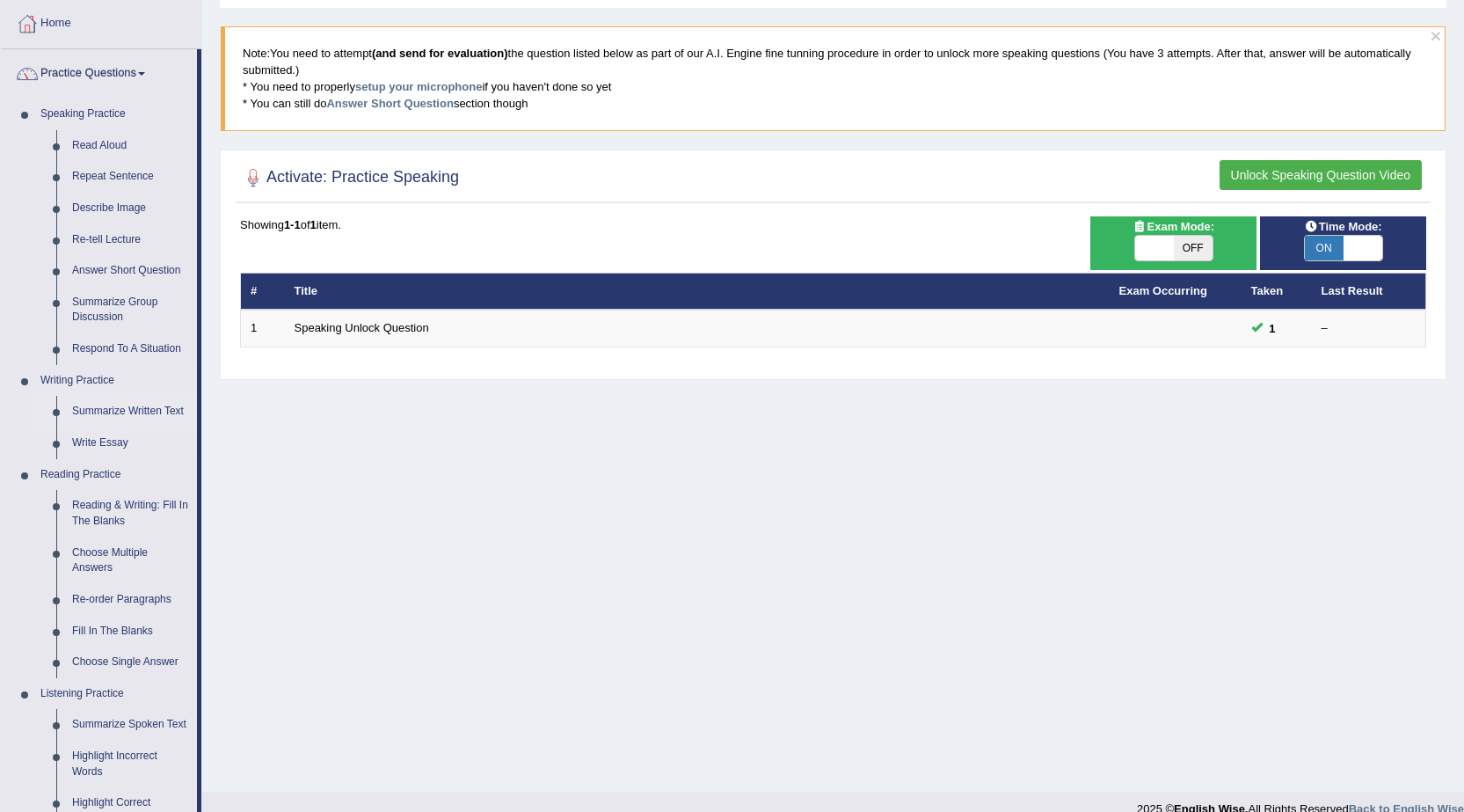
click at [105, 406] on link "Summarize Written Text" at bounding box center [130, 411] width 133 height 32
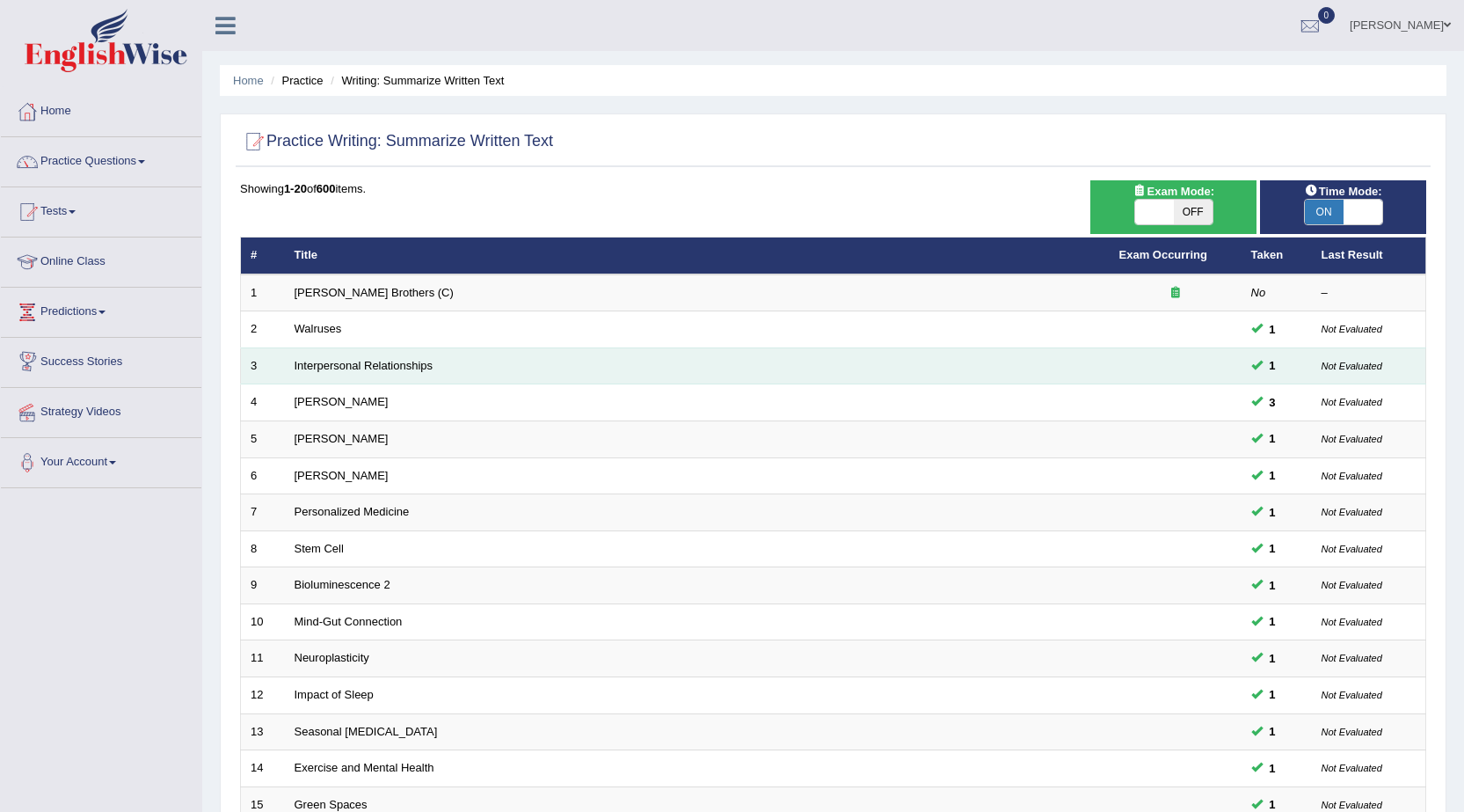
click at [357, 378] on td "Interpersonal Relationships" at bounding box center [698, 366] width 825 height 37
click at [357, 372] on td "Interpersonal Relationships" at bounding box center [698, 366] width 825 height 37
click at [357, 371] on link "Interpersonal Relationships" at bounding box center [364, 366] width 139 height 14
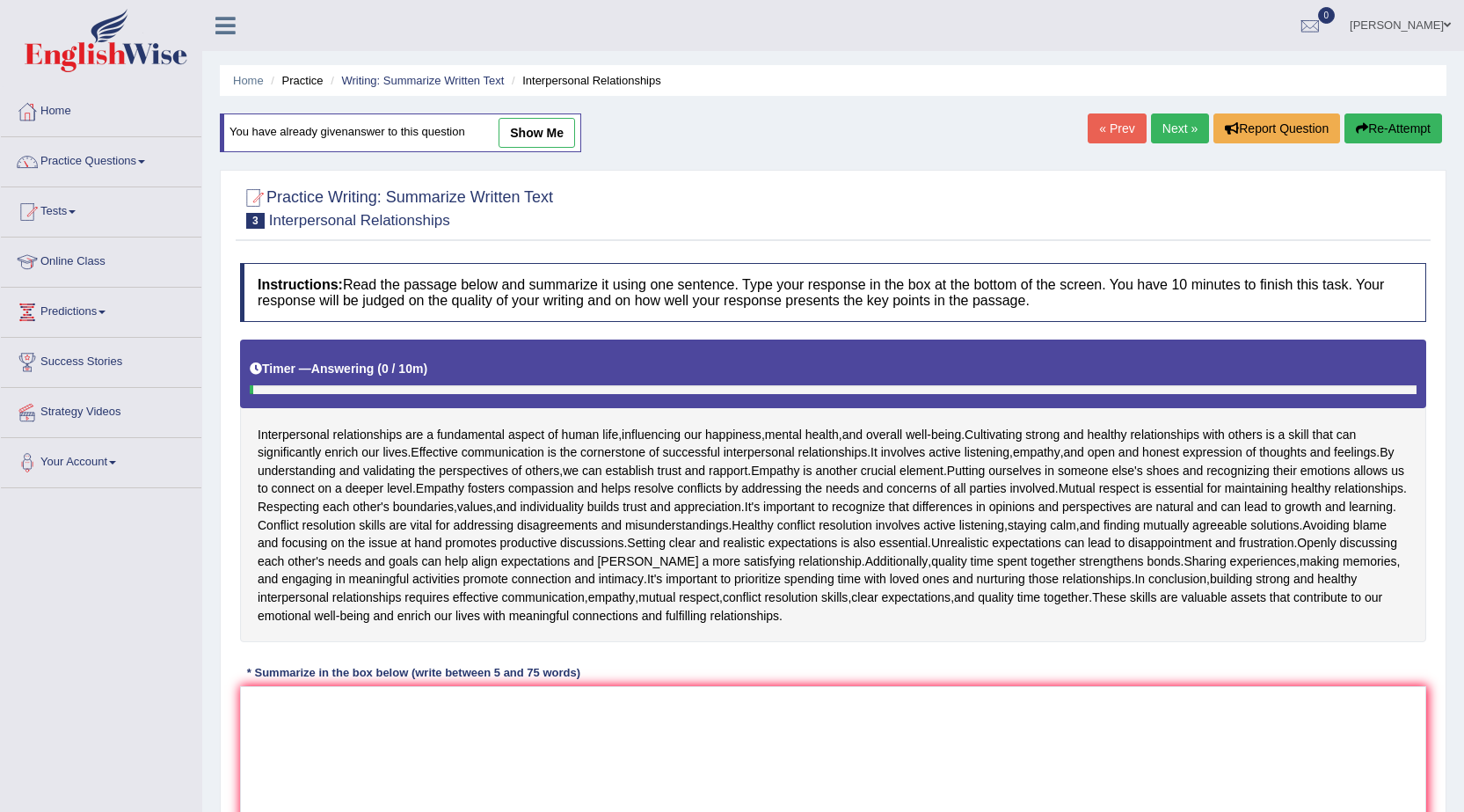
click at [520, 146] on link "show me" at bounding box center [537, 132] width 77 height 30
type textarea "Strong interpersonal relationships are crucial for happiness and well-being req…"
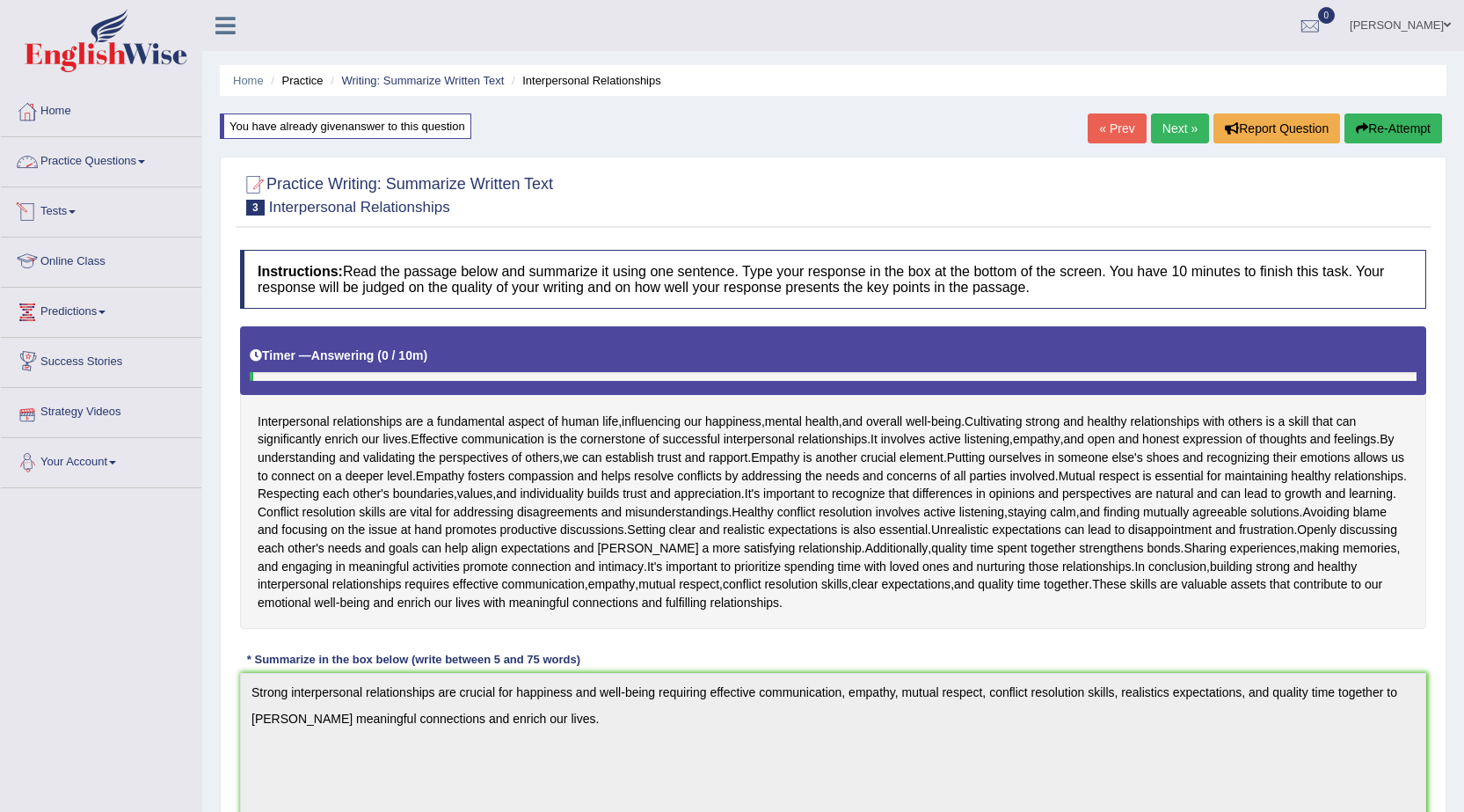
click at [62, 167] on link "Practice Questions" at bounding box center [101, 158] width 201 height 44
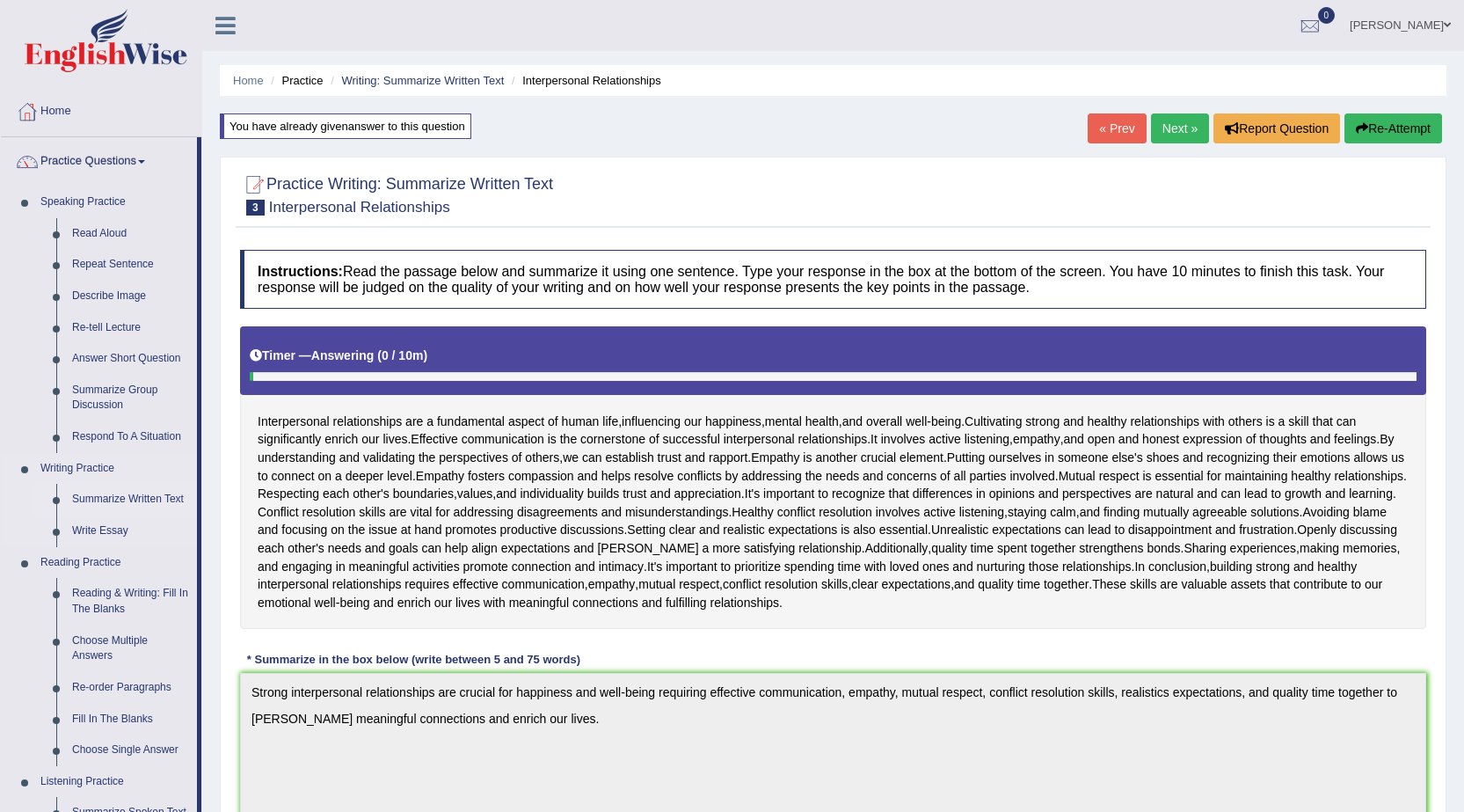
click at [92, 495] on link "Summarize Written Text" at bounding box center [130, 500] width 133 height 32
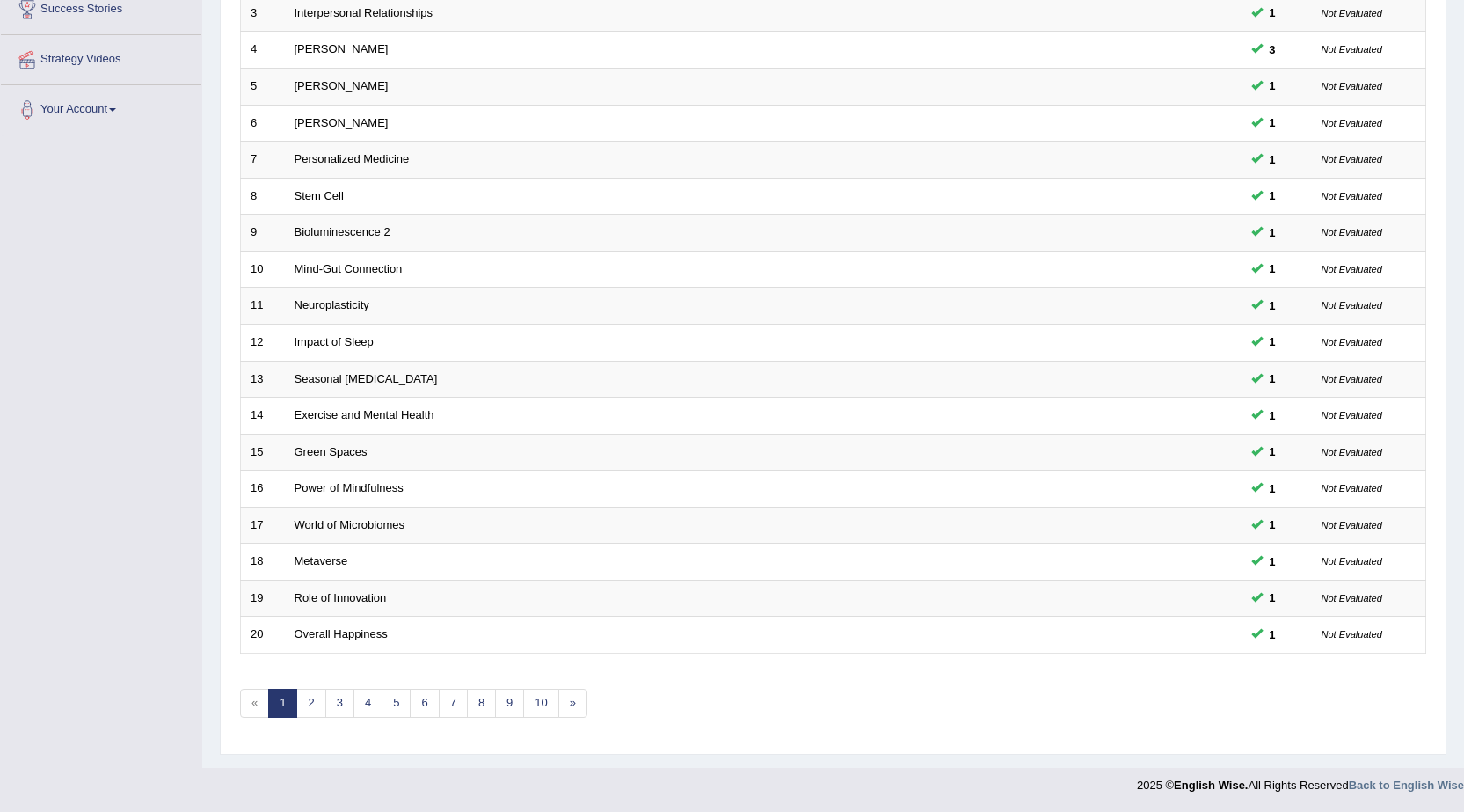
scroll to position [352, 0]
click at [314, 701] on link "2" at bounding box center [310, 703] width 29 height 29
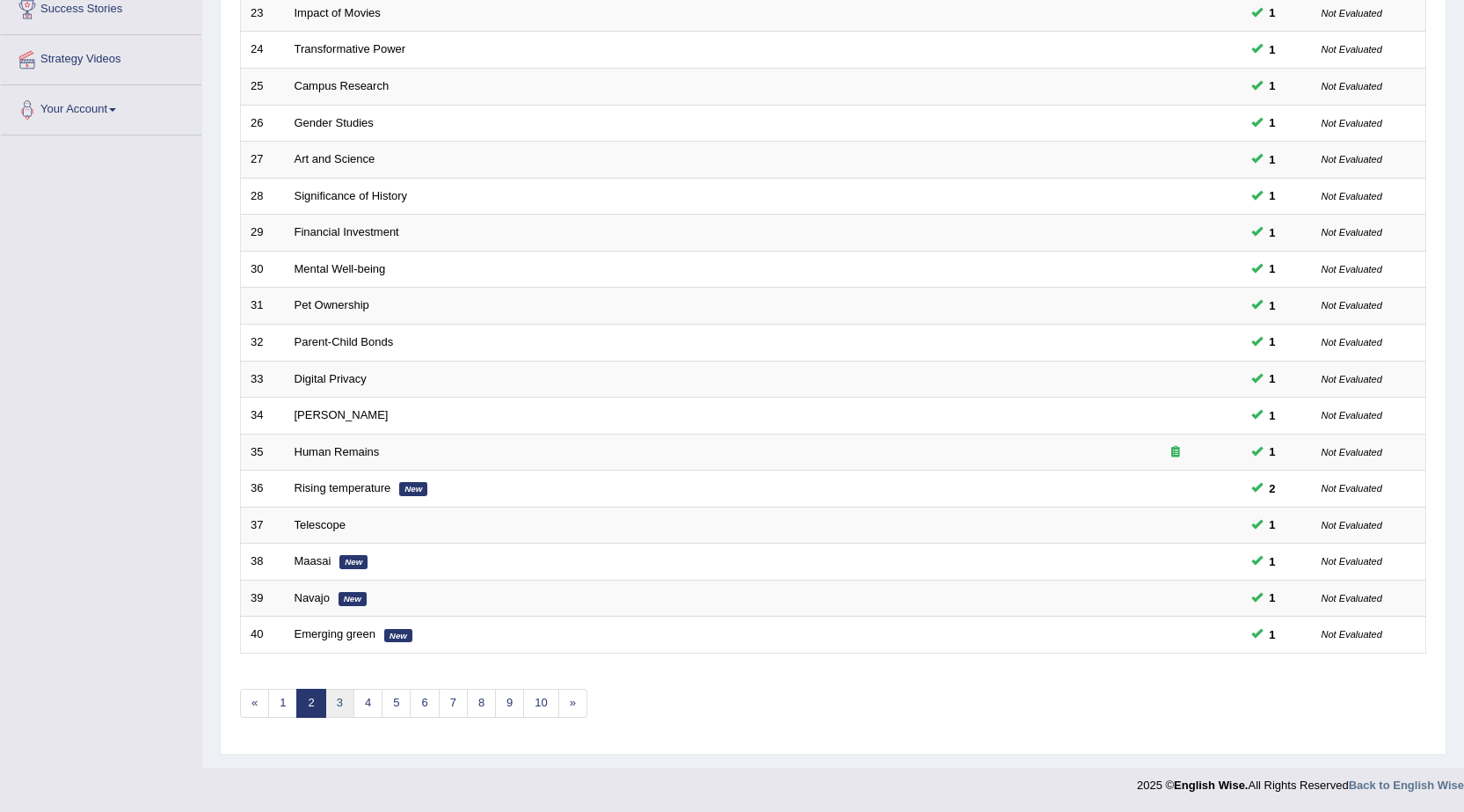
scroll to position [352, 0]
click at [342, 699] on link "3" at bounding box center [340, 703] width 29 height 29
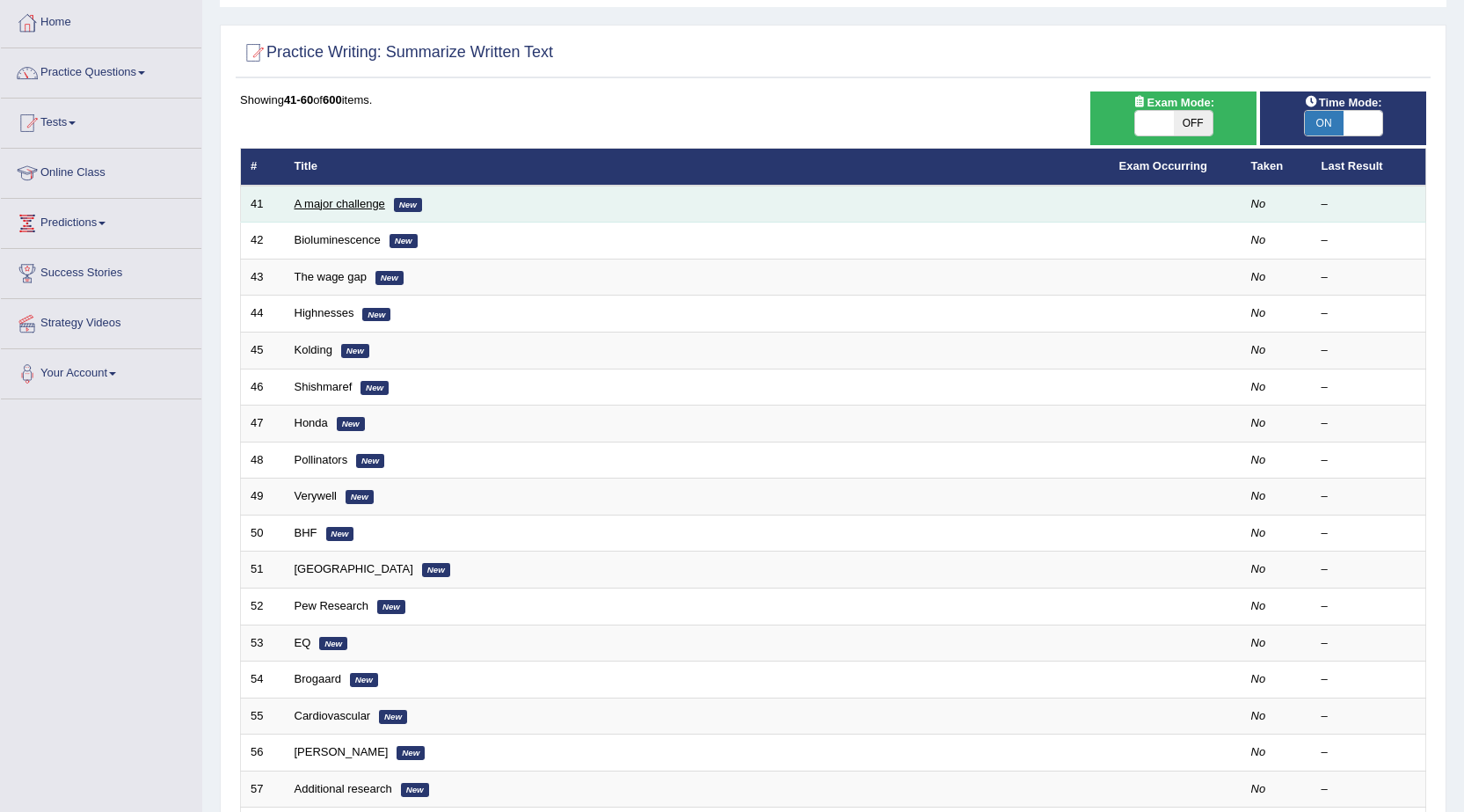
scroll to position [89, 0]
click at [334, 201] on link "A major challenge" at bounding box center [340, 204] width 90 height 14
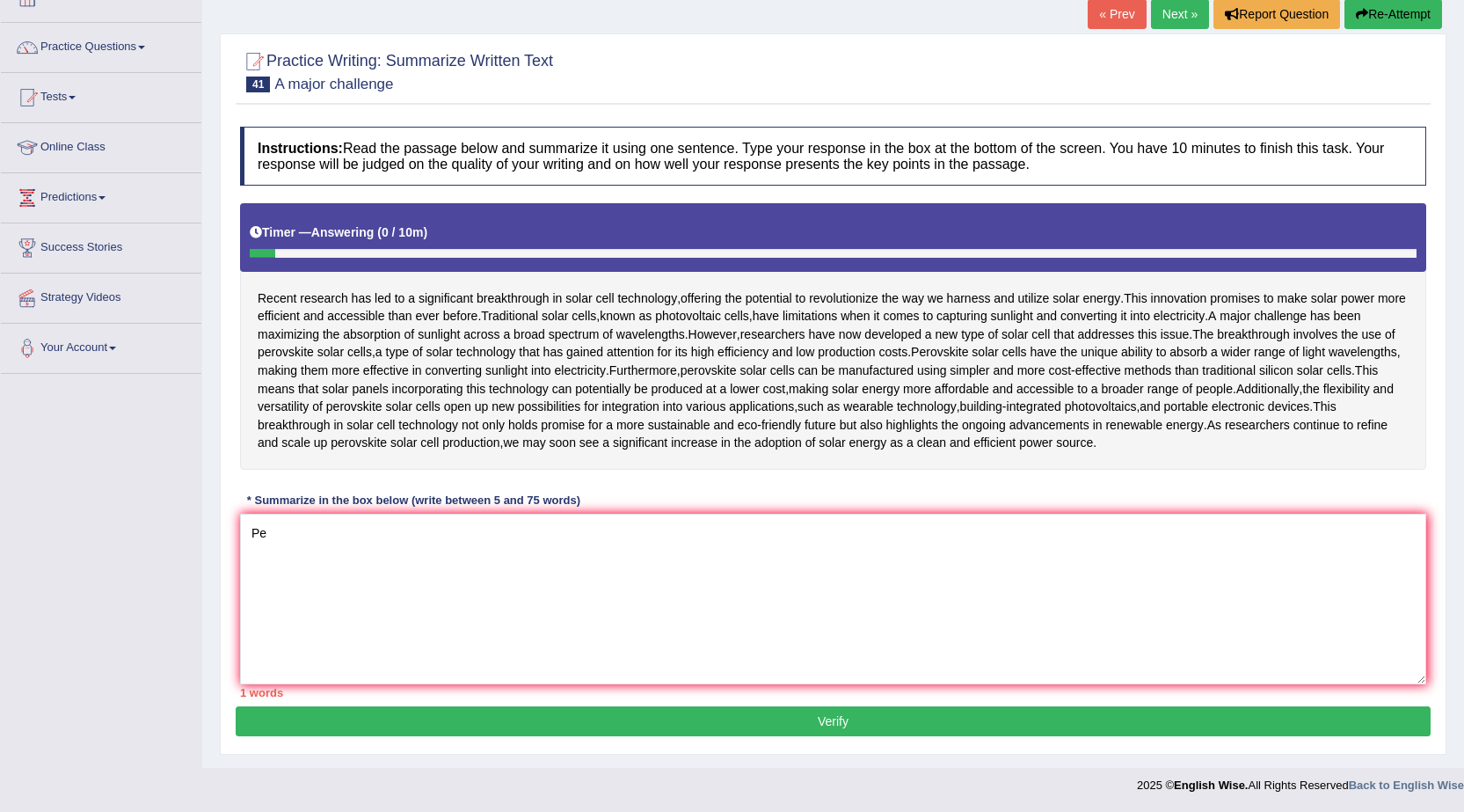
type textarea "P"
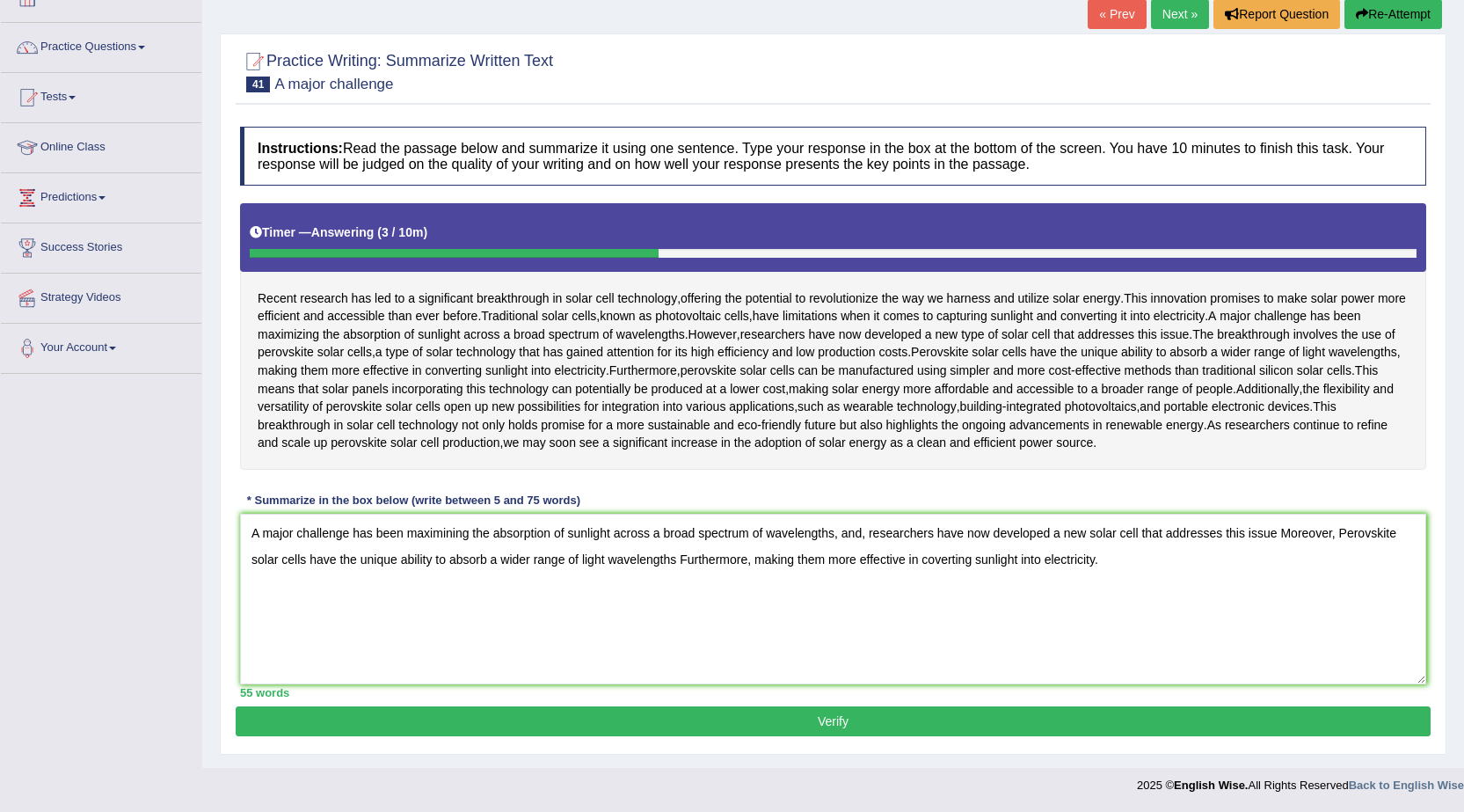
type textarea "A major challenge has been maximining the absorption of sunlight across a broad…"
click at [372, 714] on button "Verify" at bounding box center [833, 721] width 1195 height 30
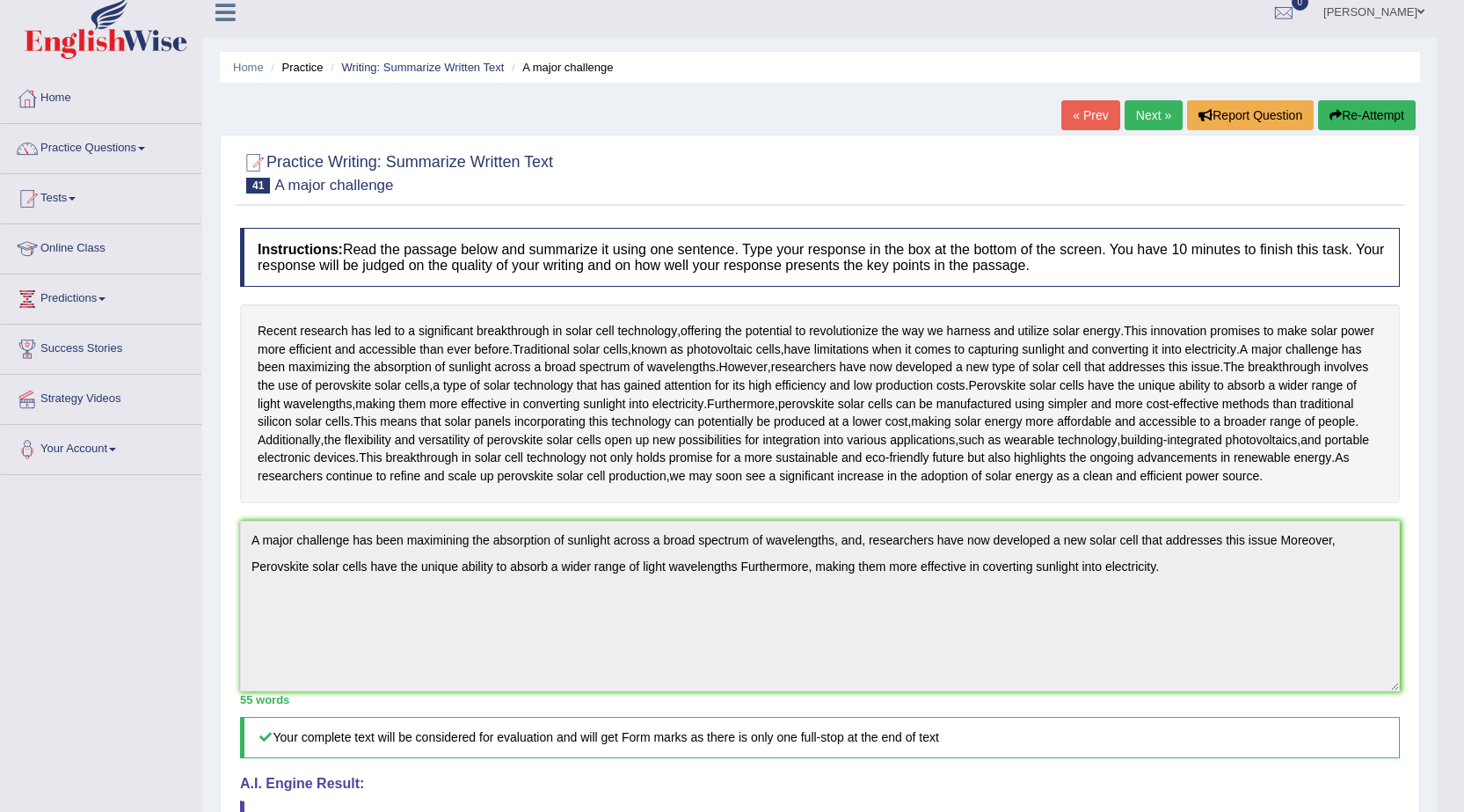
scroll to position [5, 0]
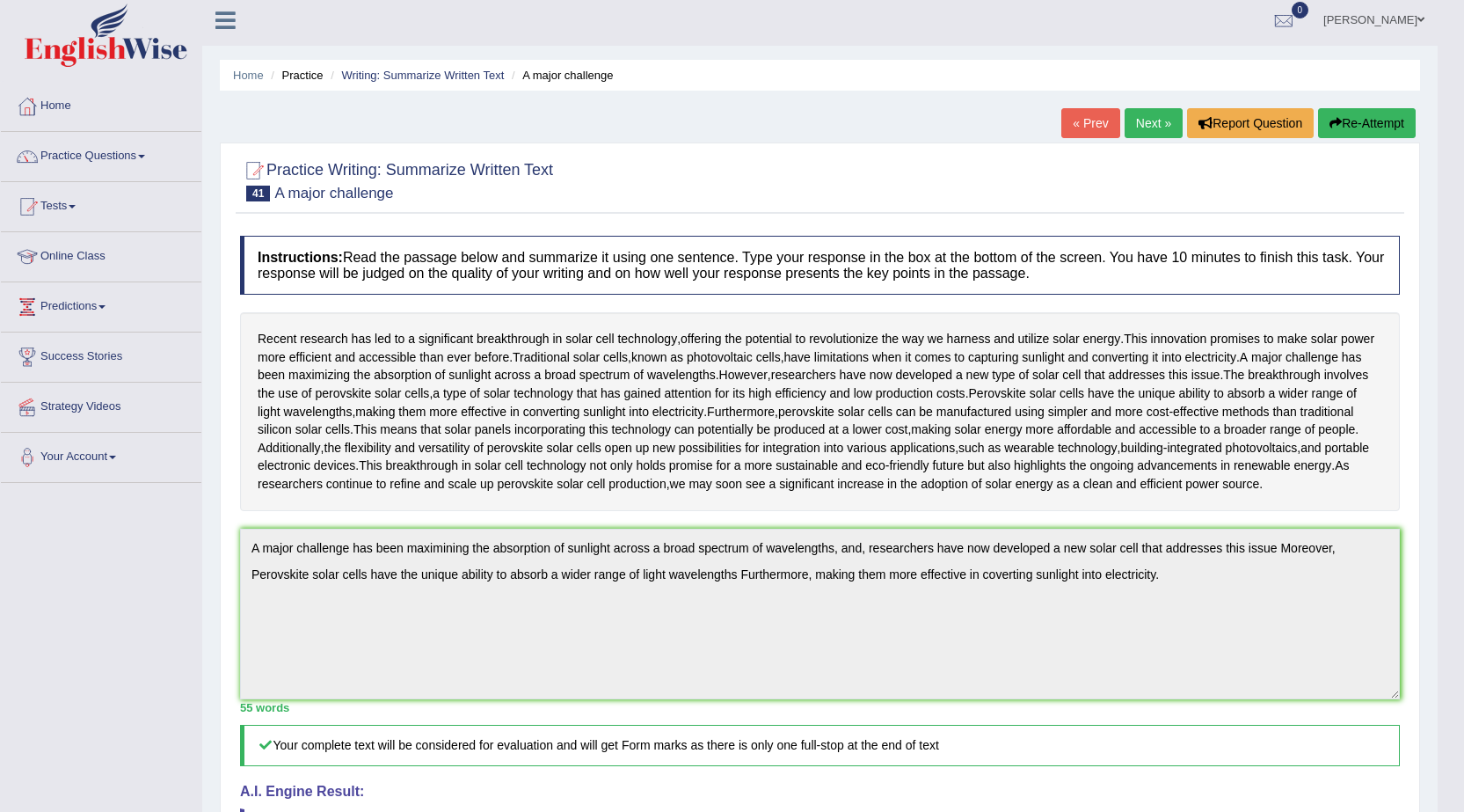
click at [1353, 103] on div "Home Practice Writing: Summarize Written Text A major challenge « Prev Next » R…" at bounding box center [820, 581] width 1236 height 1173
click at [1353, 111] on button "Re-Attempt" at bounding box center [1367, 122] width 98 height 30
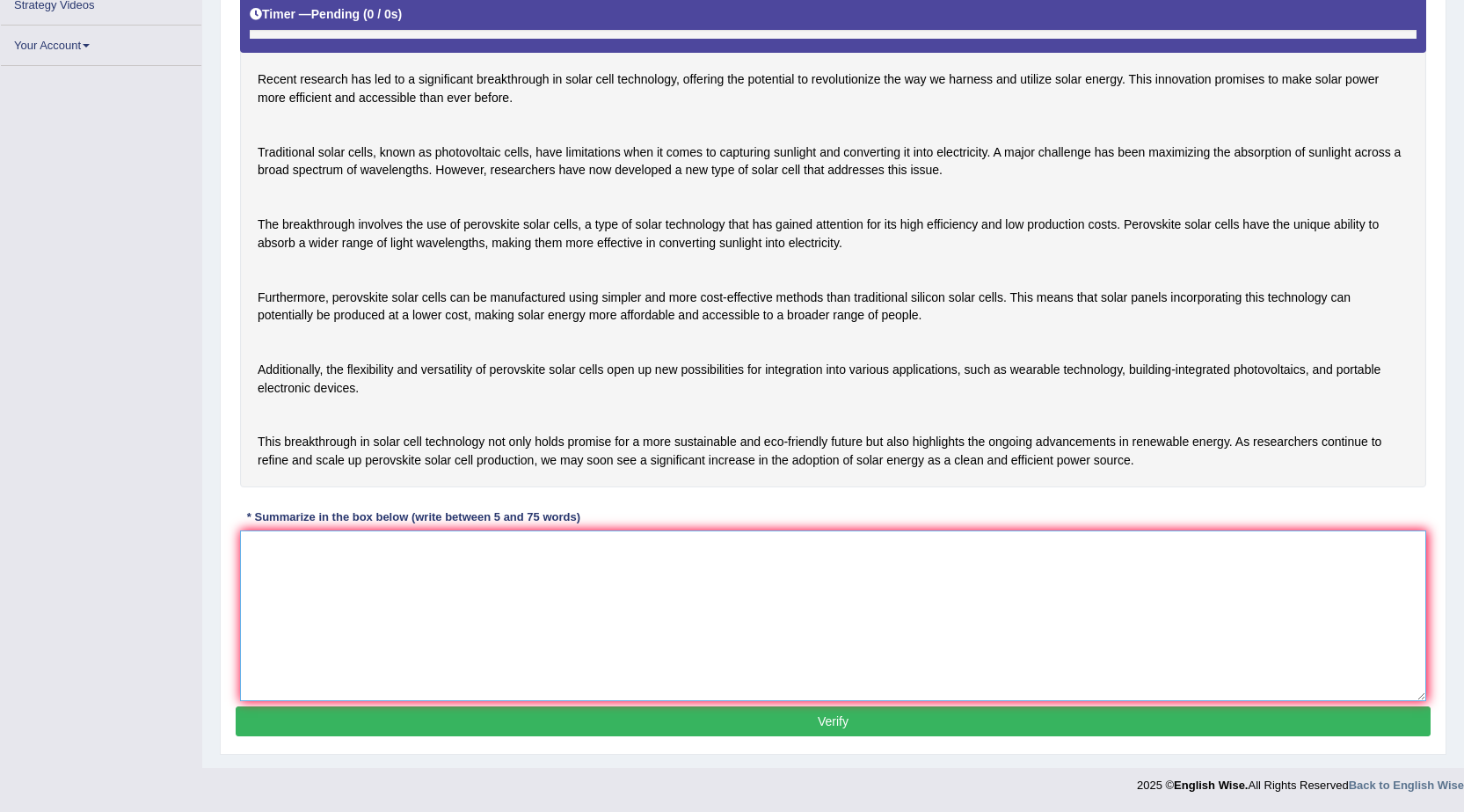
click at [308, 564] on textarea at bounding box center [832, 616] width 1187 height 171
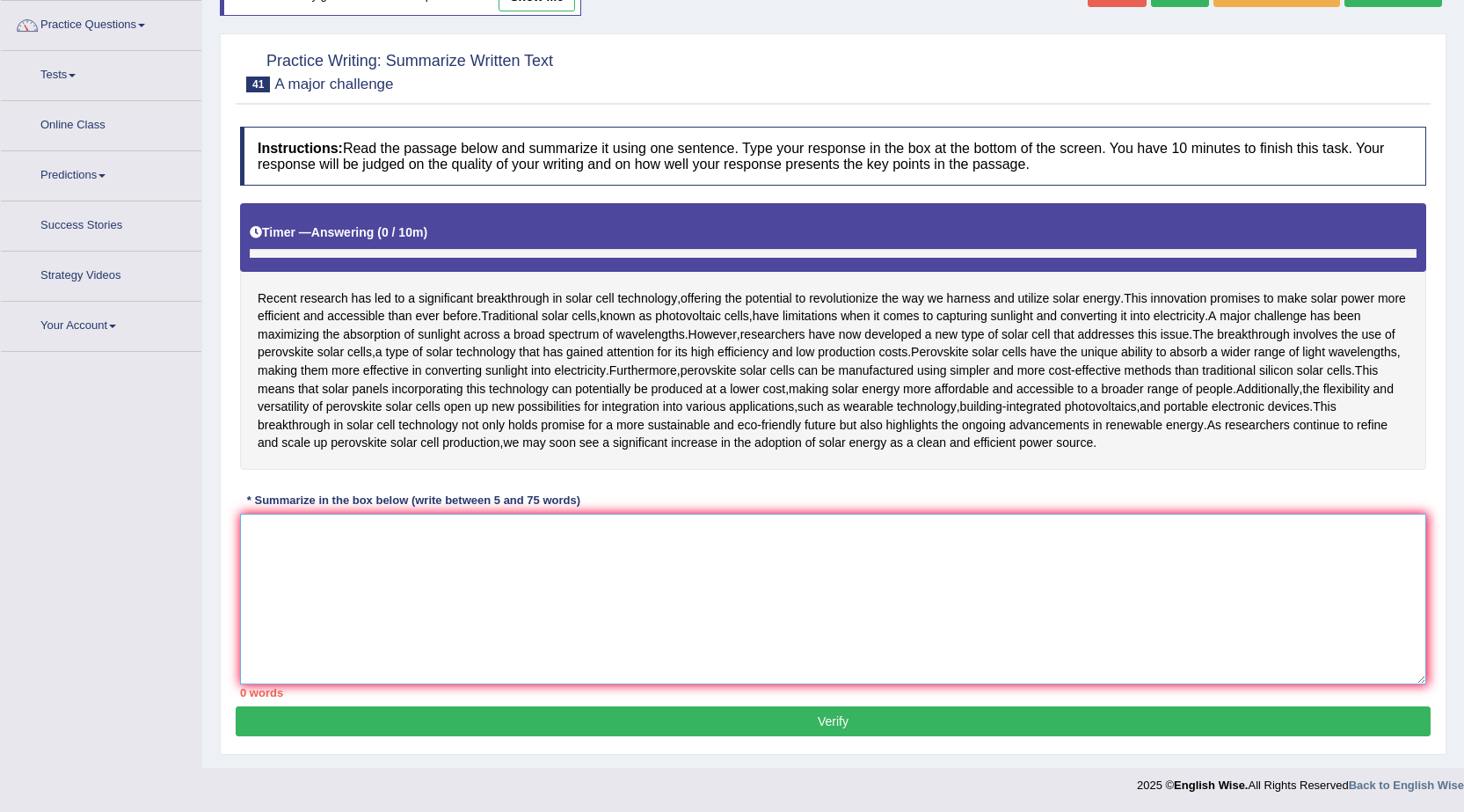
scroll to position [280, 0]
paste textarea "A major challenge has been maximining the absorption of sunlight across a broad…"
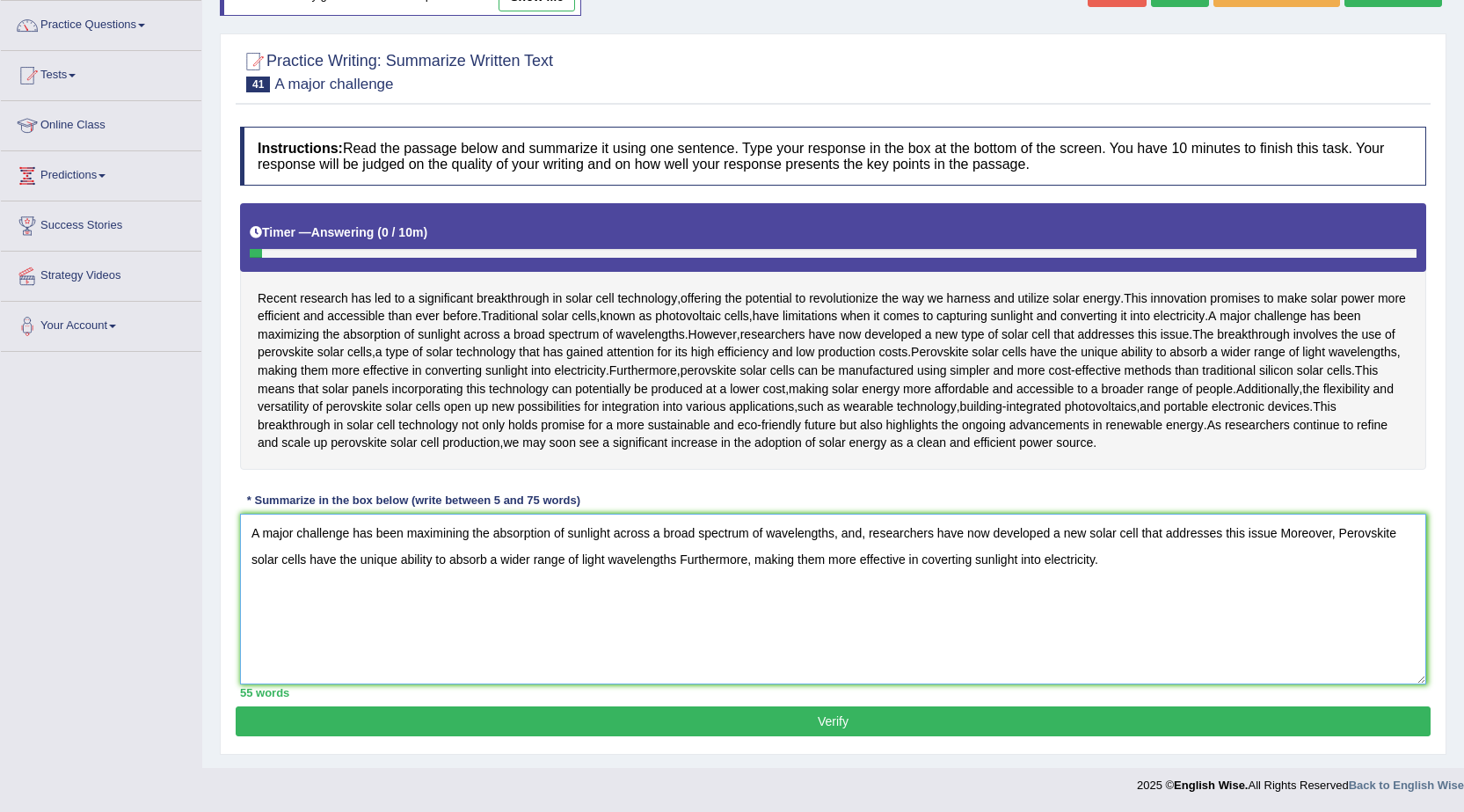
click at [451, 530] on textarea "A major challenge has been maximining the absorption of sunlight across a broad…" at bounding box center [832, 599] width 1187 height 171
type textarea "A major challenge has been maximizing the absorption of sunlight across a broad…"
click at [670, 707] on button "Verify" at bounding box center [833, 721] width 1195 height 30
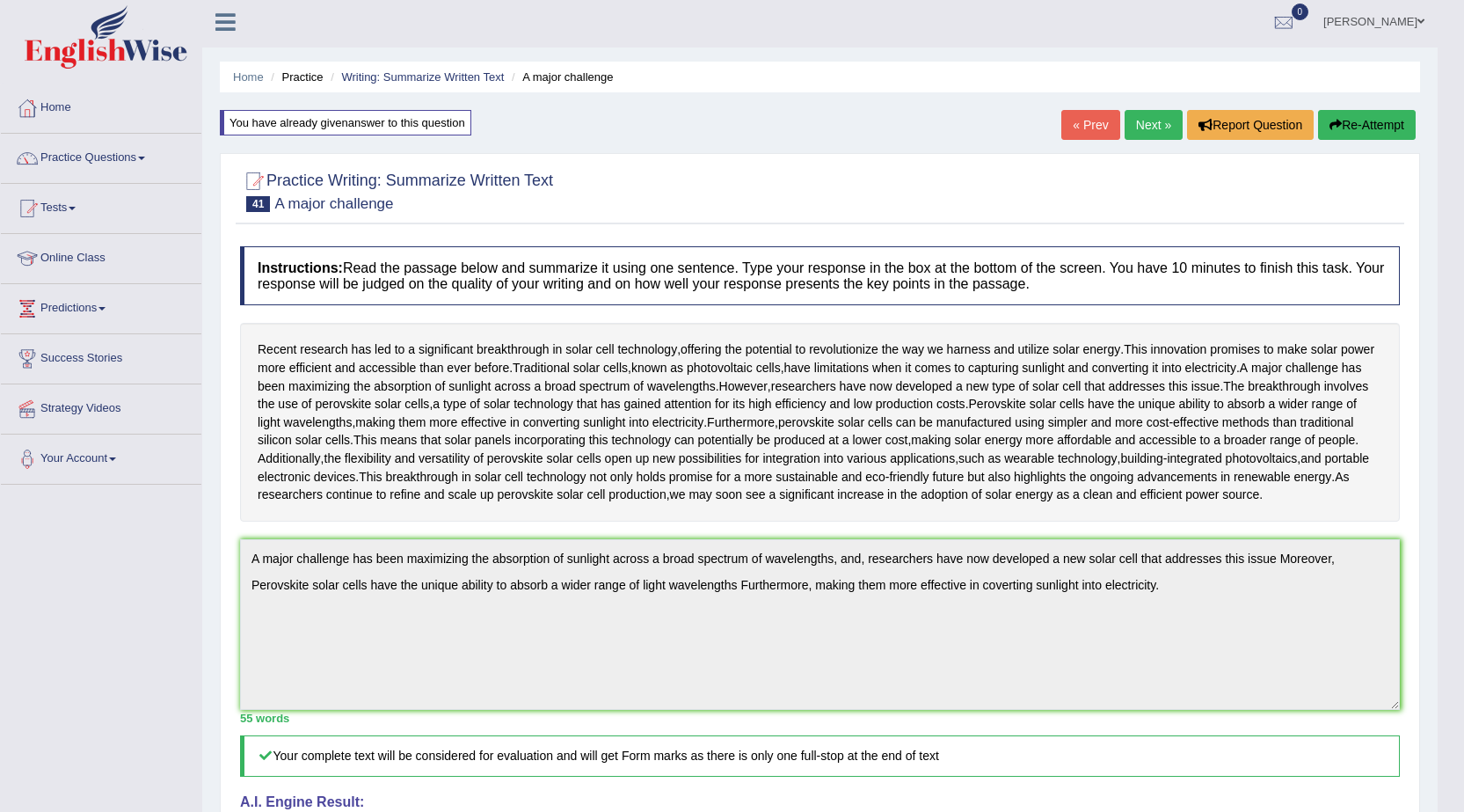
scroll to position [0, 0]
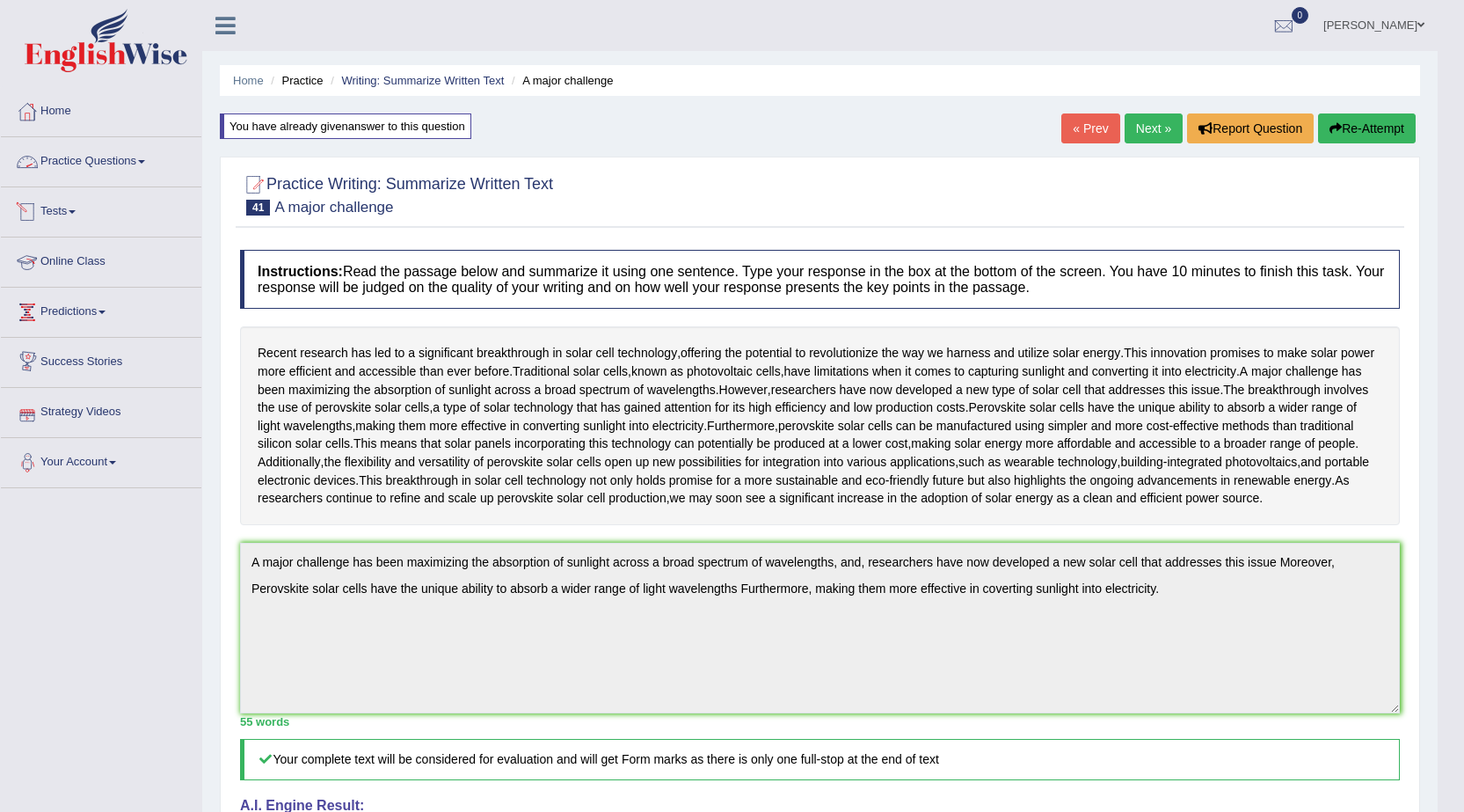
click at [50, 154] on link "Practice Questions" at bounding box center [101, 158] width 201 height 44
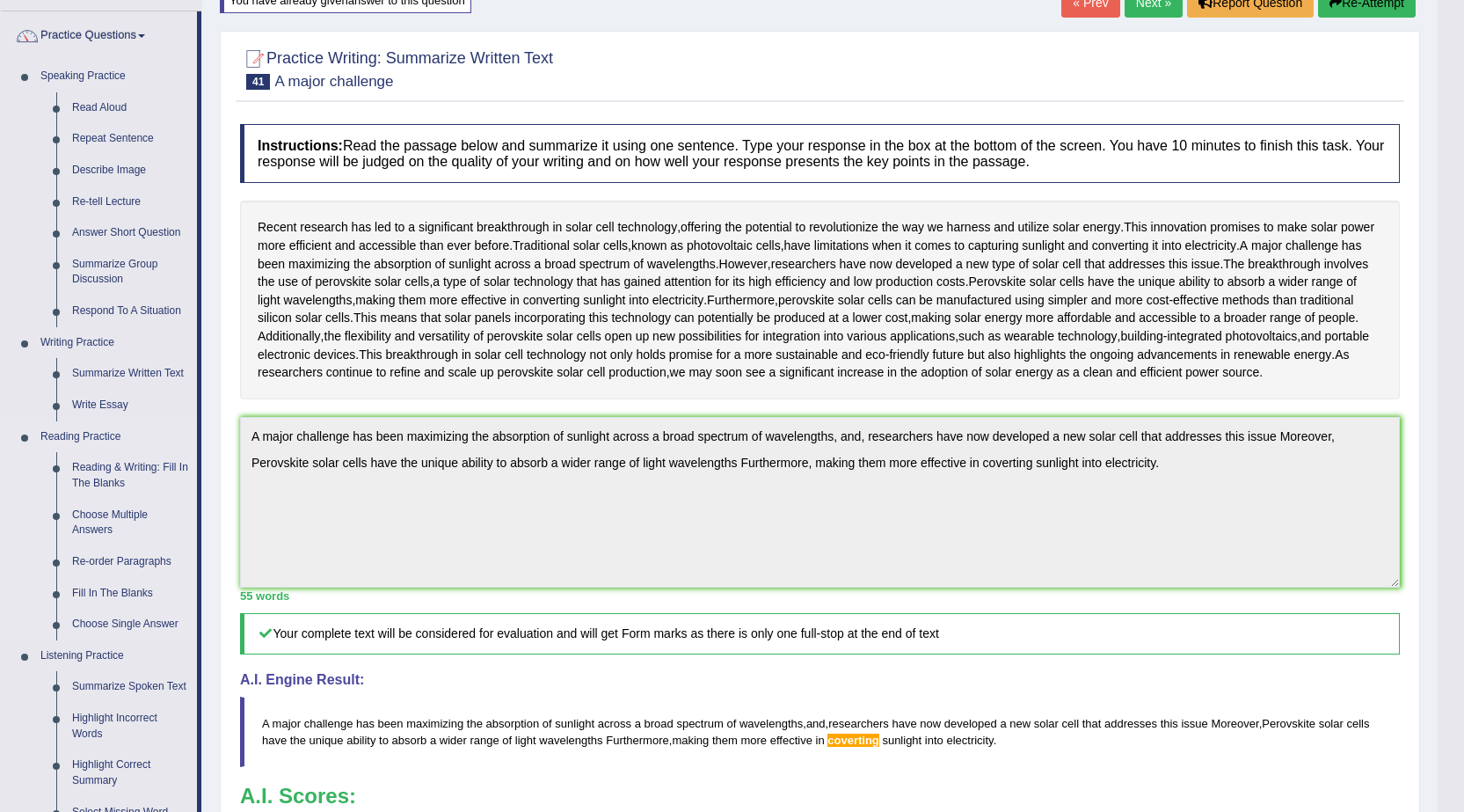
scroll to position [264, 0]
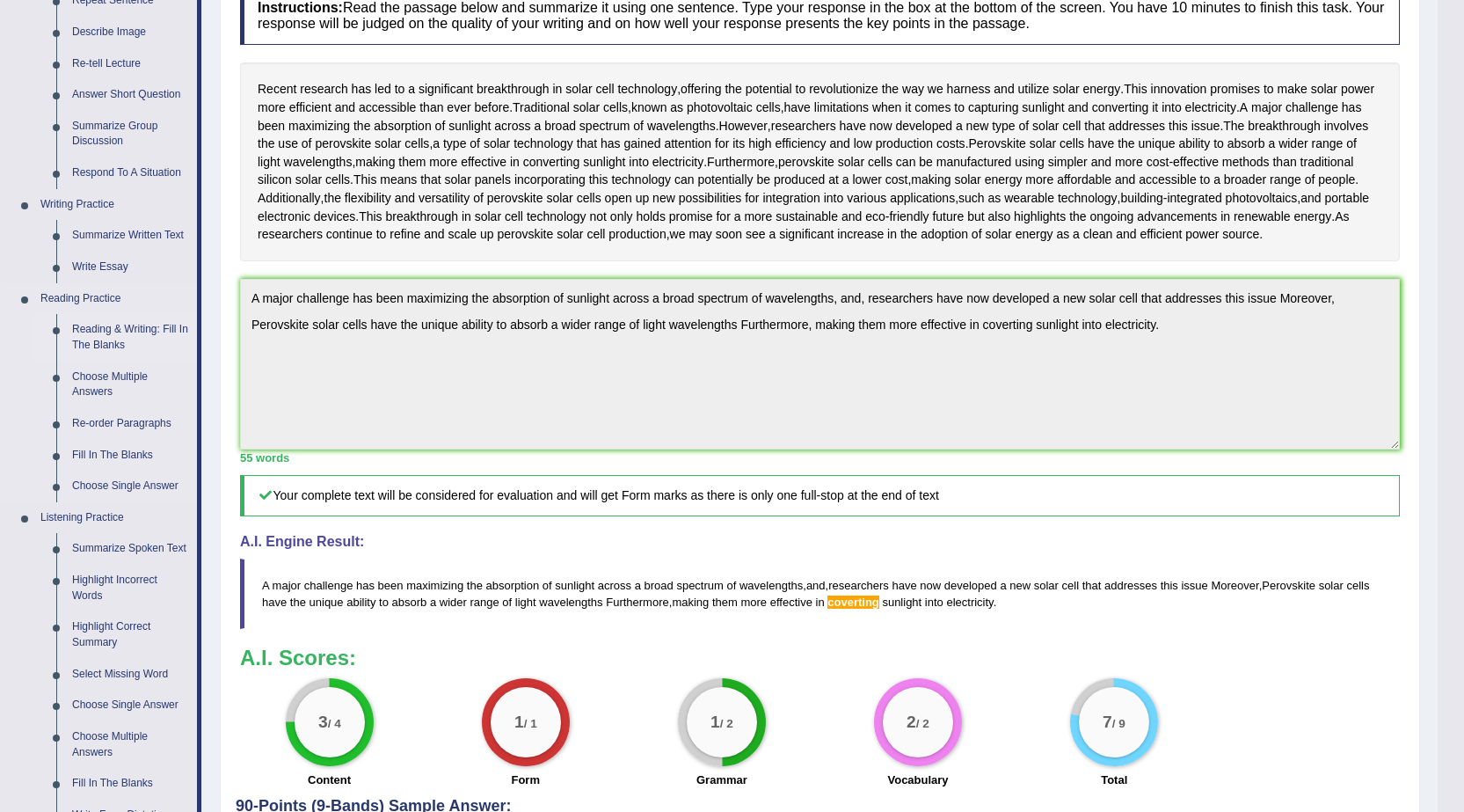
click at [110, 329] on link "Reading & Writing: Fill In The Blanks" at bounding box center [130, 338] width 133 height 47
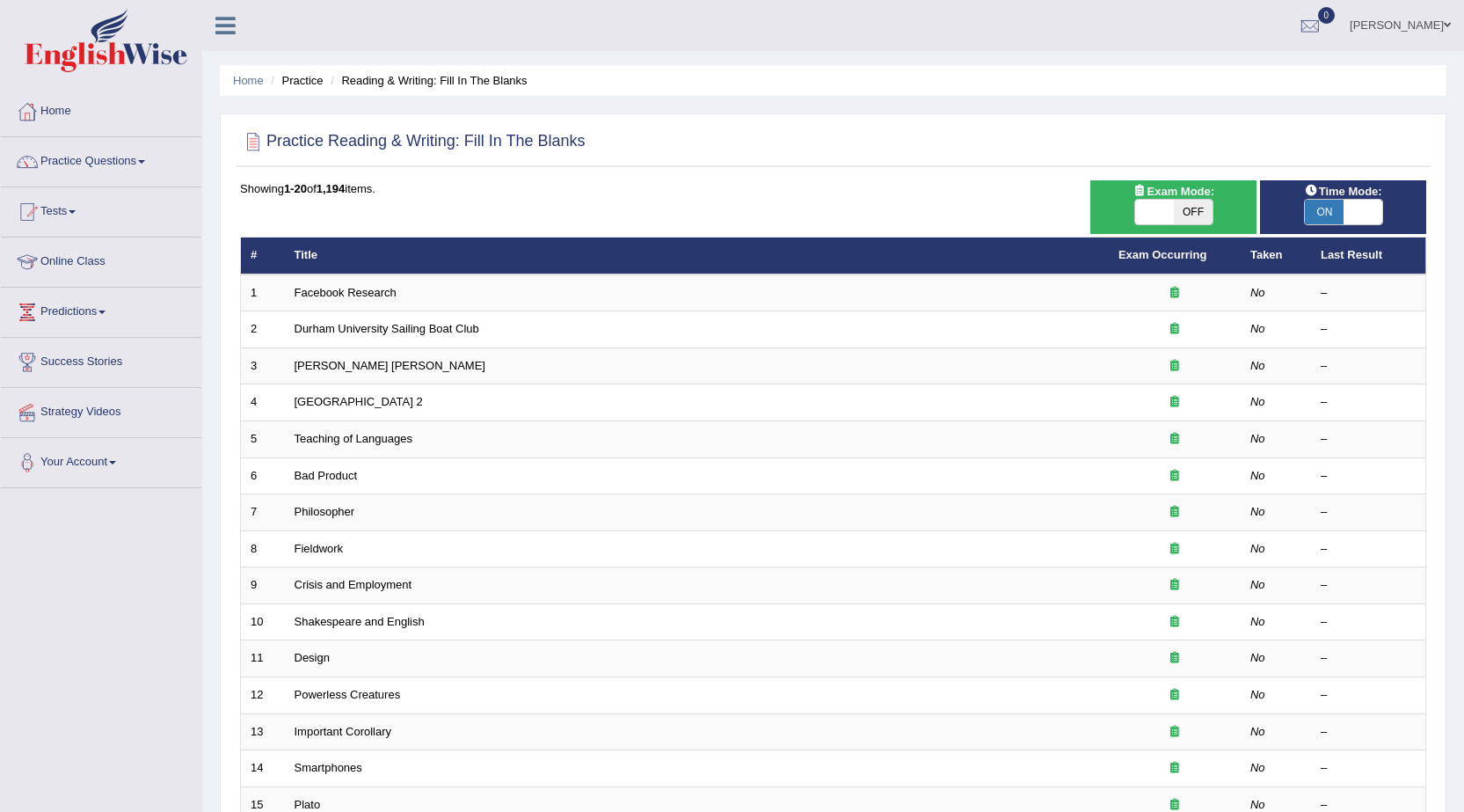
click at [323, 289] on link "Facebook Research" at bounding box center [345, 293] width 102 height 14
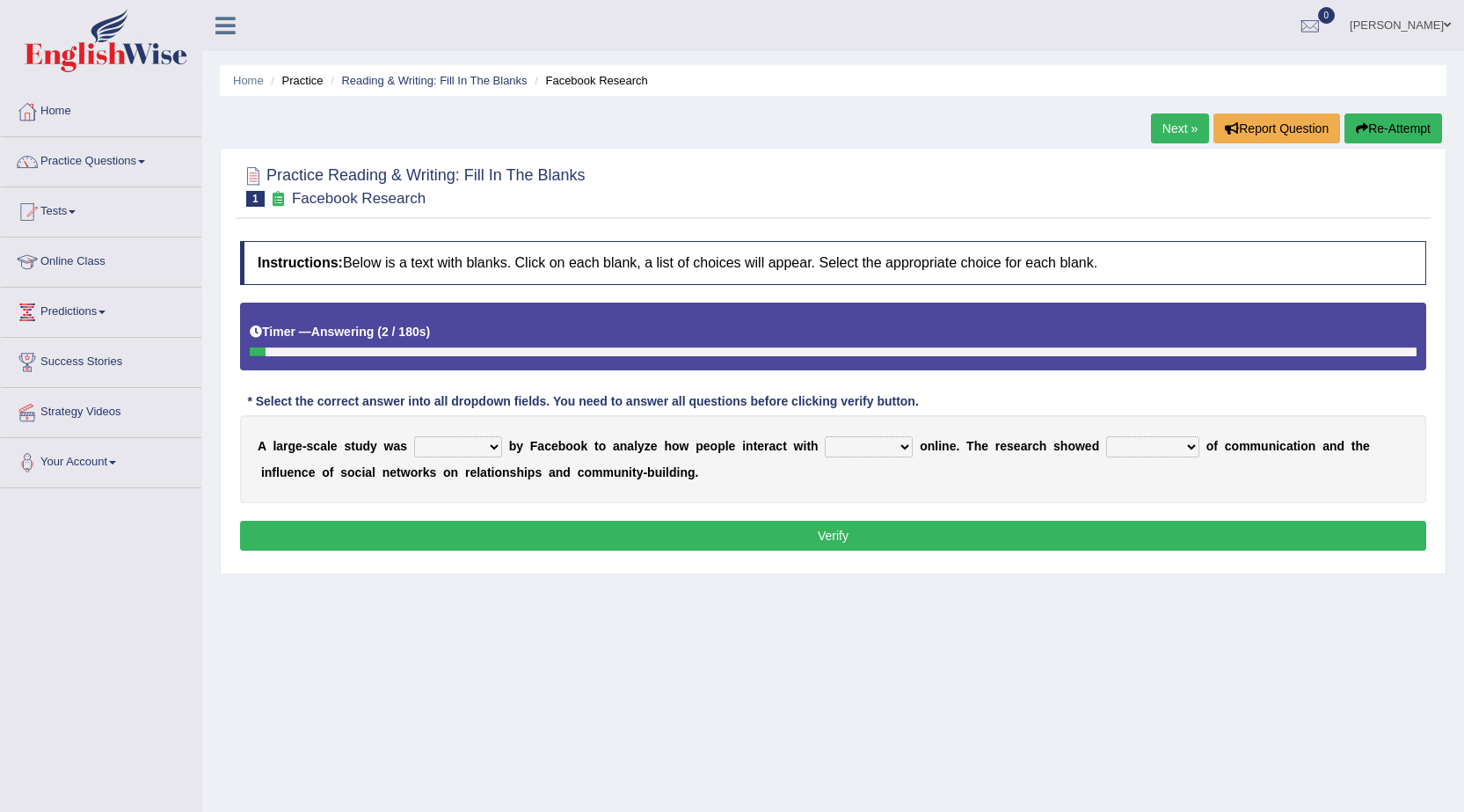
click at [455, 446] on select "surveyed had asked made" at bounding box center [458, 447] width 88 height 21
select select "made"
click at [414, 437] on select "surveyed had asked made" at bounding box center [458, 447] width 88 height 21
click at [841, 446] on select "together all each other another" at bounding box center [868, 447] width 88 height 21
select select "each other"
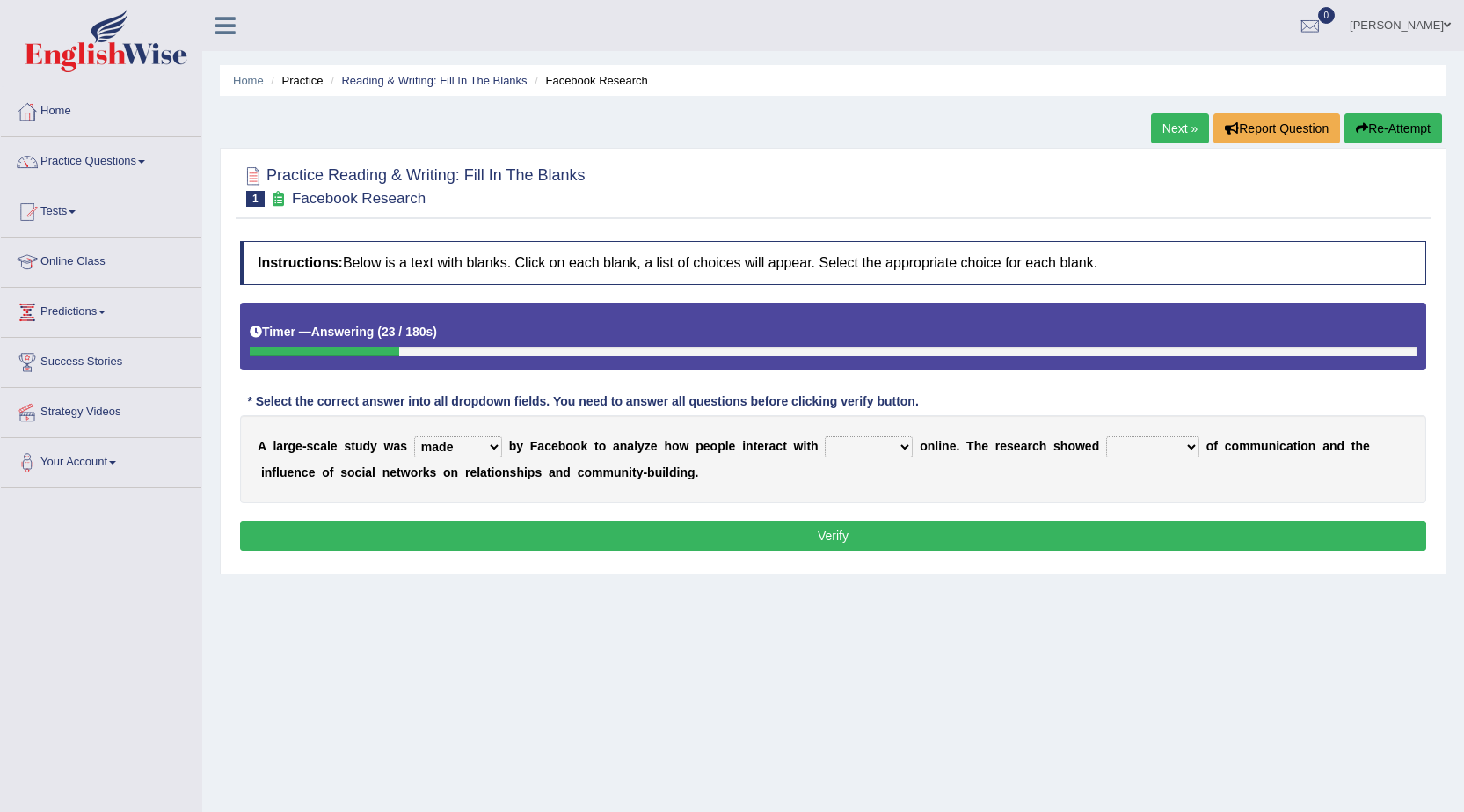
click at [825, 437] on select "together all each other another" at bounding box center [868, 447] width 88 height 21
click at [879, 454] on select "together all each other another" at bounding box center [868, 447] width 88 height 21
click at [1047, 460] on div "A l a r g e - s c a l e s t u d y w a s surveyed had asked made b y F a c e b o…" at bounding box center [832, 459] width 1187 height 88
click at [1131, 441] on select "advantages standards fellowships patterns" at bounding box center [1153, 447] width 93 height 21
select select "advantages"
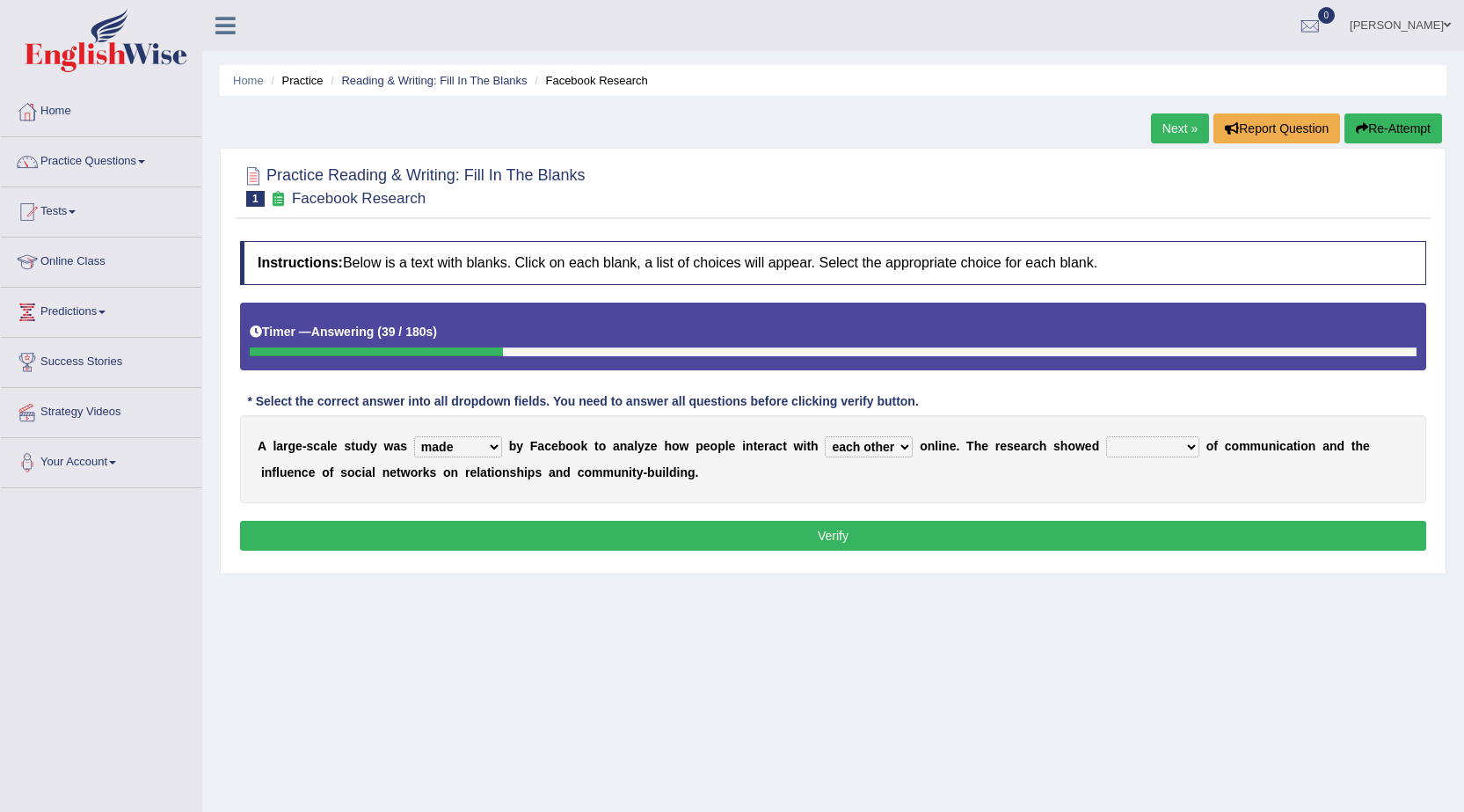
click at [1106, 437] on select "advantages standards fellowships patterns" at bounding box center [1153, 447] width 93 height 21
click at [979, 532] on button "Verify" at bounding box center [832, 536] width 1187 height 30
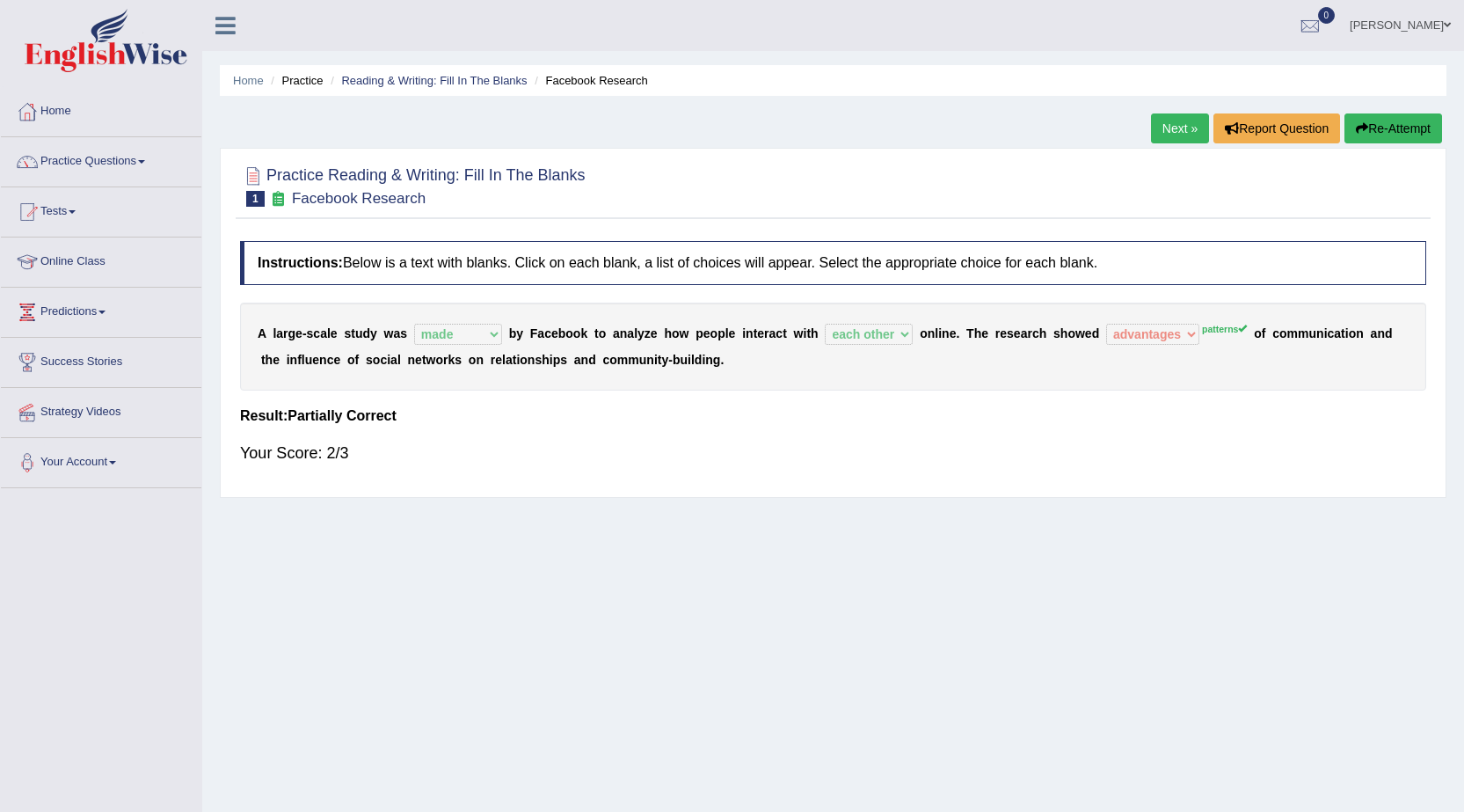
click at [1161, 125] on link "Next »" at bounding box center [1180, 128] width 58 height 30
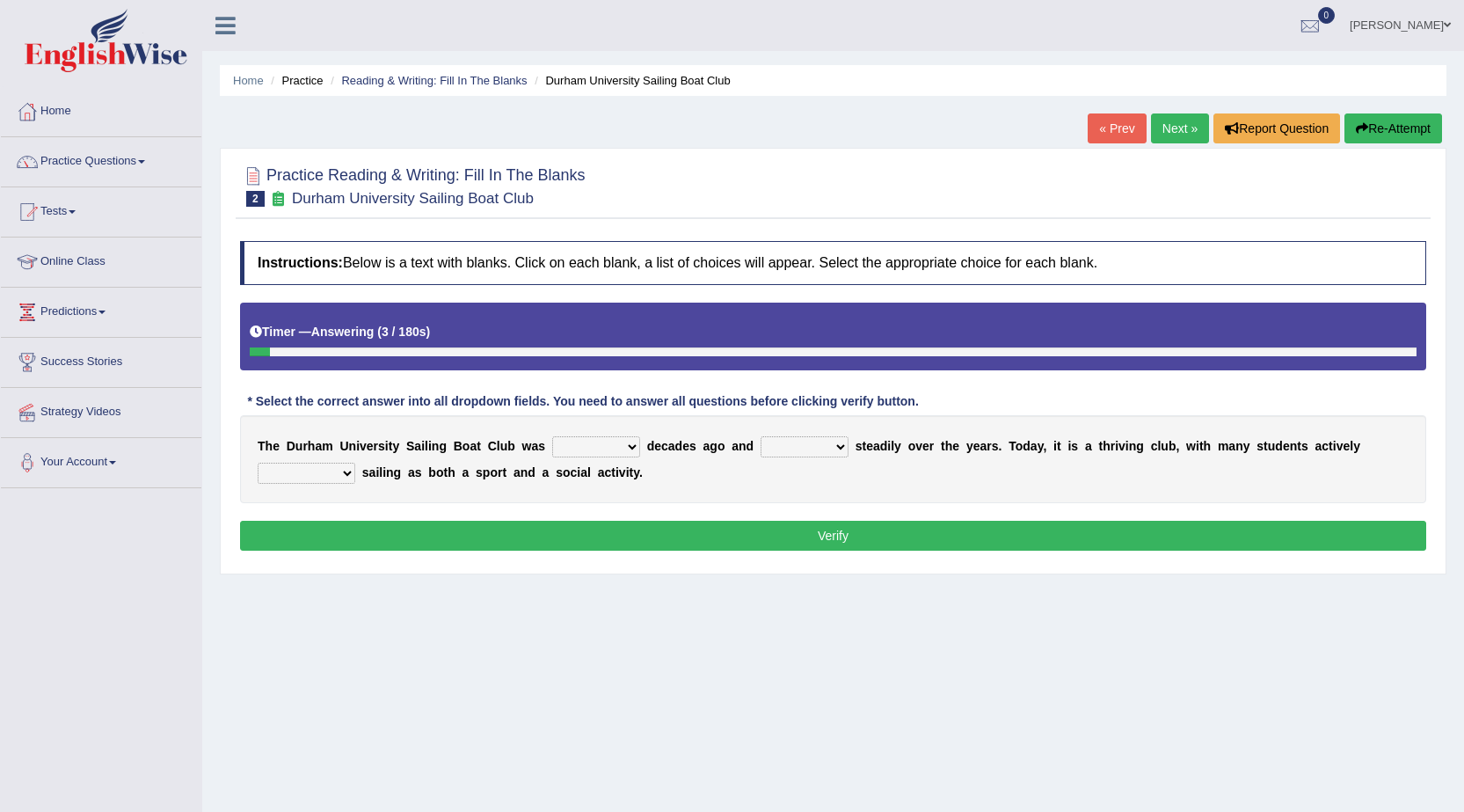
click at [593, 444] on select "found fund founded find" at bounding box center [596, 447] width 88 height 21
select select "found"
click at [552, 437] on select "found fund founded find" at bounding box center [596, 447] width 88 height 21
click at [794, 446] on select "grow growing has grown grown" at bounding box center [804, 447] width 88 height 21
select select "grown"
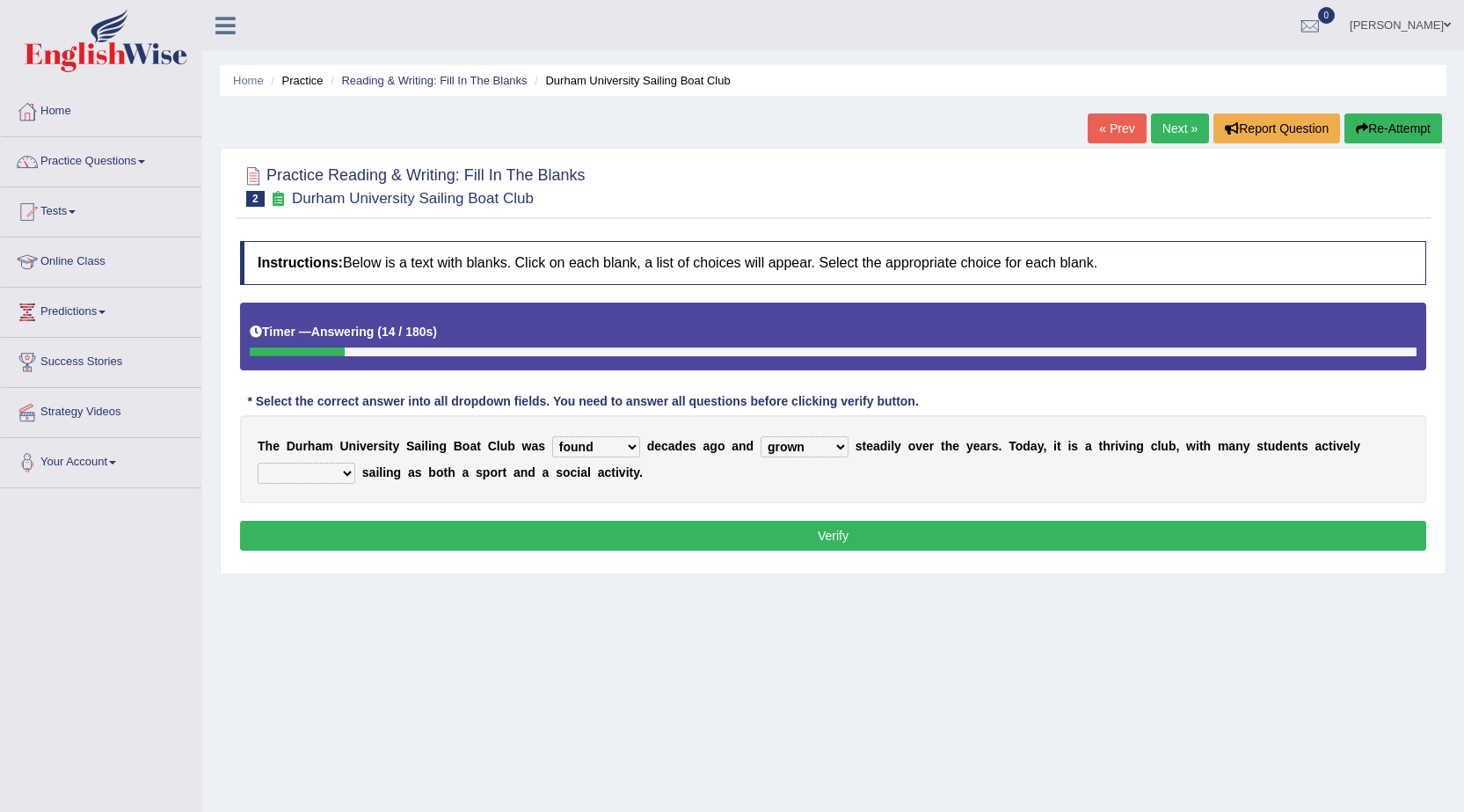
click at [761, 437] on select "grow growing has grown grown" at bounding box center [804, 447] width 88 height 21
click at [292, 477] on select "enjoy enjoyed are enjoying enjoying" at bounding box center [307, 473] width 98 height 21
select select "are enjoying"
click at [258, 463] on select "enjoy enjoyed are enjoying enjoying" at bounding box center [307, 473] width 98 height 21
click at [345, 531] on button "Verify" at bounding box center [832, 536] width 1187 height 30
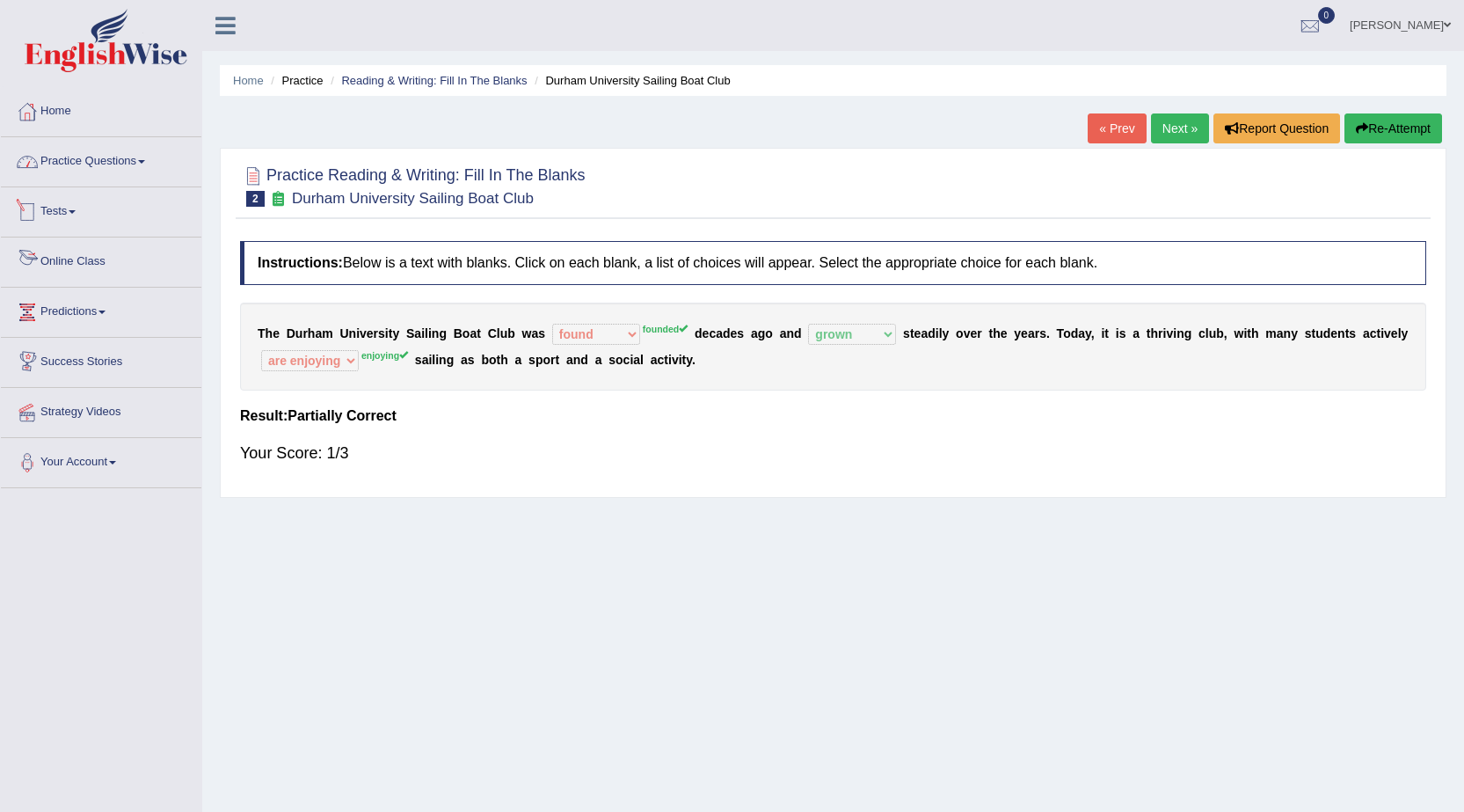
click at [97, 163] on link "Practice Questions" at bounding box center [101, 158] width 201 height 44
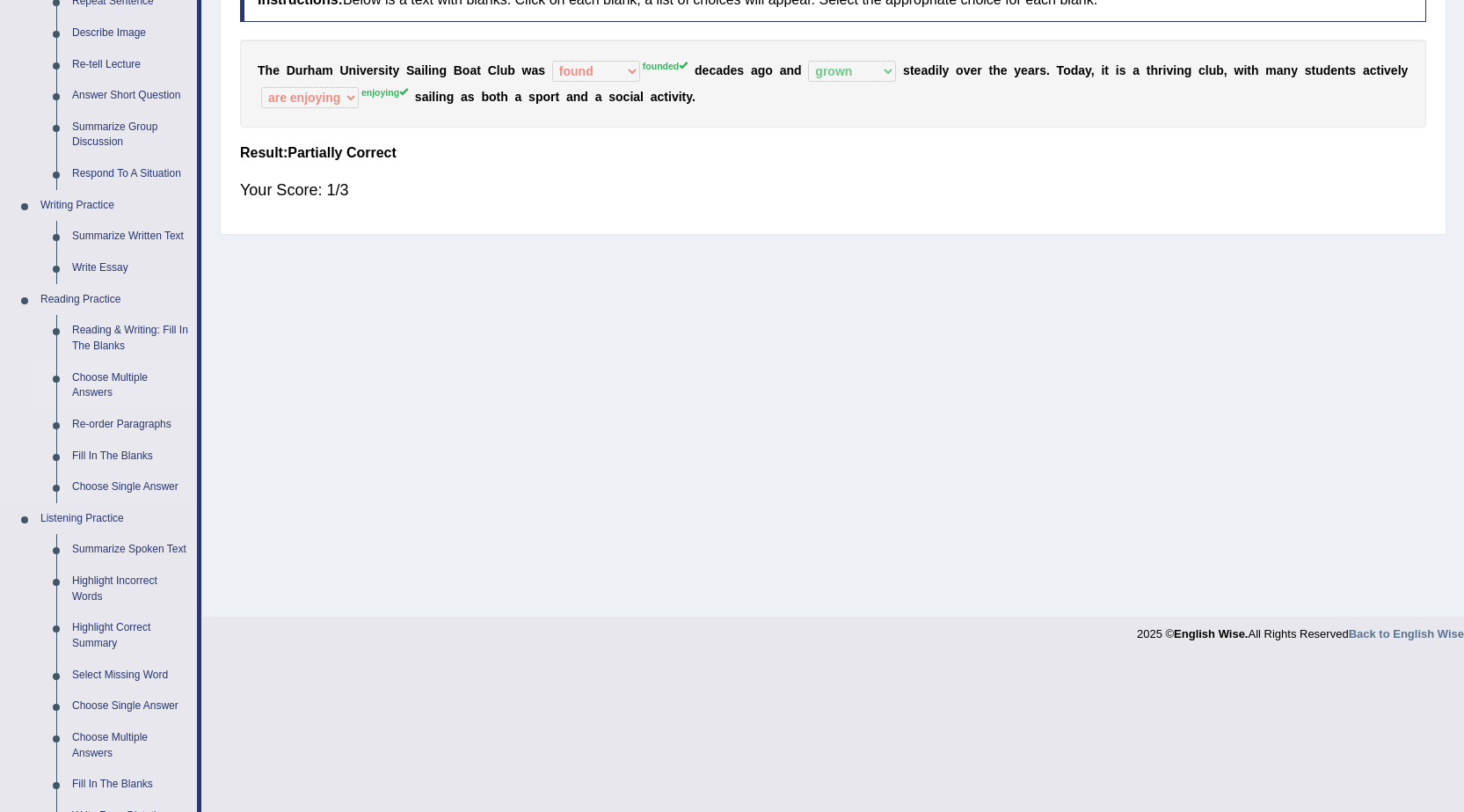
scroll to position [264, 0]
click at [96, 385] on link "Choose Multiple Answers" at bounding box center [130, 385] width 133 height 47
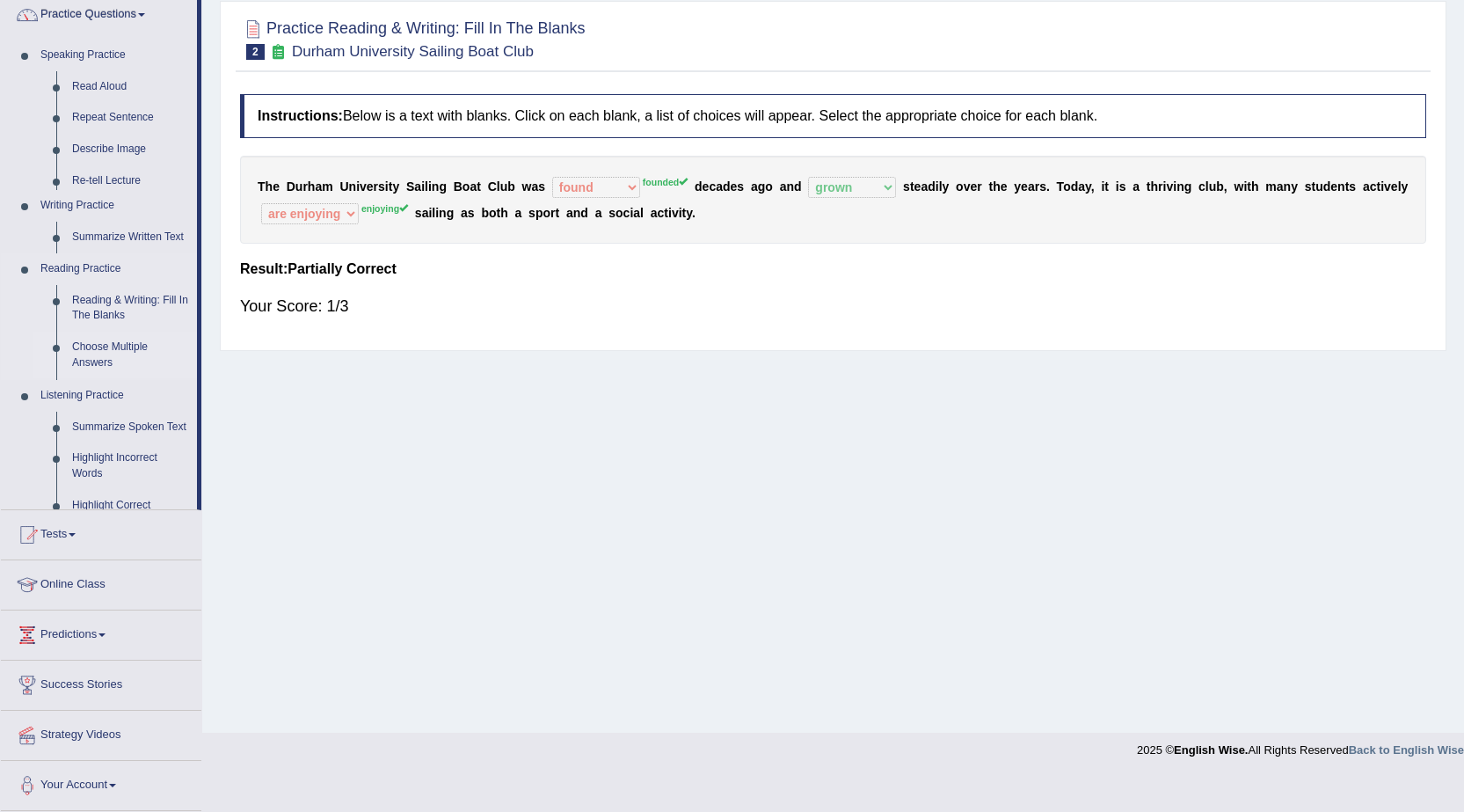
scroll to position [112, 0]
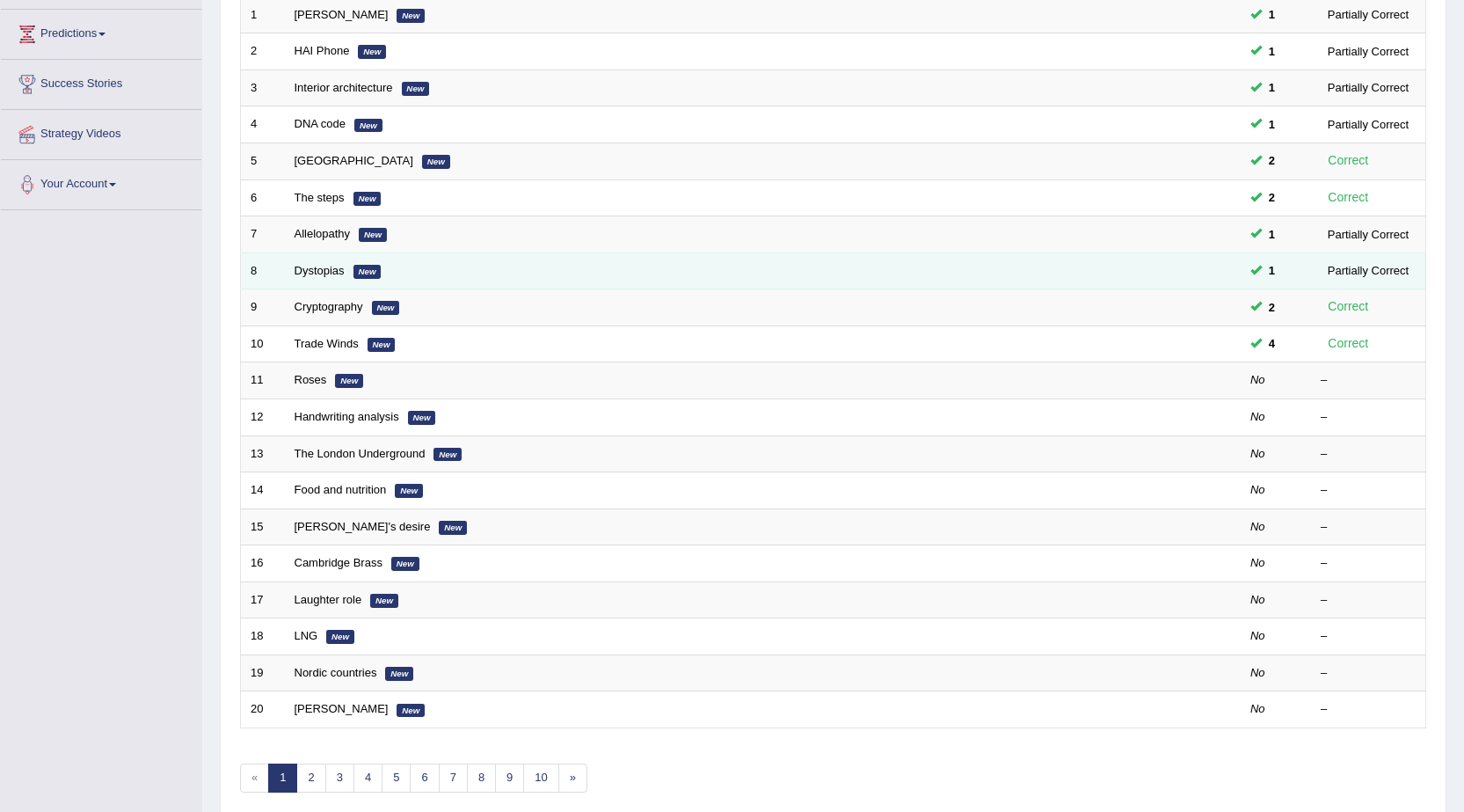
scroll to position [352, 0]
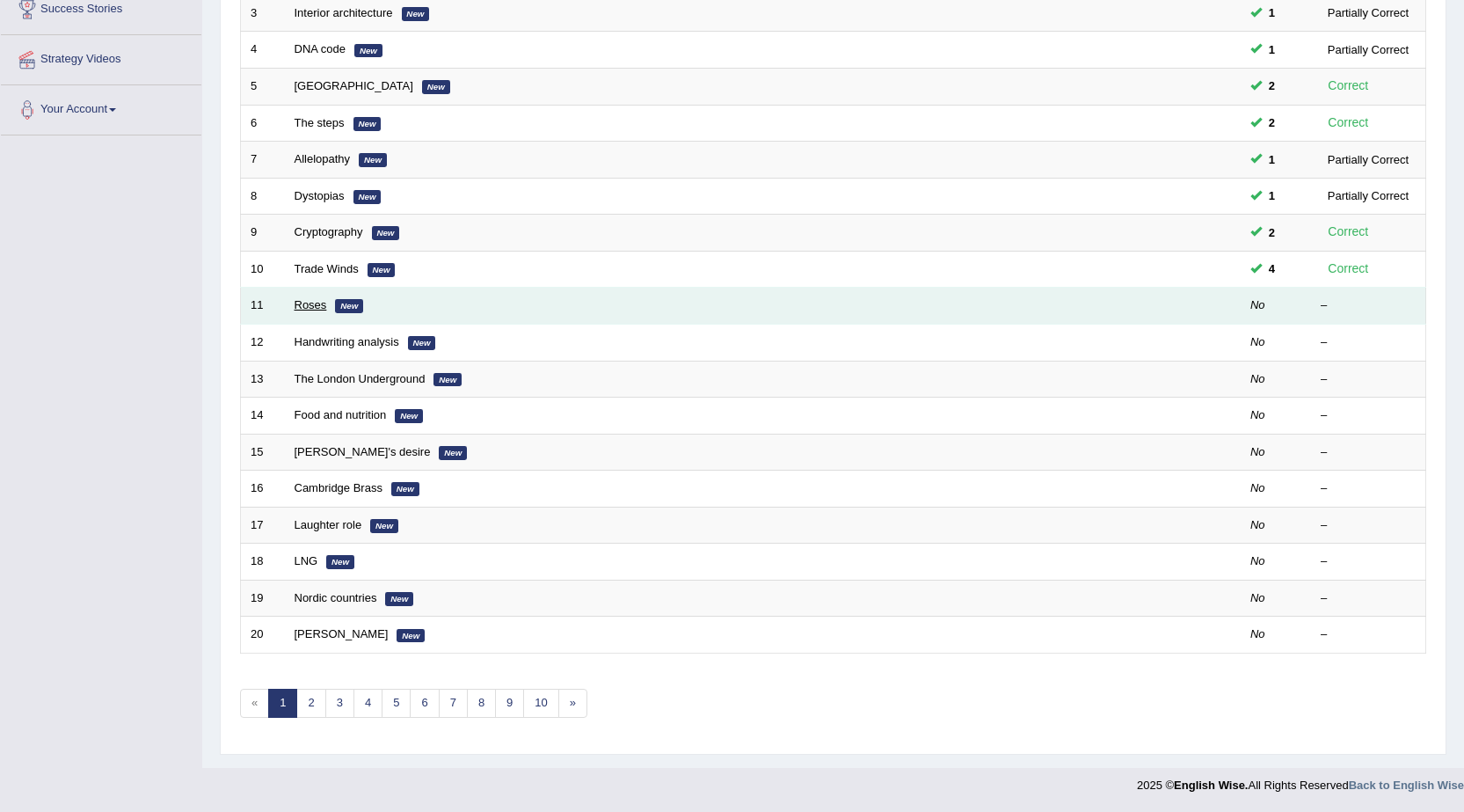
click at [319, 306] on link "Roses" at bounding box center [311, 305] width 33 height 14
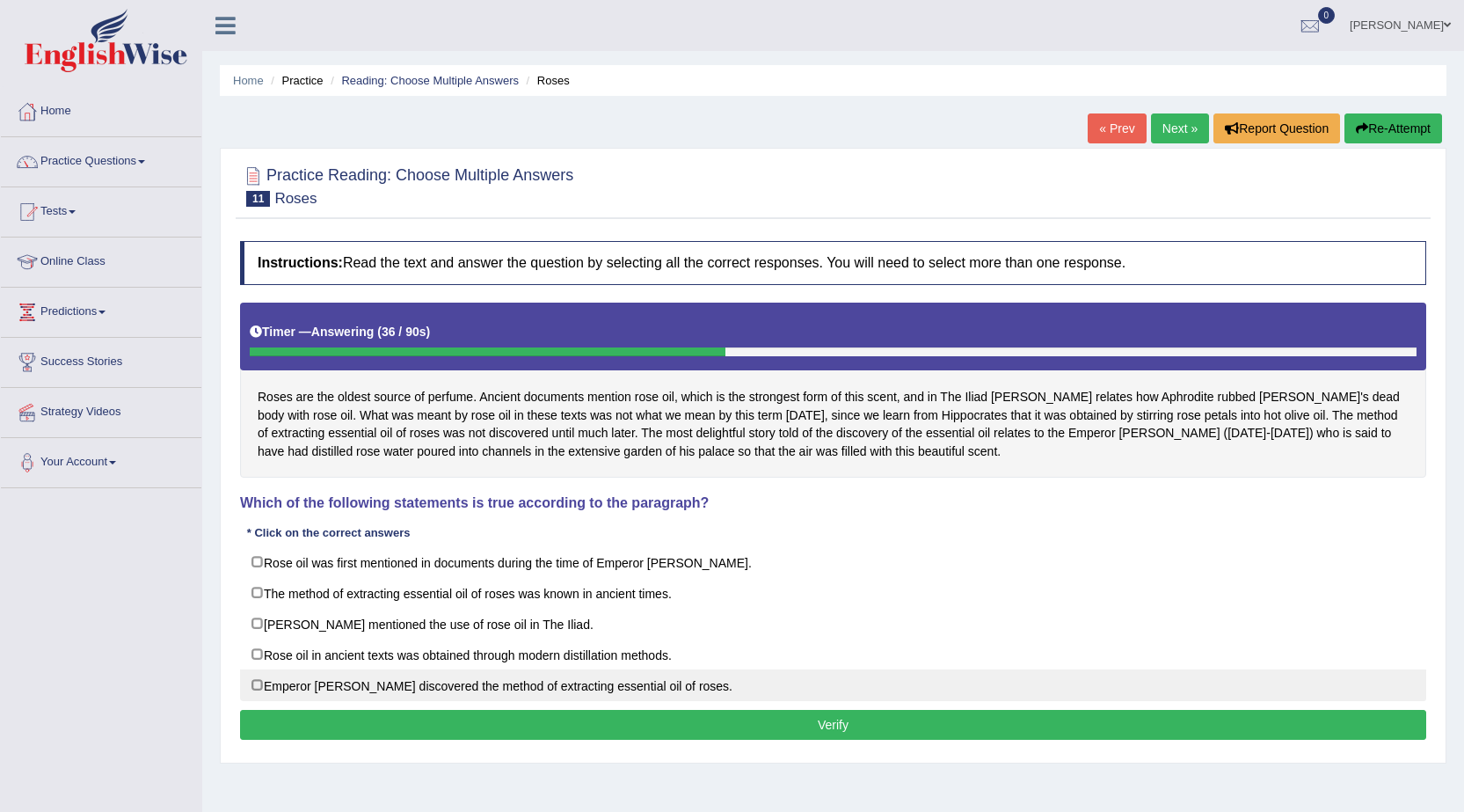
click at [453, 691] on label "Emperor [PERSON_NAME] discovered the method of extracting essential oil of rose…" at bounding box center [832, 685] width 1187 height 32
checkbox input "true"
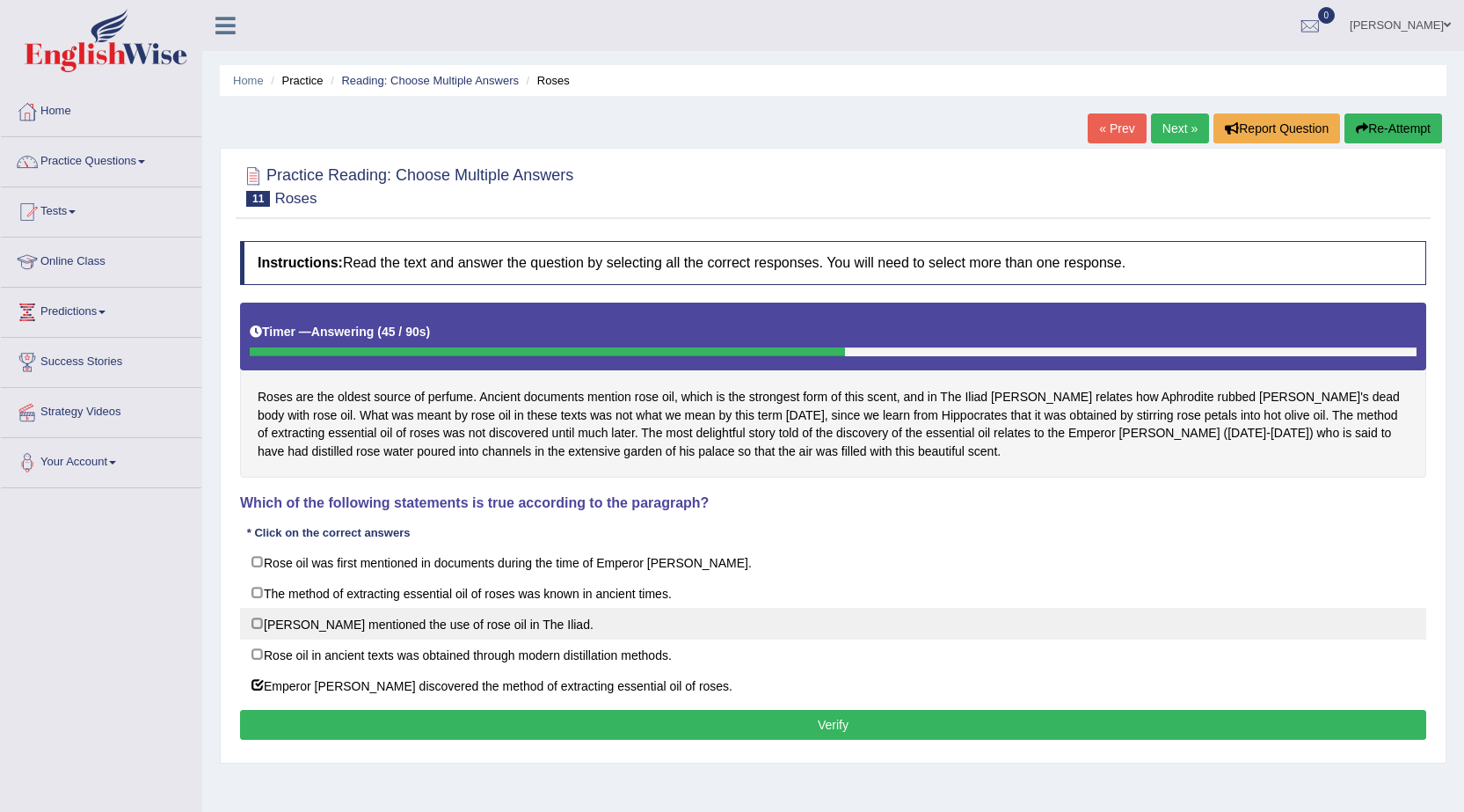
click at [404, 625] on label "[PERSON_NAME] mentioned the use of rose oil in The Iliad." at bounding box center [832, 623] width 1187 height 32
checkbox input "true"
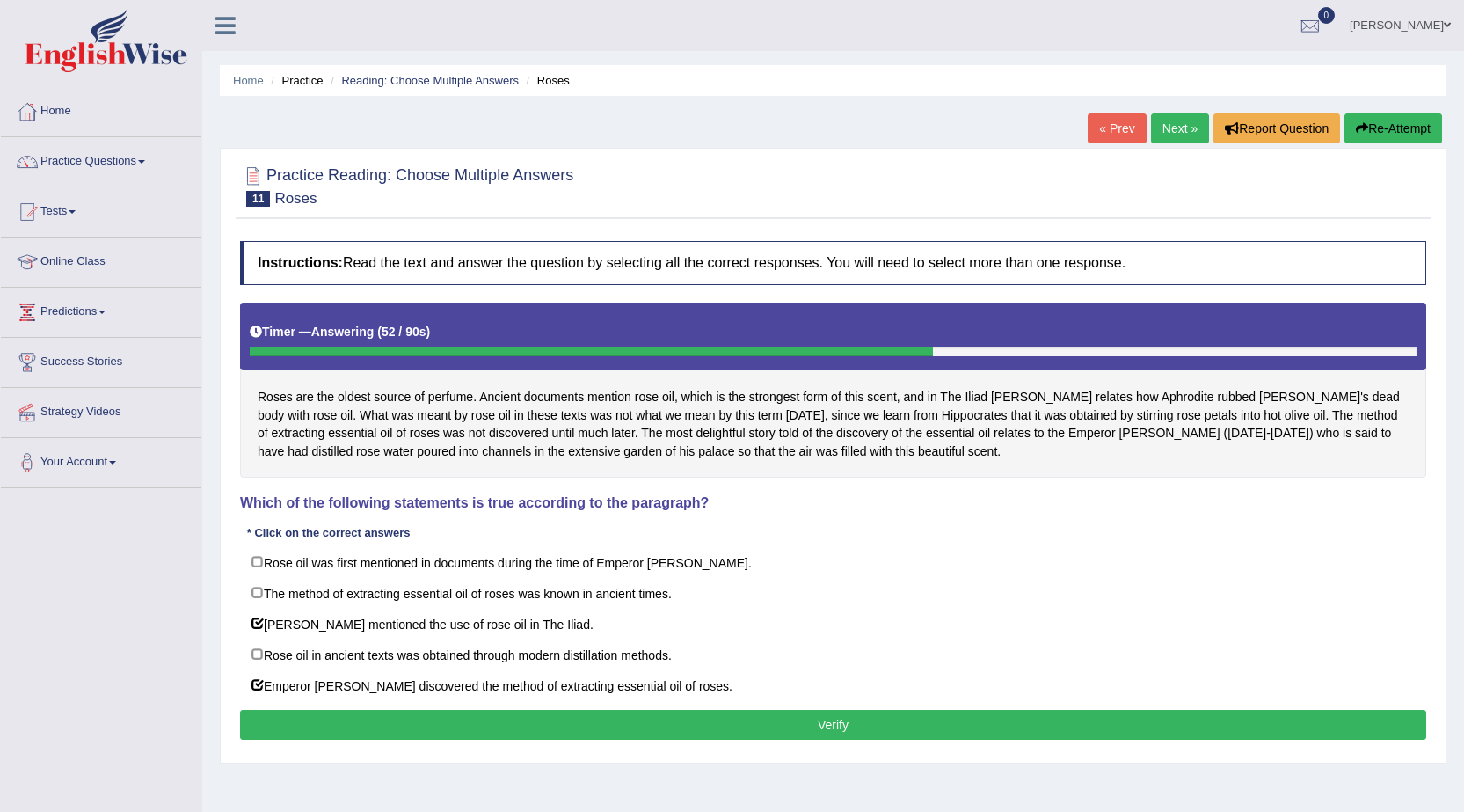
click at [473, 720] on button "Verify" at bounding box center [832, 724] width 1187 height 30
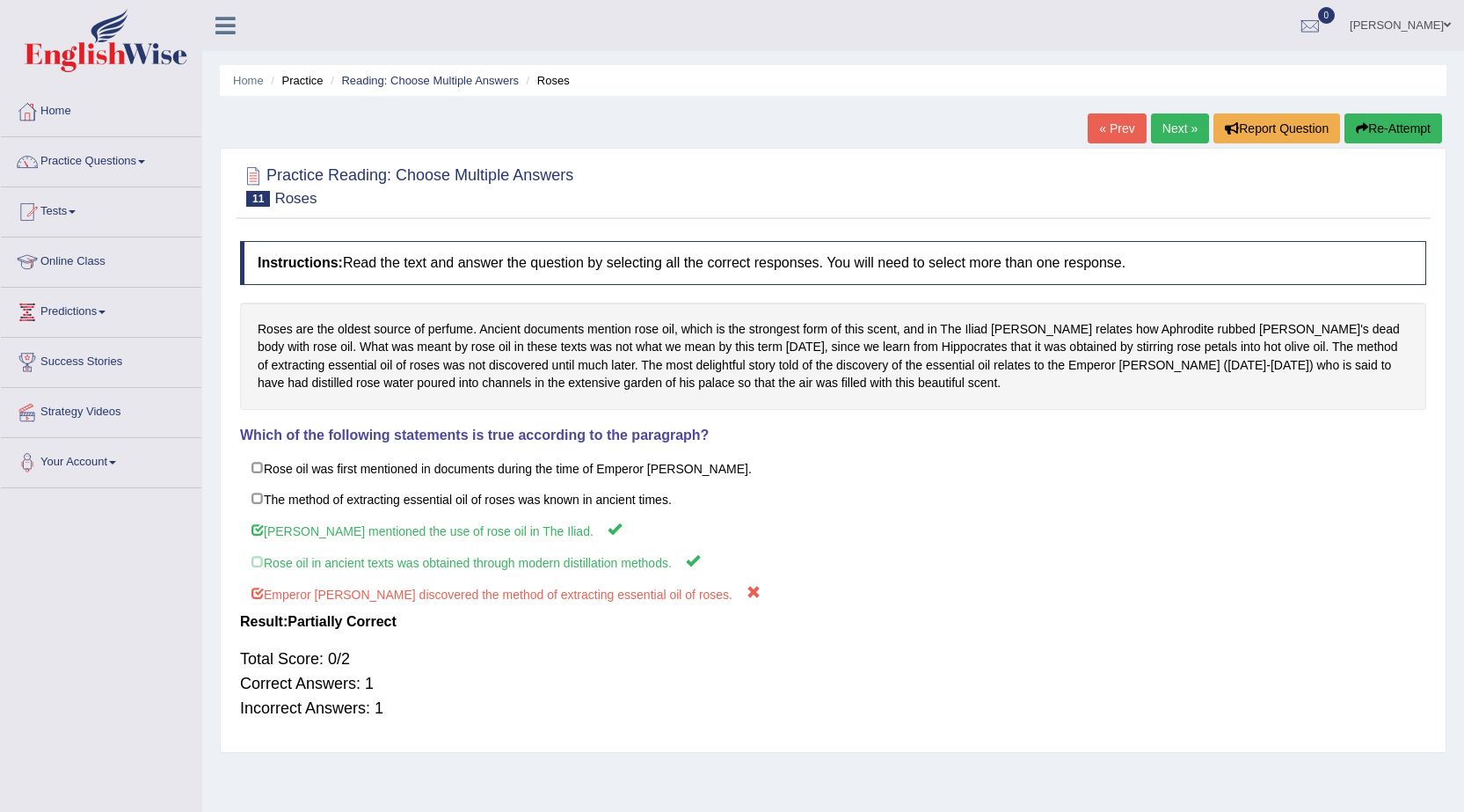
click at [1383, 131] on button "Re-Attempt" at bounding box center [1393, 128] width 98 height 30
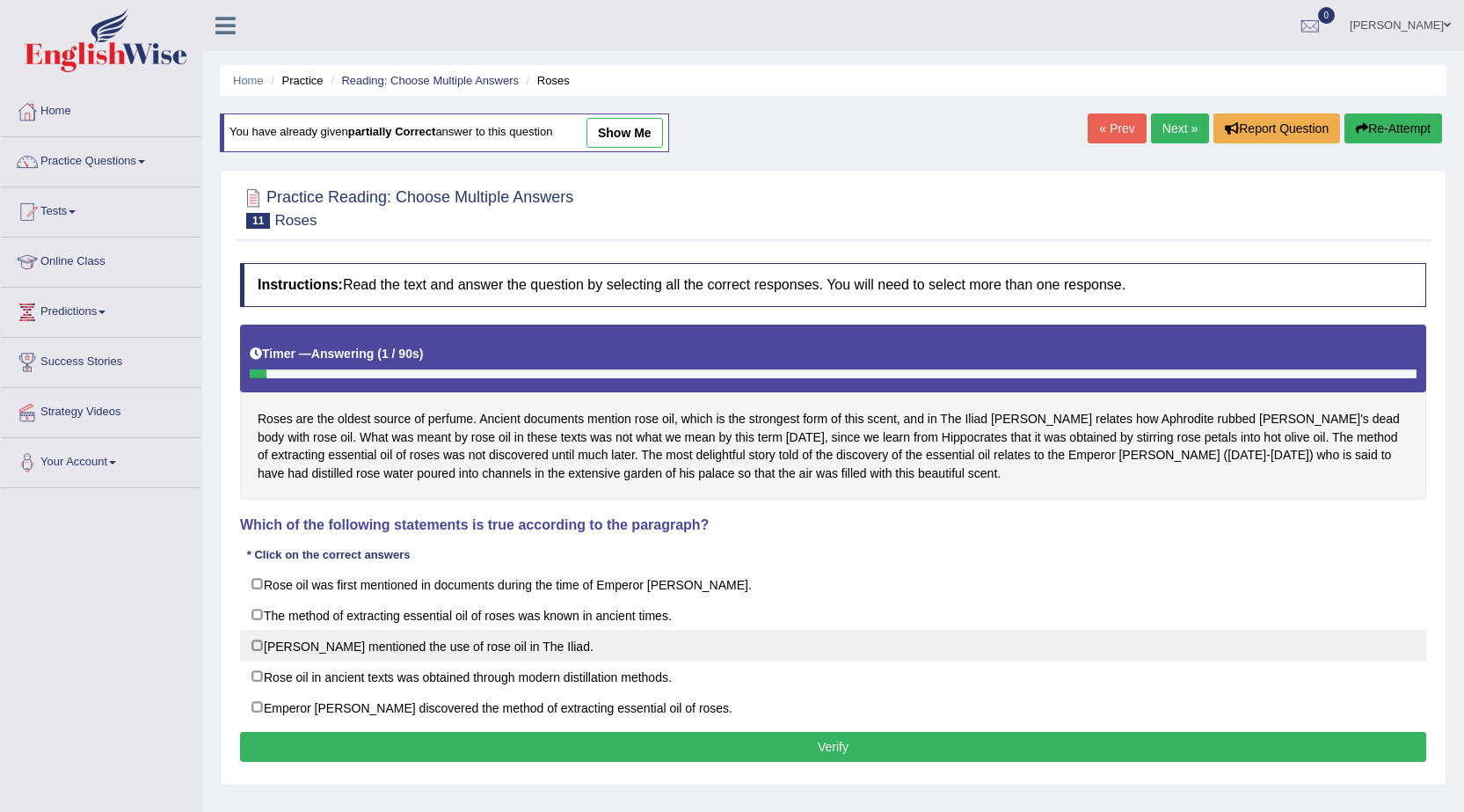
click at [296, 649] on label "Homer mentioned the use of rose oil in The Iliad." at bounding box center [832, 645] width 1187 height 32
checkbox input "true"
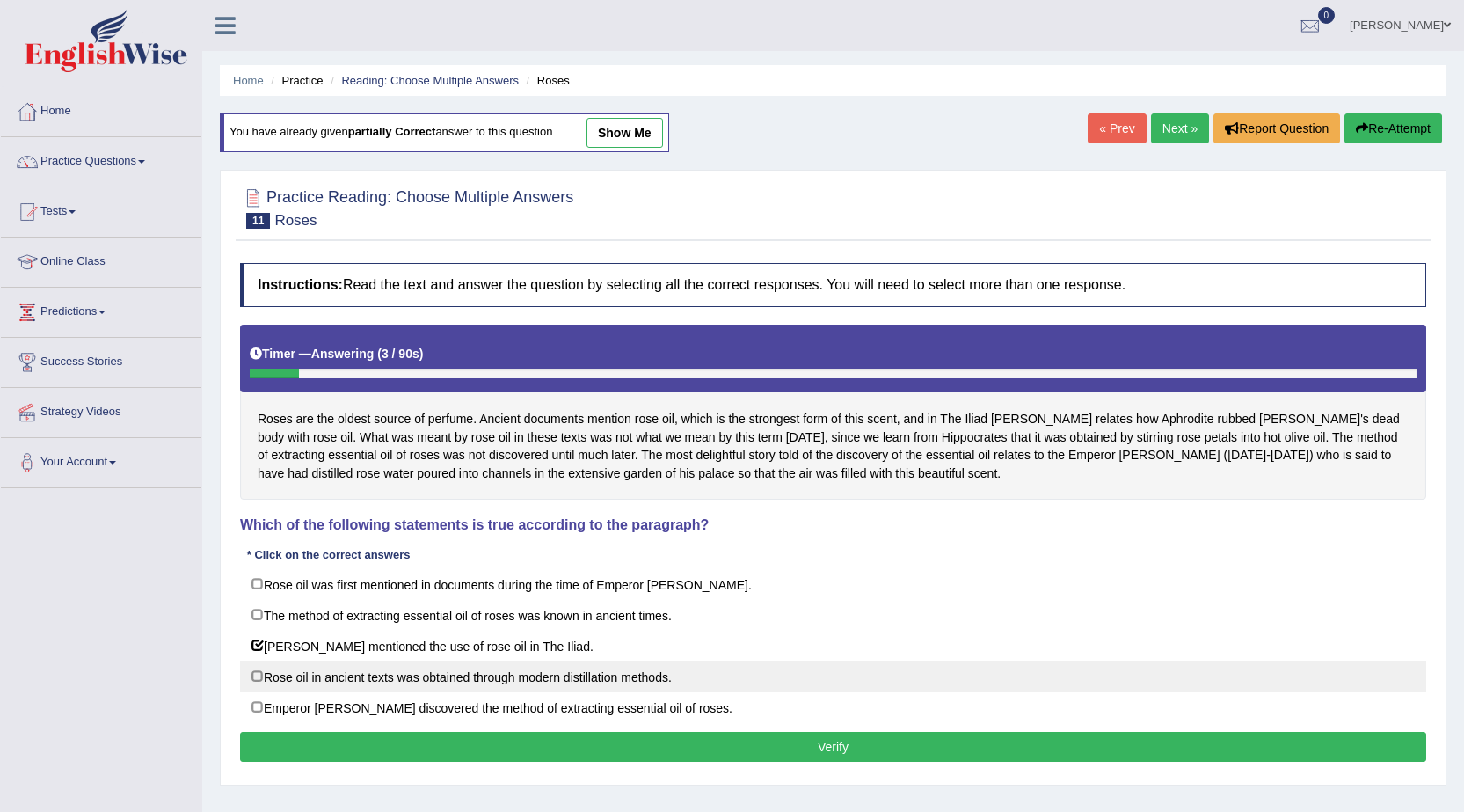
click at [303, 691] on label "Rose oil in ancient texts was obtained through modern distillation methods." at bounding box center [832, 676] width 1187 height 32
checkbox input "true"
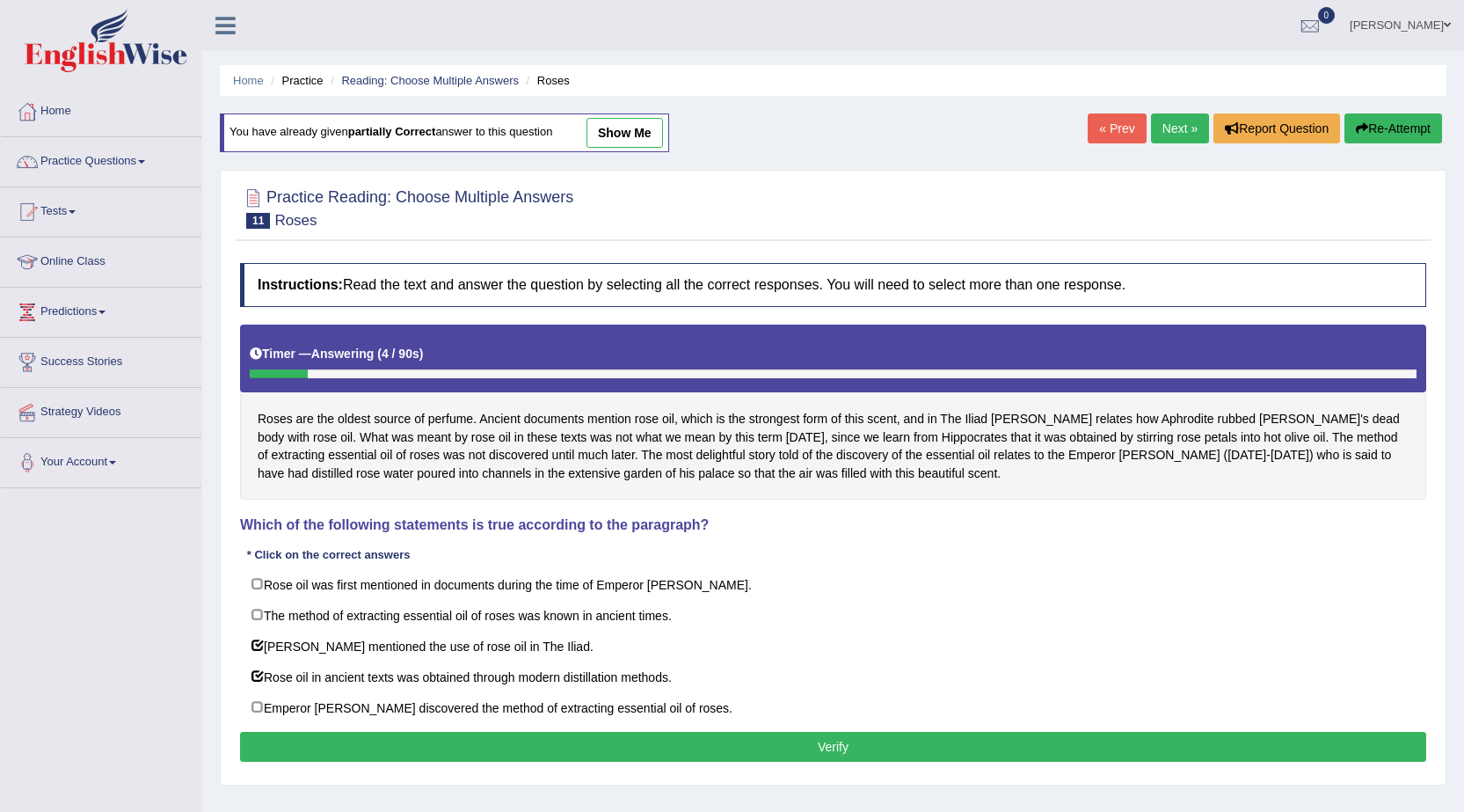
click at [341, 751] on button "Verify" at bounding box center [832, 746] width 1187 height 30
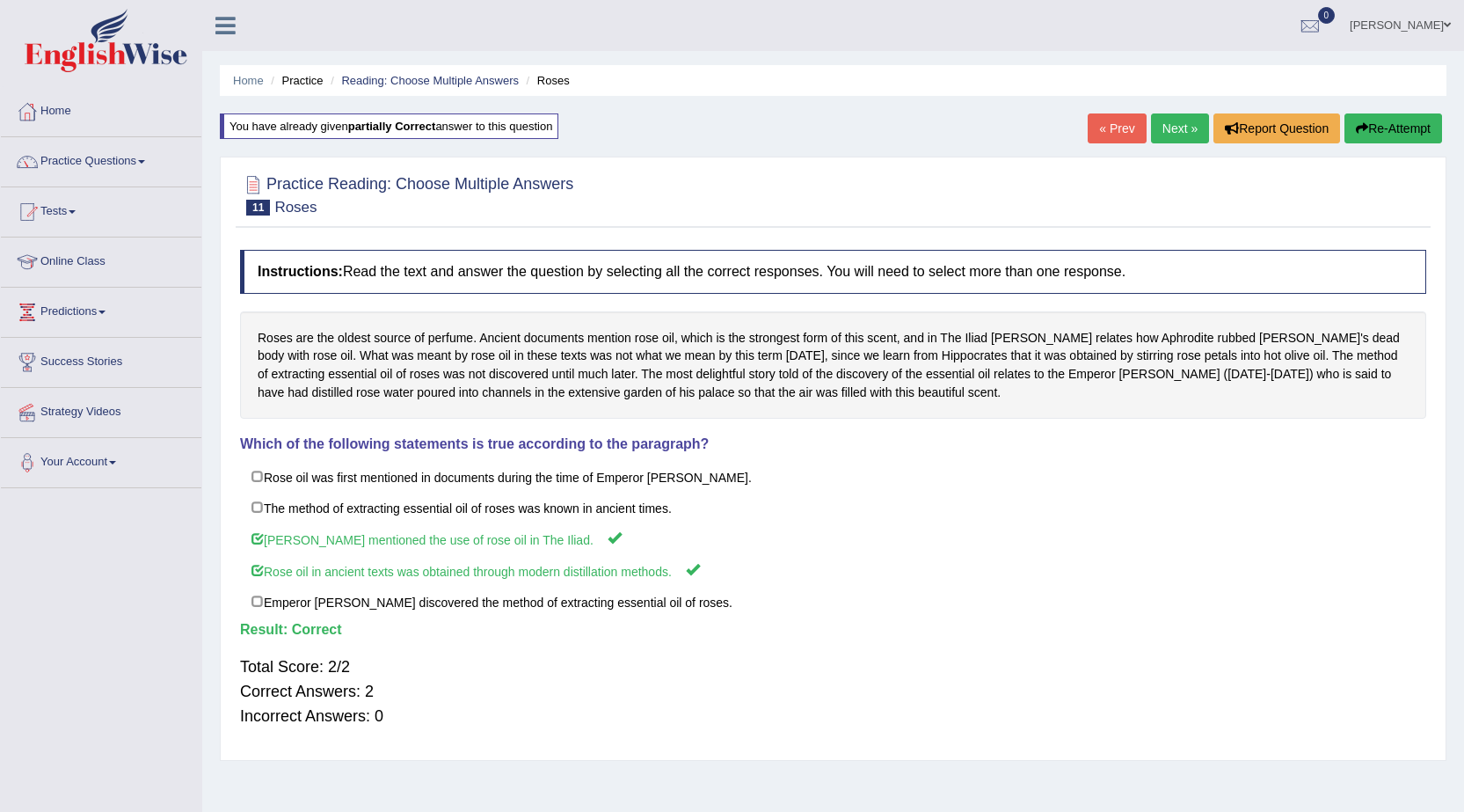
click at [1162, 124] on link "Next »" at bounding box center [1180, 128] width 58 height 30
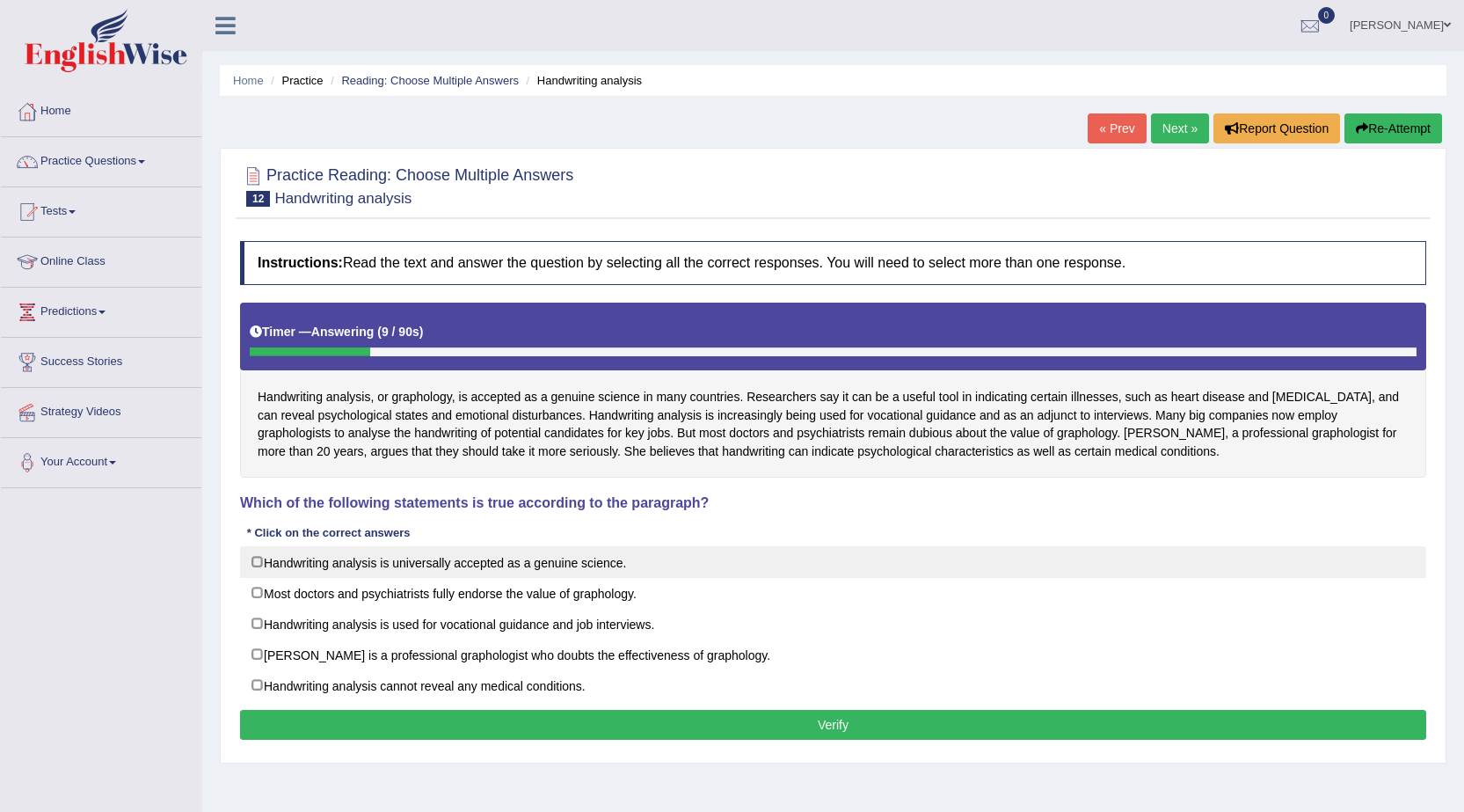
click at [569, 567] on label "Handwriting analysis is universally accepted as a genuine science." at bounding box center [832, 562] width 1187 height 32
checkbox input "true"
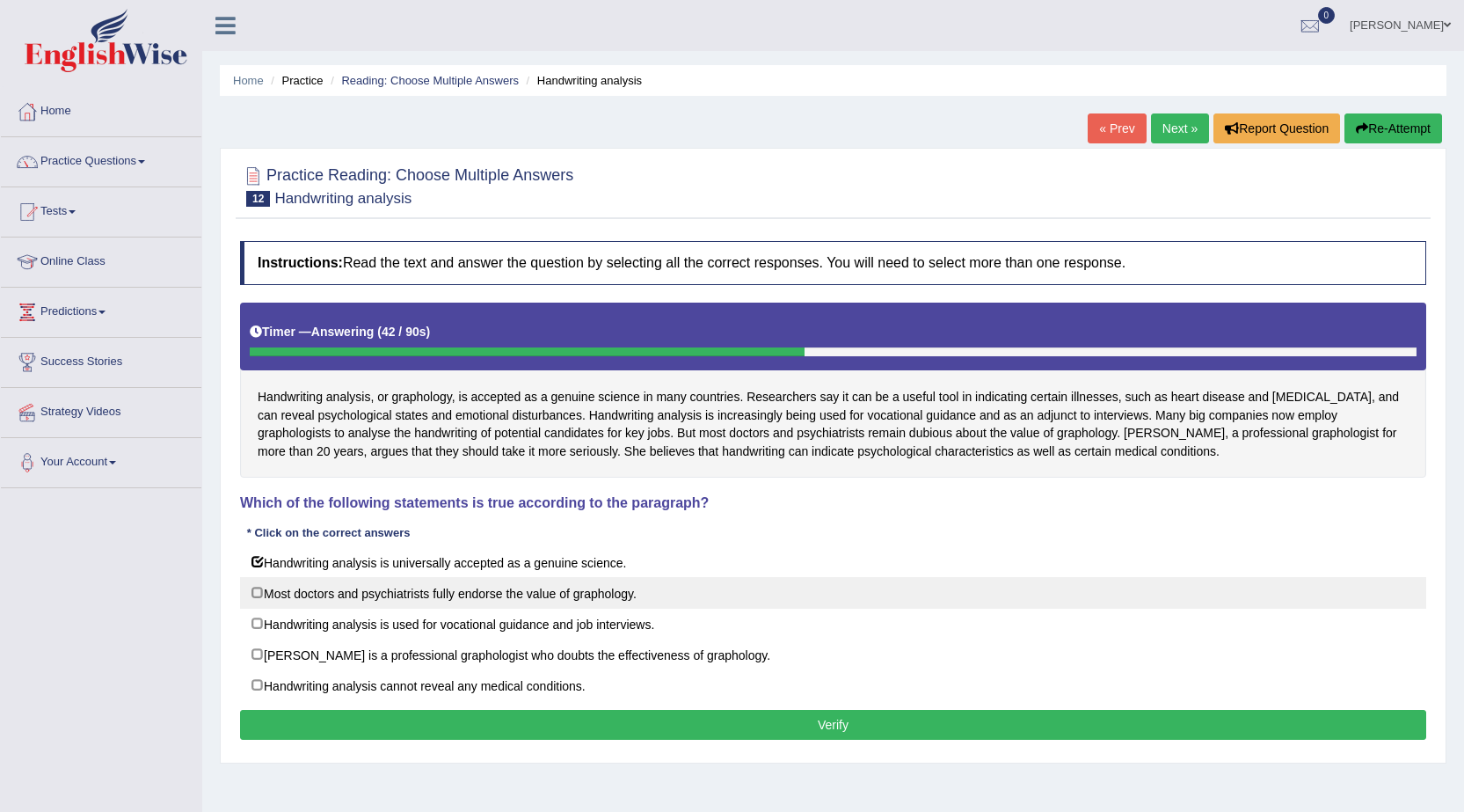
click at [376, 601] on label "Most doctors and psychiatrists fully endorse the value of graphology." at bounding box center [832, 593] width 1187 height 32
checkbox input "true"
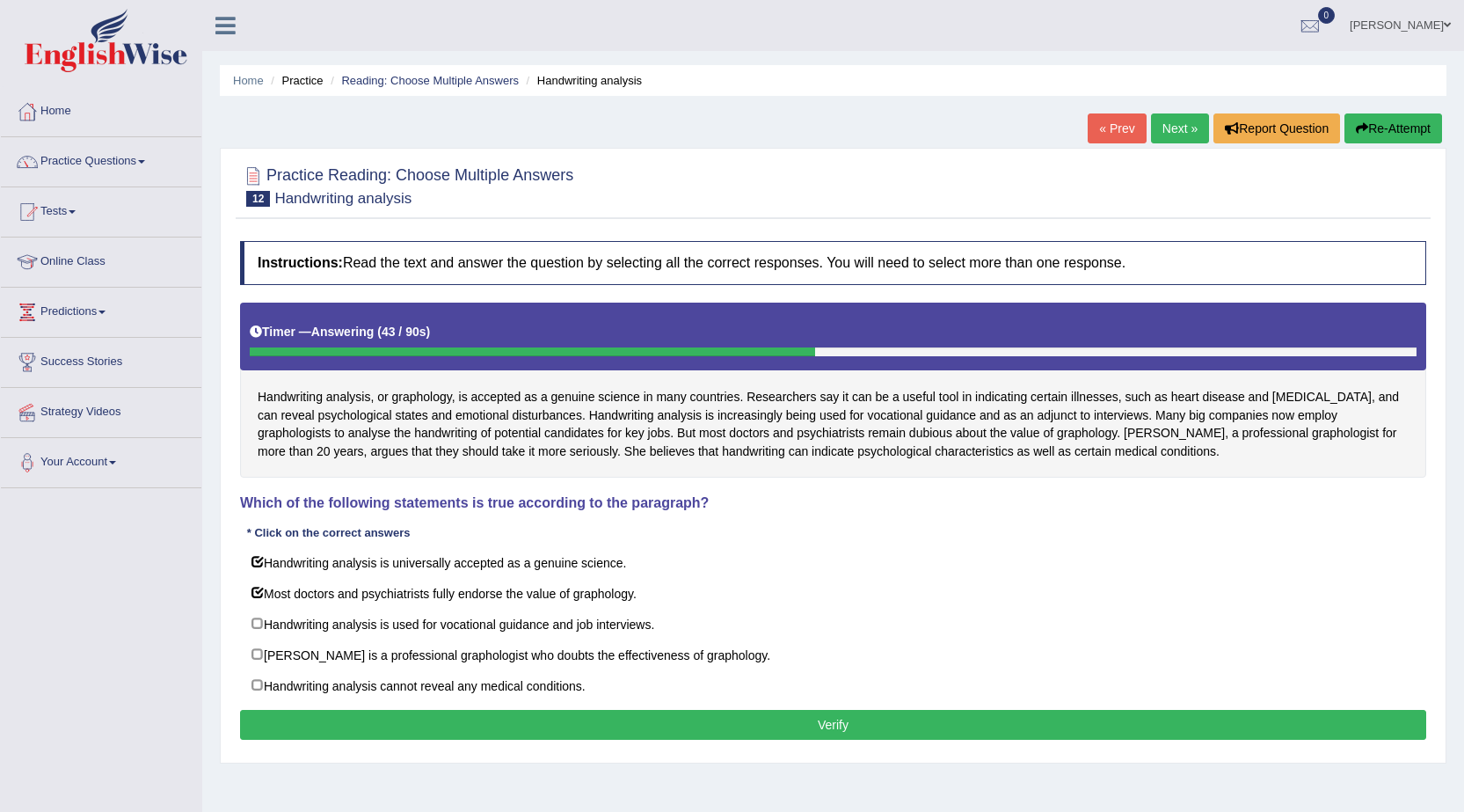
click at [396, 718] on button "Verify" at bounding box center [832, 724] width 1187 height 30
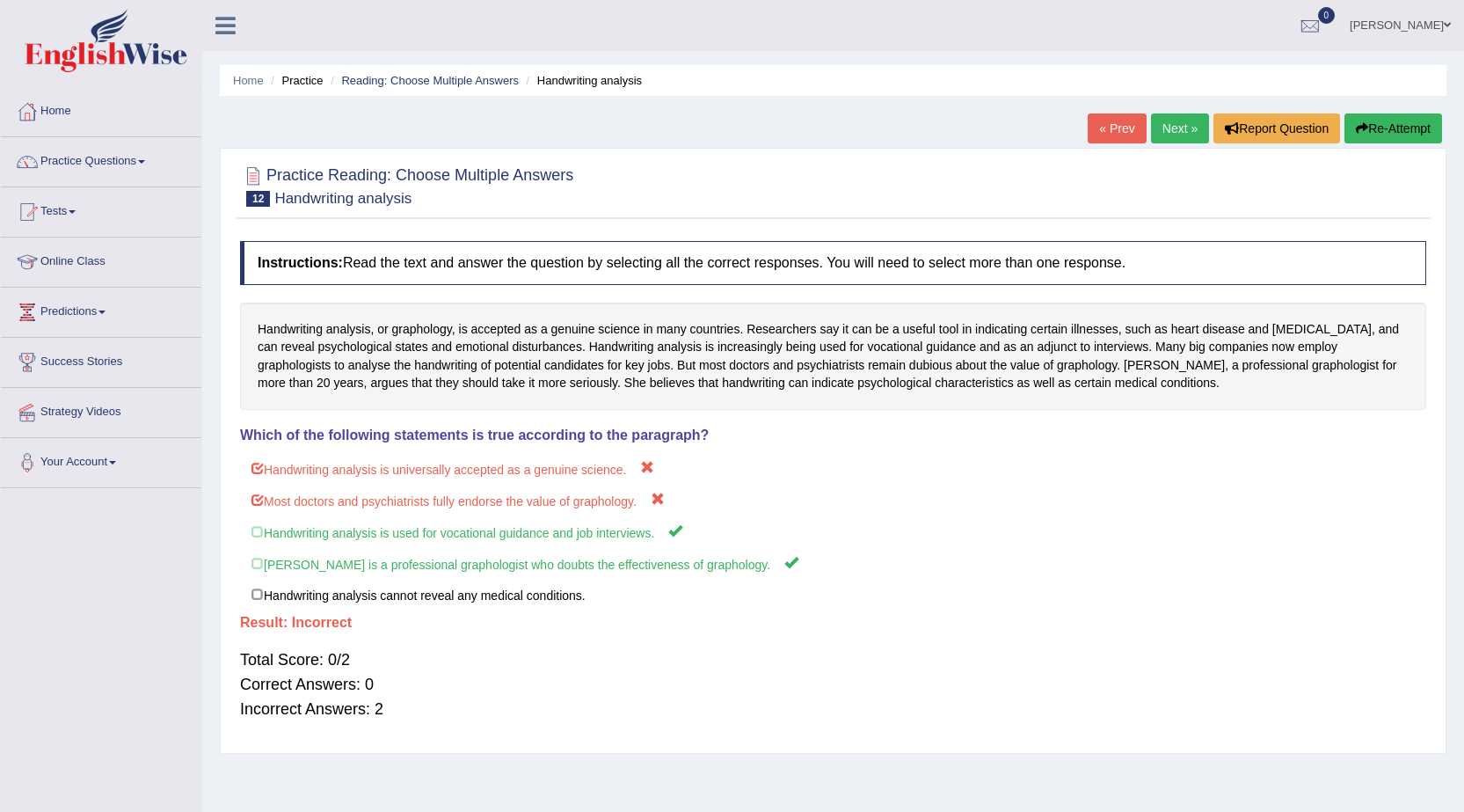
click at [1376, 117] on button "Re-Attempt" at bounding box center [1393, 128] width 98 height 30
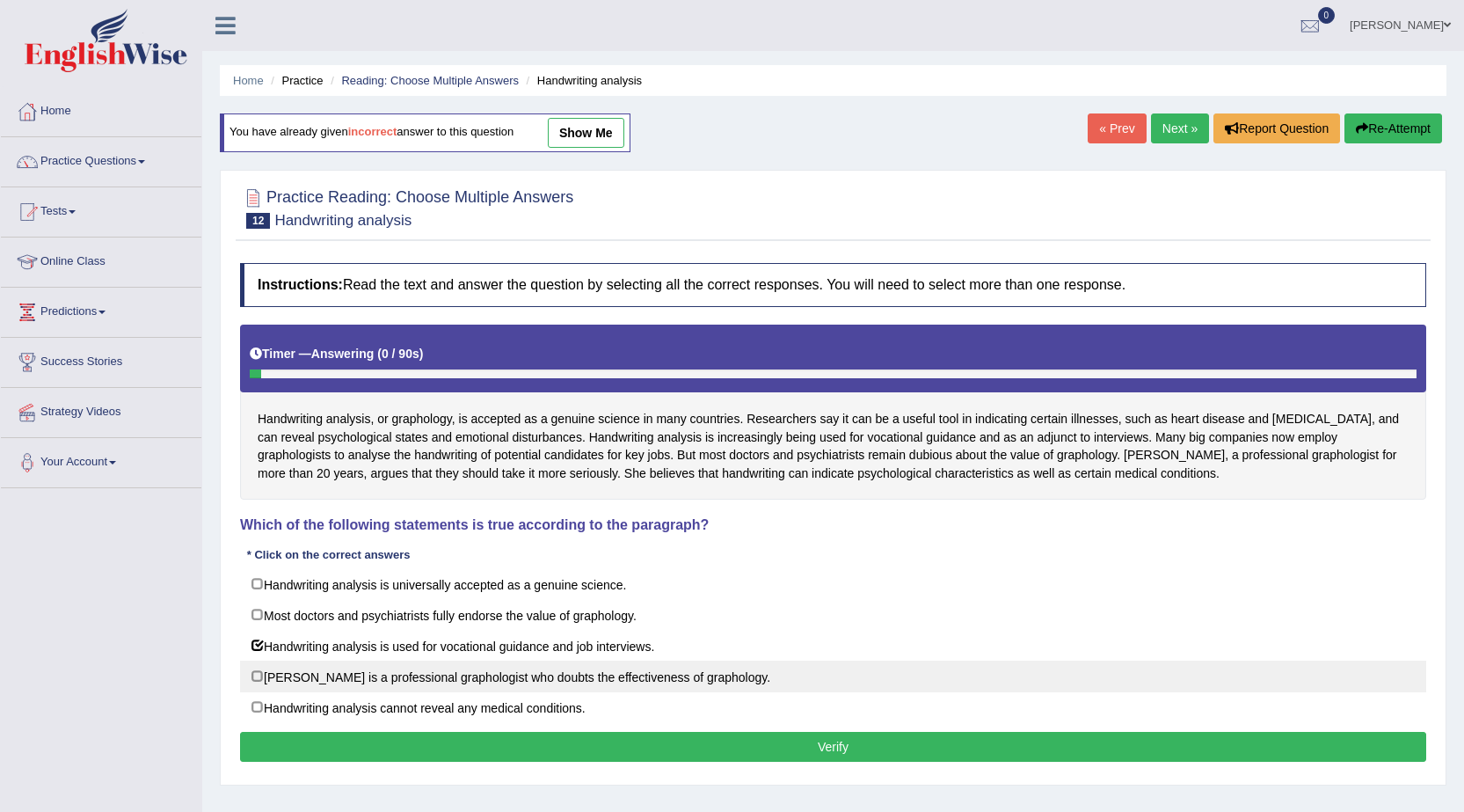
click at [294, 678] on label "Patricia Marne is a professional graphologist who doubts the effectiveness of g…" at bounding box center [832, 676] width 1187 height 32
checkbox input "true"
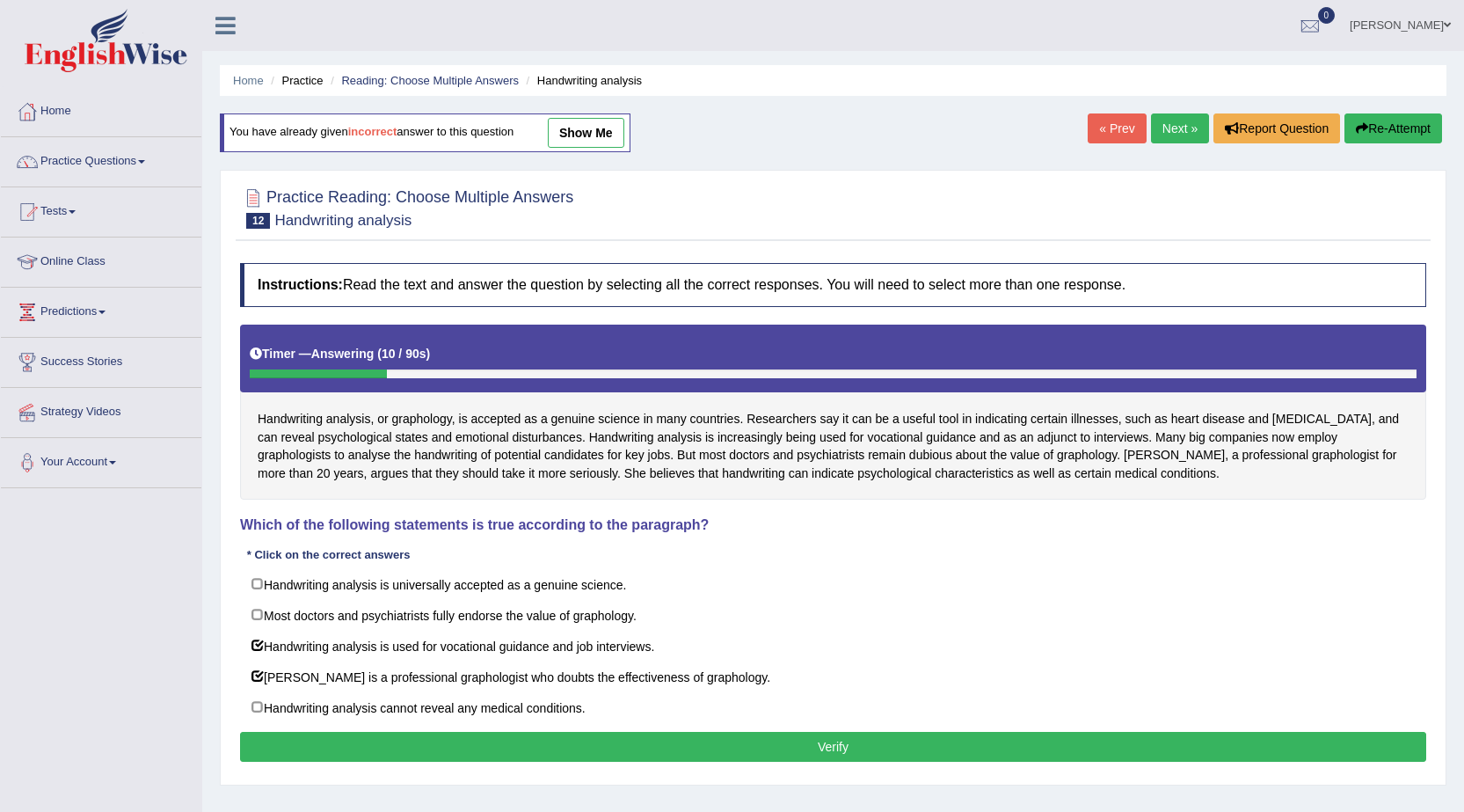
click at [496, 754] on button "Verify" at bounding box center [832, 746] width 1187 height 30
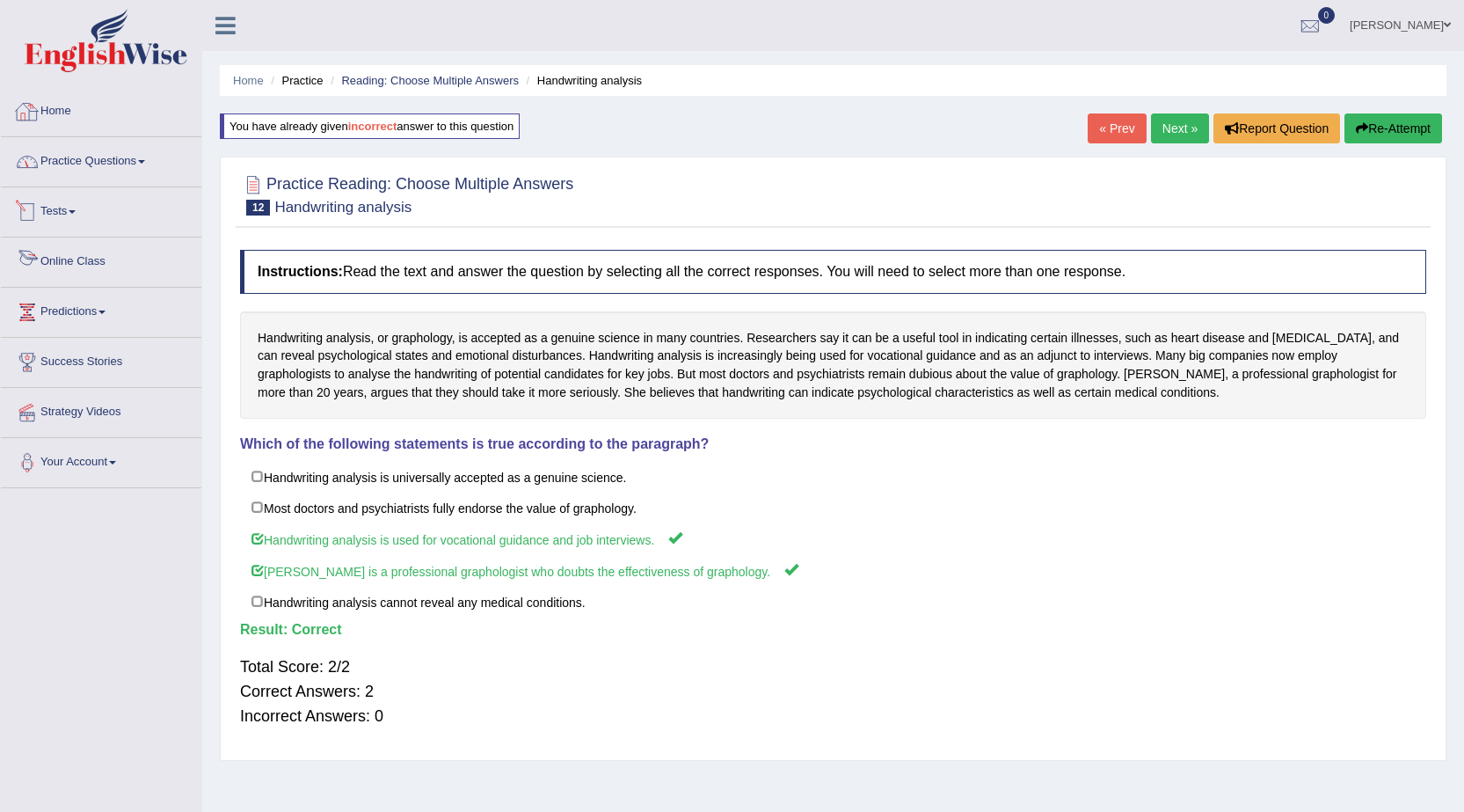
click at [72, 181] on li "Practice Questions Speaking Practice Read Aloud Repeat Sentence Describe Image …" at bounding box center [101, 162] width 201 height 50
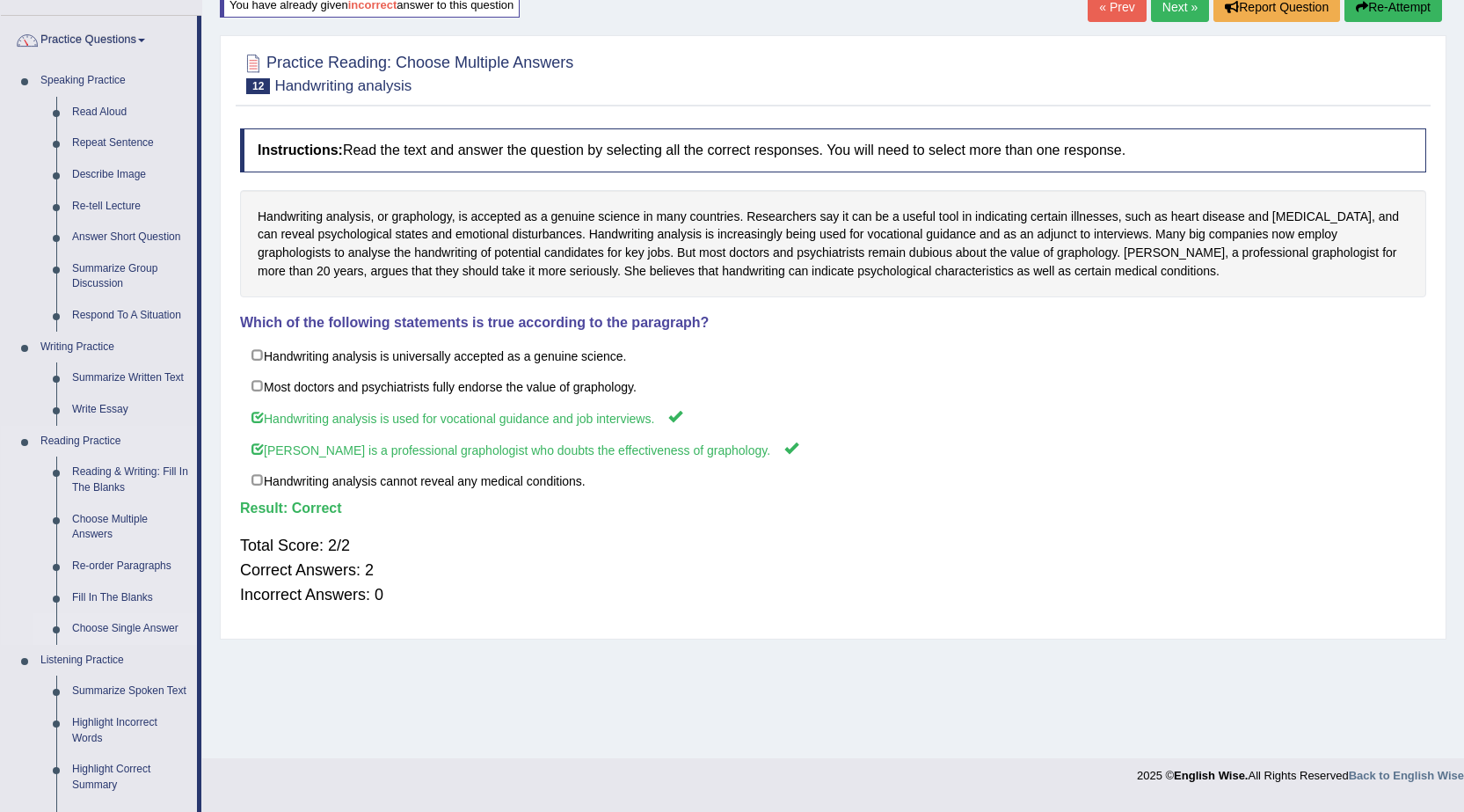
scroll to position [176, 0]
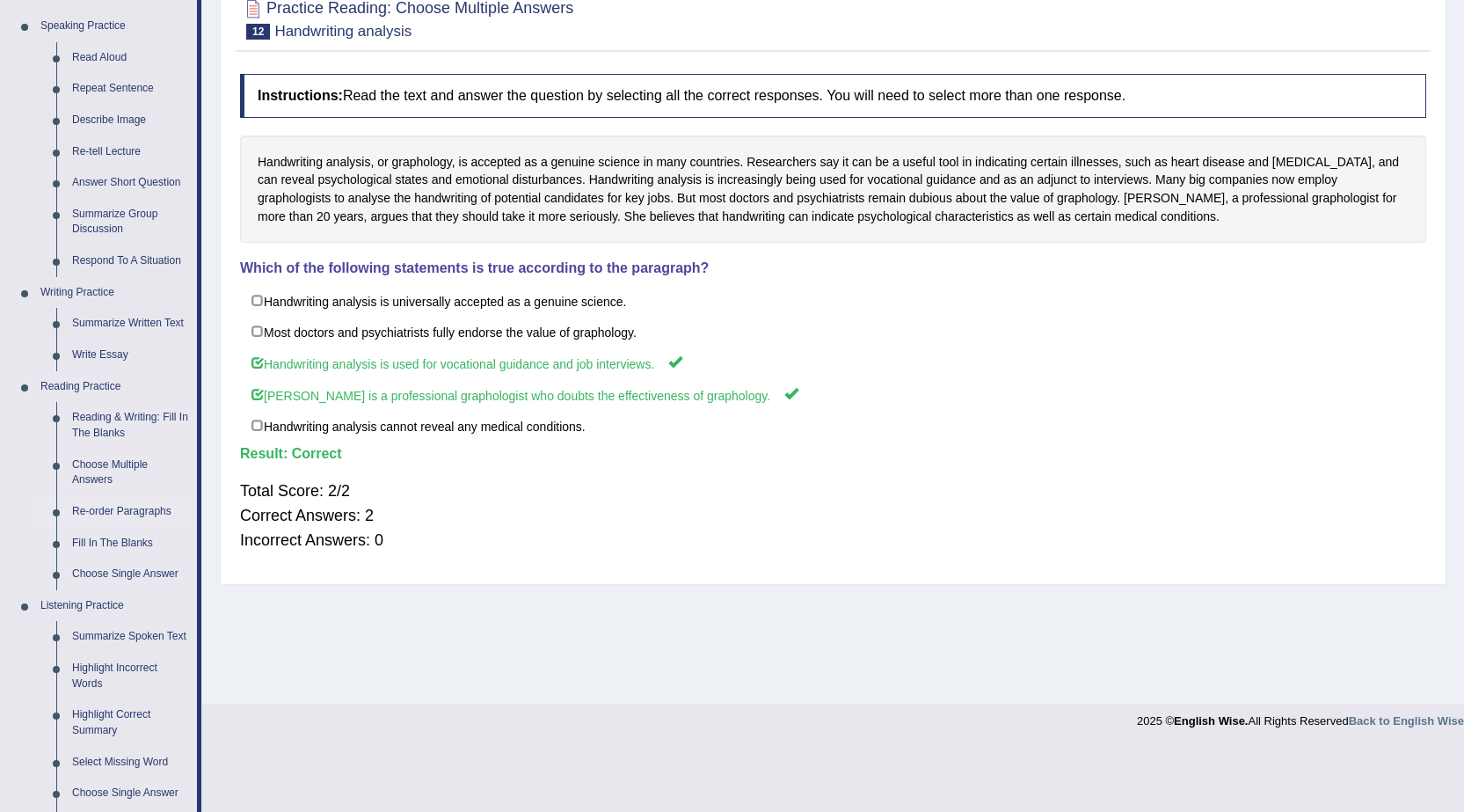
click at [86, 512] on link "Re-order Paragraphs" at bounding box center [130, 511] width 133 height 32
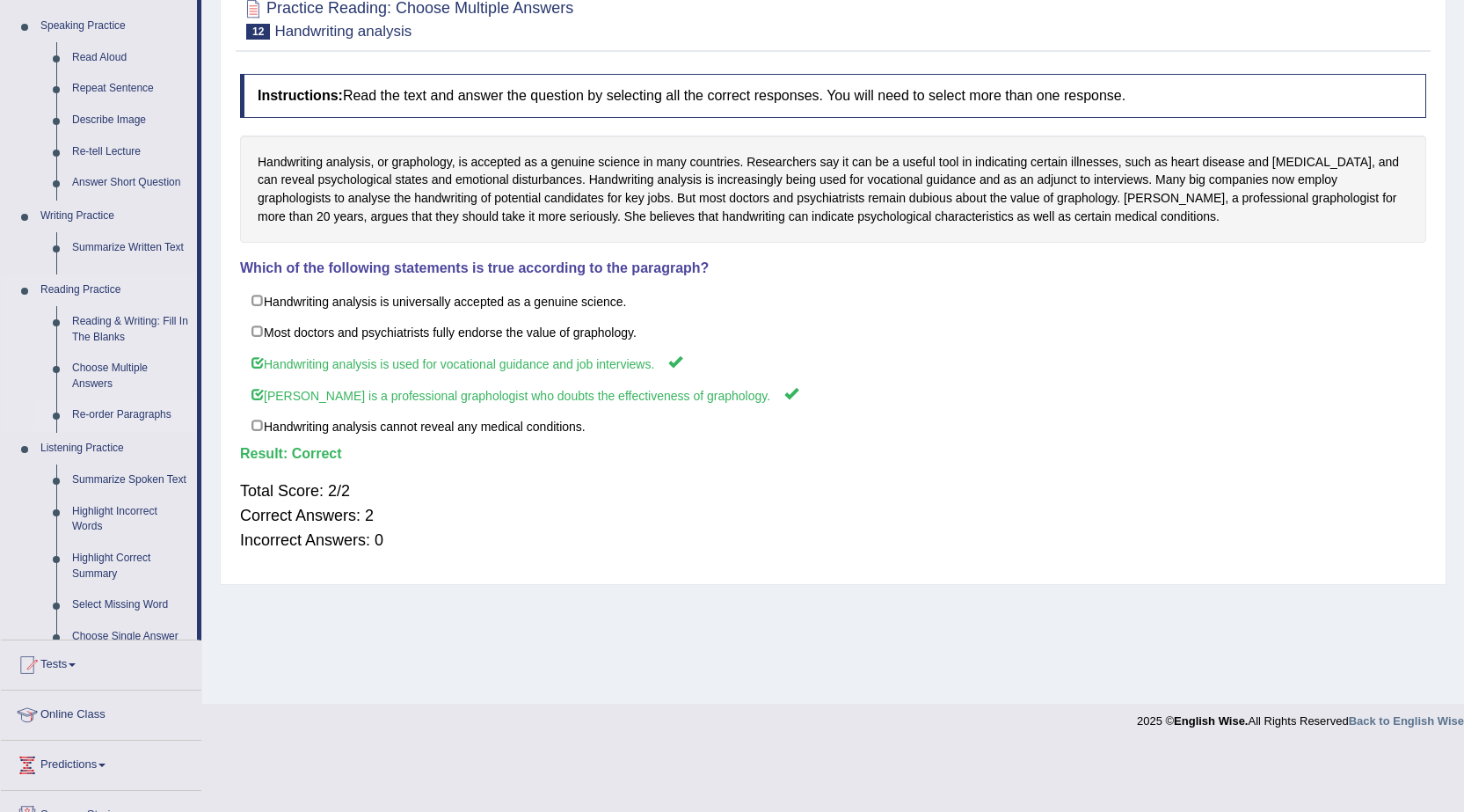
scroll to position [112, 0]
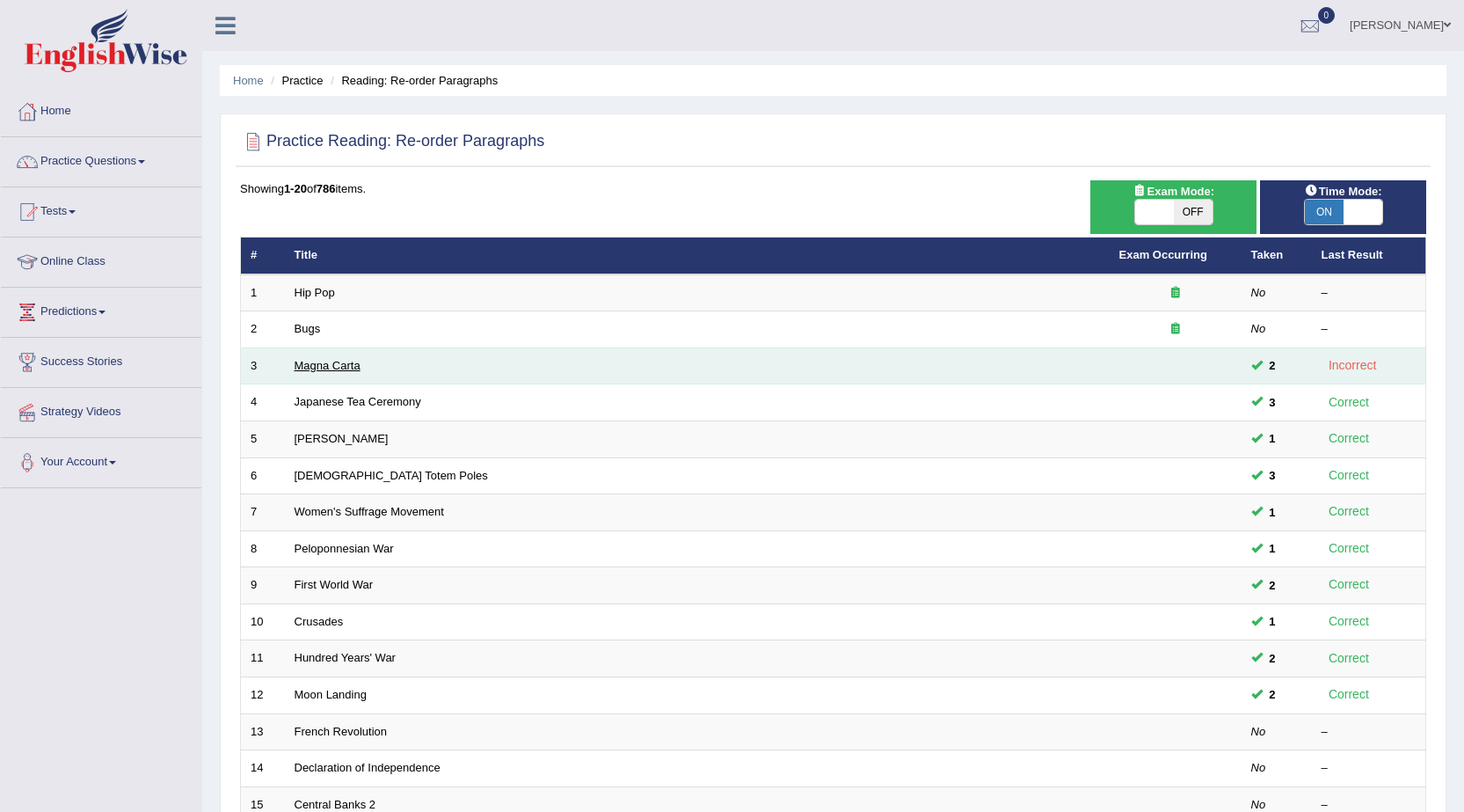
click at [324, 360] on link "Magna Carta" at bounding box center [328, 366] width 66 height 14
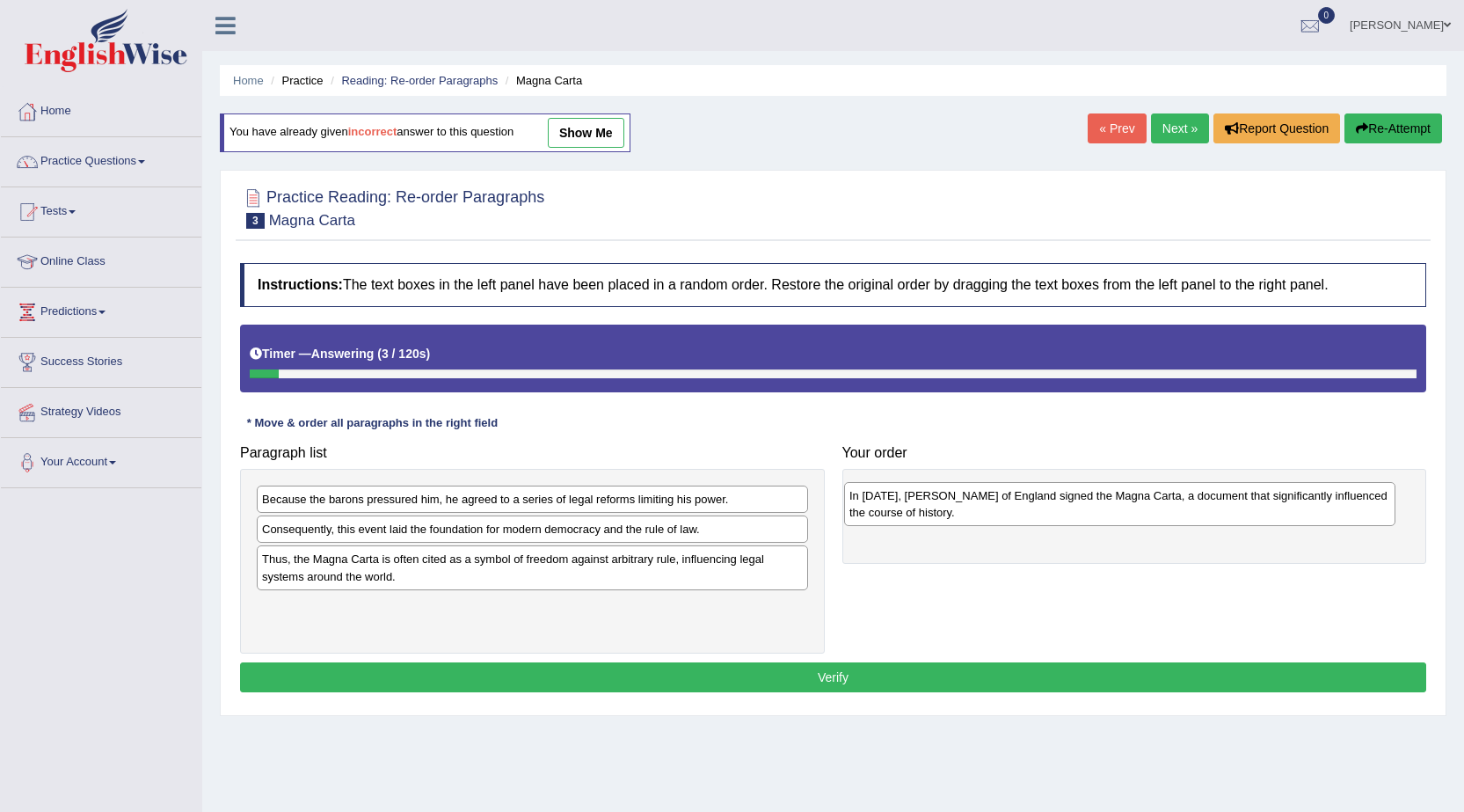
drag, startPoint x: 349, startPoint y: 544, endPoint x: 936, endPoint y: 511, distance: 587.9
click at [936, 511] on div "In [DATE], [PERSON_NAME] of England signed the Magna Carta, a document that sig…" at bounding box center [1120, 503] width 551 height 44
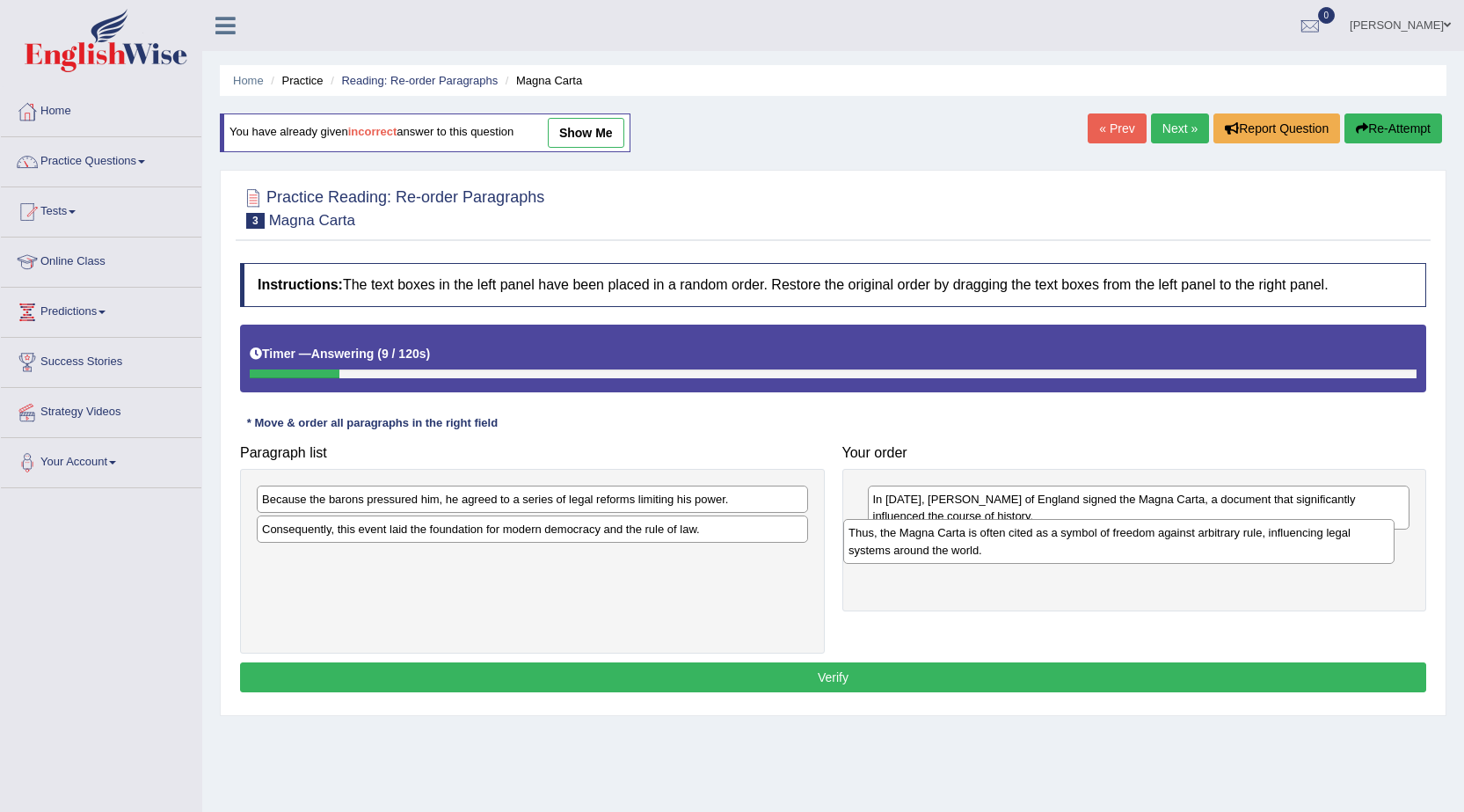
drag, startPoint x: 357, startPoint y: 577, endPoint x: 944, endPoint y: 550, distance: 587.6
click at [944, 550] on div "Thus, the Magna Carta is often cited as a symbol of freedom against arbitrary r…" at bounding box center [1119, 540] width 551 height 44
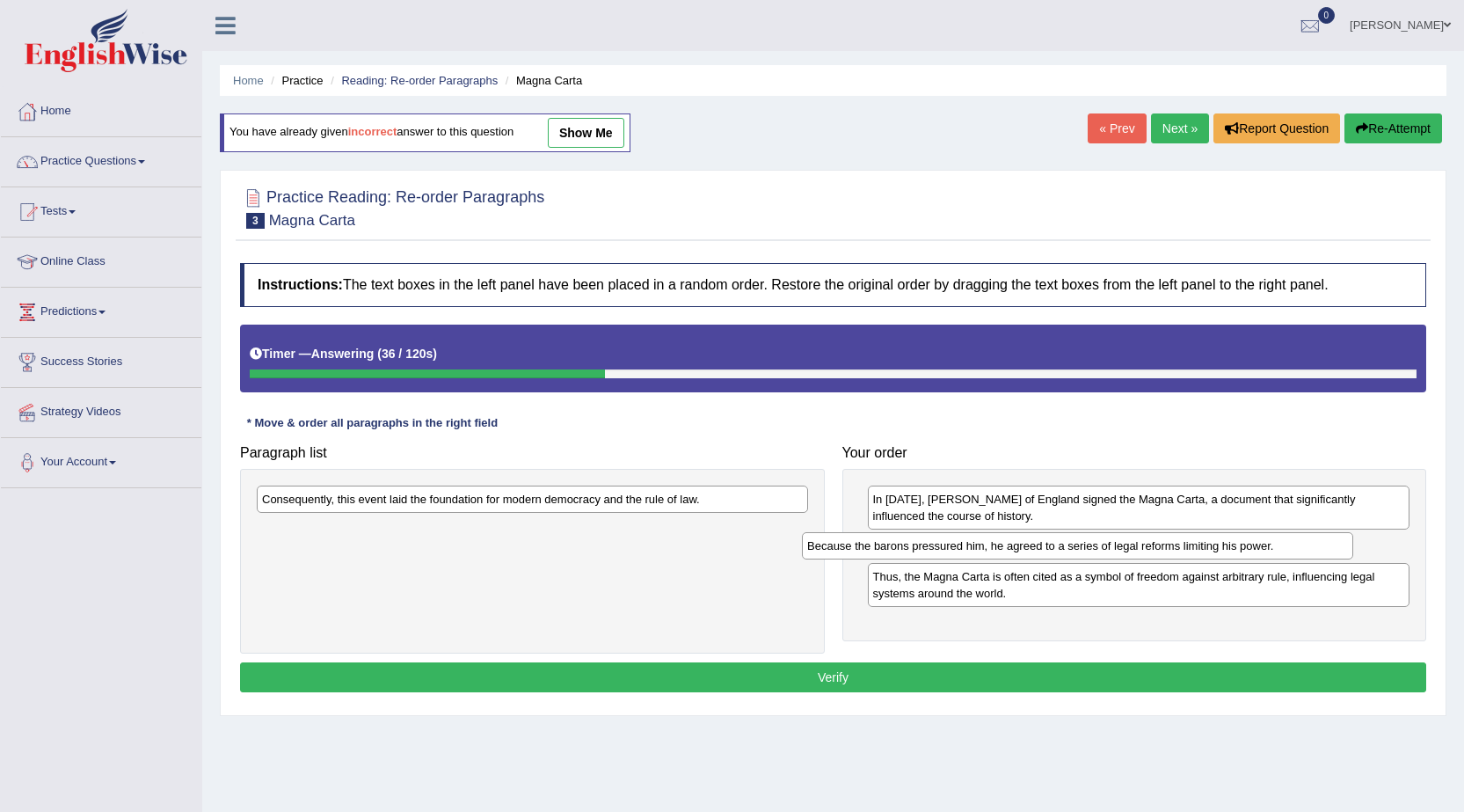
drag, startPoint x: 569, startPoint y: 502, endPoint x: 1114, endPoint y: 548, distance: 546.9
click at [1114, 548] on div "Because the barons pressured him, he agreed to a series of legal reforms limiti…" at bounding box center [1078, 545] width 551 height 27
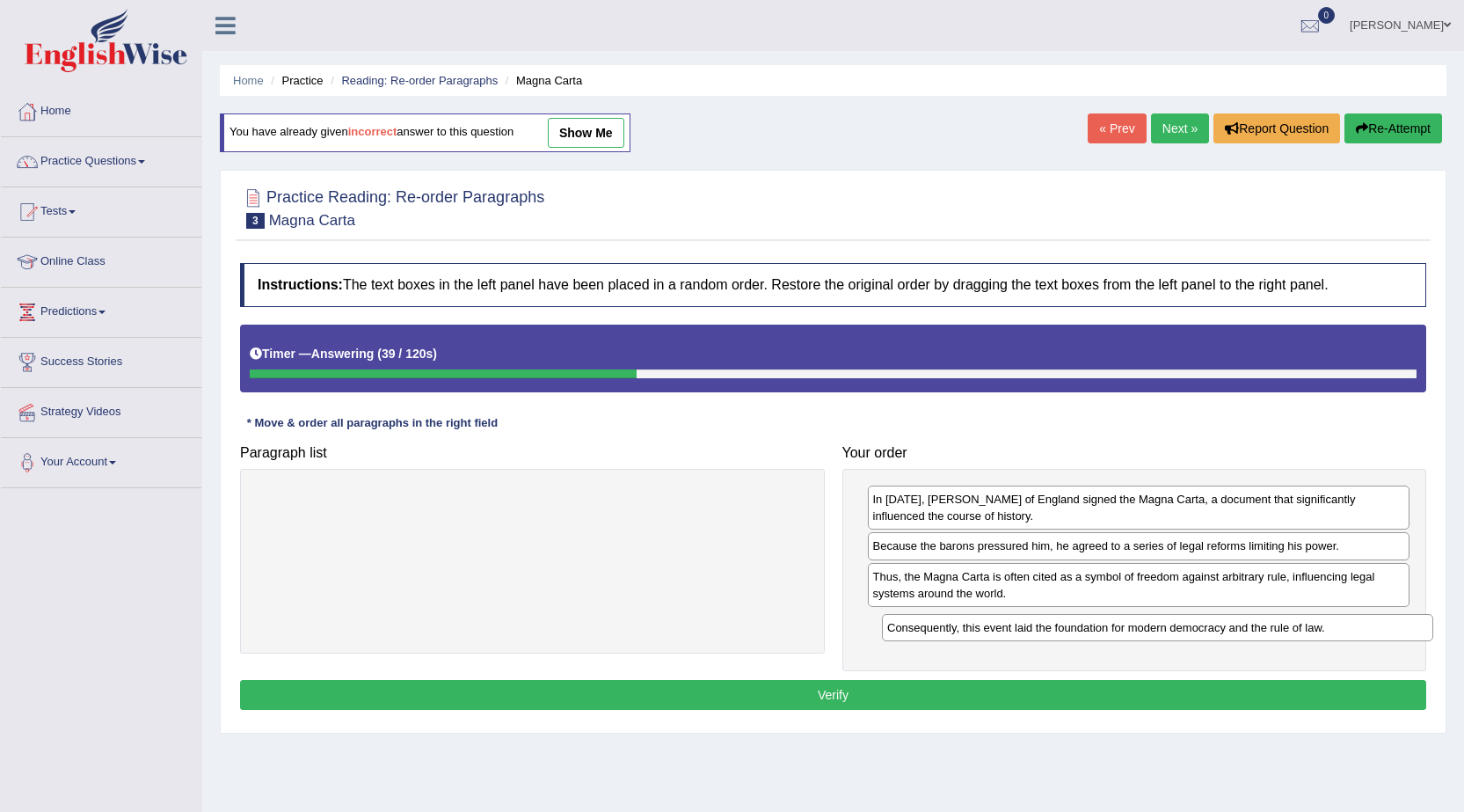
drag, startPoint x: 373, startPoint y: 503, endPoint x: 995, endPoint y: 631, distance: 635.0
click at [995, 631] on div "Consequently, this event laid the foundation for modern democracy and the rule …" at bounding box center [1157, 628] width 551 height 27
click at [825, 691] on button "Verify" at bounding box center [832, 695] width 1187 height 30
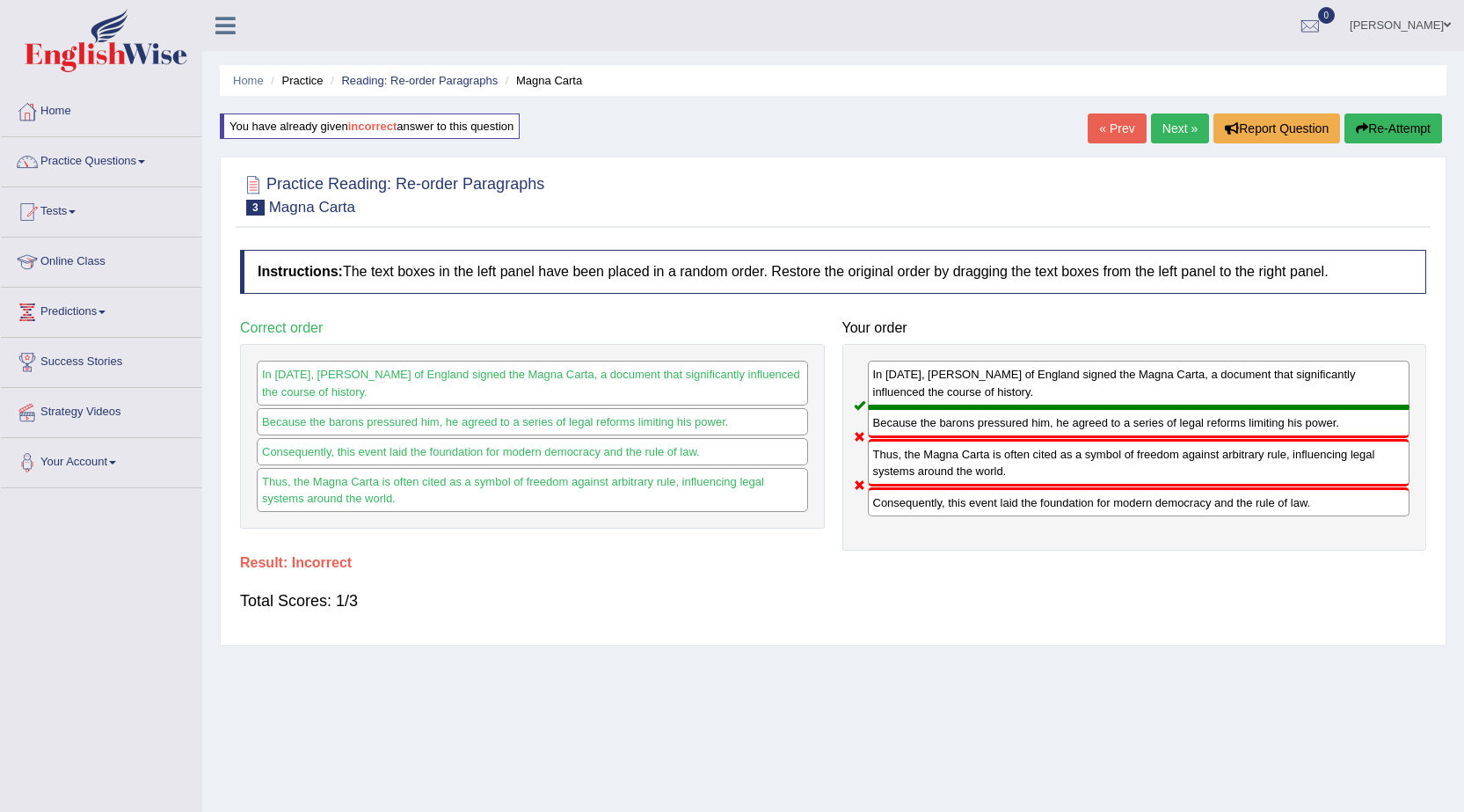
click at [1371, 123] on button "Re-Attempt" at bounding box center [1393, 128] width 98 height 30
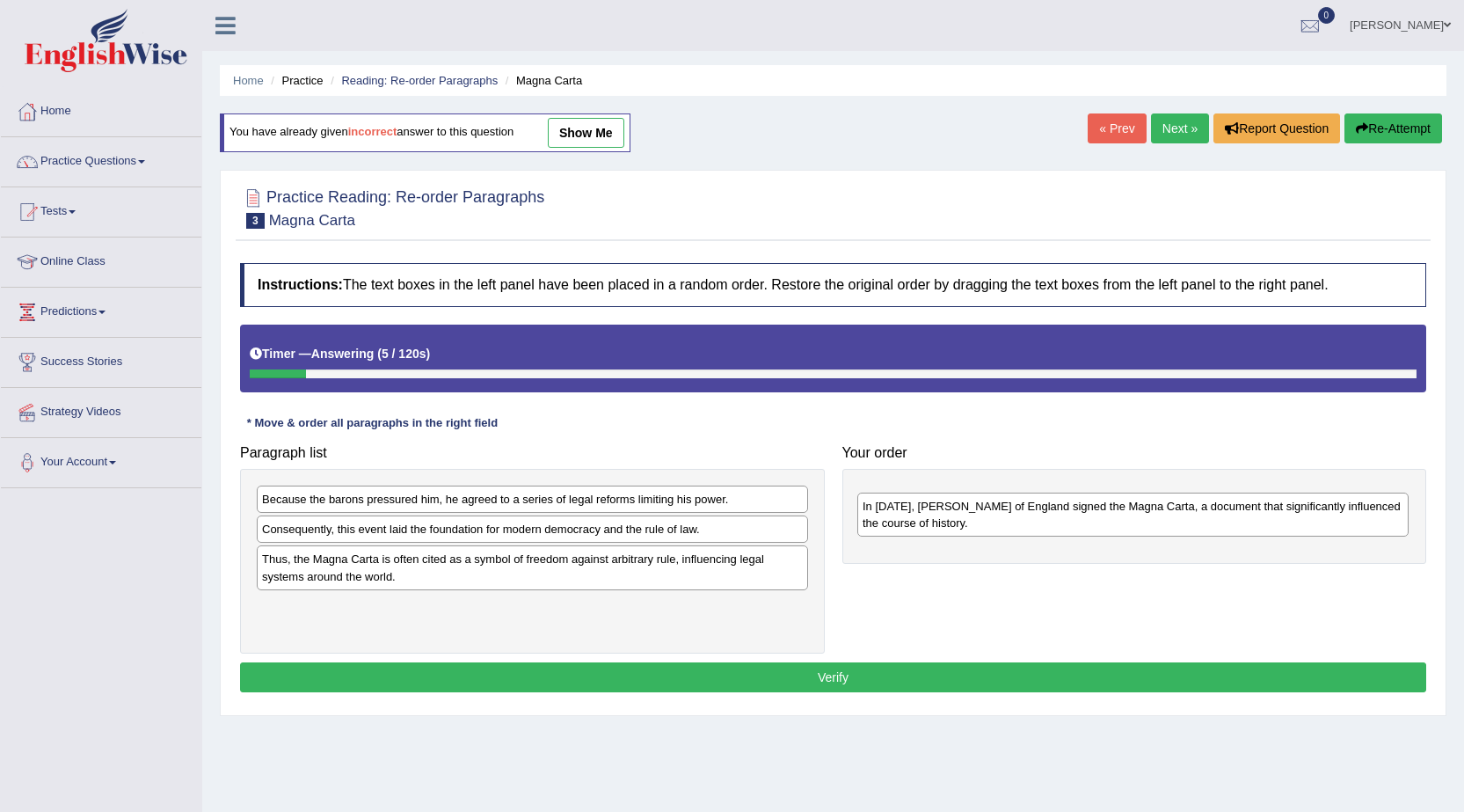
drag, startPoint x: 423, startPoint y: 540, endPoint x: 1028, endPoint y: 504, distance: 606.1
click at [1028, 504] on div "In [DATE], [PERSON_NAME] of England signed the Magna Carta, a document that sig…" at bounding box center [1133, 514] width 551 height 44
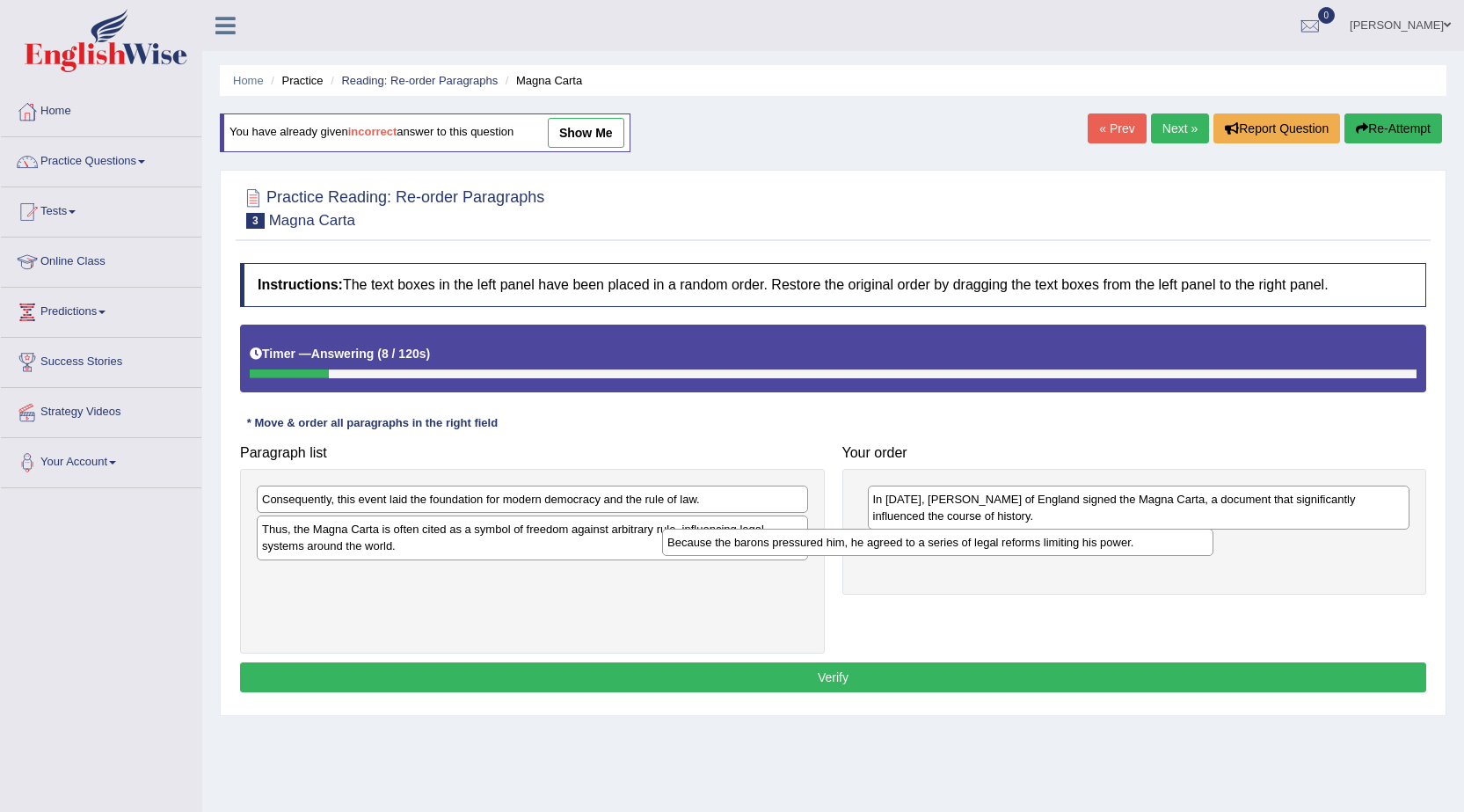
drag, startPoint x: 558, startPoint y: 507, endPoint x: 977, endPoint y: 550, distance: 421.2
click at [977, 550] on div "Because the barons pressured him, he agreed to a series of legal reforms limiti…" at bounding box center [938, 542] width 551 height 27
click at [977, 550] on div "Because the barons pressured him, he agreed to a series of legal reforms limiti…" at bounding box center [1078, 544] width 551 height 27
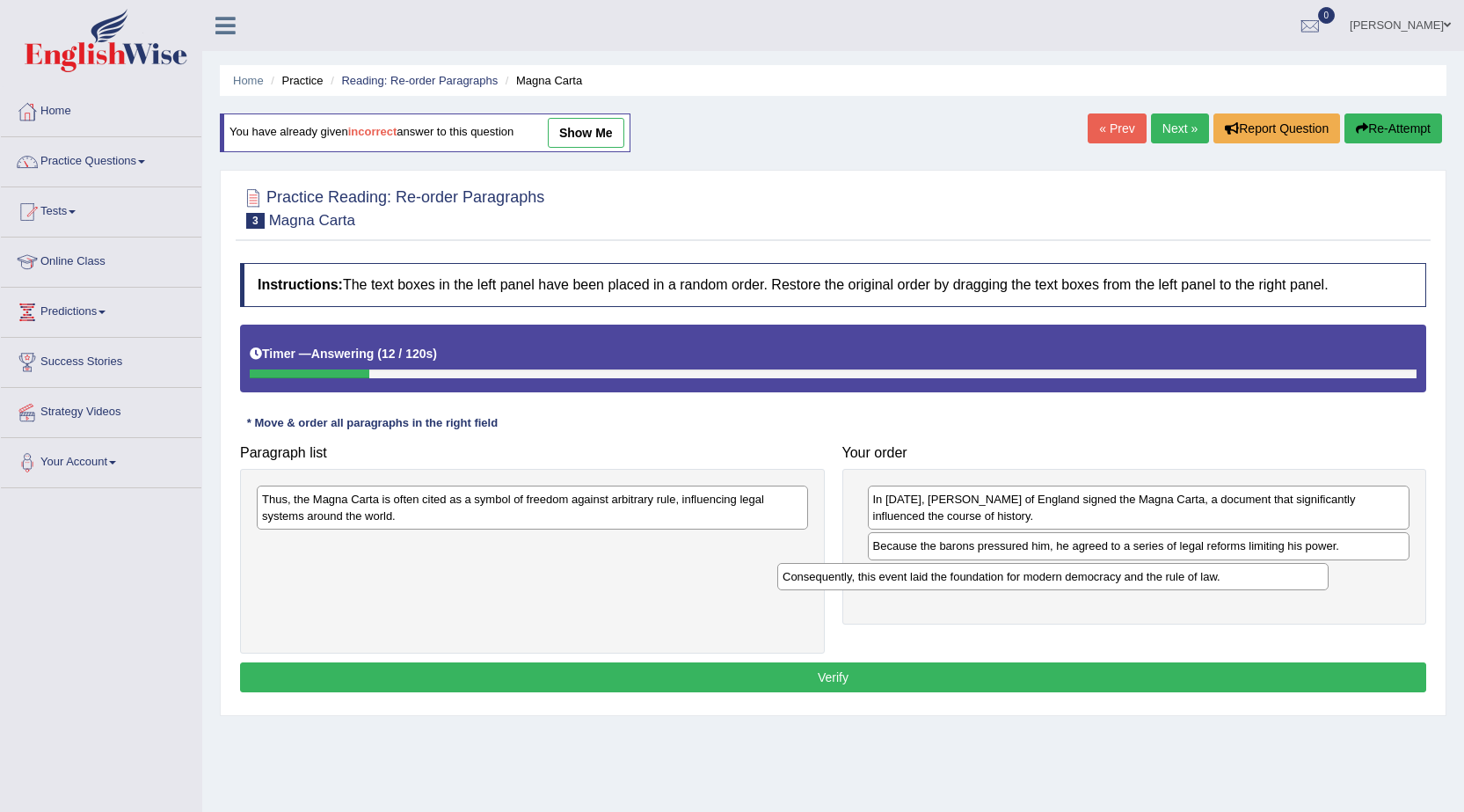
drag, startPoint x: 605, startPoint y: 497, endPoint x: 1125, endPoint y: 574, distance: 525.7
click at [1125, 574] on div "Consequently, this event laid the foundation for modern democracy and the rule …" at bounding box center [1053, 576] width 551 height 27
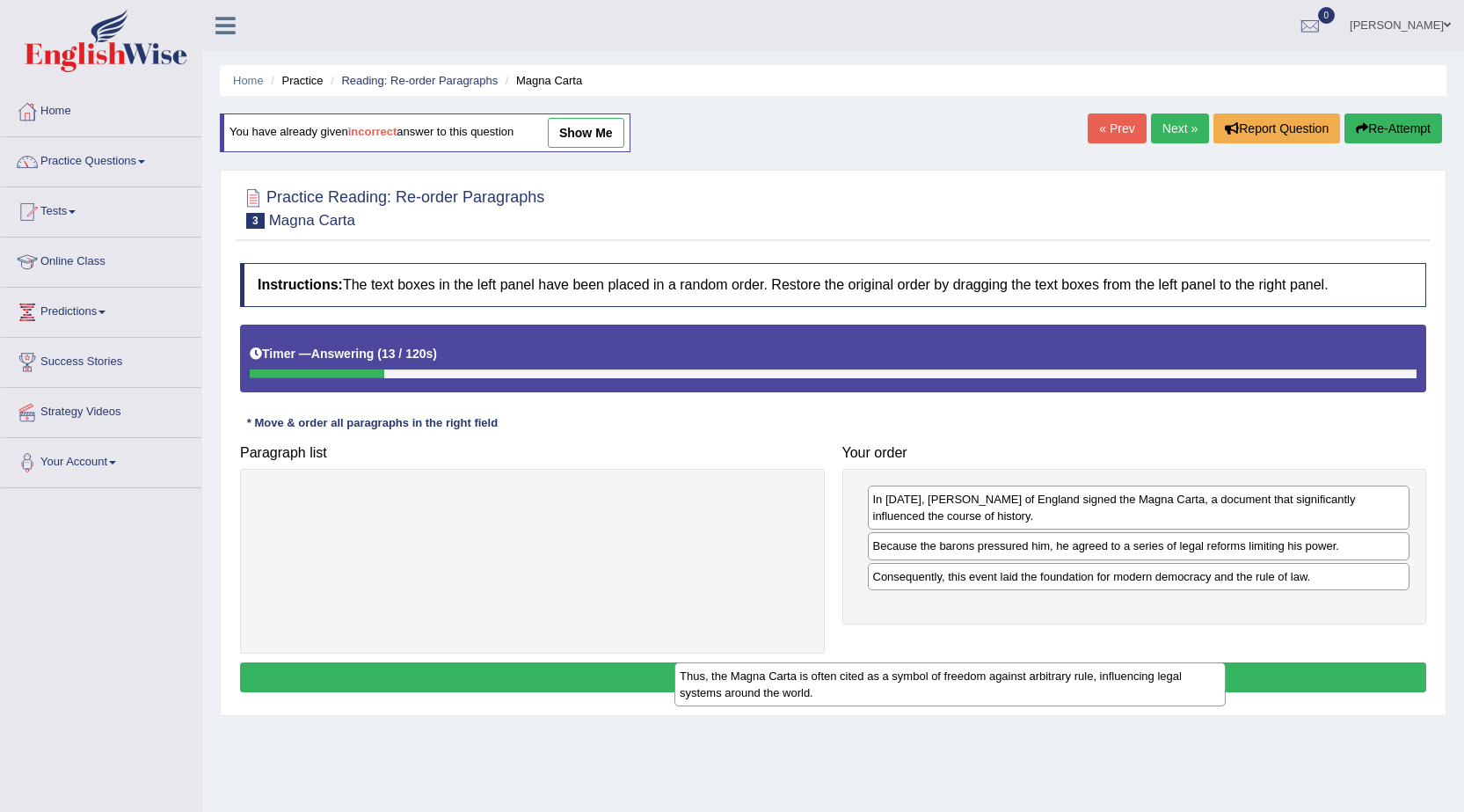
drag, startPoint x: 579, startPoint y: 505, endPoint x: 1065, endPoint y: 662, distance: 510.7
click at [1065, 675] on div "Thus, the Magna Carta is often cited as a symbol of freedom against arbitrary r…" at bounding box center [950, 684] width 551 height 44
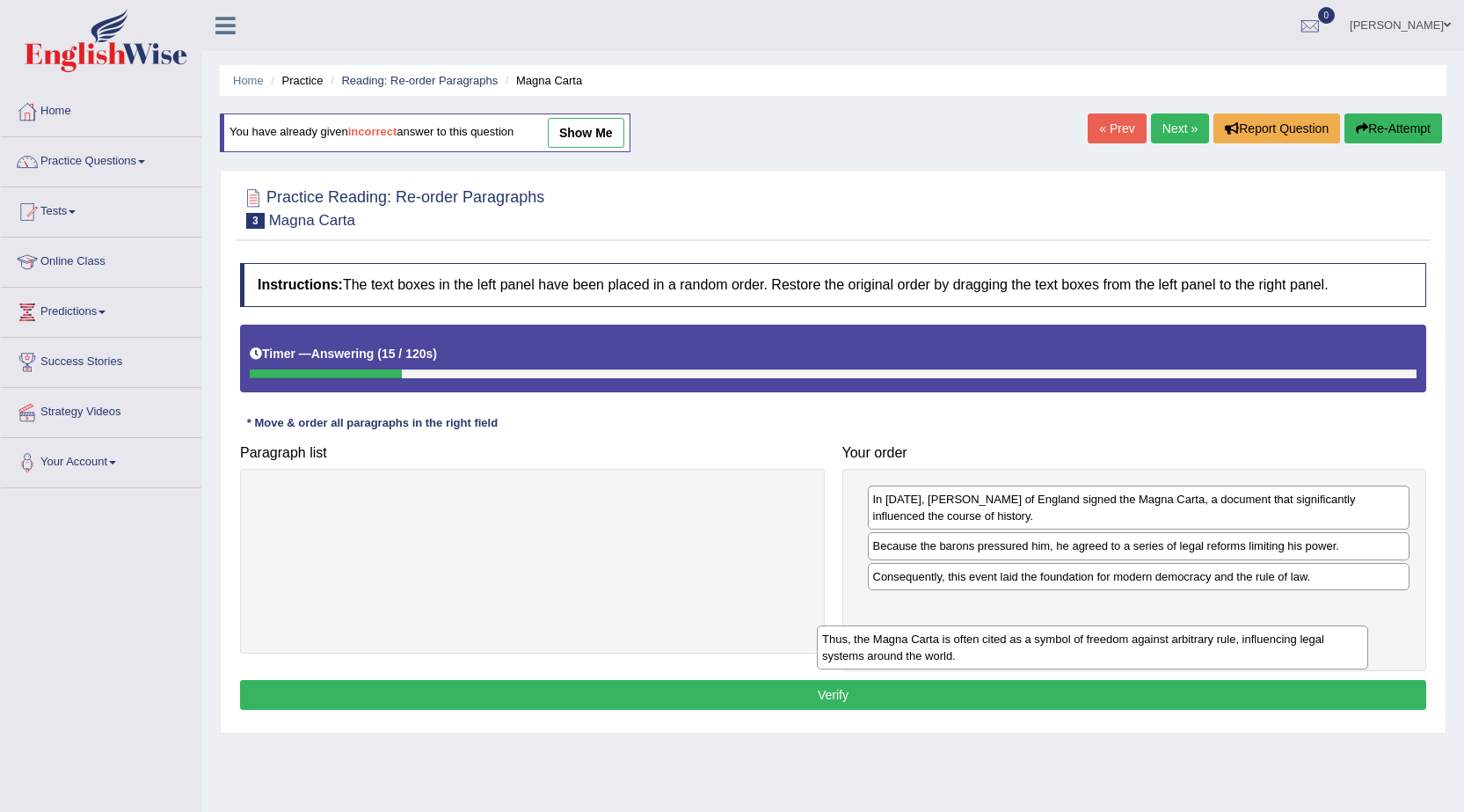
drag, startPoint x: 554, startPoint y: 510, endPoint x: 1126, endPoint y: 652, distance: 589.4
click at [1126, 652] on div "Thus, the Magna Carta is often cited as a symbol of freedom against arbitrary r…" at bounding box center [1092, 646] width 551 height 44
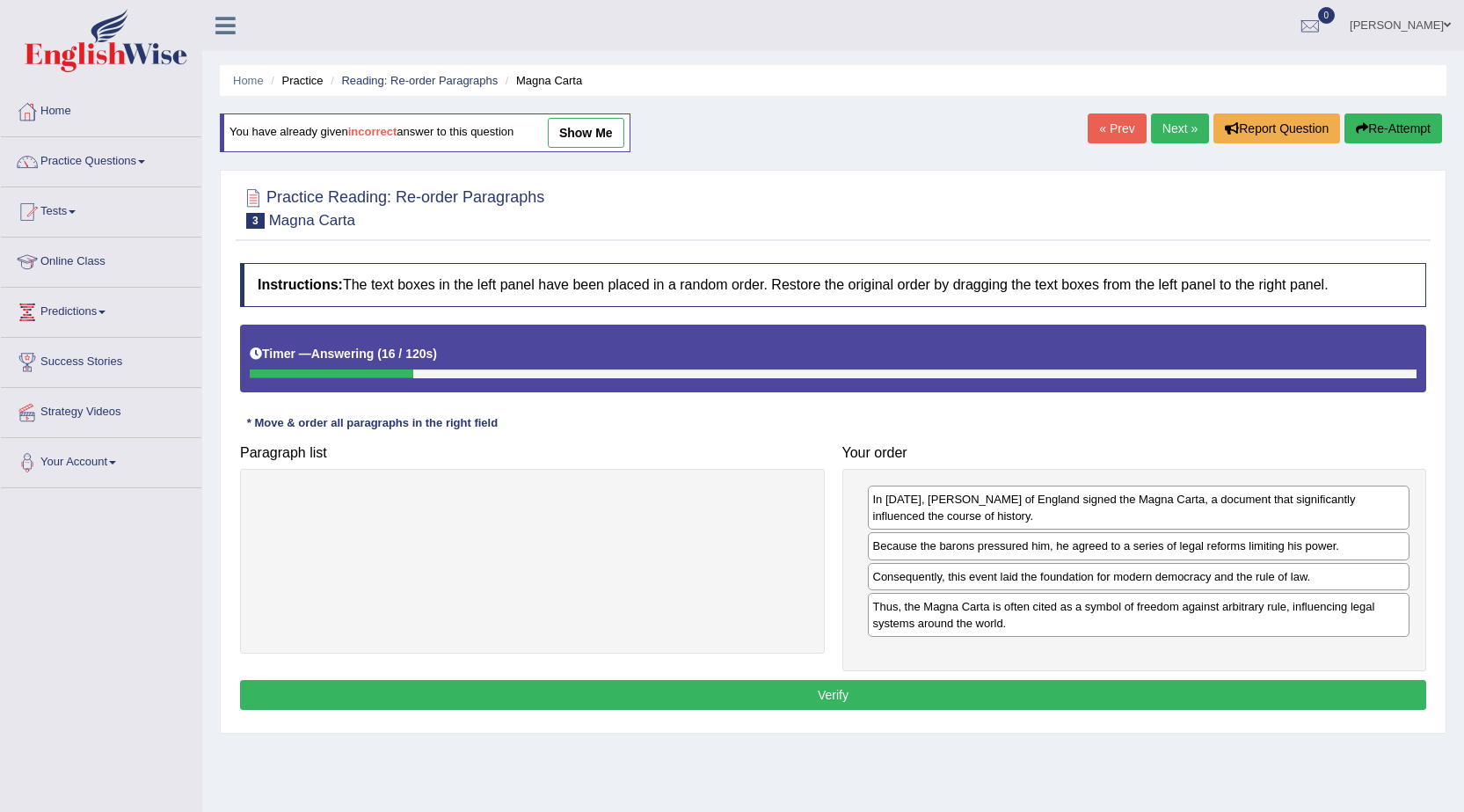
click at [858, 697] on button "Verify" at bounding box center [832, 695] width 1187 height 30
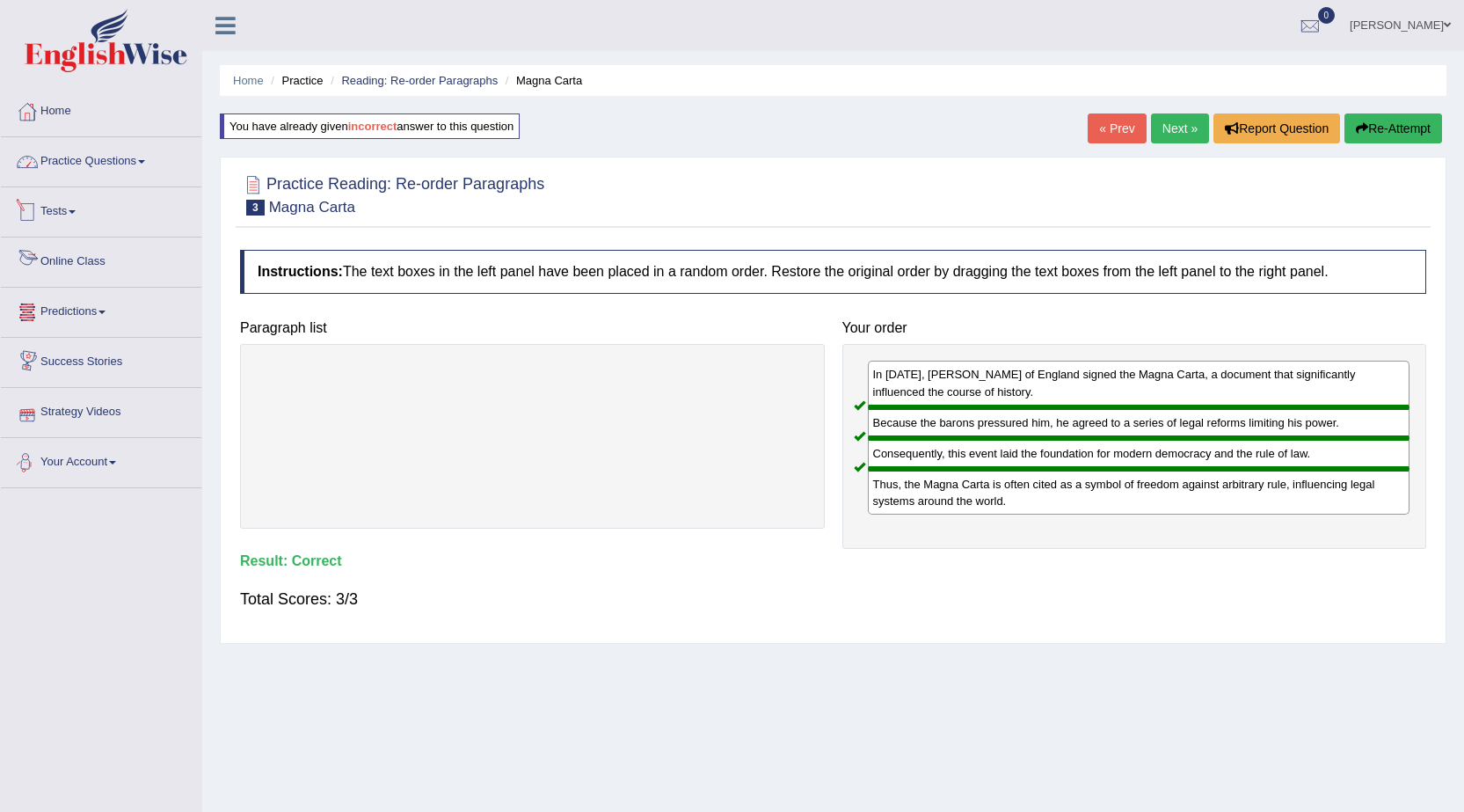
click at [82, 151] on link "Practice Questions" at bounding box center [101, 158] width 201 height 44
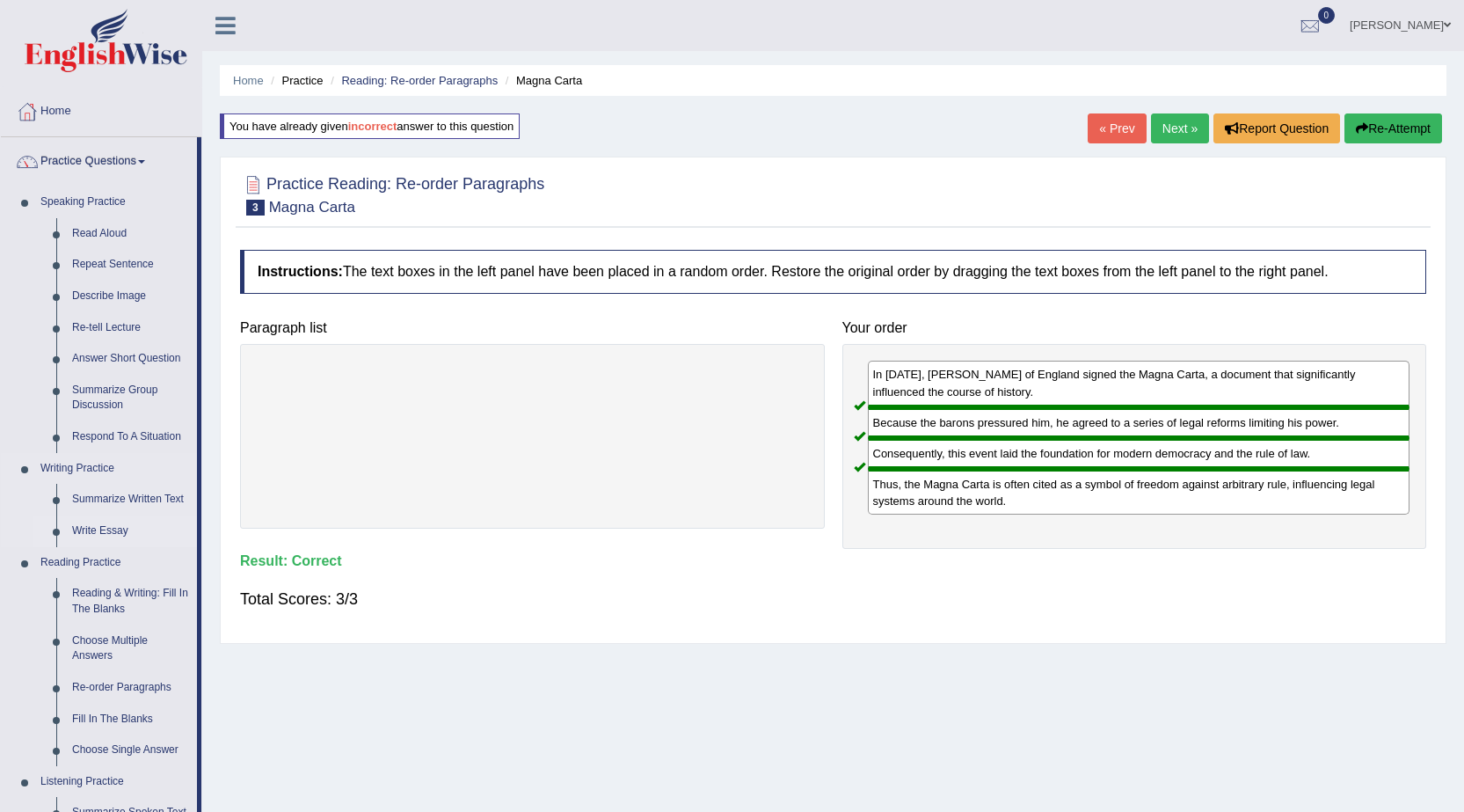
click at [97, 528] on link "Write Essay" at bounding box center [130, 531] width 133 height 32
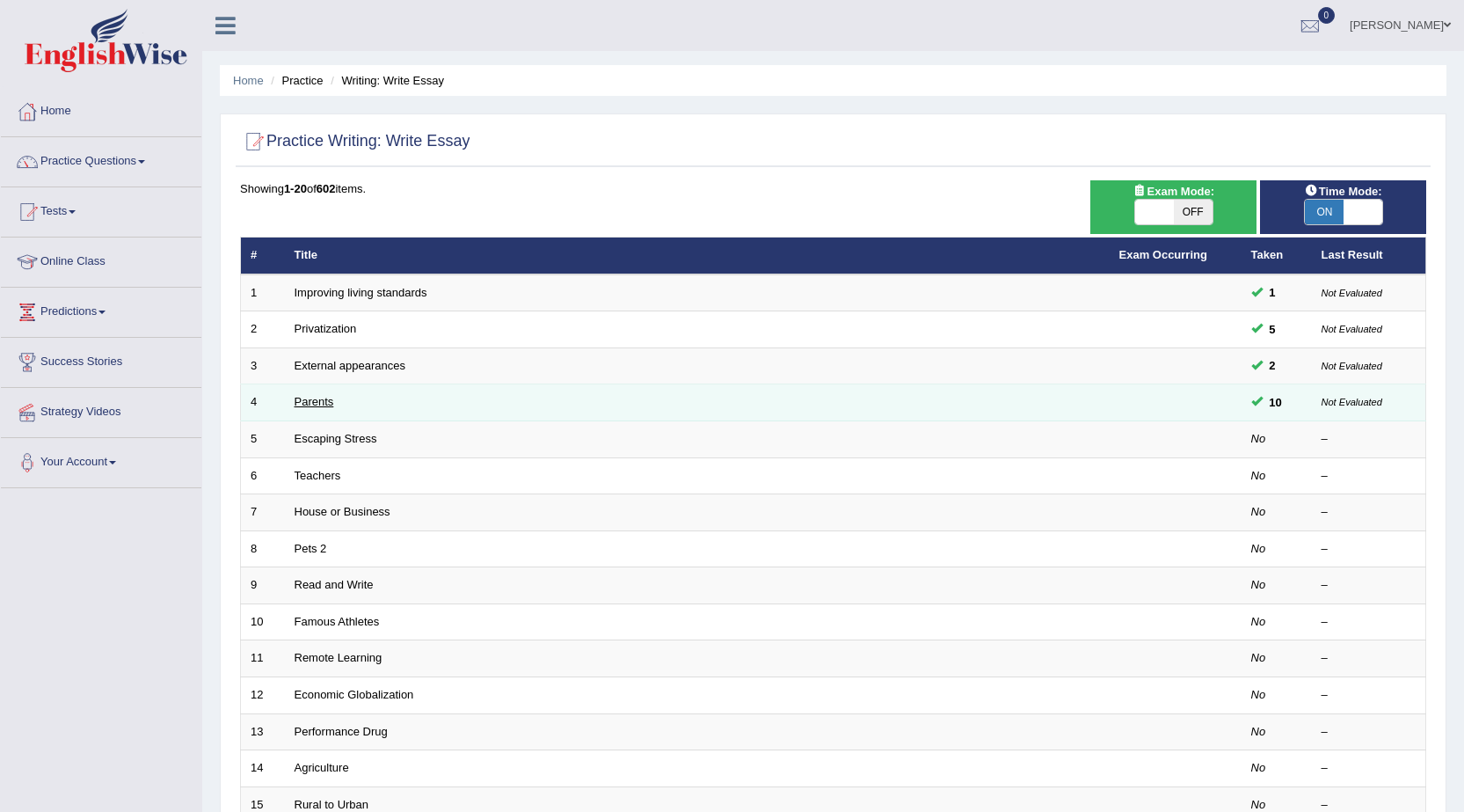
click at [304, 400] on link "Parents" at bounding box center [314, 402] width 40 height 14
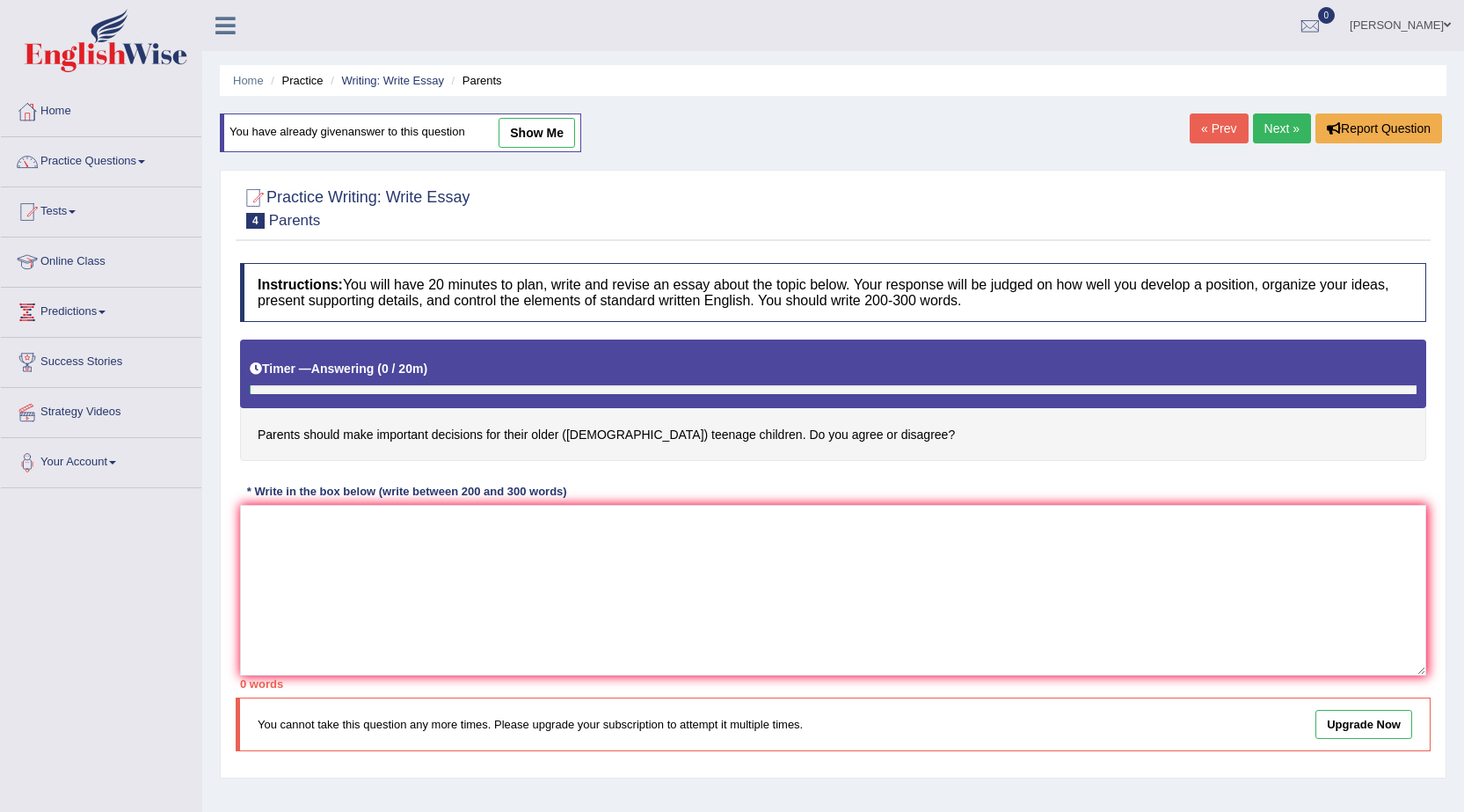
click at [531, 126] on link "show me" at bounding box center [537, 132] width 77 height 30
type textarea "The increasing influence of parents should make important decisions for their o…"
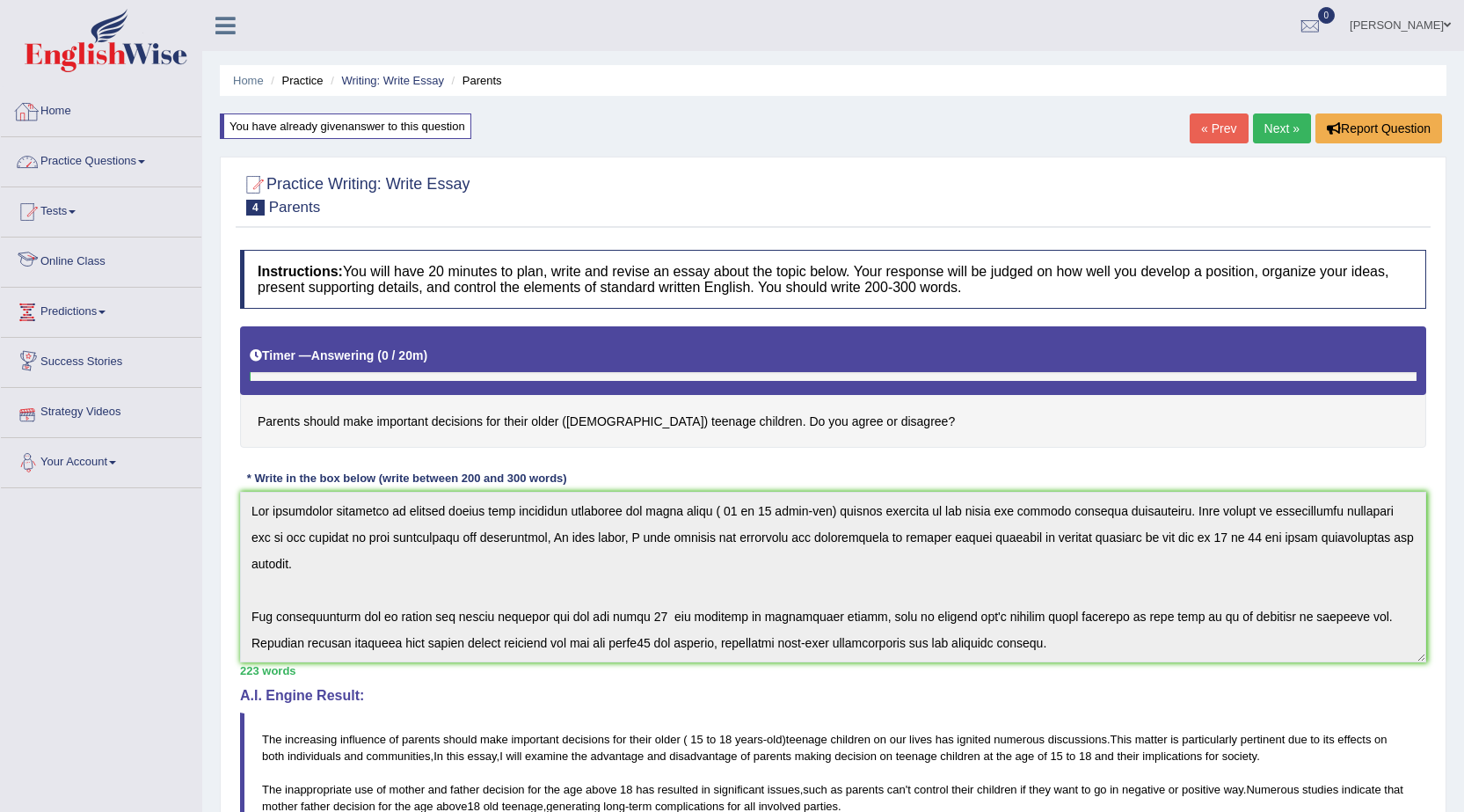
click at [136, 161] on link "Practice Questions" at bounding box center [101, 158] width 201 height 44
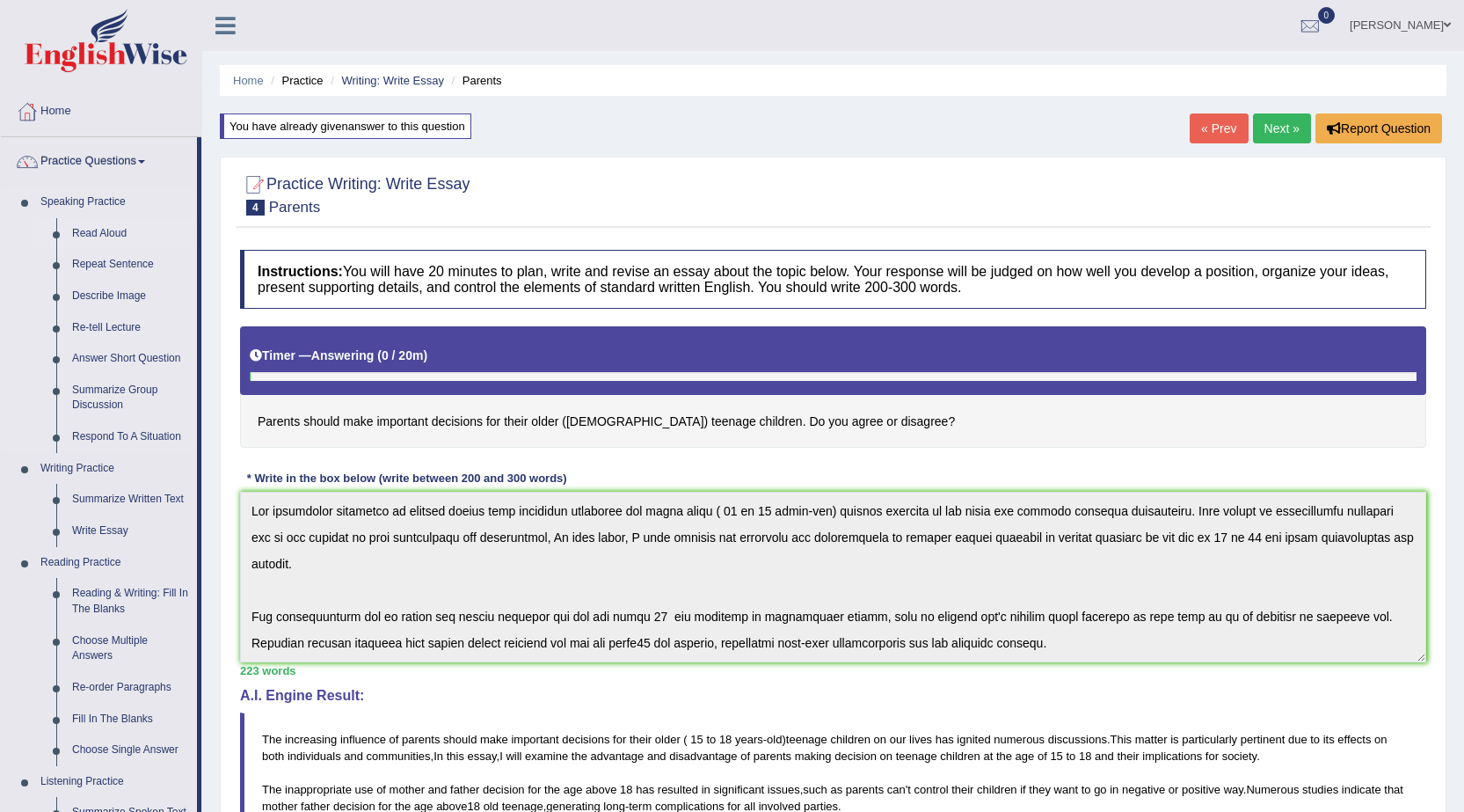
click at [105, 240] on link "Read Aloud" at bounding box center [130, 234] width 133 height 32
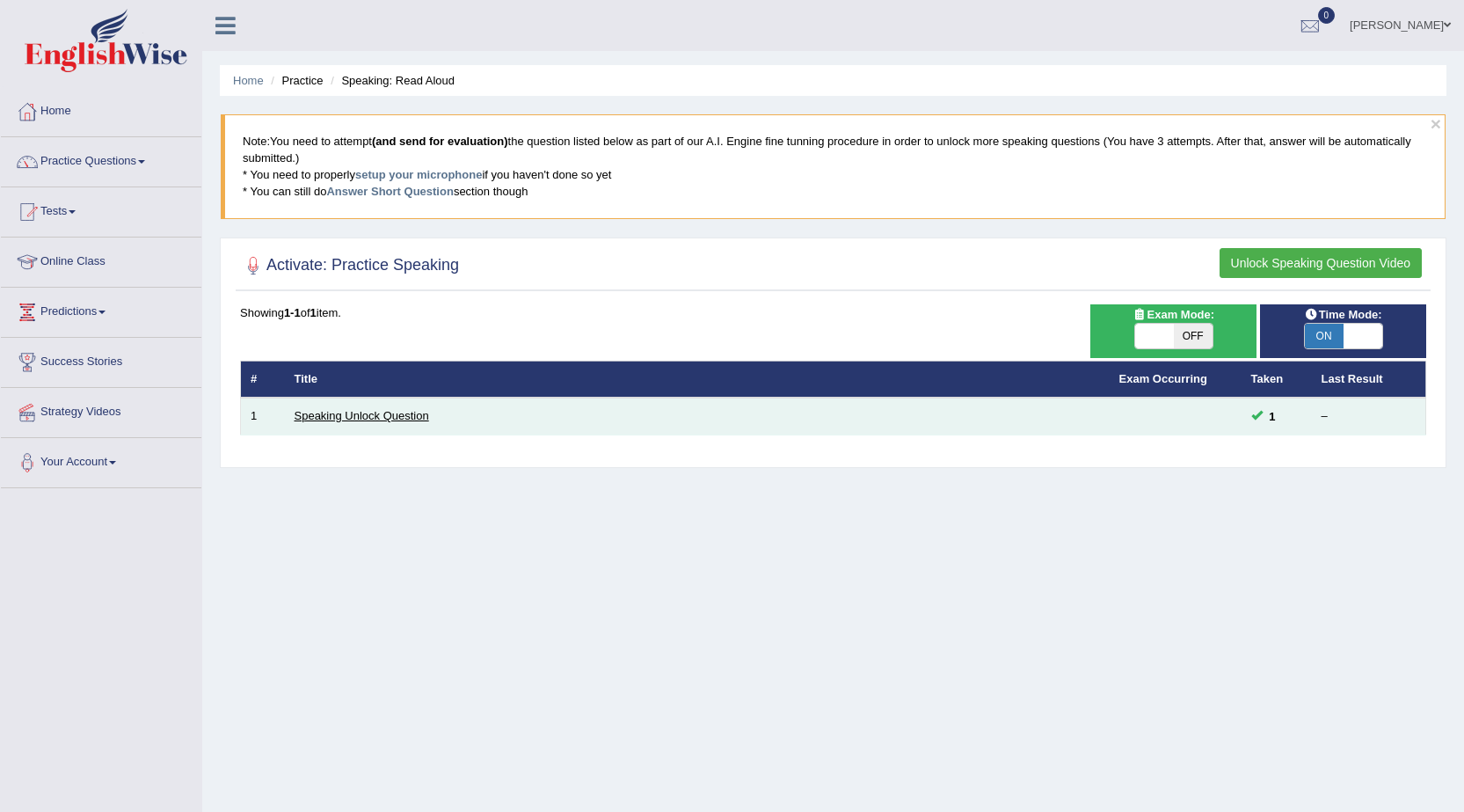
click at [368, 415] on link "Speaking Unlock Question" at bounding box center [362, 415] width 135 height 14
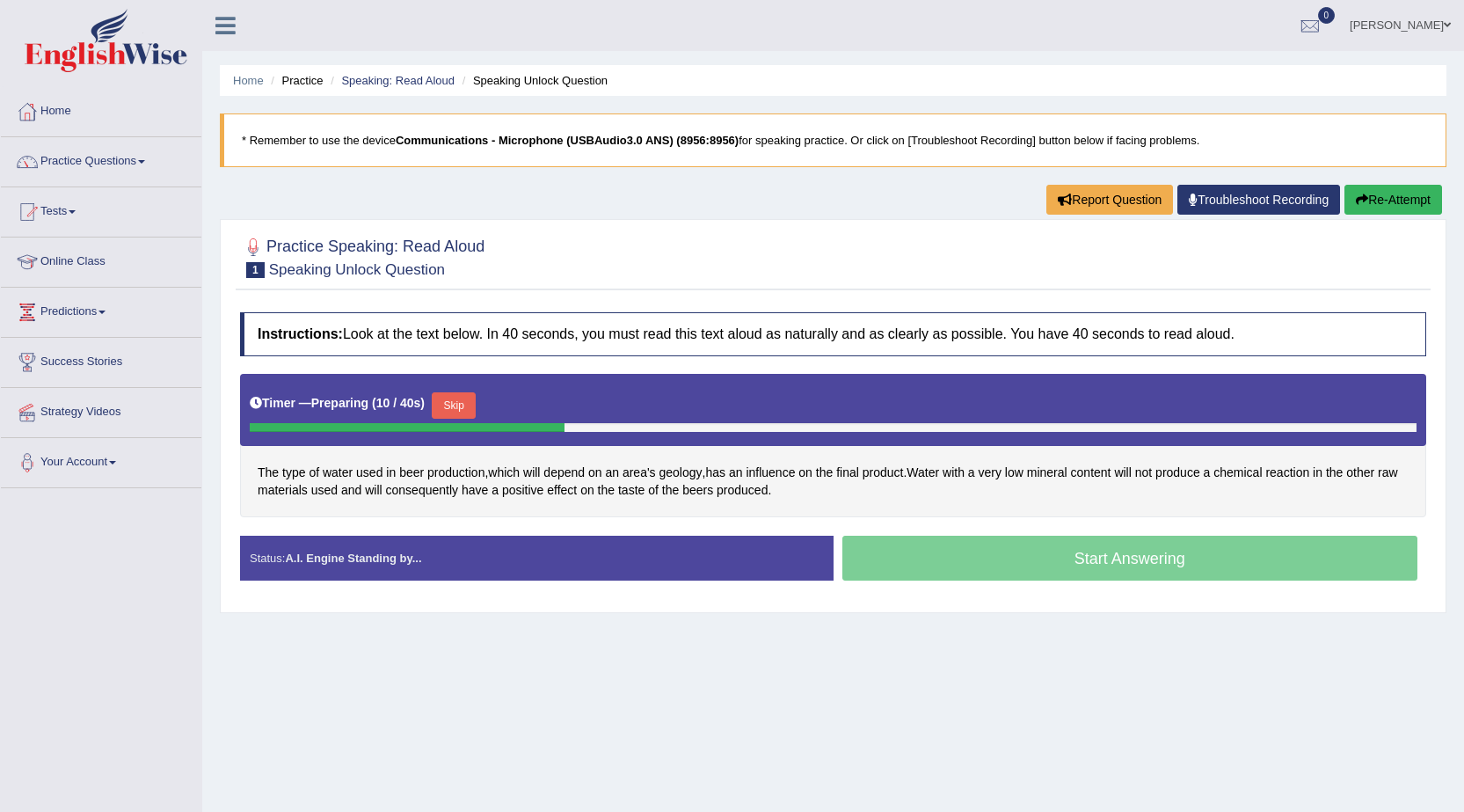
click at [448, 398] on button "Skip" at bounding box center [453, 405] width 44 height 26
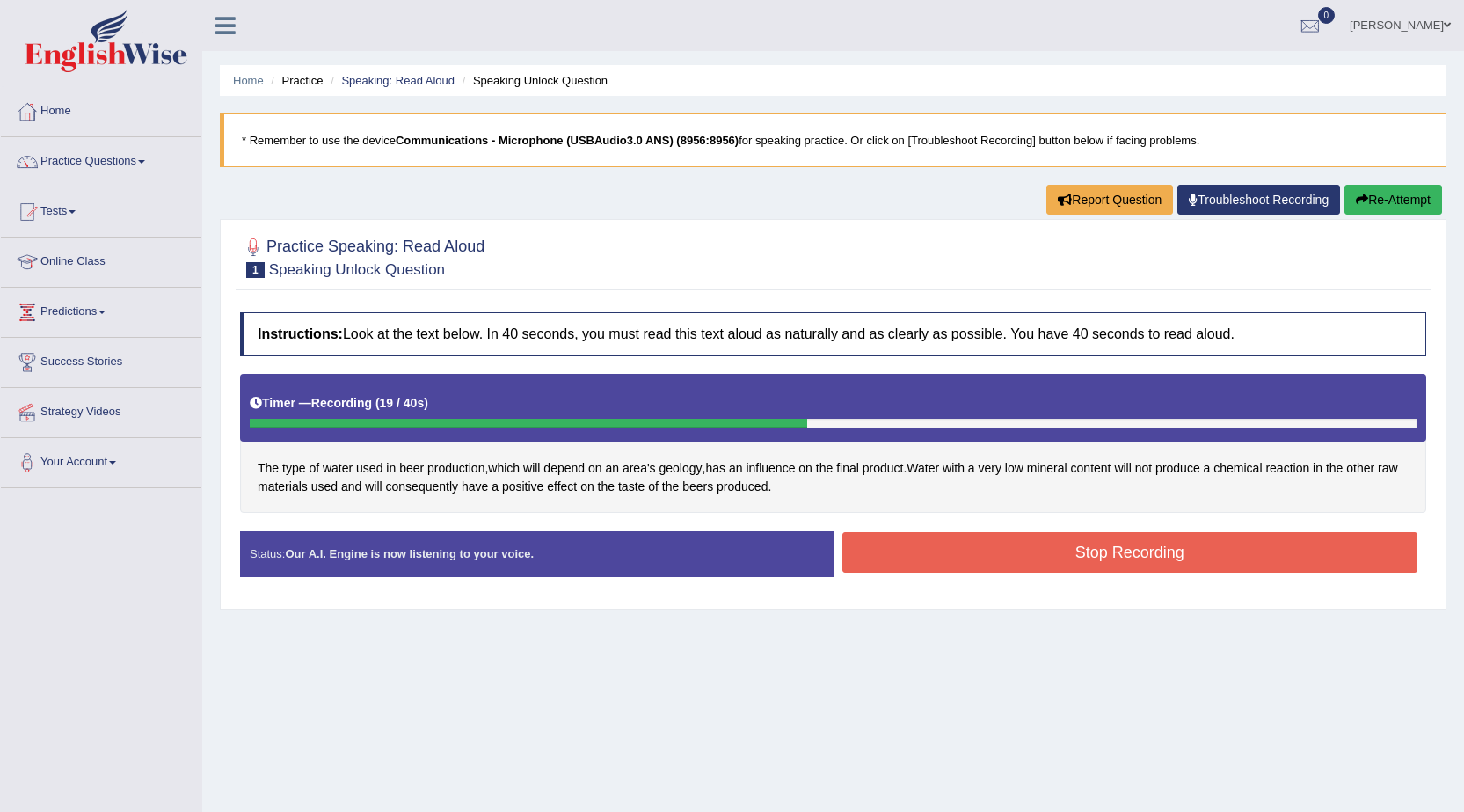
click at [919, 537] on button "Stop Recording" at bounding box center [1130, 552] width 576 height 41
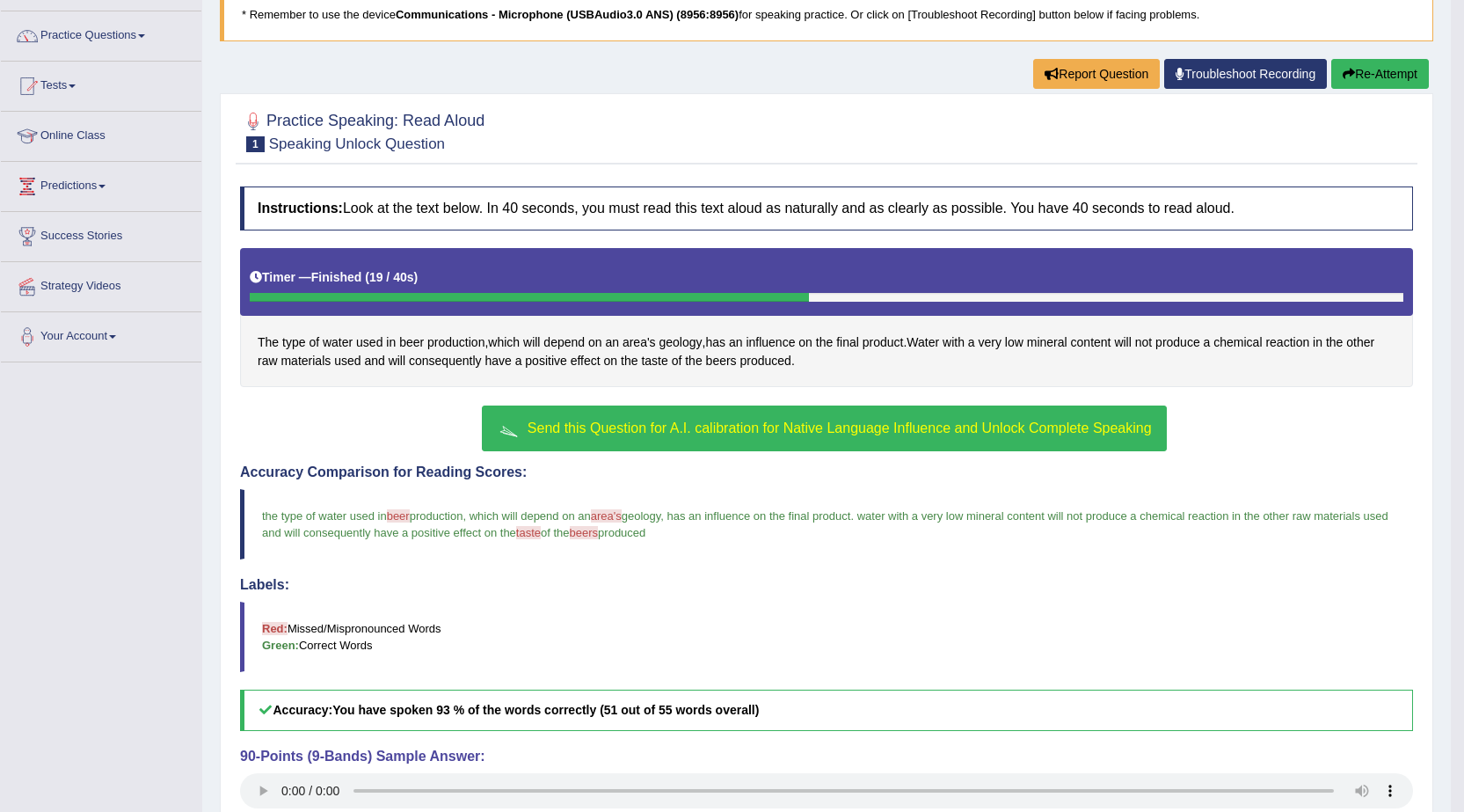
scroll to position [261, 0]
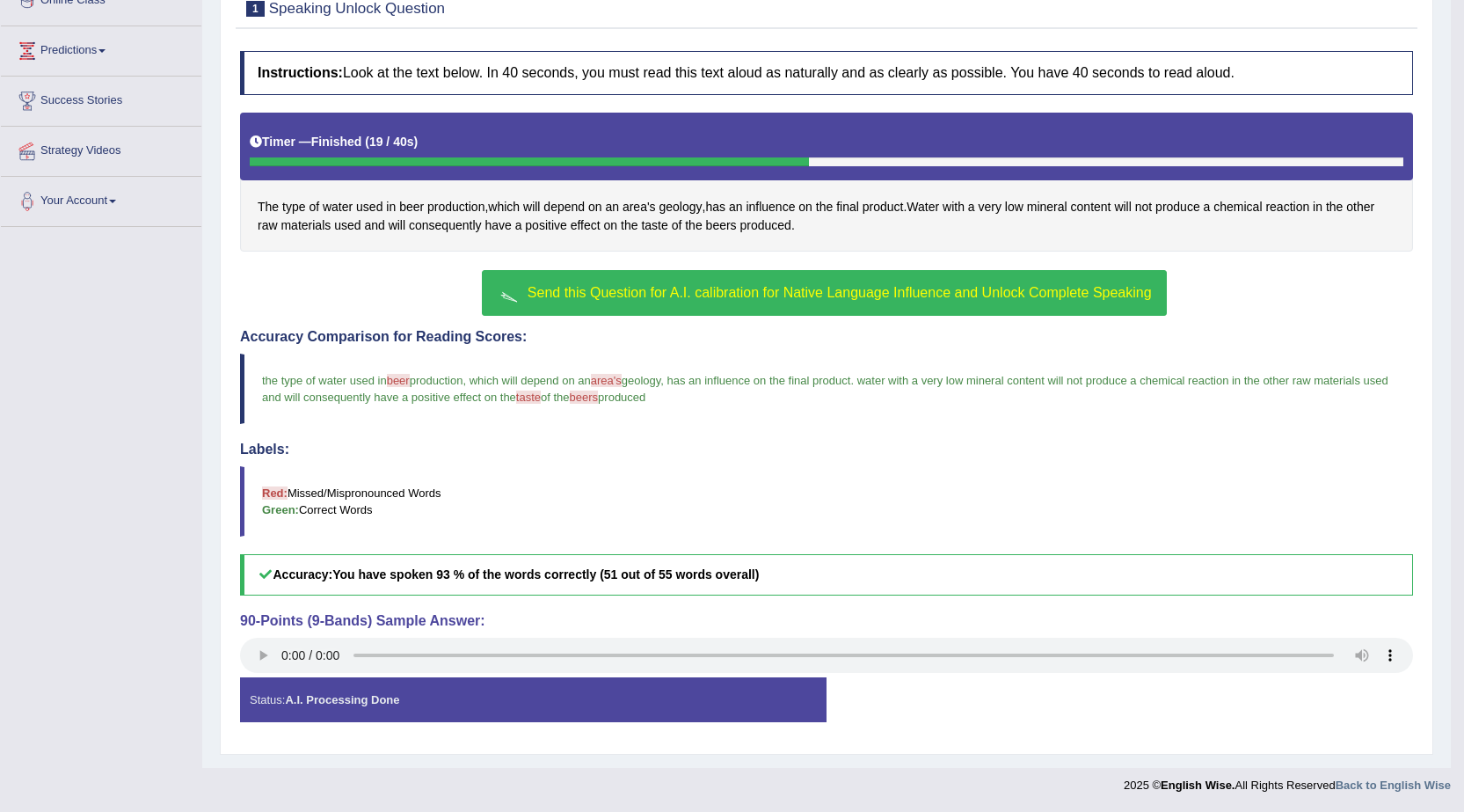
click at [618, 290] on span "Send this Question for A.I. calibration for Native Language Influence and Unloc…" at bounding box center [840, 292] width 625 height 15
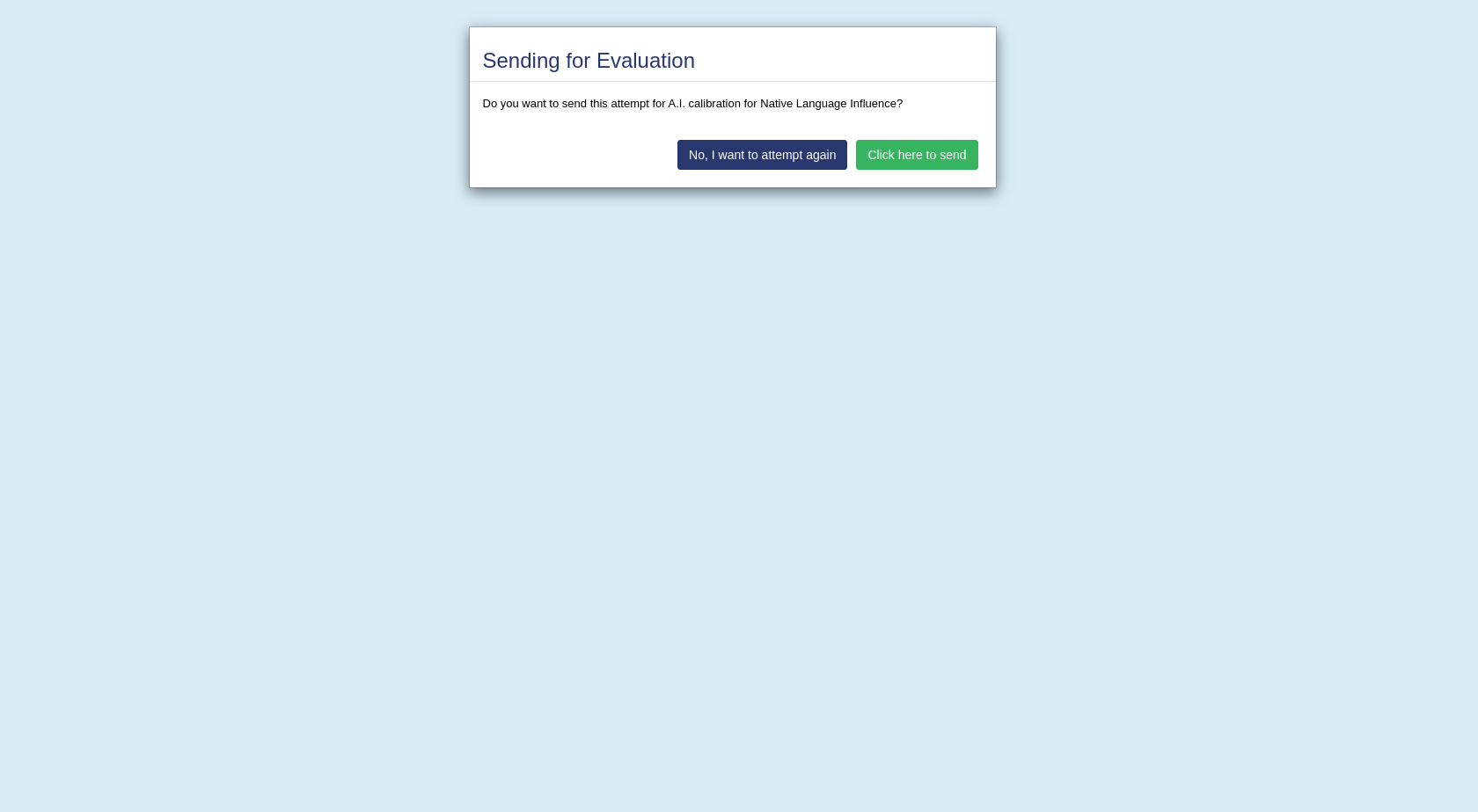
click at [929, 157] on button "Click here to send" at bounding box center [916, 154] width 121 height 30
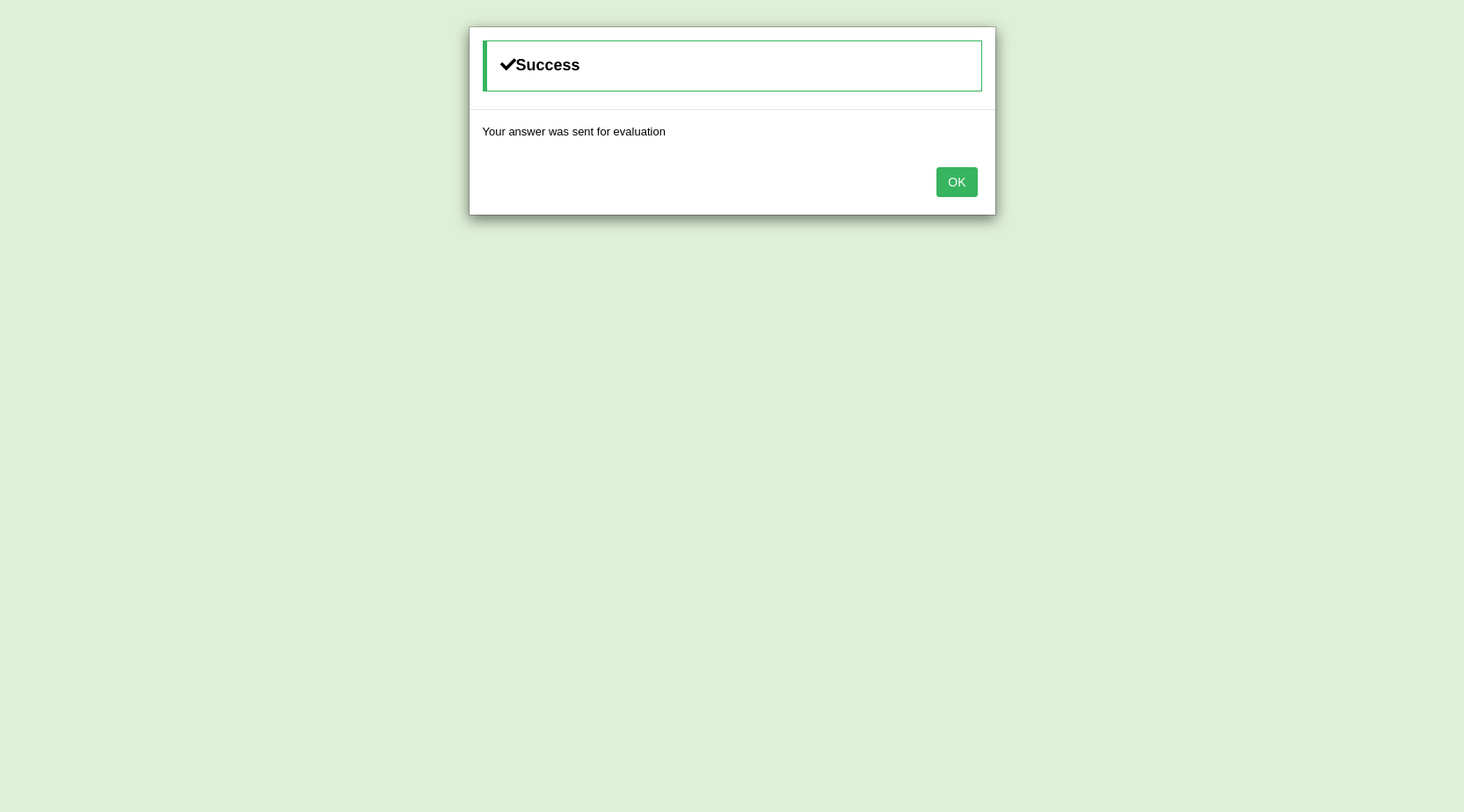
click at [958, 182] on button "OK" at bounding box center [957, 181] width 41 height 30
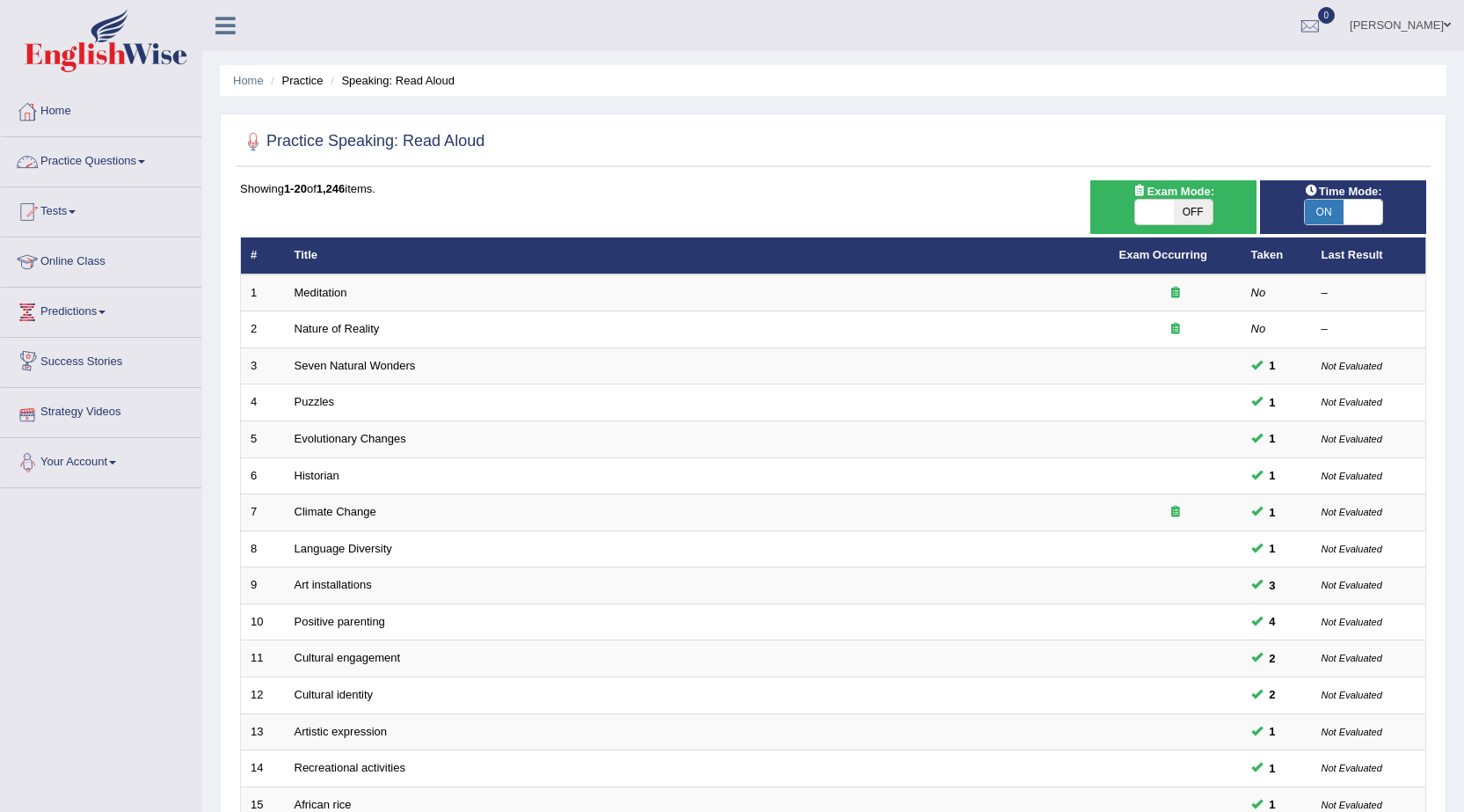
click at [138, 154] on link "Practice Questions" at bounding box center [101, 158] width 201 height 44
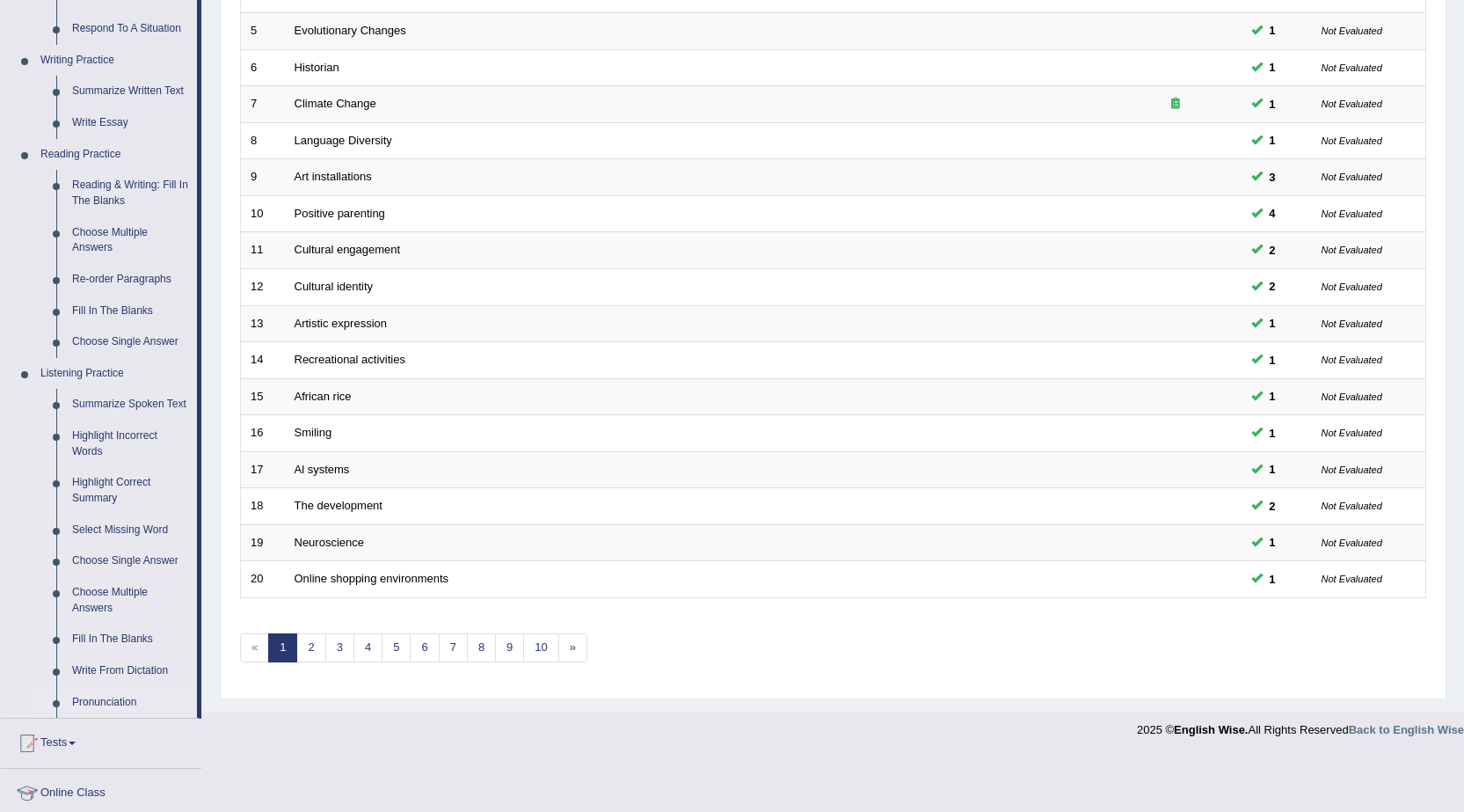
scroll to position [439, 0]
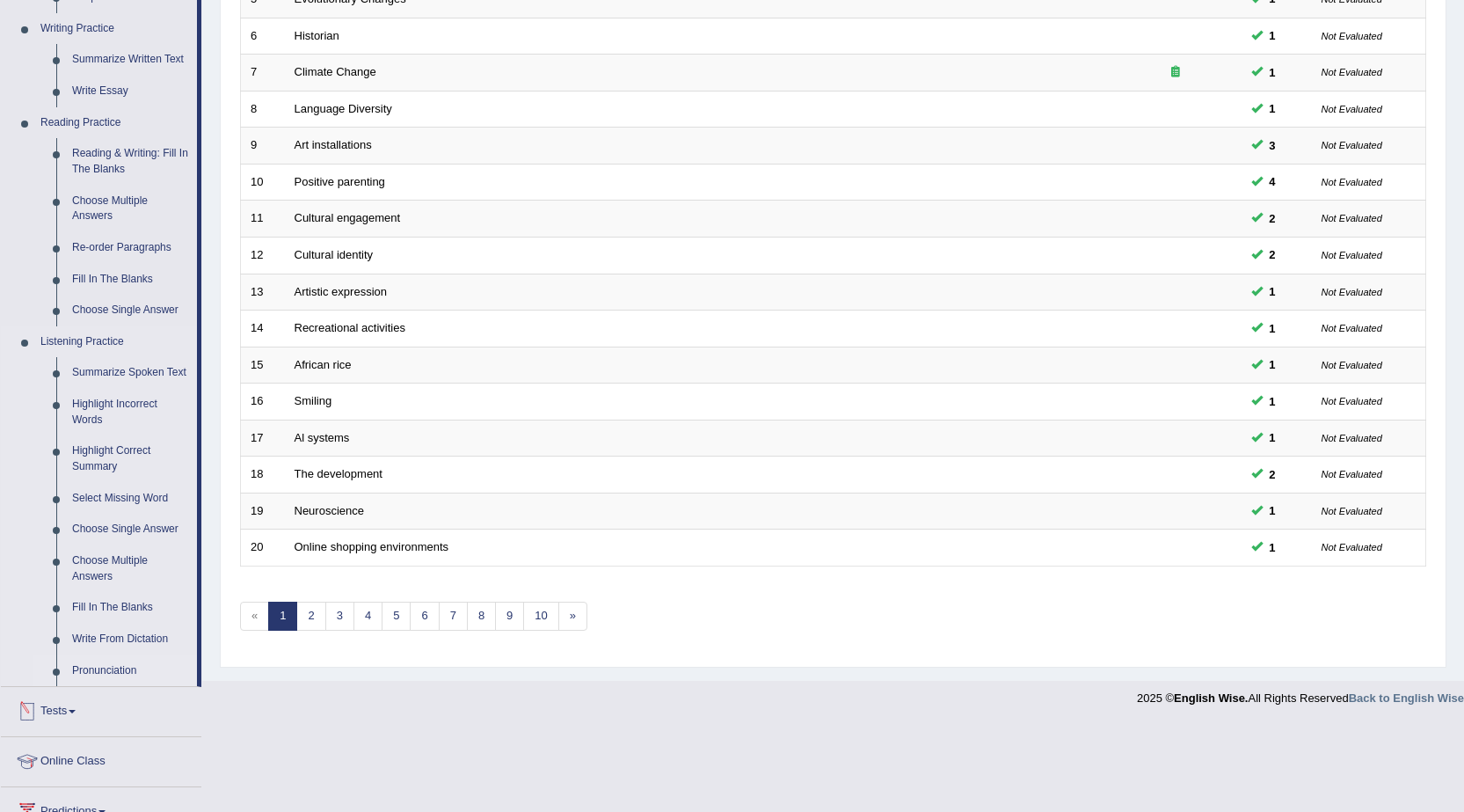
click at [93, 675] on link "Pronunciation" at bounding box center [130, 670] width 133 height 32
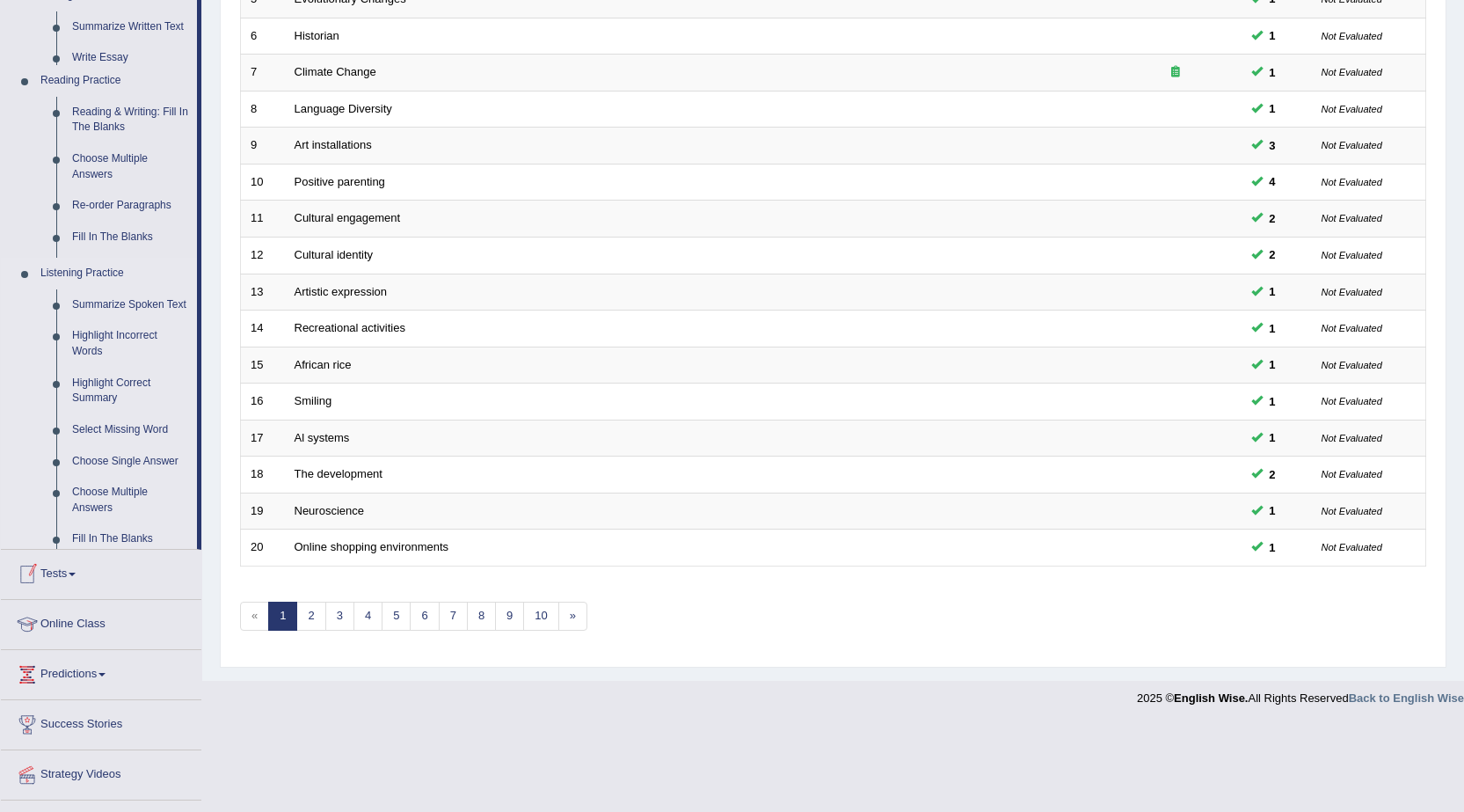
scroll to position [373, 0]
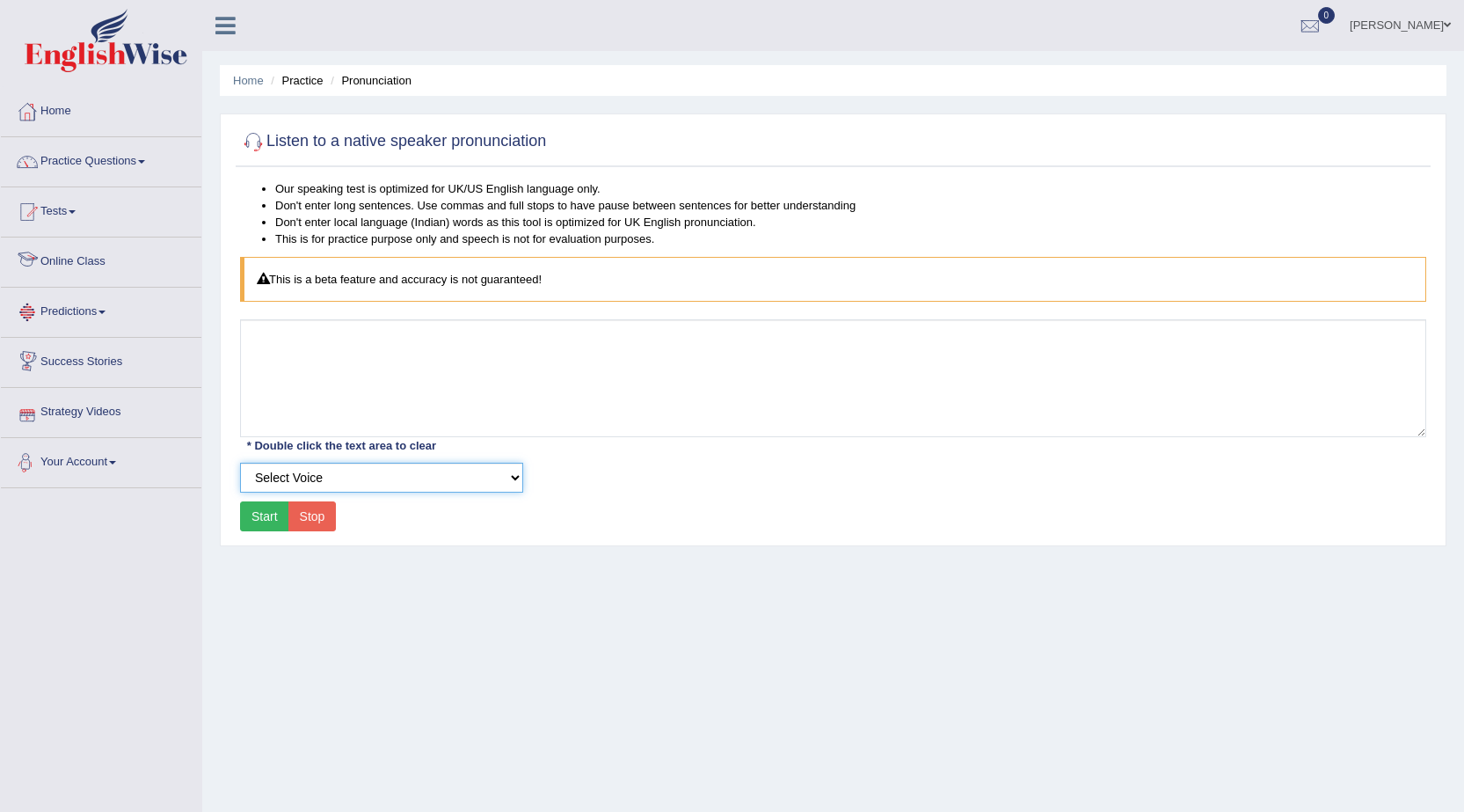
click at [359, 471] on select "Select Voice UK English [DEMOGRAPHIC_DATA] UK English [DEMOGRAPHIC_DATA]" at bounding box center [381, 477] width 283 height 30
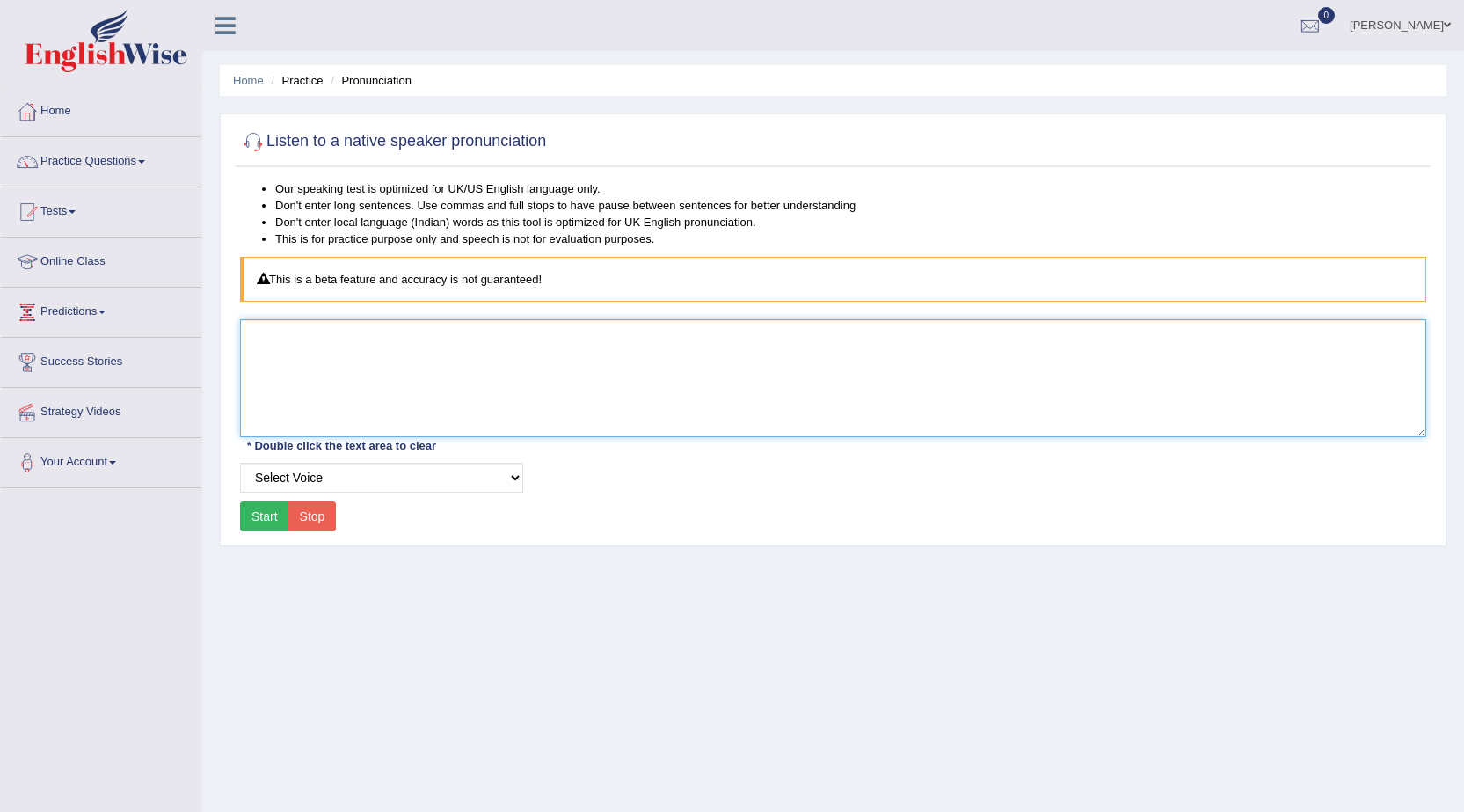
click at [471, 339] on textarea at bounding box center [832, 377] width 1187 height 117
click at [398, 335] on textarea at bounding box center [832, 377] width 1187 height 117
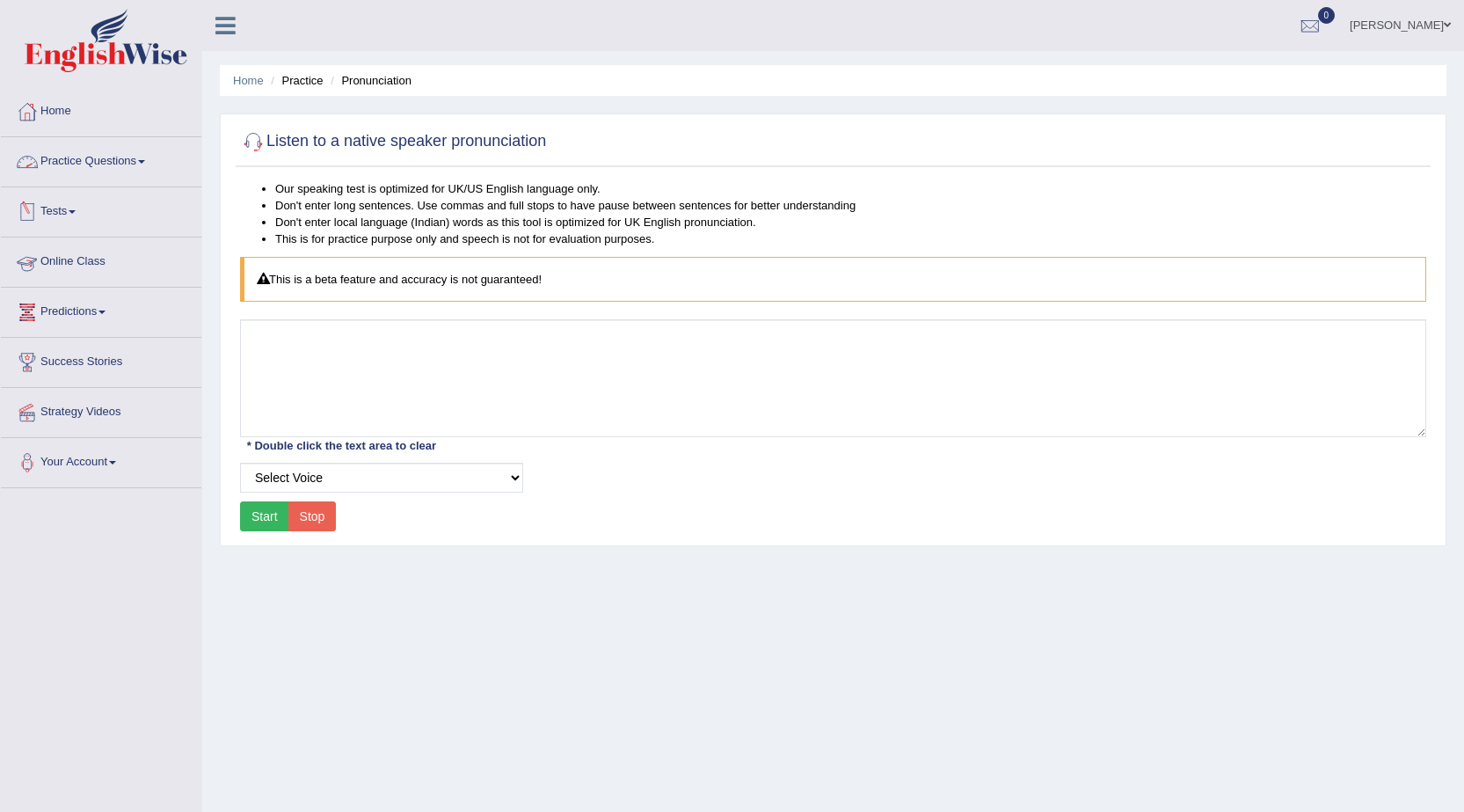
click at [124, 165] on link "Practice Questions" at bounding box center [101, 158] width 201 height 44
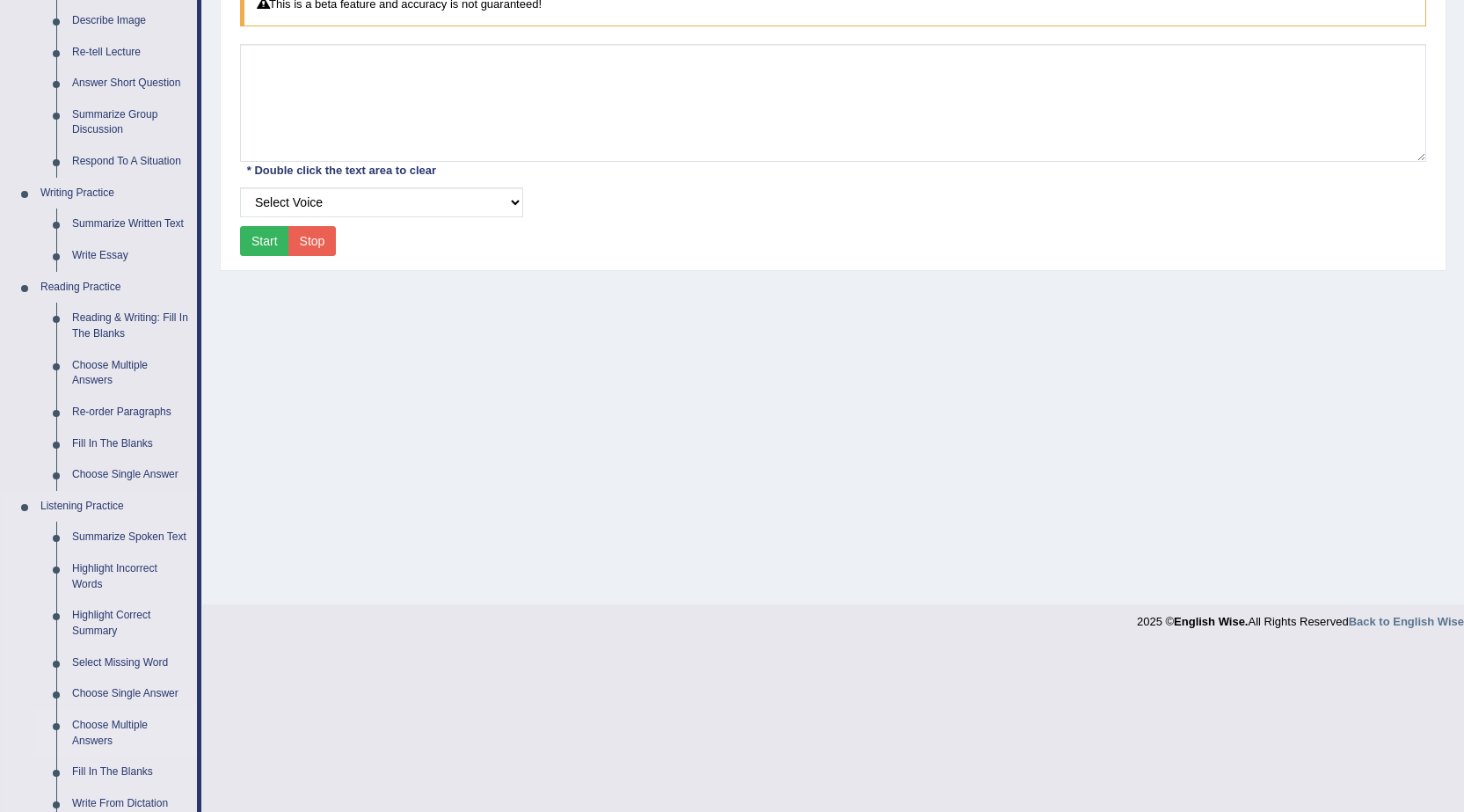
scroll to position [528, 0]
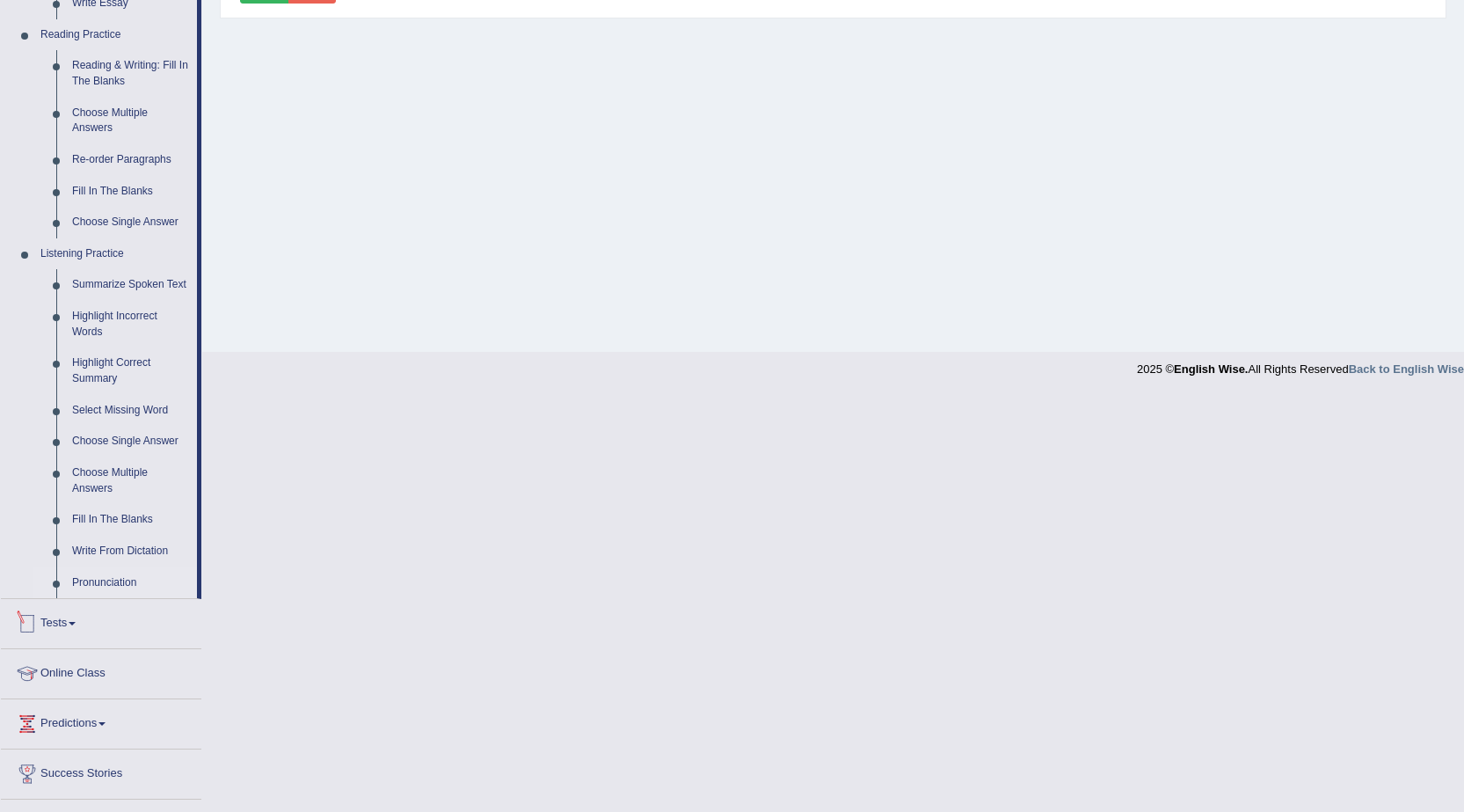
click at [36, 623] on div at bounding box center [27, 623] width 26 height 26
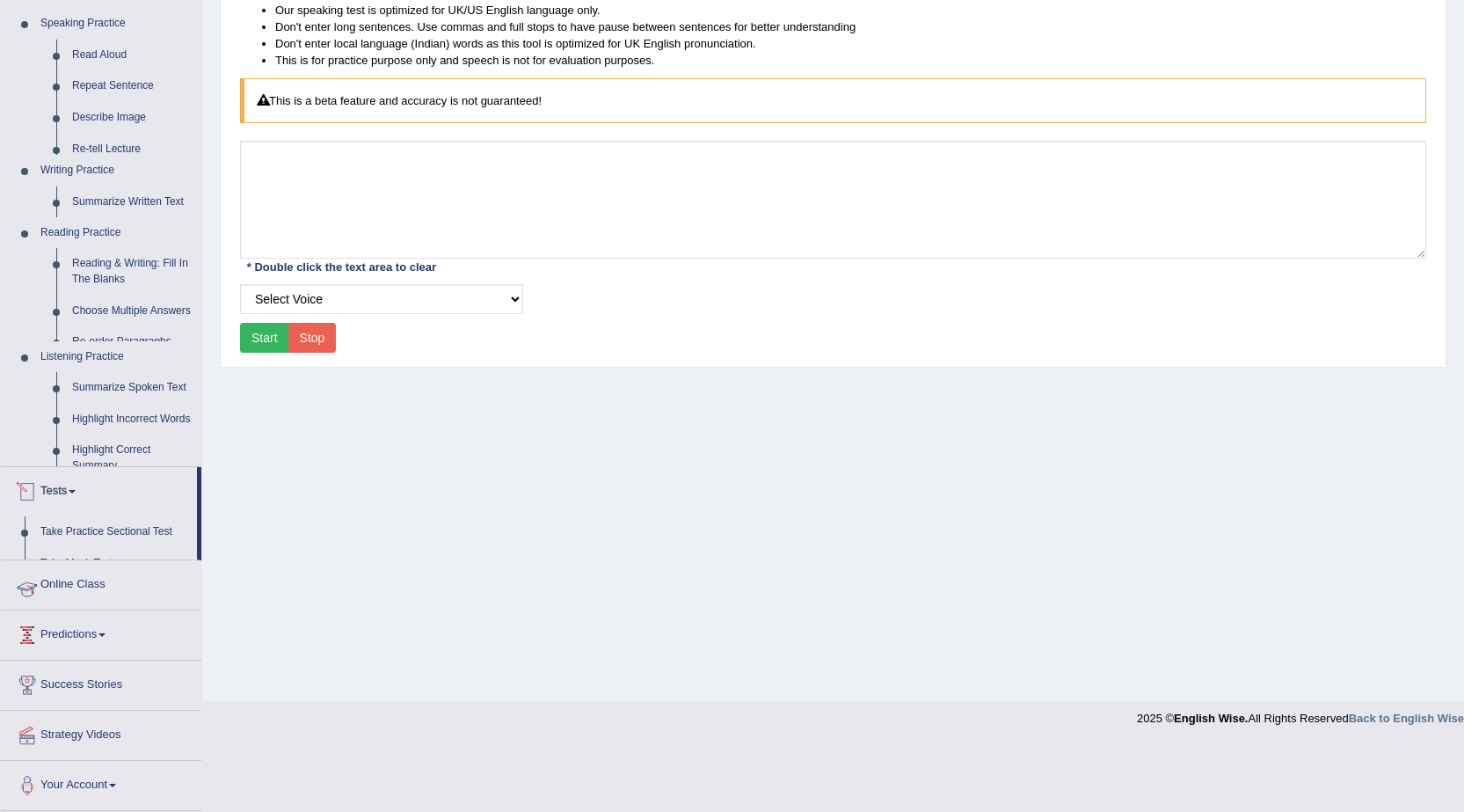
scroll to position [112, 0]
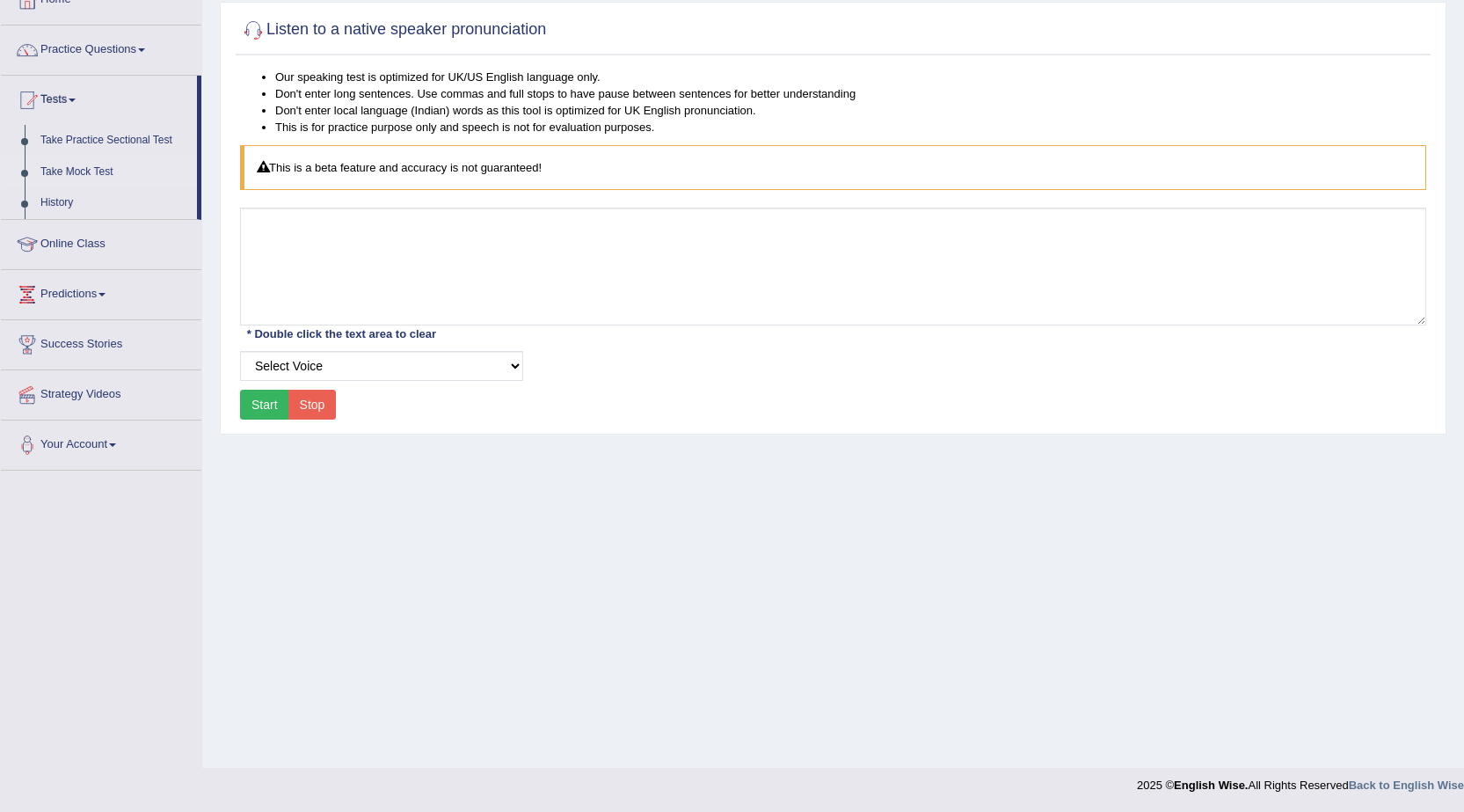
click at [87, 170] on link "Take Mock Test" at bounding box center [114, 172] width 164 height 32
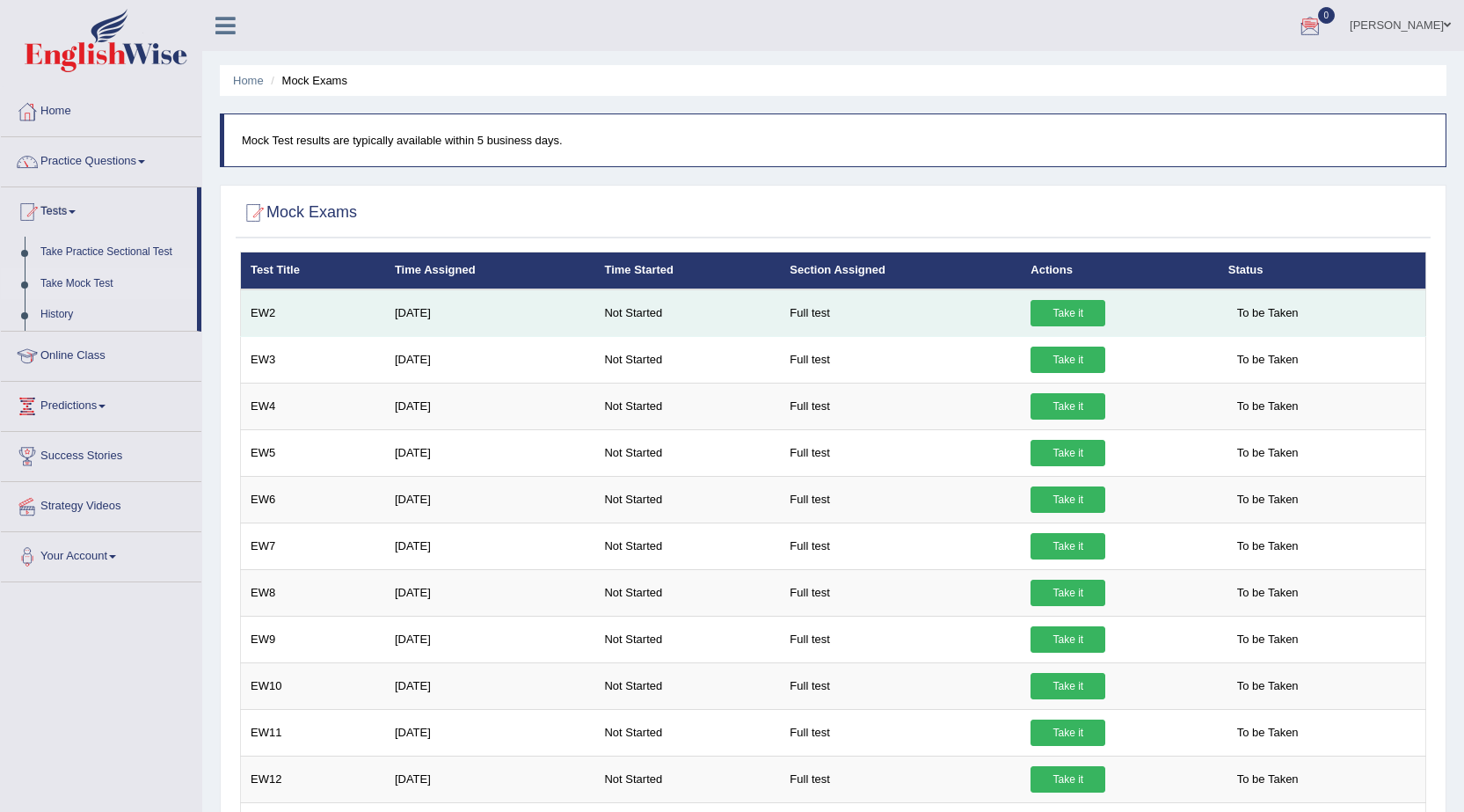
click at [1078, 308] on link "Take it" at bounding box center [1067, 312] width 75 height 26
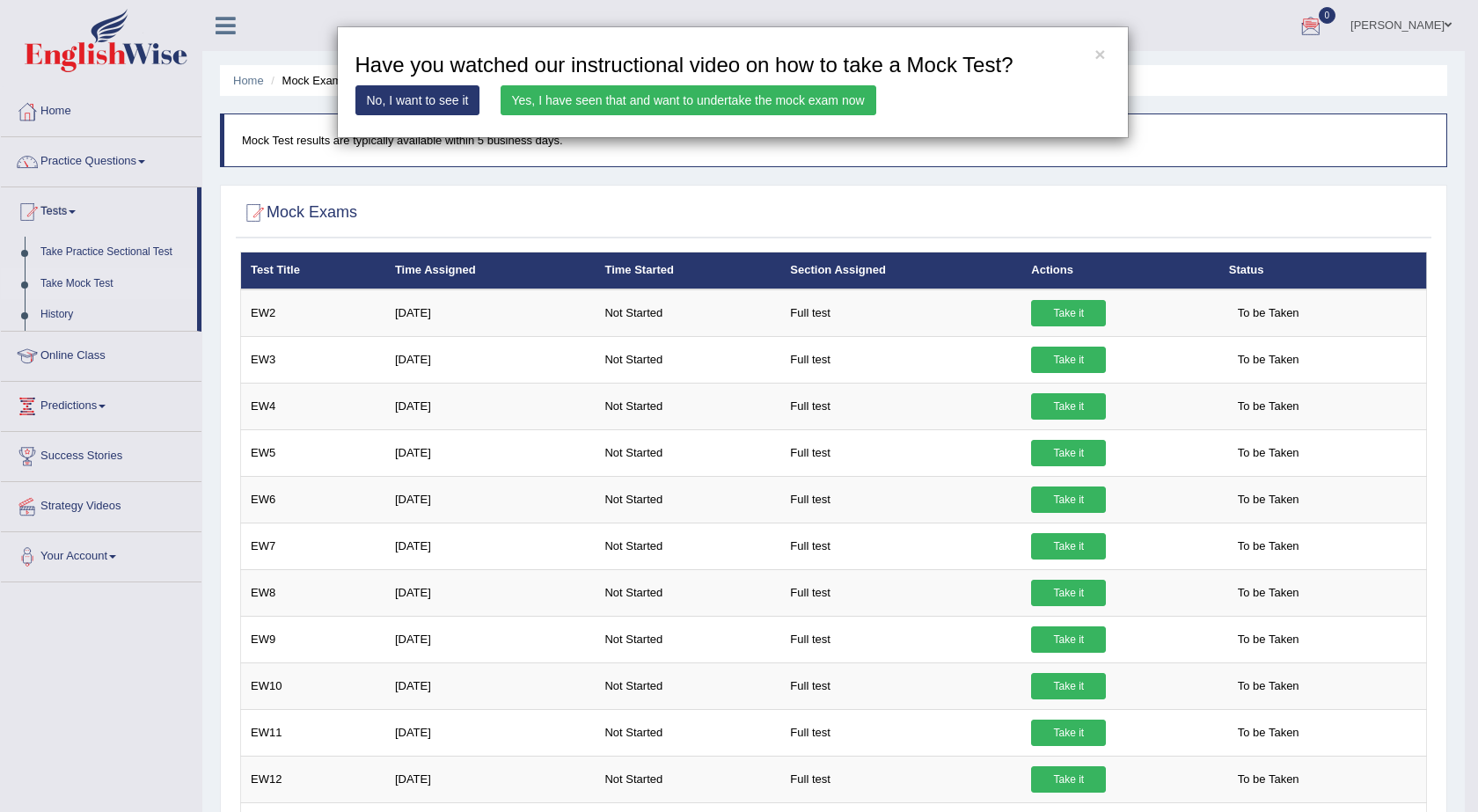
click at [827, 97] on link "Yes, I have seen that and want to undertake the mock exam now" at bounding box center [688, 100] width 376 height 30
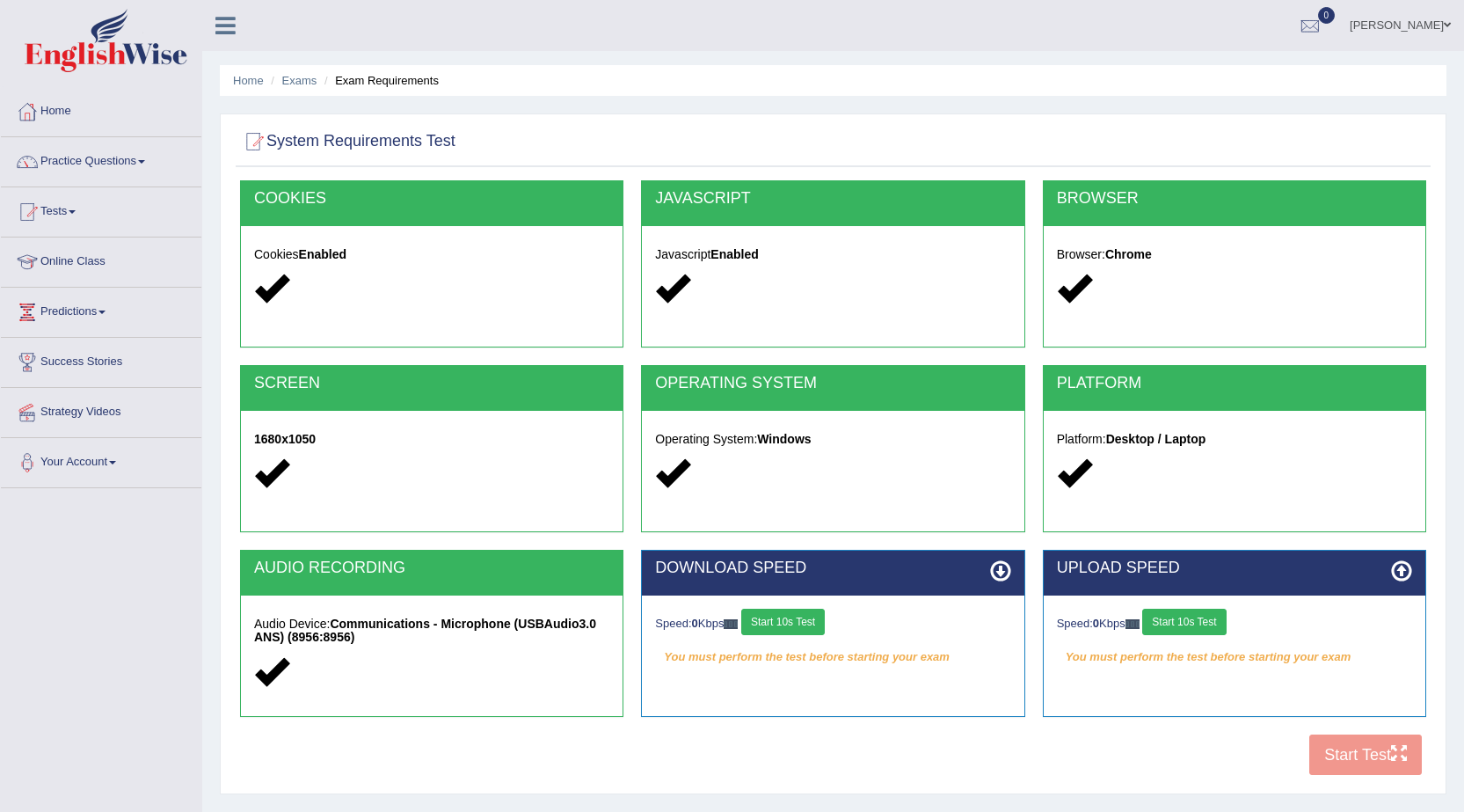
click at [789, 619] on button "Start 10s Test" at bounding box center [783, 621] width 83 height 26
click at [1188, 620] on button "Start 10s Test" at bounding box center [1184, 621] width 83 height 26
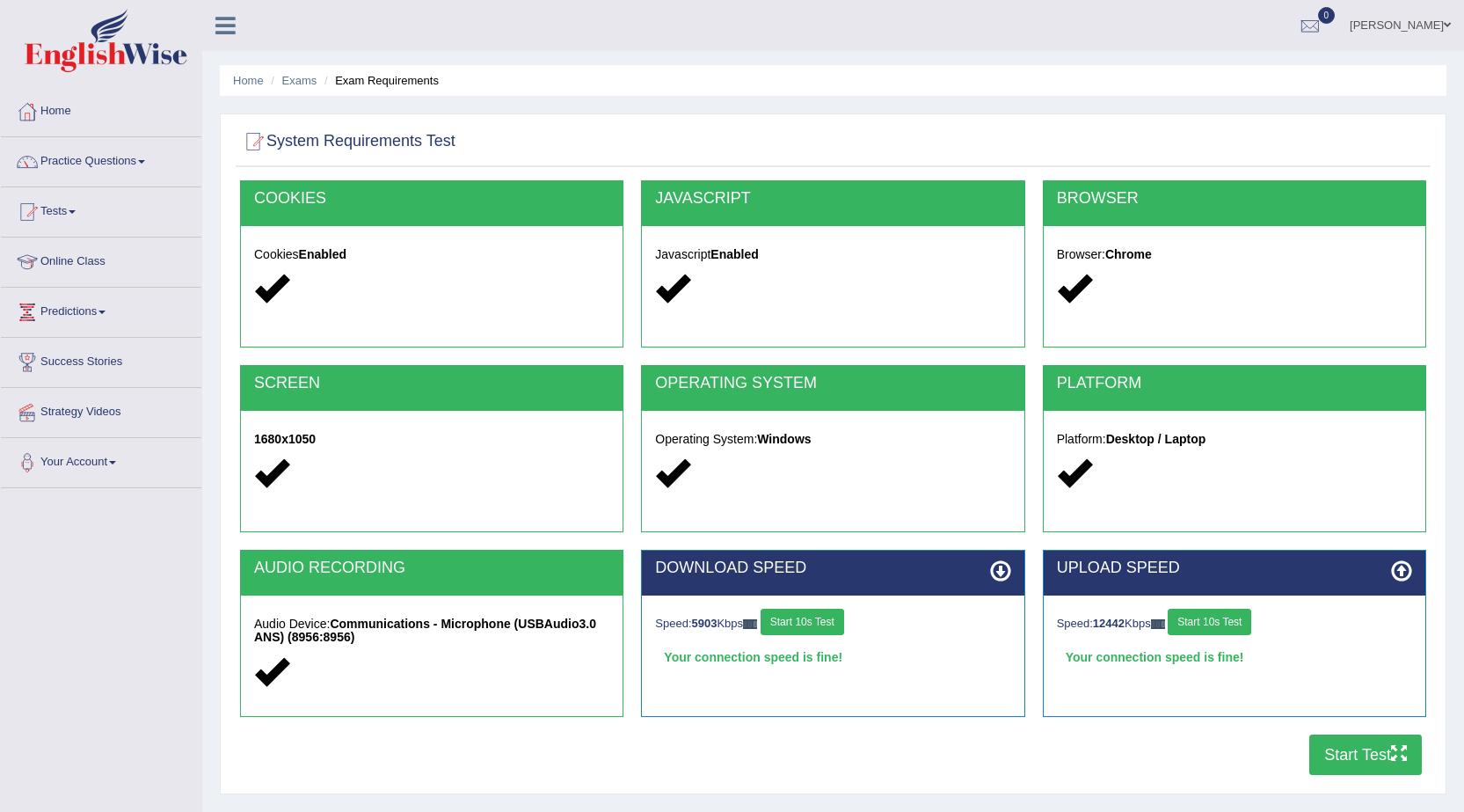
click at [1353, 744] on button "Start Test" at bounding box center [1366, 755] width 113 height 41
